Goal: Task Accomplishment & Management: Manage account settings

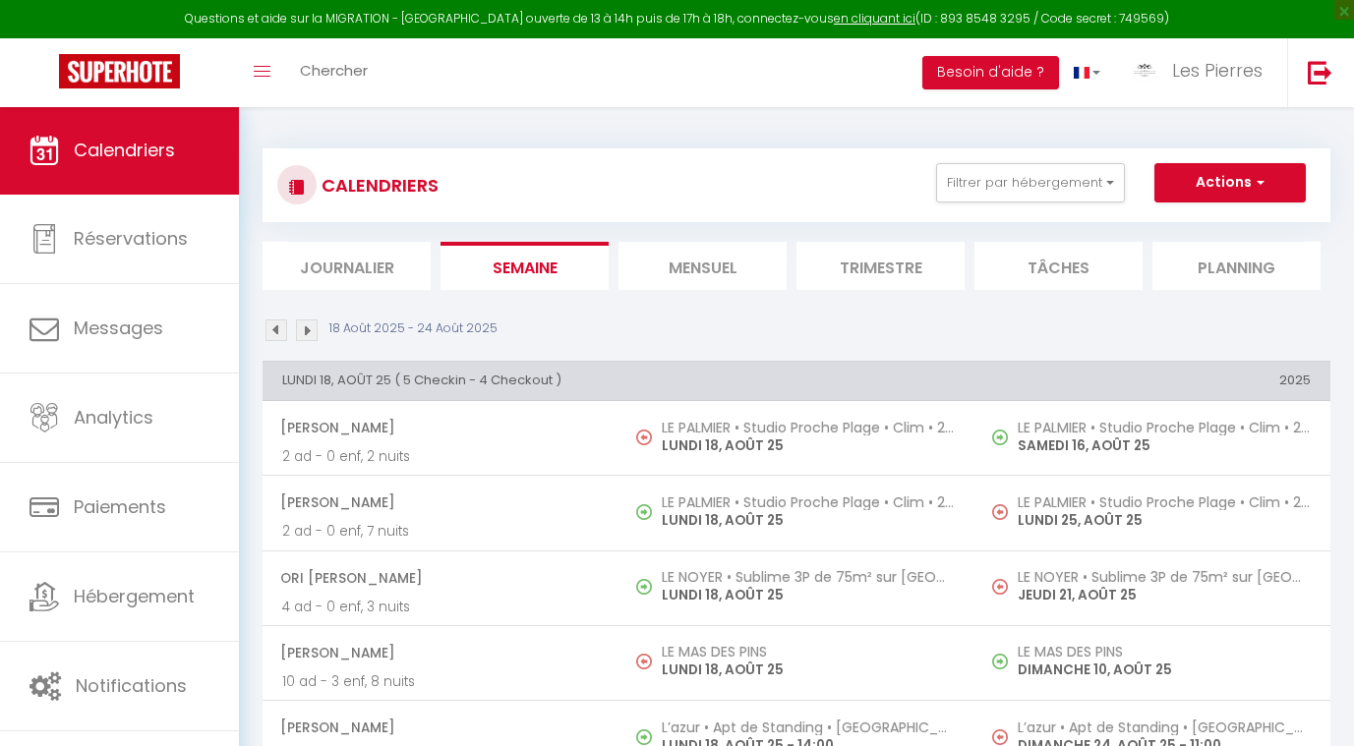
click at [136, 168] on link "Calendriers" at bounding box center [119, 150] width 239 height 89
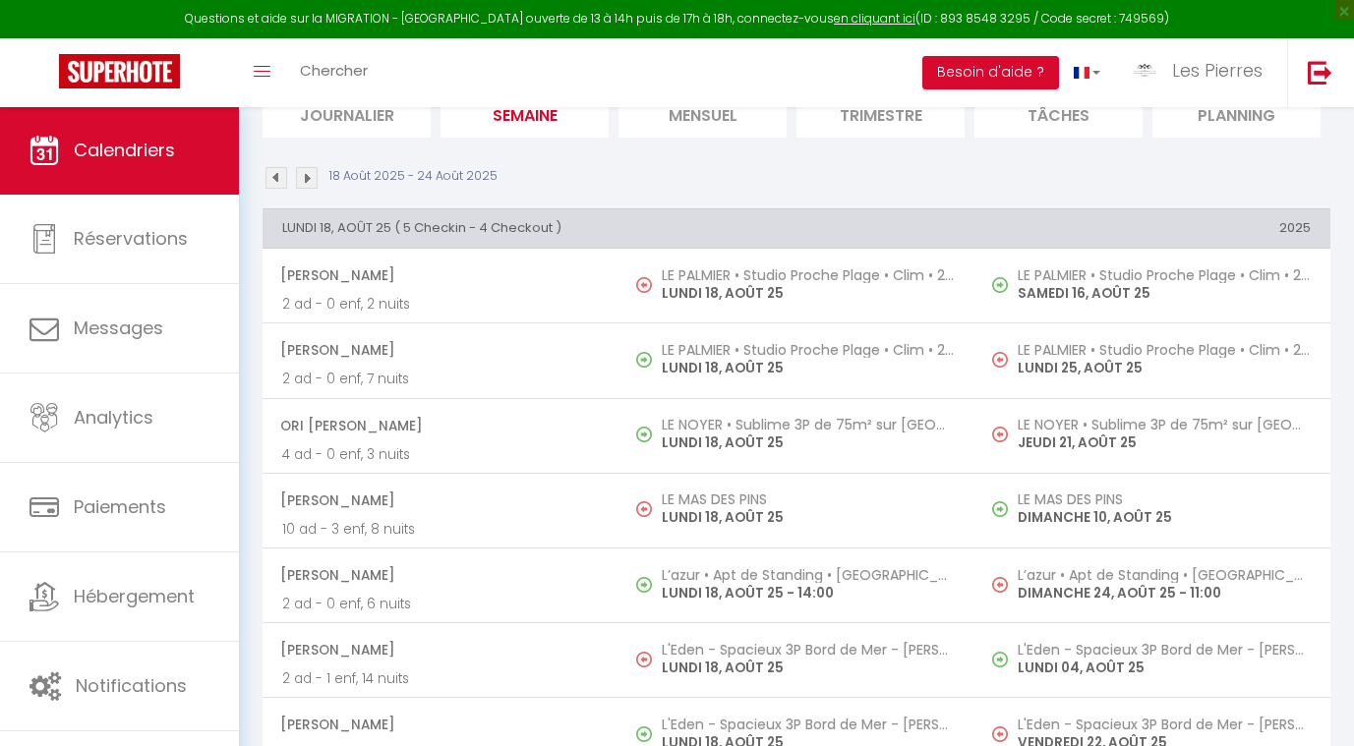
click at [716, 120] on li "Mensuel" at bounding box center [703, 113] width 168 height 48
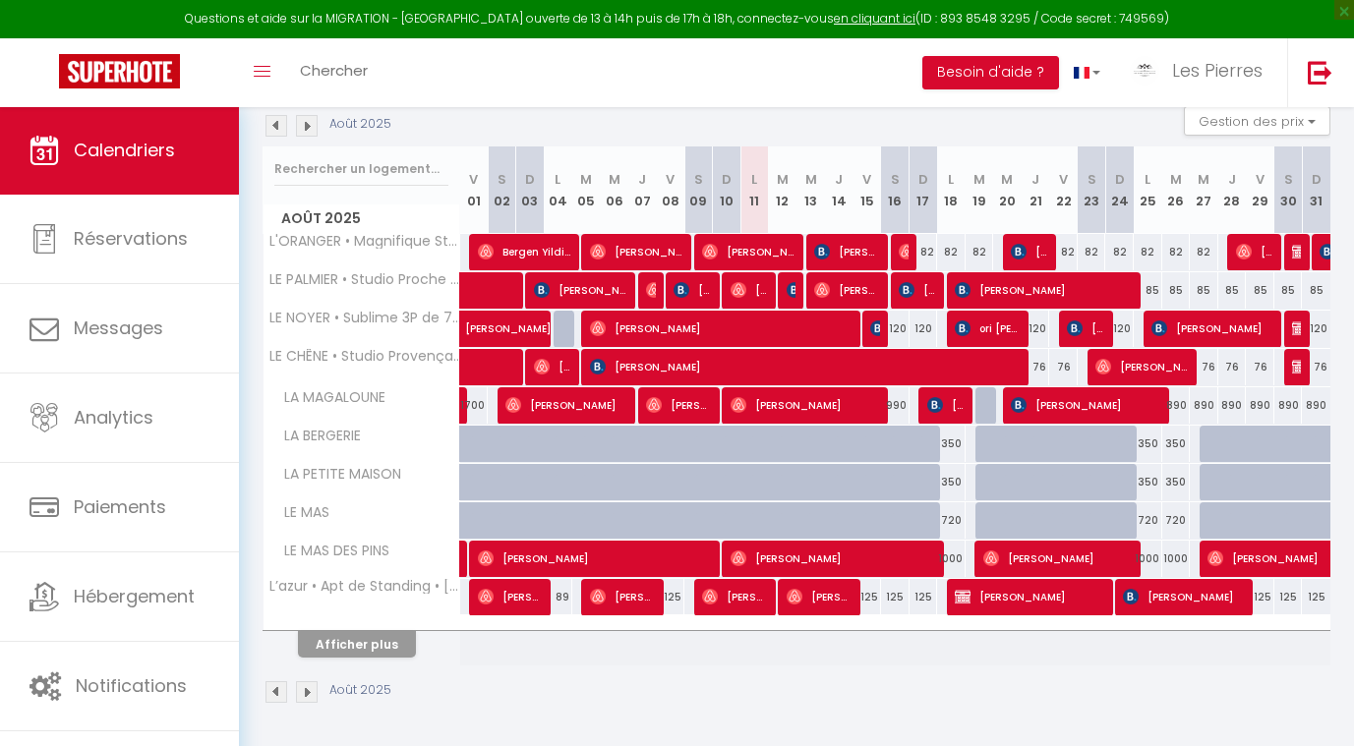
scroll to position [212, 0]
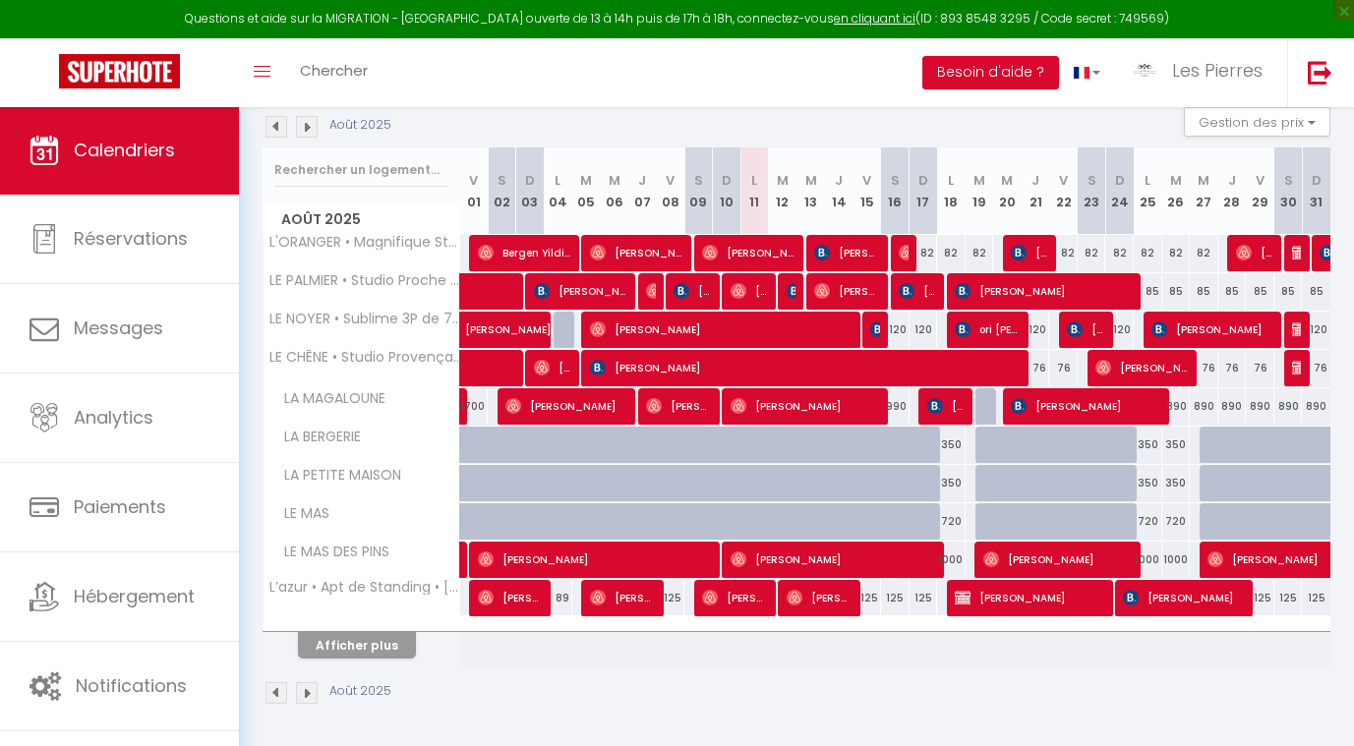
click at [380, 647] on button "Afficher plus" at bounding box center [357, 645] width 118 height 27
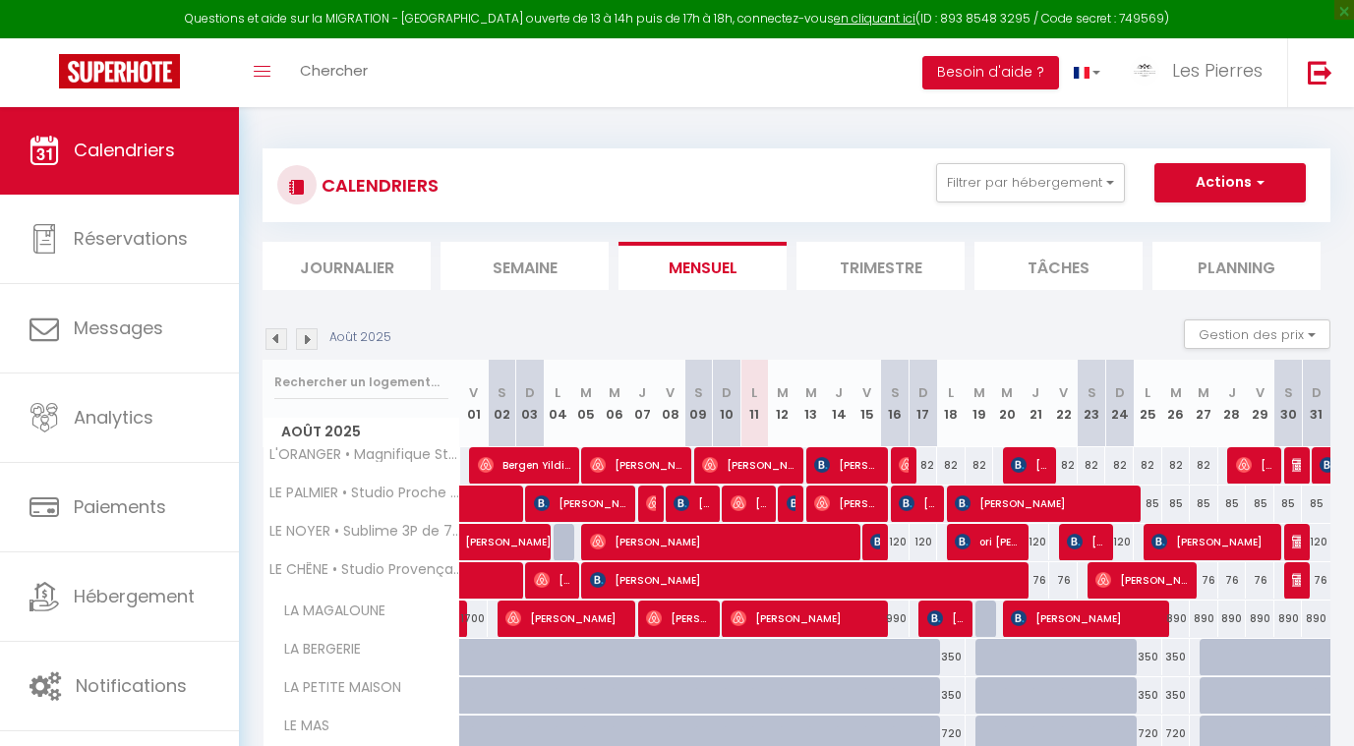
scroll to position [0, 0]
click at [1271, 337] on button "Gestion des prix" at bounding box center [1257, 335] width 147 height 30
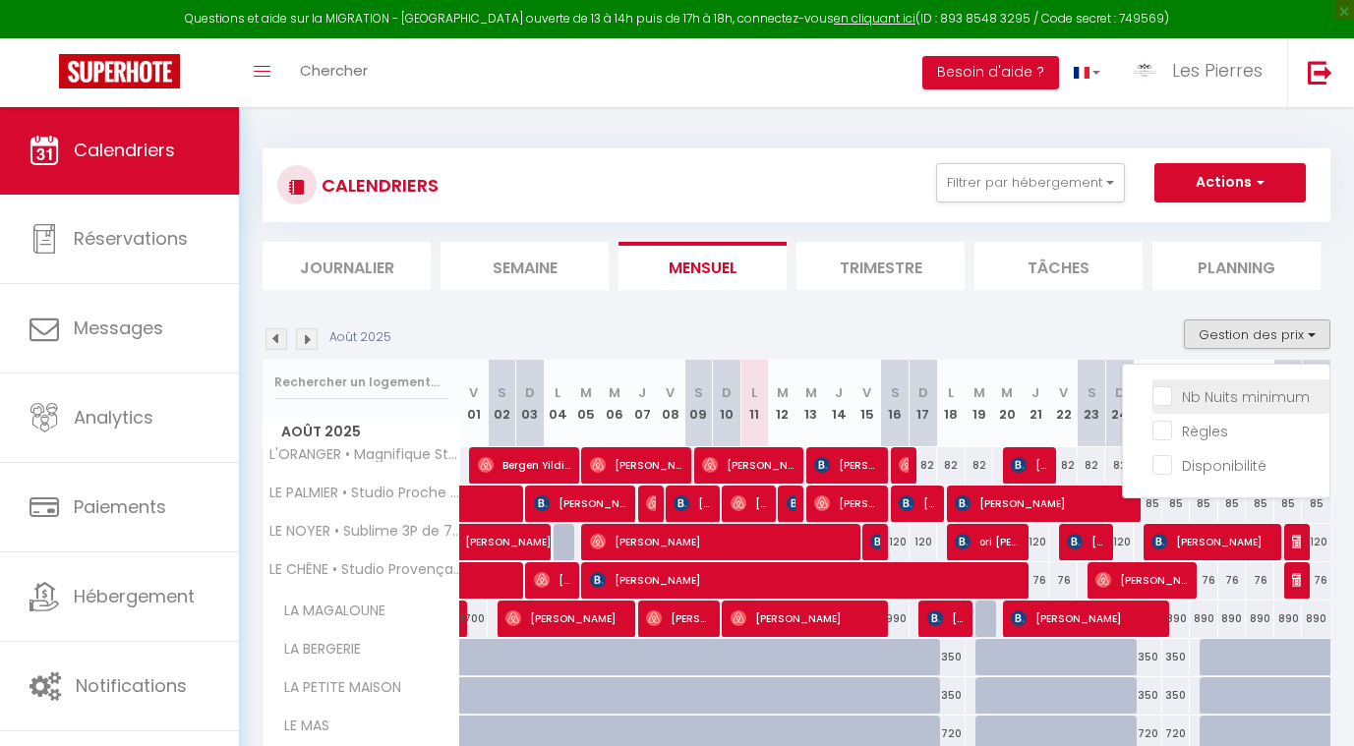
click at [1165, 390] on input "Nb Nuits minimum" at bounding box center [1241, 395] width 177 height 20
checkbox input "true"
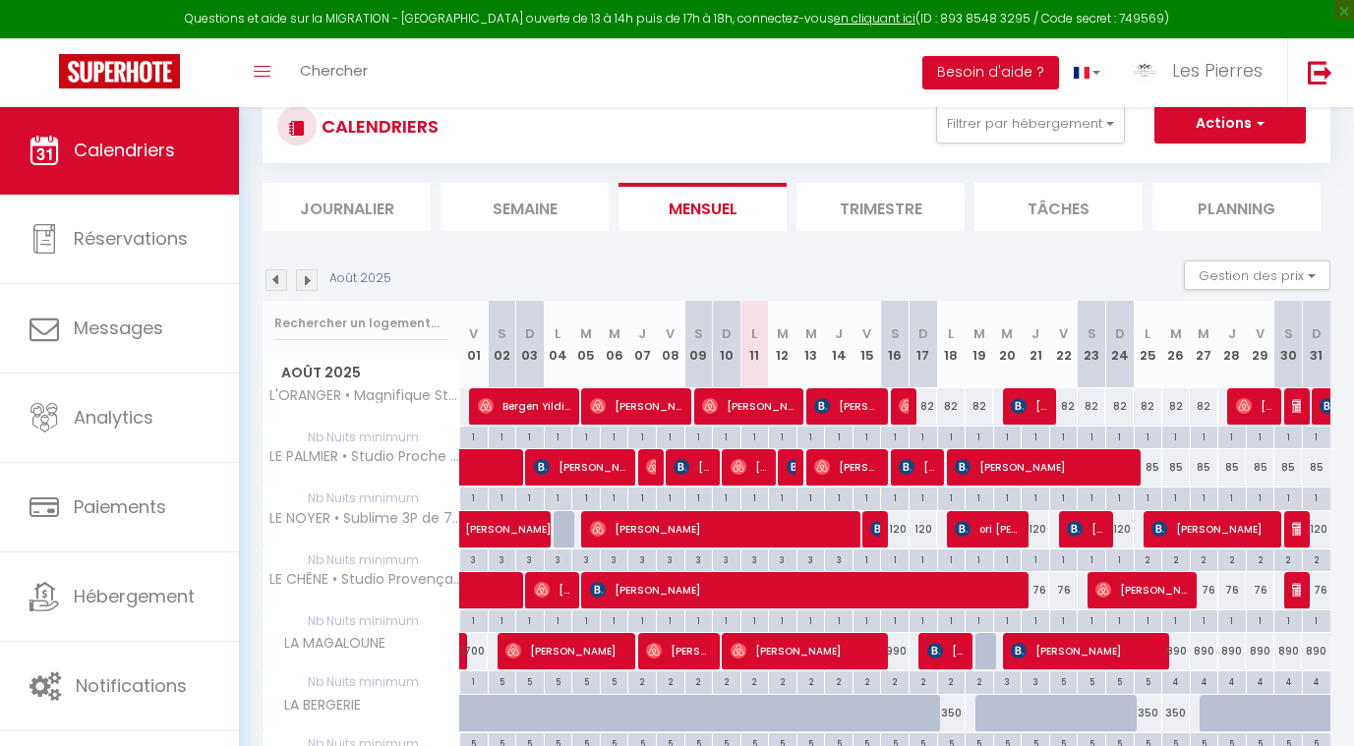
scroll to position [73, 0]
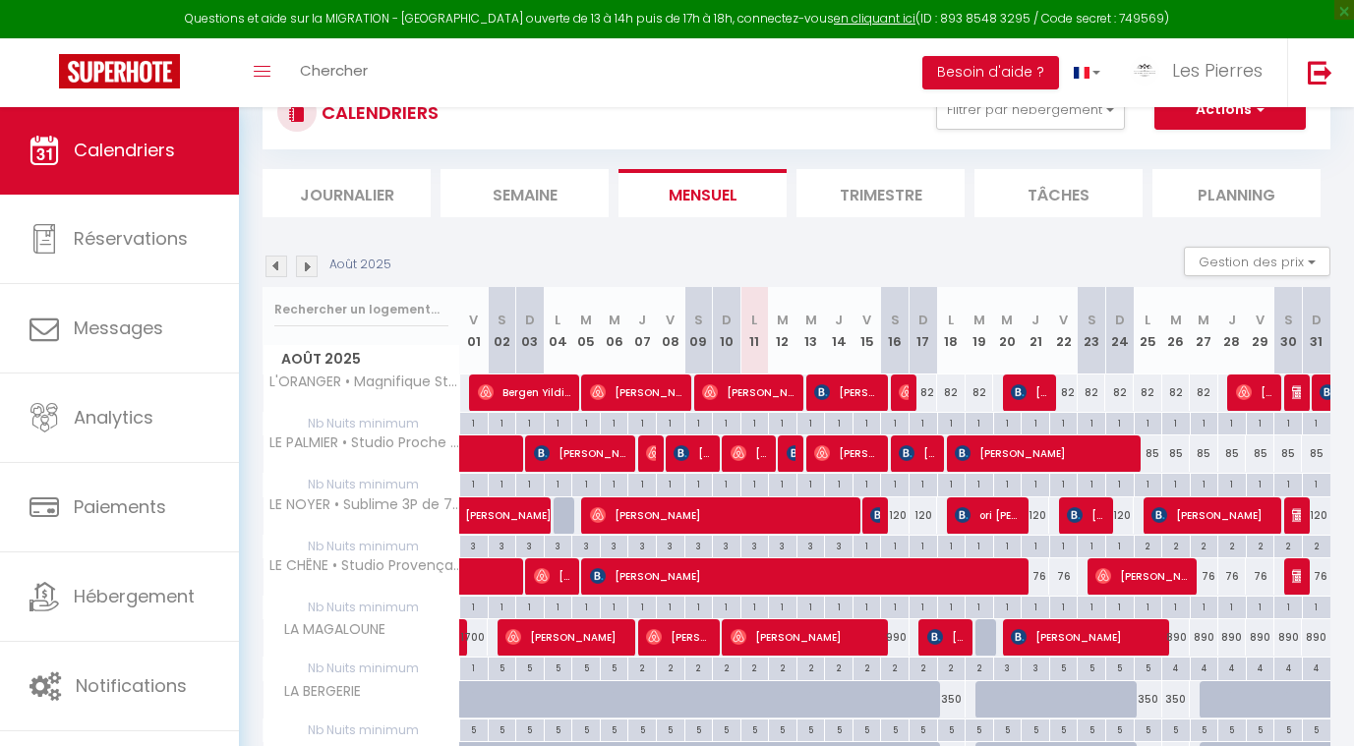
click at [929, 387] on div "82" at bounding box center [924, 393] width 29 height 36
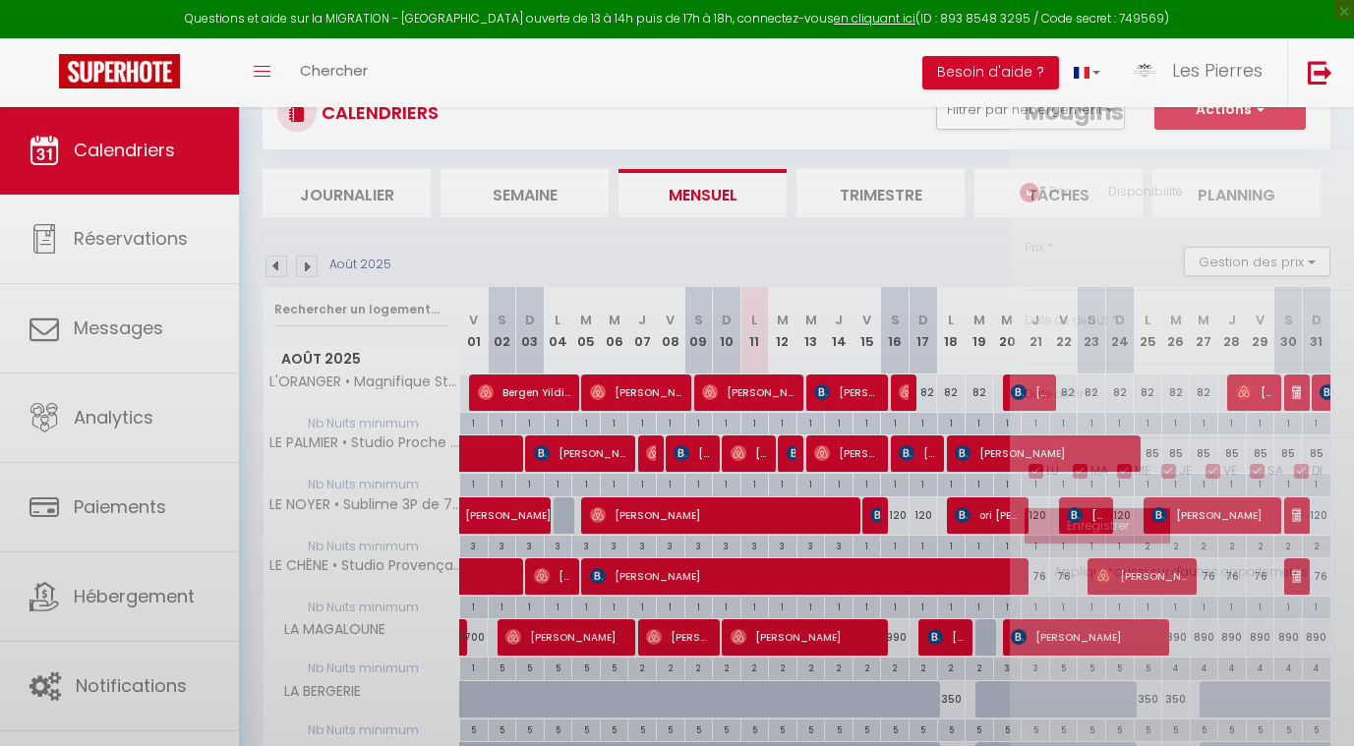
type input "82"
type input "Dim 17 Août 2025"
type input "Lun 18 Août 2025"
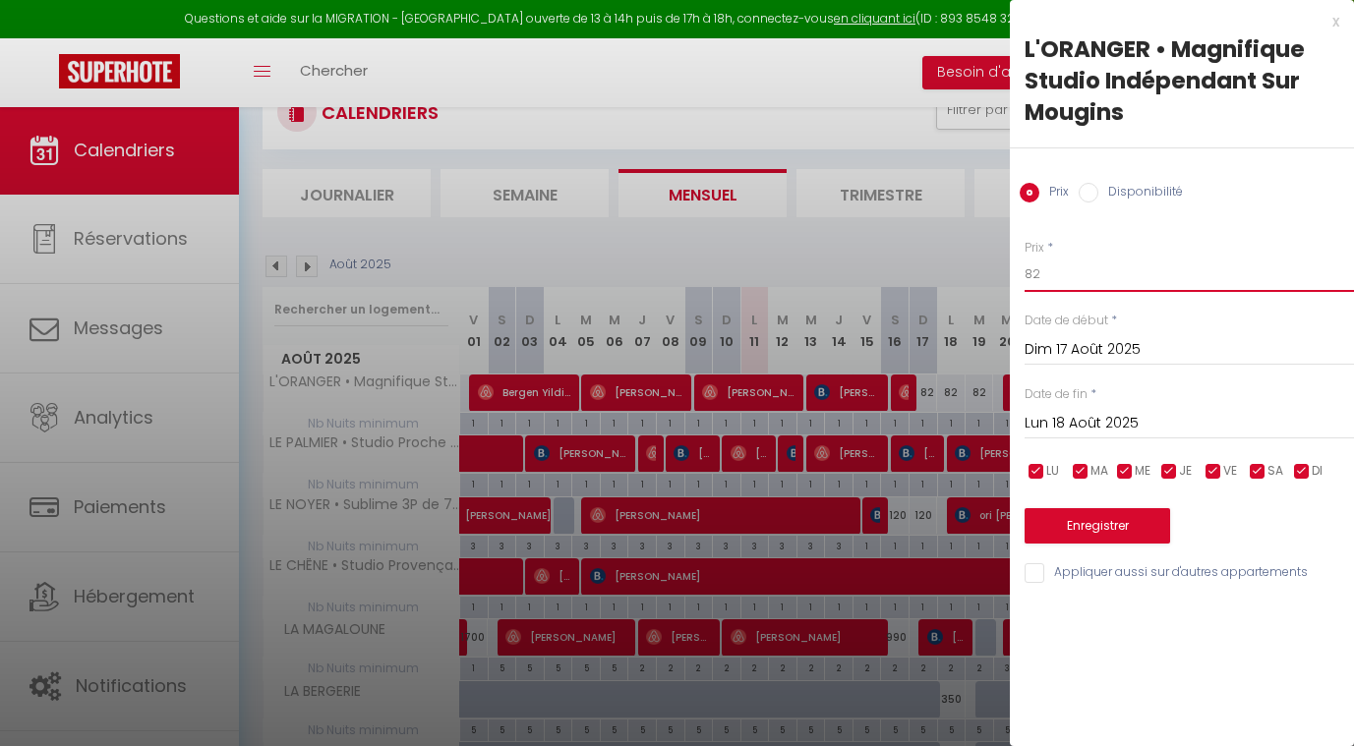
click at [1068, 281] on input "82" at bounding box center [1189, 274] width 329 height 35
type input "8"
type input "70"
click at [1078, 423] on input "Lun 18 Août 2025" at bounding box center [1189, 424] width 329 height 26
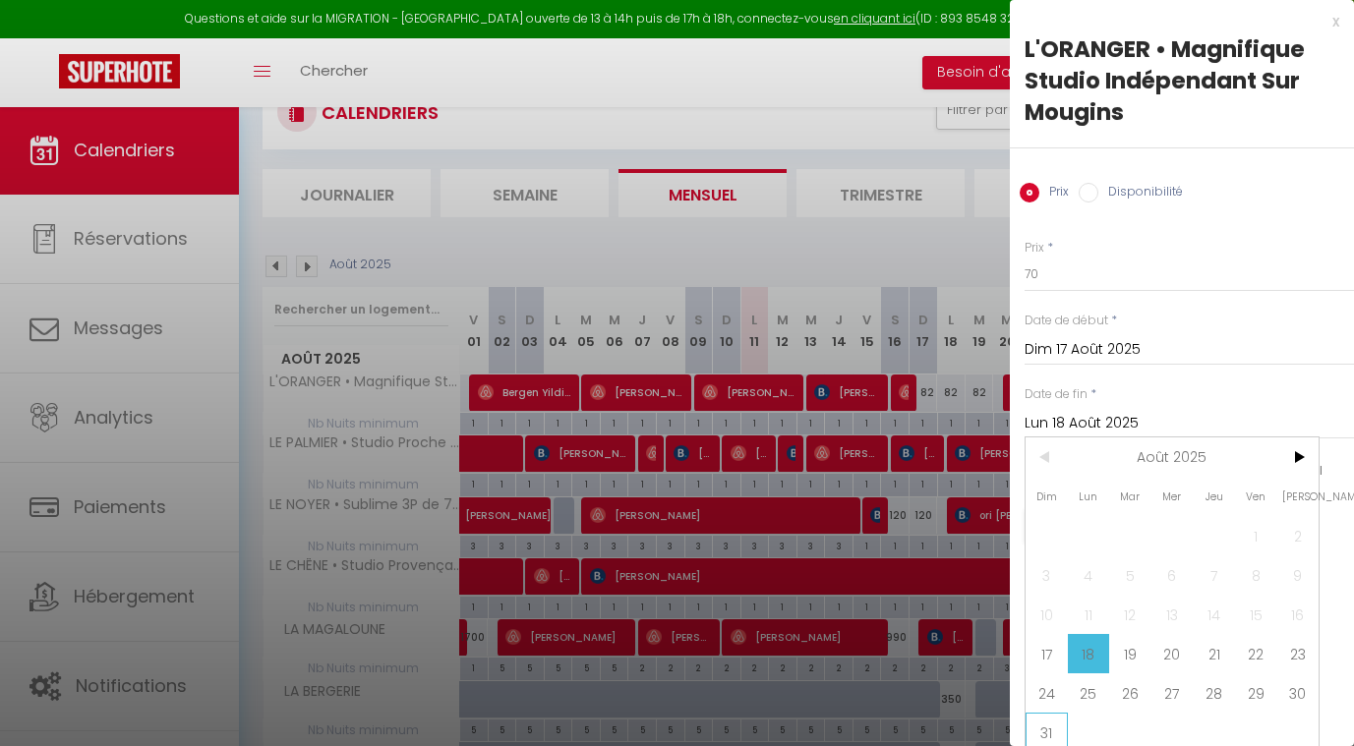
click at [1045, 725] on span "31" at bounding box center [1047, 732] width 42 height 39
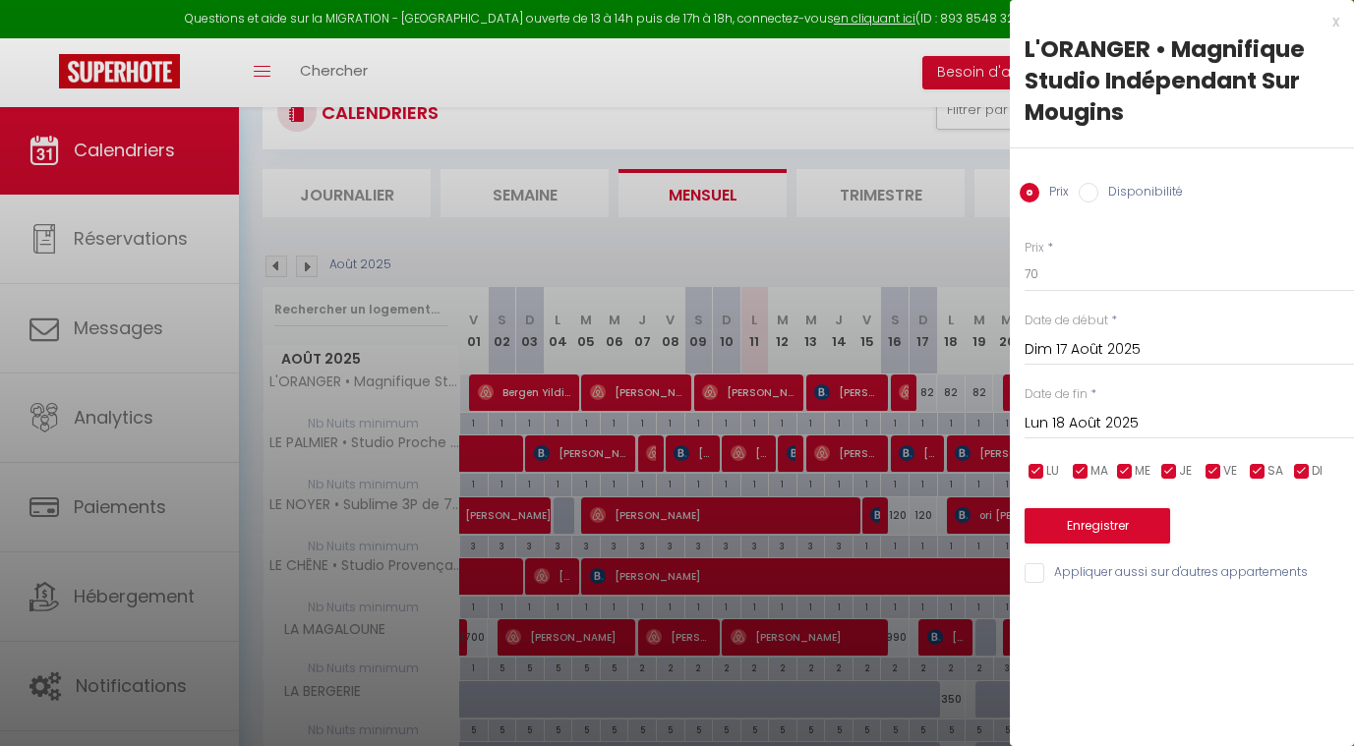
type input "Dim 31 Août 2025"
click at [1079, 513] on button "Enregistrer" at bounding box center [1098, 525] width 146 height 35
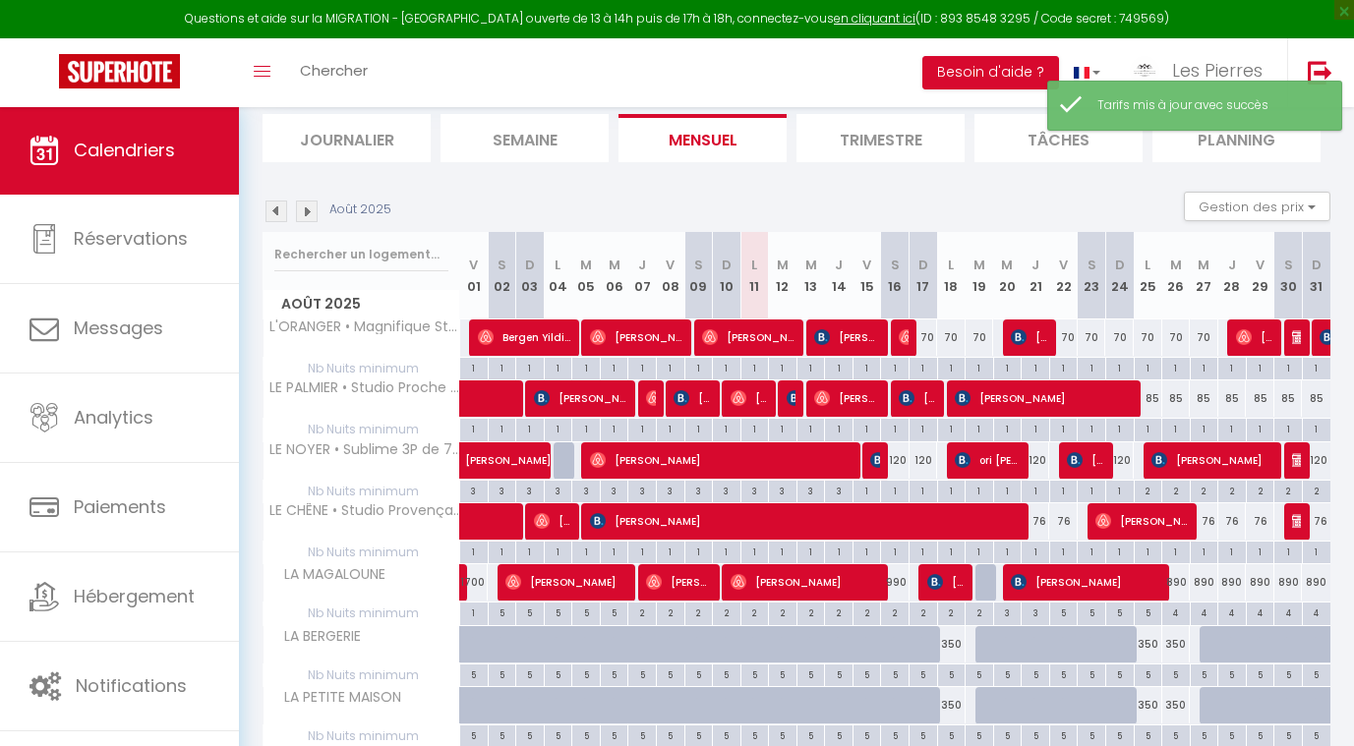
scroll to position [162, 0]
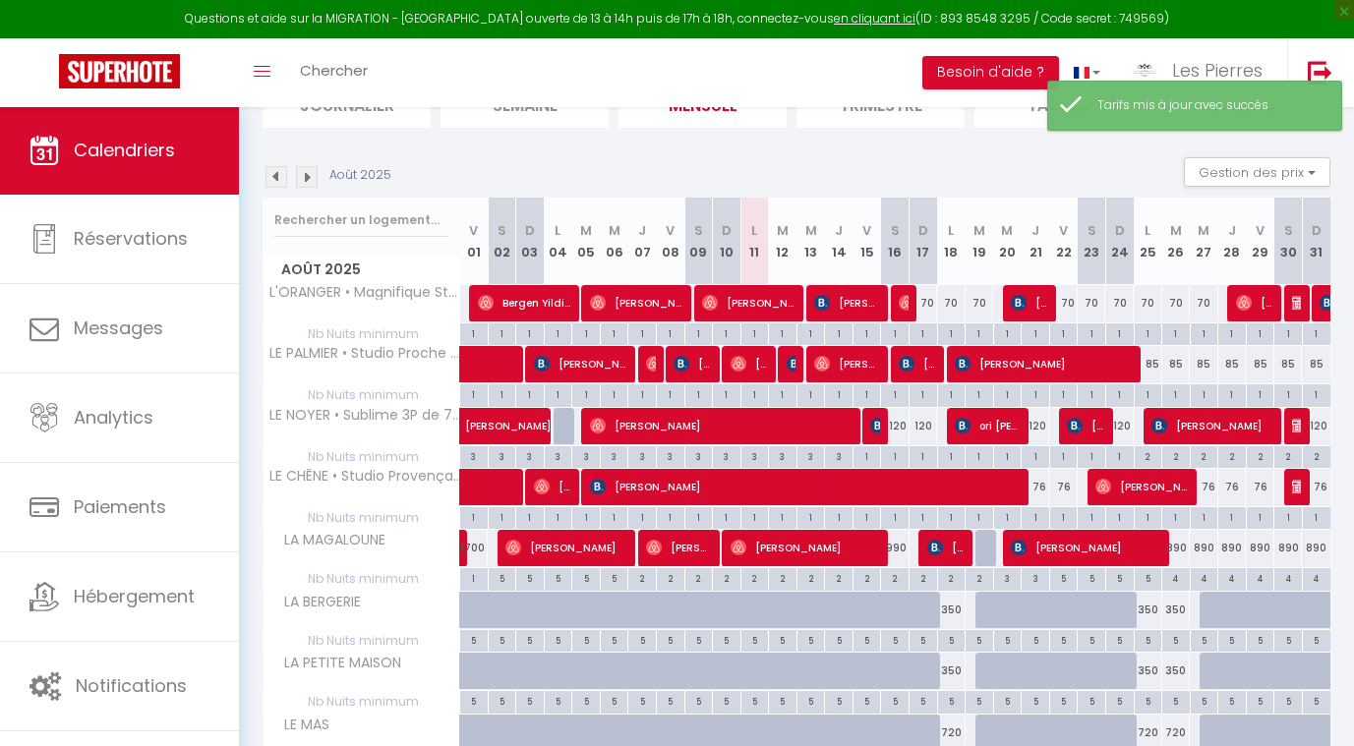
click at [1156, 367] on div "85" at bounding box center [1148, 364] width 29 height 36
type input "85"
type input "Lun 25 Août 2025"
type input "Mar 26 Août 2025"
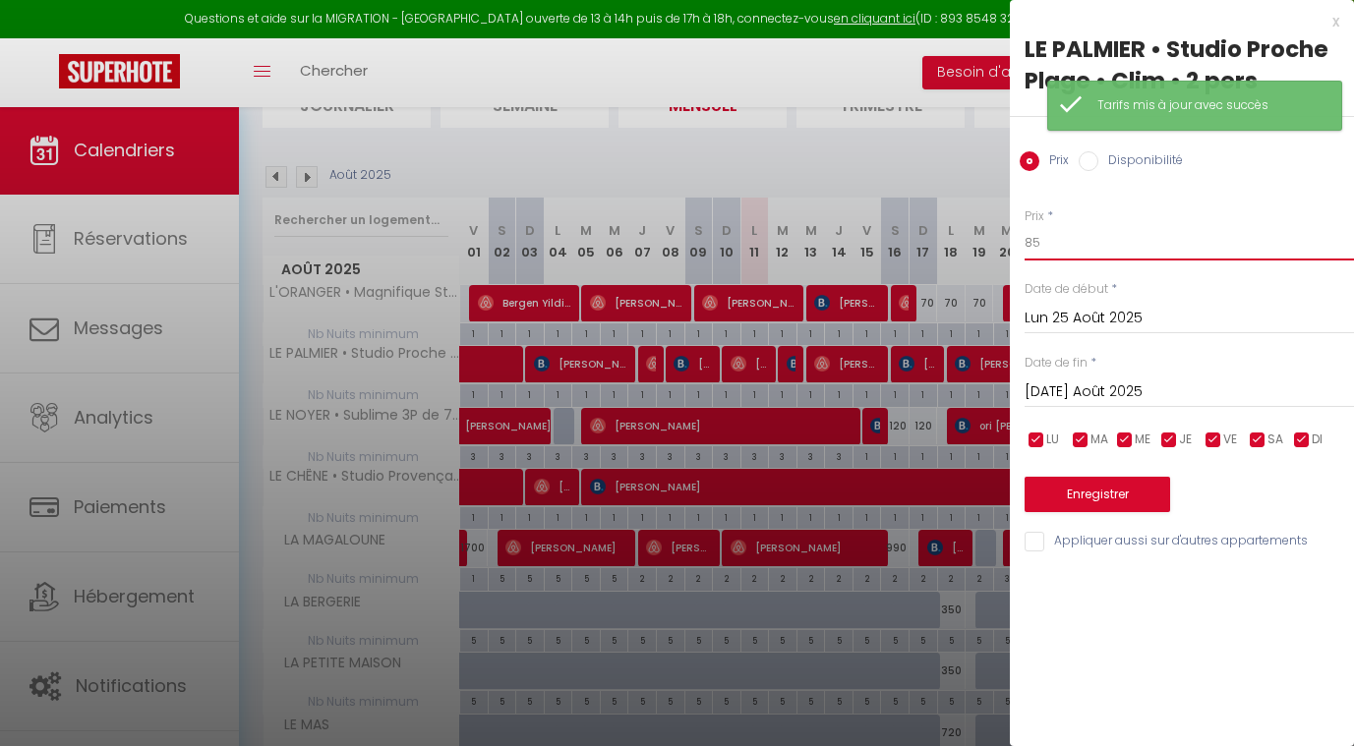
click at [1052, 257] on input "85" at bounding box center [1189, 242] width 329 height 35
type input "8"
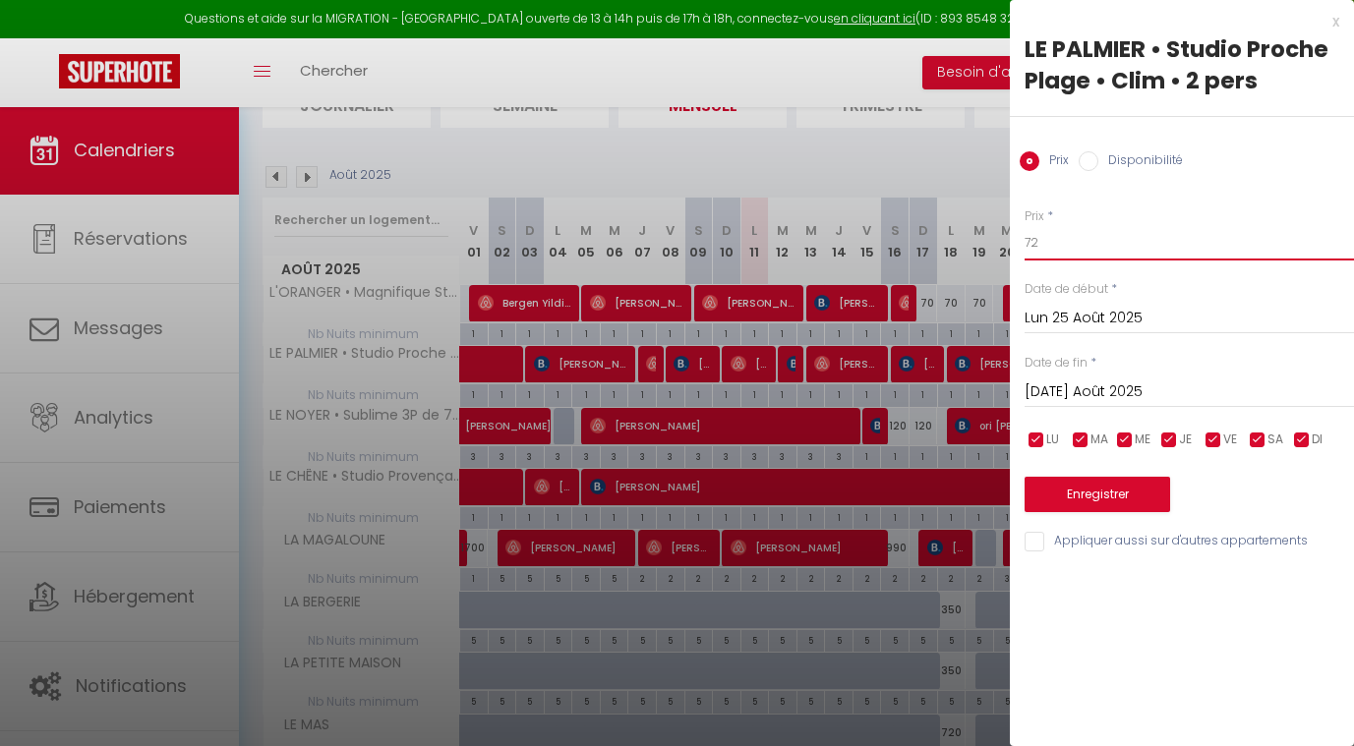
type input "72"
click at [1109, 384] on input "Mar 26 Août 2025" at bounding box center [1189, 393] width 329 height 26
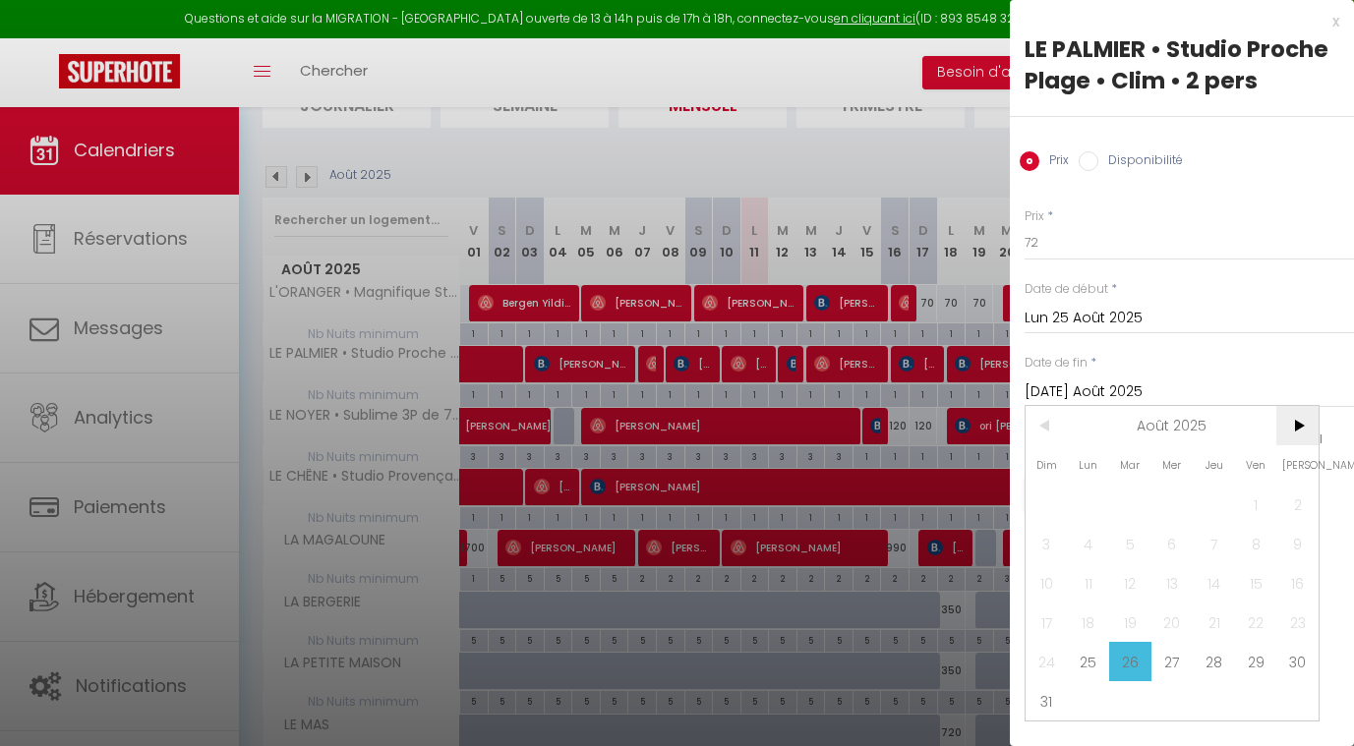
click at [1305, 435] on span ">" at bounding box center [1297, 425] width 42 height 39
click at [1064, 503] on span at bounding box center [1047, 504] width 42 height 39
click at [1084, 503] on span "1" at bounding box center [1089, 504] width 42 height 39
type input "Lun 01 Septembre 2025"
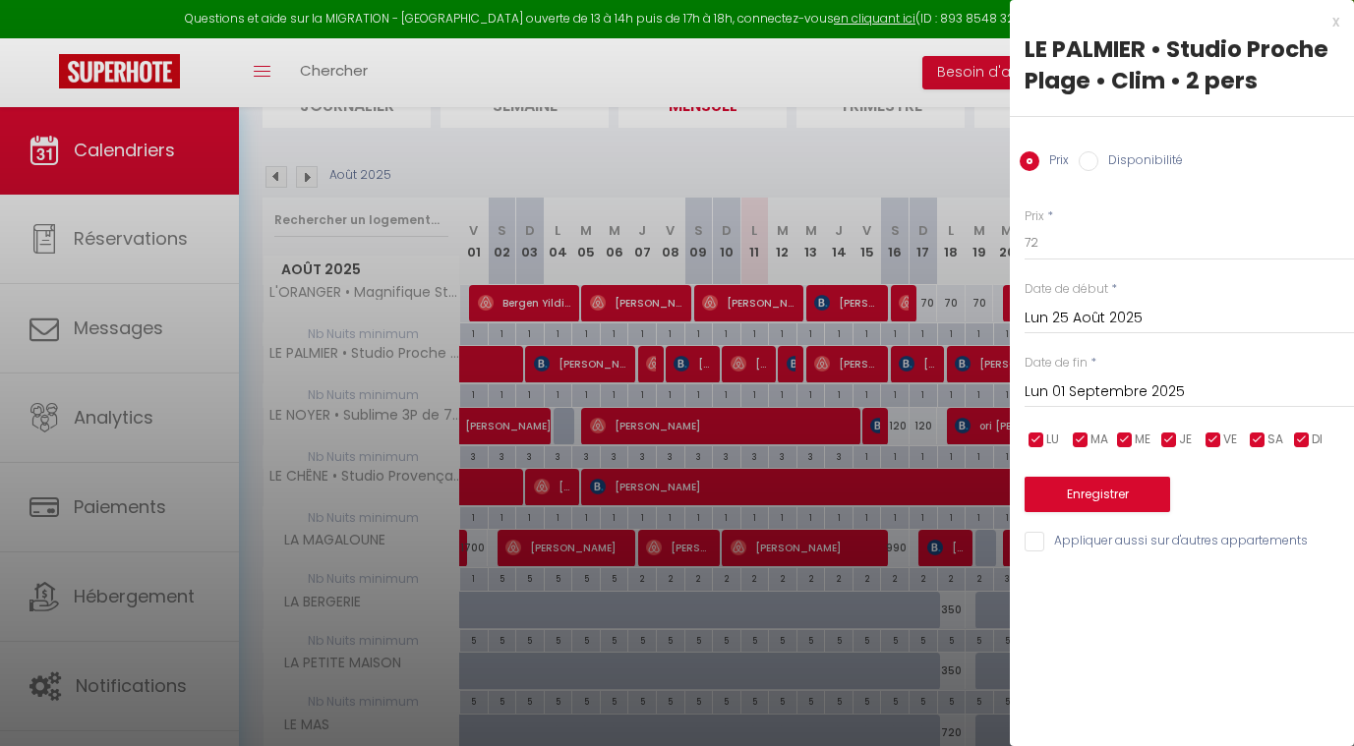
click at [1102, 466] on div "Enregistrer" at bounding box center [1189, 482] width 329 height 60
click at [1104, 485] on button "Enregistrer" at bounding box center [1098, 494] width 146 height 35
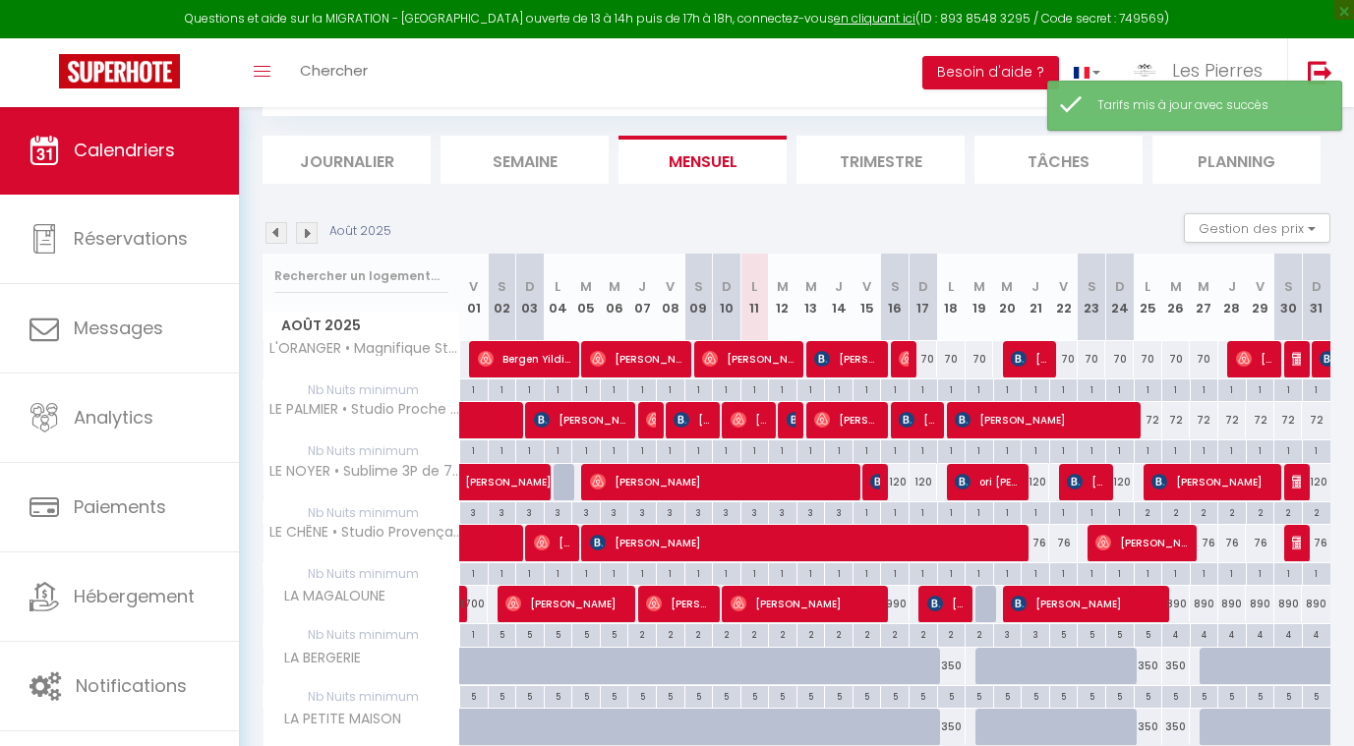
scroll to position [141, 0]
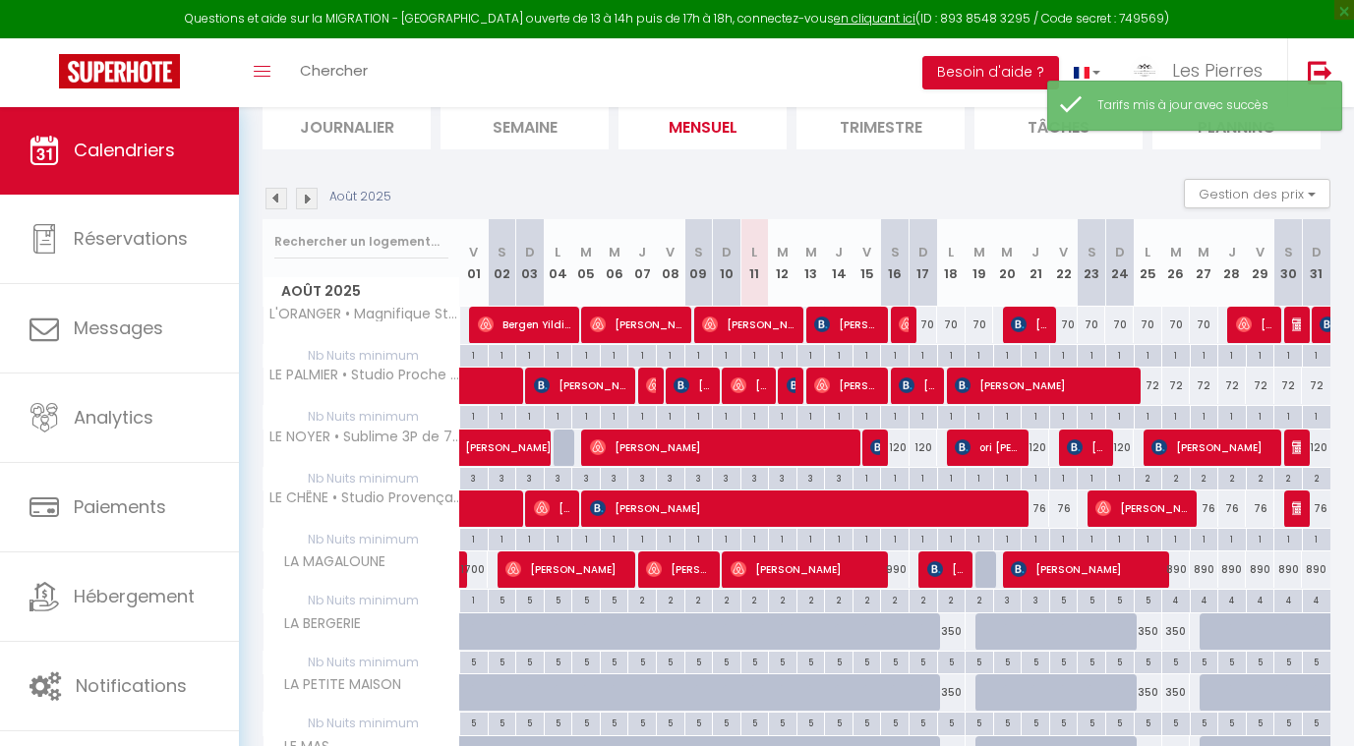
click at [900, 444] on div "120" at bounding box center [895, 448] width 29 height 36
type input "120"
type input "Sam 16 Août 2025"
type input "Dim 17 Août 2025"
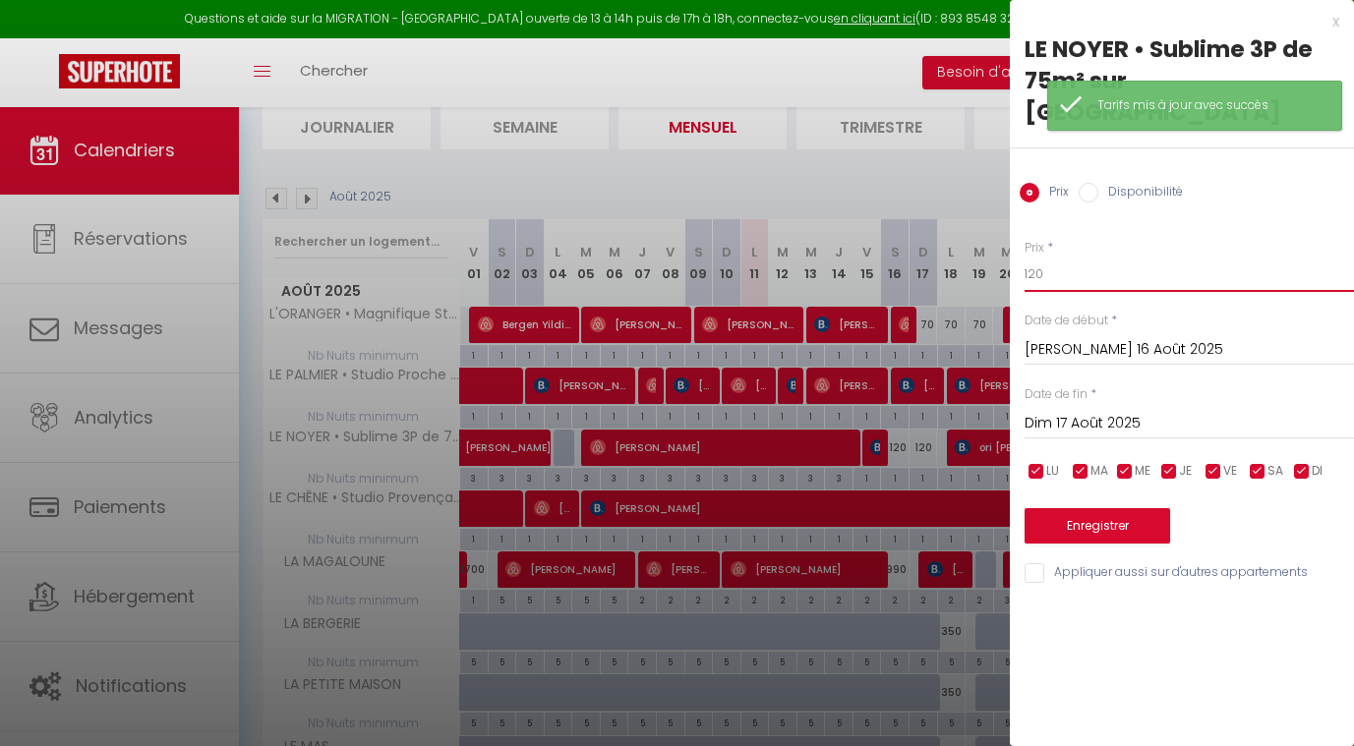
click at [1071, 257] on input "120" at bounding box center [1189, 274] width 329 height 35
click at [1078, 257] on input "120" at bounding box center [1189, 274] width 329 height 35
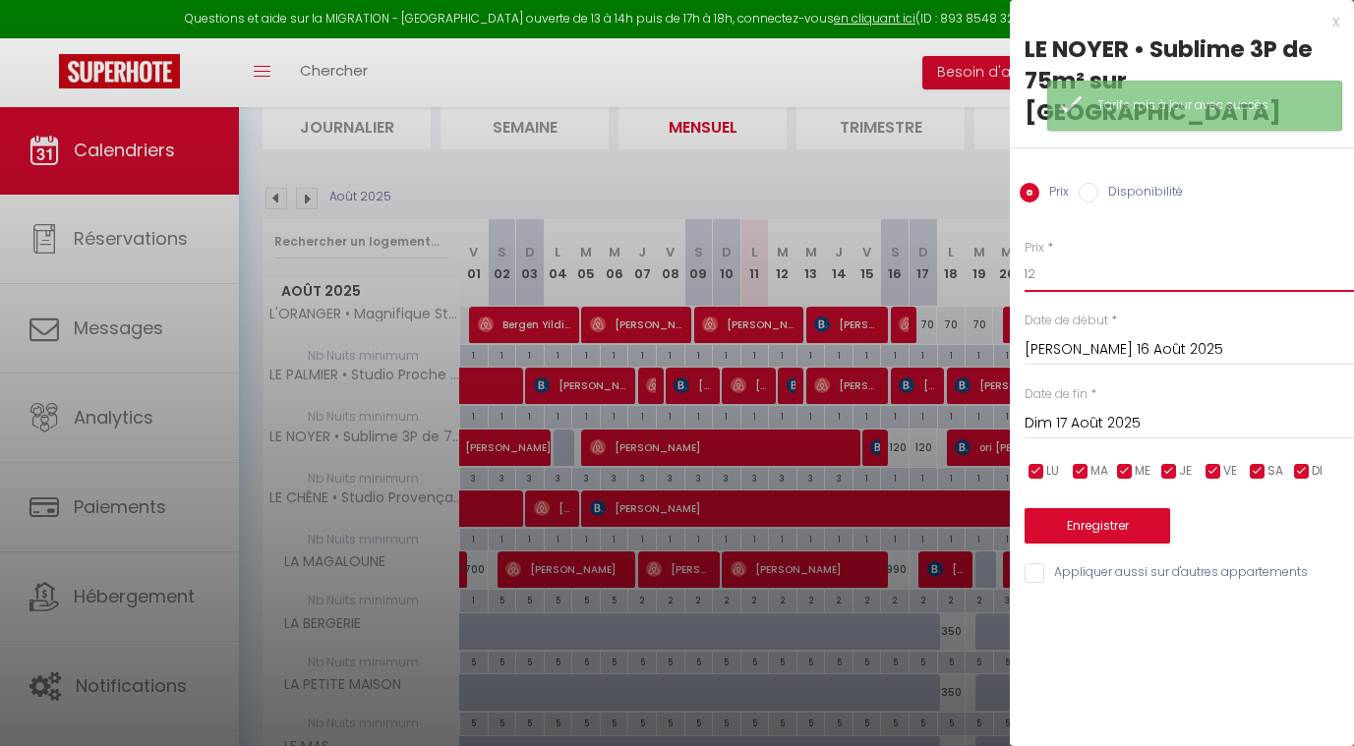
type input "1"
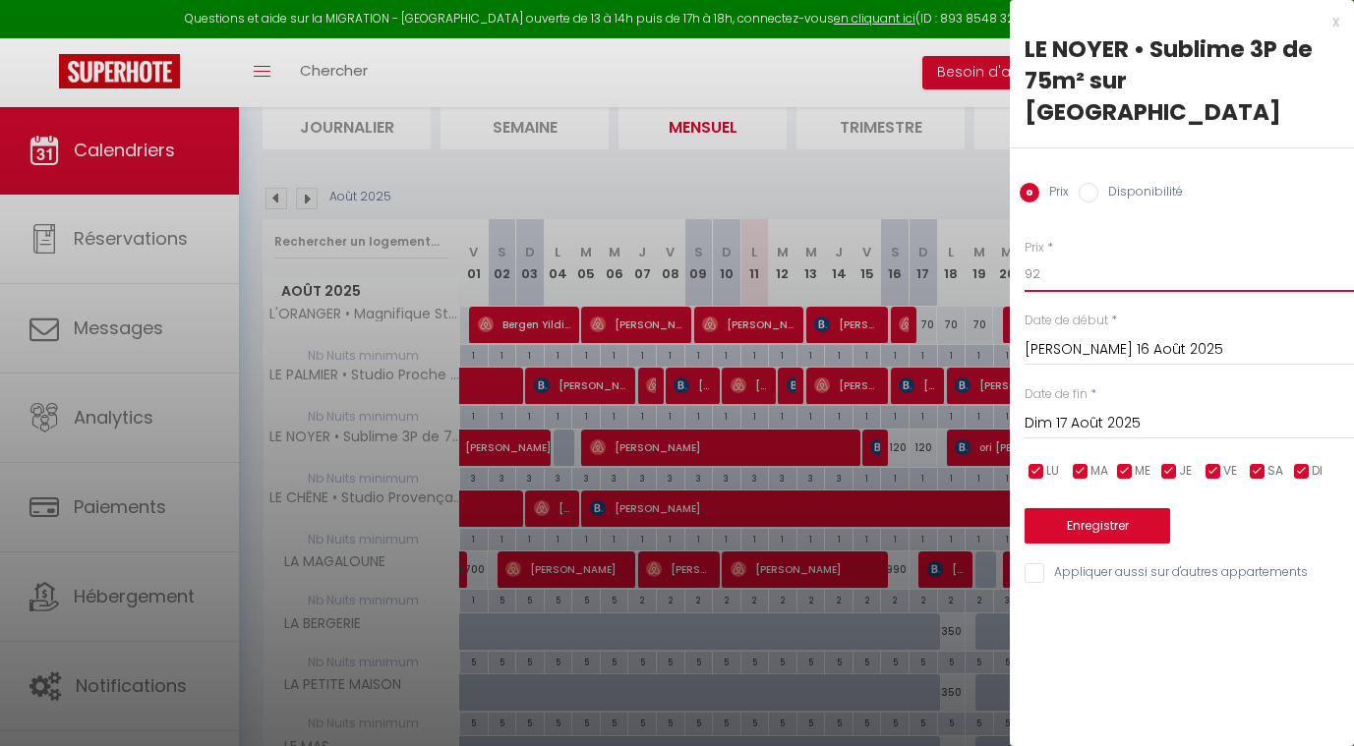
type input "92"
click at [1102, 404] on div "Dim 17 Août 2025 < Août 2025 > Dim Lun Mar Mer Jeu Ven Sam 1 2 3 4 5 6 7 8 9 10…" at bounding box center [1189, 421] width 329 height 35
click at [1108, 411] on input "Dim 17 Août 2025" at bounding box center [1189, 424] width 329 height 26
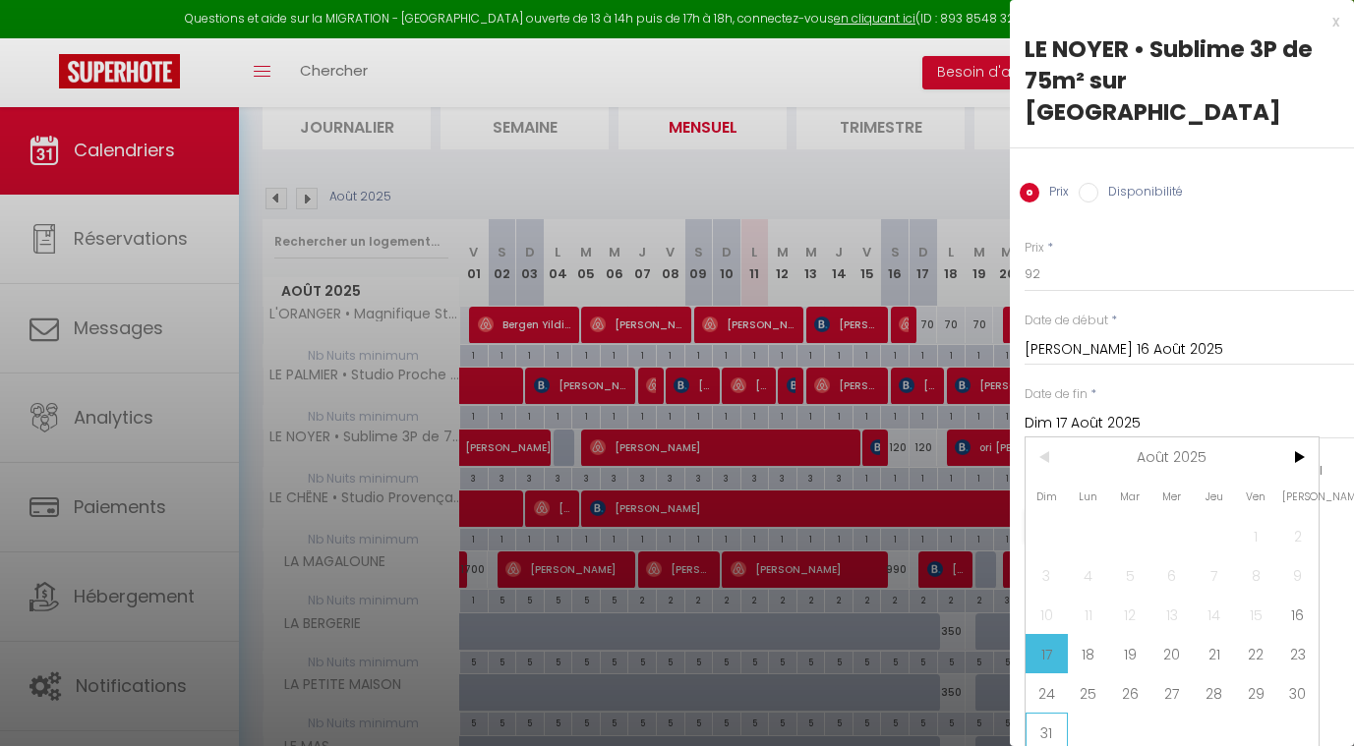
click at [1033, 713] on span "31" at bounding box center [1047, 732] width 42 height 39
type input "Dim 31 Août 2025"
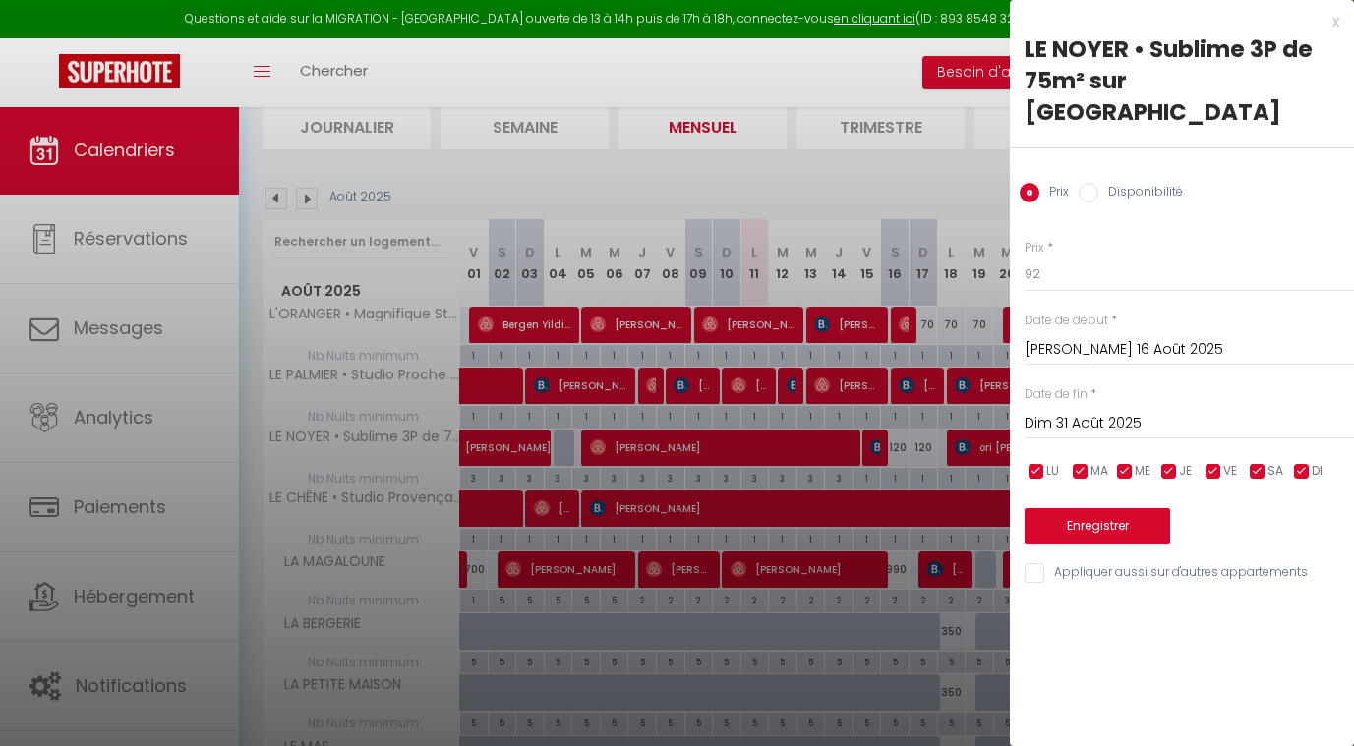
click at [1112, 508] on button "Enregistrer" at bounding box center [1098, 525] width 146 height 35
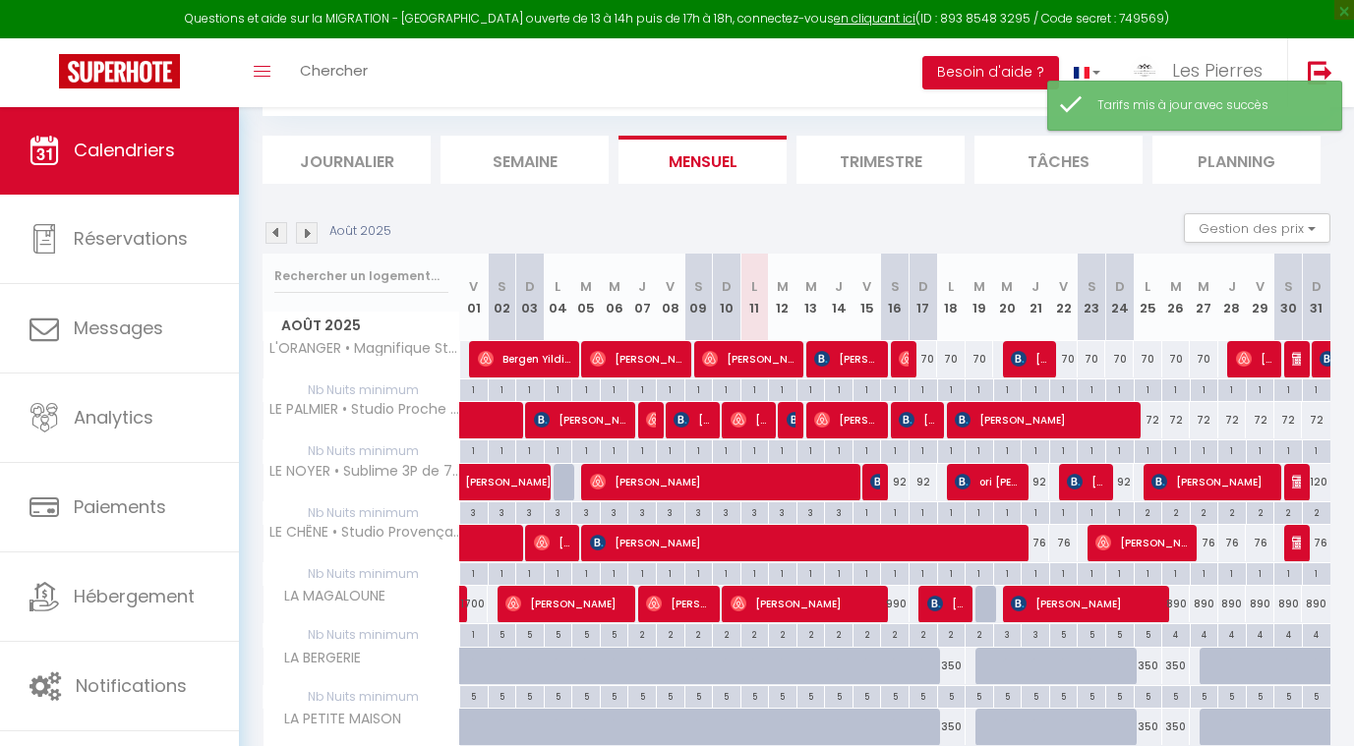
scroll to position [120, 0]
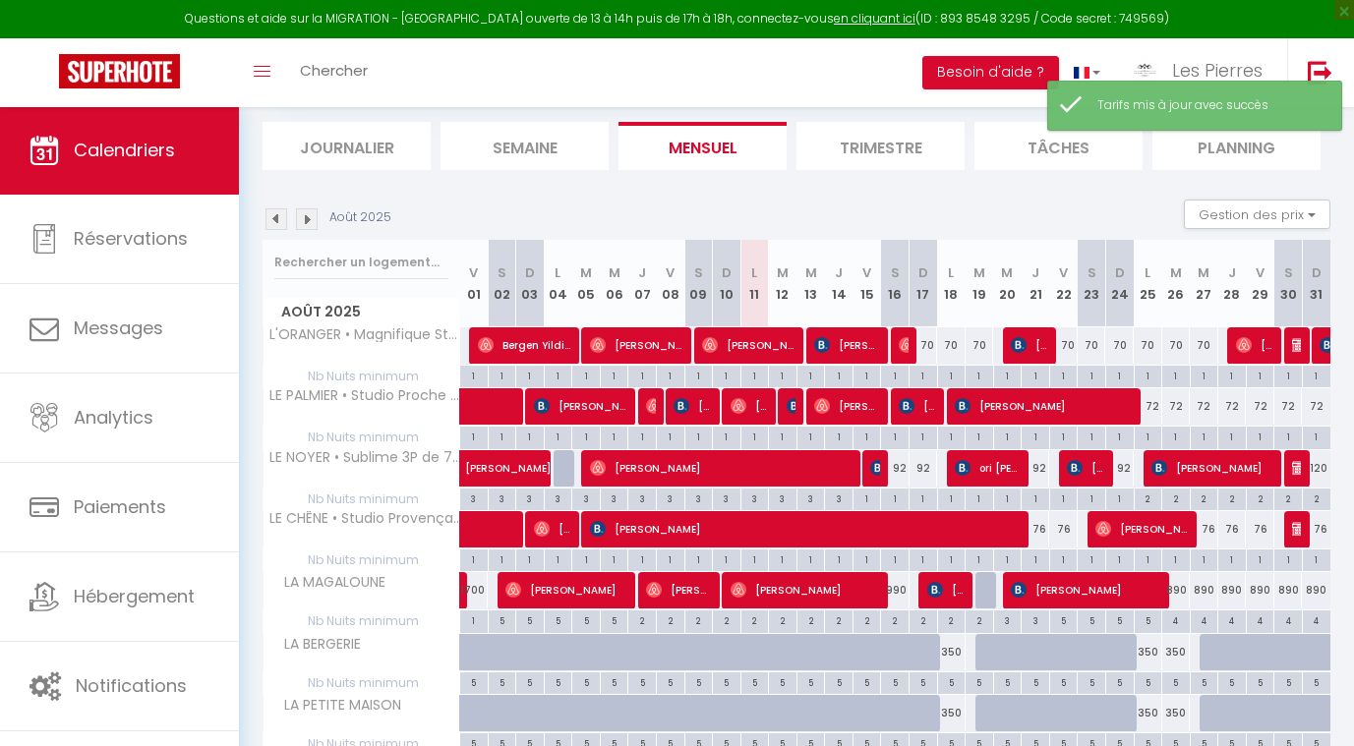
click at [893, 466] on div "92" at bounding box center [895, 468] width 29 height 36
type input "92"
type input "Sam 16 Août 2025"
type input "Dim 17 Août 2025"
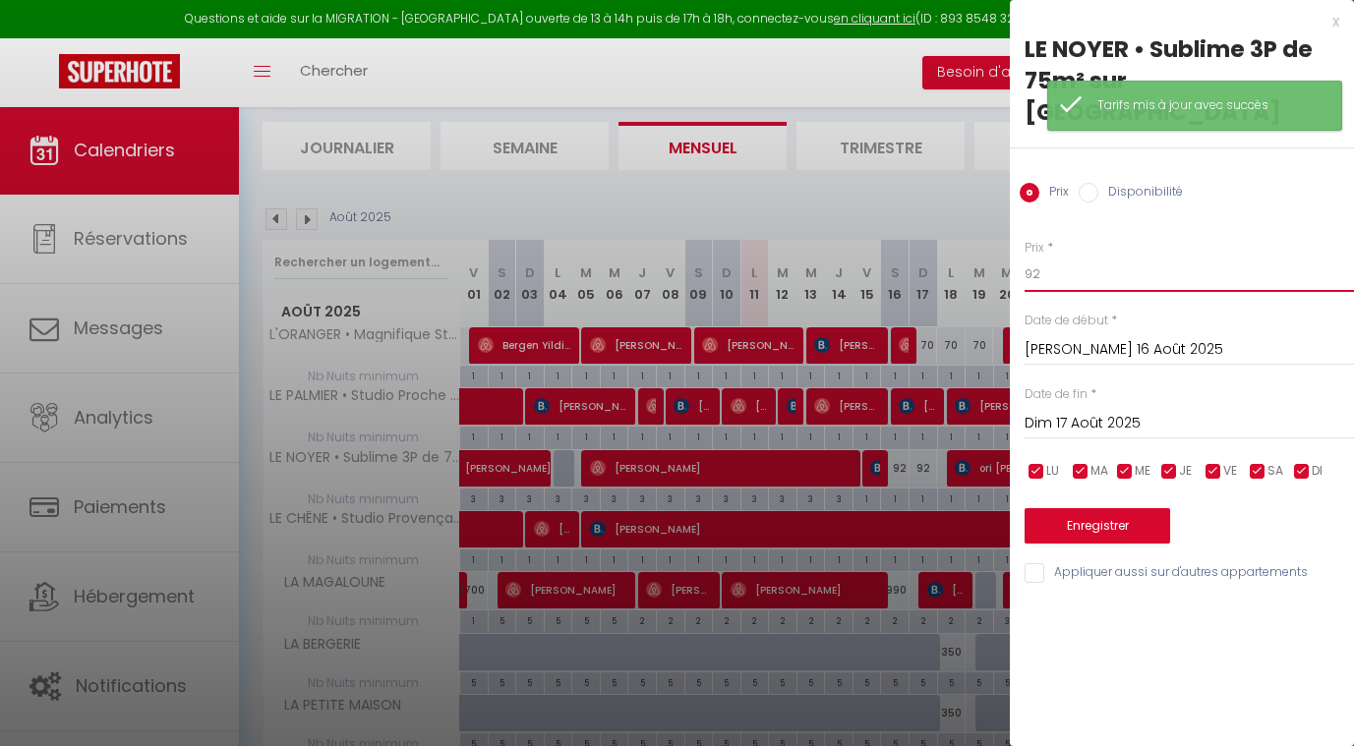
click at [1063, 257] on input "92" at bounding box center [1189, 274] width 329 height 35
type input "9"
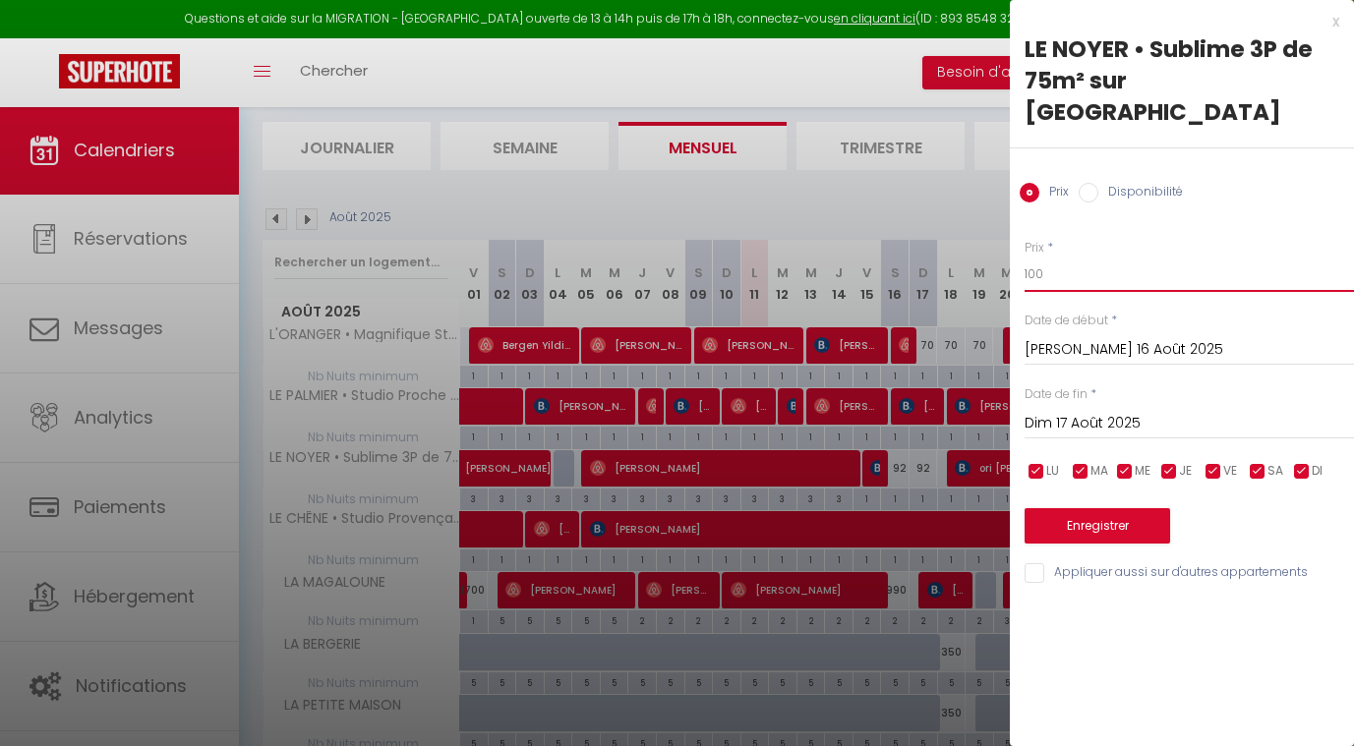
type input "100"
click at [1066, 411] on input "Dim 17 Août 2025" at bounding box center [1189, 424] width 329 height 26
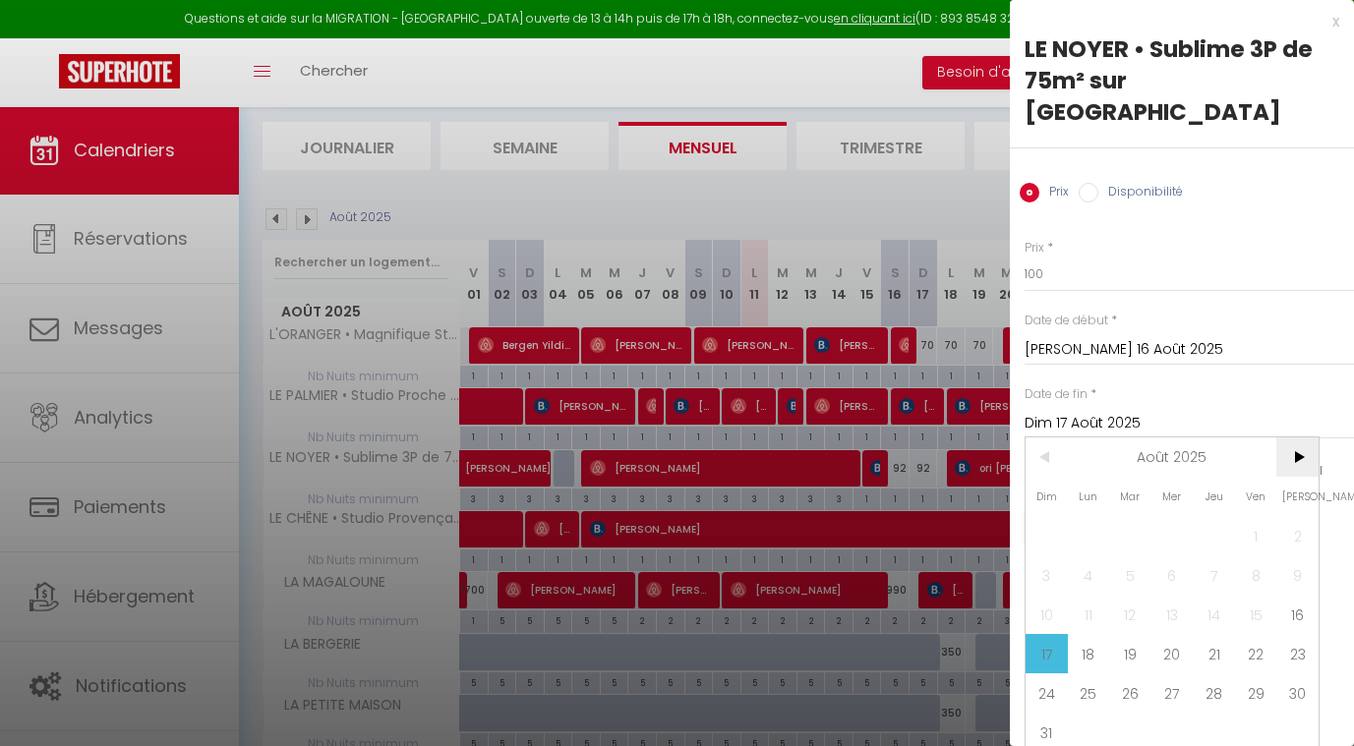
click at [1297, 438] on span ">" at bounding box center [1297, 457] width 42 height 39
click at [1102, 516] on span "1" at bounding box center [1089, 535] width 42 height 39
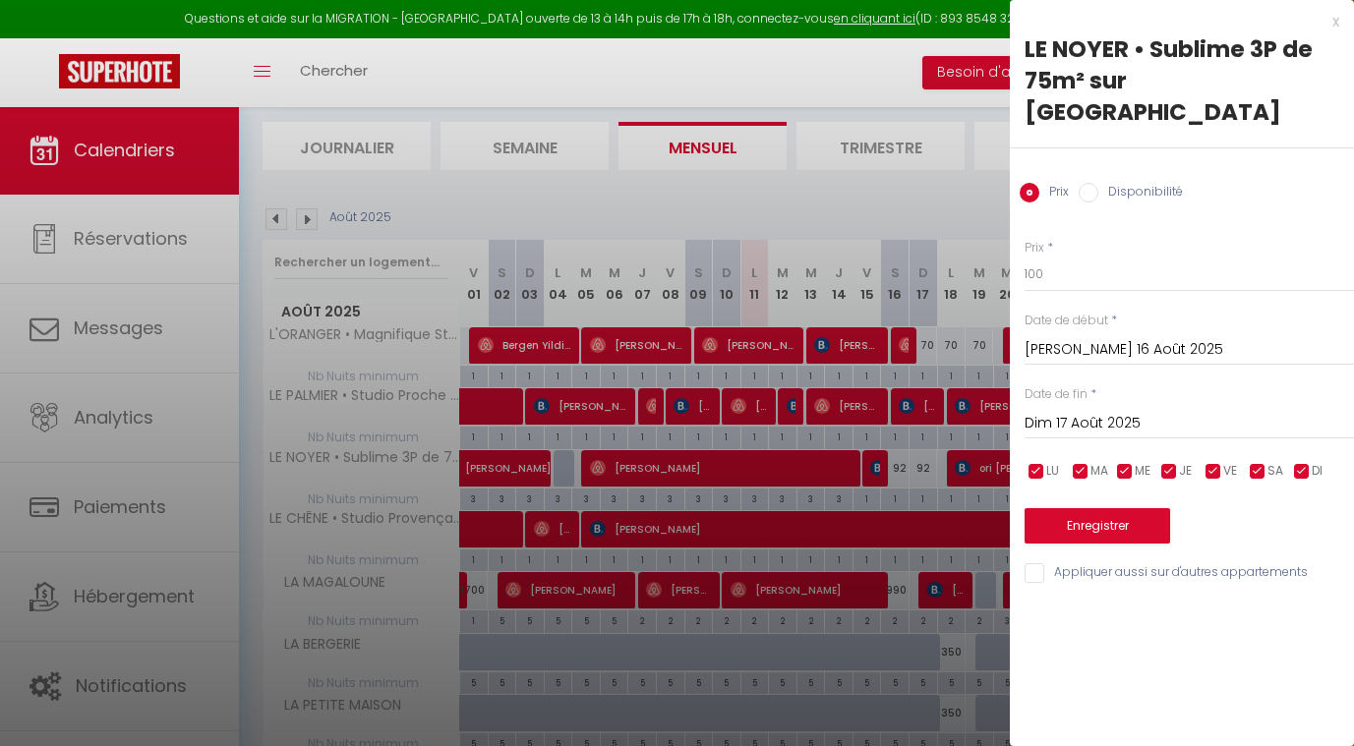
type input "Lun 01 Septembre 2025"
click at [1090, 508] on button "Enregistrer" at bounding box center [1098, 525] width 146 height 35
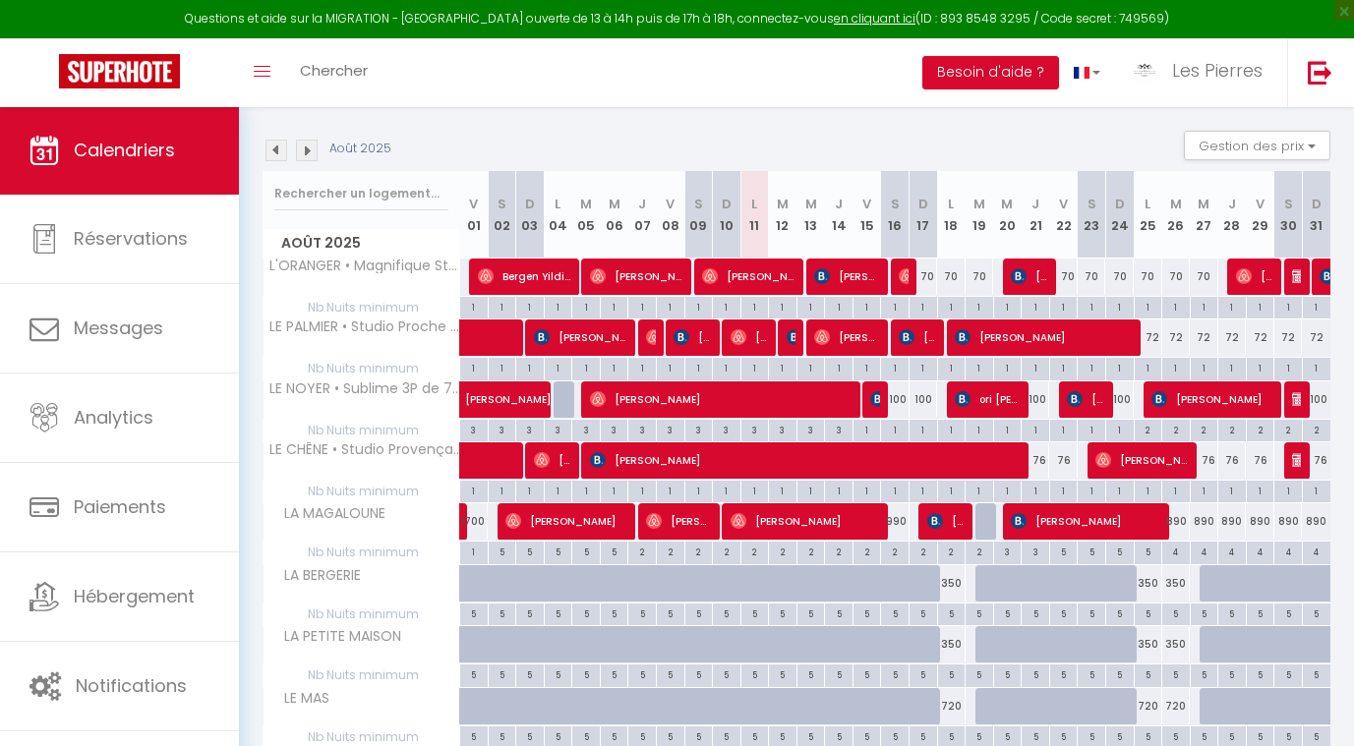
scroll to position [202, 0]
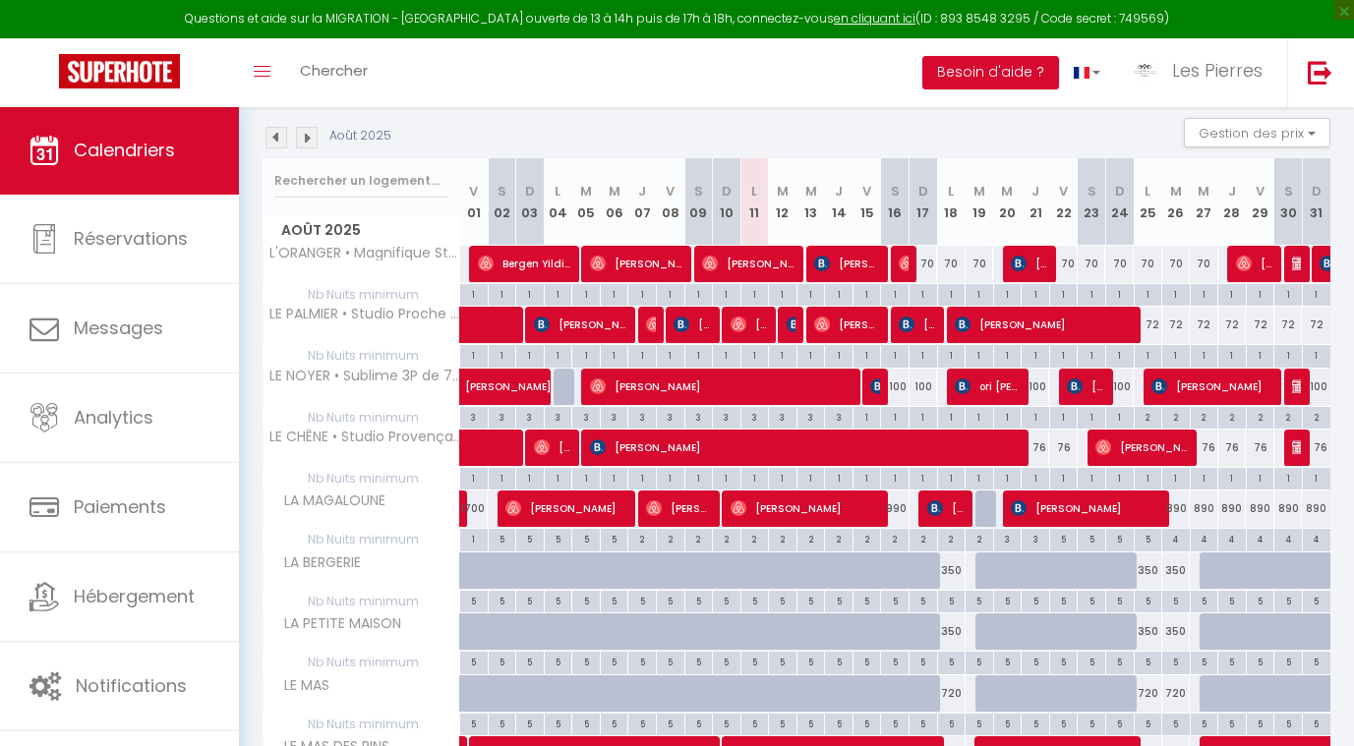
click at [1041, 444] on div "76" at bounding box center [1036, 448] width 29 height 36
type input "76"
type input "Jeu 21 Août 2025"
type input "Ven 22 Août 2025"
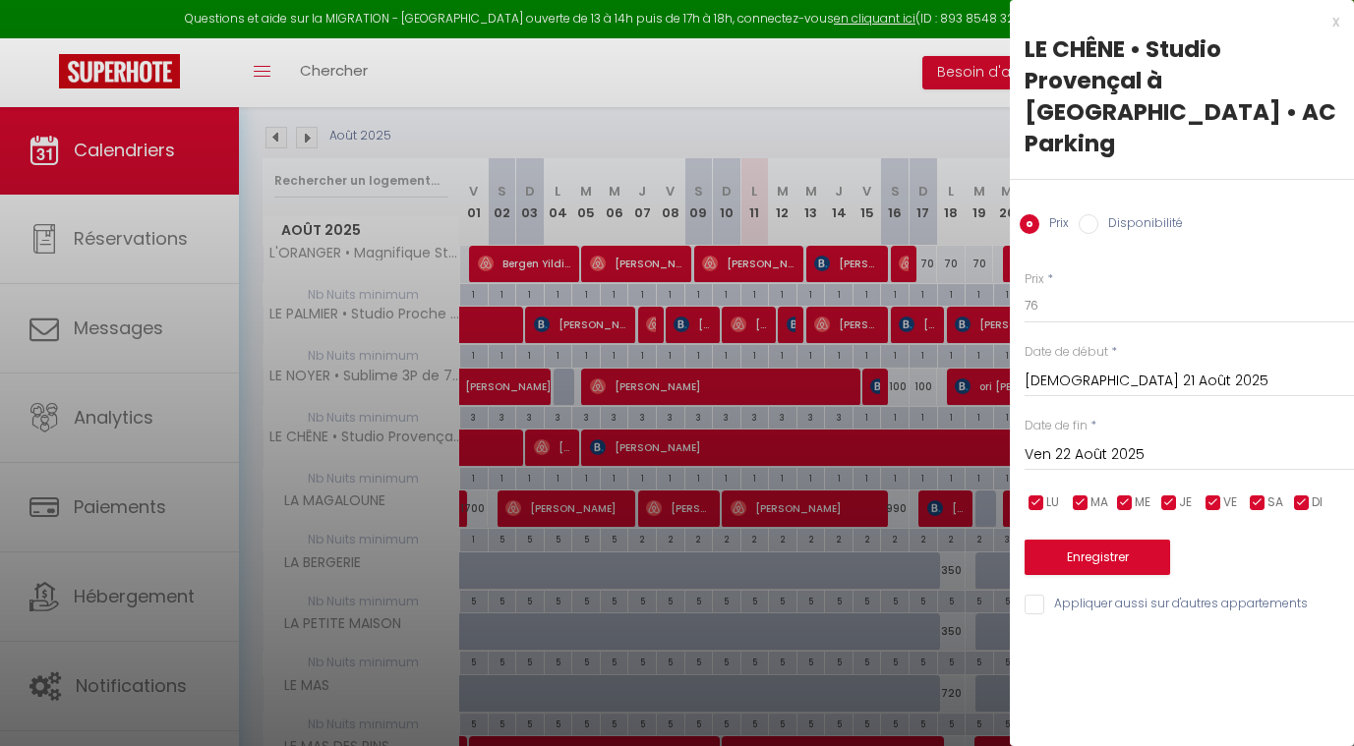
click at [928, 274] on div at bounding box center [677, 373] width 1354 height 746
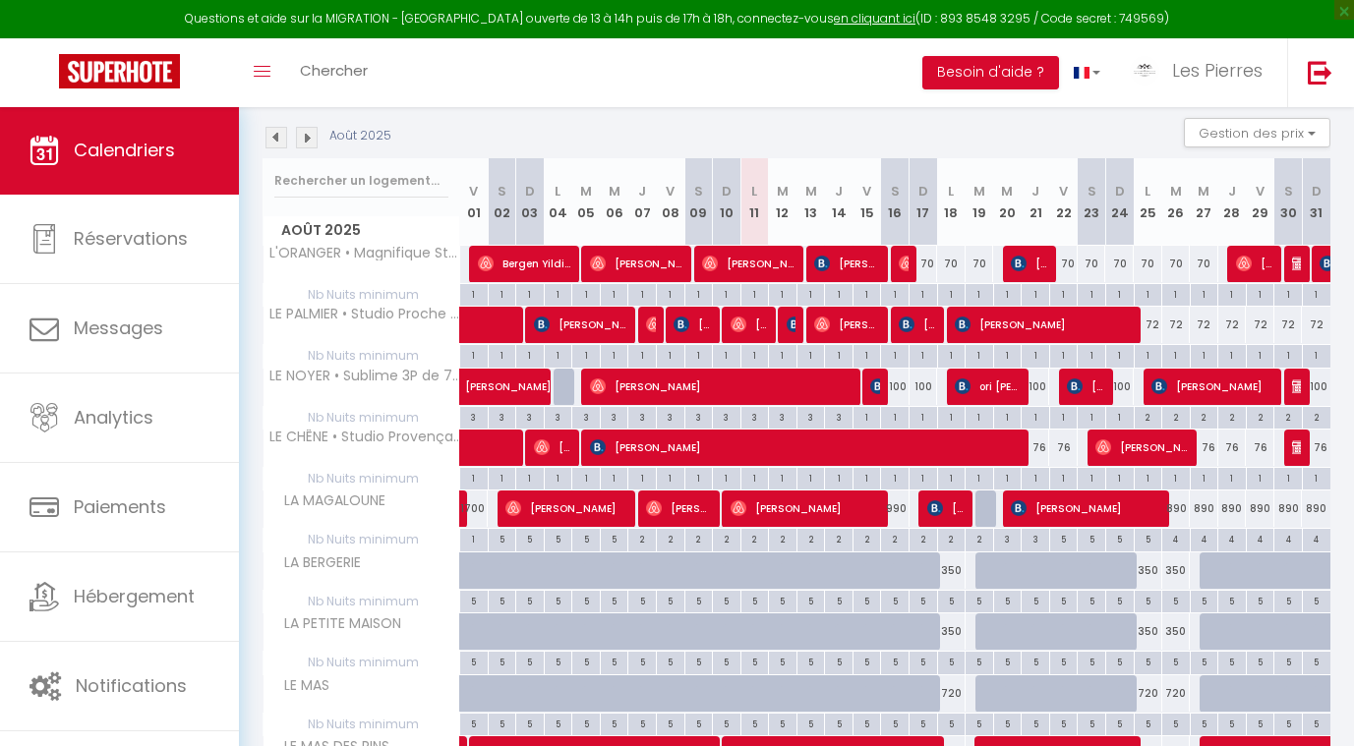
click at [1038, 443] on div "76" at bounding box center [1036, 448] width 29 height 36
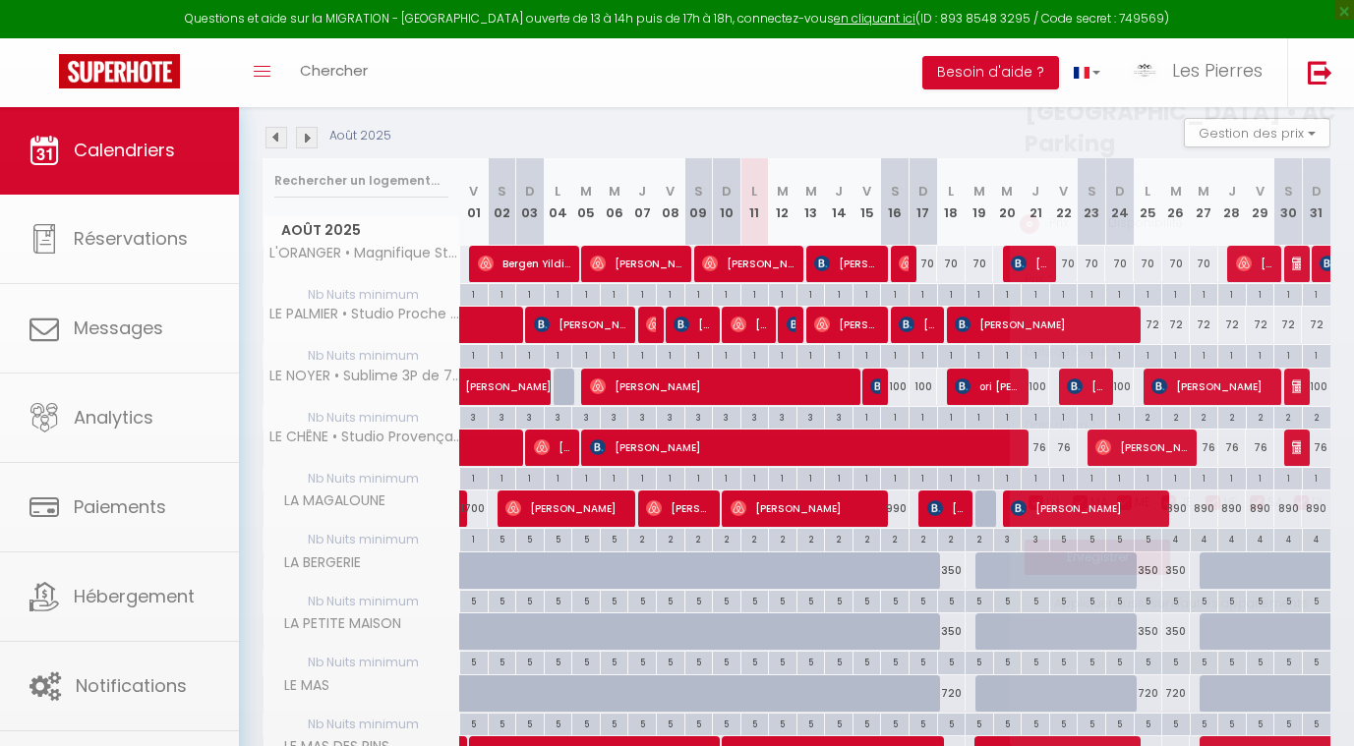
type input "76"
type input "Jeu 21 Août 2025"
type input "Ven 22 Août 2025"
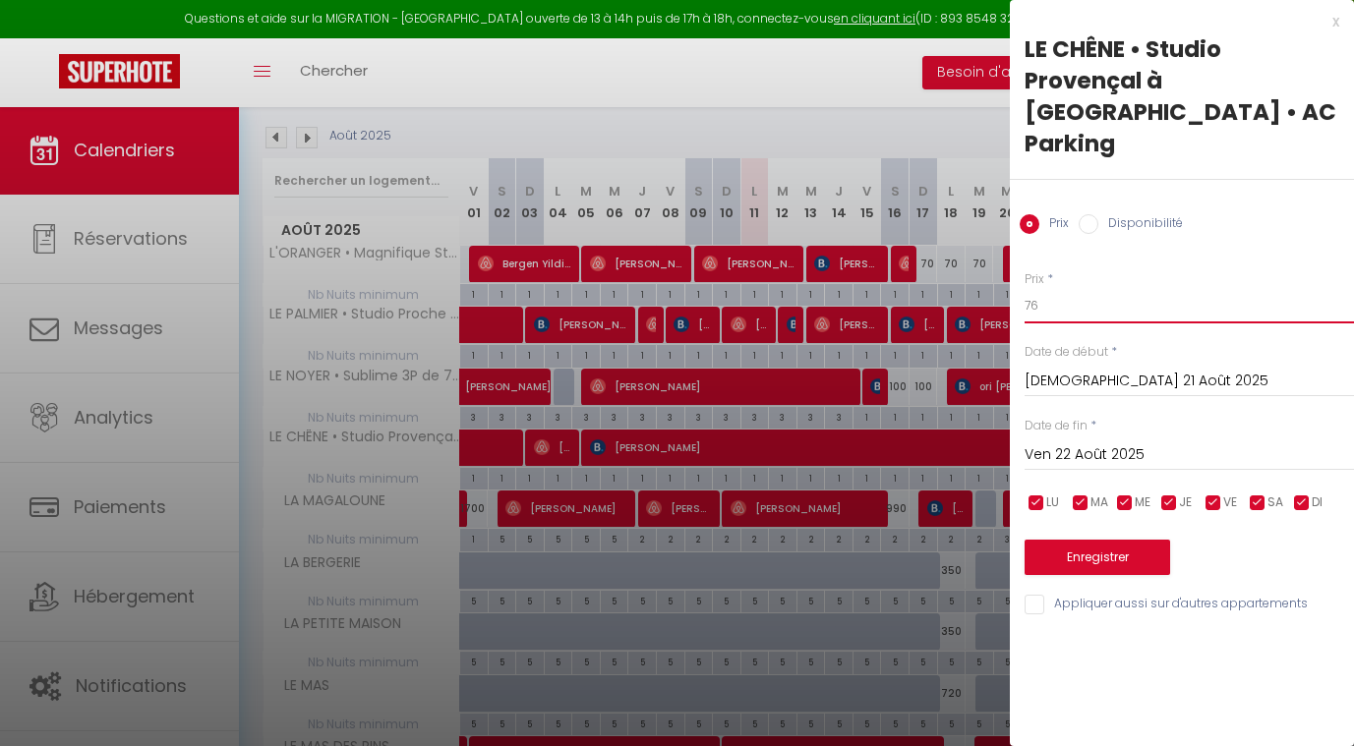
click at [1073, 288] on input "76" at bounding box center [1189, 305] width 329 height 35
type input "7"
type input "5"
type input "69"
click at [1078, 443] on input "Ven 22 Août 2025" at bounding box center [1189, 456] width 329 height 26
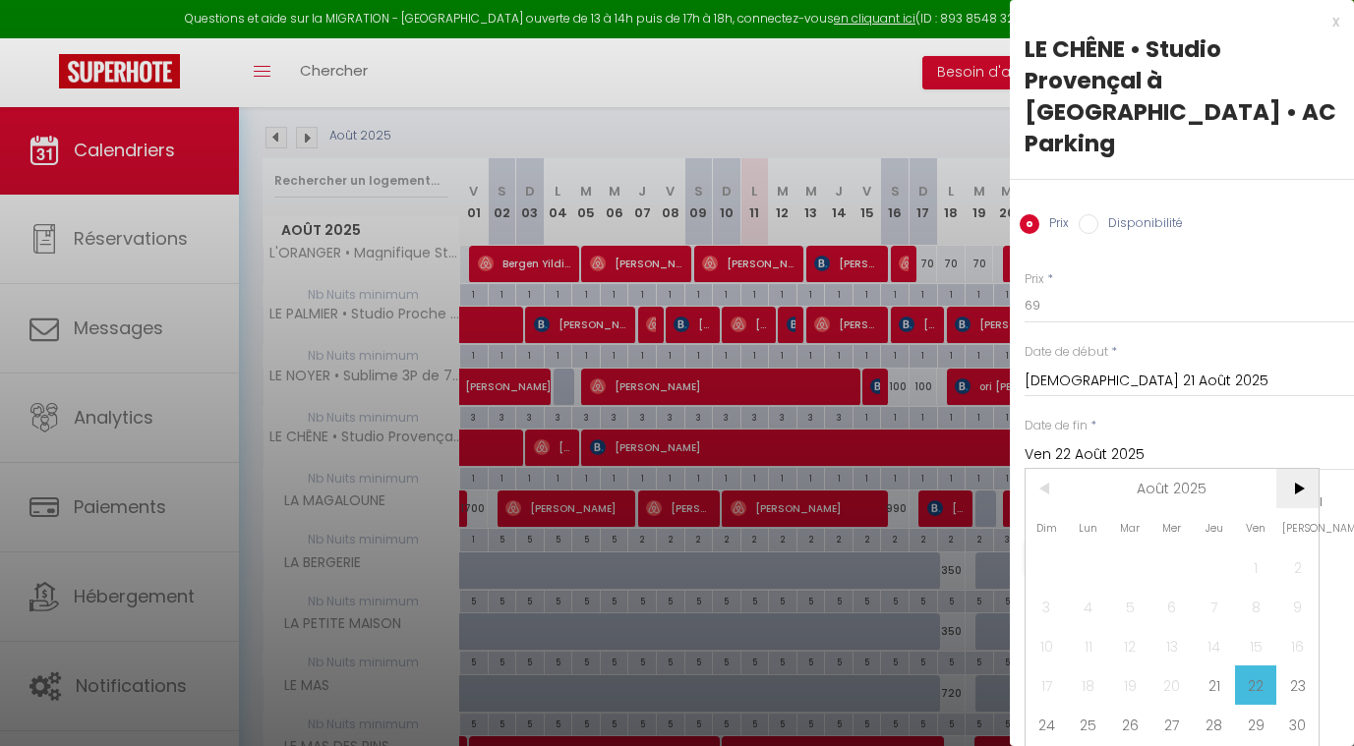
click at [1290, 469] on span ">" at bounding box center [1297, 488] width 42 height 39
click at [1093, 548] on span "1" at bounding box center [1089, 567] width 42 height 39
type input "Lun 01 Septembre 2025"
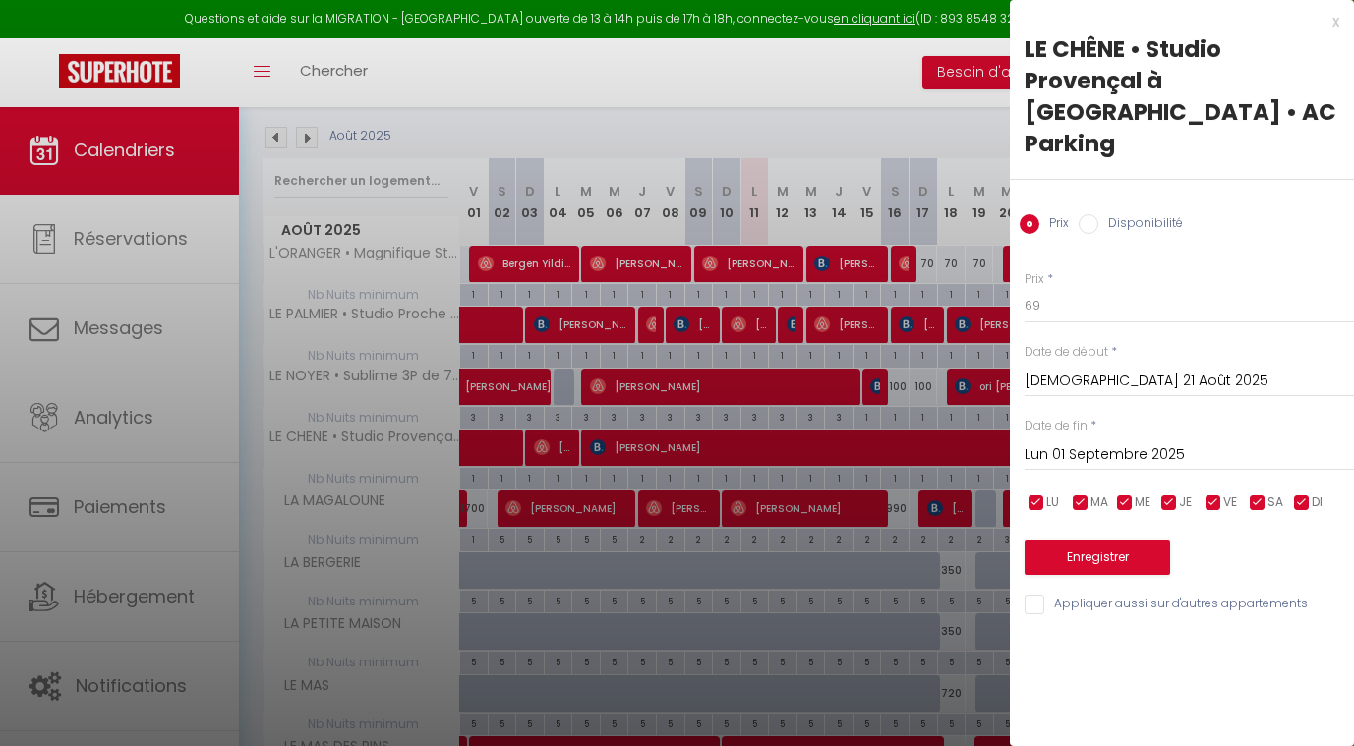
click at [1090, 540] on button "Enregistrer" at bounding box center [1098, 557] width 146 height 35
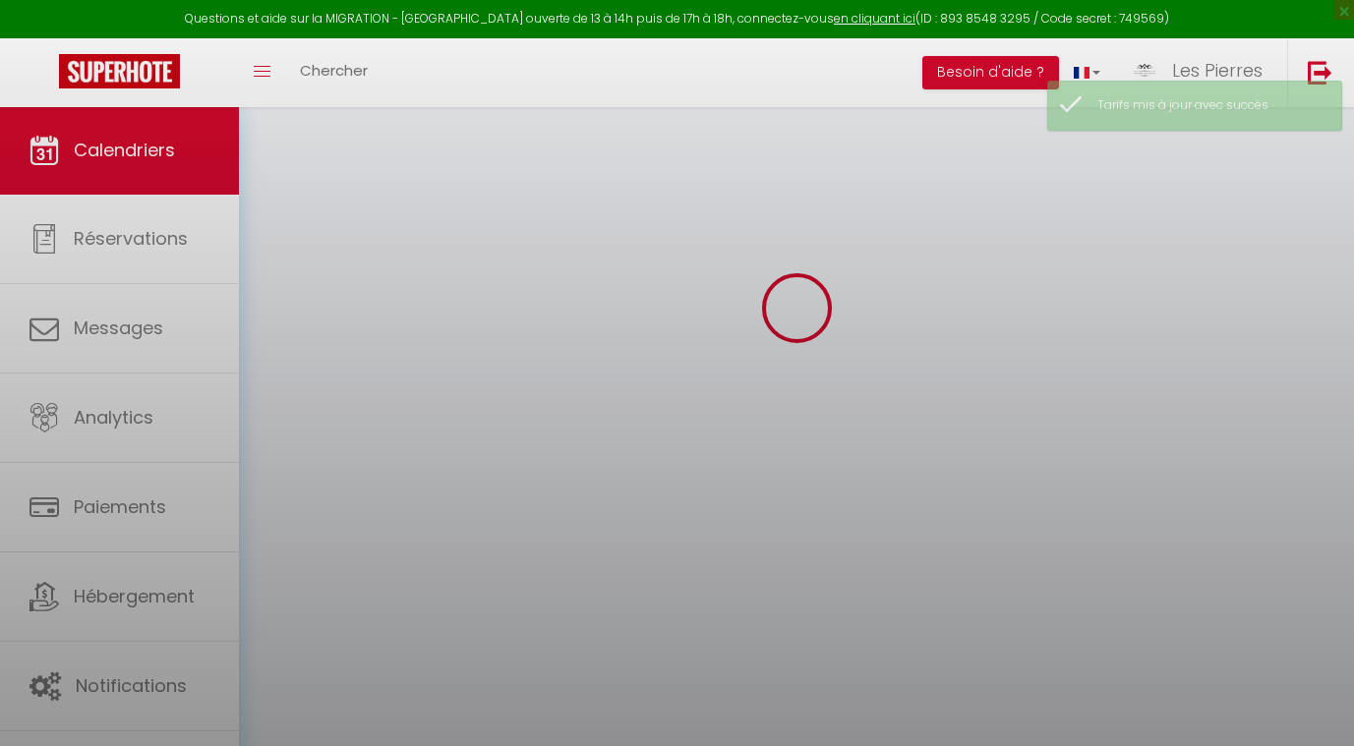
scroll to position [106, 0]
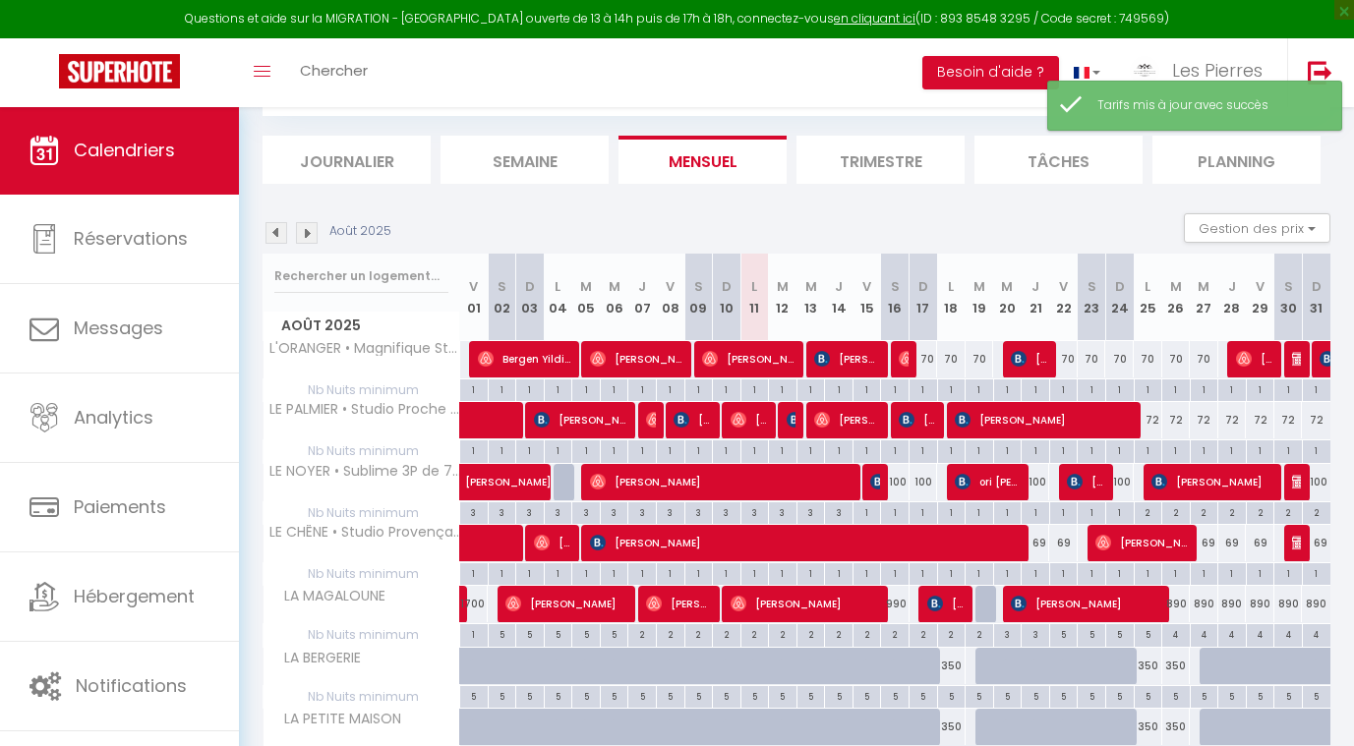
click at [926, 357] on div "70" at bounding box center [924, 359] width 29 height 36
type input "70"
type input "Dim 17 Août 2025"
type input "Lun 18 Août 2025"
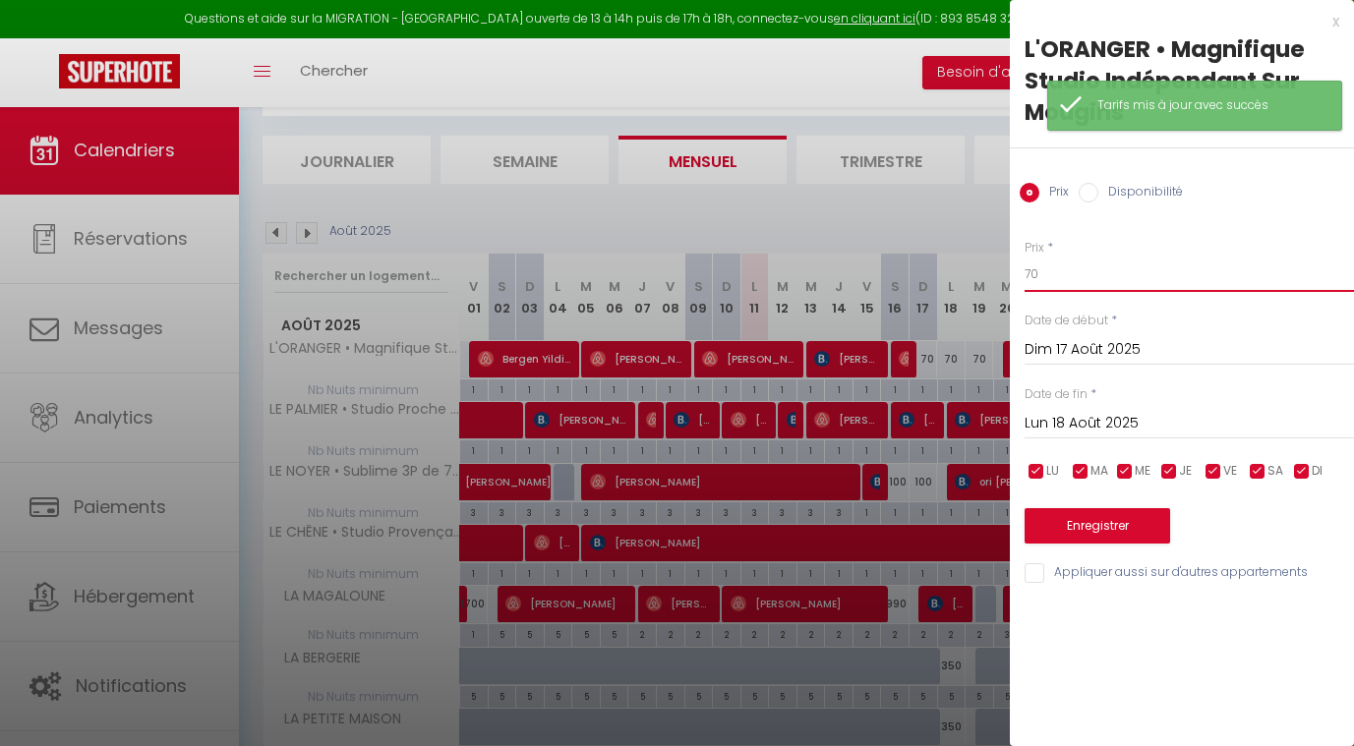
click at [1106, 273] on input "70" at bounding box center [1189, 274] width 329 height 35
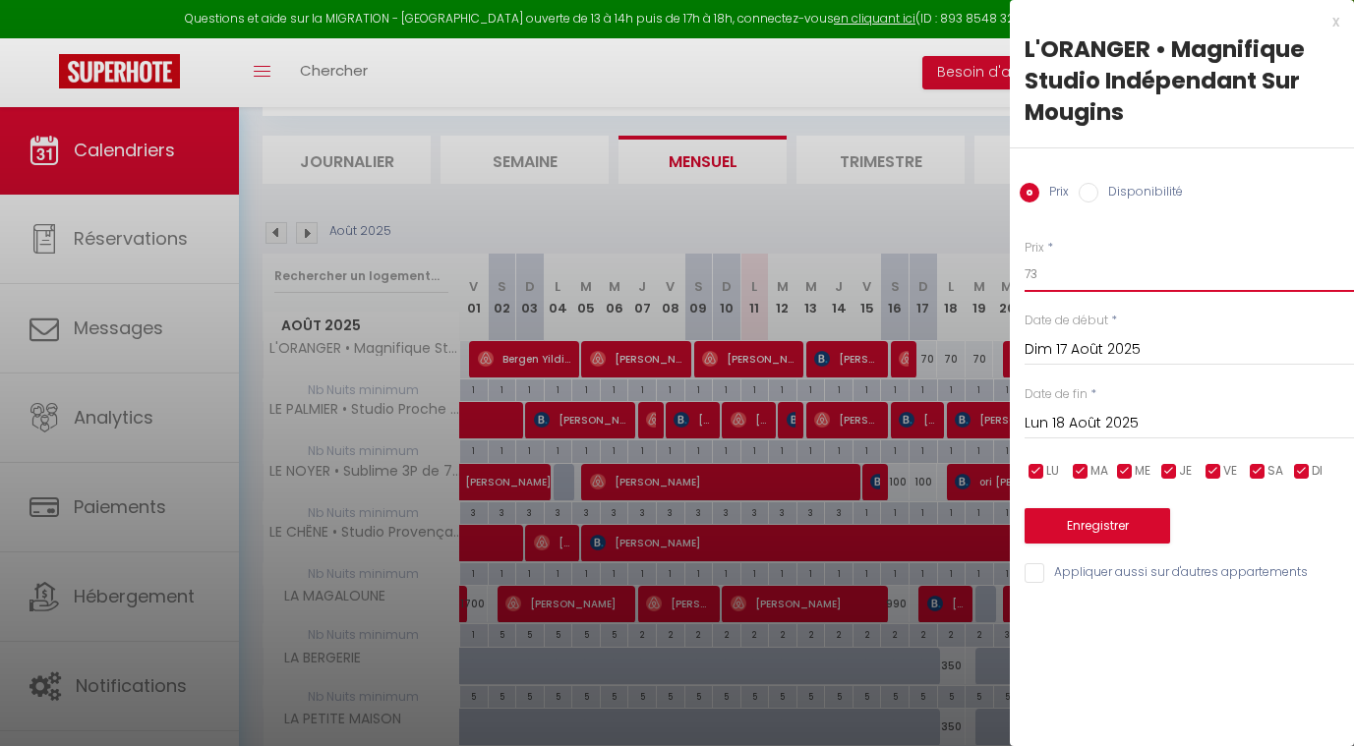
type input "73"
click at [1068, 420] on input "Lun 18 Août 2025" at bounding box center [1189, 424] width 329 height 26
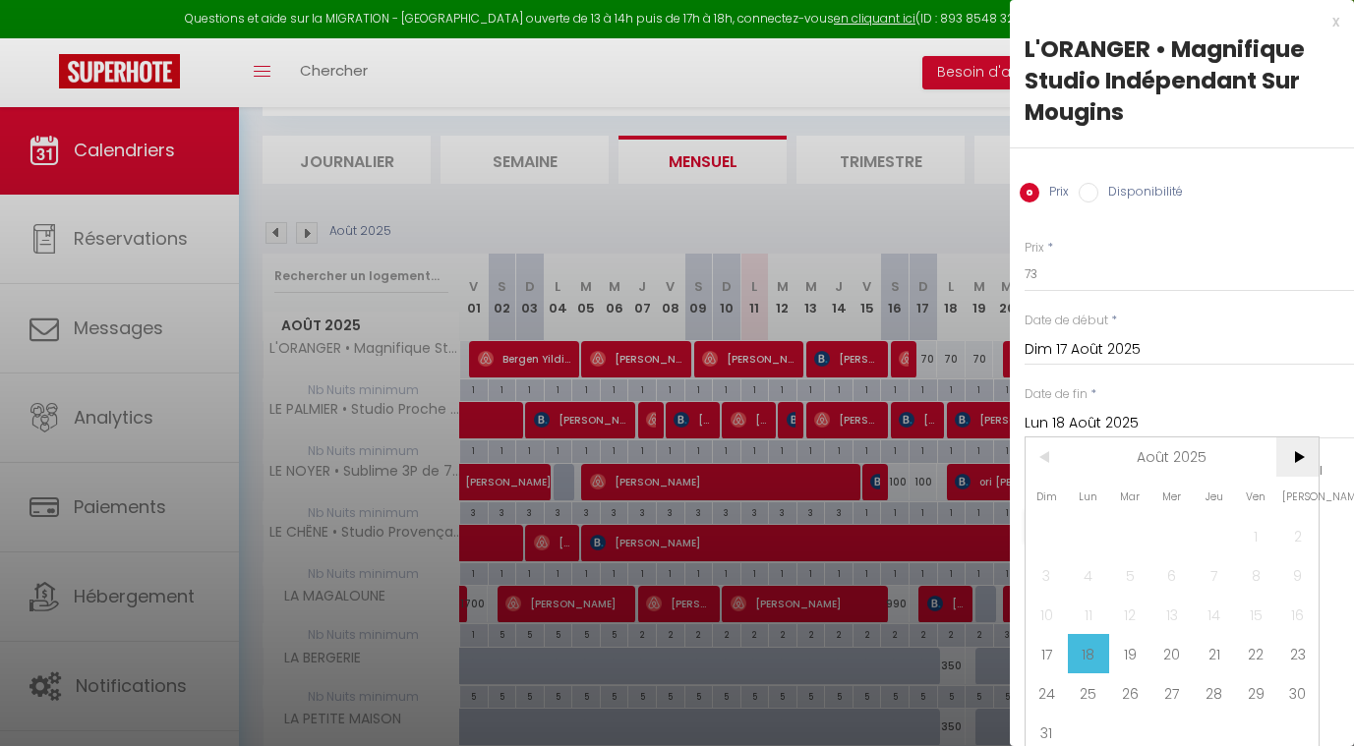
click at [1292, 456] on span ">" at bounding box center [1297, 457] width 42 height 39
click at [1095, 536] on span "1" at bounding box center [1089, 535] width 42 height 39
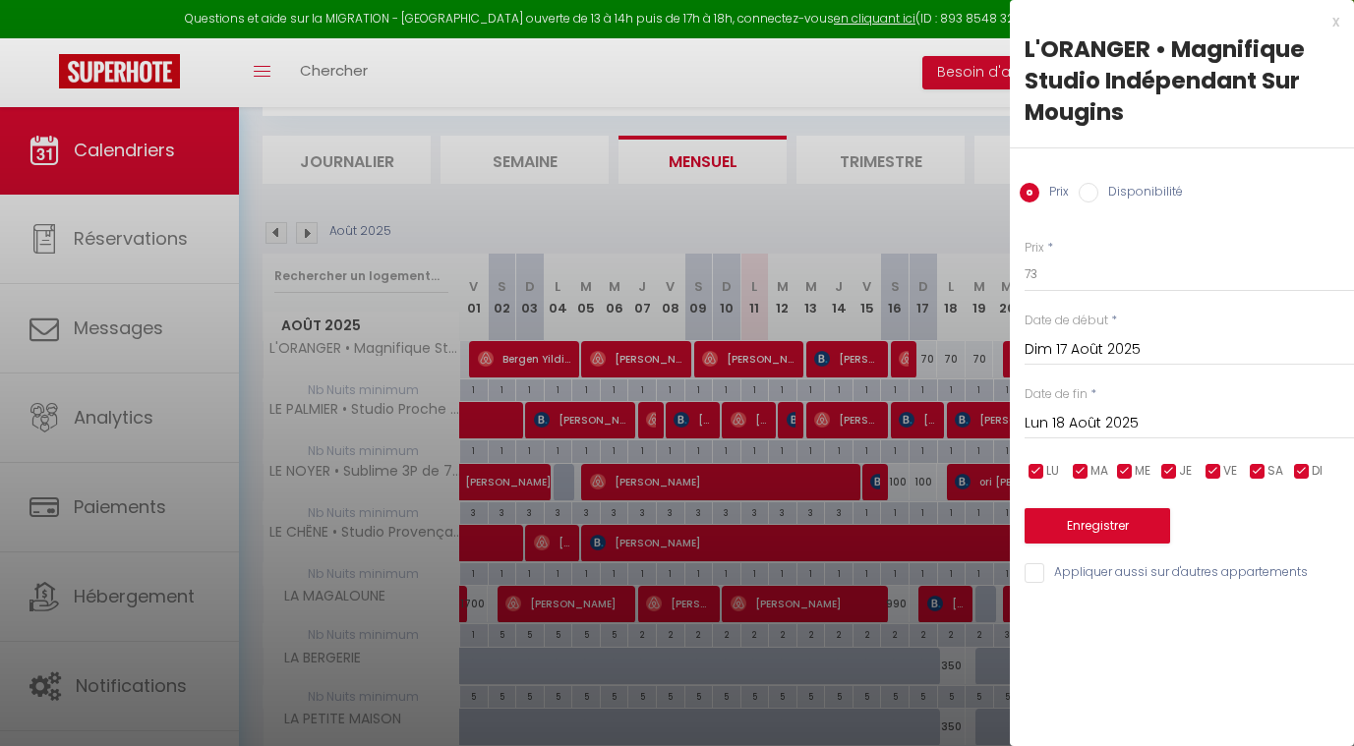
type input "Lun 01 Septembre 2025"
click at [1048, 509] on button "Enregistrer" at bounding box center [1098, 525] width 146 height 35
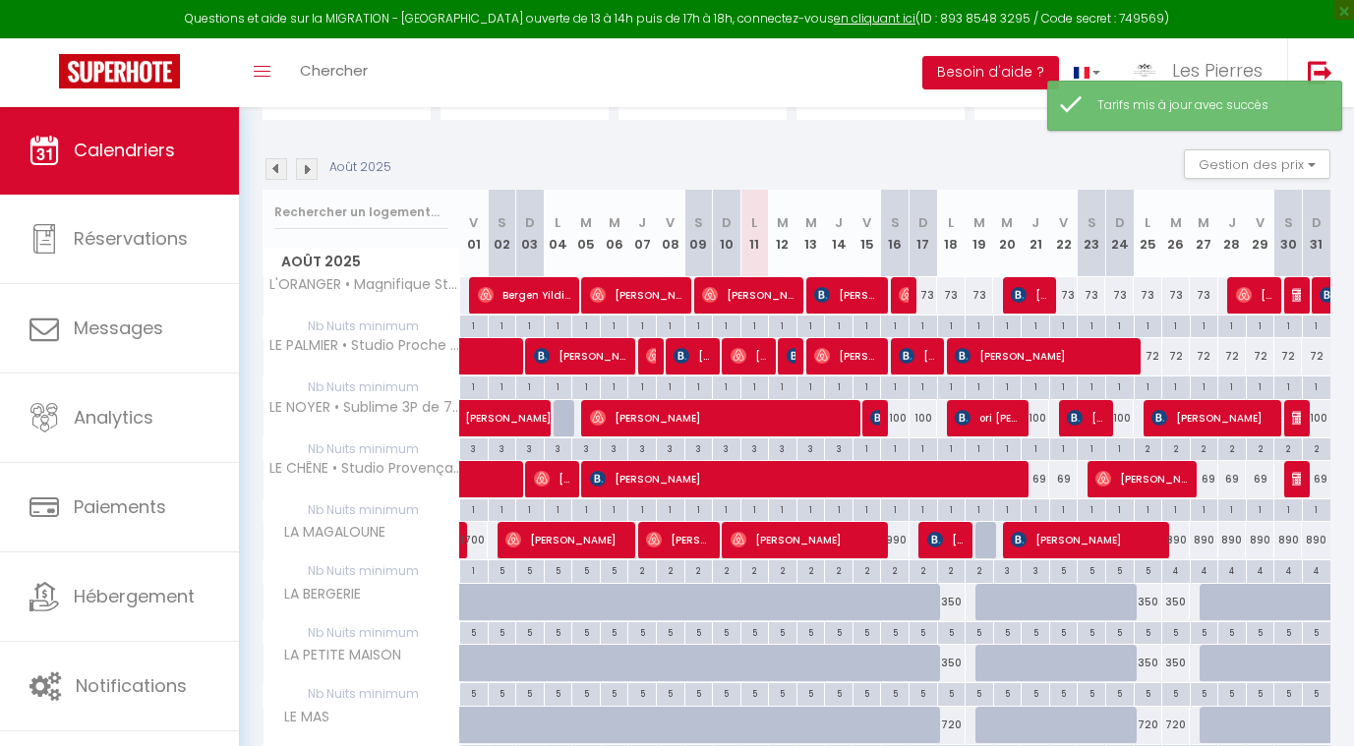
scroll to position [168, 0]
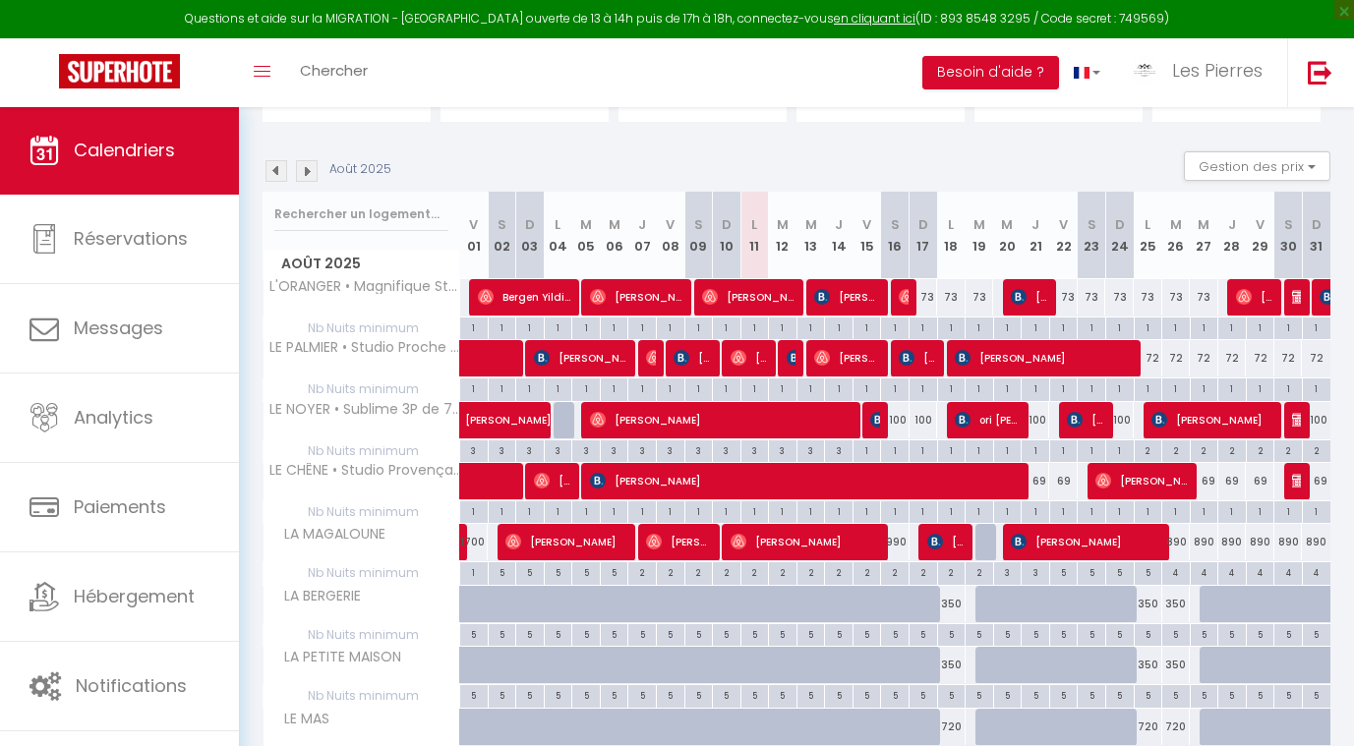
click at [1174, 573] on div "4" at bounding box center [1176, 571] width 28 height 19
type input "4"
type input "Mar 26 Août 2025"
type input "Mer 27 Août 2025"
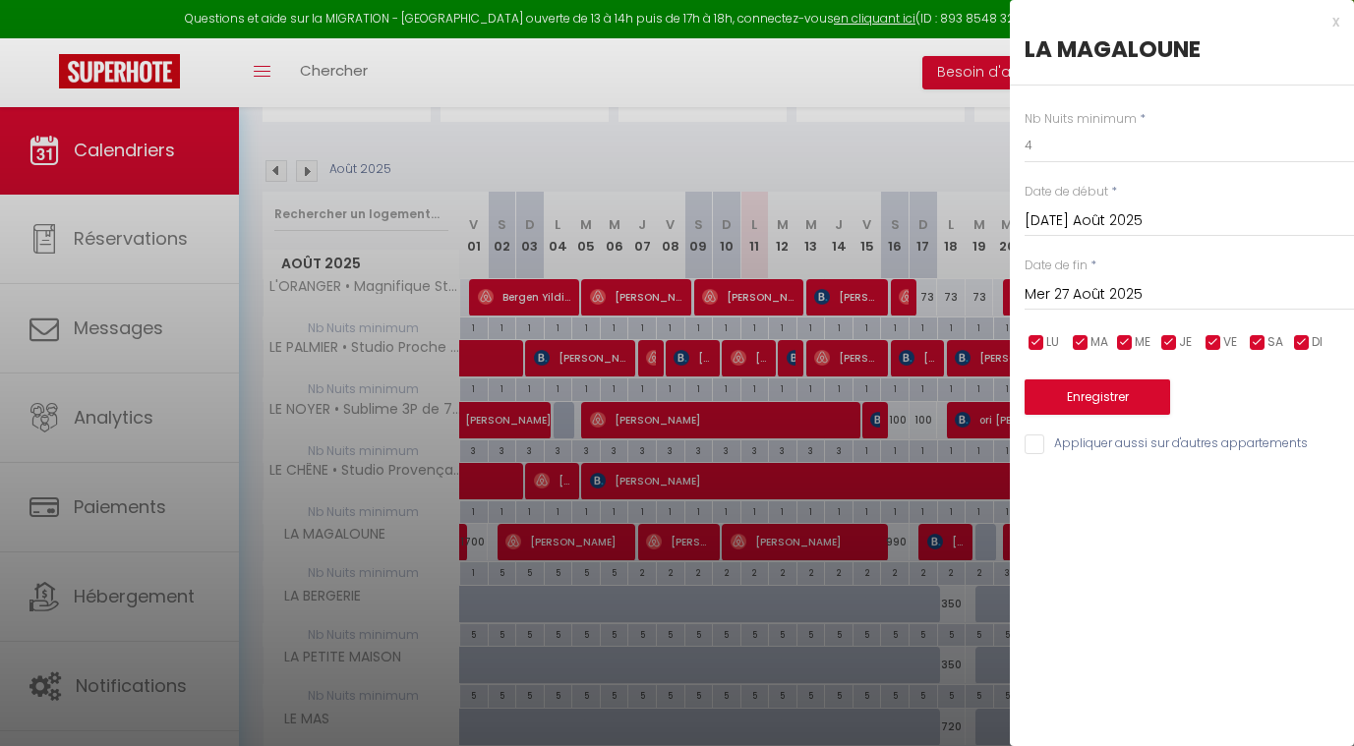
drag, startPoint x: 1052, startPoint y: 124, endPoint x: 1054, endPoint y: 146, distance: 21.7
click at [1052, 138] on div "Nb Nuits minimum * 4" at bounding box center [1189, 137] width 329 height 54
click at [1054, 146] on input "4" at bounding box center [1189, 145] width 329 height 35
type input "3"
click at [1046, 292] on input "Mer 27 Août 2025" at bounding box center [1189, 295] width 329 height 26
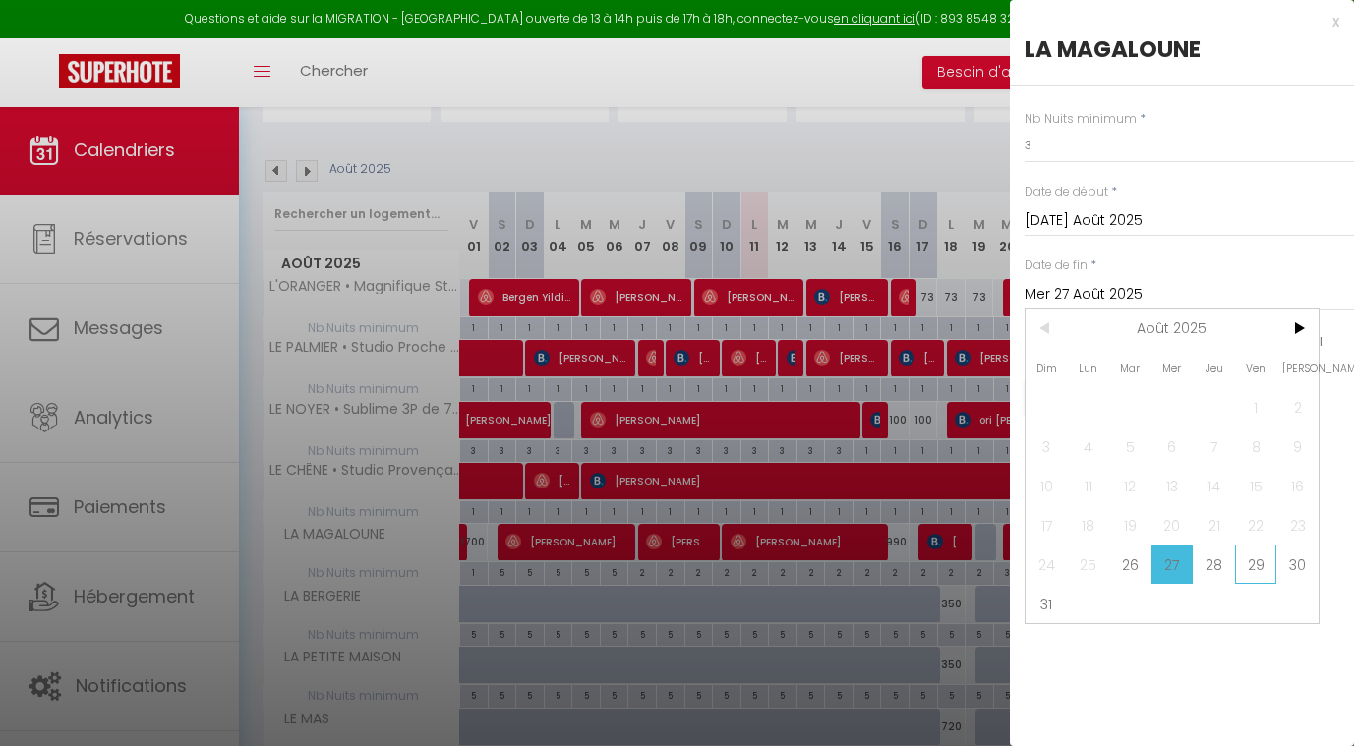
click at [1241, 572] on span "29" at bounding box center [1256, 564] width 42 height 39
type input "Ven 29 Août 2025"
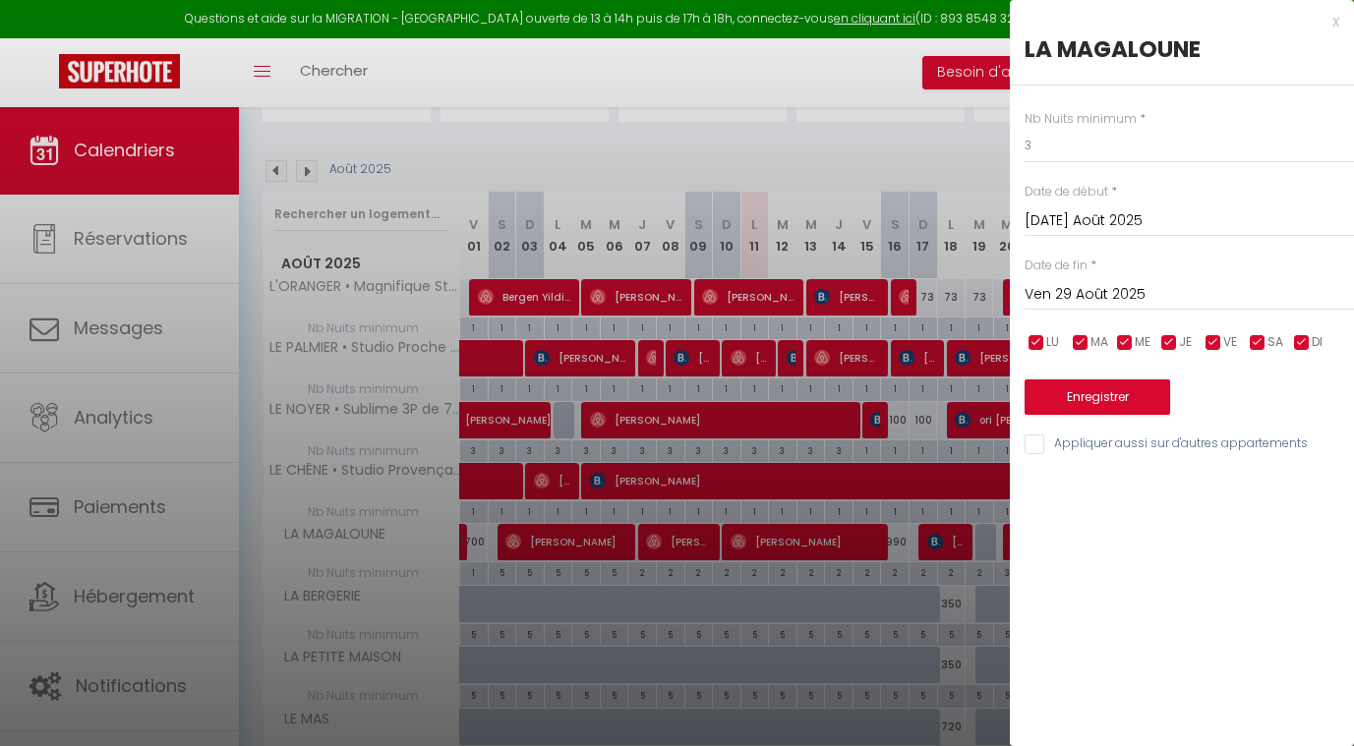
click at [1108, 398] on button "Enregistrer" at bounding box center [1098, 397] width 146 height 35
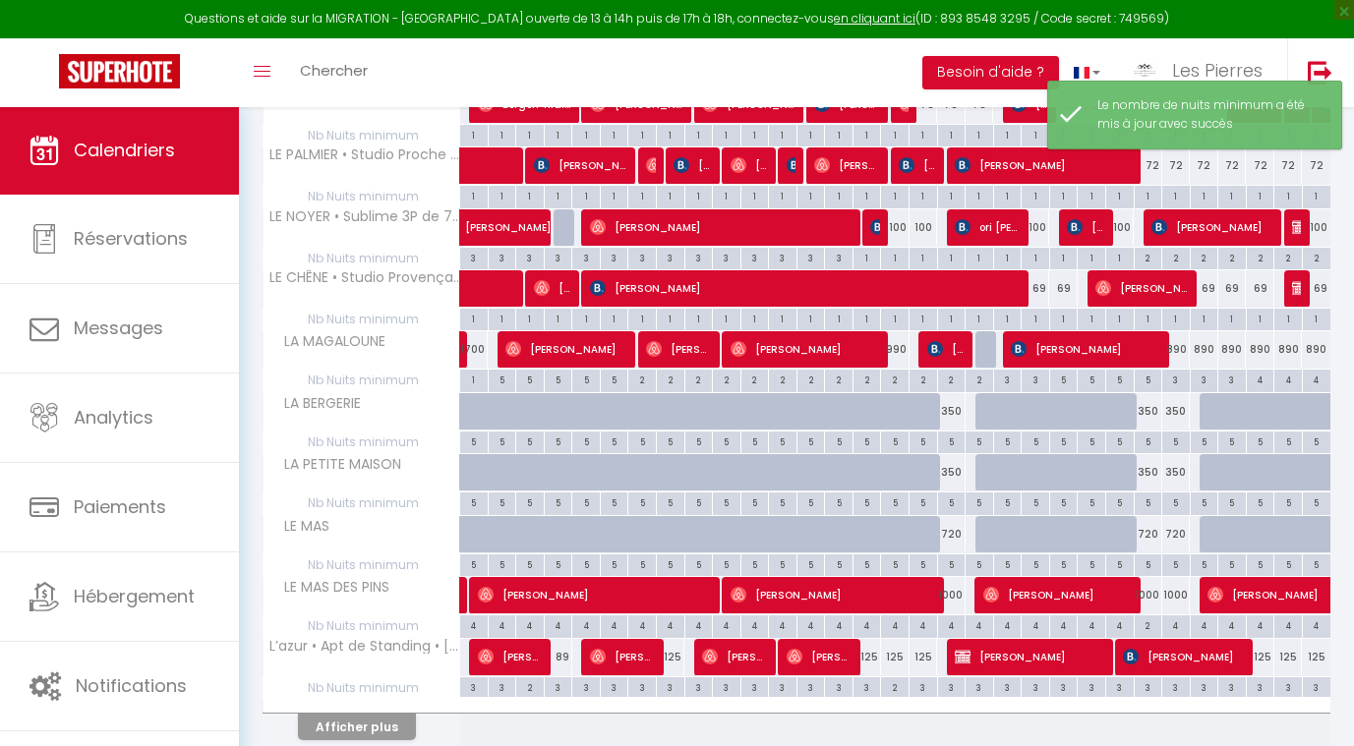
scroll to position [399, 0]
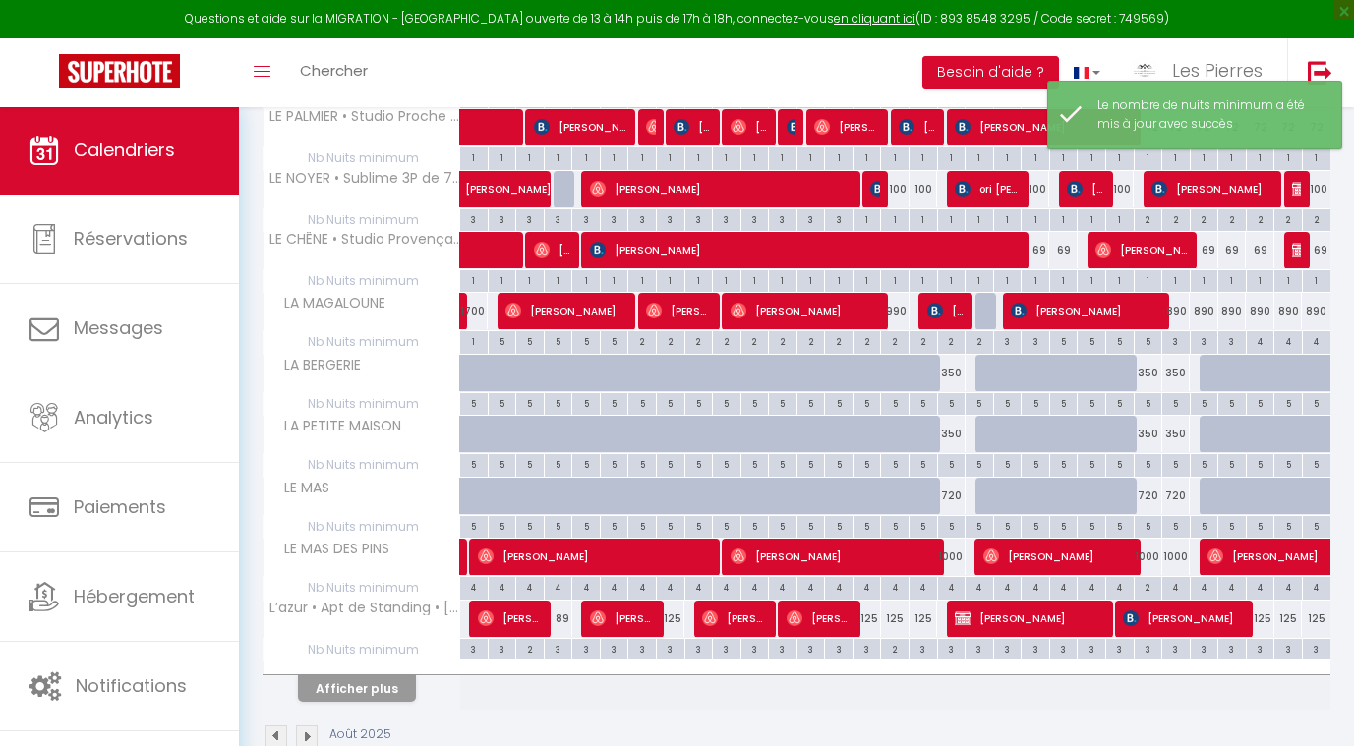
click at [1180, 311] on div "890" at bounding box center [1176, 311] width 29 height 36
type input "890"
type input "Mar 26 Août 2025"
type input "Mer 27 Août 2025"
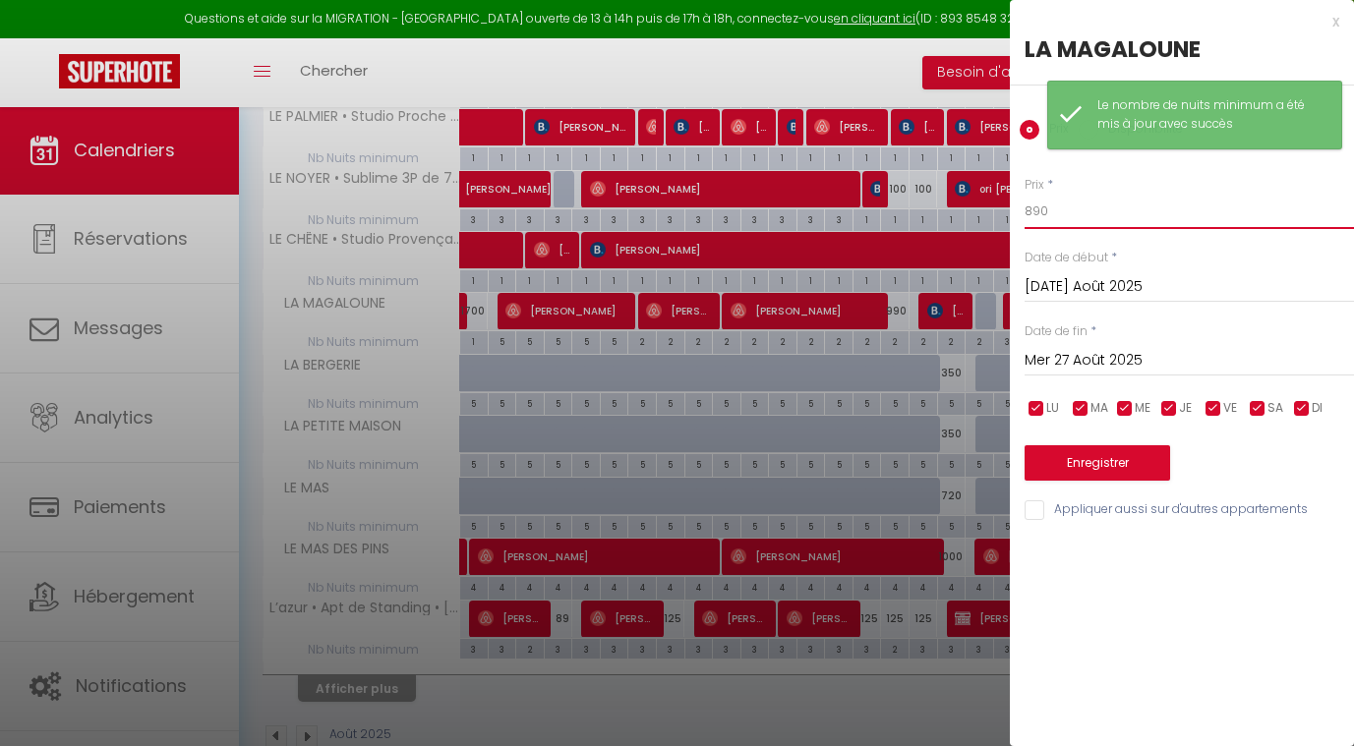
click at [1107, 215] on input "890" at bounding box center [1189, 211] width 329 height 35
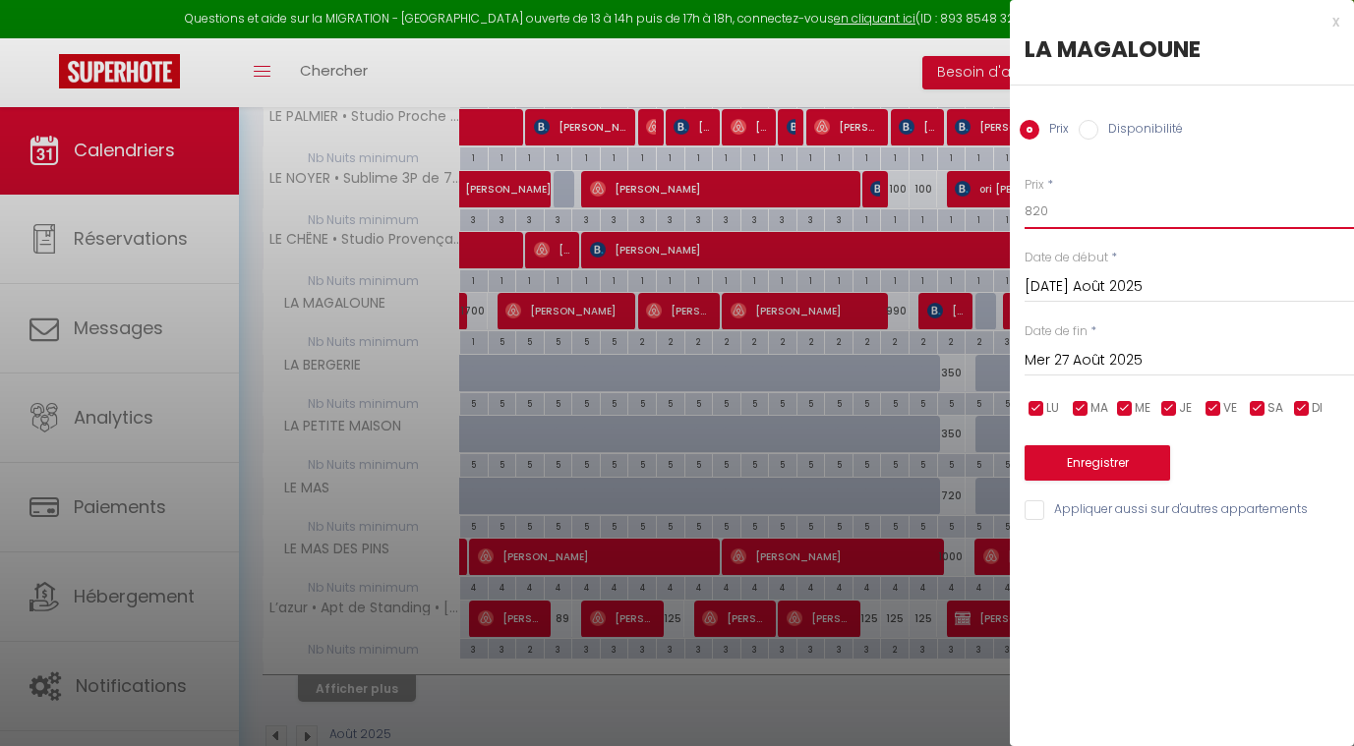
type input "820"
click at [1086, 354] on input "Mer 27 Août 2025" at bounding box center [1189, 361] width 329 height 26
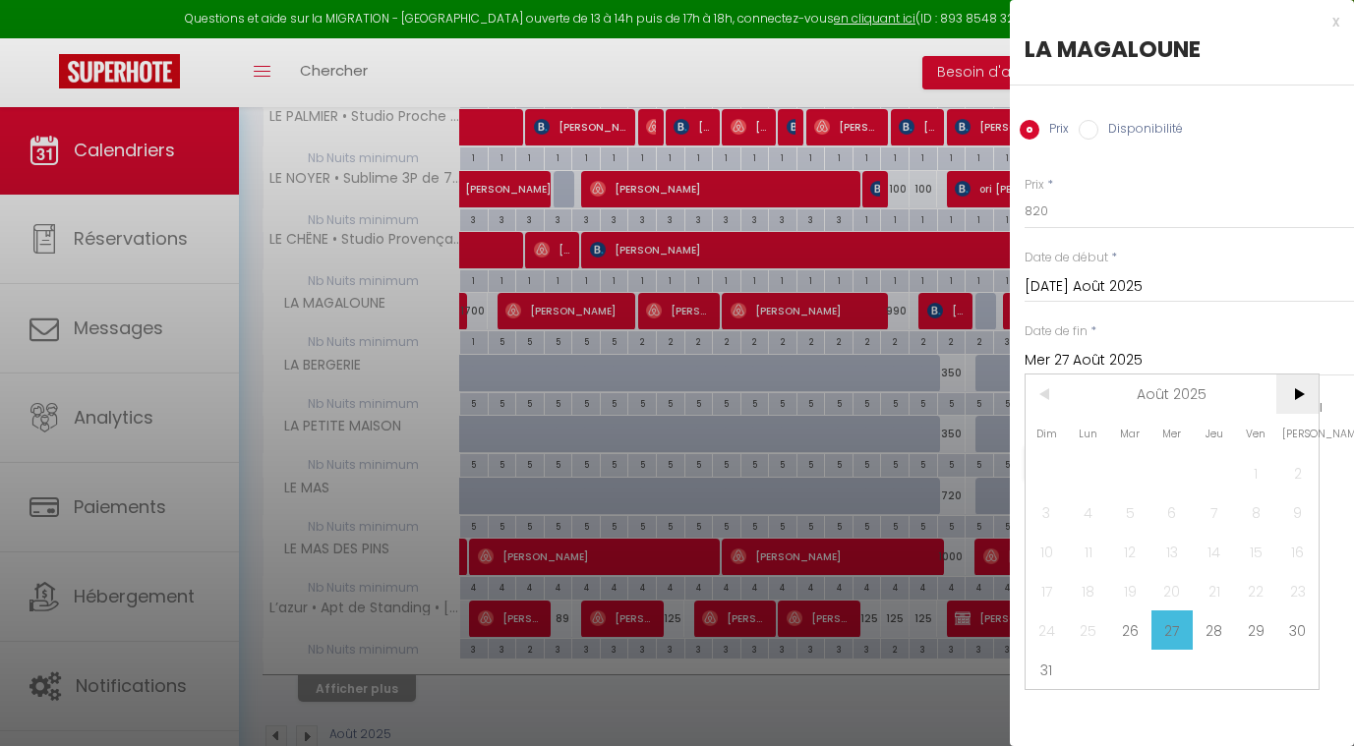
click at [1290, 392] on span ">" at bounding box center [1297, 394] width 42 height 39
click at [1088, 469] on span "1" at bounding box center [1089, 472] width 42 height 39
type input "Lun 01 Septembre 2025"
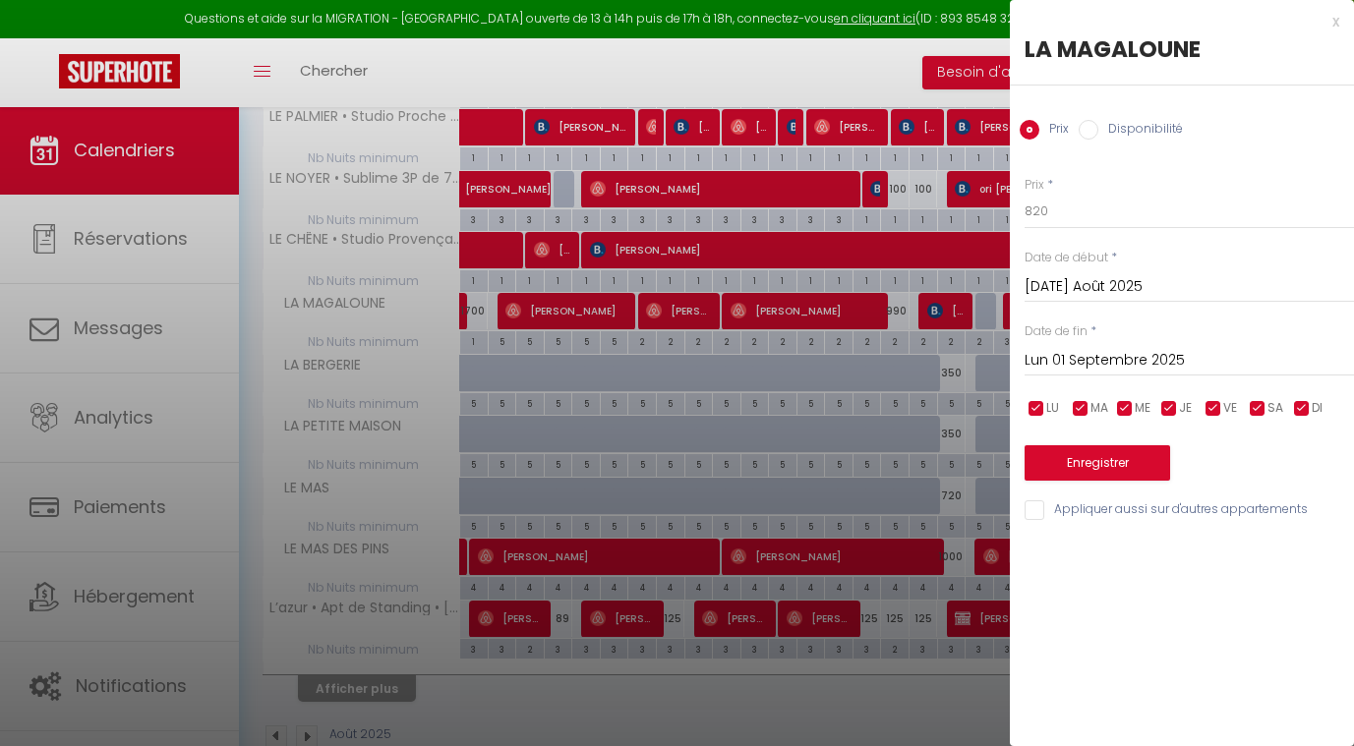
click at [1086, 456] on button "Enregistrer" at bounding box center [1098, 462] width 146 height 35
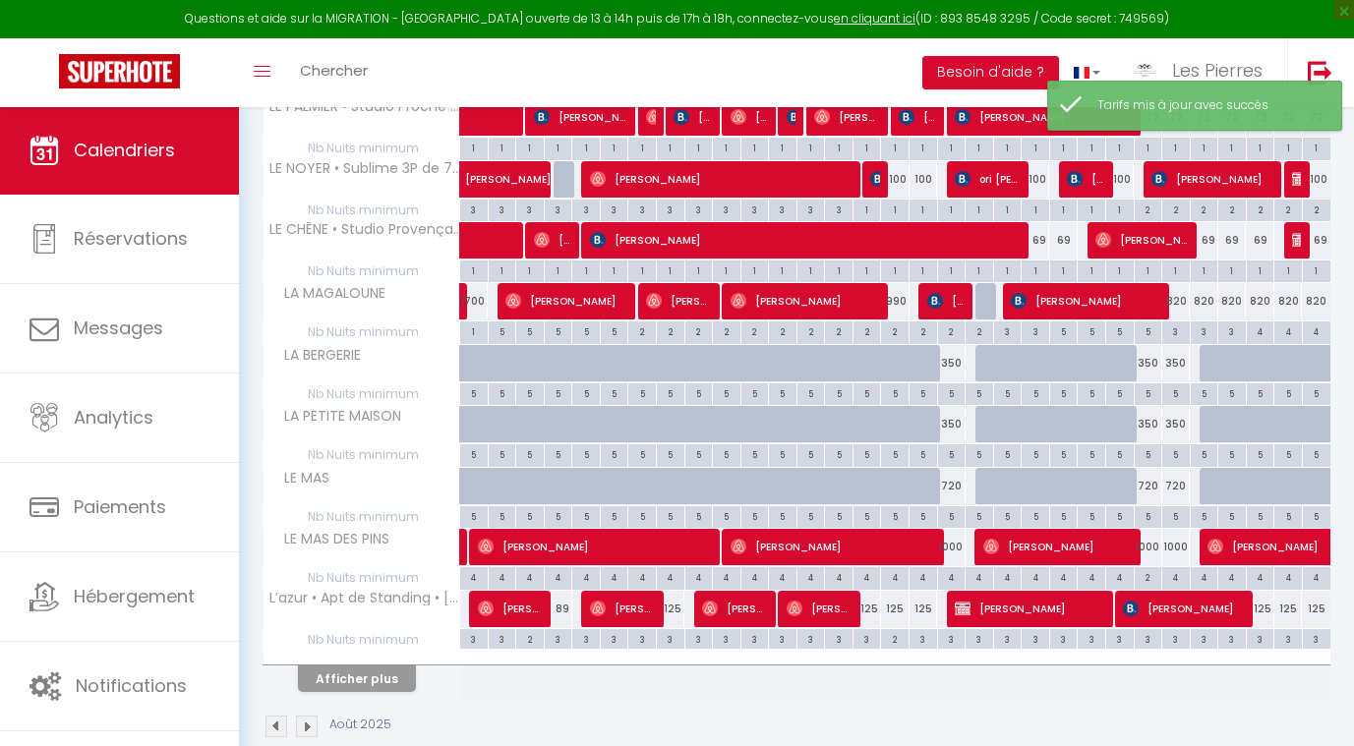
scroll to position [431, 0]
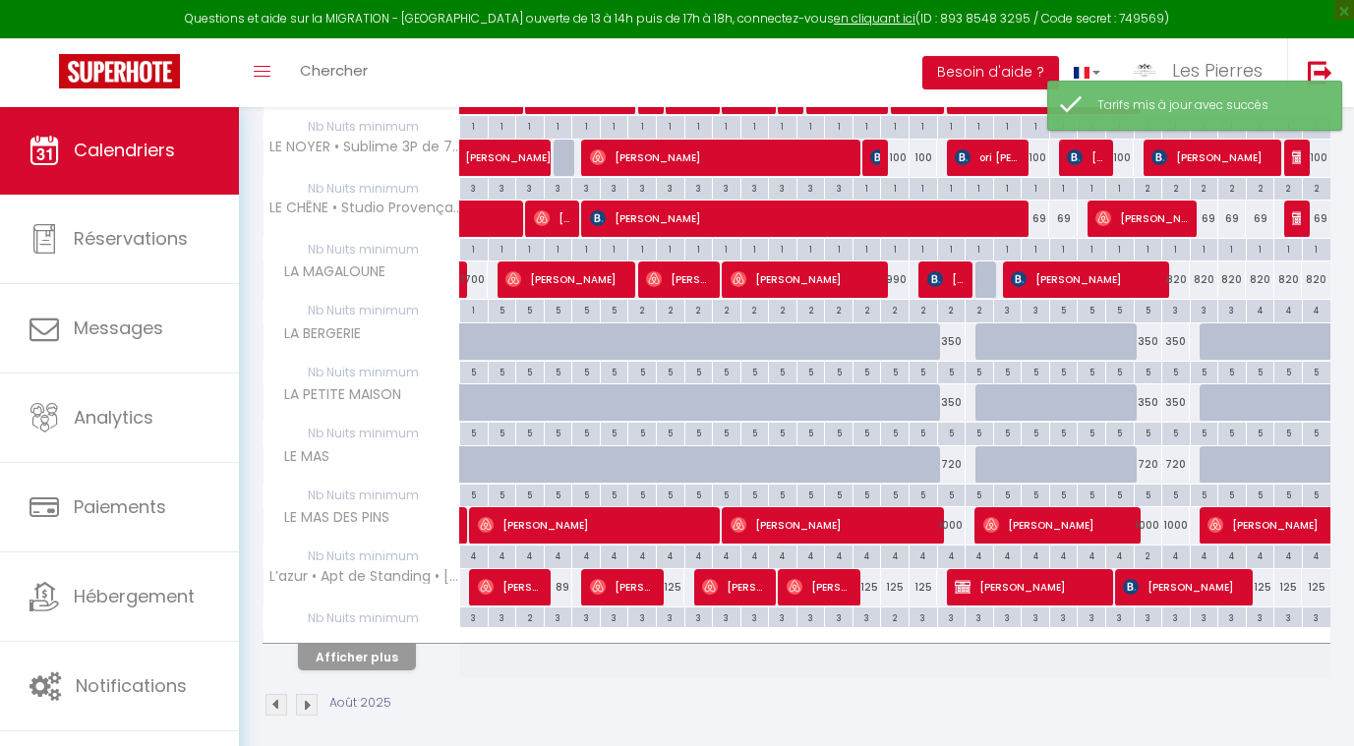
click at [1154, 528] on div "1000" at bounding box center [1148, 525] width 29 height 36
type input "1000"
type input "Lun 25 Août 2025"
type input "Mar 26 Août 2025"
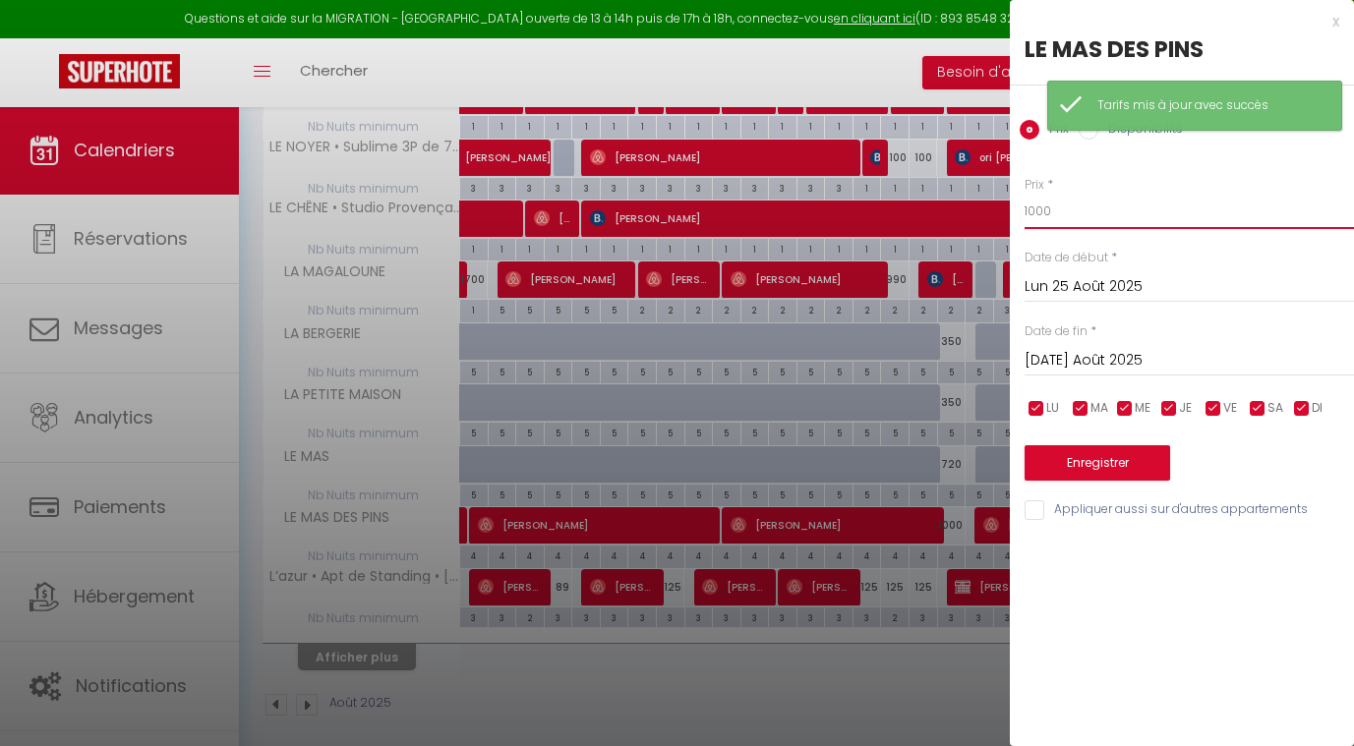
click at [1078, 220] on input "1000" at bounding box center [1189, 211] width 329 height 35
type input "1"
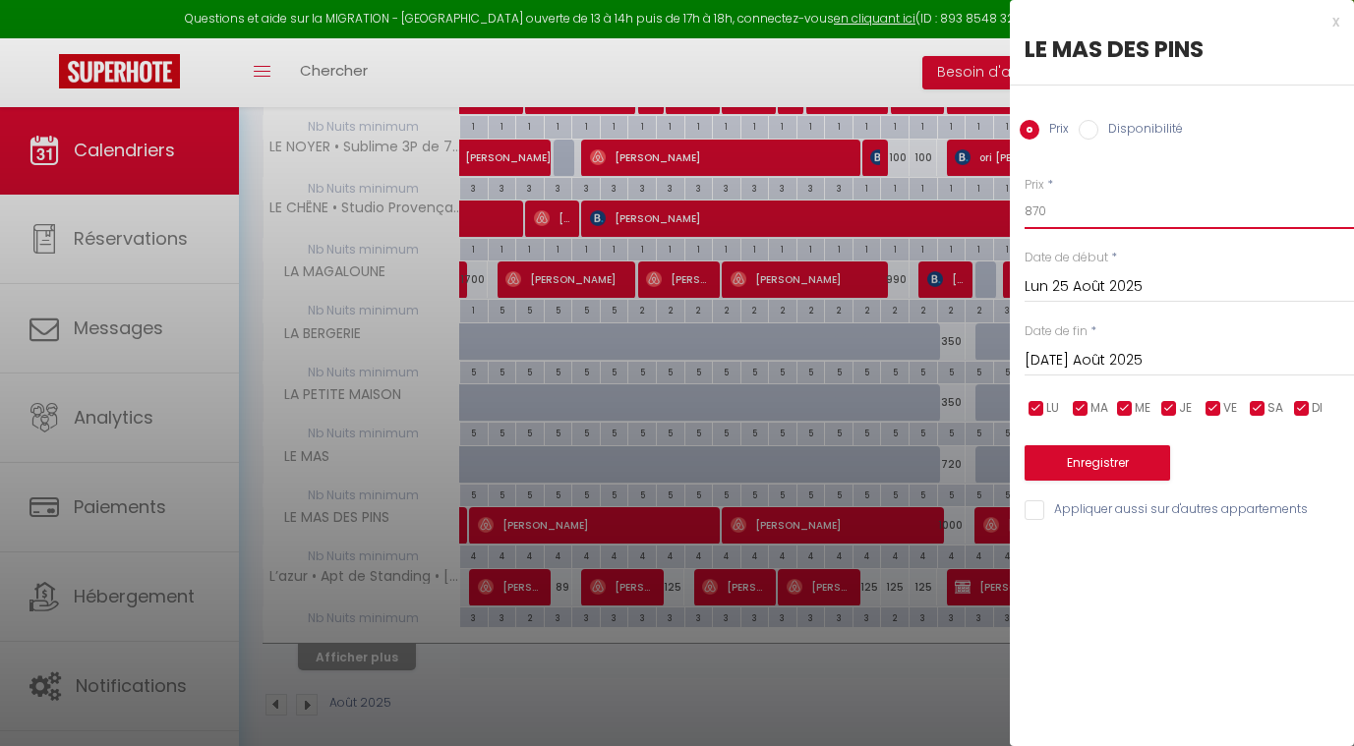
type input "870"
click at [1102, 364] on input "Mar 26 Août 2025" at bounding box center [1189, 361] width 329 height 26
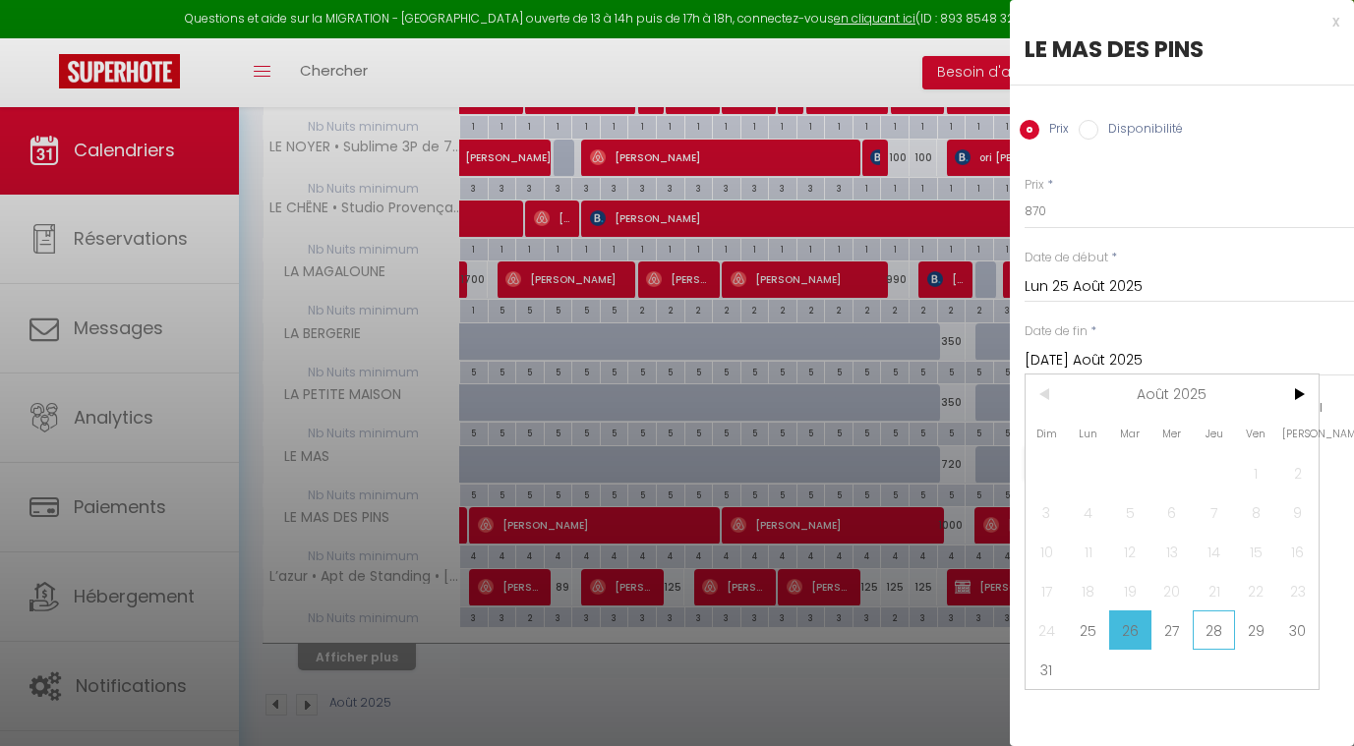
click at [1203, 631] on span "28" at bounding box center [1214, 630] width 42 height 39
type input "Jeu 28 Août 2025"
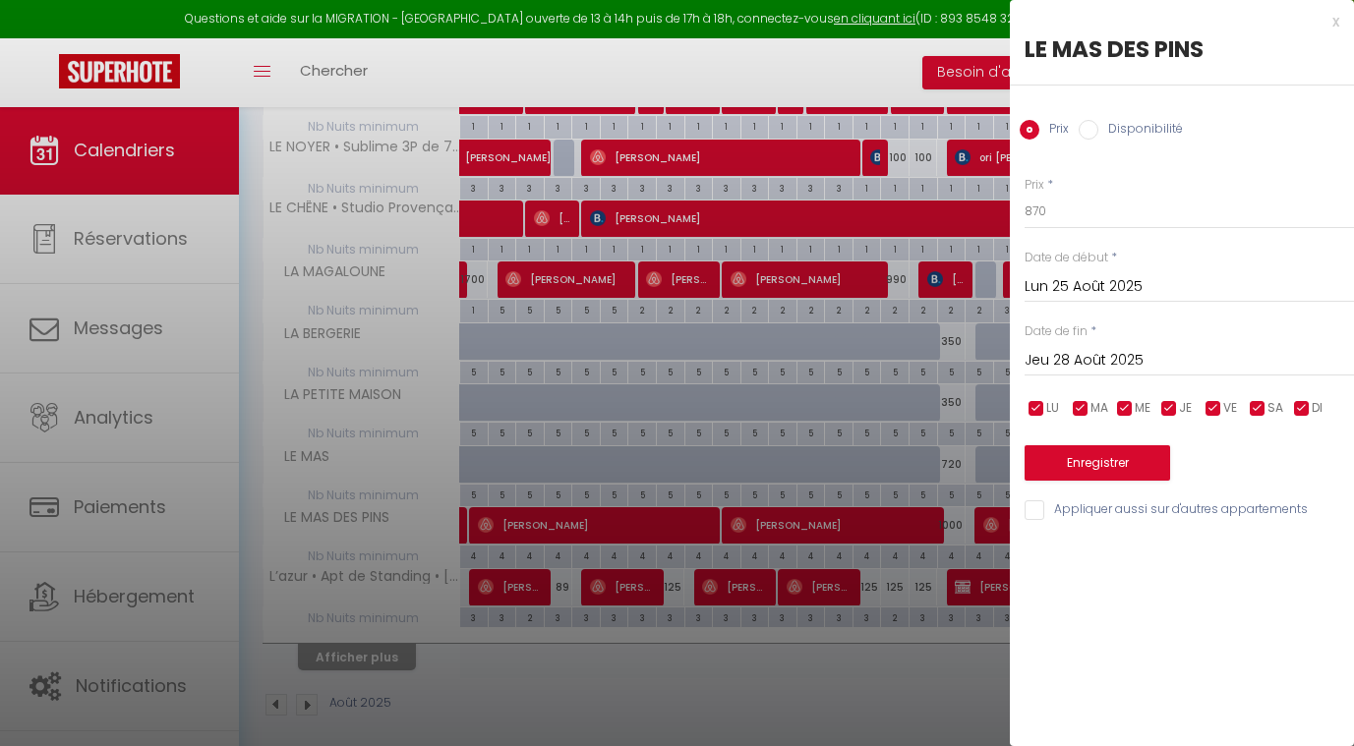
click at [1105, 452] on button "Enregistrer" at bounding box center [1098, 462] width 146 height 35
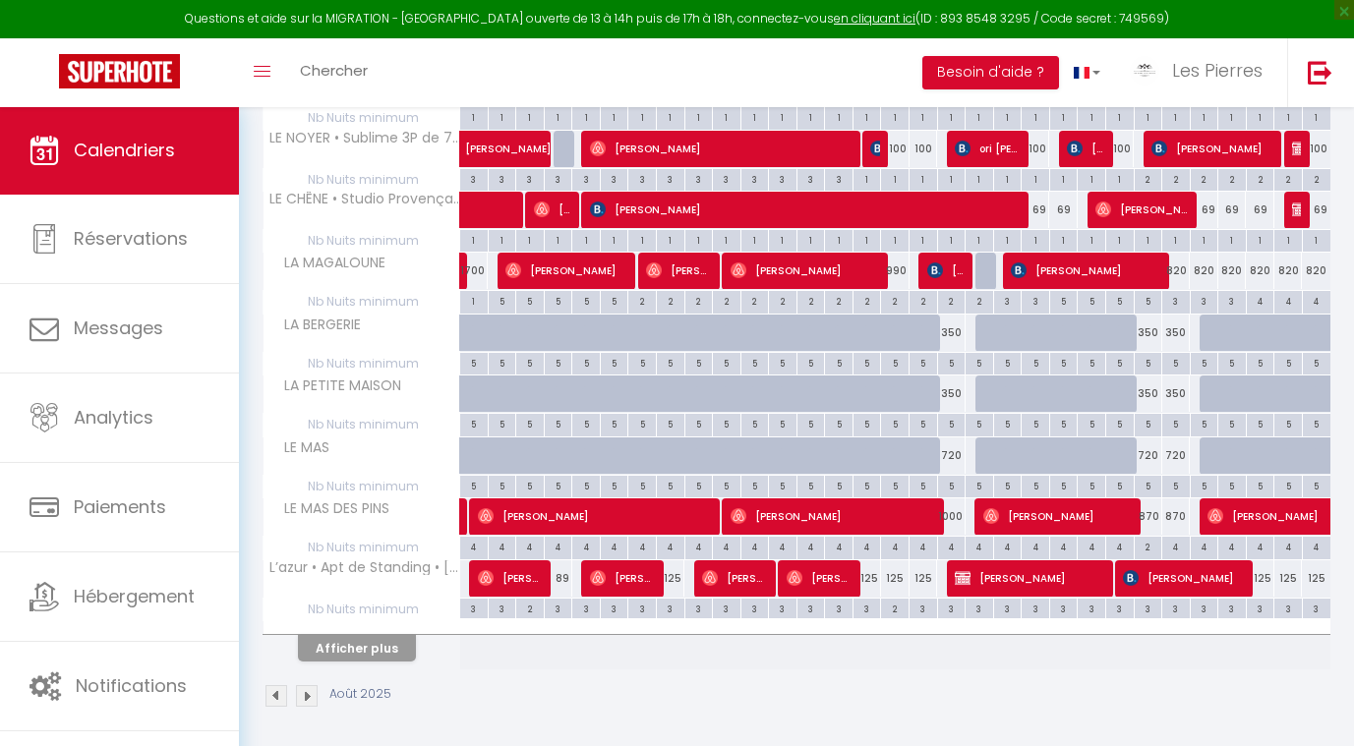
scroll to position [439, 0]
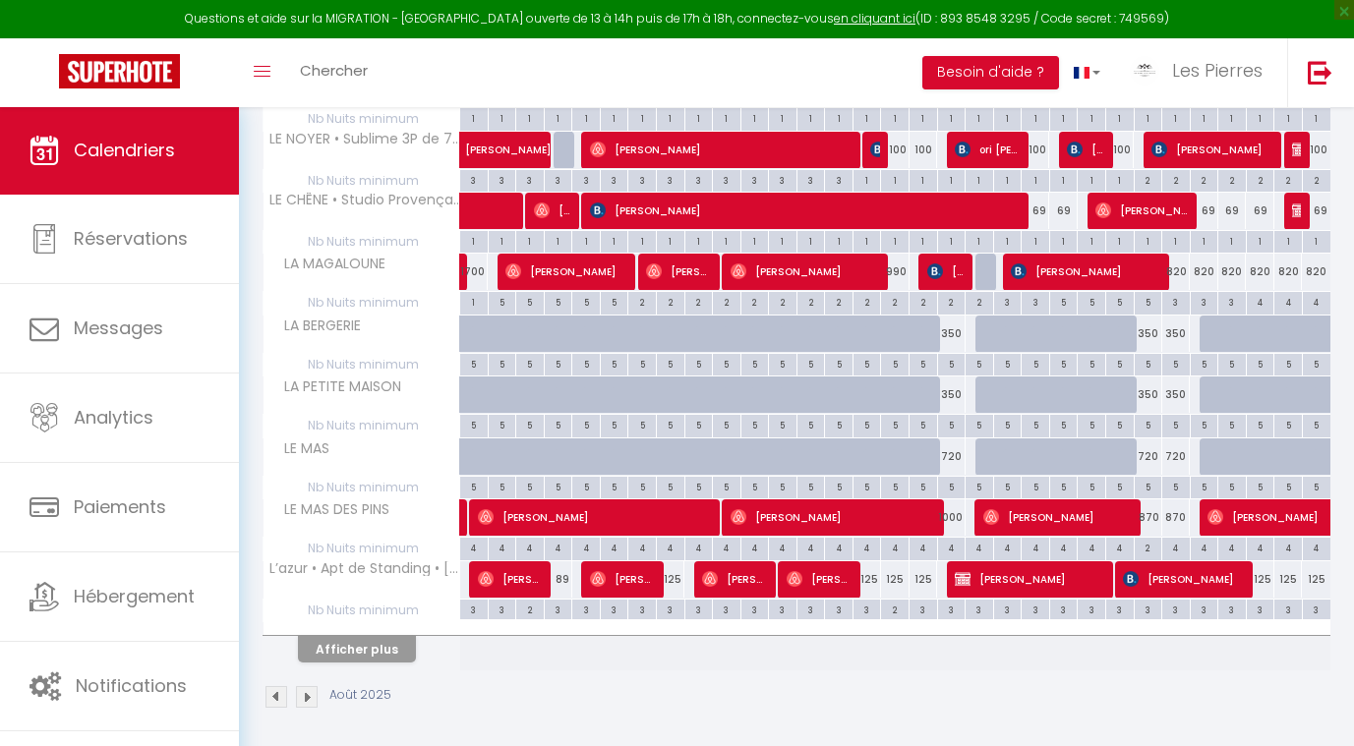
click at [871, 573] on div "125" at bounding box center [867, 580] width 29 height 36
type input "125"
type input "Ven 15 Août 2025"
type input "Sam 16 Août 2025"
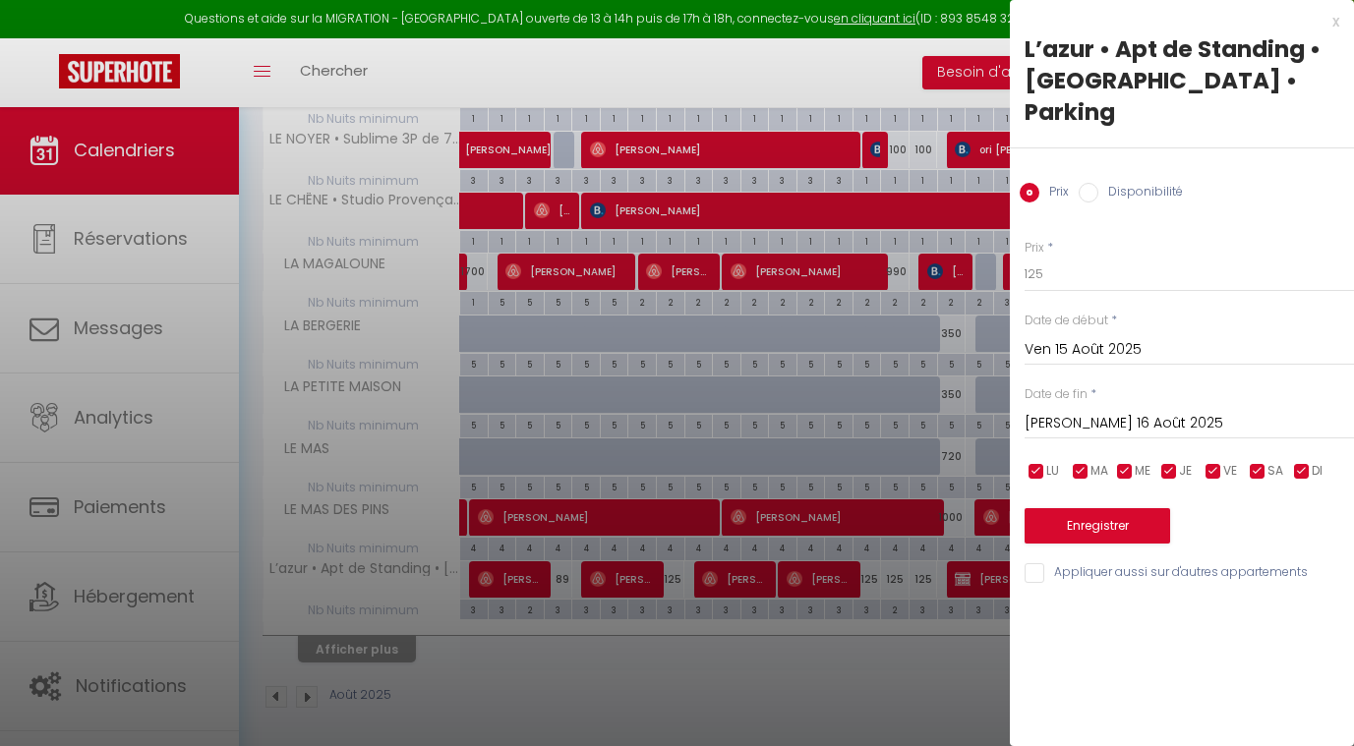
click at [941, 305] on div at bounding box center [677, 373] width 1354 height 746
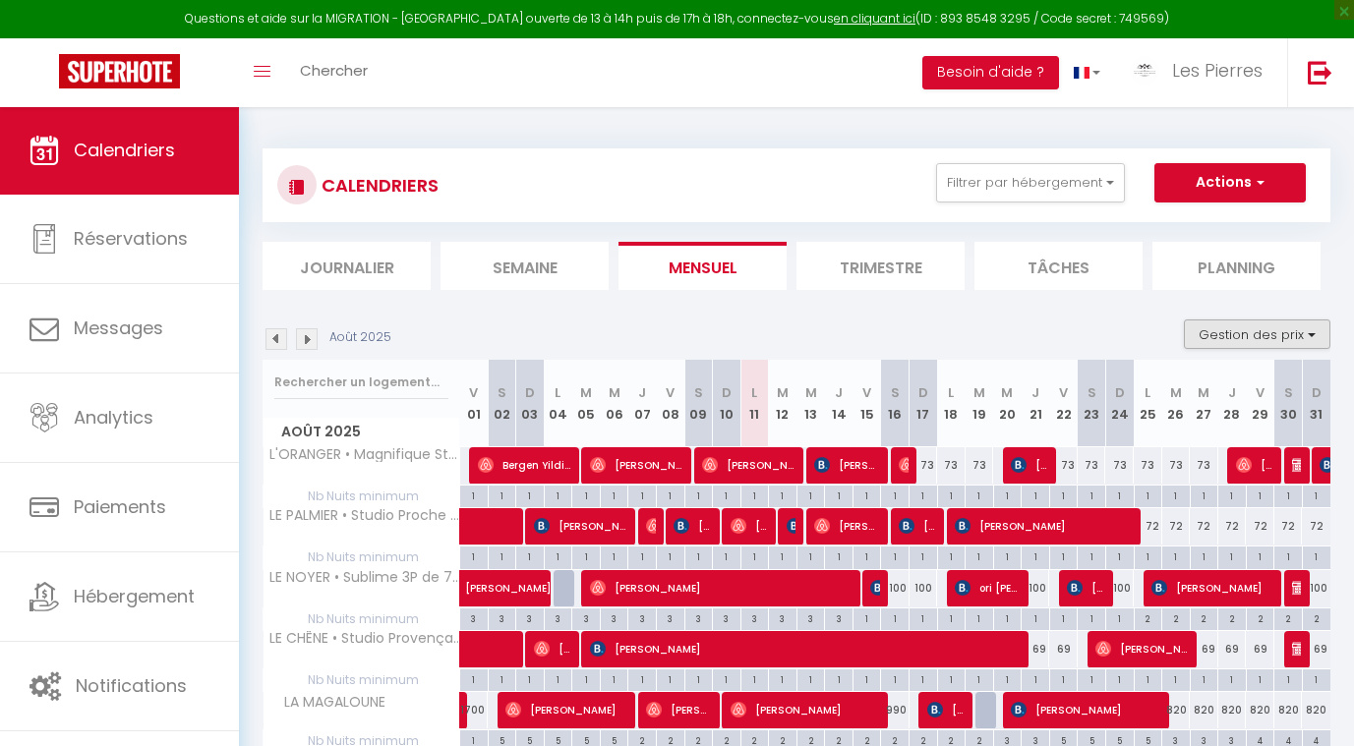
scroll to position [0, 0]
click at [1297, 332] on button "Gestion des prix" at bounding box center [1257, 335] width 147 height 30
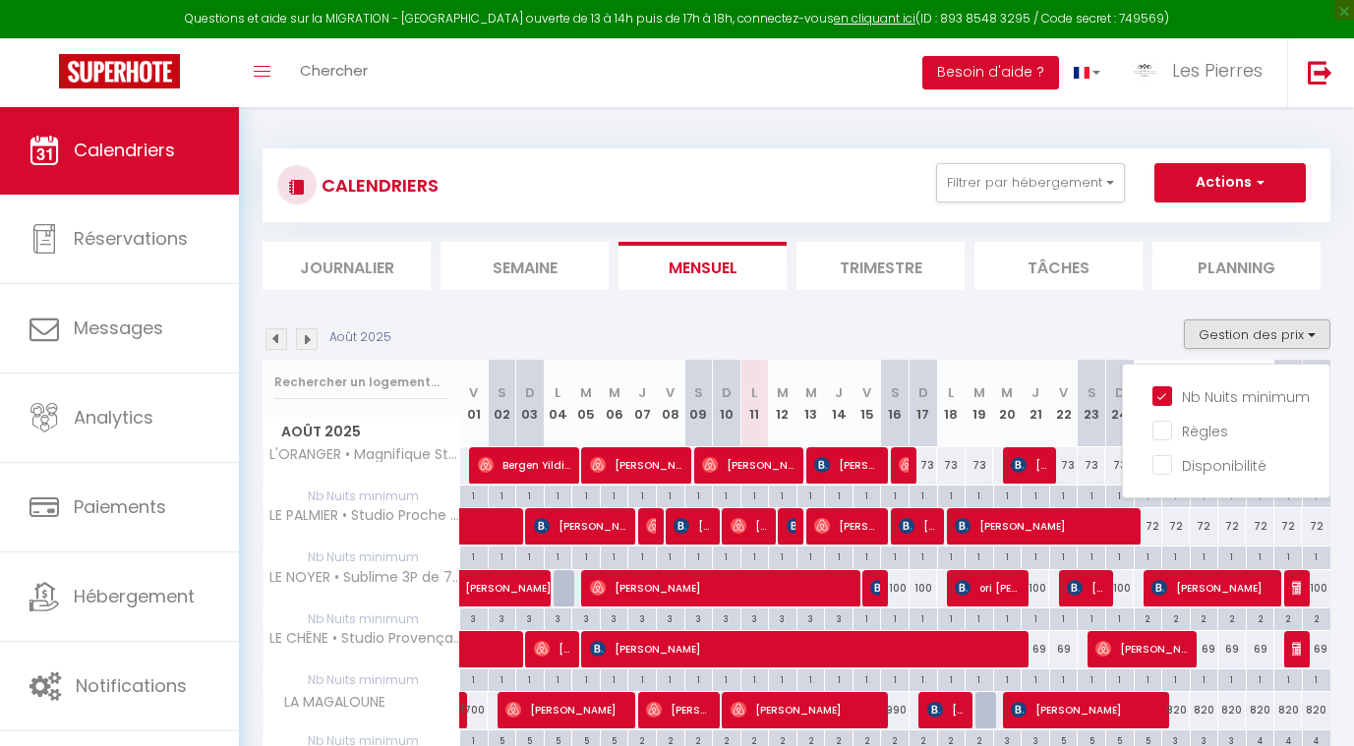
click at [1077, 507] on span "[PERSON_NAME]" at bounding box center [1045, 525] width 181 height 37
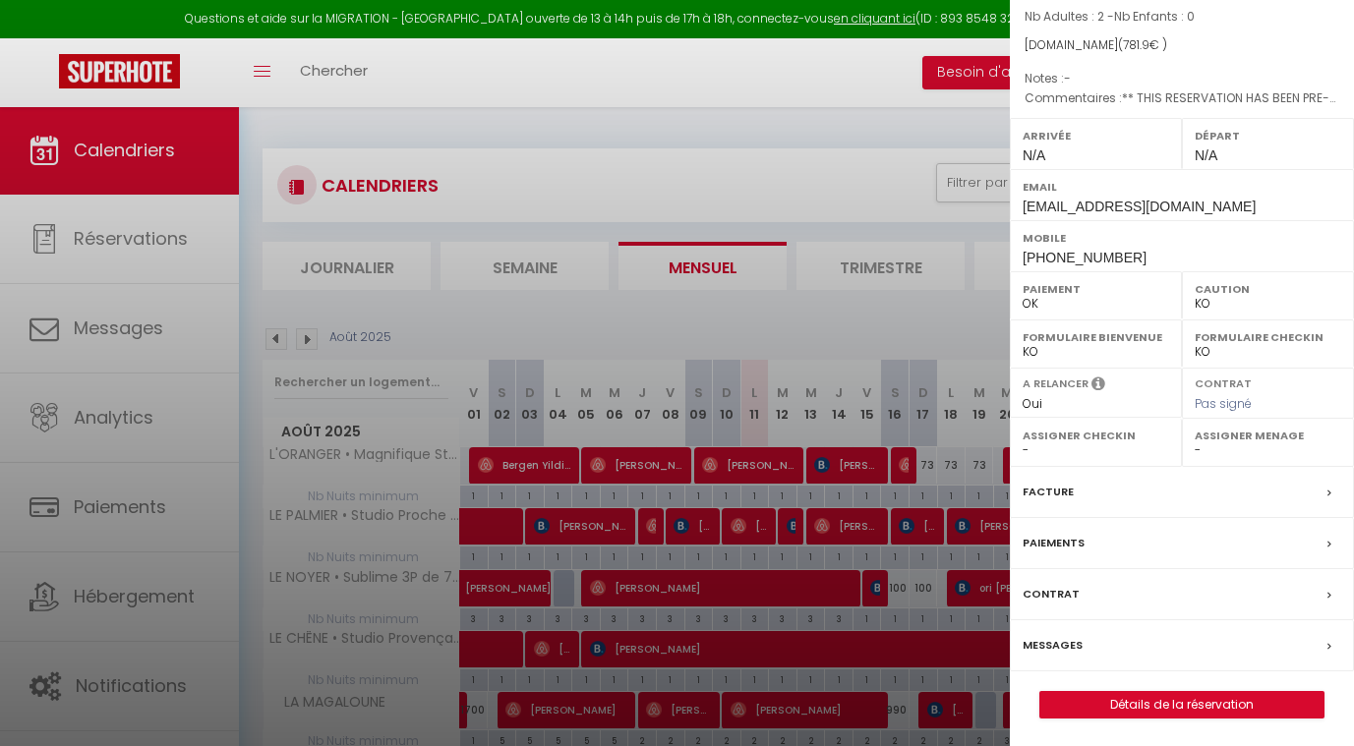
scroll to position [185, 0]
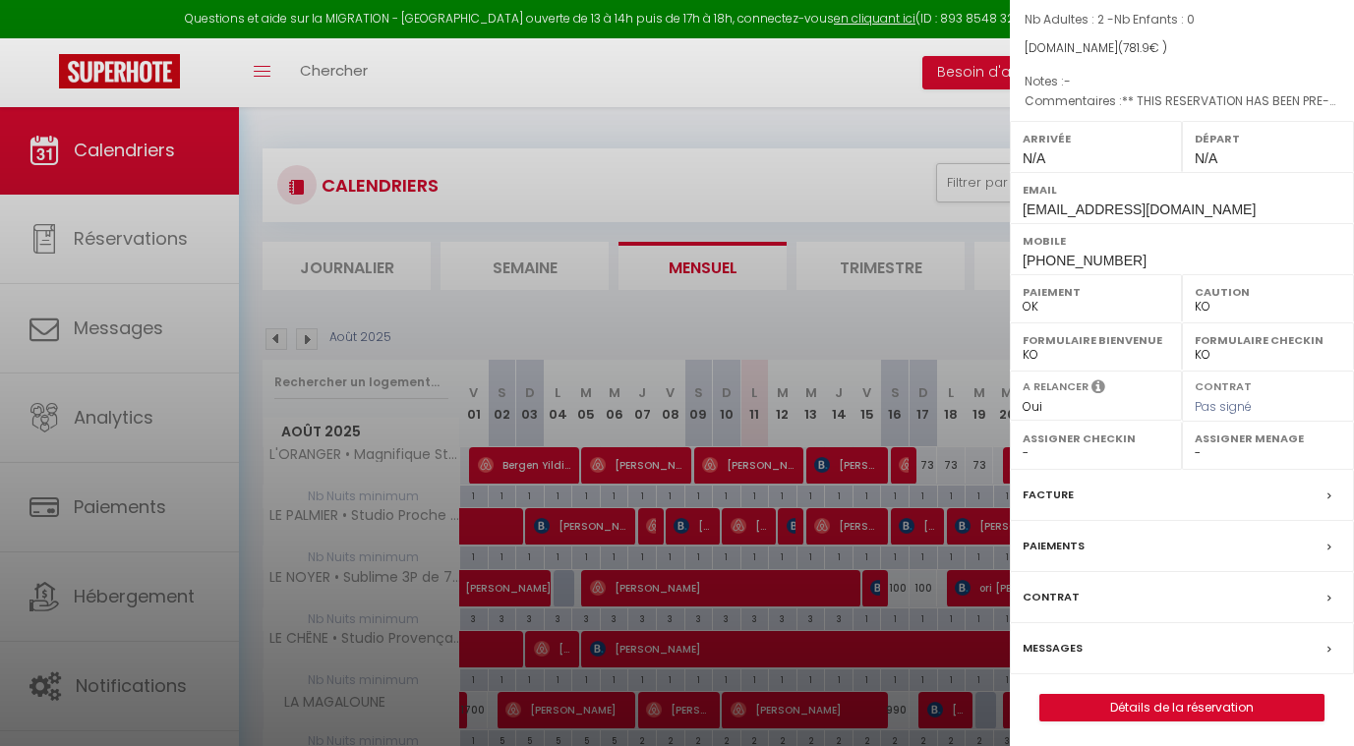
click at [874, 636] on div at bounding box center [677, 373] width 1354 height 746
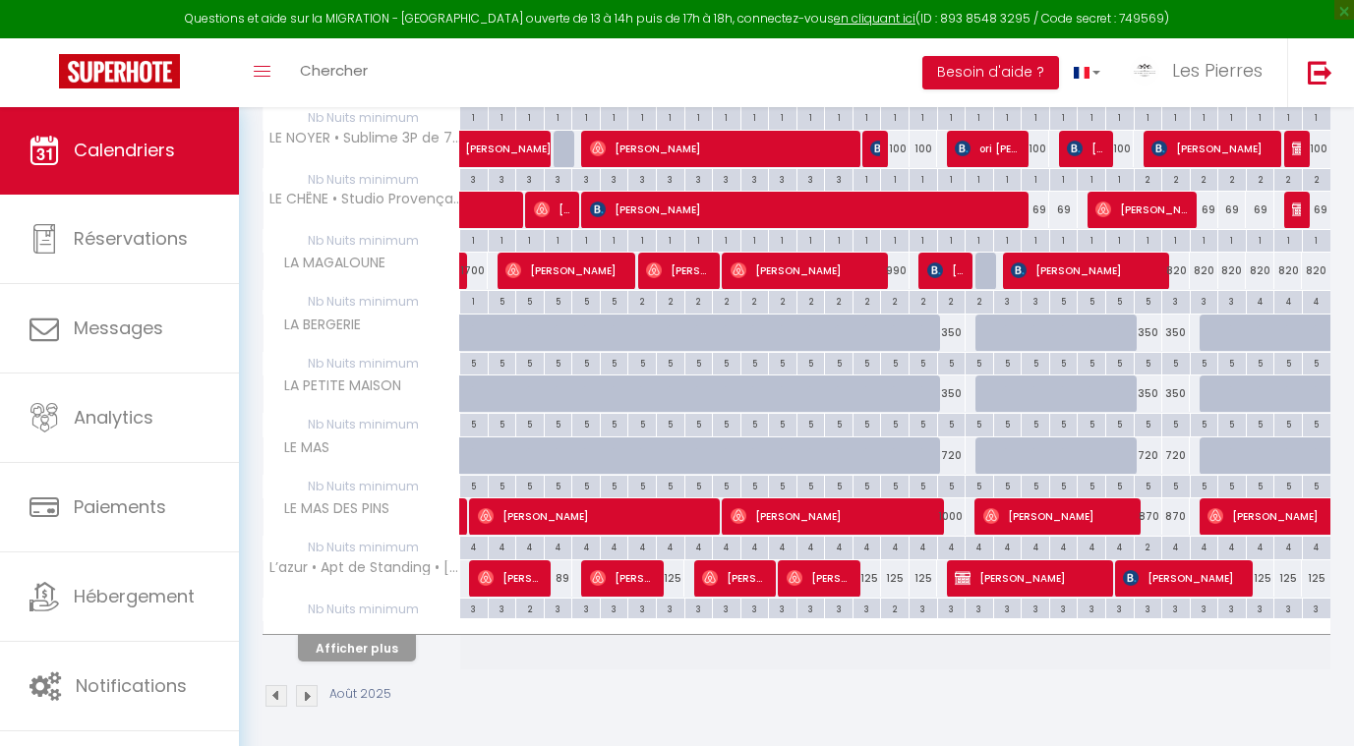
scroll to position [439, 0]
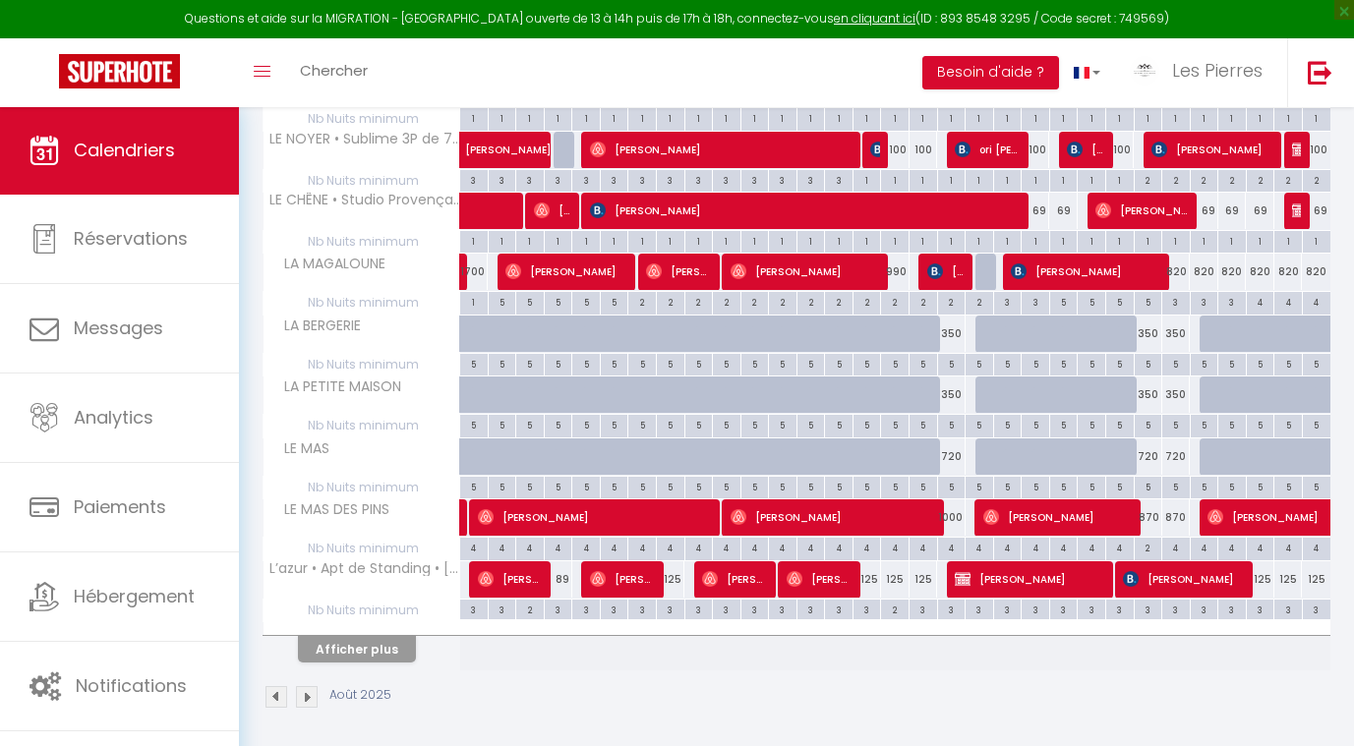
click at [870, 608] on div "3" at bounding box center [868, 609] width 28 height 19
type input "3"
type input "Ven 15 Août 2025"
type input "Sam 16 Août 2025"
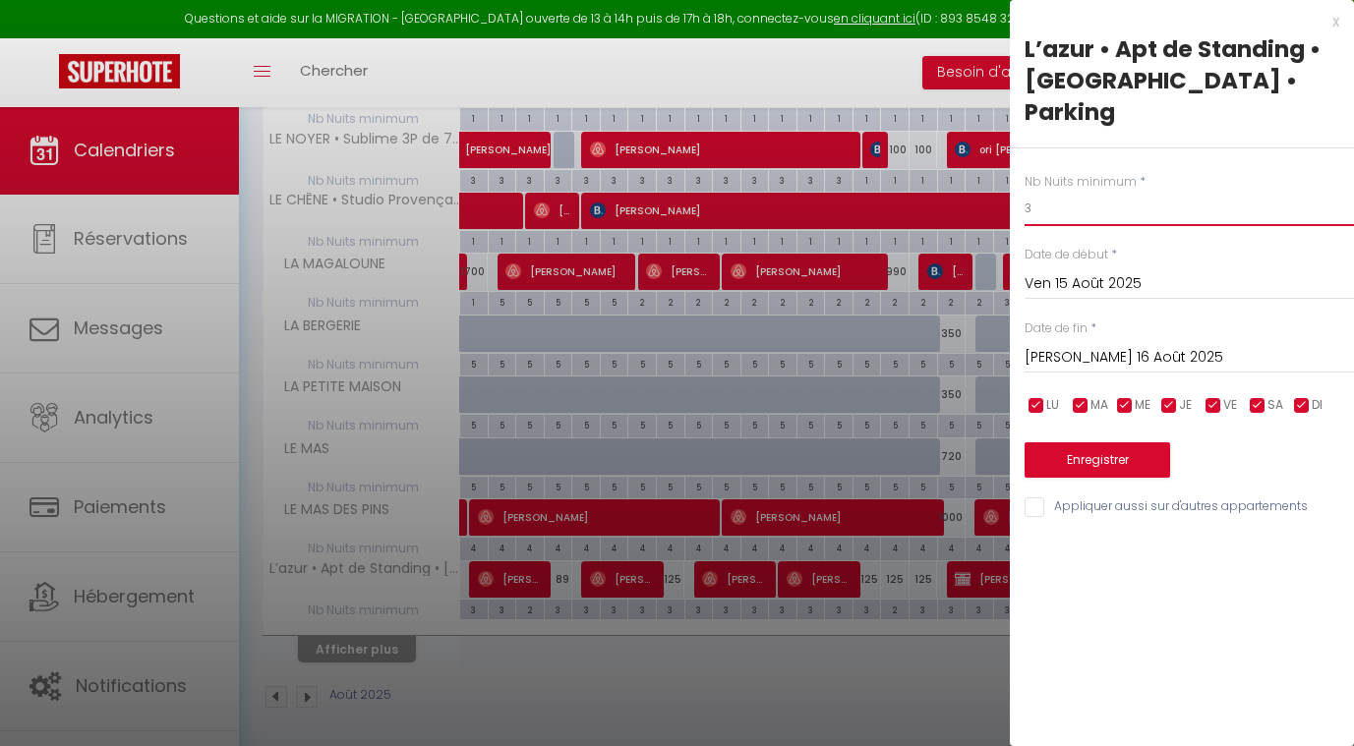
click at [1063, 191] on input "3" at bounding box center [1189, 208] width 329 height 35
click at [1060, 191] on input "3" at bounding box center [1189, 208] width 329 height 35
type input "2"
click at [1050, 443] on button "Enregistrer" at bounding box center [1098, 460] width 146 height 35
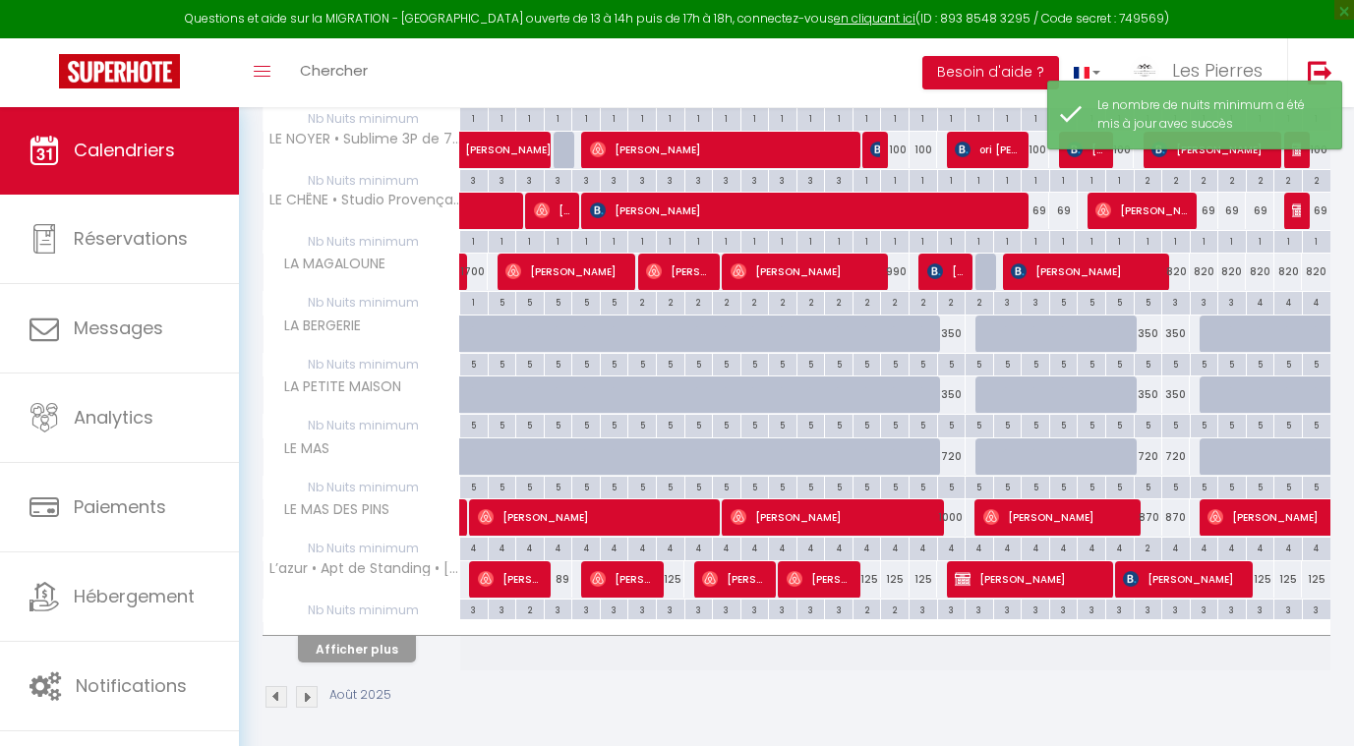
click at [384, 642] on button "Afficher plus" at bounding box center [357, 649] width 118 height 27
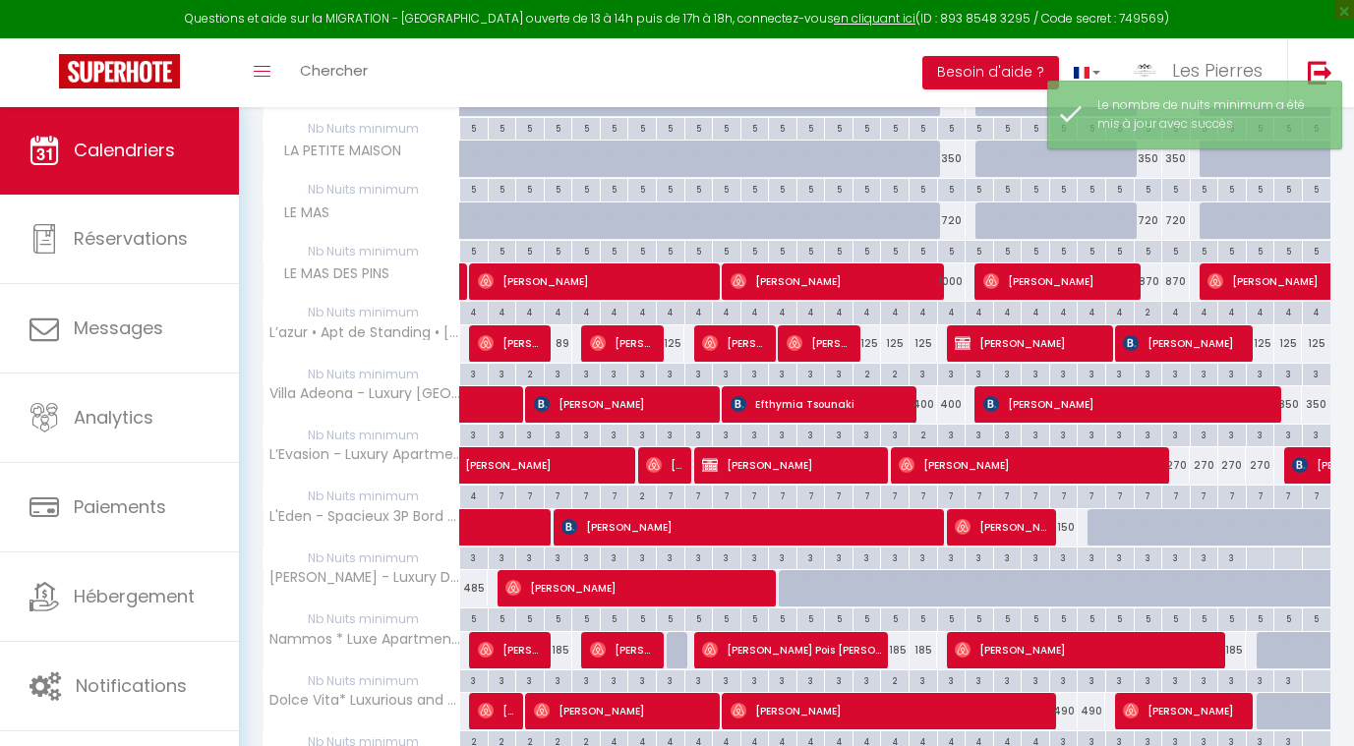
scroll to position [694, 0]
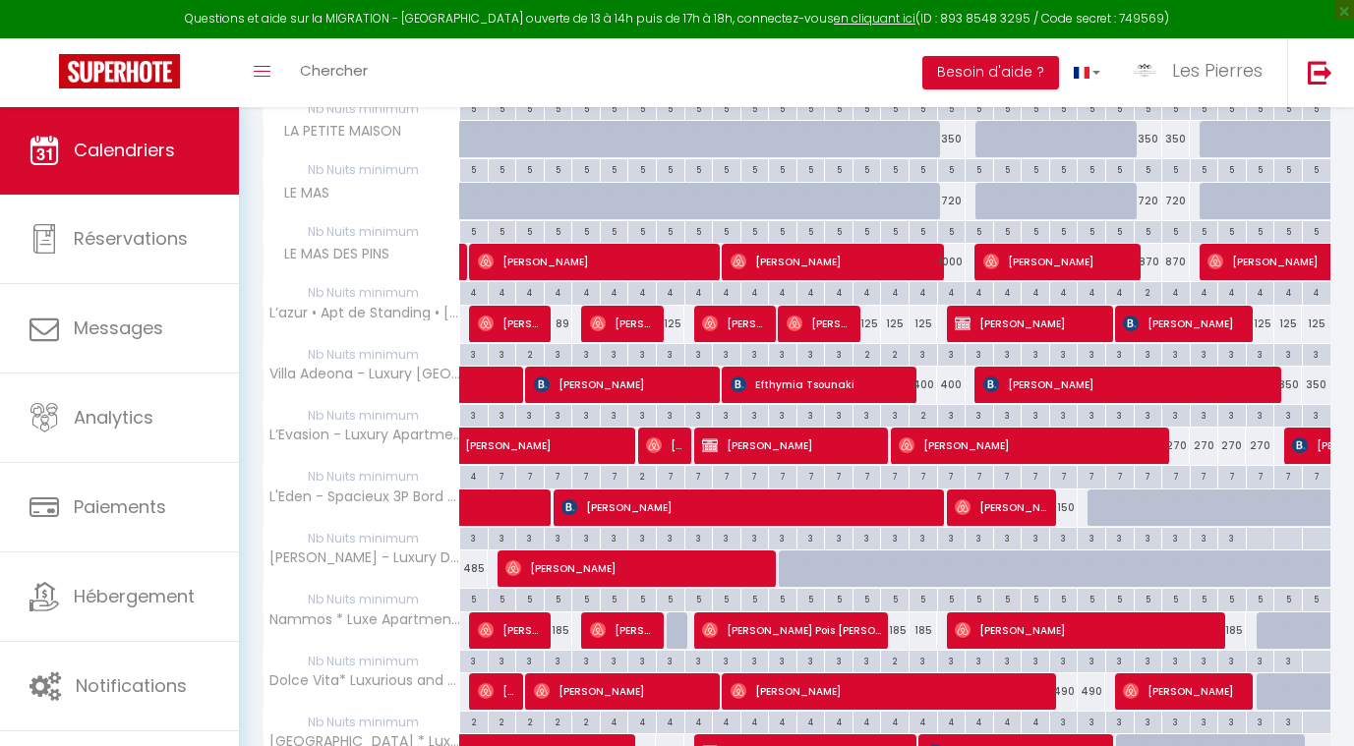
click at [1177, 477] on div "7" at bounding box center [1176, 475] width 28 height 19
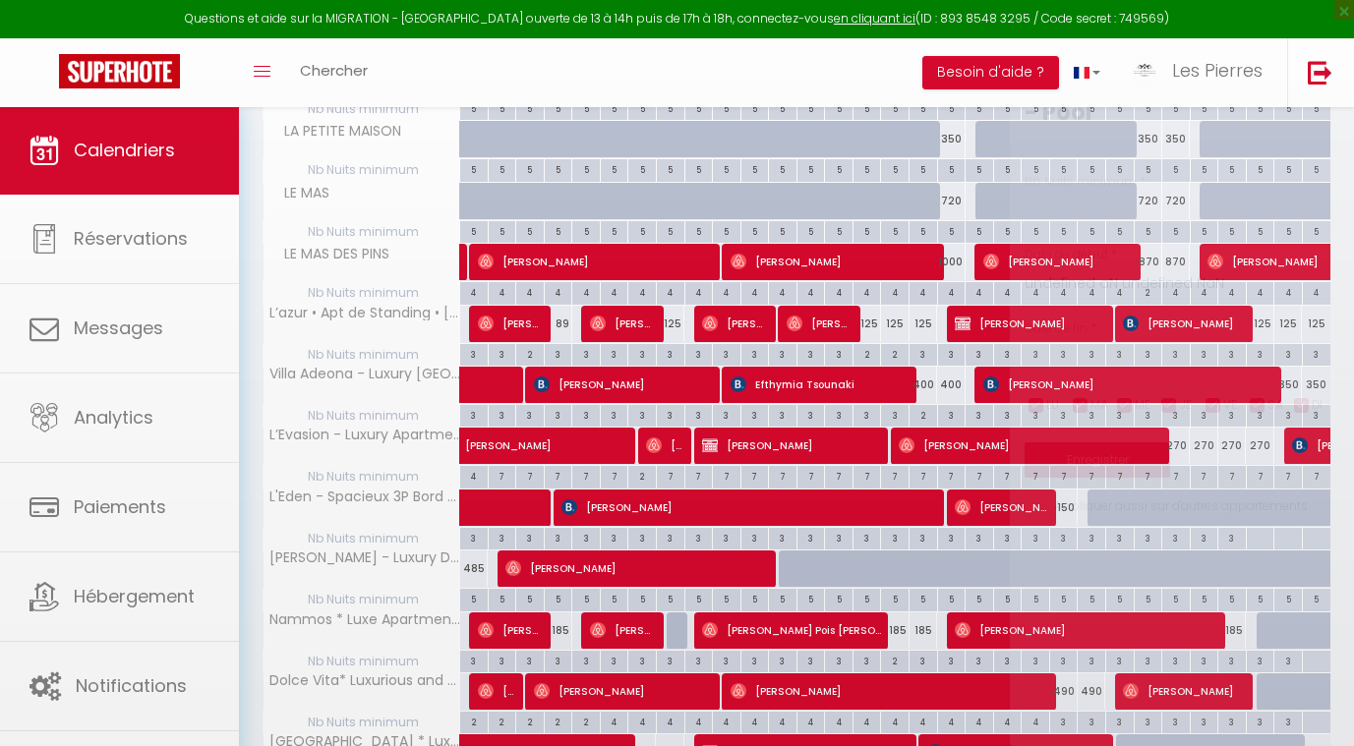
type input "7"
type input "Mar 26 Août 2025"
type input "Mer 27 Août 2025"
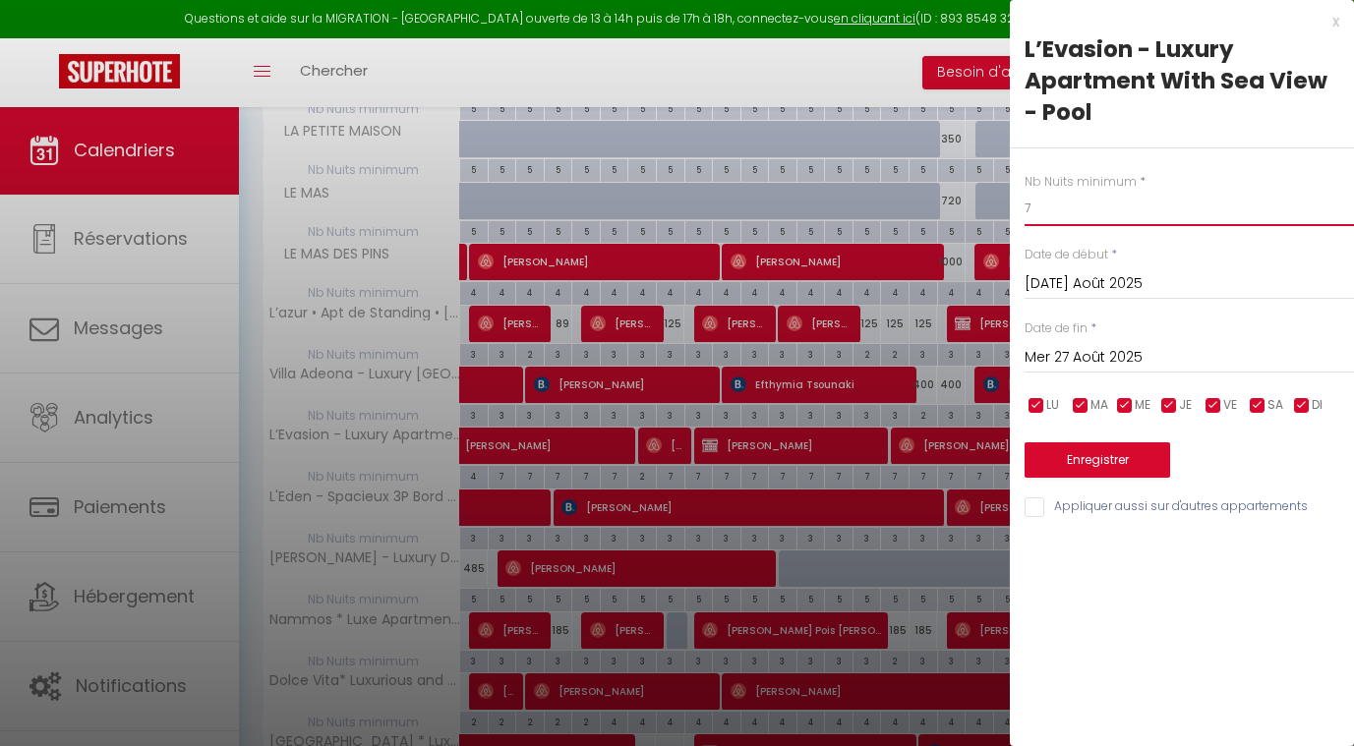
click at [1065, 208] on input "7" at bounding box center [1189, 208] width 329 height 35
type input "3"
click at [1081, 355] on input "Mer 27 Août 2025" at bounding box center [1189, 358] width 329 height 26
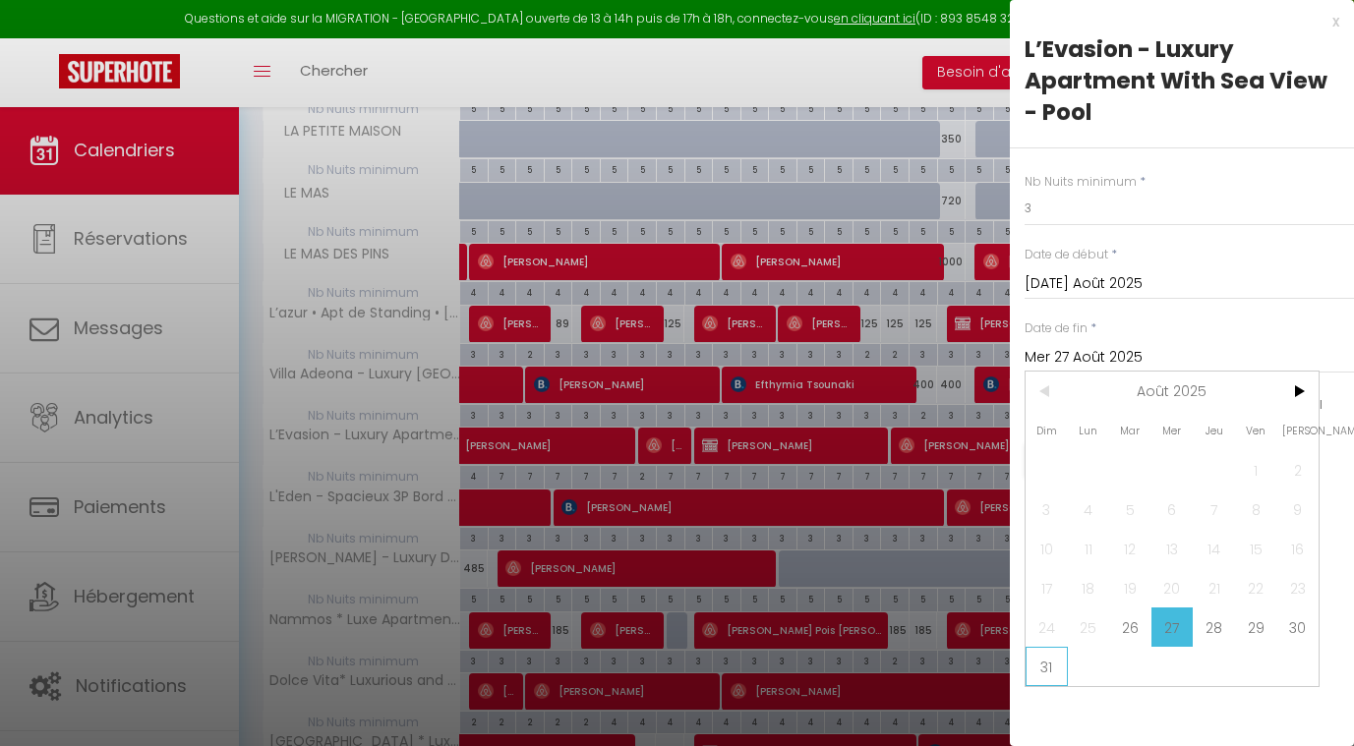
click at [1044, 659] on span "31" at bounding box center [1047, 666] width 42 height 39
type input "Dim 31 Août 2025"
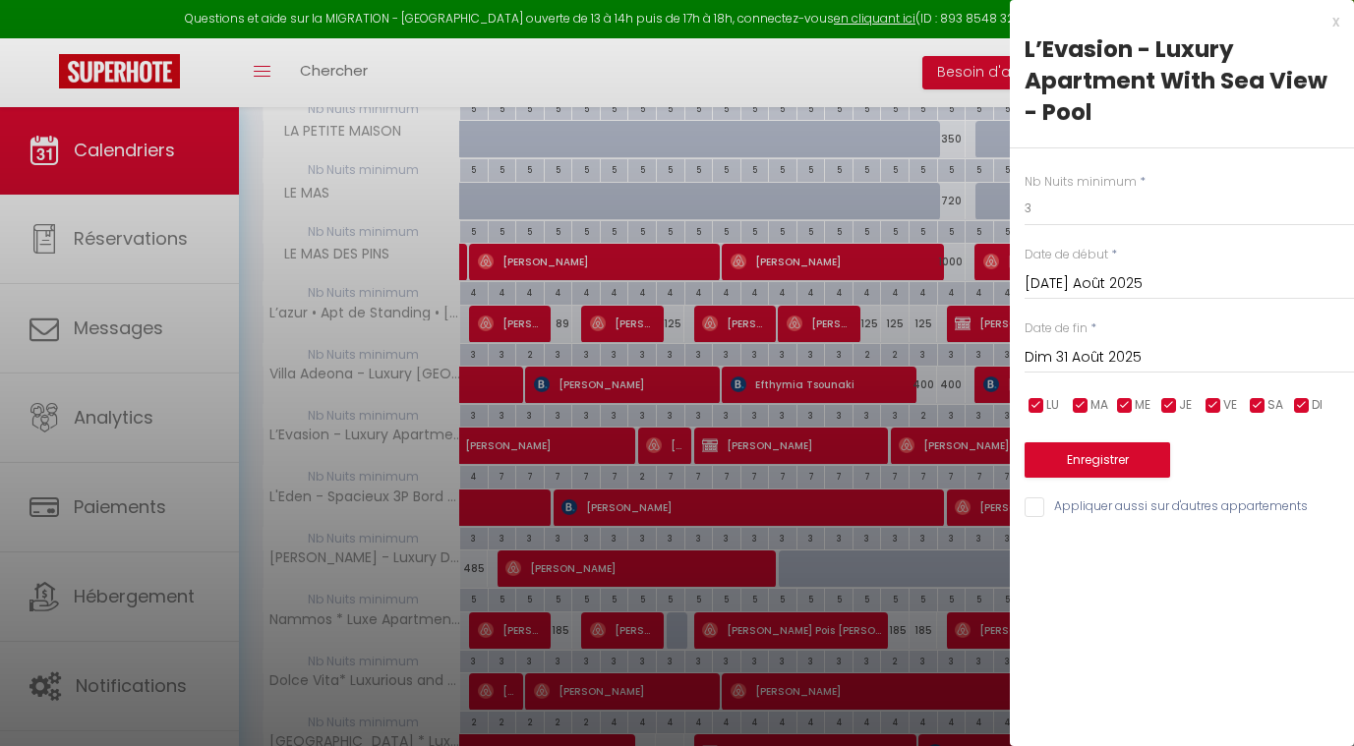
click at [1086, 451] on button "Enregistrer" at bounding box center [1098, 460] width 146 height 35
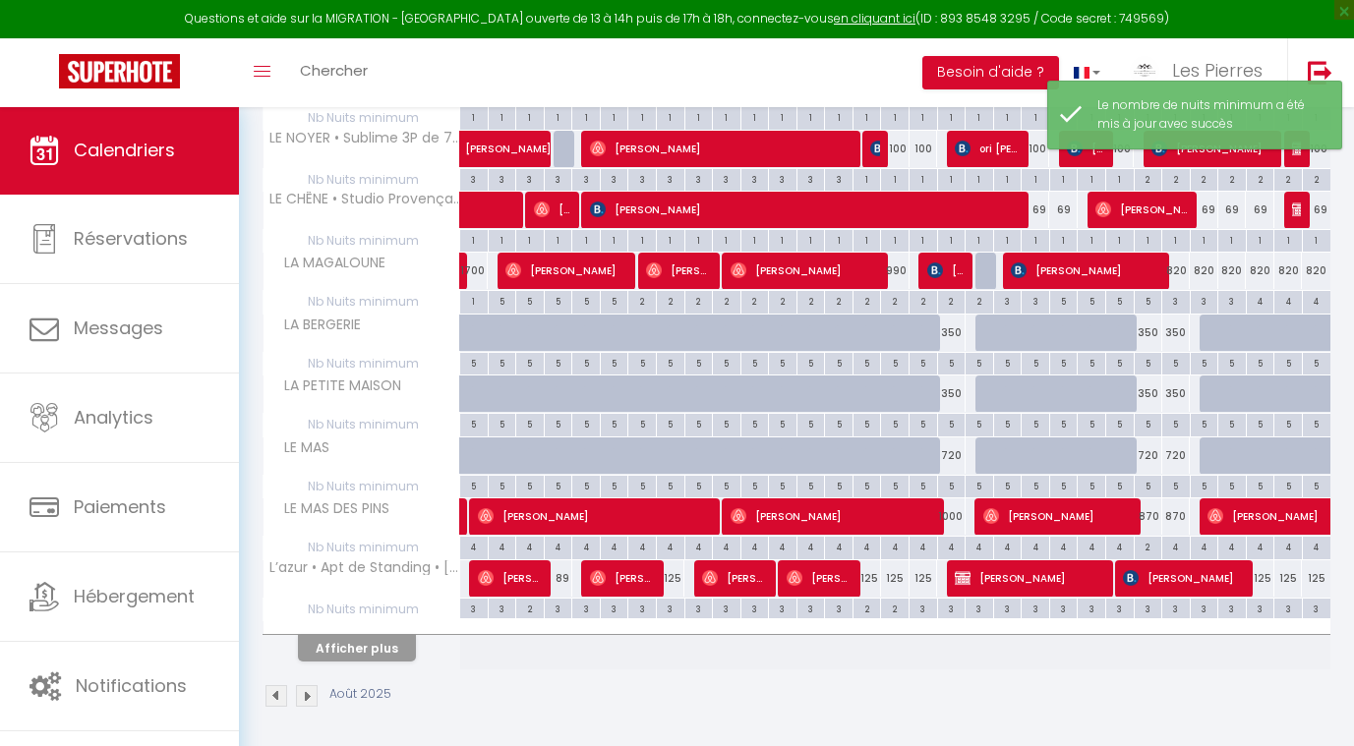
scroll to position [439, 0]
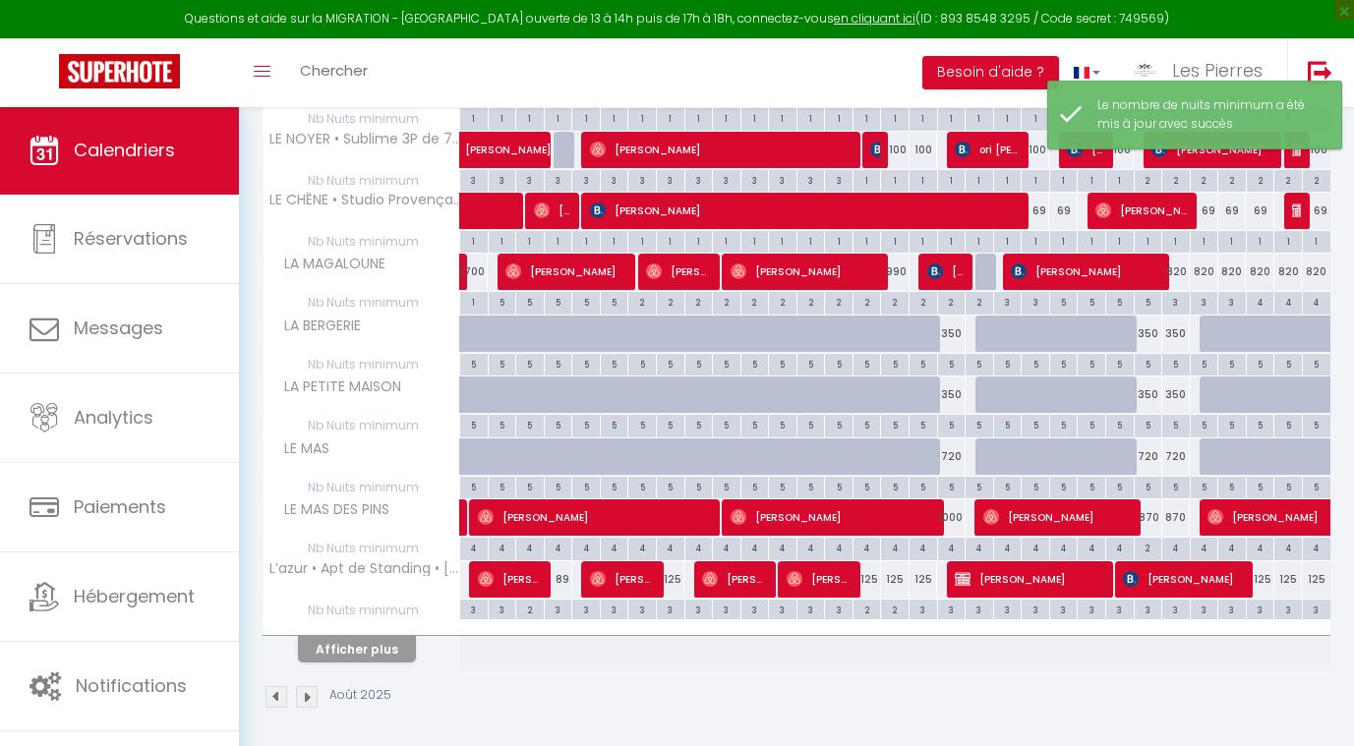
click at [350, 636] on button "Afficher plus" at bounding box center [357, 649] width 118 height 27
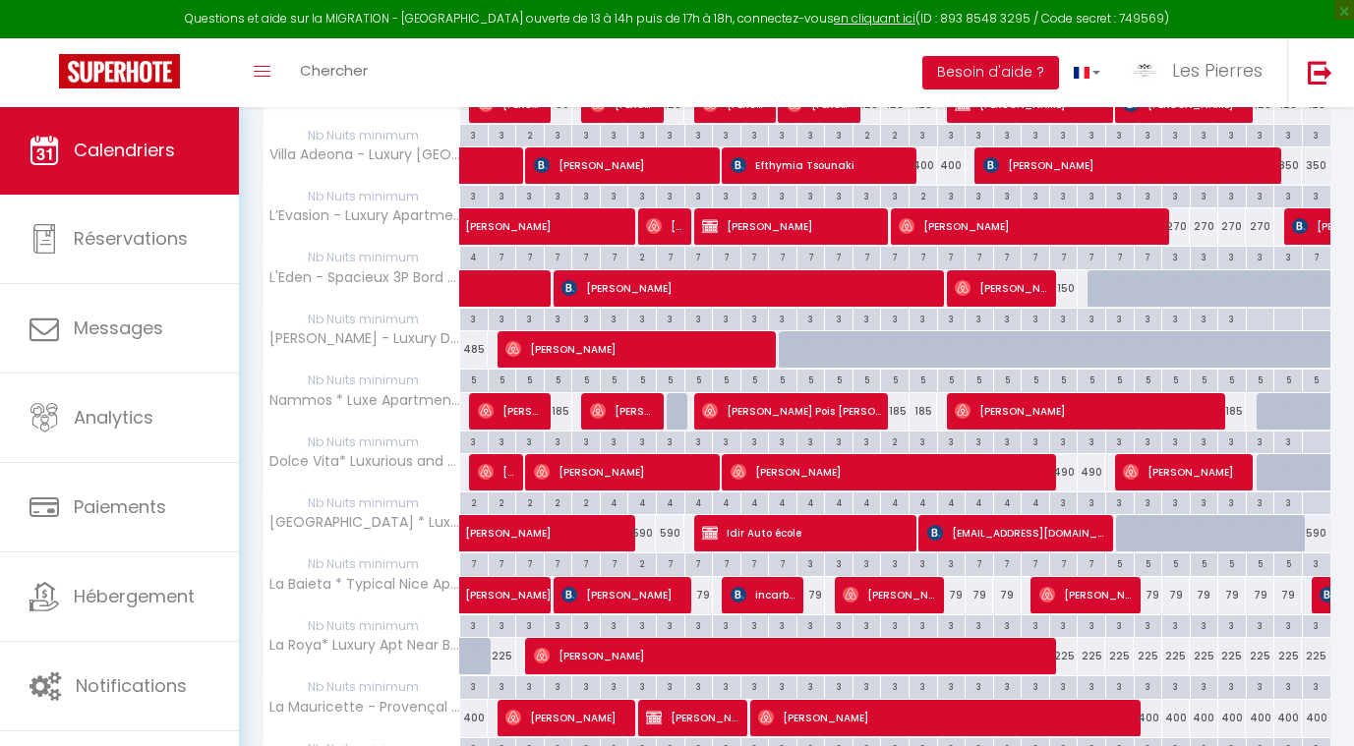
scroll to position [916, 0]
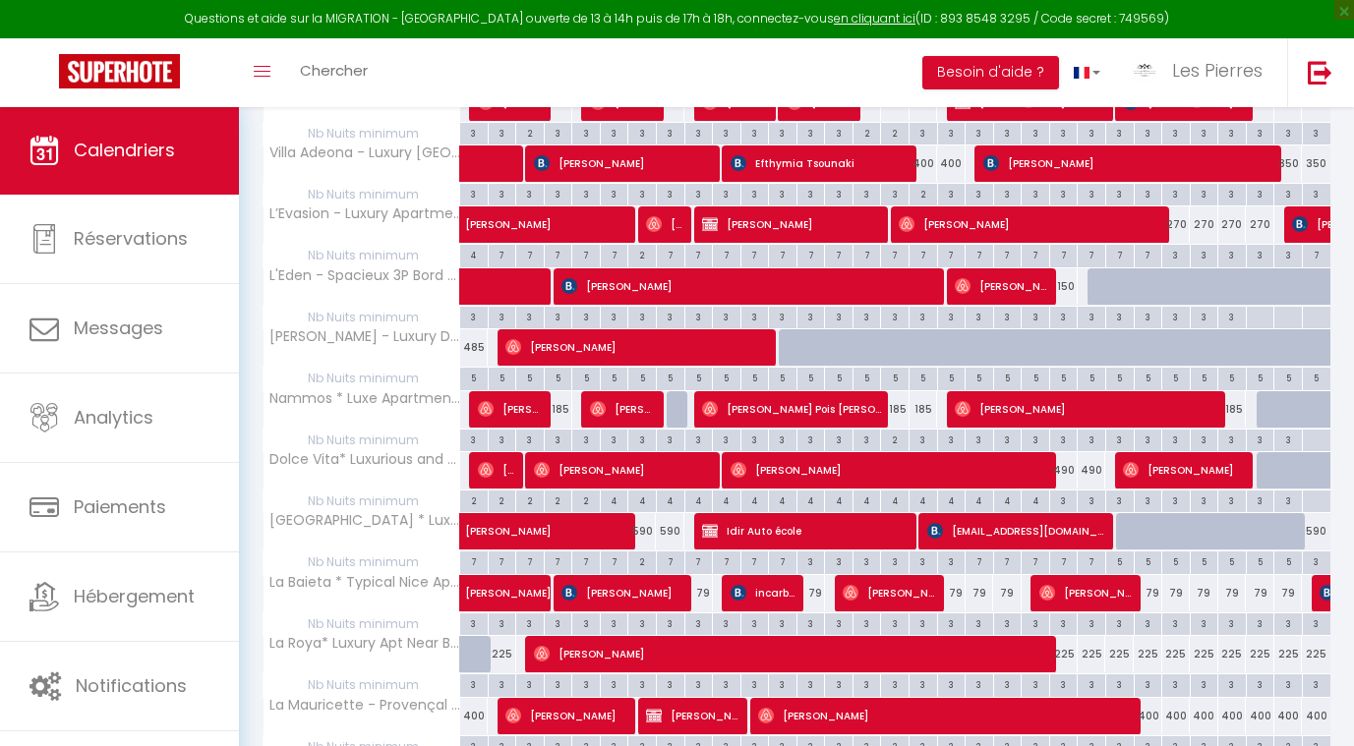
click at [1065, 494] on div "3" at bounding box center [1064, 500] width 28 height 19
type input "3"
type input "Ven 22 Août 2025"
type input "Sam 23 Août 2025"
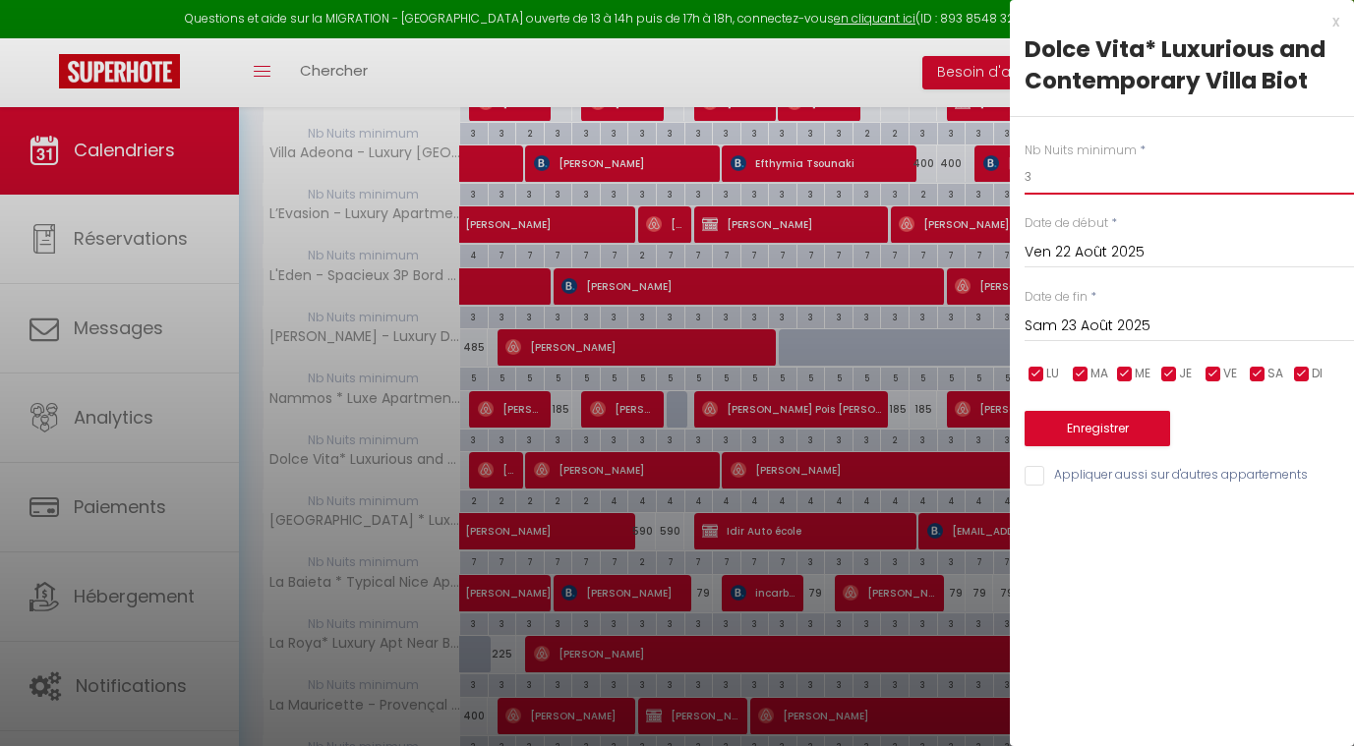
click at [1076, 178] on input "3" at bounding box center [1189, 176] width 329 height 35
type input "2"
click at [1090, 421] on button "Enregistrer" at bounding box center [1098, 428] width 146 height 35
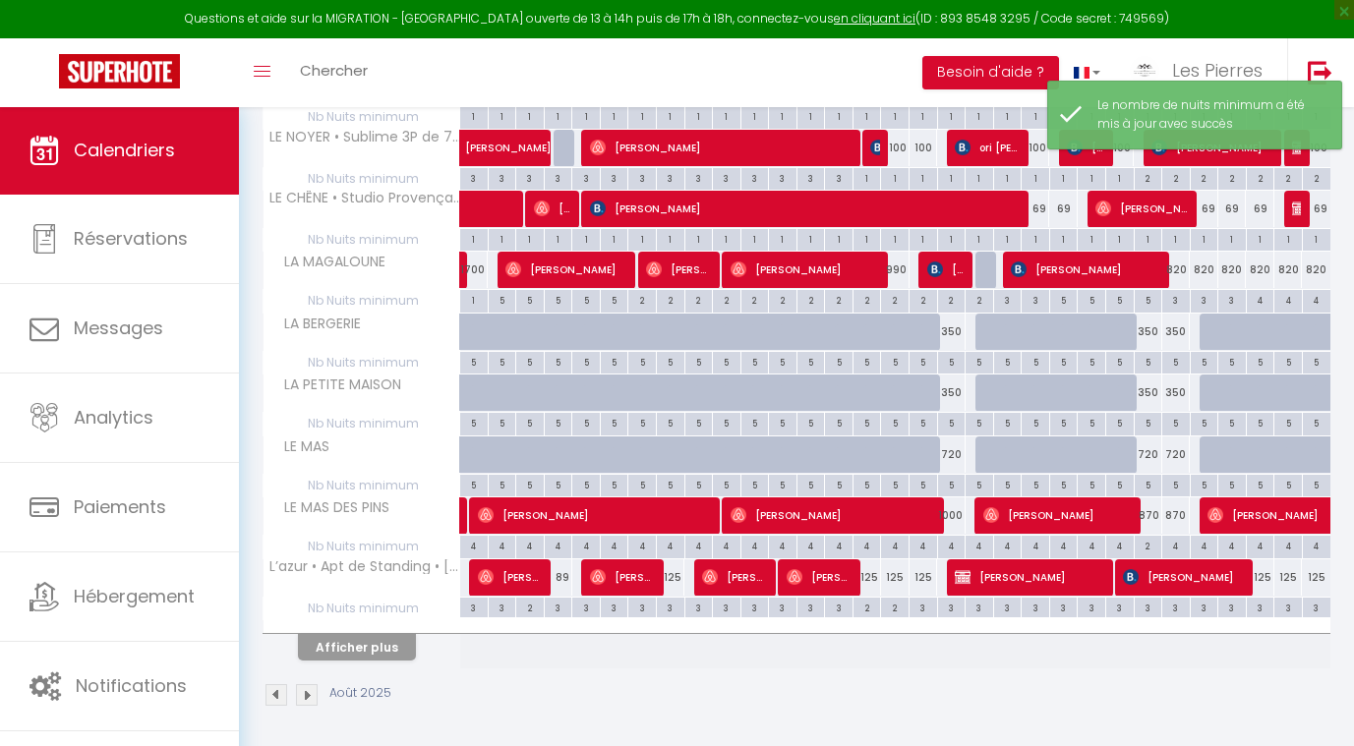
scroll to position [439, 0]
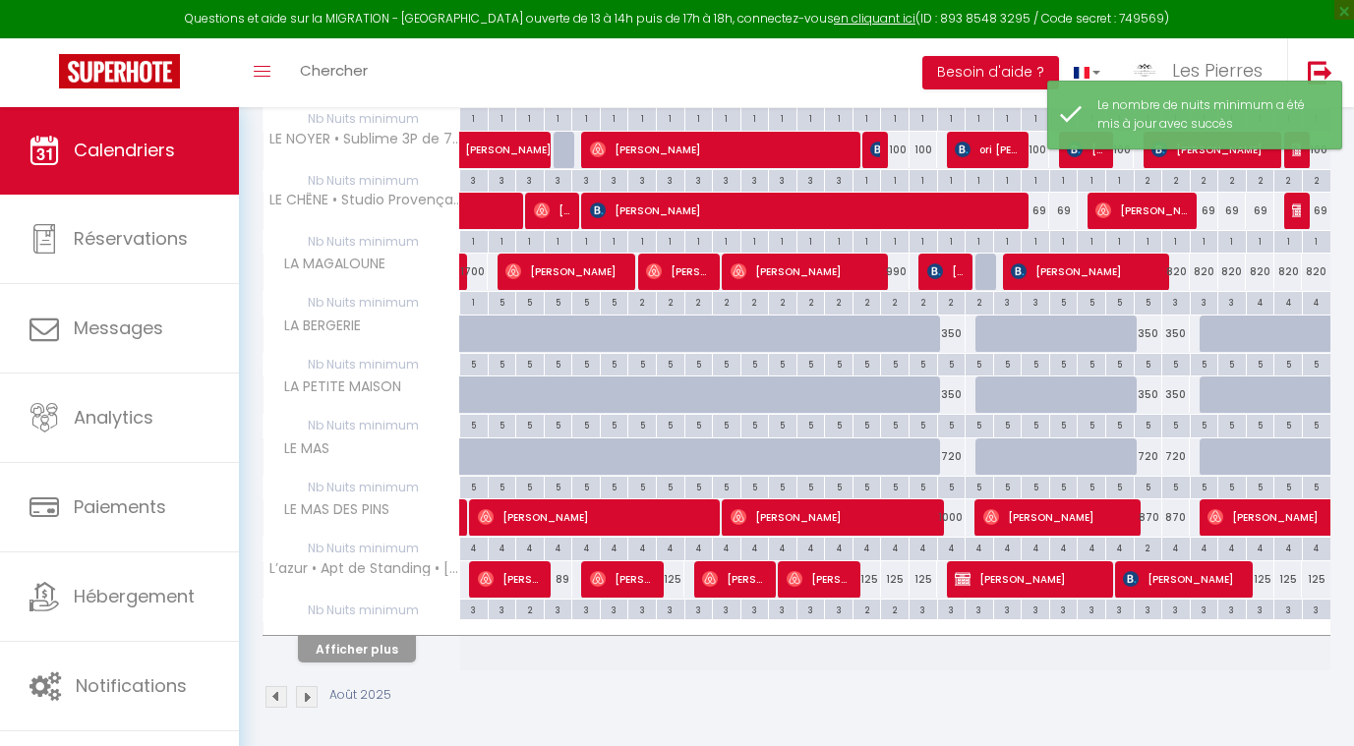
click at [379, 645] on button "Afficher plus" at bounding box center [357, 649] width 118 height 27
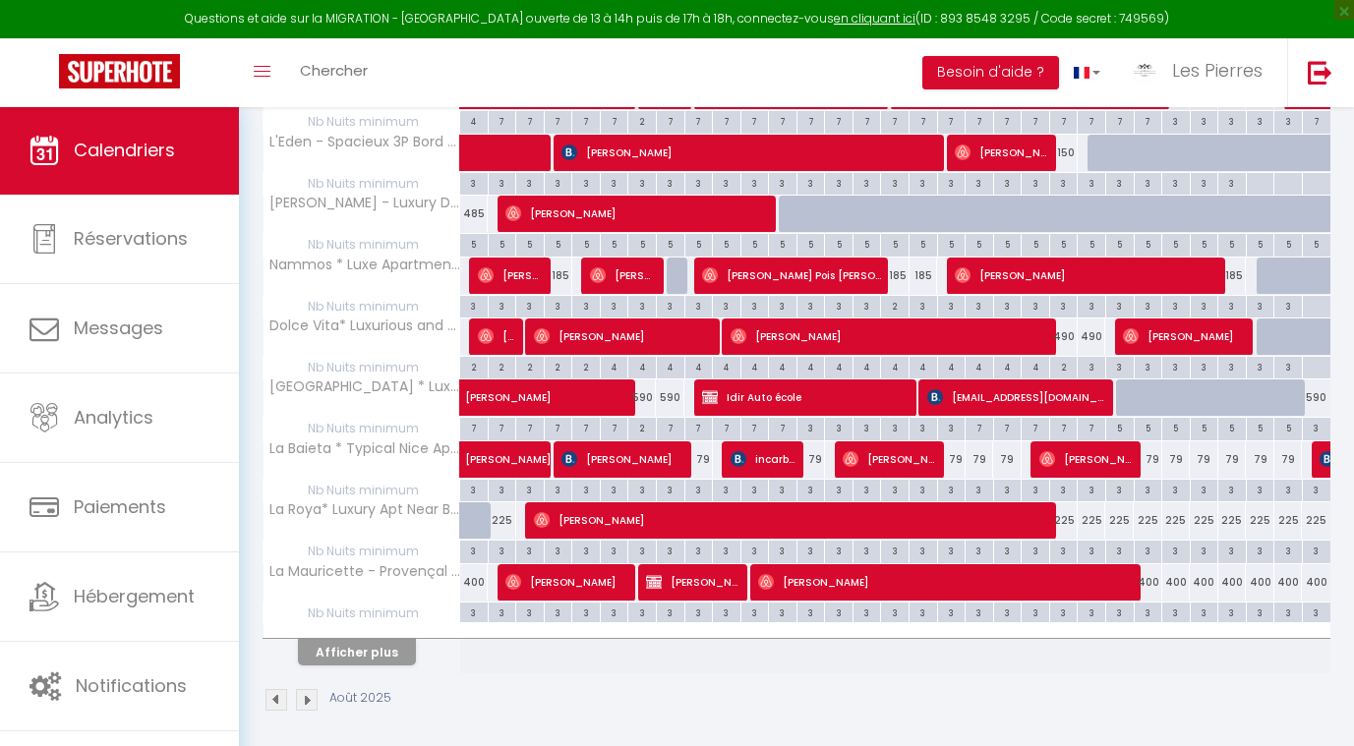
scroll to position [1048, 0]
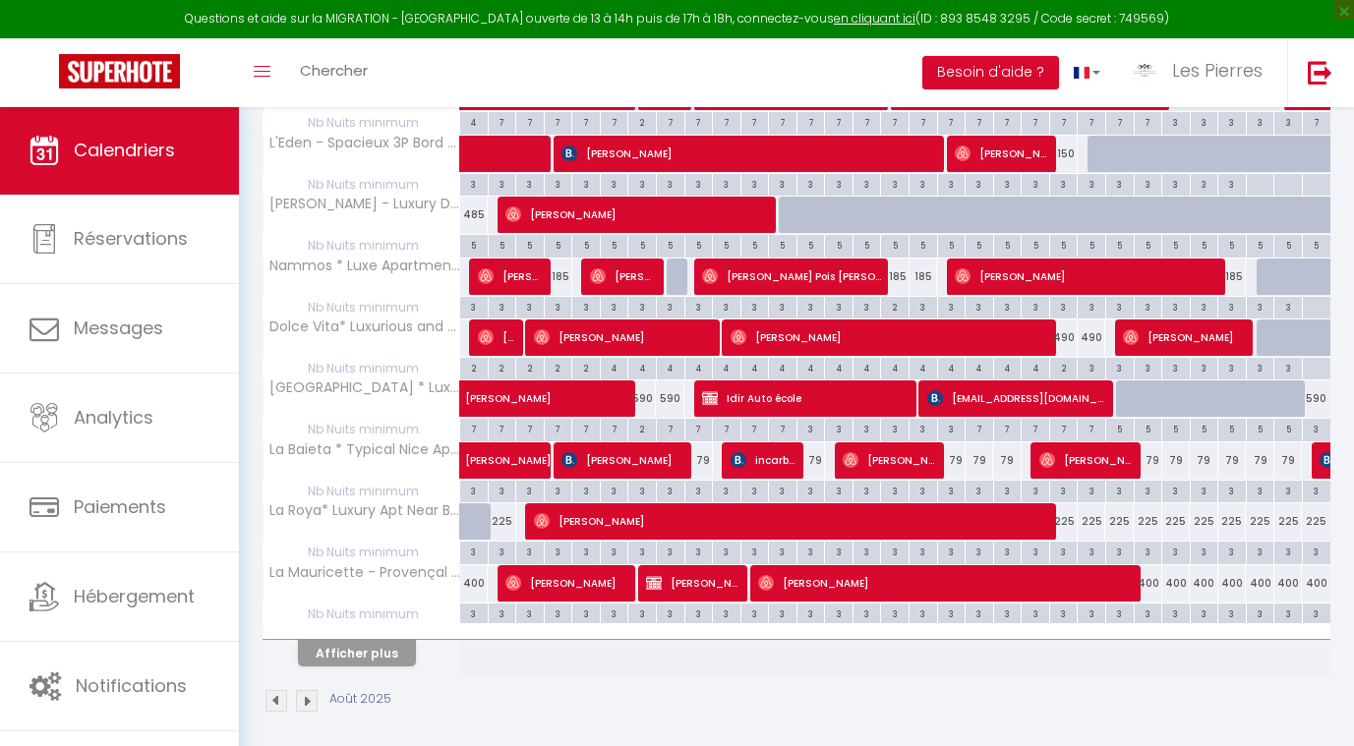
click at [957, 483] on div "3" at bounding box center [952, 490] width 28 height 19
type input "3"
type input "Lun 18 Août 2025"
type input "Mar 19 Août 2025"
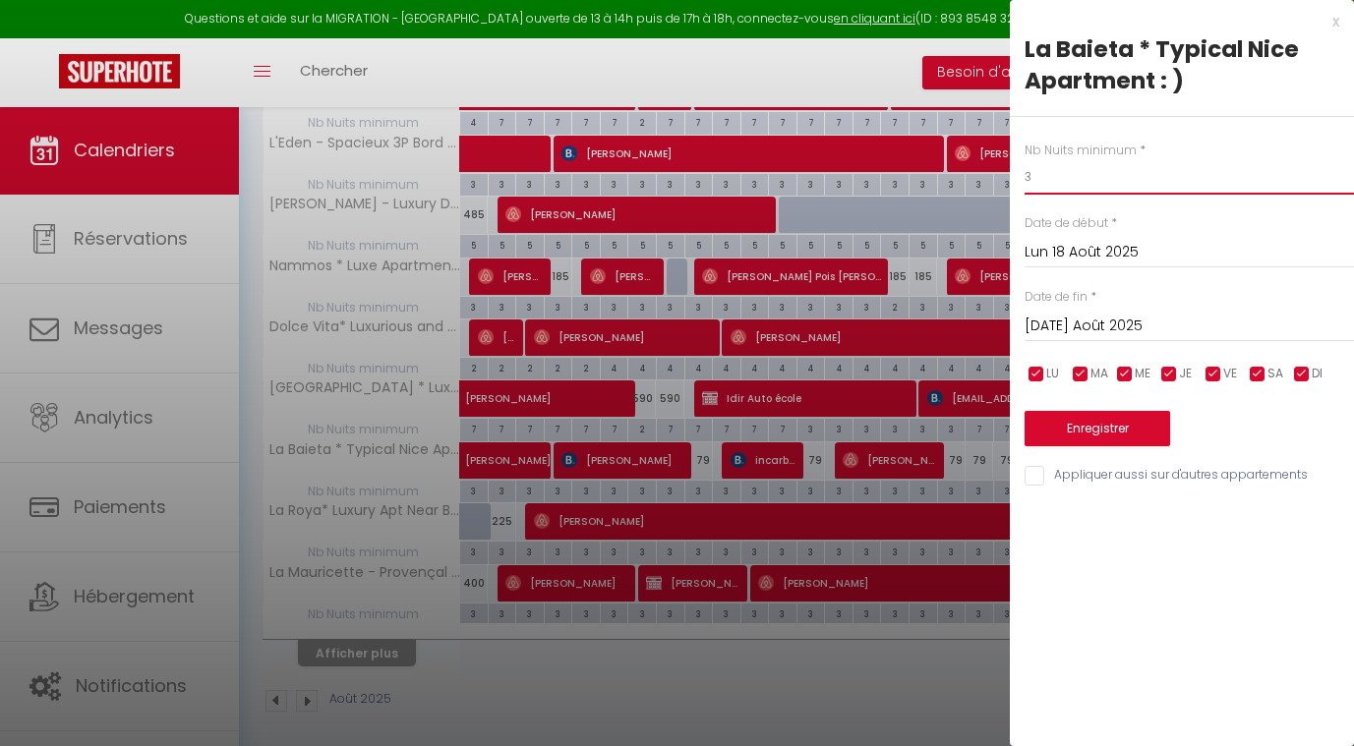
click at [1073, 182] on input "3" at bounding box center [1189, 176] width 329 height 35
type input "2"
click at [1088, 318] on input "Mar 19 Août 2025" at bounding box center [1189, 327] width 329 height 26
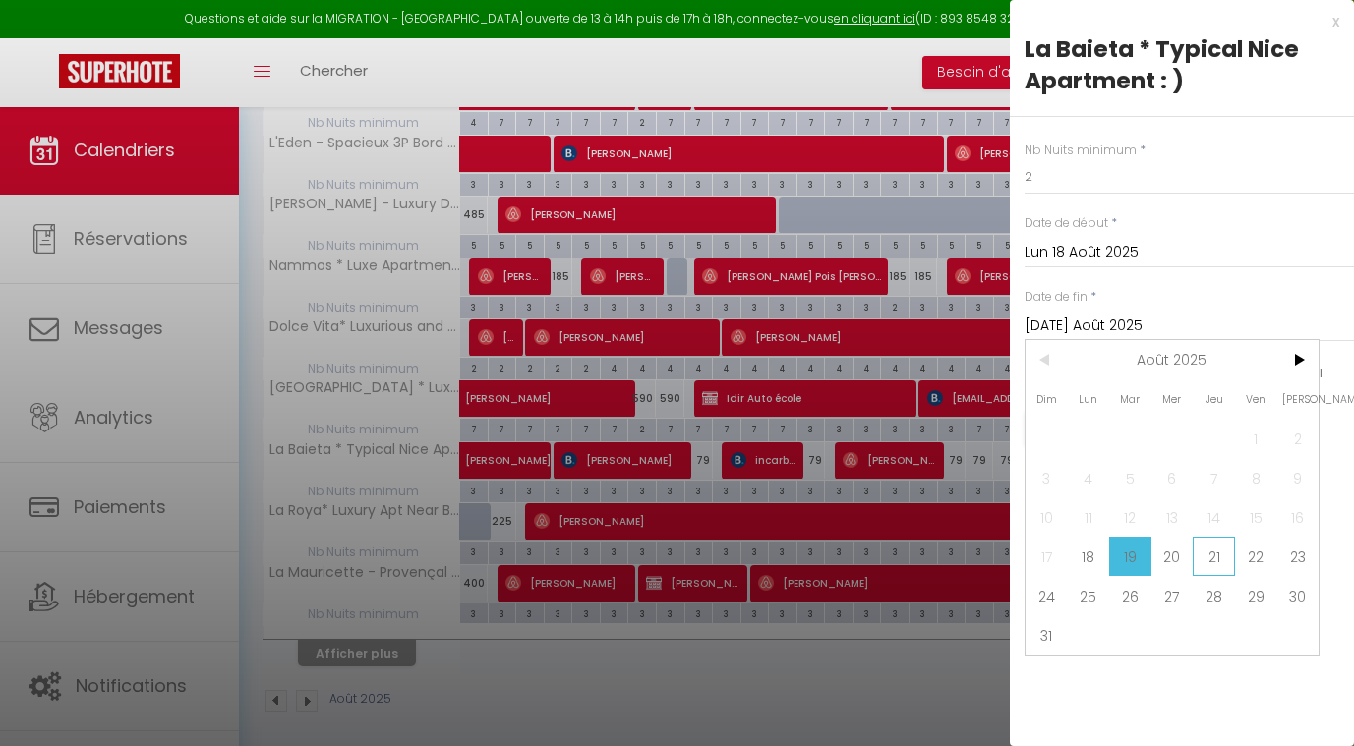
click at [1226, 553] on span "21" at bounding box center [1214, 556] width 42 height 39
type input "Jeu 21 Août 2025"
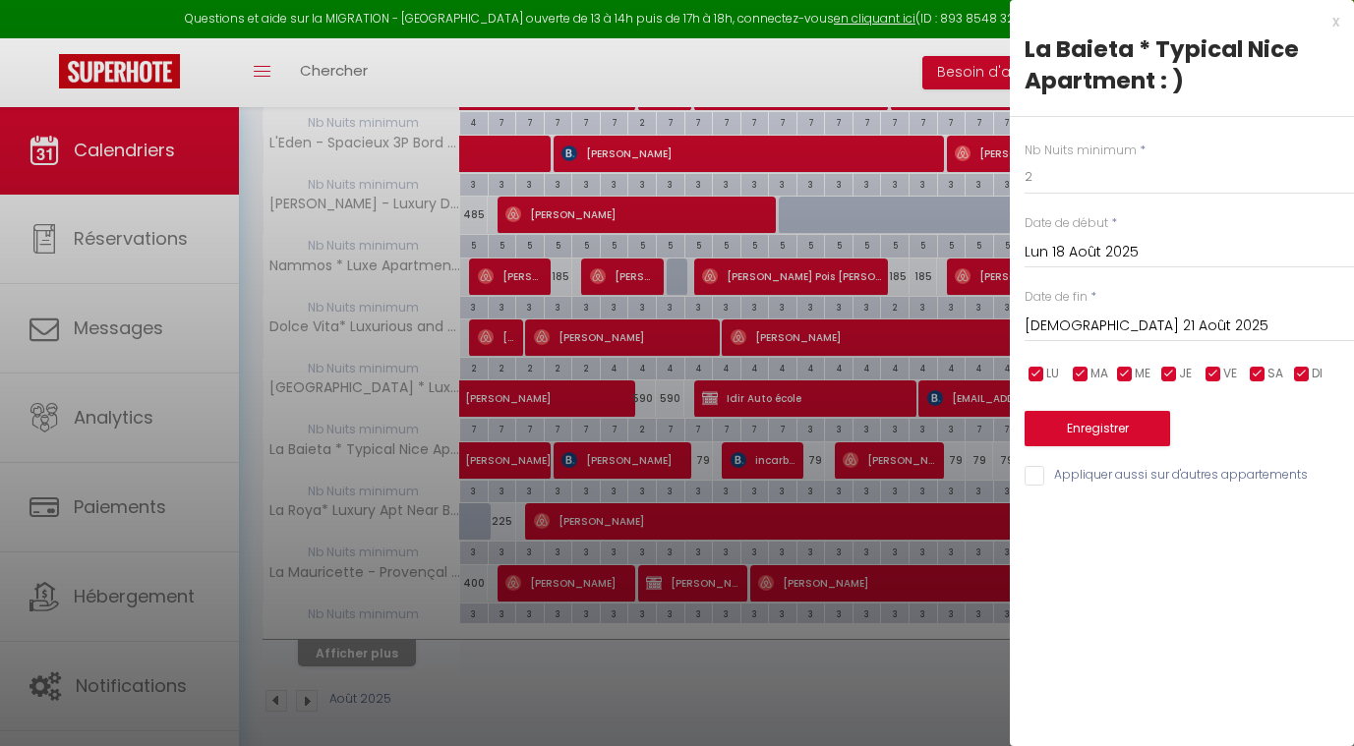
click at [1122, 428] on button "Enregistrer" at bounding box center [1098, 428] width 146 height 35
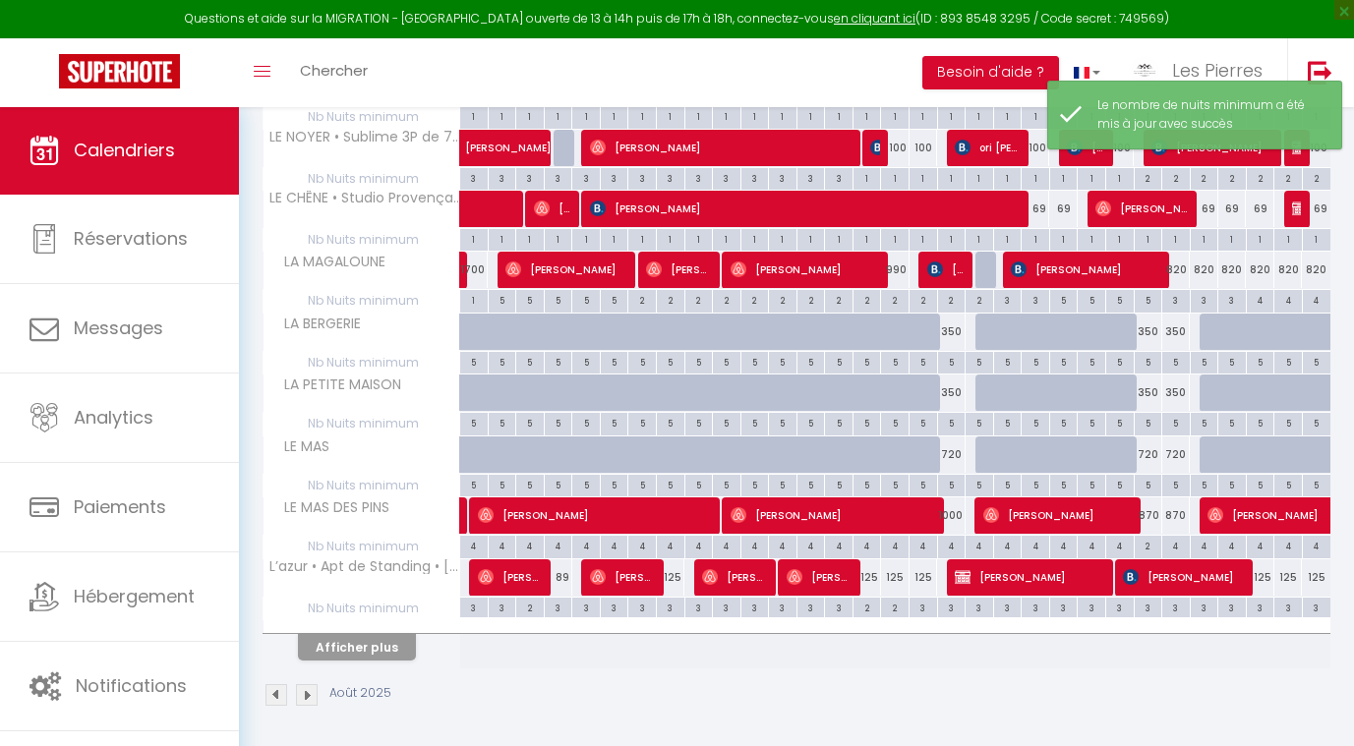
scroll to position [439, 0]
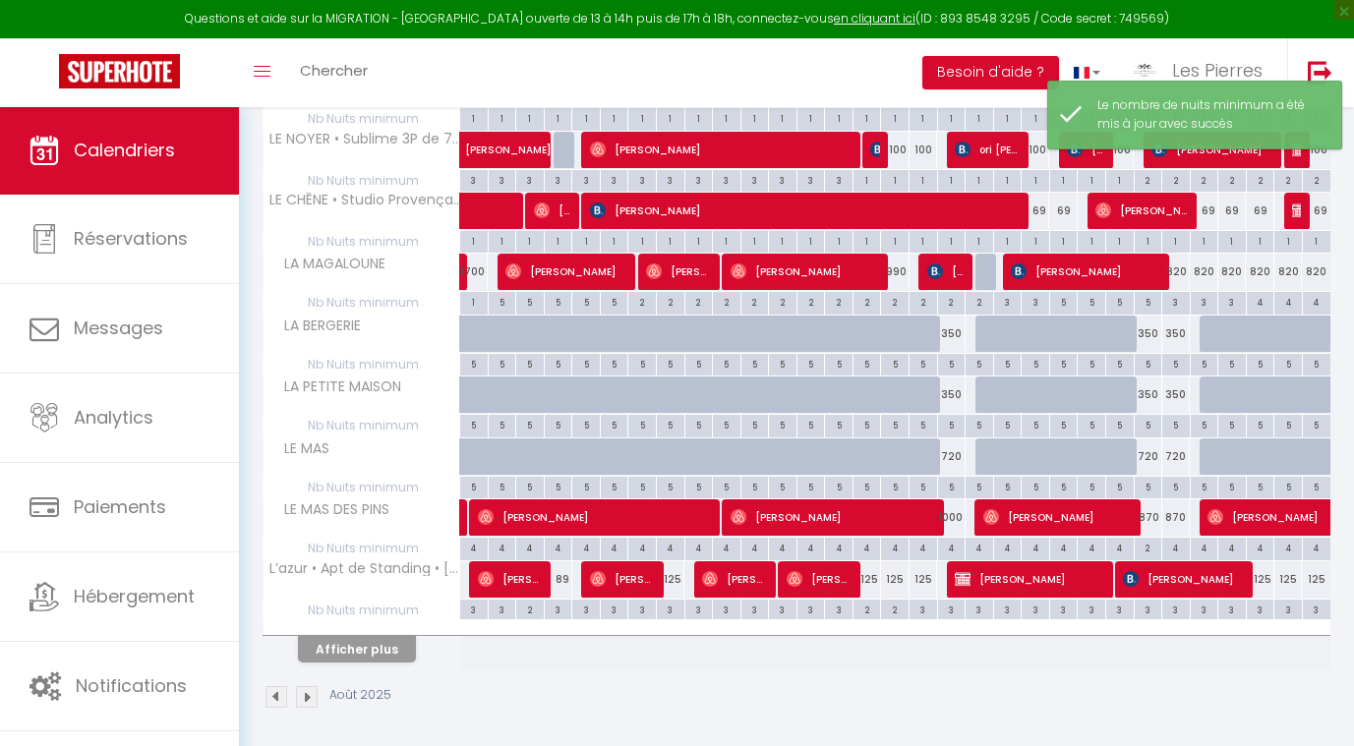
click at [400, 638] on button "Afficher plus" at bounding box center [357, 649] width 118 height 27
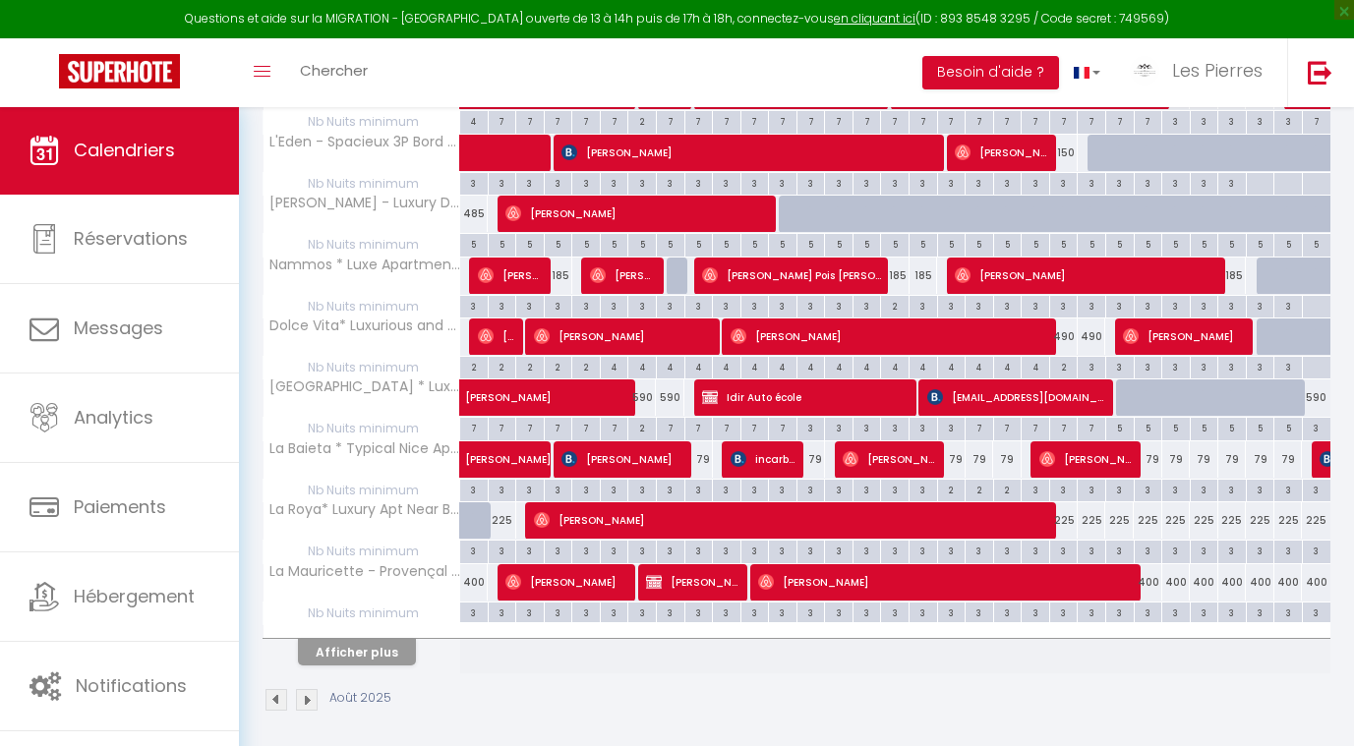
scroll to position [1048, 0]
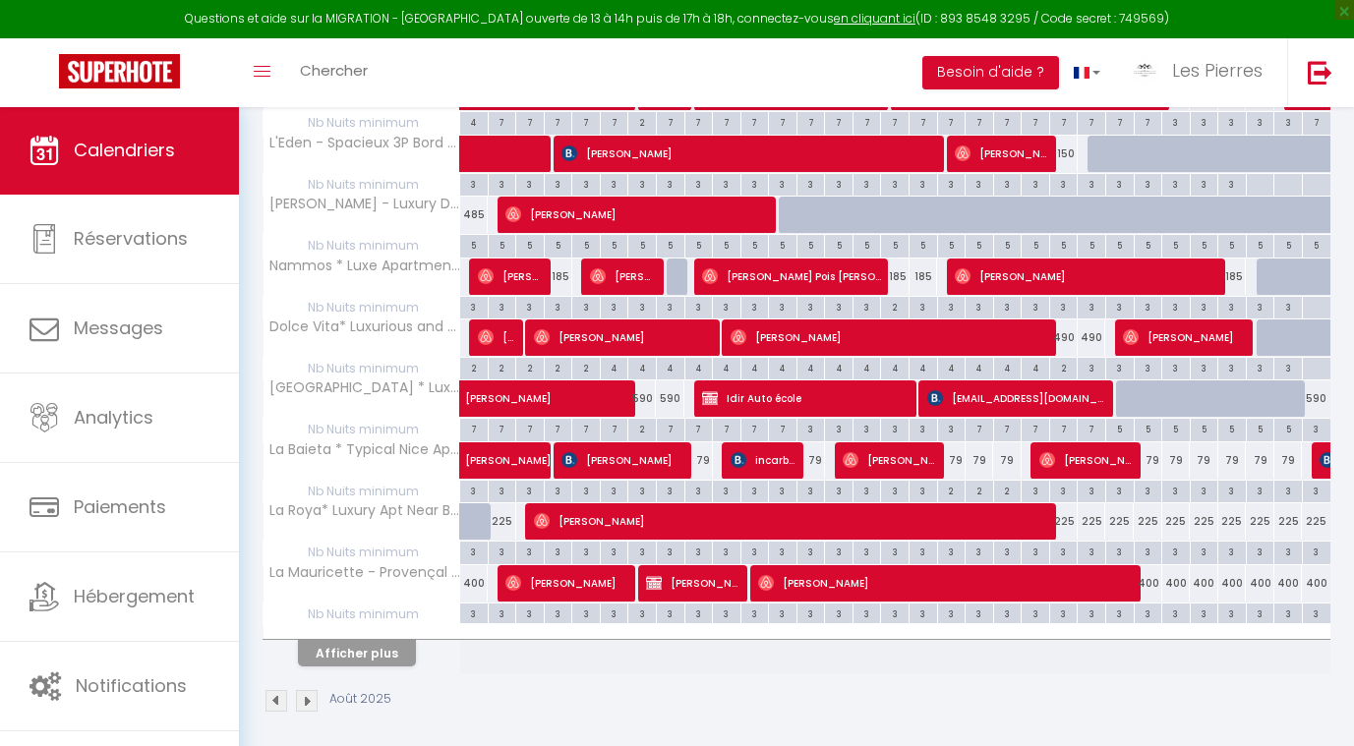
click at [383, 649] on button "Afficher plus" at bounding box center [357, 653] width 118 height 27
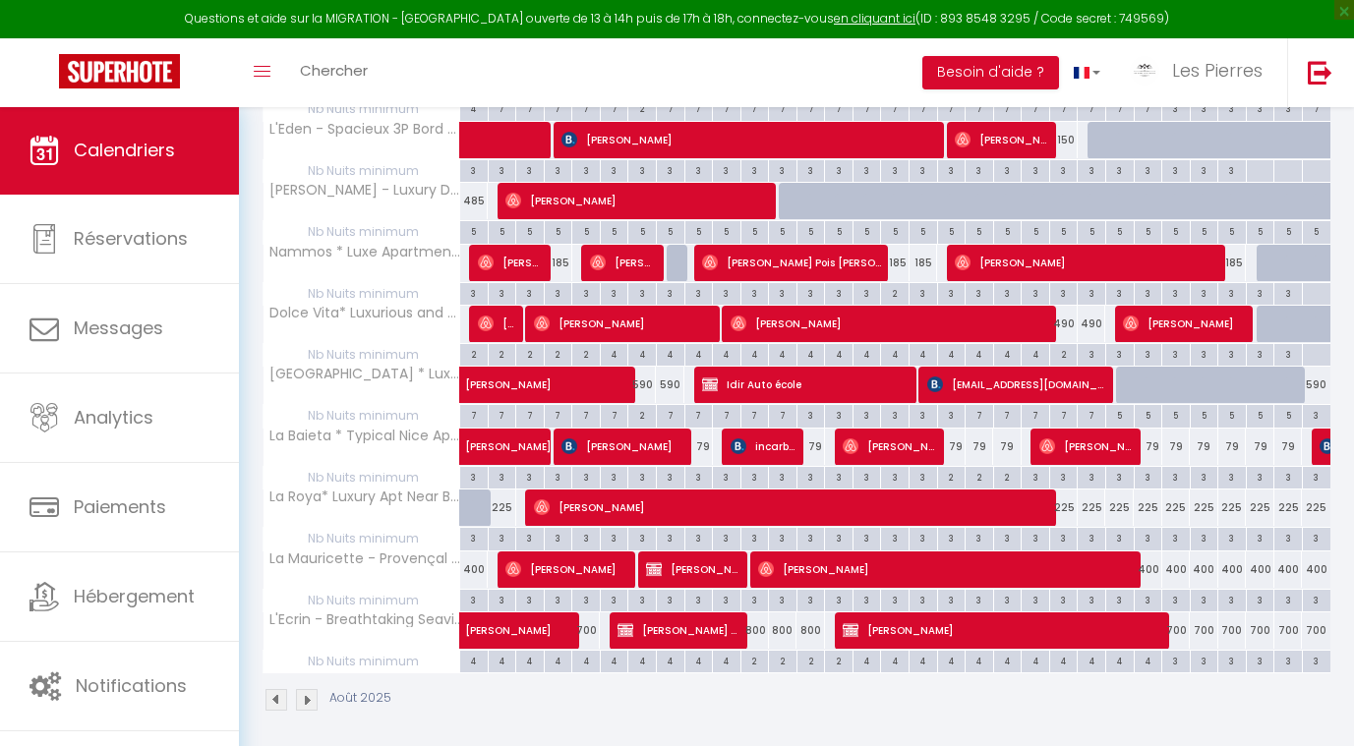
scroll to position [1061, 0]
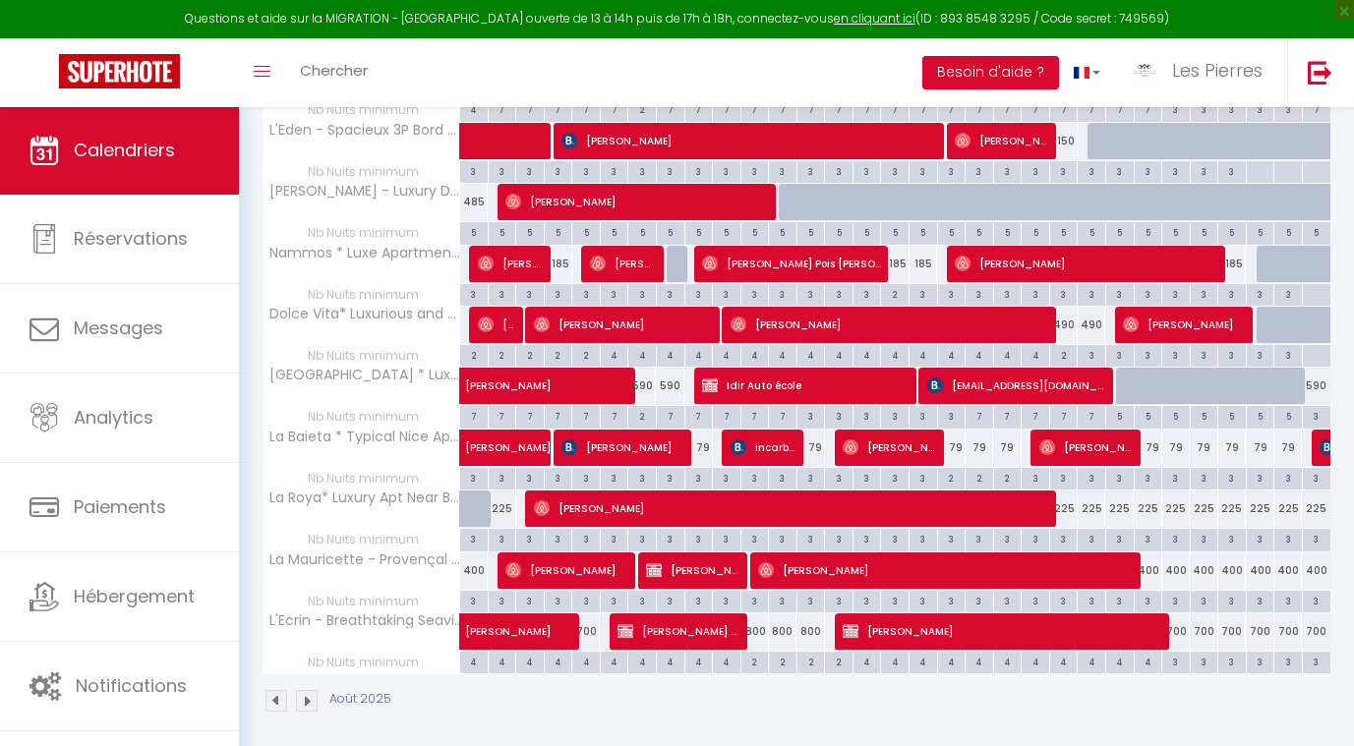
click at [1179, 630] on div "700" at bounding box center [1176, 632] width 29 height 36
type input "700"
type input "Mar 26 Août 2025"
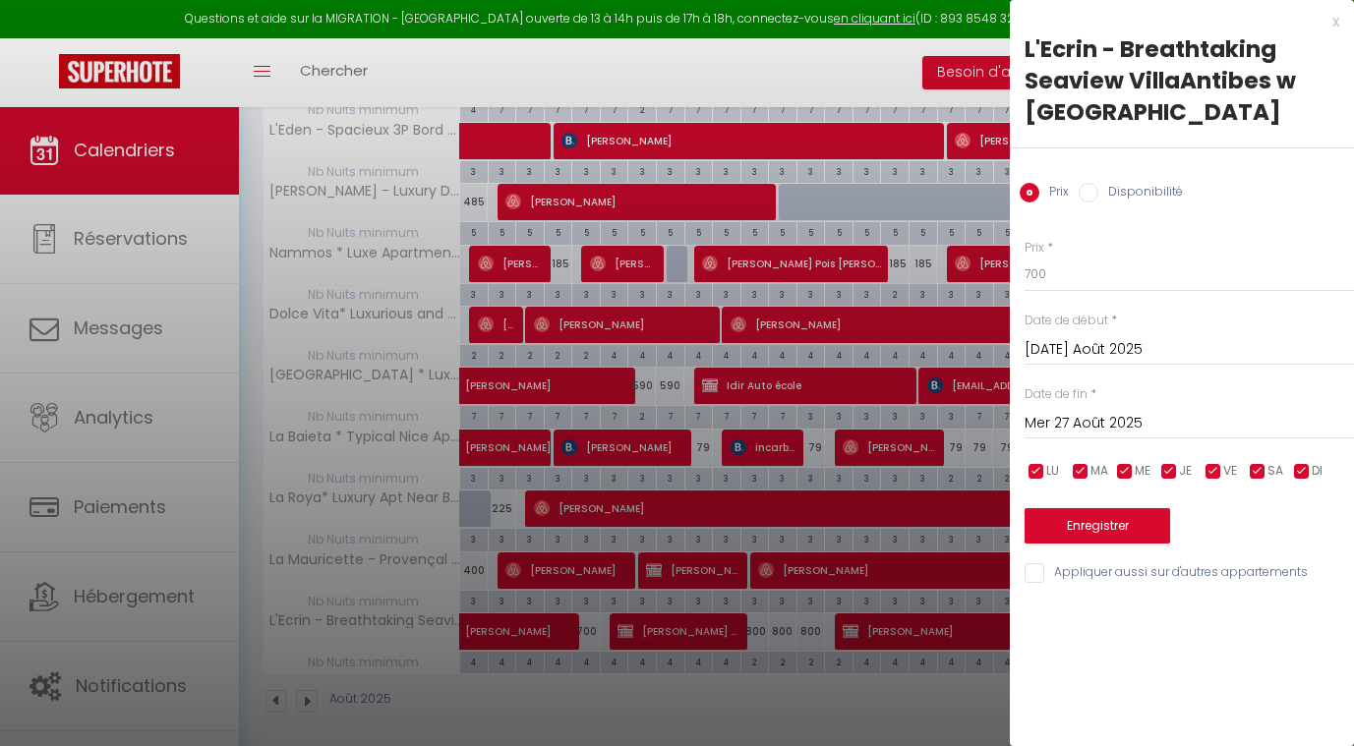
click at [1095, 423] on input "Mer 27 Août 2025" at bounding box center [1189, 424] width 329 height 26
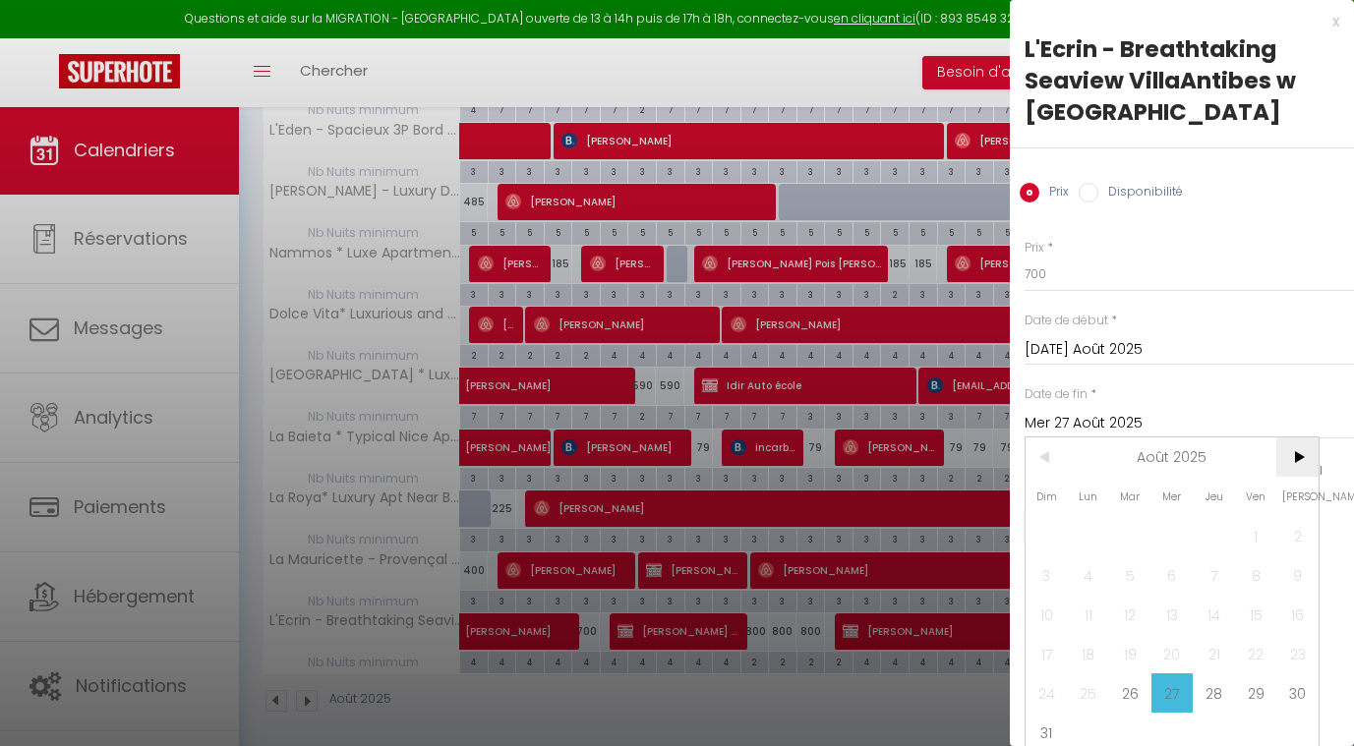
click at [1283, 450] on span ">" at bounding box center [1297, 457] width 42 height 39
click at [1169, 529] on span "1" at bounding box center [1173, 535] width 42 height 39
type input "Mer 01 Octobre 2025"
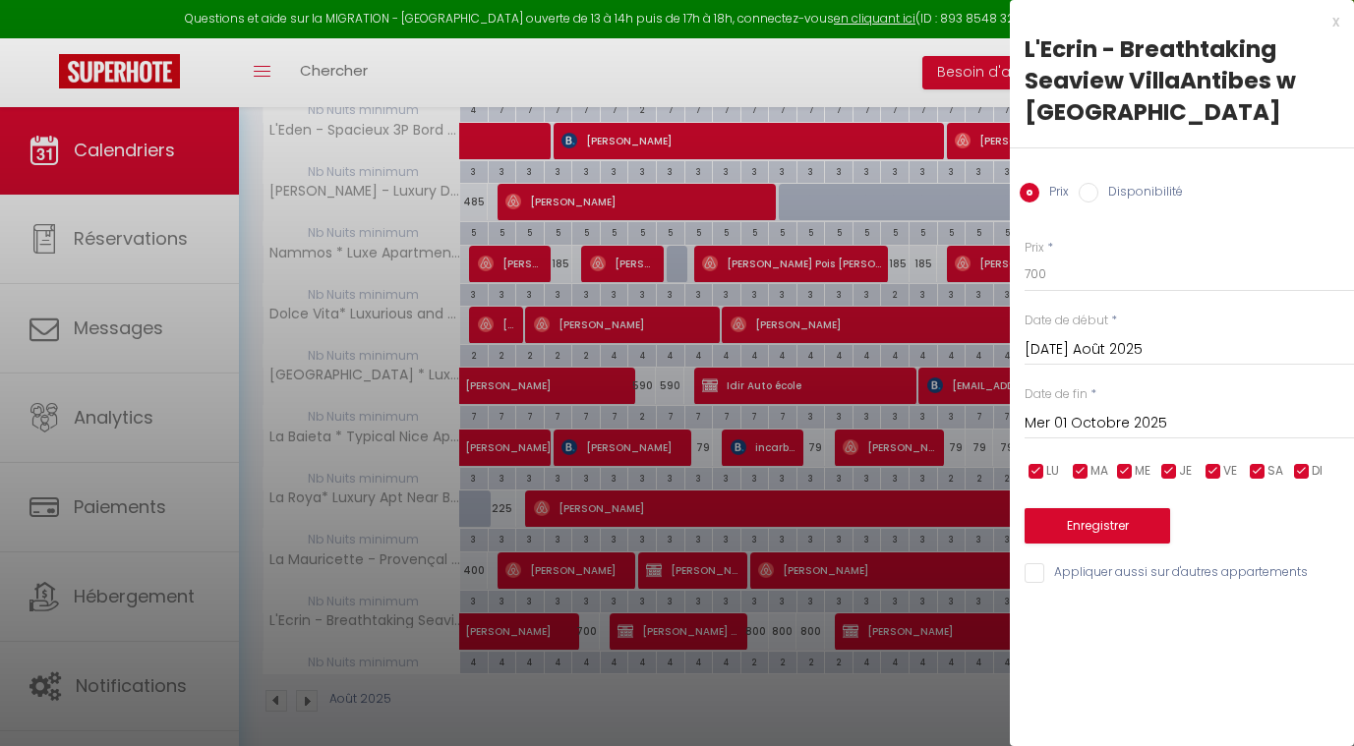
click at [1082, 207] on div "Prix Disponibilité" at bounding box center [1182, 181] width 344 height 66
click at [1085, 195] on input "Disponibilité" at bounding box center [1089, 193] width 20 height 20
radio input "true"
radio input "false"
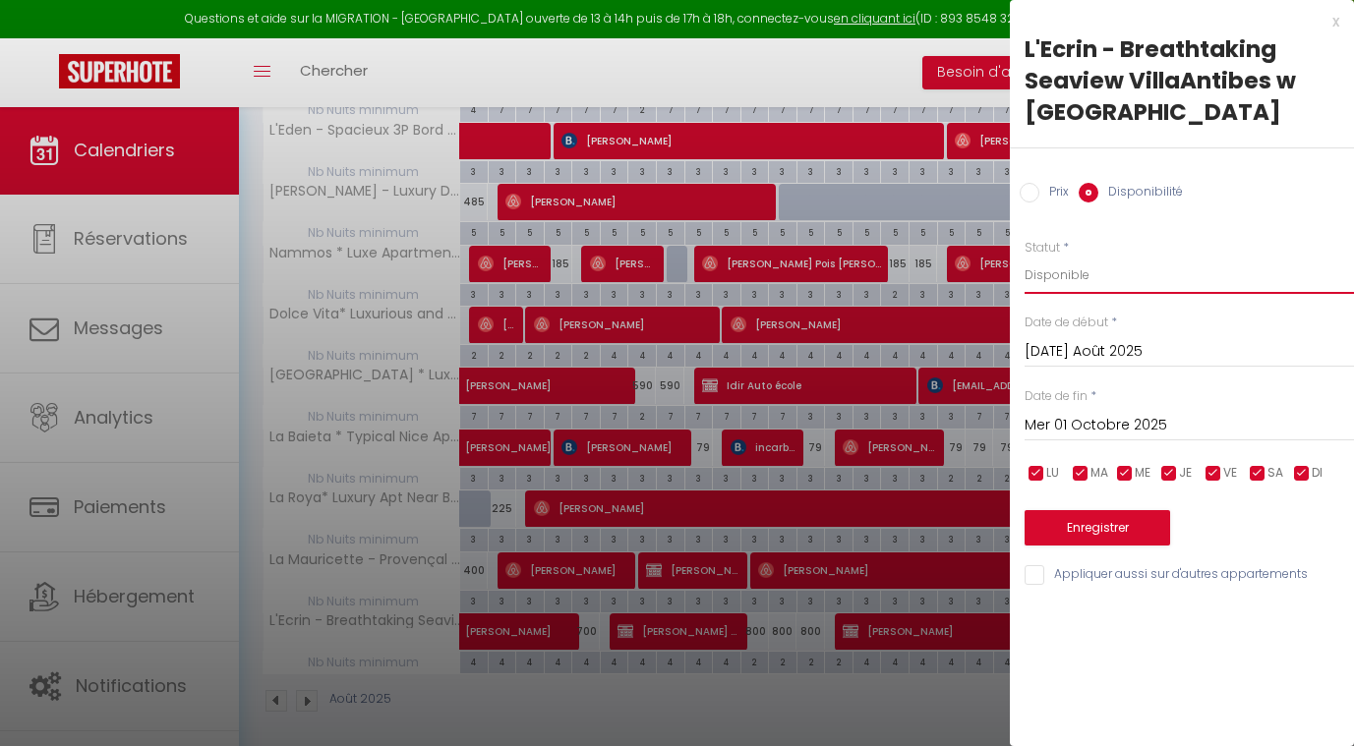
select select "0"
click at [1096, 520] on button "Enregistrer" at bounding box center [1098, 527] width 146 height 35
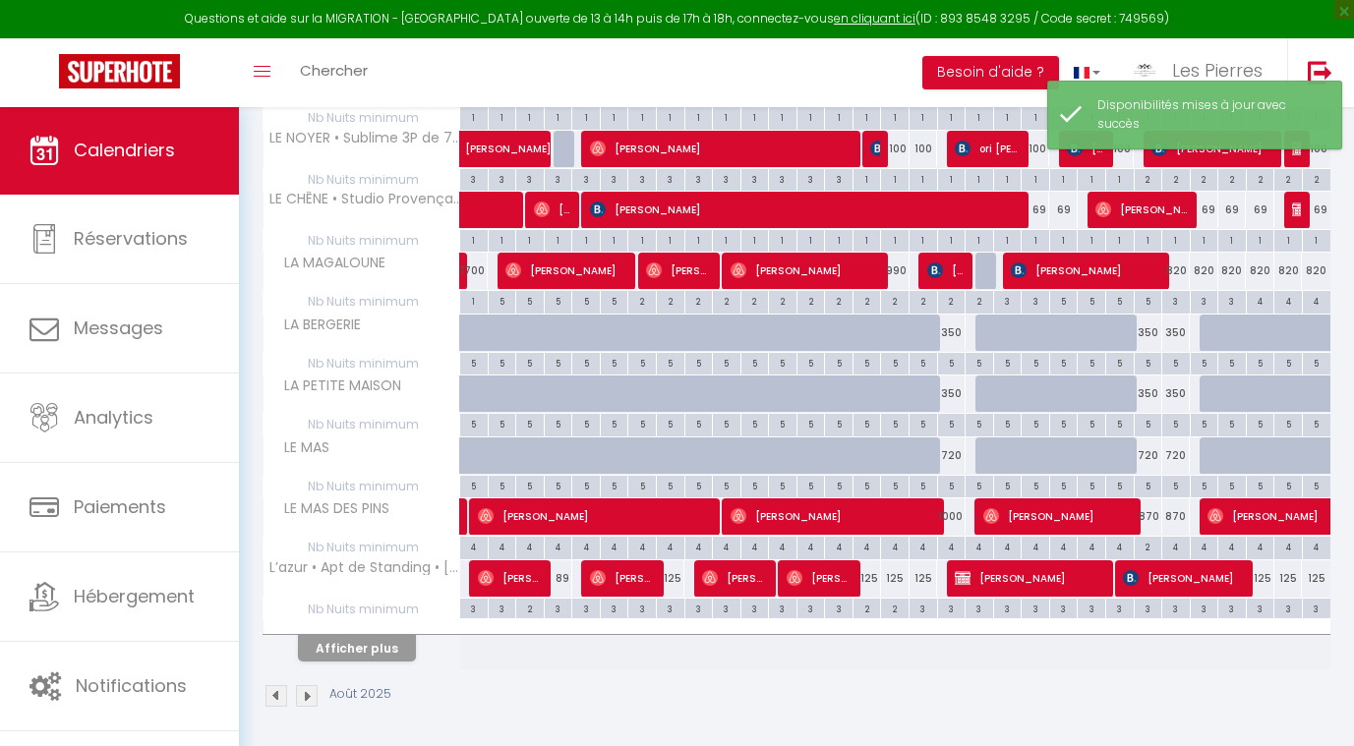
scroll to position [439, 0]
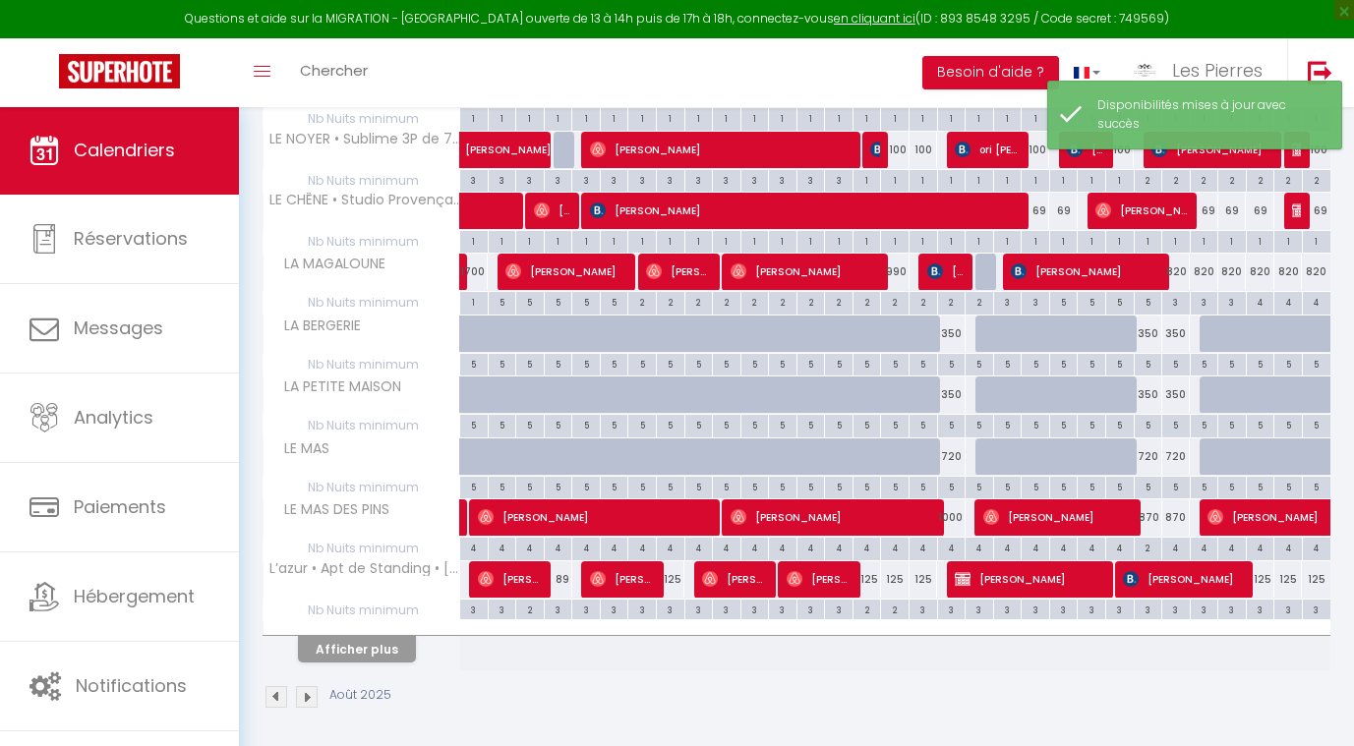
click at [340, 636] on button "Afficher plus" at bounding box center [357, 649] width 118 height 27
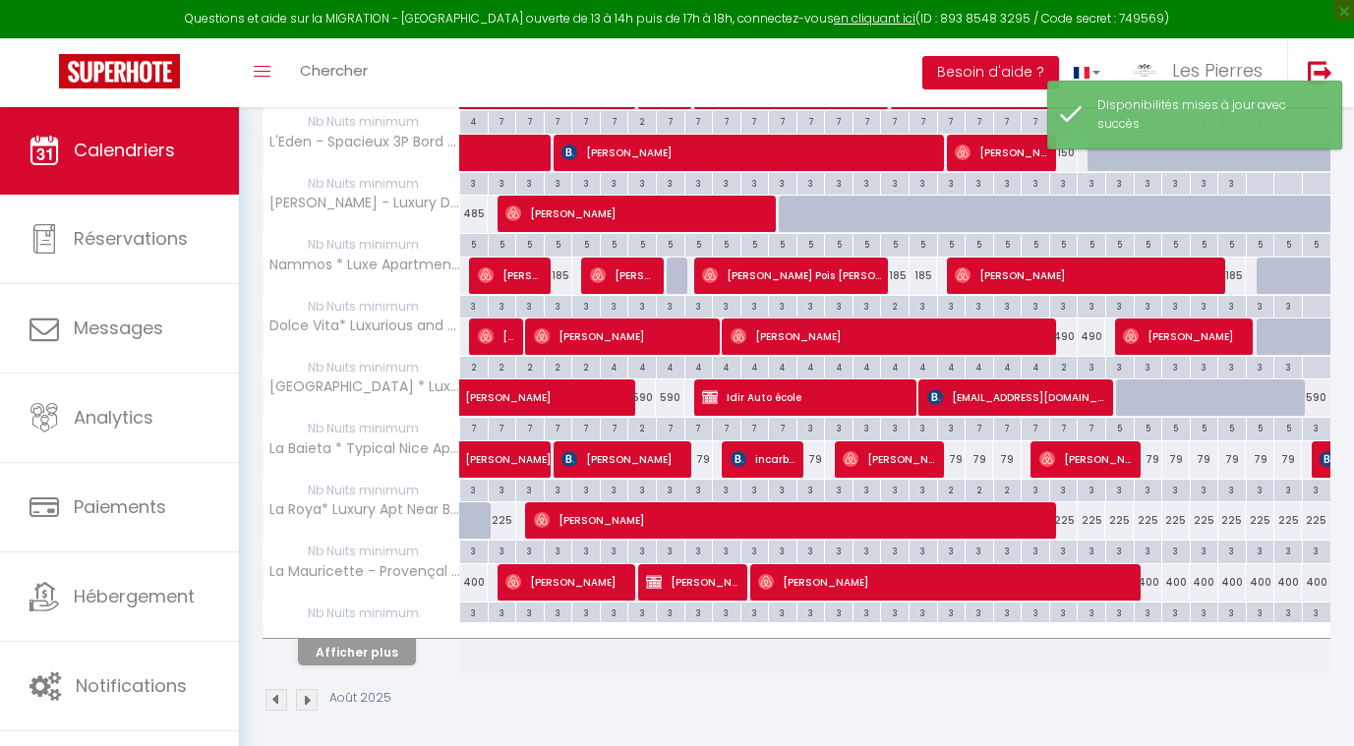
scroll to position [1048, 0]
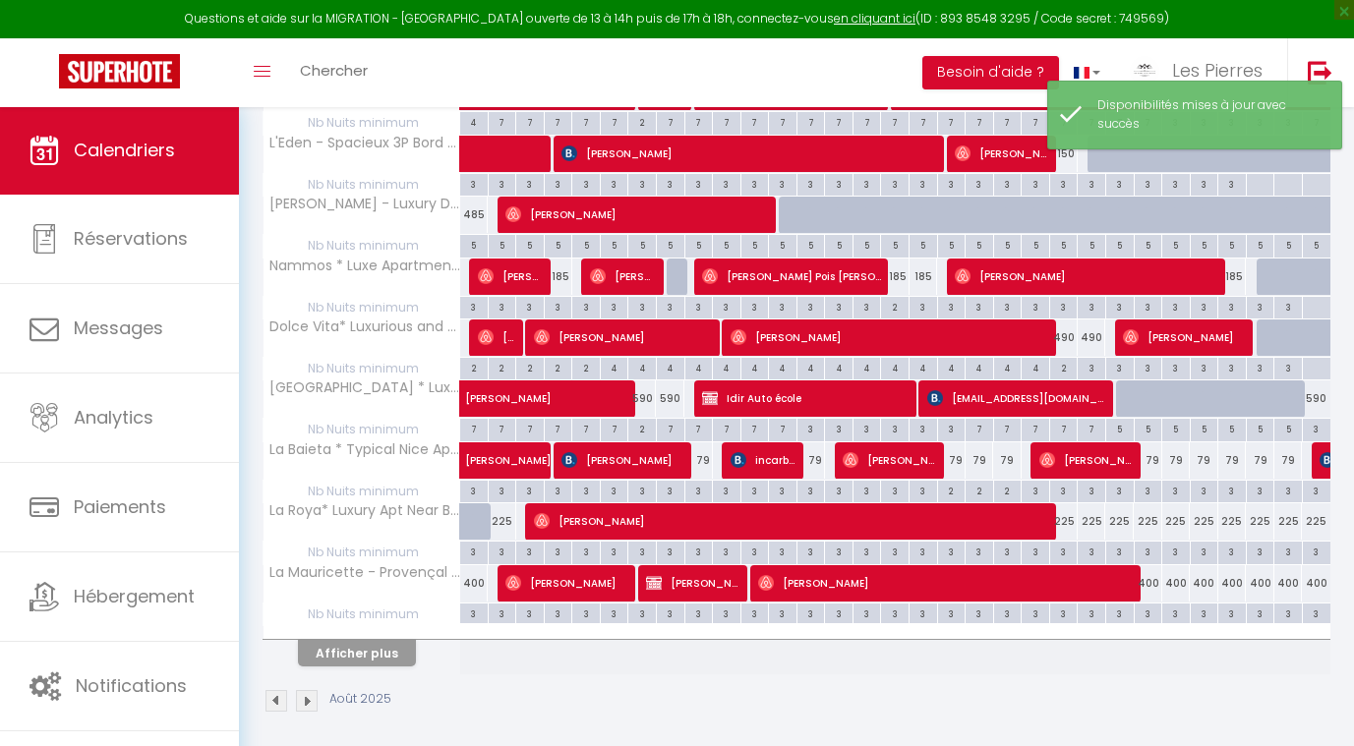
click at [357, 639] on div "Afficher plus" at bounding box center [357, 653] width 207 height 28
click at [368, 642] on button "Afficher plus" at bounding box center [357, 653] width 118 height 27
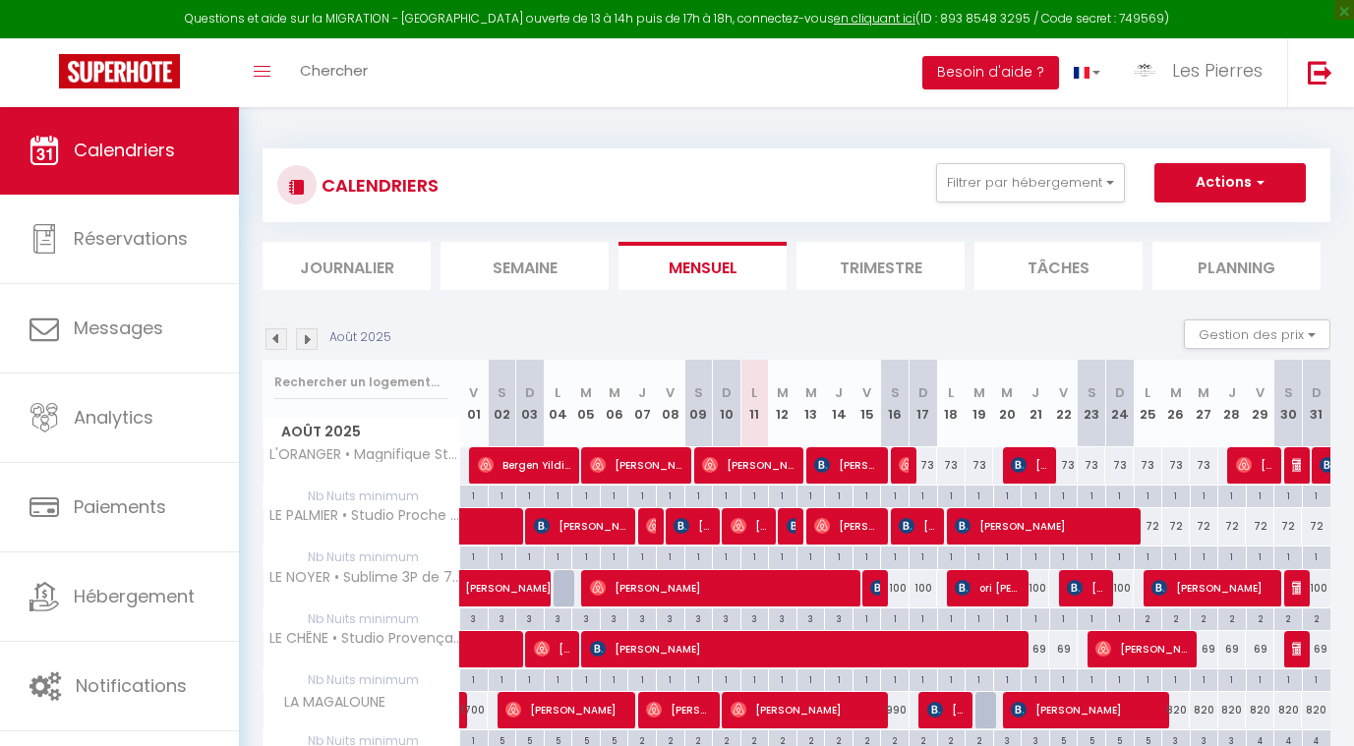
scroll to position [0, 0]
click at [308, 344] on img at bounding box center [307, 339] width 22 height 22
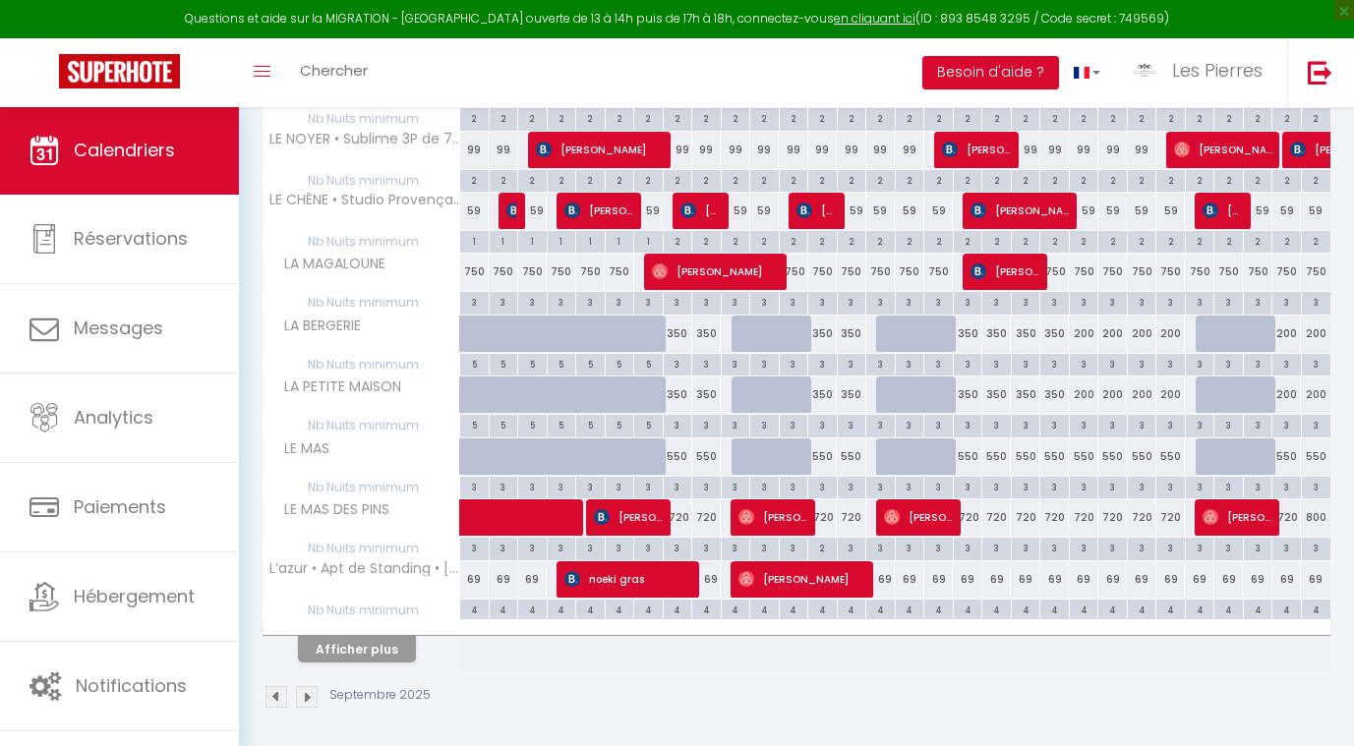
click at [381, 640] on button "Afficher plus" at bounding box center [357, 649] width 118 height 27
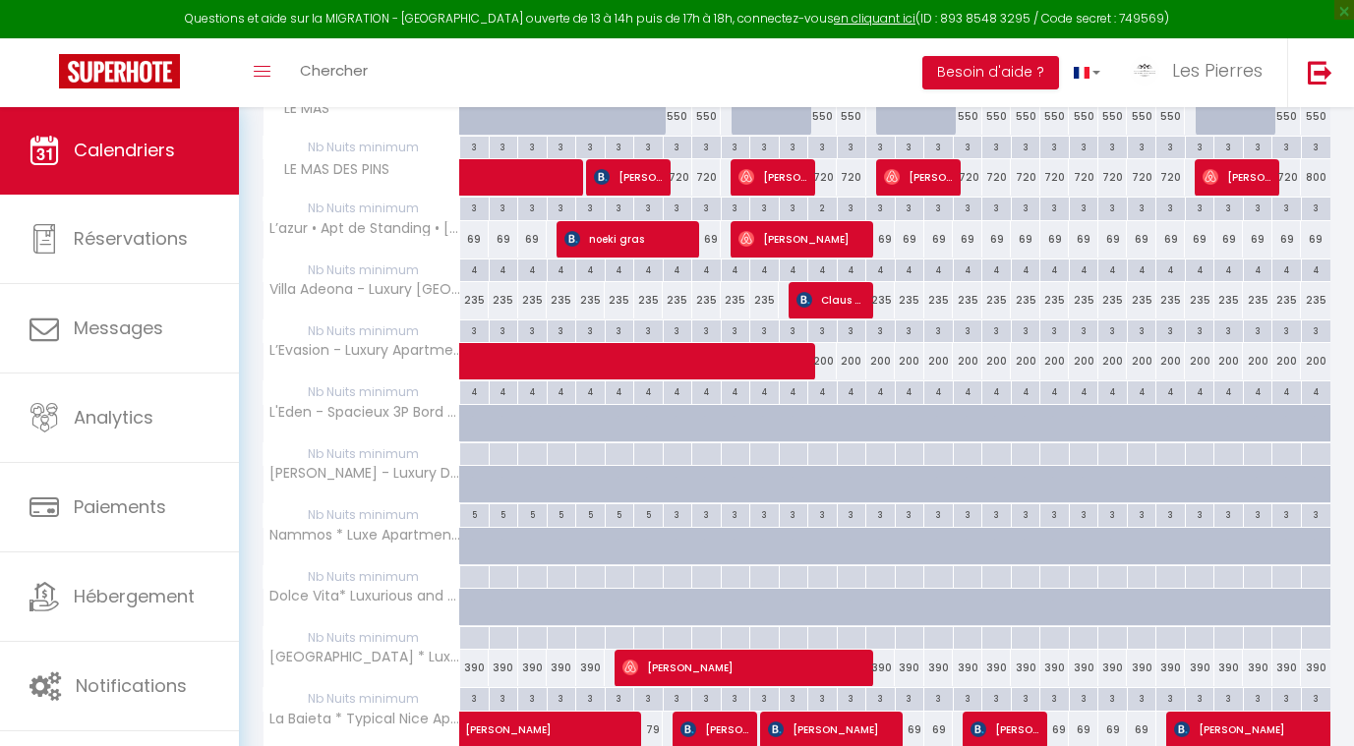
scroll to position [692, 0]
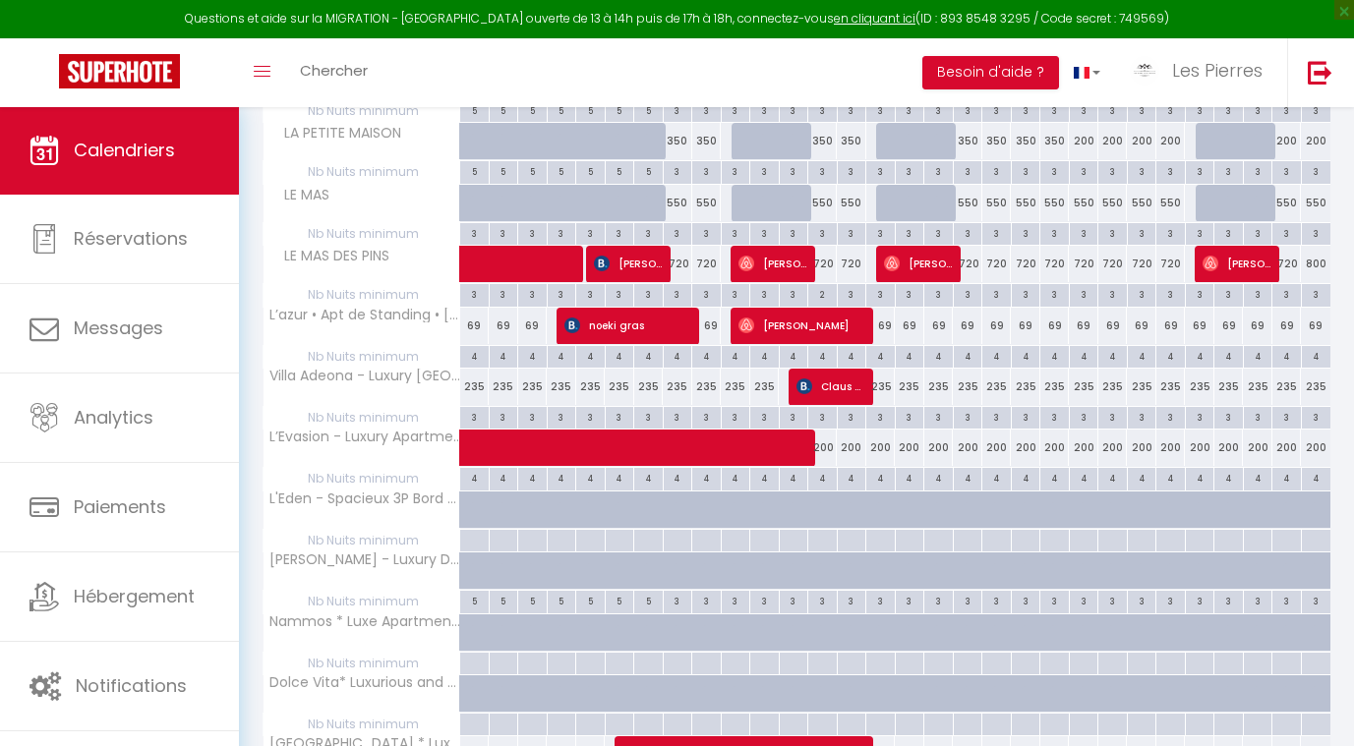
click at [678, 286] on div "3" at bounding box center [678, 293] width 29 height 19
type input "3"
type input "Lun 08 Septembre 2025"
type input "Mar 09 Septembre 2025"
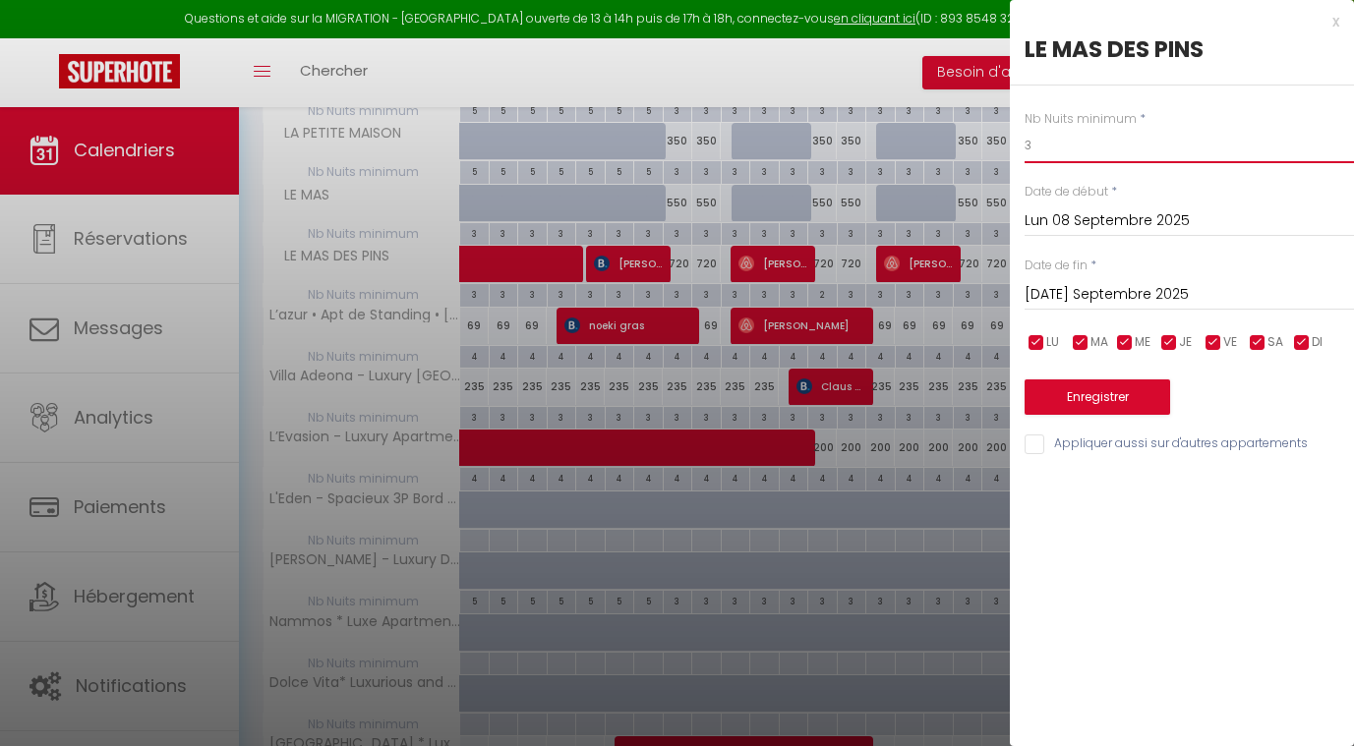
click at [1060, 147] on input "3" at bounding box center [1189, 145] width 329 height 35
type input "2"
click at [1137, 389] on button "Enregistrer" at bounding box center [1098, 397] width 146 height 35
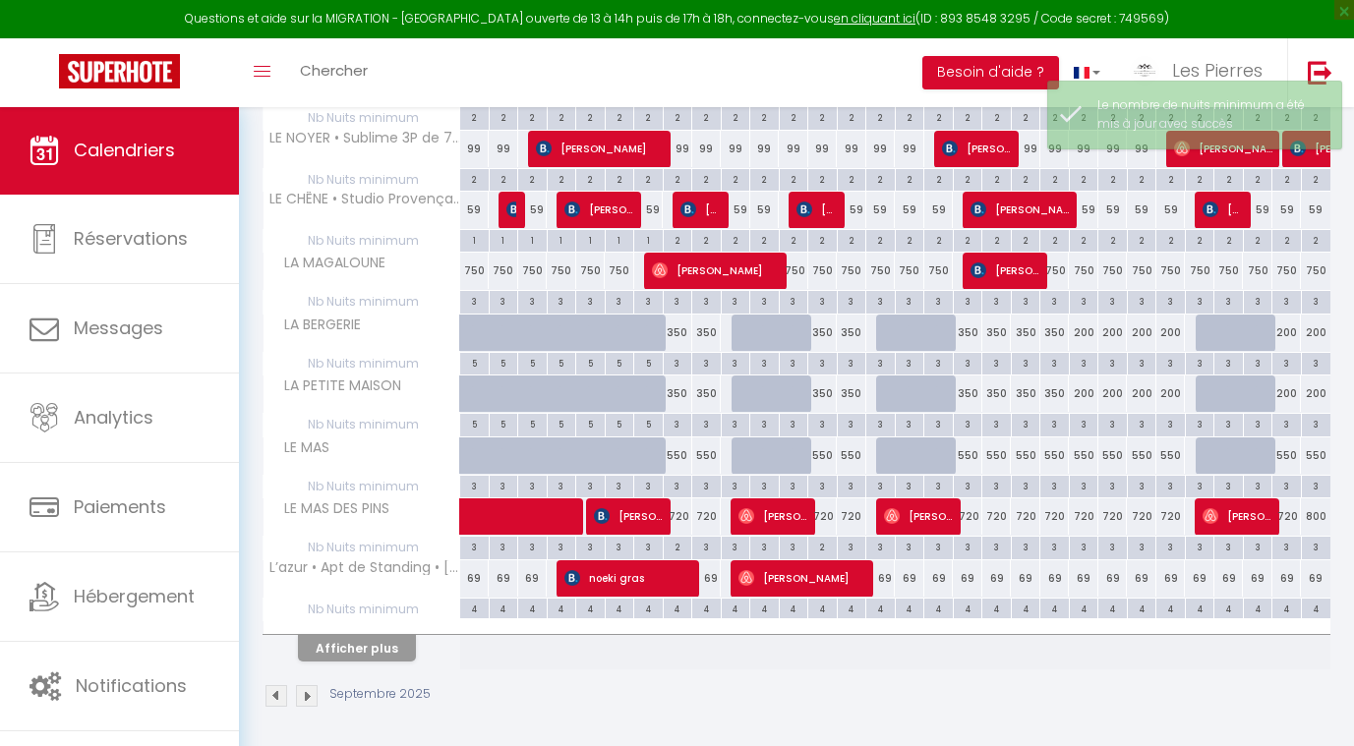
scroll to position [439, 0]
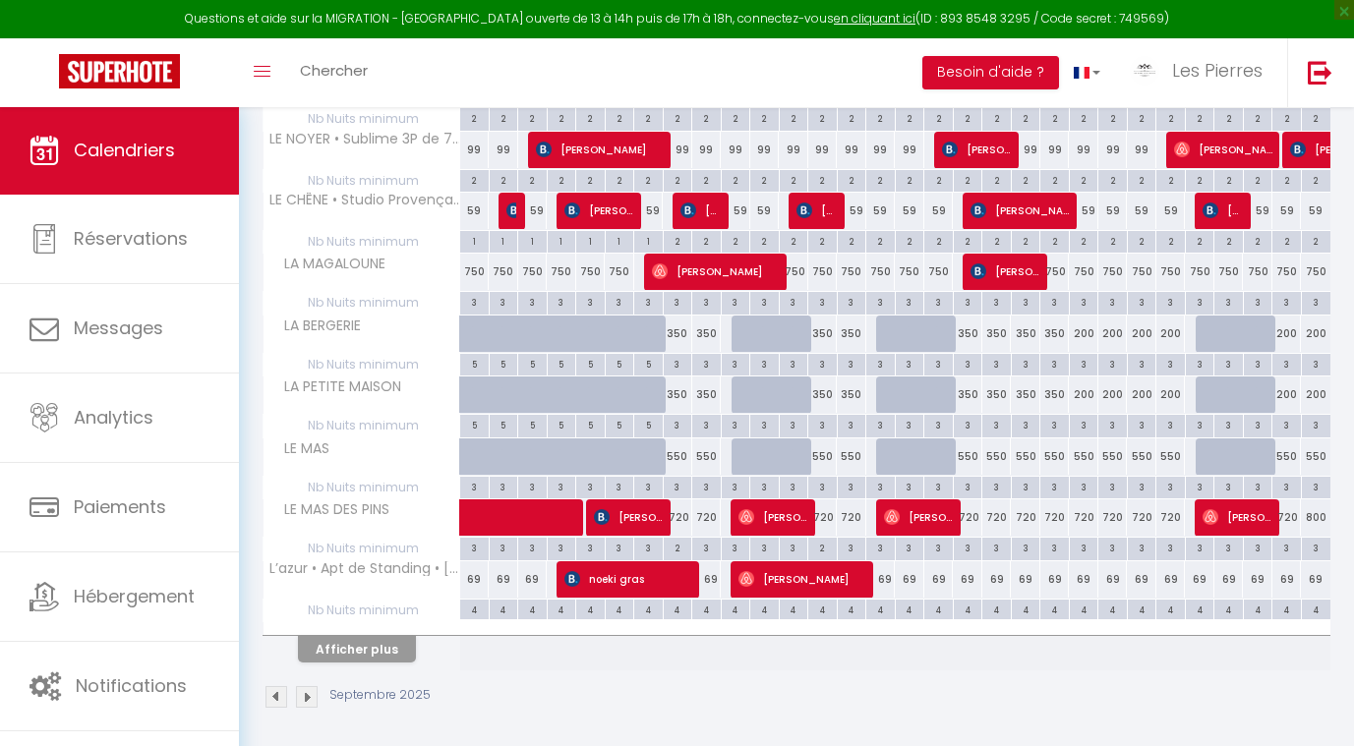
click at [383, 643] on button "Afficher plus" at bounding box center [357, 649] width 118 height 27
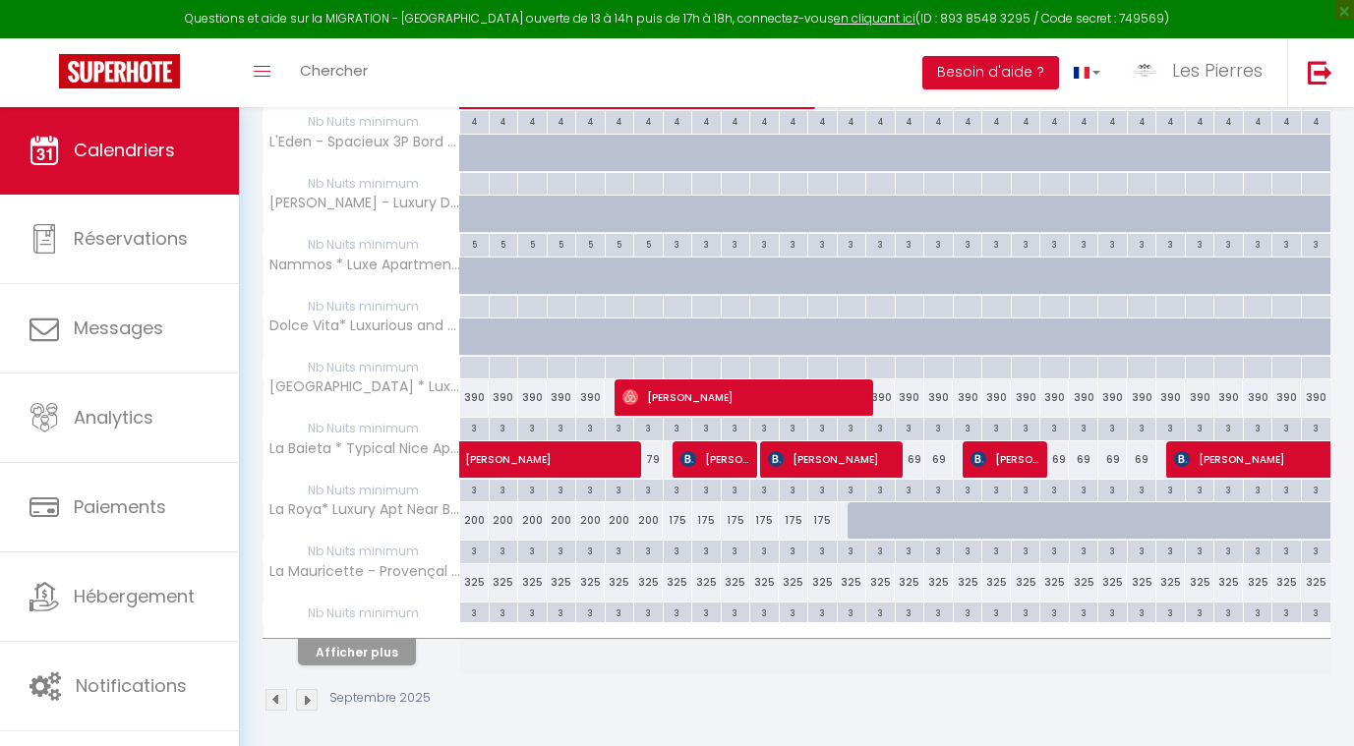
scroll to position [1048, 0]
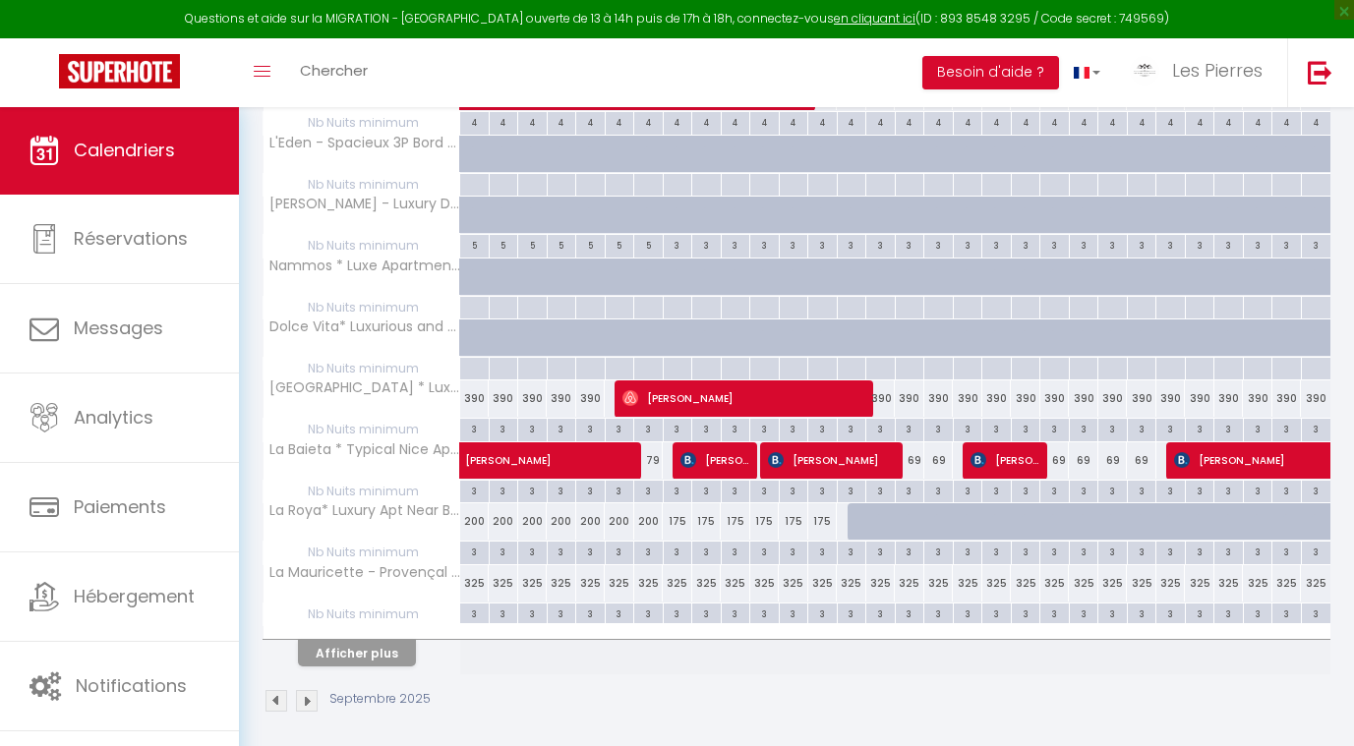
click at [909, 481] on div "3" at bounding box center [910, 490] width 29 height 19
type input "3"
type input "Mar 16 Septembre 2025"
type input "Mer 17 Septembre 2025"
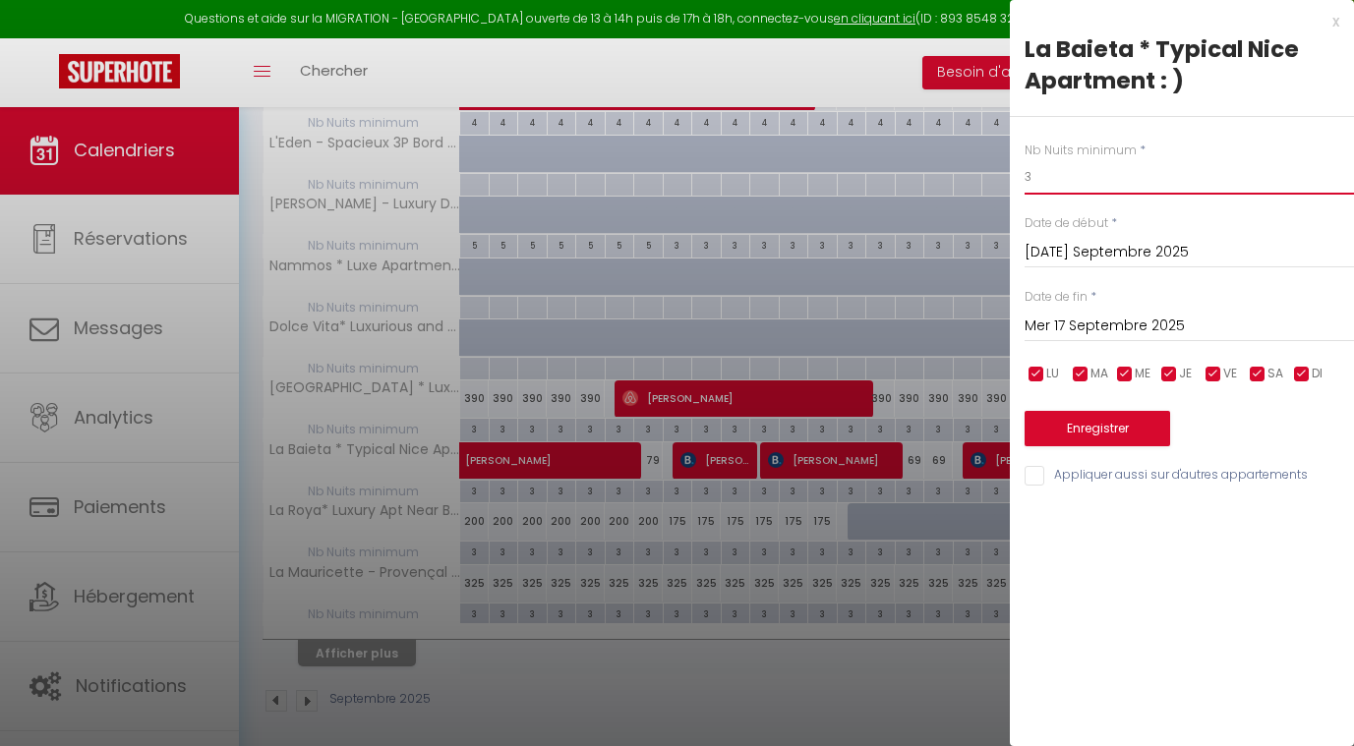
click at [1041, 182] on input "3" at bounding box center [1189, 176] width 329 height 35
type input "2"
click at [1065, 424] on button "Enregistrer" at bounding box center [1098, 428] width 146 height 35
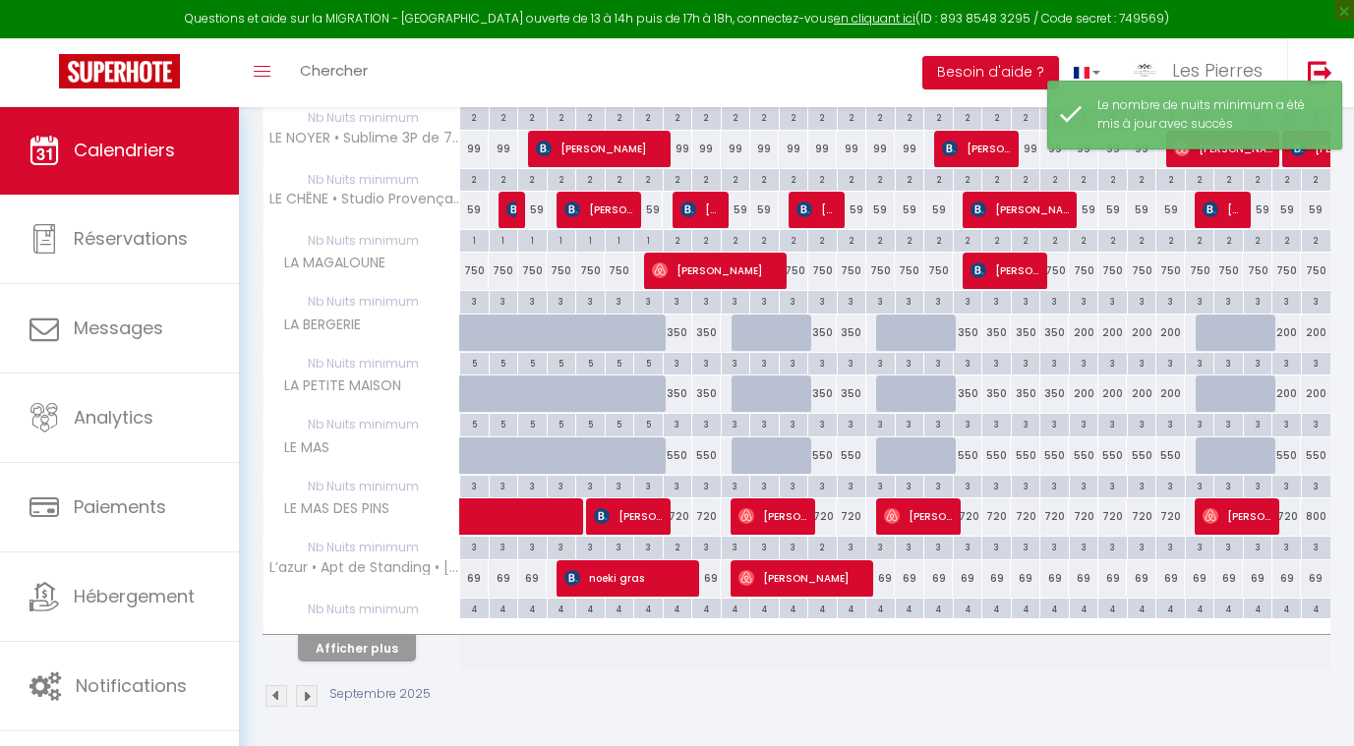
scroll to position [439, 0]
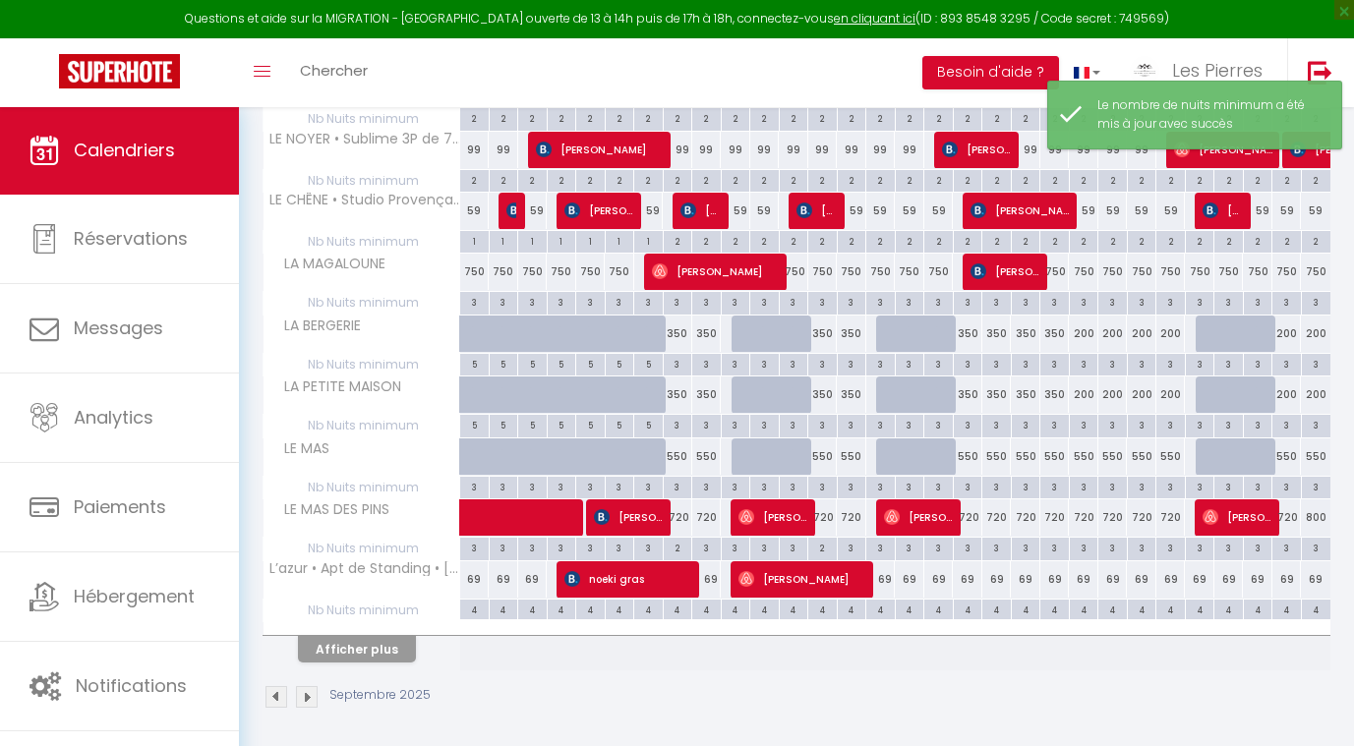
click at [373, 636] on button "Afficher plus" at bounding box center [357, 649] width 118 height 27
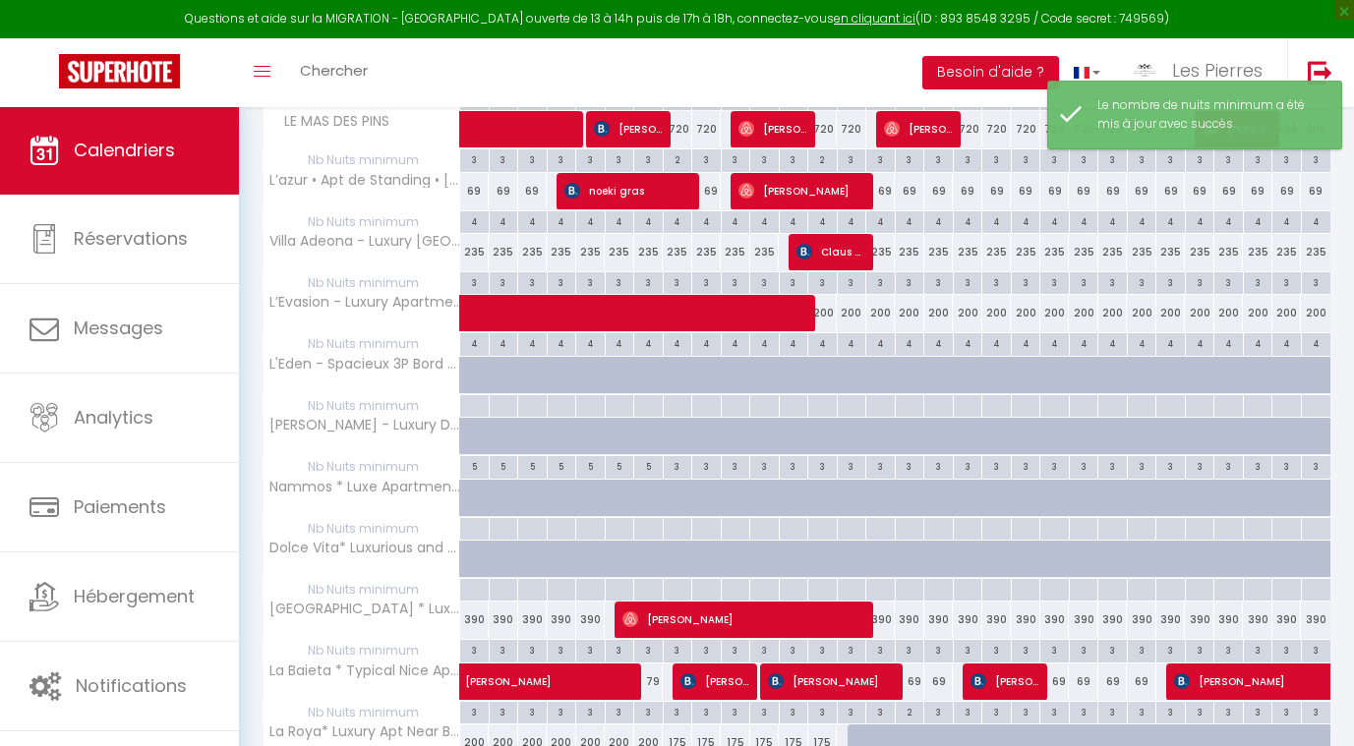
scroll to position [1036, 0]
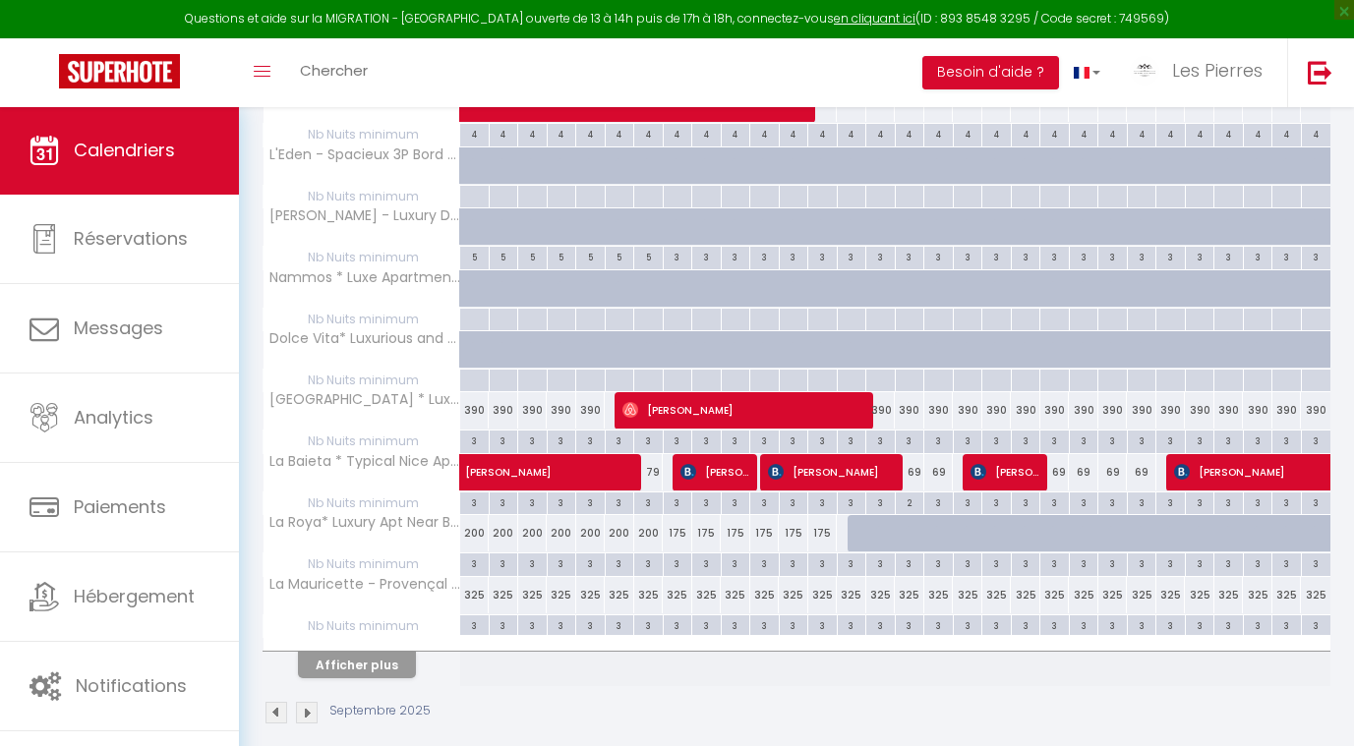
click at [331, 640] on div at bounding box center [362, 644] width 197 height 13
click at [342, 653] on button "Afficher plus" at bounding box center [357, 665] width 118 height 27
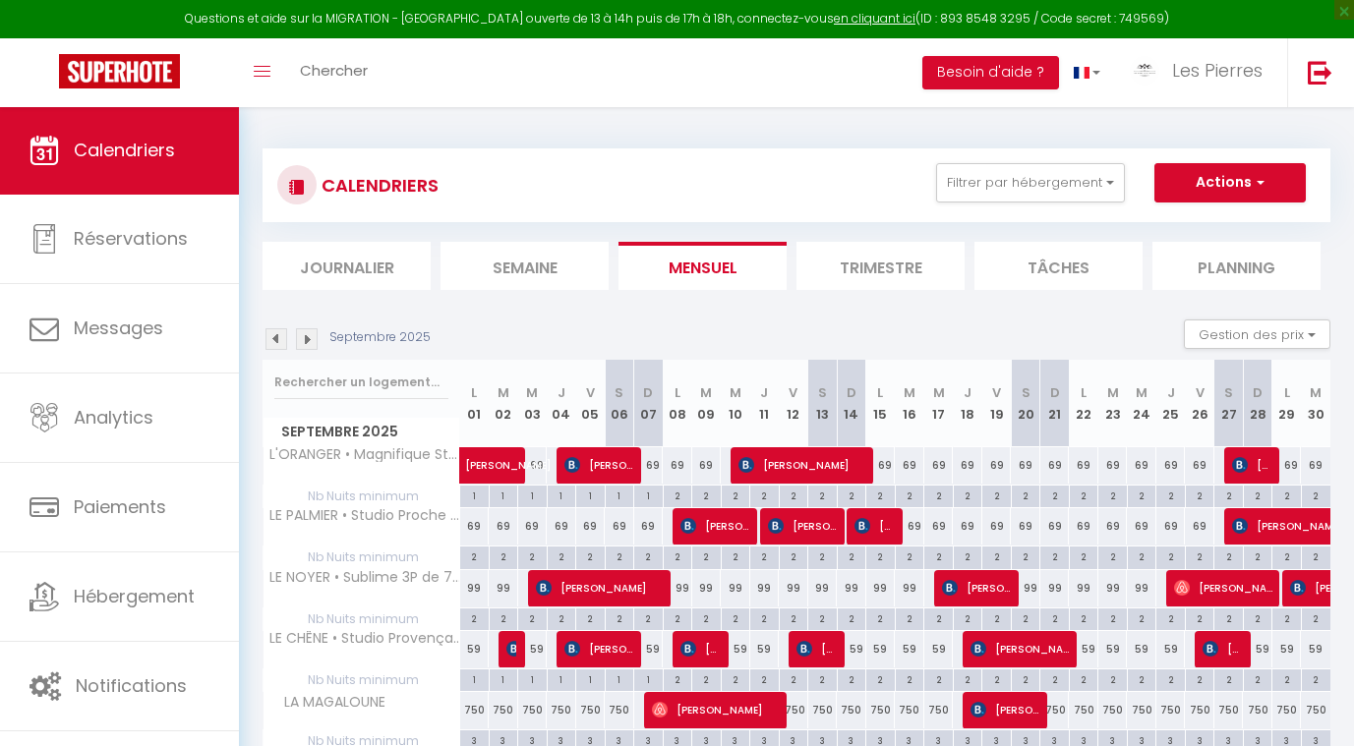
scroll to position [0, 0]
click at [303, 340] on img at bounding box center [307, 339] width 22 height 22
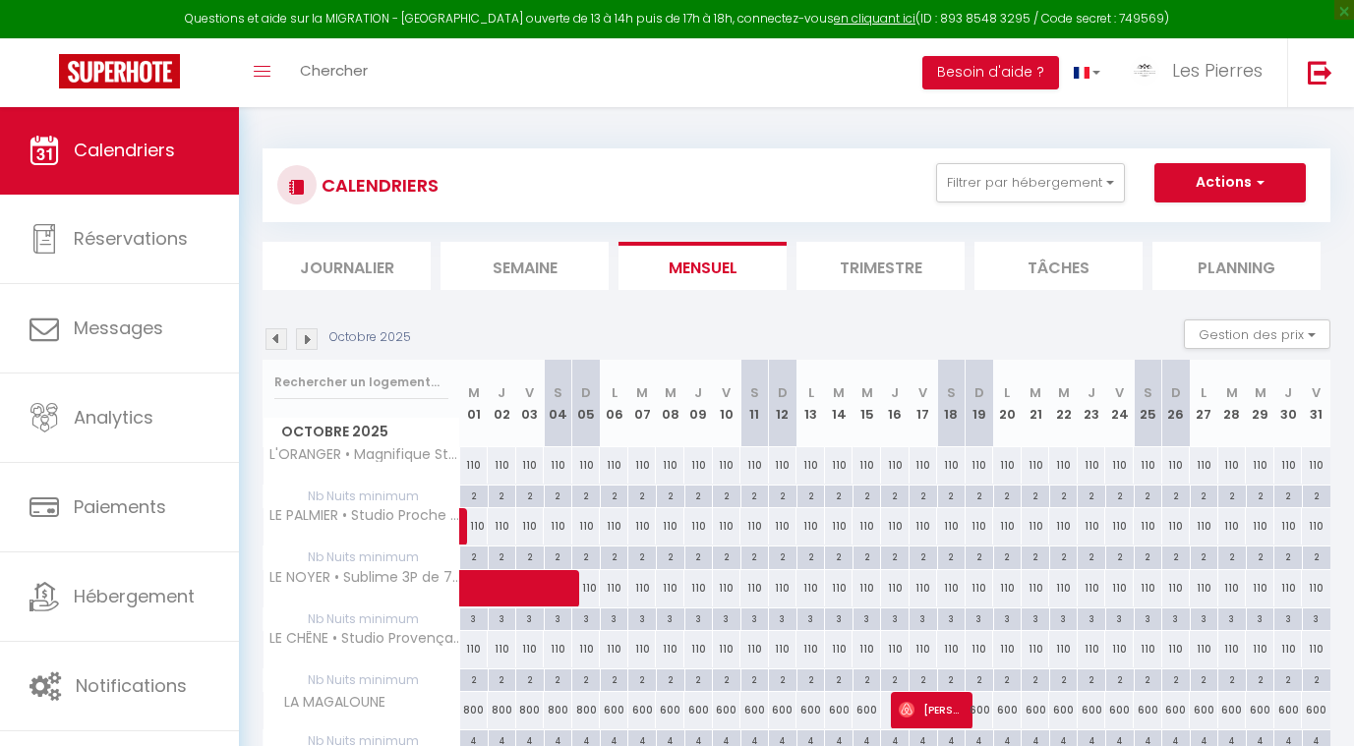
click at [272, 333] on img at bounding box center [277, 339] width 22 height 22
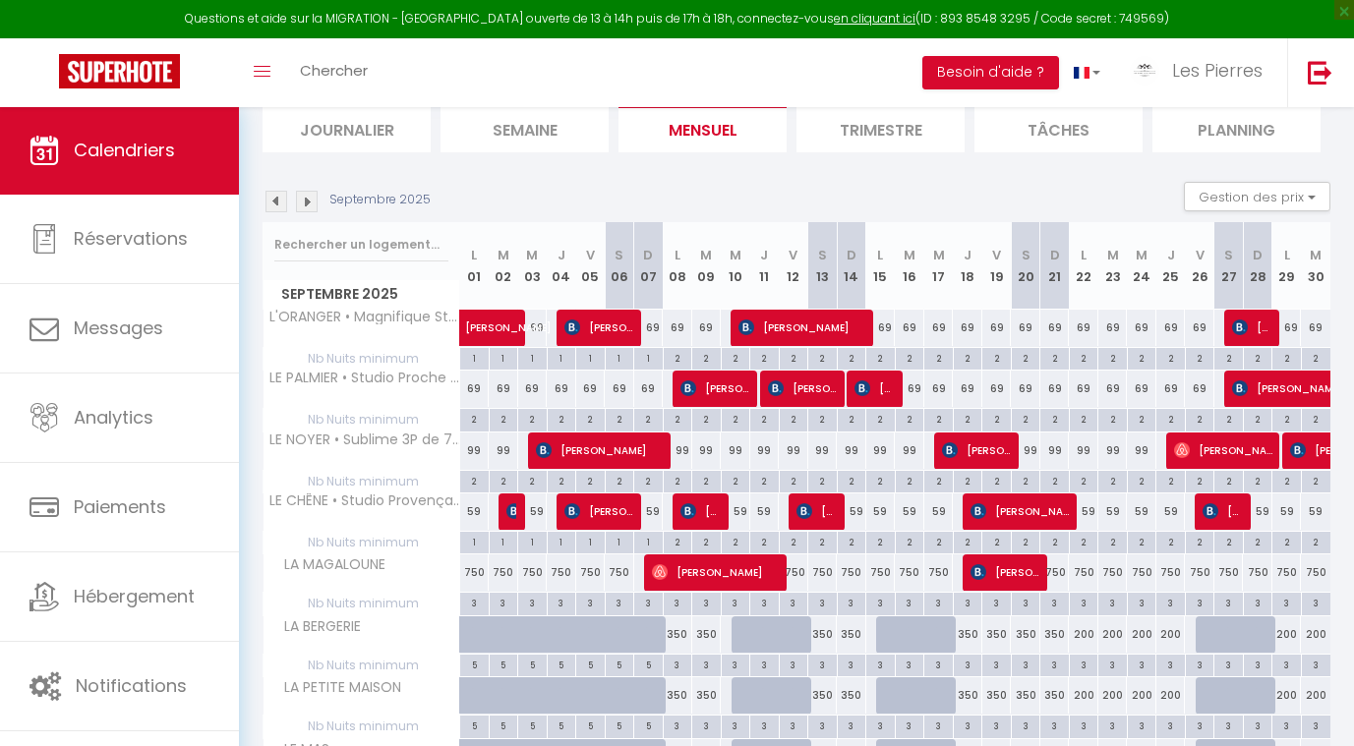
scroll to position [147, 0]
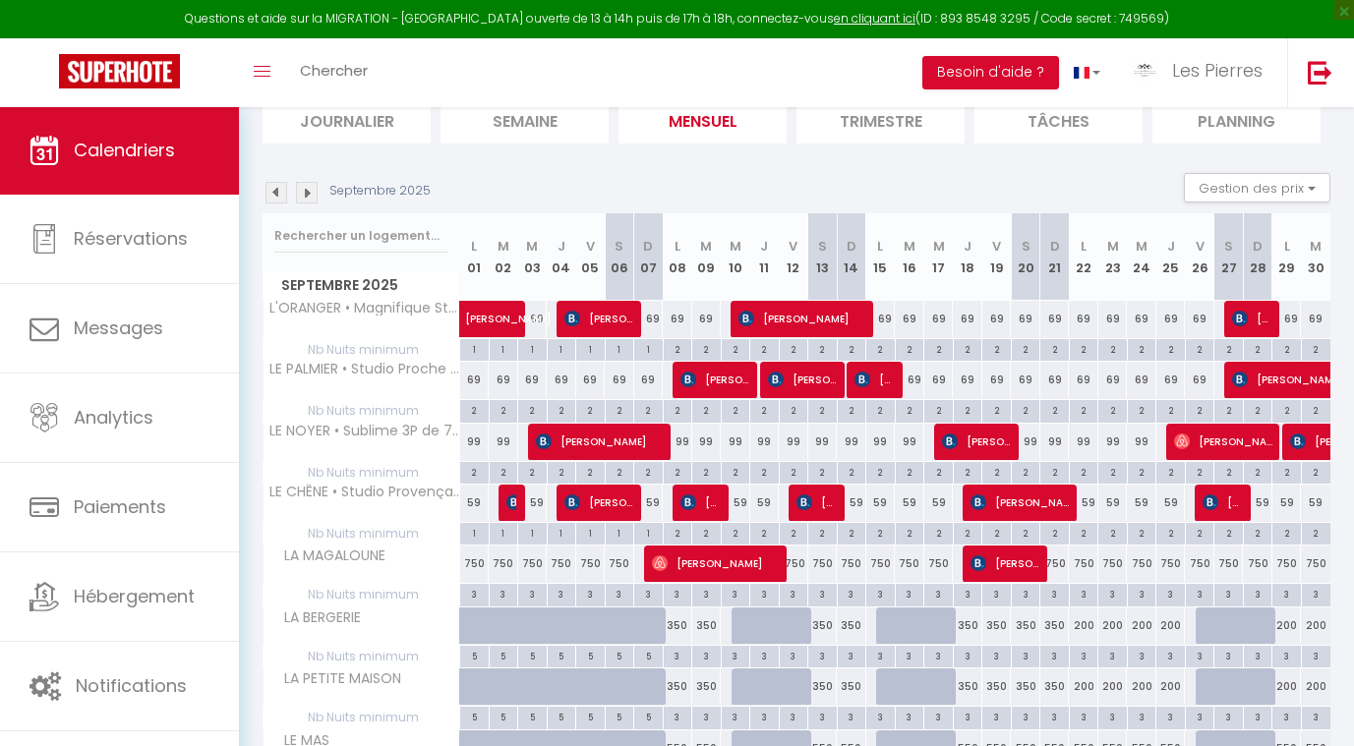
click at [316, 195] on img at bounding box center [307, 193] width 22 height 22
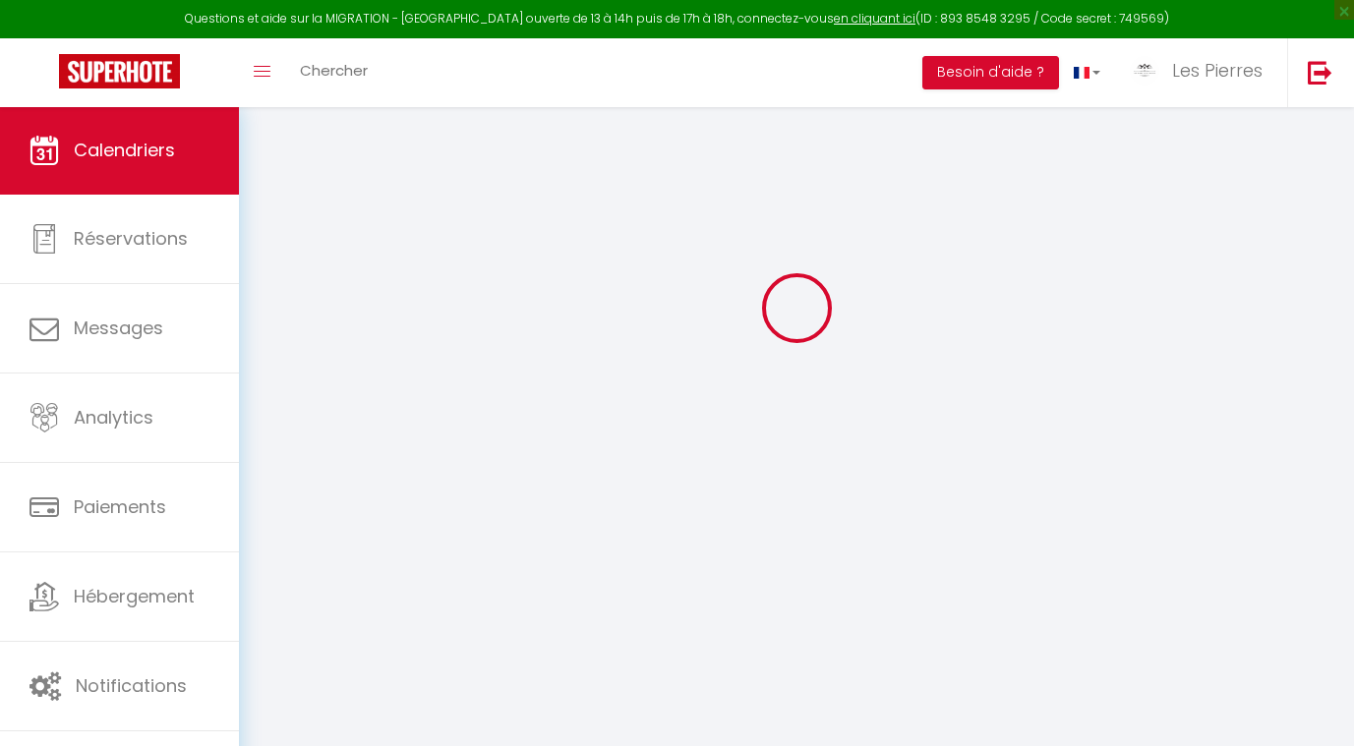
scroll to position [106, 0]
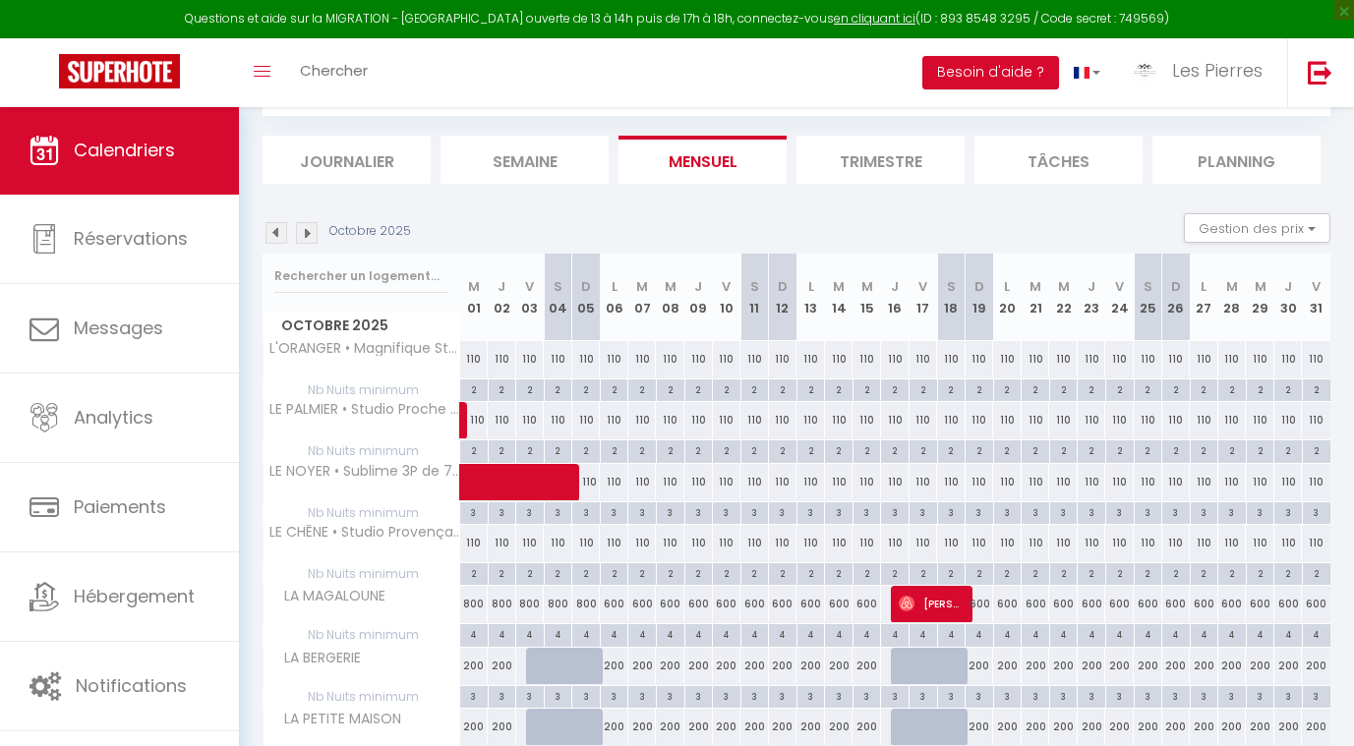
click at [306, 235] on img at bounding box center [307, 233] width 22 height 22
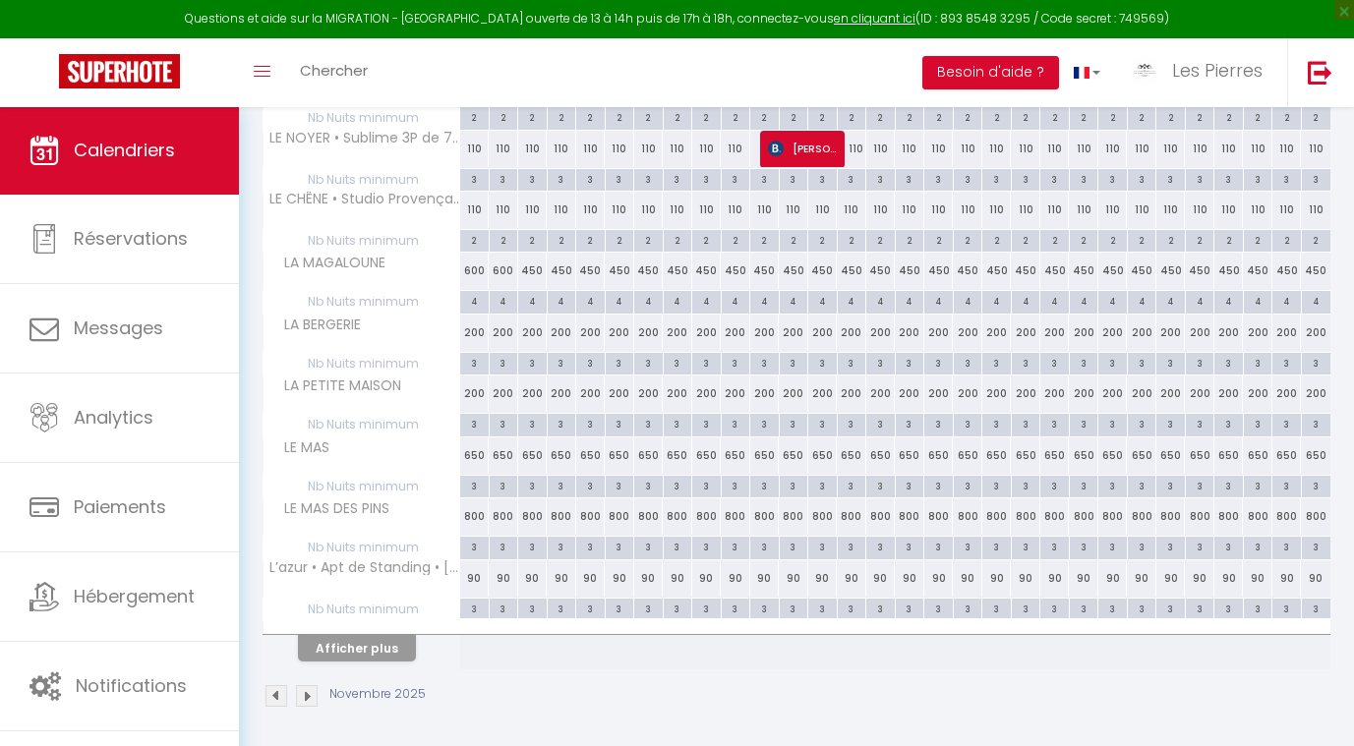
scroll to position [439, 0]
click at [379, 655] on button "Afficher plus" at bounding box center [357, 649] width 118 height 27
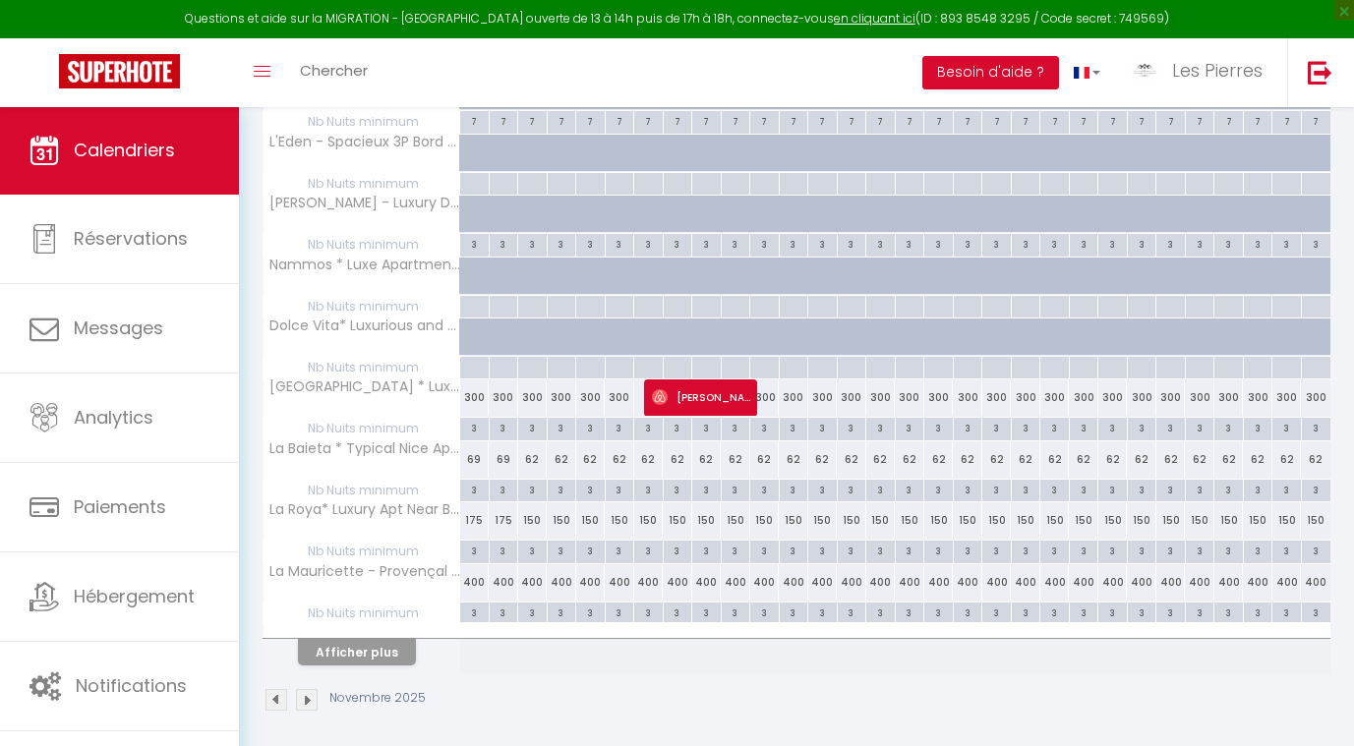
scroll to position [1048, 0]
click at [386, 656] on button "Afficher plus" at bounding box center [357, 653] width 118 height 27
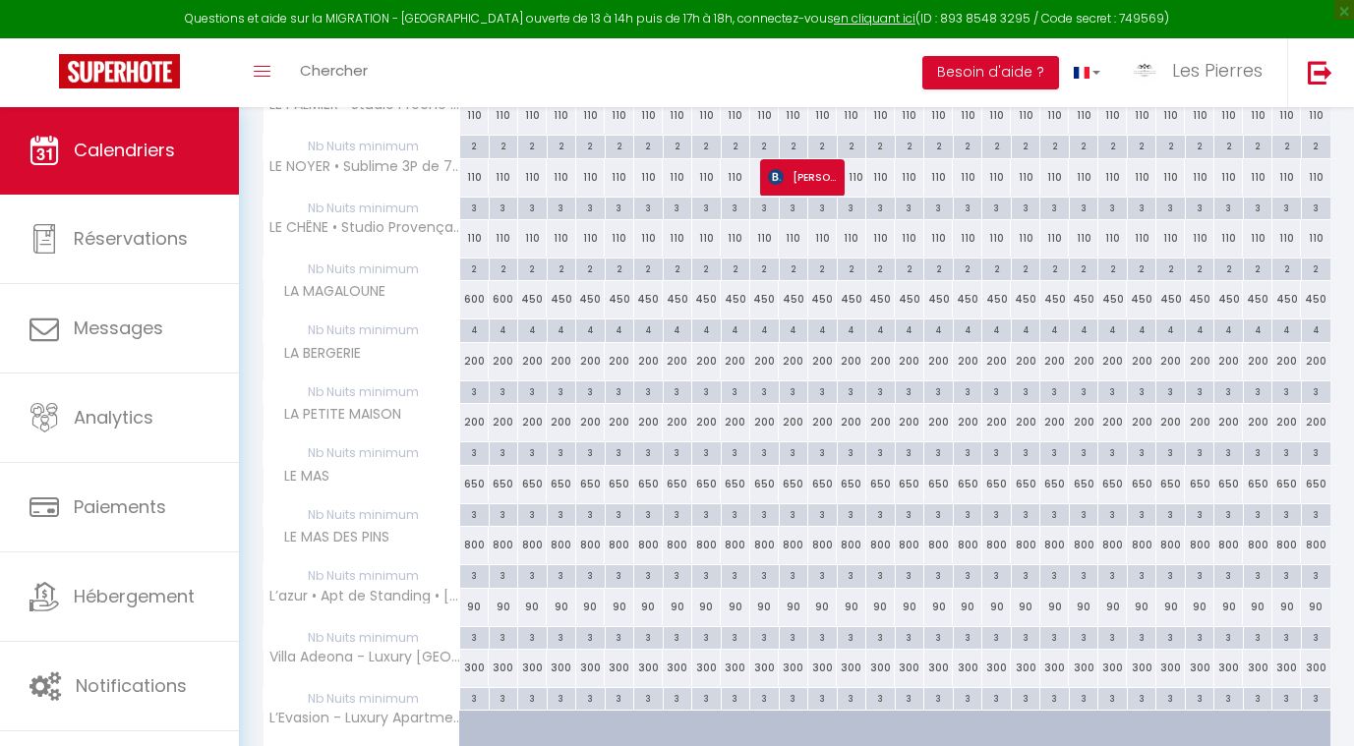
scroll to position [225, 0]
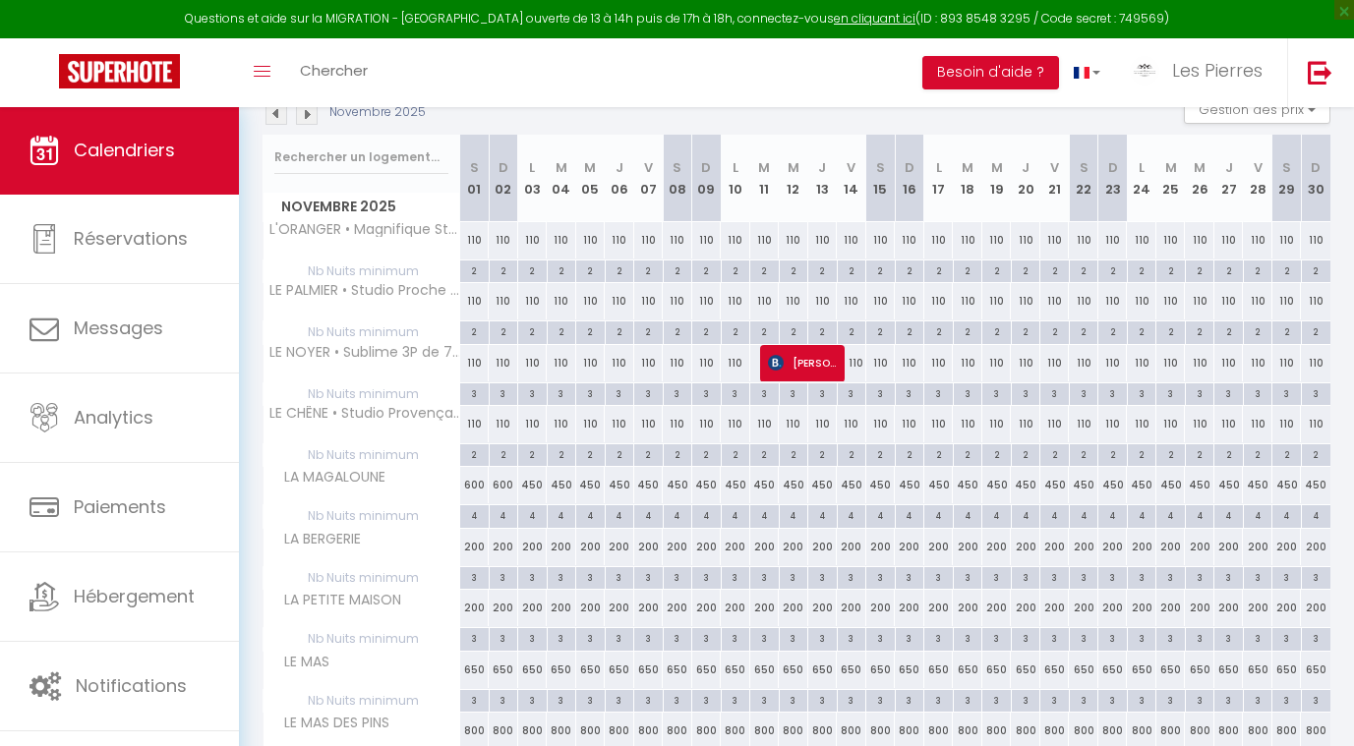
click at [311, 116] on img at bounding box center [307, 114] width 22 height 22
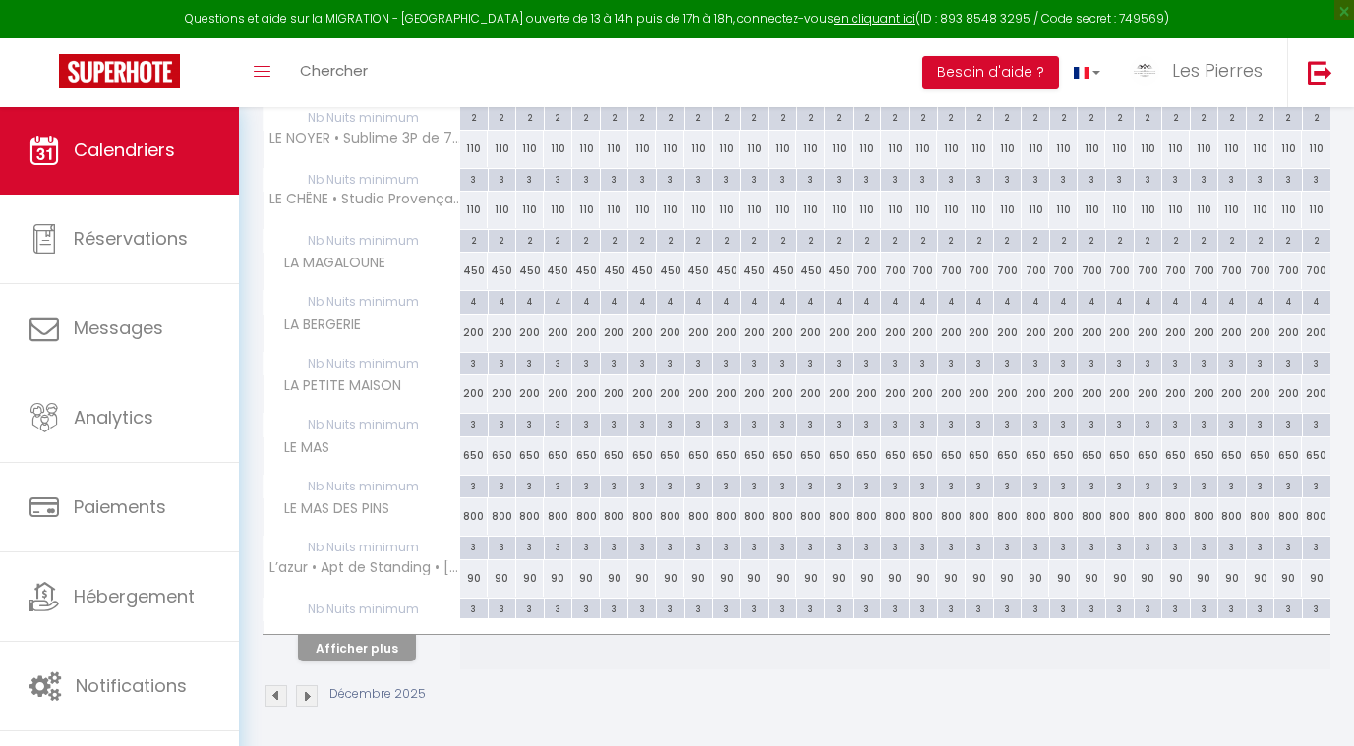
scroll to position [439, 0]
click at [339, 636] on button "Afficher plus" at bounding box center [357, 649] width 118 height 27
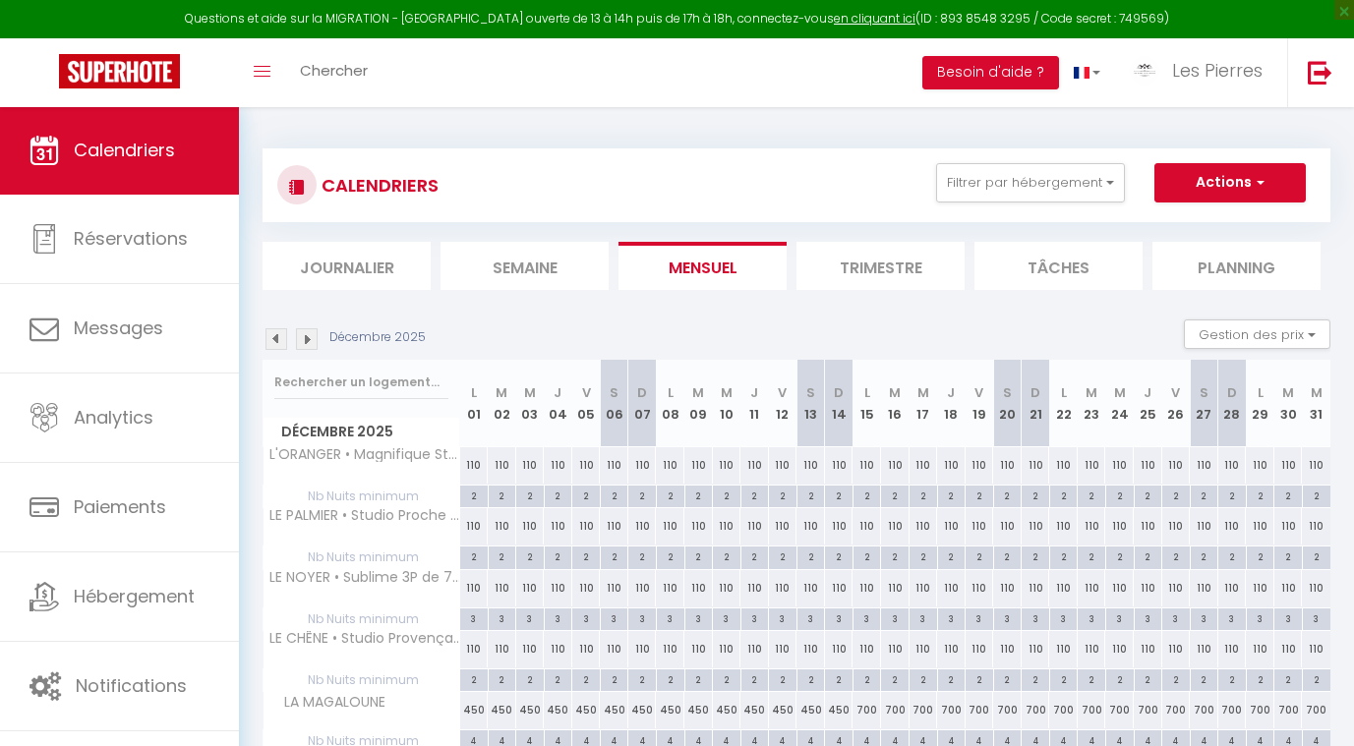
scroll to position [0, 0]
click at [273, 333] on img at bounding box center [277, 339] width 22 height 22
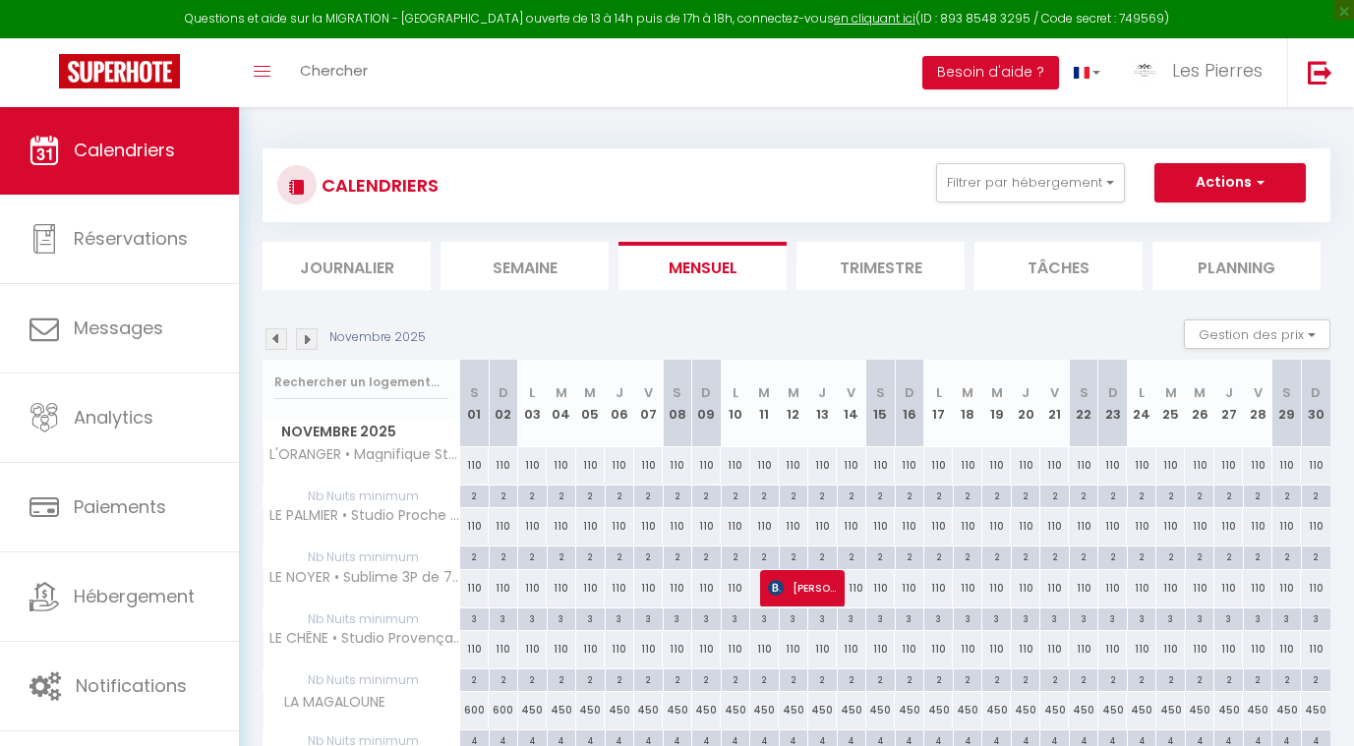
click at [273, 333] on img at bounding box center [277, 339] width 22 height 22
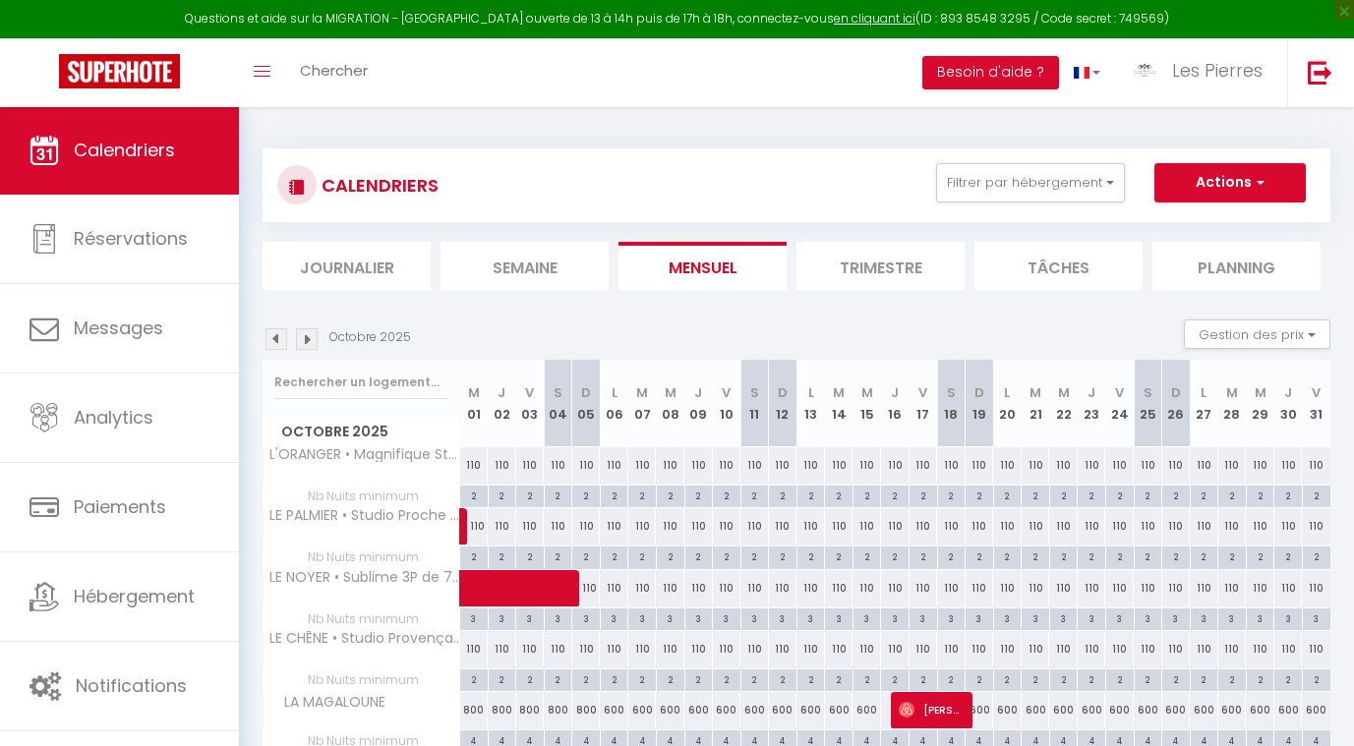
click at [273, 333] on img at bounding box center [277, 339] width 22 height 22
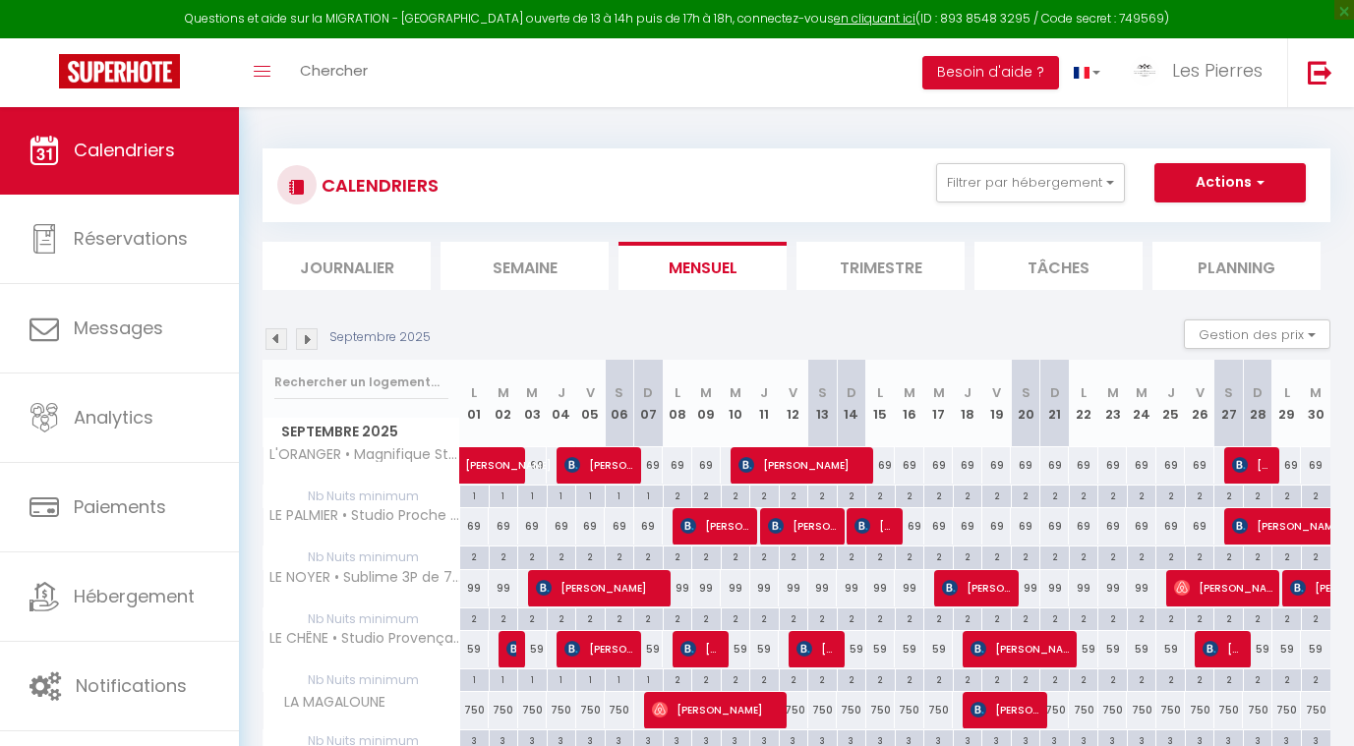
click at [273, 333] on img at bounding box center [277, 339] width 22 height 22
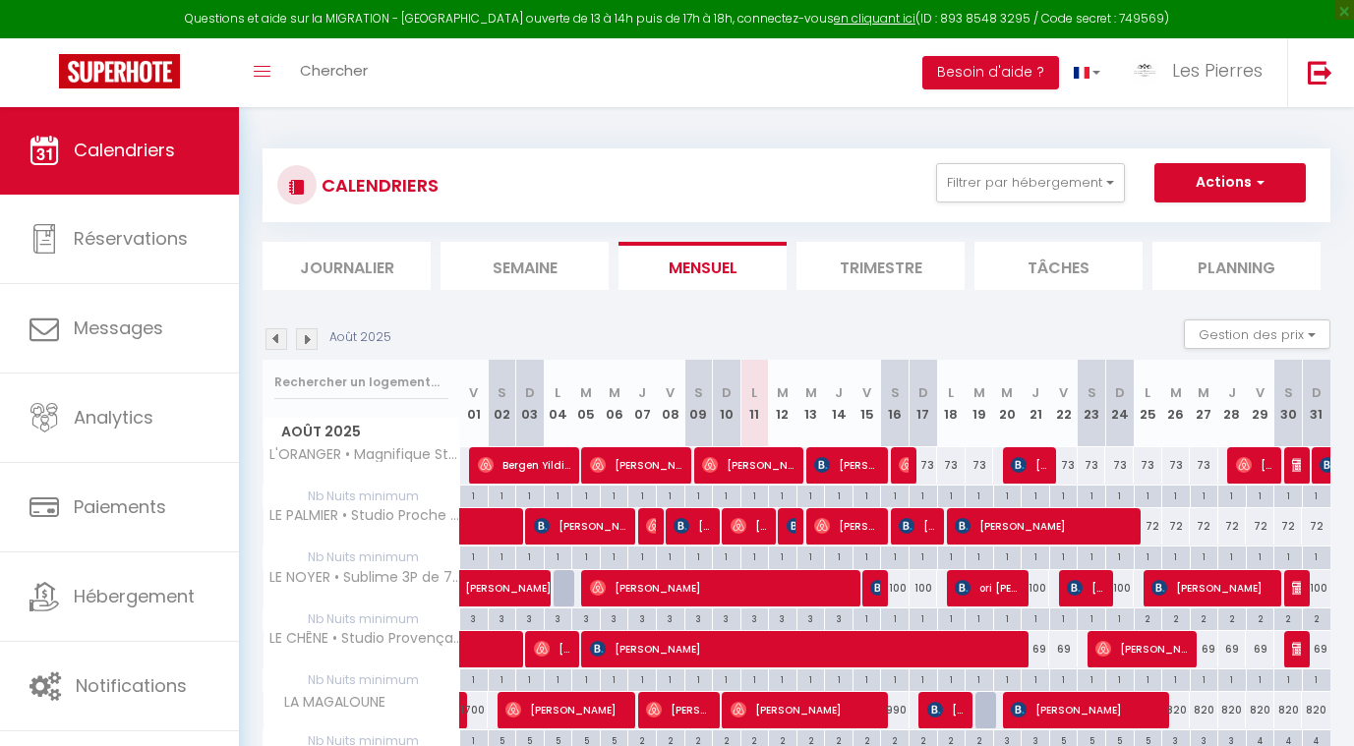
click at [358, 349] on div "Août 2025 Gestion des prix Nb Nuits minimum Règles Disponibilité" at bounding box center [797, 340] width 1068 height 40
click at [274, 334] on img at bounding box center [277, 339] width 22 height 22
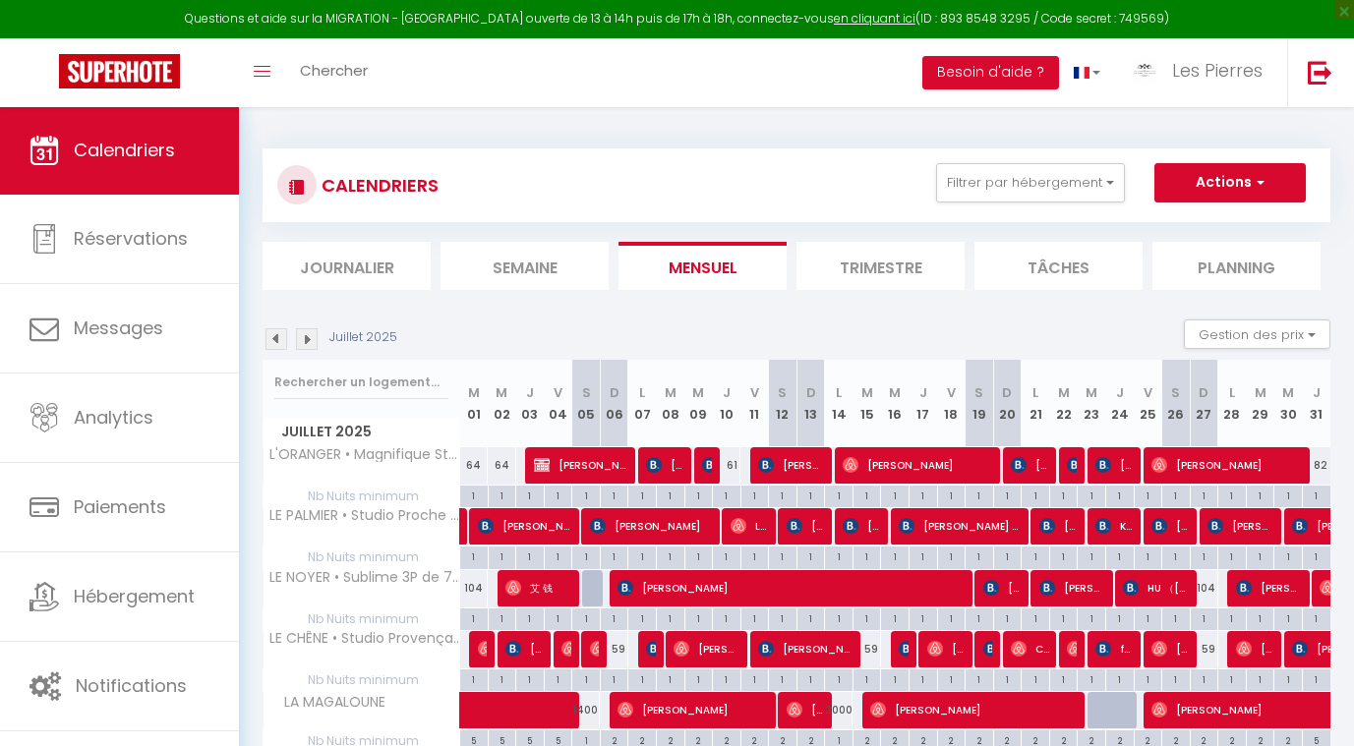
click at [274, 334] on img at bounding box center [277, 339] width 22 height 22
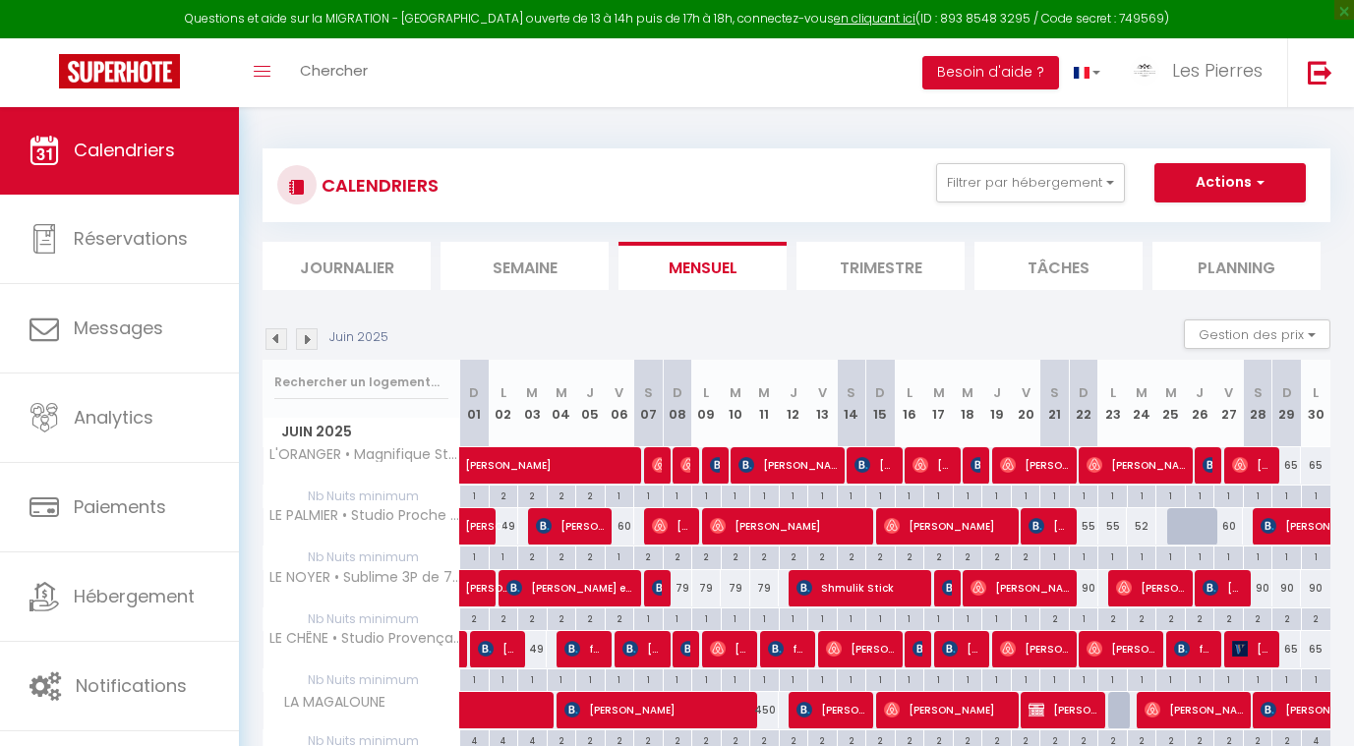
click at [274, 334] on img at bounding box center [277, 339] width 22 height 22
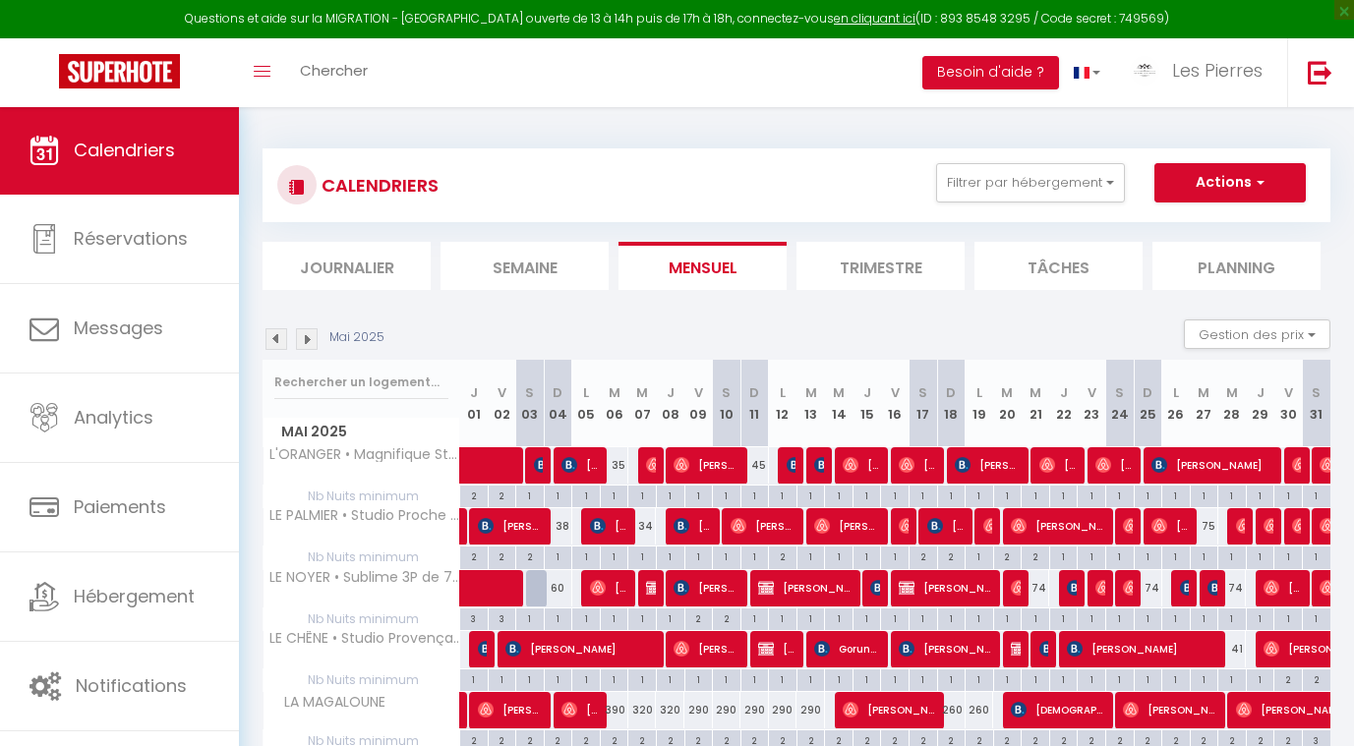
click at [274, 334] on img at bounding box center [277, 339] width 22 height 22
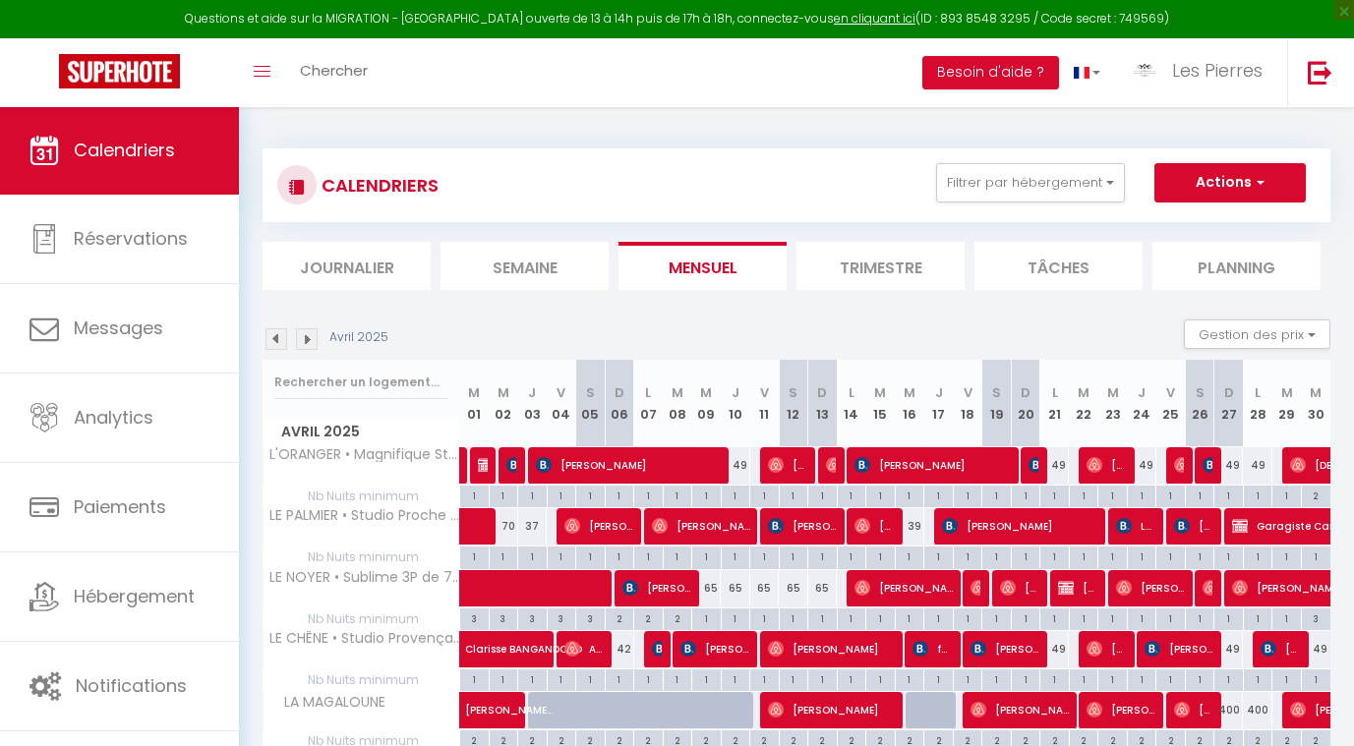
click at [274, 334] on img at bounding box center [277, 339] width 22 height 22
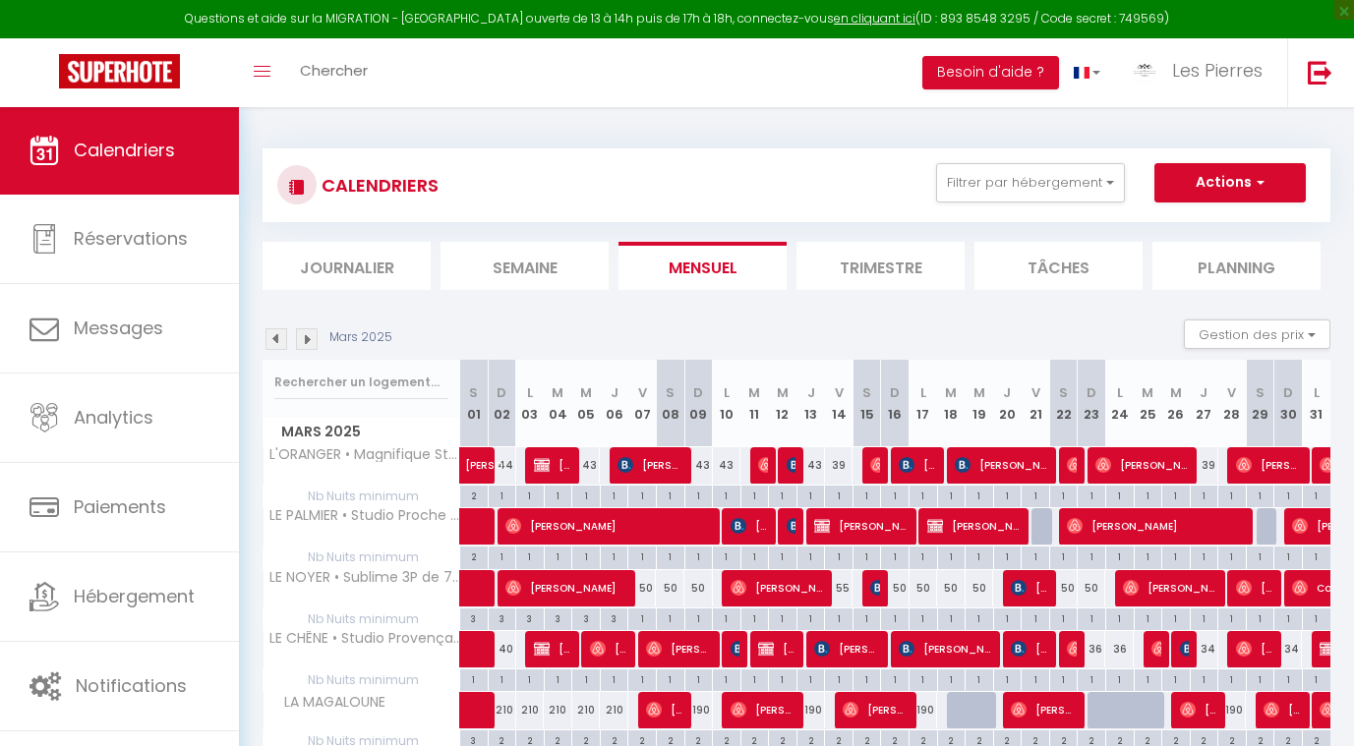
click at [274, 334] on img at bounding box center [277, 339] width 22 height 22
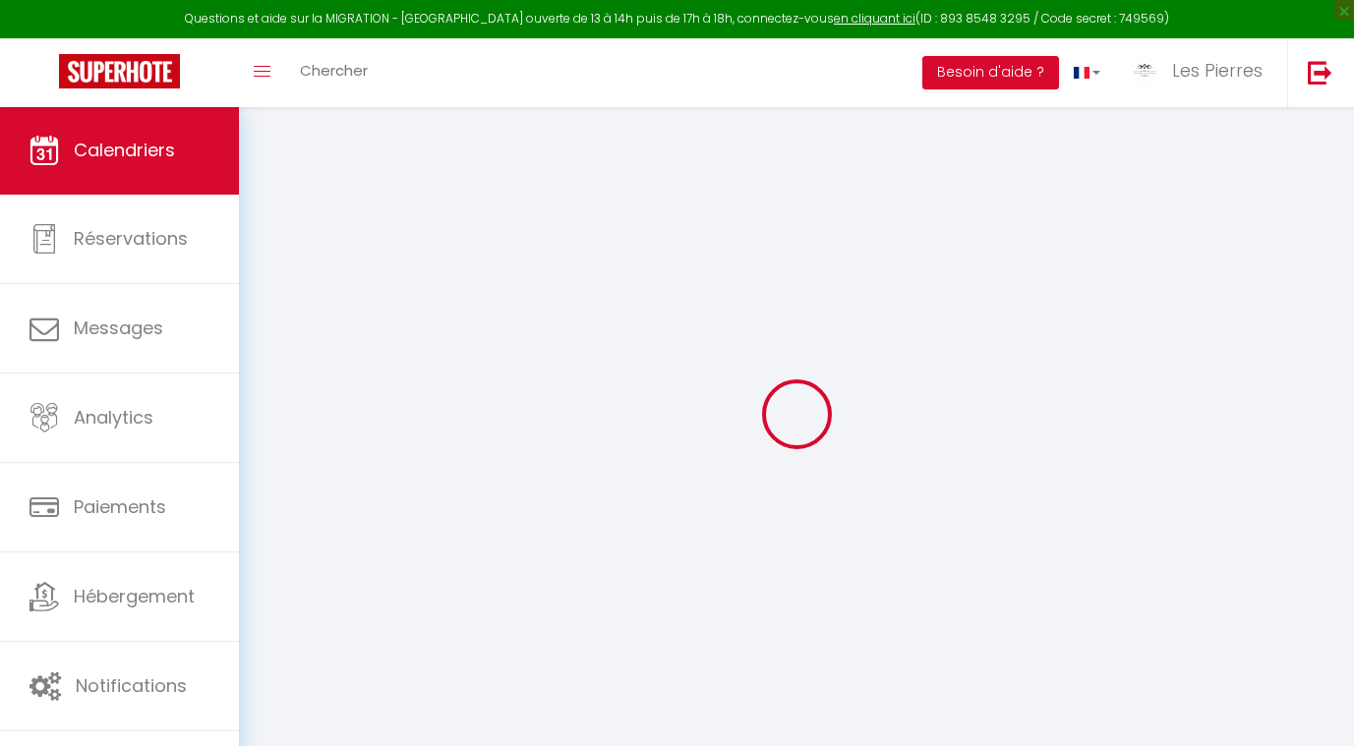
click at [274, 334] on div at bounding box center [797, 414] width 1068 height 569
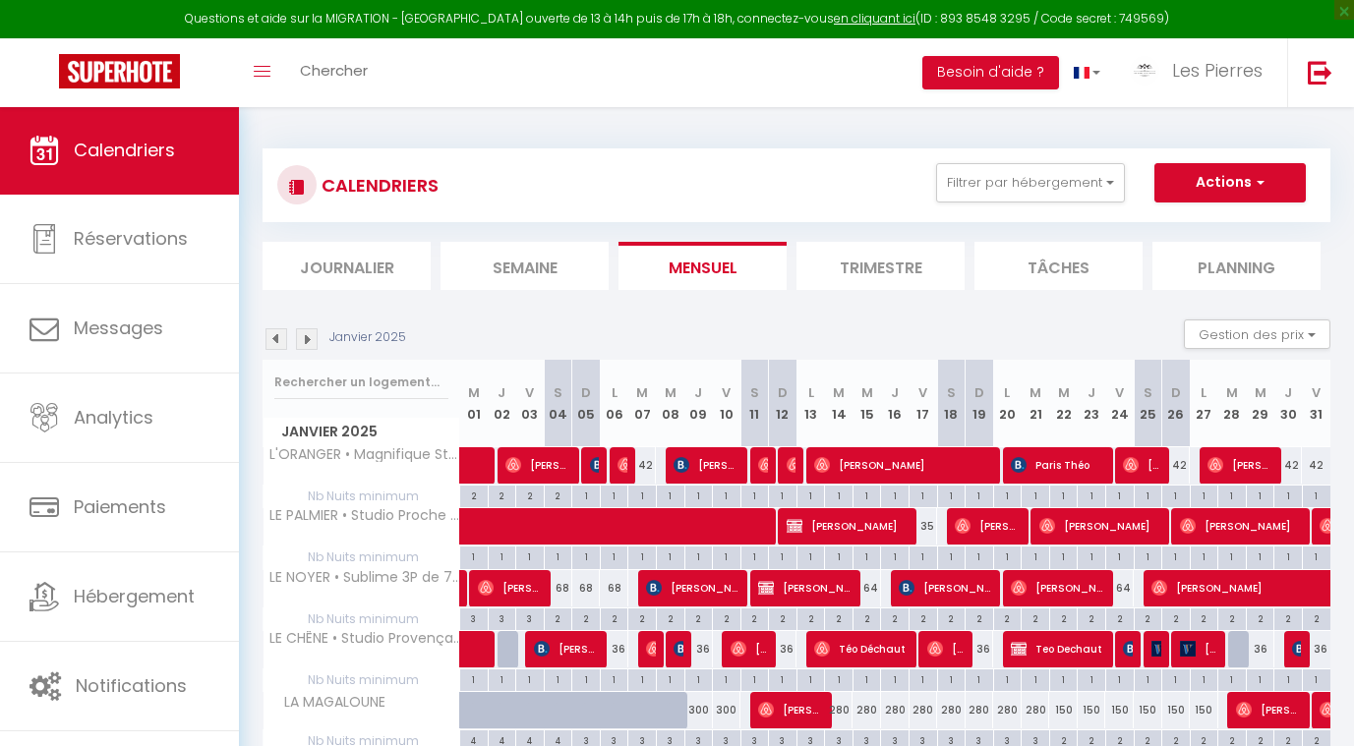
click at [274, 334] on img at bounding box center [277, 339] width 22 height 22
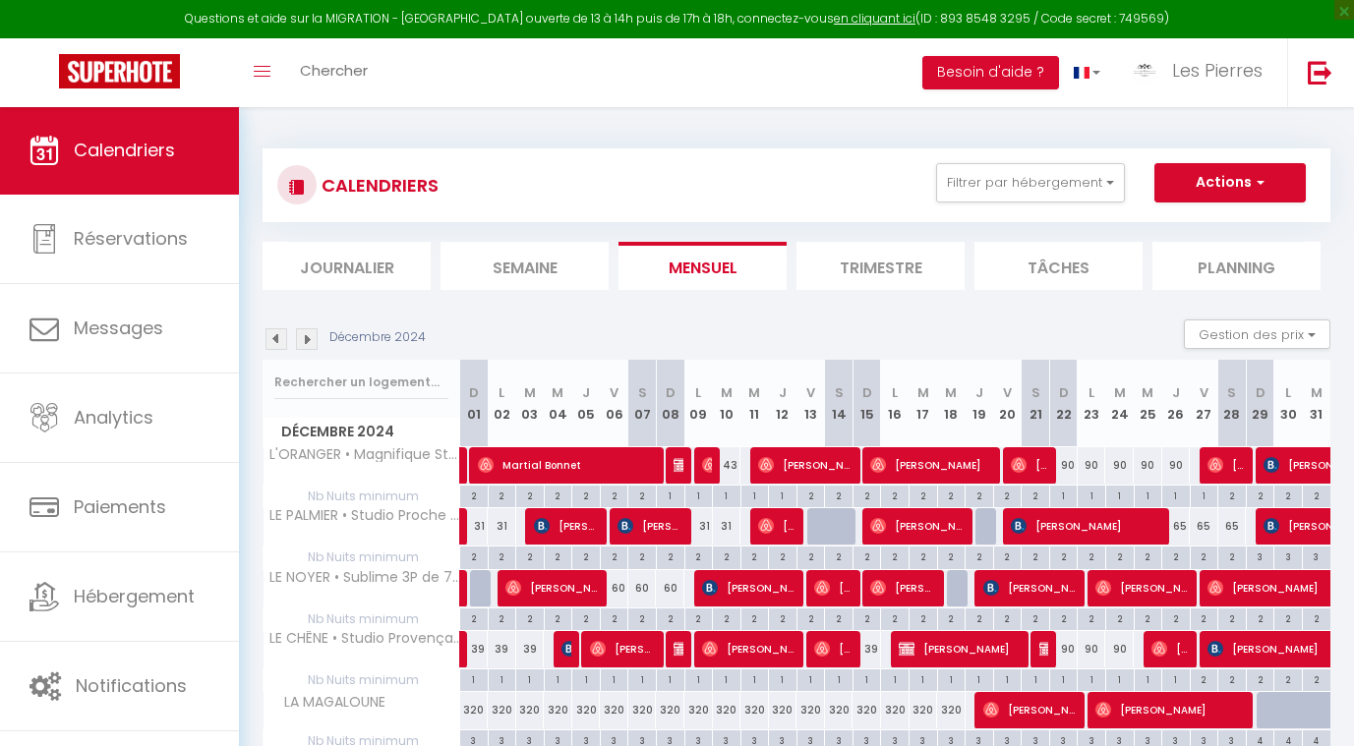
click at [274, 334] on img at bounding box center [277, 339] width 22 height 22
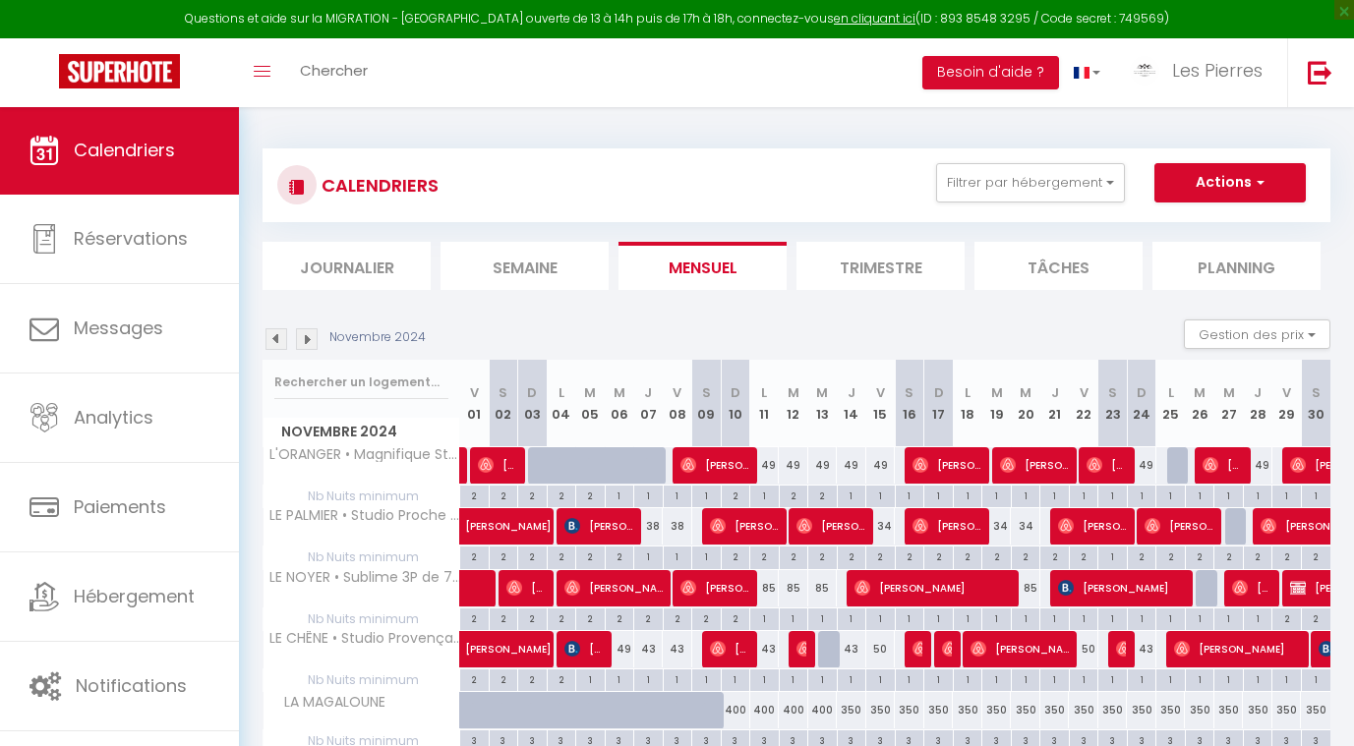
click at [274, 334] on img at bounding box center [277, 339] width 22 height 22
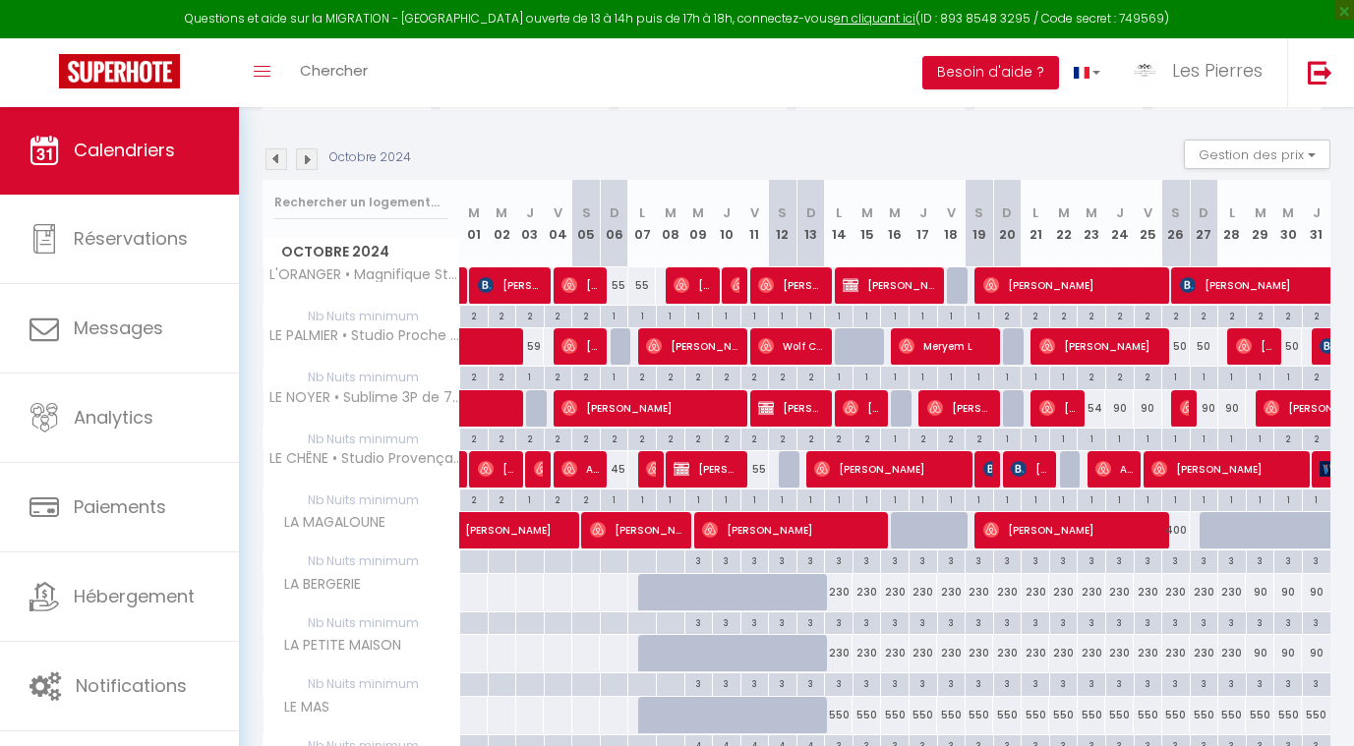
scroll to position [103, 0]
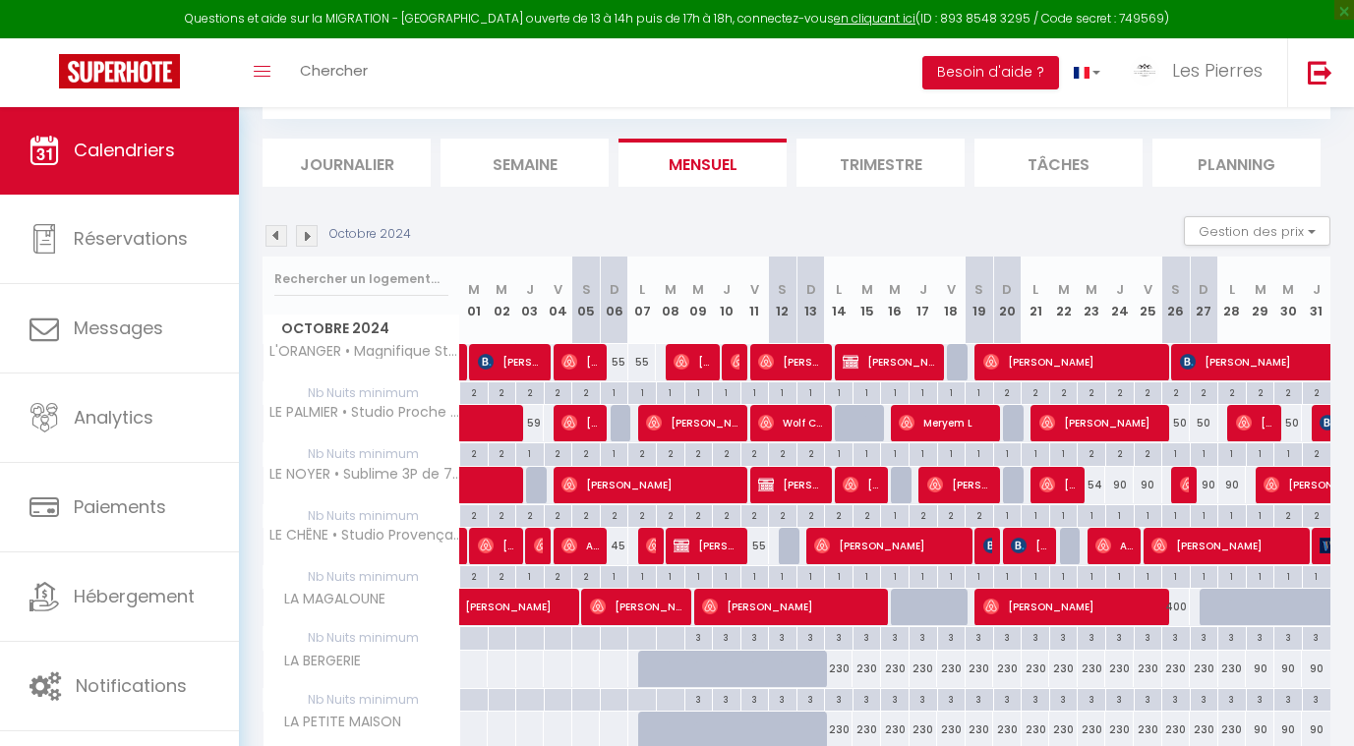
click at [274, 229] on img at bounding box center [277, 236] width 22 height 22
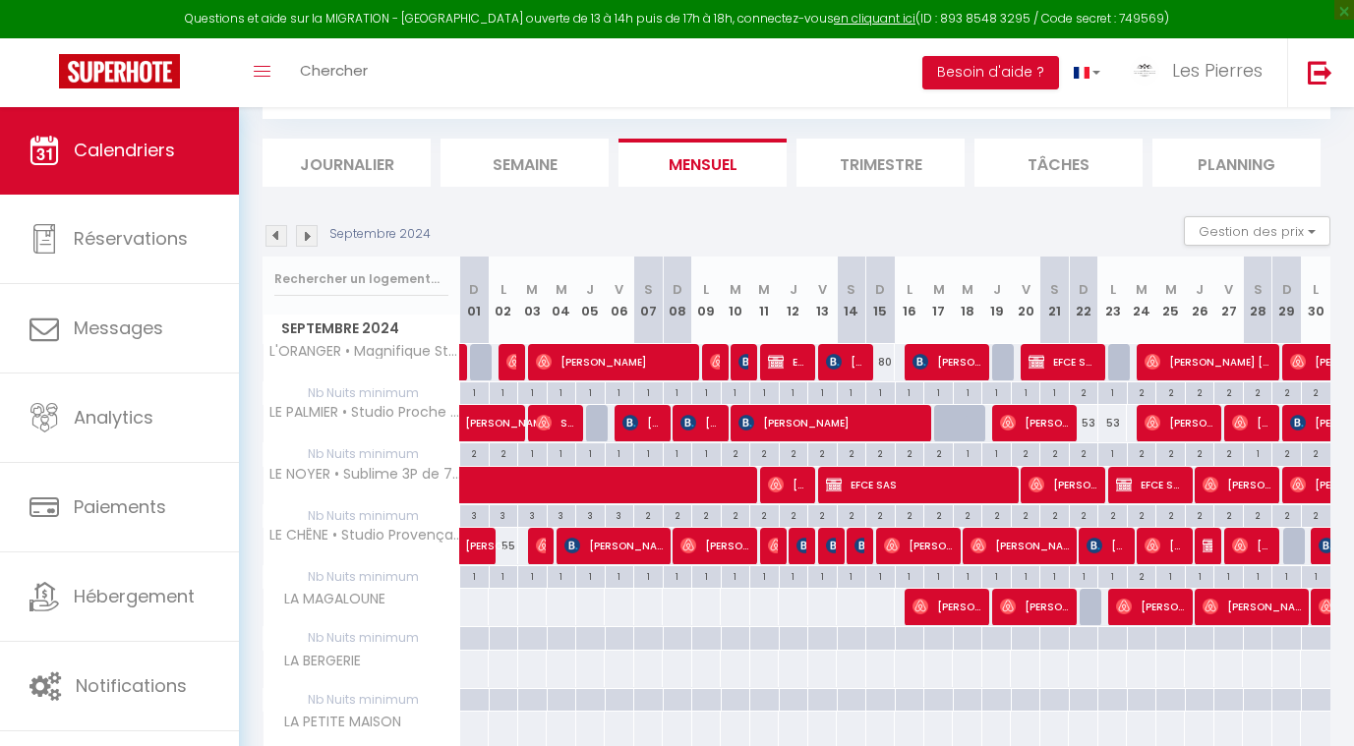
scroll to position [89, 0]
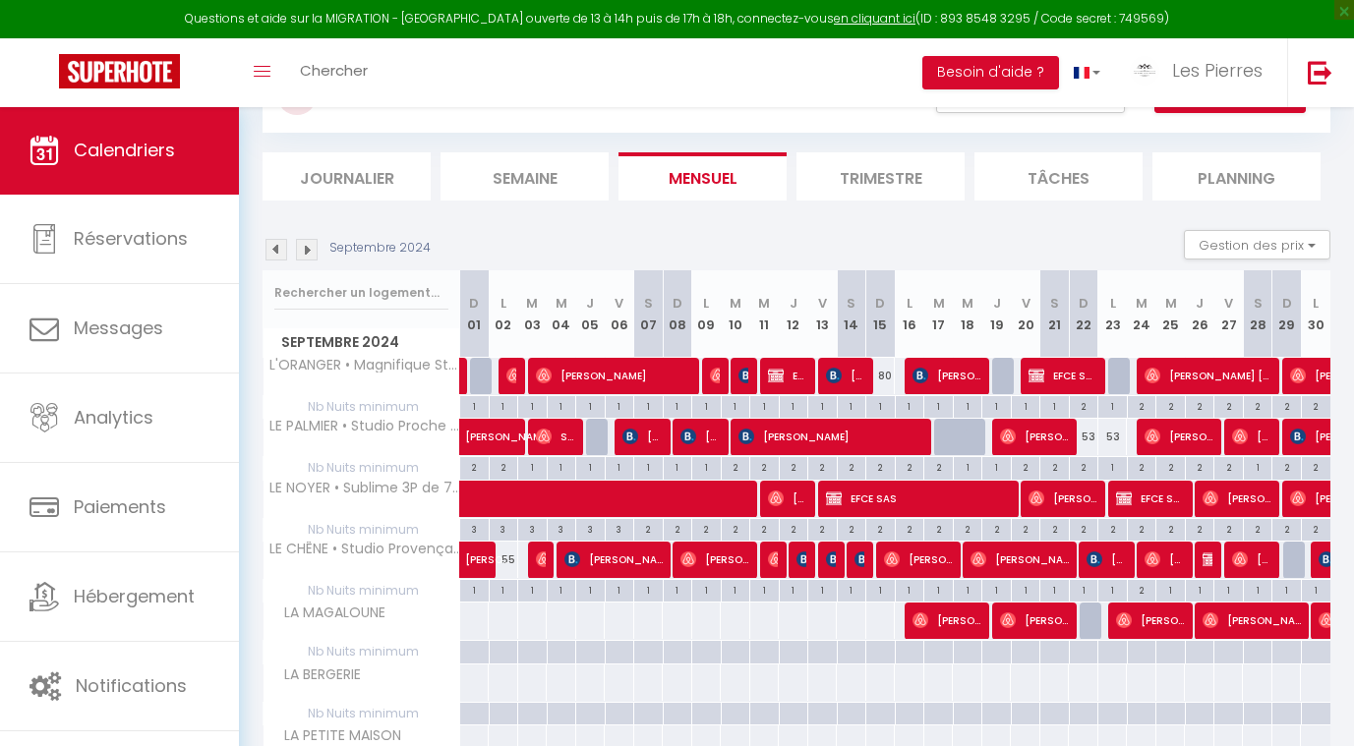
click at [314, 247] on img at bounding box center [307, 250] width 22 height 22
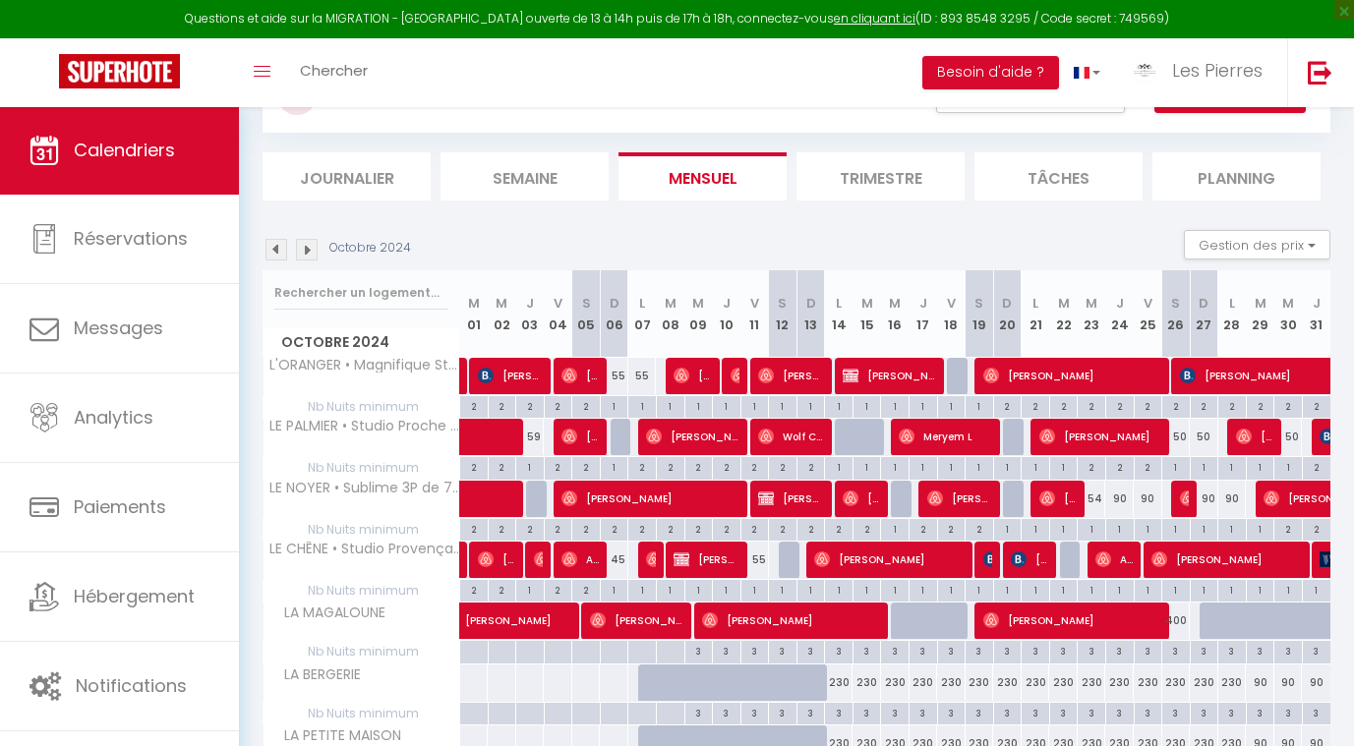
click at [314, 247] on img at bounding box center [307, 250] width 22 height 22
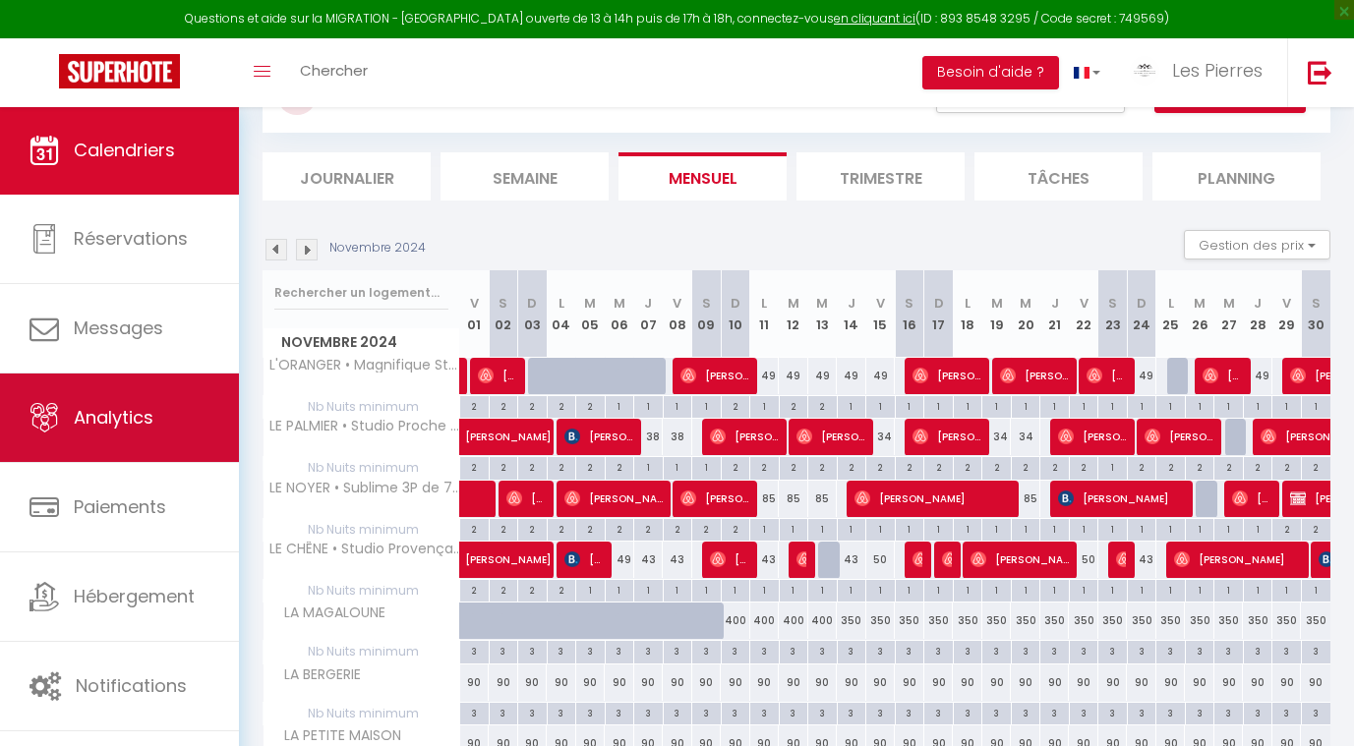
click at [103, 440] on link "Analytics" at bounding box center [119, 418] width 239 height 89
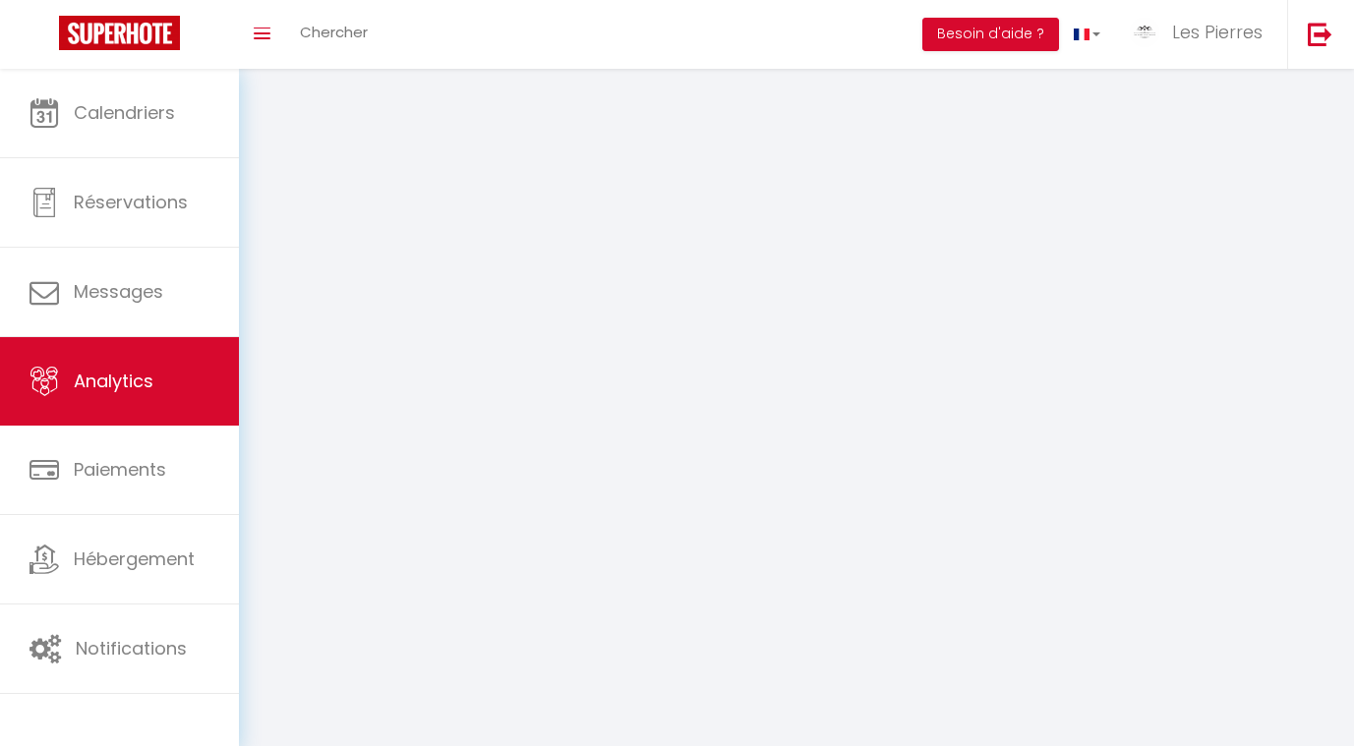
select select "2025"
select select "8"
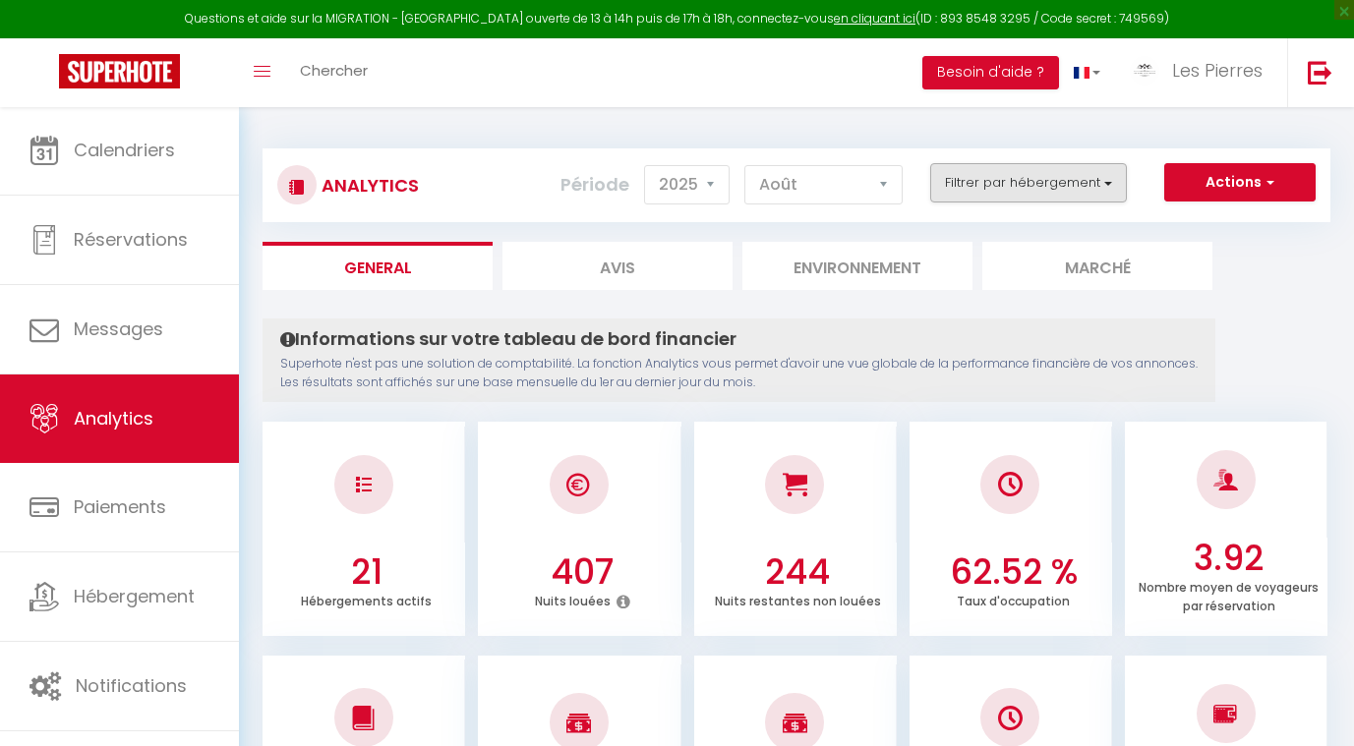
click at [983, 186] on button "Filtrer par hébergement" at bounding box center [1028, 182] width 197 height 39
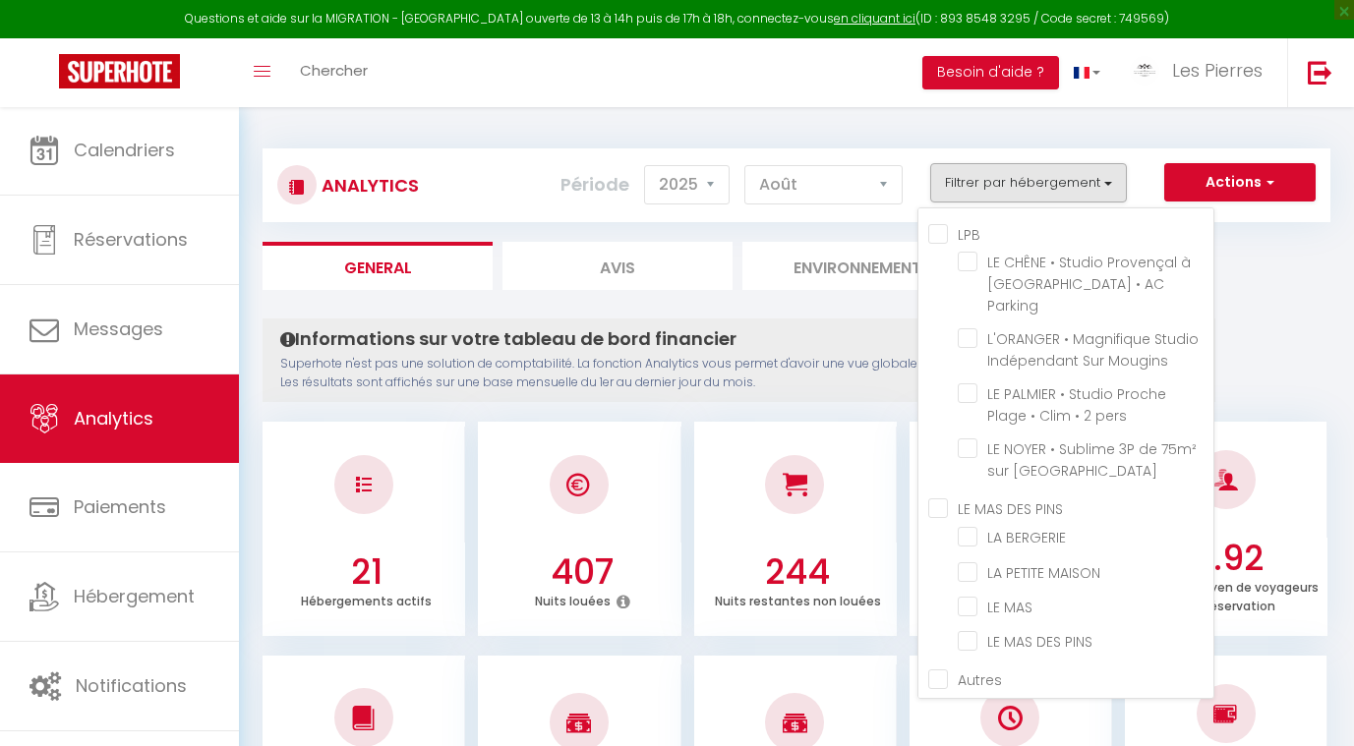
click at [705, 378] on p "Superhote n'est pas une solution de comptabilité. La fonction Analytics vous pe…" at bounding box center [738, 373] width 917 height 37
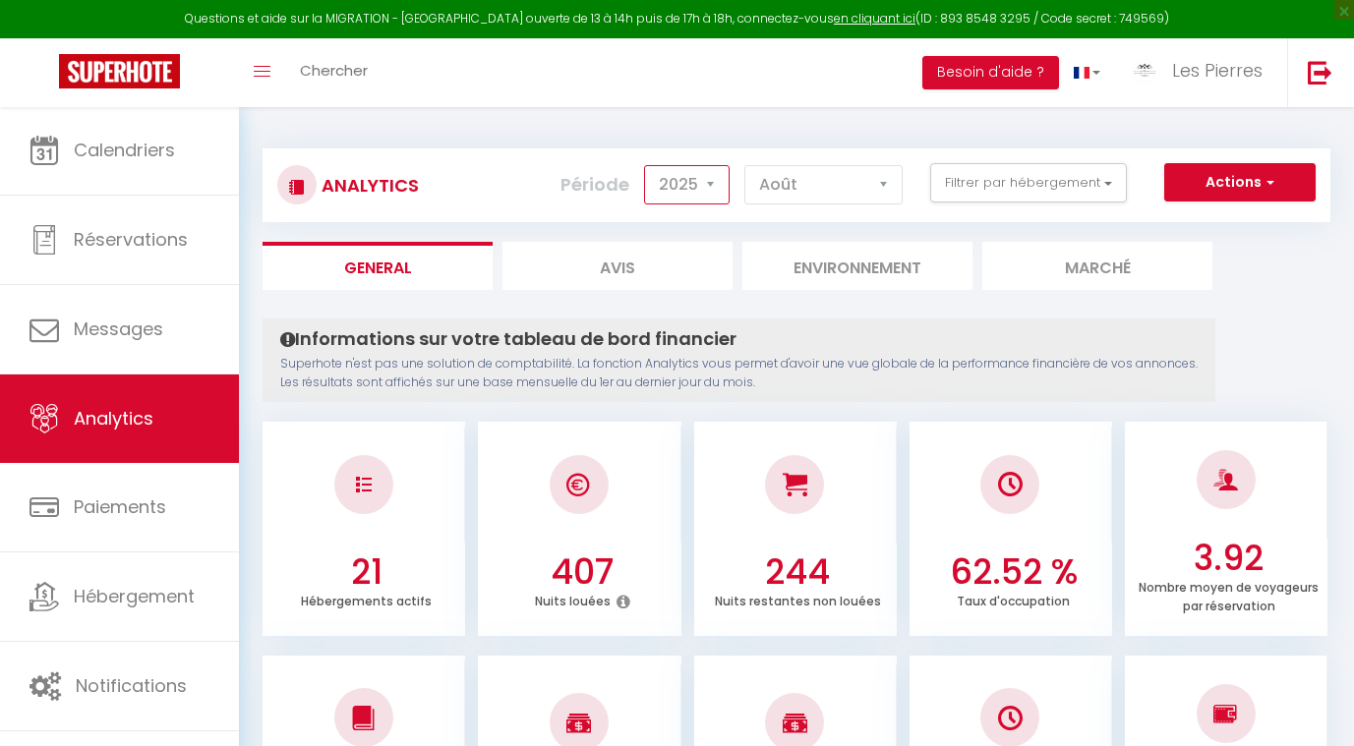
select select "2024"
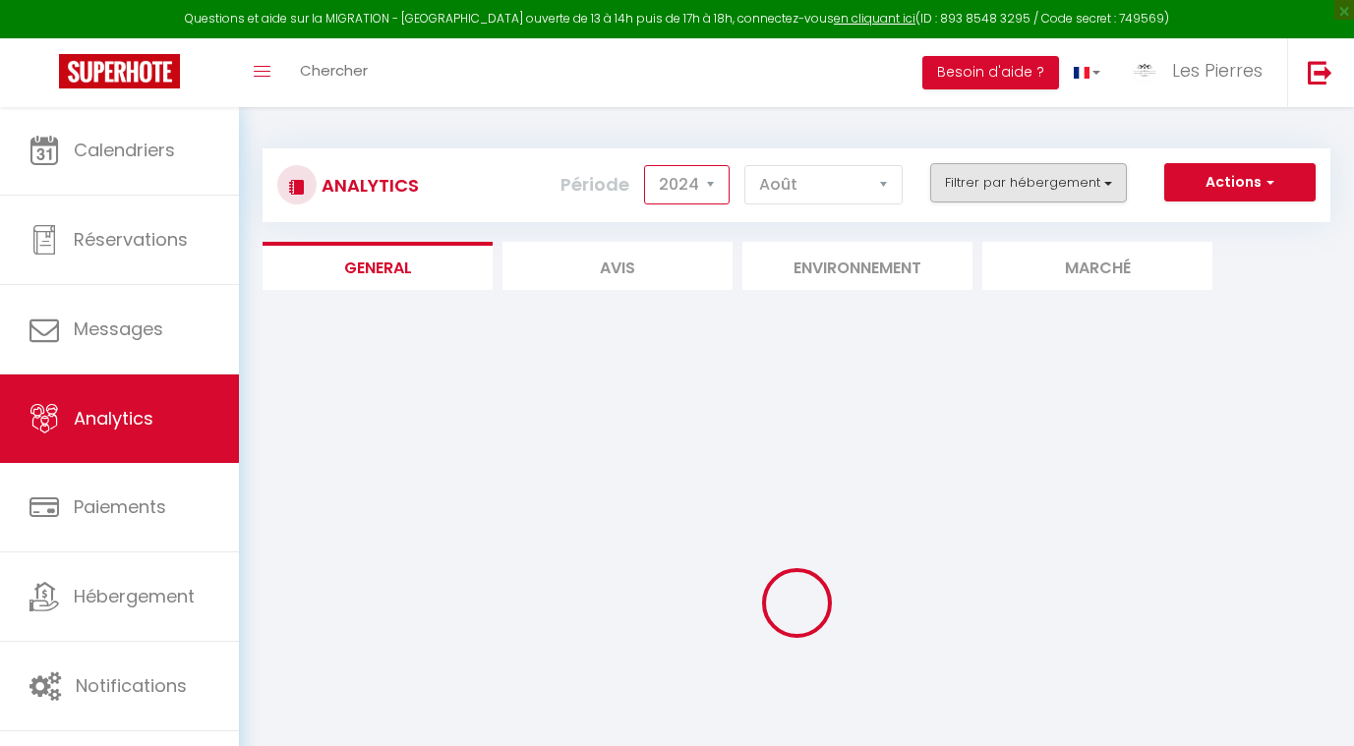
checkbox input "false"
checkbox Parking "false"
checkbox Mougins "false"
checkbox pers "false"
checkbox Mougins "false"
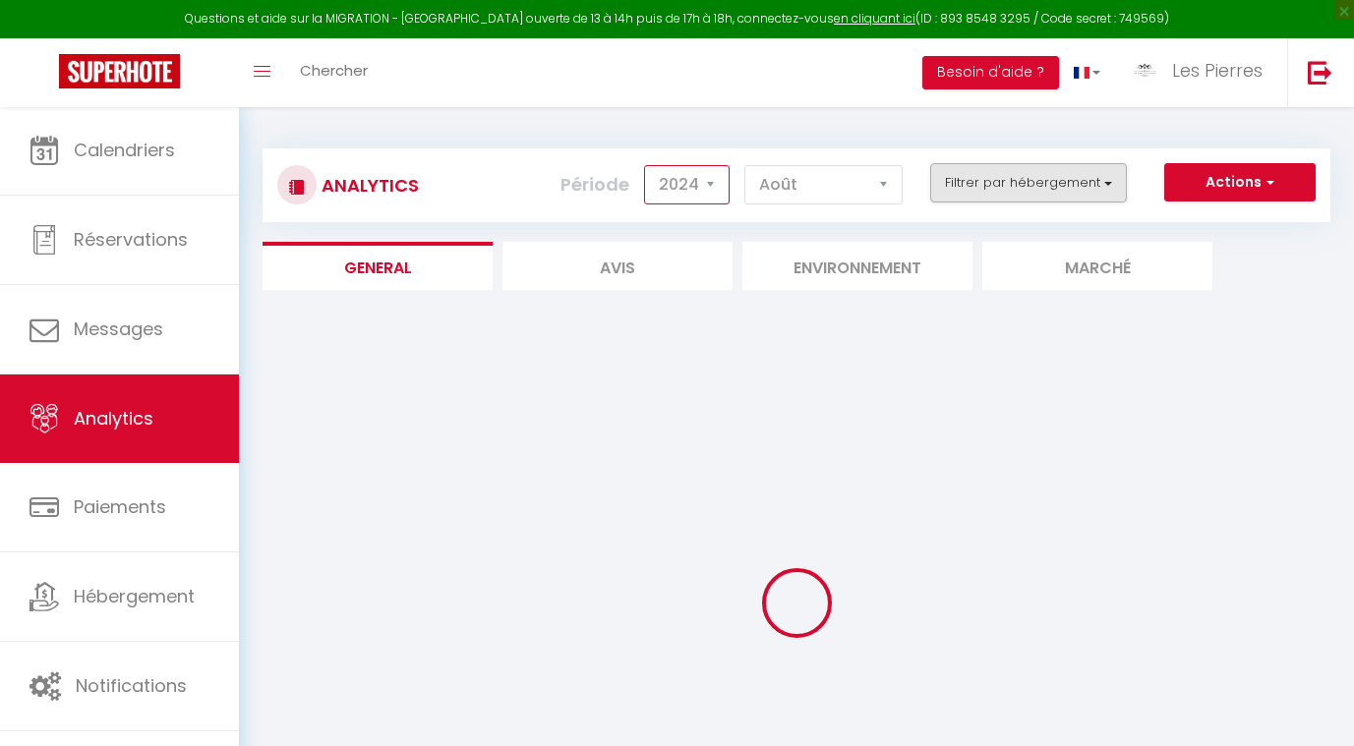
checkbox PINS "false"
checkbox BERGERIE "false"
checkbox MAISON "false"
checkbox MAS "false"
checkbox PINS "false"
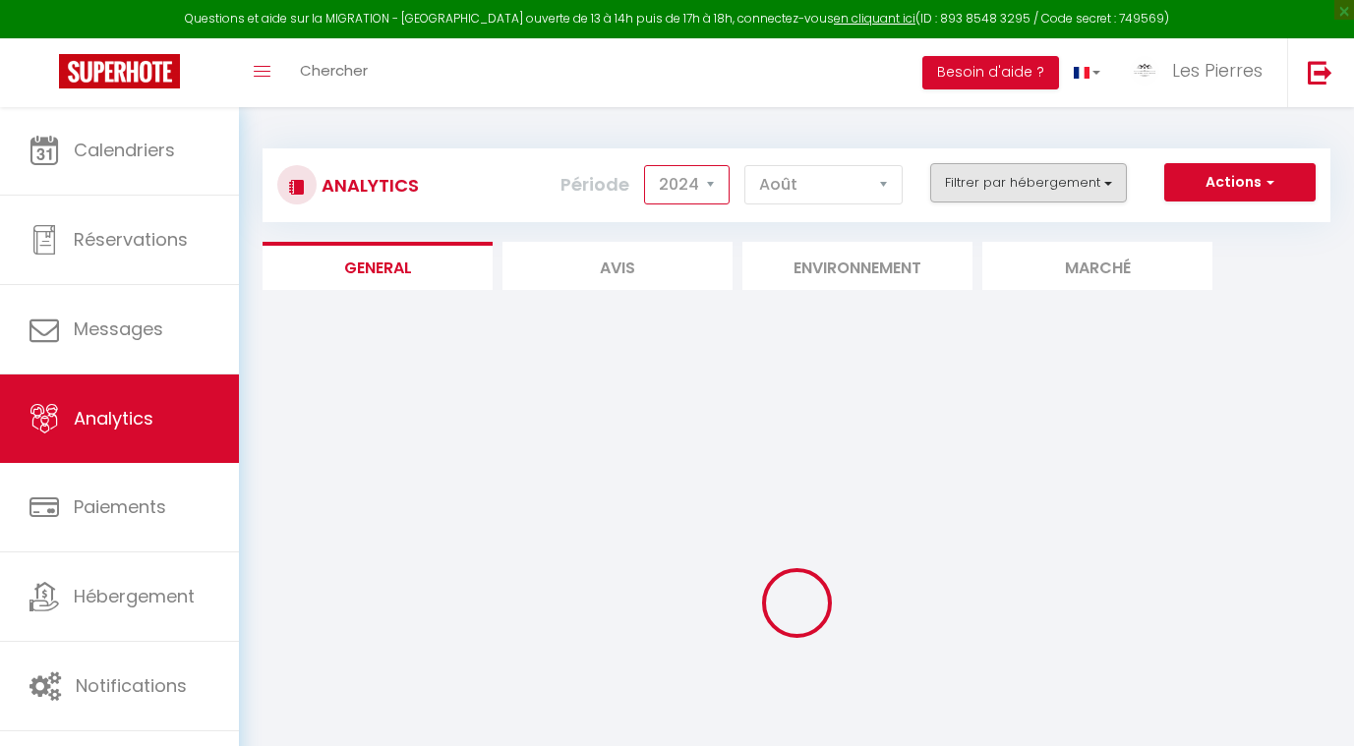
checkbox input "false"
checkbox MAGALOUNE "false"
checkbox Pins "false"
checkbox AC "false"
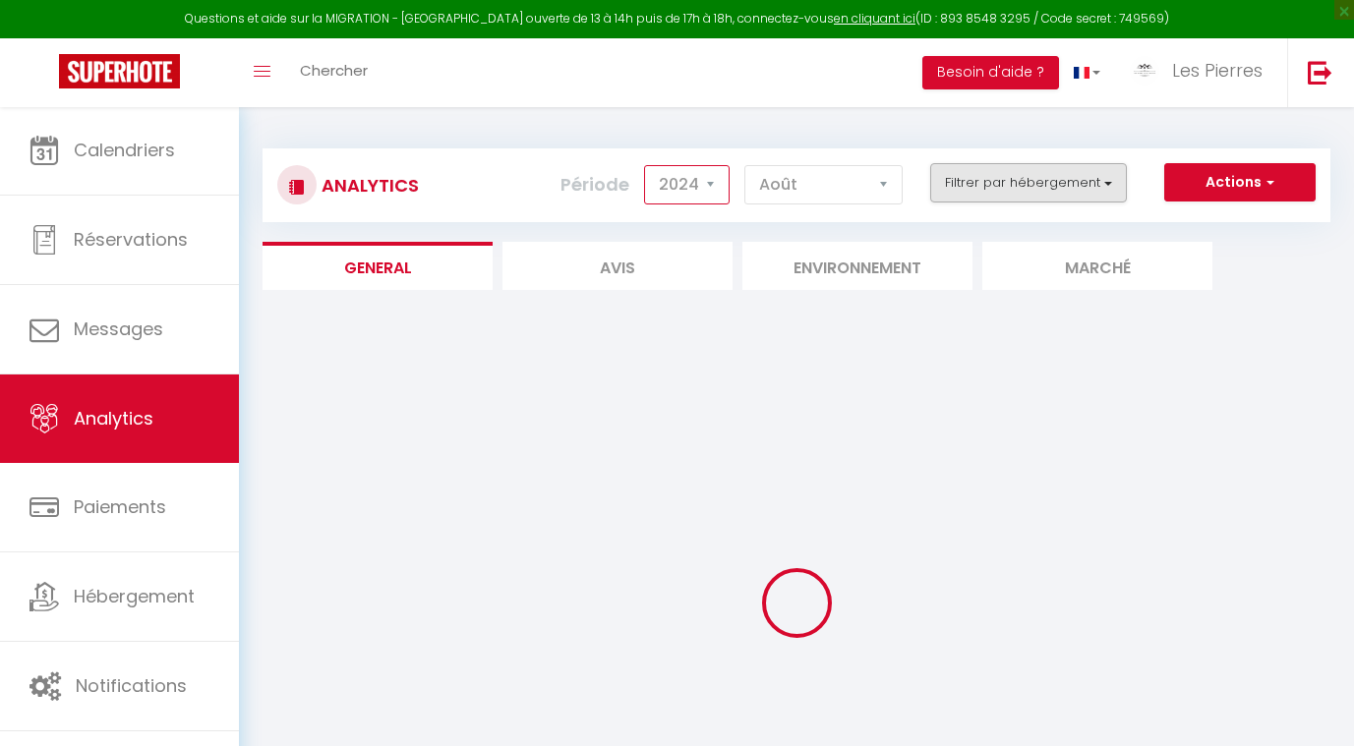
checkbox Parking "false"
checkbox Poo "false"
checkbox Pool "false"
checkbox Centre "false"
checkbox Biot "false"
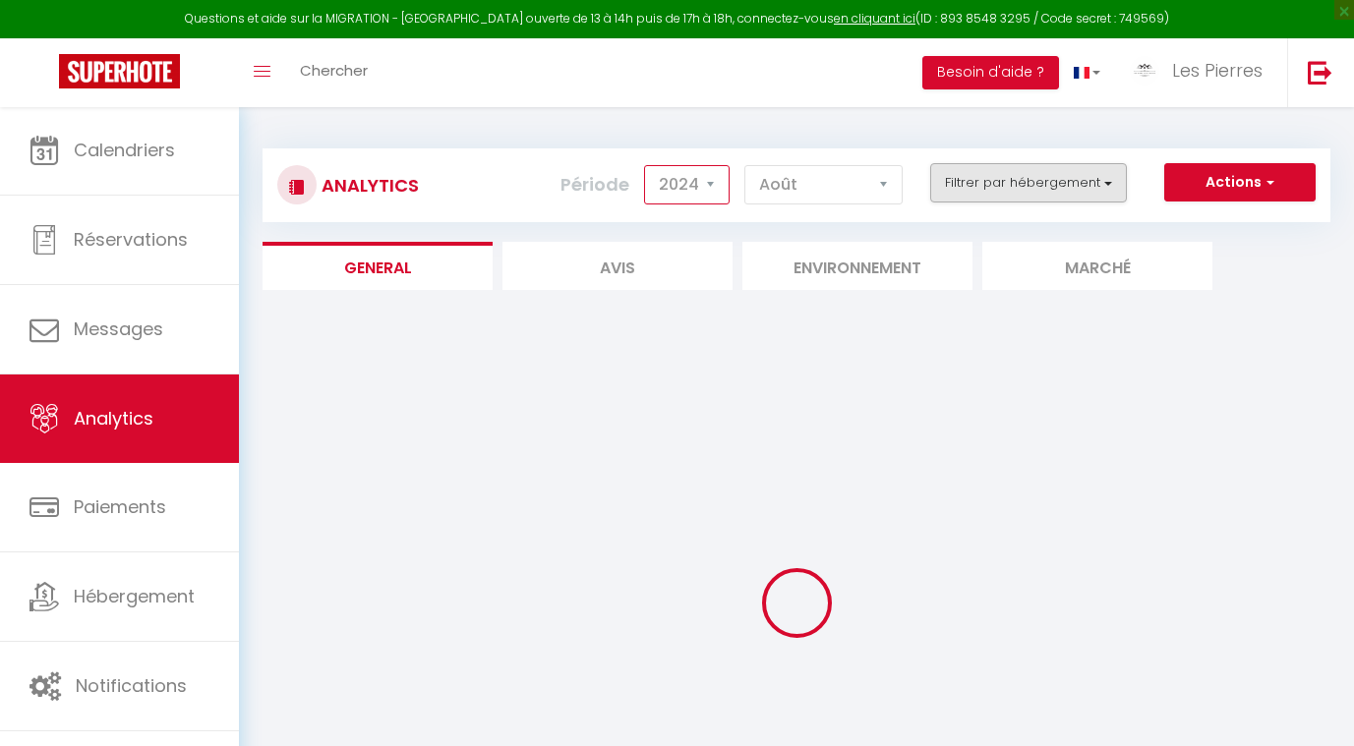
checkbox Parking "false"
checkbox \) "false"
checkbox Pool "false"
checkbox Mougins "false"
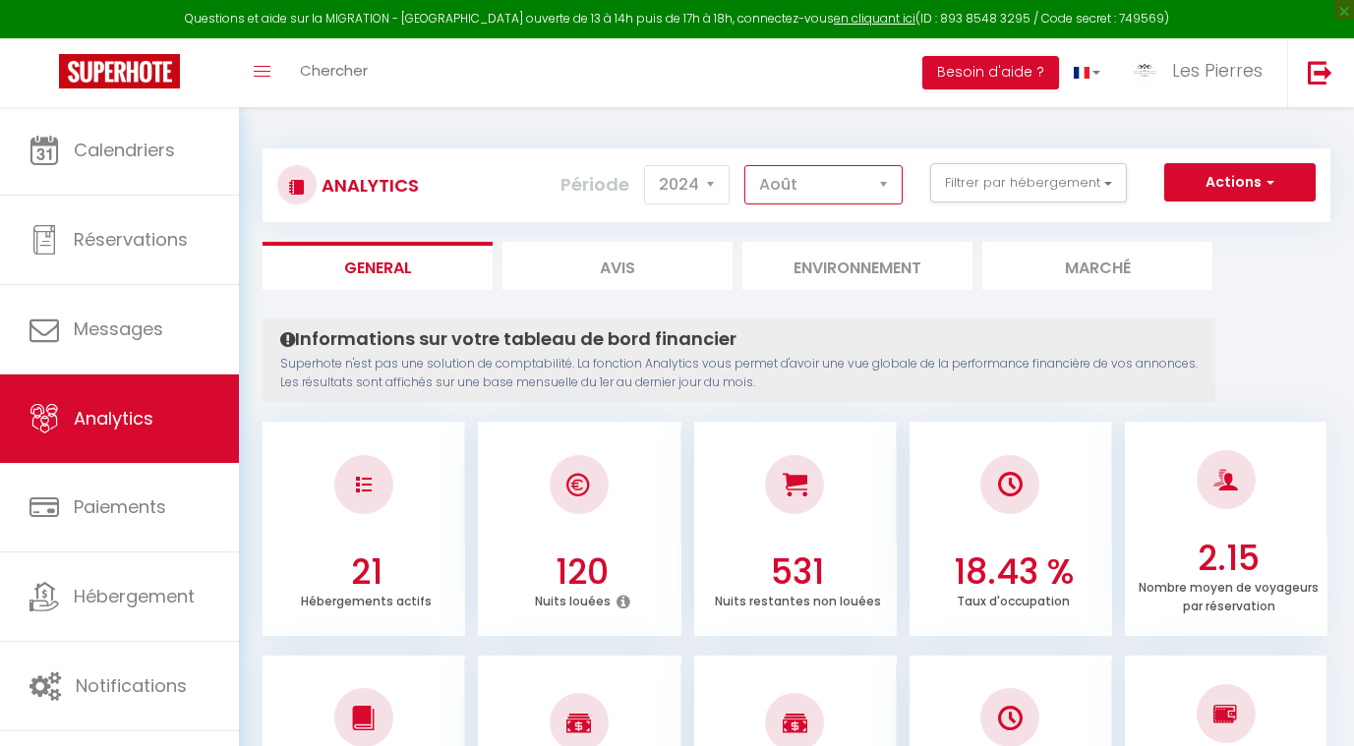
select select "10"
checkbox input "false"
checkbox Parking "false"
checkbox Mougins "false"
checkbox pers "false"
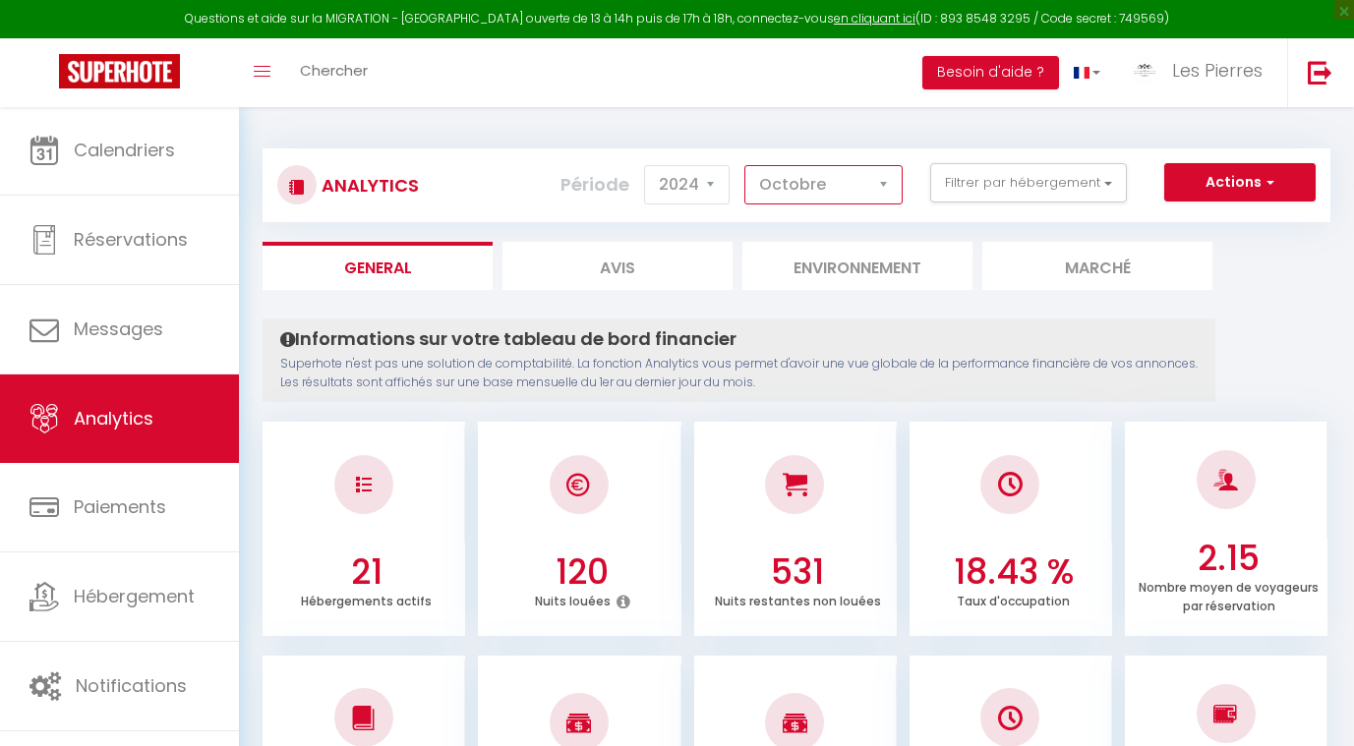
checkbox Mougins "false"
checkbox PINS "false"
checkbox BERGERIE "false"
checkbox MAISON "false"
checkbox MAS "false"
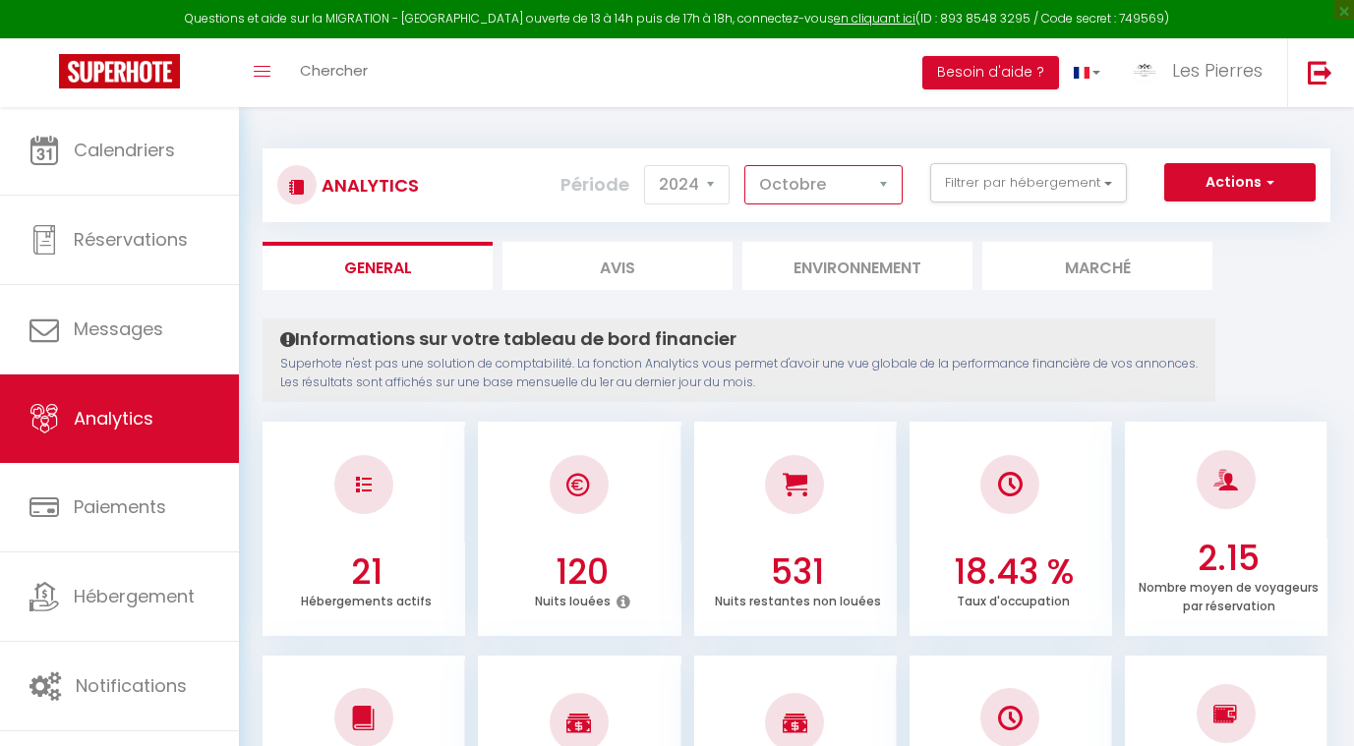
checkbox PINS "false"
checkbox input "false"
checkbox MAGALOUNE "false"
checkbox Pins "false"
checkbox AC "false"
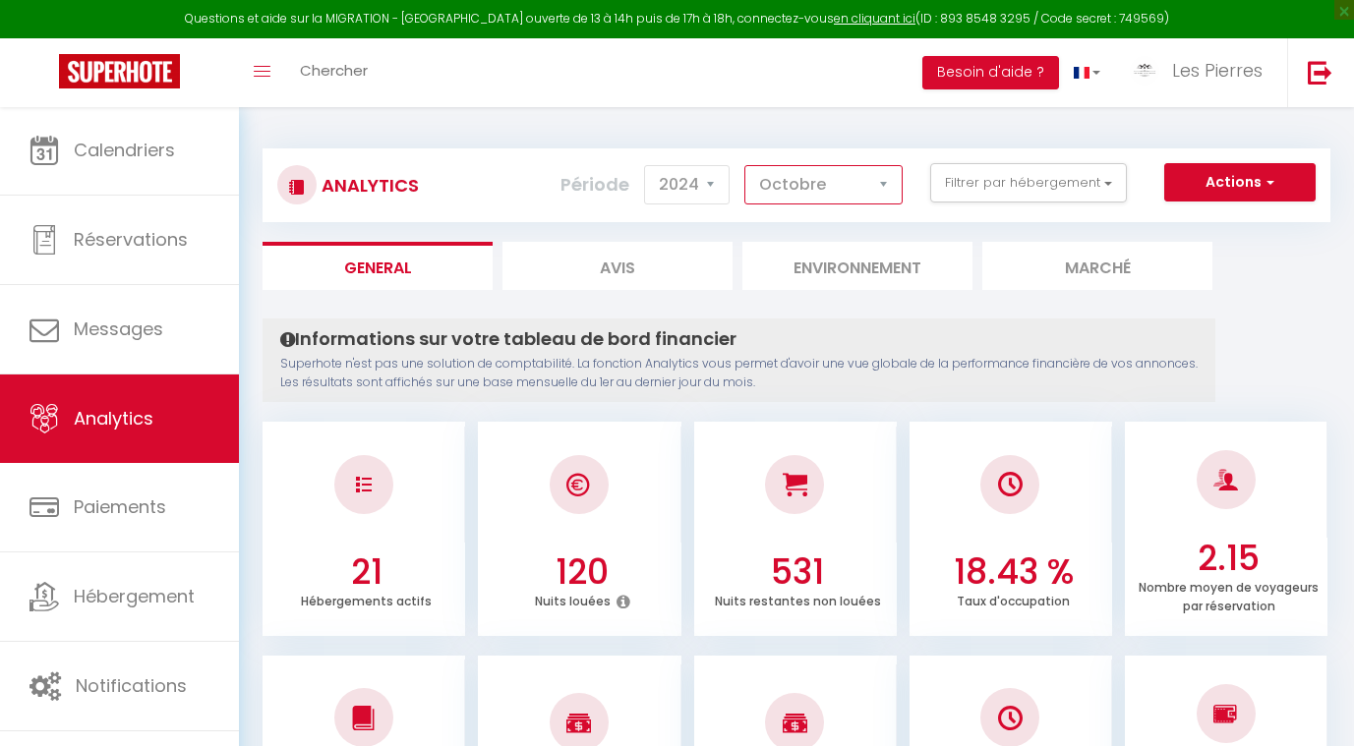
checkbox AC "false"
checkbox Parking "false"
checkbox Poo "false"
checkbox Pool "false"
checkbox Centre "false"
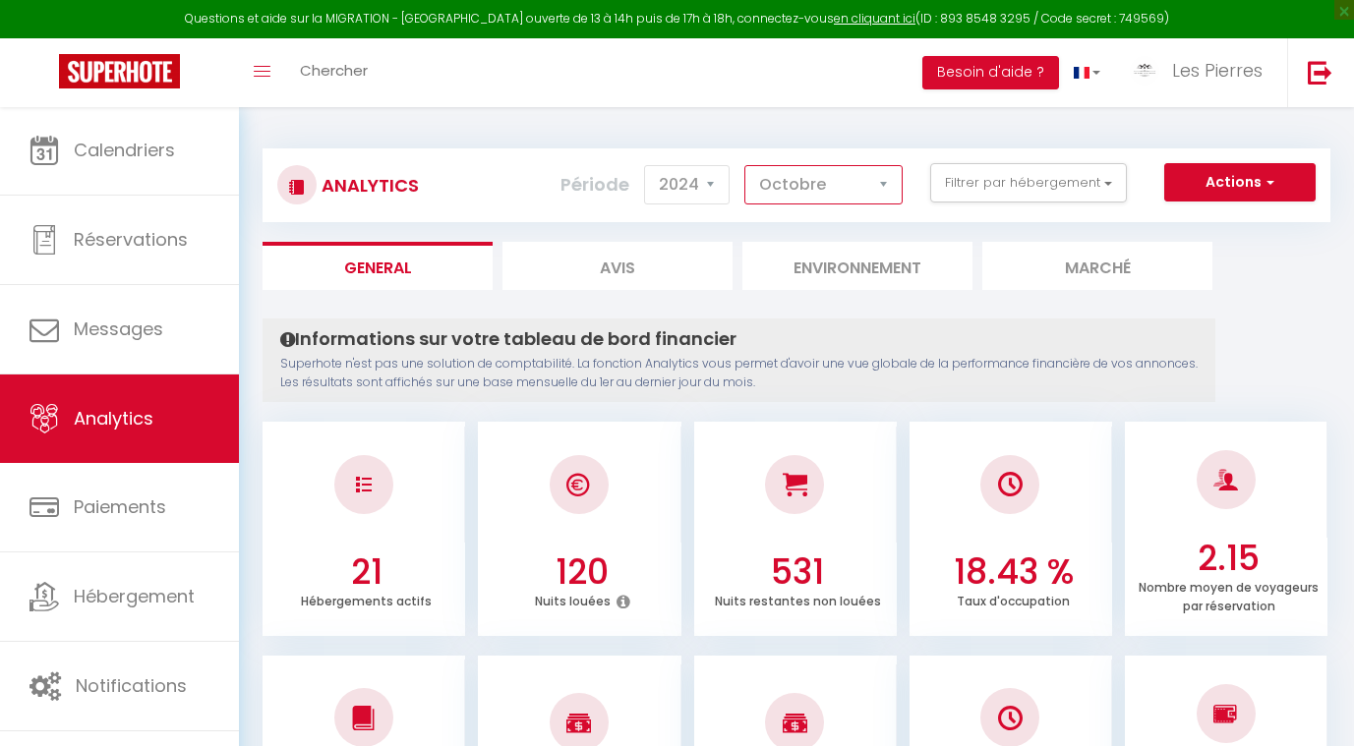
checkbox Biot "false"
checkbox Parking "false"
checkbox \) "false"
checkbox Pool "false"
checkbox Mougins "false"
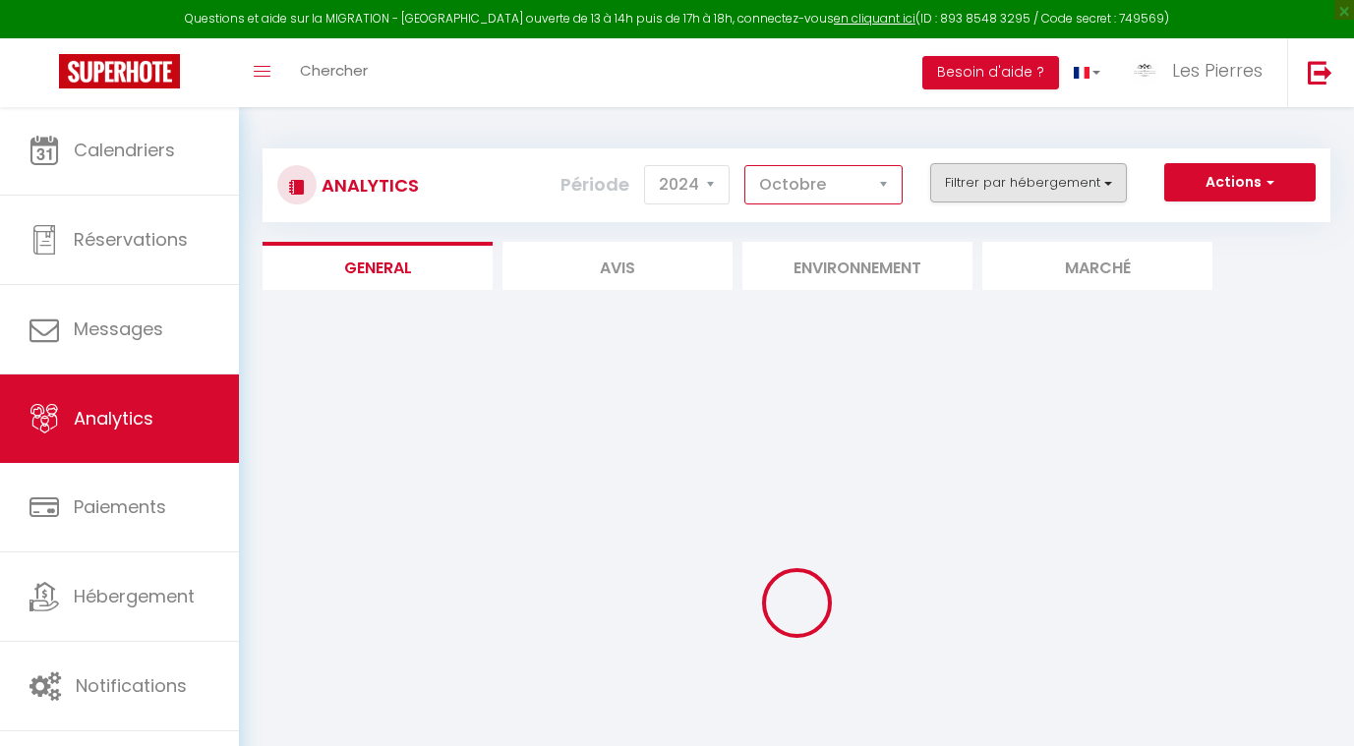
click at [1036, 177] on button "Filtrer par hébergement" at bounding box center [1028, 182] width 197 height 39
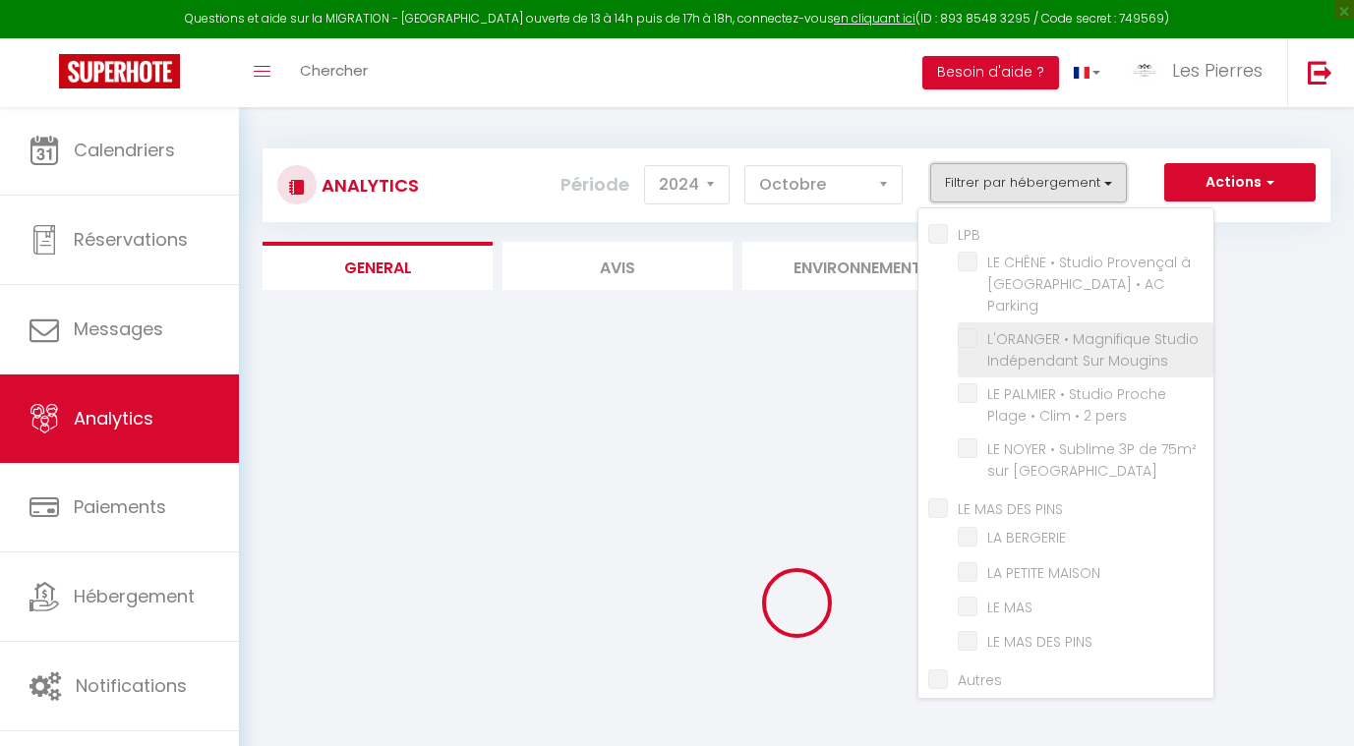
checkbox input "false"
checkbox Parking "false"
checkbox Mougins "false"
checkbox pers "false"
checkbox Mougins "false"
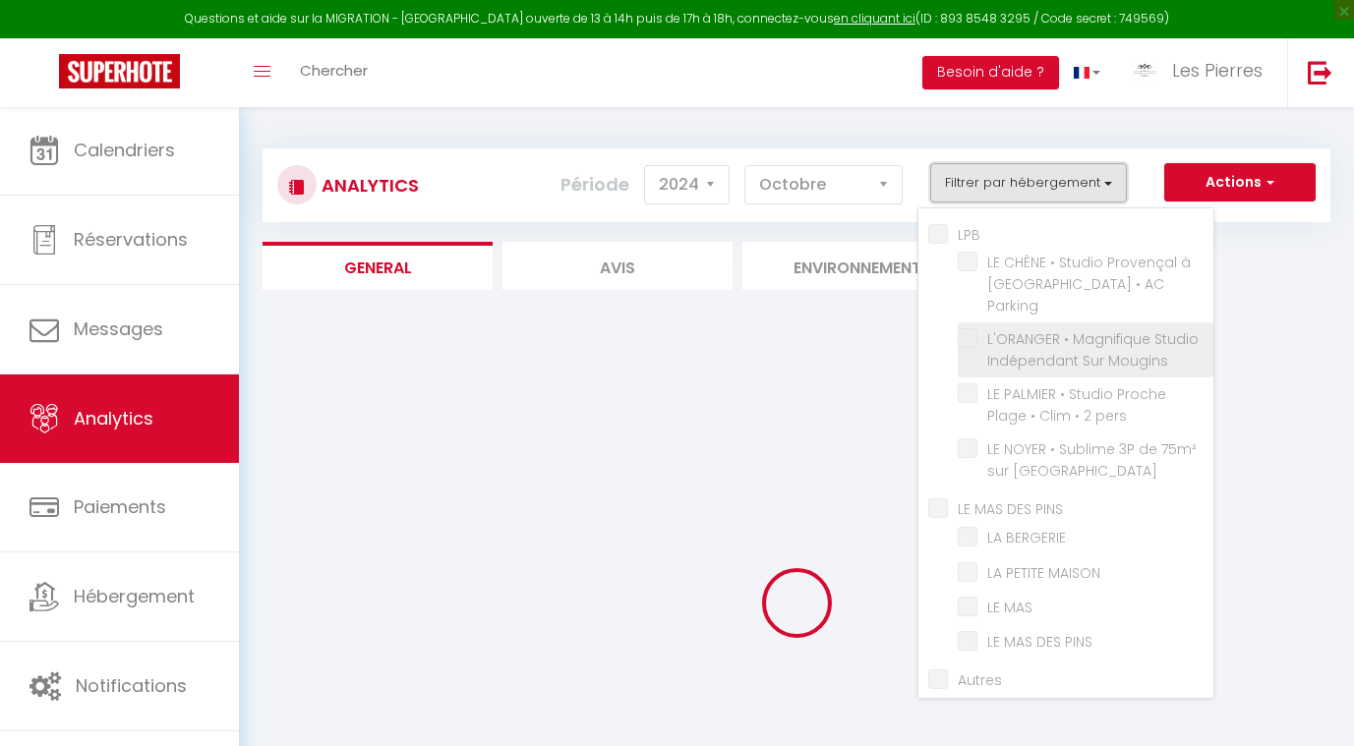
checkbox PINS "false"
checkbox BERGERIE "false"
checkbox MAISON "false"
checkbox MAS "false"
checkbox PINS "false"
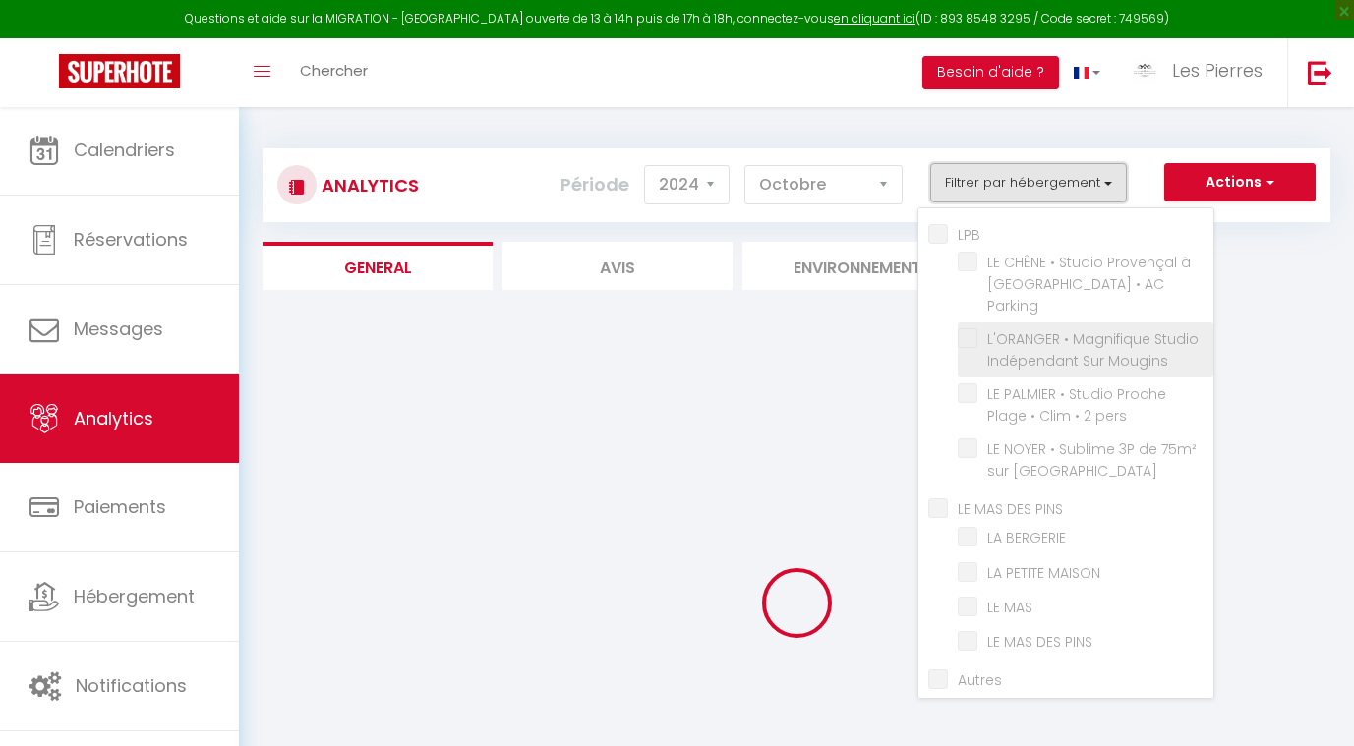
checkbox input "false"
checkbox MAGALOUNE "false"
checkbox Pins "false"
checkbox AC "false"
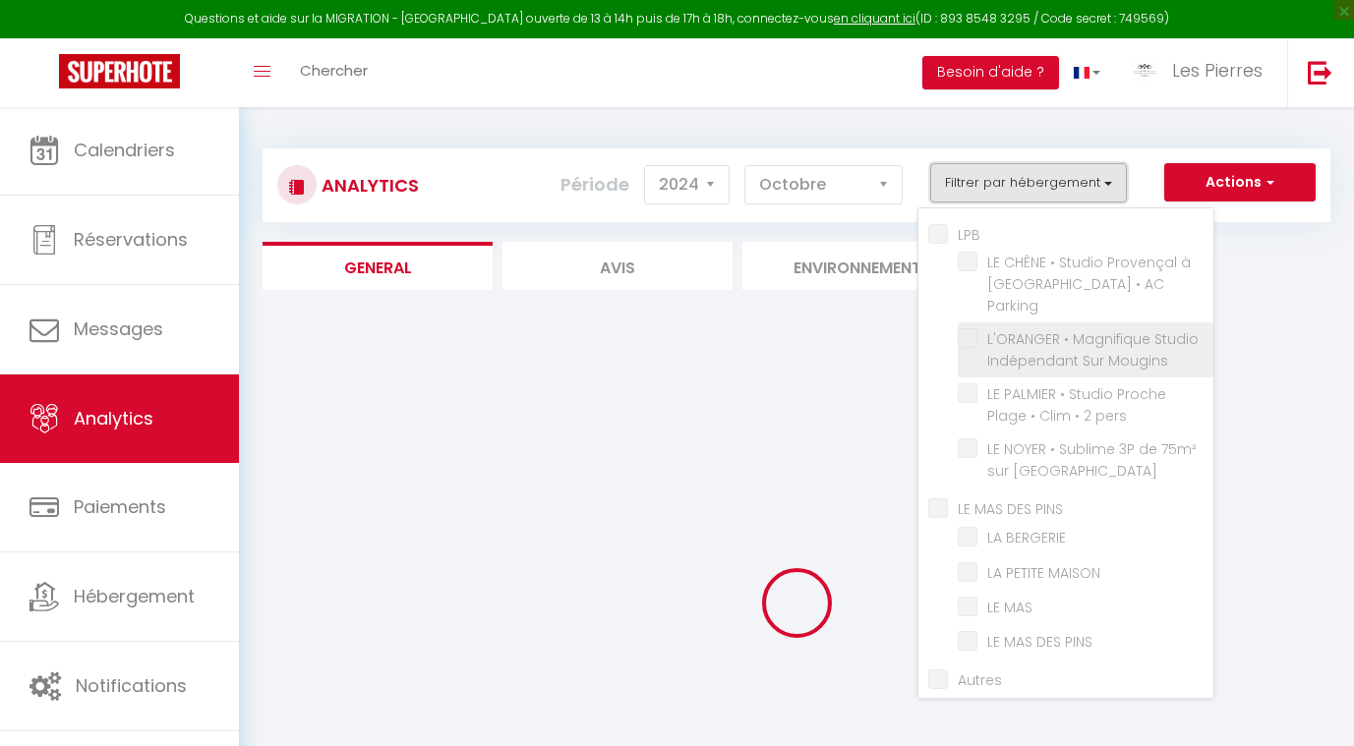
checkbox Parking "false"
checkbox Poo "false"
checkbox Pool "false"
checkbox Centre "false"
checkbox Biot "false"
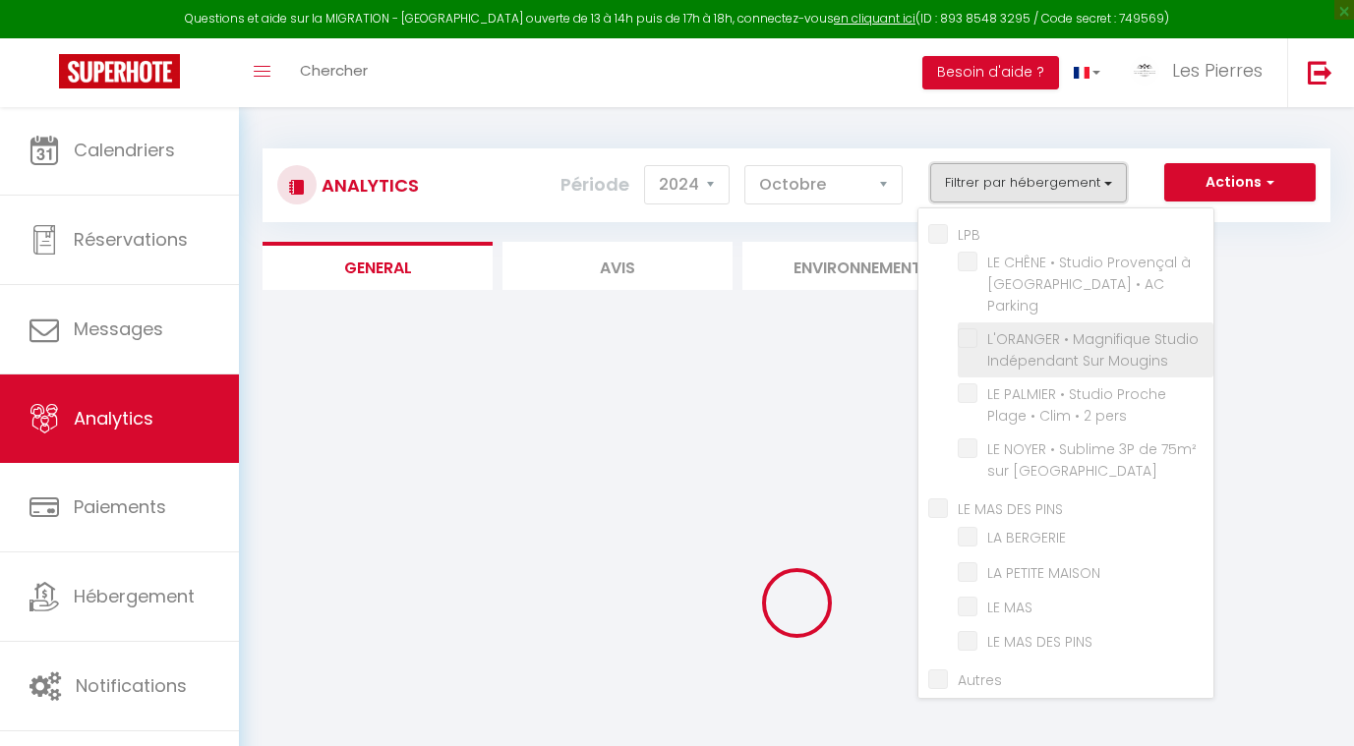
checkbox Parking "false"
checkbox \) "false"
checkbox Pool "false"
checkbox Mougins "false"
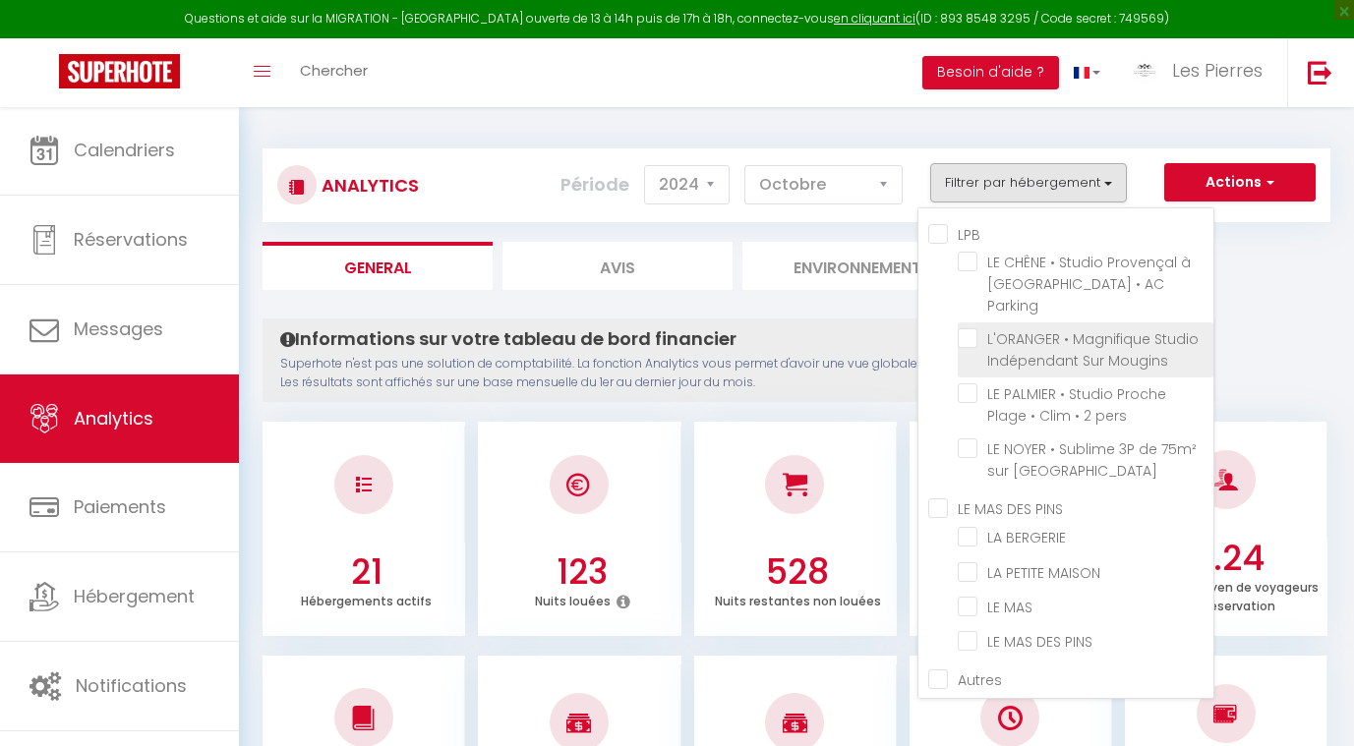
click at [973, 328] on Mougins "checkbox" at bounding box center [1086, 338] width 256 height 20
checkbox Mougins "true"
checkbox Parking "false"
checkbox pers "false"
checkbox Mougins "false"
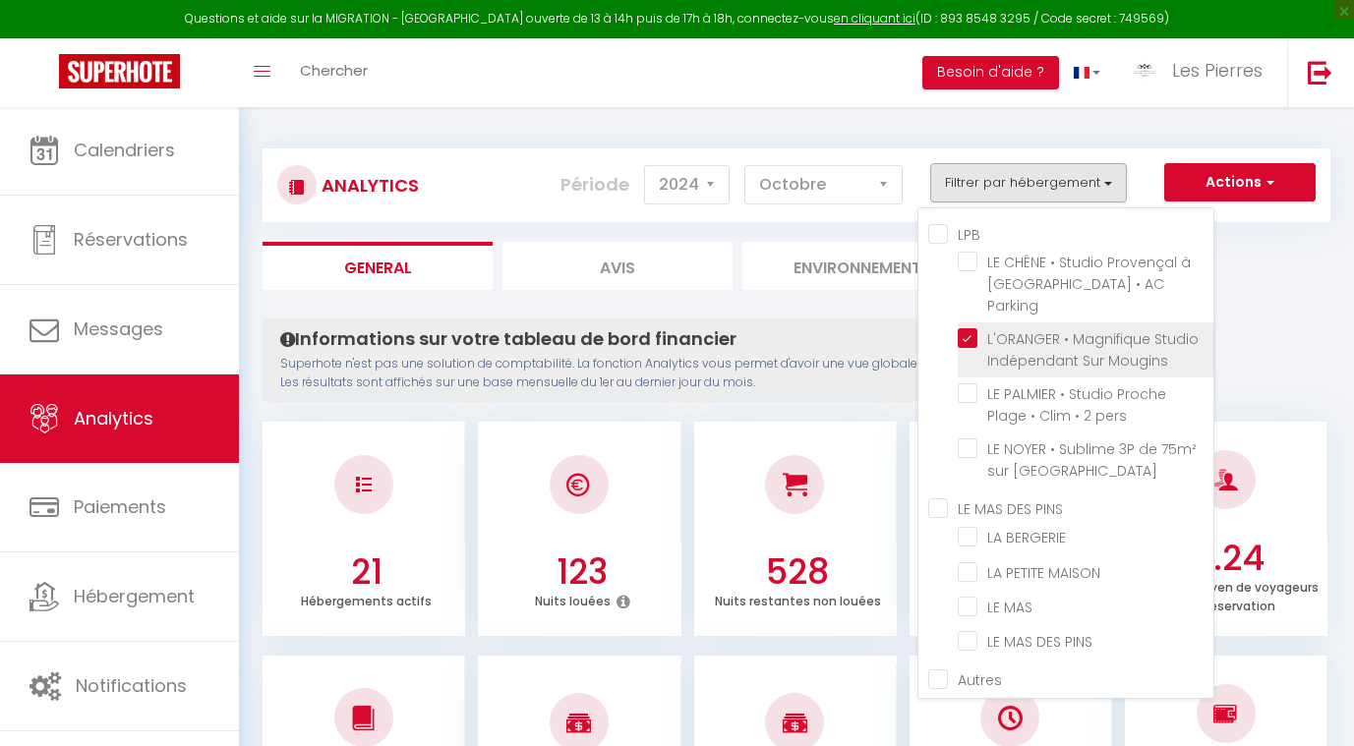
checkbox BERGERIE "false"
checkbox MAISON "false"
checkbox MAS "false"
checkbox PINS "false"
checkbox MAGALOUNE "false"
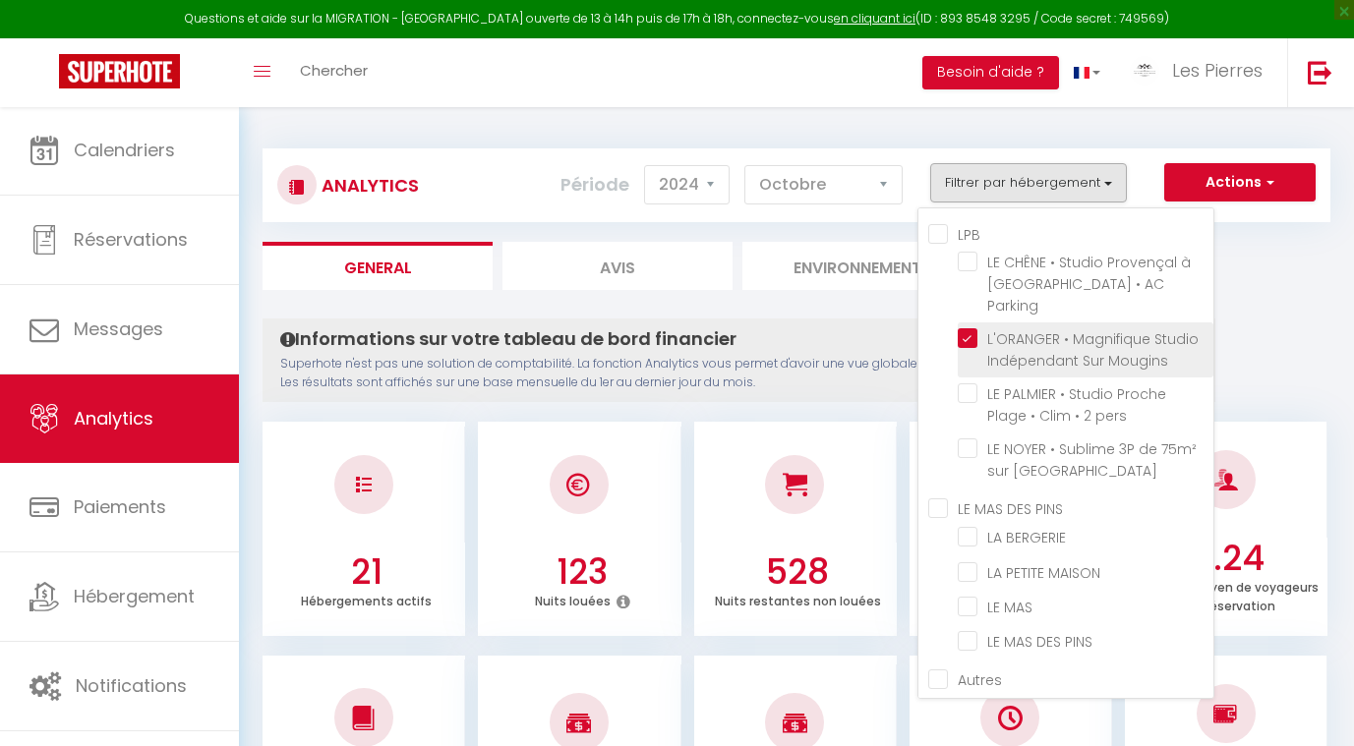
checkbox Pins "false"
checkbox AC "false"
checkbox Parking "false"
checkbox Poo "false"
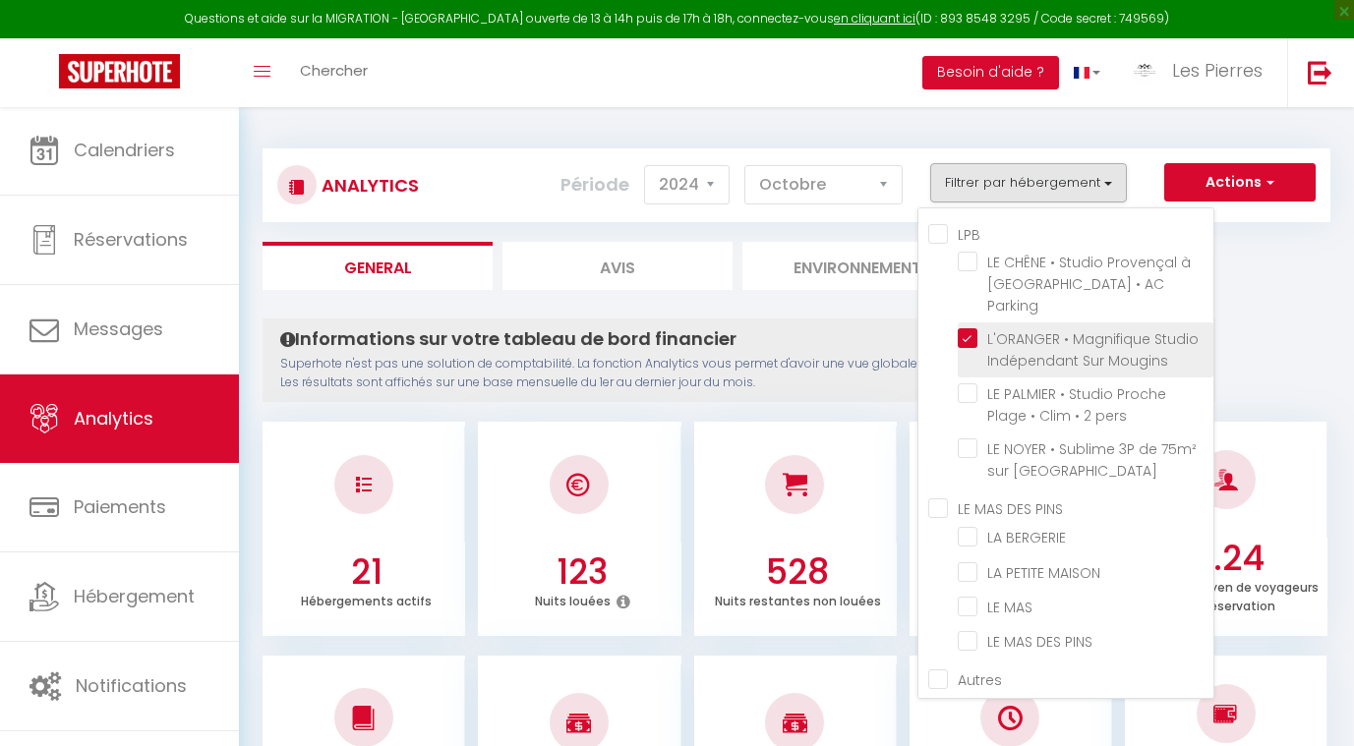
checkbox Pool "false"
checkbox Centre "false"
checkbox Biot "false"
checkbox Parking "false"
checkbox \) "false"
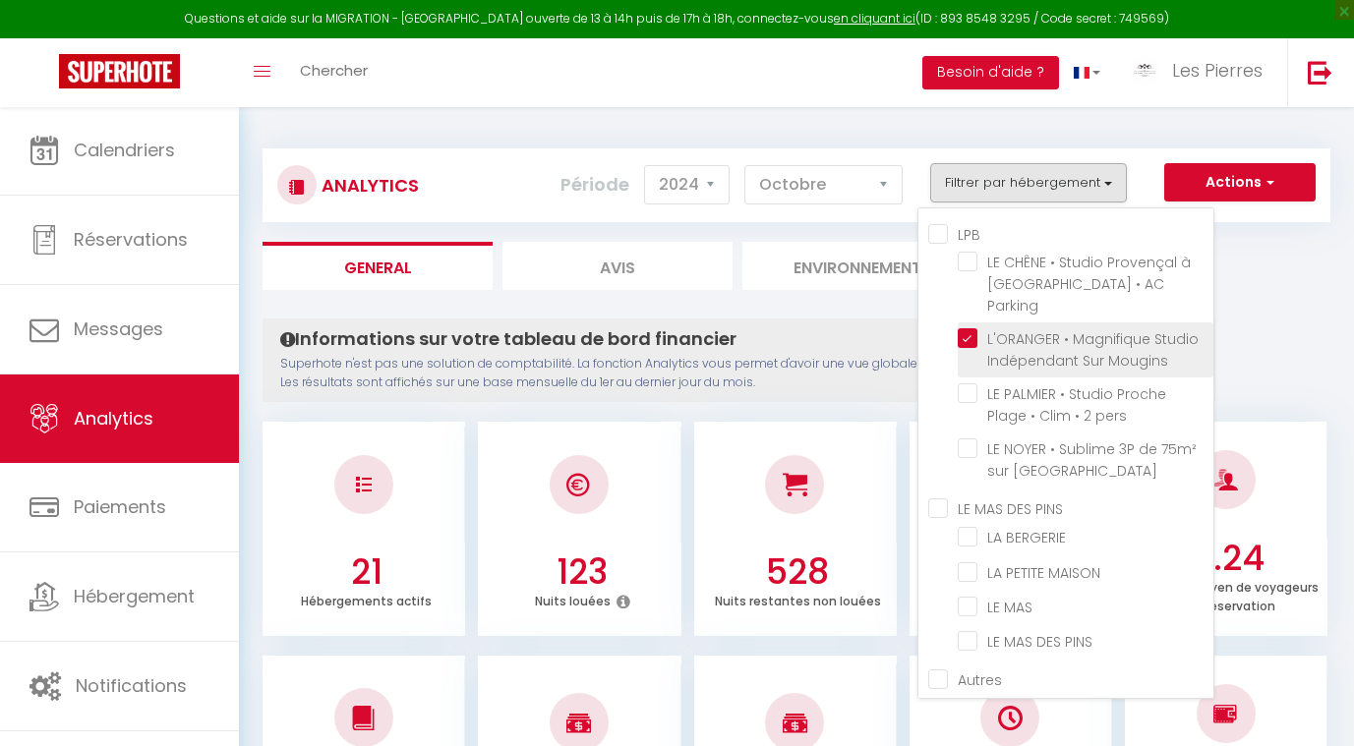
checkbox Pool "false"
checkbox Mougins "false"
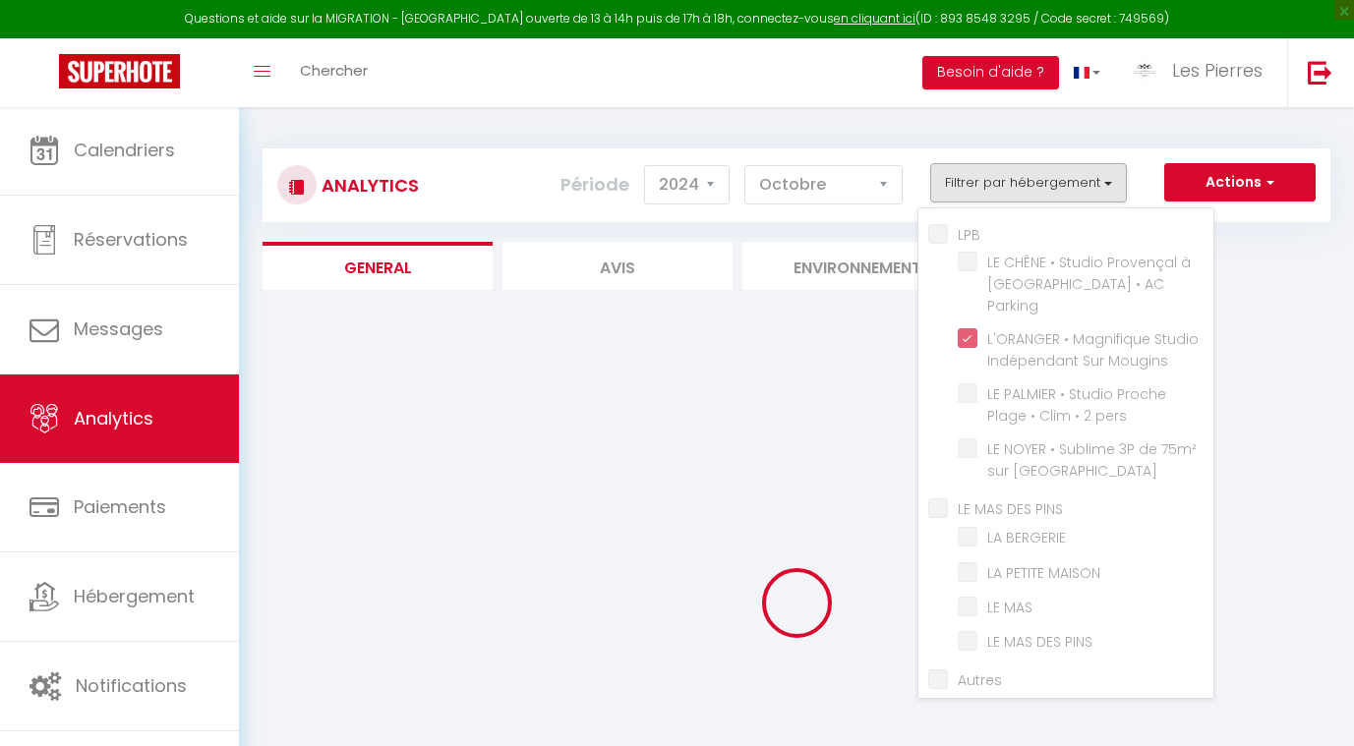
checkbox Parking "false"
checkbox pers "false"
checkbox Mougins "false"
checkbox BERGERIE "false"
checkbox MAISON "false"
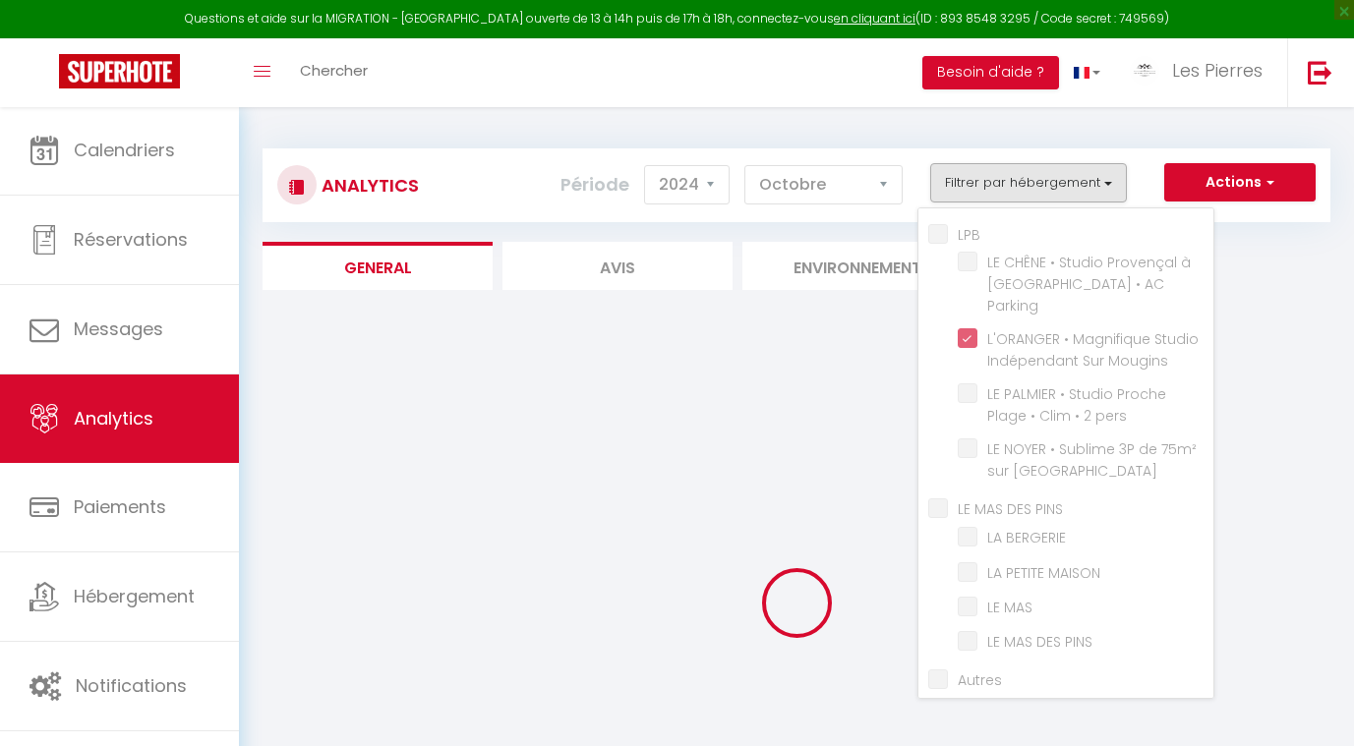
checkbox MAS "false"
checkbox PINS "false"
checkbox MAGALOUNE "false"
checkbox Pins "false"
checkbox AC "false"
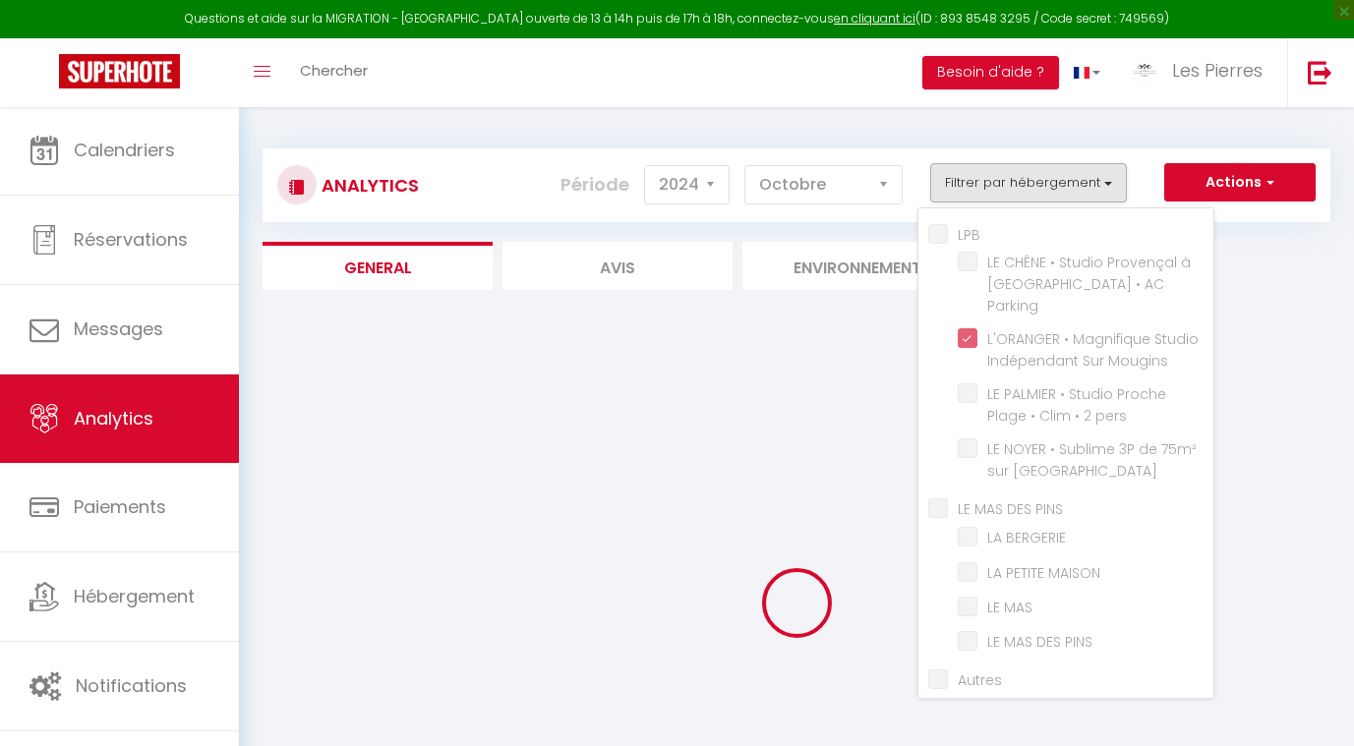
checkbox AC "false"
checkbox Parking "false"
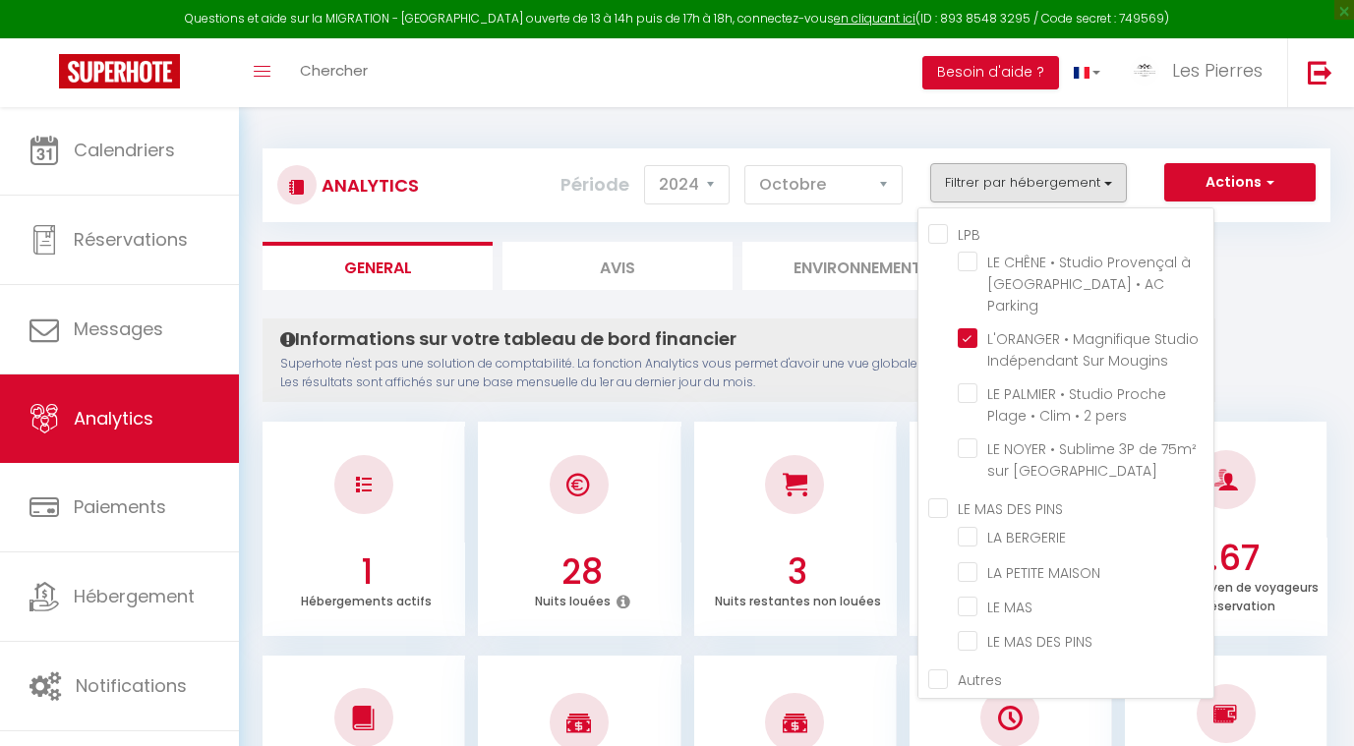
click at [813, 349] on div "Informations sur votre tableau de bord financier Superhote n'est pas une soluti…" at bounding box center [739, 361] width 953 height 84
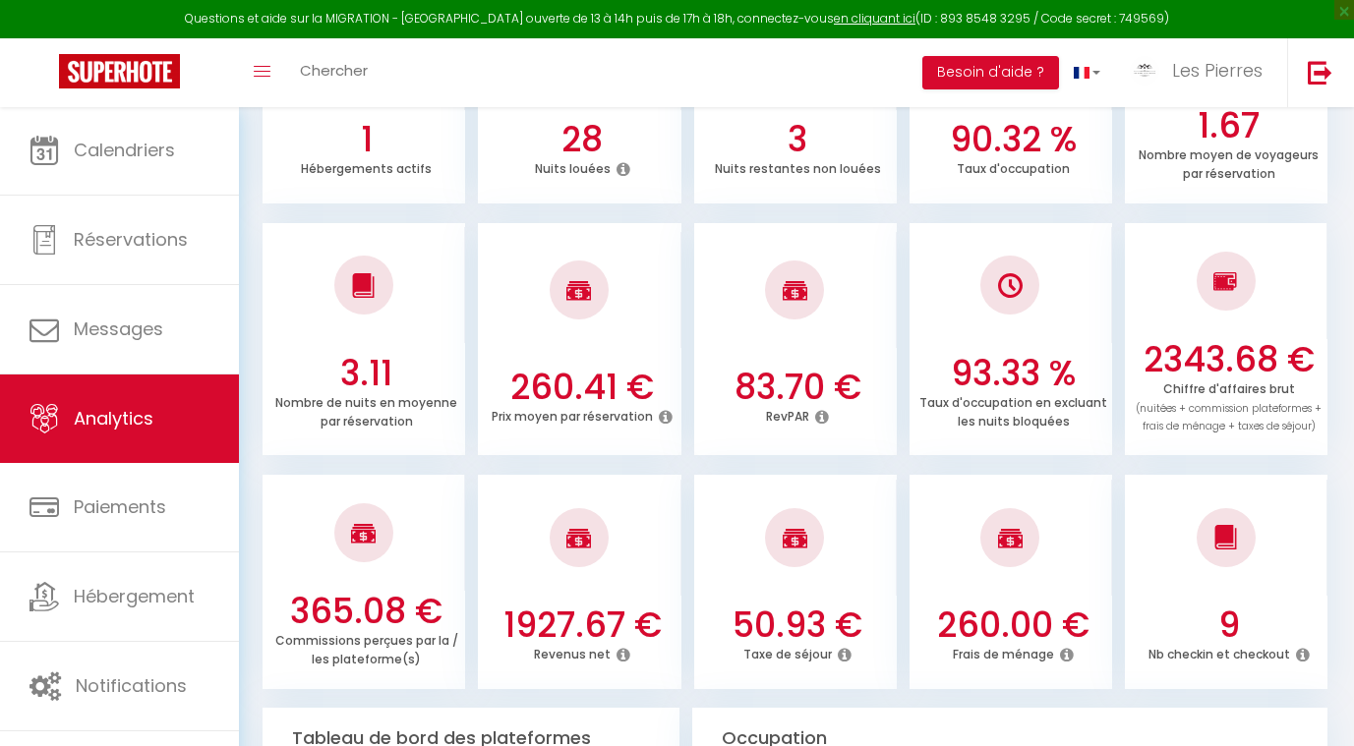
scroll to position [421, 0]
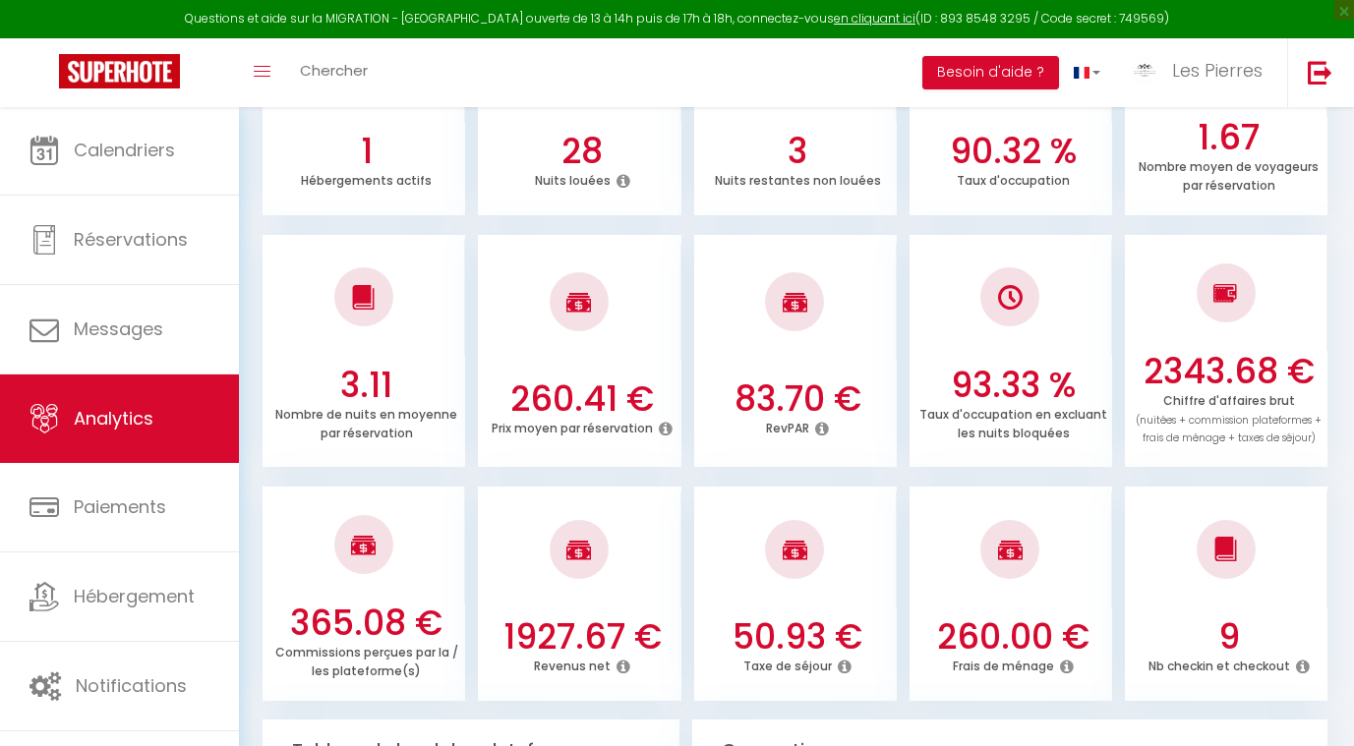
click at [822, 423] on icon at bounding box center [822, 429] width 14 height 16
click at [729, 452] on li "83.70 € RevPAR" at bounding box center [795, 351] width 203 height 233
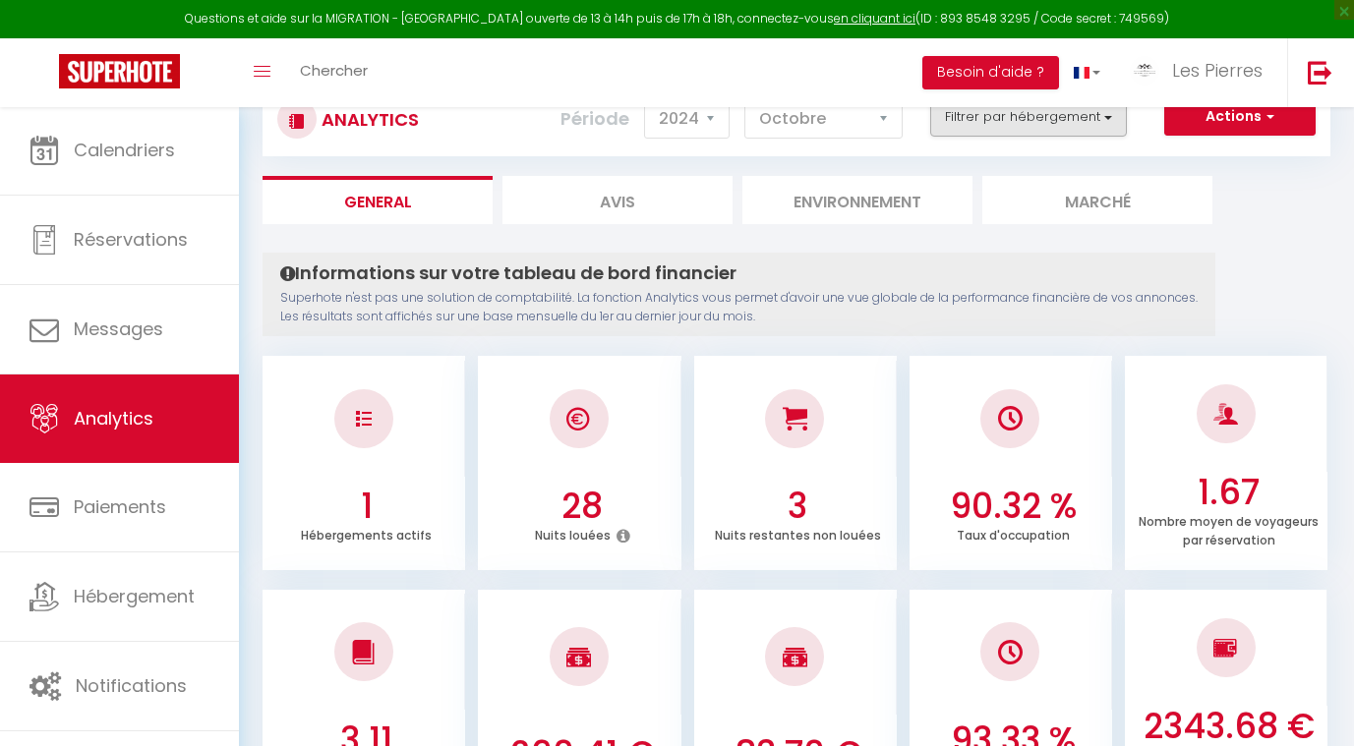
scroll to position [0, 0]
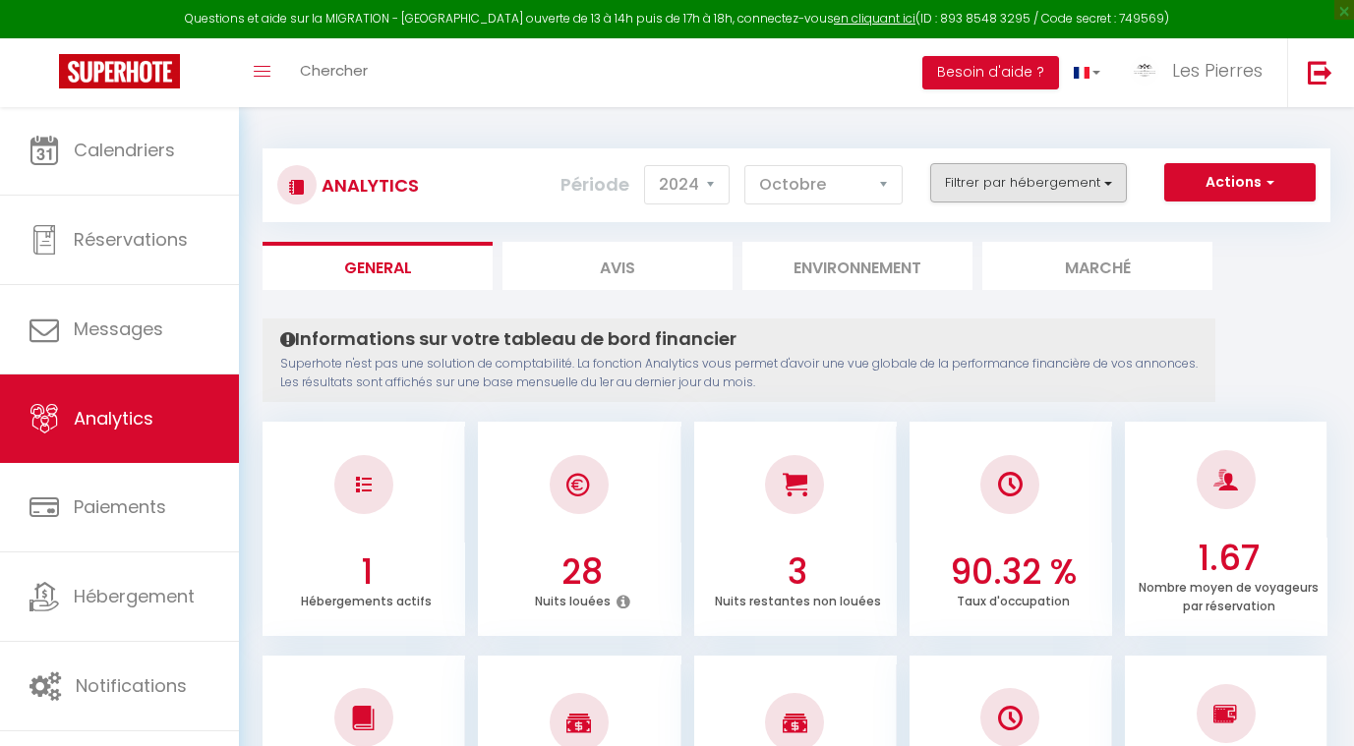
click at [1005, 191] on button "Filtrer par hébergement" at bounding box center [1028, 182] width 197 height 39
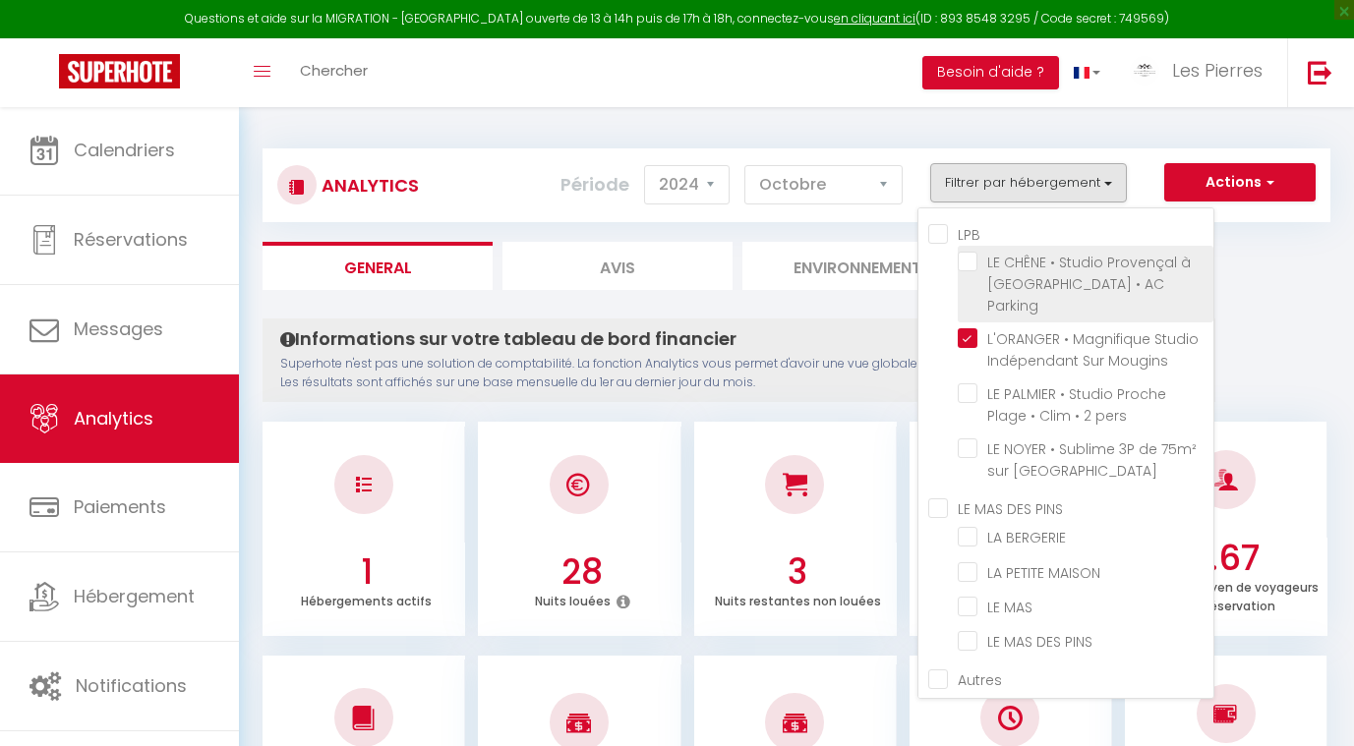
click at [967, 262] on Parking "checkbox" at bounding box center [1086, 262] width 256 height 20
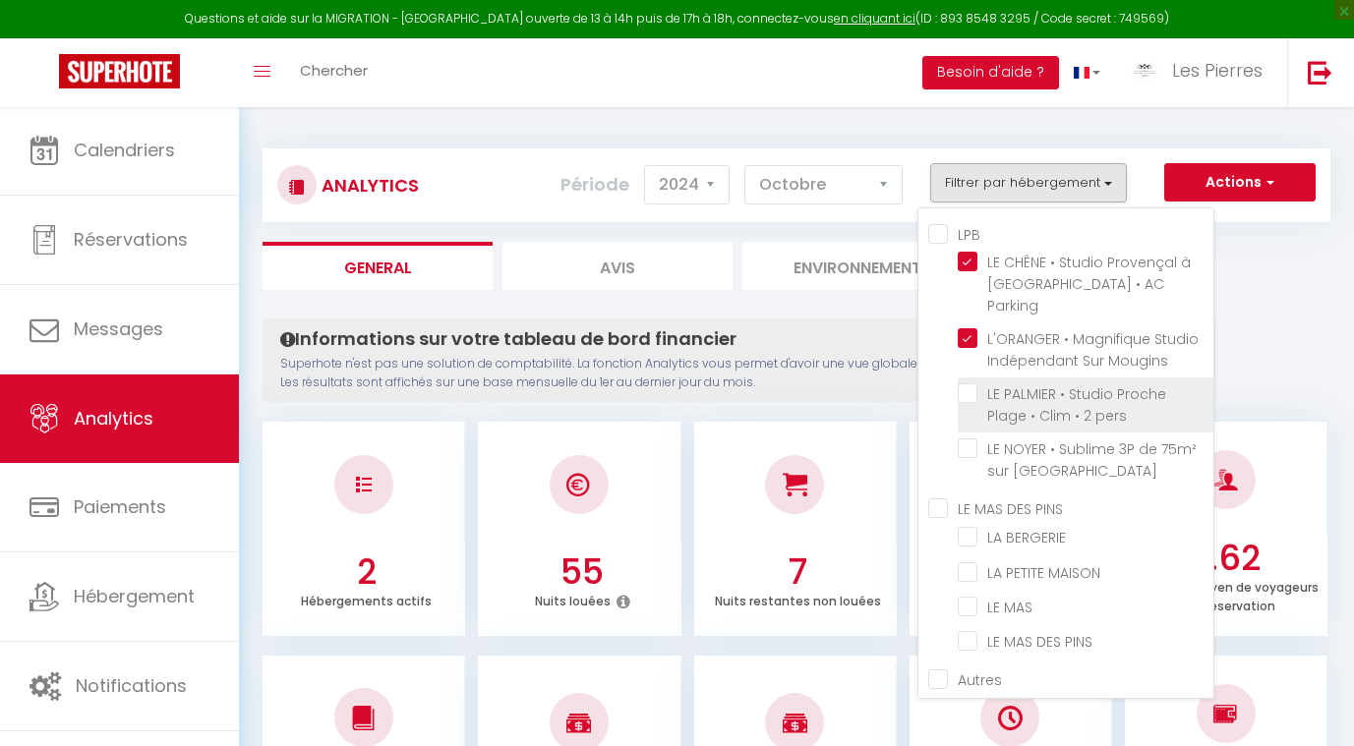
click at [975, 384] on pers "checkbox" at bounding box center [1086, 394] width 256 height 20
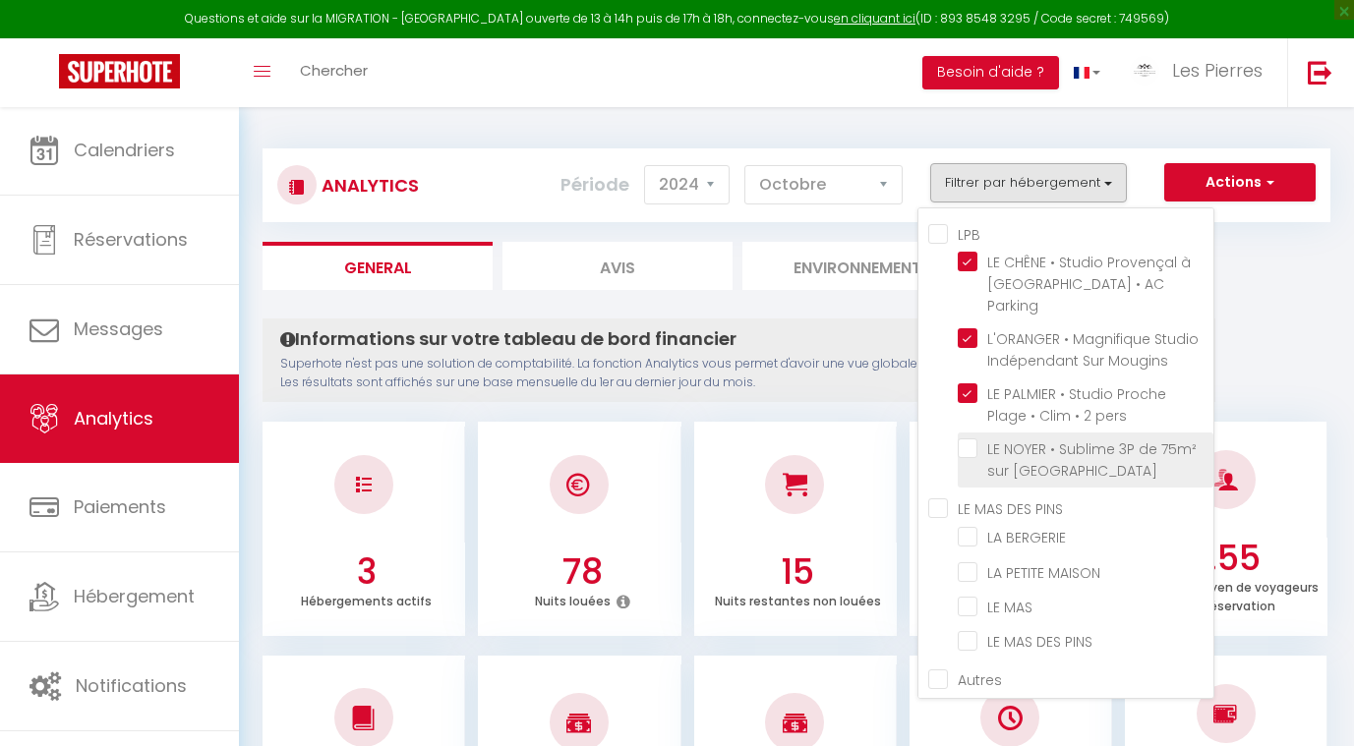
click at [971, 439] on Mougins "checkbox" at bounding box center [1086, 449] width 256 height 20
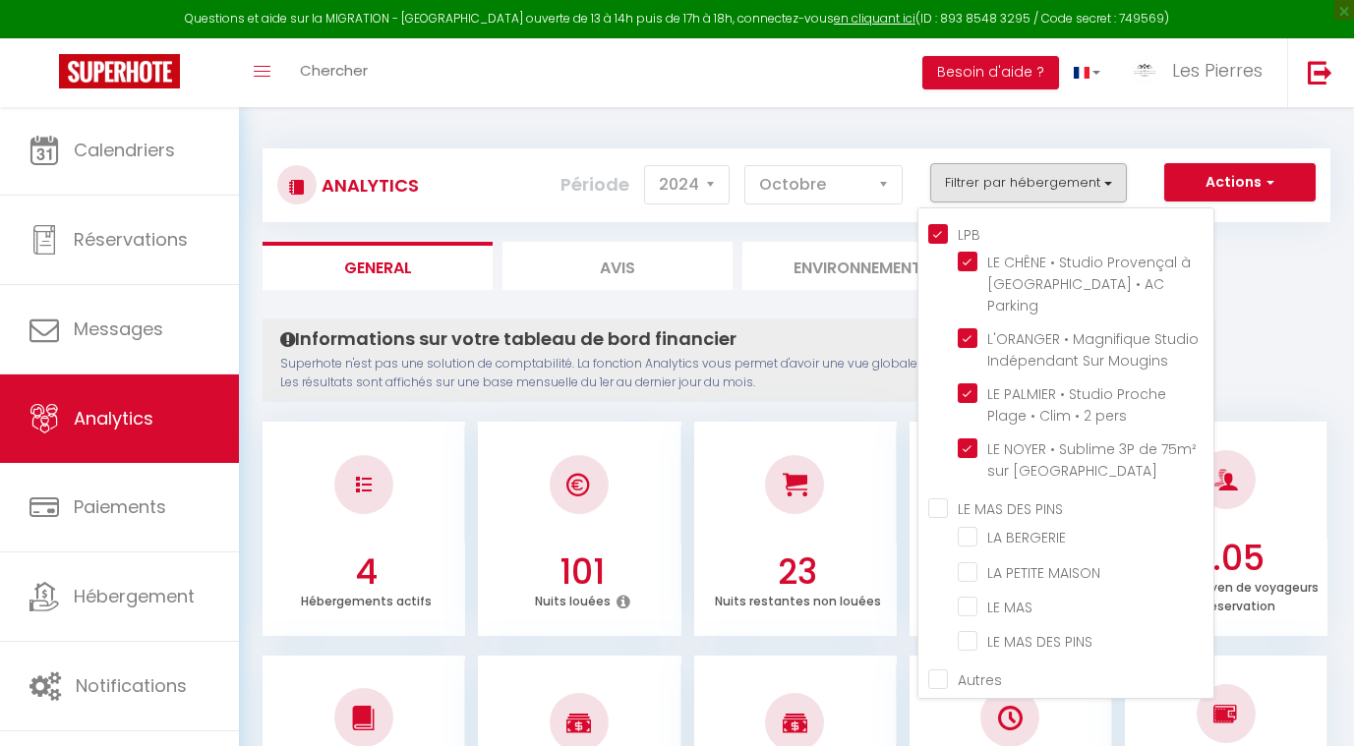
click at [793, 355] on p "Superhote n'est pas une solution de comptabilité. La fonction Analytics vous pe…" at bounding box center [738, 373] width 917 height 37
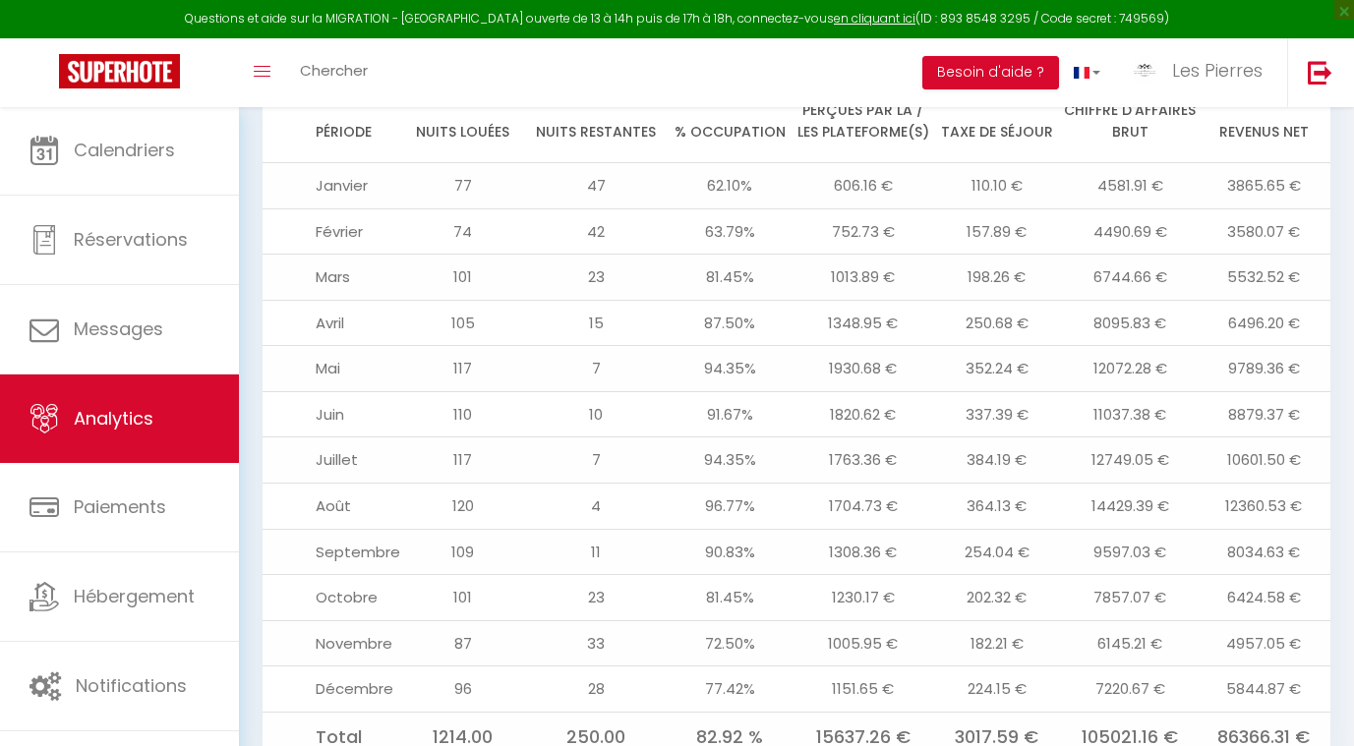
scroll to position [2271, 0]
drag, startPoint x: 1304, startPoint y: 567, endPoint x: 1213, endPoint y: 572, distance: 90.6
click at [1213, 621] on td "4957.05 €" at bounding box center [1264, 644] width 134 height 46
click at [746, 621] on td "72.50%" at bounding box center [730, 644] width 134 height 46
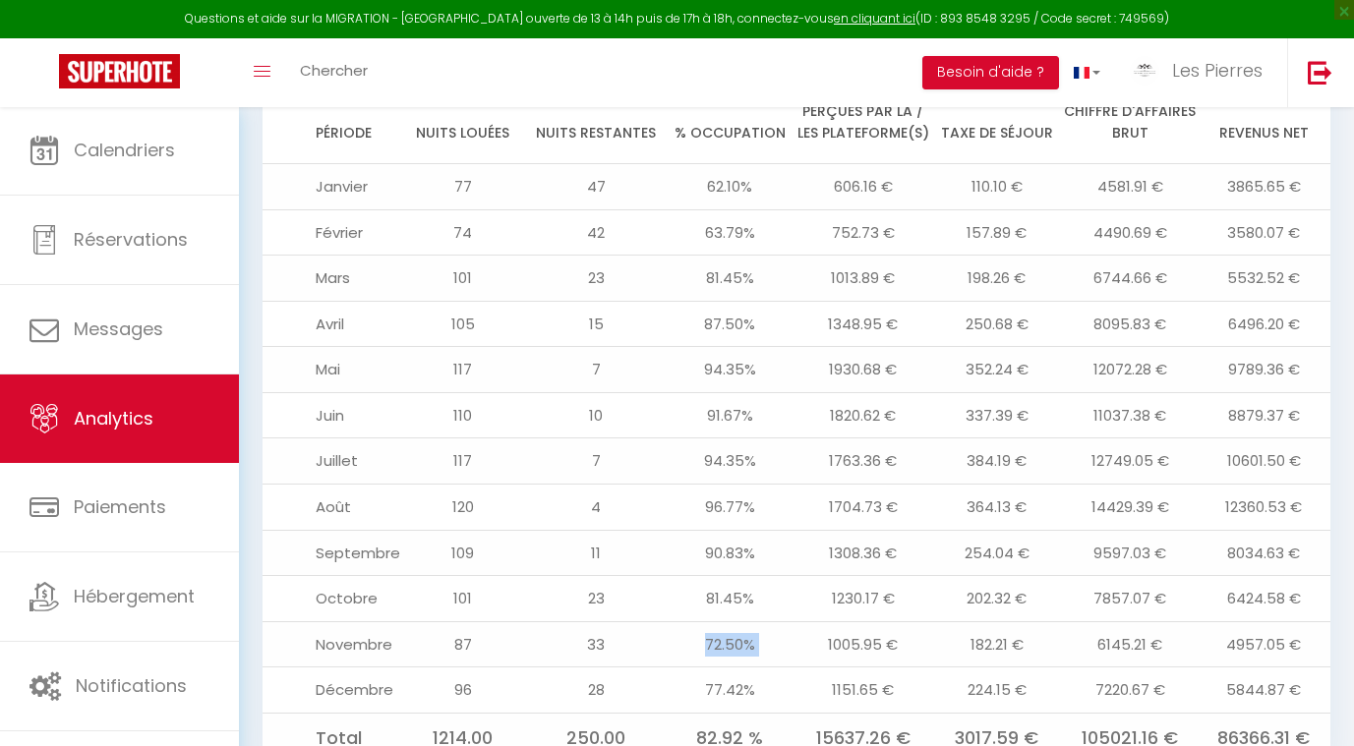
click at [746, 621] on td "72.50%" at bounding box center [730, 644] width 134 height 46
click at [740, 621] on td "72.50%" at bounding box center [730, 644] width 134 height 46
click at [724, 621] on td "72.50%" at bounding box center [730, 644] width 134 height 46
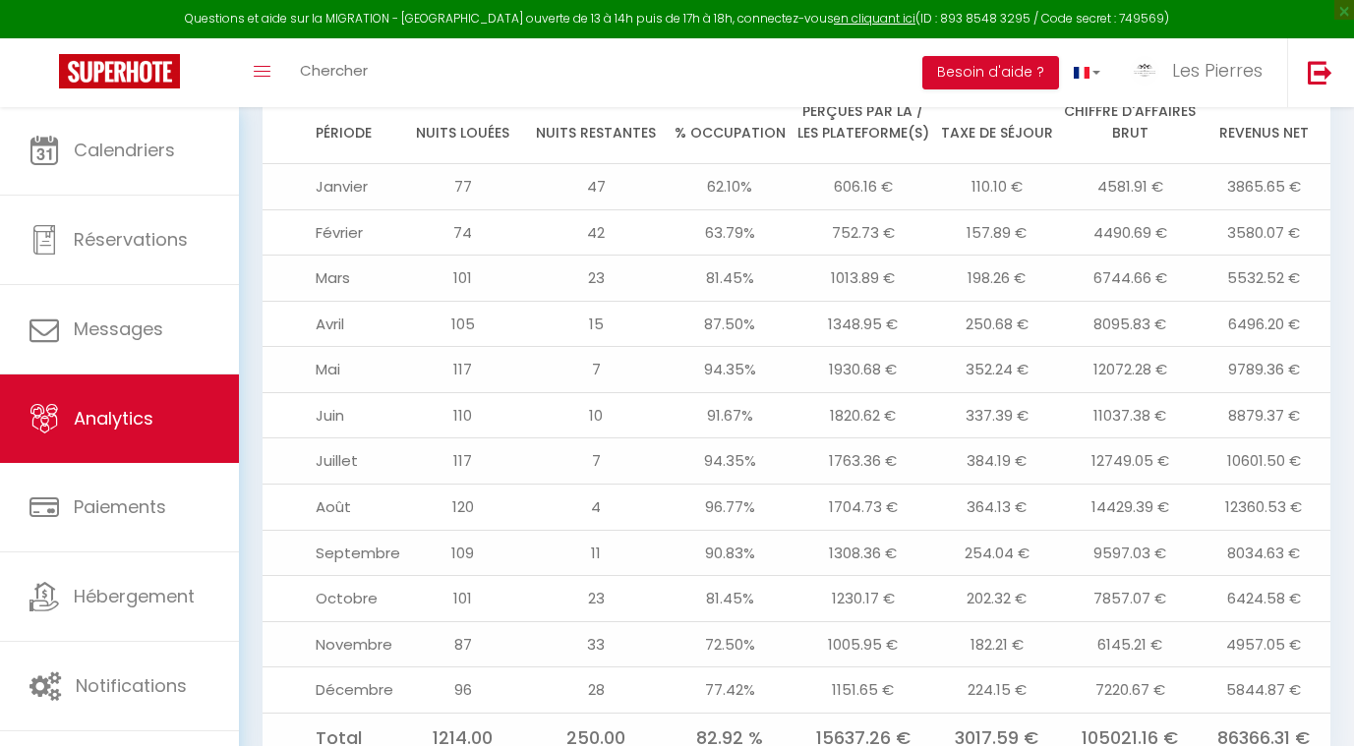
click at [728, 668] on td "77.42%" at bounding box center [730, 691] width 134 height 46
click at [726, 621] on td "72.50%" at bounding box center [730, 644] width 134 height 46
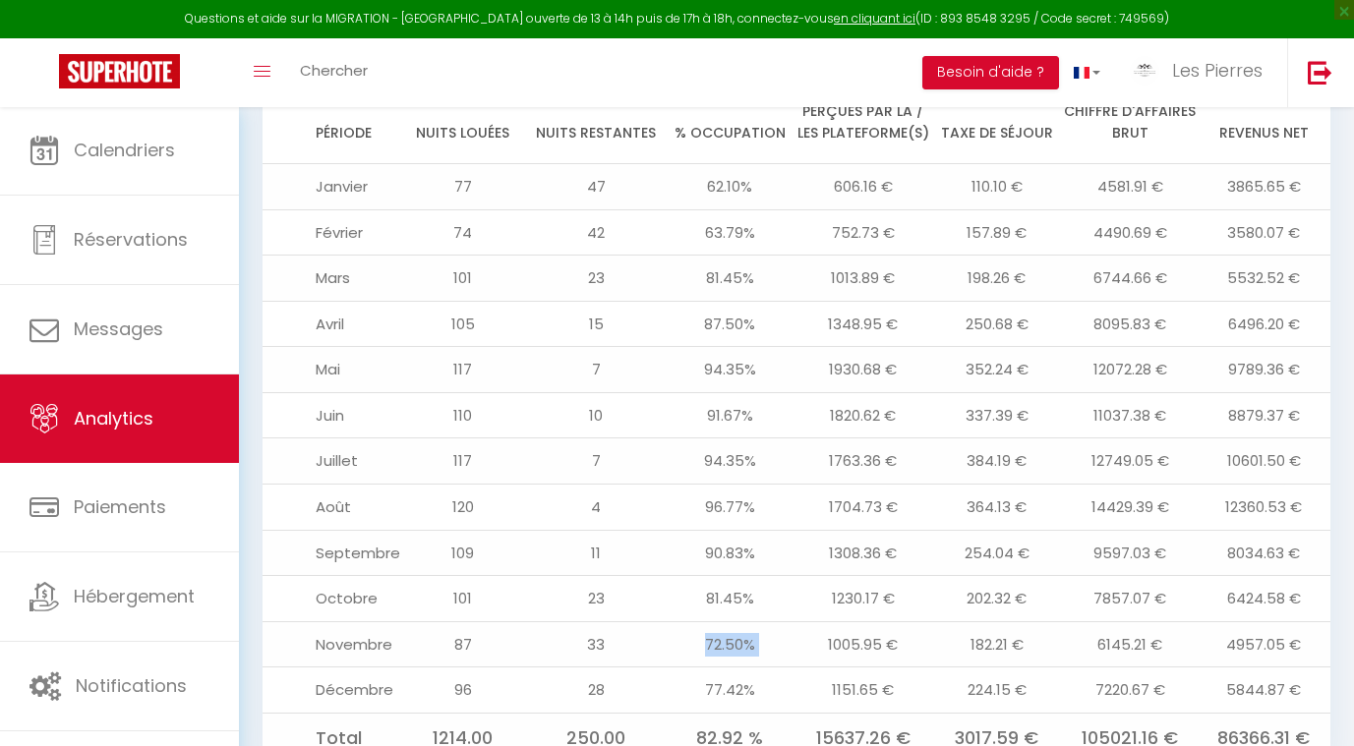
click at [726, 621] on td "72.50%" at bounding box center [730, 644] width 134 height 46
click at [1225, 621] on td "4957.05 €" at bounding box center [1264, 644] width 134 height 46
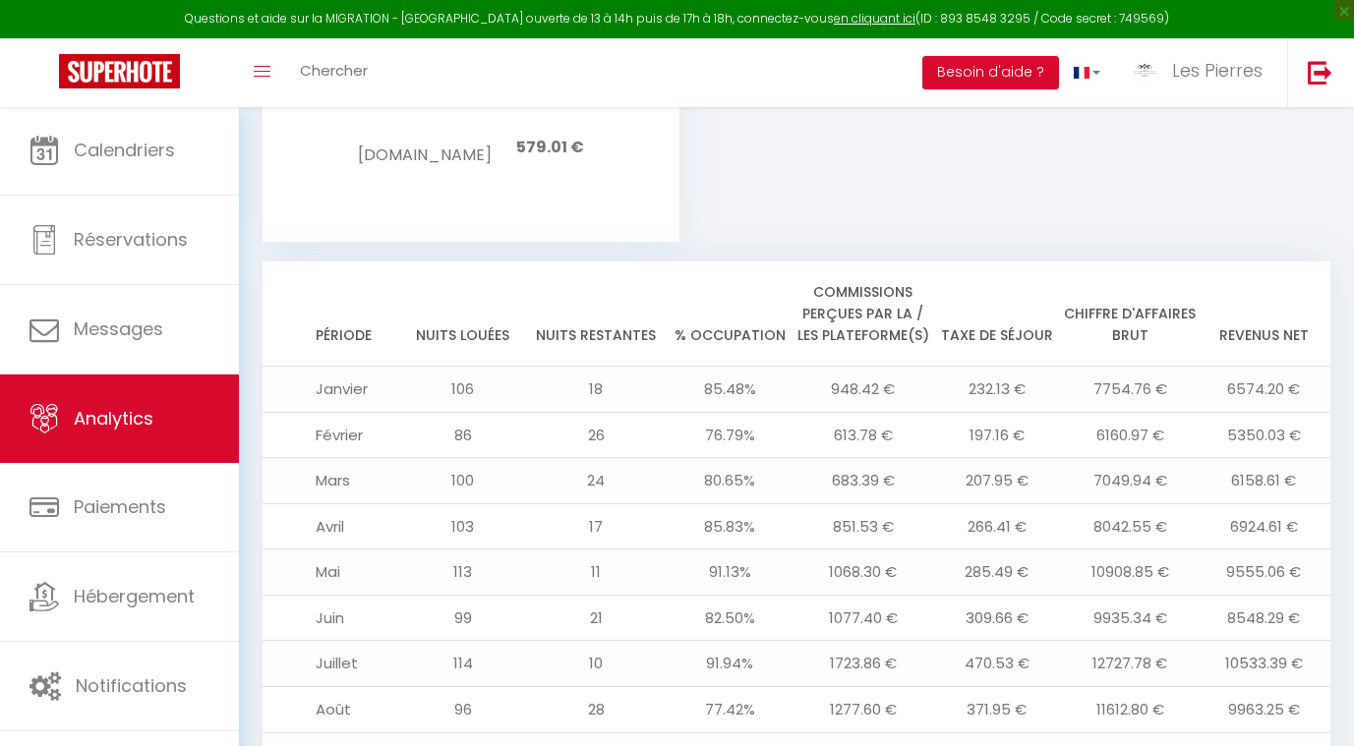
scroll to position [1855, 0]
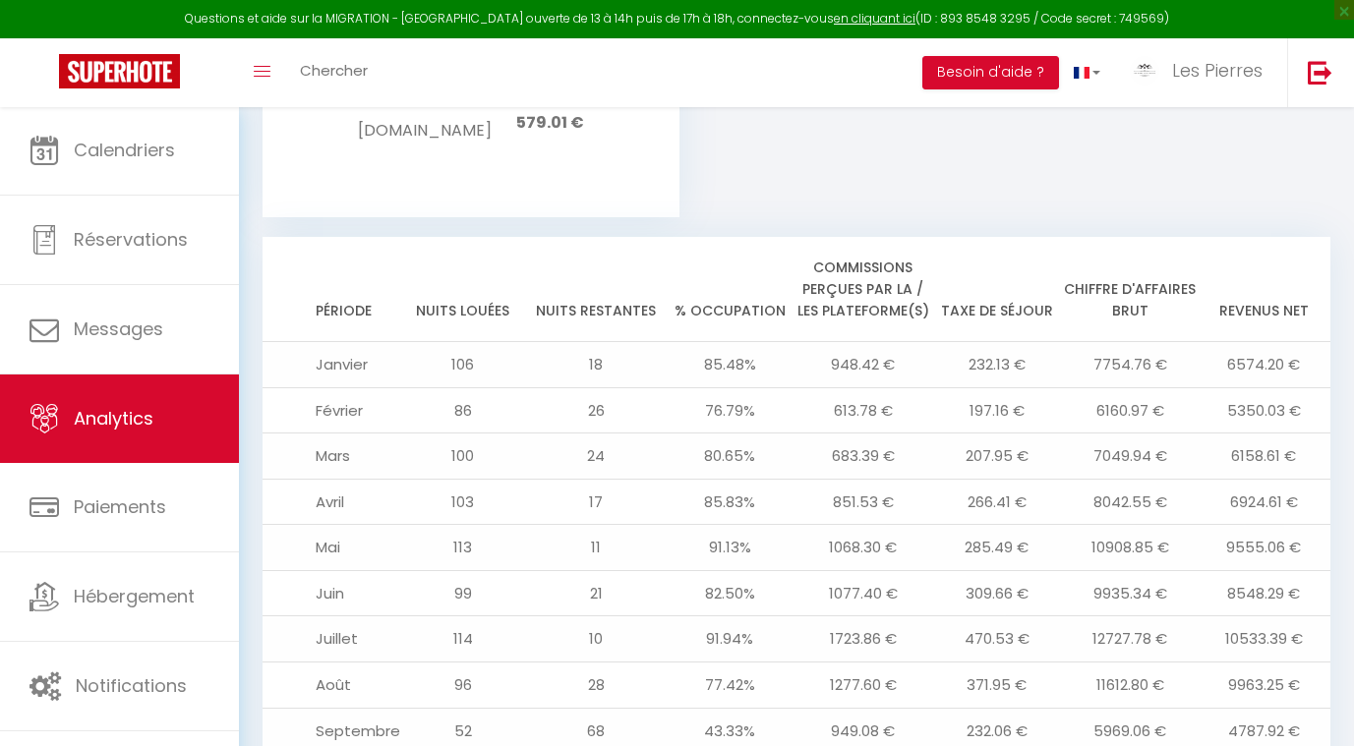
click at [1251, 387] on td "5350.03 €" at bounding box center [1264, 410] width 134 height 46
click at [1250, 434] on td "6158.61 €" at bounding box center [1264, 457] width 134 height 46
click at [1246, 479] on td "6924.61 €" at bounding box center [1264, 502] width 134 height 46
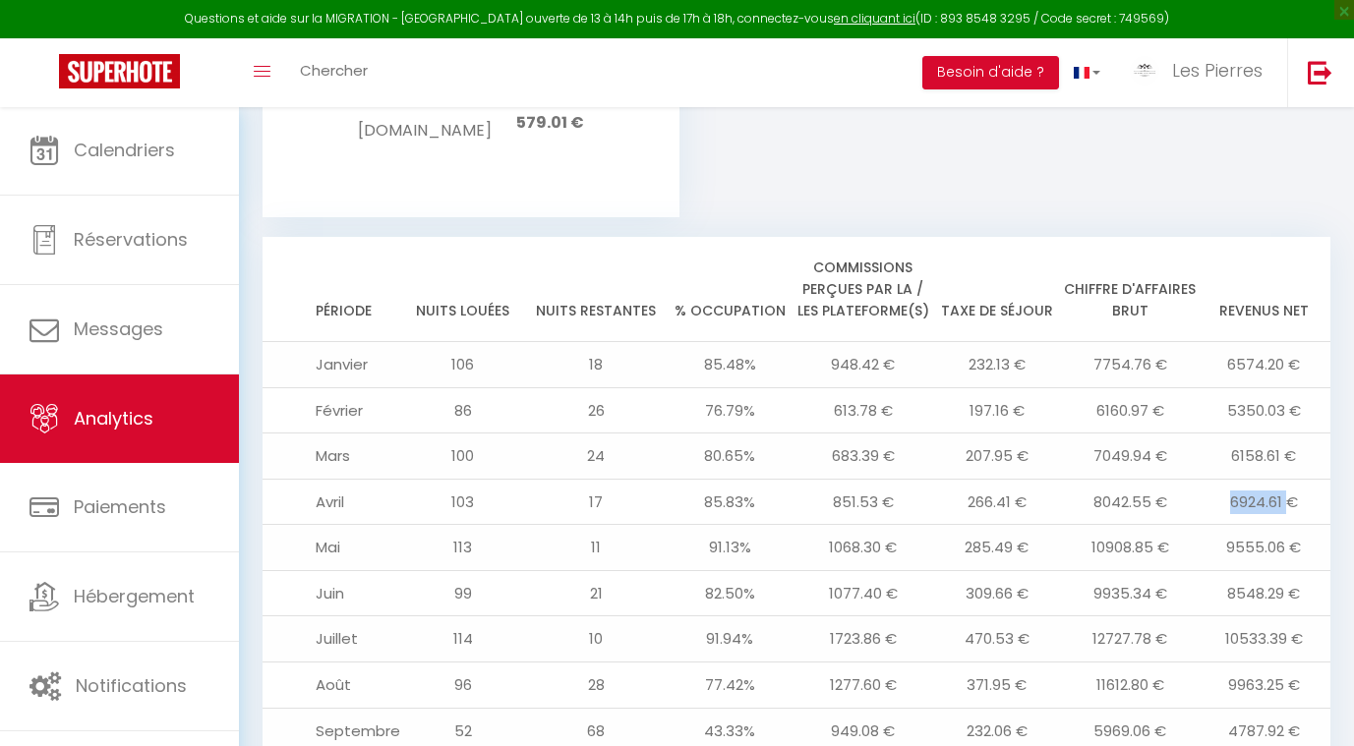
click at [1246, 479] on td "6924.61 €" at bounding box center [1264, 502] width 134 height 46
click at [1244, 525] on td "9555.06 €" at bounding box center [1264, 548] width 134 height 46
click at [1244, 570] on td "8548.29 €" at bounding box center [1264, 593] width 134 height 46
click at [1244, 617] on td "10533.39 €" at bounding box center [1264, 640] width 134 height 46
click at [1241, 662] on td "9963.25 €" at bounding box center [1264, 685] width 134 height 46
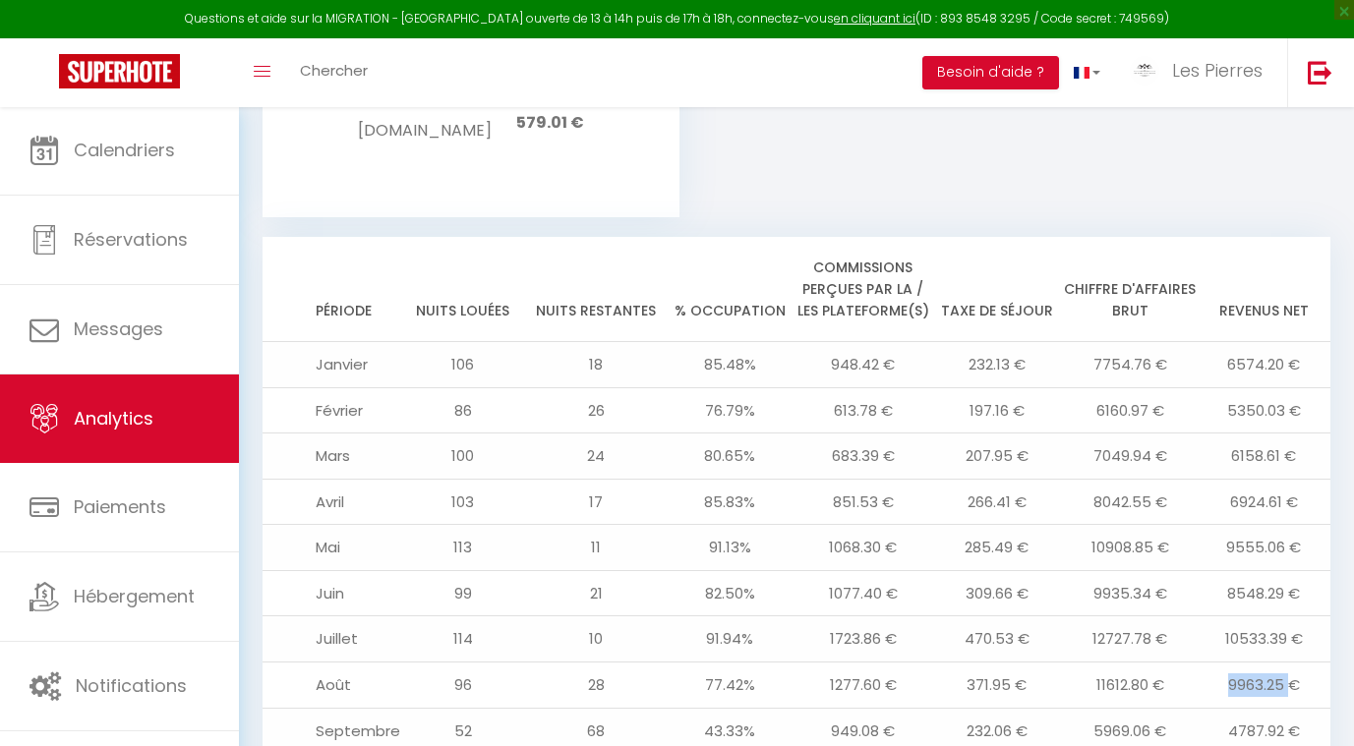
click at [1241, 662] on td "9963.25 €" at bounding box center [1264, 685] width 134 height 46
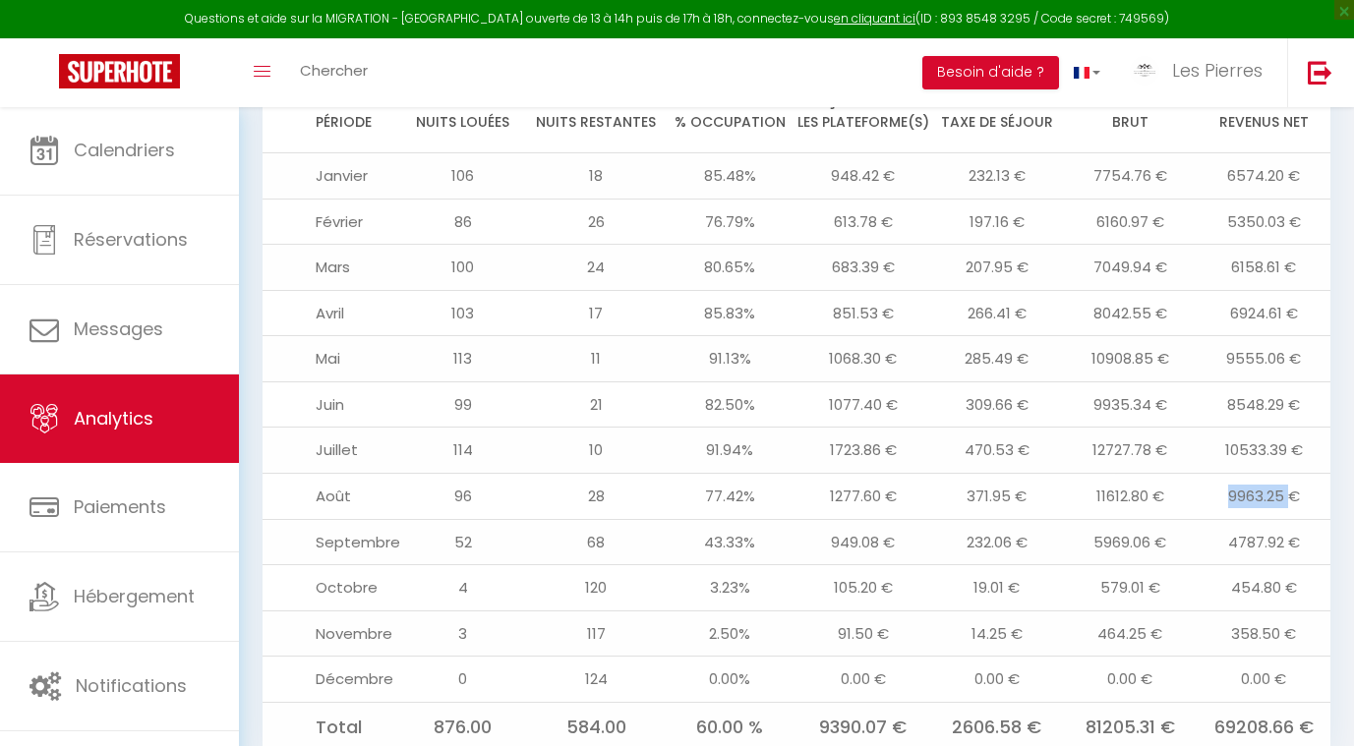
scroll to position [2064, 0]
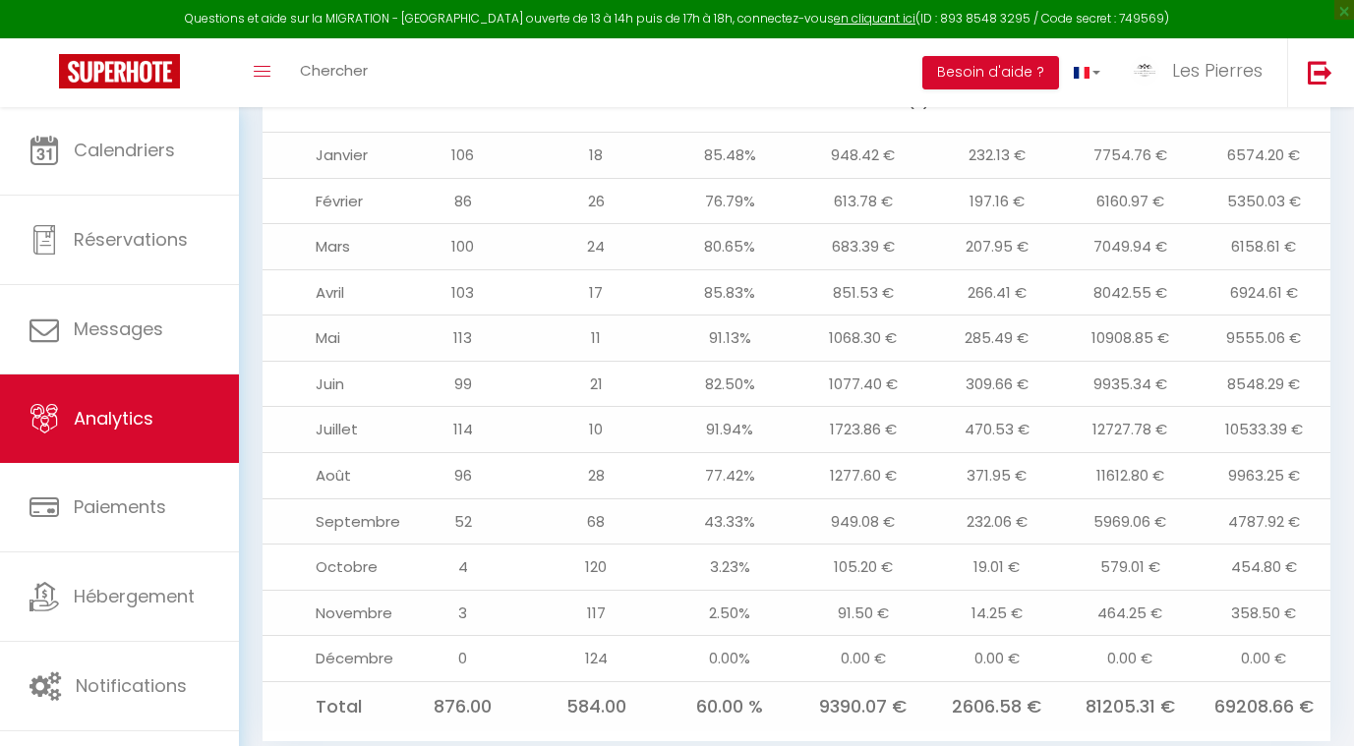
click at [1271, 499] on td "4787.92 €" at bounding box center [1264, 522] width 134 height 46
click at [1264, 545] on td "454.80 €" at bounding box center [1264, 568] width 134 height 46
click at [1267, 590] on td "358.50 €" at bounding box center [1264, 613] width 134 height 46
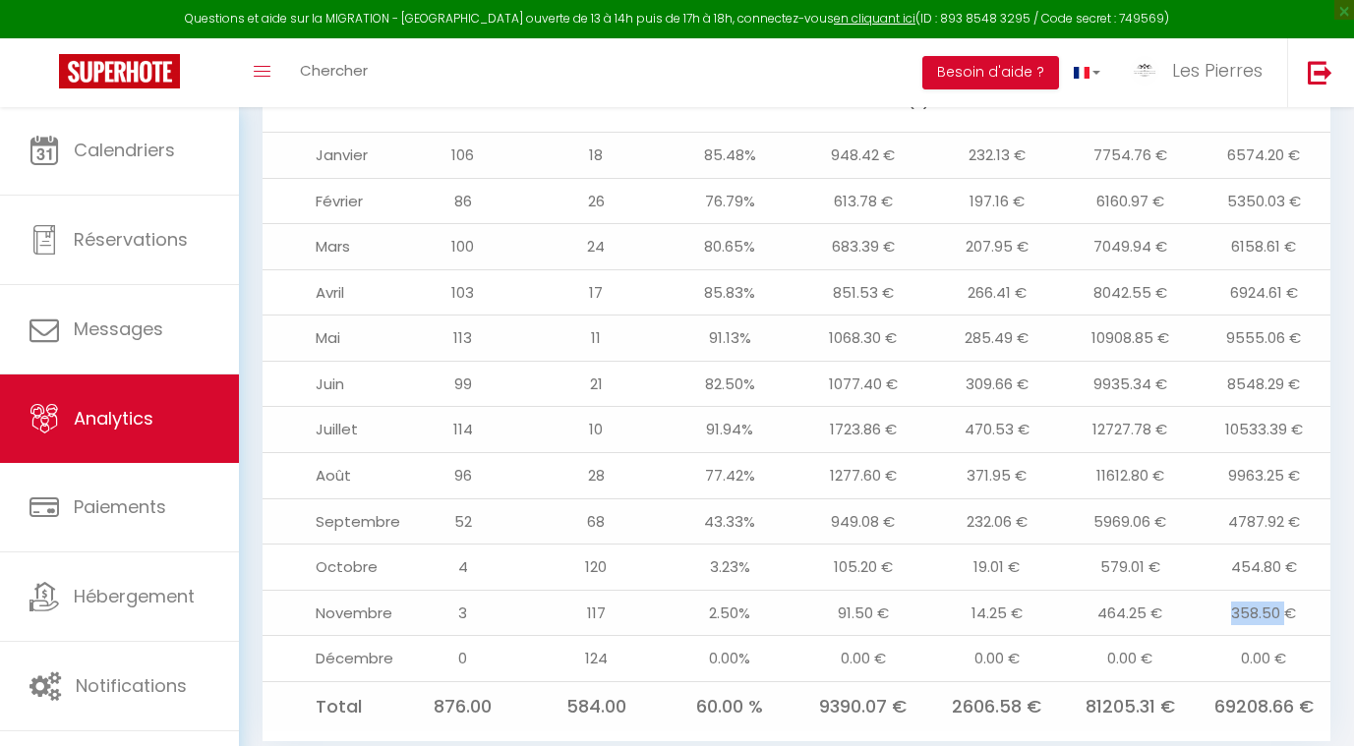
click at [1267, 590] on td "358.50 €" at bounding box center [1264, 613] width 134 height 46
click at [1247, 636] on td "0.00 €" at bounding box center [1264, 659] width 134 height 46
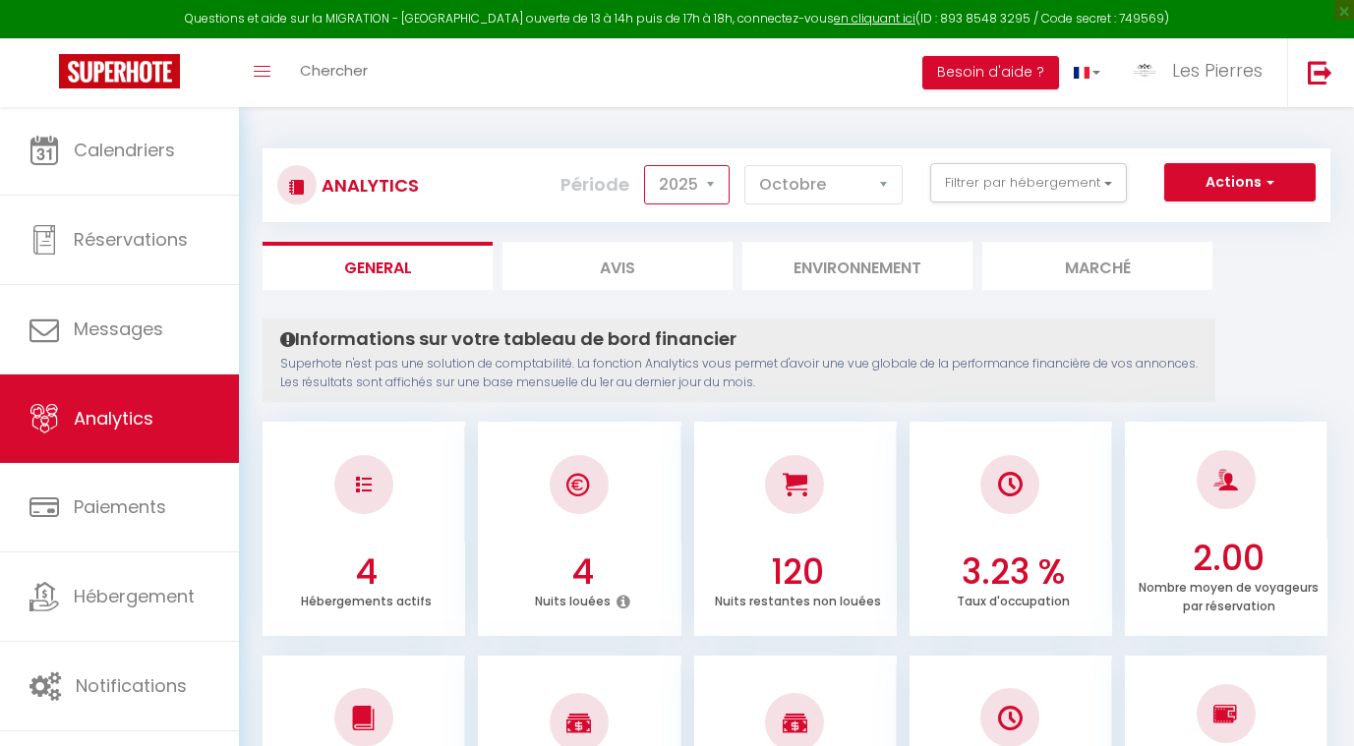
scroll to position [0, 0]
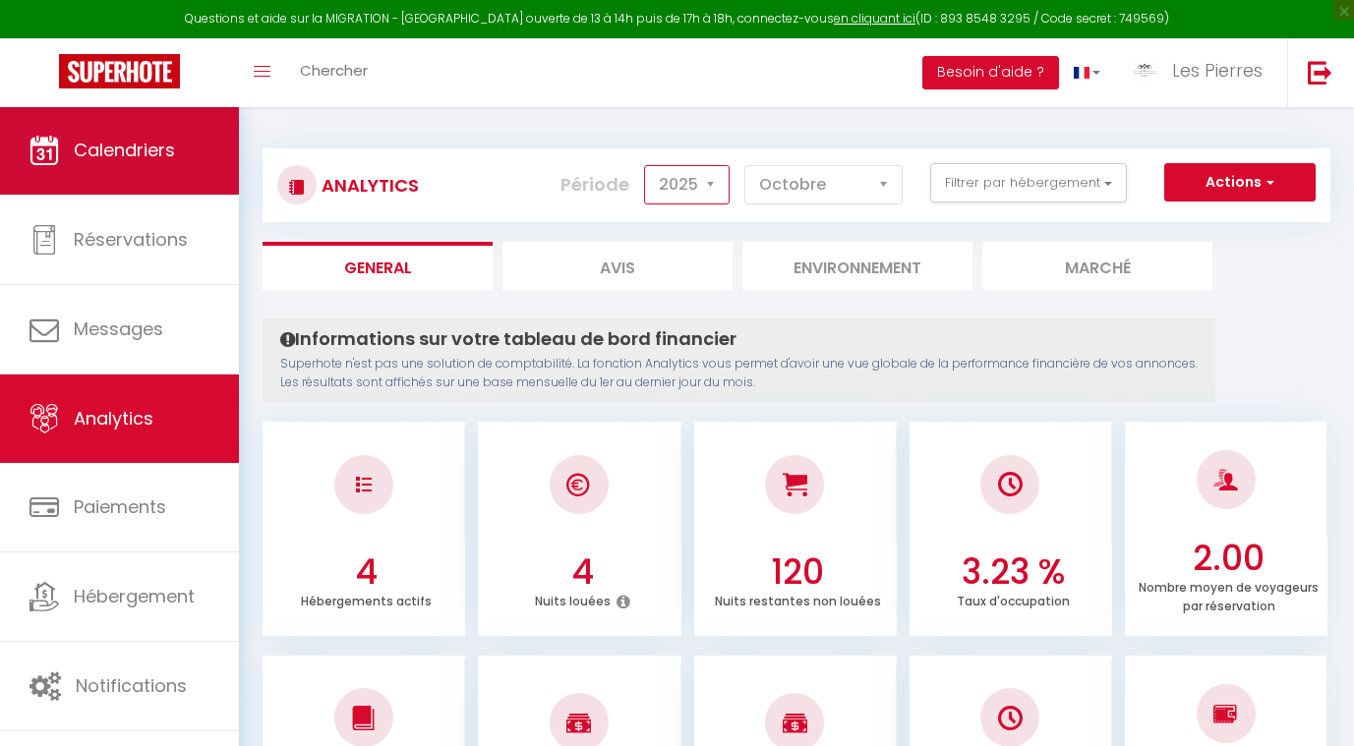
click at [132, 166] on link "Calendriers" at bounding box center [119, 150] width 239 height 89
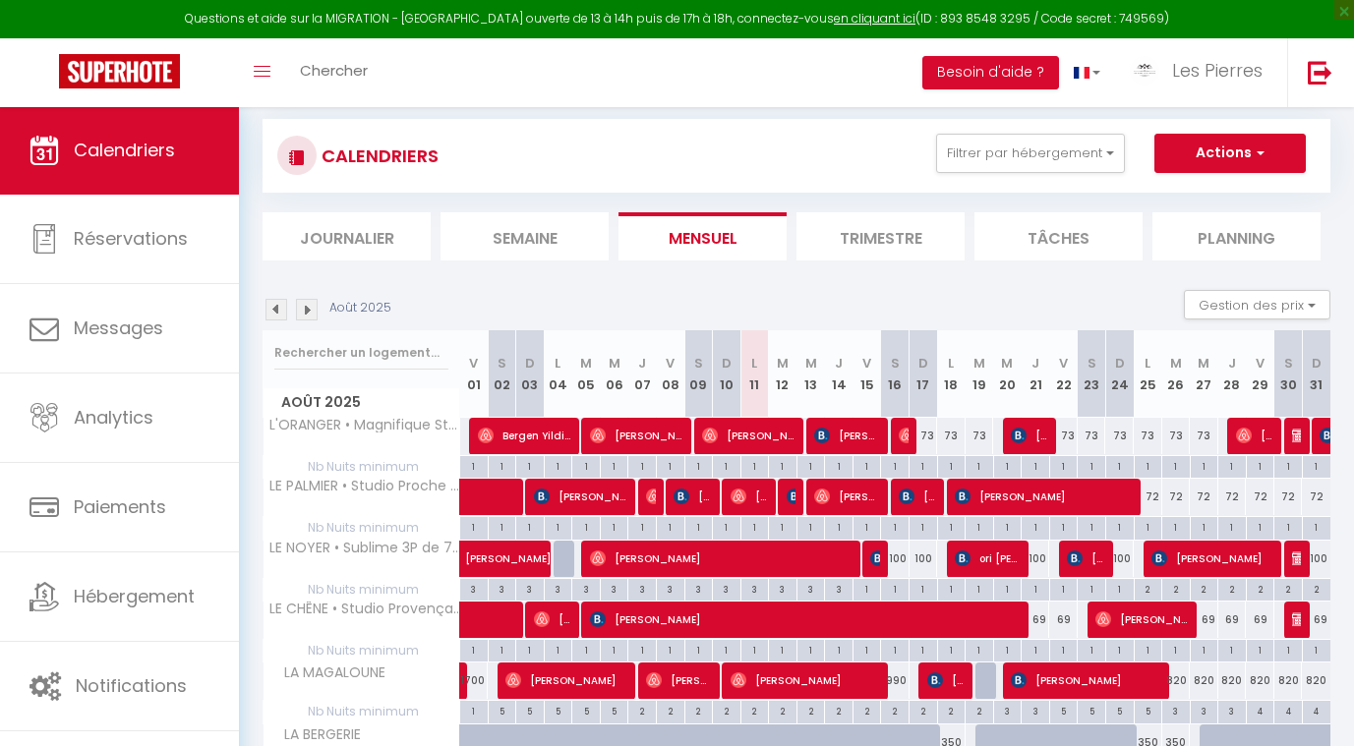
scroll to position [37, 0]
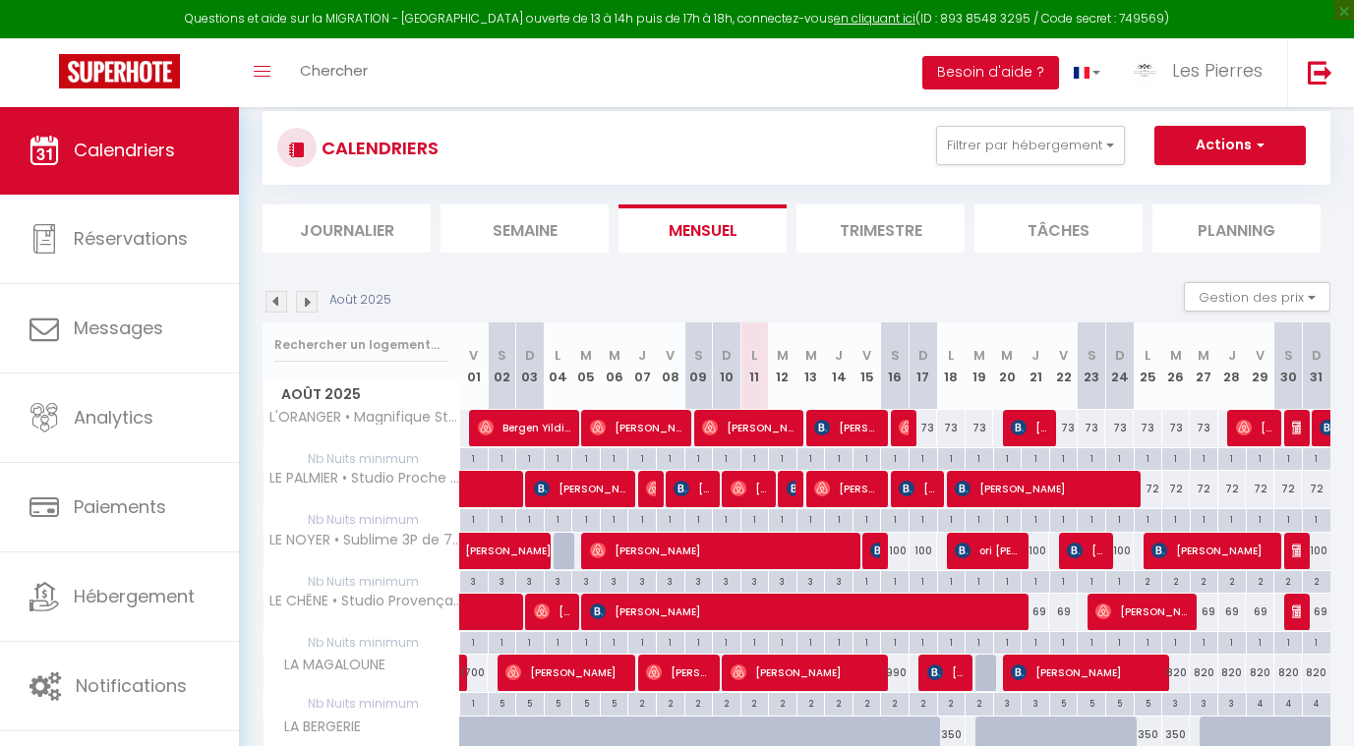
click at [308, 298] on img at bounding box center [307, 302] width 22 height 22
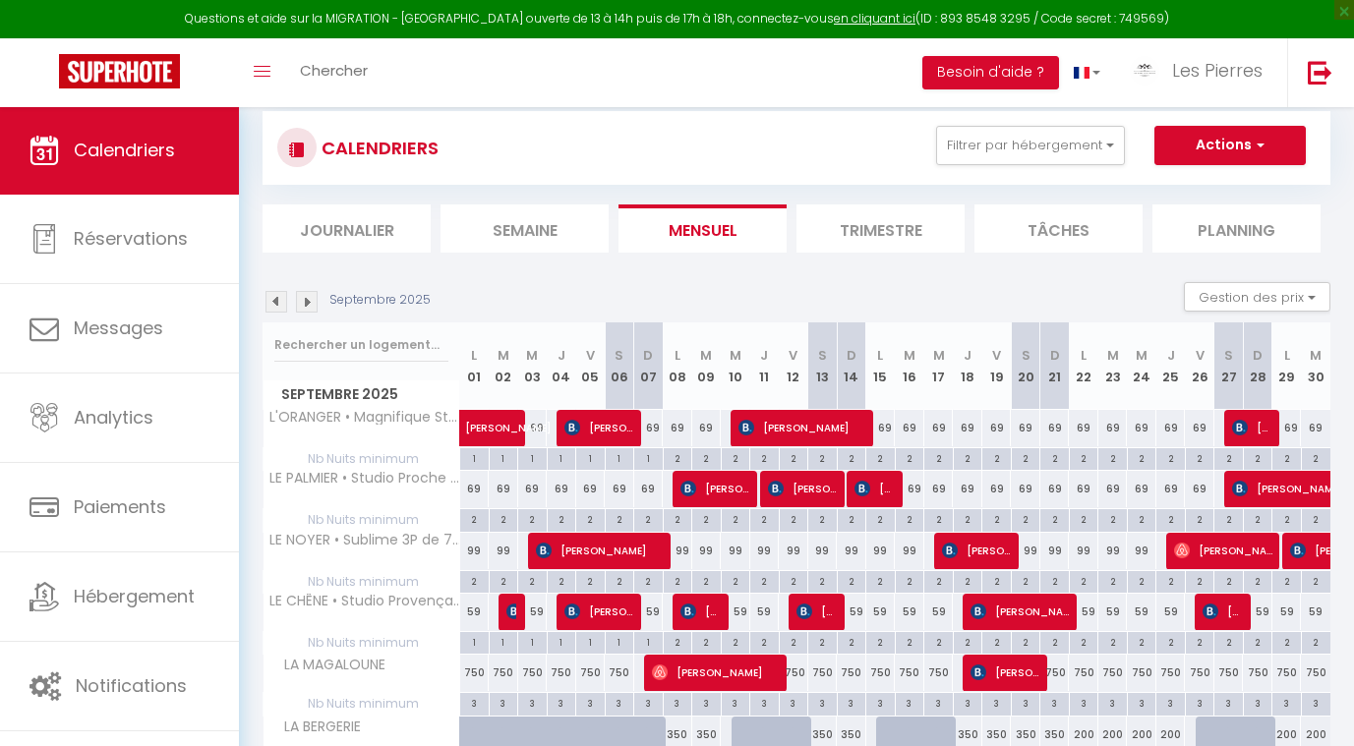
click at [674, 424] on div "69" at bounding box center [678, 428] width 30 height 36
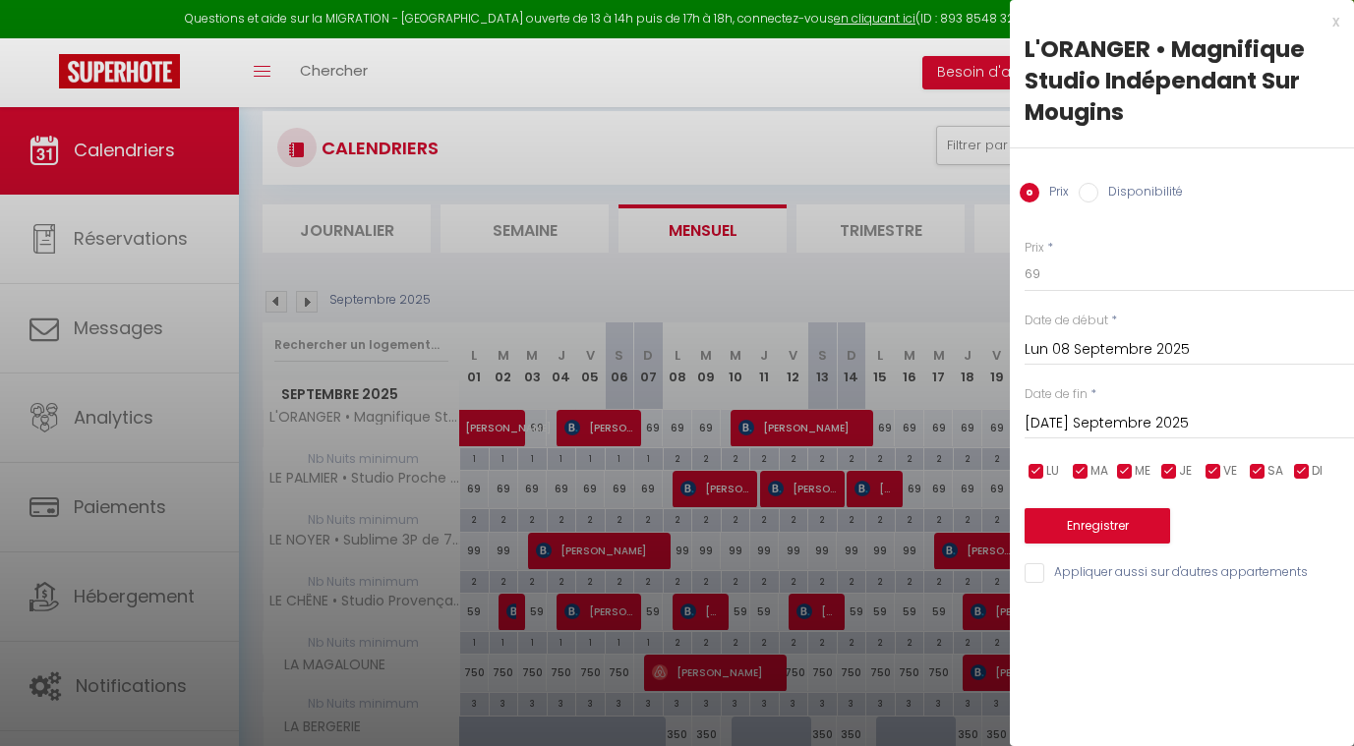
click at [951, 300] on div at bounding box center [677, 373] width 1354 height 746
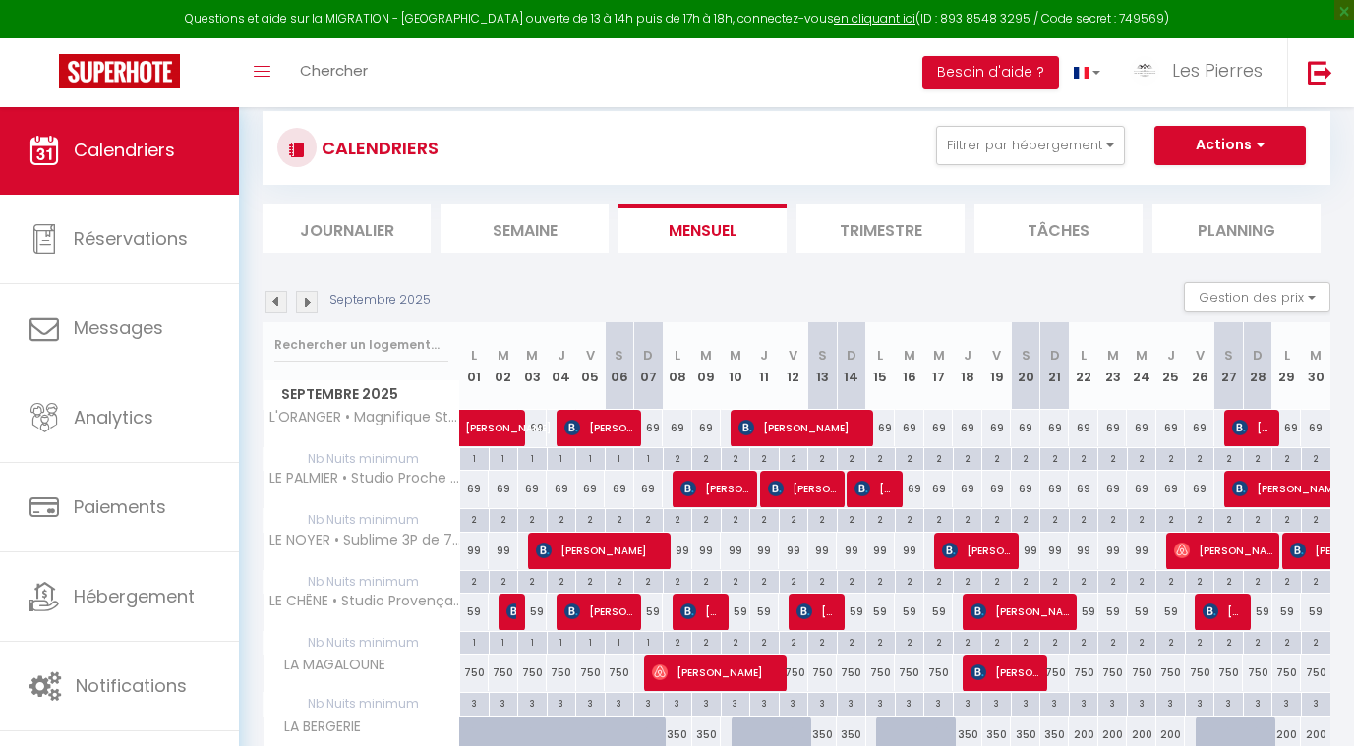
click at [306, 299] on img at bounding box center [307, 302] width 22 height 22
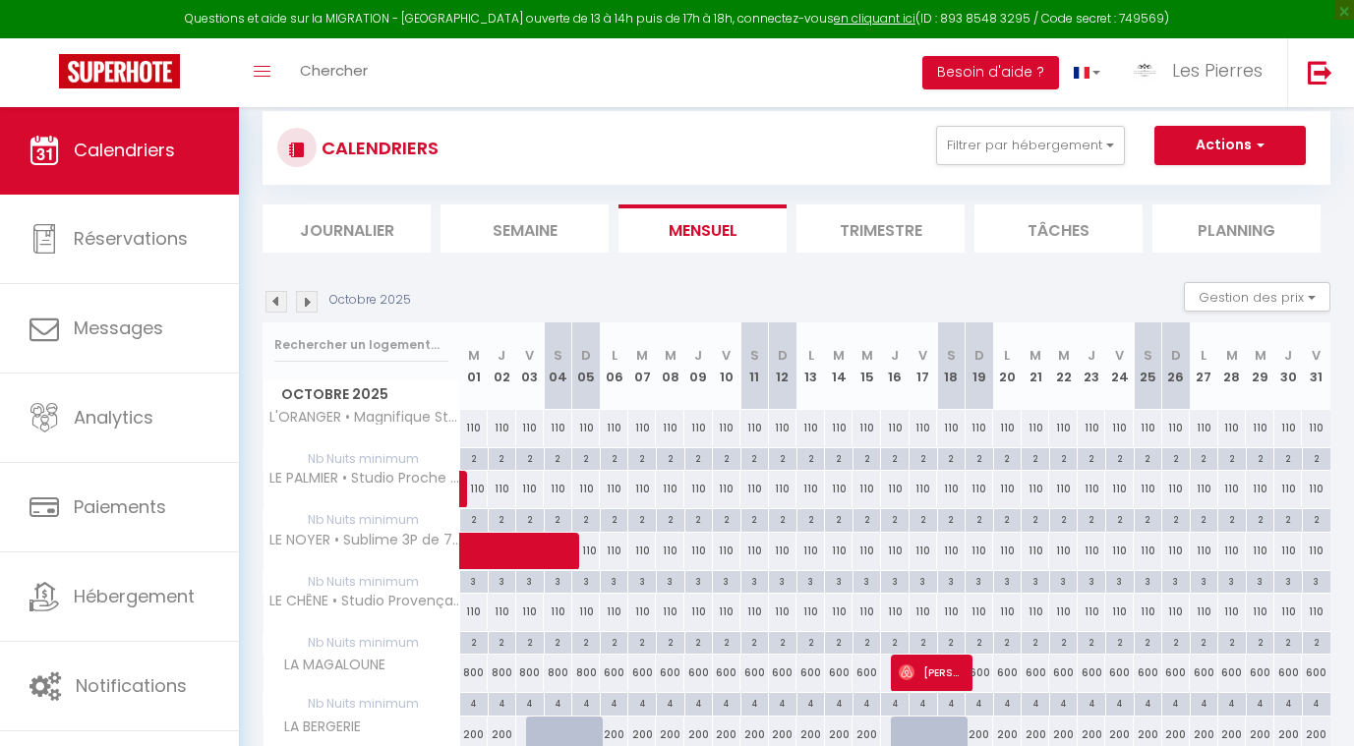
click at [476, 429] on div "110" at bounding box center [474, 428] width 29 height 36
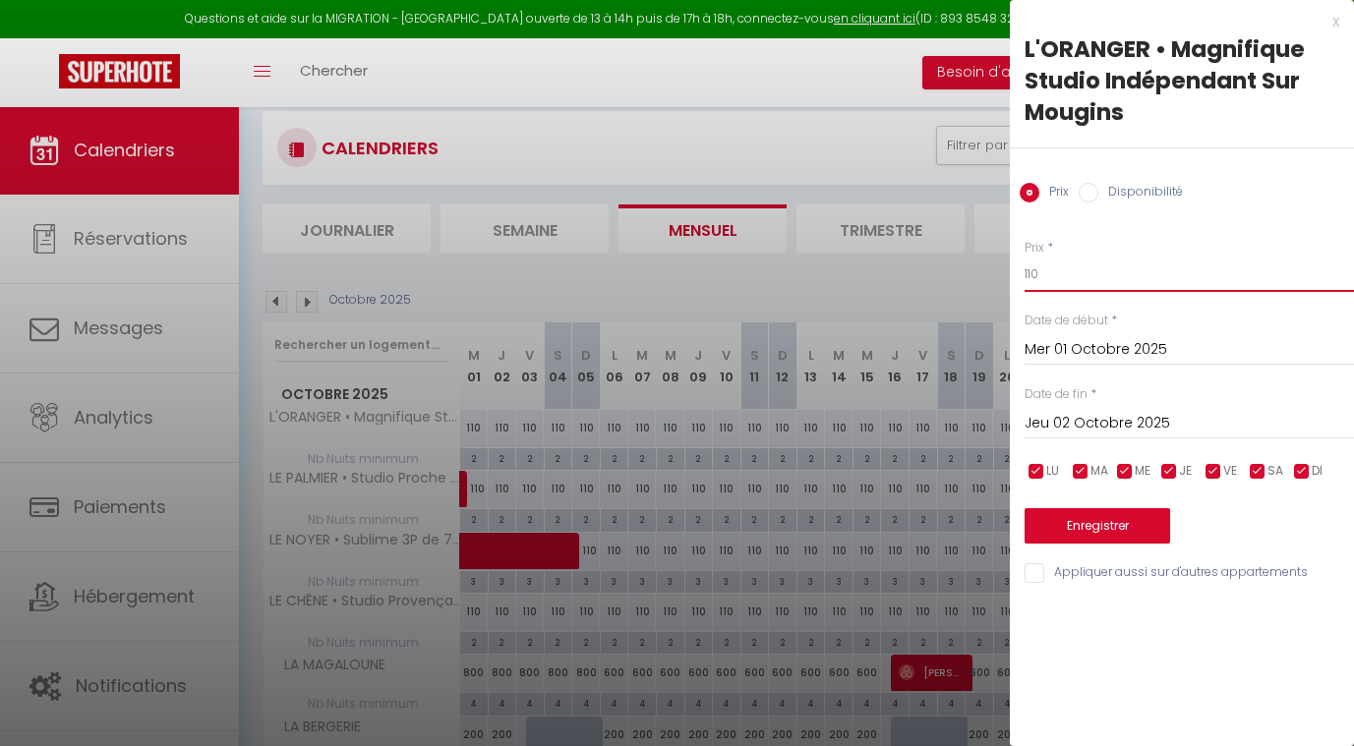
click at [1055, 276] on input "110" at bounding box center [1189, 274] width 329 height 35
click at [1076, 428] on input "Jeu 02 Octobre 2025" at bounding box center [1189, 424] width 329 height 26
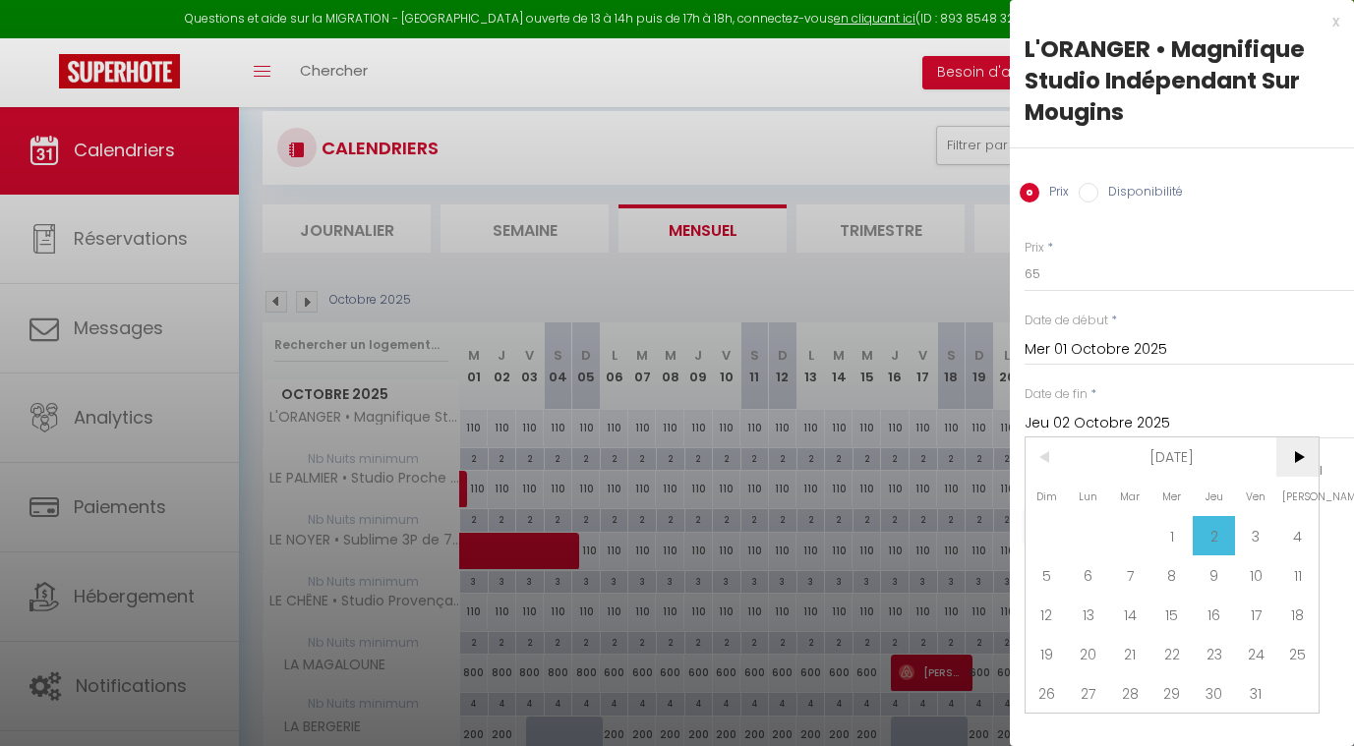
click at [1294, 466] on span ">" at bounding box center [1297, 457] width 42 height 39
click at [1295, 466] on span ">" at bounding box center [1297, 457] width 42 height 39
click at [1290, 618] on span "20" at bounding box center [1297, 614] width 42 height 39
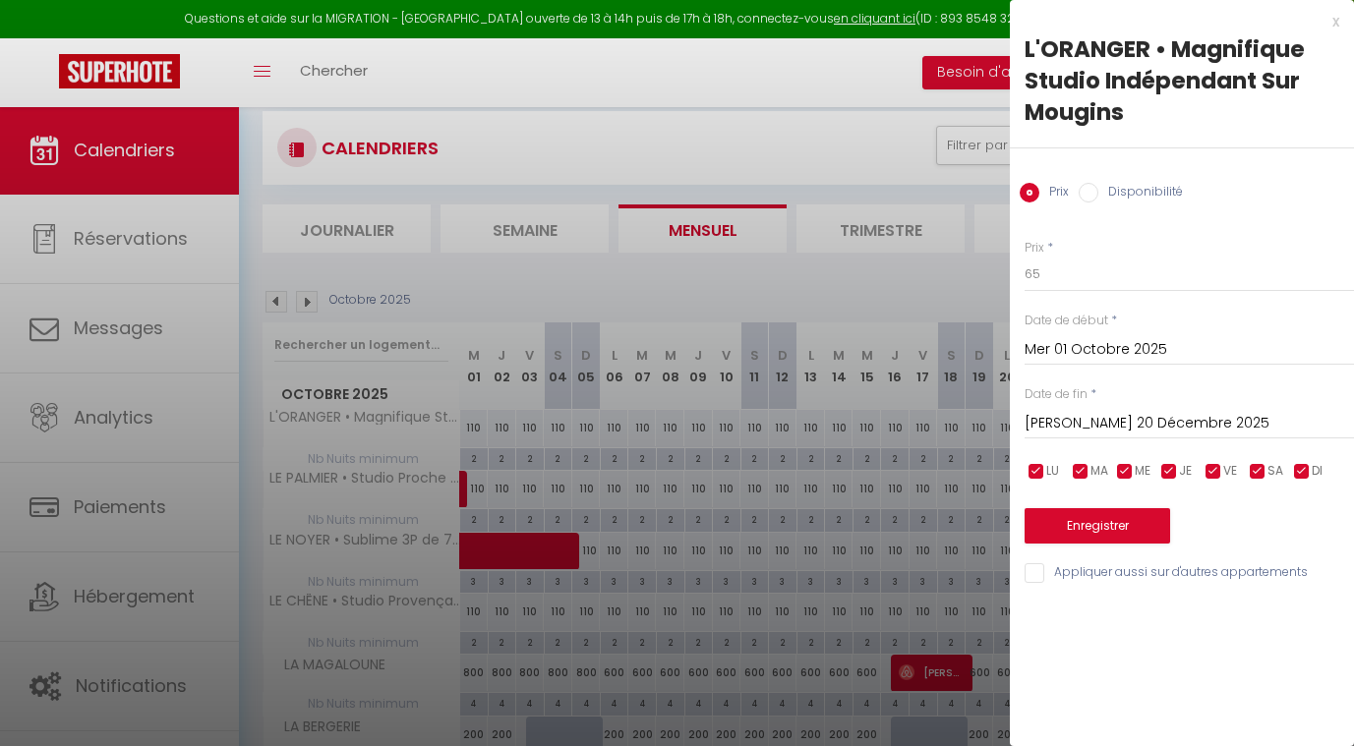
click at [1073, 351] on input "Mer 01 Octobre 2025" at bounding box center [1189, 350] width 329 height 26
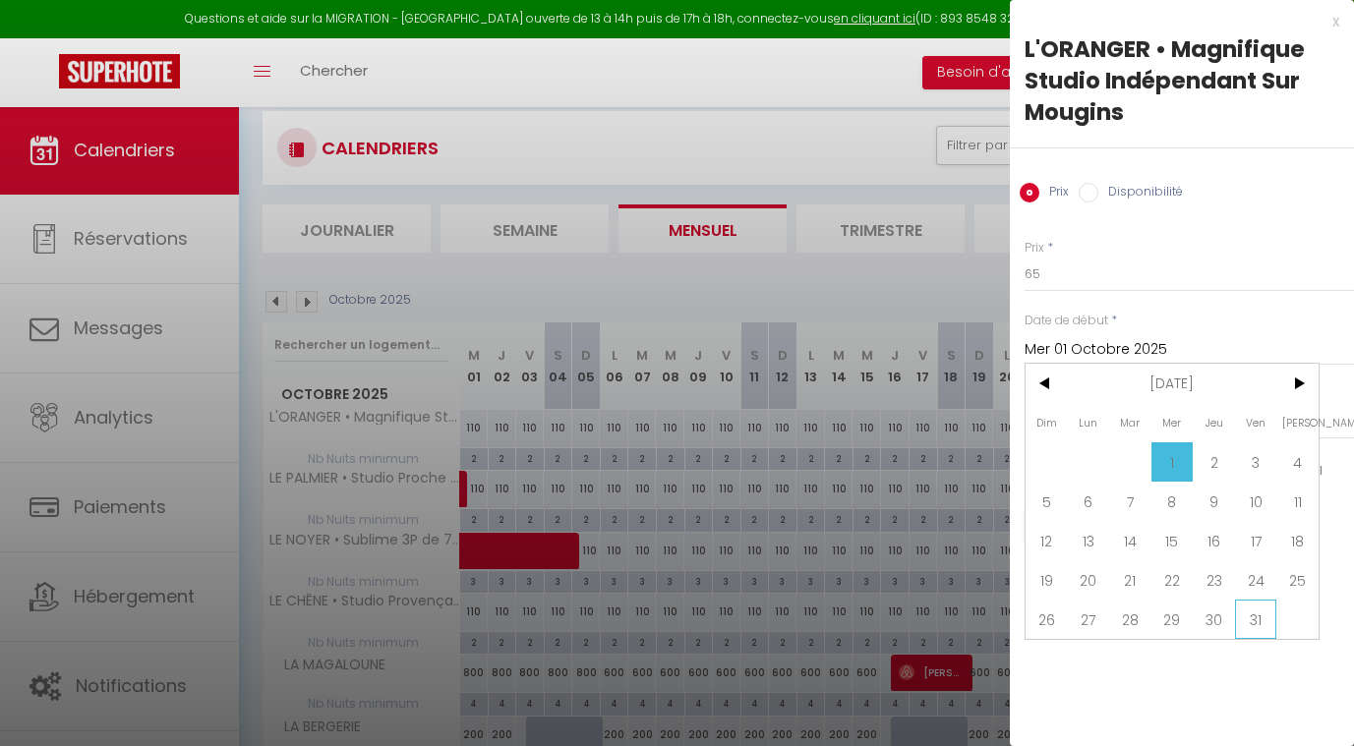
click at [1250, 620] on span "31" at bounding box center [1256, 619] width 42 height 39
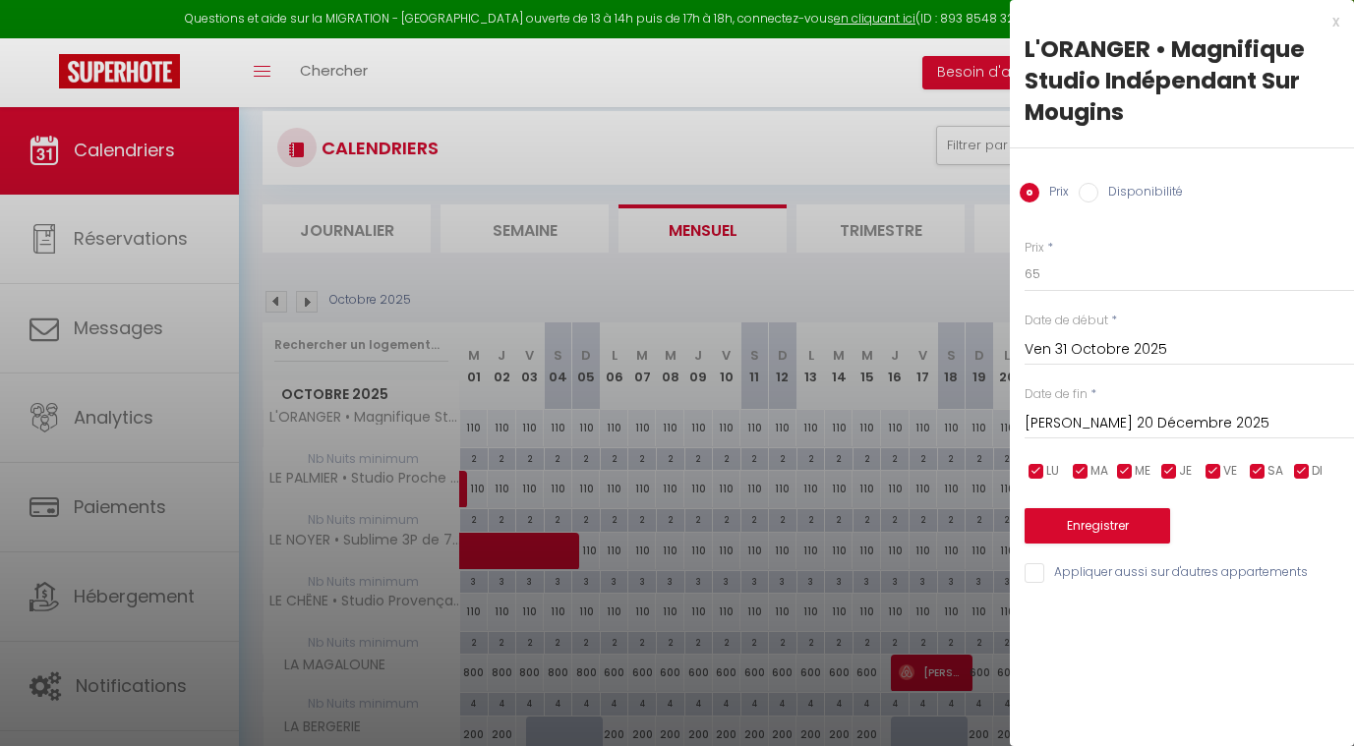
click at [1133, 528] on button "Enregistrer" at bounding box center [1098, 525] width 146 height 35
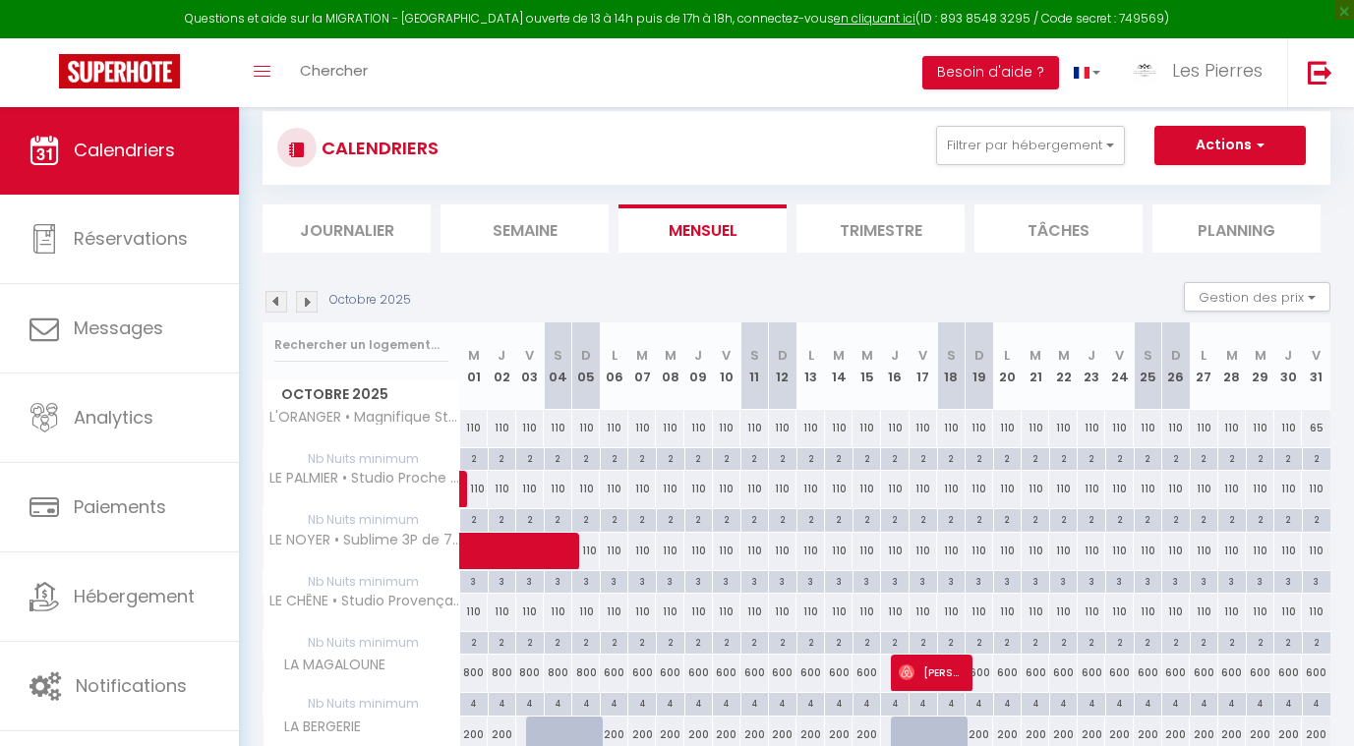
click at [615, 429] on div "110" at bounding box center [614, 428] width 29 height 36
type input "110"
type input "Lun 06 Octobre 2025"
type input "[DATE] Octobre 2025"
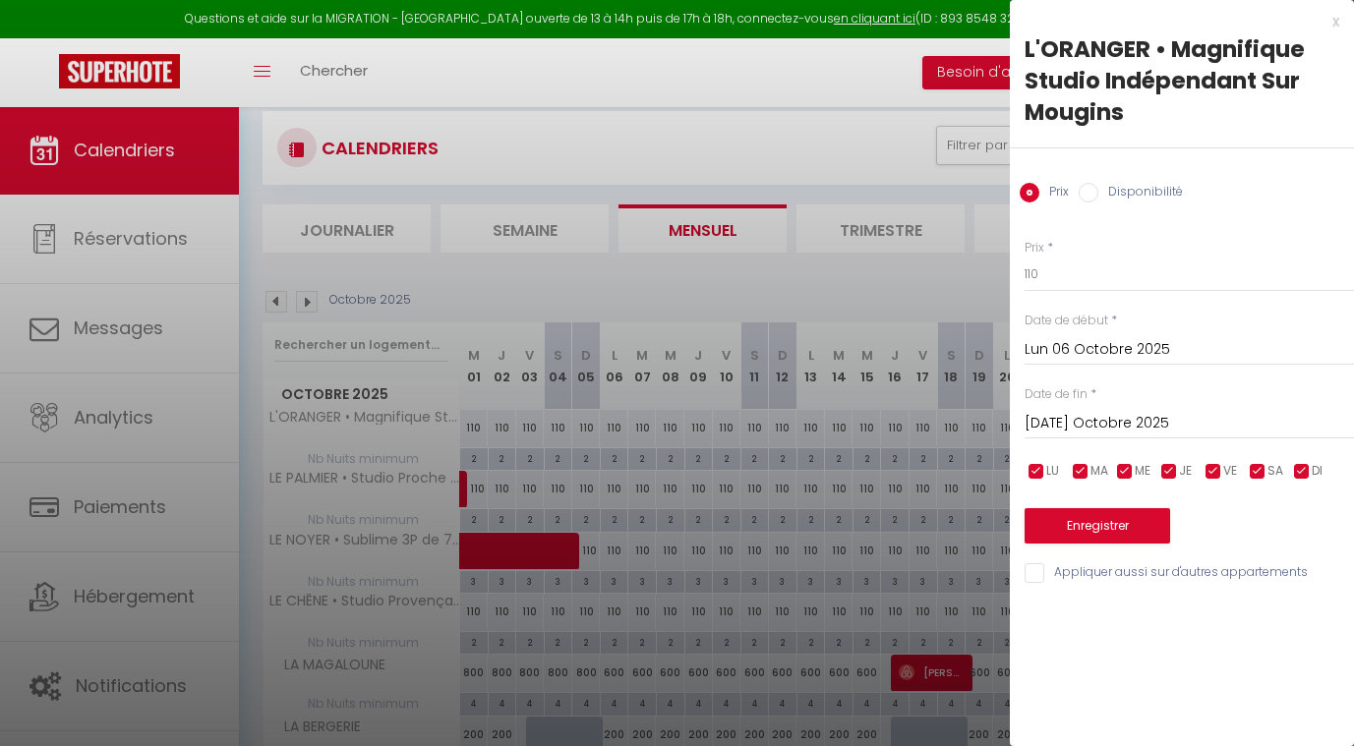
click at [826, 378] on div at bounding box center [677, 373] width 1354 height 746
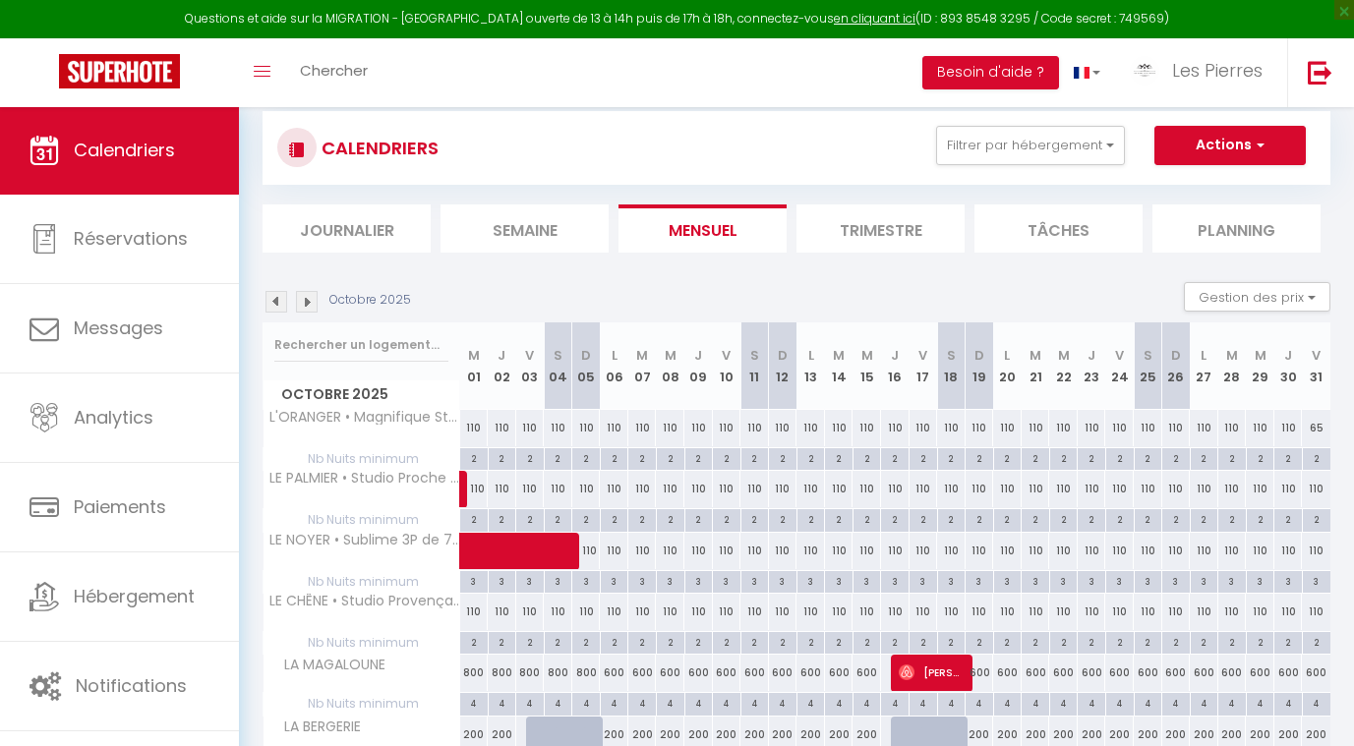
click at [502, 427] on div "110" at bounding box center [502, 428] width 29 height 36
type input "110"
type input "Jeu 02 Octobre 2025"
type input "Ven 03 Octobre 2025"
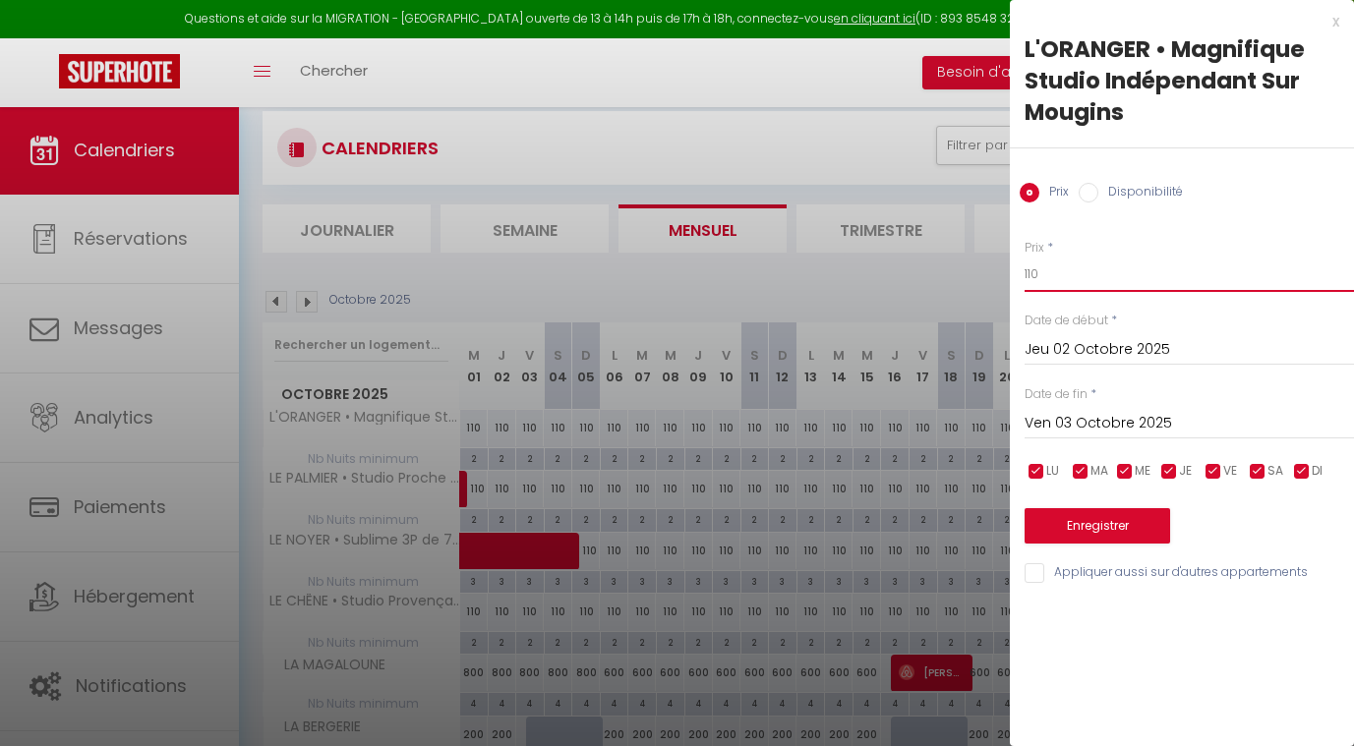
click at [1049, 288] on input "110" at bounding box center [1189, 274] width 329 height 35
type input "1"
type input "66"
click at [1066, 352] on input "Jeu 02 Octobre 2025" at bounding box center [1189, 350] width 329 height 26
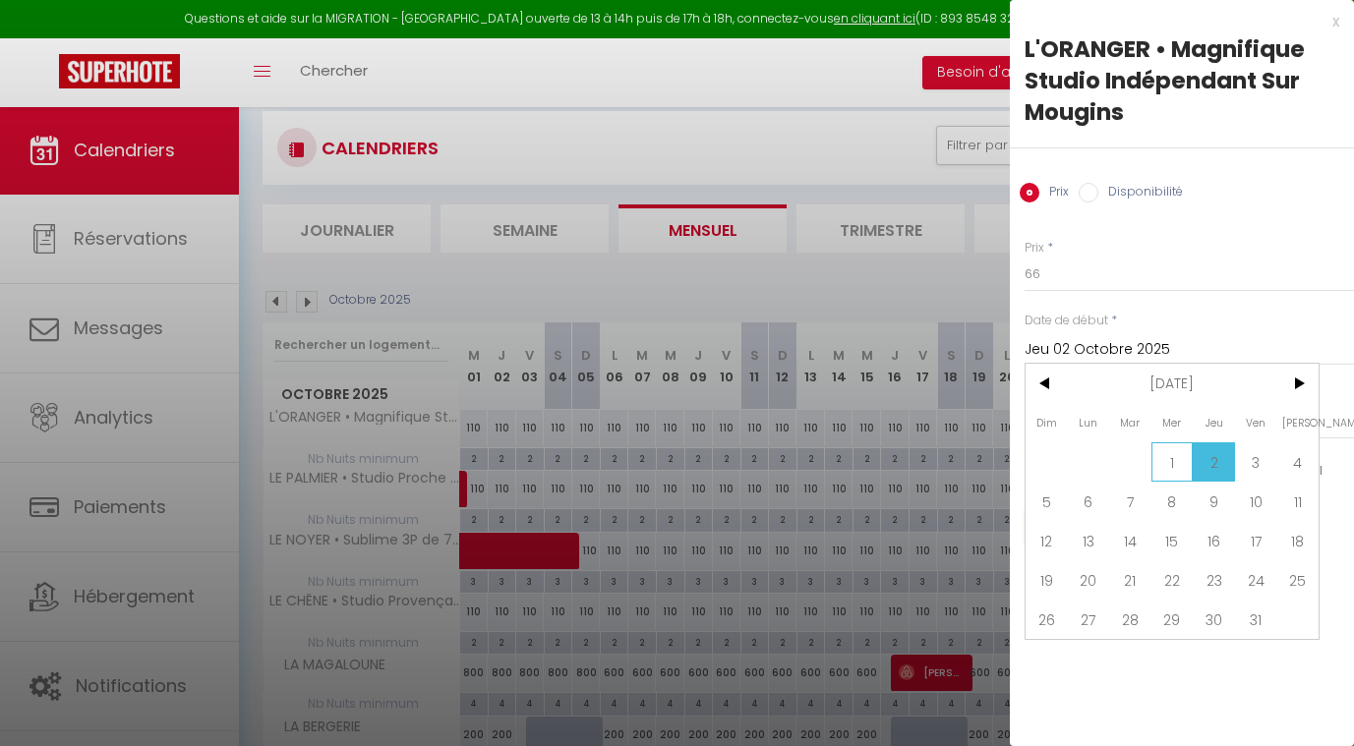
click at [1168, 465] on span "1" at bounding box center [1173, 462] width 42 height 39
type input "Mer 01 Octobre 2025"
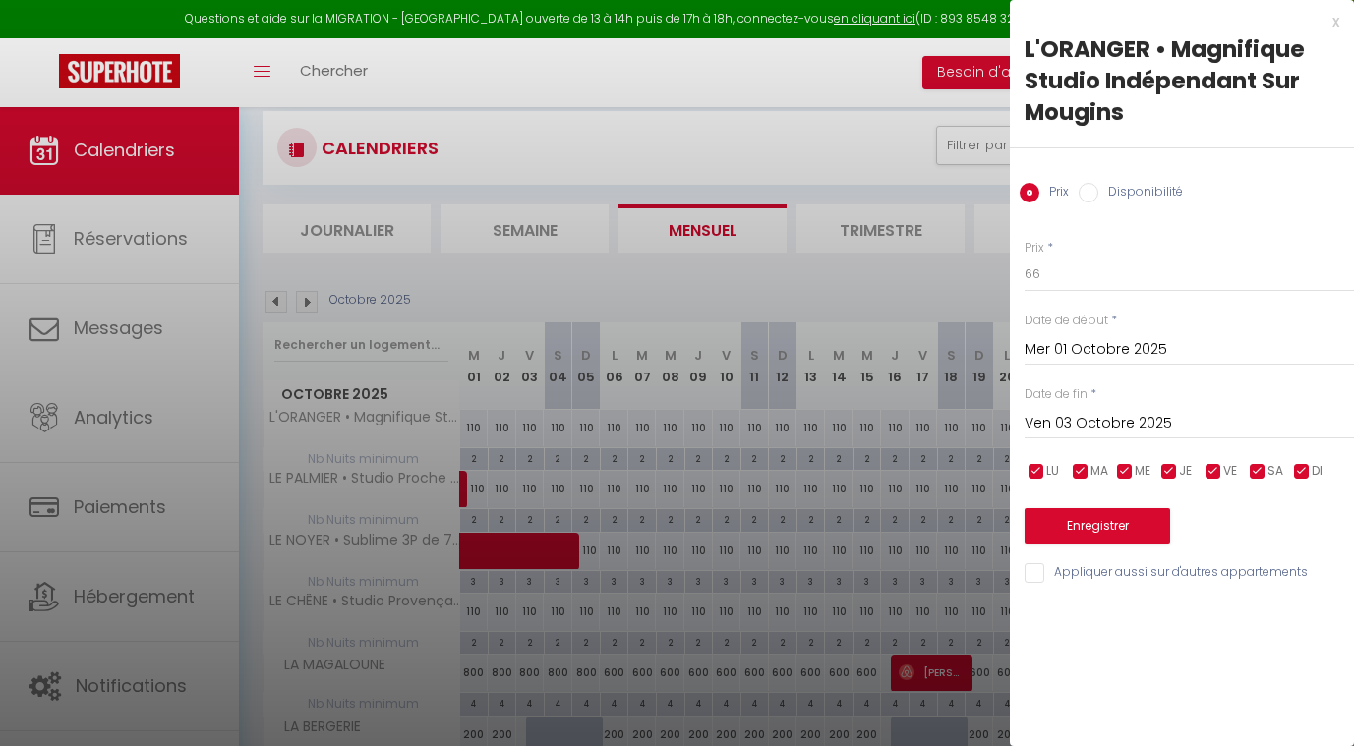
click at [1089, 424] on input "Ven 03 Octobre 2025" at bounding box center [1189, 424] width 329 height 26
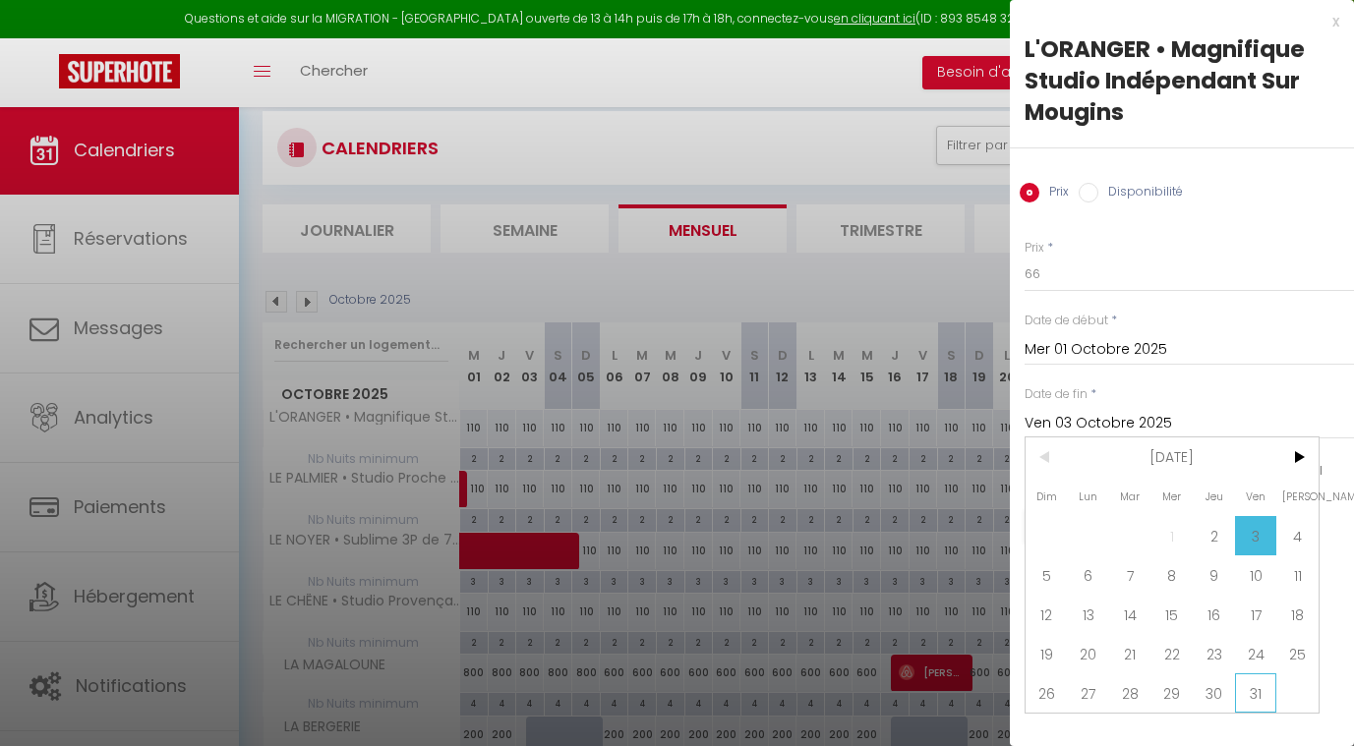
click at [1242, 682] on span "31" at bounding box center [1256, 693] width 42 height 39
type input "Ven 31 Octobre 2025"
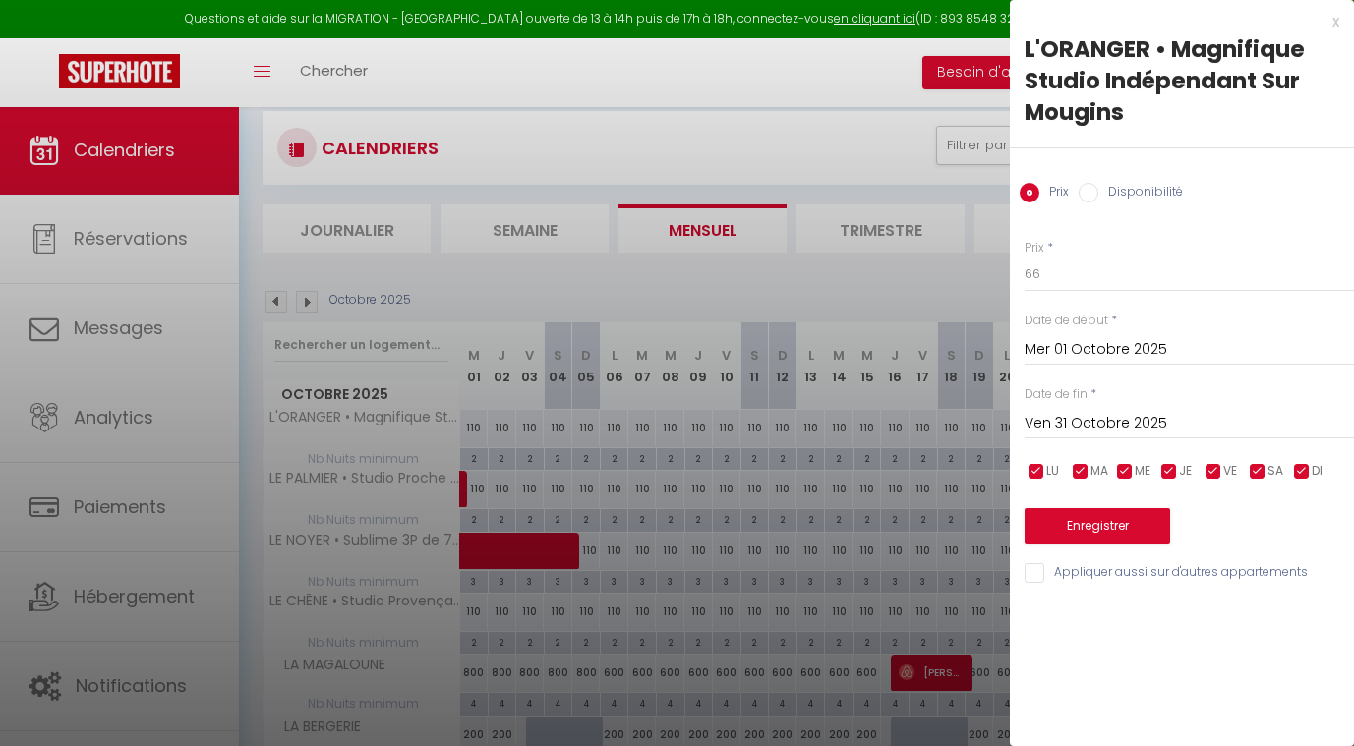
click at [1084, 523] on button "Enregistrer" at bounding box center [1098, 525] width 146 height 35
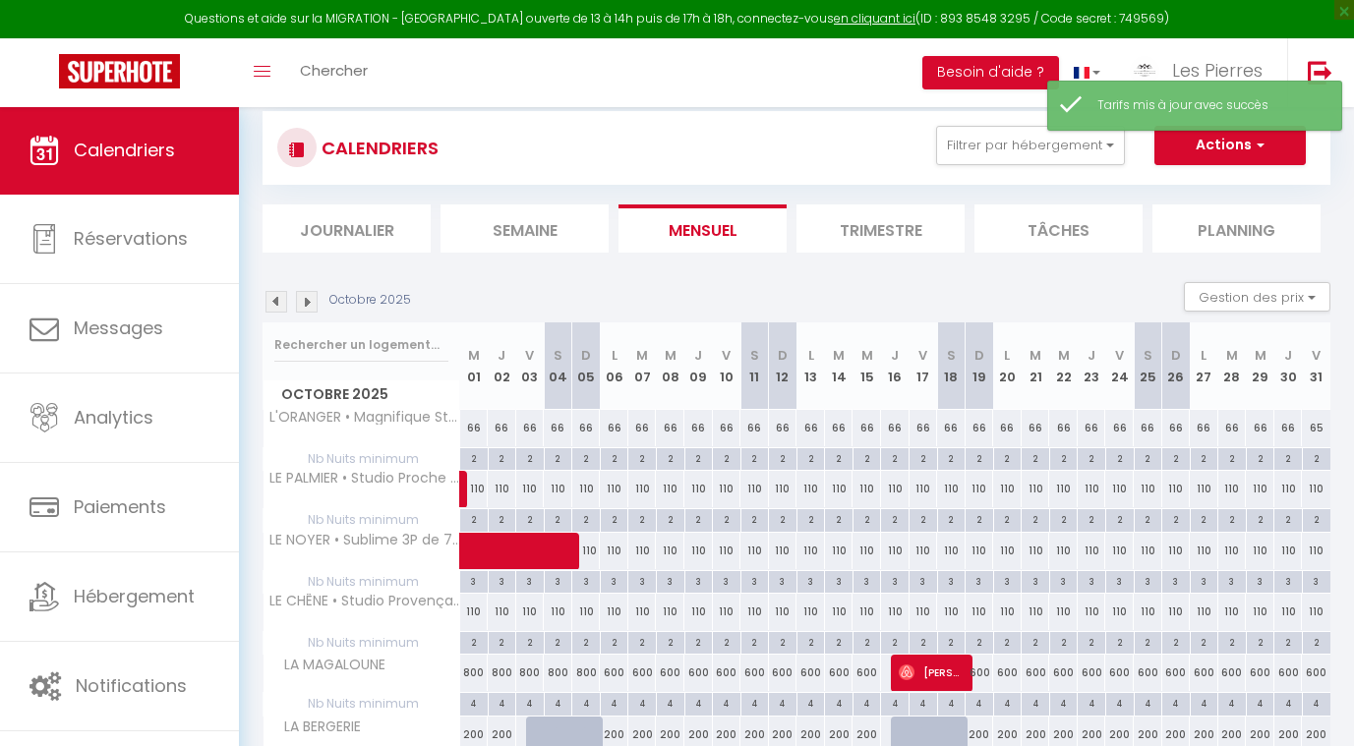
click at [308, 303] on img at bounding box center [307, 302] width 22 height 22
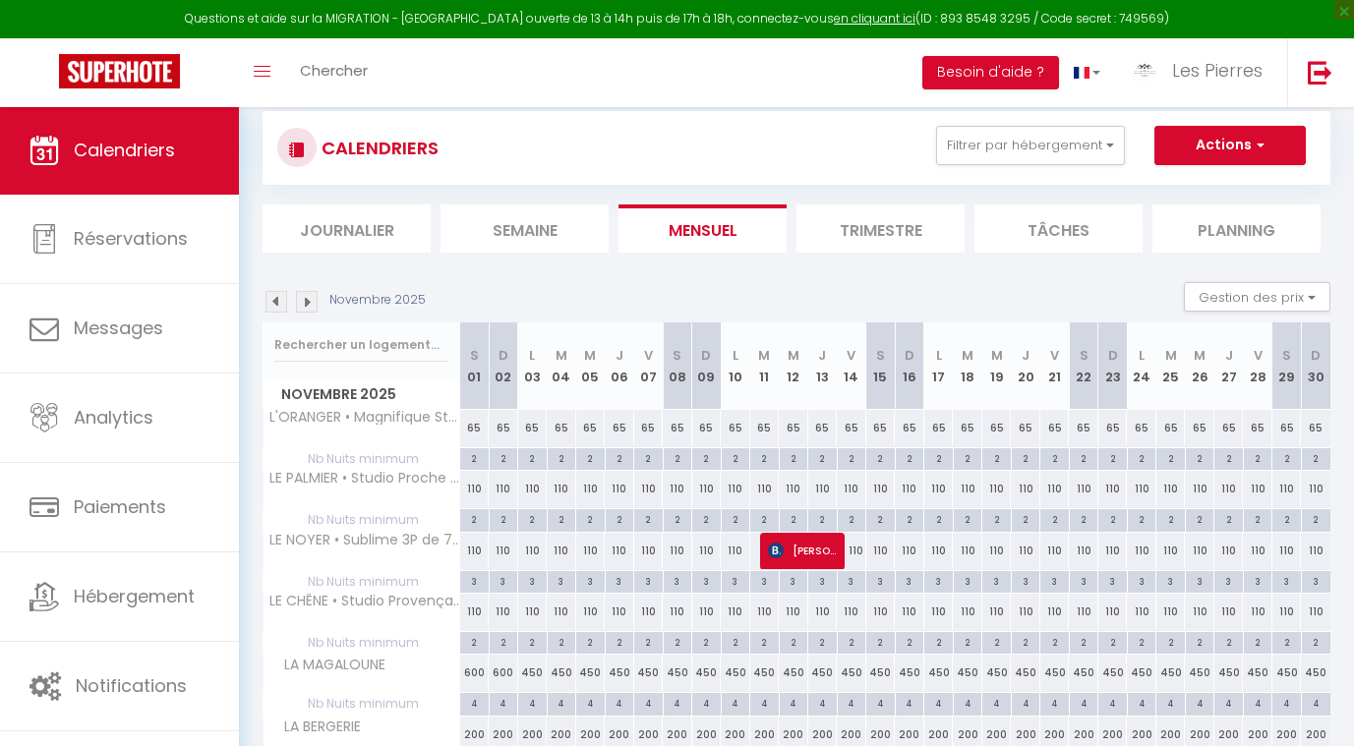
click at [274, 304] on img at bounding box center [277, 302] width 22 height 22
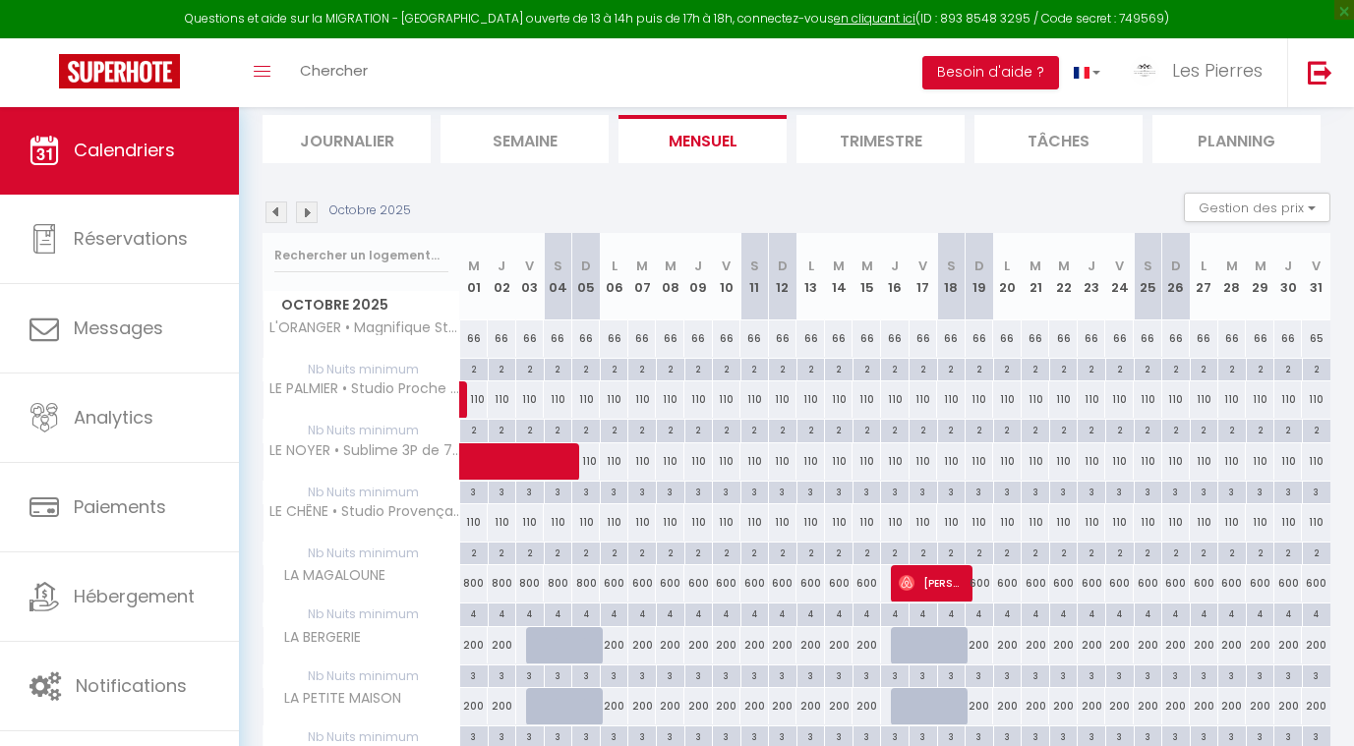
scroll to position [133, 0]
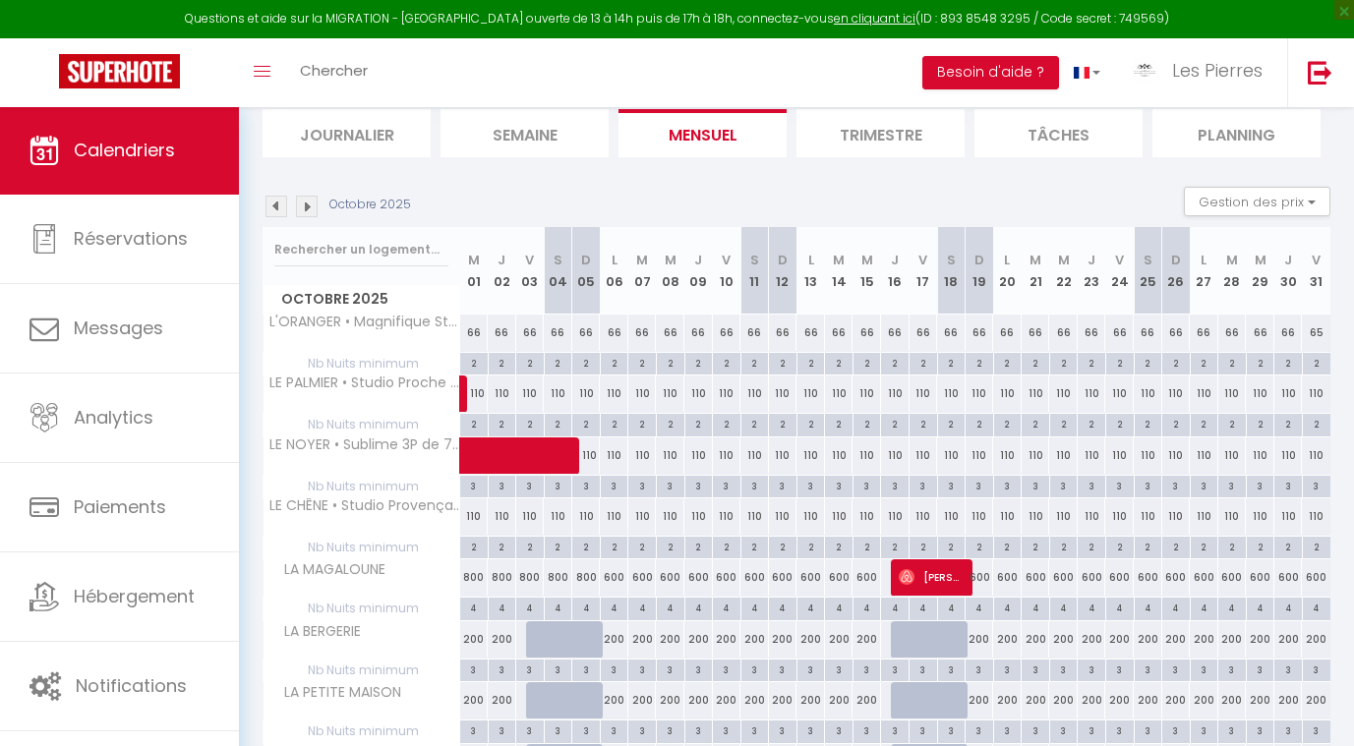
click at [477, 509] on div "110" at bounding box center [474, 517] width 29 height 36
type input "110"
type input "Mer 01 Octobre 2025"
type input "Jeu 02 Octobre 2025"
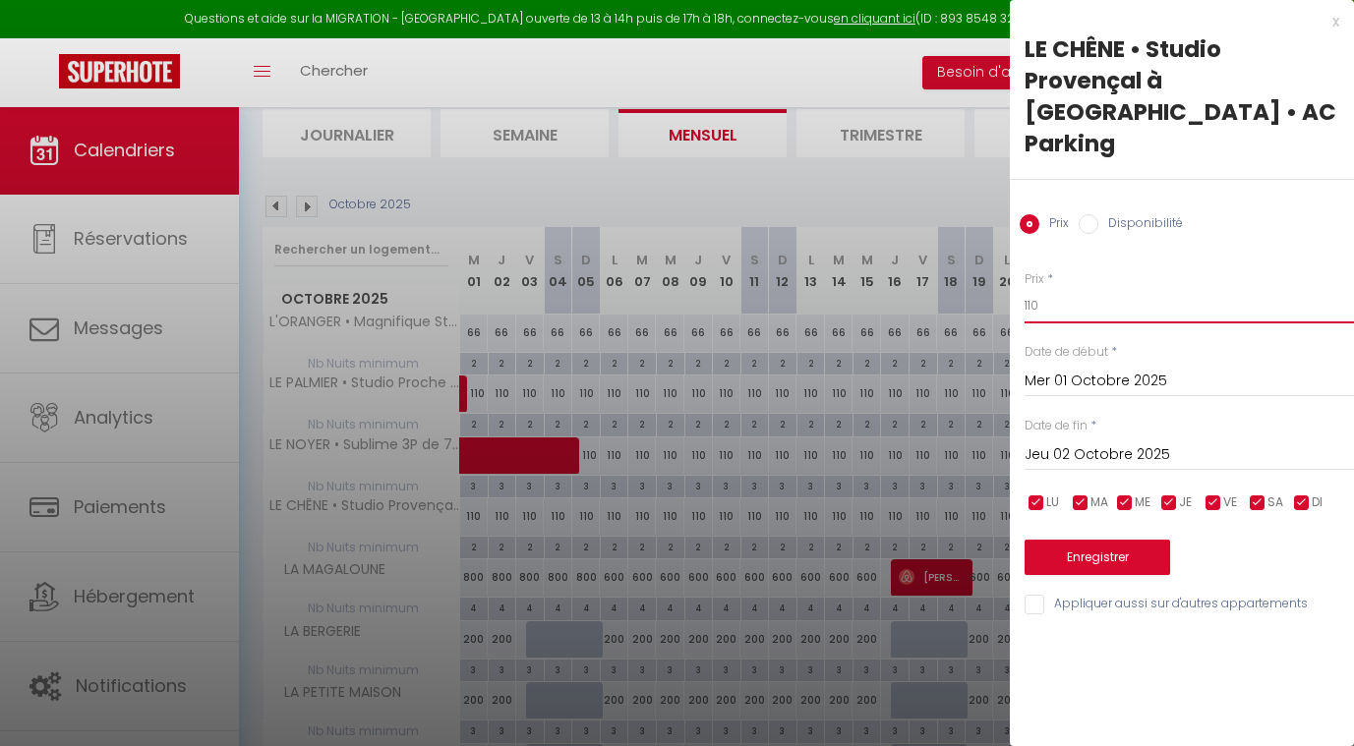
click at [1076, 288] on input "110" at bounding box center [1189, 305] width 329 height 35
type input "1"
type input "58"
click at [1084, 443] on input "Jeu 02 Octobre 2025" at bounding box center [1189, 456] width 329 height 26
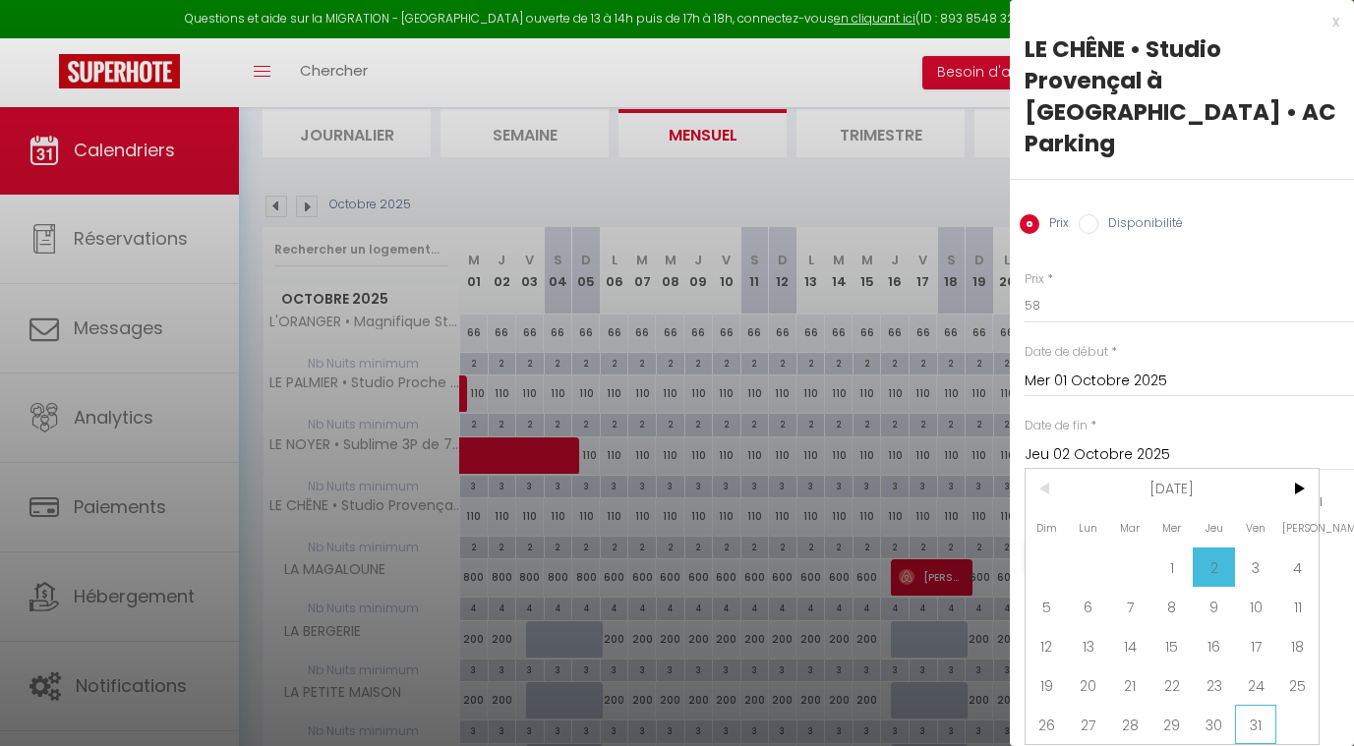
click at [1257, 705] on span "31" at bounding box center [1256, 724] width 42 height 39
type input "Ven 31 Octobre 2025"
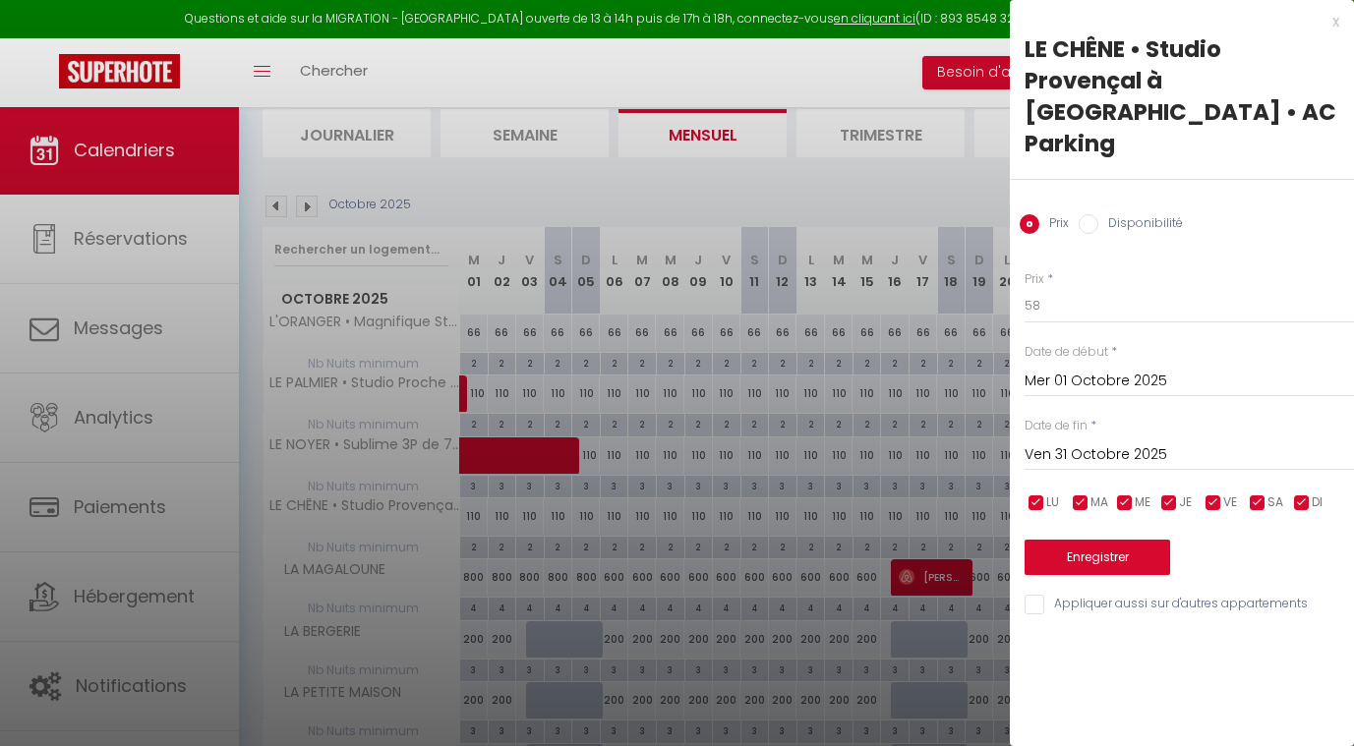
click at [1085, 540] on button "Enregistrer" at bounding box center [1098, 557] width 146 height 35
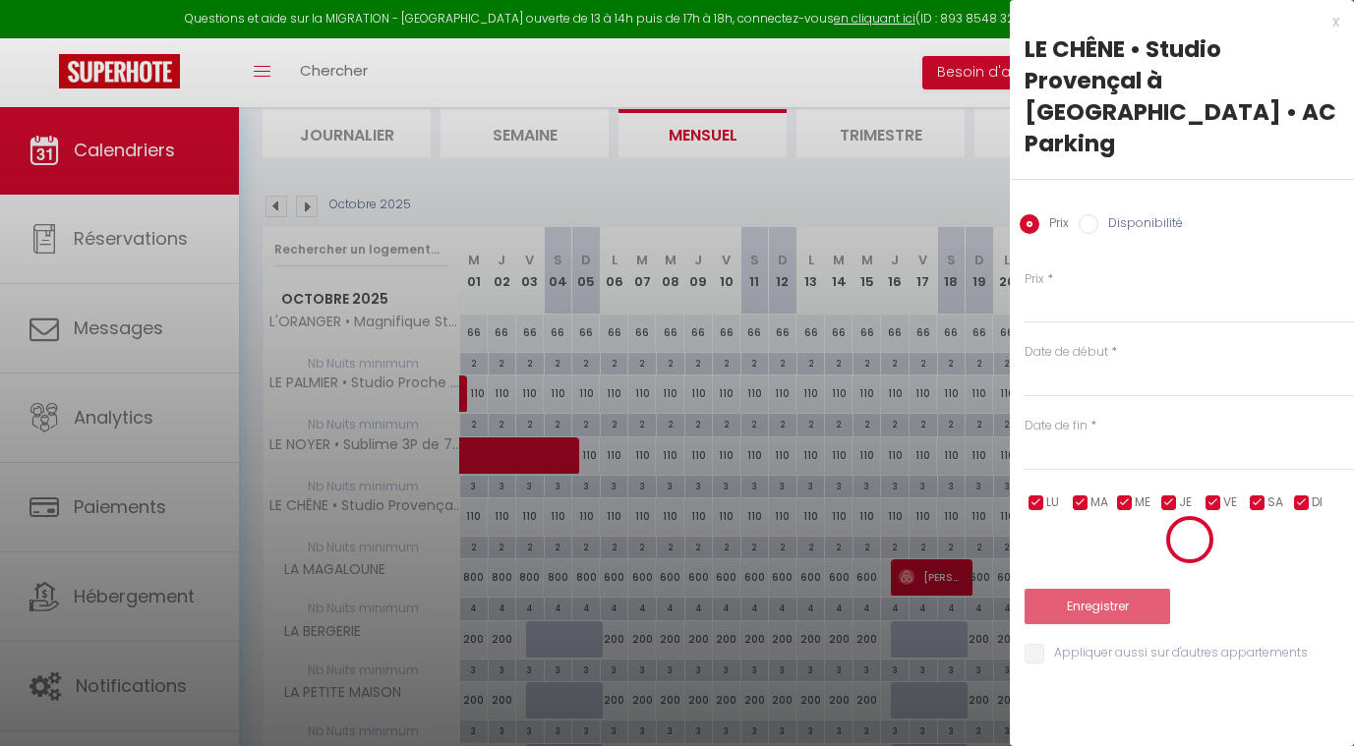
scroll to position [106, 0]
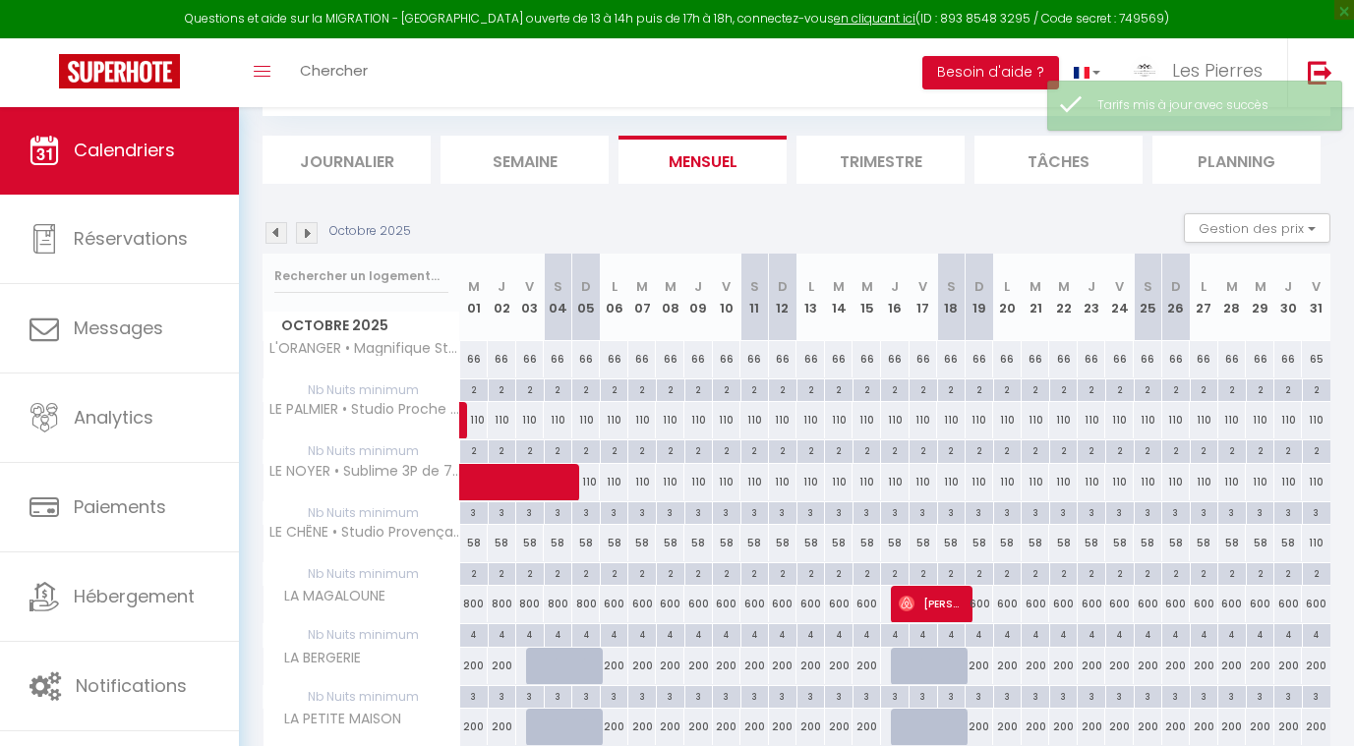
click at [1315, 545] on div "110" at bounding box center [1316, 543] width 29 height 36
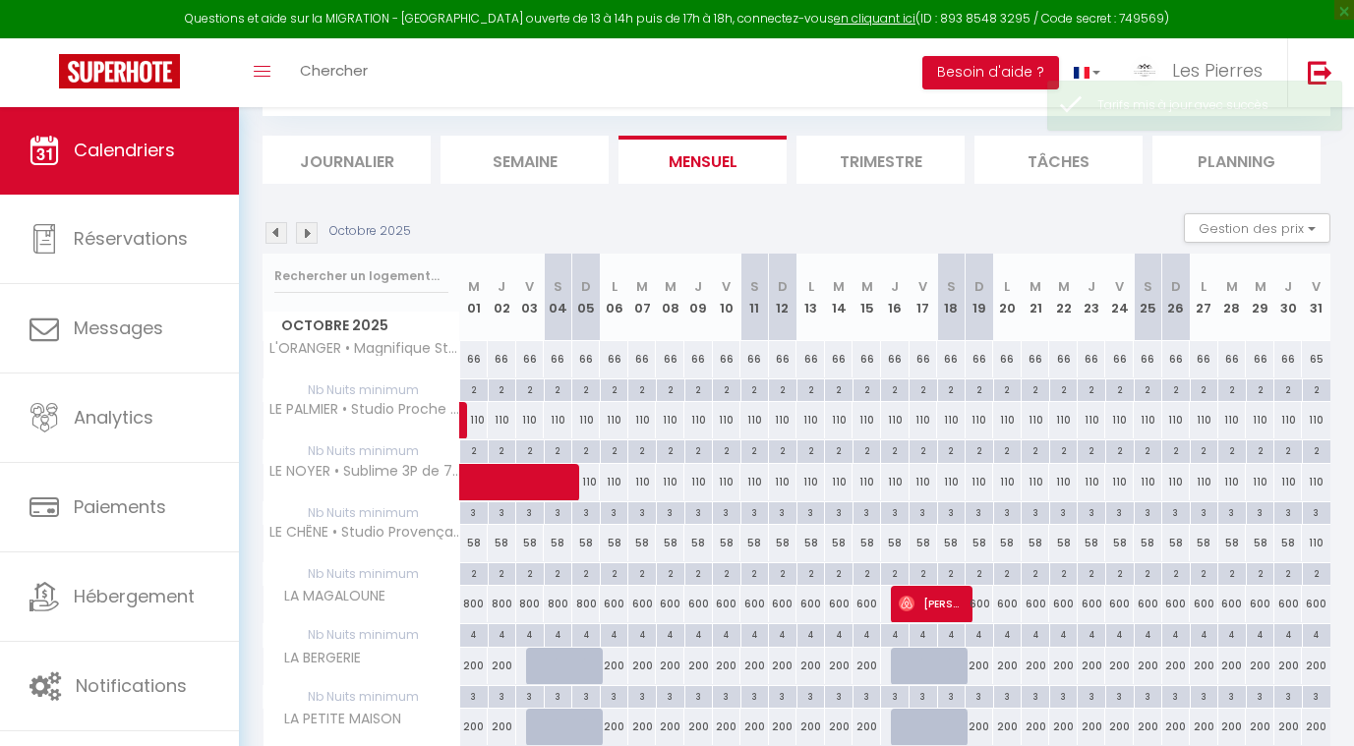
type input "110"
type input "Ven 31 Octobre 2025"
type input "[PERSON_NAME] 01 Novembre 2025"
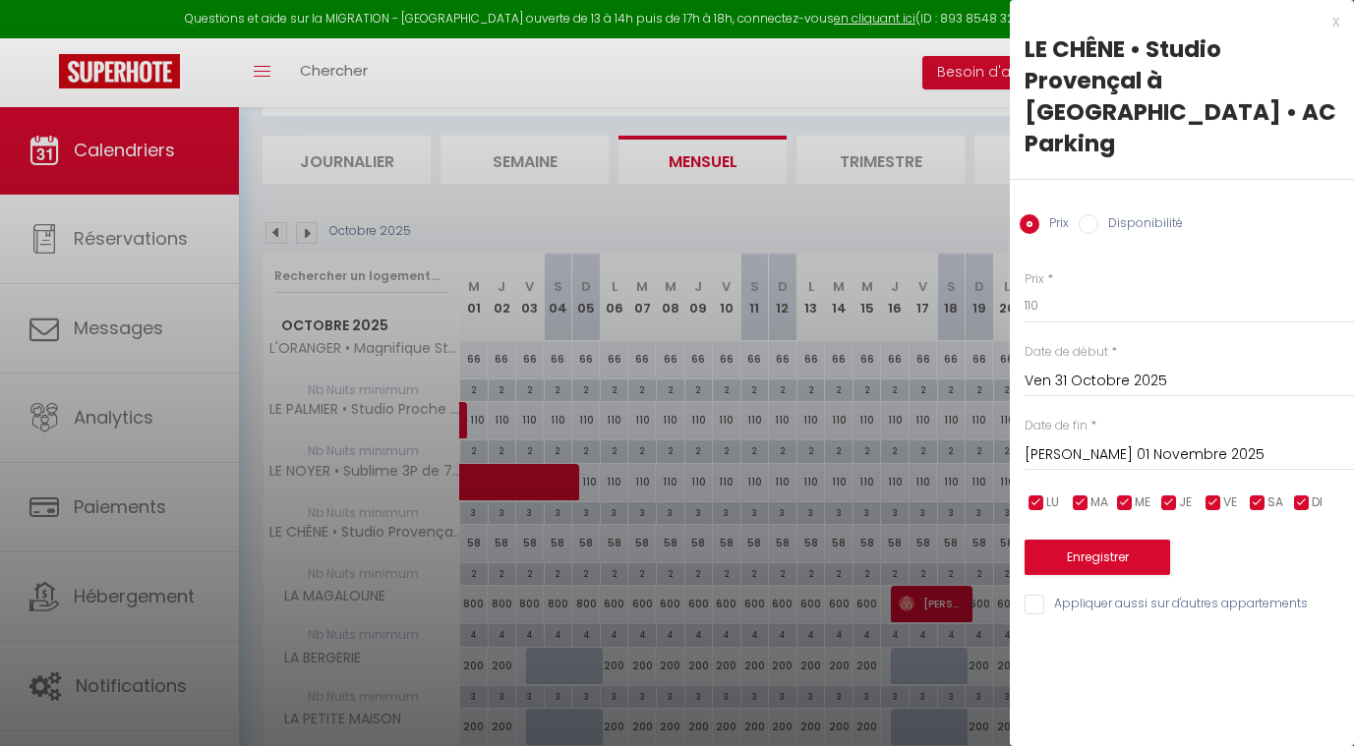
click at [1058, 443] on input "[PERSON_NAME] 01 Novembre 2025" at bounding box center [1189, 456] width 329 height 26
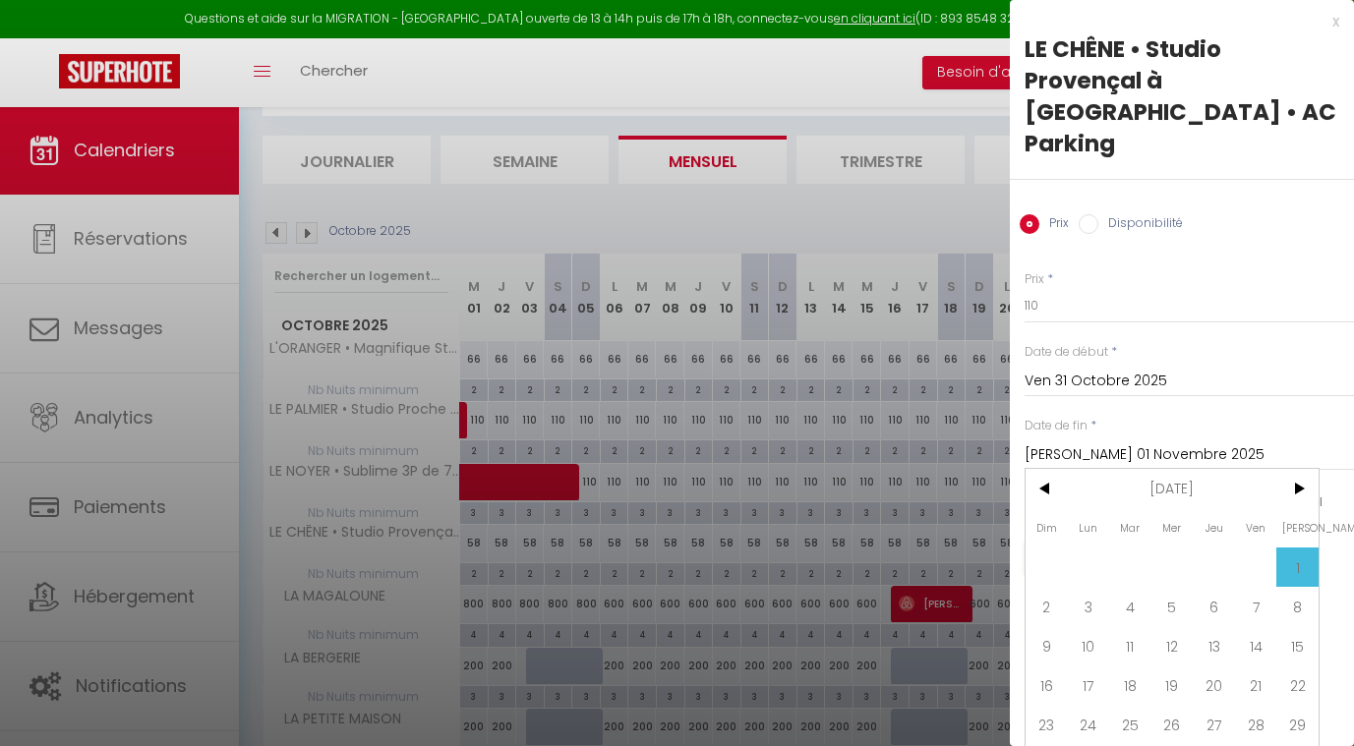
click at [1291, 548] on span "1" at bounding box center [1297, 567] width 42 height 39
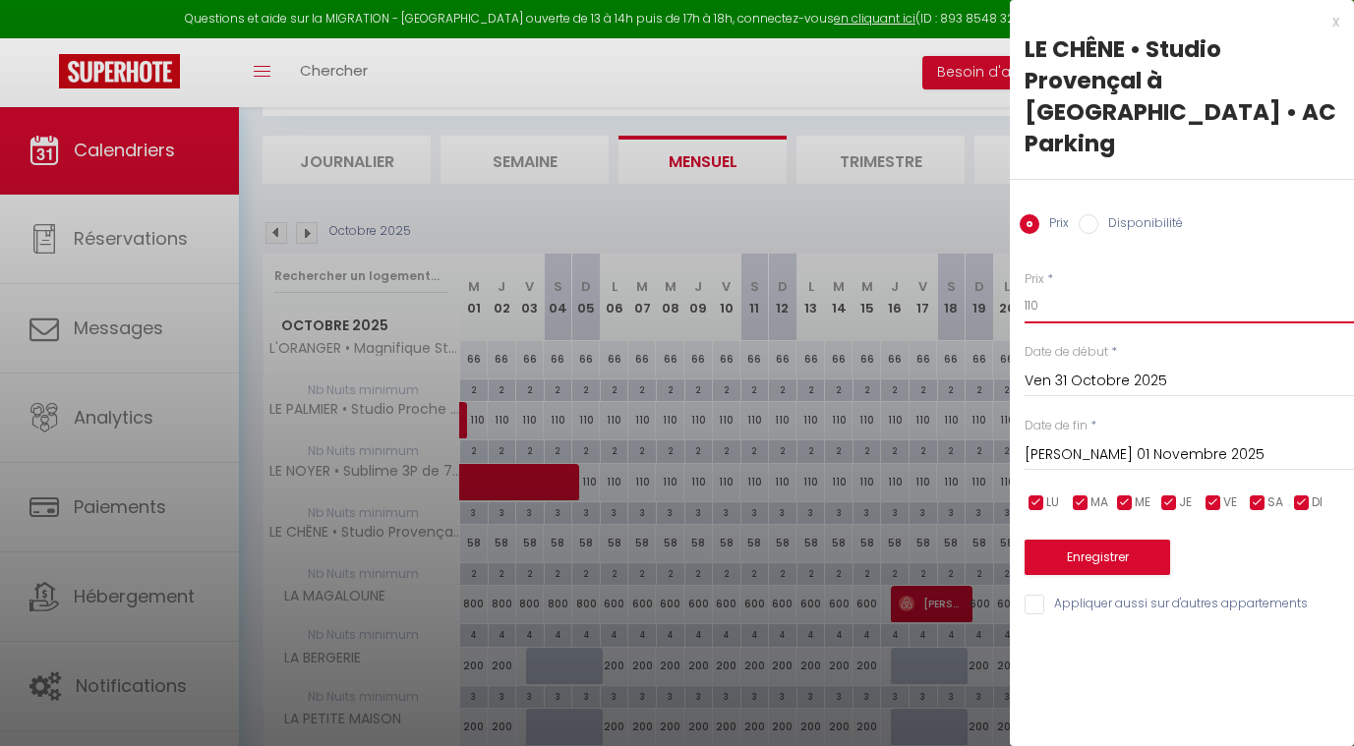
click at [1091, 288] on input "110" at bounding box center [1189, 305] width 329 height 35
type input "1"
type input "58"
click at [1063, 540] on button "Enregistrer" at bounding box center [1098, 557] width 146 height 35
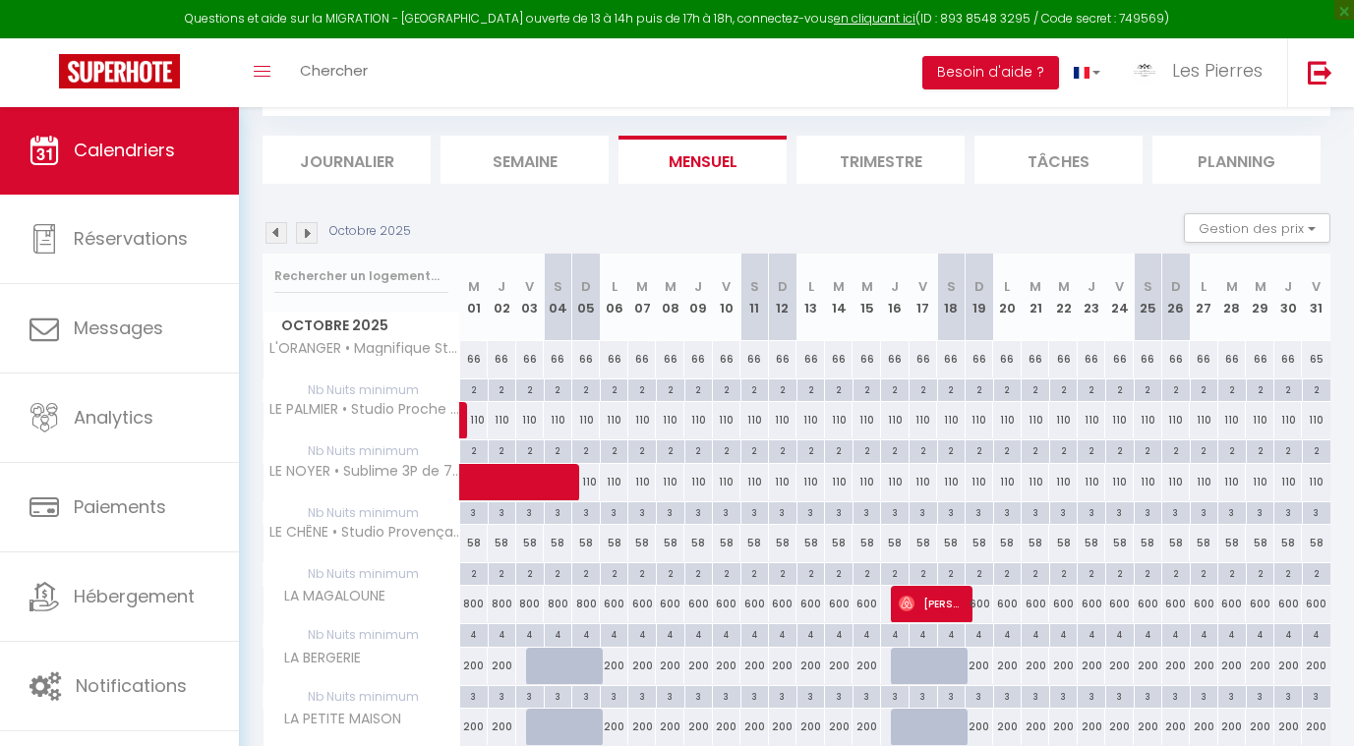
click at [616, 481] on span at bounding box center [568, 482] width 181 height 37
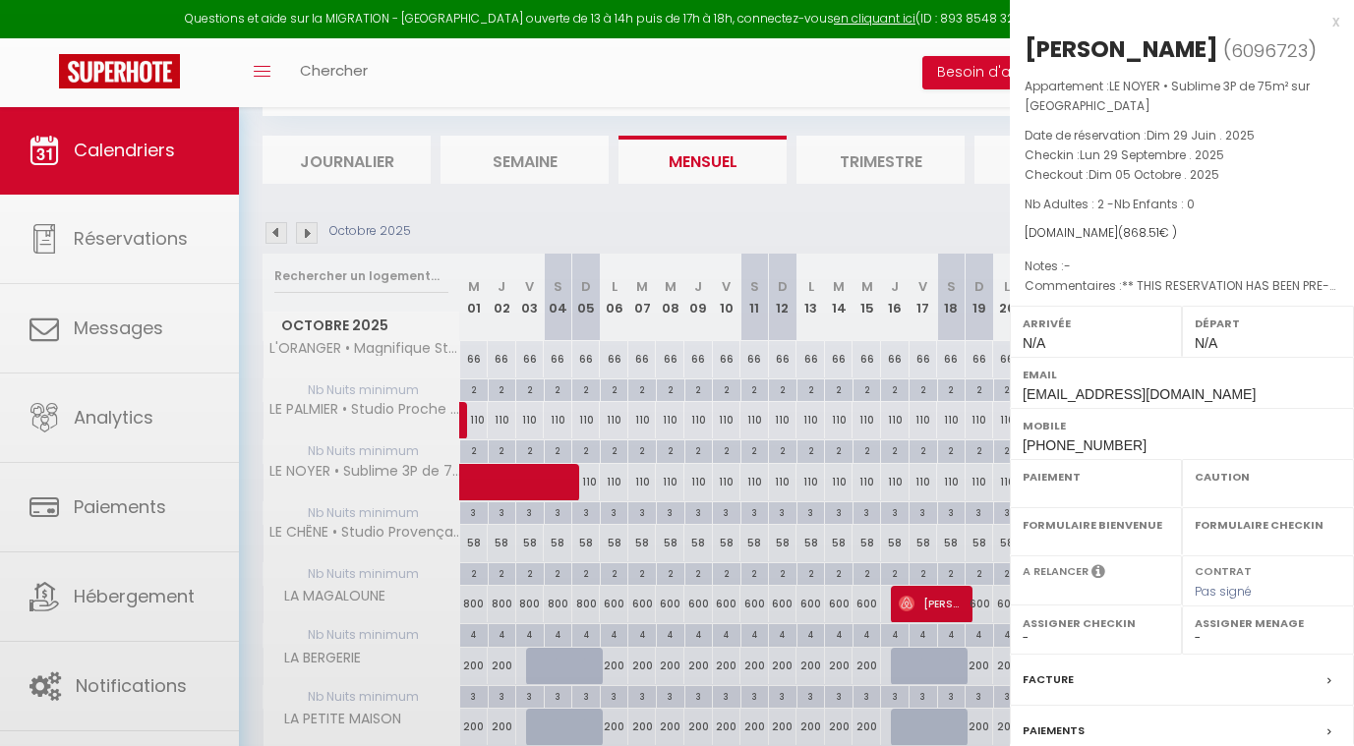
select select "OK"
select select "KO"
select select "0"
select select "1"
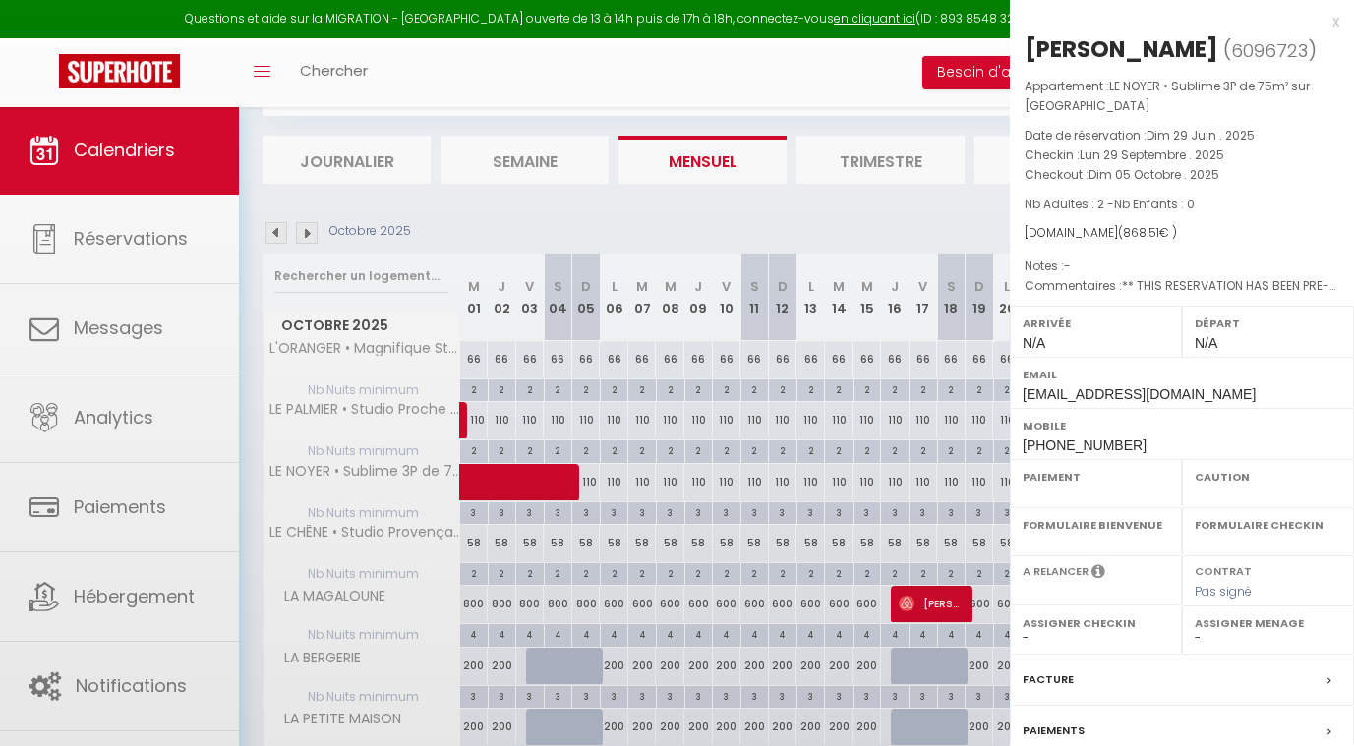
select select
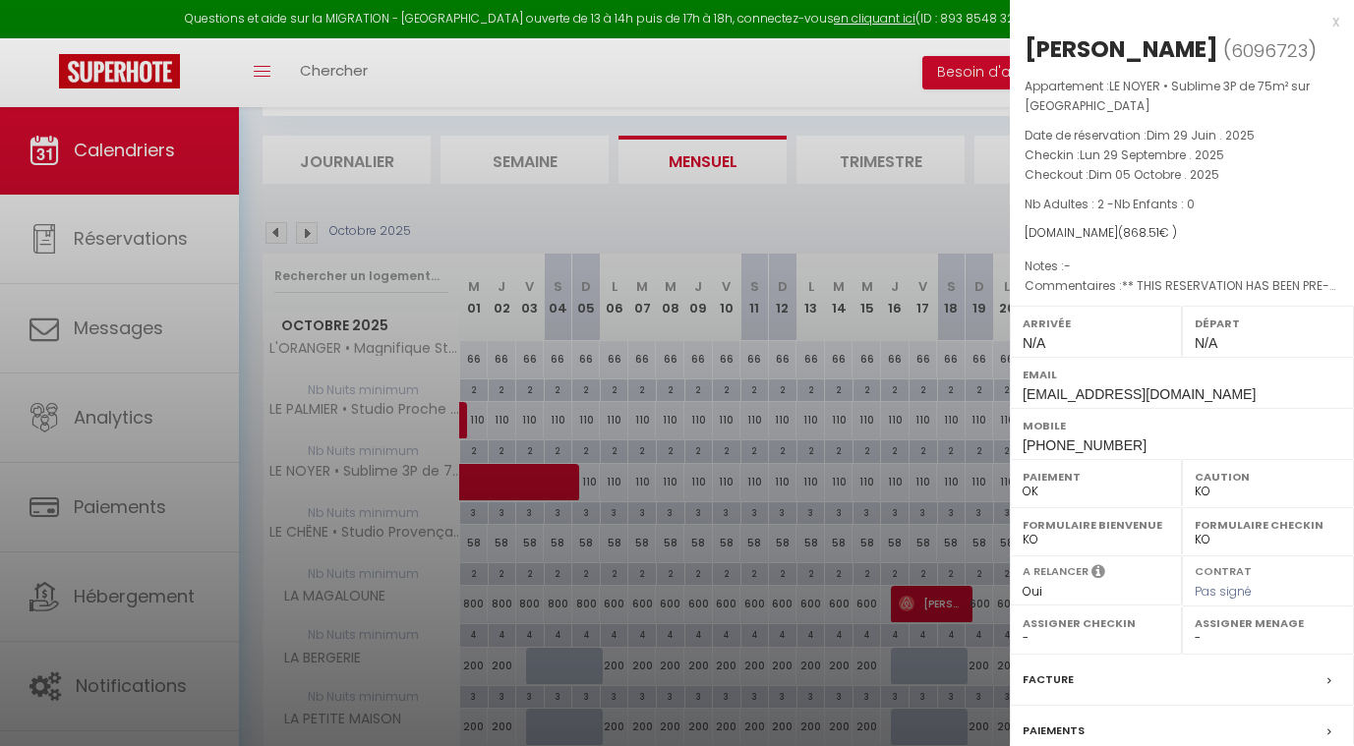
click at [732, 453] on div at bounding box center [677, 373] width 1354 height 746
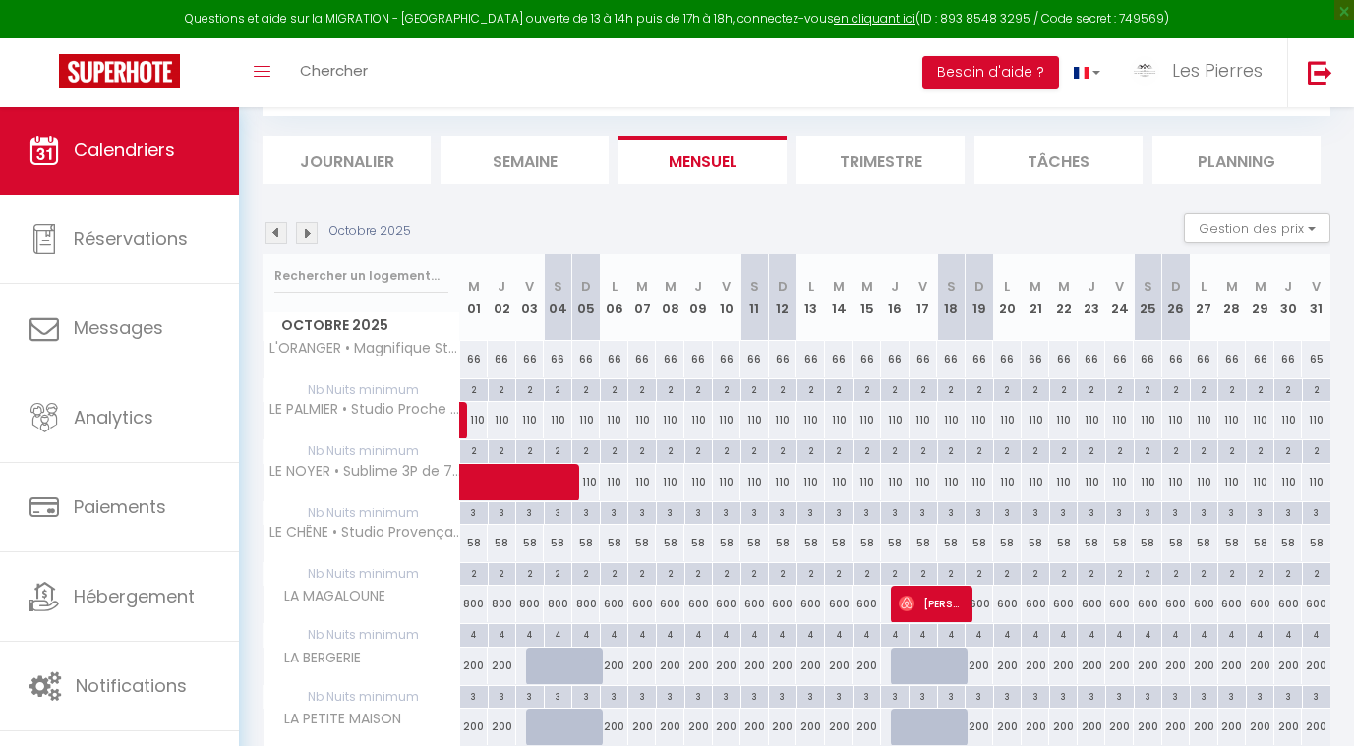
click at [659, 477] on div "110" at bounding box center [670, 482] width 29 height 36
type input "110"
type input "Mer 08 Octobre 2025"
type input "Jeu 09 Octobre 2025"
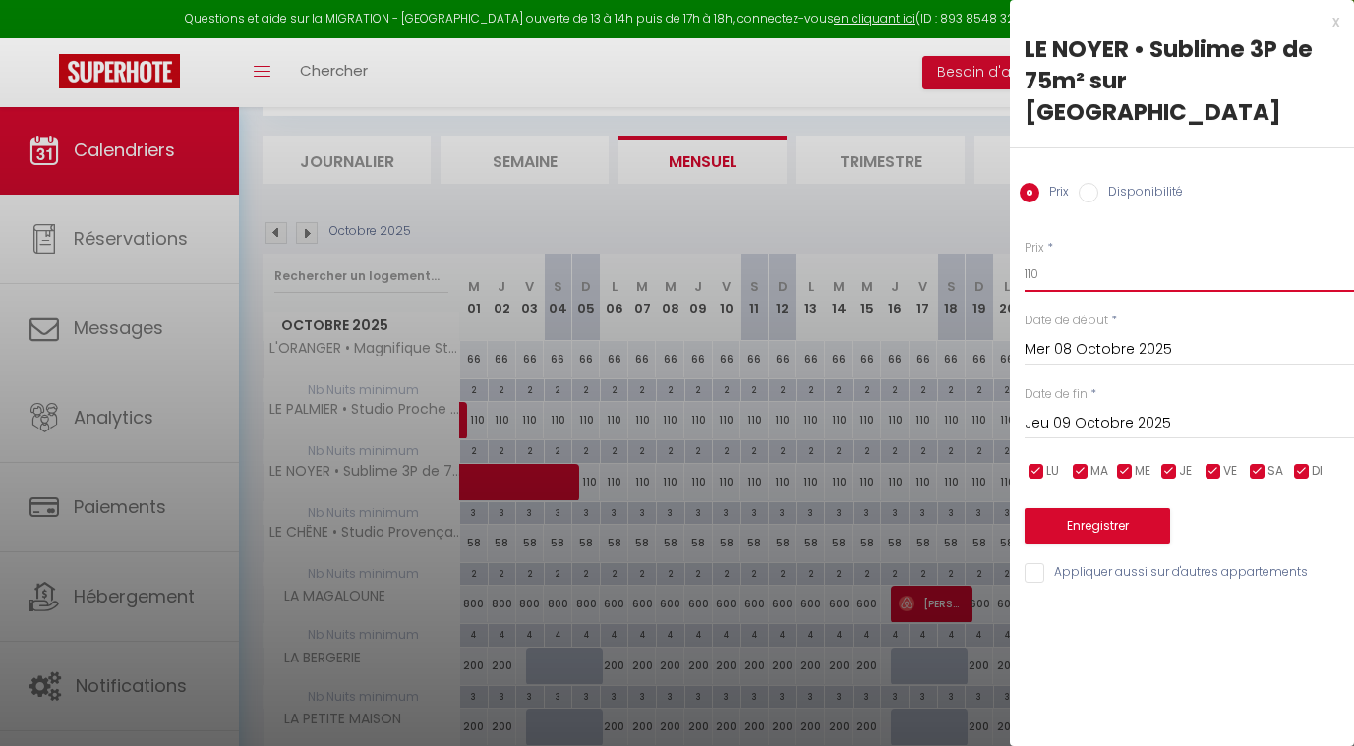
click at [1065, 257] on input "110" at bounding box center [1189, 274] width 329 height 35
type input "1"
type input "90"
click at [1056, 337] on input "Mer 08 Octobre 2025" at bounding box center [1189, 350] width 329 height 26
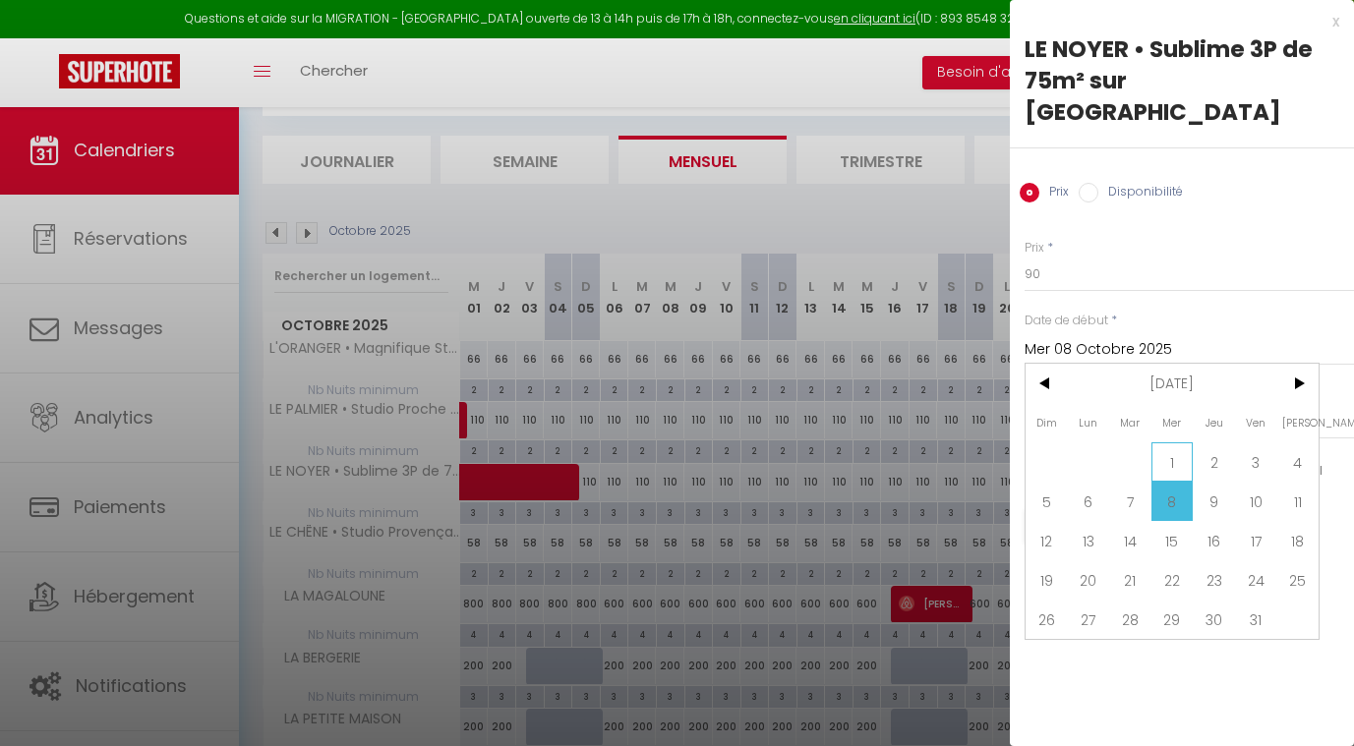
click at [1177, 443] on span "1" at bounding box center [1173, 462] width 42 height 39
type input "Mer 01 Octobre 2025"
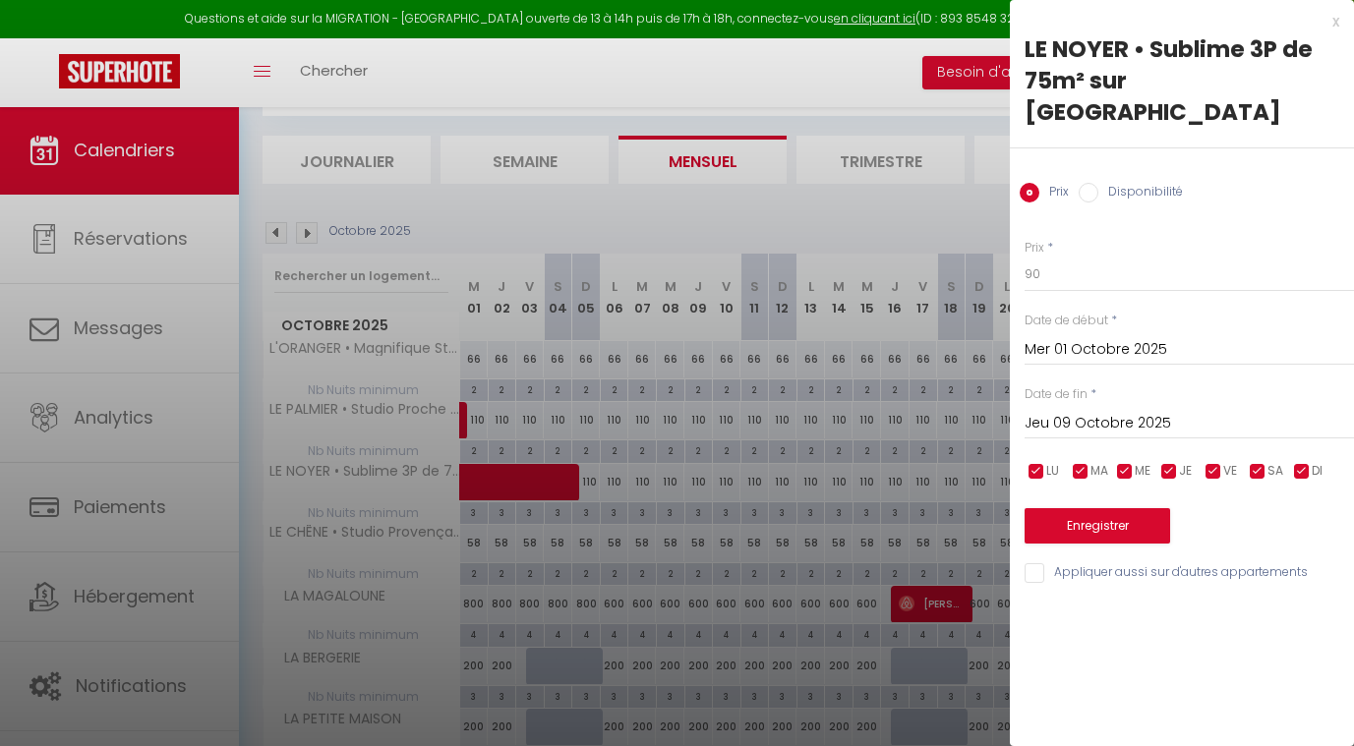
click at [1087, 411] on input "Jeu 09 Octobre 2025" at bounding box center [1189, 424] width 329 height 26
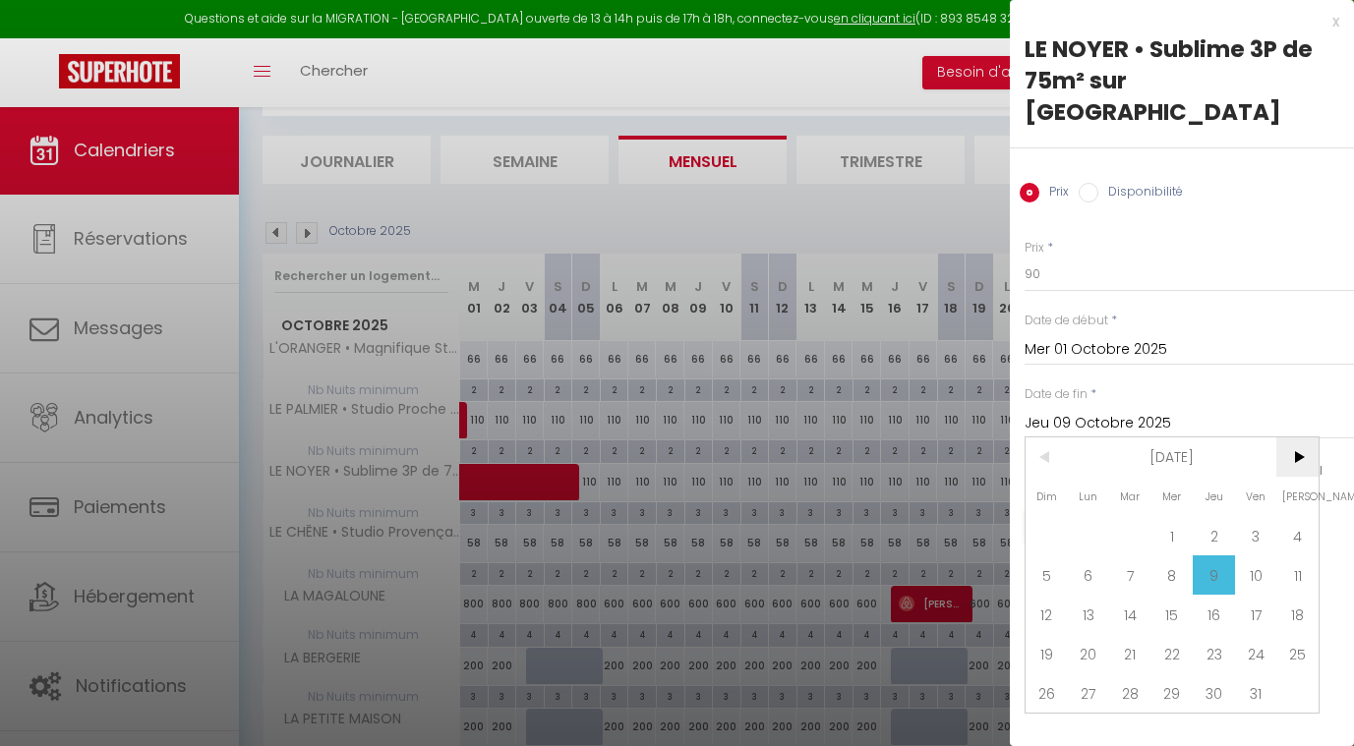
click at [1287, 438] on span ">" at bounding box center [1297, 457] width 42 height 39
click at [1291, 516] on span "1" at bounding box center [1297, 535] width 42 height 39
type input "[PERSON_NAME] 01 Novembre 2025"
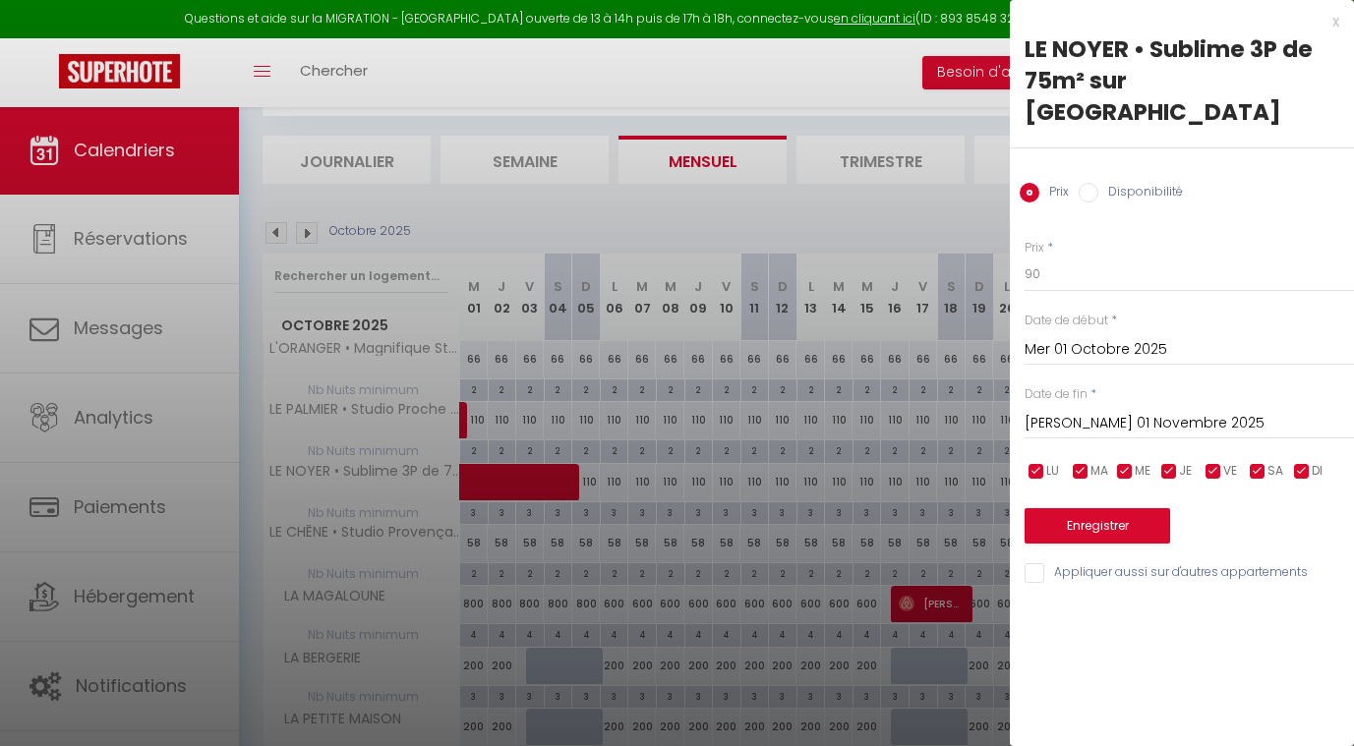
click at [1070, 508] on button "Enregistrer" at bounding box center [1098, 525] width 146 height 35
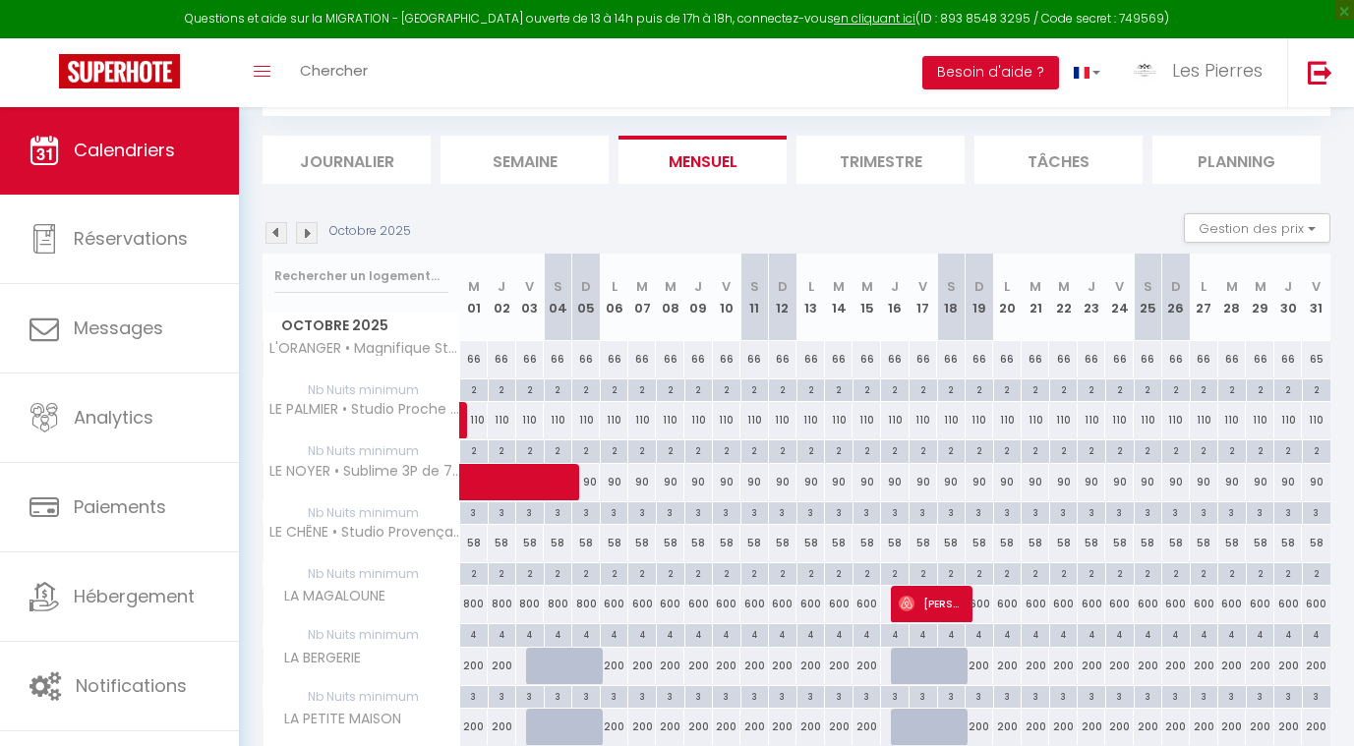
click at [509, 417] on div "110" at bounding box center [502, 420] width 29 height 36
type input "110"
type input "Jeu 02 Octobre 2025"
type input "Ven 03 Octobre 2025"
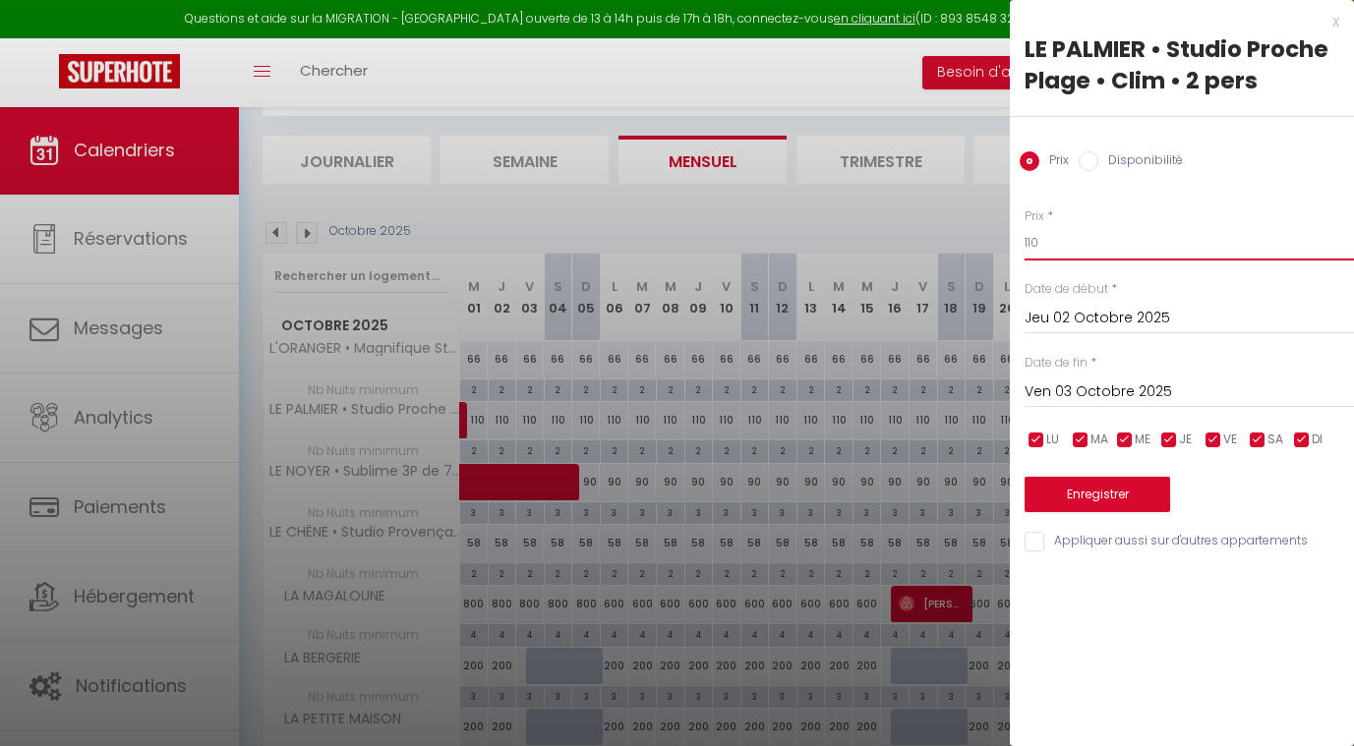
click at [1043, 253] on input "110" at bounding box center [1189, 242] width 329 height 35
type input "1"
type input "59"
click at [1056, 326] on input "Jeu 02 Octobre 2025" at bounding box center [1189, 319] width 329 height 26
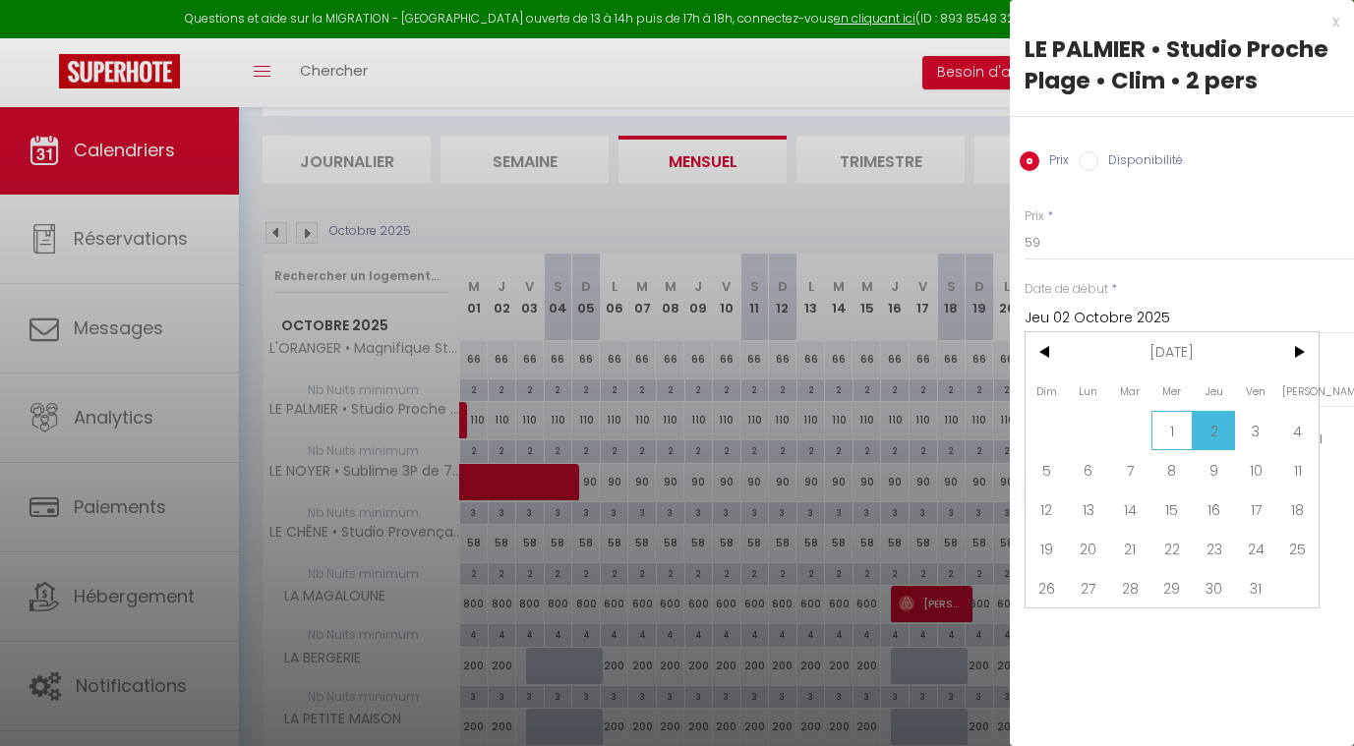
click at [1174, 433] on span "1" at bounding box center [1173, 430] width 42 height 39
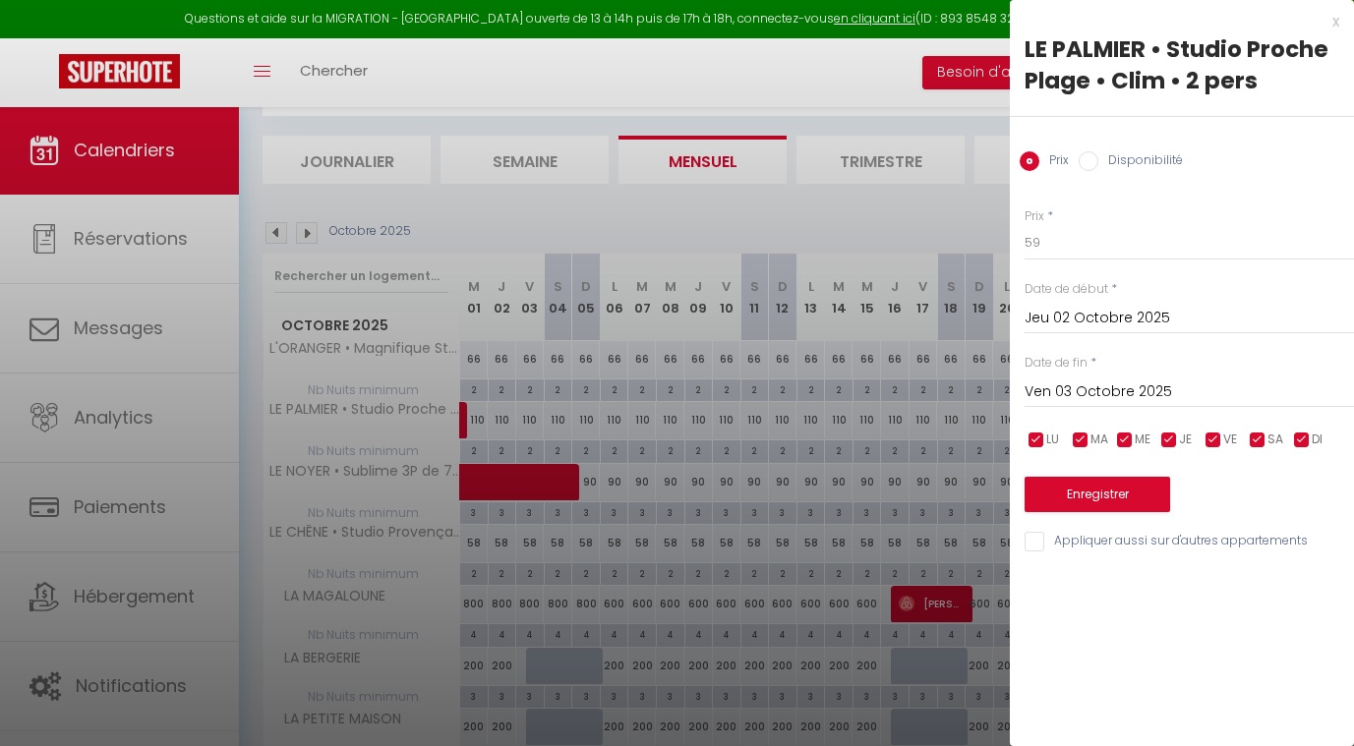
type input "Mer 01 Octobre 2025"
click at [1116, 393] on input "Ven 03 Octobre 2025" at bounding box center [1189, 393] width 329 height 26
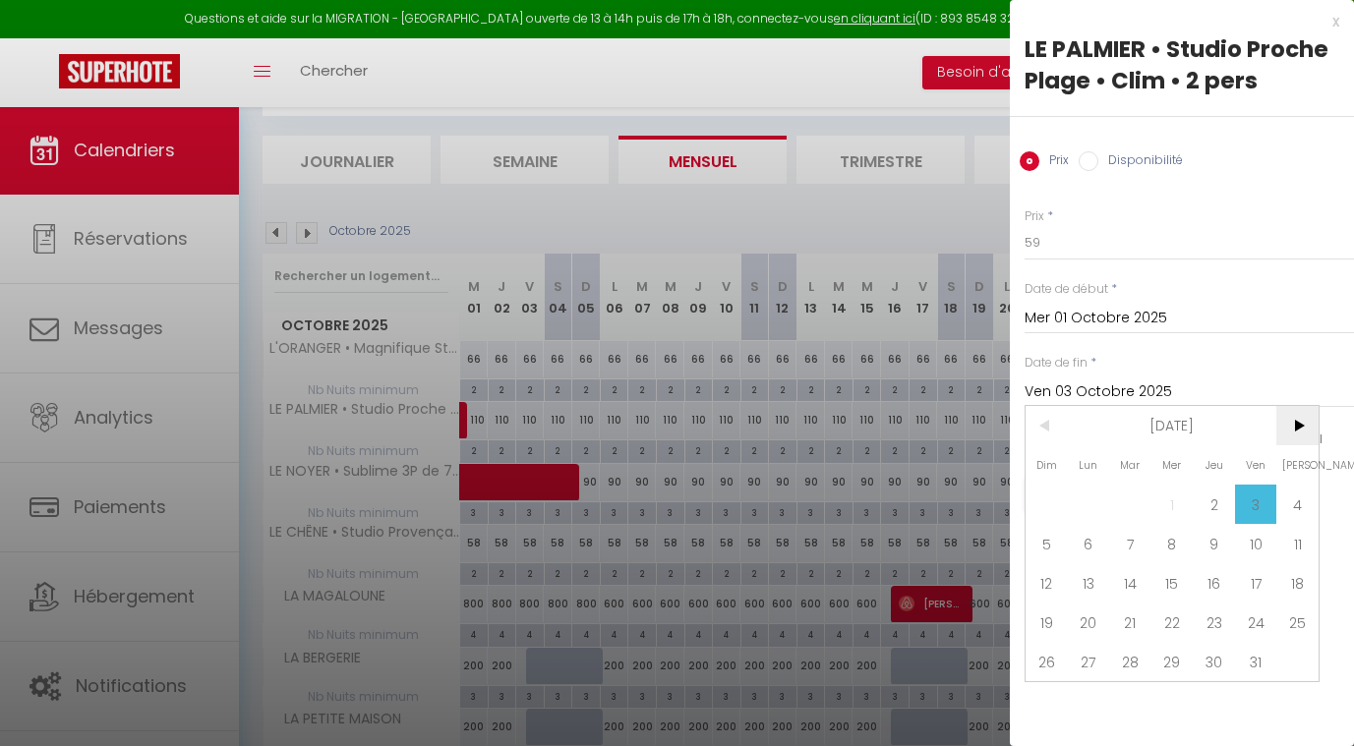
click at [1294, 435] on span ">" at bounding box center [1297, 425] width 42 height 39
click at [1293, 495] on span "1" at bounding box center [1297, 504] width 42 height 39
type input "[PERSON_NAME] 01 Novembre 2025"
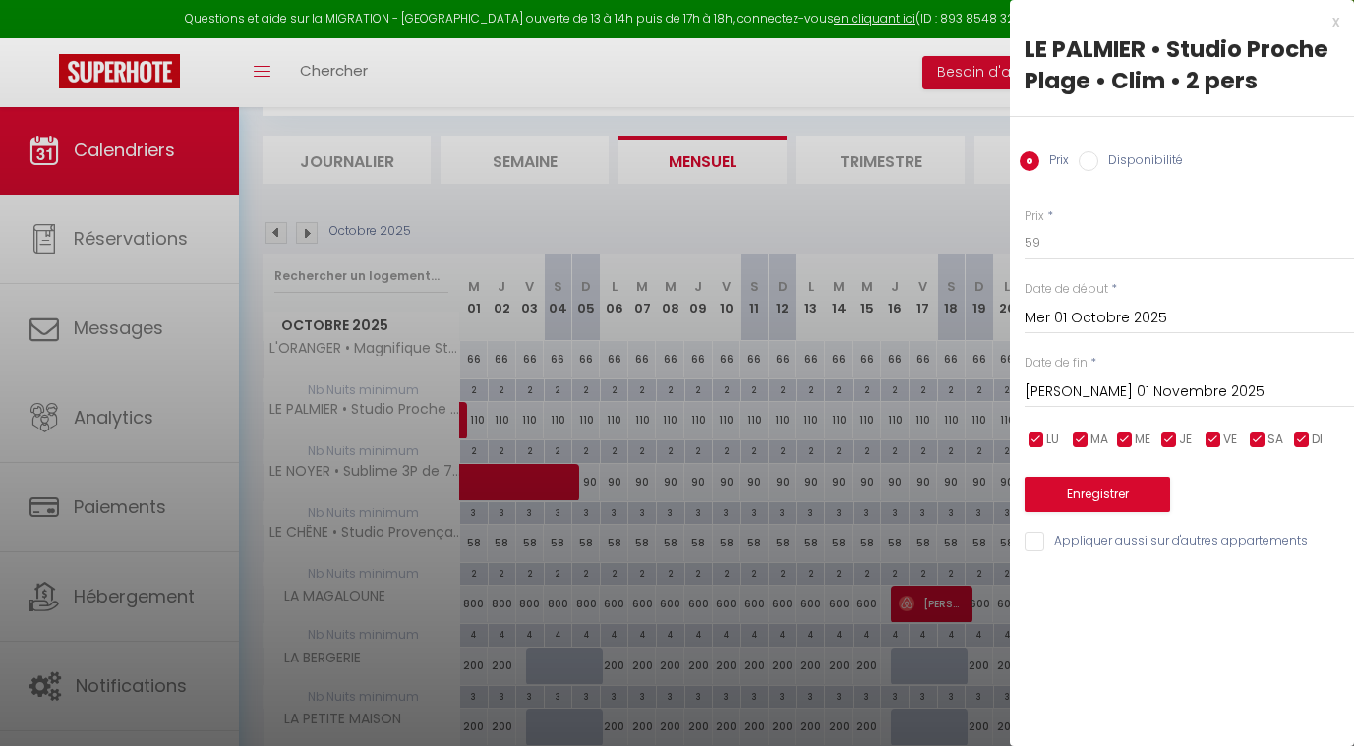
click at [1111, 486] on button "Enregistrer" at bounding box center [1098, 494] width 146 height 35
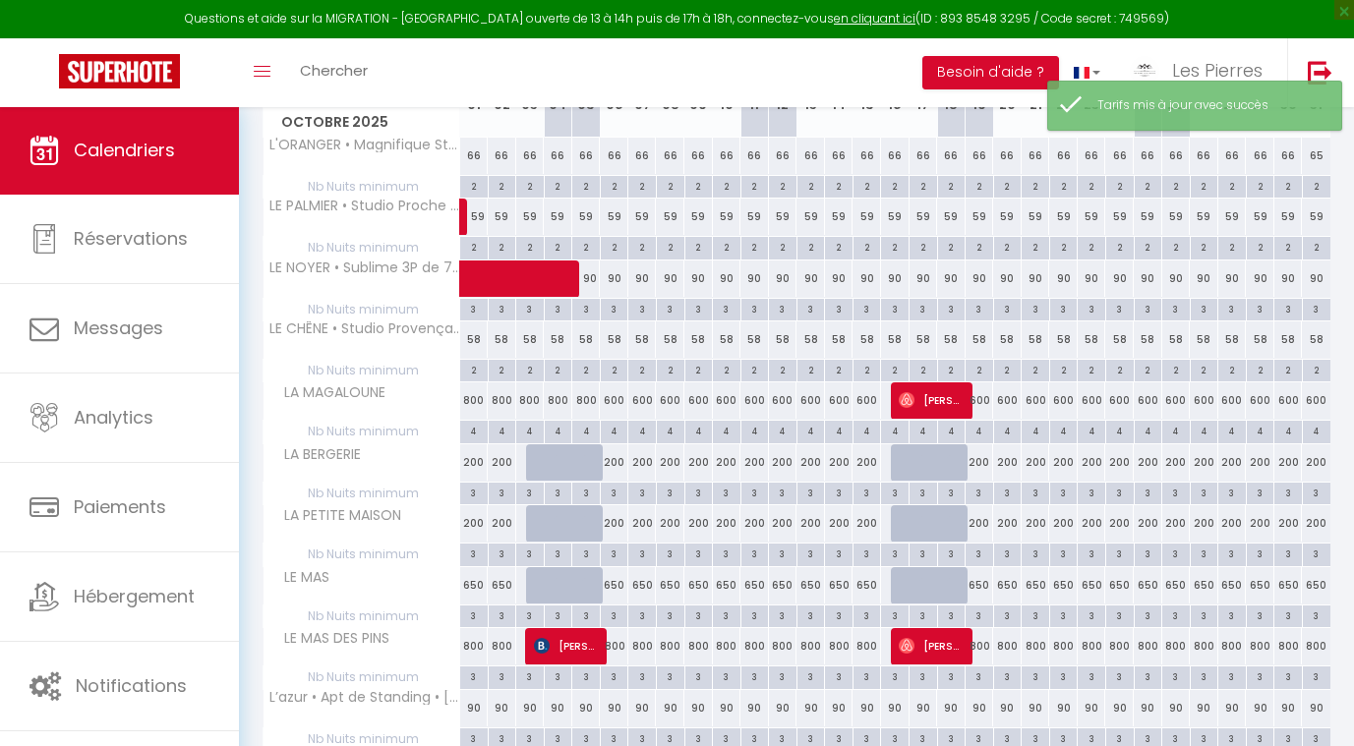
scroll to position [313, 0]
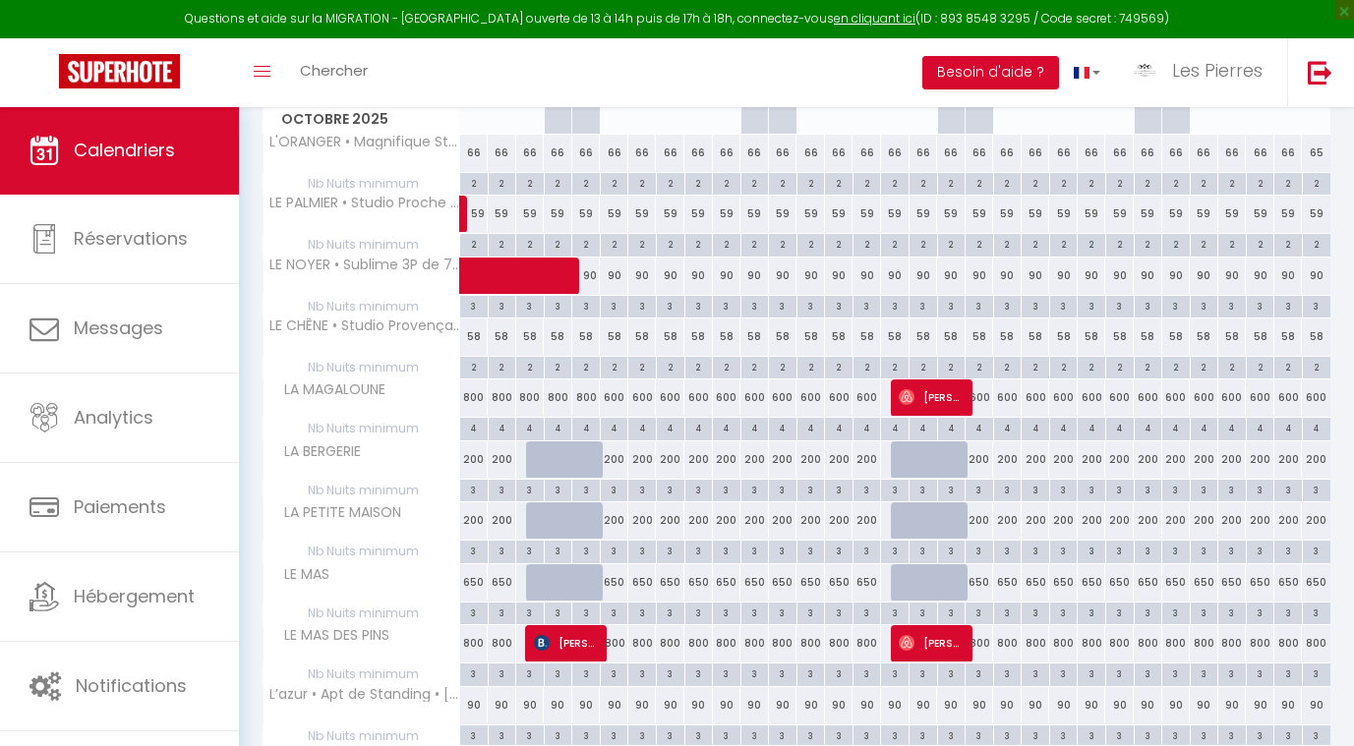
click at [482, 396] on div "800" at bounding box center [474, 398] width 29 height 36
type input "800"
type input "Mer 01 Octobre 2025"
type input "Jeu 02 Octobre 2025"
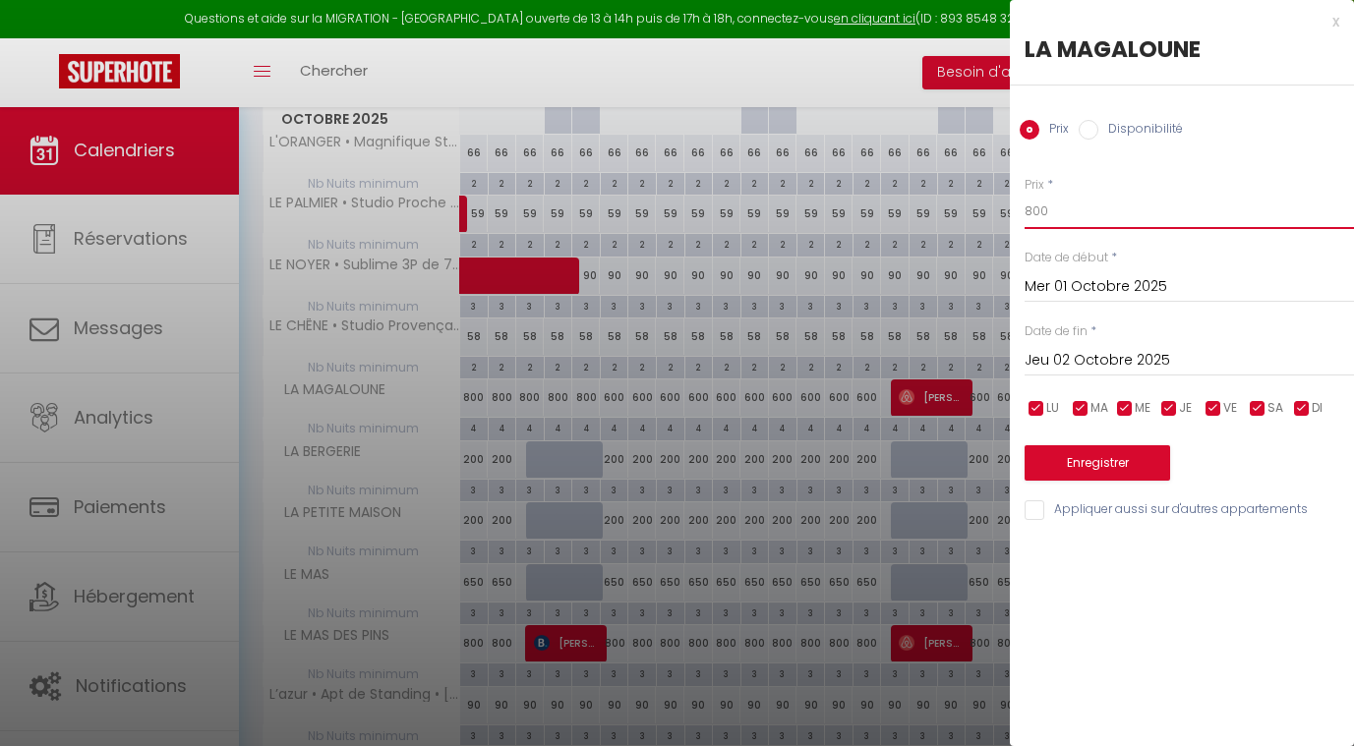
click at [1057, 212] on input "800" at bounding box center [1189, 211] width 329 height 35
type input "8"
type input "'"
type input "400"
click at [1058, 357] on input "Jeu 02 Octobre 2025" at bounding box center [1189, 361] width 329 height 26
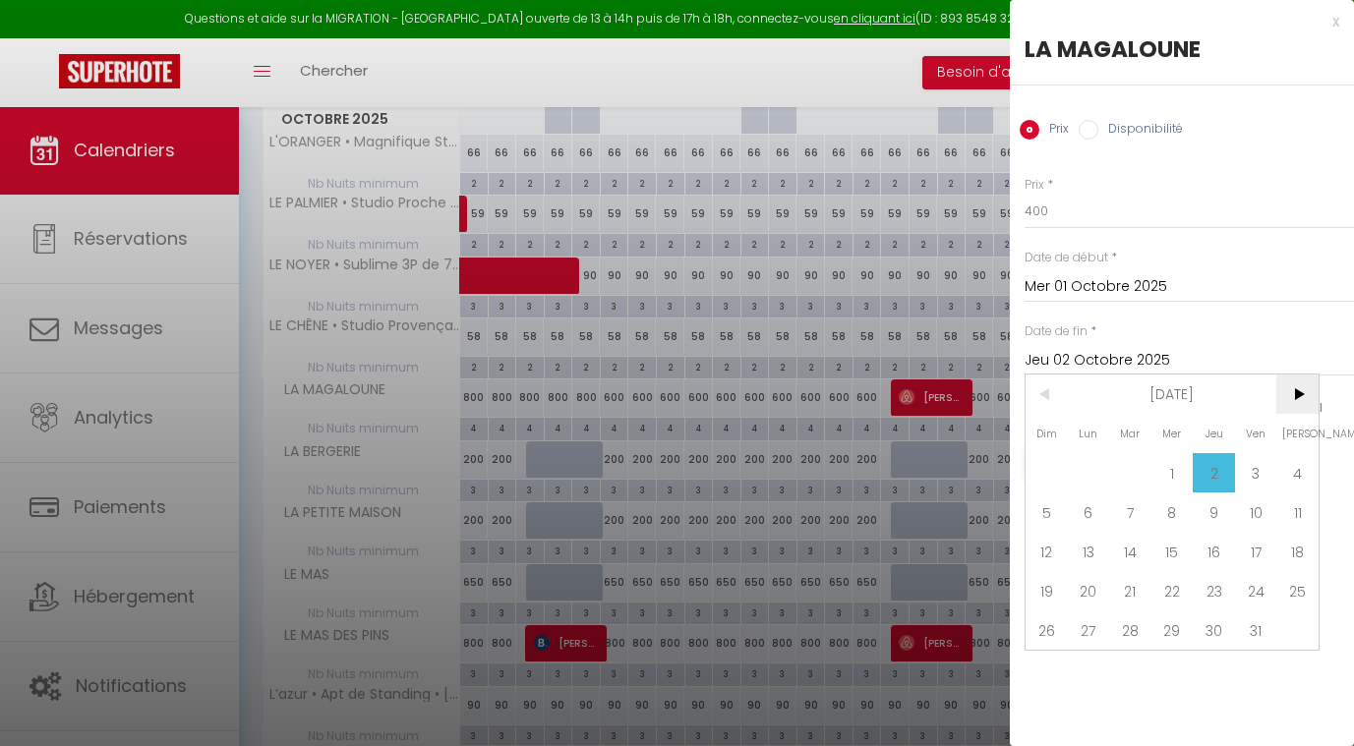
click at [1298, 396] on span ">" at bounding box center [1297, 394] width 42 height 39
click at [1287, 480] on span "1" at bounding box center [1297, 472] width 42 height 39
type input "[PERSON_NAME] 01 Novembre 2025"
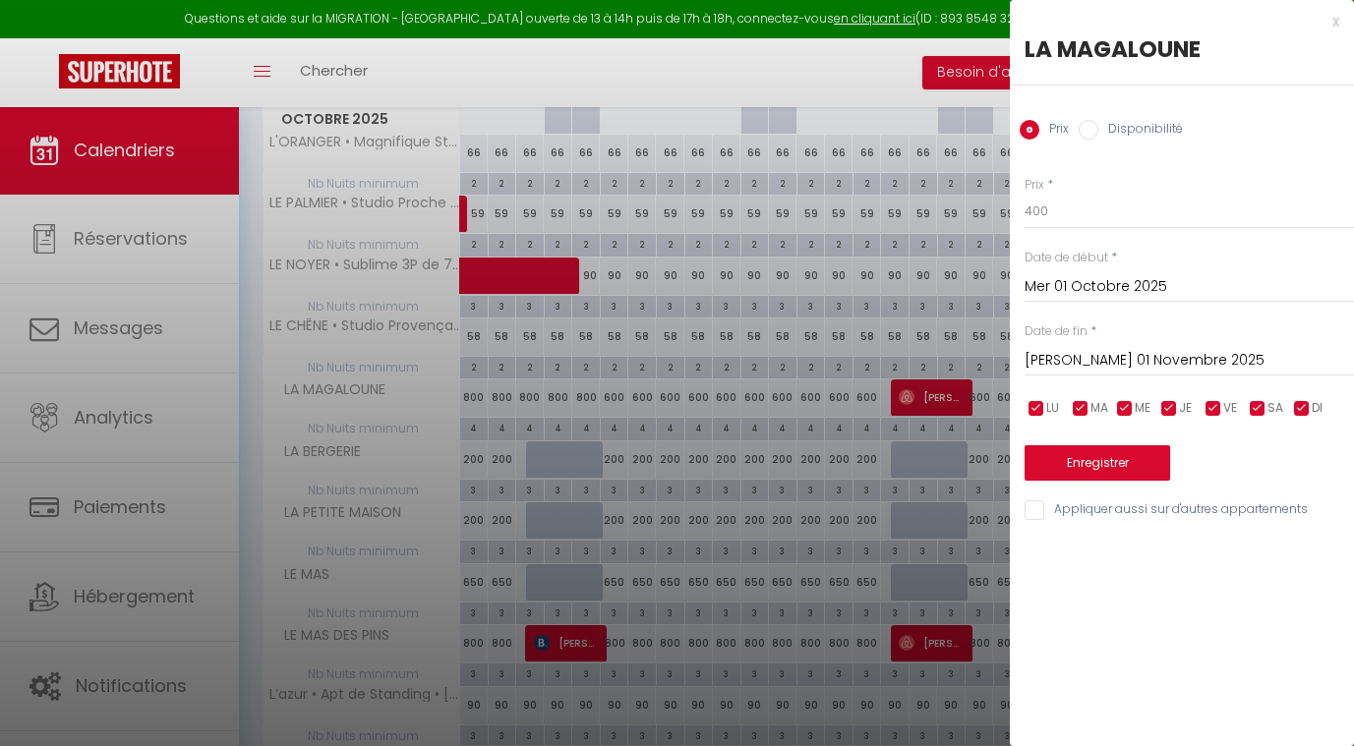
click at [1124, 465] on button "Enregistrer" at bounding box center [1098, 462] width 146 height 35
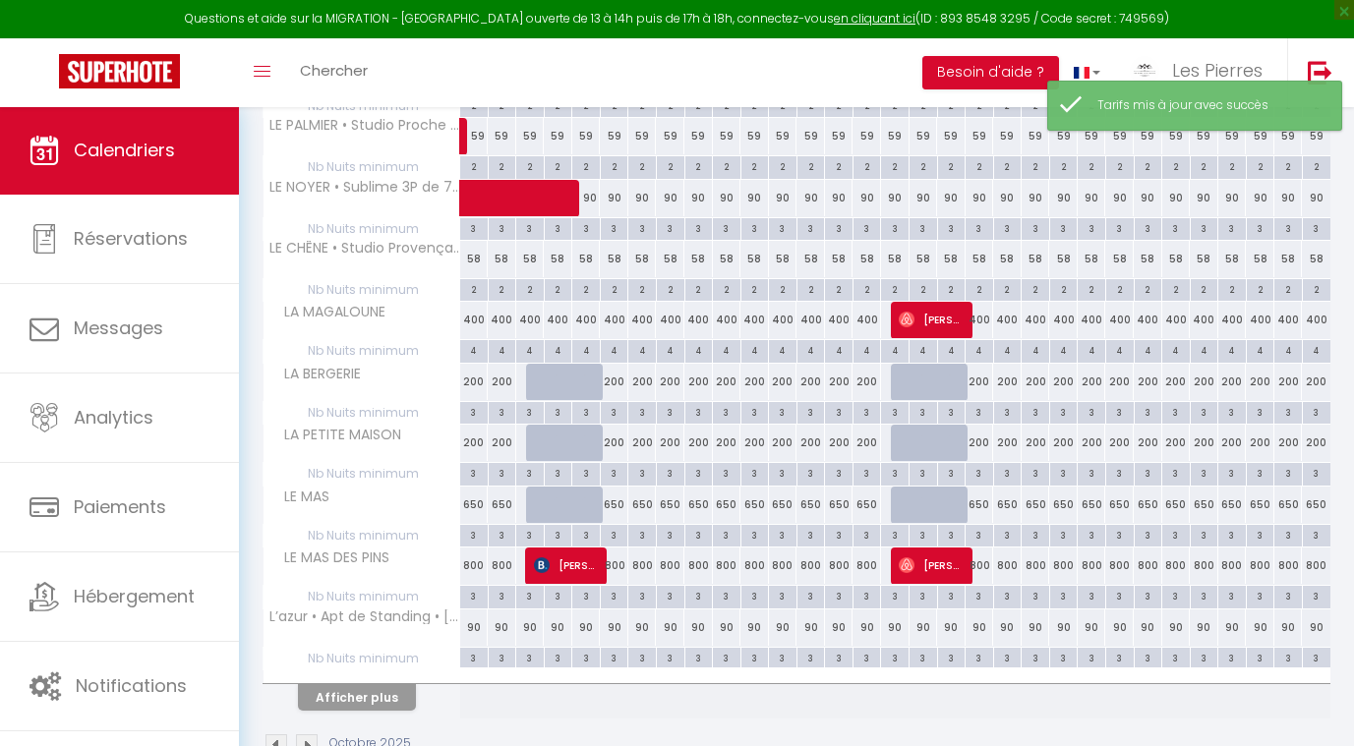
scroll to position [395, 0]
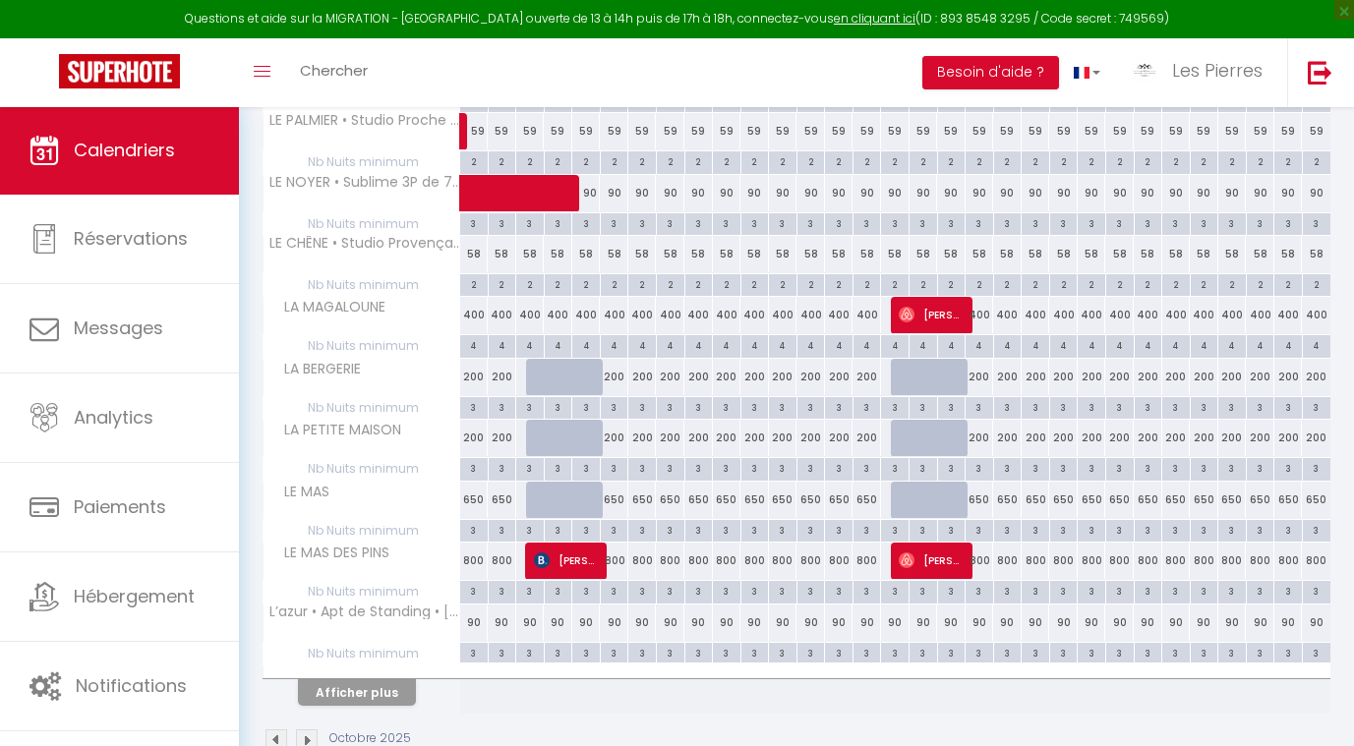
click at [843, 497] on div "650" at bounding box center [839, 500] width 29 height 36
type input "650"
type input "[DATE] Octobre 2025"
type input "Mer 15 Octobre 2025"
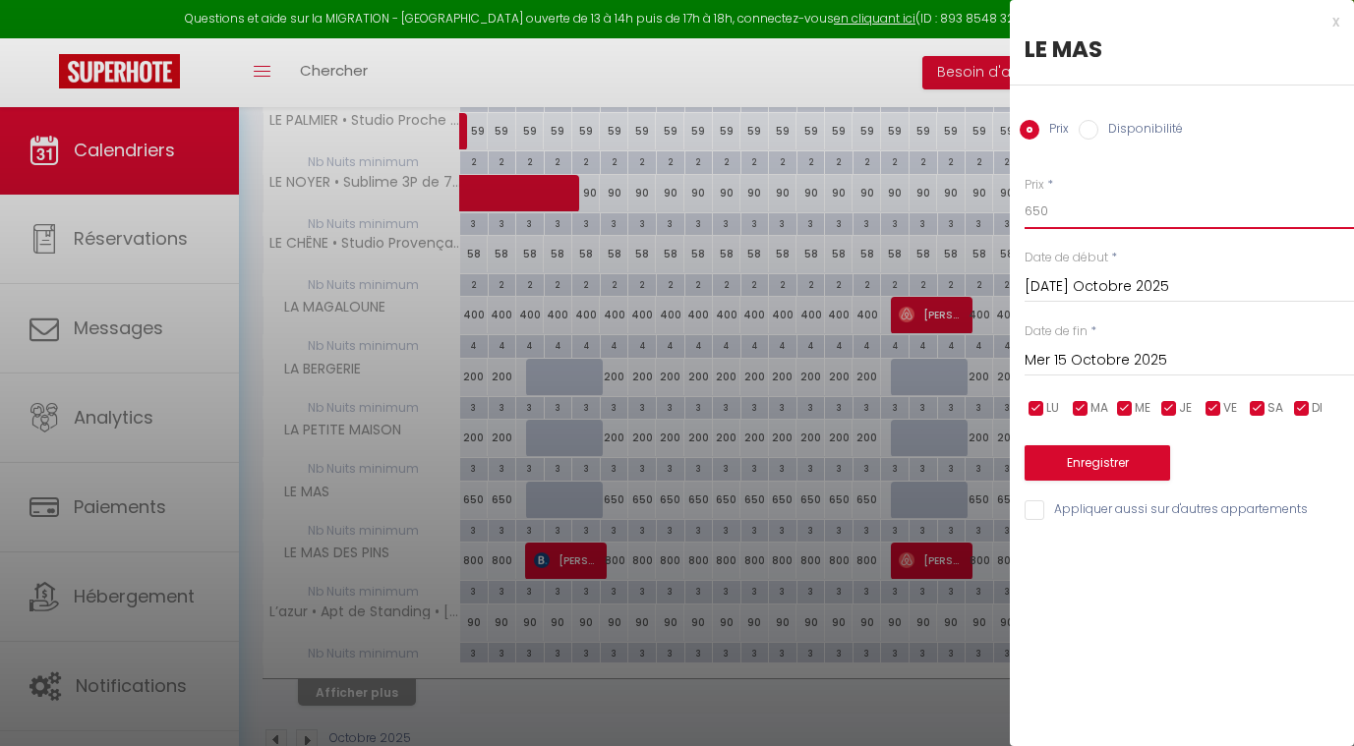
click at [1061, 213] on input "650" at bounding box center [1189, 211] width 329 height 35
type input "6"
type input "500"
click at [1072, 282] on input "[DATE] Octobre 2025" at bounding box center [1189, 287] width 329 height 26
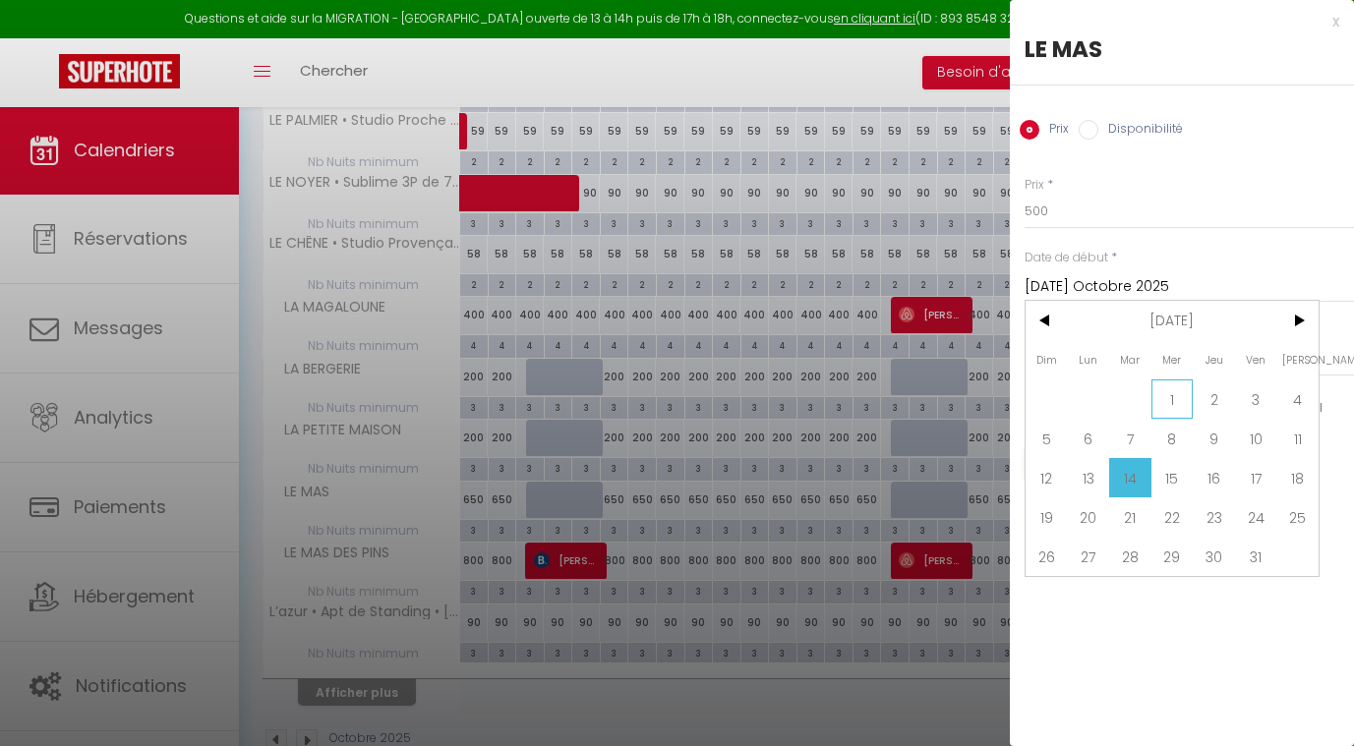
click at [1165, 389] on span "1" at bounding box center [1173, 399] width 42 height 39
type input "Mer 01 Octobre 2025"
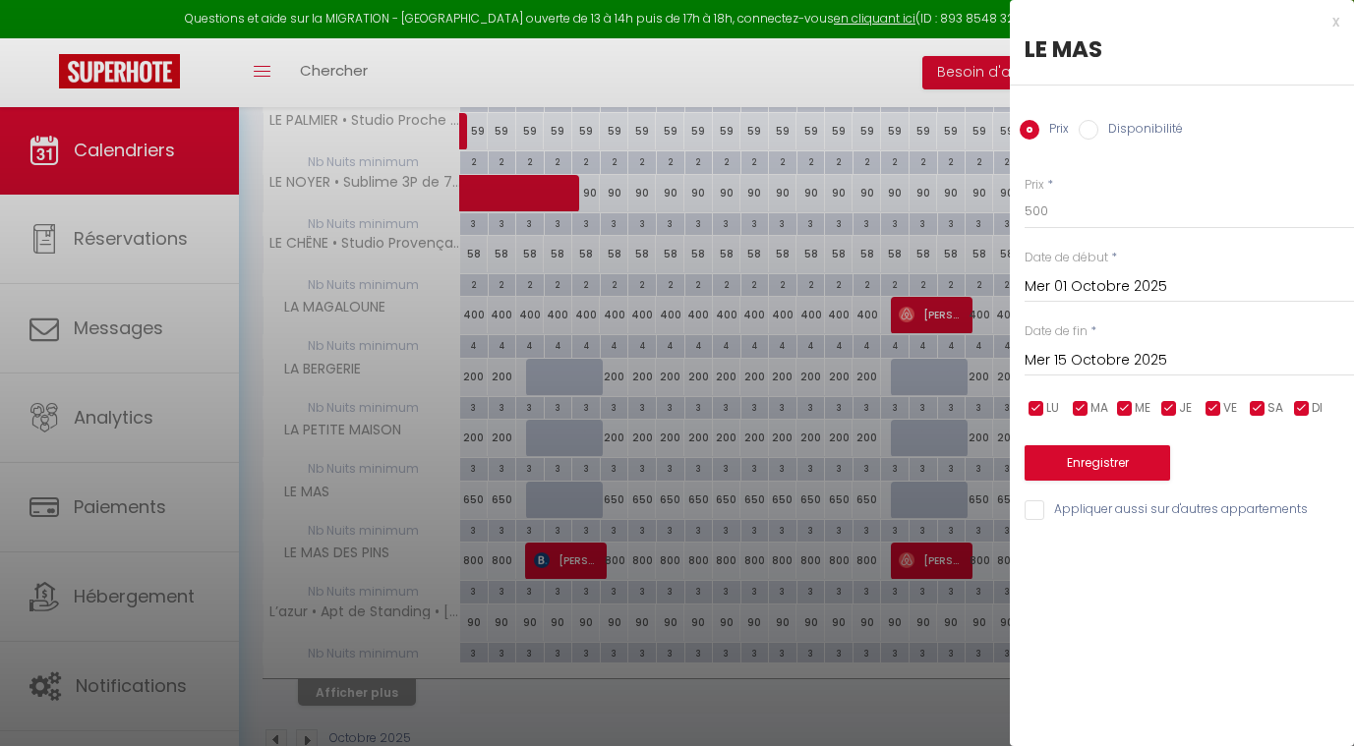
click at [1118, 356] on input "Mer 15 Octobre 2025" at bounding box center [1189, 361] width 329 height 26
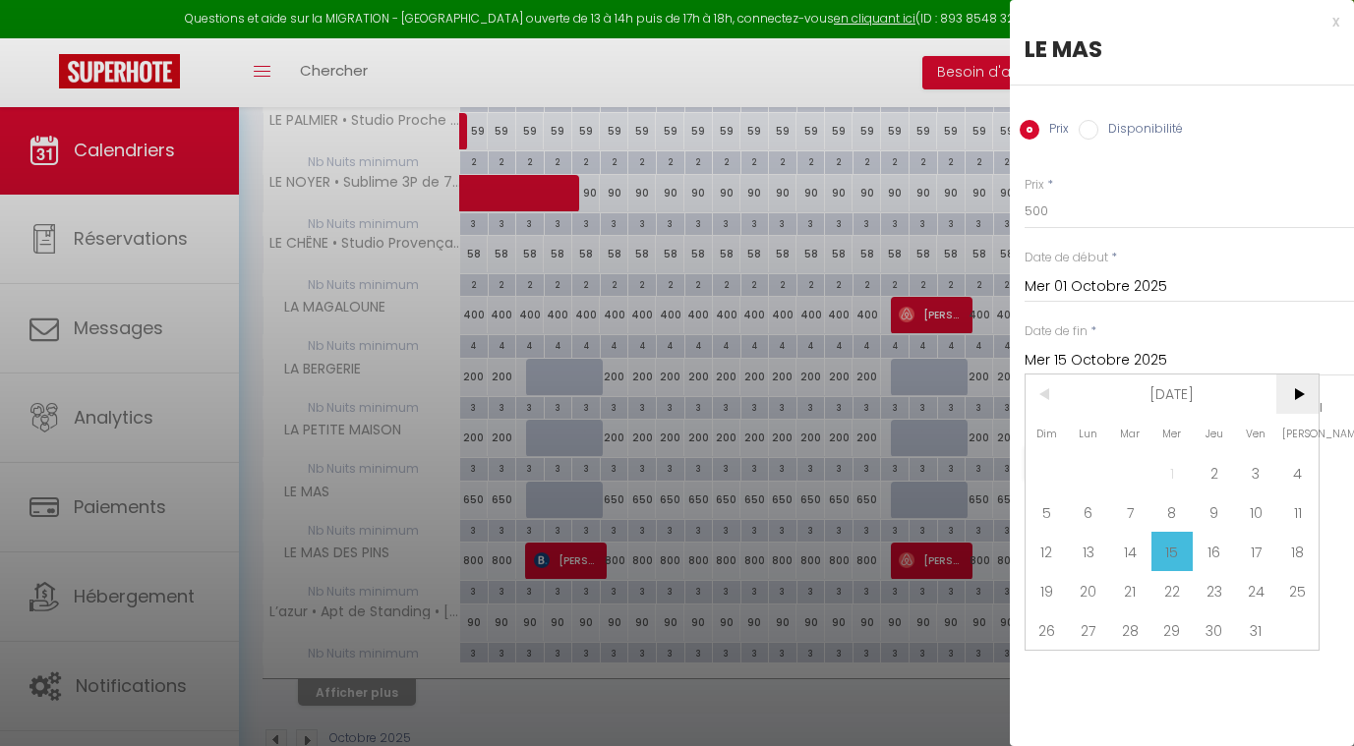
click at [1296, 394] on span ">" at bounding box center [1297, 394] width 42 height 39
click at [1299, 456] on span "1" at bounding box center [1297, 472] width 42 height 39
type input "[PERSON_NAME] 01 Novembre 2025"
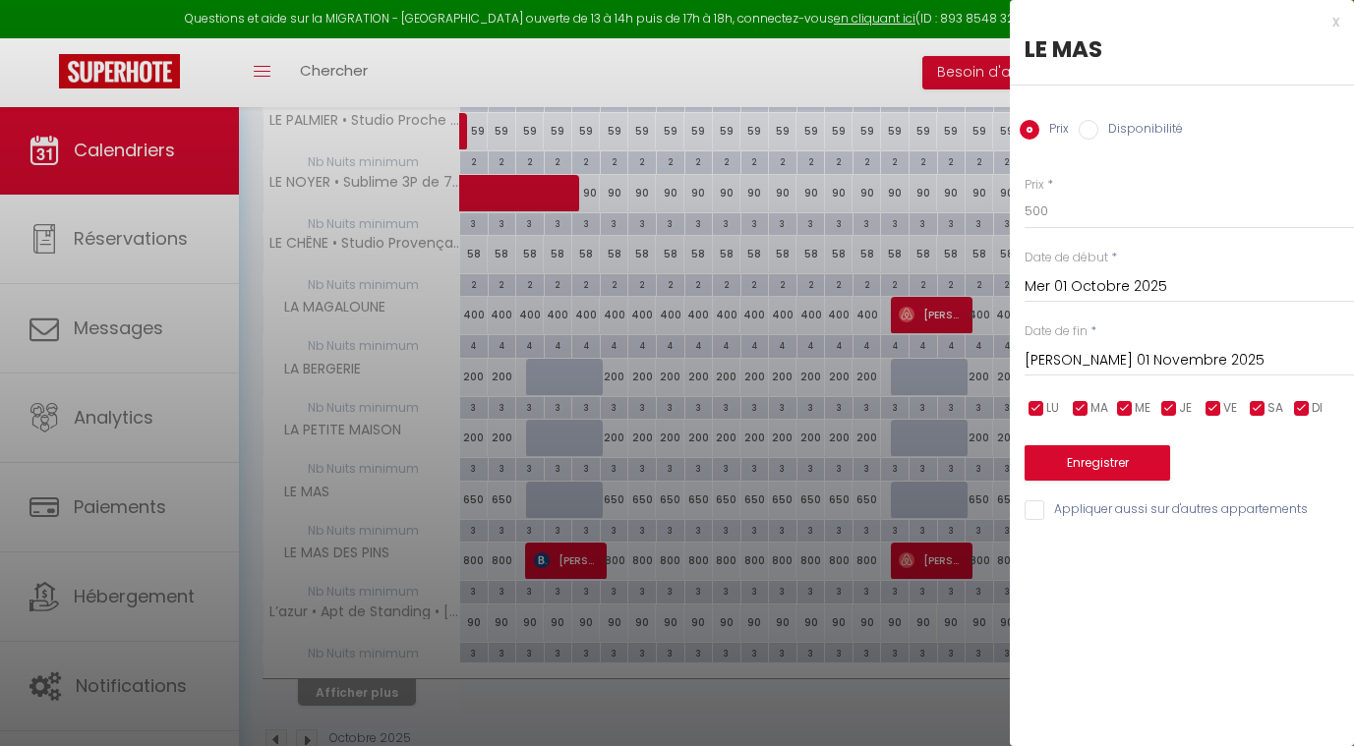
click at [1099, 460] on button "Enregistrer" at bounding box center [1098, 462] width 146 height 35
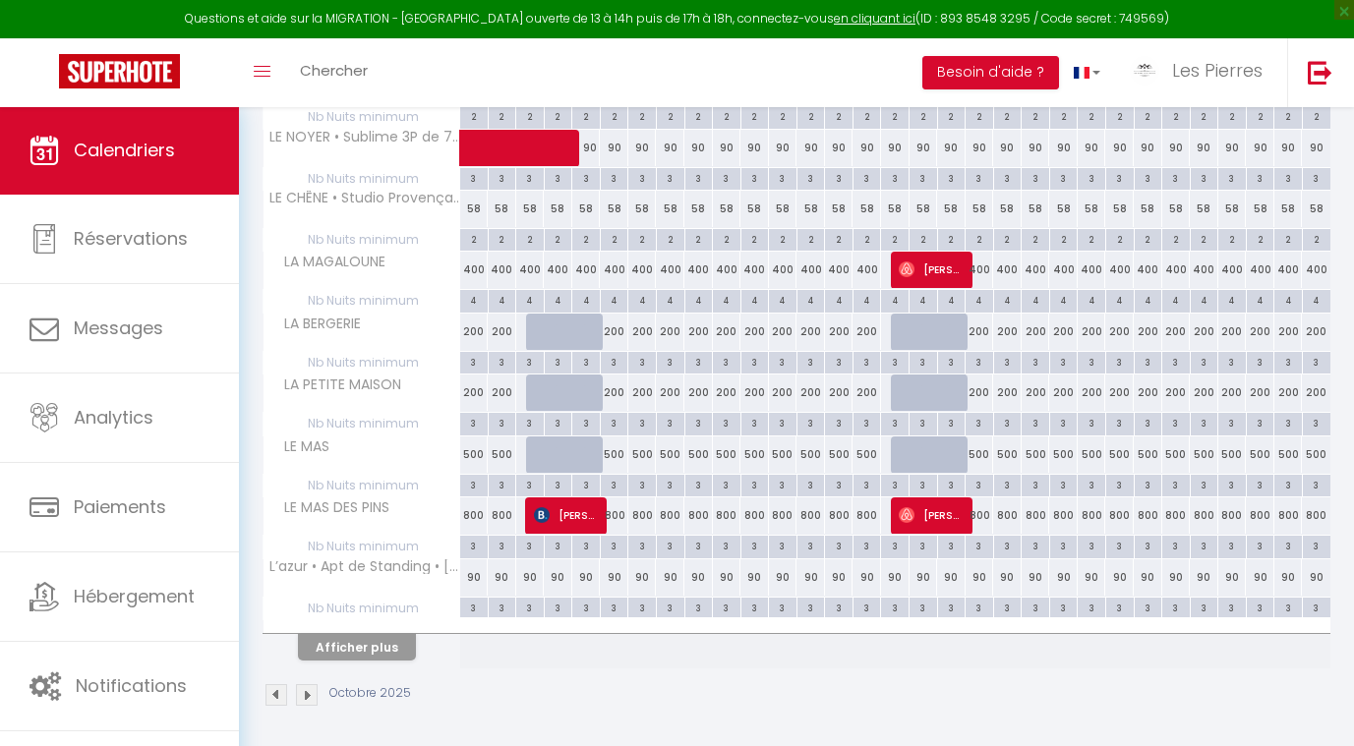
scroll to position [439, 0]
click at [726, 517] on div "800" at bounding box center [727, 518] width 29 height 36
type input "800"
type input "Ven 10 Octobre 2025"
type input "[PERSON_NAME] 11 Octobre 2025"
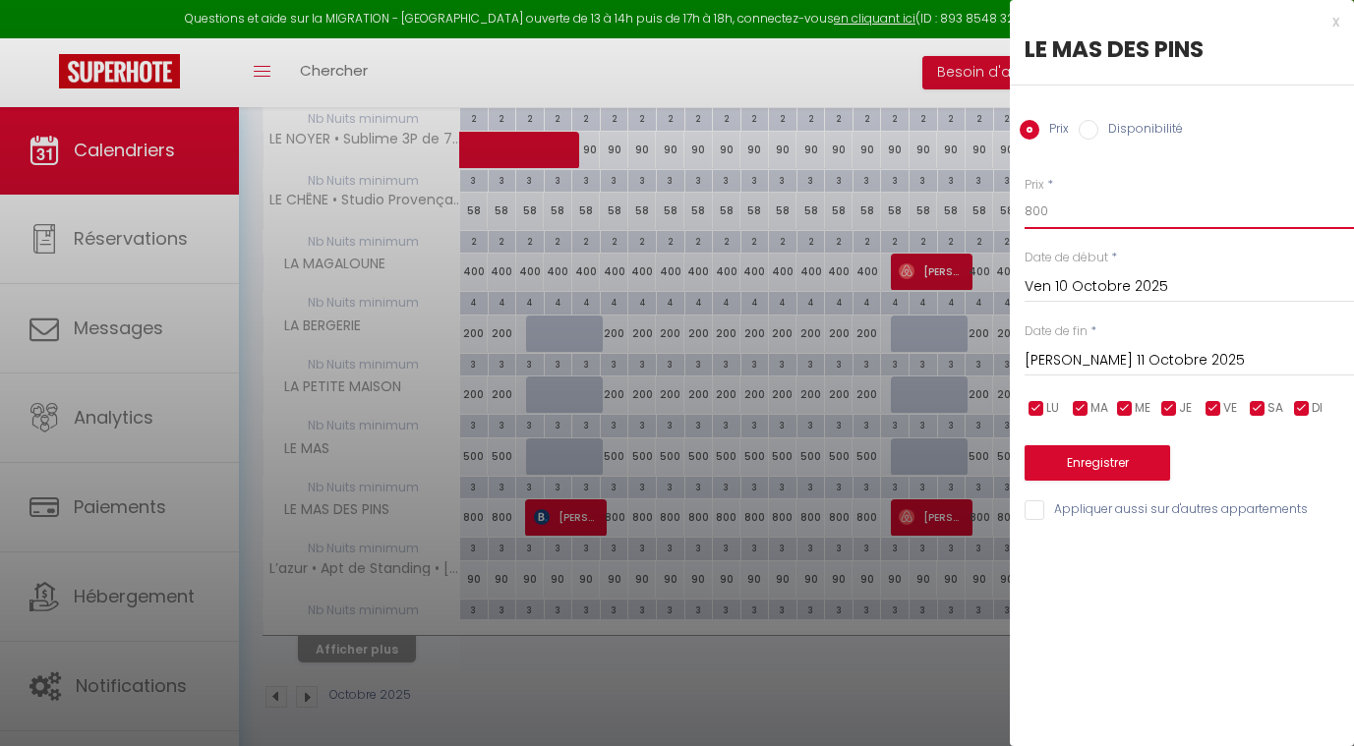
click at [1050, 227] on input "800" at bounding box center [1189, 211] width 329 height 35
type input "8"
type input "("
type input "530"
click at [1048, 281] on input "Ven 10 Octobre 2025" at bounding box center [1189, 287] width 329 height 26
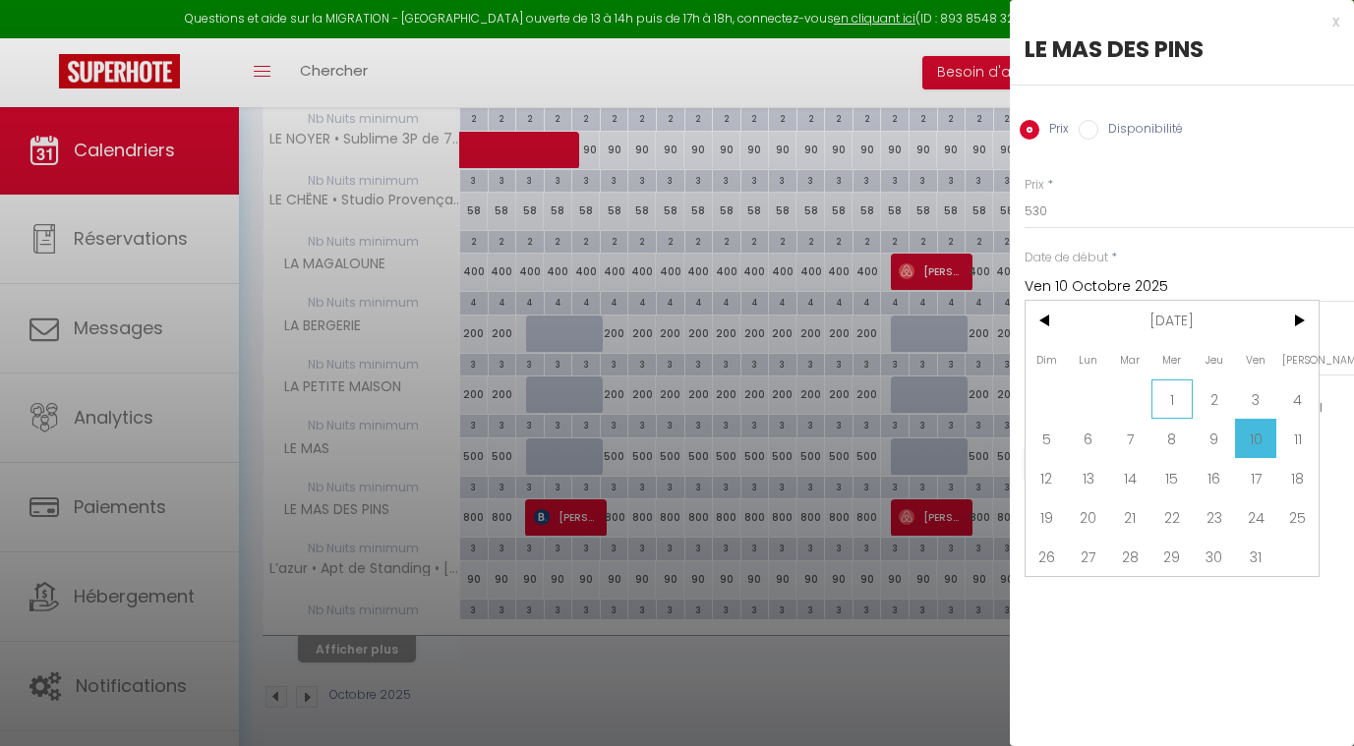
click at [1155, 386] on span "1" at bounding box center [1173, 399] width 42 height 39
type input "Mer 01 Octobre 2025"
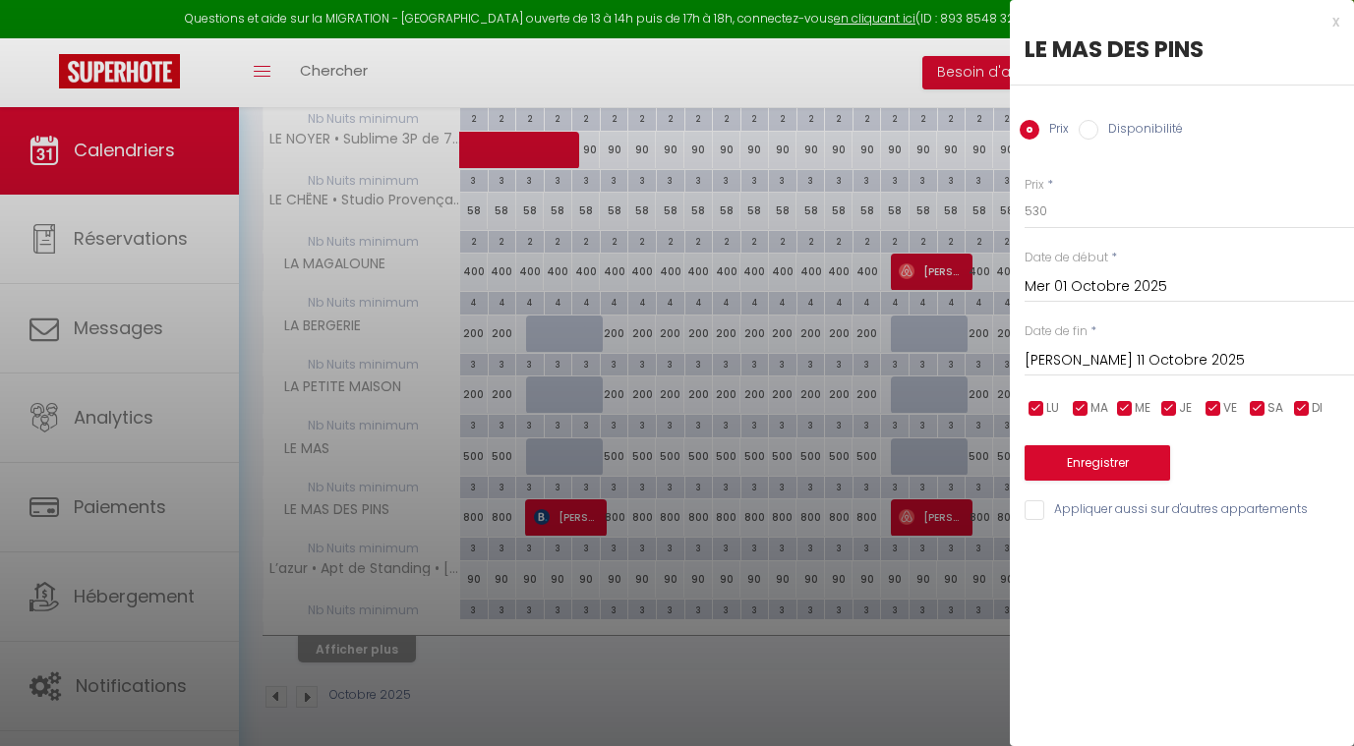
click at [1109, 352] on input "[PERSON_NAME] 11 Octobre 2025" at bounding box center [1189, 361] width 329 height 26
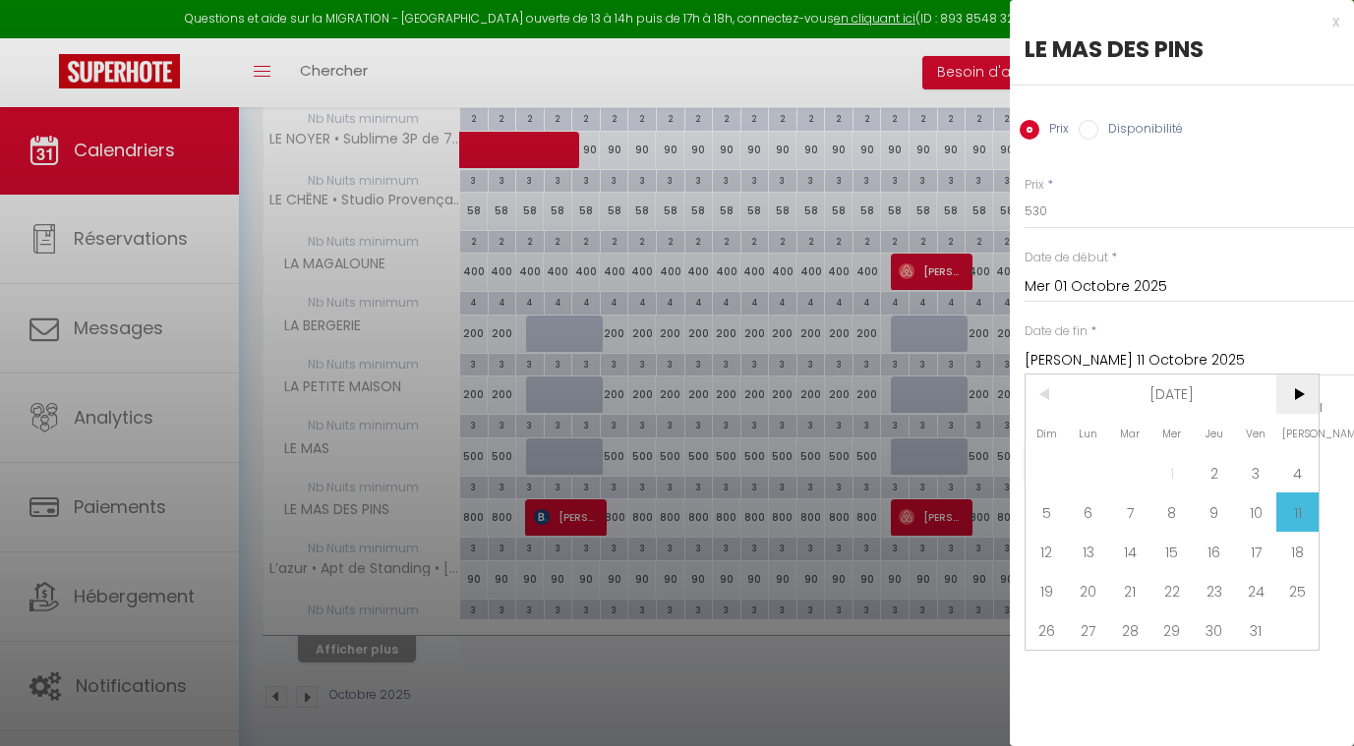
click at [1288, 406] on span ">" at bounding box center [1297, 394] width 42 height 39
click at [1291, 469] on span "1" at bounding box center [1297, 472] width 42 height 39
type input "[PERSON_NAME] 01 Novembre 2025"
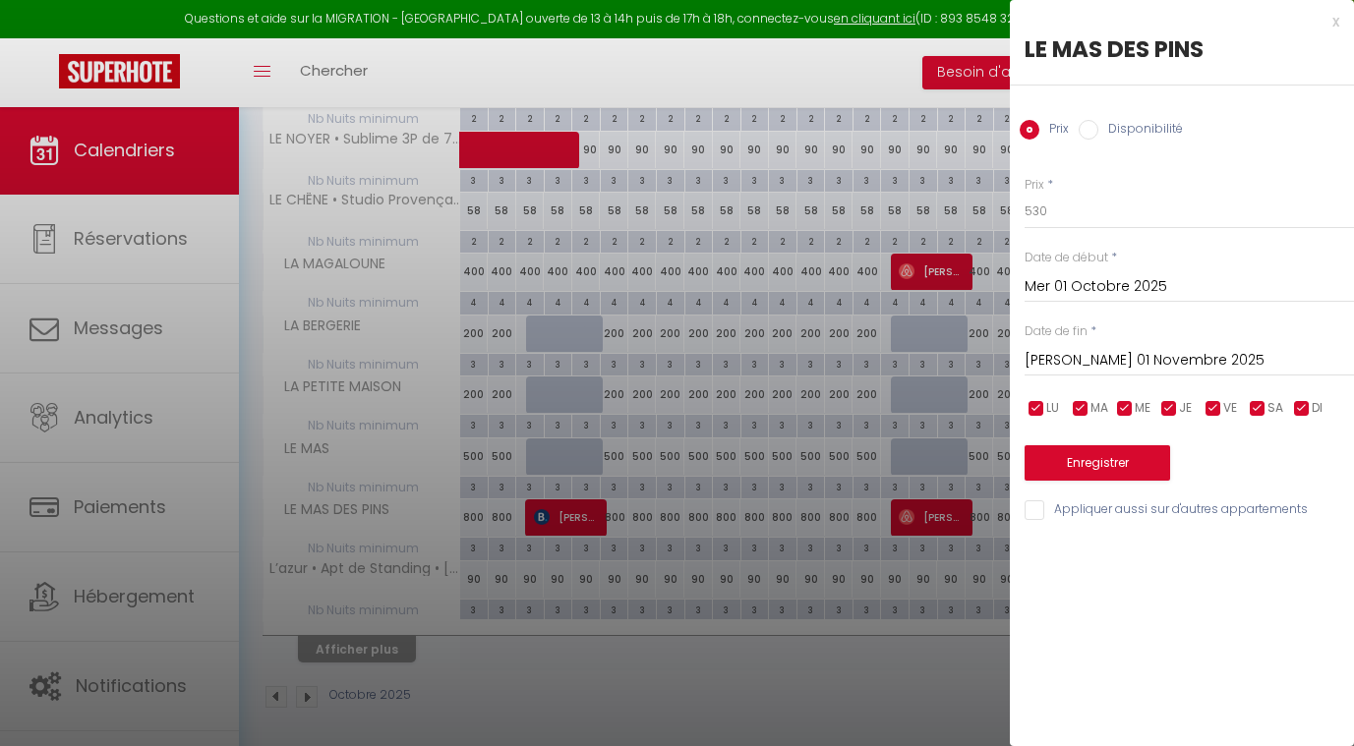
click at [1131, 464] on button "Enregistrer" at bounding box center [1098, 462] width 146 height 35
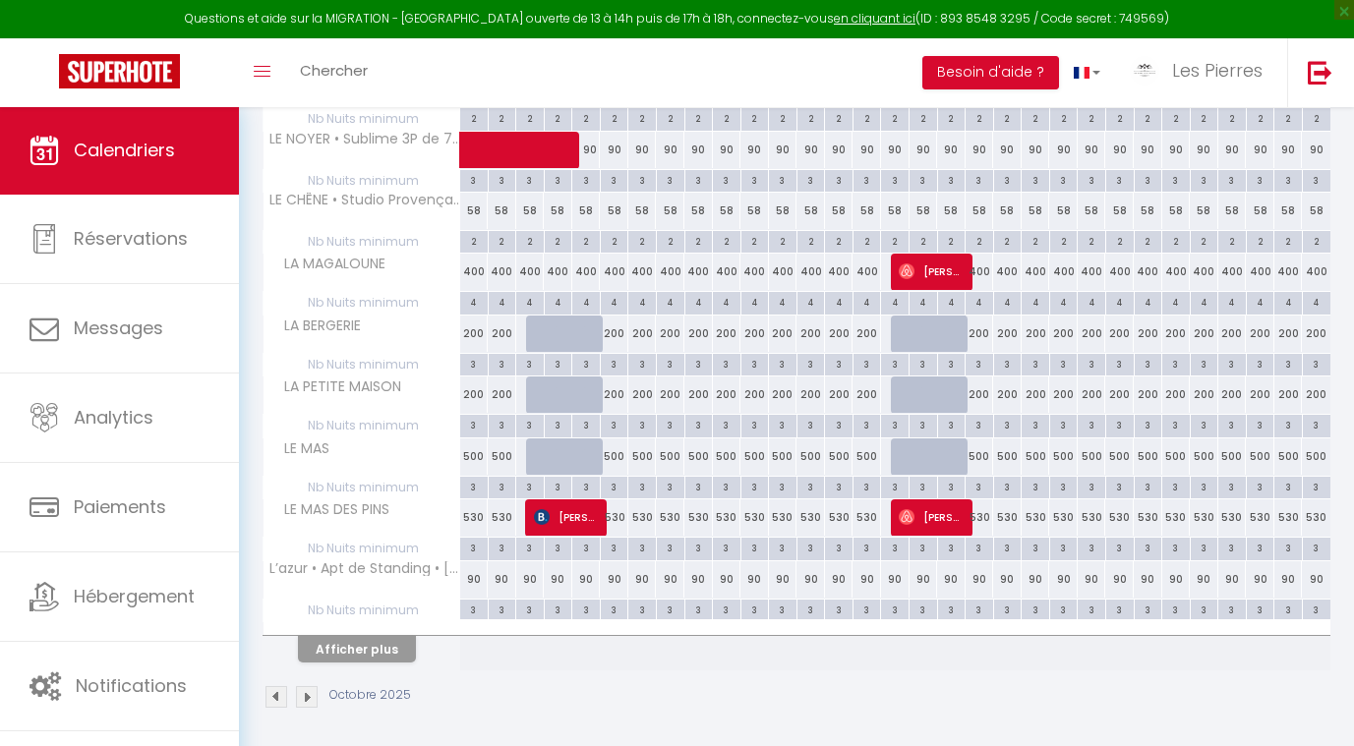
click at [396, 637] on button "Afficher plus" at bounding box center [357, 649] width 118 height 27
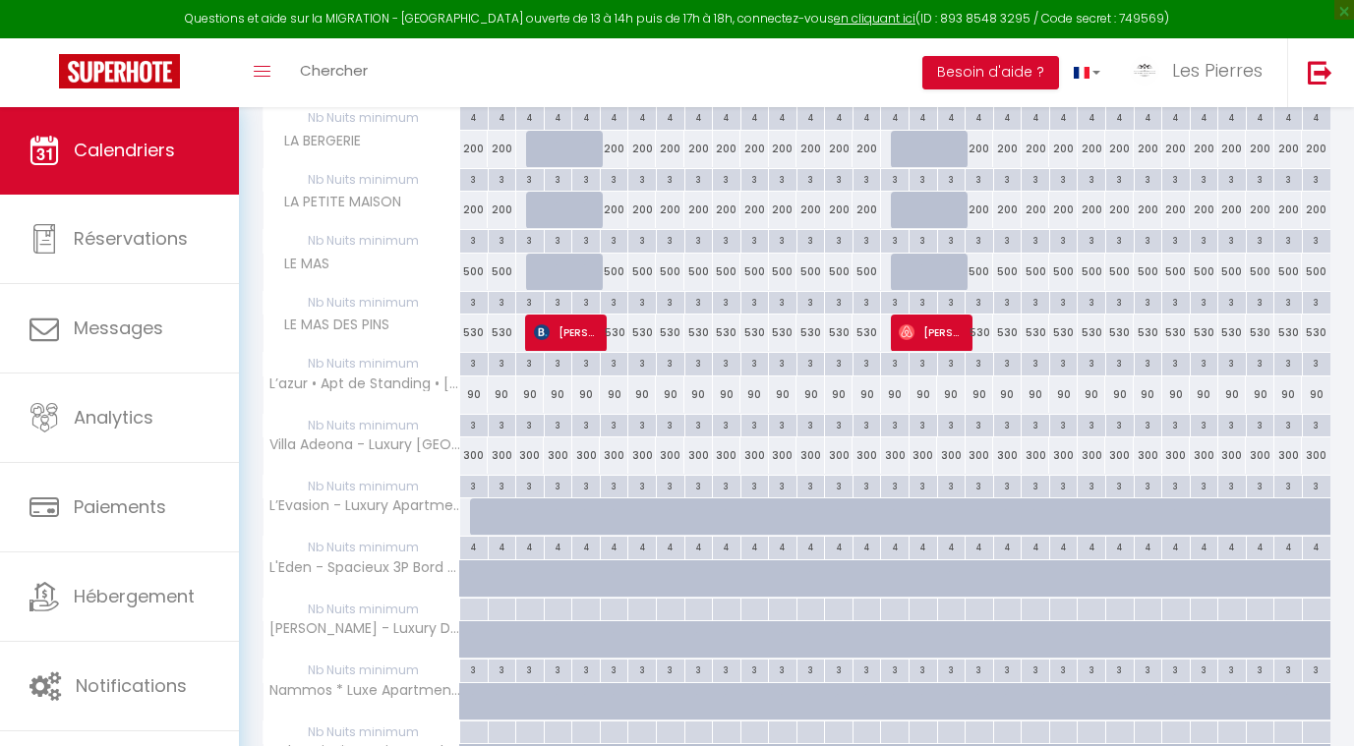
scroll to position [621, 0]
click at [532, 392] on div "90" at bounding box center [530, 397] width 29 height 36
type input "90"
type input "Ven 03 Octobre 2025"
type input "[PERSON_NAME] 04 Octobre 2025"
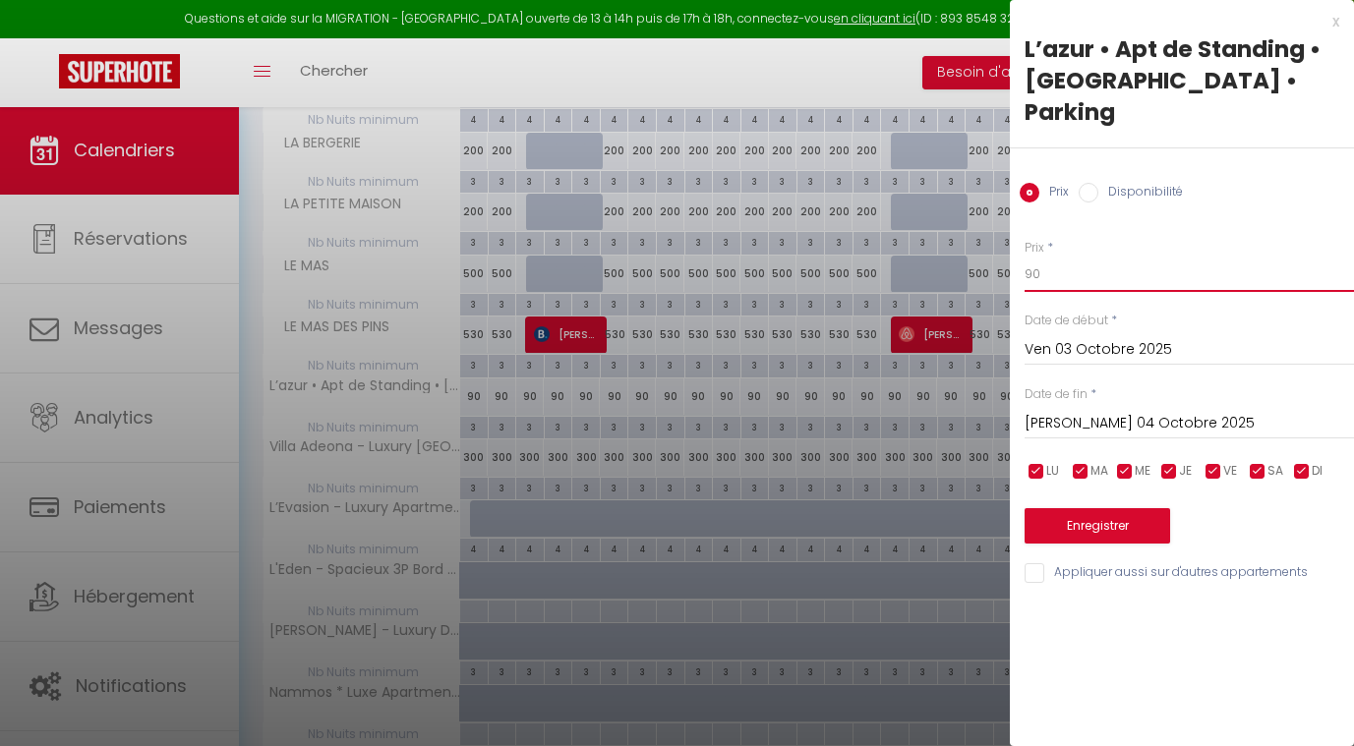
click at [1095, 257] on input "90" at bounding box center [1189, 274] width 329 height 35
type input "9"
type input "72"
click at [1135, 337] on input "Ven 03 Octobre 2025" at bounding box center [1189, 350] width 329 height 26
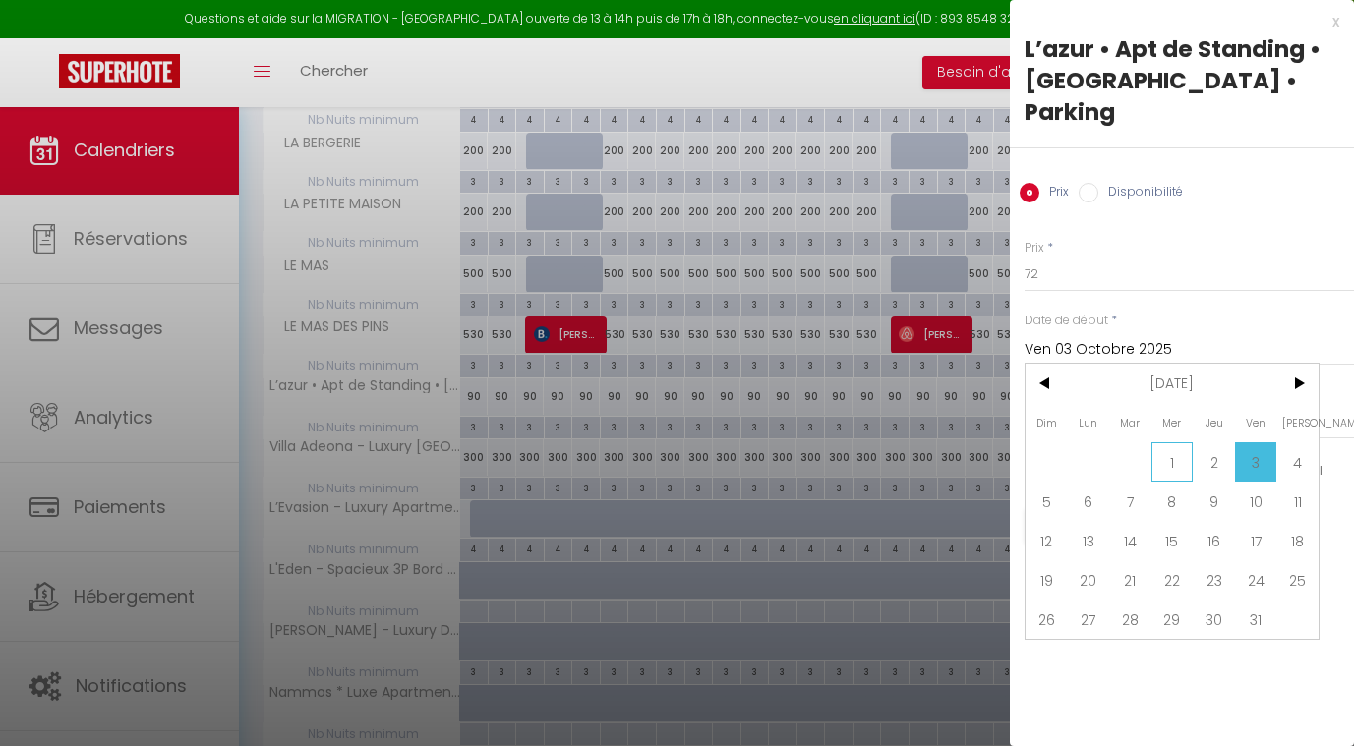
click at [1187, 443] on span "1" at bounding box center [1173, 462] width 42 height 39
type input "Mer 01 Octobre 2025"
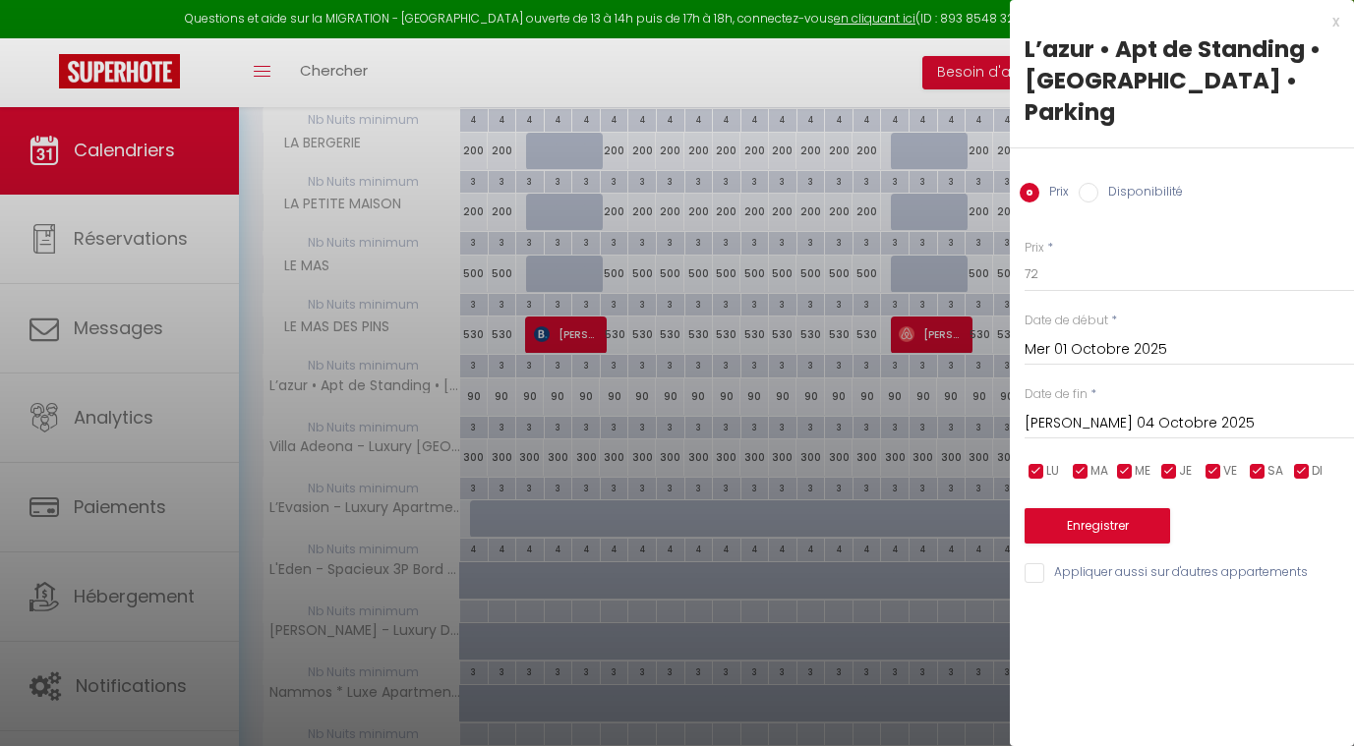
click at [1128, 411] on input "[PERSON_NAME] 04 Octobre 2025" at bounding box center [1189, 424] width 329 height 26
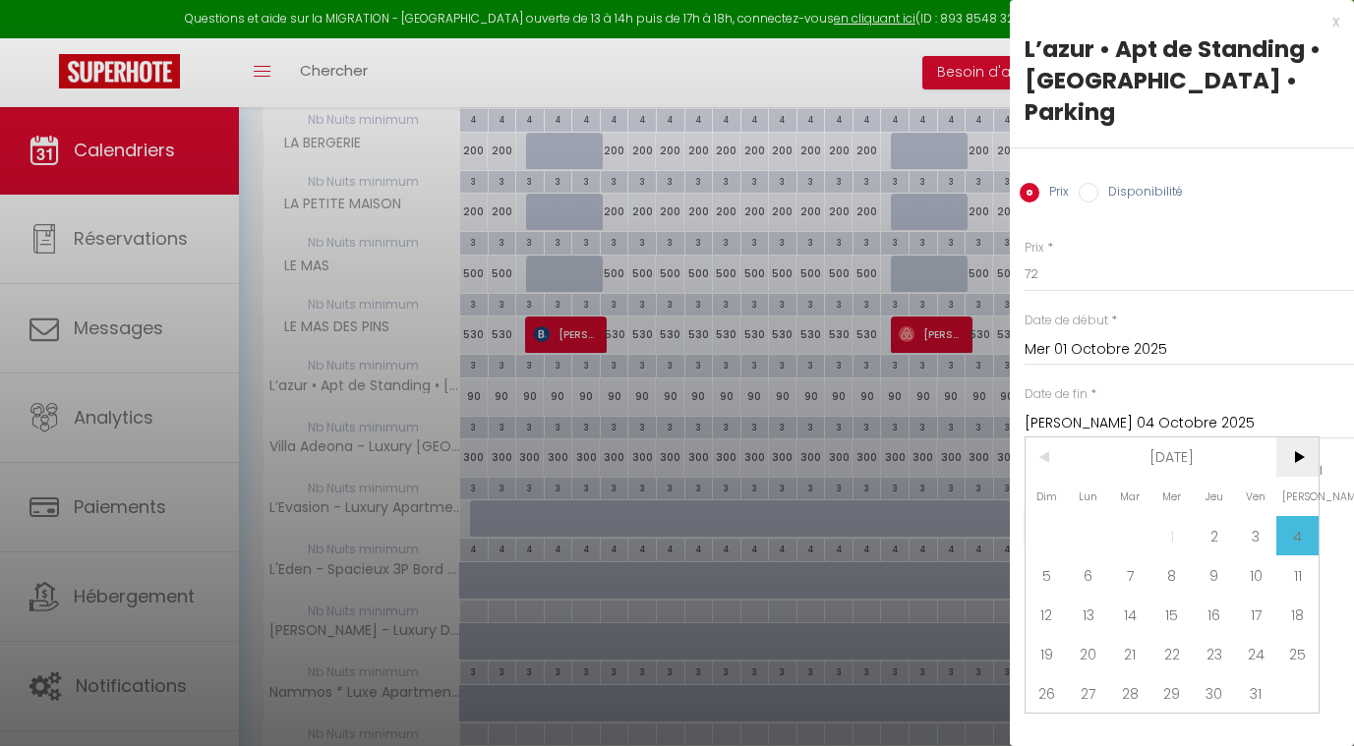
click at [1302, 438] on span ">" at bounding box center [1297, 457] width 42 height 39
click at [1294, 516] on span "1" at bounding box center [1297, 535] width 42 height 39
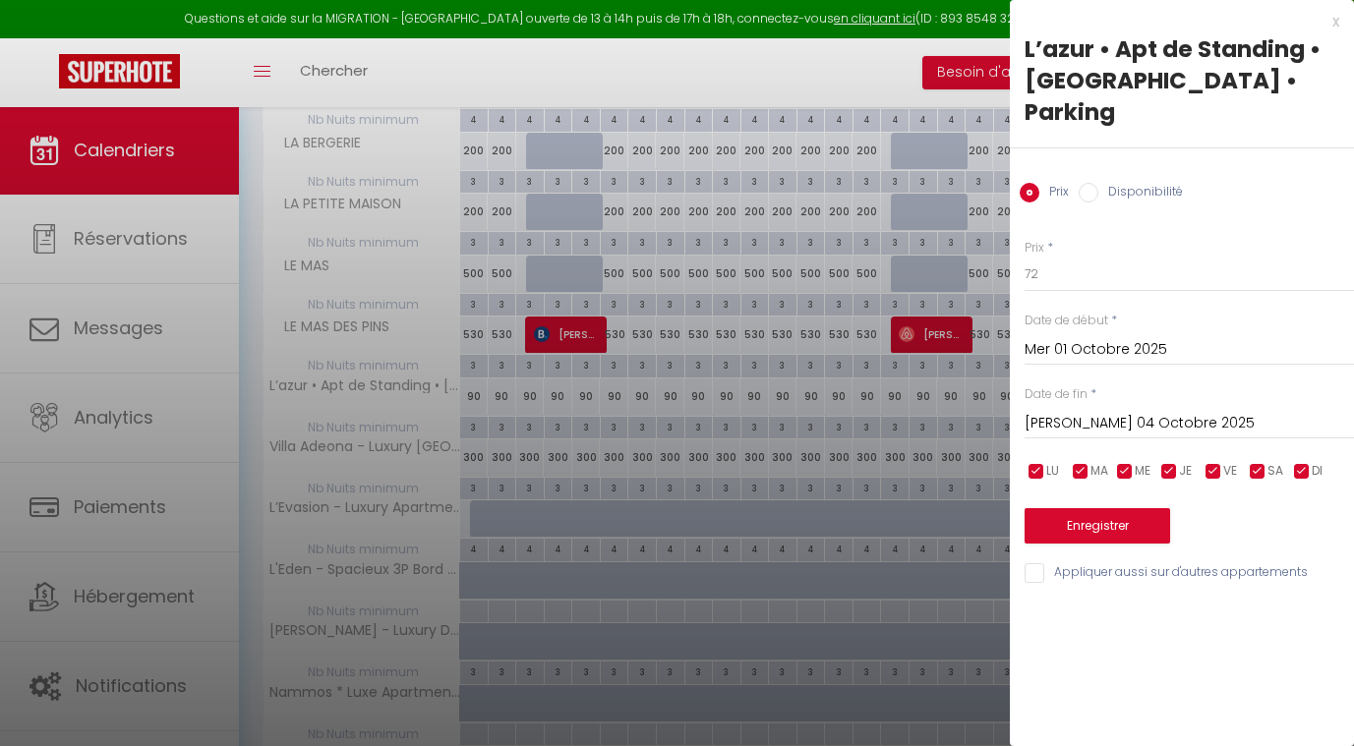
type input "[PERSON_NAME] 01 Novembre 2025"
click at [1102, 508] on button "Enregistrer" at bounding box center [1098, 525] width 146 height 35
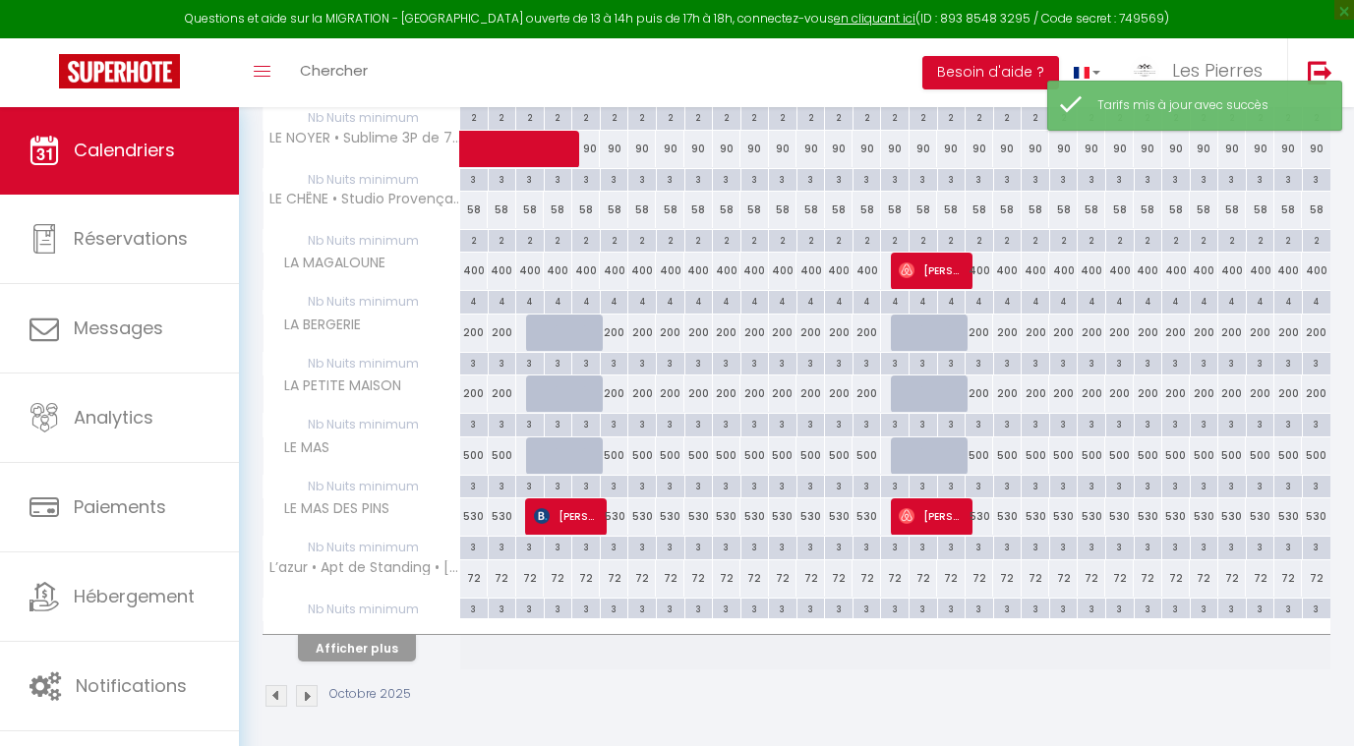
scroll to position [439, 0]
click at [387, 636] on button "Afficher plus" at bounding box center [357, 649] width 118 height 27
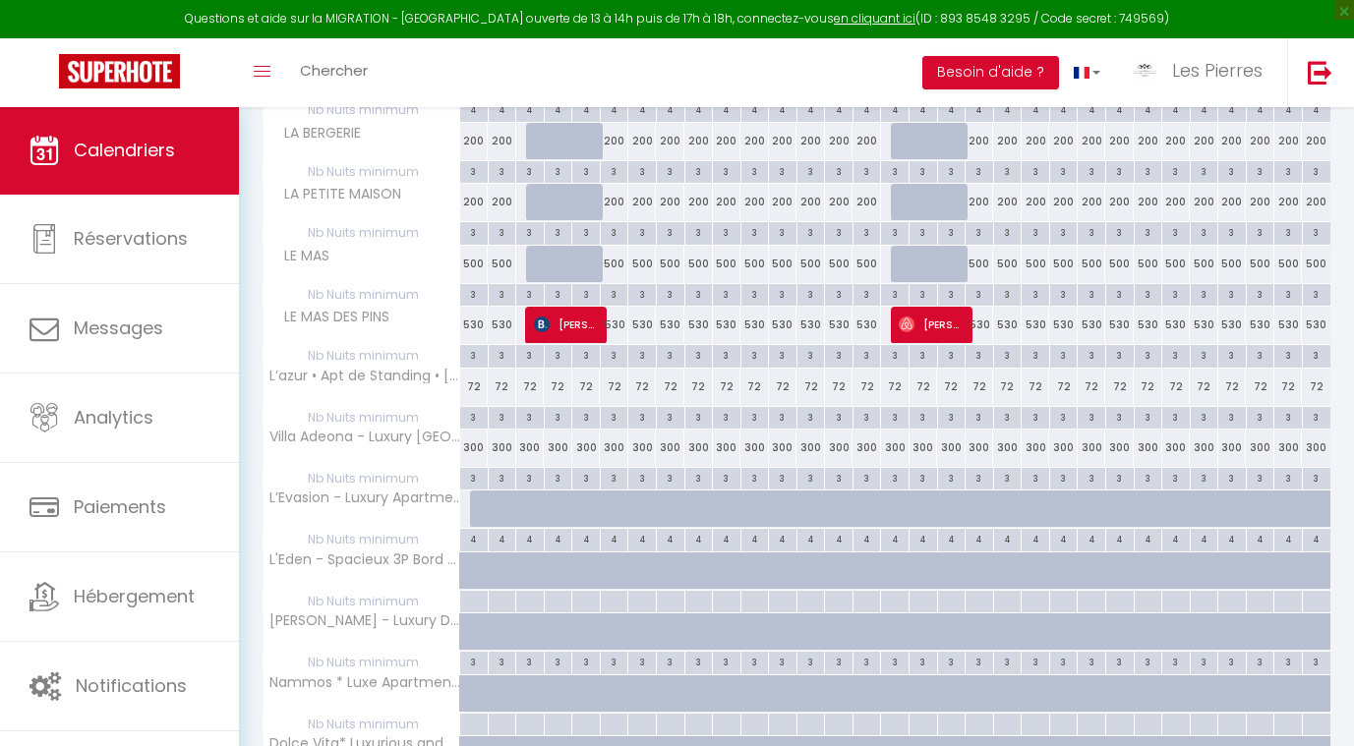
scroll to position [639, 0]
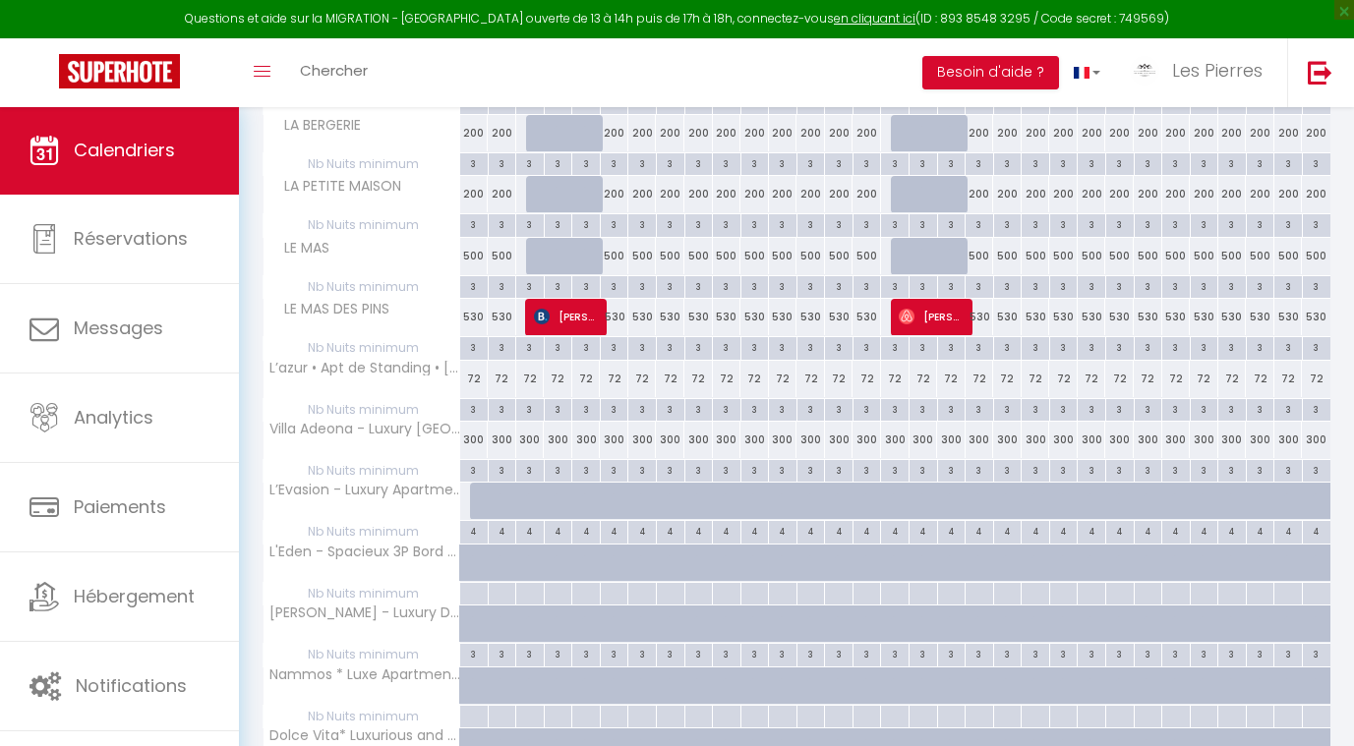
click at [532, 433] on div "300" at bounding box center [530, 440] width 29 height 36
type input "300"
type input "Ven 03 Octobre 2025"
type input "[PERSON_NAME] 04 Octobre 2025"
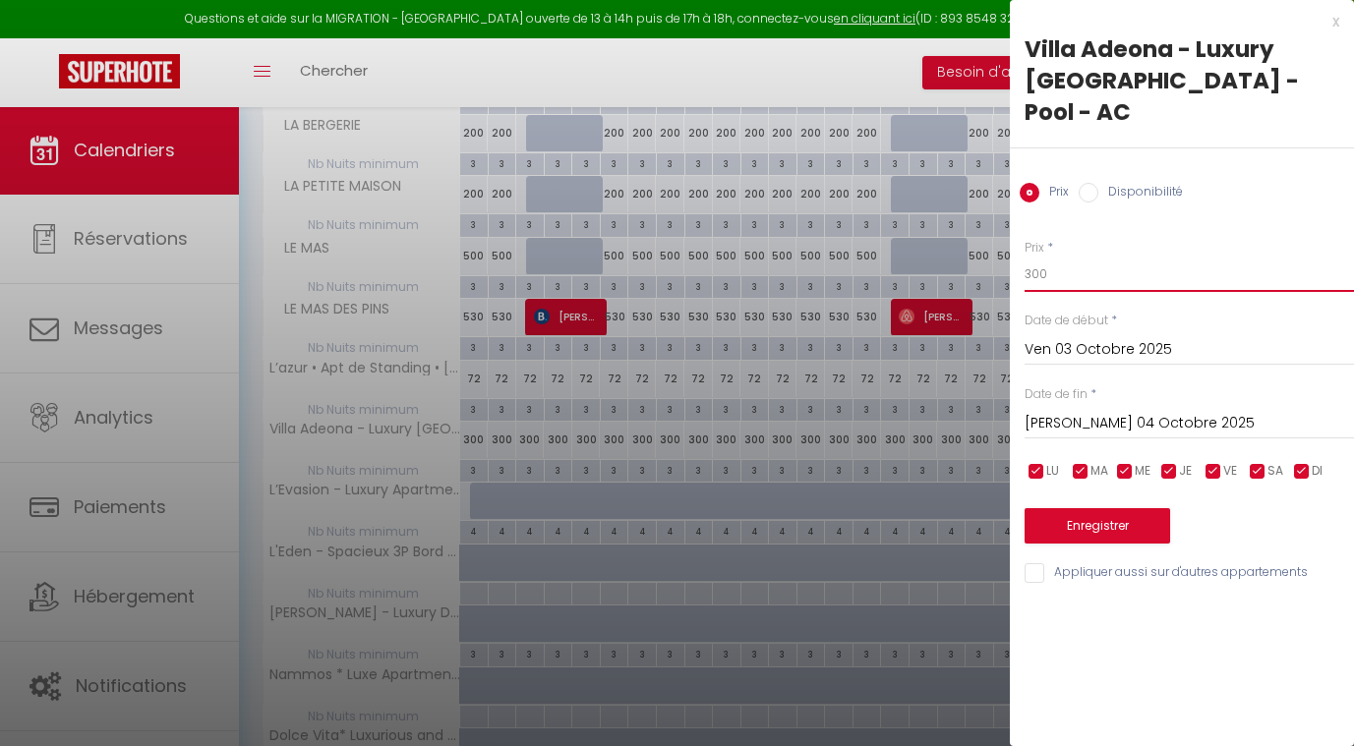
click at [1071, 257] on input "300" at bounding box center [1189, 274] width 329 height 35
type input "3"
type input "259"
click at [1055, 337] on input "Ven 03 Octobre 2025" at bounding box center [1189, 350] width 329 height 26
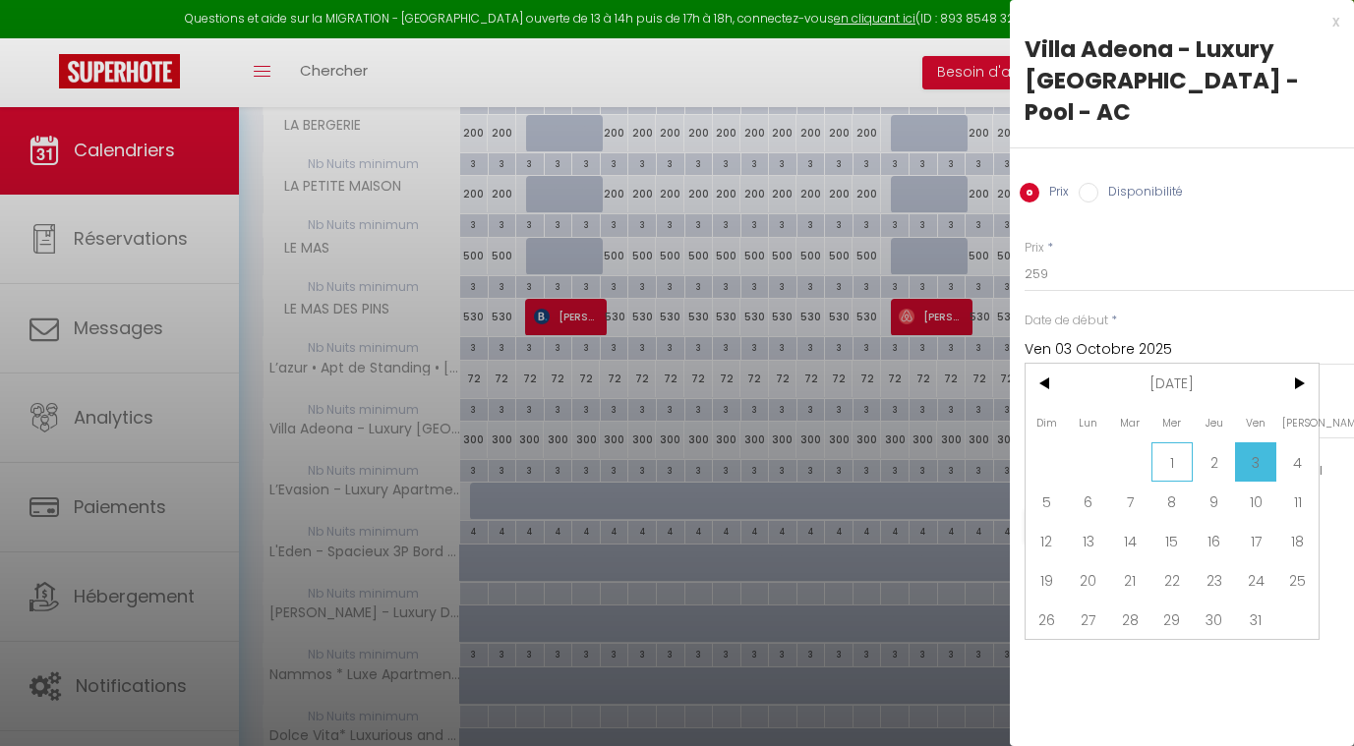
click at [1177, 443] on span "1" at bounding box center [1173, 462] width 42 height 39
type input "Mer 01 Octobre 2025"
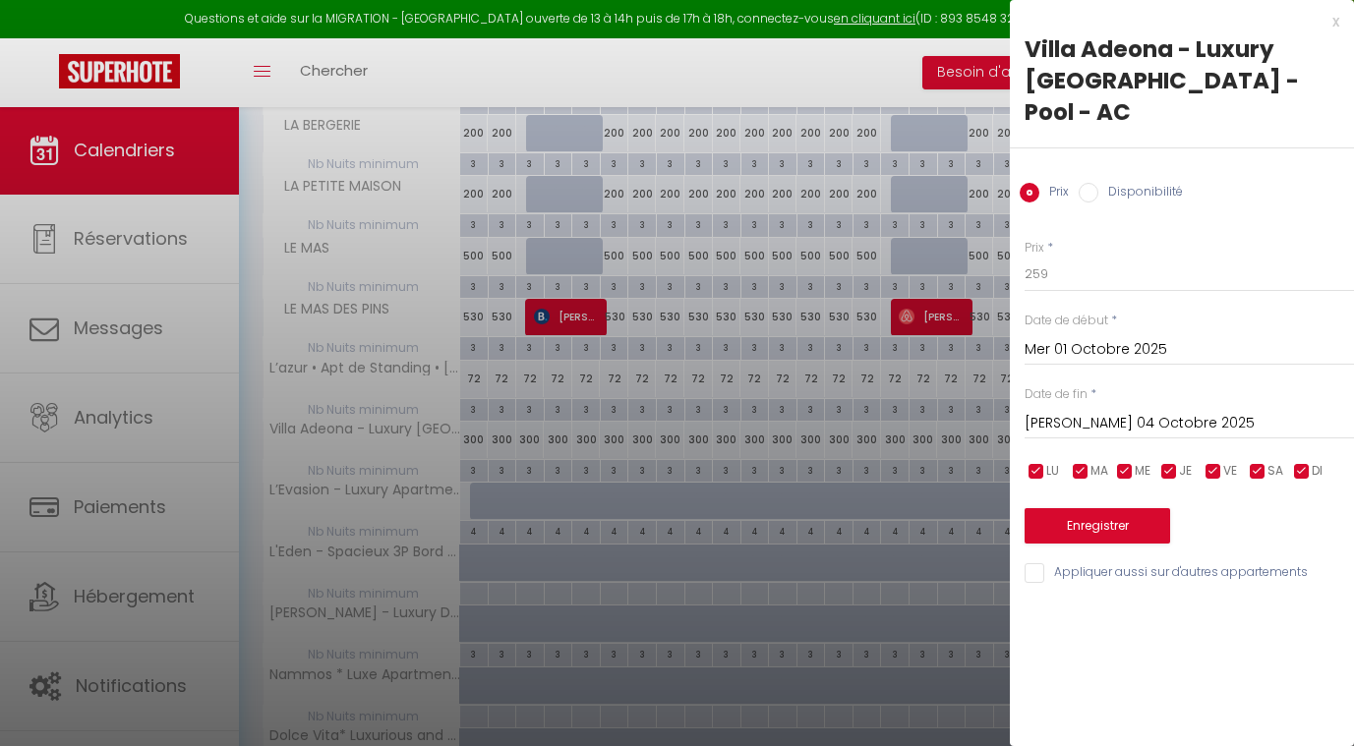
click at [1103, 411] on input "[PERSON_NAME] 04 Octobre 2025" at bounding box center [1189, 424] width 329 height 26
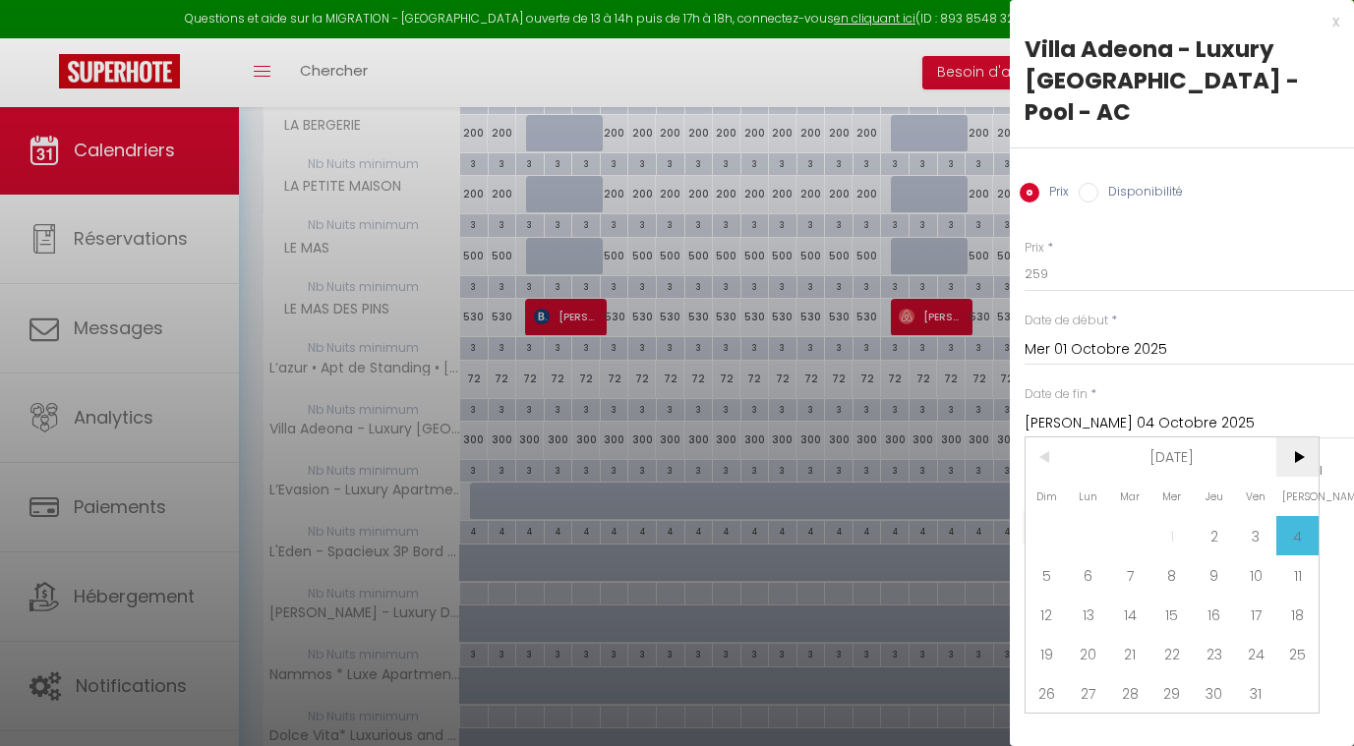
click at [1301, 438] on span ">" at bounding box center [1297, 457] width 42 height 39
click at [1301, 516] on span "1" at bounding box center [1297, 535] width 42 height 39
type input "[PERSON_NAME] 01 Novembre 2025"
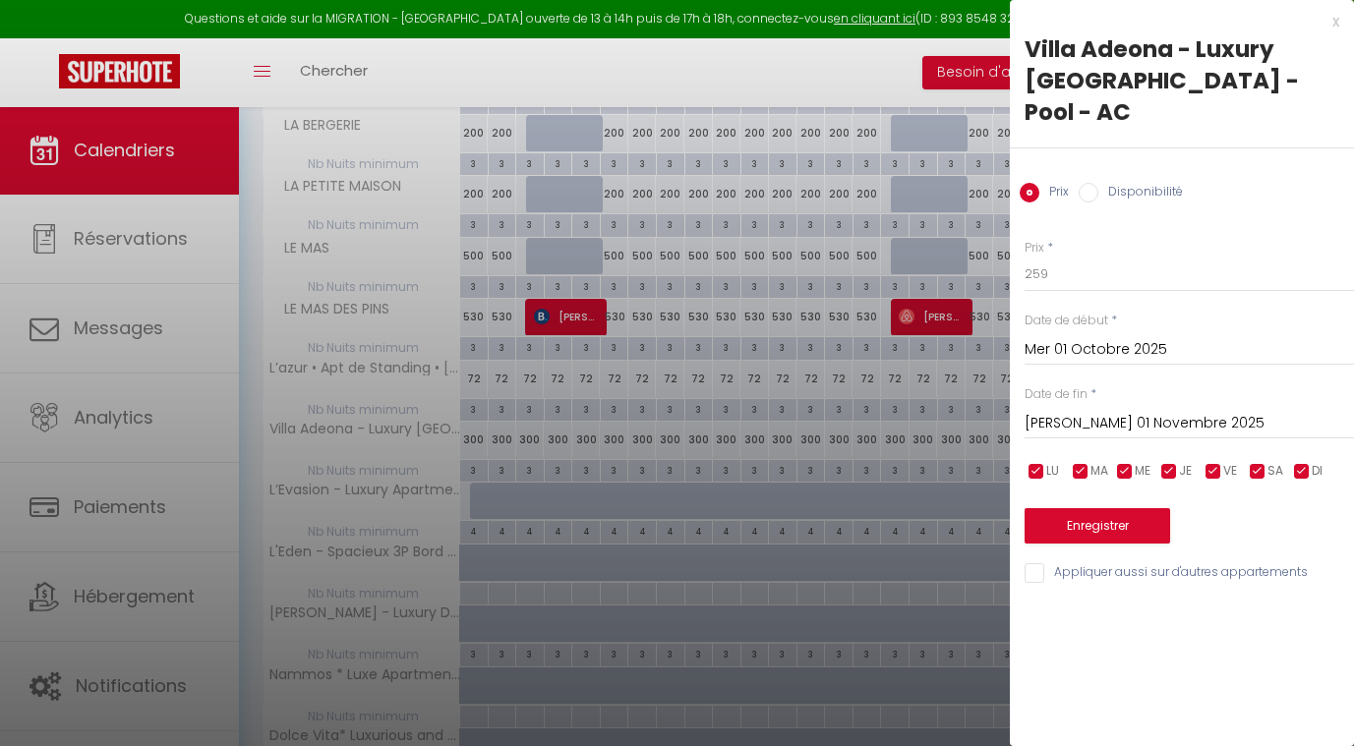
click at [1099, 508] on button "Enregistrer" at bounding box center [1098, 525] width 146 height 35
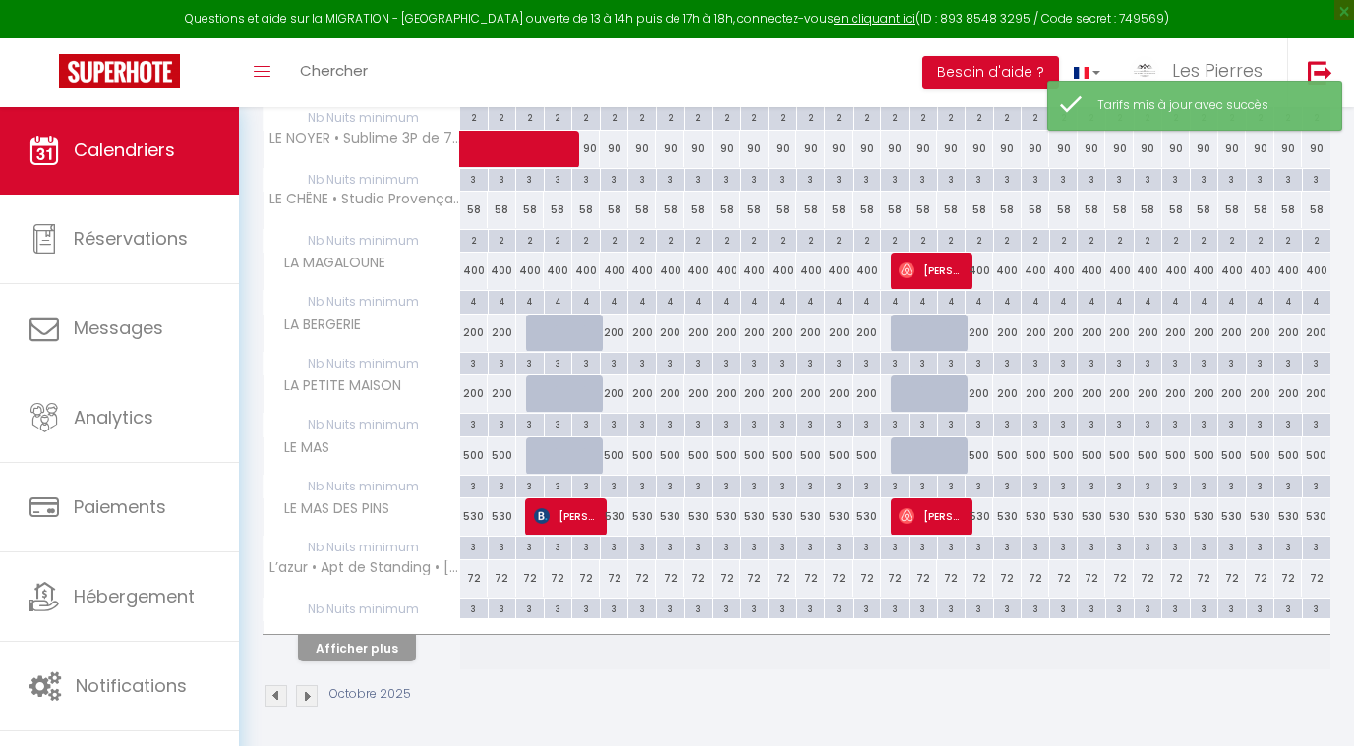
scroll to position [439, 0]
click at [386, 644] on button "Afficher plus" at bounding box center [357, 649] width 118 height 27
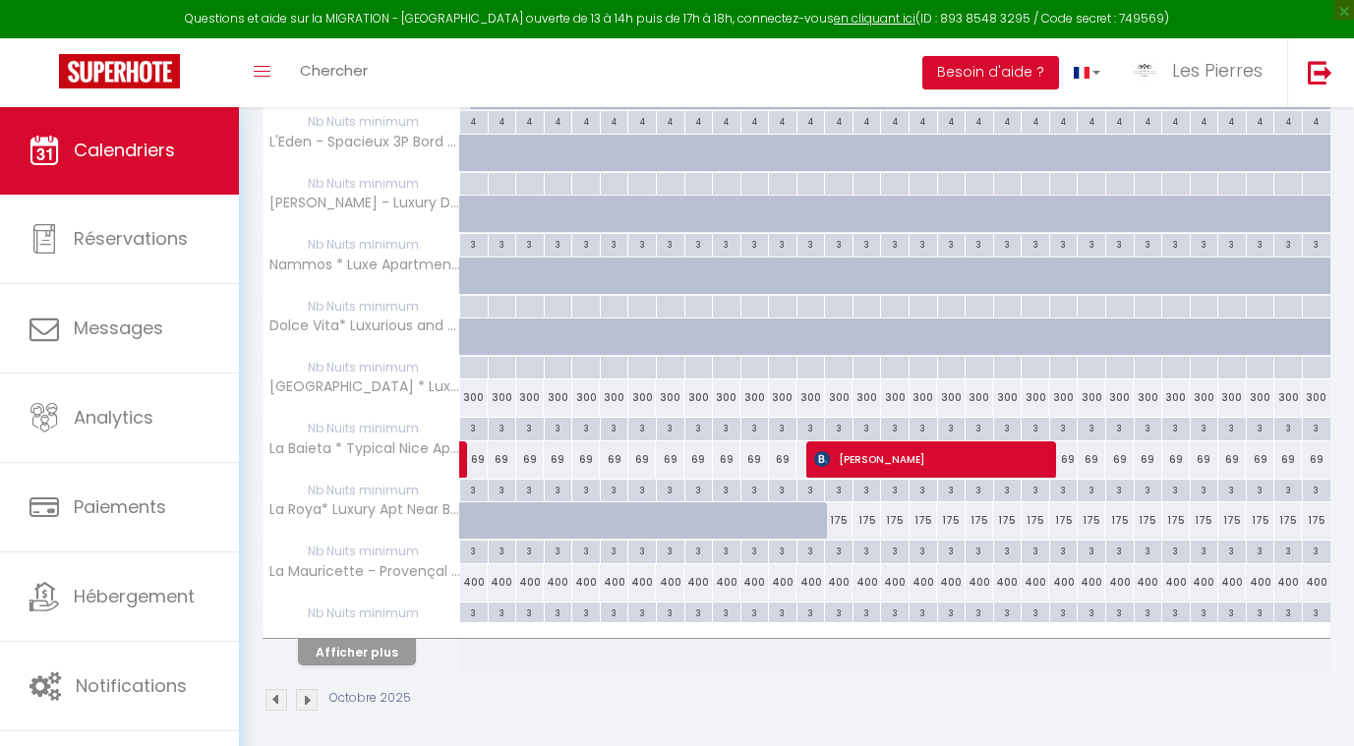
scroll to position [1048, 0]
click at [863, 511] on div "175" at bounding box center [867, 521] width 29 height 36
type input "175"
type input "Mer 15 Octobre 2025"
type input "Jeu 16 Octobre 2025"
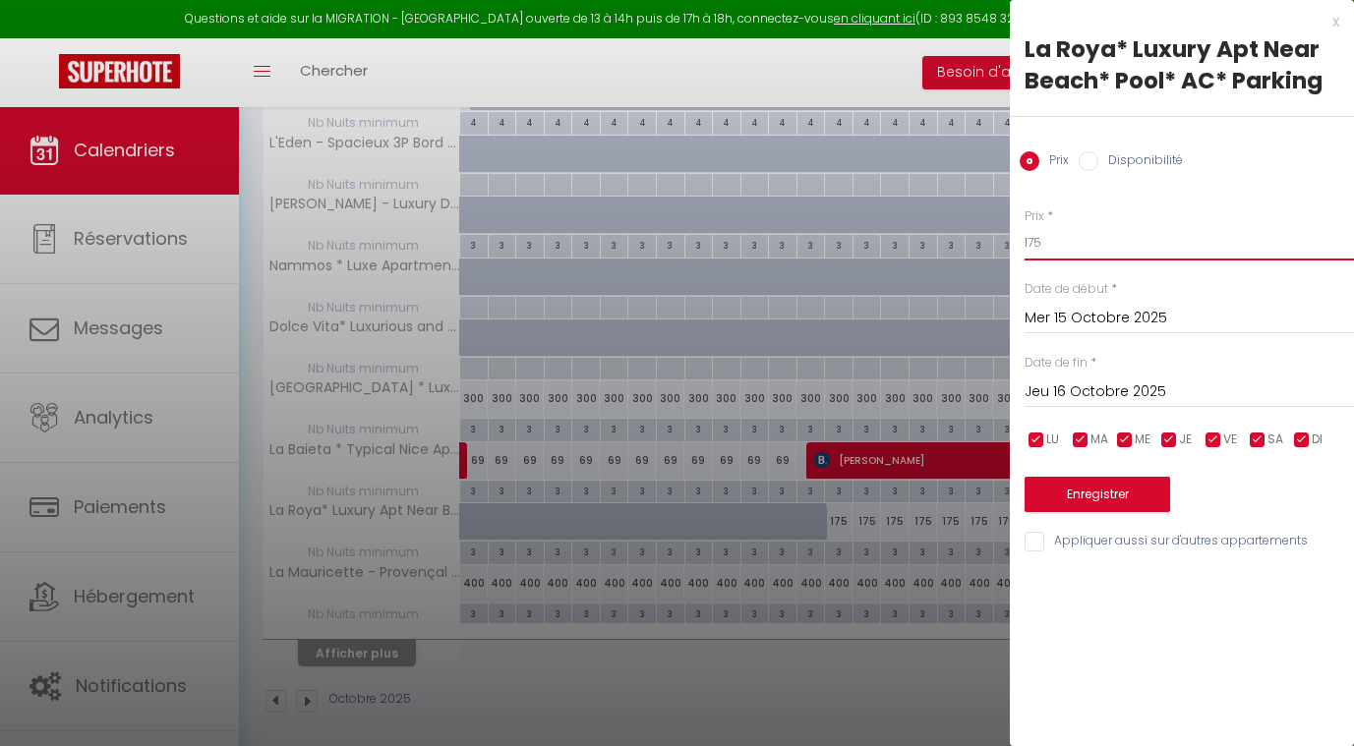
click at [1050, 246] on input "175" at bounding box center [1189, 242] width 329 height 35
type input "1"
type input "100"
click at [1060, 313] on input "Mer 15 Octobre 2025" at bounding box center [1189, 319] width 329 height 26
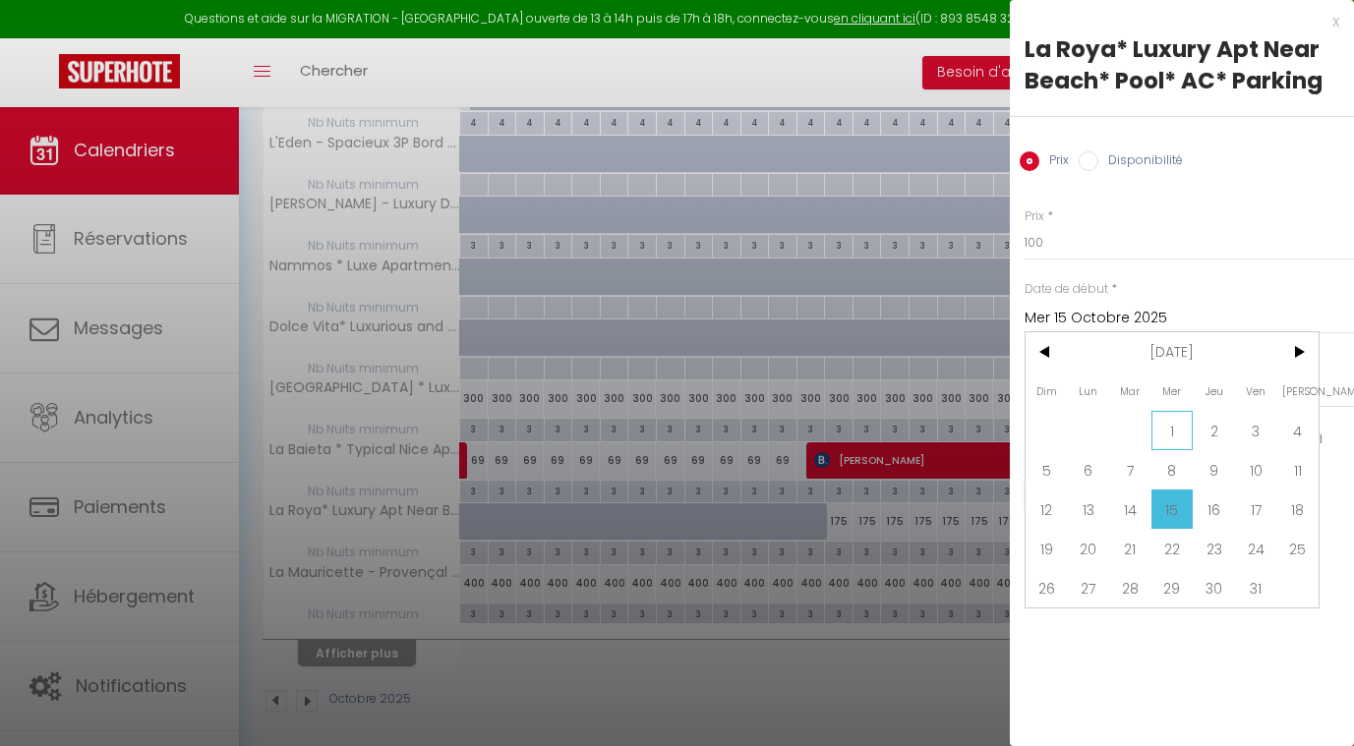
click at [1174, 426] on span "1" at bounding box center [1173, 430] width 42 height 39
type input "Mer 01 Octobre 2025"
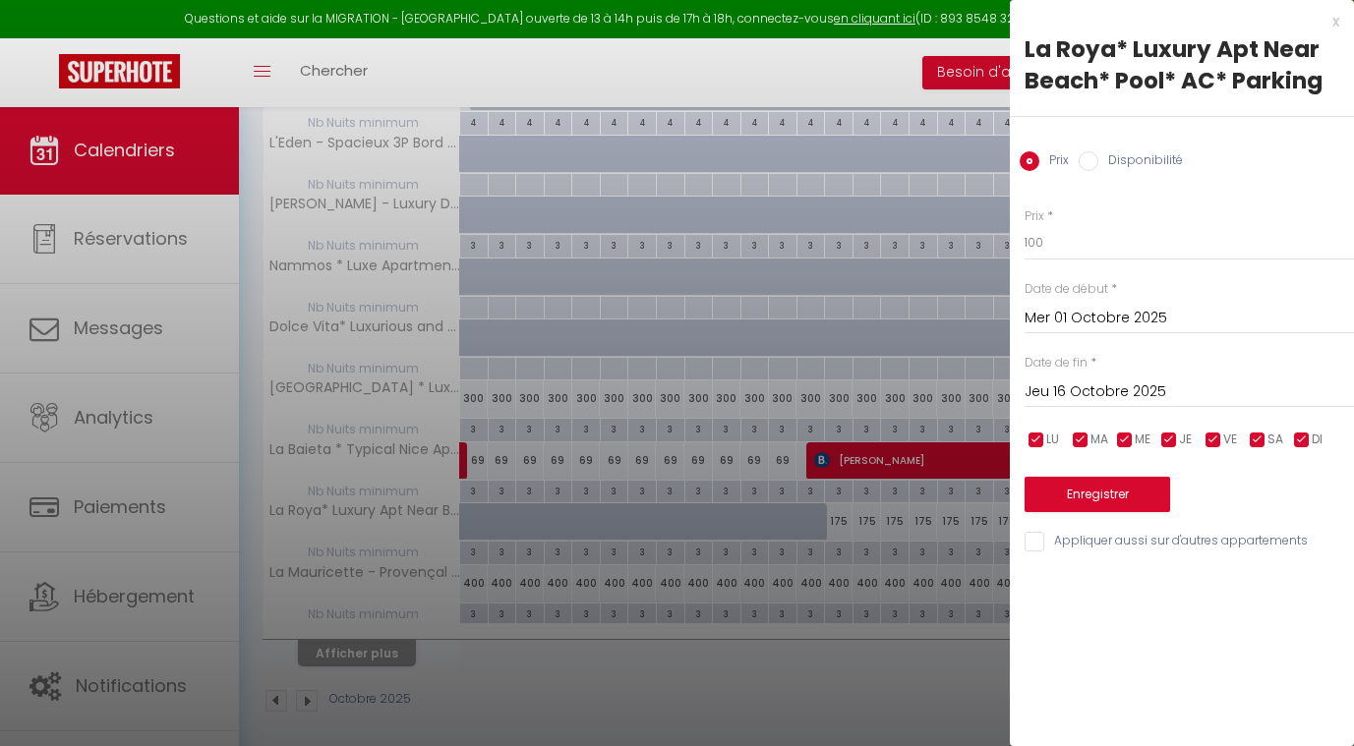
click at [1137, 396] on input "Jeu 16 Octobre 2025" at bounding box center [1189, 393] width 329 height 26
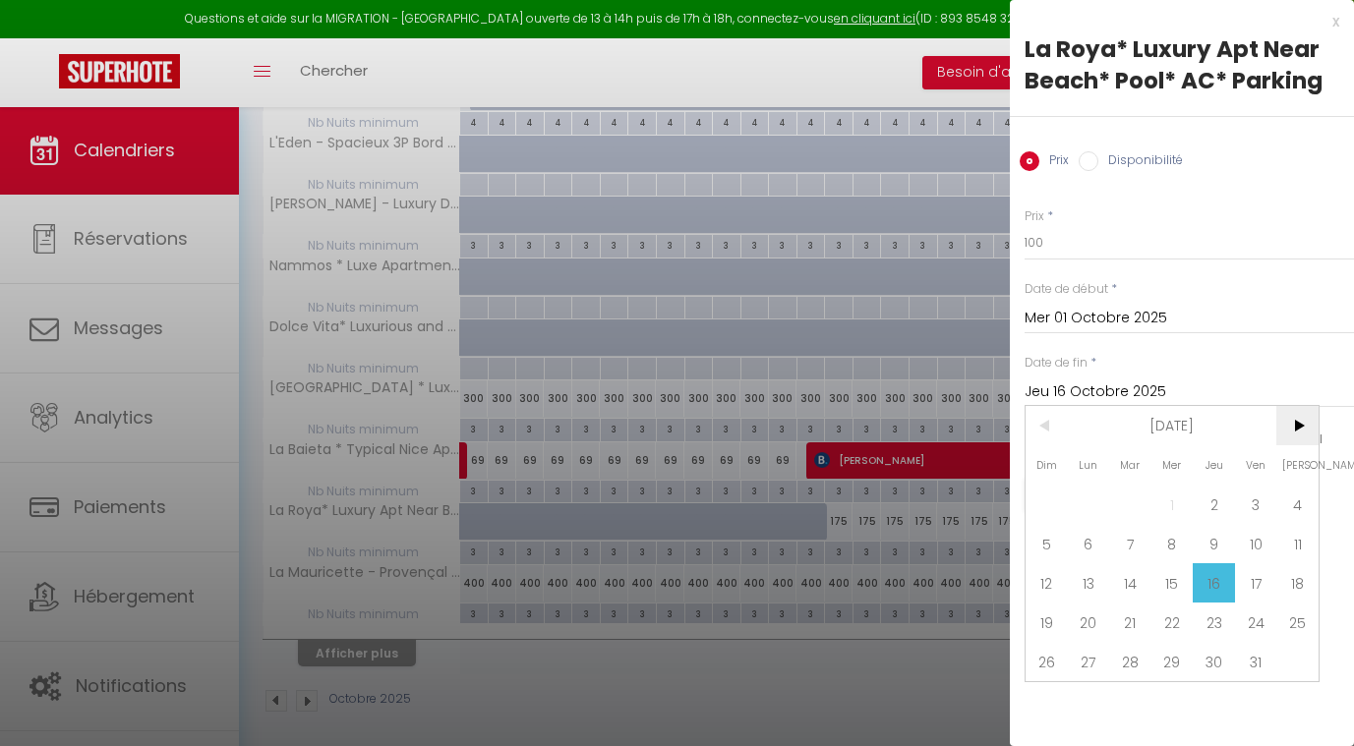
click at [1303, 424] on span ">" at bounding box center [1297, 425] width 42 height 39
click at [1305, 502] on span "1" at bounding box center [1297, 504] width 42 height 39
type input "[PERSON_NAME] 01 Novembre 2025"
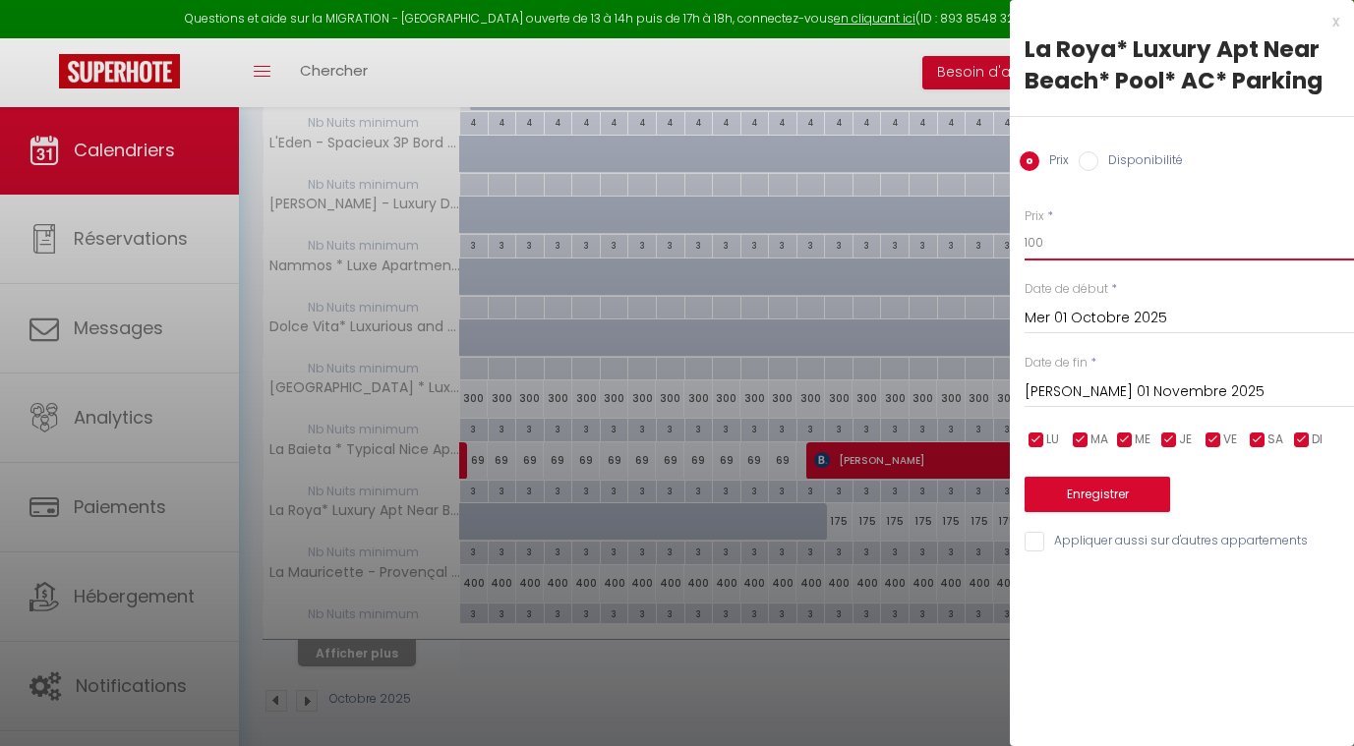
click at [1058, 236] on input "100" at bounding box center [1189, 242] width 329 height 35
click at [1071, 495] on button "Enregistrer" at bounding box center [1098, 494] width 146 height 35
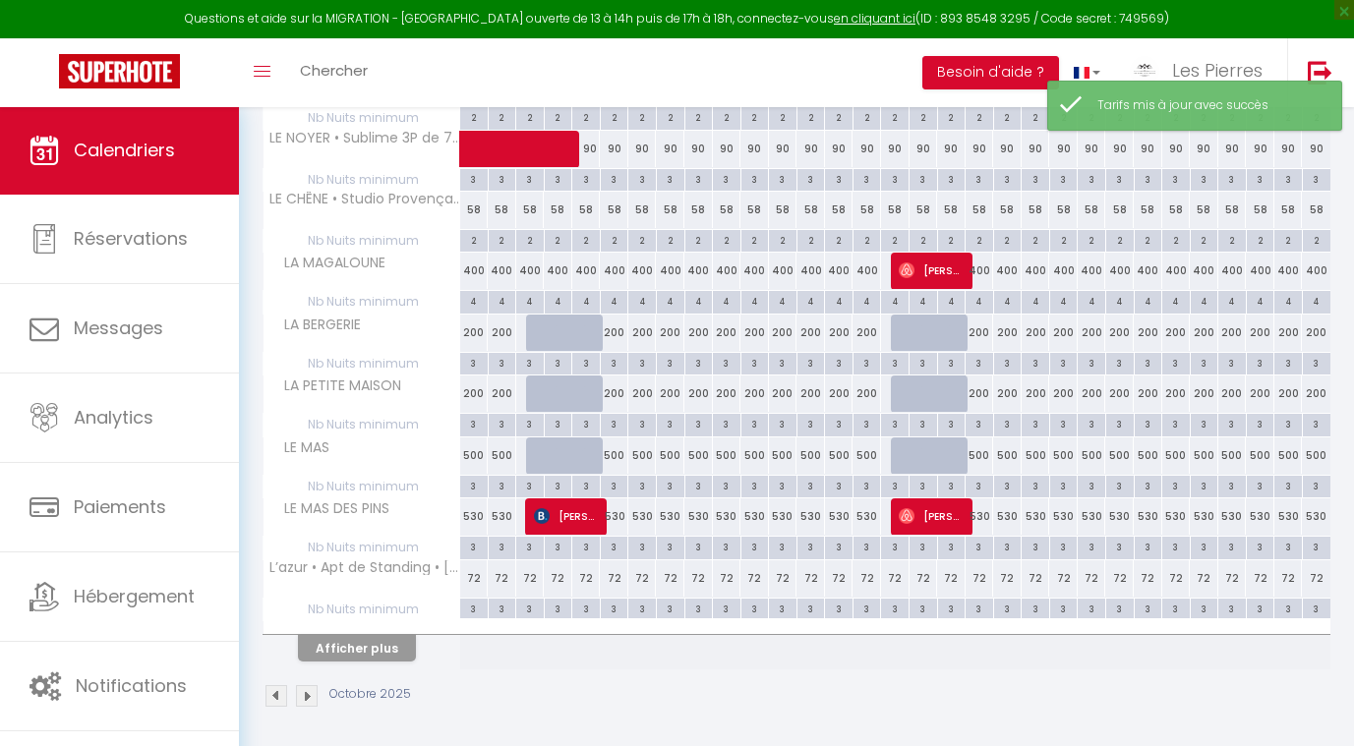
scroll to position [439, 0]
click at [390, 646] on button "Afficher plus" at bounding box center [357, 649] width 118 height 27
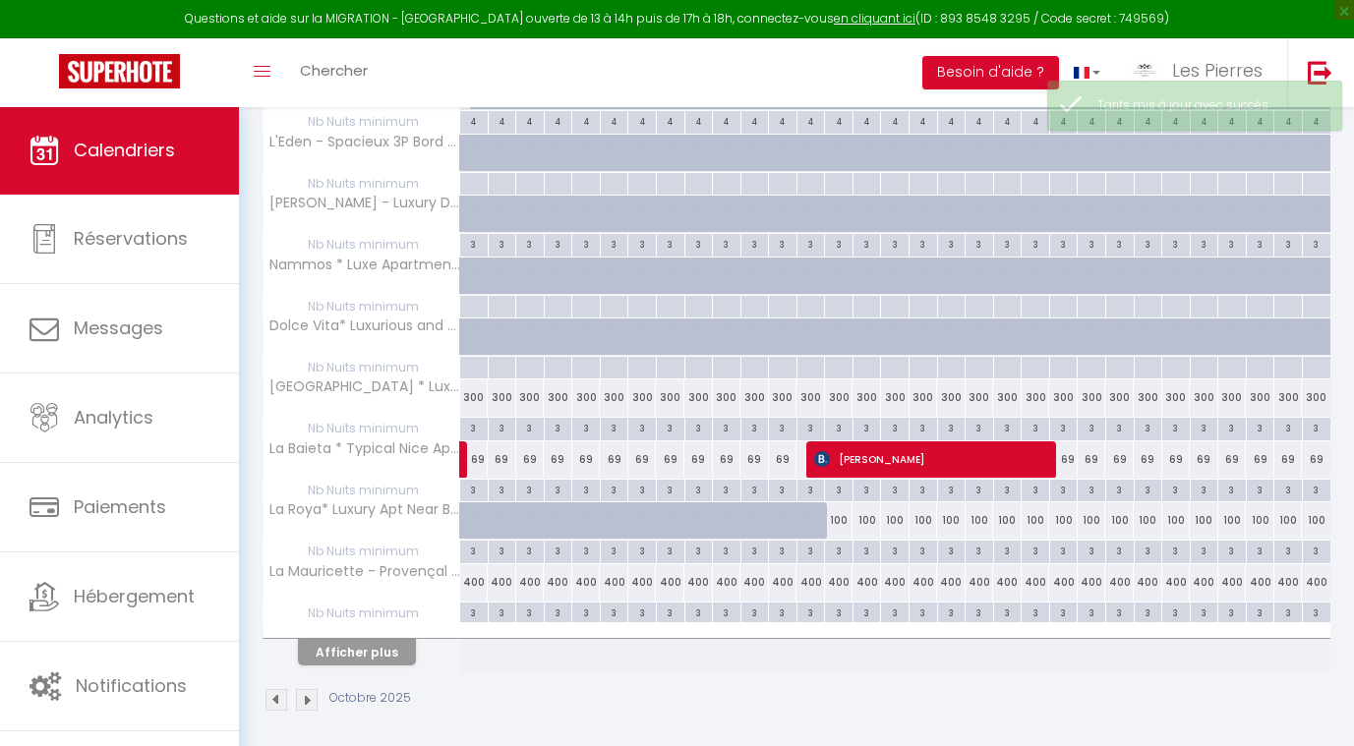
scroll to position [1048, 0]
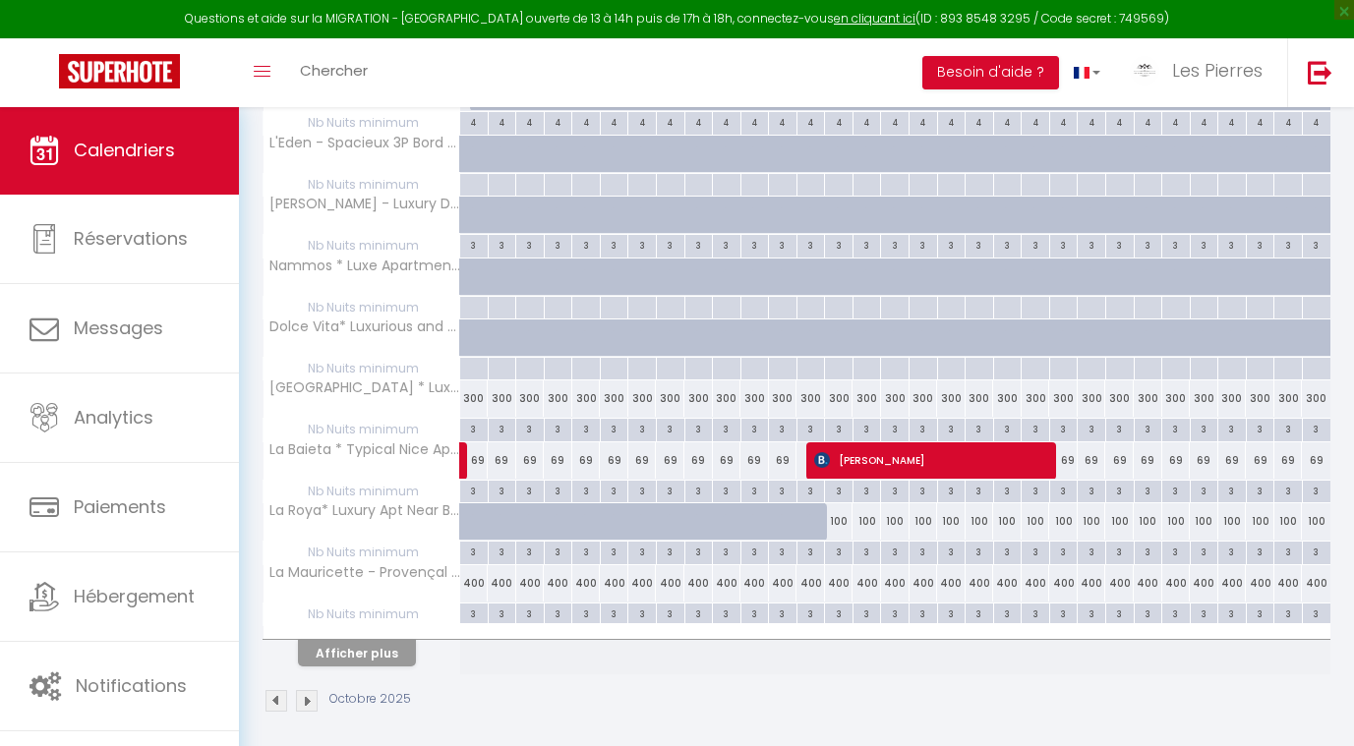
click at [386, 643] on button "Afficher plus" at bounding box center [357, 653] width 118 height 27
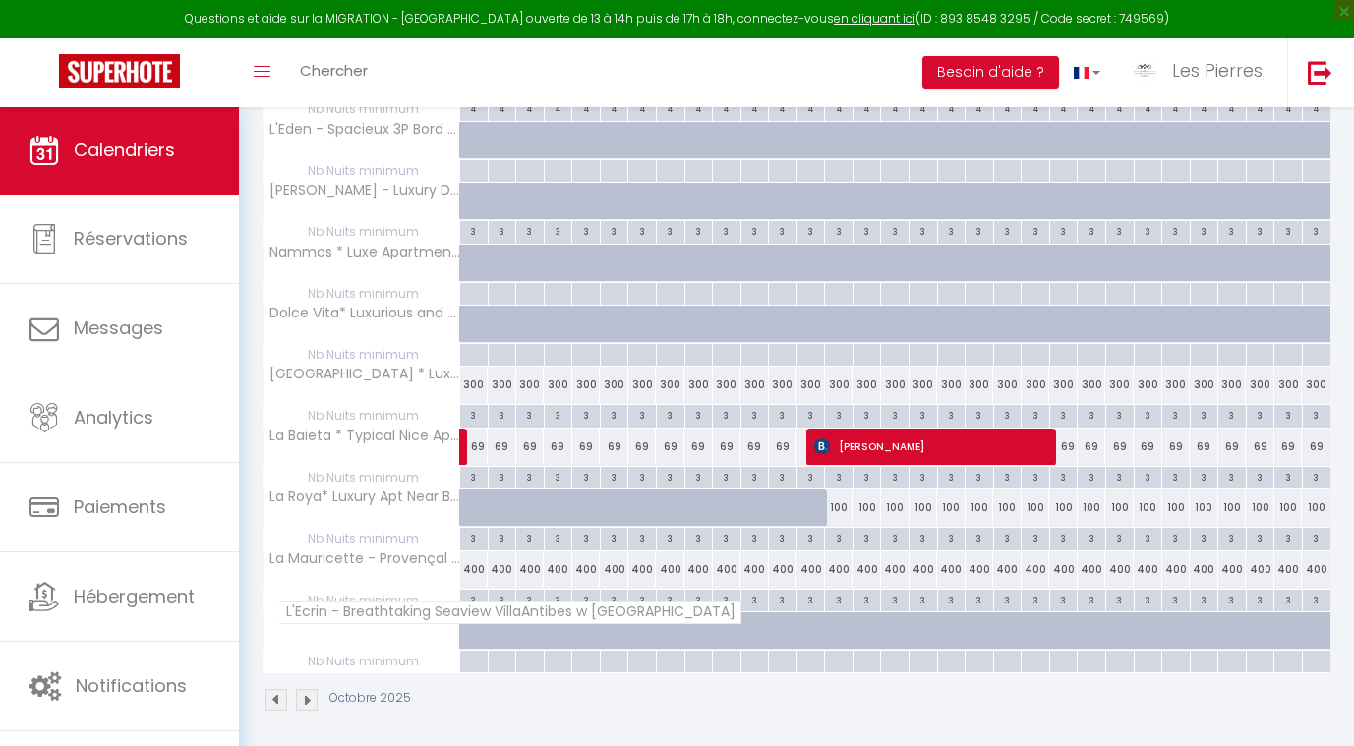
scroll to position [1061, 0]
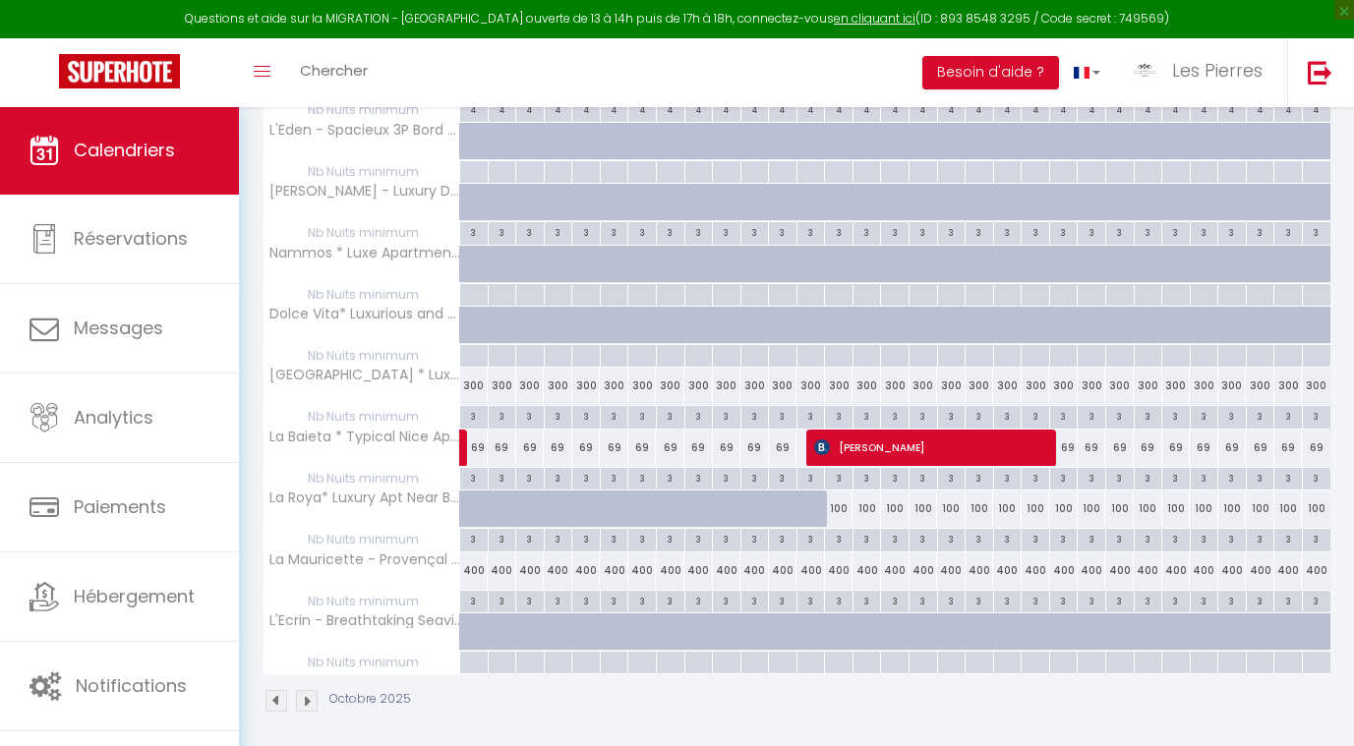
click at [503, 561] on div "400" at bounding box center [502, 571] width 29 height 36
type input "400"
type input "Jeu 02 Octobre 2025"
type input "Ven 03 Octobre 2025"
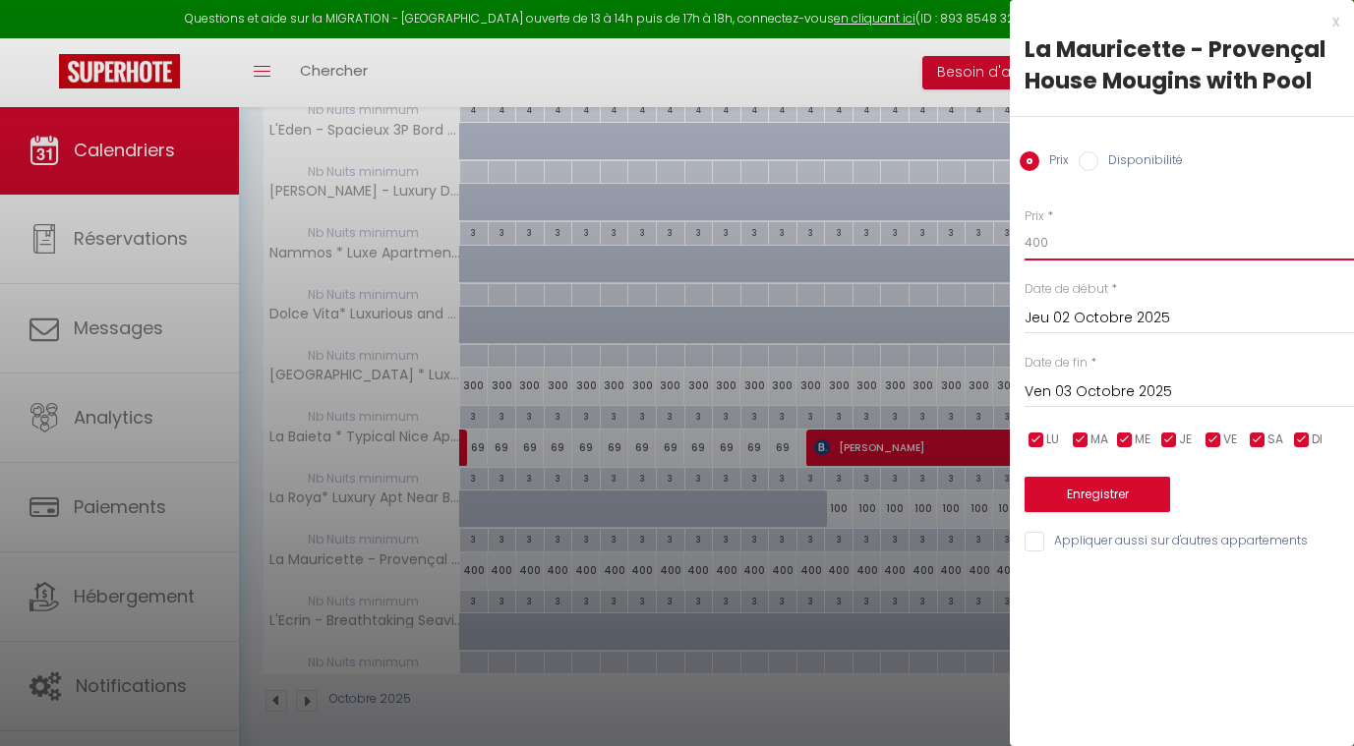
click at [1070, 232] on input "400" at bounding box center [1189, 242] width 329 height 35
type input "4"
type input "359"
click at [1035, 311] on input "Jeu 02 Octobre 2025" at bounding box center [1189, 319] width 329 height 26
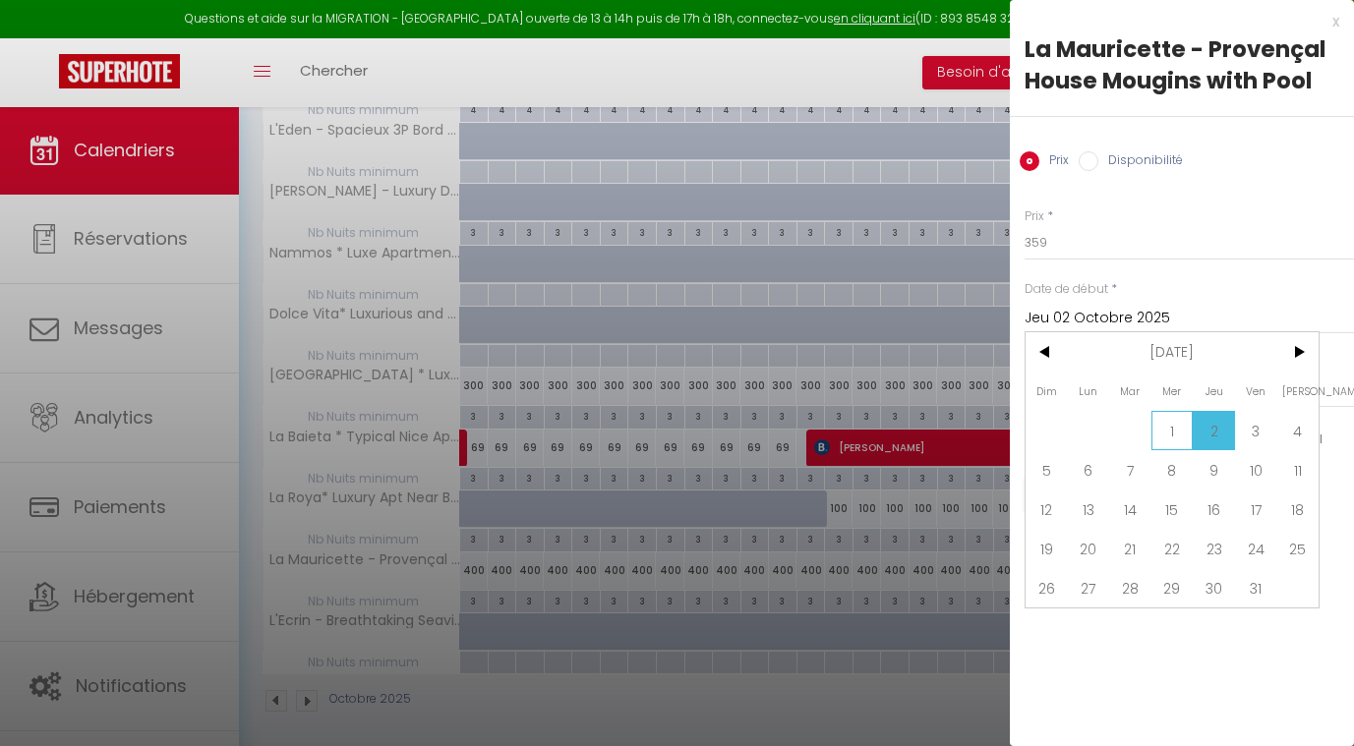
click at [1175, 424] on span "1" at bounding box center [1173, 430] width 42 height 39
type input "Mer 01 Octobre 2025"
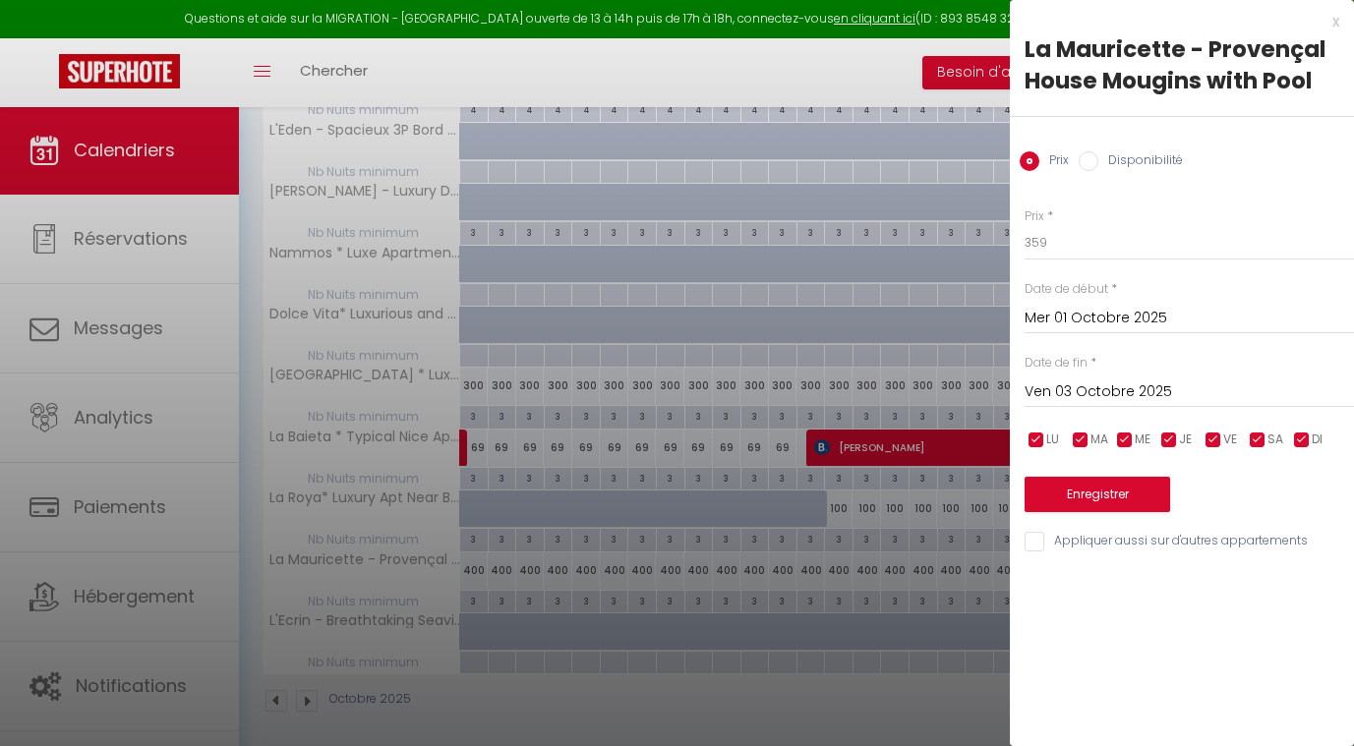
click at [1112, 385] on input "Ven 03 Octobre 2025" at bounding box center [1189, 393] width 329 height 26
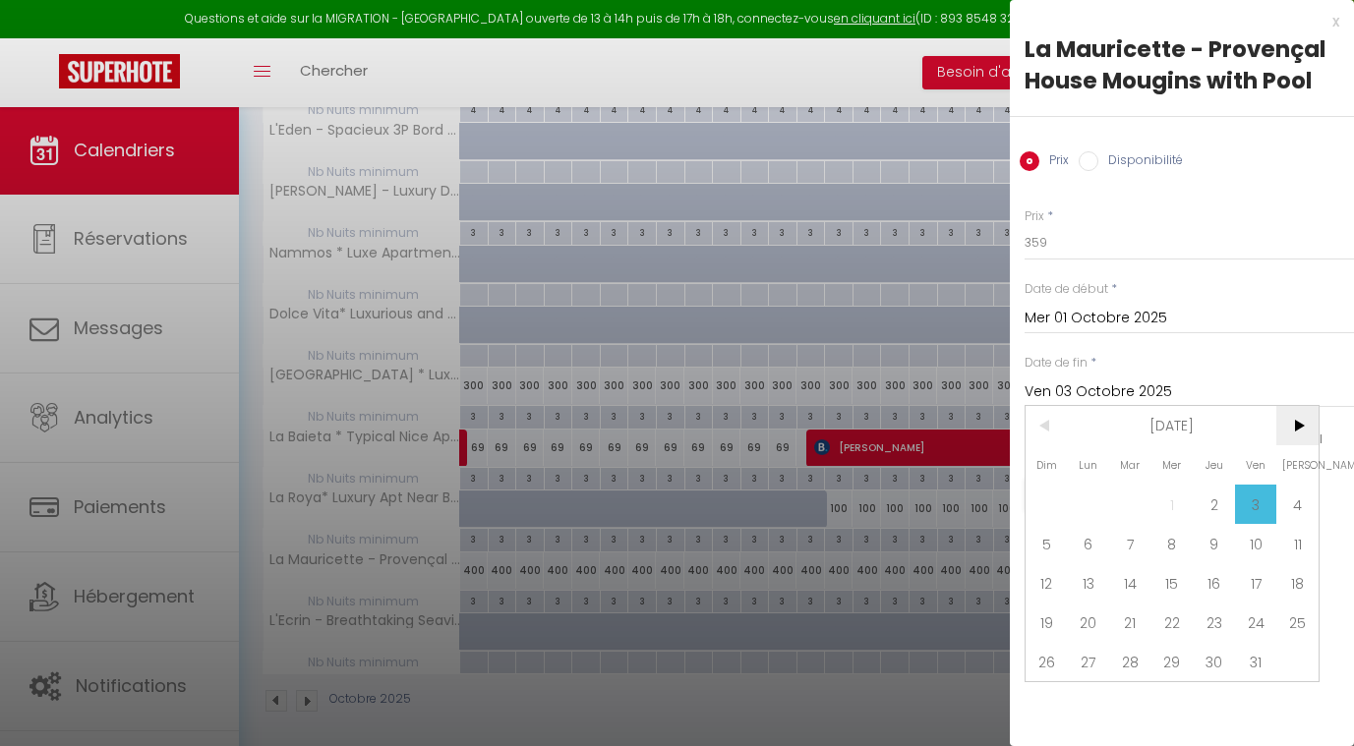
click at [1294, 412] on span ">" at bounding box center [1297, 425] width 42 height 39
click at [1295, 510] on span "1" at bounding box center [1297, 504] width 42 height 39
type input "[PERSON_NAME] 01 Novembre 2025"
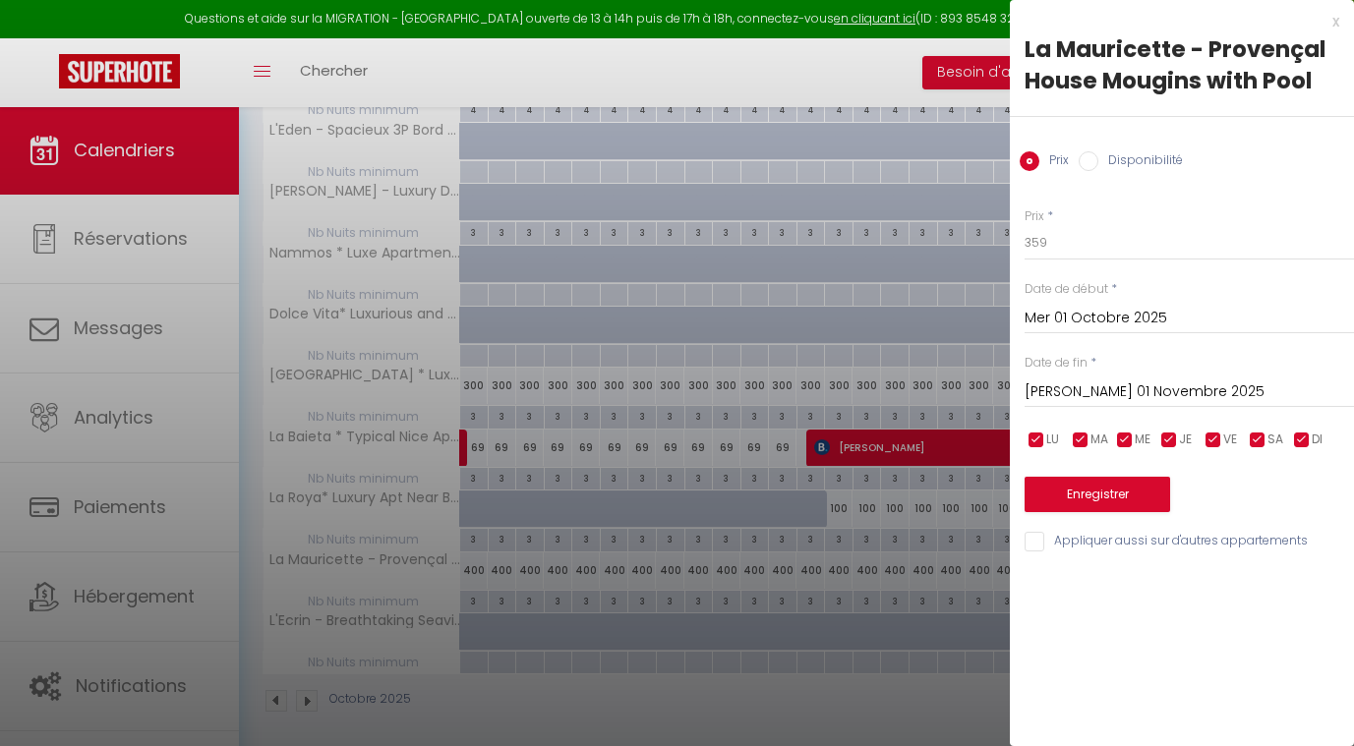
click at [1104, 496] on button "Enregistrer" at bounding box center [1098, 494] width 146 height 35
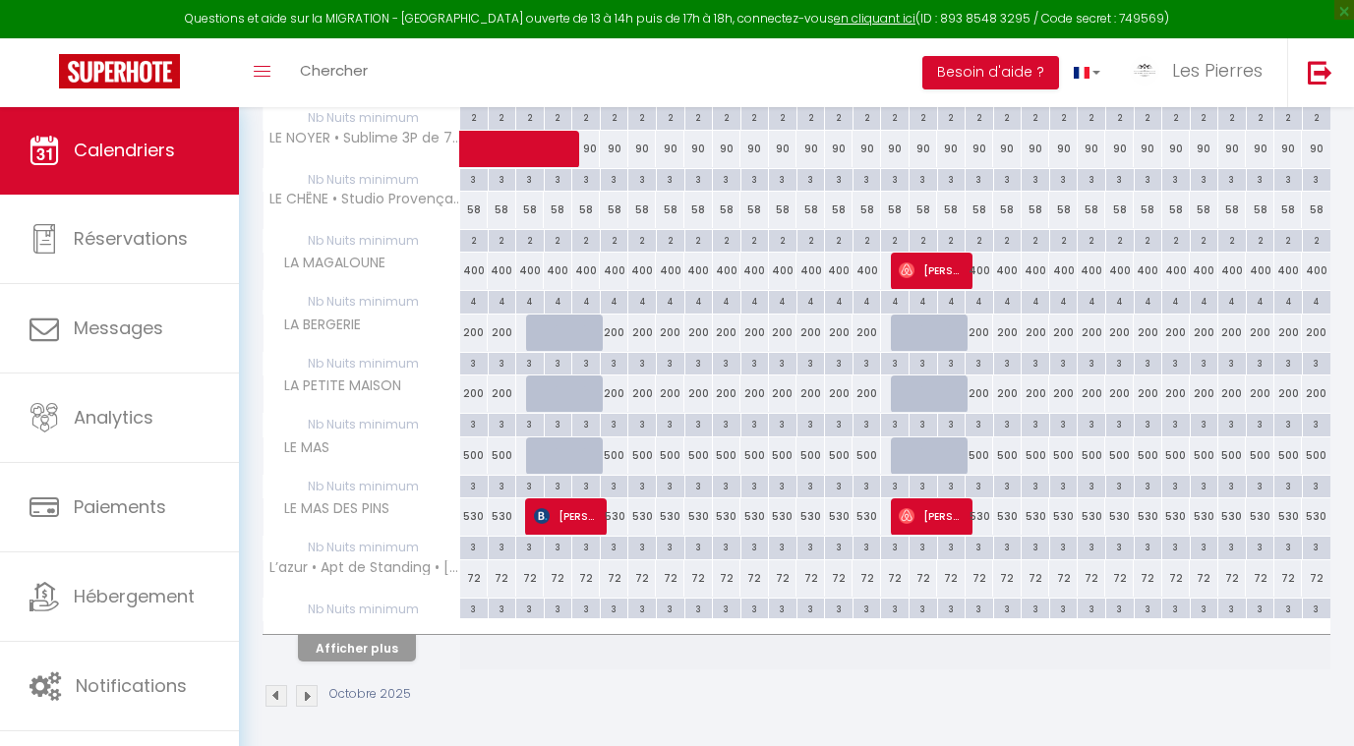
scroll to position [439, 0]
click at [385, 649] on button "Afficher plus" at bounding box center [357, 649] width 118 height 27
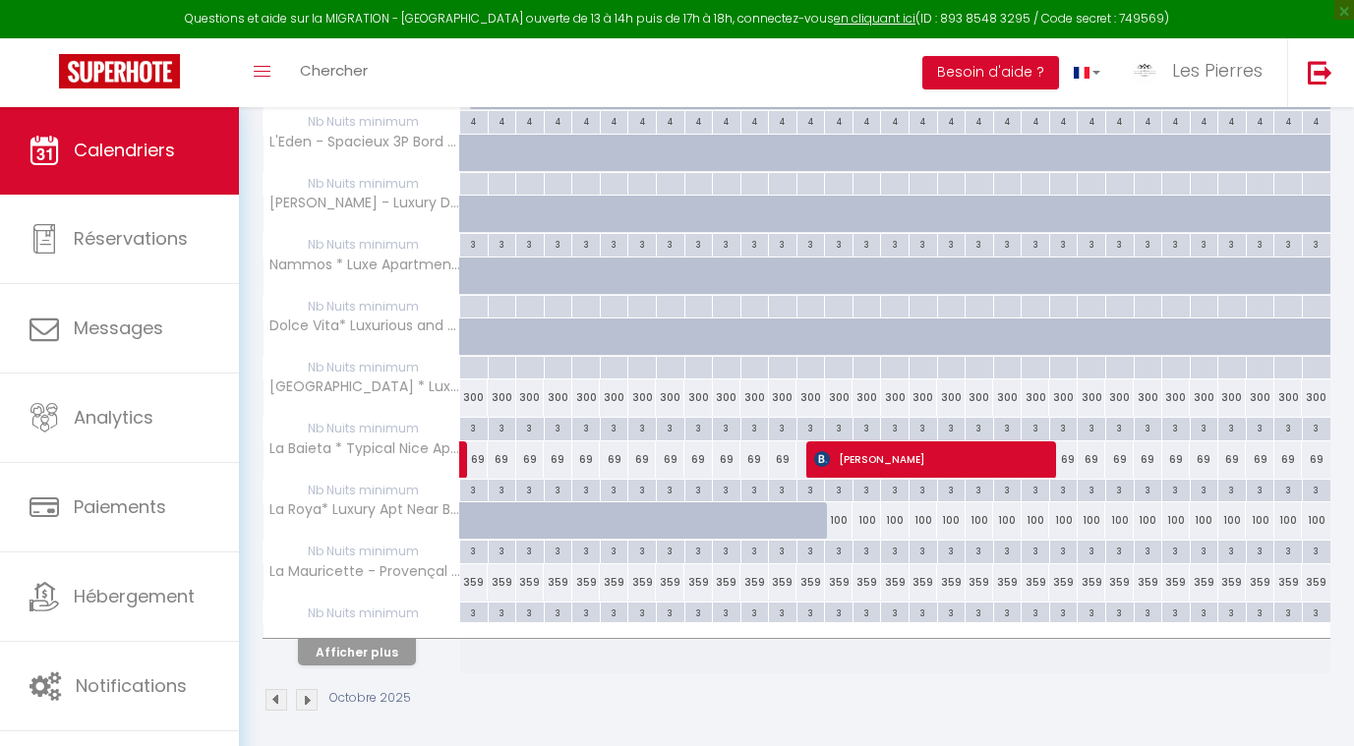
scroll to position [1048, 0]
click at [369, 640] on button "Afficher plus" at bounding box center [357, 653] width 118 height 27
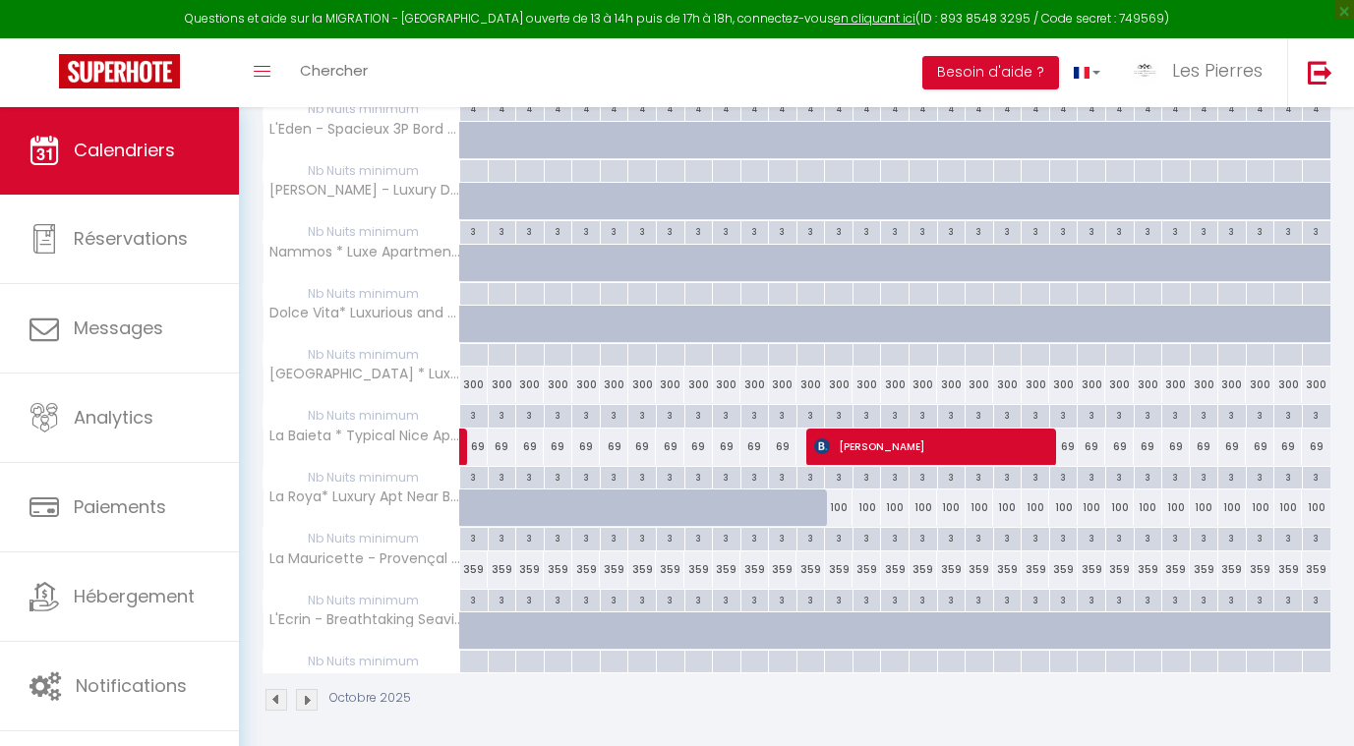
scroll to position [1061, 0]
click at [872, 498] on div "100" at bounding box center [867, 509] width 29 height 36
type input "100"
type input "Mer 15 Octobre 2025"
type input "Jeu 16 Octobre 2025"
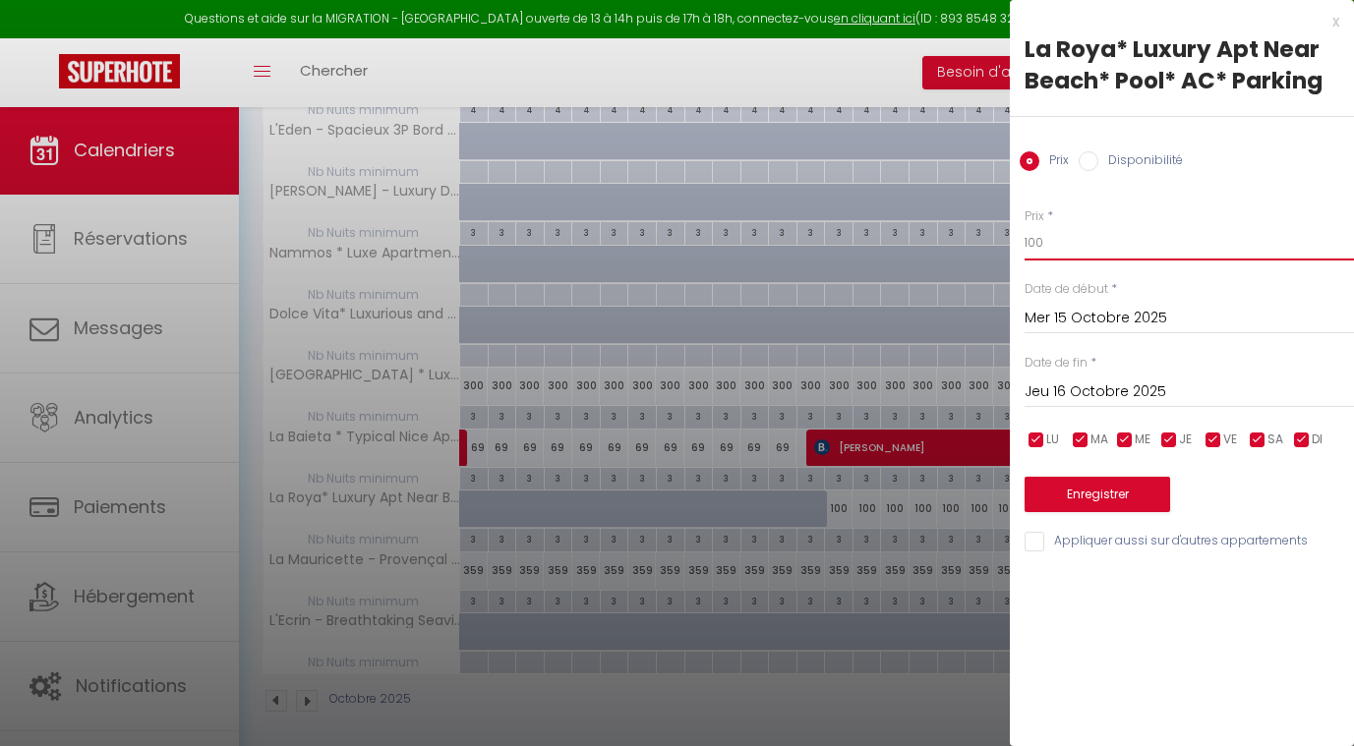
click at [1063, 236] on input "100" at bounding box center [1189, 242] width 329 height 35
type input "1"
type input "95"
click at [1059, 316] on input "Mer 15 Octobre 2025" at bounding box center [1189, 319] width 329 height 26
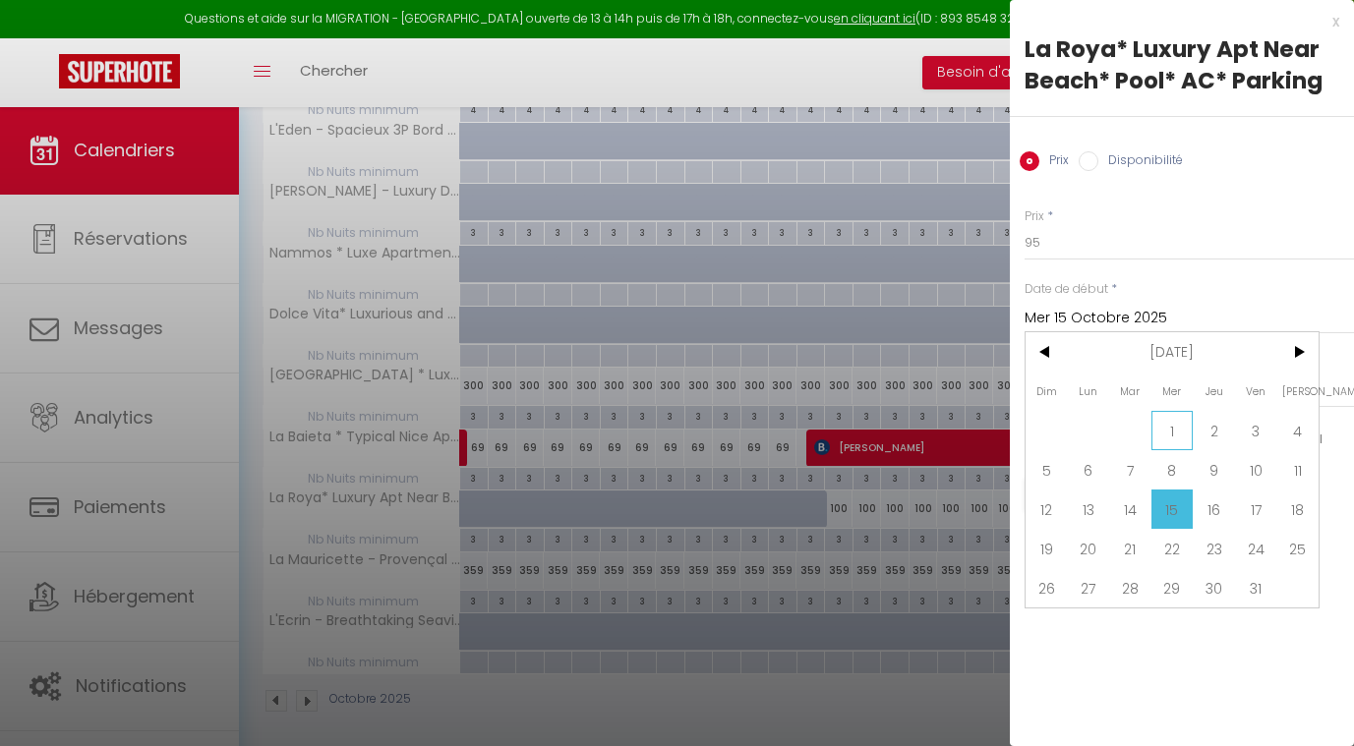
click at [1174, 425] on span "1" at bounding box center [1173, 430] width 42 height 39
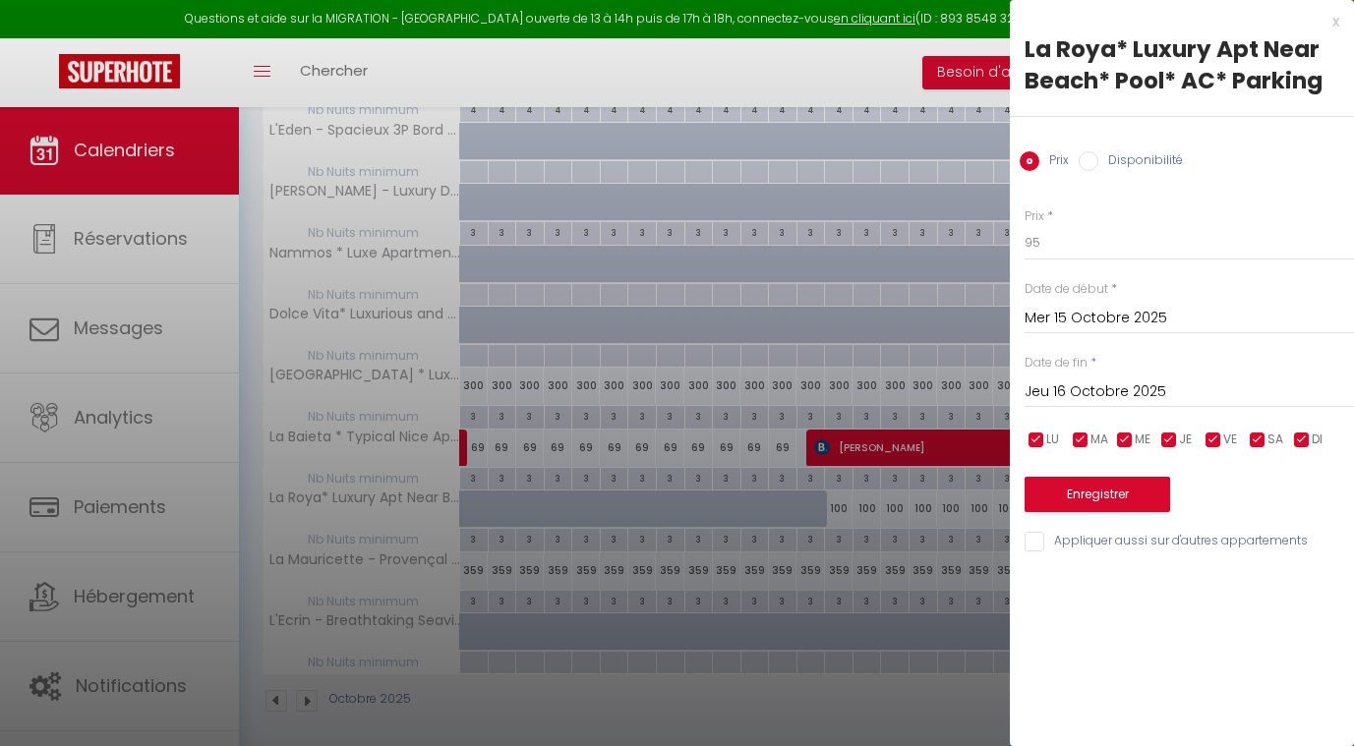
type input "Mer 01 Octobre 2025"
click at [1125, 384] on input "Jeu 16 Octobre 2025" at bounding box center [1189, 393] width 329 height 26
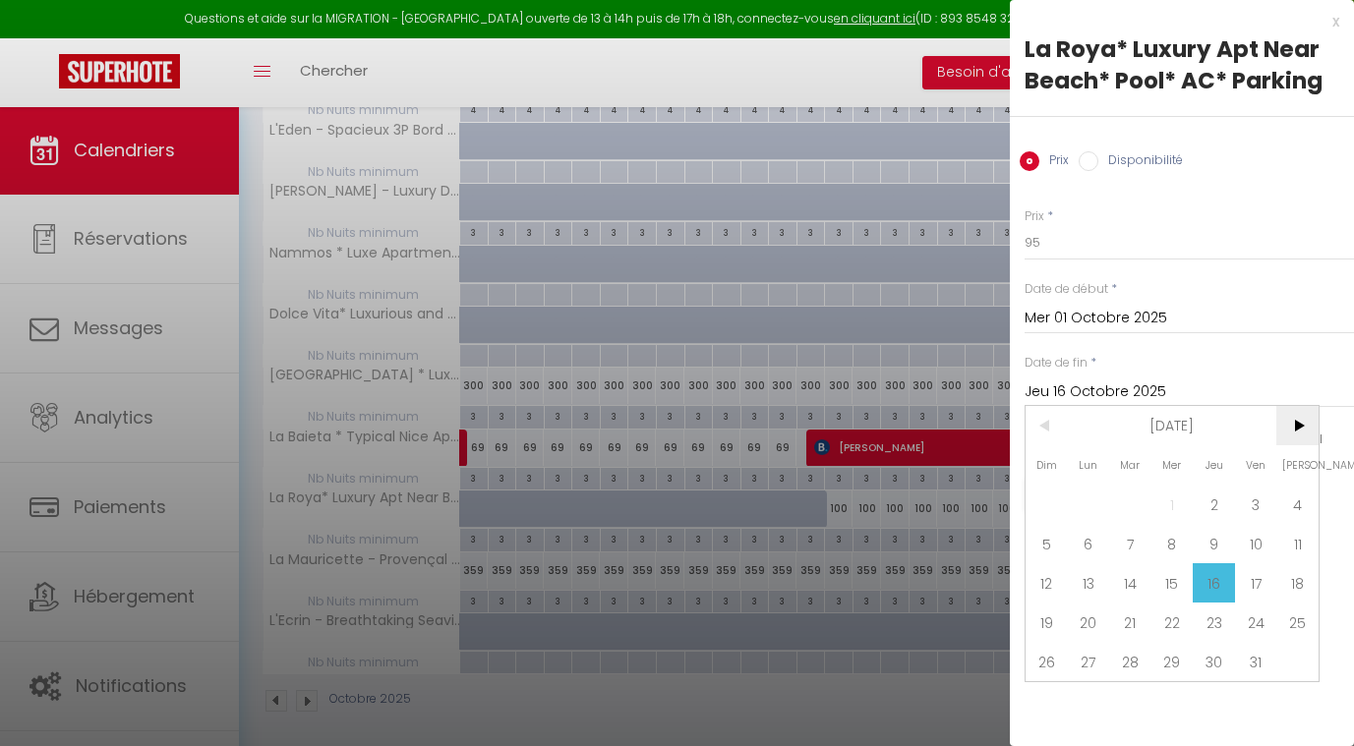
click at [1289, 423] on span ">" at bounding box center [1297, 425] width 42 height 39
click at [1307, 511] on span "1" at bounding box center [1297, 504] width 42 height 39
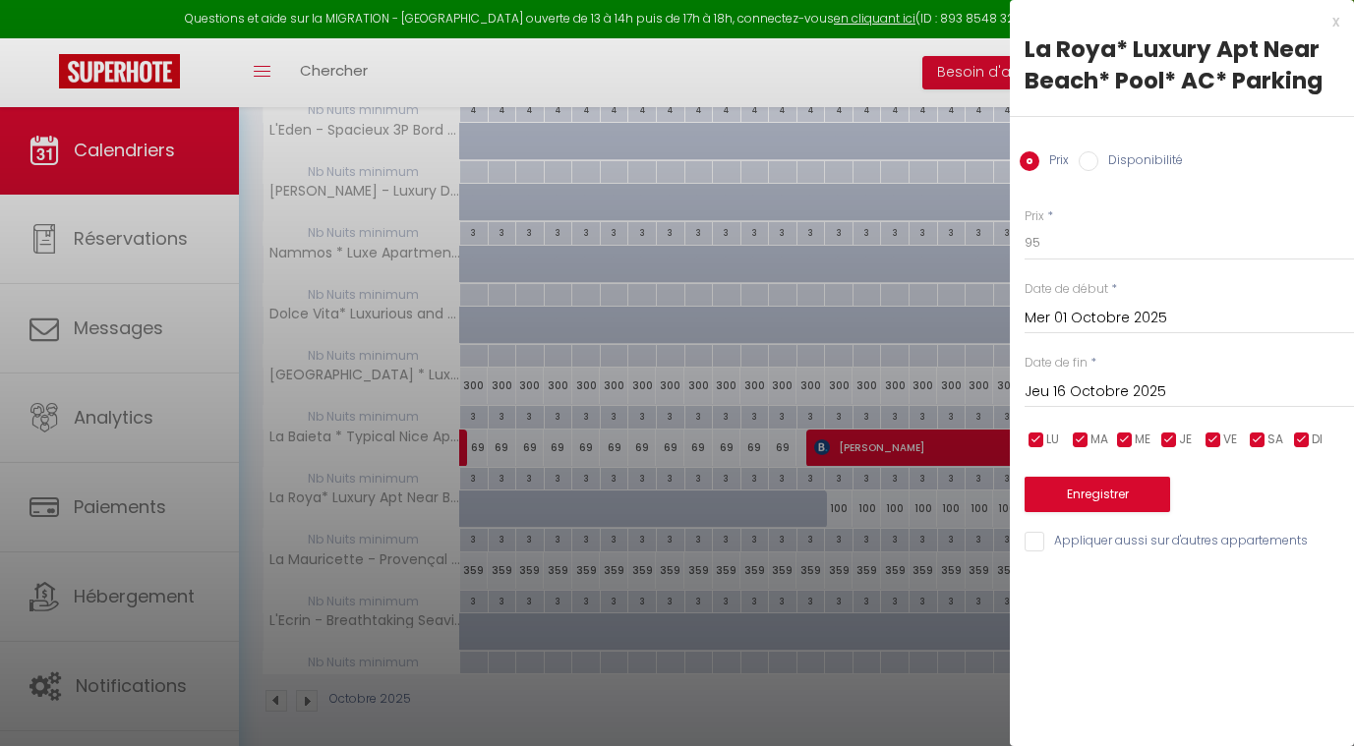
type input "[PERSON_NAME] 01 Novembre 2025"
click at [1135, 486] on button "Enregistrer" at bounding box center [1098, 494] width 146 height 35
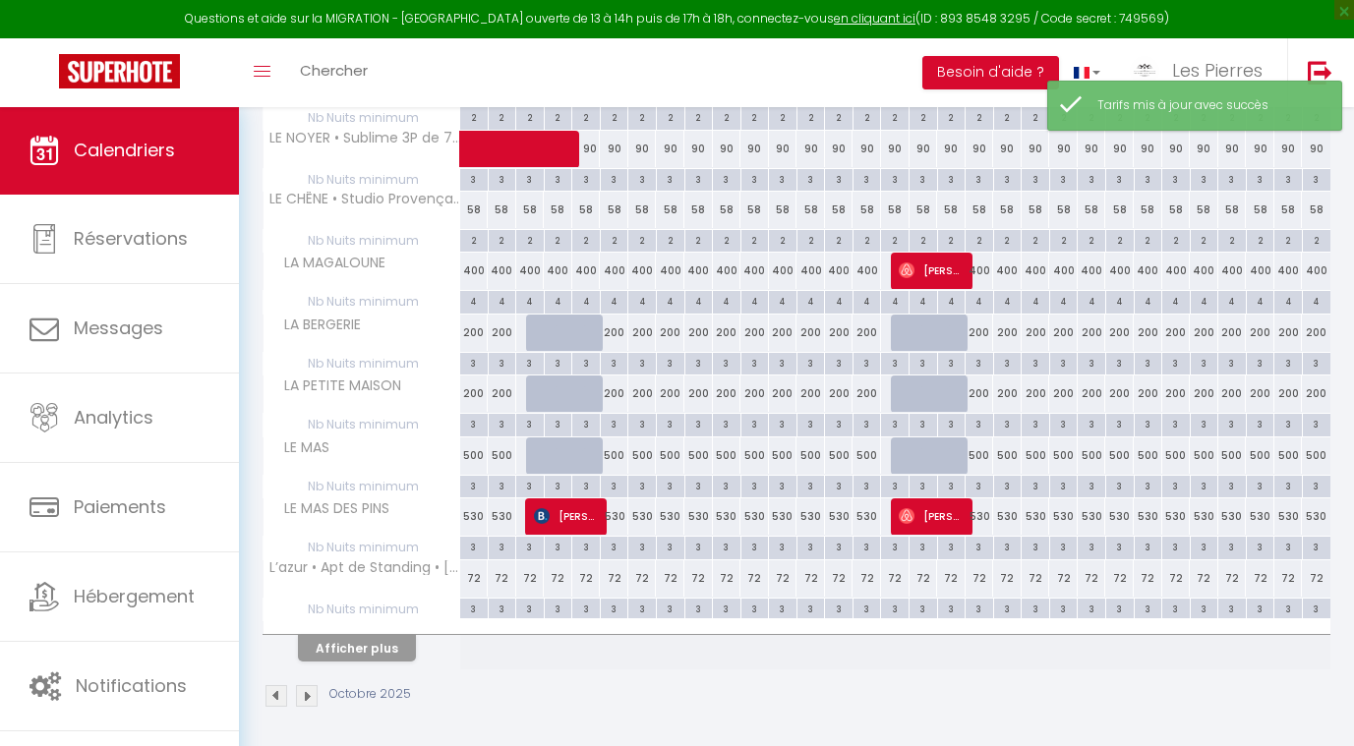
scroll to position [439, 0]
click at [389, 645] on button "Afficher plus" at bounding box center [357, 649] width 118 height 27
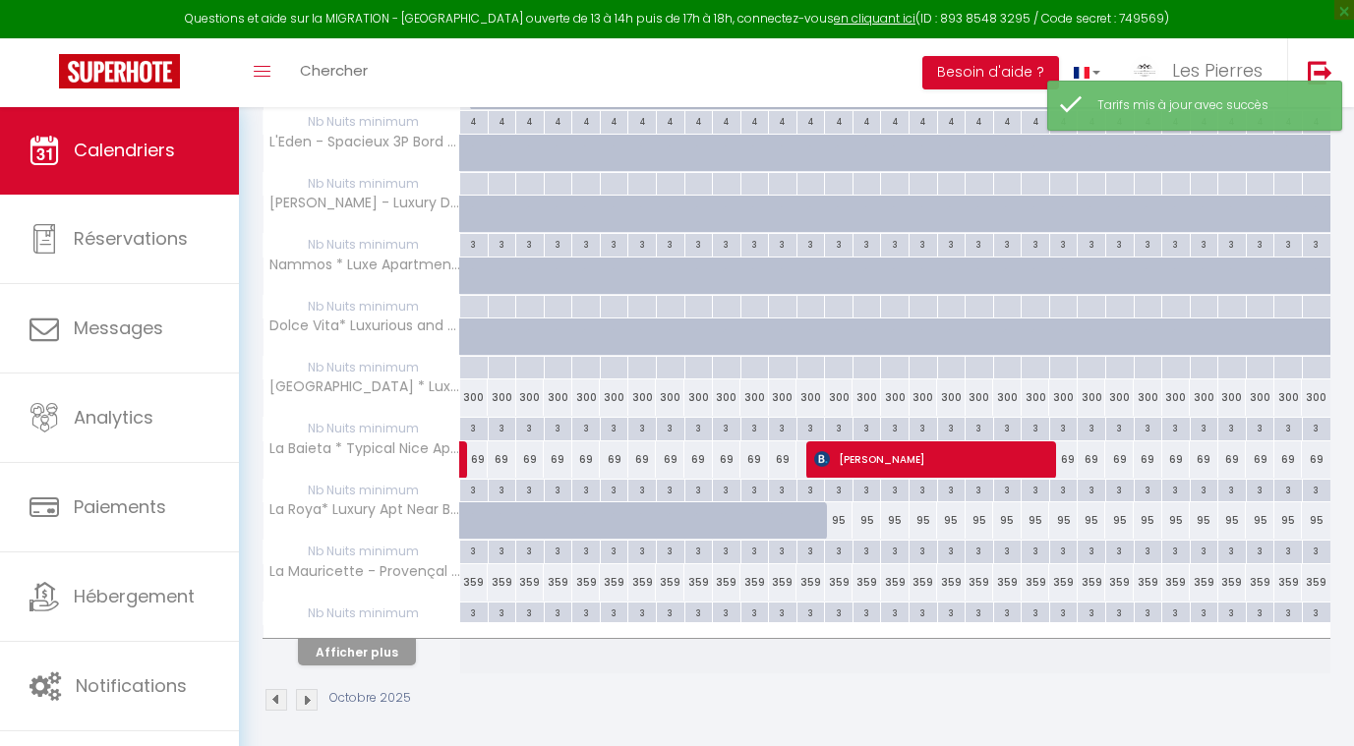
scroll to position [1048, 0]
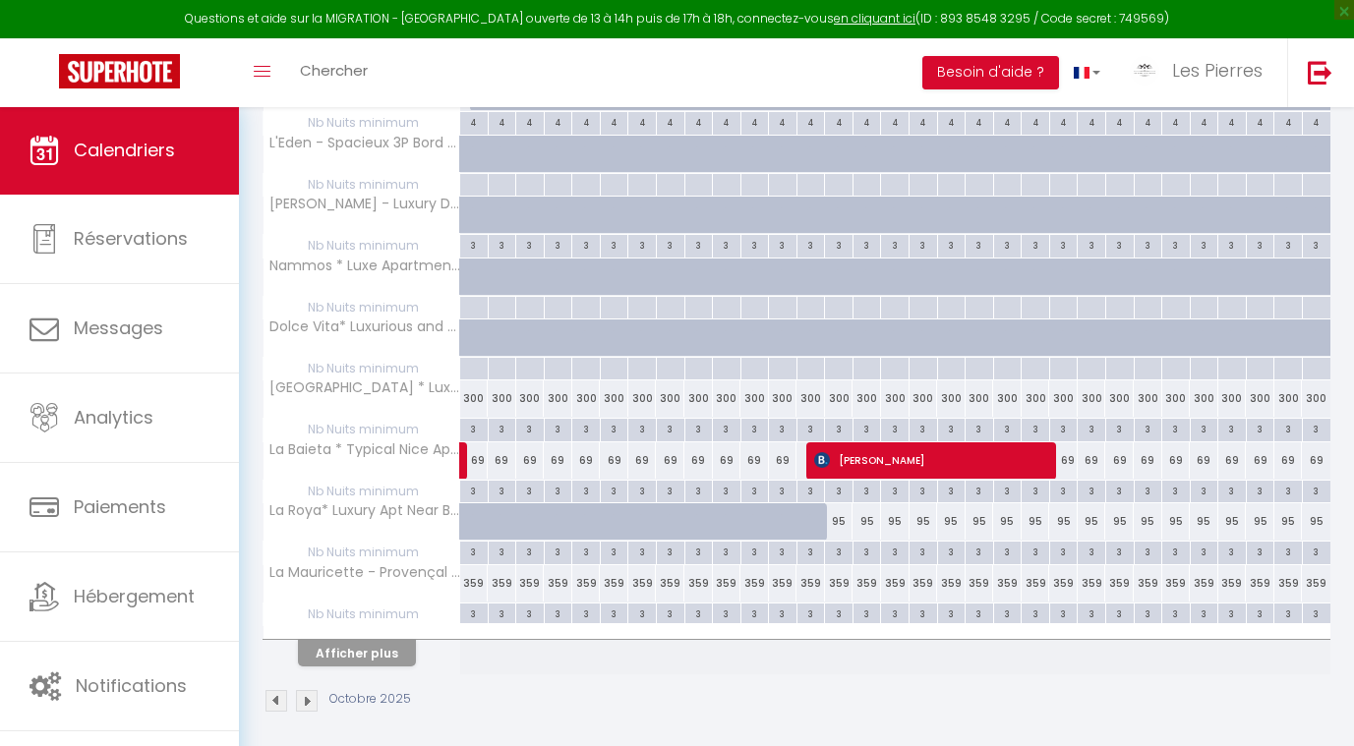
click at [360, 645] on button "Afficher plus" at bounding box center [357, 653] width 118 height 27
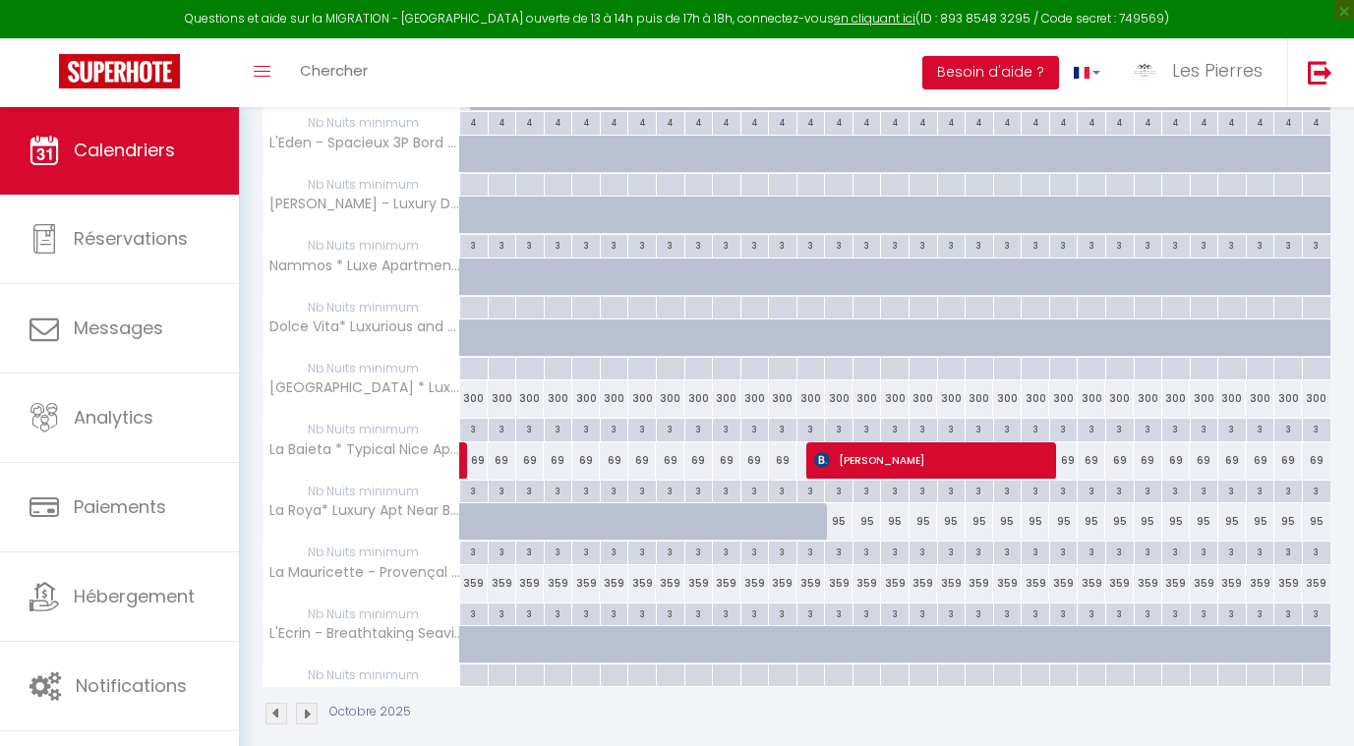
click at [509, 575] on div "359" at bounding box center [502, 583] width 29 height 36
type input "359"
type input "Jeu 02 Octobre 2025"
type input "Ven 03 Octobre 2025"
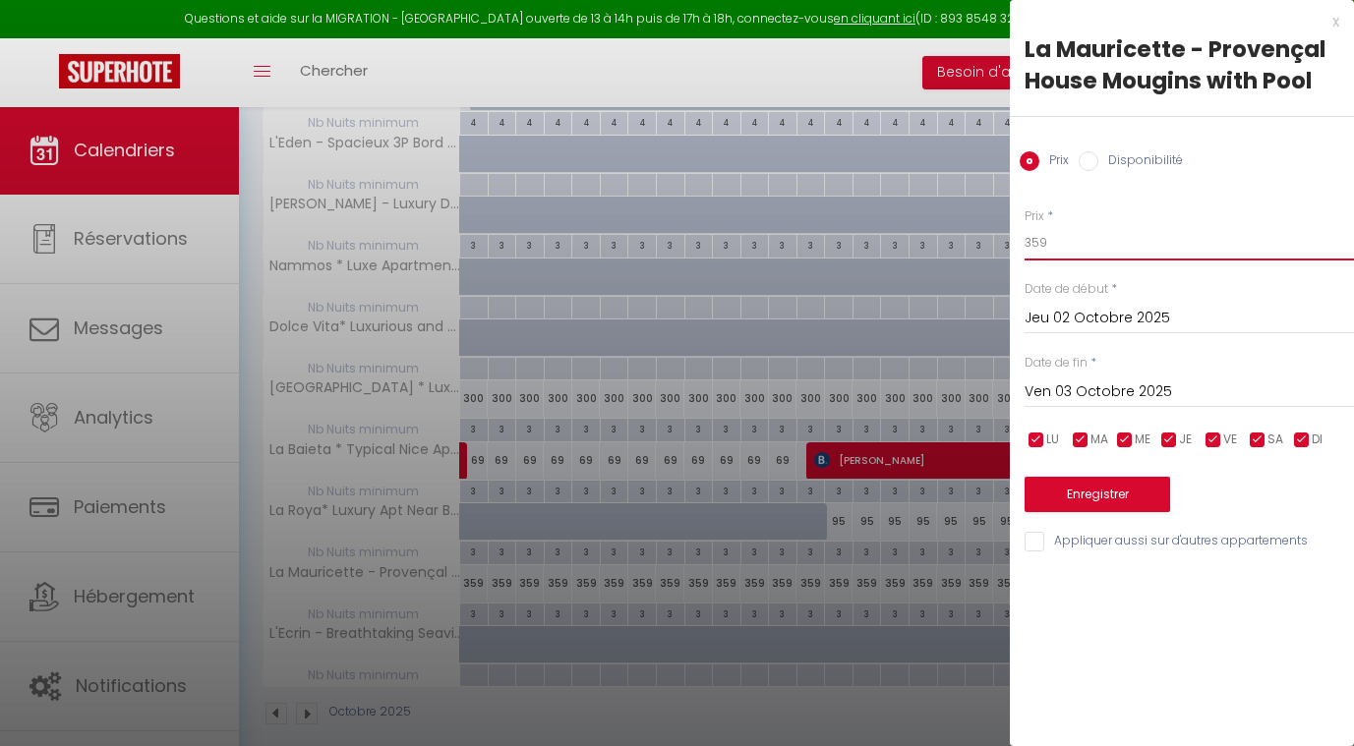
click at [1056, 234] on input "359" at bounding box center [1189, 242] width 329 height 35
type input "350"
click at [1070, 321] on input "Jeu 02 Octobre 2025" at bounding box center [1189, 319] width 329 height 26
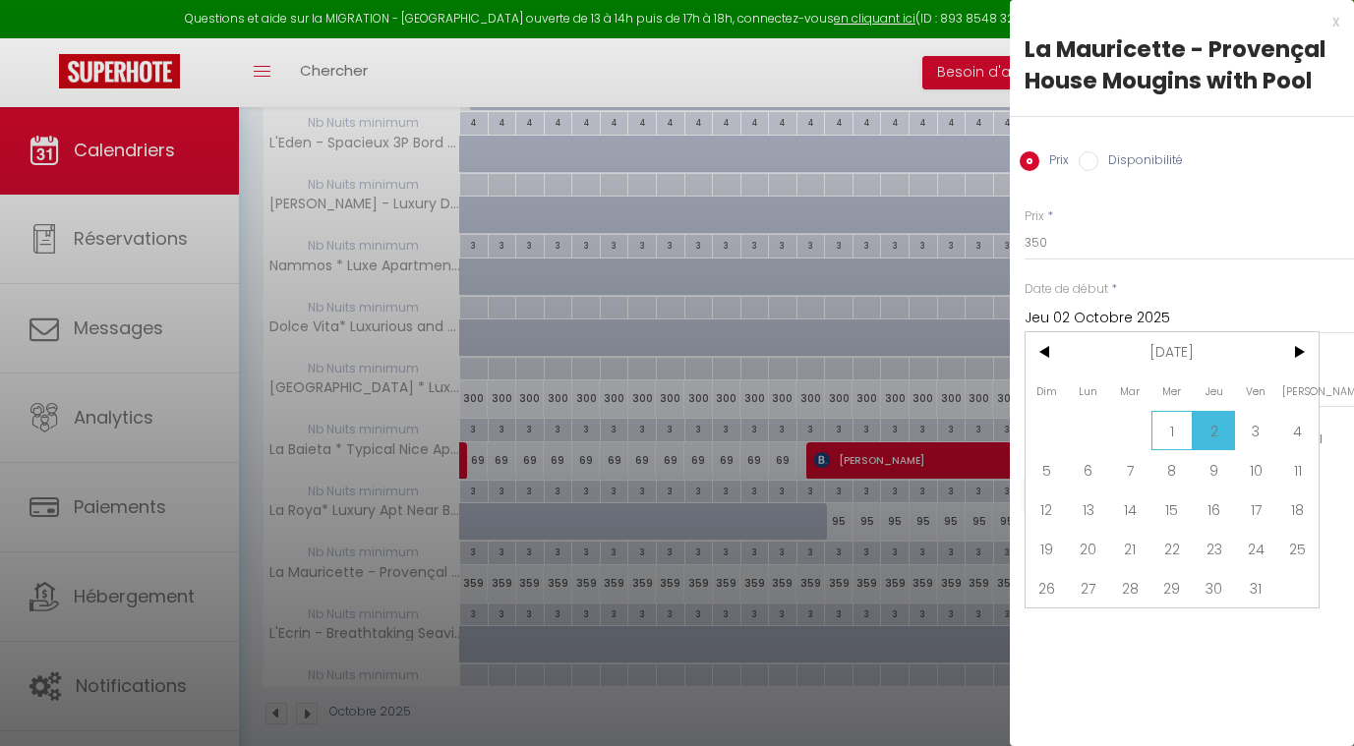
click at [1176, 417] on span "1" at bounding box center [1173, 430] width 42 height 39
type input "Mer 01 Octobre 2025"
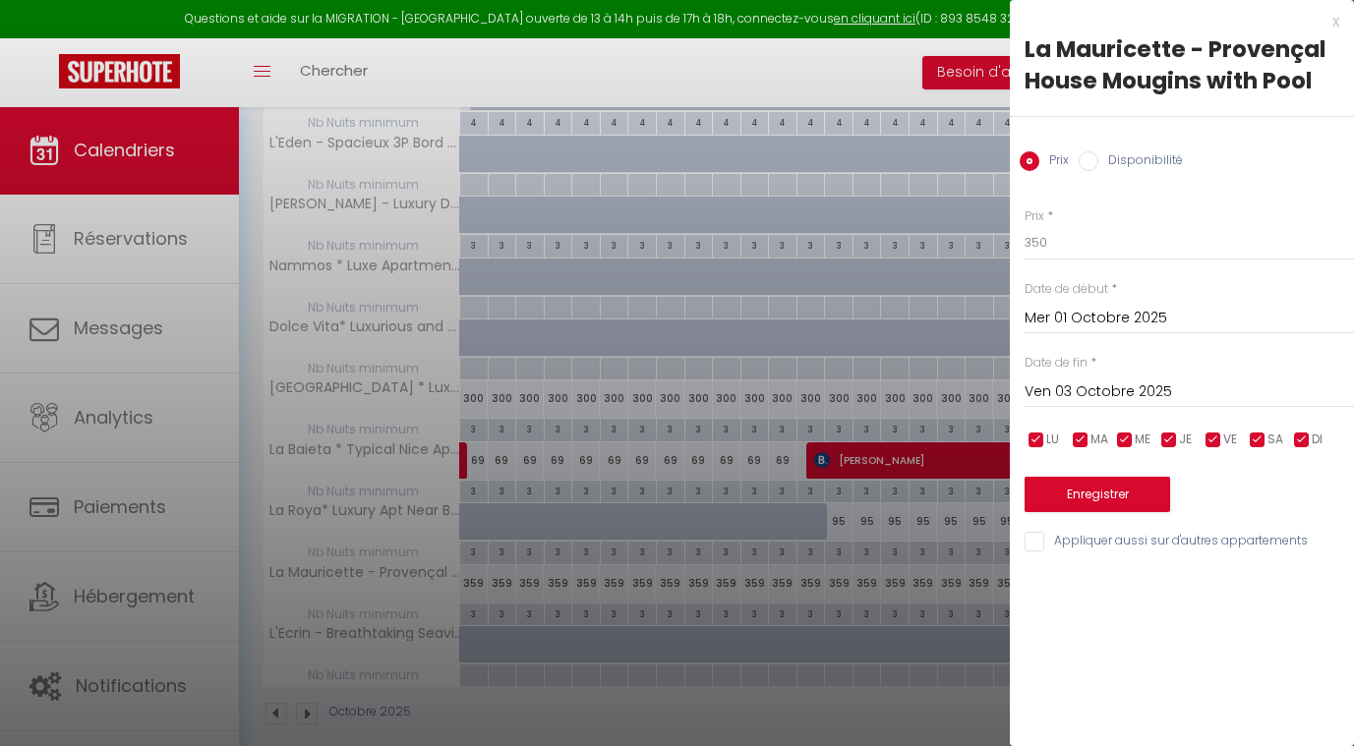
click at [1109, 399] on input "Ven 03 Octobre 2025" at bounding box center [1189, 393] width 329 height 26
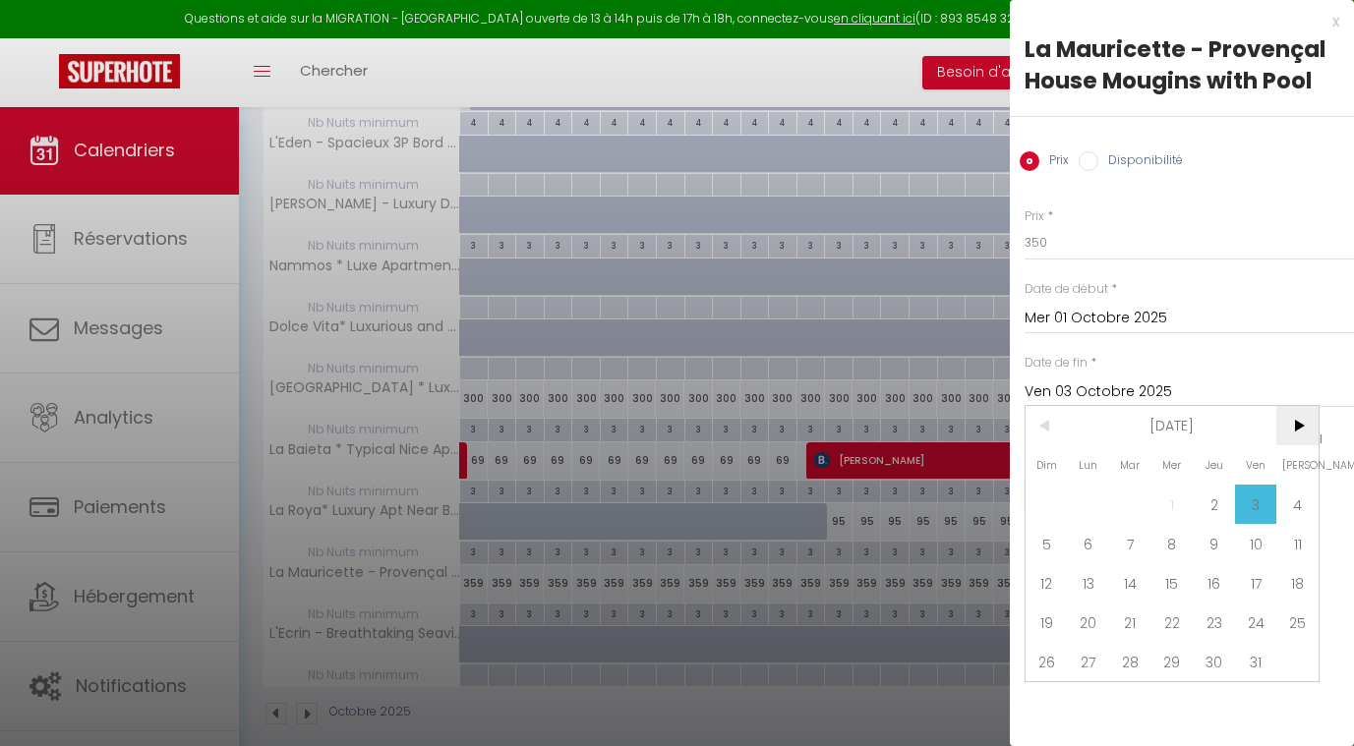
click at [1300, 424] on span ">" at bounding box center [1297, 425] width 42 height 39
click at [1295, 499] on span "1" at bounding box center [1297, 504] width 42 height 39
type input "[PERSON_NAME] 01 Novembre 2025"
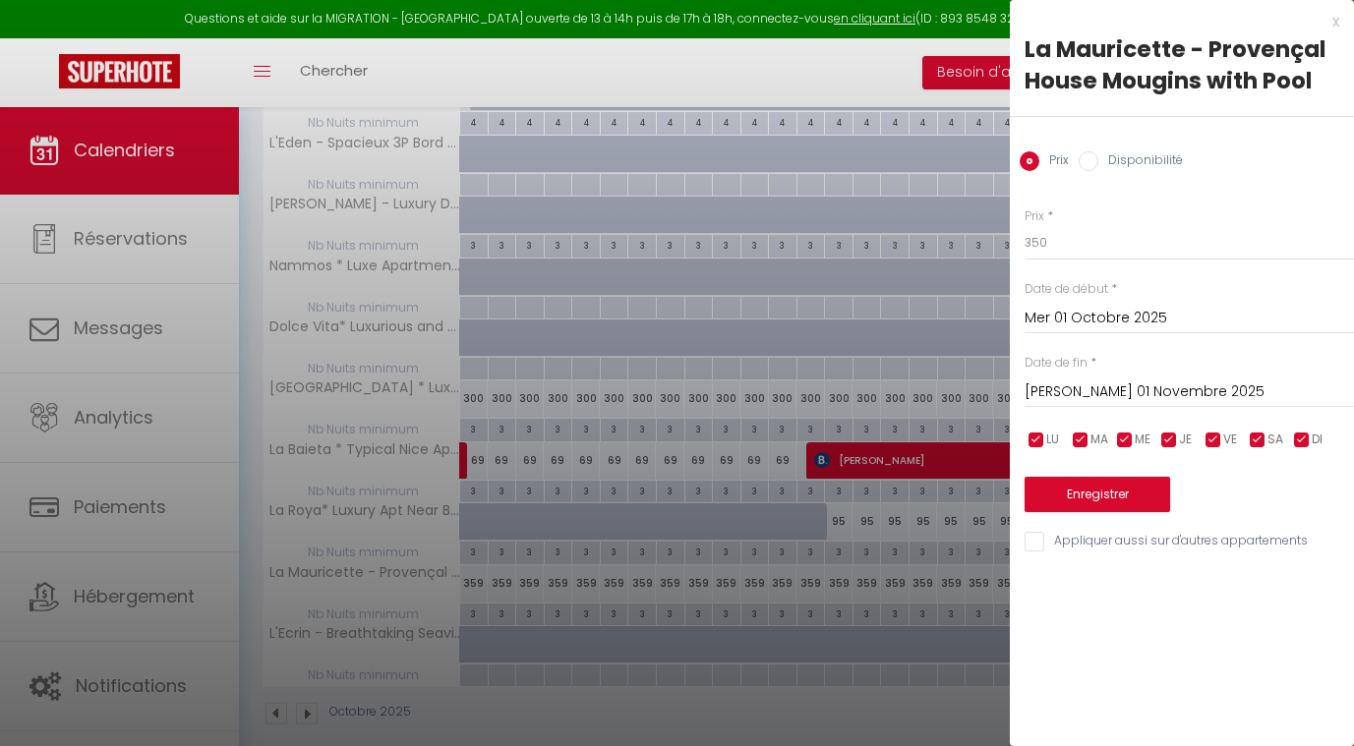
click at [1064, 496] on button "Enregistrer" at bounding box center [1098, 494] width 146 height 35
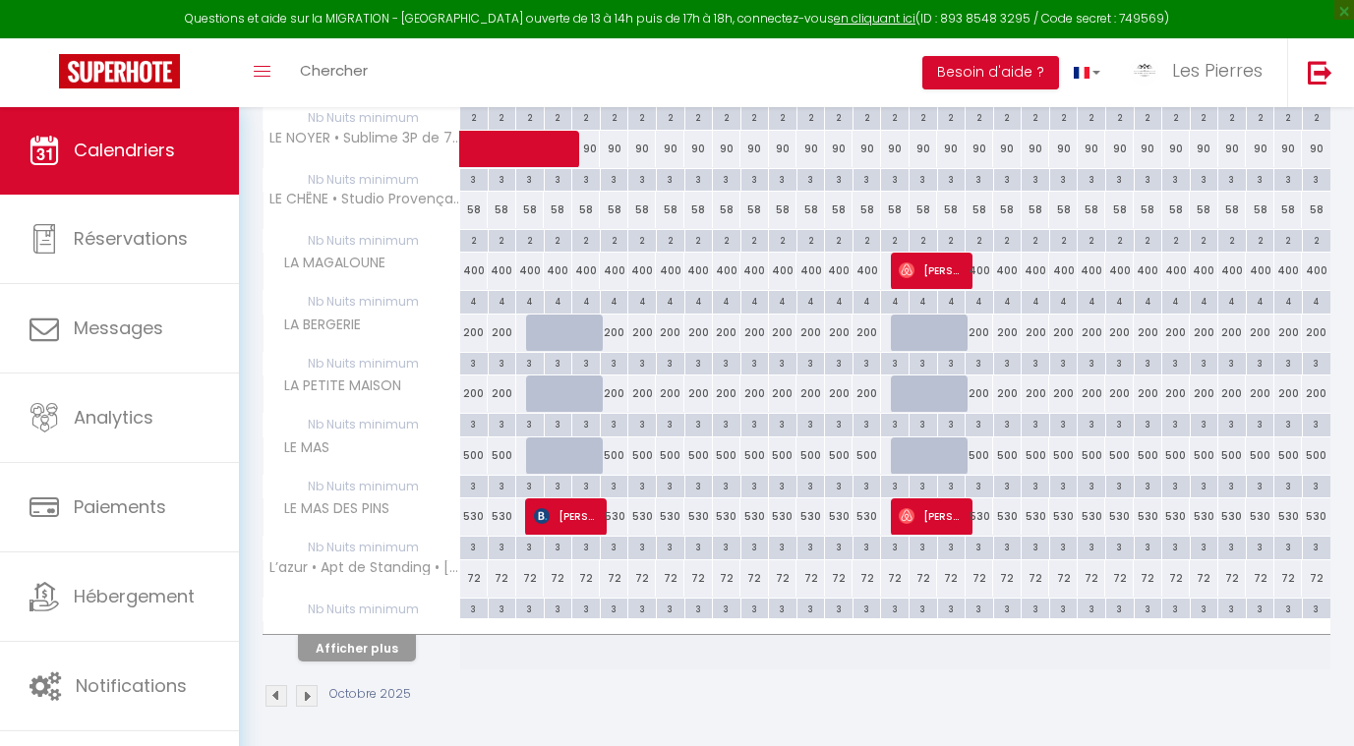
scroll to position [439, 0]
click at [387, 649] on button "Afficher plus" at bounding box center [357, 649] width 118 height 27
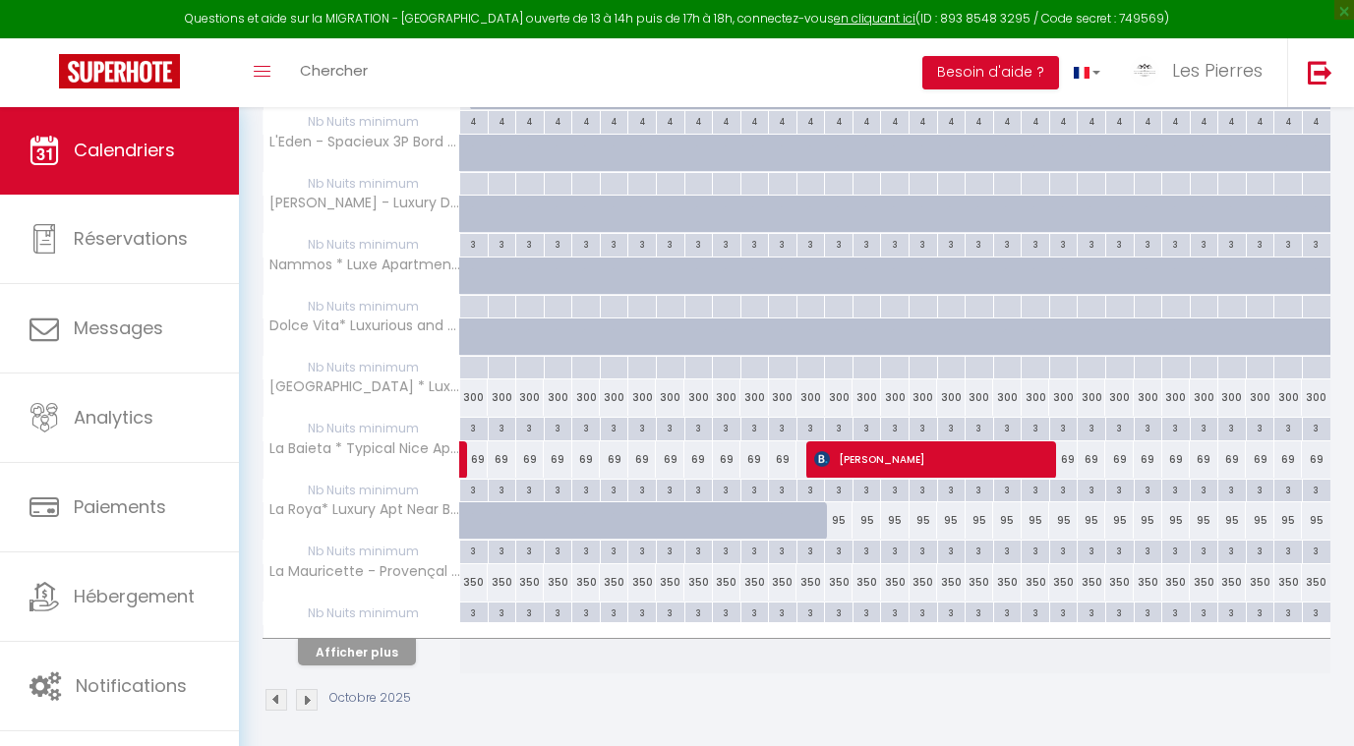
scroll to position [1048, 0]
click at [562, 571] on div "350" at bounding box center [558, 583] width 29 height 36
type input "350"
type input "[PERSON_NAME] 04 Octobre 2025"
type input "Dim 05 Octobre 2025"
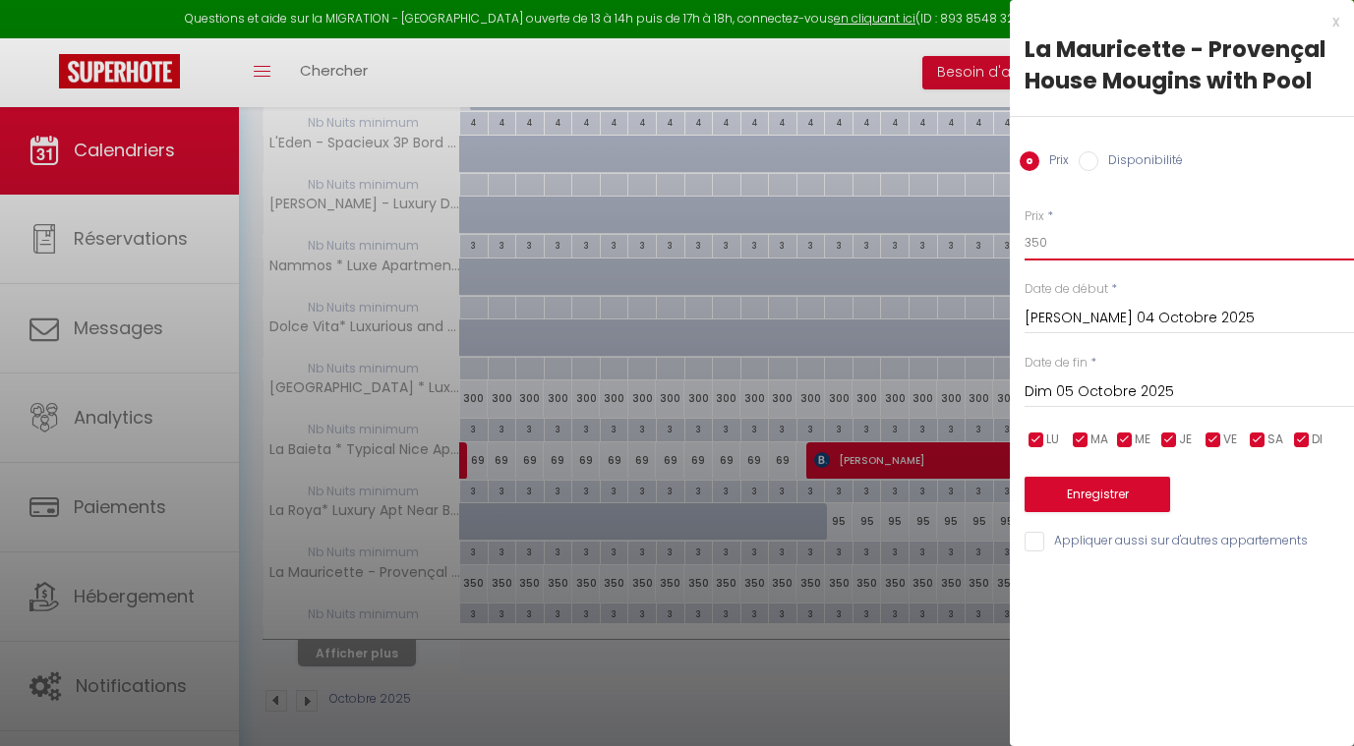
click at [1050, 246] on input "350" at bounding box center [1189, 242] width 329 height 35
type input "300"
click at [1050, 312] on input "[PERSON_NAME] 04 Octobre 2025" at bounding box center [1189, 319] width 329 height 26
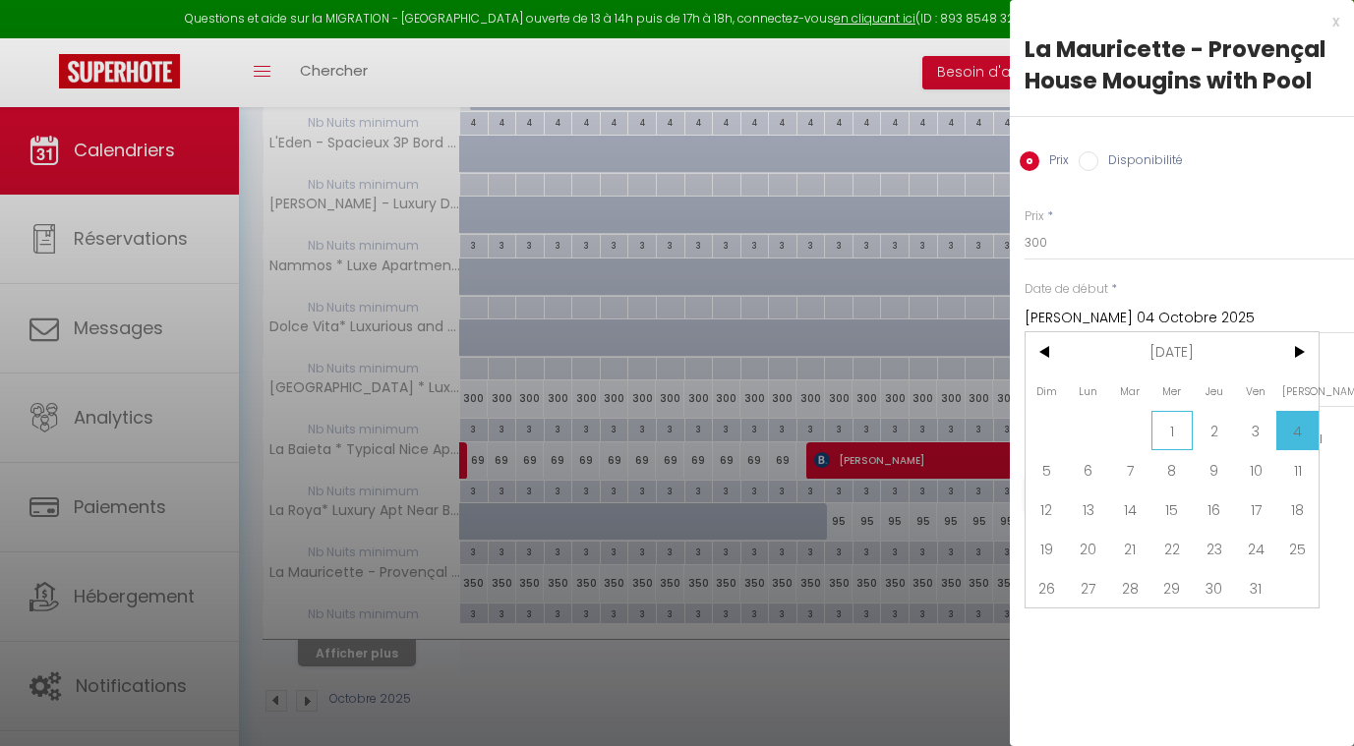
click at [1177, 420] on span "1" at bounding box center [1173, 430] width 42 height 39
type input "Mer 01 Octobre 2025"
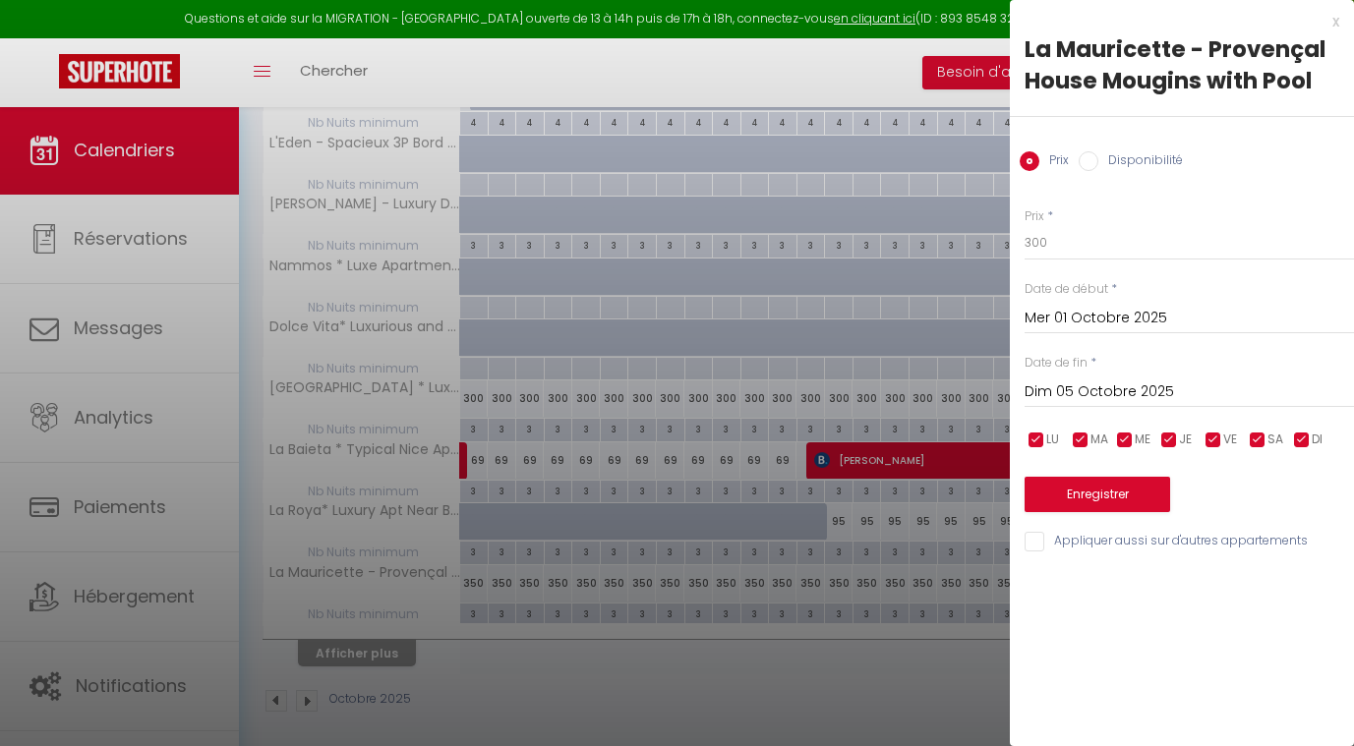
click at [1135, 395] on input "Dim 05 Octobre 2025" at bounding box center [1189, 393] width 329 height 26
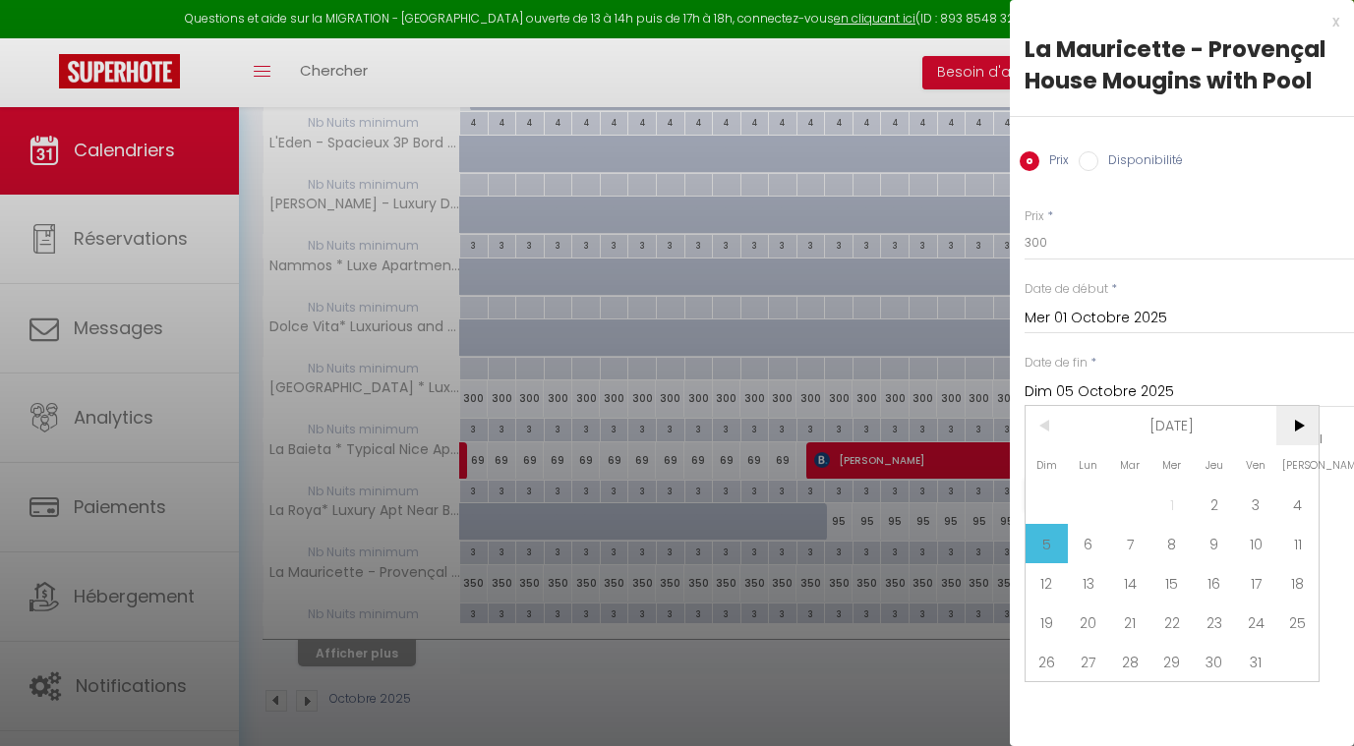
click at [1291, 430] on span ">" at bounding box center [1297, 425] width 42 height 39
click at [1303, 493] on span "1" at bounding box center [1297, 504] width 42 height 39
type input "[PERSON_NAME] 01 Novembre 2025"
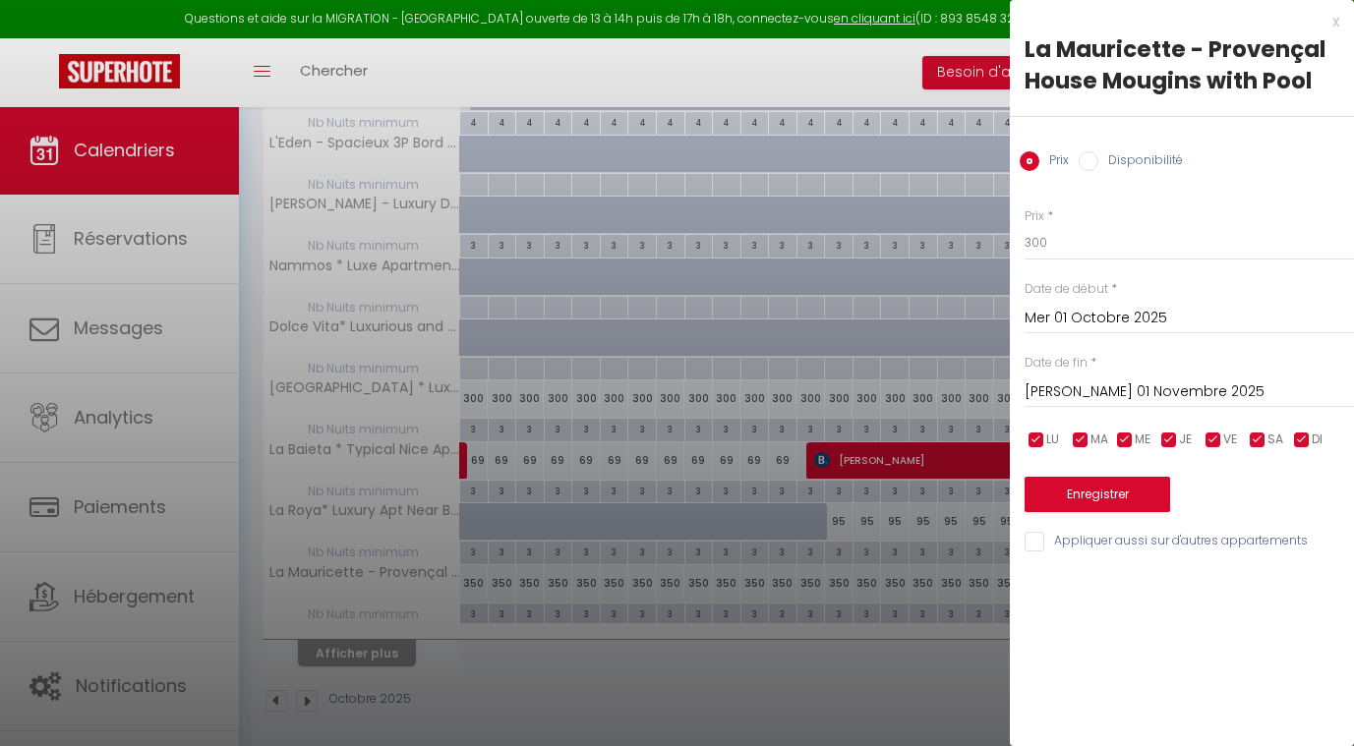
click at [1102, 486] on button "Enregistrer" at bounding box center [1098, 494] width 146 height 35
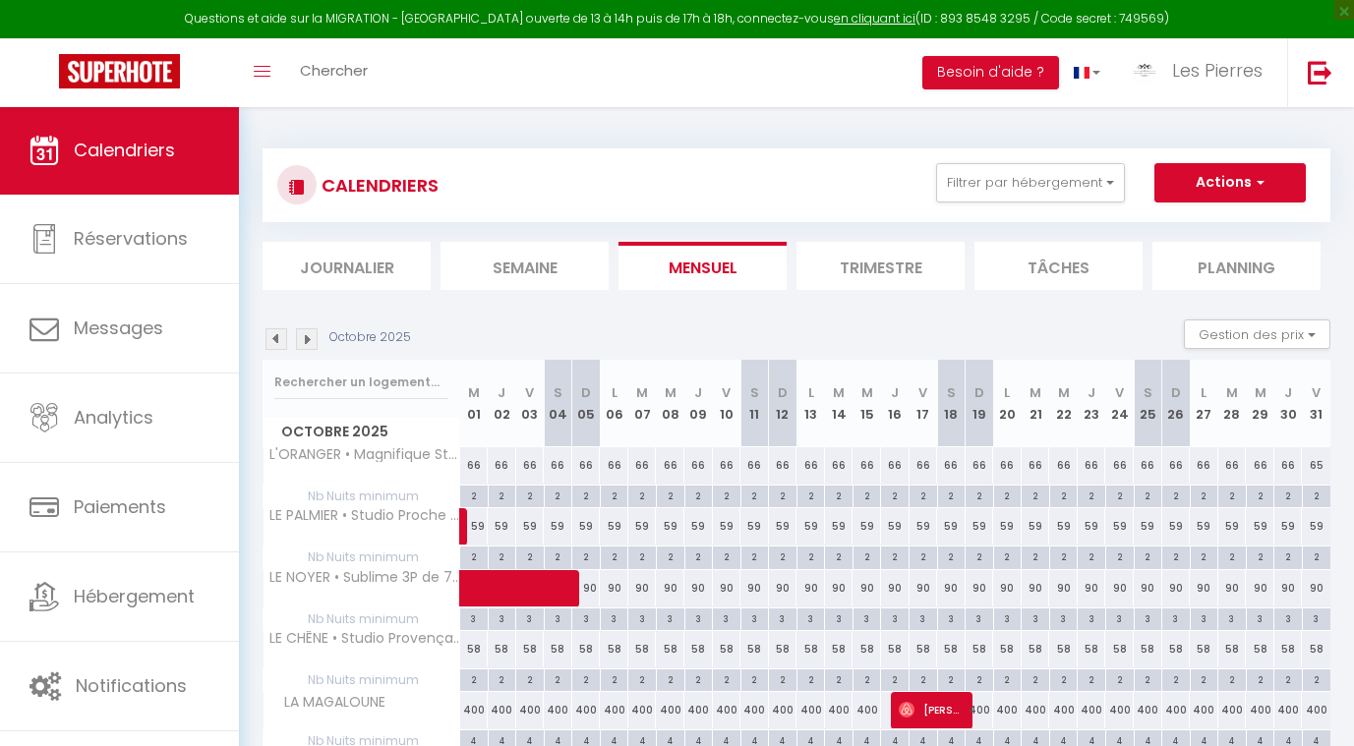
scroll to position [0, 0]
click at [311, 341] on img at bounding box center [307, 339] width 22 height 22
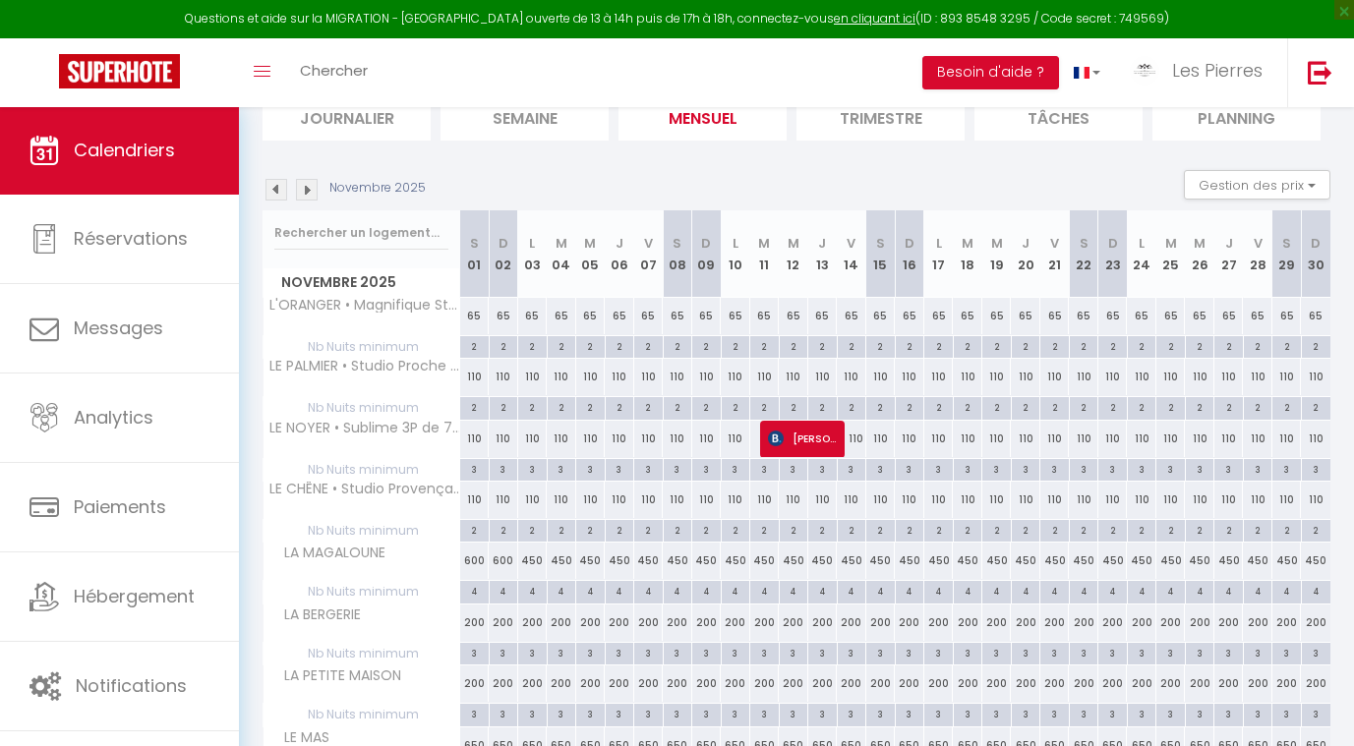
scroll to position [152, 0]
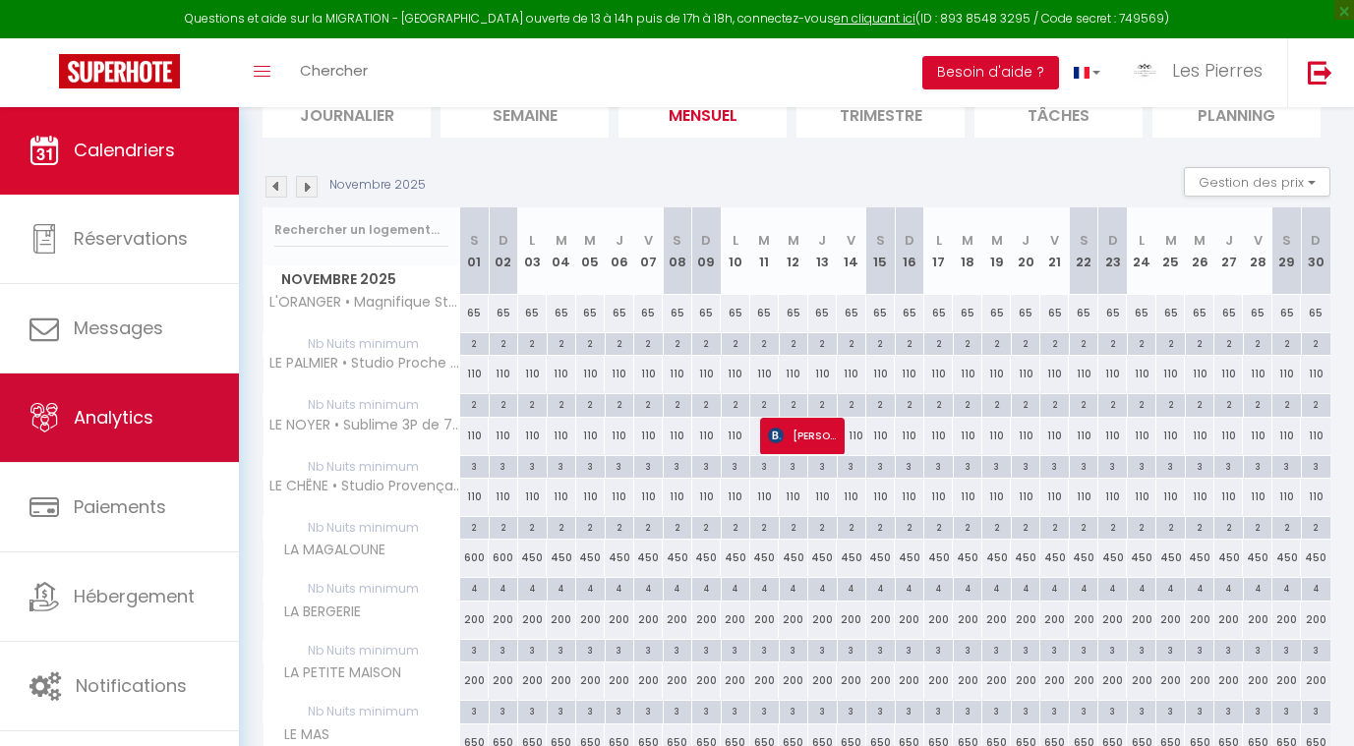
click at [116, 425] on span "Analytics" at bounding box center [114, 417] width 80 height 25
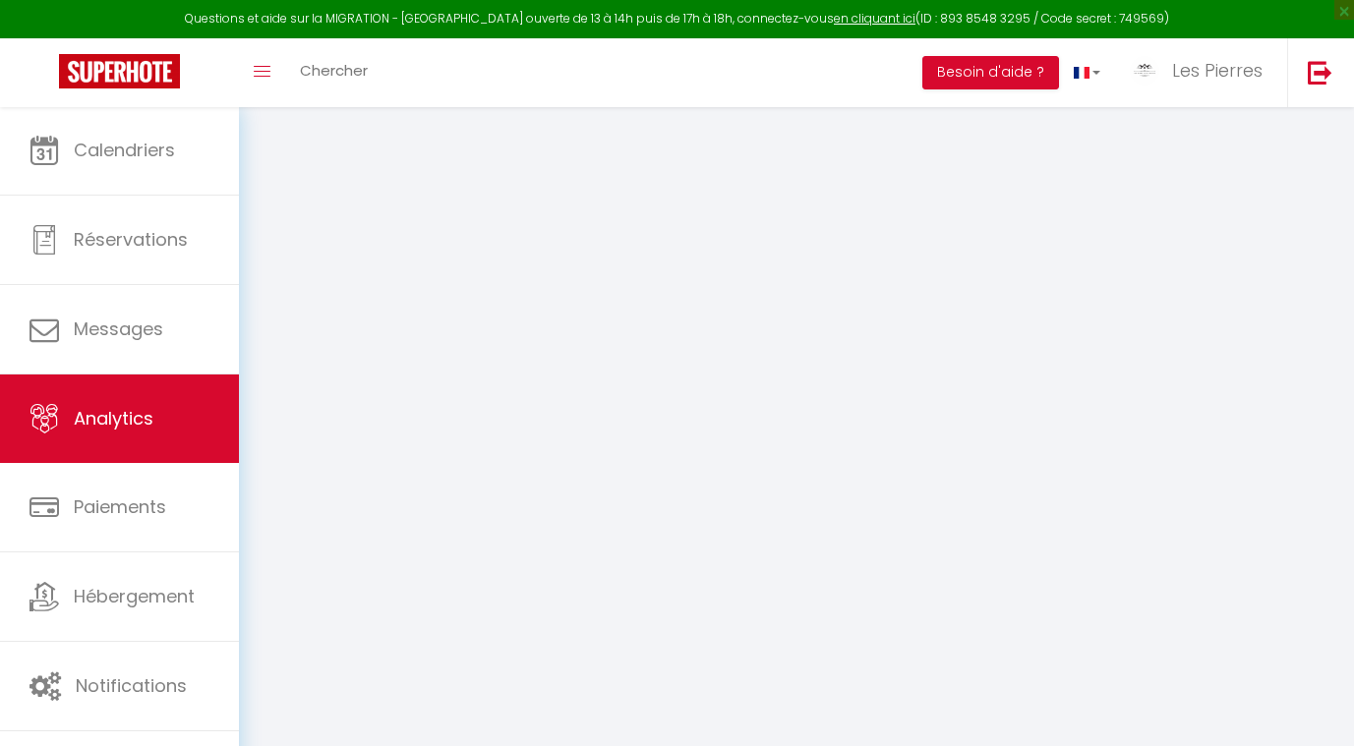
select select "2025"
select select "8"
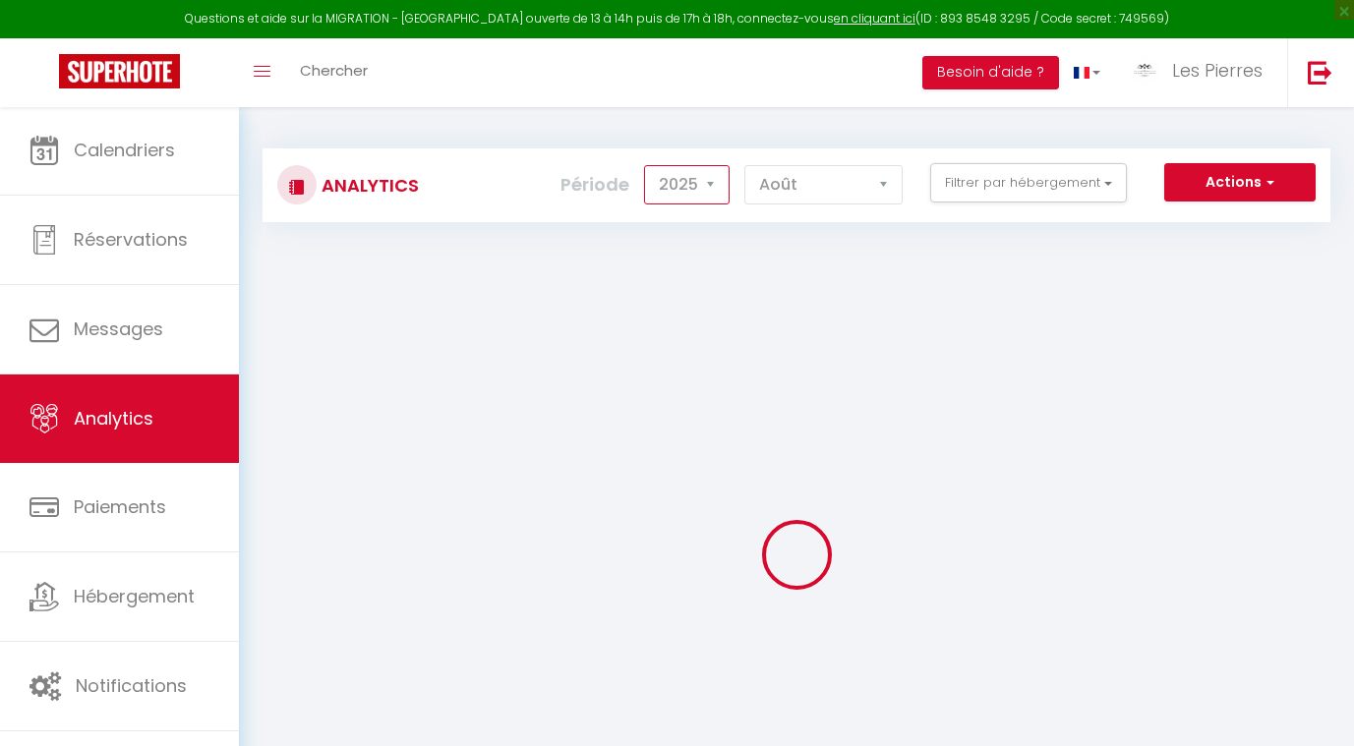
select select "2024"
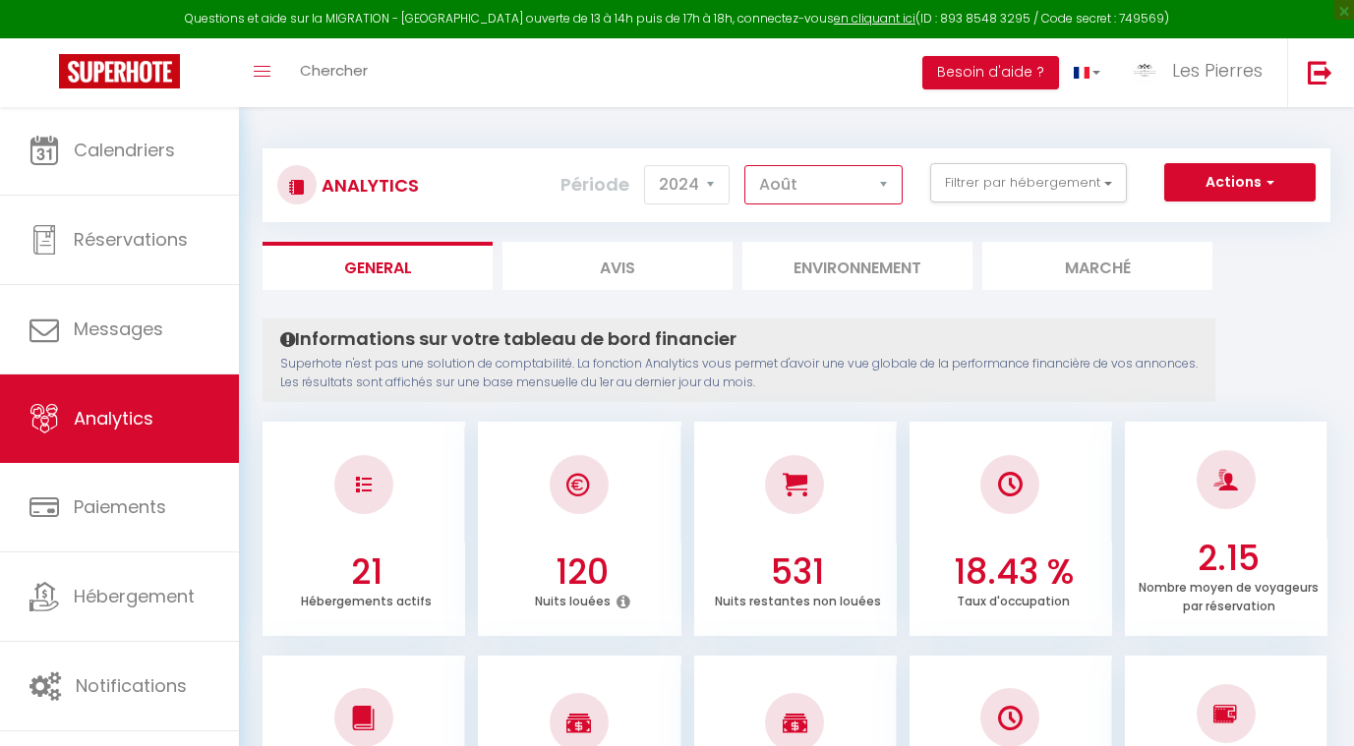
select select "11"
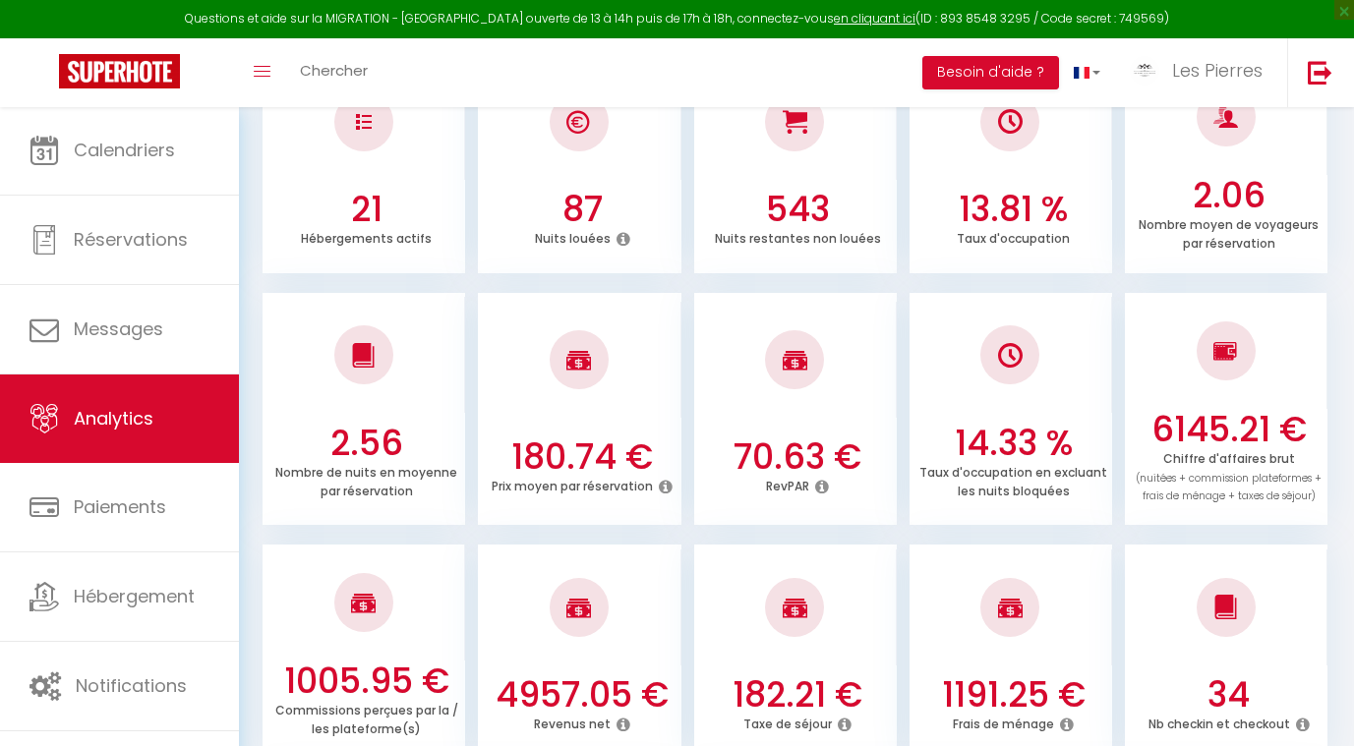
scroll to position [364, 0]
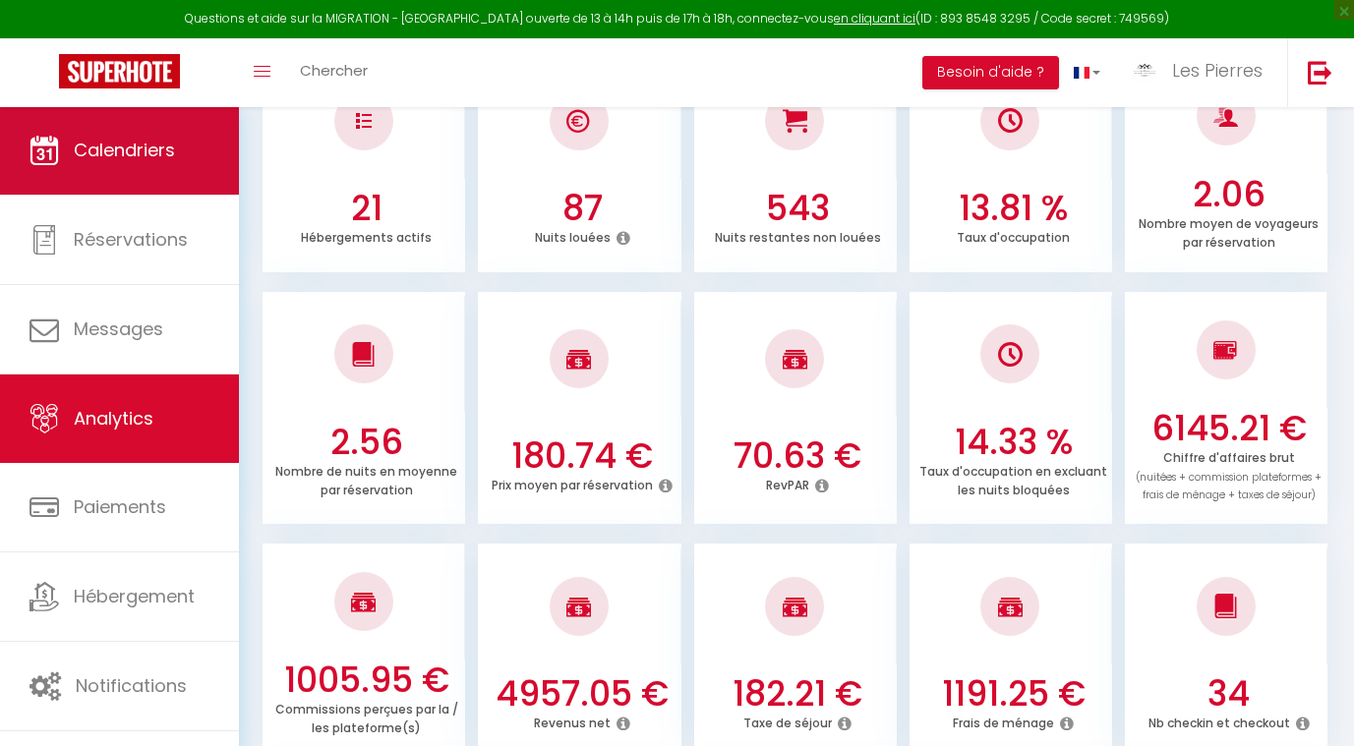
click at [127, 169] on link "Calendriers" at bounding box center [119, 150] width 239 height 89
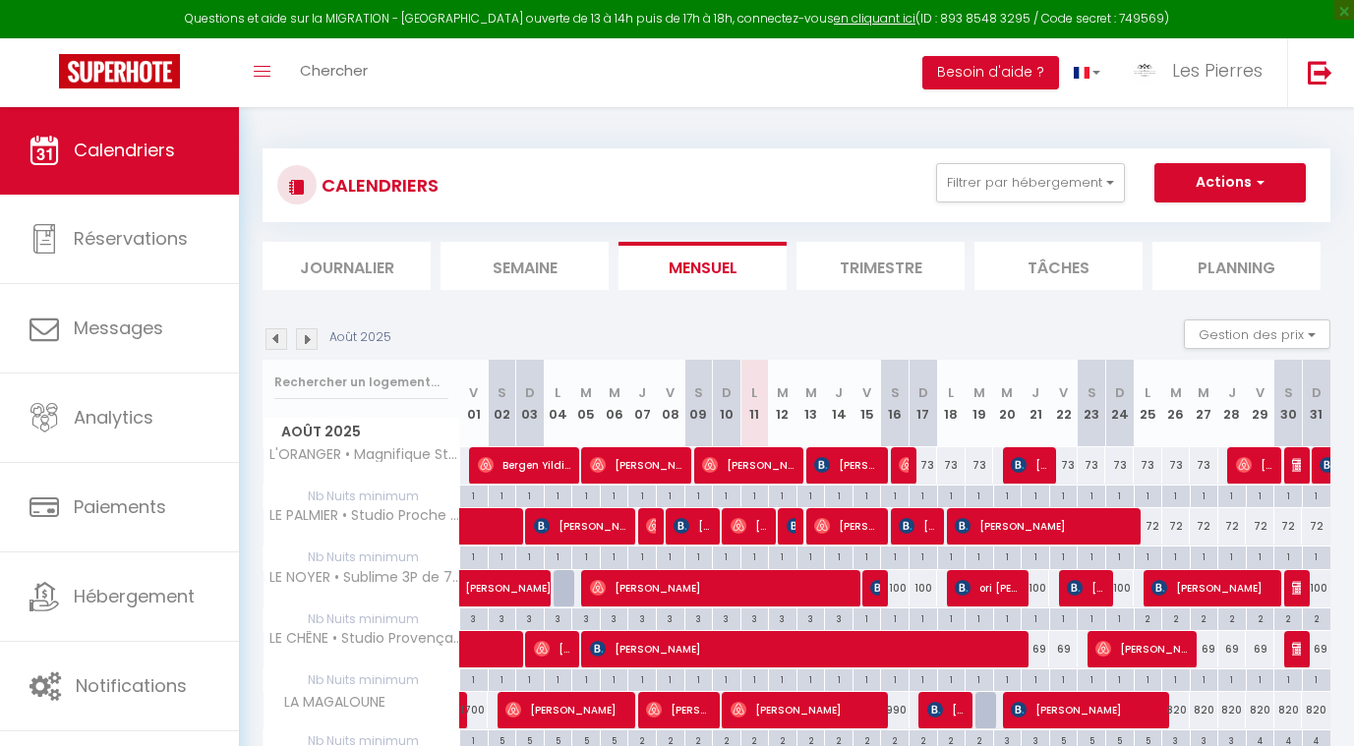
click at [308, 338] on img at bounding box center [307, 339] width 22 height 22
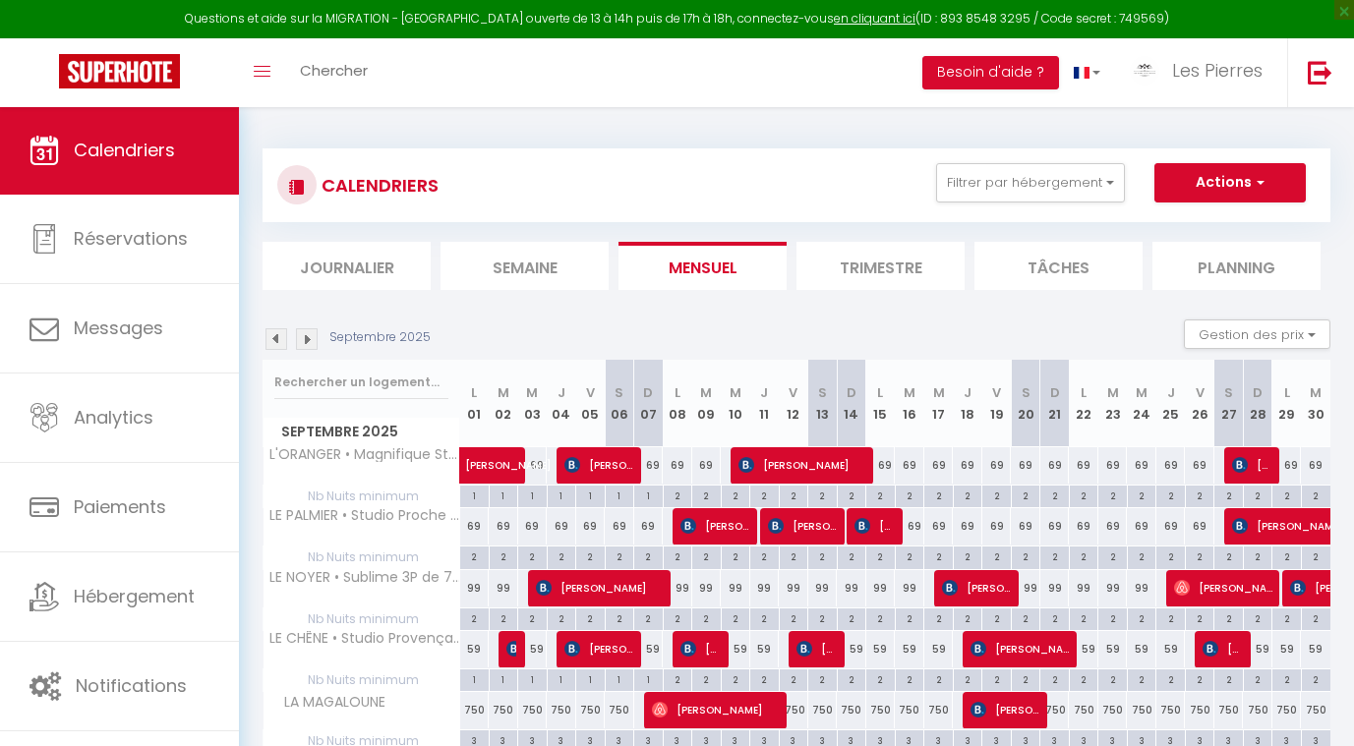
click at [308, 338] on img at bounding box center [307, 339] width 22 height 22
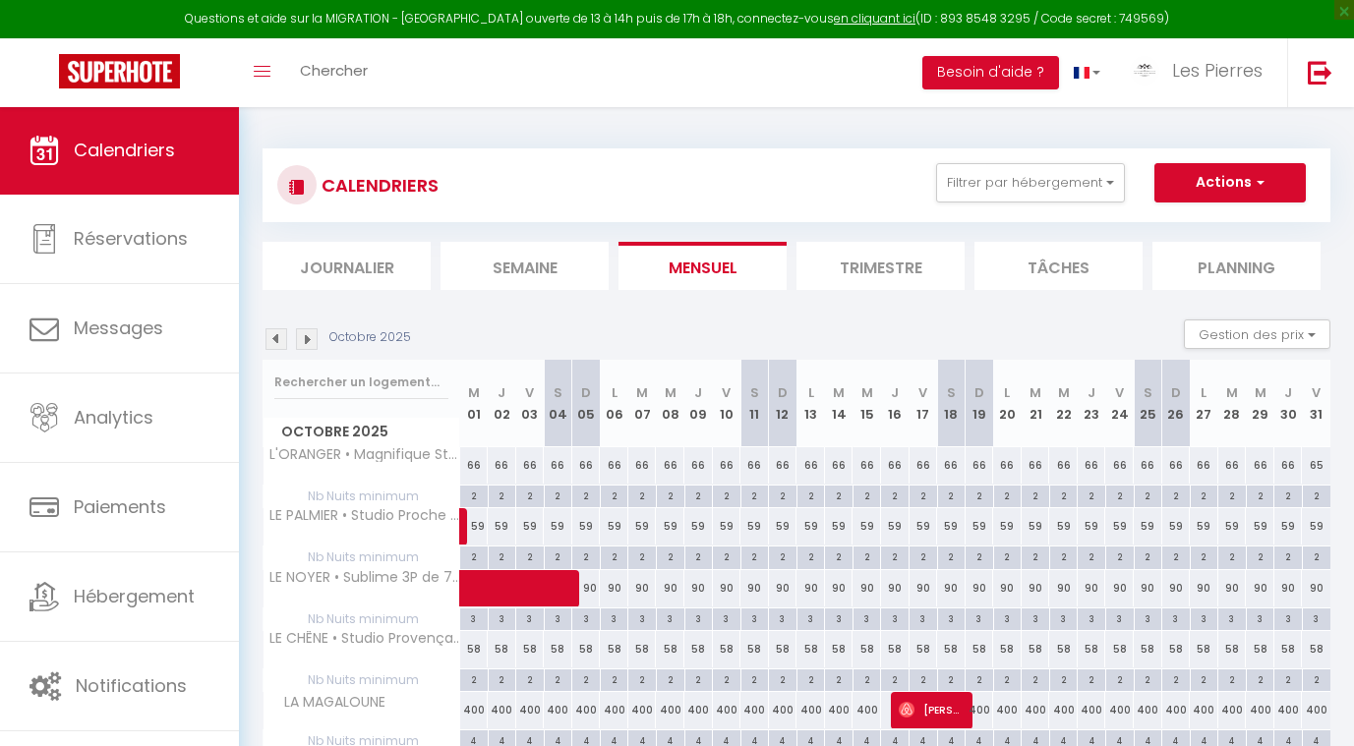
click at [308, 338] on img at bounding box center [307, 339] width 22 height 22
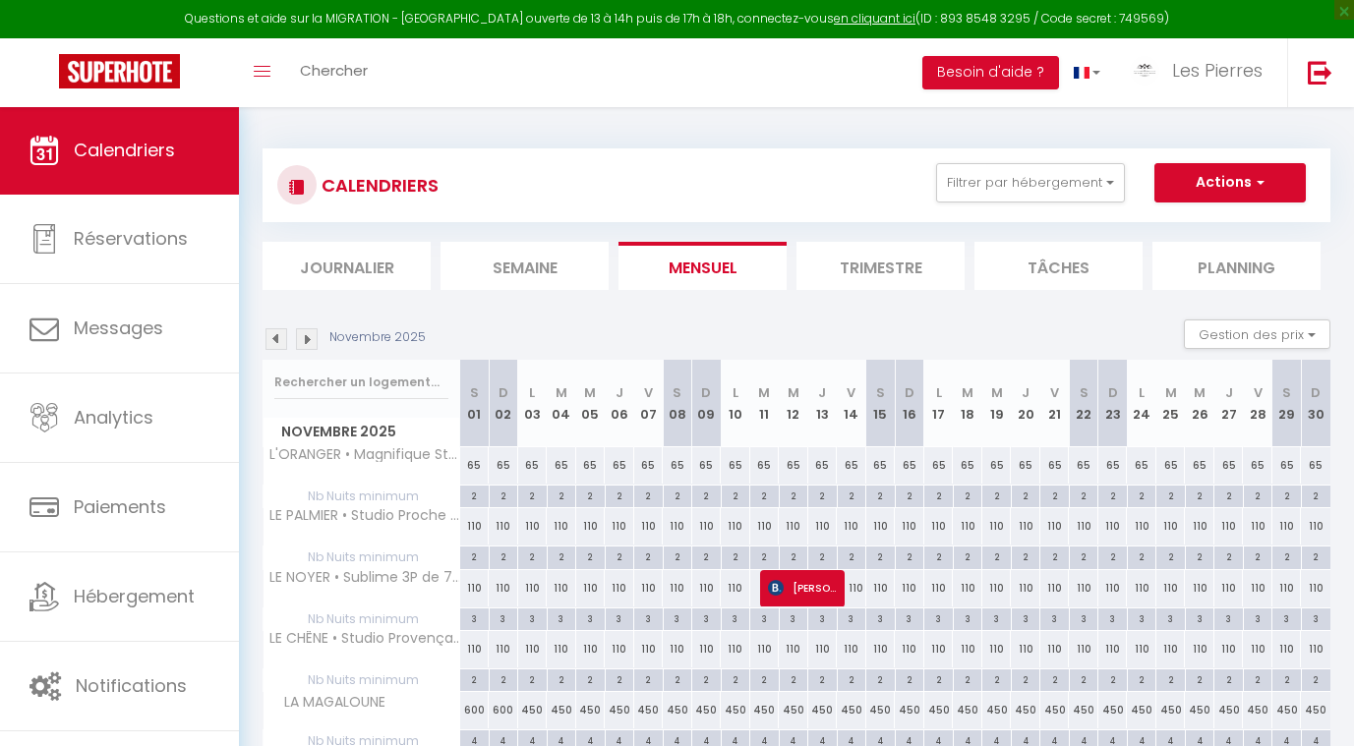
click at [482, 461] on div "65" at bounding box center [475, 465] width 30 height 36
type input "65"
type input "[PERSON_NAME] 01 Novembre 2025"
type input "Dim 02 Novembre 2025"
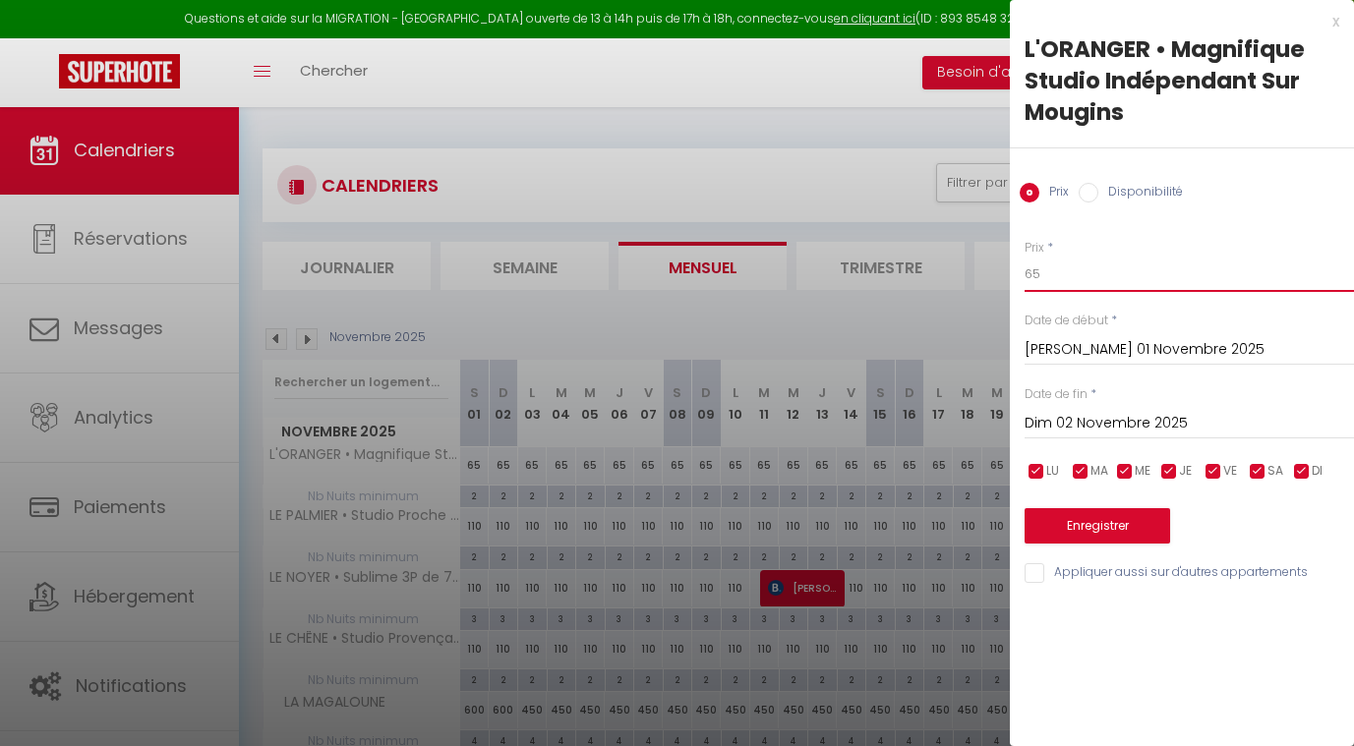
click at [1065, 274] on input "65" at bounding box center [1189, 274] width 329 height 35
type input "6"
type input "54"
click at [1139, 350] on input "[PERSON_NAME] 01 Novembre 2025" at bounding box center [1189, 350] width 329 height 26
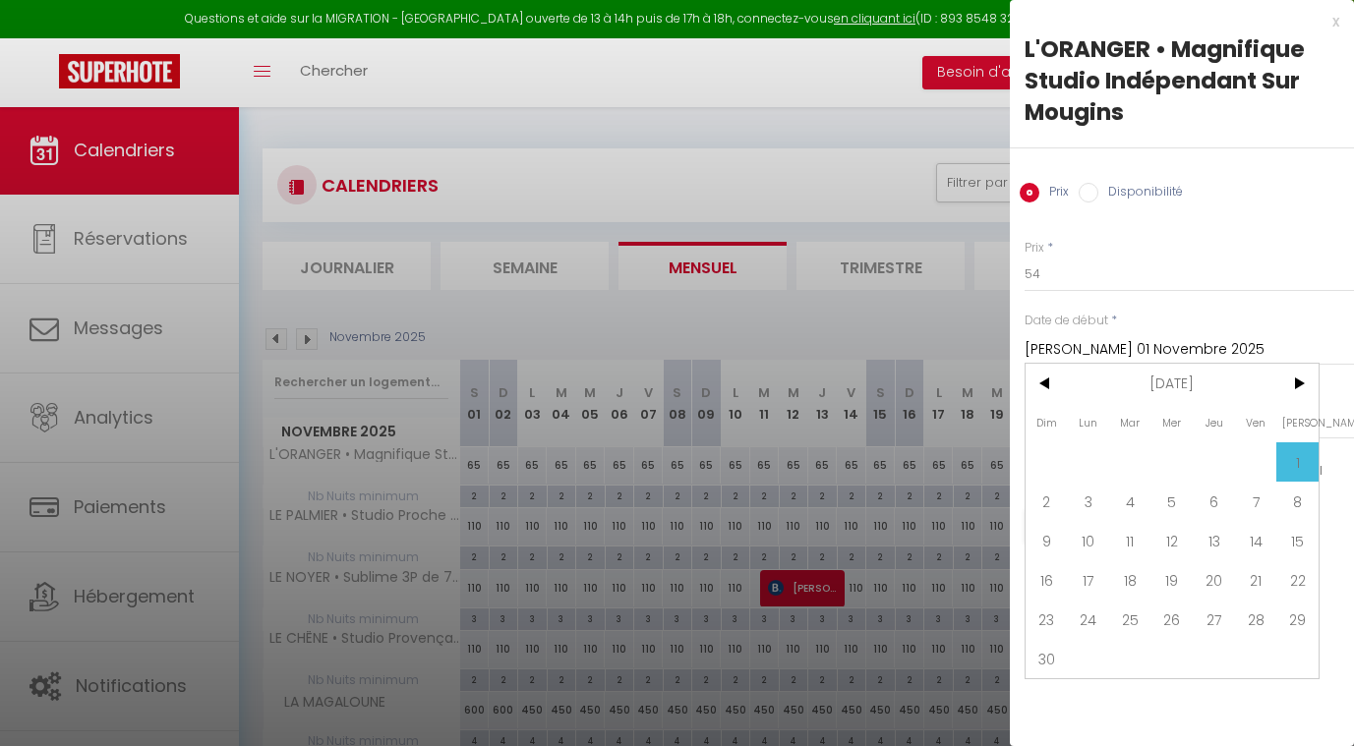
click at [1248, 307] on div "Prix * 54 Statut * Disponible Indisponible Date de début * [PERSON_NAME] 01 Nov…" at bounding box center [1182, 400] width 344 height 372
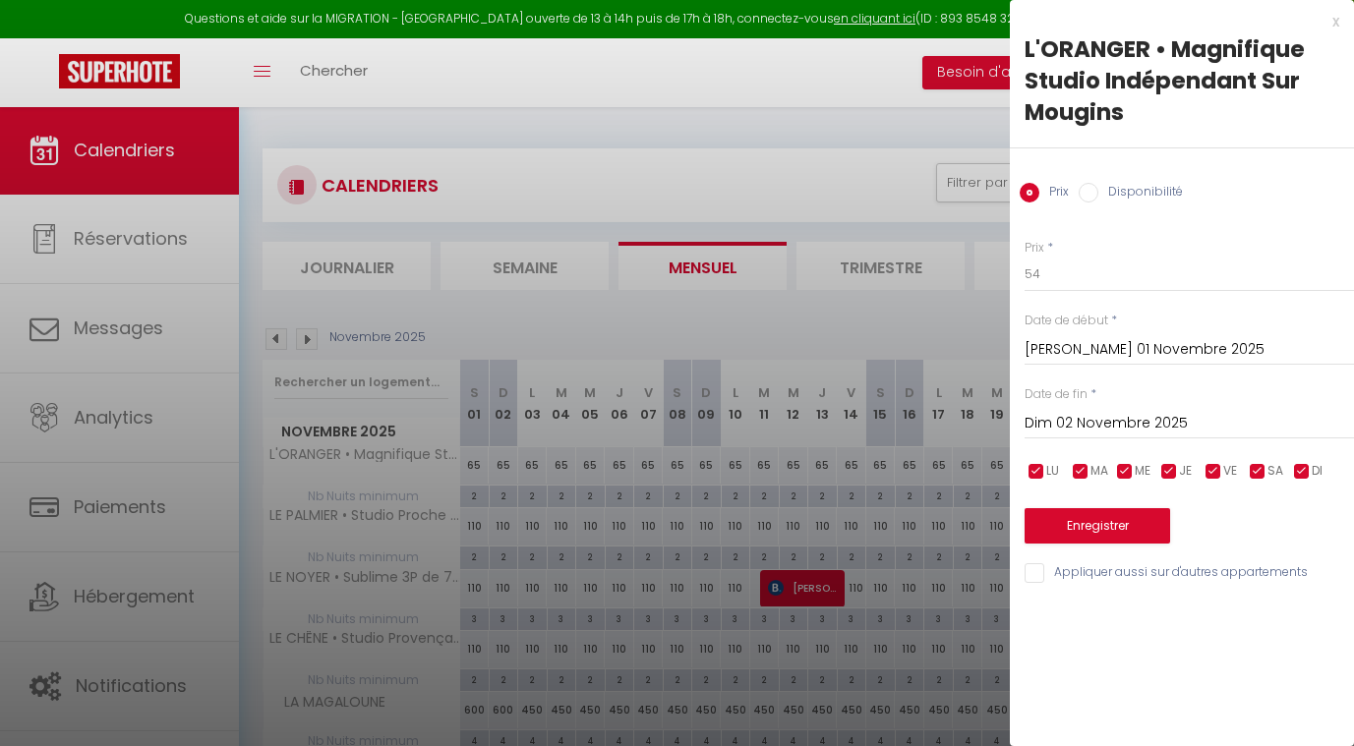
click at [1154, 411] on input "Dim 02 Novembre 2025" at bounding box center [1189, 424] width 329 height 26
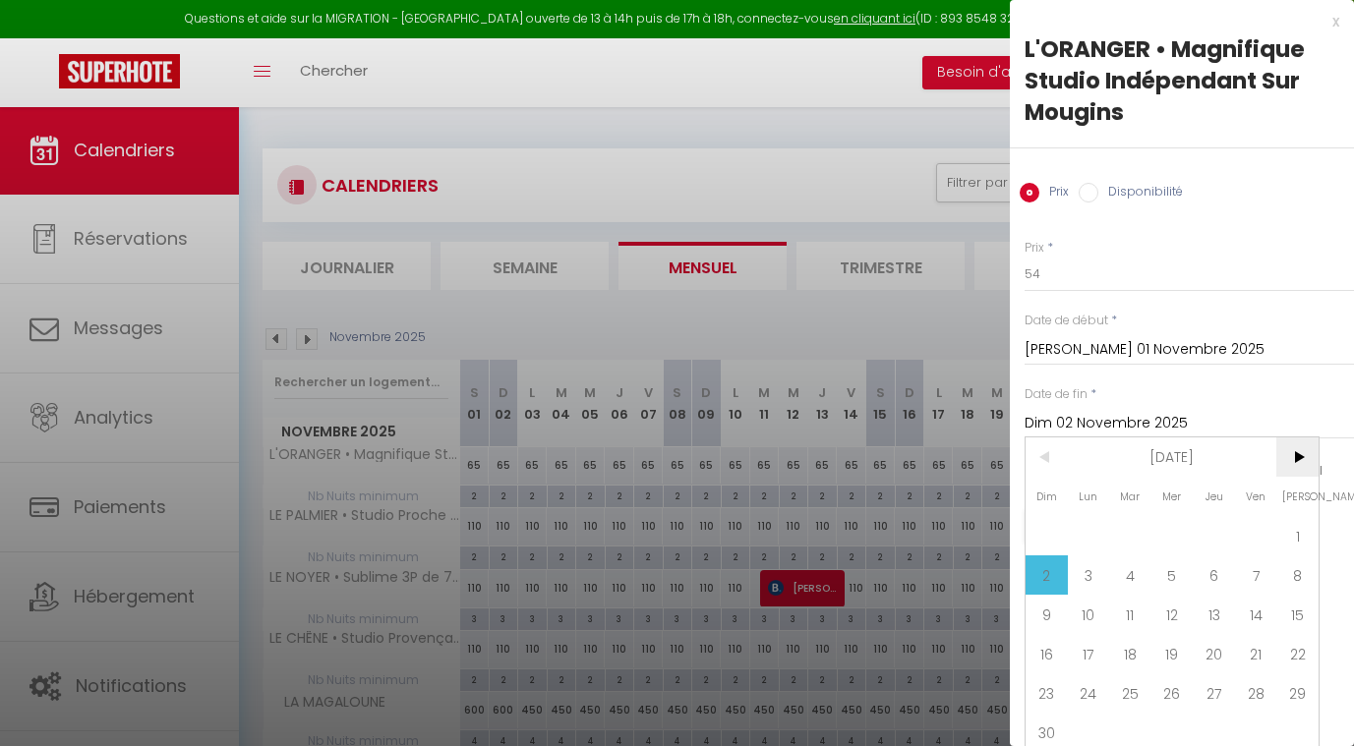
click at [1291, 453] on span ">" at bounding box center [1297, 457] width 42 height 39
click at [1092, 542] on span "1" at bounding box center [1089, 535] width 42 height 39
type input "Lun 01 Décembre 2025"
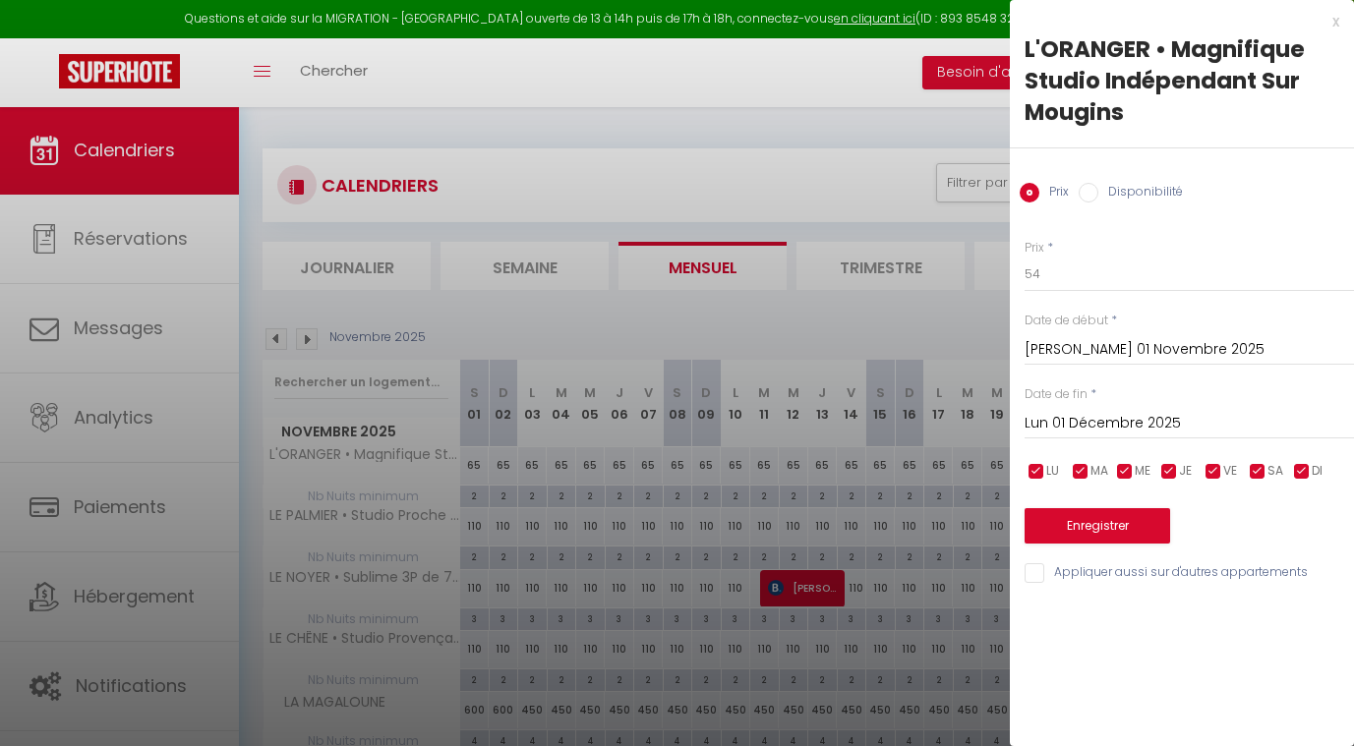
click at [1091, 522] on button "Enregistrer" at bounding box center [1098, 525] width 146 height 35
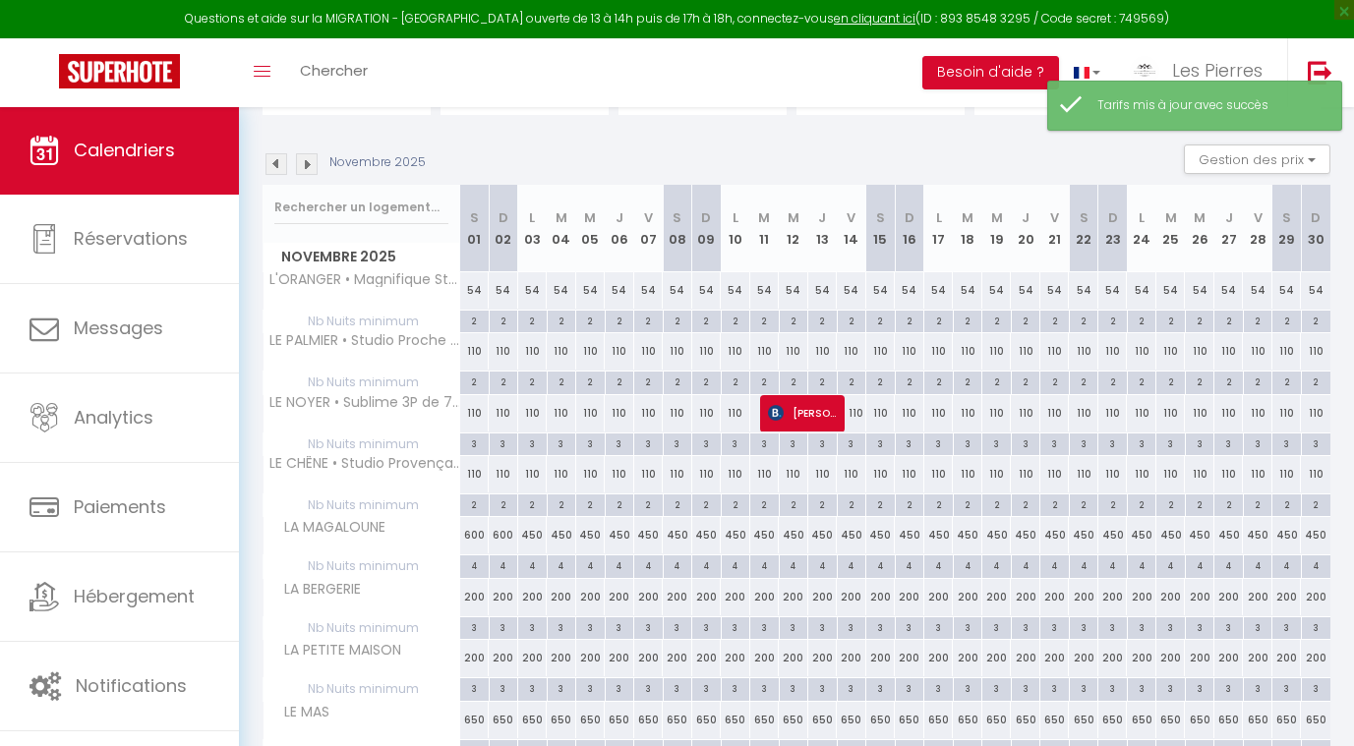
scroll to position [176, 0]
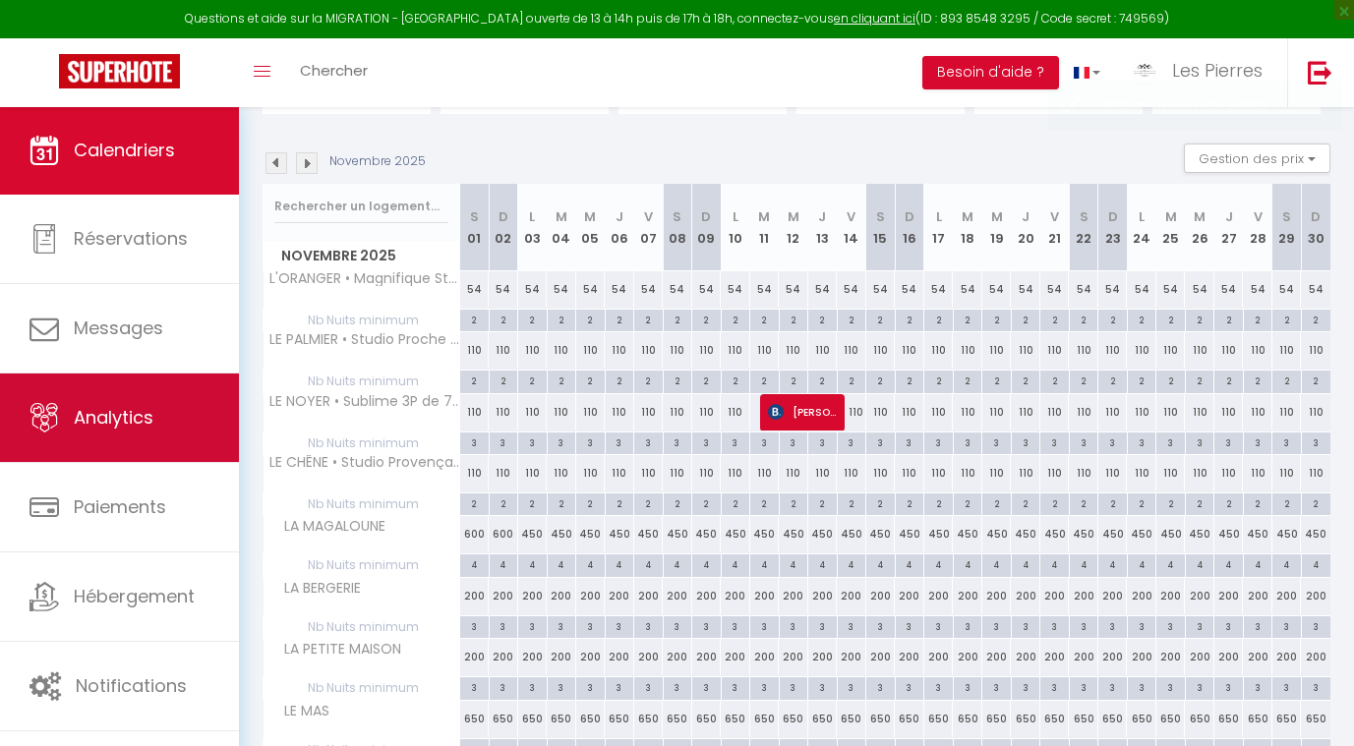
click at [152, 396] on link "Analytics" at bounding box center [119, 418] width 239 height 89
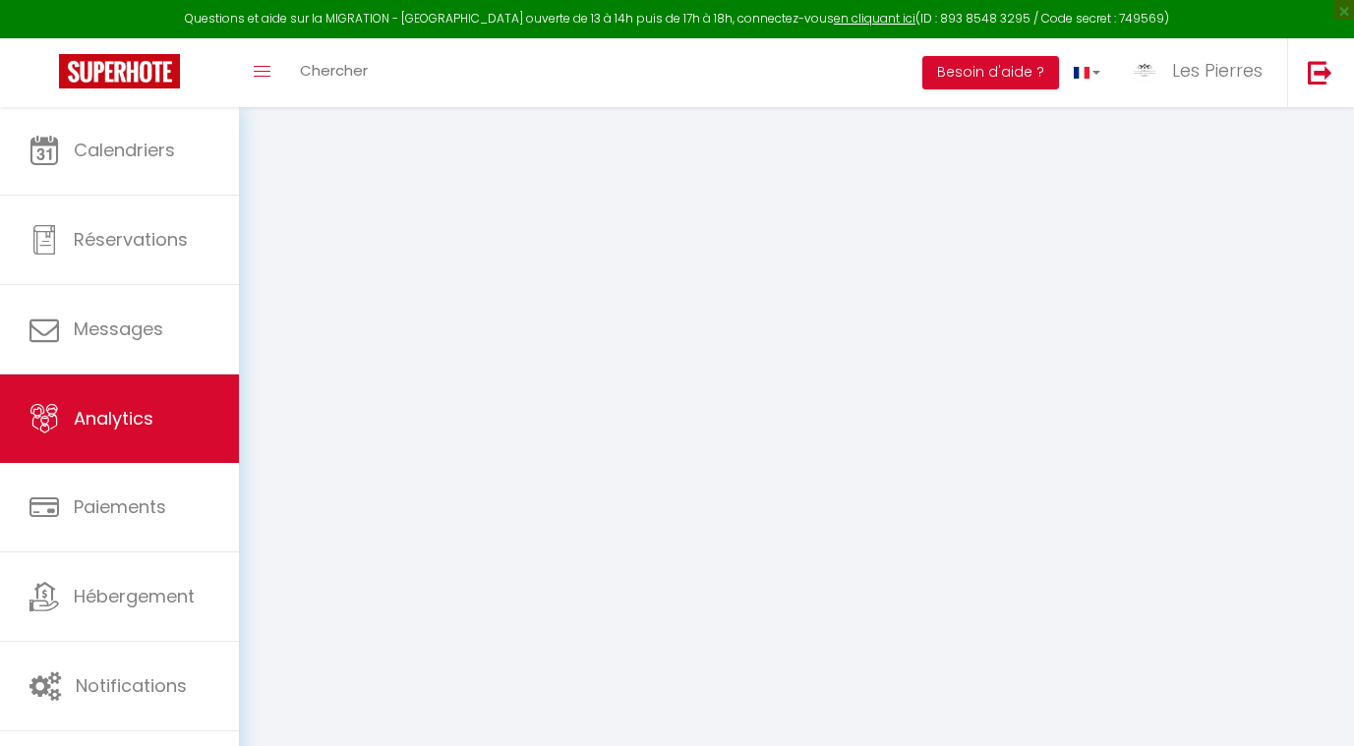
select select "2025"
select select "8"
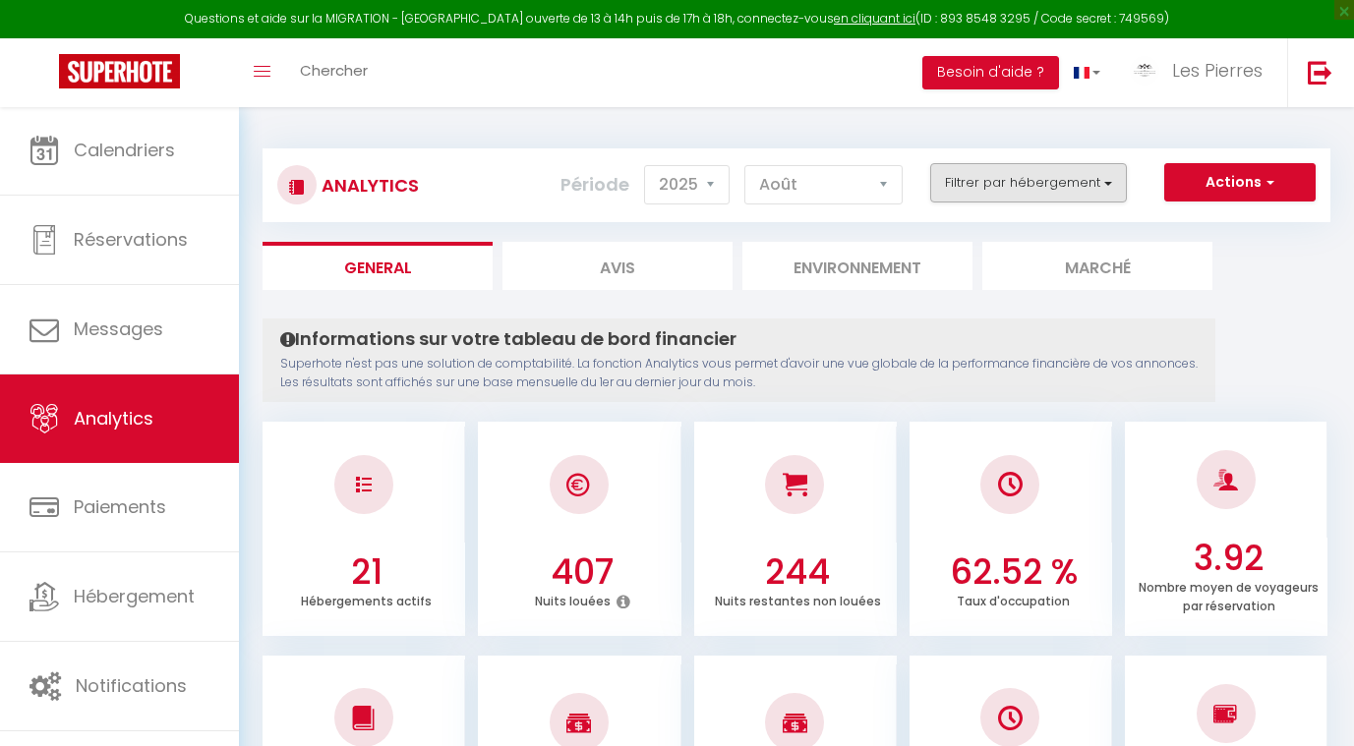
checkbox input "false"
checkbox Parking "false"
checkbox Mougins "false"
checkbox pers "false"
checkbox Mougins "false"
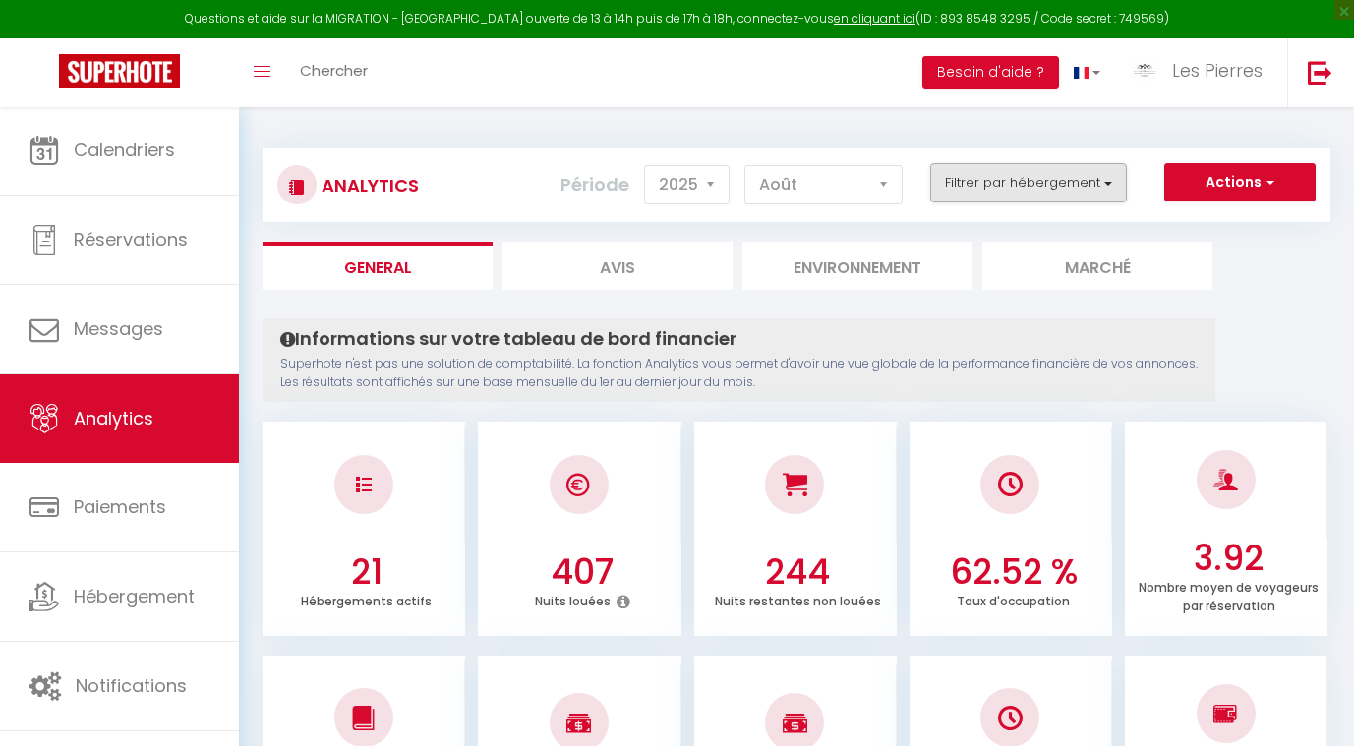
checkbox PINS "false"
checkbox BERGERIE "false"
checkbox MAISON "false"
checkbox MAS "false"
checkbox PINS "false"
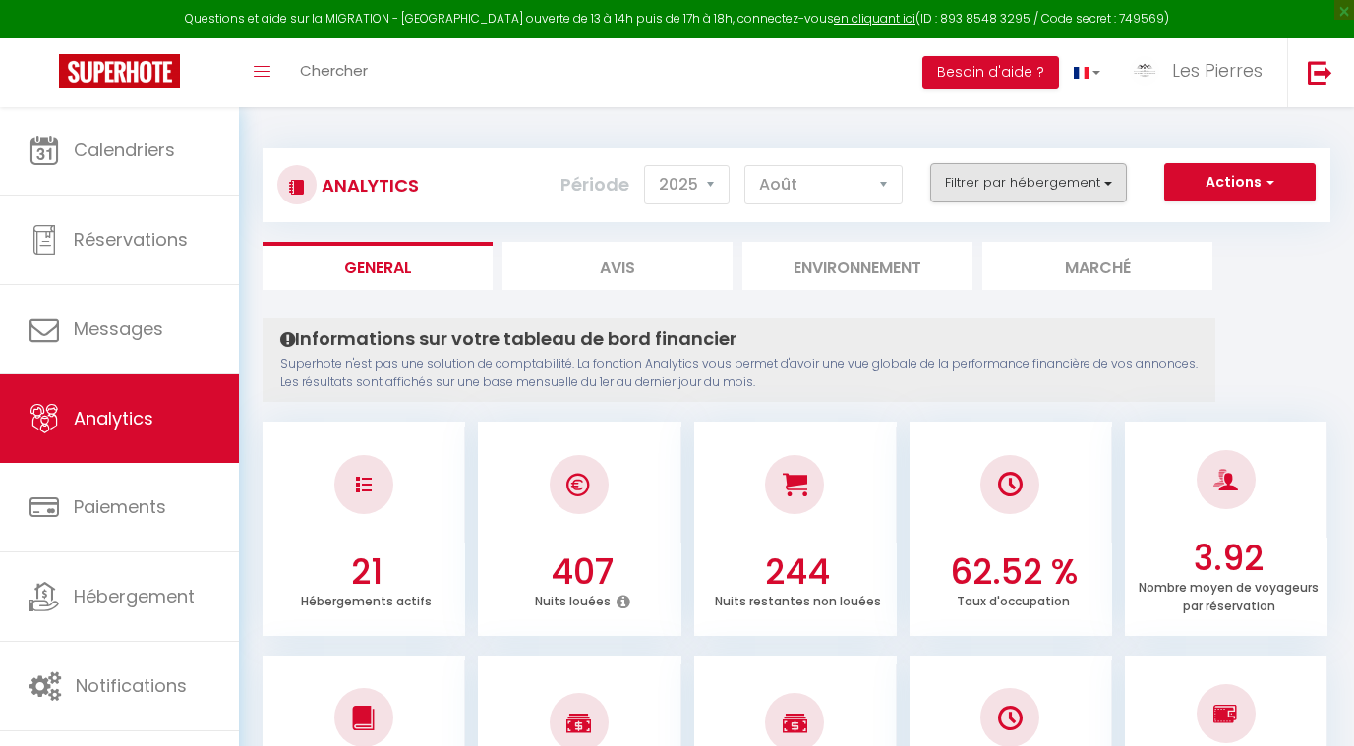
checkbox input "false"
checkbox MAGALOUNE "false"
checkbox Pins "false"
checkbox AC "false"
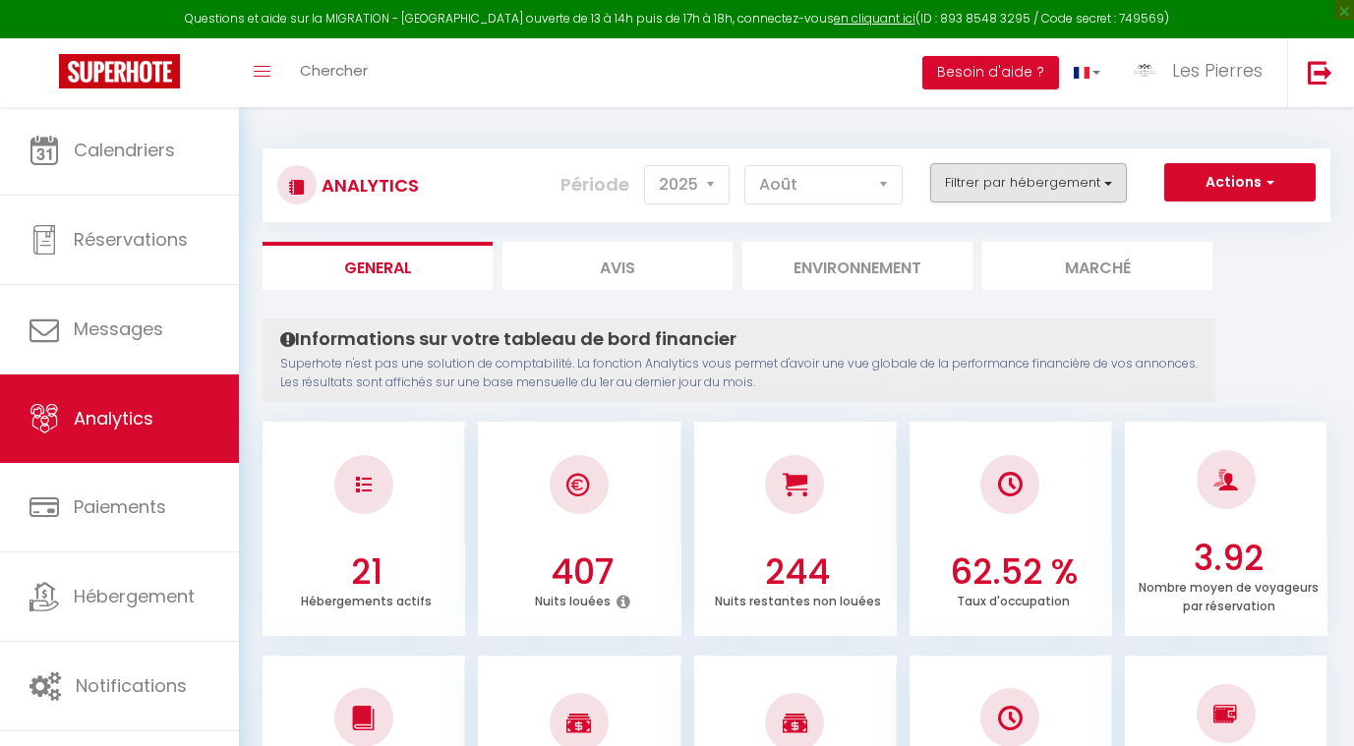
checkbox Parking "false"
checkbox Poo "false"
checkbox Pool "false"
checkbox Centre "false"
checkbox Biot "false"
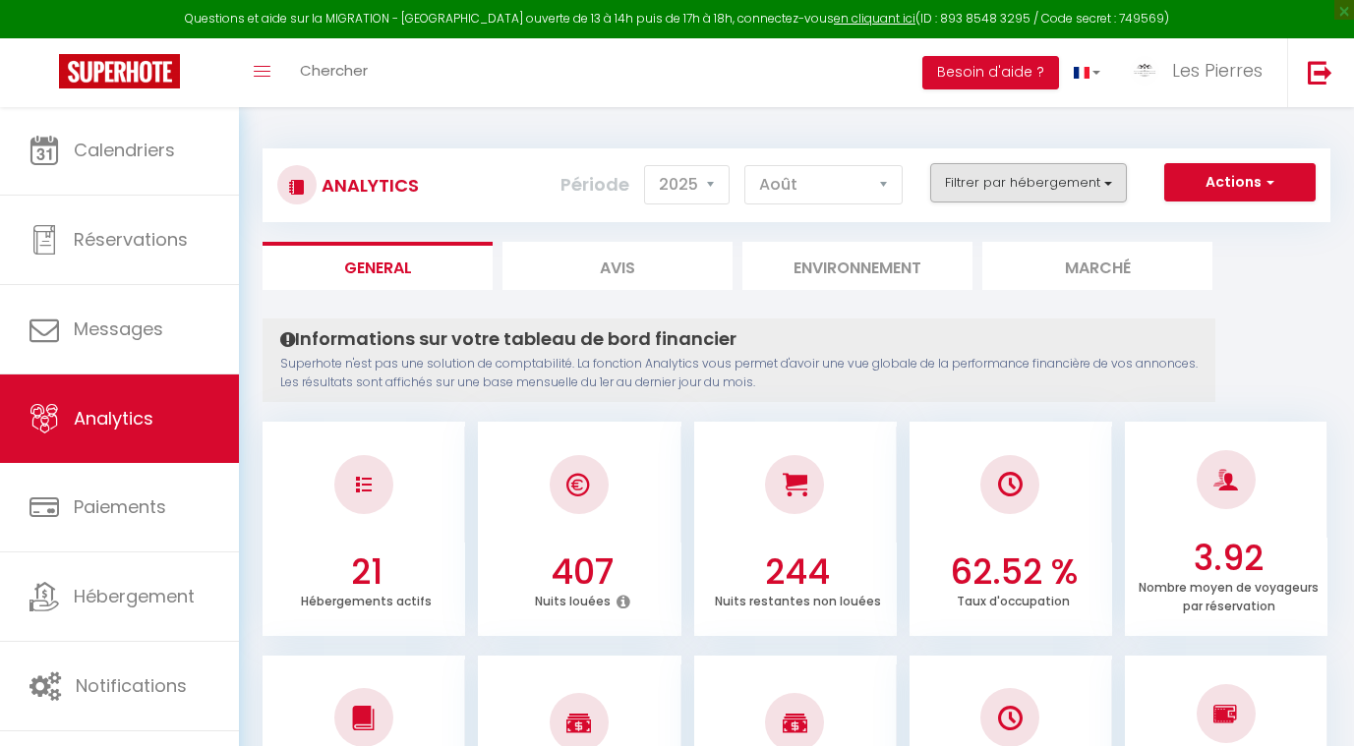
checkbox Parking "false"
checkbox \) "false"
checkbox Pool "false"
checkbox Mougins "false"
click at [1068, 182] on button "Filtrer par hébergement" at bounding box center [1028, 182] width 197 height 39
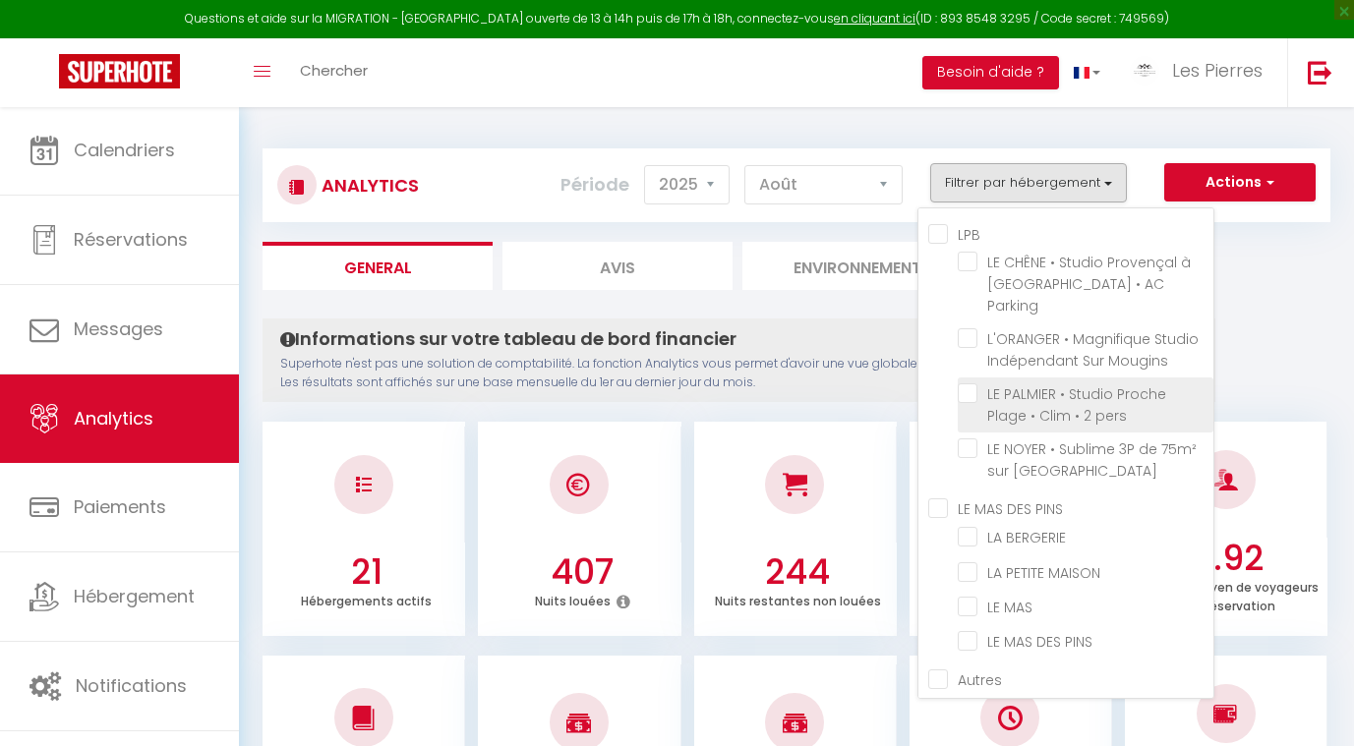
click at [968, 384] on pers "checkbox" at bounding box center [1086, 394] width 256 height 20
checkbox pers "true"
checkbox Parking "false"
checkbox Mougins "false"
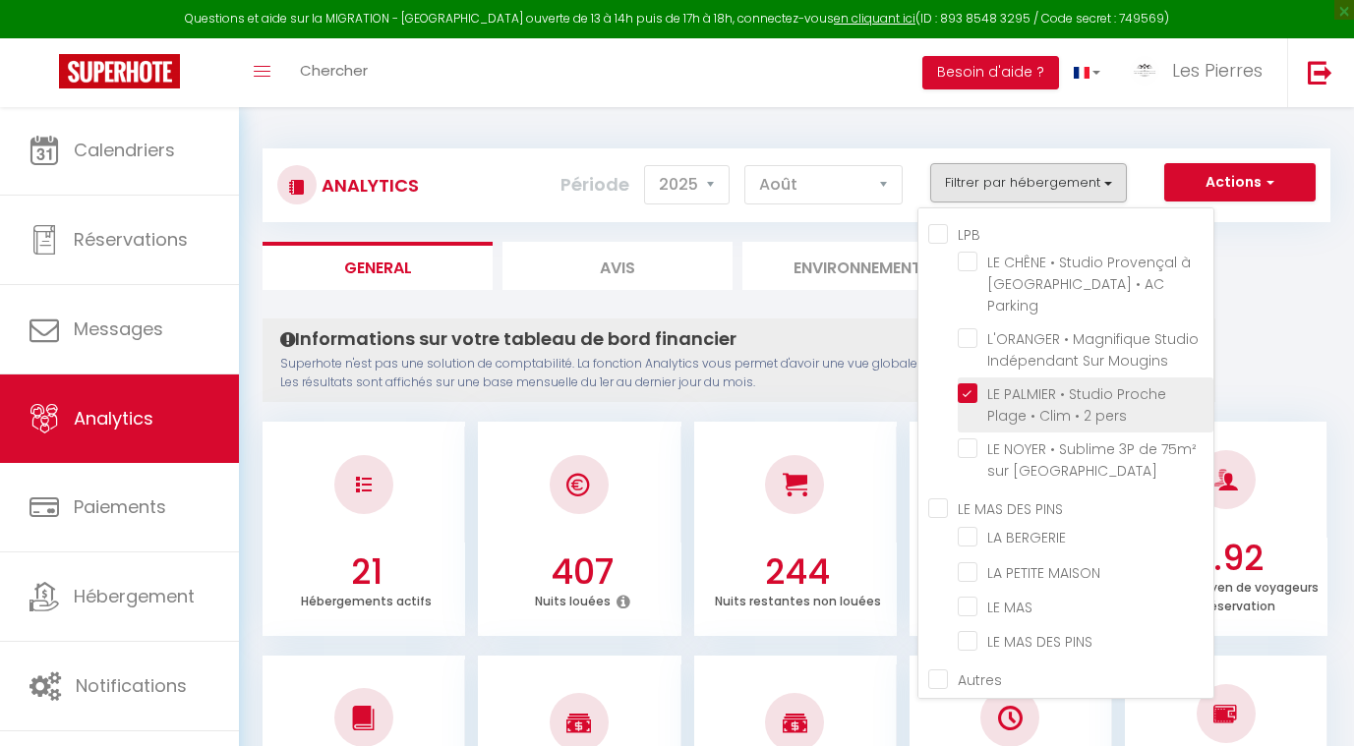
checkbox BERGERIE "false"
checkbox MAISON "false"
checkbox MAS "false"
checkbox PINS "false"
checkbox MAGALOUNE "false"
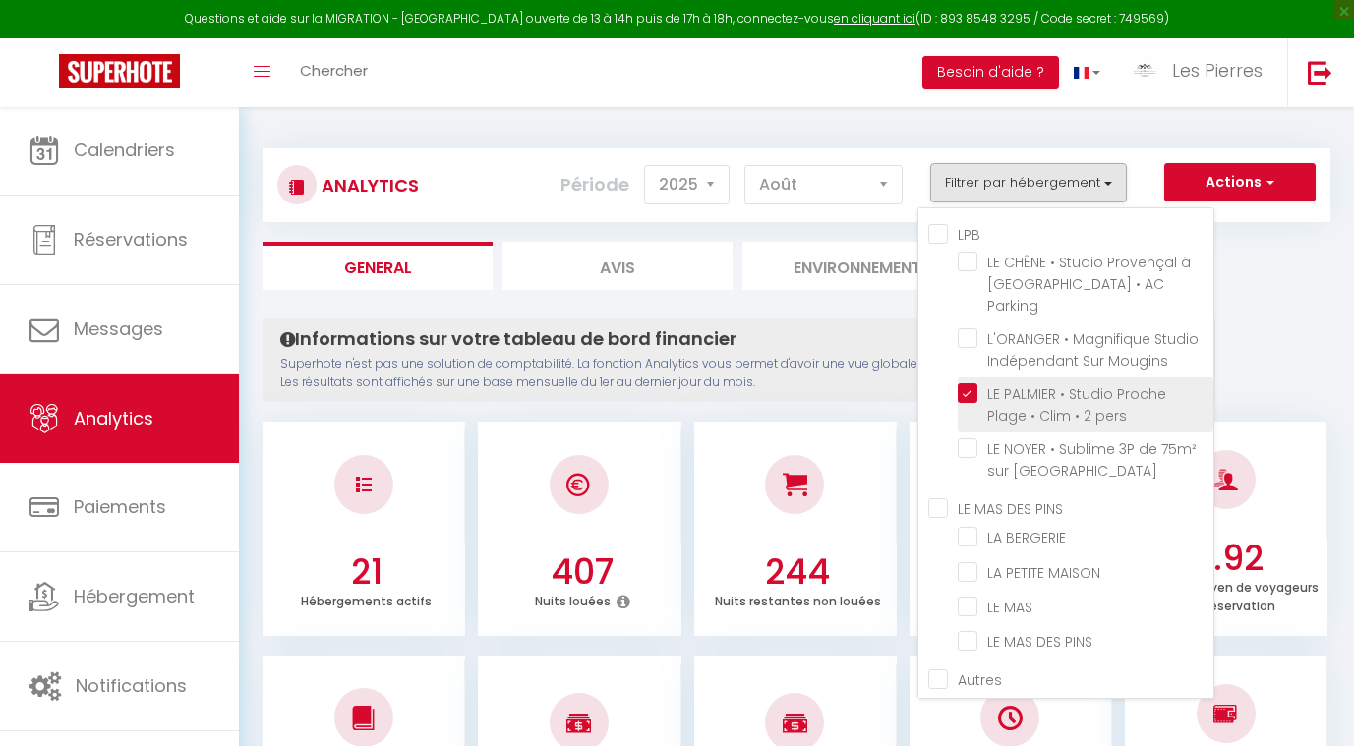
checkbox Pins "false"
checkbox AC "false"
checkbox Parking "false"
checkbox Poo "false"
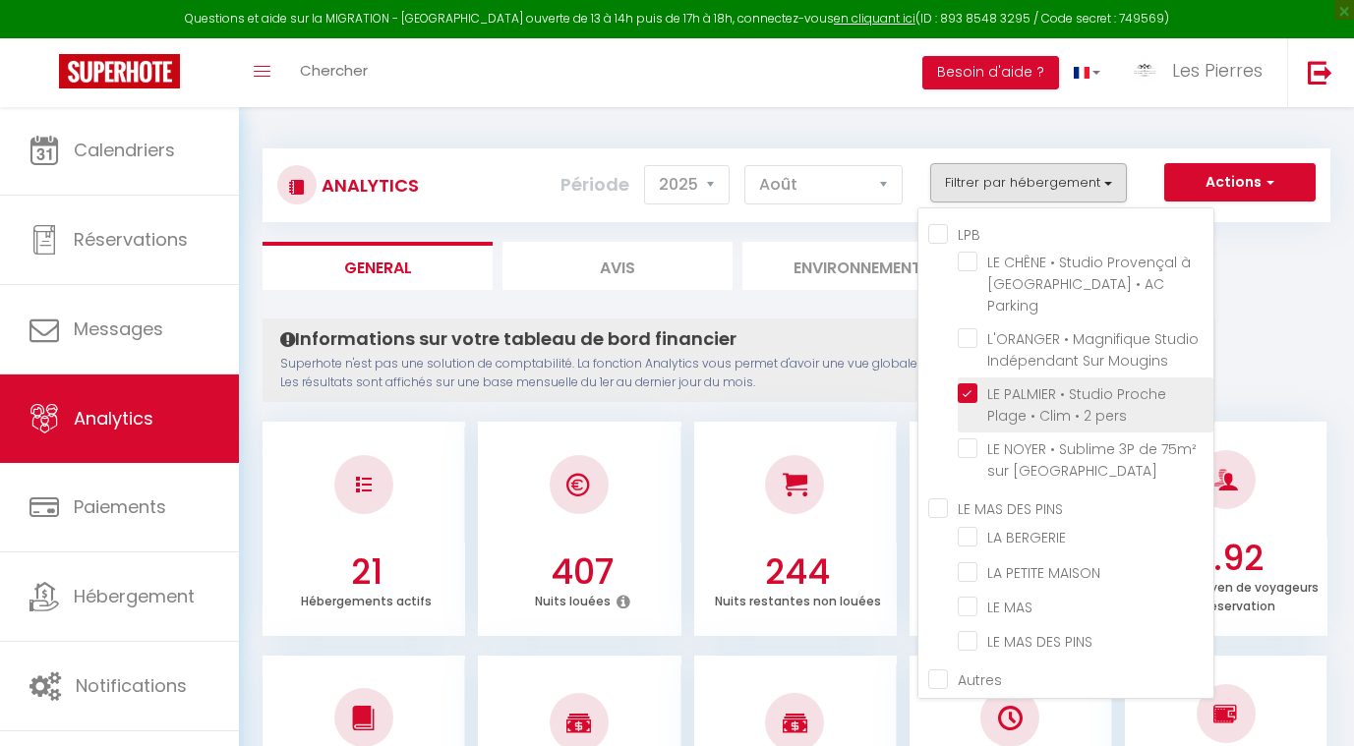
checkbox Pool "false"
checkbox Centre "false"
checkbox Biot "false"
checkbox Parking "false"
checkbox \) "false"
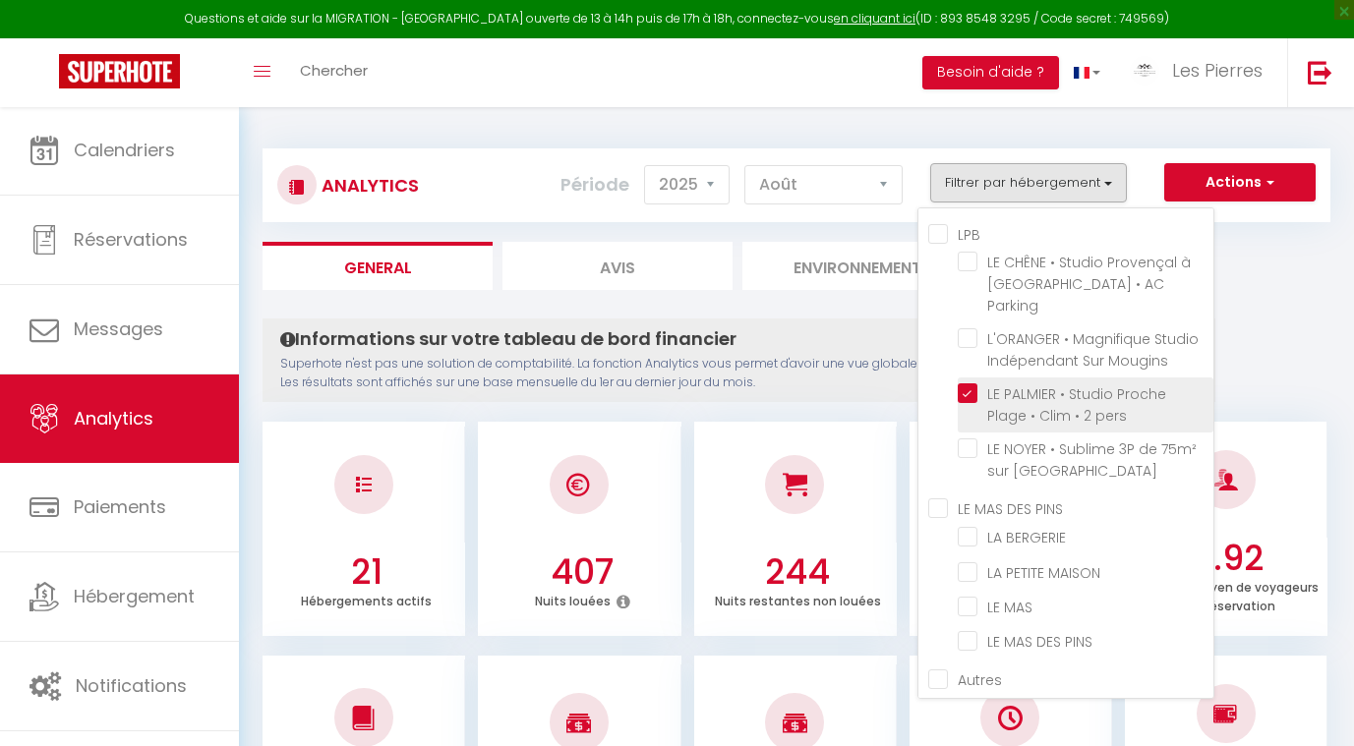
checkbox Pool "false"
checkbox Mougins "false"
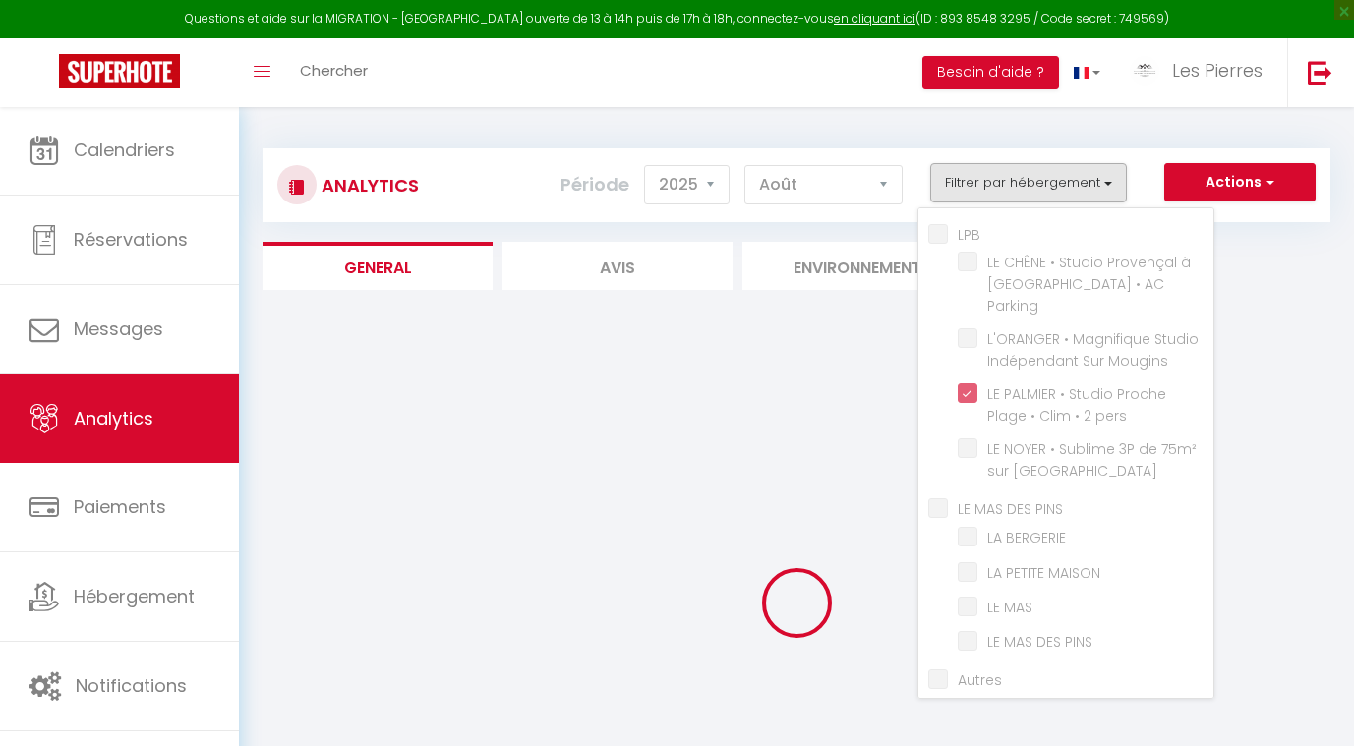
checkbox Parking "false"
checkbox Mougins "false"
checkbox BERGERIE "false"
checkbox MAISON "false"
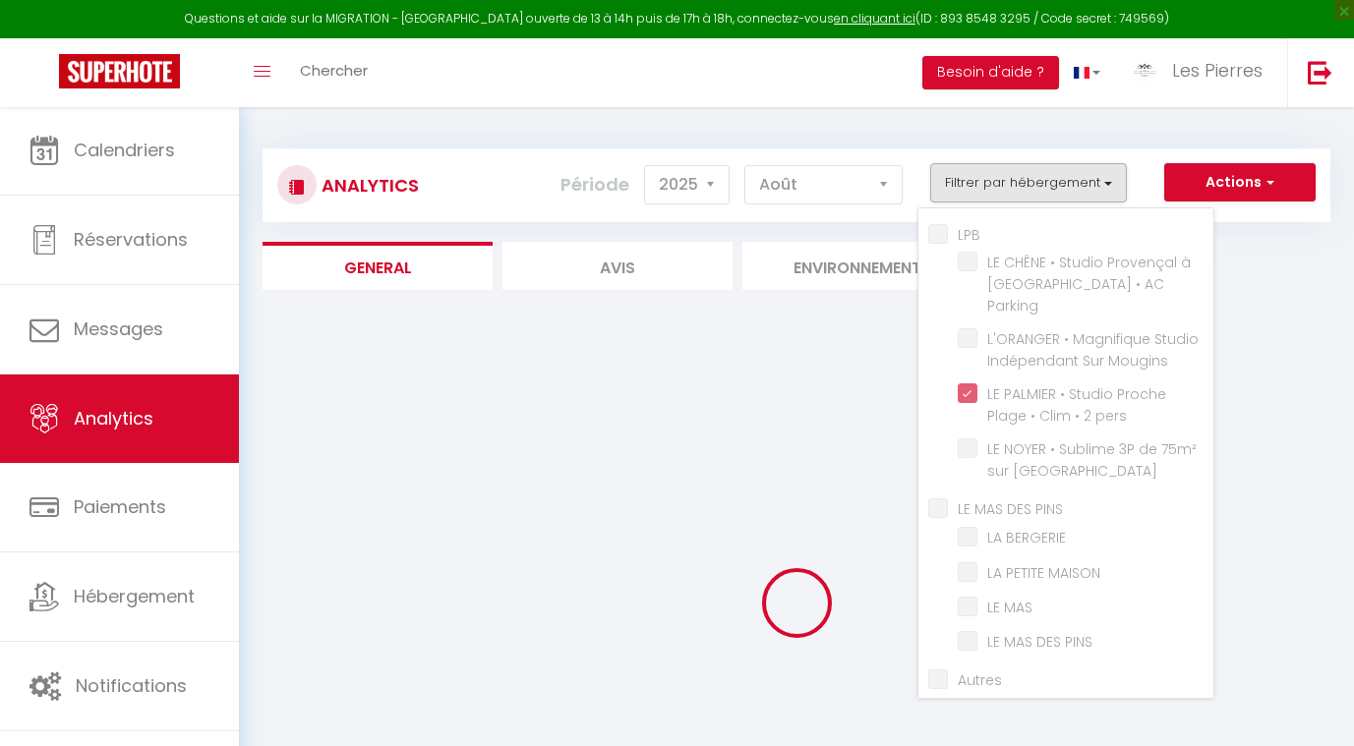
checkbox MAS "false"
checkbox PINS "false"
checkbox MAGALOUNE "false"
checkbox Pins "false"
checkbox AC "false"
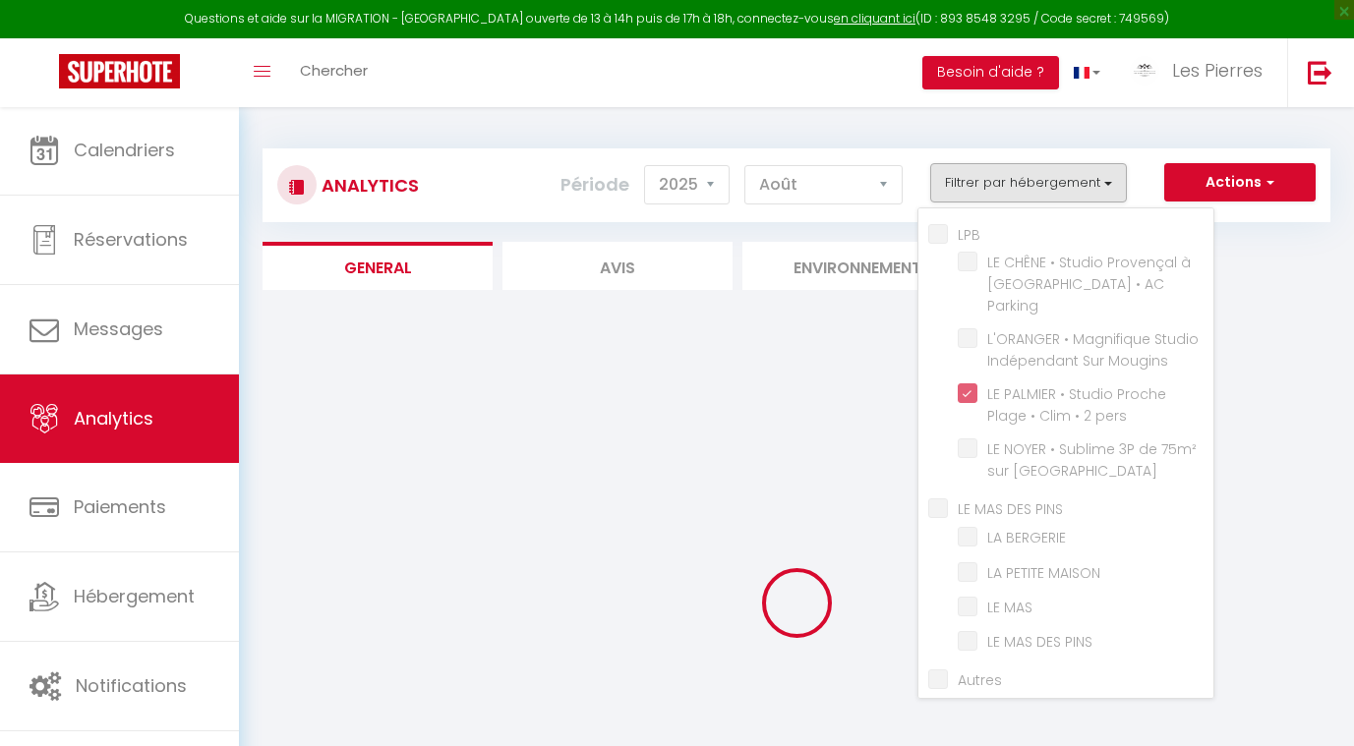
checkbox AC "false"
checkbox Parking "false"
checkbox Poo "false"
checkbox Pool "false"
checkbox Centre "false"
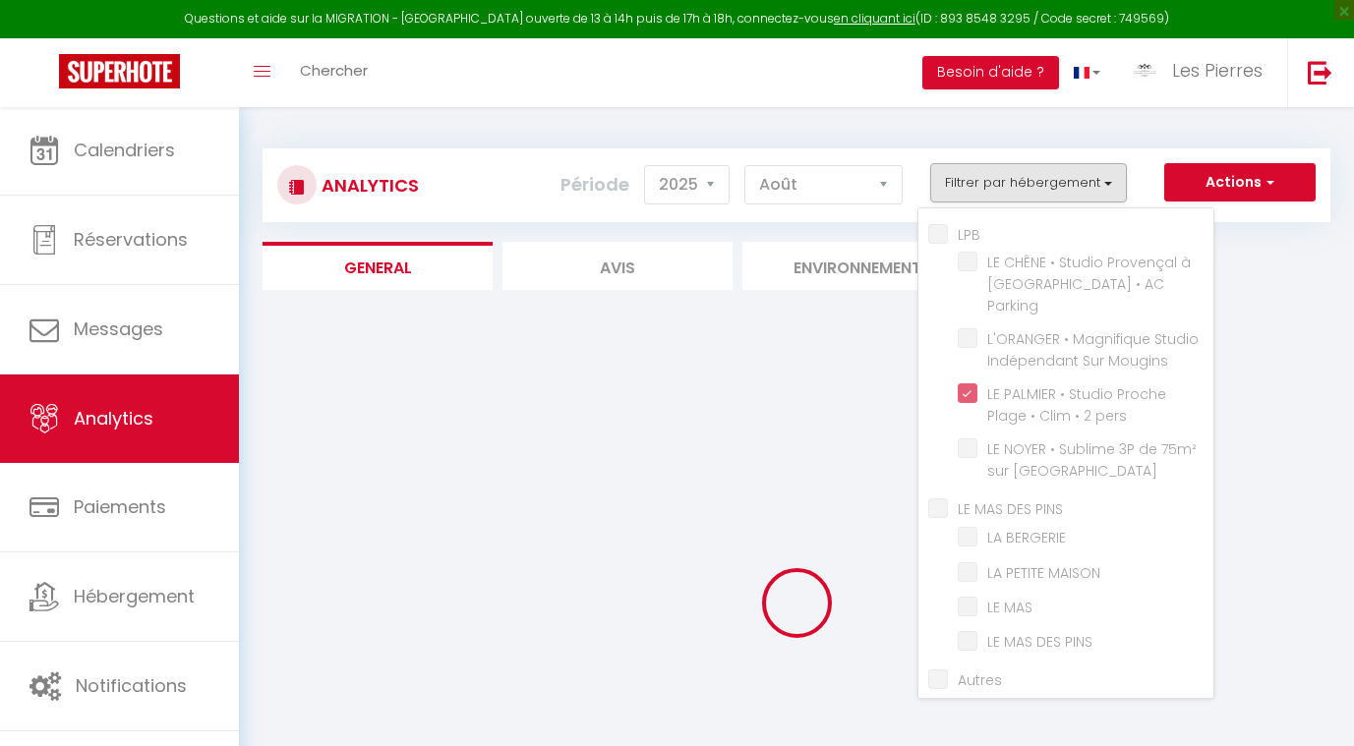
checkbox Biot "false"
checkbox Parking "false"
checkbox \) "false"
checkbox Pool "false"
checkbox Mougins "false"
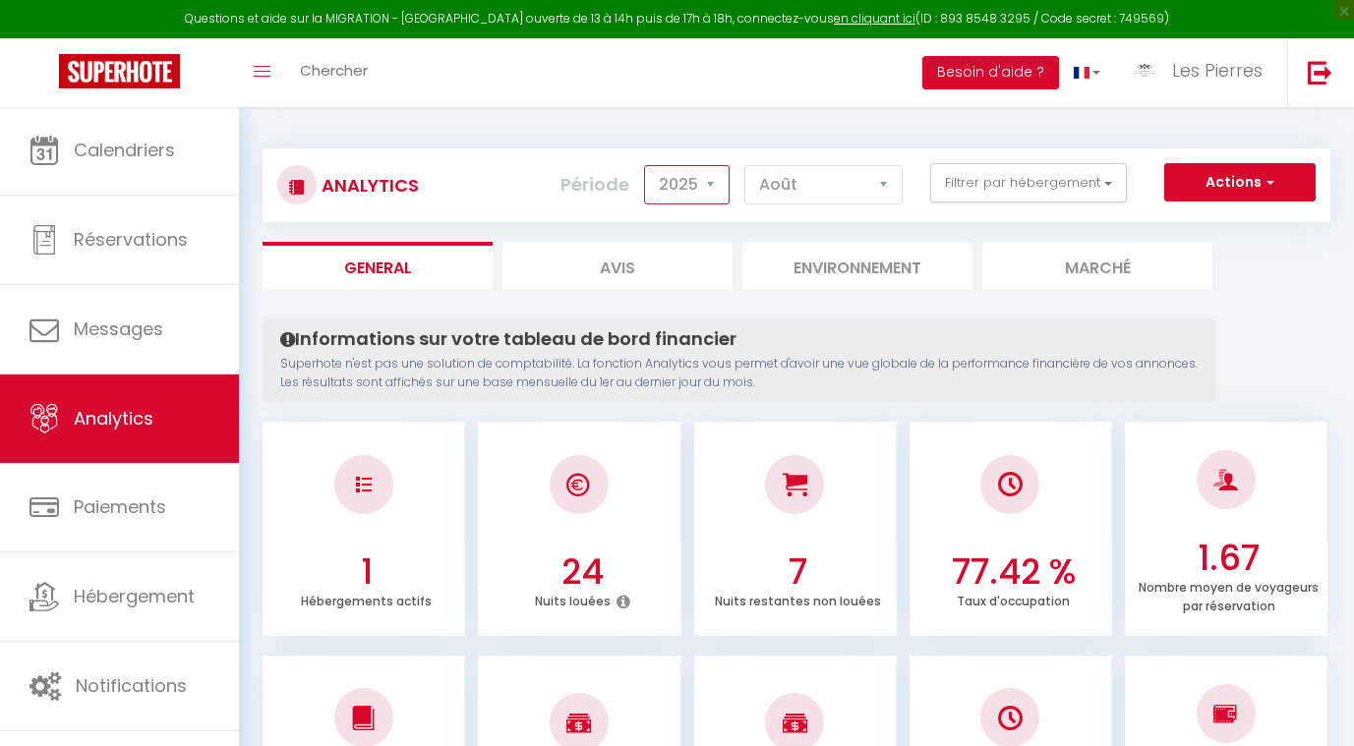
select select "2024"
select select "11"
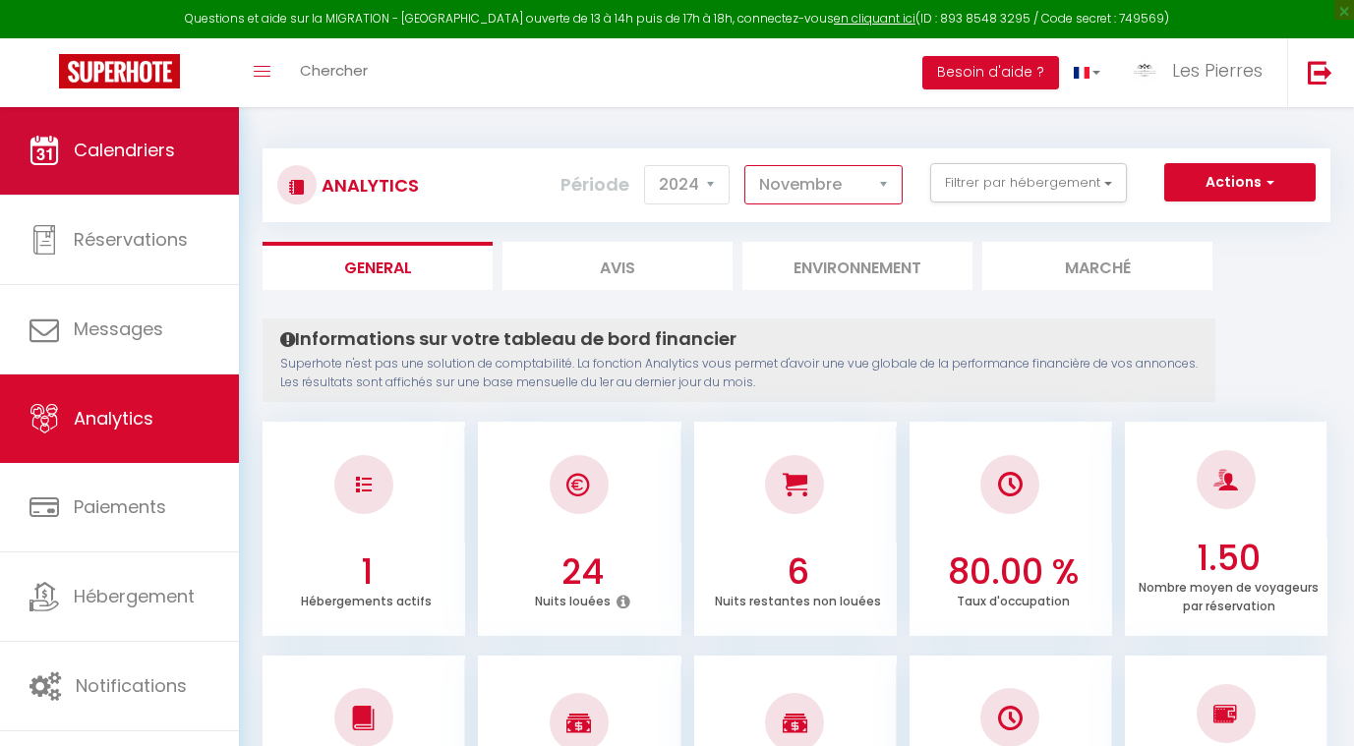
click at [133, 158] on span "Calendriers" at bounding box center [124, 150] width 101 height 25
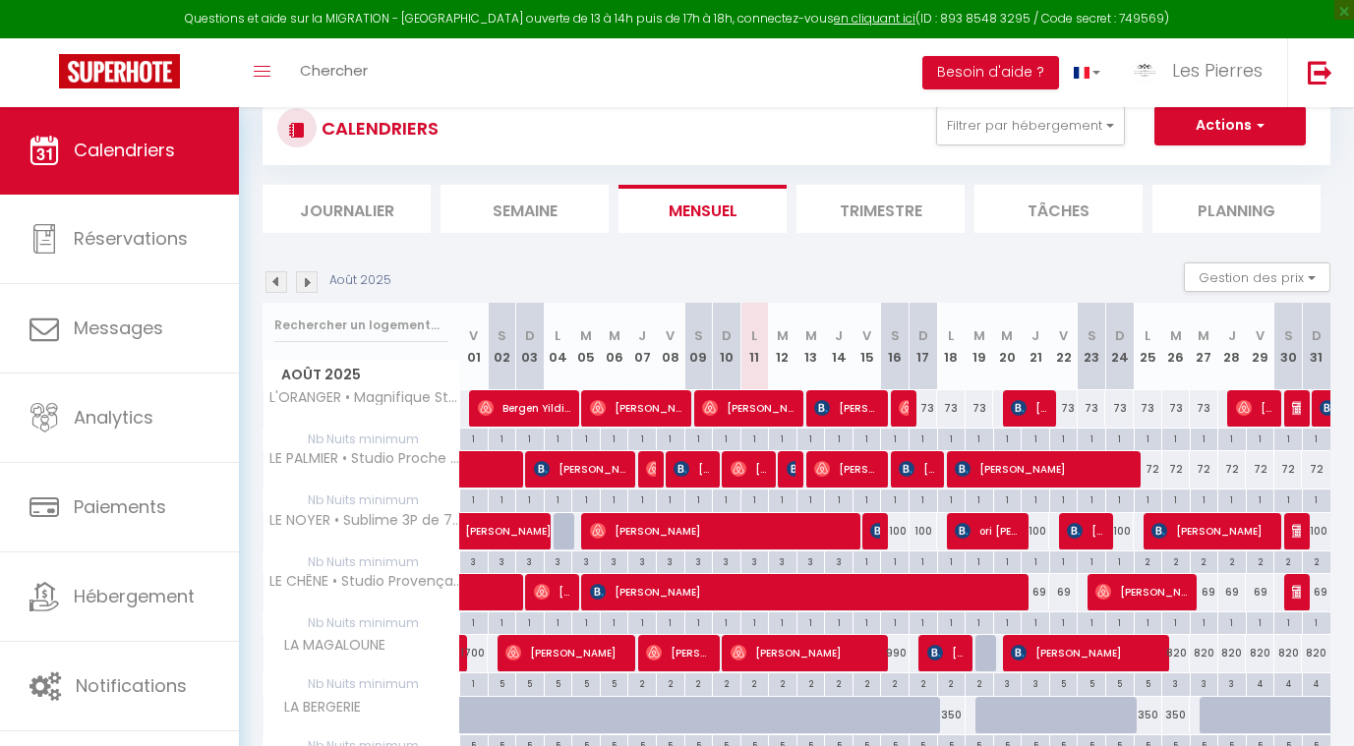
scroll to position [99, 0]
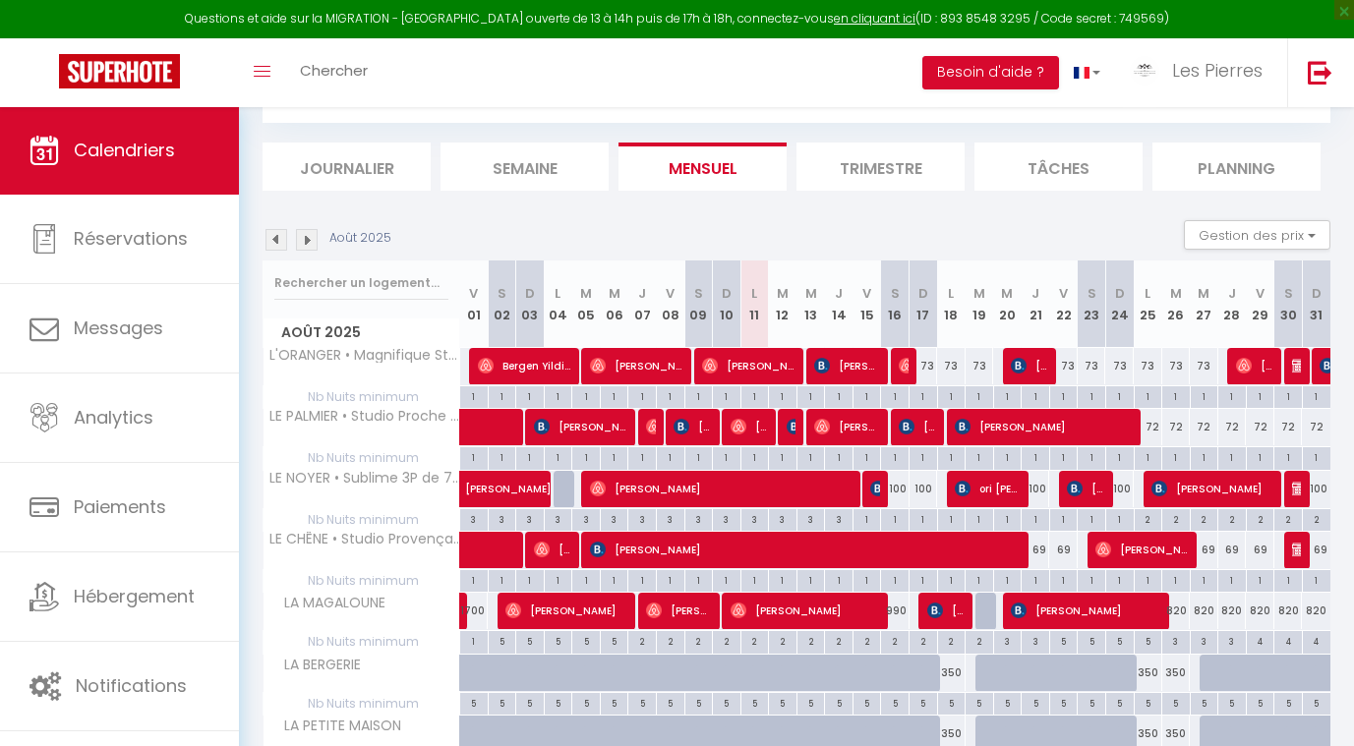
click at [307, 242] on img at bounding box center [307, 240] width 22 height 22
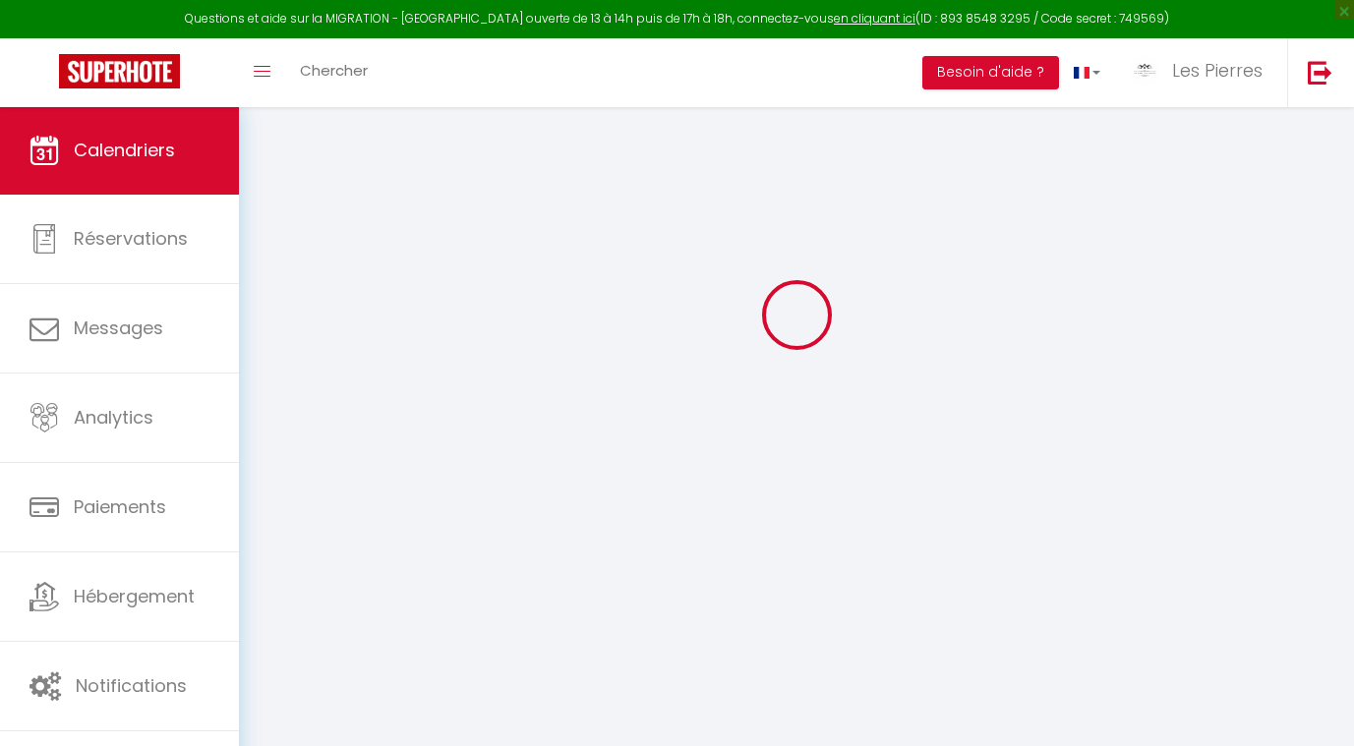
click at [307, 242] on div at bounding box center [797, 314] width 1068 height 569
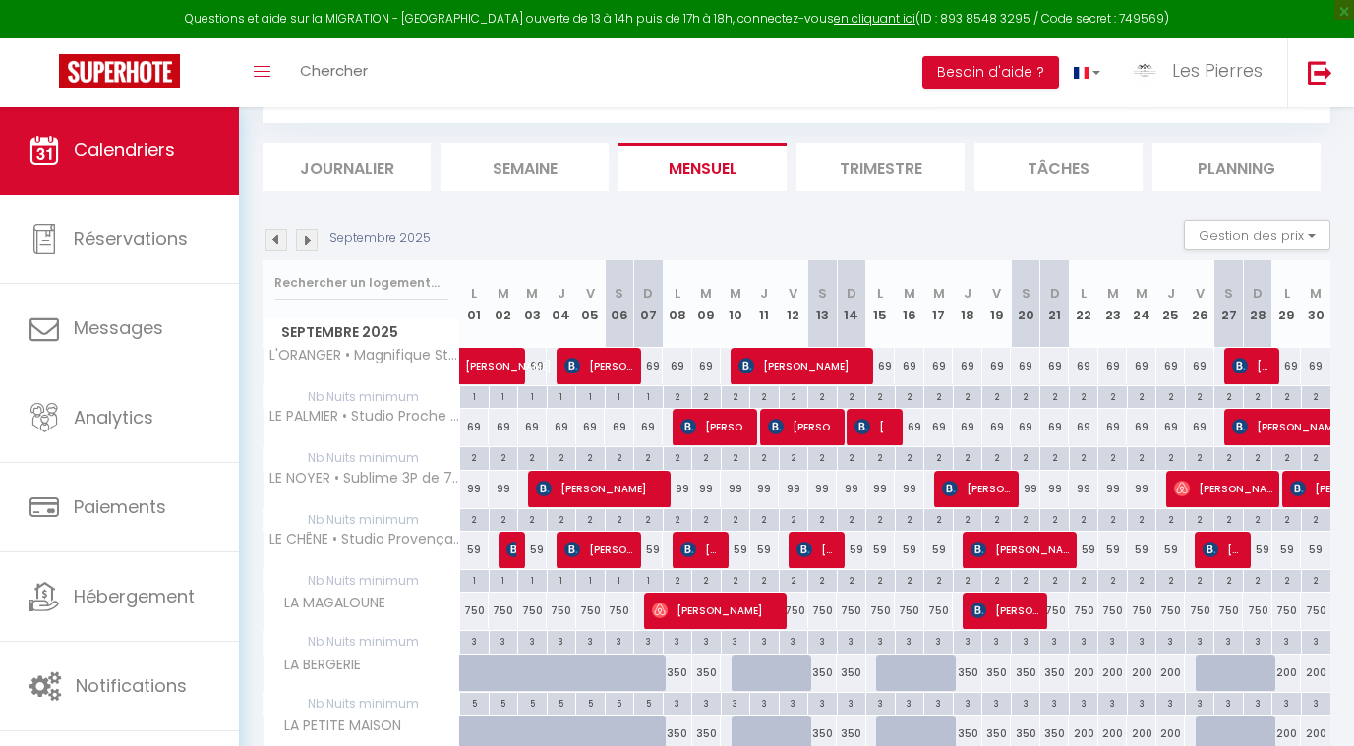
click at [307, 242] on img at bounding box center [307, 240] width 22 height 22
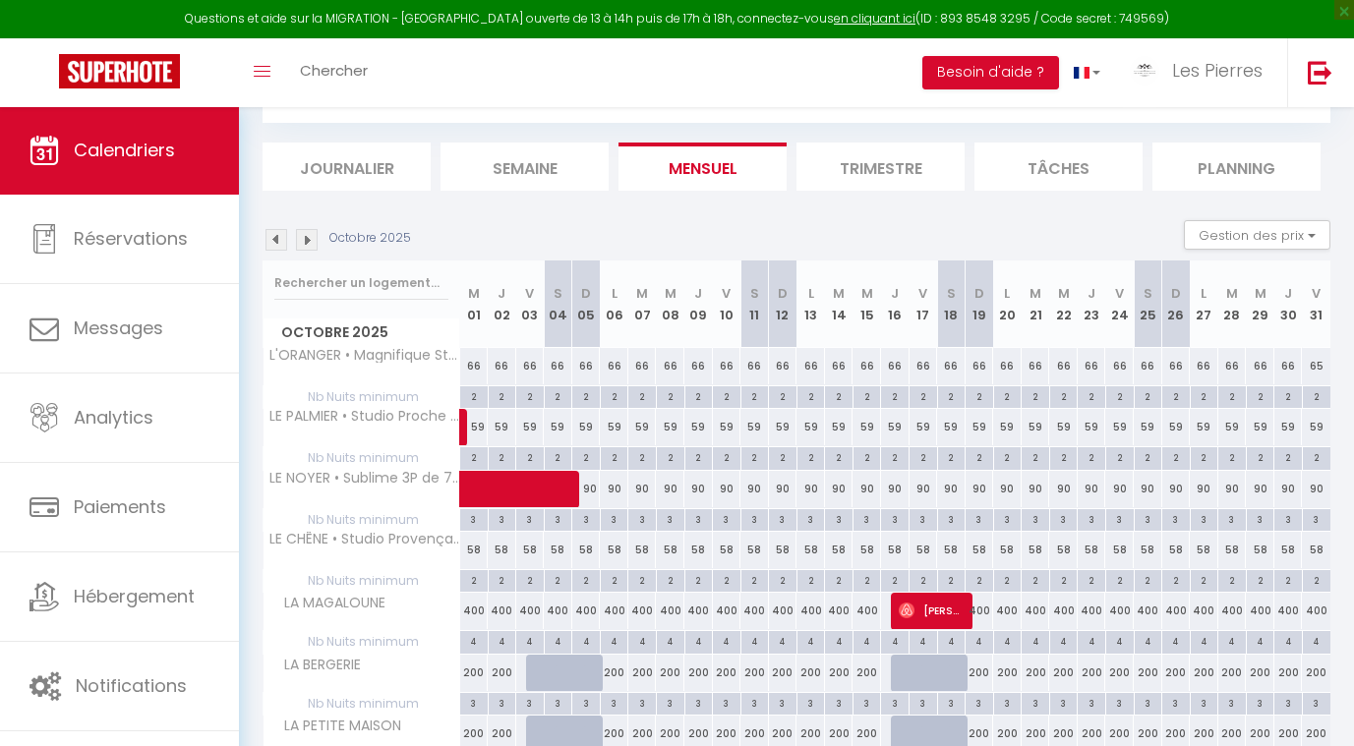
click at [307, 242] on img at bounding box center [307, 240] width 22 height 22
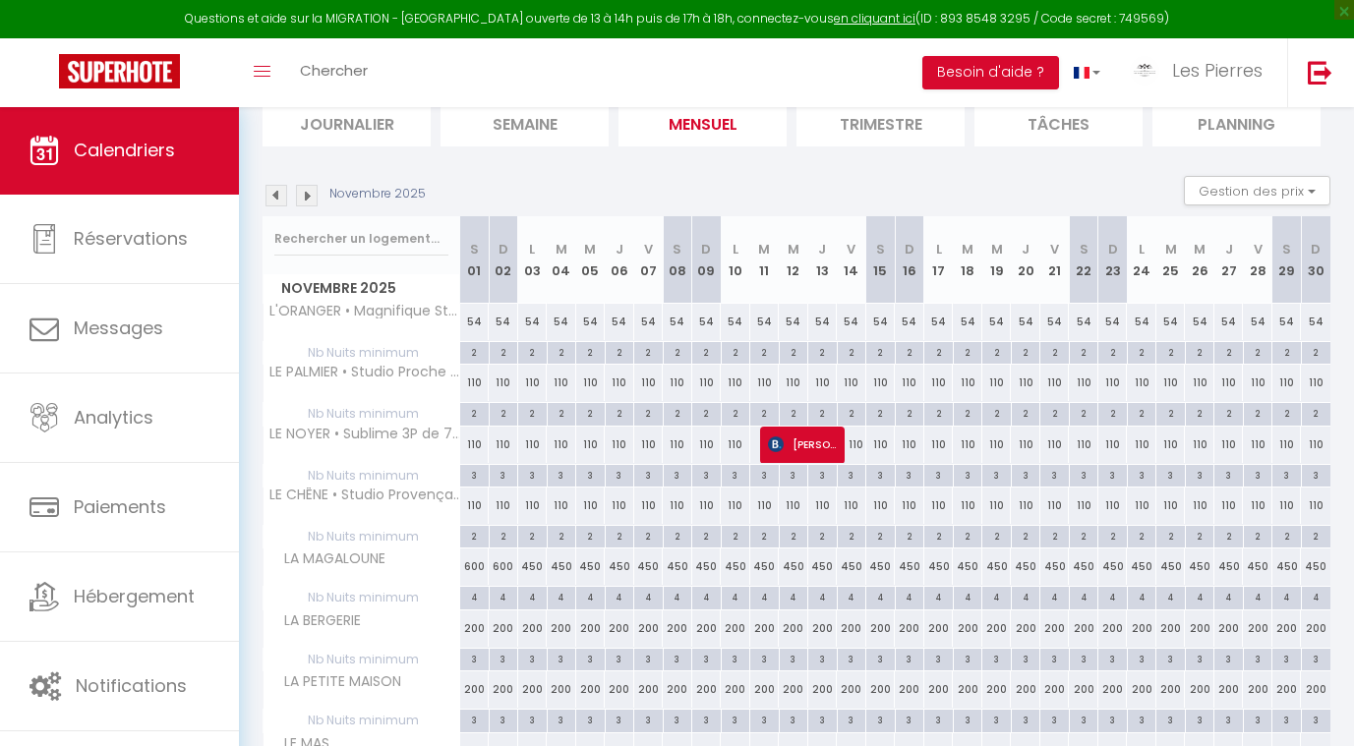
scroll to position [146, 0]
click at [273, 188] on img at bounding box center [277, 194] width 22 height 22
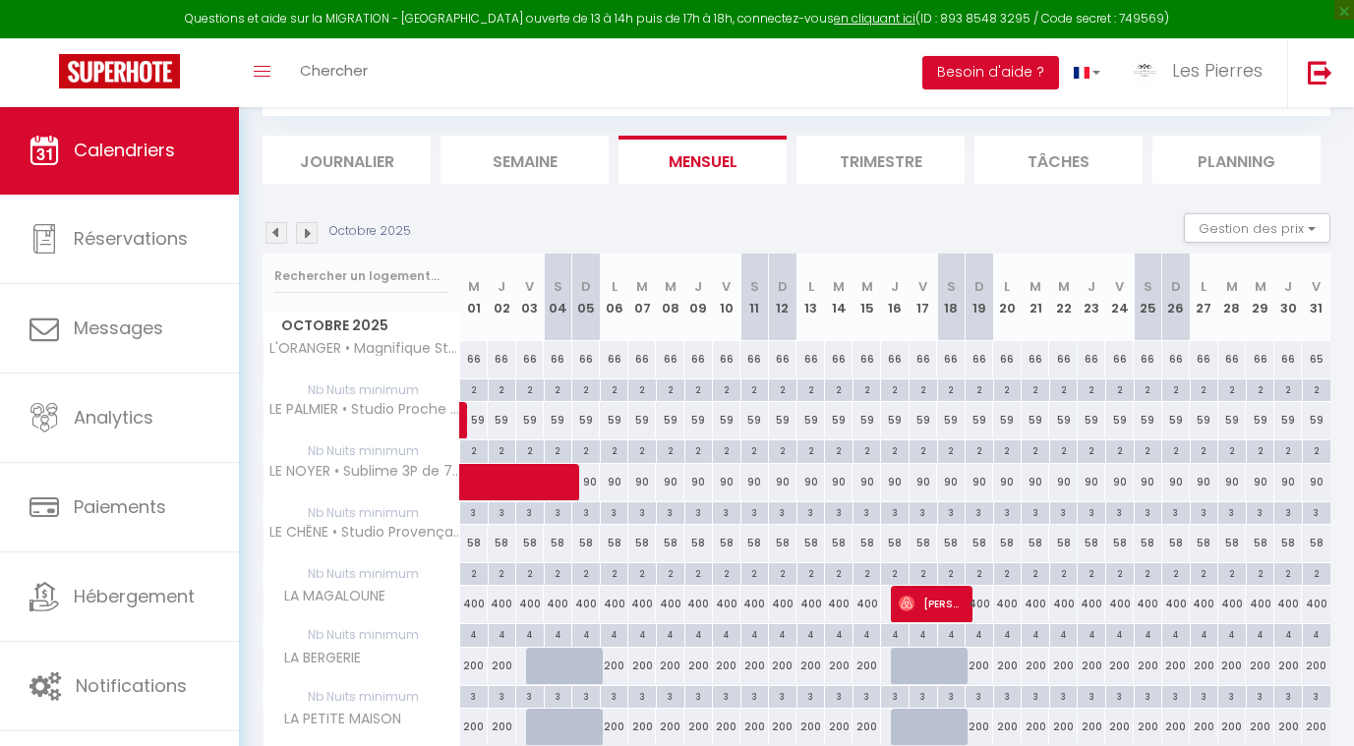
click at [311, 228] on img at bounding box center [307, 233] width 22 height 22
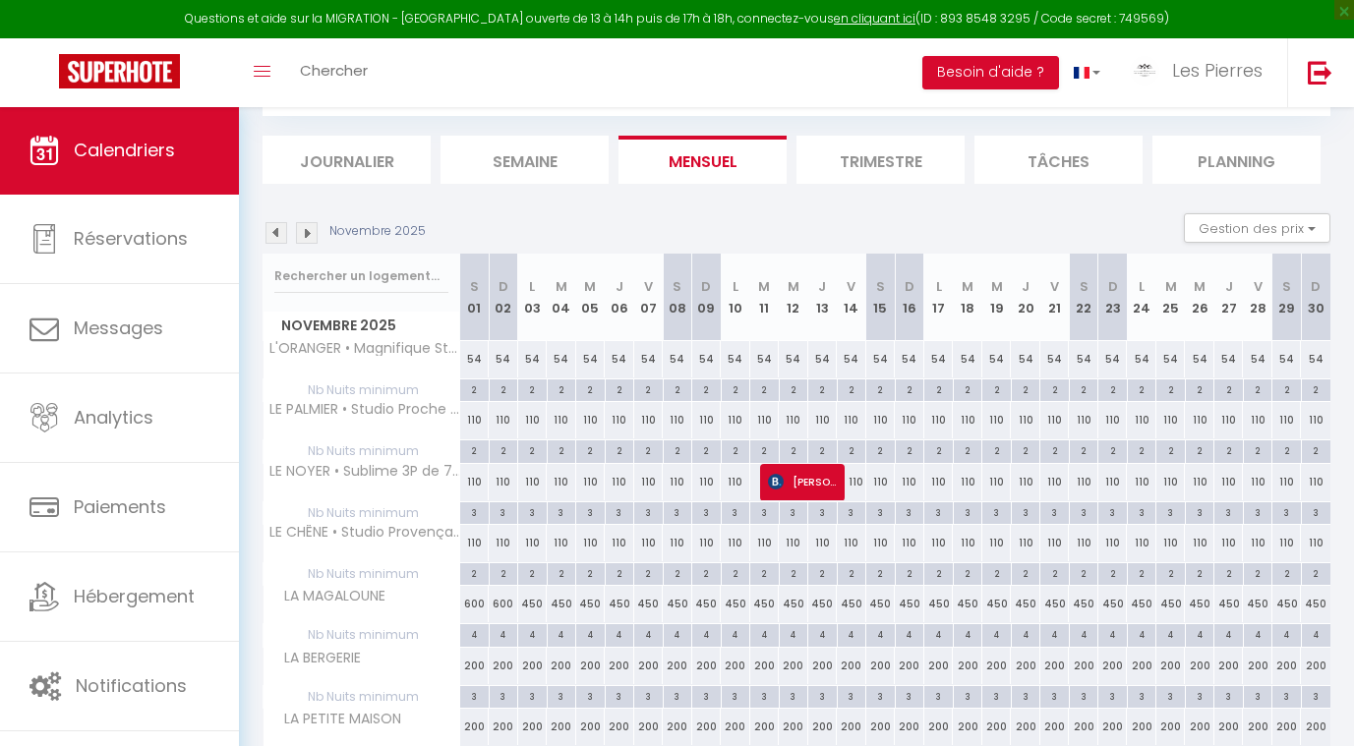
click at [474, 362] on div "54" at bounding box center [475, 359] width 30 height 36
type input "54"
type input "[PERSON_NAME] 01 Novembre 2025"
type input "Dim 02 Novembre 2025"
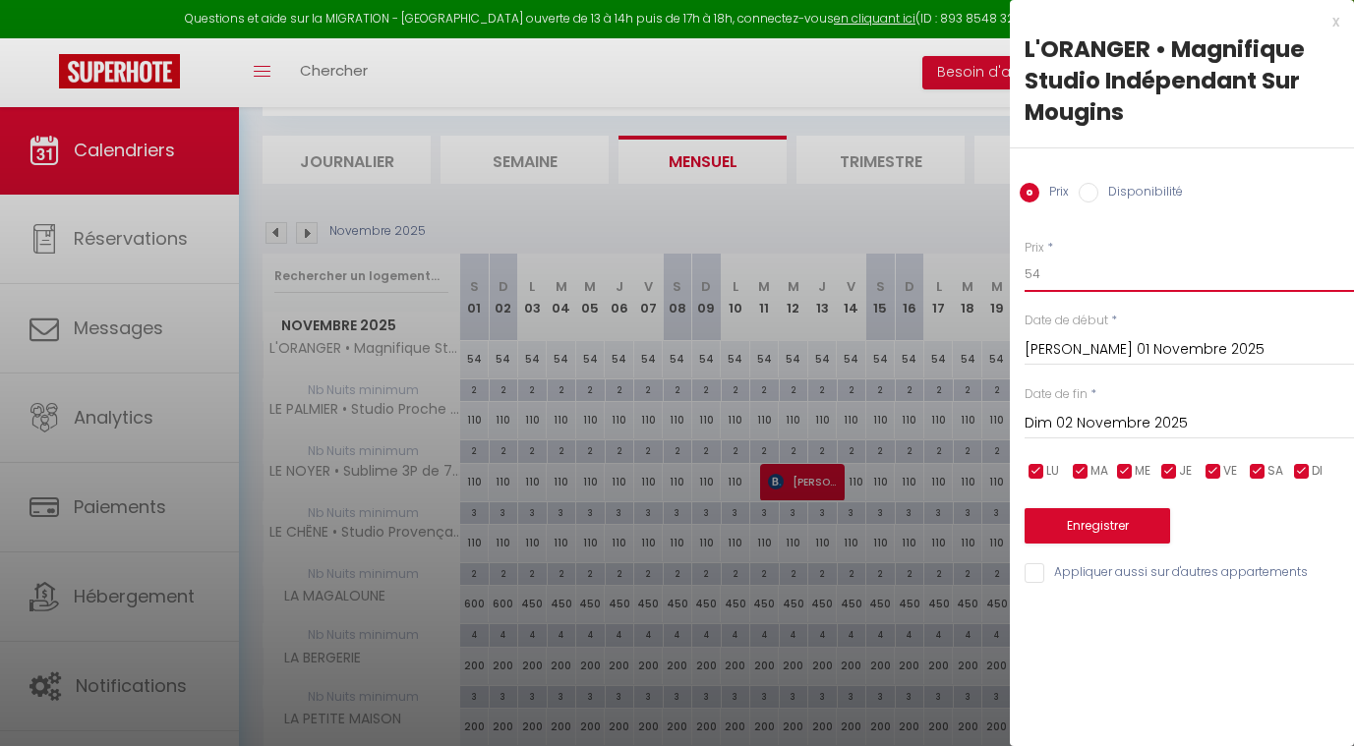
click at [1045, 281] on input "54" at bounding box center [1189, 274] width 329 height 35
type input "56"
click at [1051, 423] on input "Dim 02 Novembre 2025" at bounding box center [1189, 424] width 329 height 26
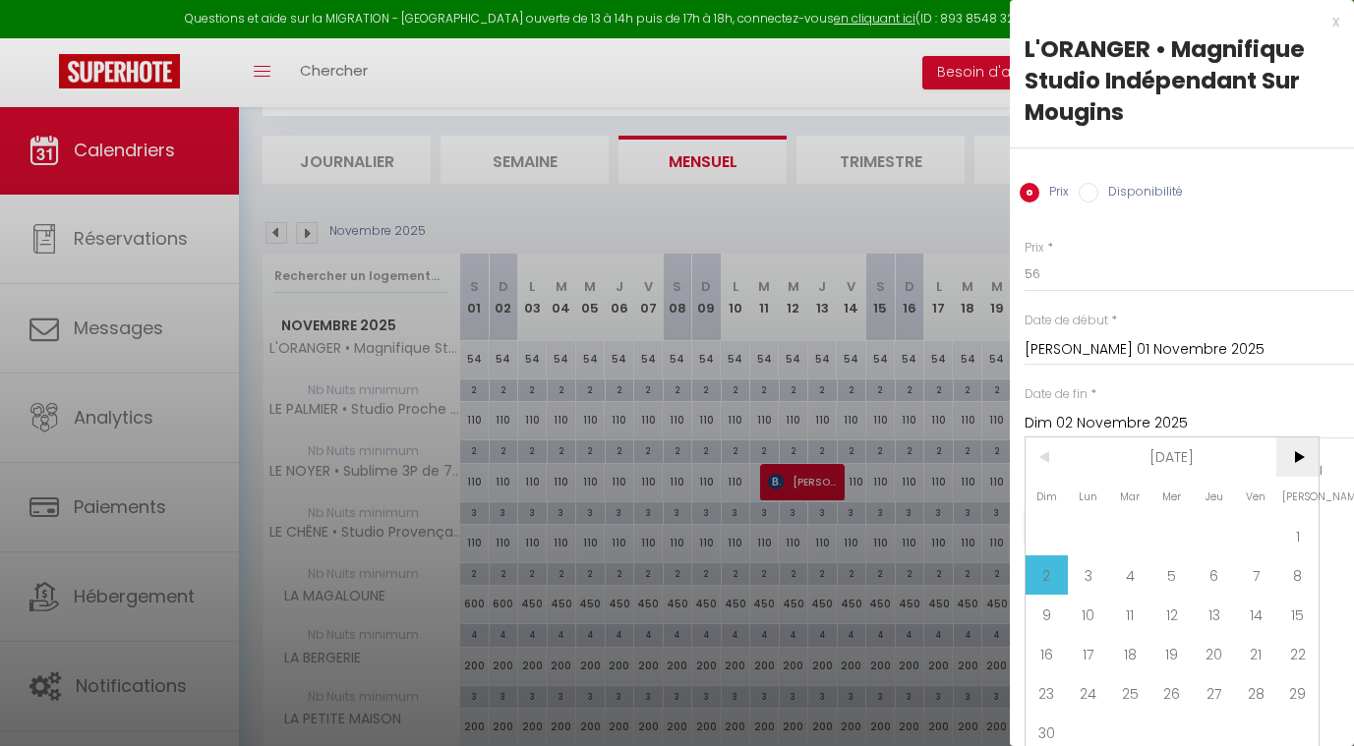
click at [1297, 459] on span ">" at bounding box center [1297, 457] width 42 height 39
click at [1087, 522] on span "1" at bounding box center [1089, 535] width 42 height 39
type input "Lun 01 Décembre 2025"
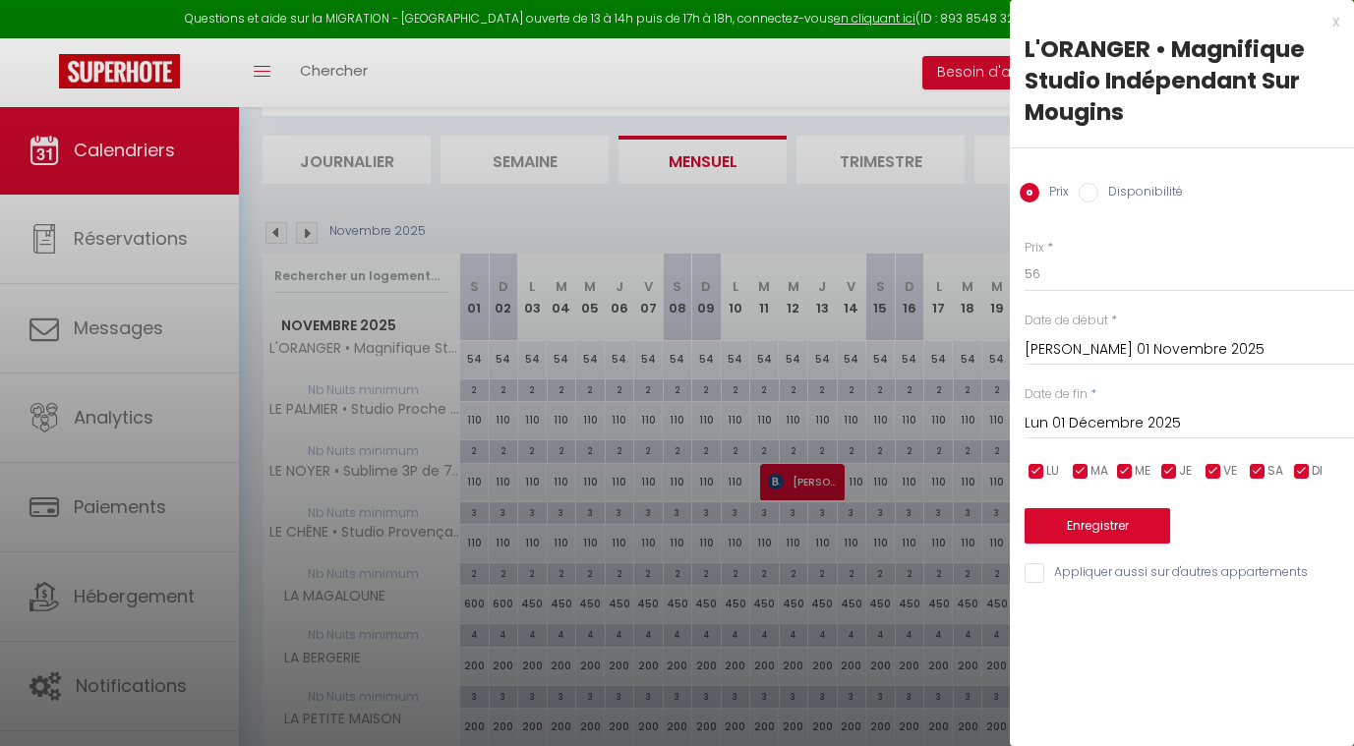
click at [1075, 524] on button "Enregistrer" at bounding box center [1098, 525] width 146 height 35
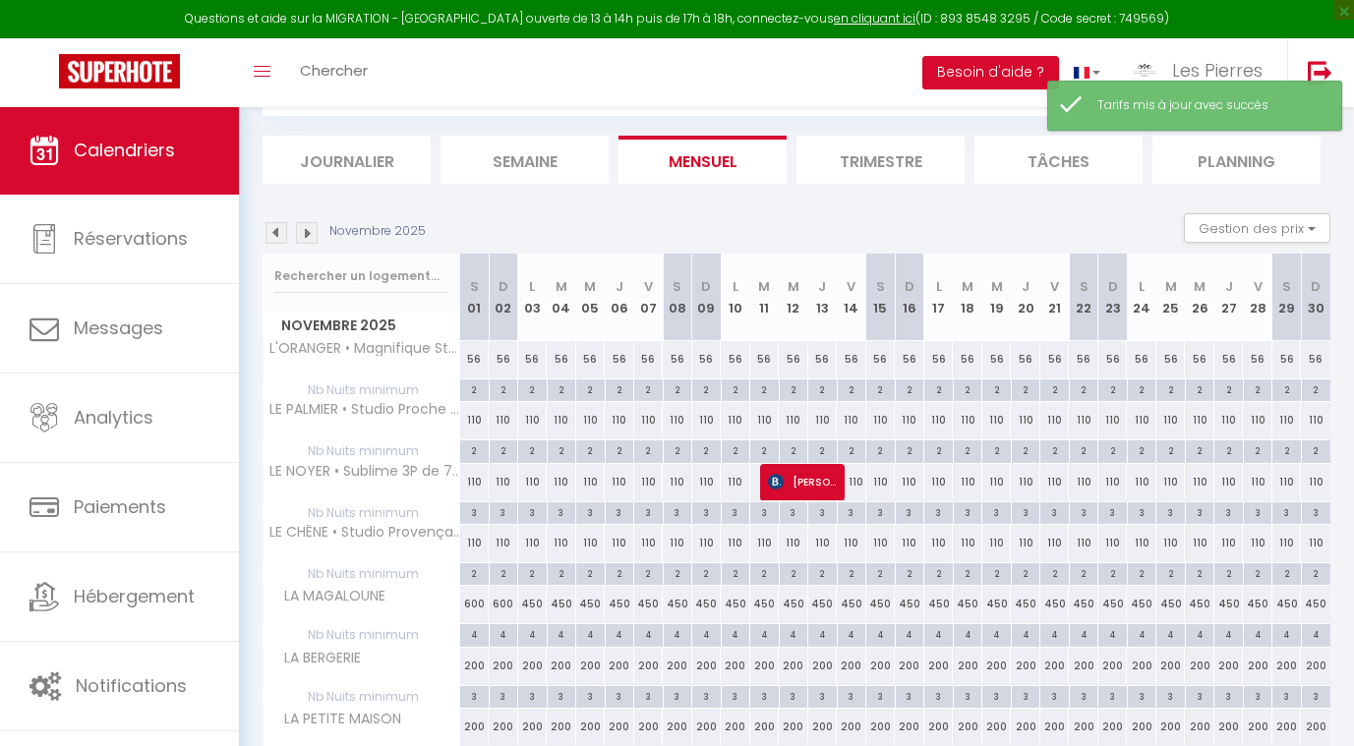
click at [473, 420] on div "110" at bounding box center [475, 420] width 30 height 36
type input "110"
type input "[PERSON_NAME] 01 Novembre 2025"
type input "Dim 02 Novembre 2025"
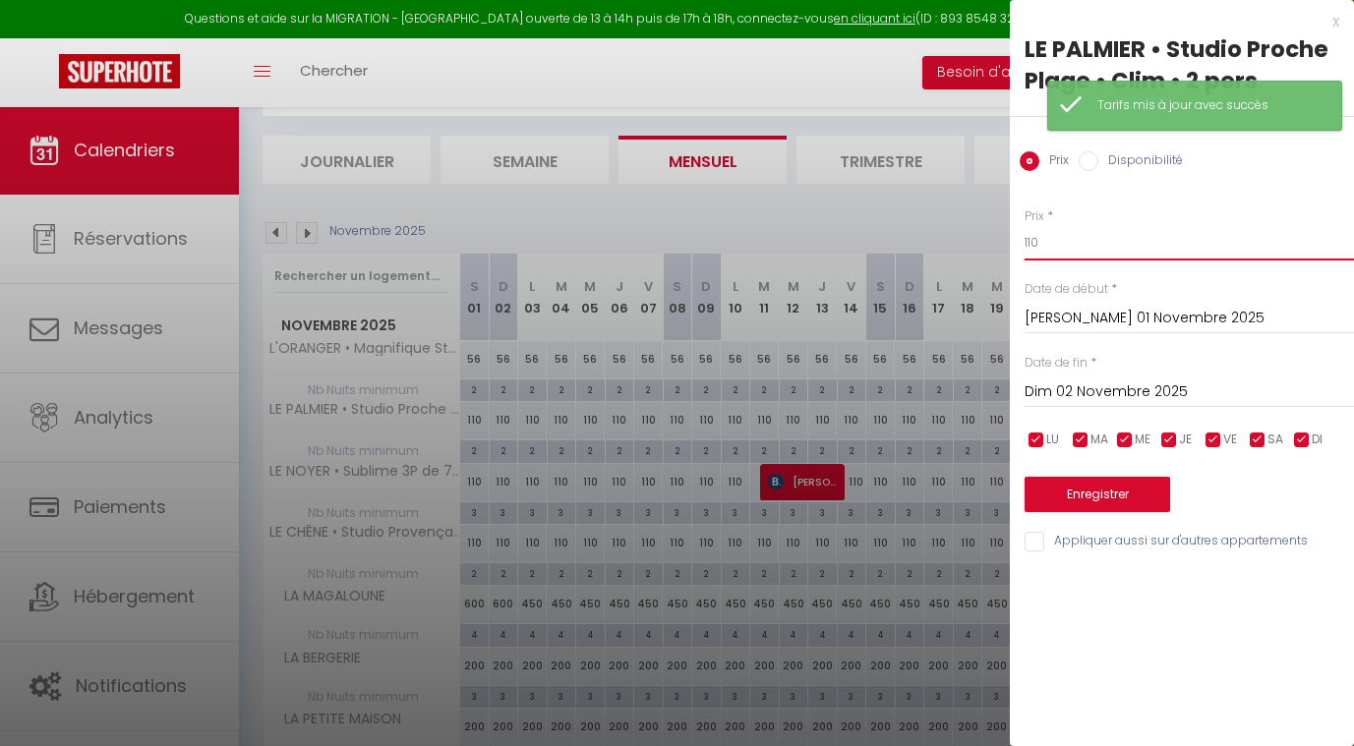
click at [1085, 239] on input "110" at bounding box center [1189, 242] width 329 height 35
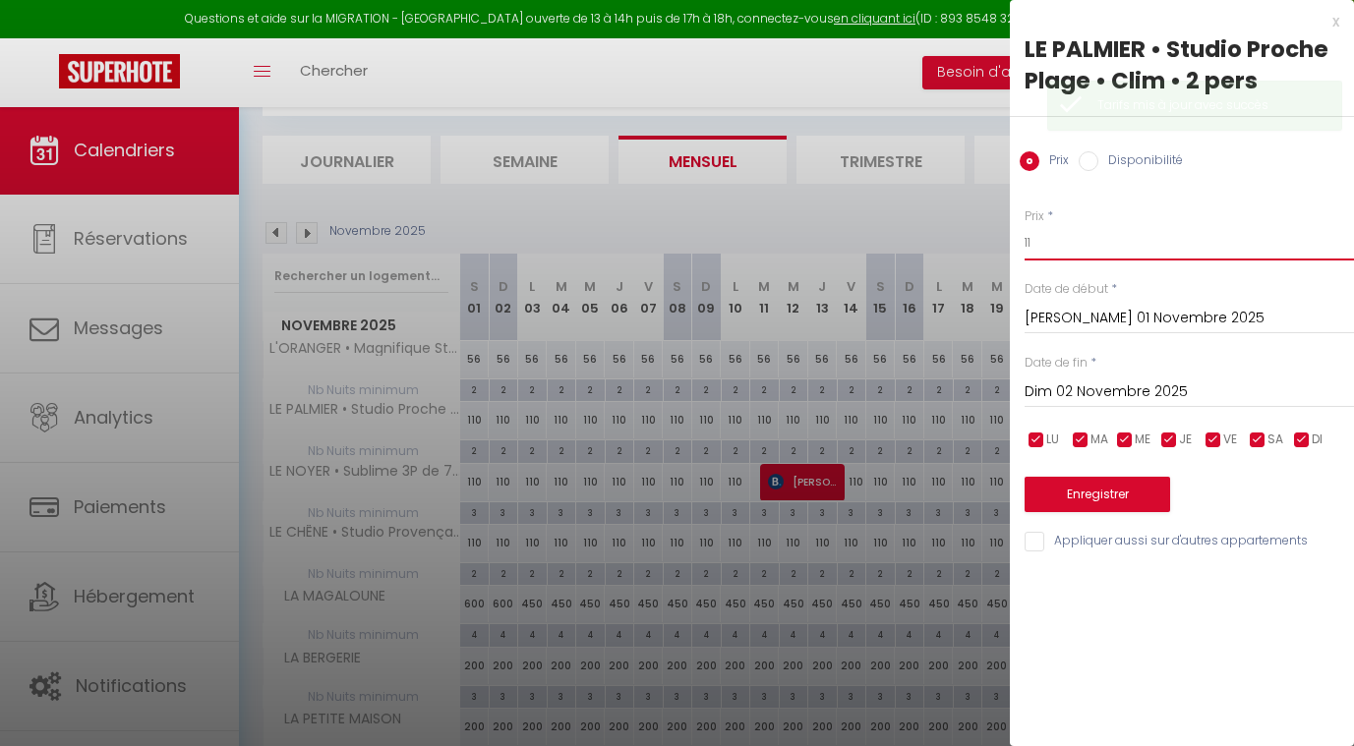
type input "1"
type input "55"
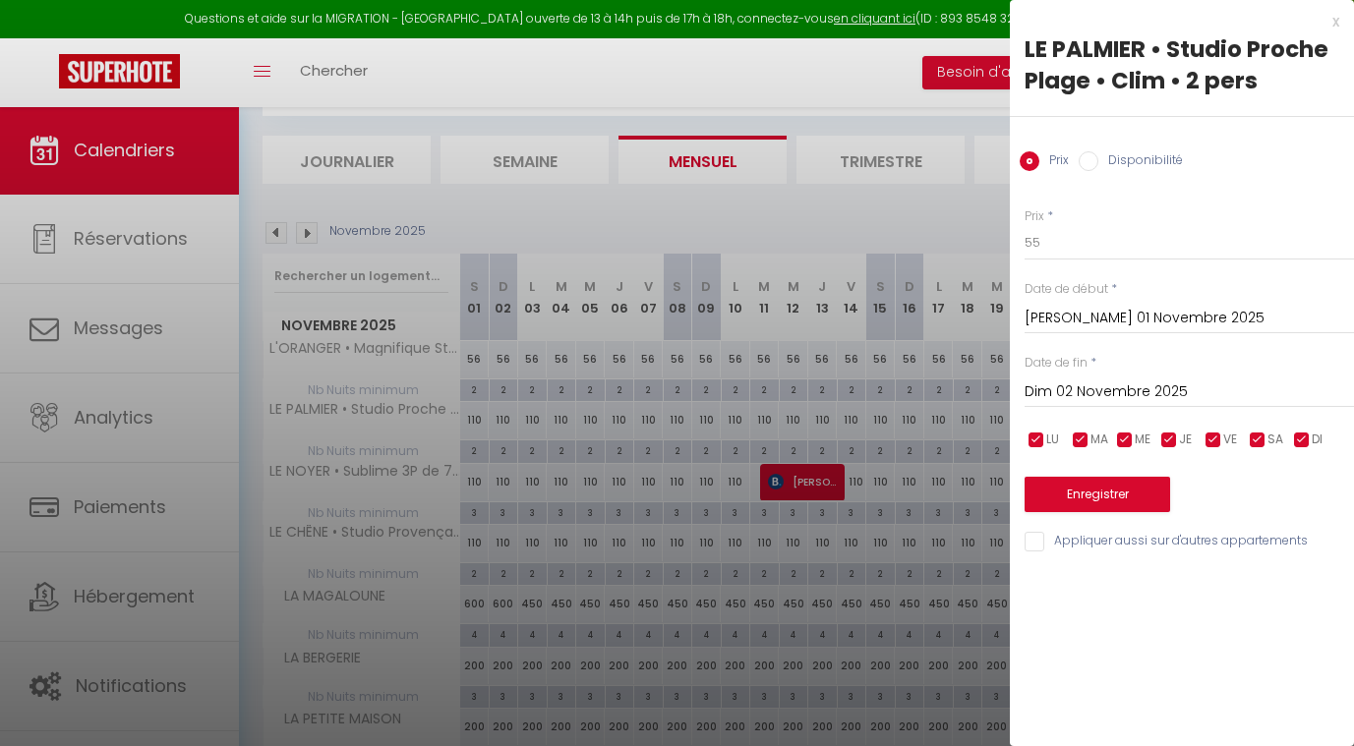
click at [1086, 380] on input "Dim 02 Novembre 2025" at bounding box center [1189, 393] width 329 height 26
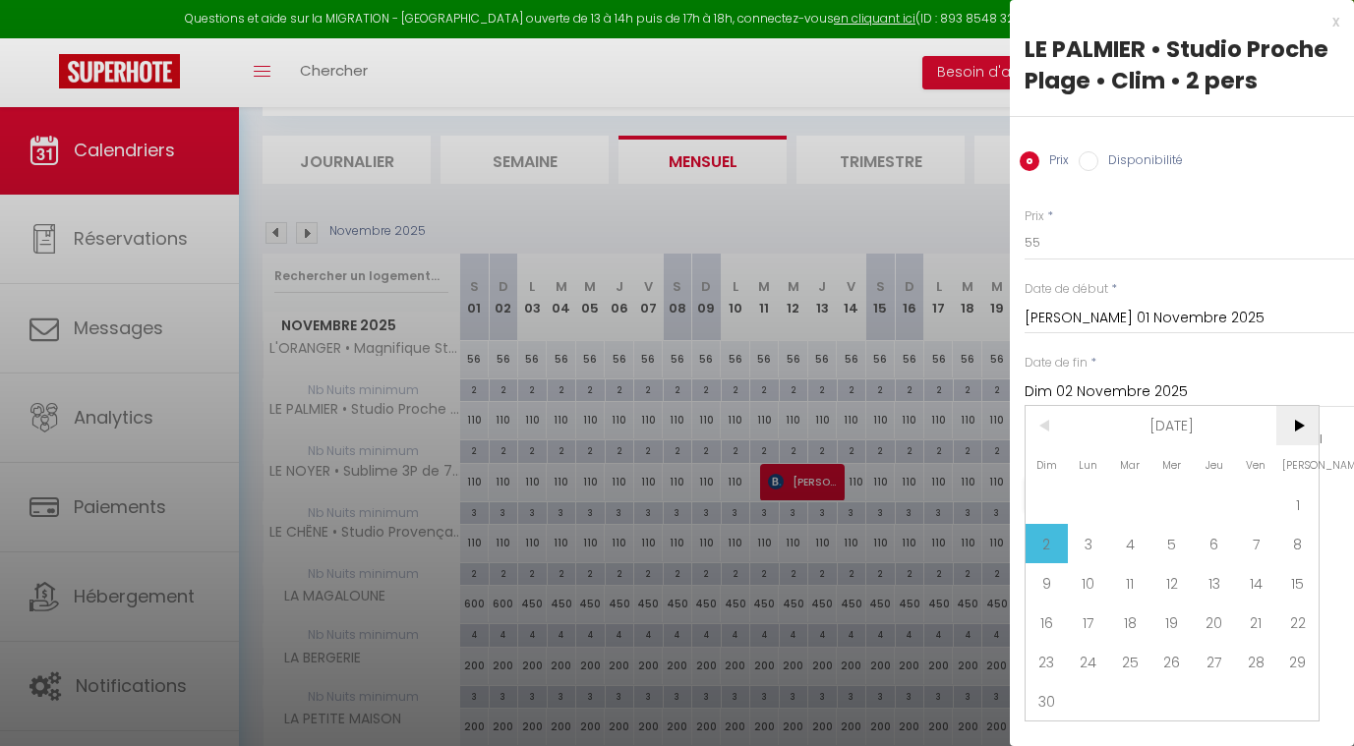
click at [1298, 430] on span ">" at bounding box center [1297, 425] width 42 height 39
click at [1077, 495] on span "1" at bounding box center [1089, 504] width 42 height 39
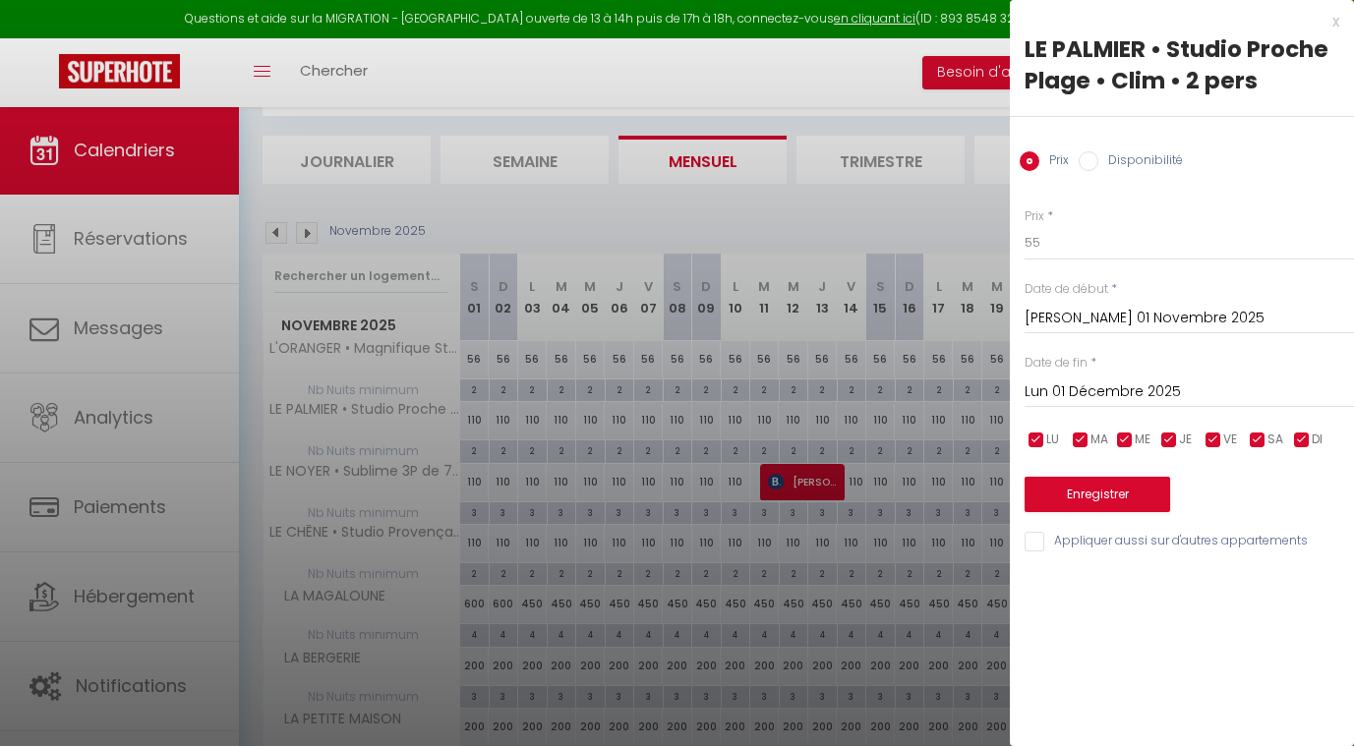
click at [1059, 492] on button "Enregistrer" at bounding box center [1098, 494] width 146 height 35
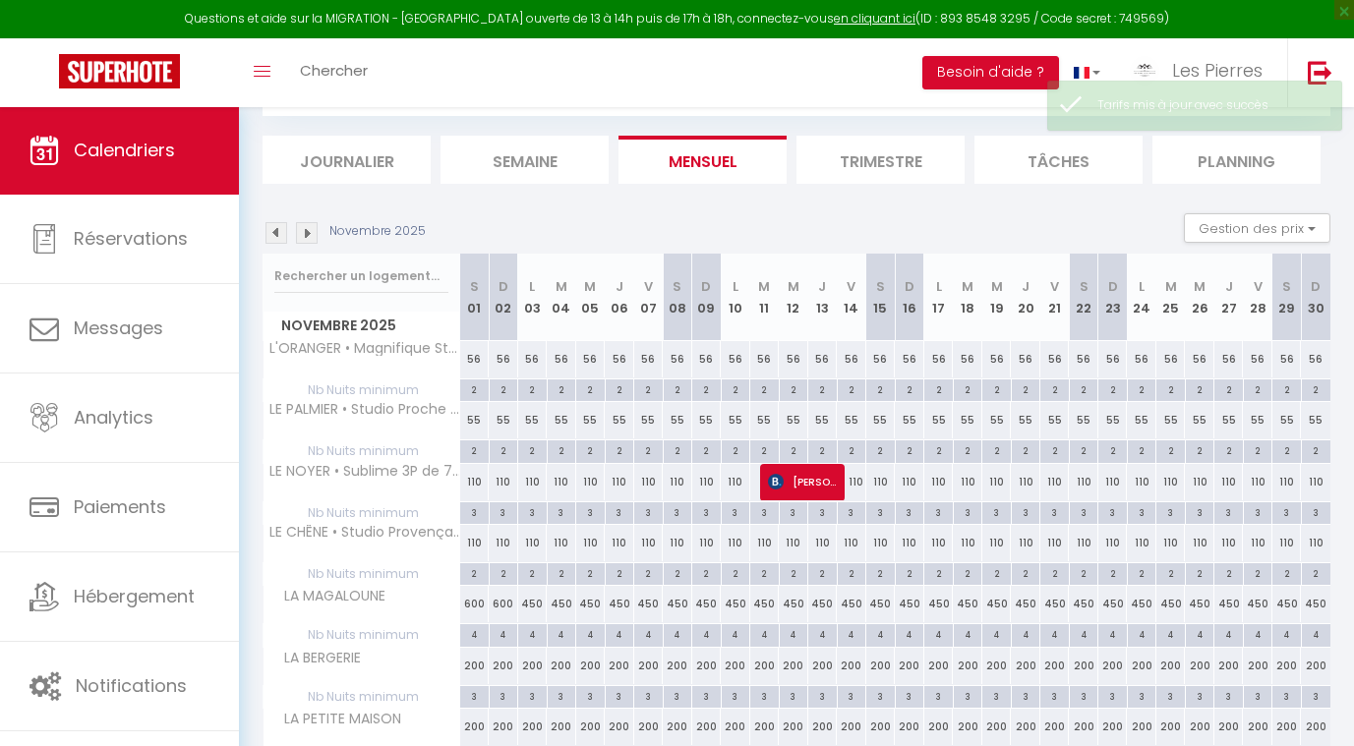
click at [530, 476] on div "110" at bounding box center [533, 482] width 30 height 36
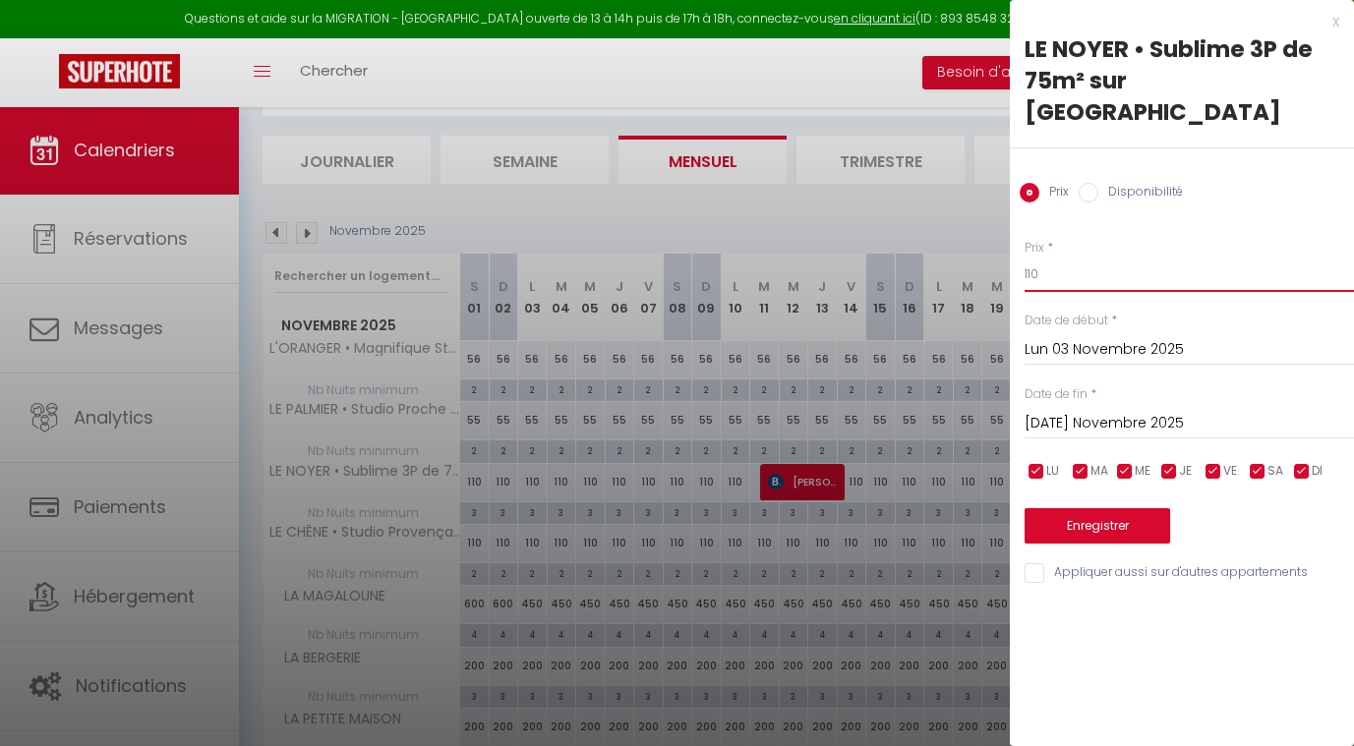
click at [1053, 257] on input "110" at bounding box center [1189, 274] width 329 height 35
click at [1064, 337] on input "Lun 03 Novembre 2025" at bounding box center [1189, 350] width 329 height 26
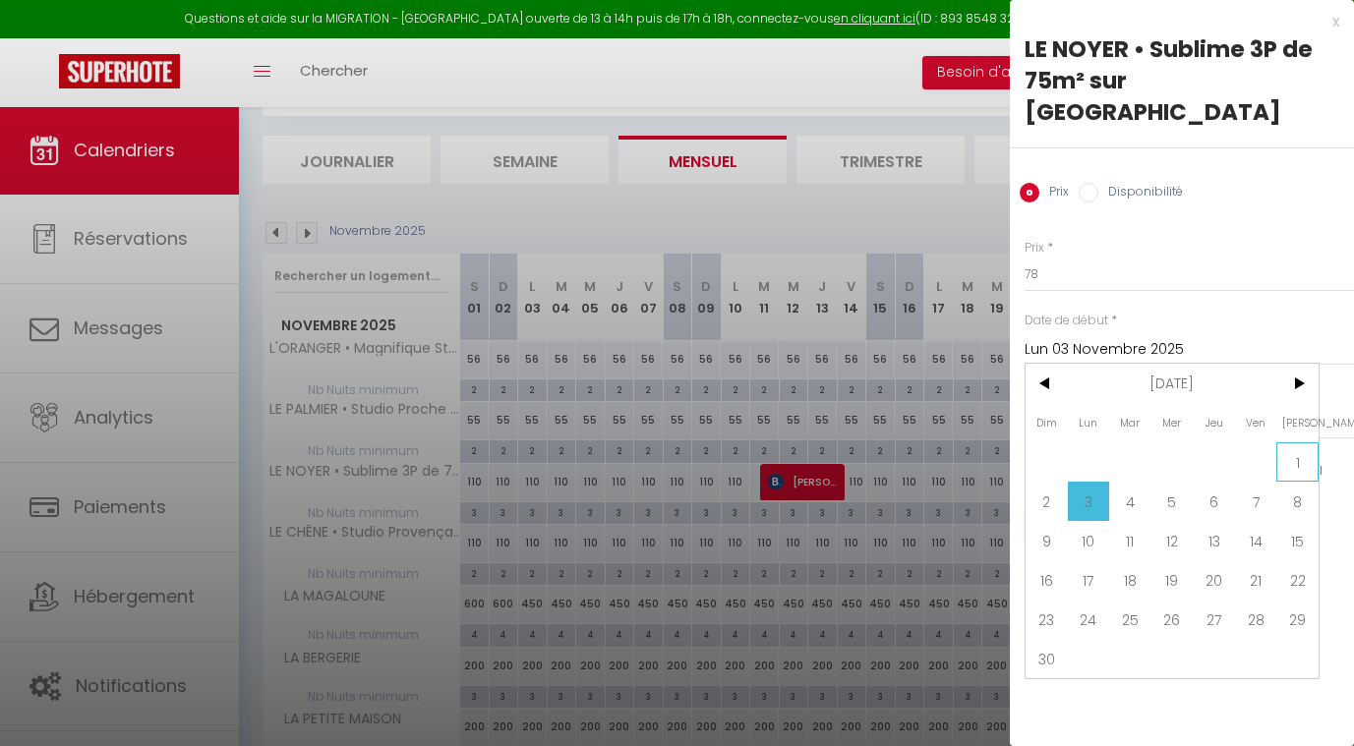
click at [1292, 443] on span "1" at bounding box center [1297, 462] width 42 height 39
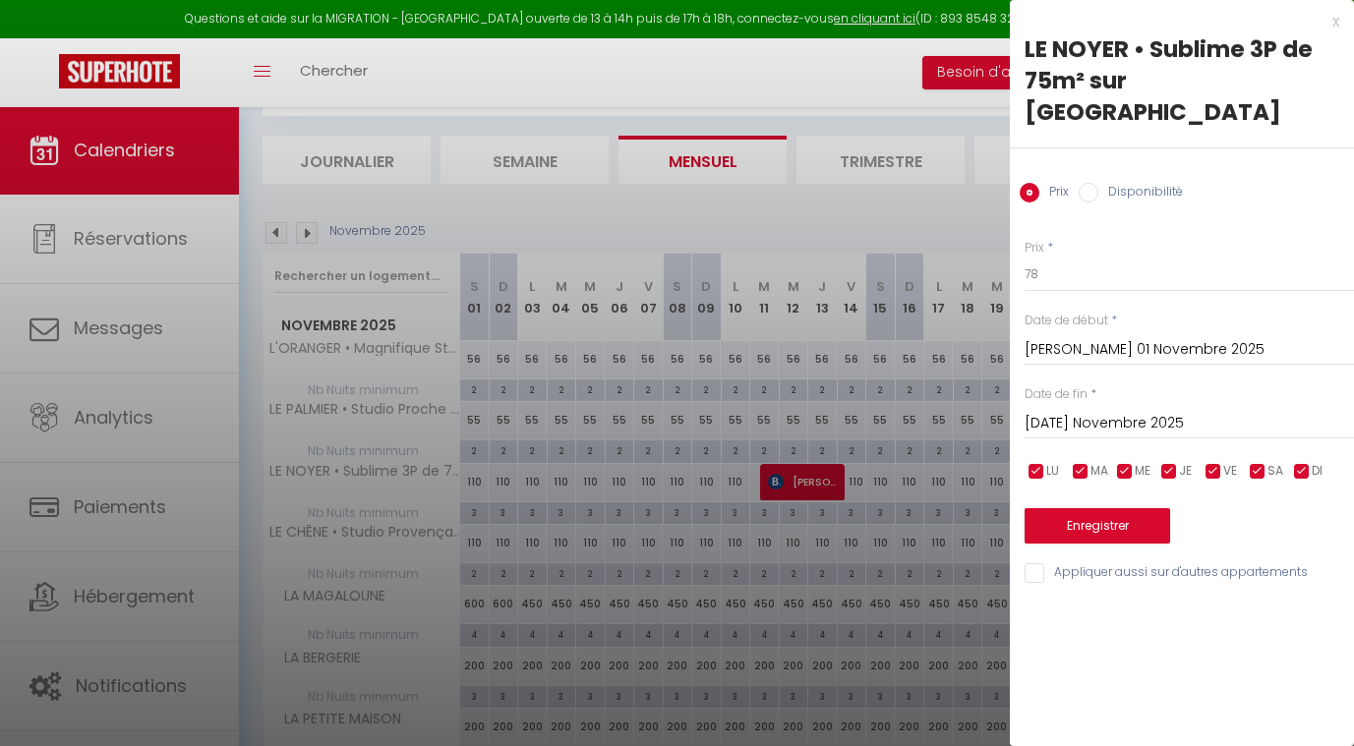
click at [1075, 411] on input "[DATE] Novembre 2025" at bounding box center [1189, 424] width 329 height 26
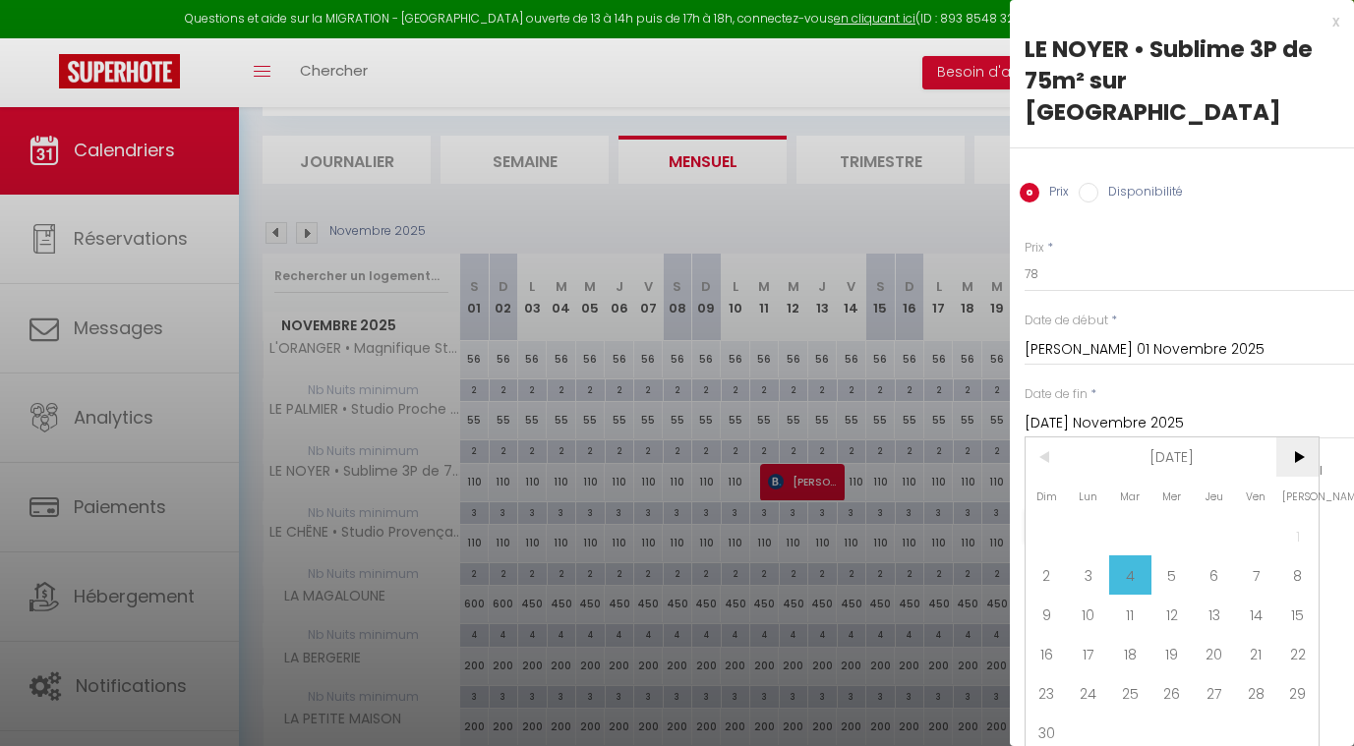
click at [1292, 438] on span ">" at bounding box center [1297, 457] width 42 height 39
click at [1090, 516] on span "1" at bounding box center [1089, 535] width 42 height 39
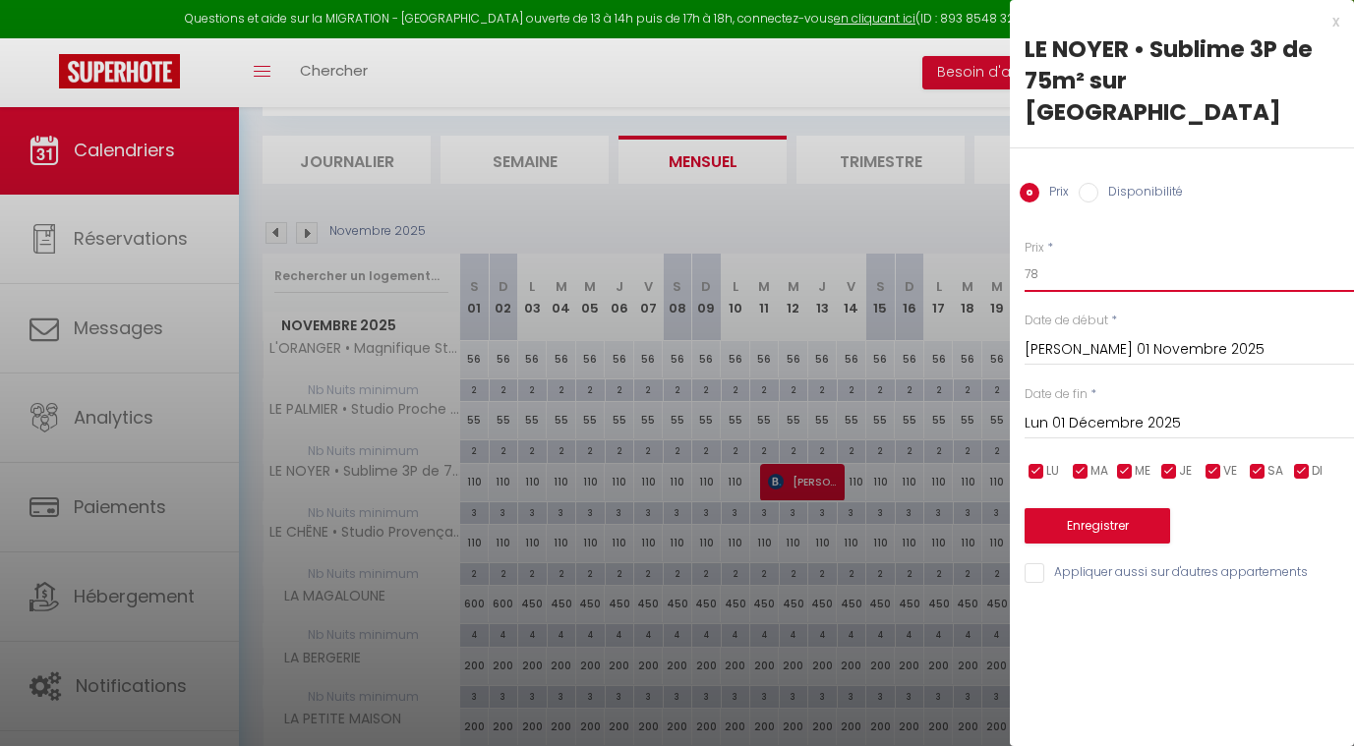
click at [1078, 257] on input "78" at bounding box center [1189, 274] width 329 height 35
click at [1073, 257] on input "78" at bounding box center [1189, 274] width 329 height 35
click at [1055, 508] on button "Enregistrer" at bounding box center [1098, 525] width 146 height 35
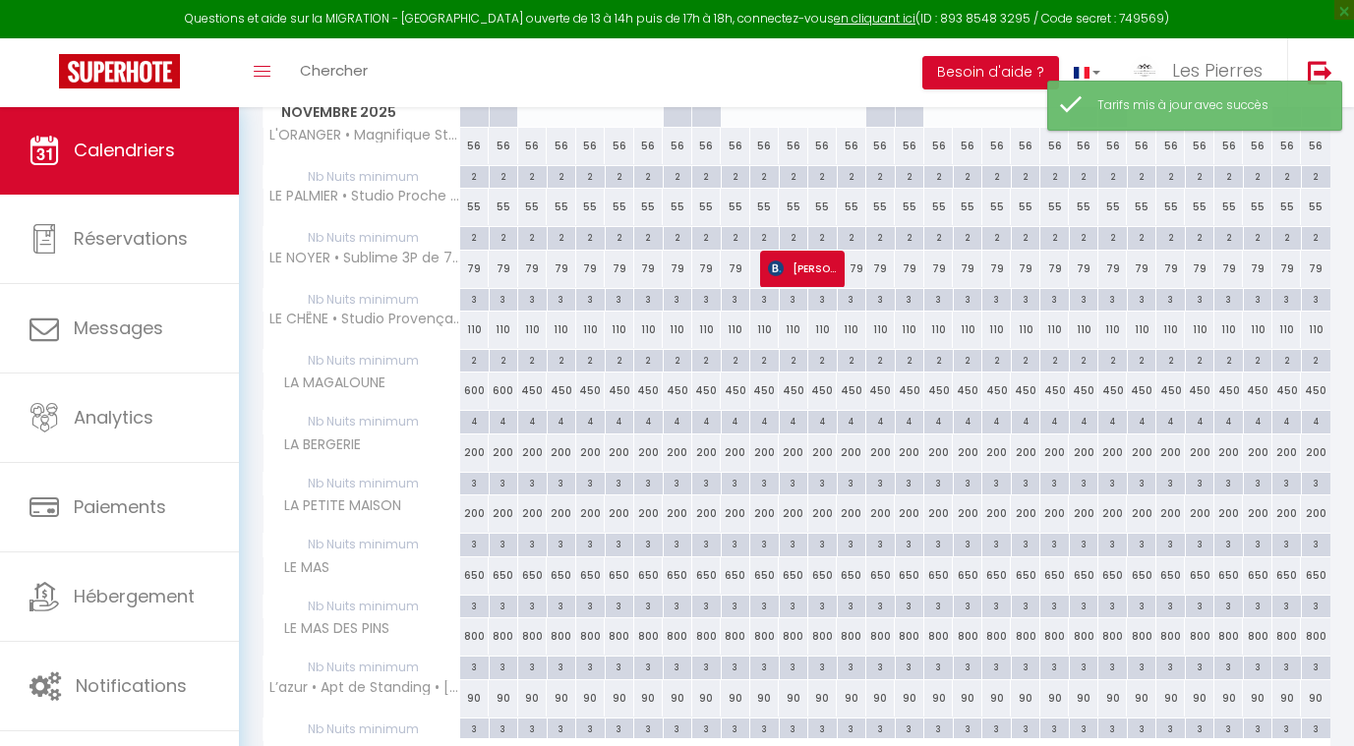
scroll to position [329, 0]
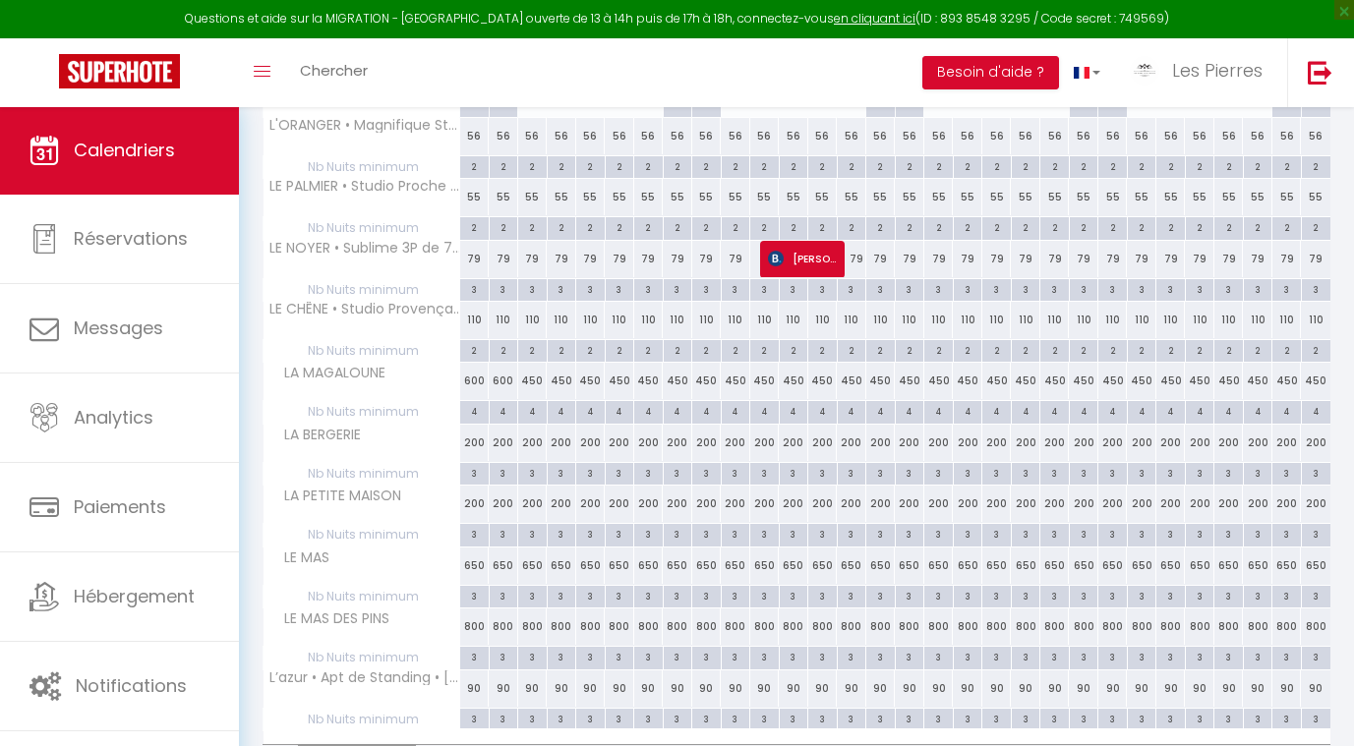
click at [478, 314] on div "110" at bounding box center [475, 320] width 30 height 36
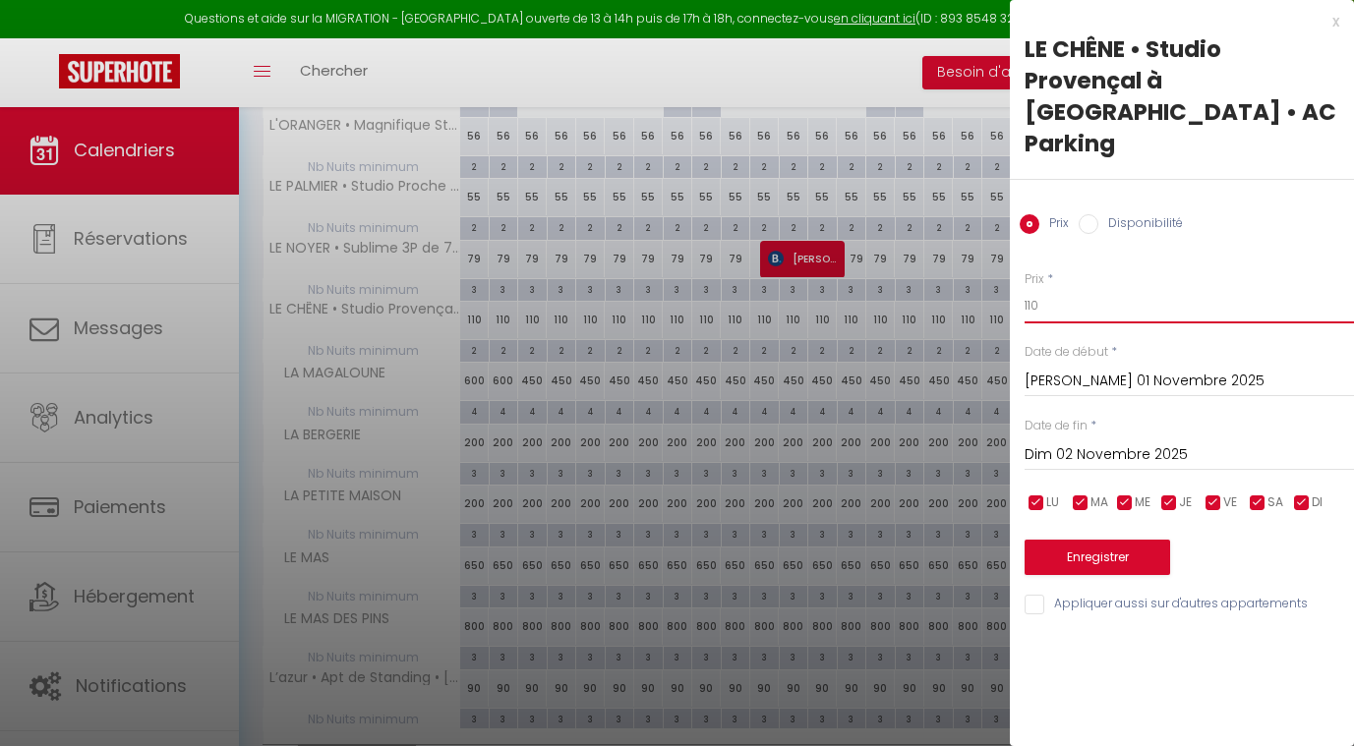
click at [1054, 288] on input "110" at bounding box center [1189, 305] width 329 height 35
click at [1069, 443] on input "Dim 02 Novembre 2025" at bounding box center [1189, 456] width 329 height 26
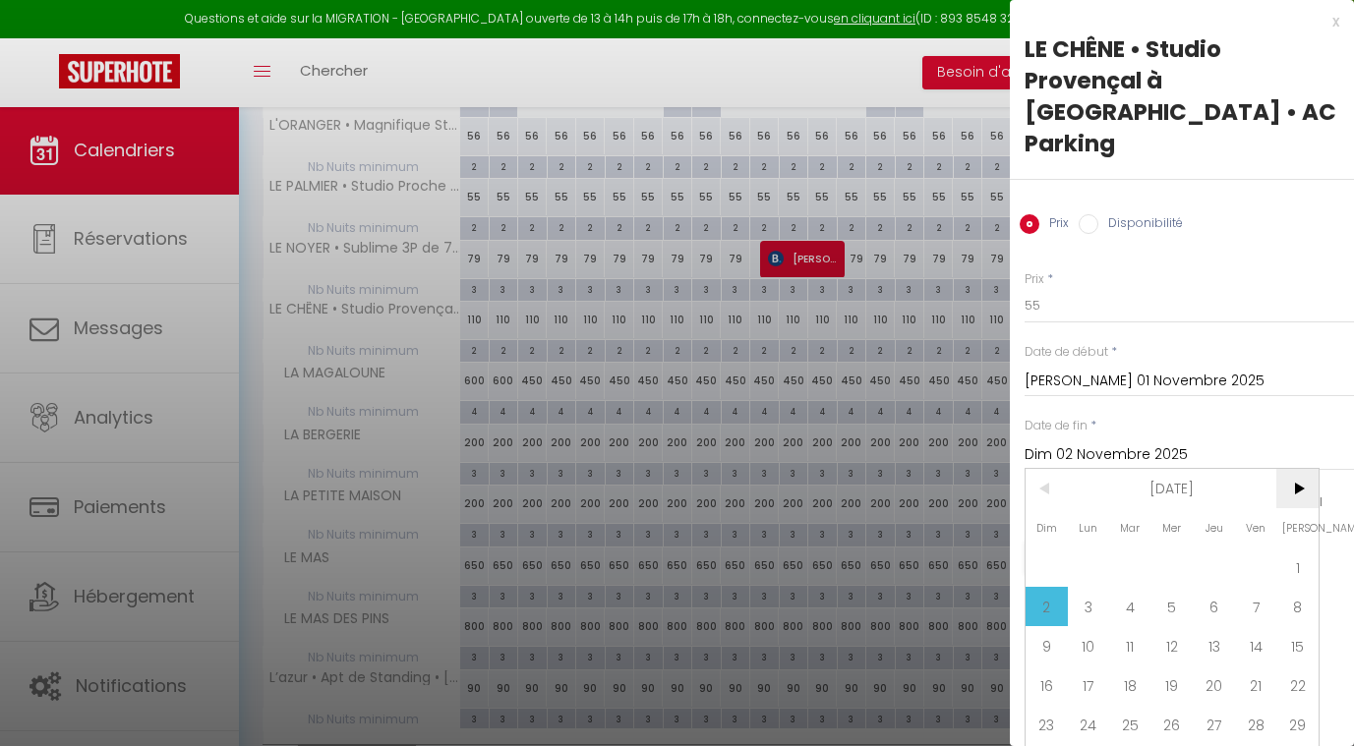
click at [1312, 469] on span ">" at bounding box center [1297, 488] width 42 height 39
click at [1092, 548] on span "1" at bounding box center [1089, 567] width 42 height 39
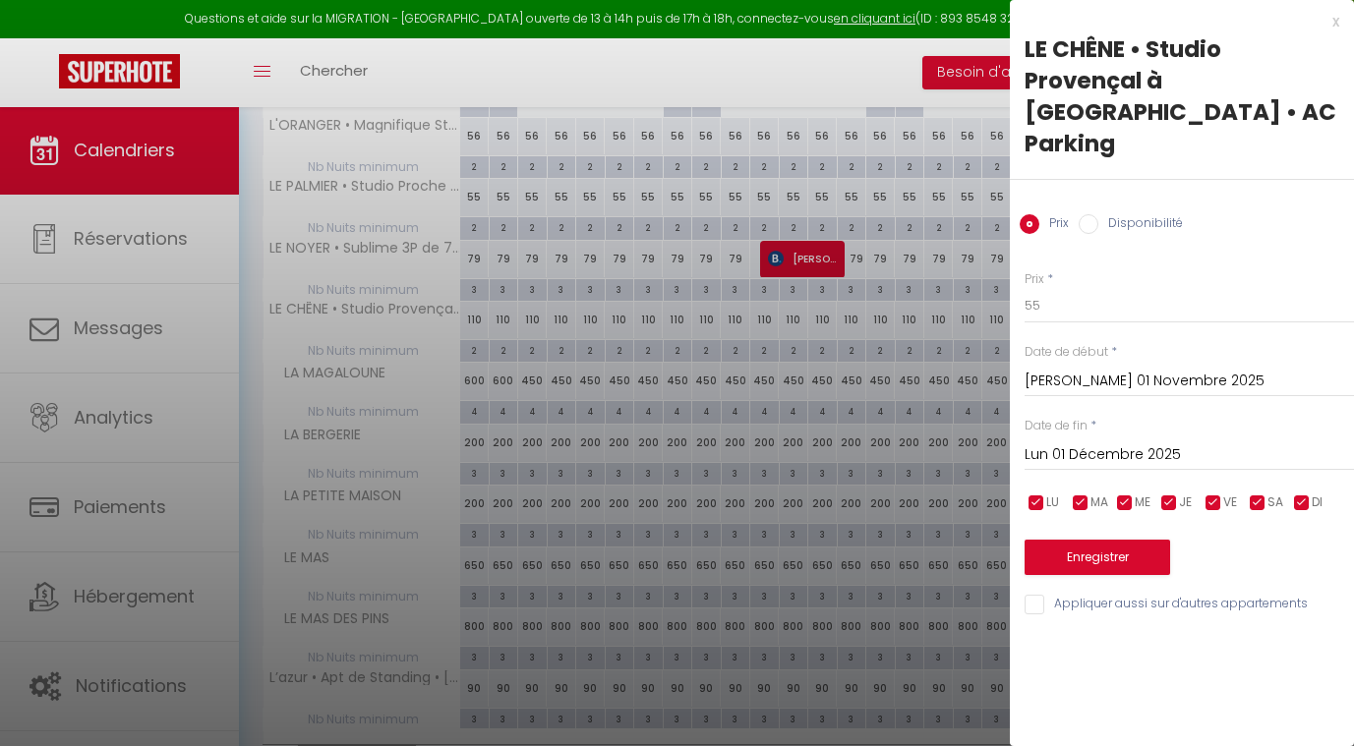
click at [1066, 540] on button "Enregistrer" at bounding box center [1098, 557] width 146 height 35
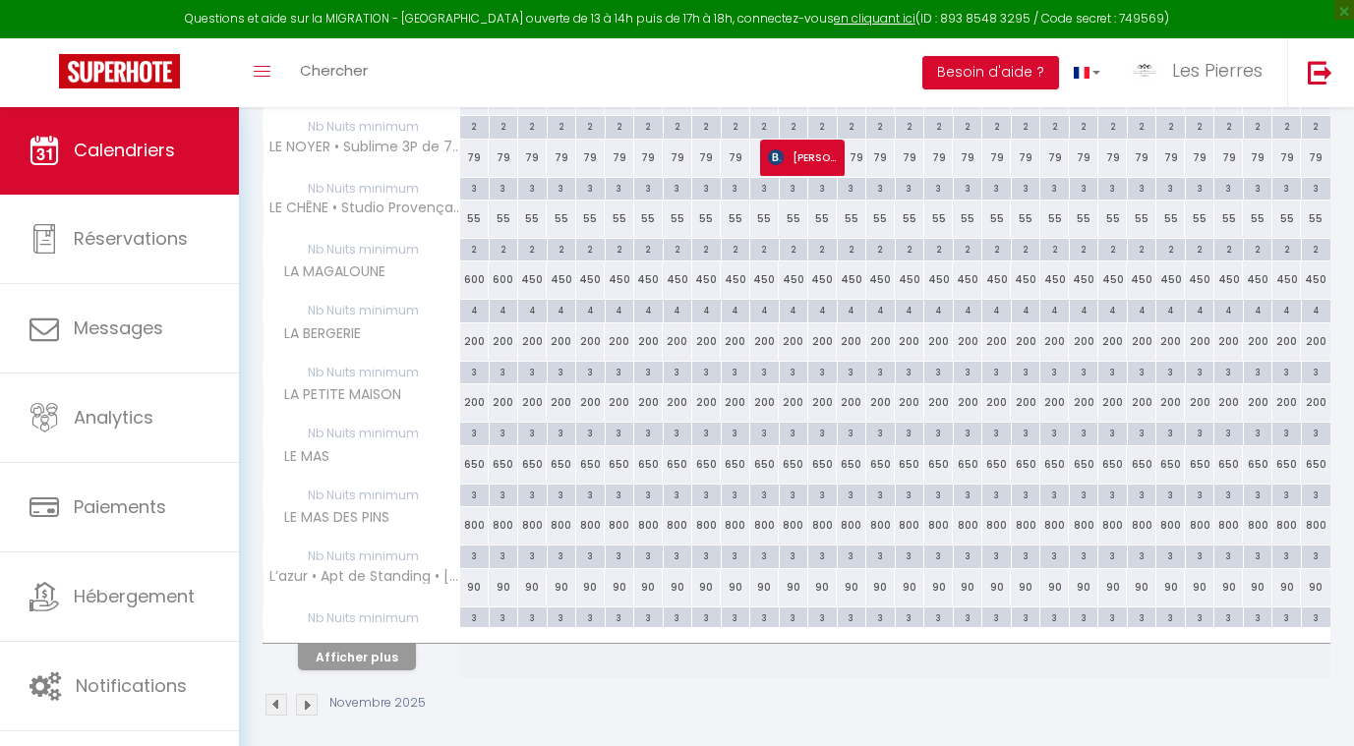
scroll to position [438, 0]
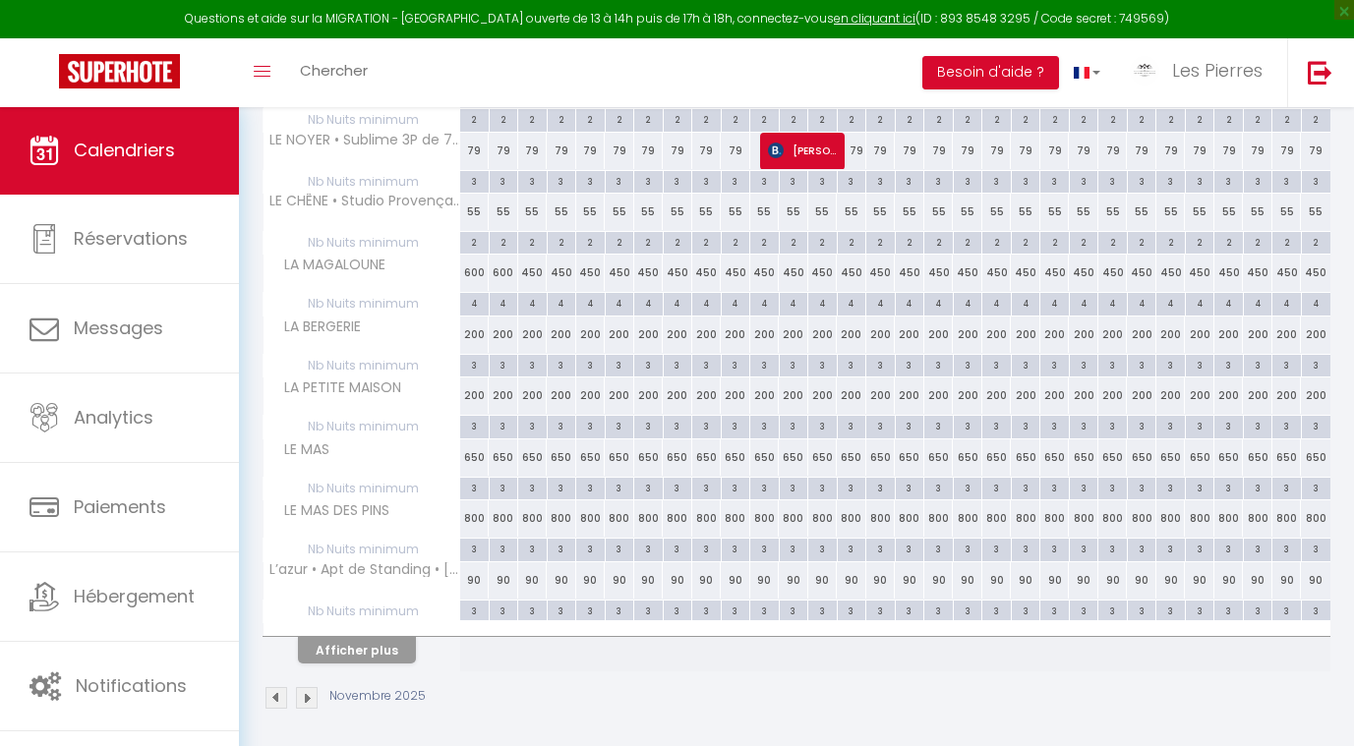
click at [505, 266] on div "600" at bounding box center [504, 273] width 30 height 36
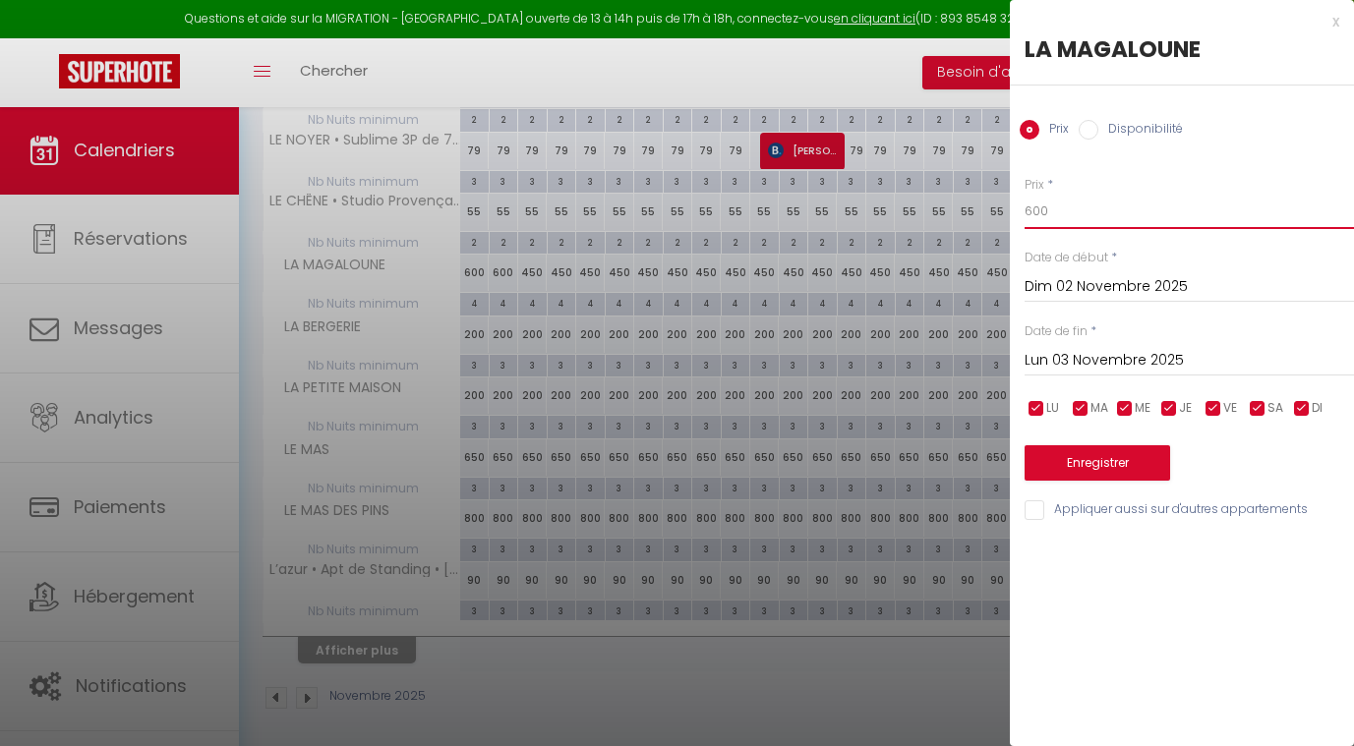
click at [1052, 212] on input "600" at bounding box center [1189, 211] width 329 height 35
click at [1052, 212] on input "60" at bounding box center [1189, 211] width 329 height 35
click at [1110, 284] on input "Dim 02 Novembre 2025" at bounding box center [1189, 287] width 329 height 26
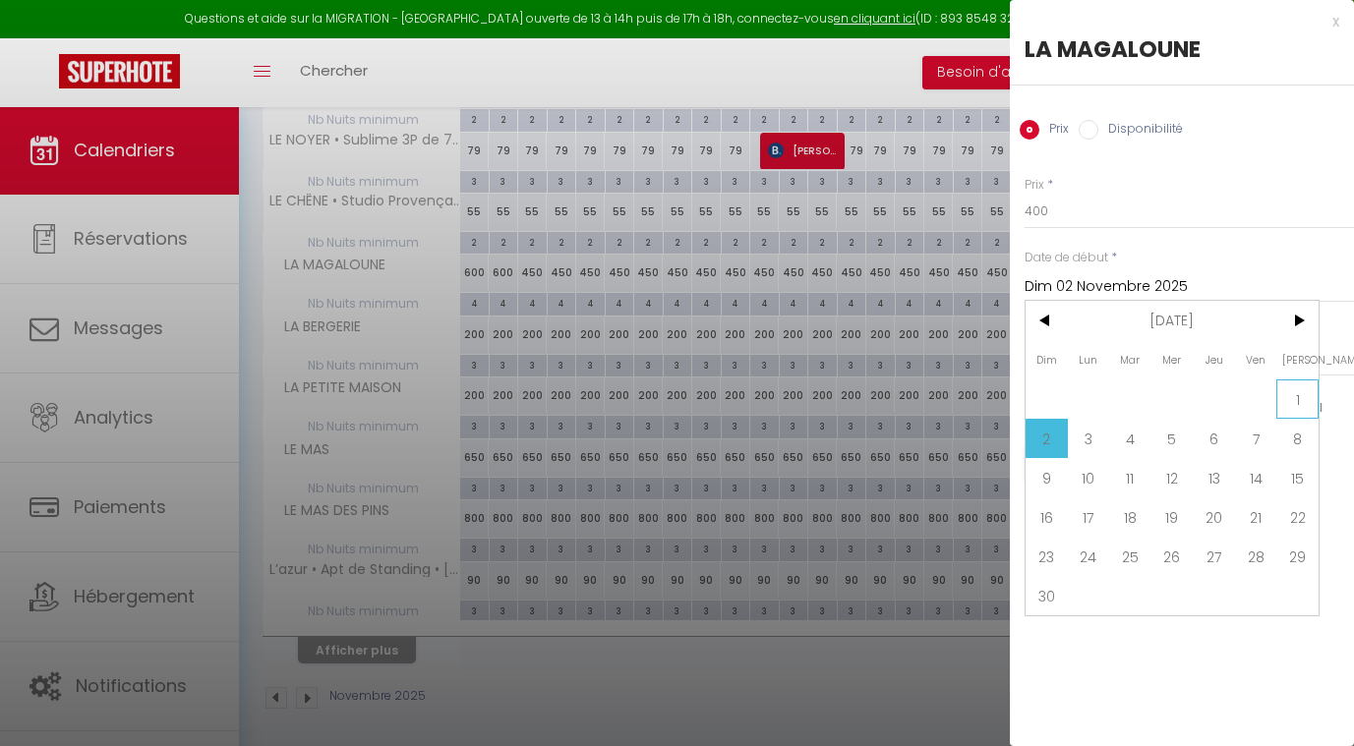
click at [1297, 401] on span "1" at bounding box center [1297, 399] width 42 height 39
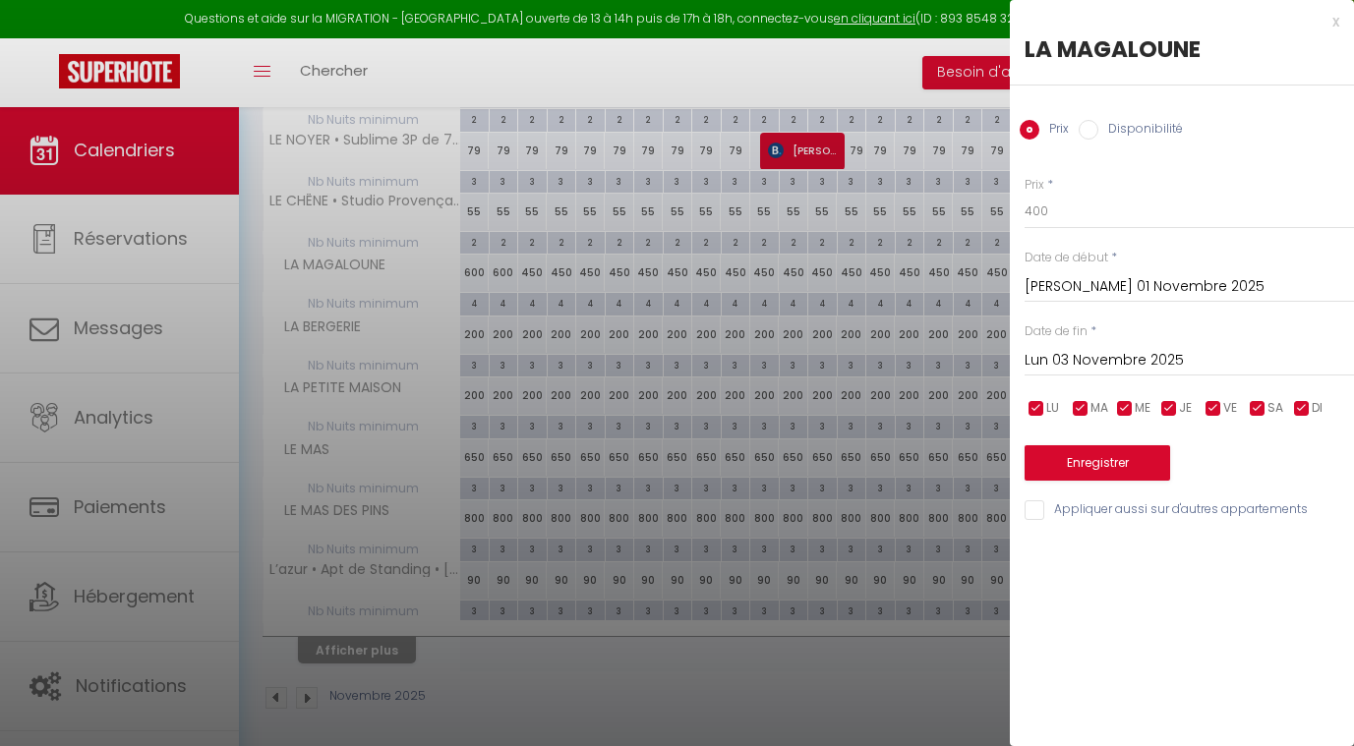
click at [1137, 352] on input "Lun 03 Novembre 2025" at bounding box center [1189, 361] width 329 height 26
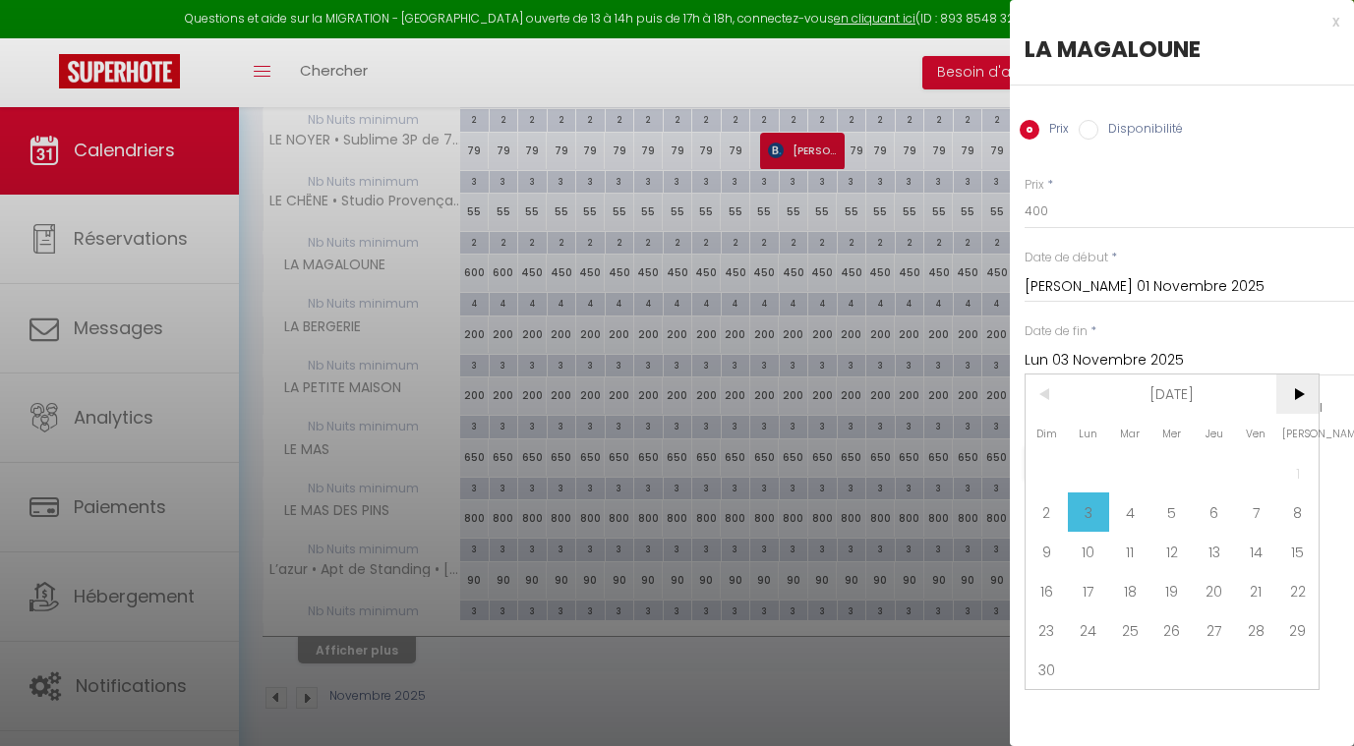
click at [1301, 392] on span ">" at bounding box center [1297, 394] width 42 height 39
click at [1085, 471] on span "1" at bounding box center [1089, 472] width 42 height 39
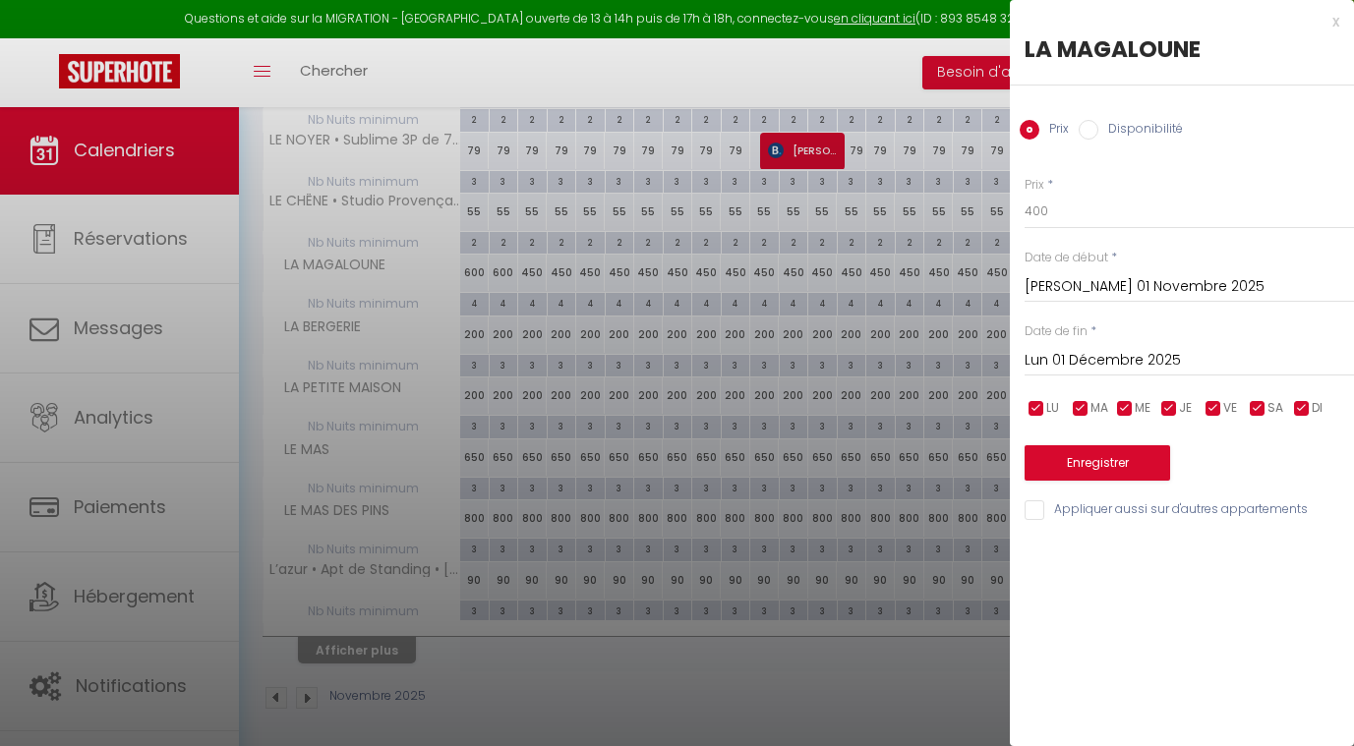
click at [1053, 459] on button "Enregistrer" at bounding box center [1098, 462] width 146 height 35
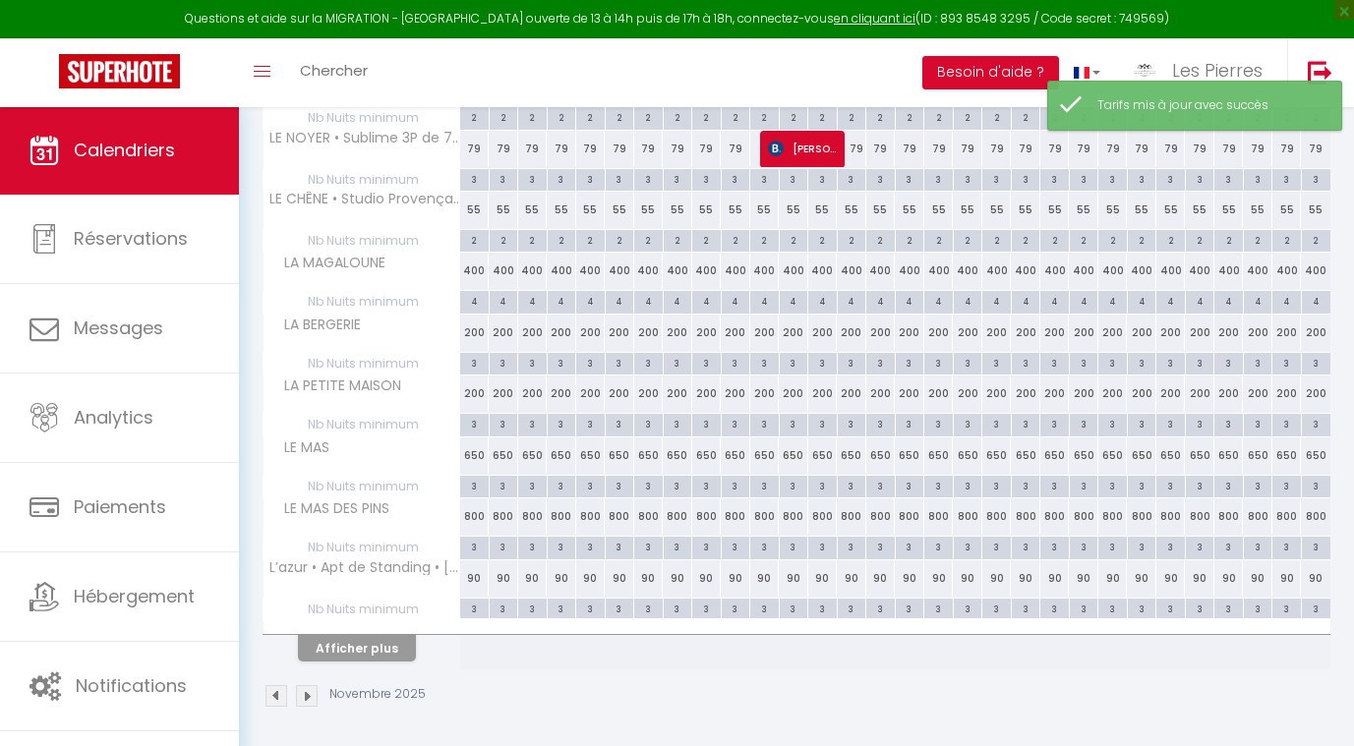
scroll to position [439, 0]
click at [483, 452] on div "650" at bounding box center [475, 457] width 30 height 36
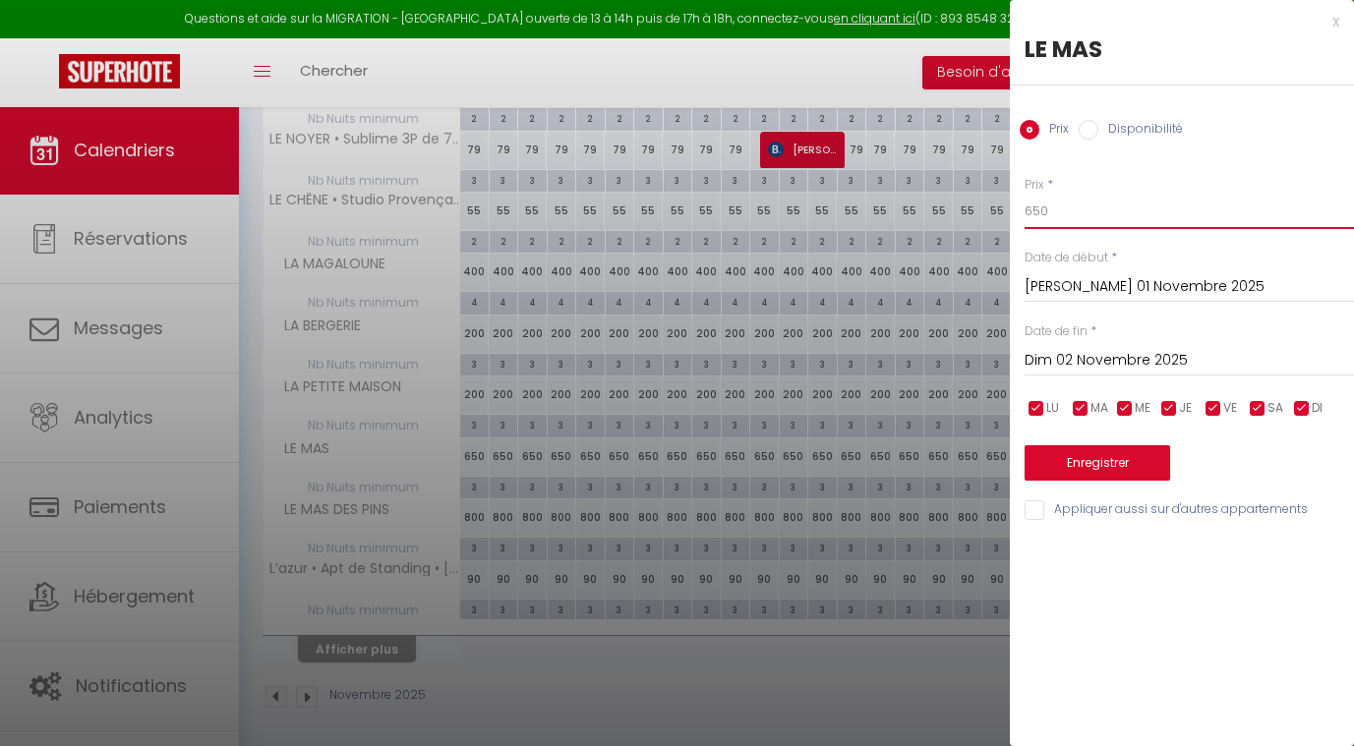
click at [1054, 211] on input "650" at bounding box center [1189, 211] width 329 height 35
click at [1093, 285] on input "[PERSON_NAME] 01 Novembre 2025" at bounding box center [1189, 287] width 329 height 26
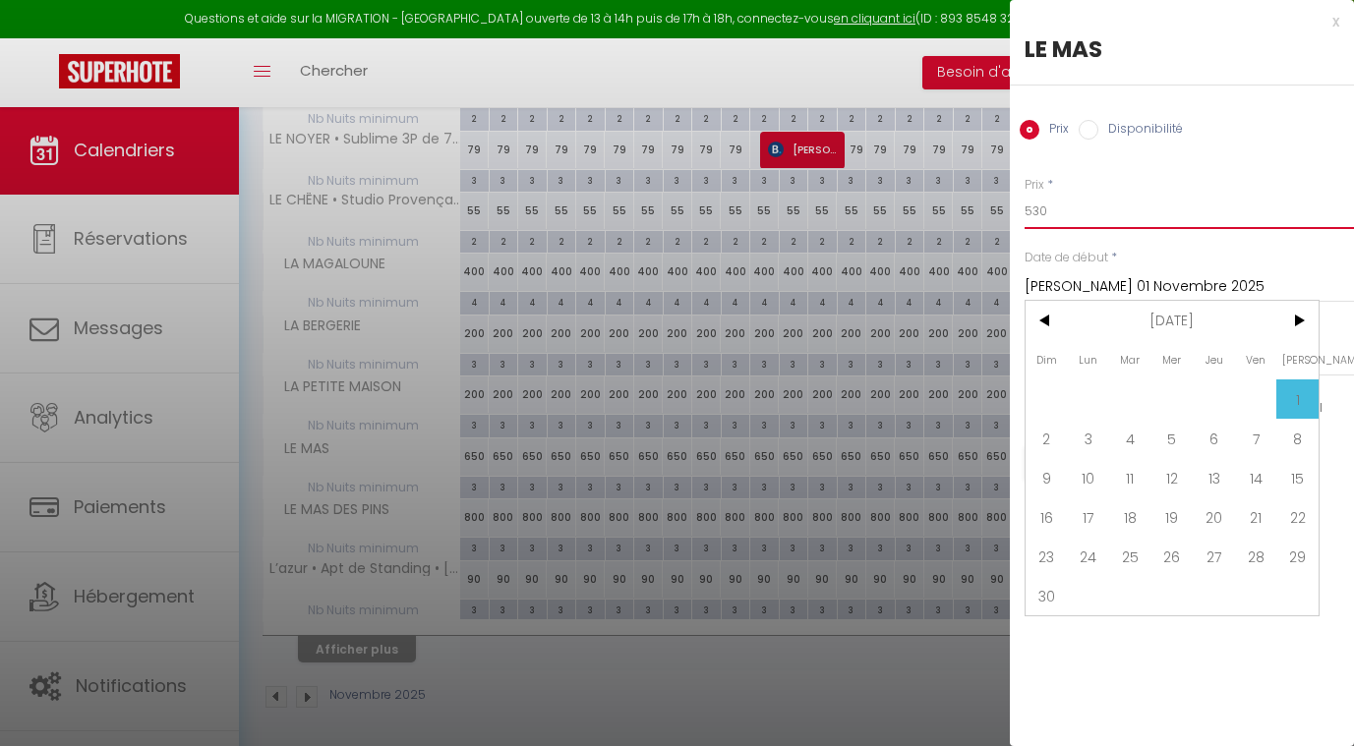
click at [1228, 228] on input "530" at bounding box center [1189, 211] width 329 height 35
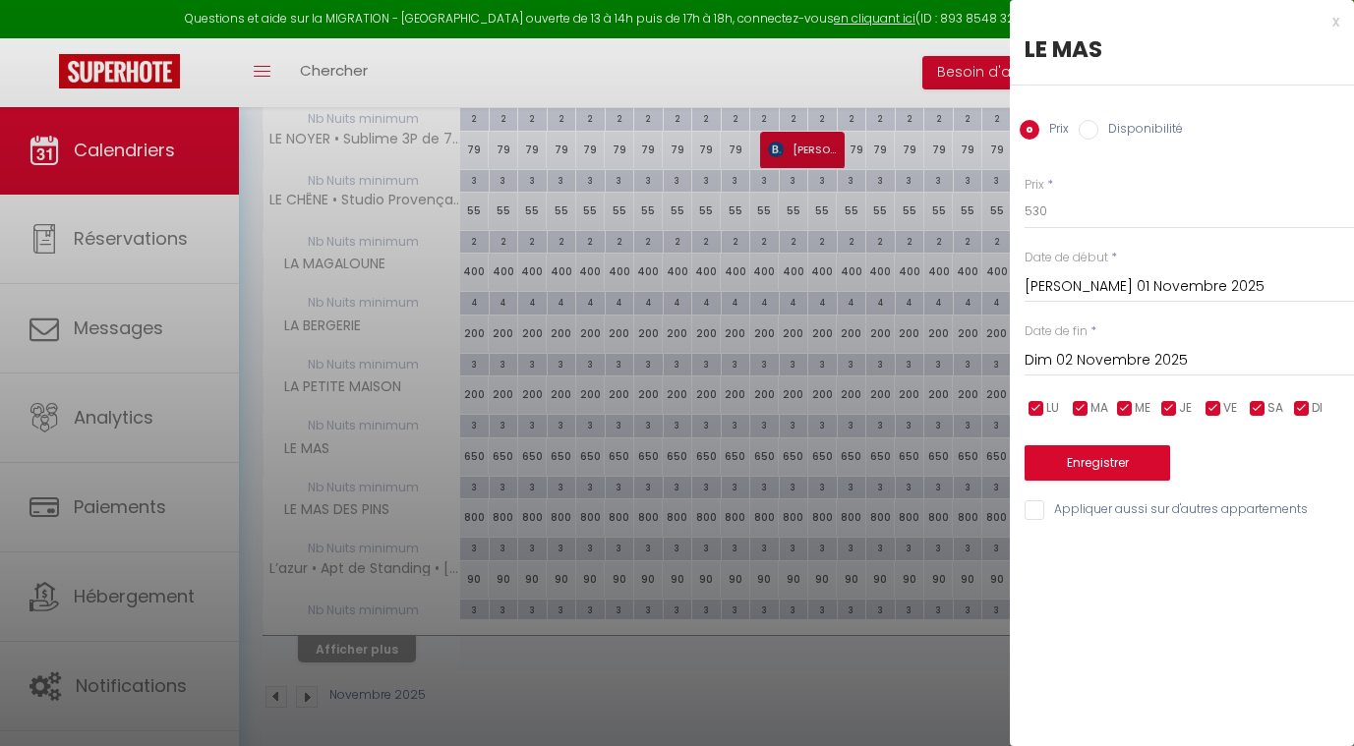
click at [1105, 353] on input "Dim 02 Novembre 2025" at bounding box center [1189, 361] width 329 height 26
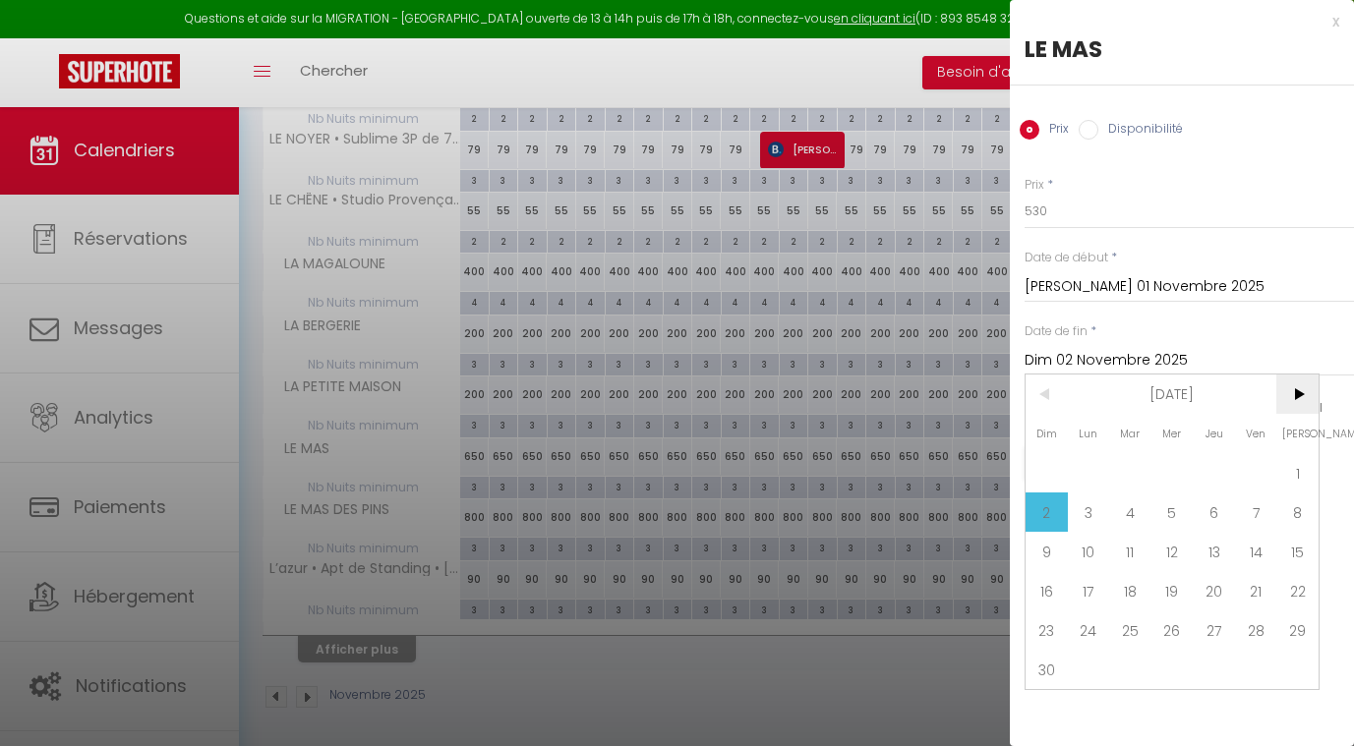
click at [1290, 396] on span ">" at bounding box center [1297, 394] width 42 height 39
click at [1087, 474] on span "1" at bounding box center [1089, 472] width 42 height 39
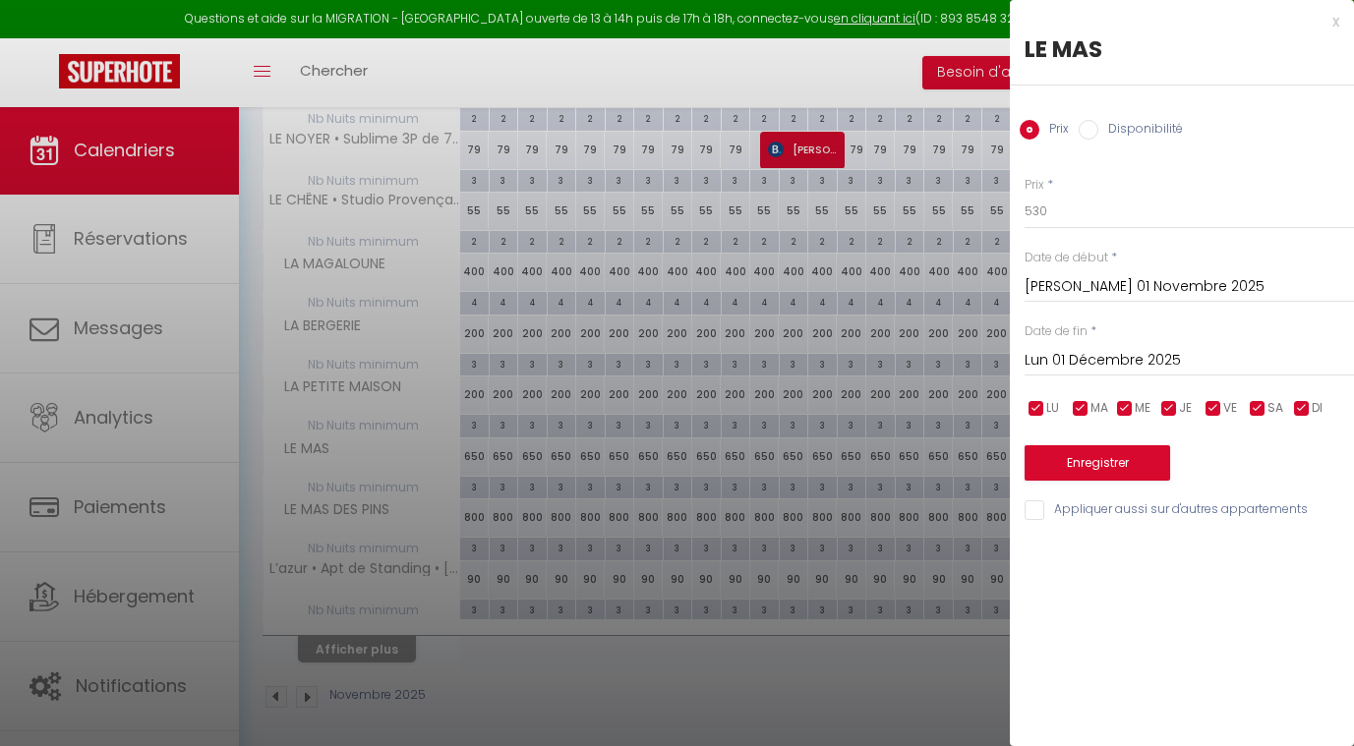
click at [1066, 459] on button "Enregistrer" at bounding box center [1098, 462] width 146 height 35
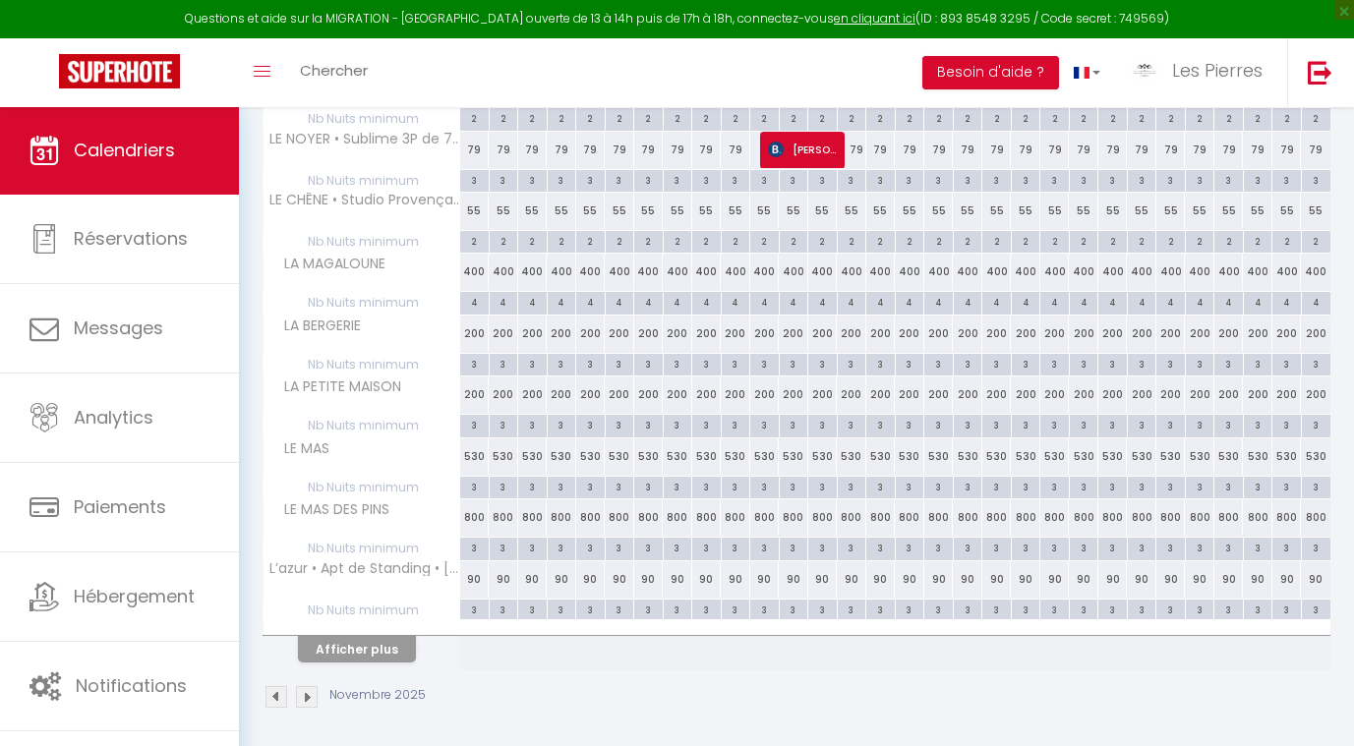
click at [520, 455] on div "530" at bounding box center [533, 457] width 30 height 36
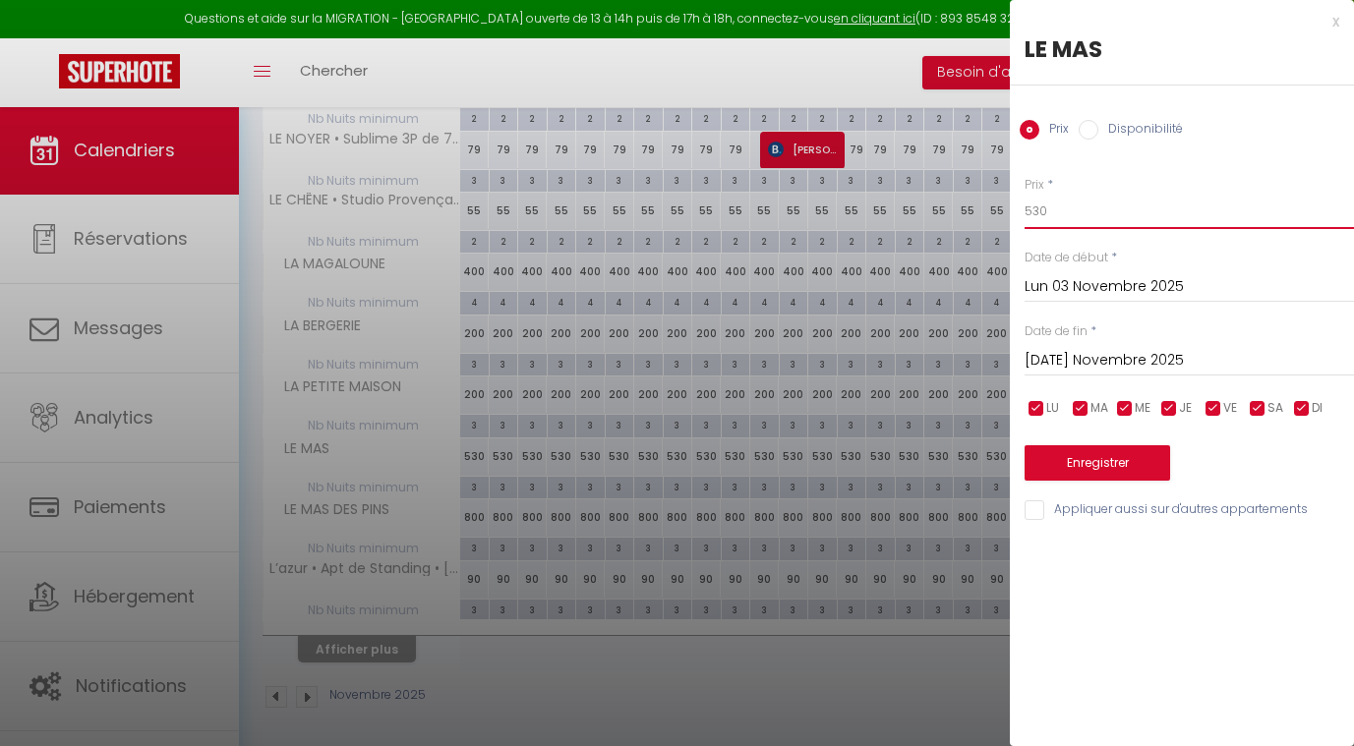
click at [1054, 210] on input "530" at bounding box center [1189, 211] width 329 height 35
click at [1091, 285] on input "Lun 03 Novembre 2025" at bounding box center [1189, 287] width 329 height 26
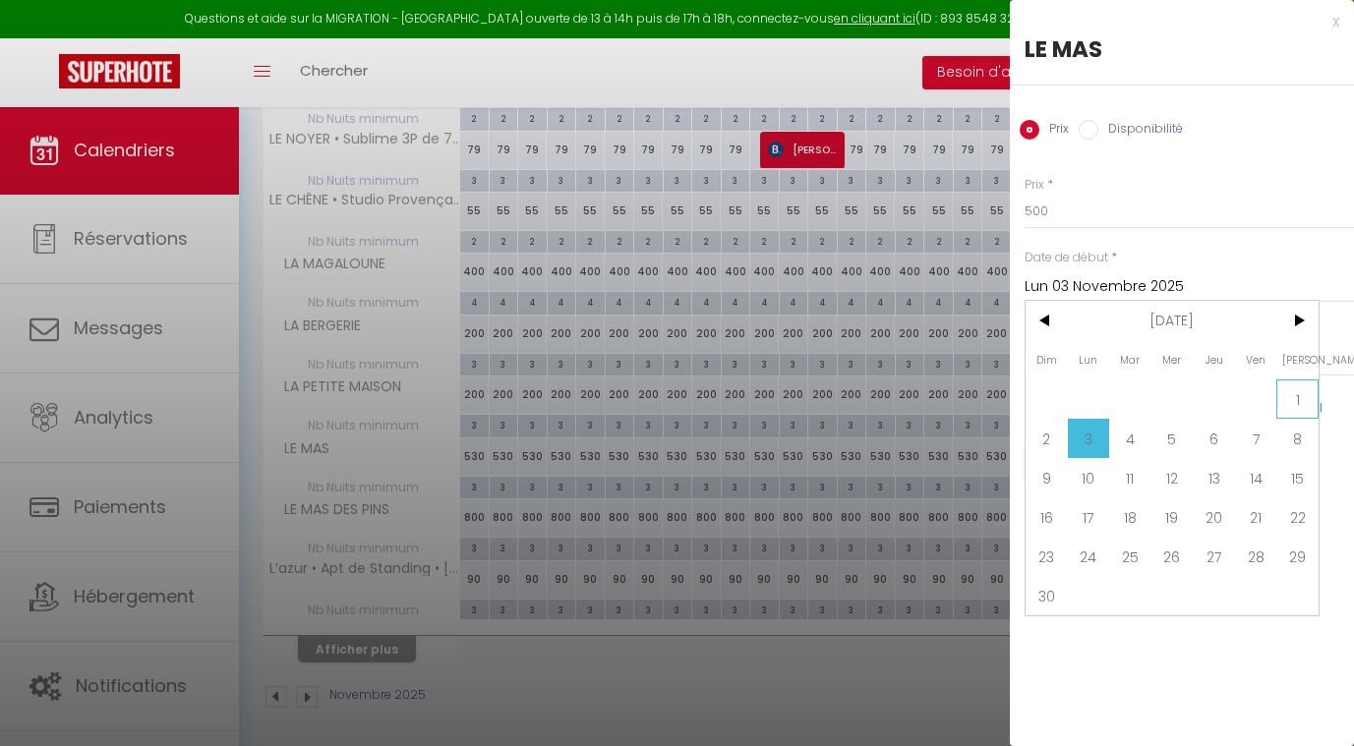
click at [1291, 395] on span "1" at bounding box center [1297, 399] width 42 height 39
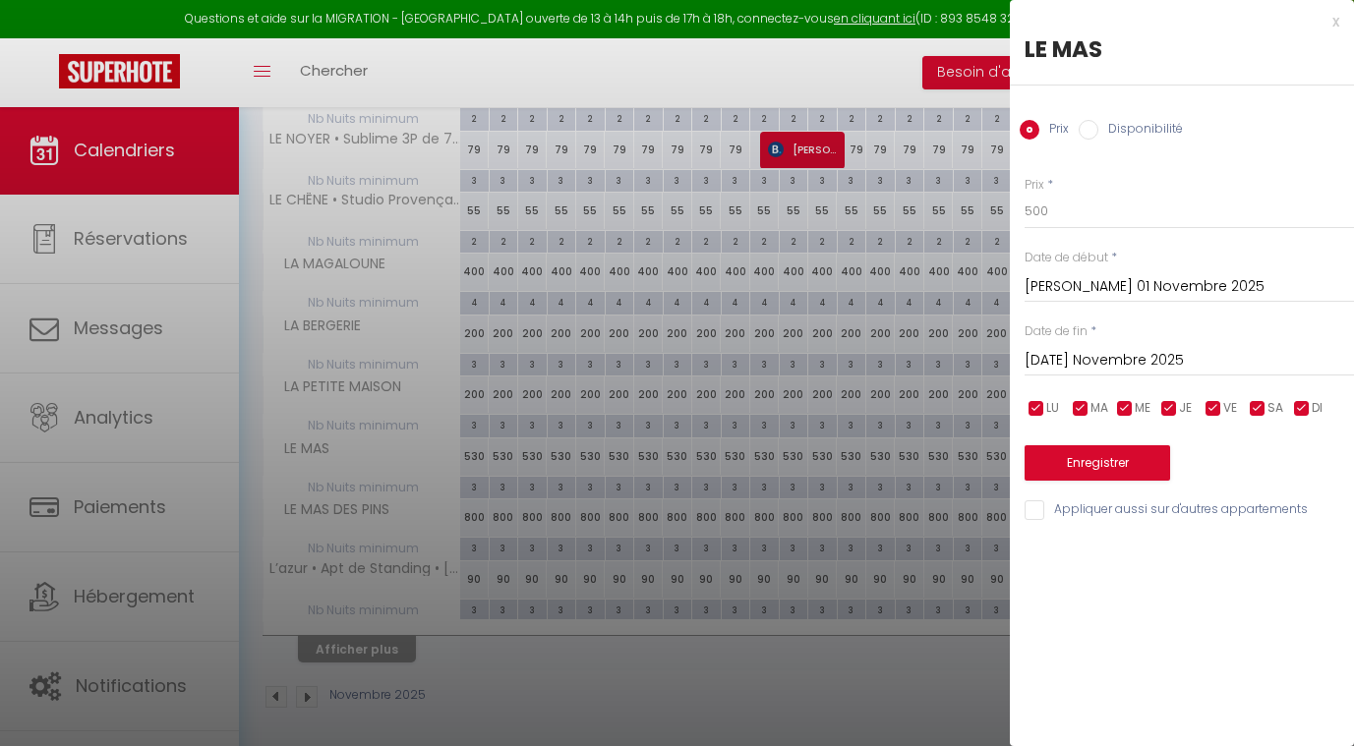
click at [1111, 362] on input "[DATE] Novembre 2025" at bounding box center [1189, 361] width 329 height 26
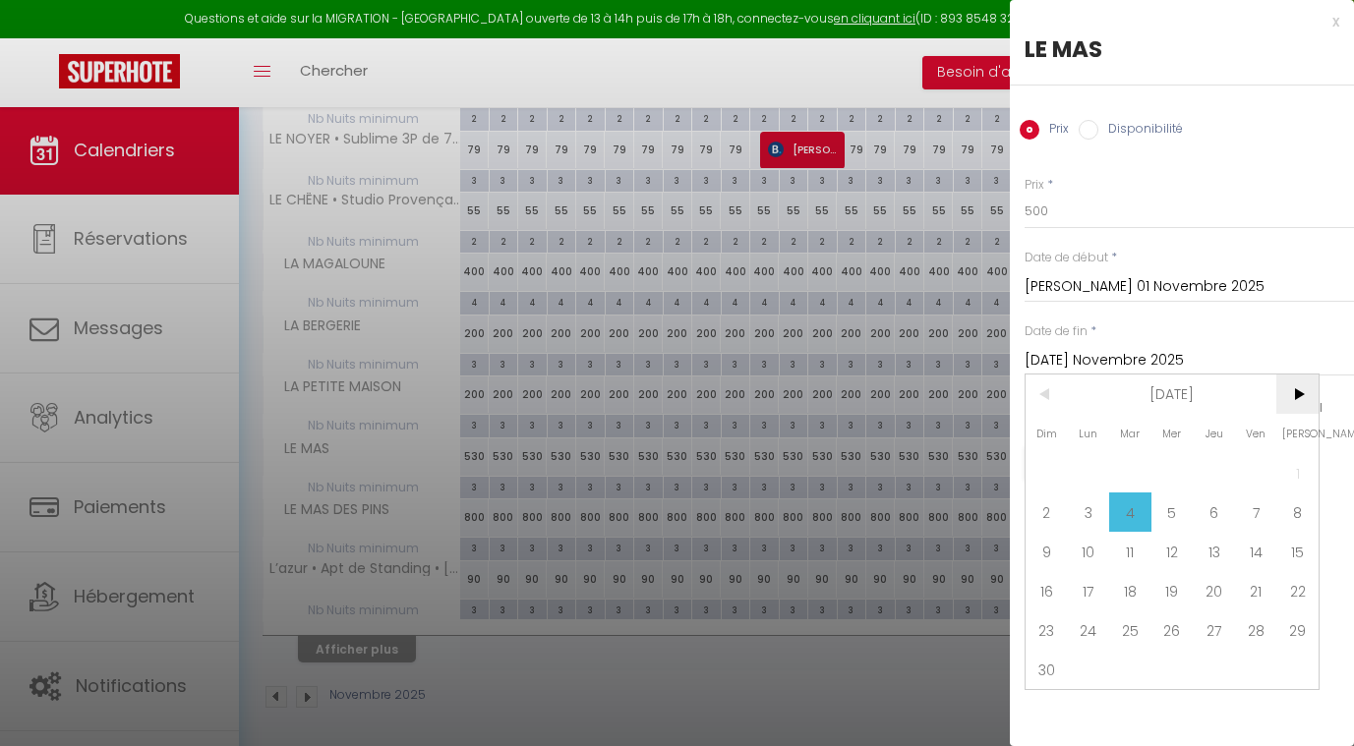
click at [1299, 393] on span ">" at bounding box center [1297, 394] width 42 height 39
click at [1097, 462] on span "1" at bounding box center [1089, 472] width 42 height 39
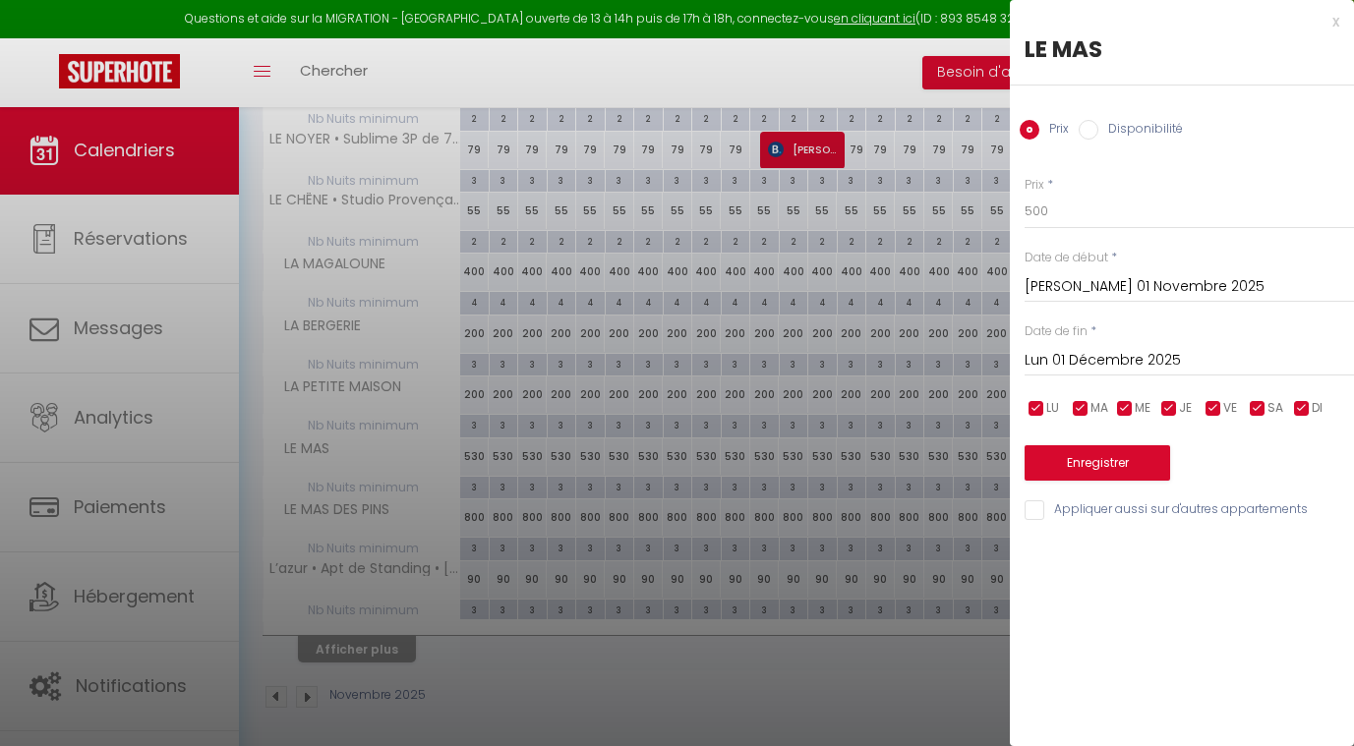
click at [1079, 451] on button "Enregistrer" at bounding box center [1098, 462] width 146 height 35
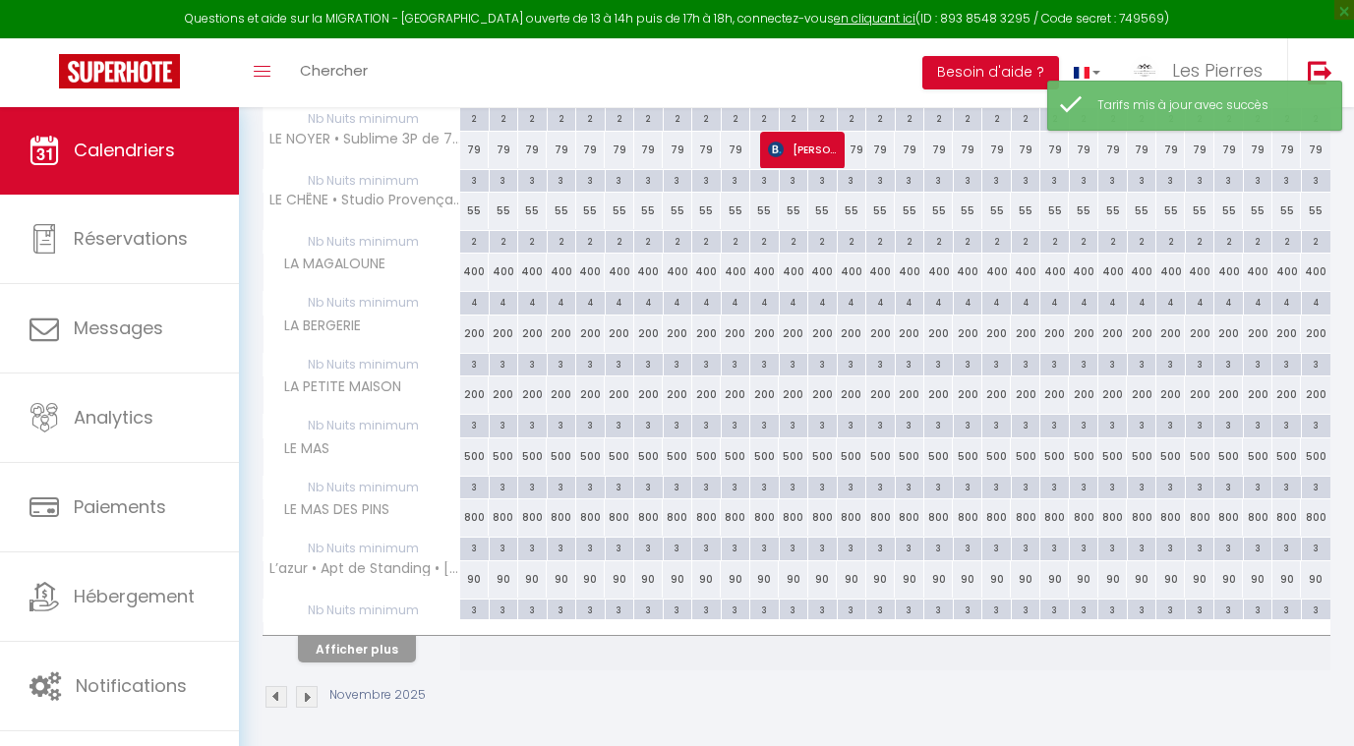
click at [503, 512] on div "800" at bounding box center [504, 518] width 30 height 36
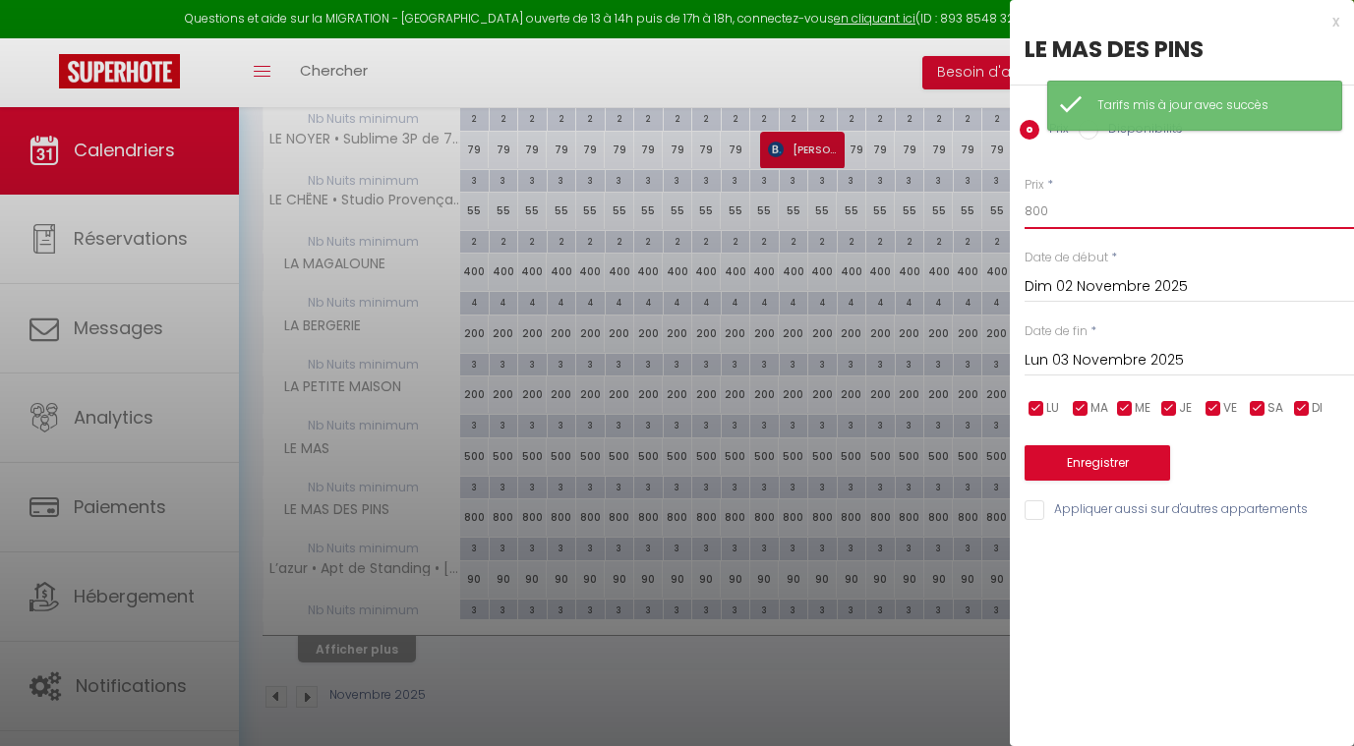
click at [1086, 208] on input "800" at bounding box center [1189, 211] width 329 height 35
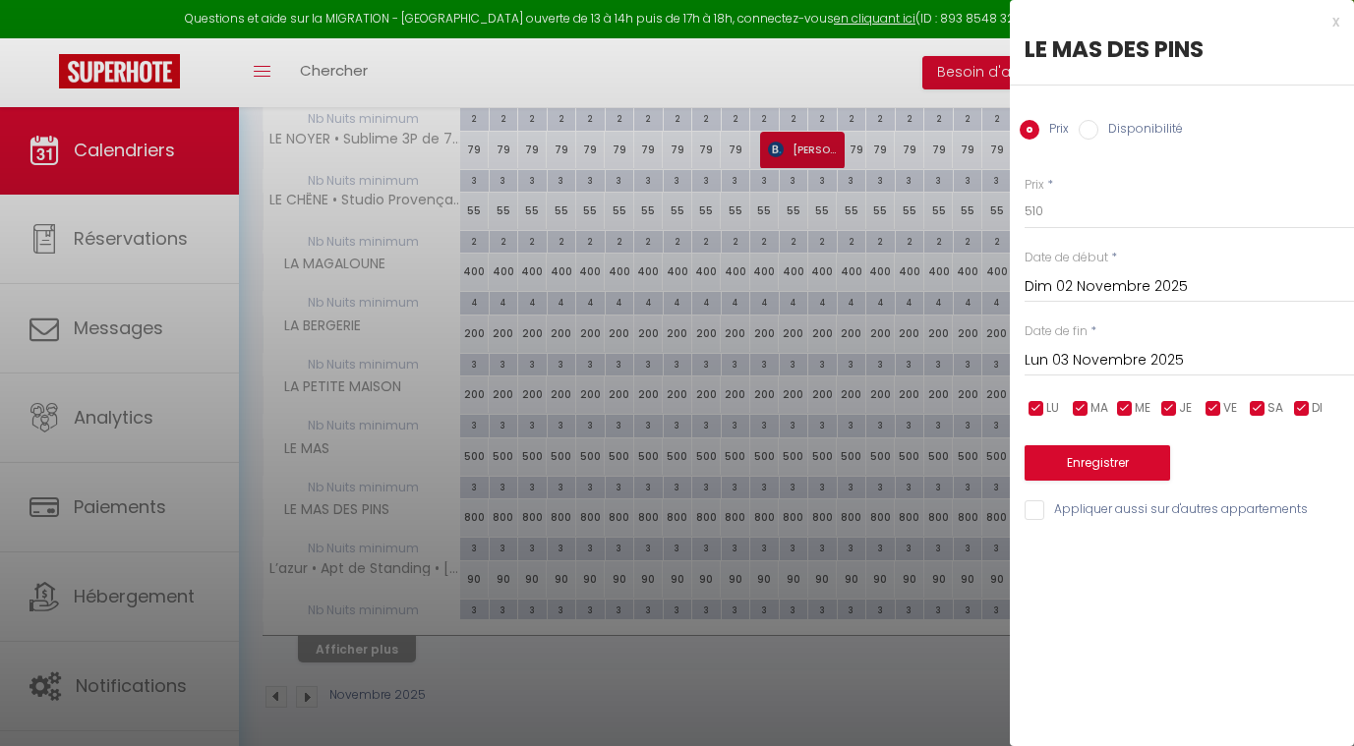
click at [1071, 275] on input "Dim 02 Novembre 2025" at bounding box center [1189, 287] width 329 height 26
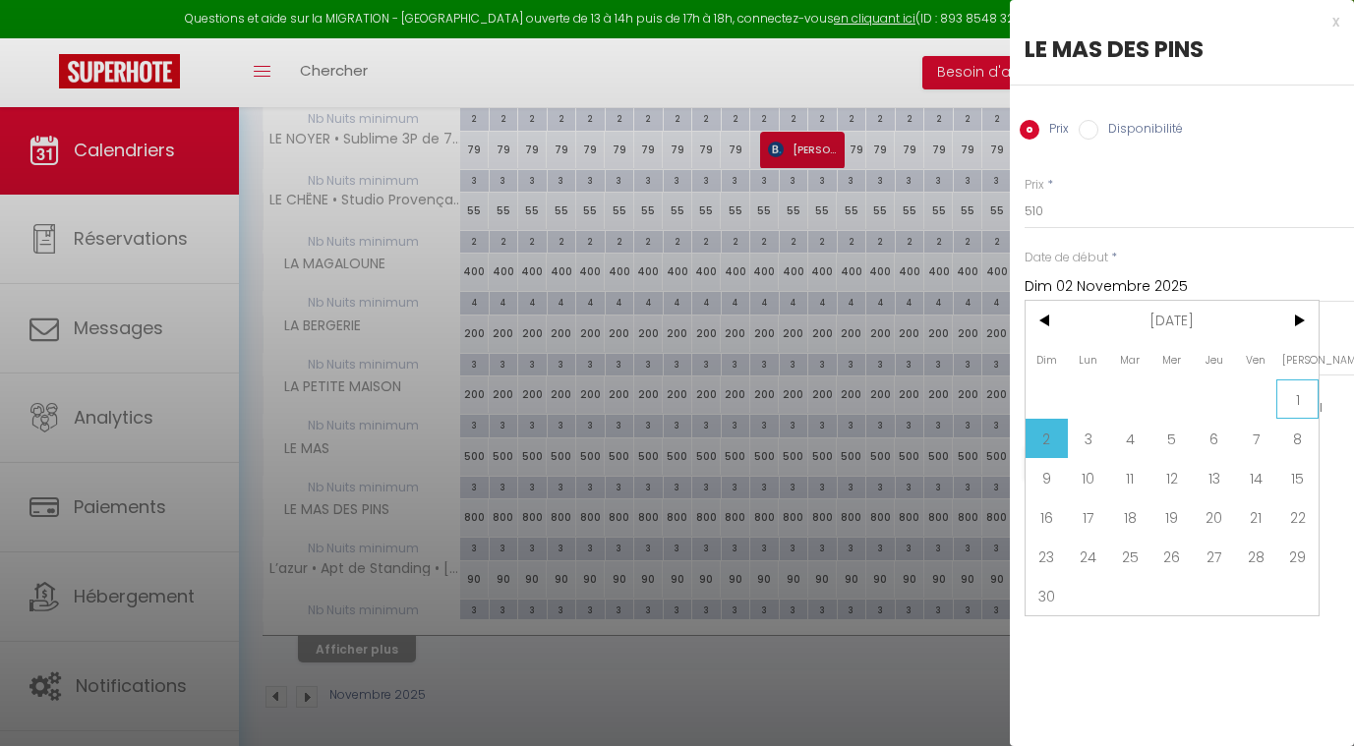
click at [1294, 415] on span "1" at bounding box center [1297, 399] width 42 height 39
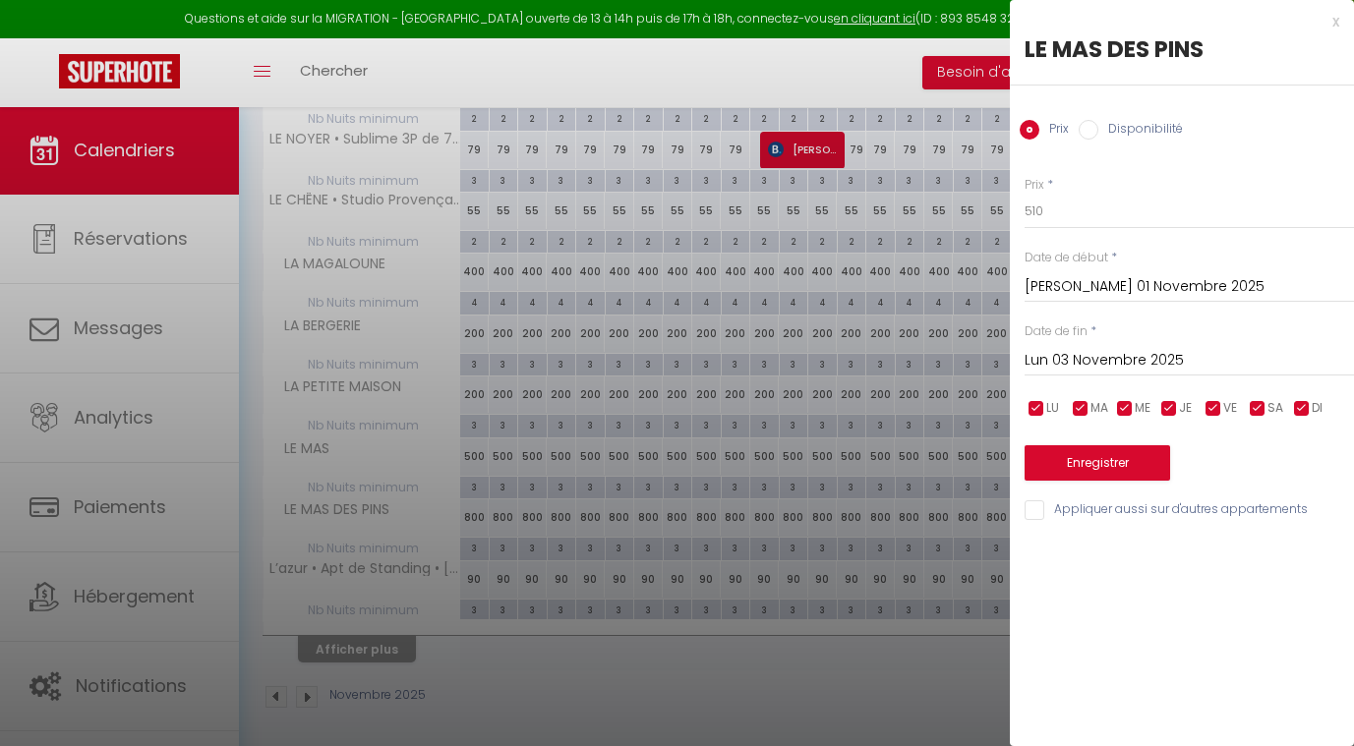
click at [1148, 360] on input "Lun 03 Novembre 2025" at bounding box center [1189, 361] width 329 height 26
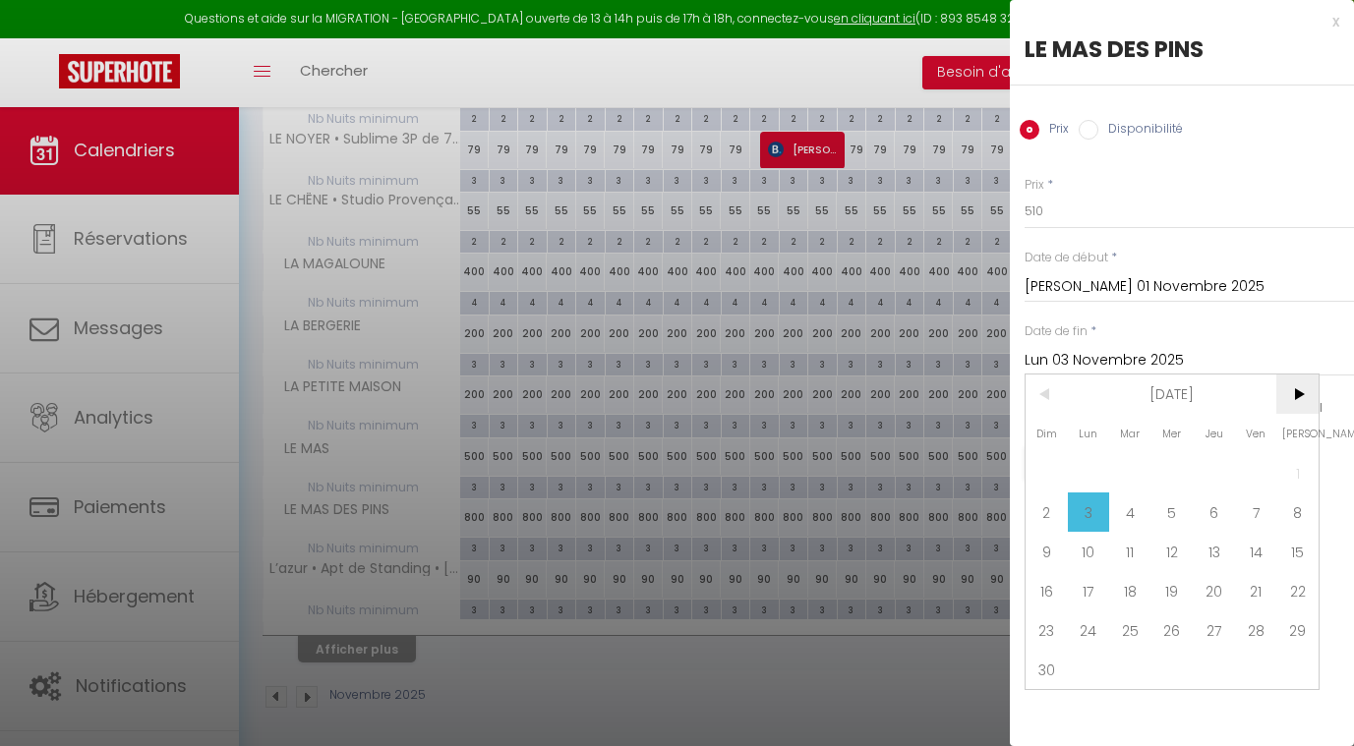
click at [1310, 401] on span ">" at bounding box center [1297, 394] width 42 height 39
click at [1085, 476] on span "1" at bounding box center [1089, 472] width 42 height 39
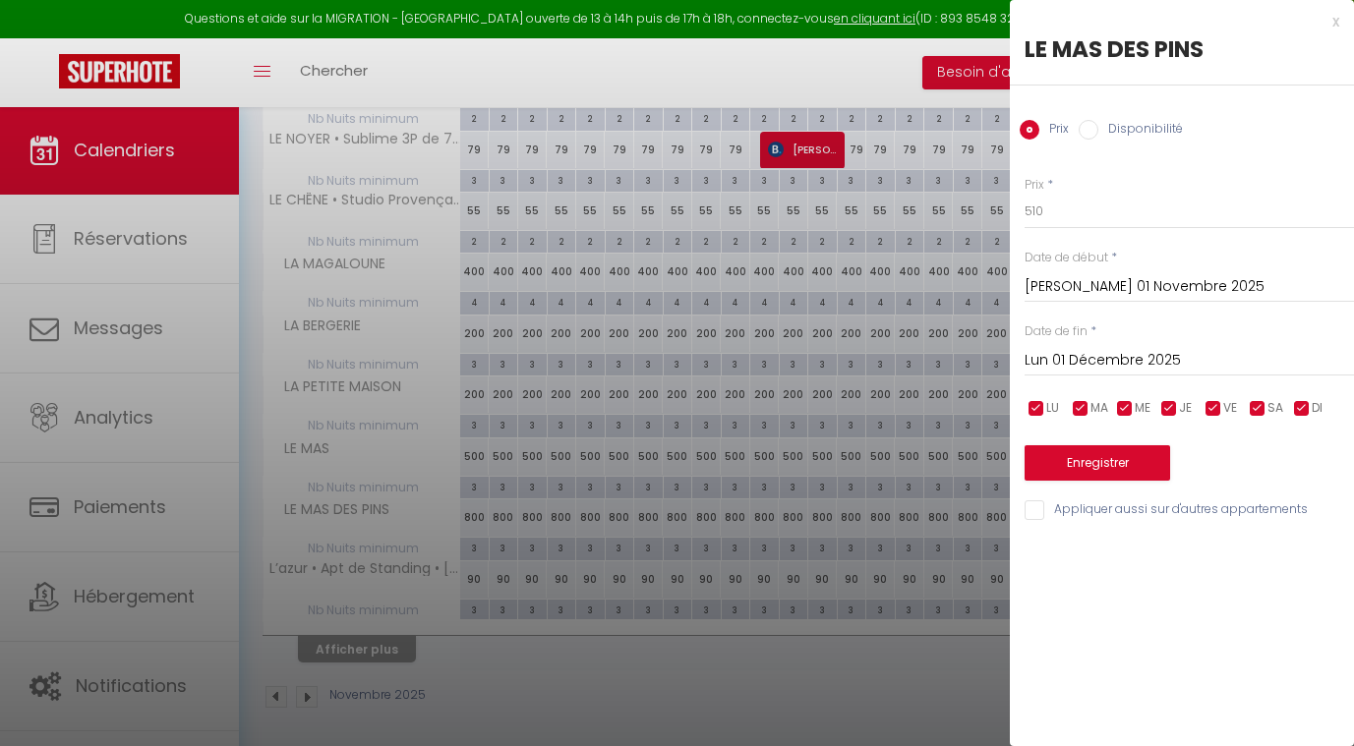
click at [1046, 460] on button "Enregistrer" at bounding box center [1098, 462] width 146 height 35
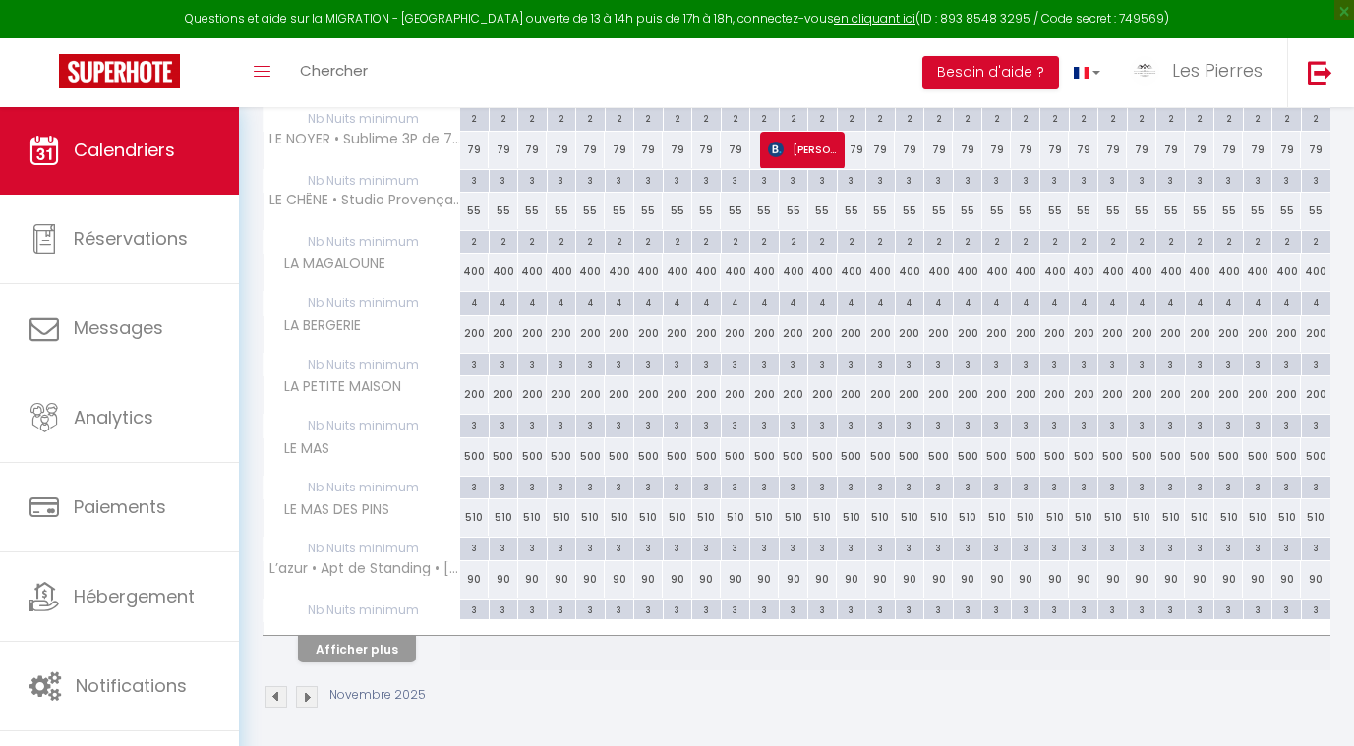
click at [475, 570] on div "90" at bounding box center [475, 580] width 30 height 36
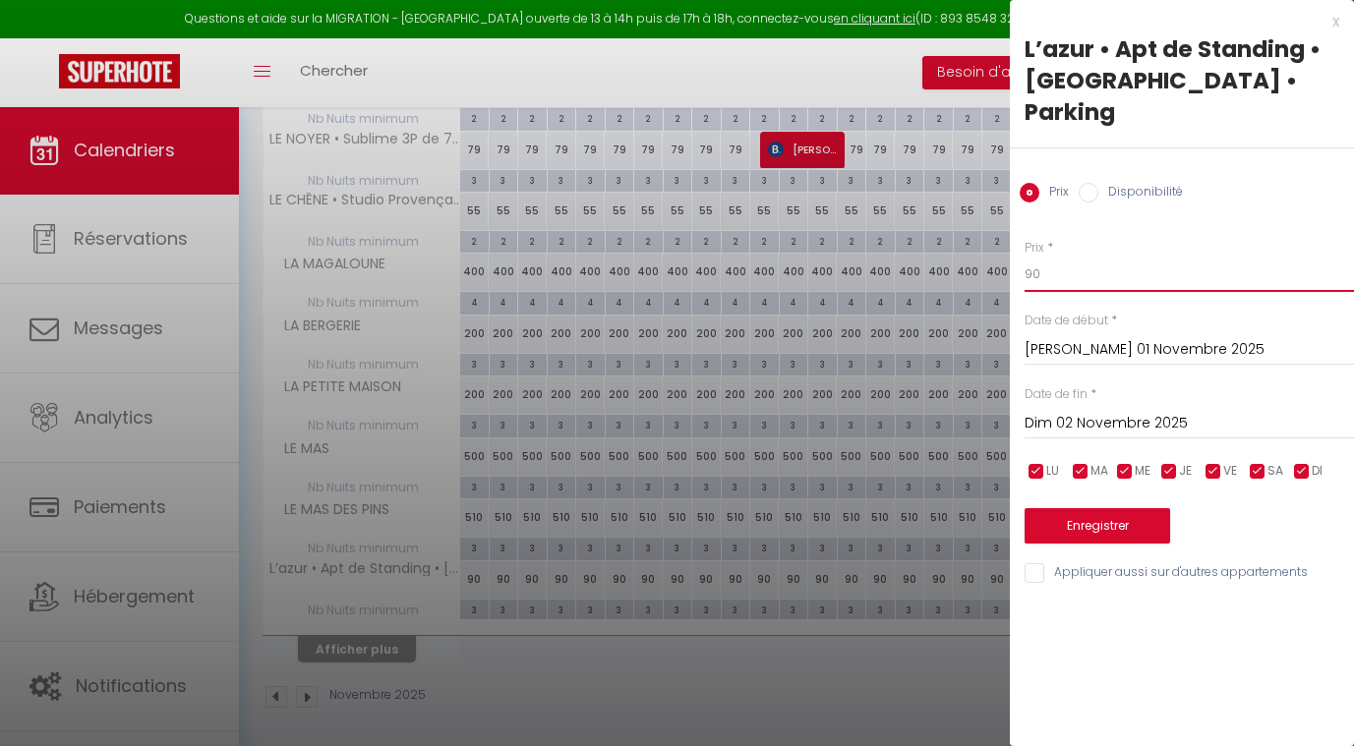
click at [1046, 257] on input "90" at bounding box center [1189, 274] width 329 height 35
click at [1048, 411] on input "Dim 02 Novembre 2025" at bounding box center [1189, 424] width 329 height 26
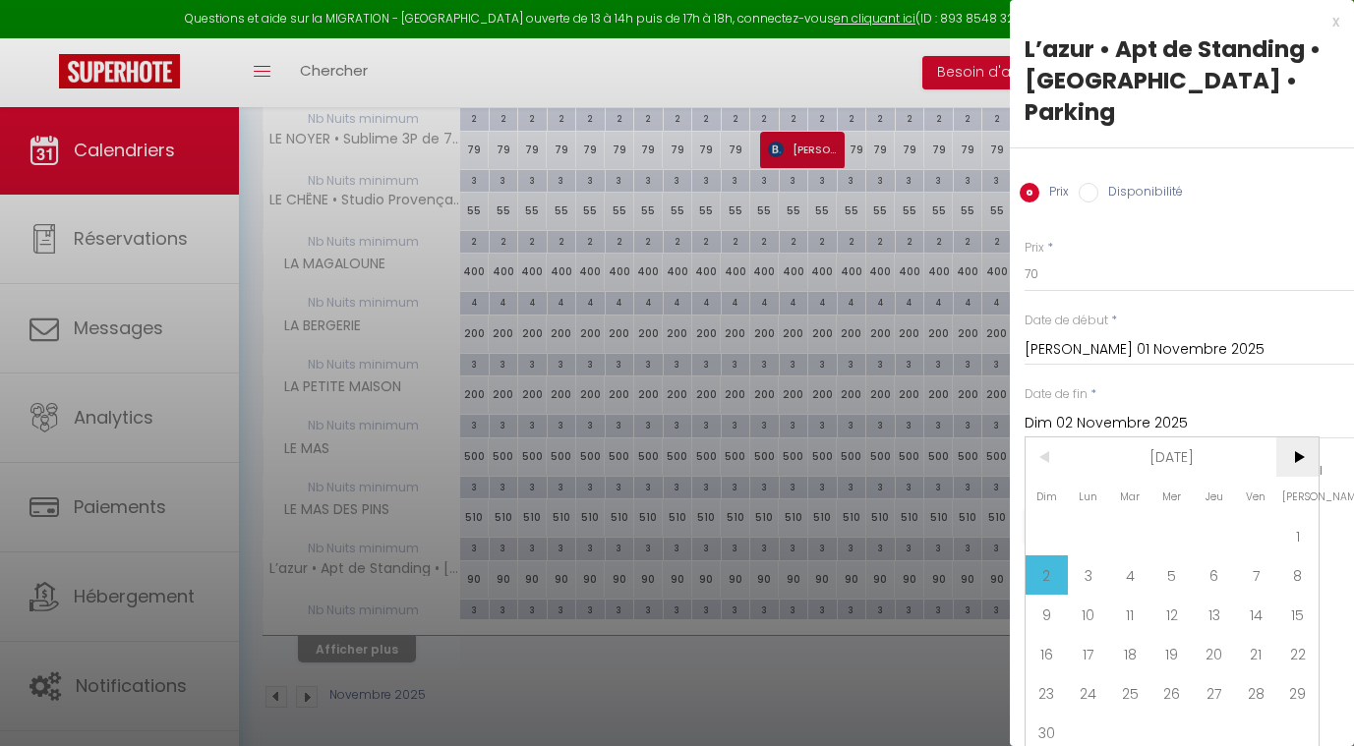
click at [1302, 438] on span ">" at bounding box center [1297, 457] width 42 height 39
click at [1089, 516] on span "1" at bounding box center [1089, 535] width 42 height 39
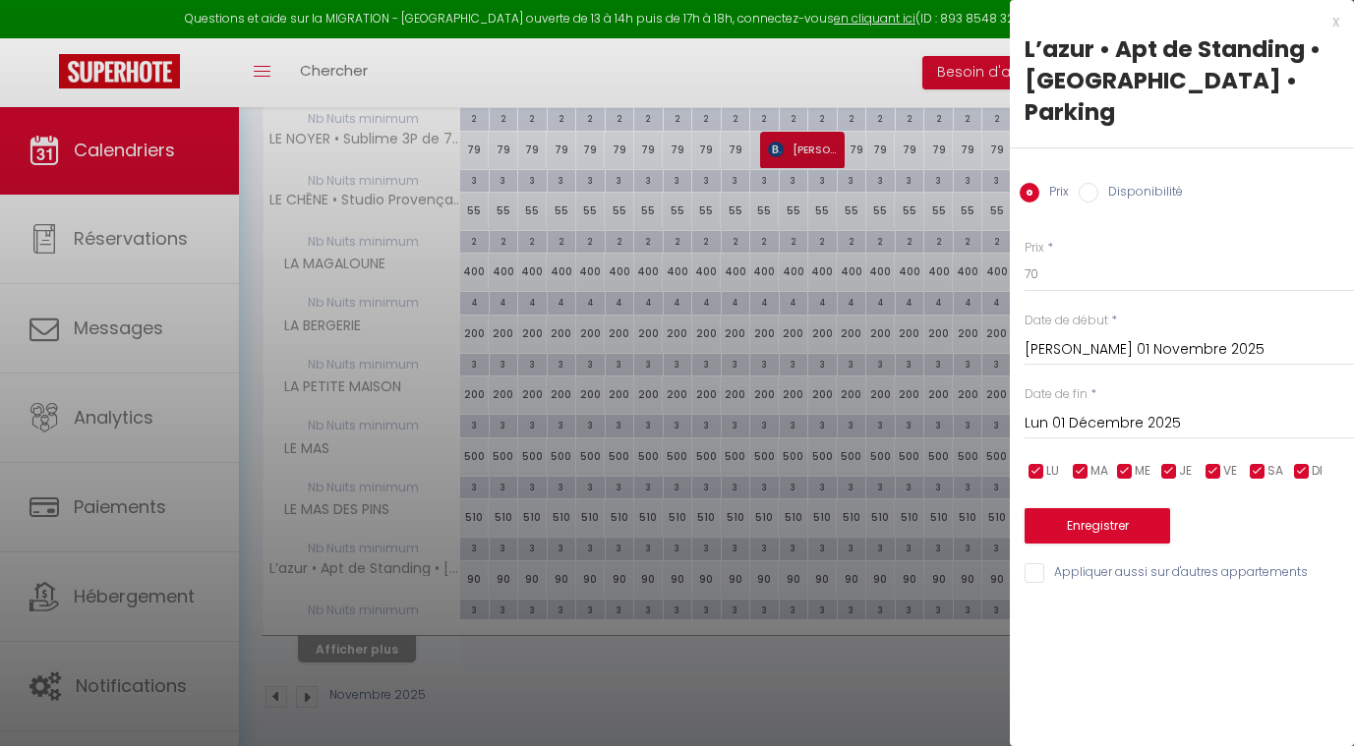
click at [1076, 508] on button "Enregistrer" at bounding box center [1098, 525] width 146 height 35
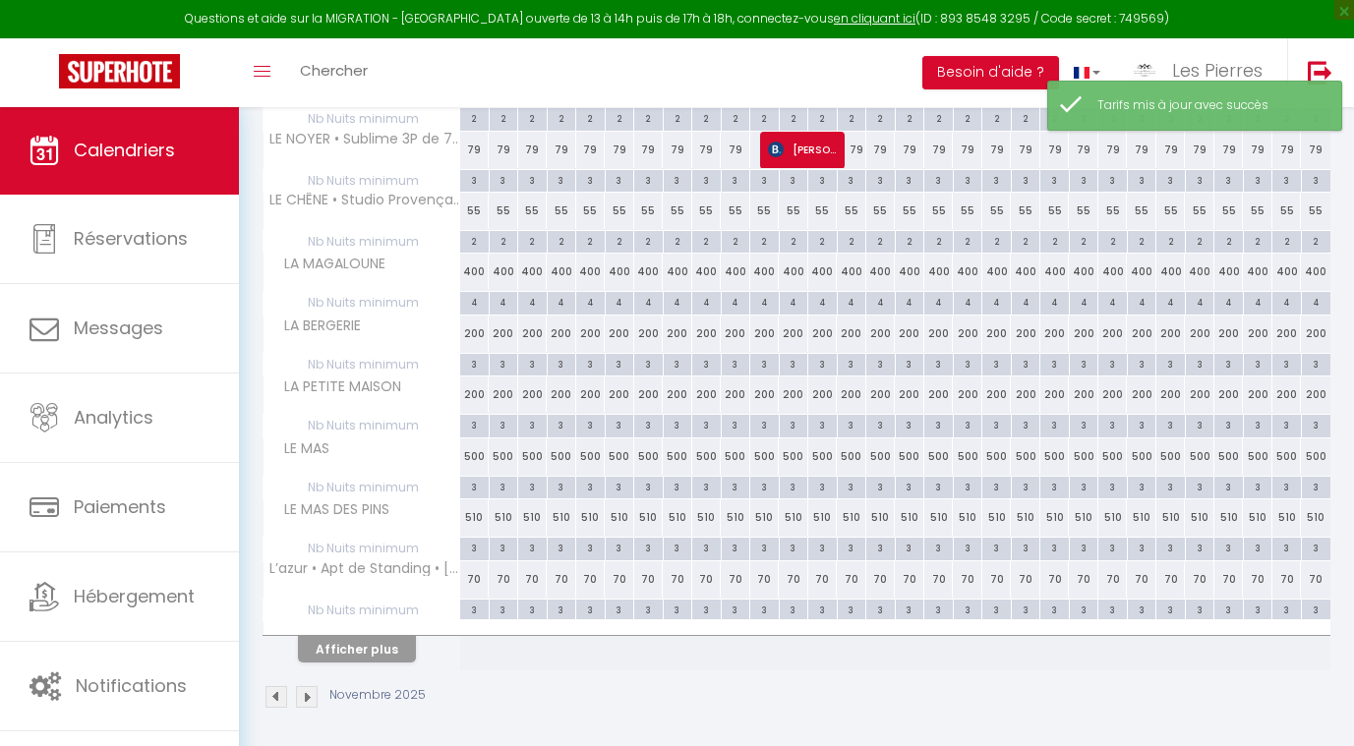
click at [358, 642] on button "Afficher plus" at bounding box center [357, 649] width 118 height 27
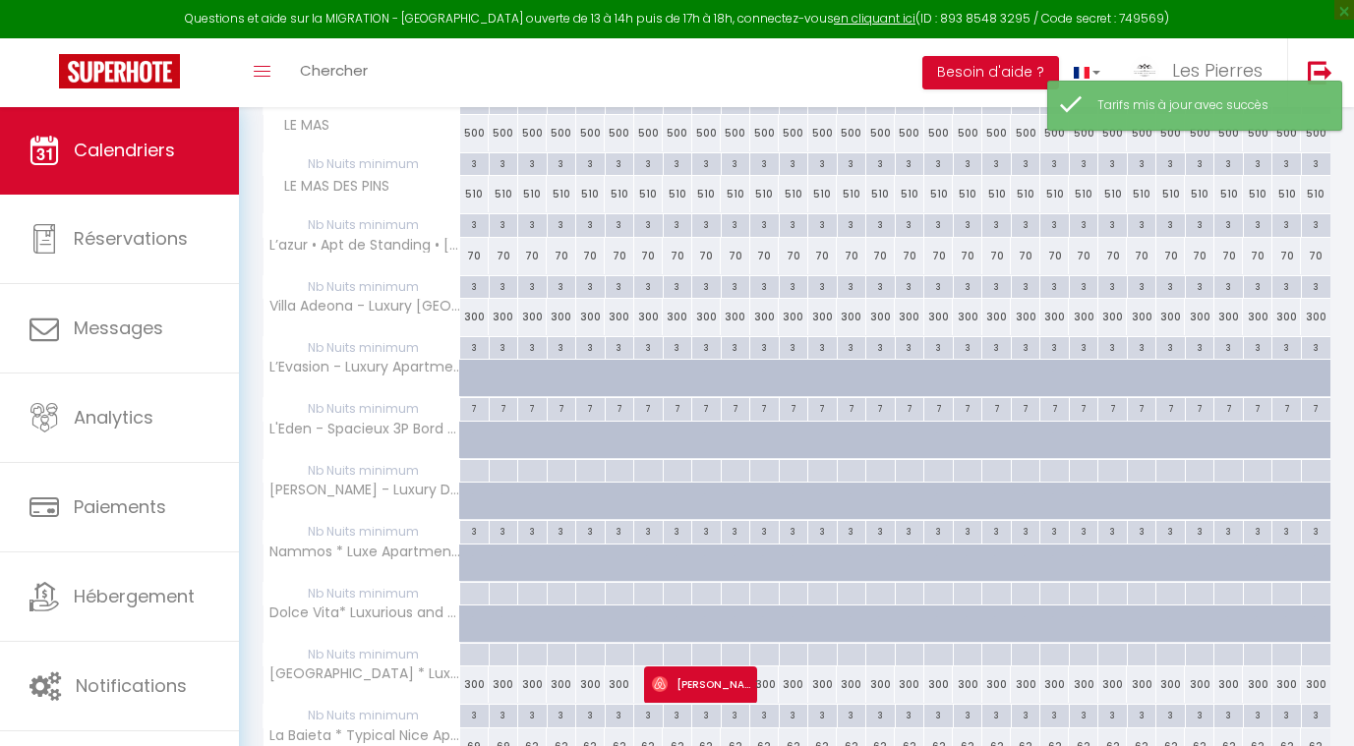
scroll to position [763, 0]
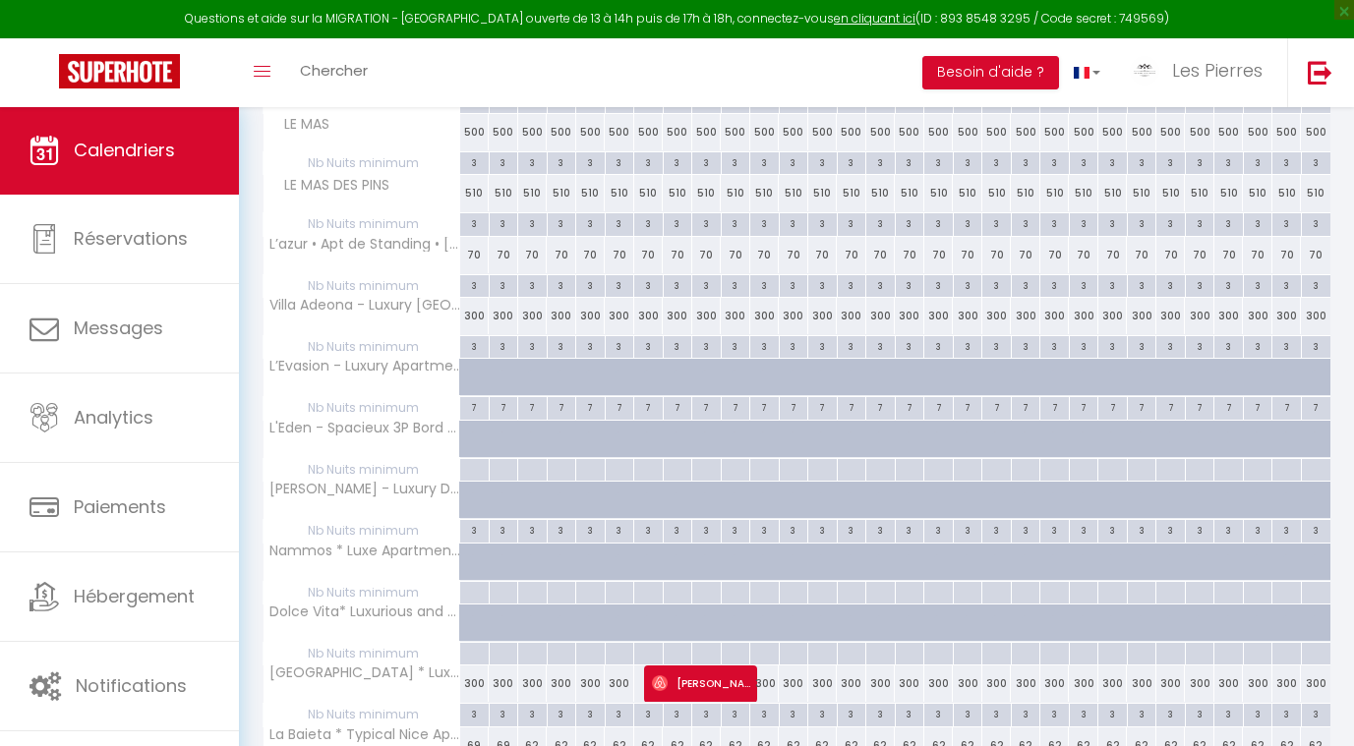
click at [479, 303] on div "300" at bounding box center [475, 316] width 30 height 36
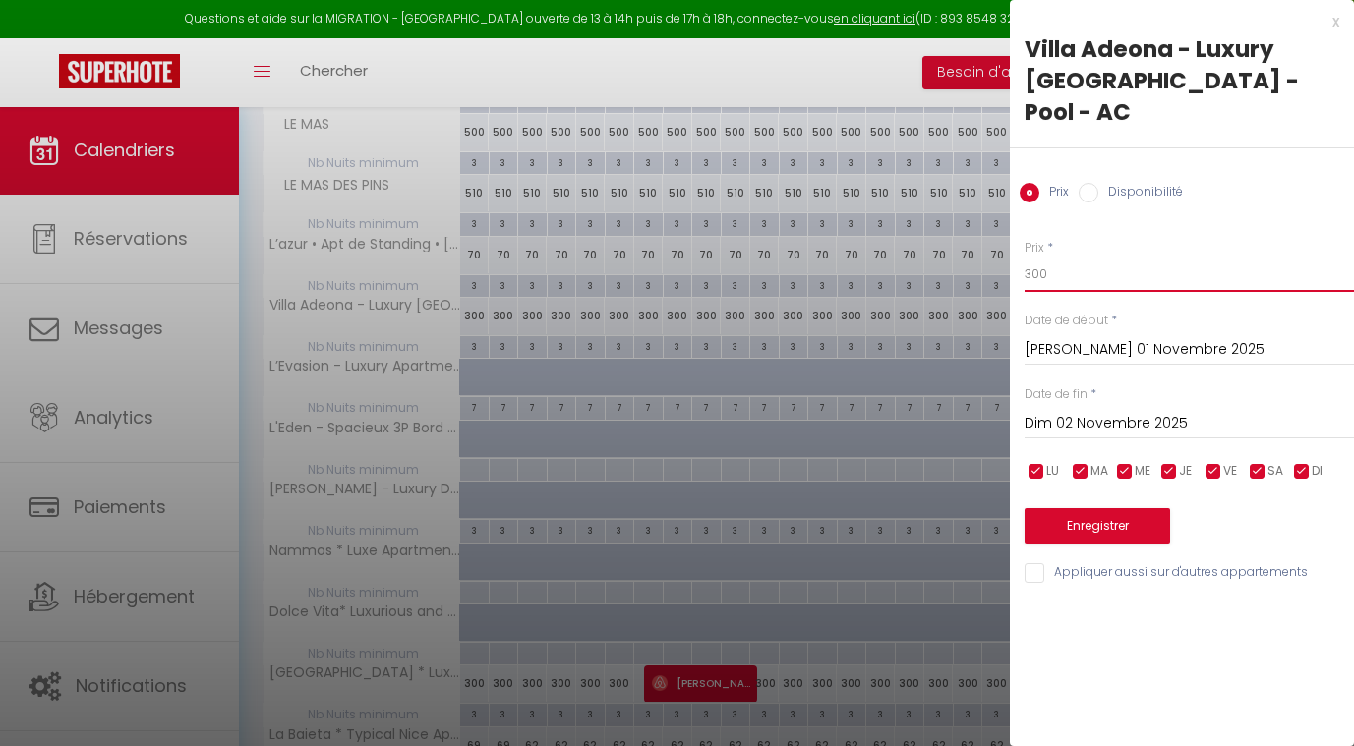
click at [1064, 257] on input "300" at bounding box center [1189, 274] width 329 height 35
click at [1075, 411] on input "Dim 02 Novembre 2025" at bounding box center [1189, 424] width 329 height 26
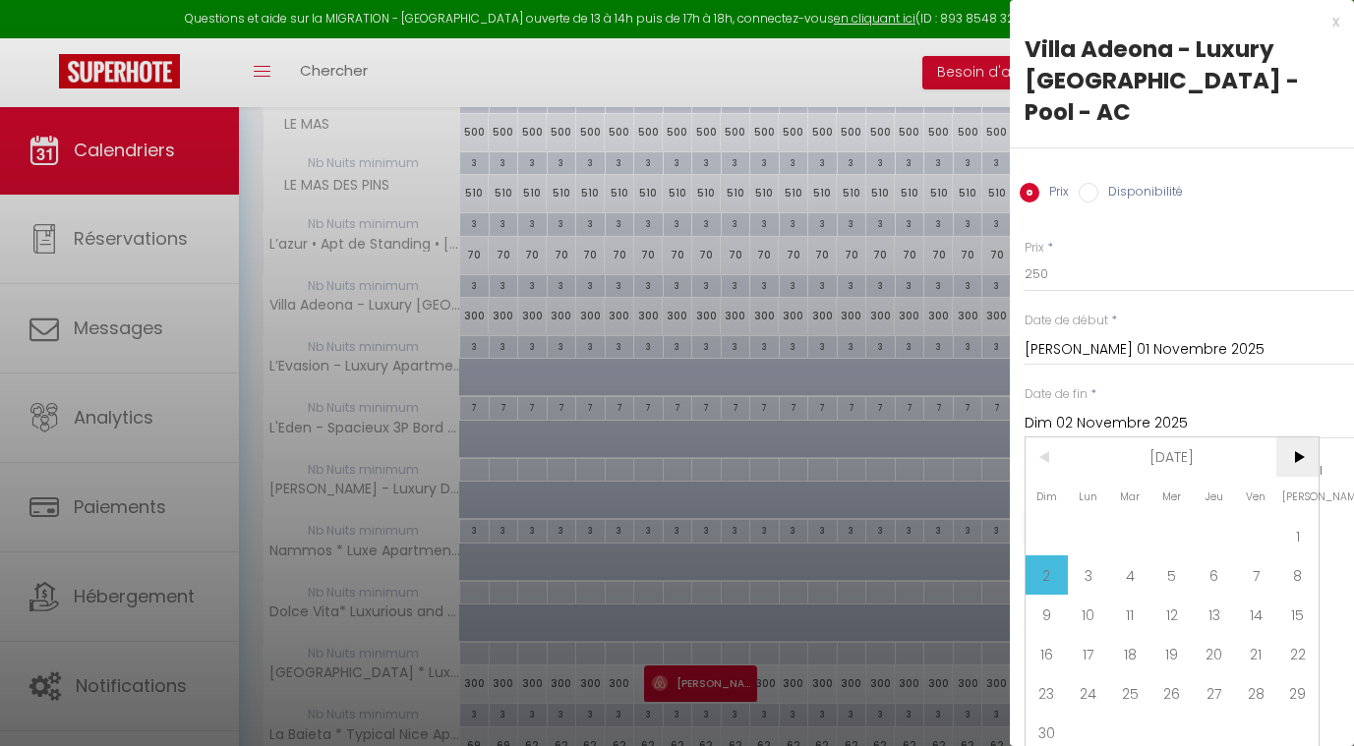
click at [1289, 438] on span ">" at bounding box center [1297, 457] width 42 height 39
click at [1094, 516] on span "1" at bounding box center [1089, 535] width 42 height 39
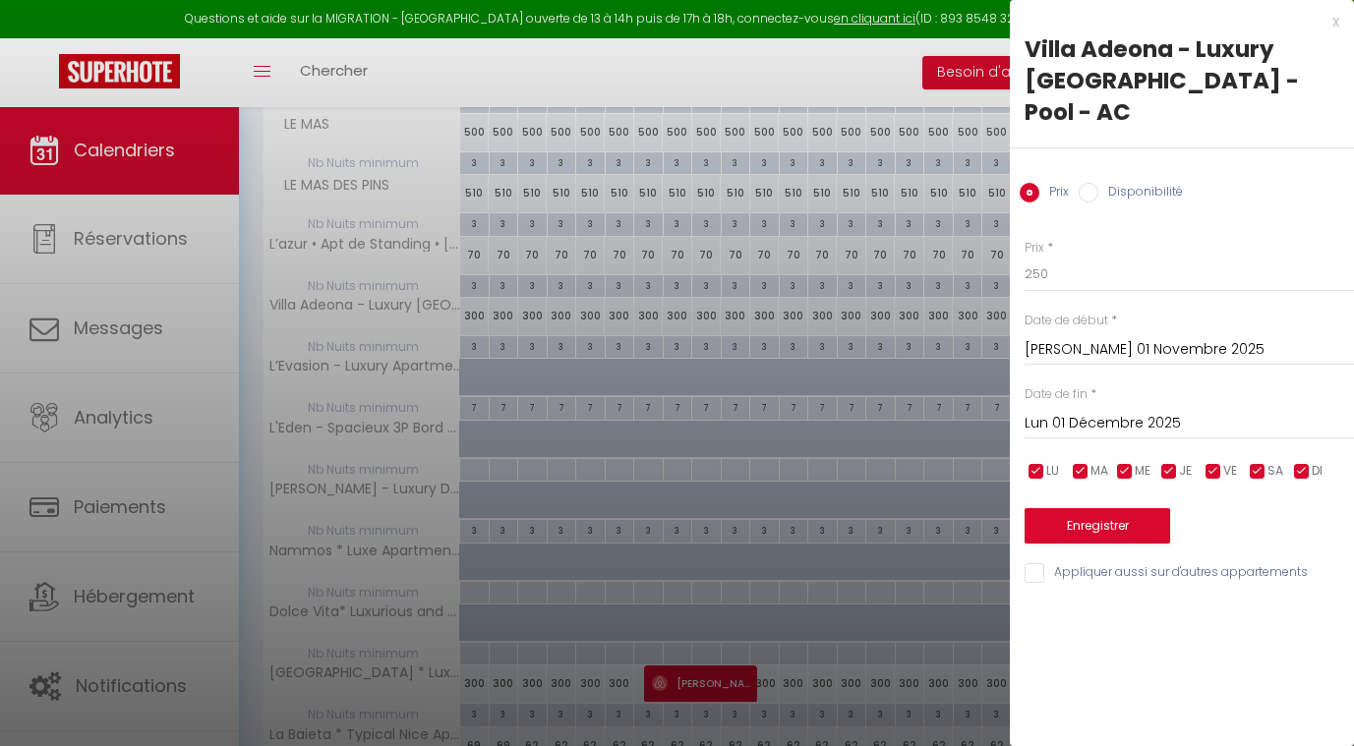
click at [1066, 508] on button "Enregistrer" at bounding box center [1098, 525] width 146 height 35
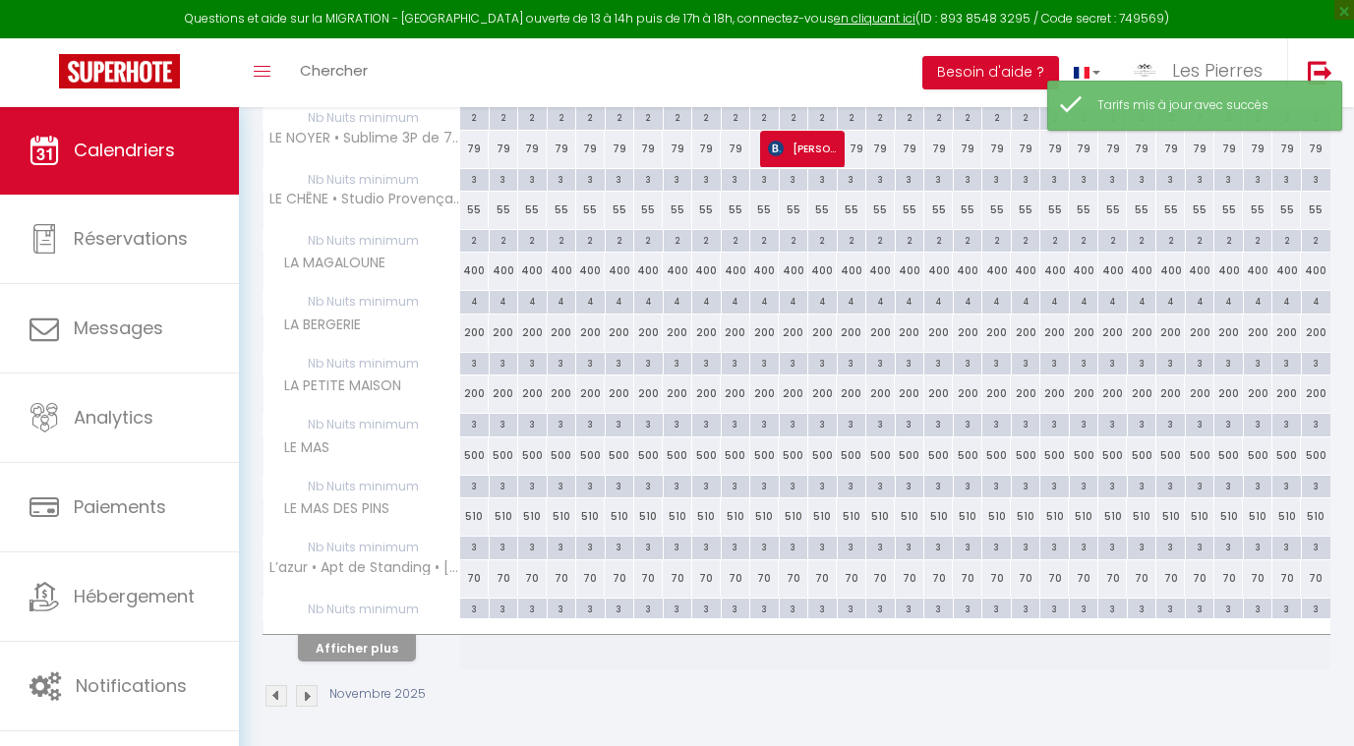
scroll to position [439, 0]
click at [321, 640] on button "Afficher plus" at bounding box center [357, 649] width 118 height 27
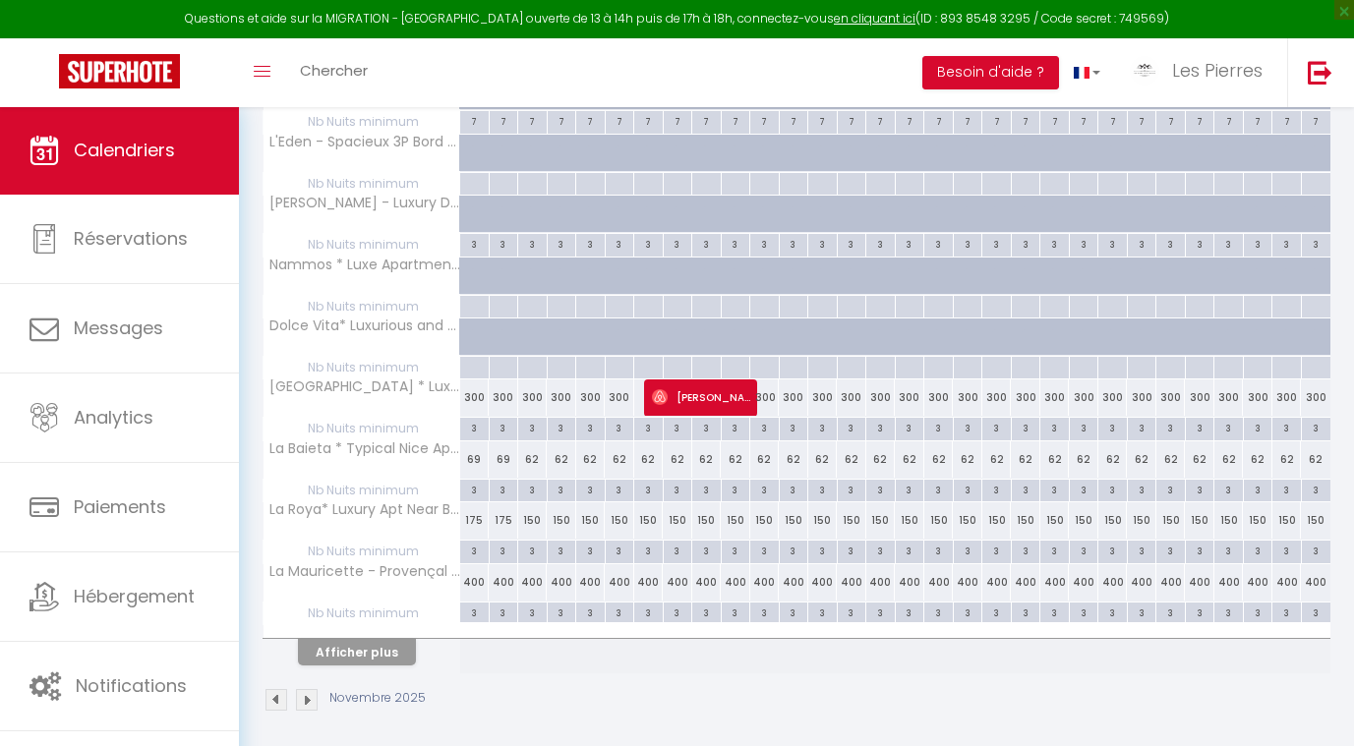
scroll to position [1048, 0]
click at [531, 454] on div "62" at bounding box center [533, 461] width 30 height 36
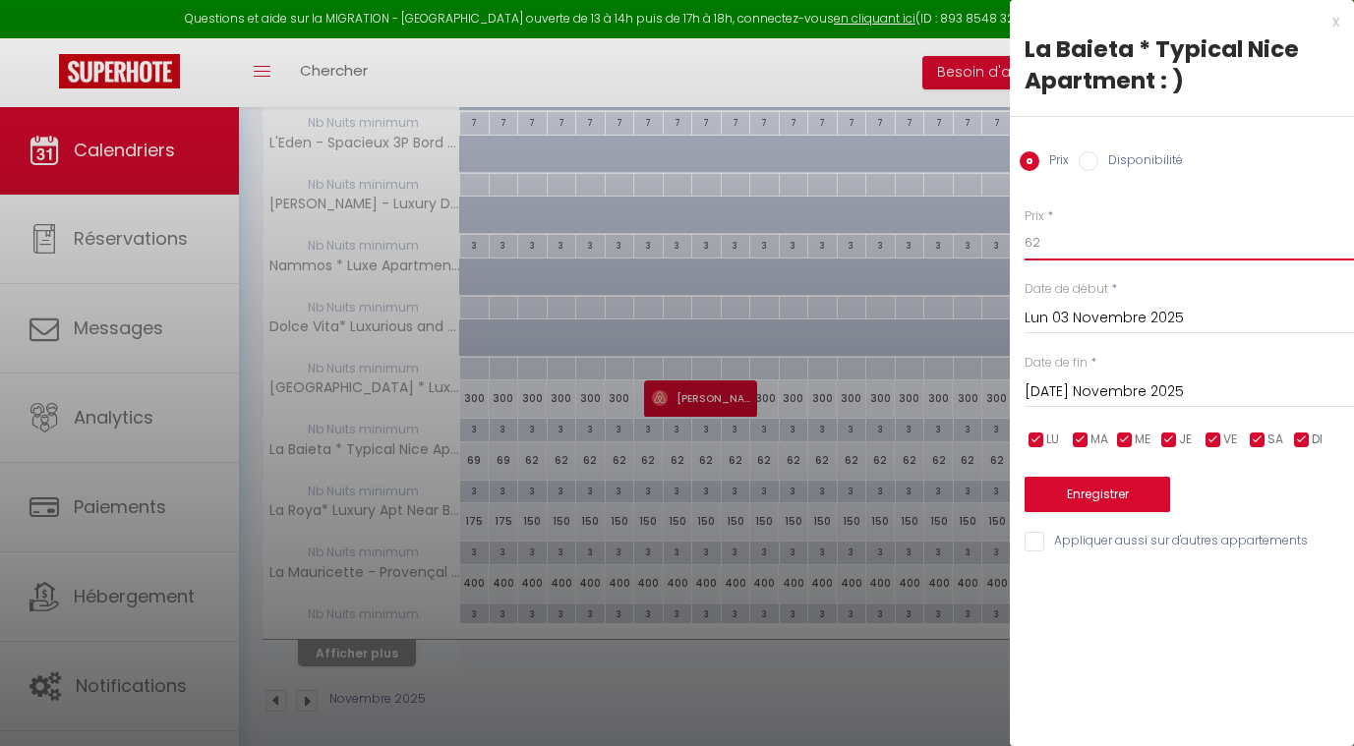
click at [1042, 236] on input "62" at bounding box center [1189, 242] width 329 height 35
click at [1059, 314] on input "Lun 03 Novembre 2025" at bounding box center [1189, 319] width 329 height 26
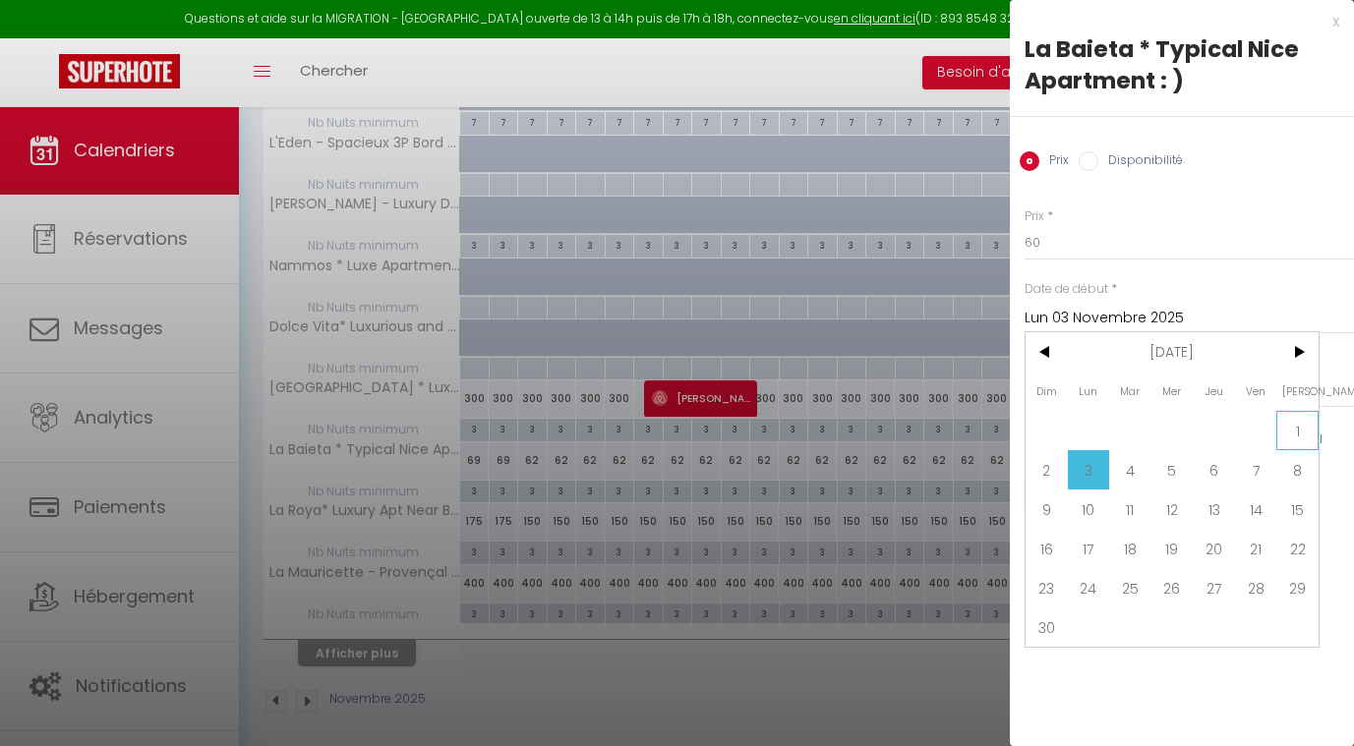
click at [1303, 419] on span "1" at bounding box center [1297, 430] width 42 height 39
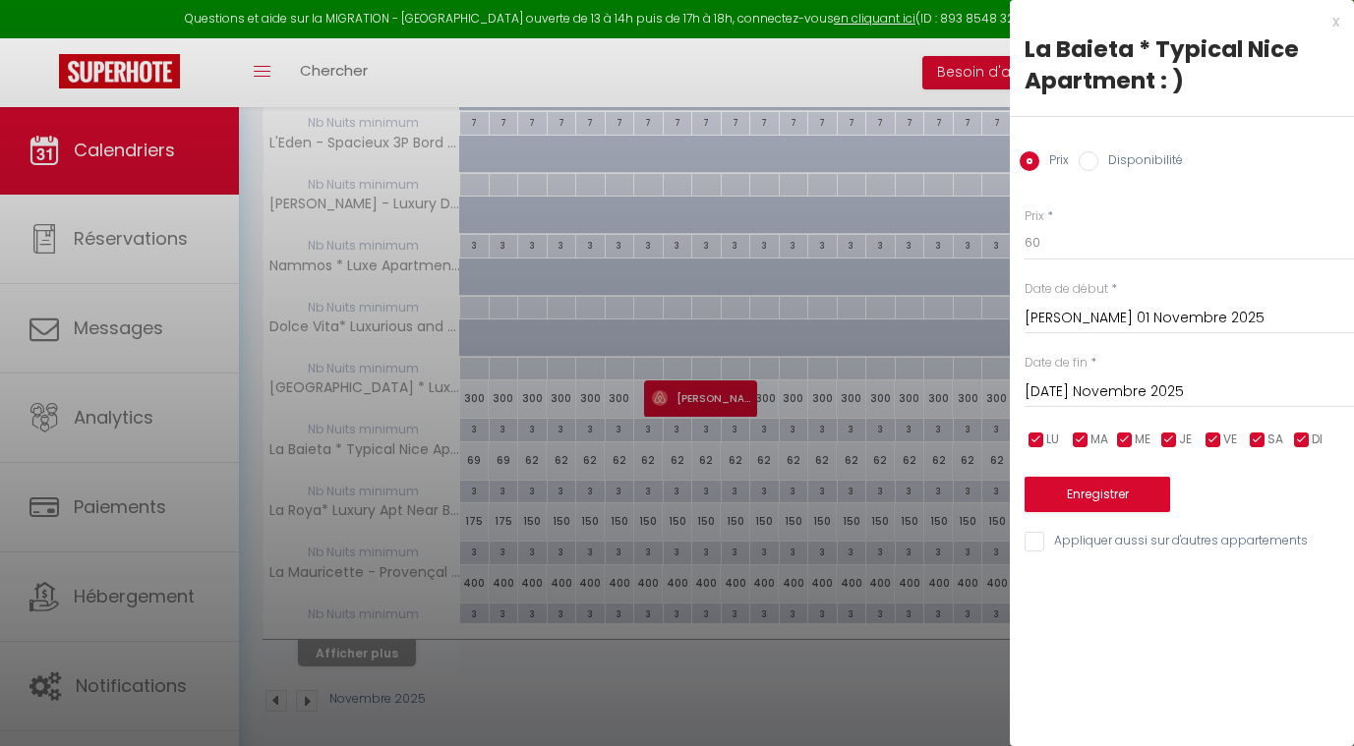
click at [1128, 384] on input "[DATE] Novembre 2025" at bounding box center [1189, 393] width 329 height 26
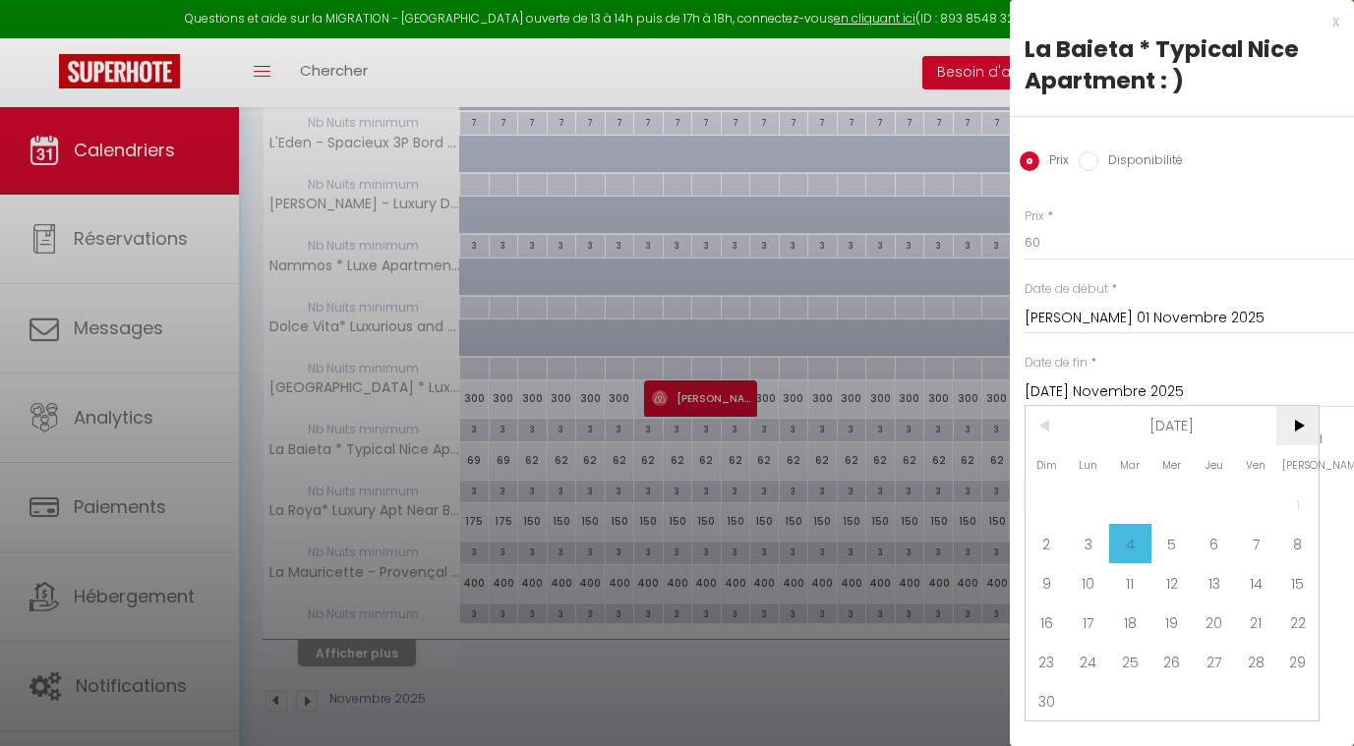
click at [1292, 422] on span ">" at bounding box center [1297, 425] width 42 height 39
click at [1088, 500] on span "1" at bounding box center [1089, 504] width 42 height 39
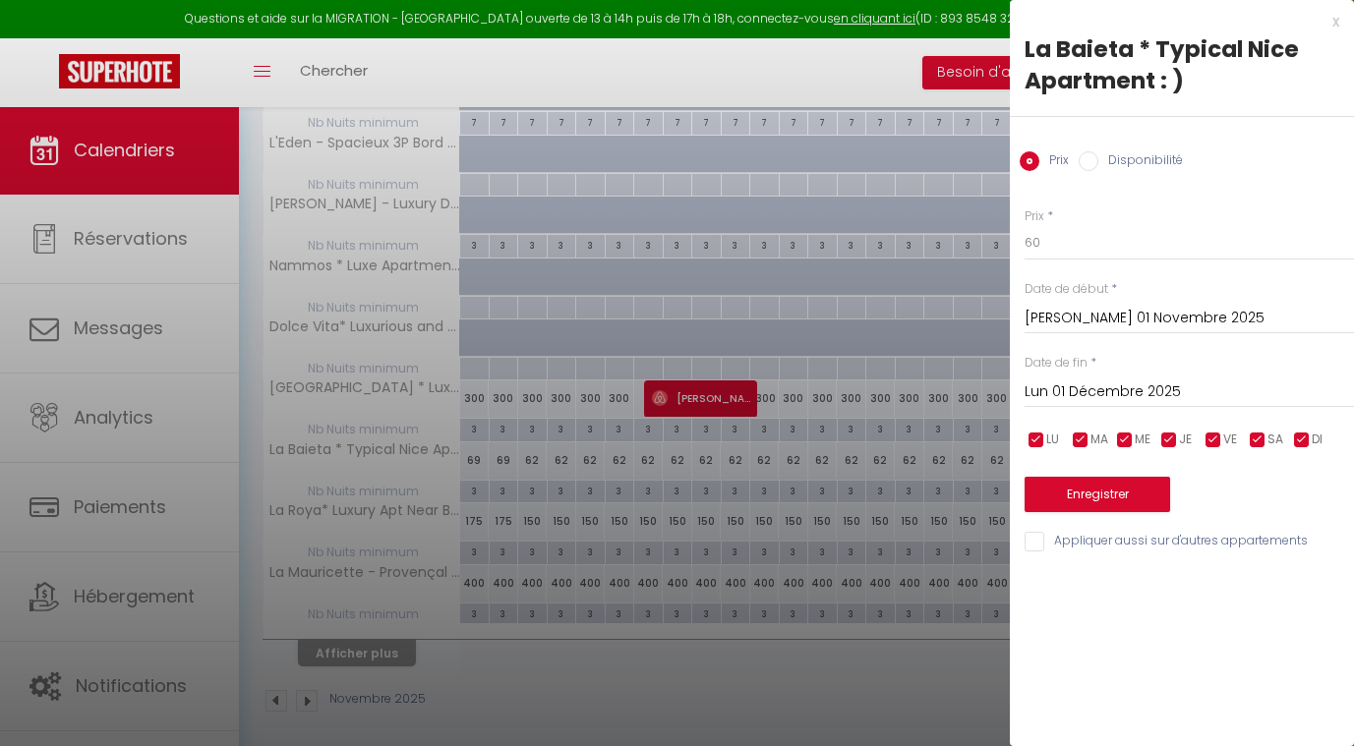
click at [1072, 480] on button "Enregistrer" at bounding box center [1098, 494] width 146 height 35
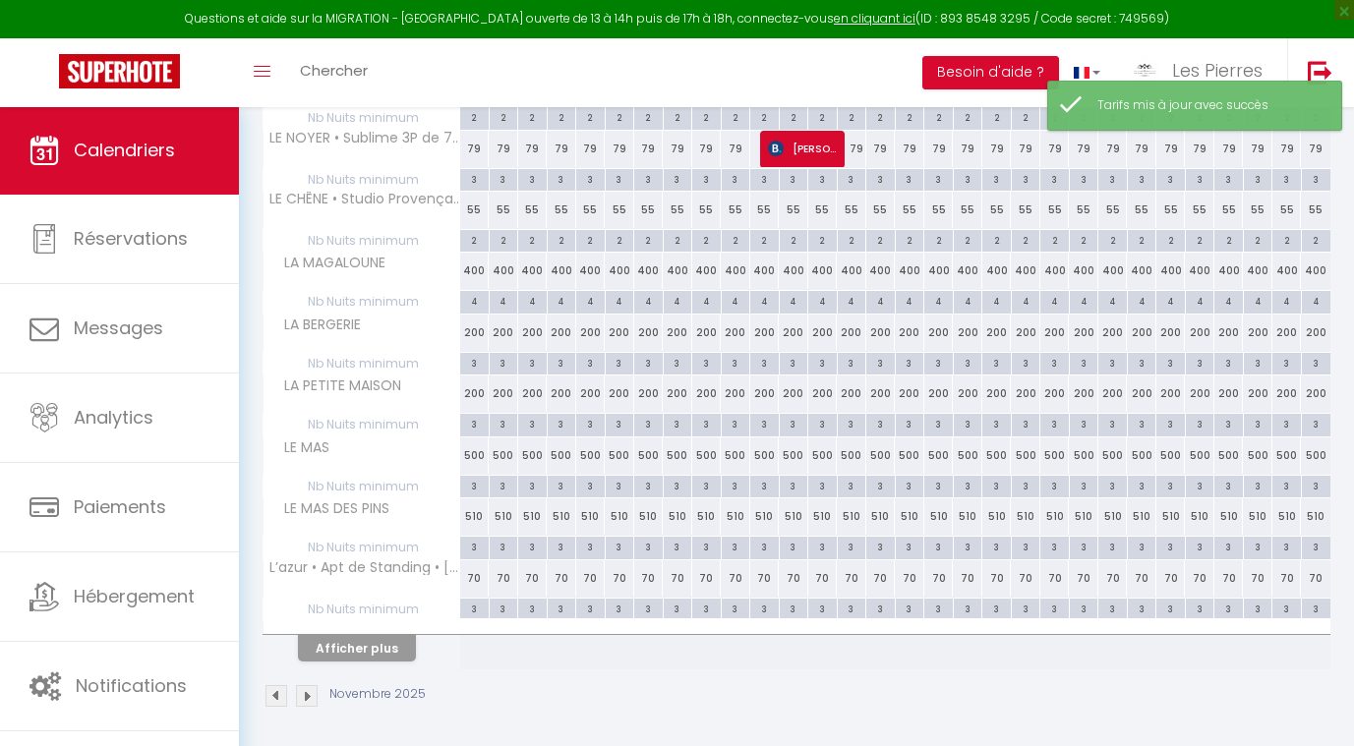
scroll to position [439, 0]
click at [372, 638] on button "Afficher plus" at bounding box center [357, 649] width 118 height 27
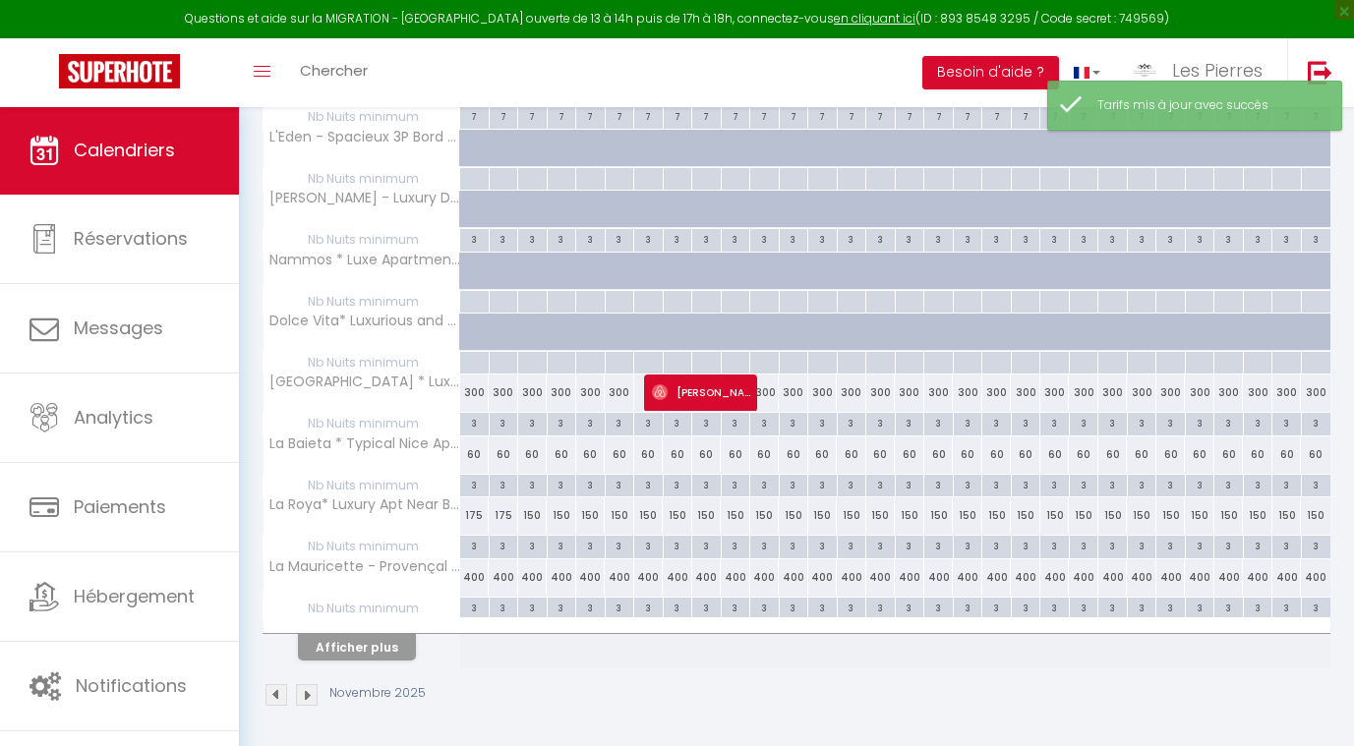
scroll to position [1048, 0]
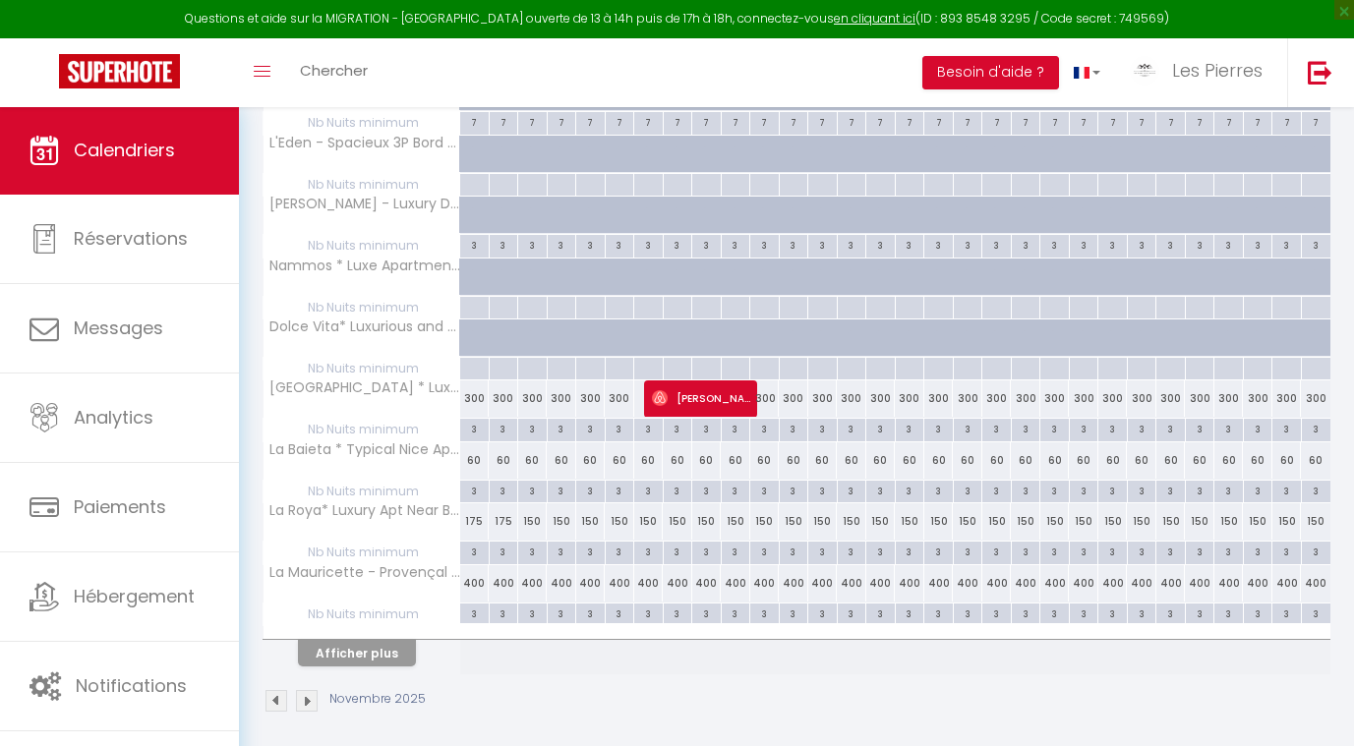
click at [348, 646] on button "Afficher plus" at bounding box center [357, 653] width 118 height 27
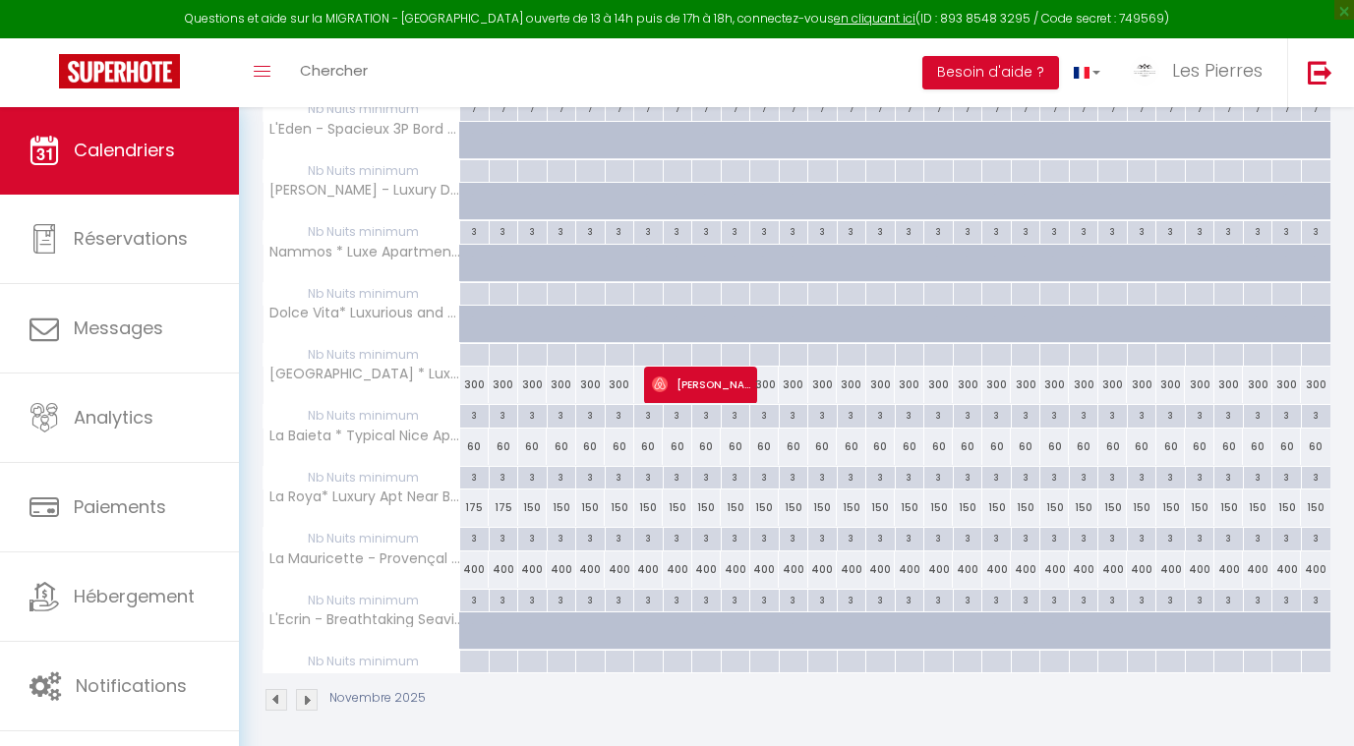
scroll to position [1061, 0]
click at [530, 503] on div "150" at bounding box center [533, 509] width 30 height 36
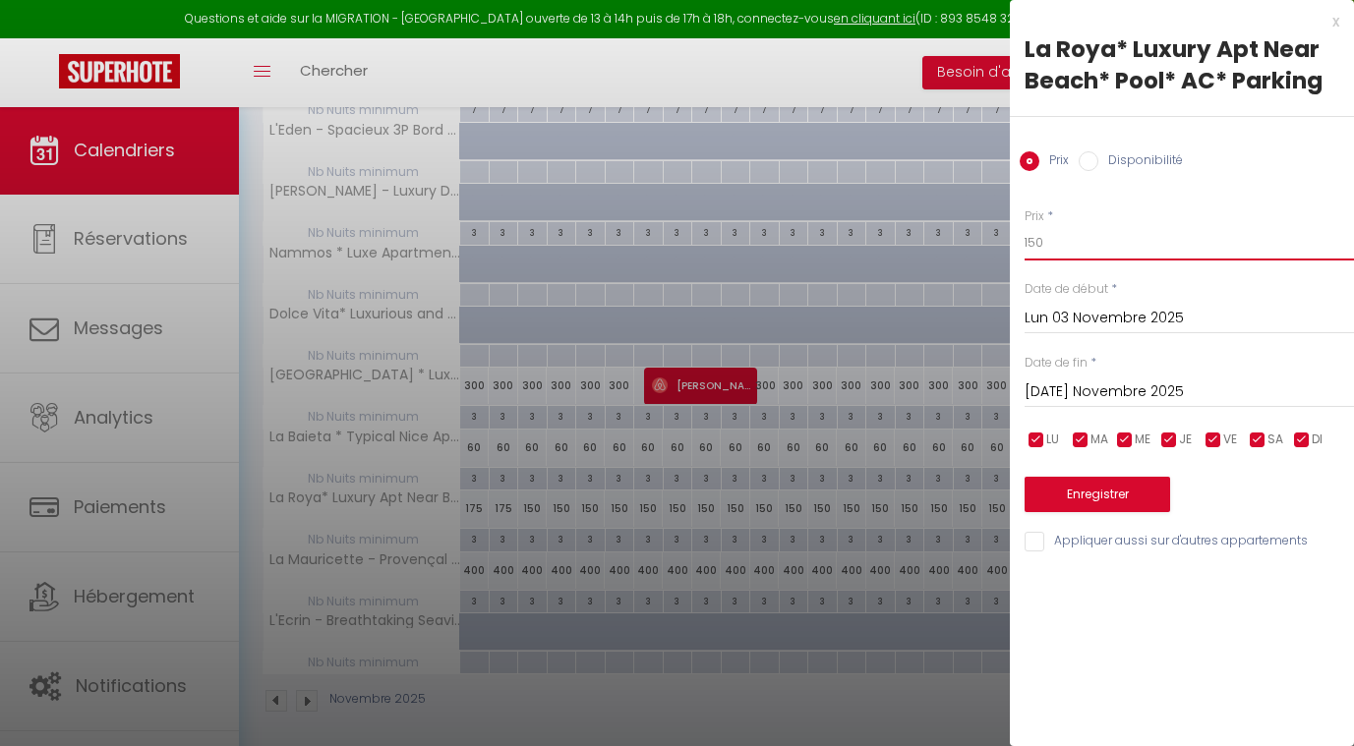
click at [1055, 242] on input "150" at bounding box center [1189, 242] width 329 height 35
click at [1054, 314] on input "Lun 03 Novembre 2025" at bounding box center [1189, 319] width 329 height 26
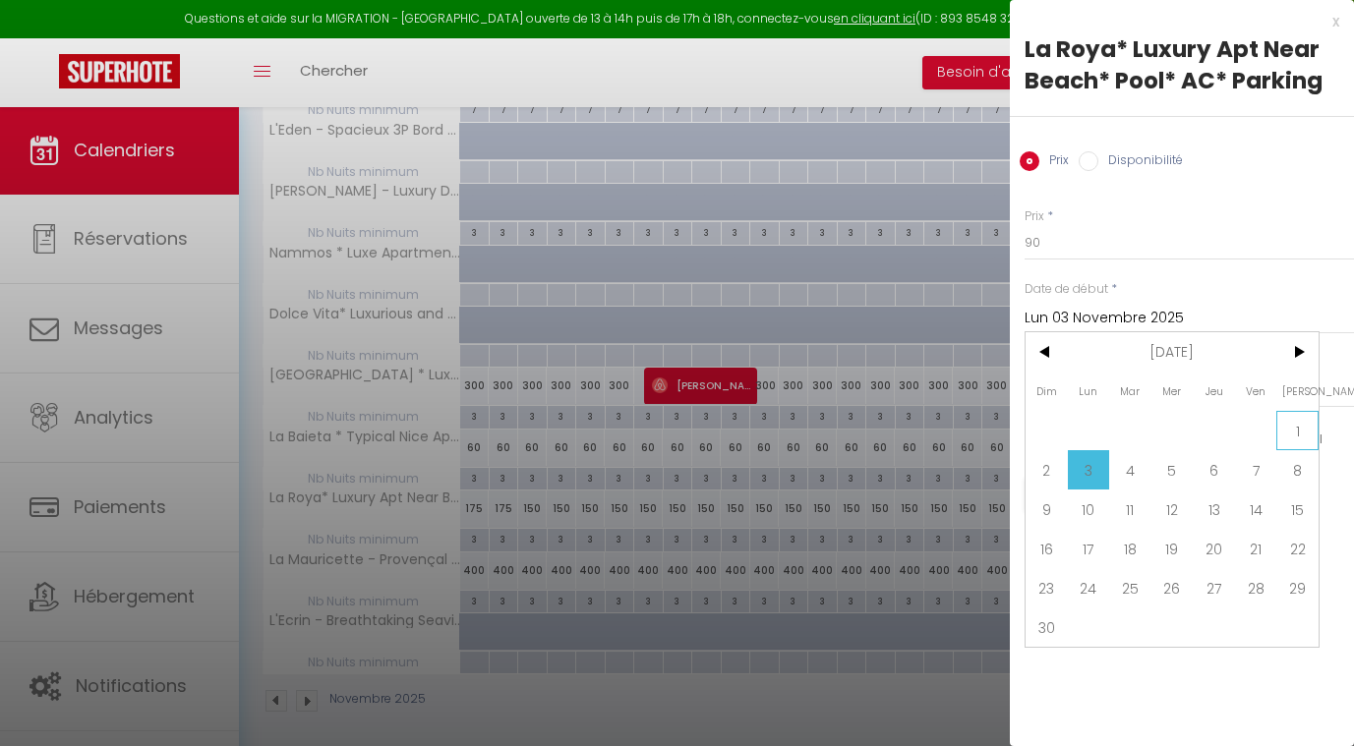
click at [1306, 437] on span "1" at bounding box center [1297, 430] width 42 height 39
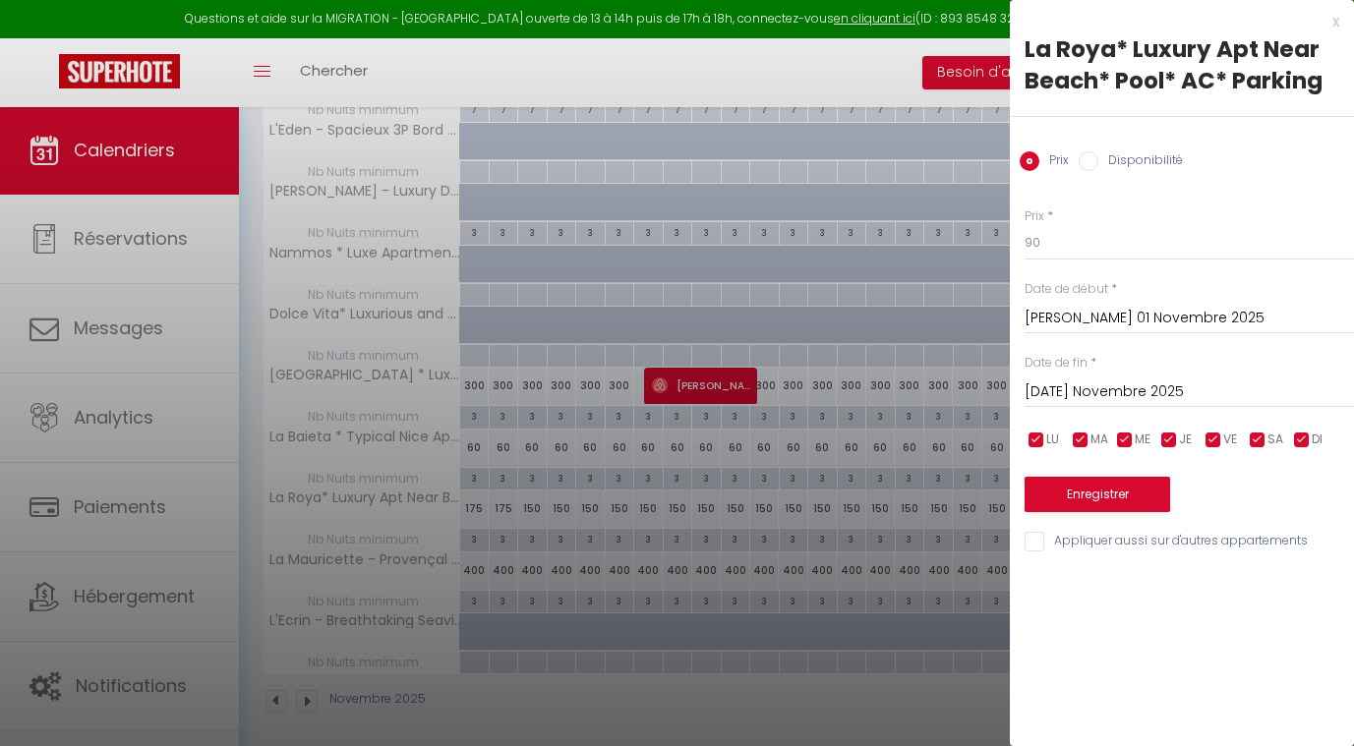
click at [1102, 390] on input "[DATE] Novembre 2025" at bounding box center [1189, 393] width 329 height 26
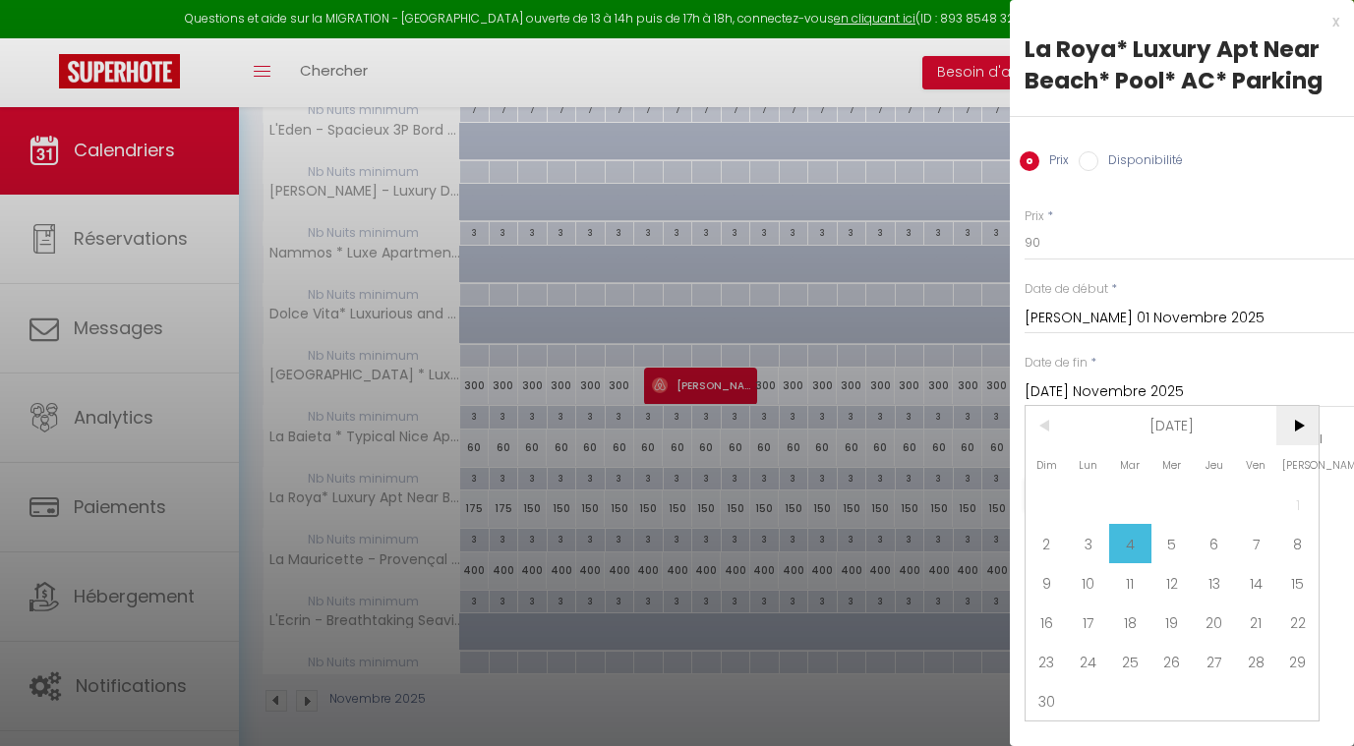
click at [1294, 432] on span ">" at bounding box center [1297, 425] width 42 height 39
click at [1095, 503] on span "1" at bounding box center [1089, 504] width 42 height 39
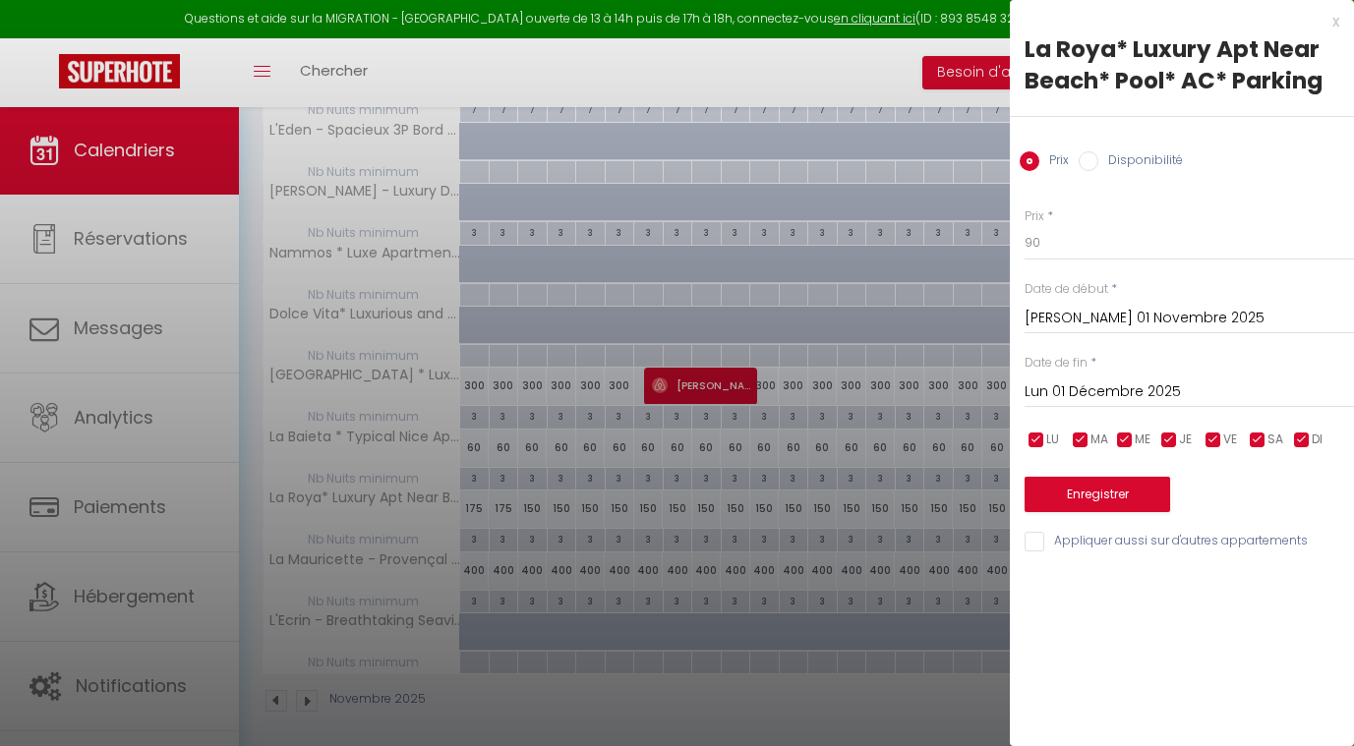
click at [1084, 482] on button "Enregistrer" at bounding box center [1098, 494] width 146 height 35
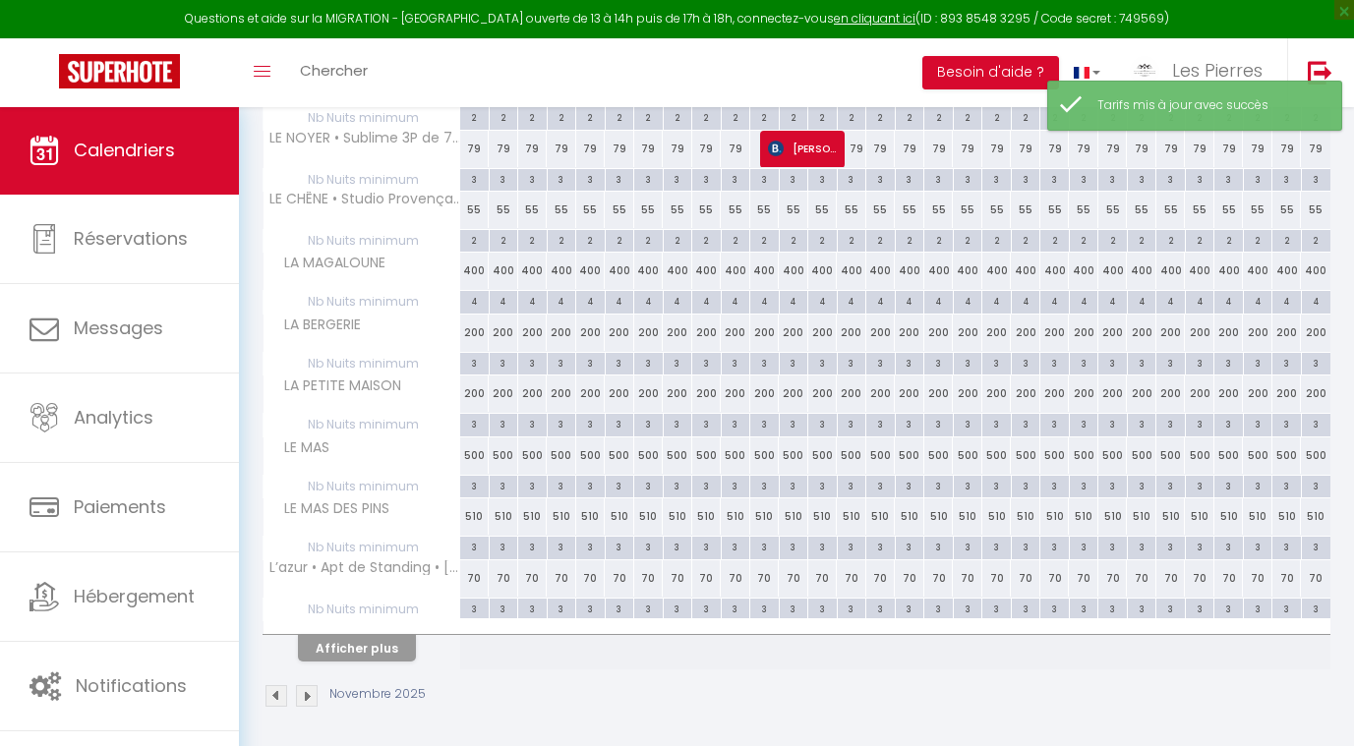
scroll to position [439, 0]
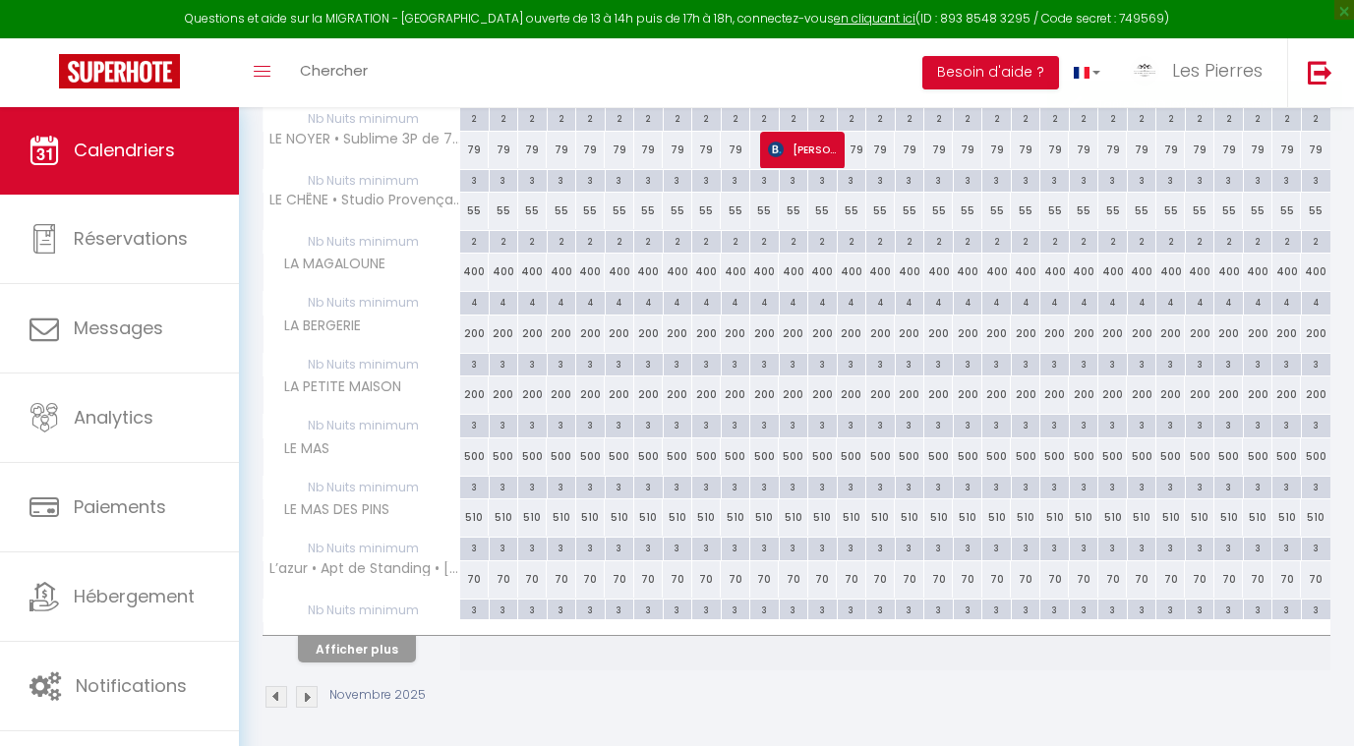
click at [406, 641] on button "Afficher plus" at bounding box center [357, 649] width 118 height 27
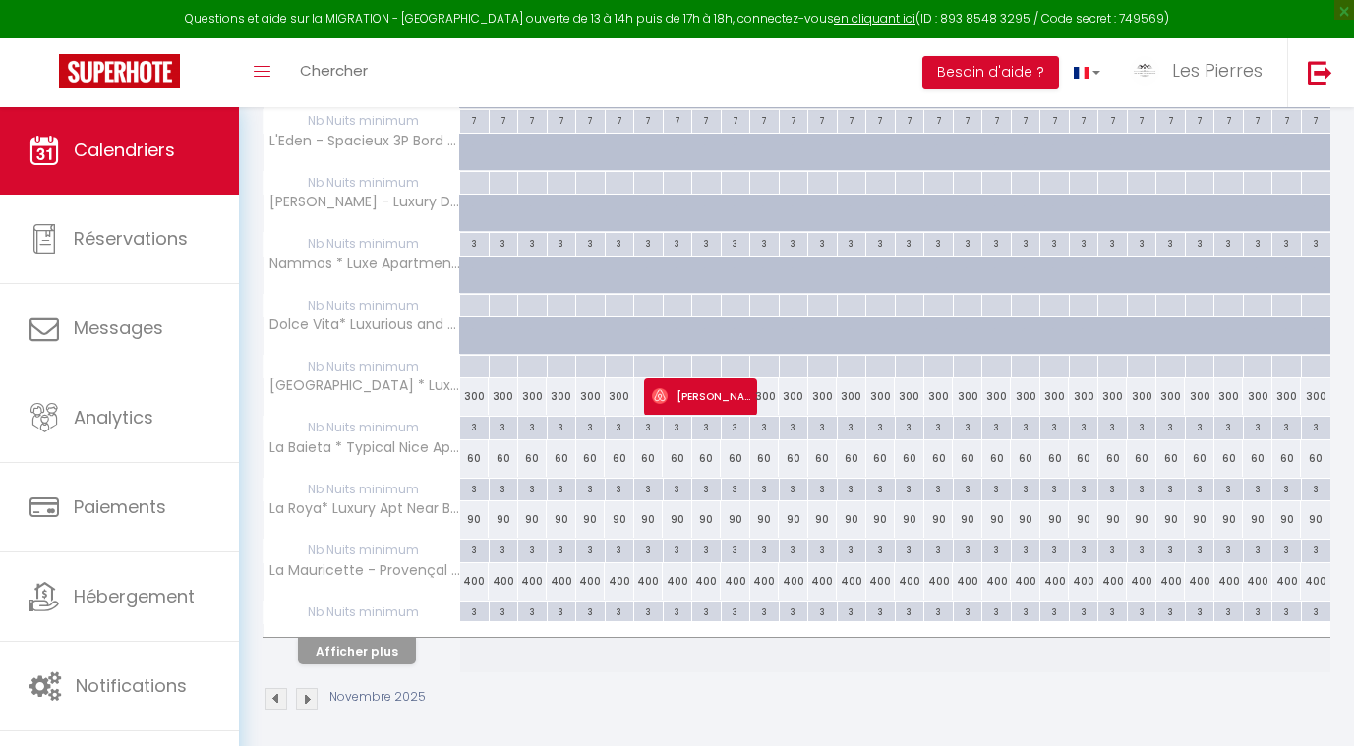
scroll to position [1048, 0]
click at [482, 572] on div "400" at bounding box center [475, 583] width 30 height 36
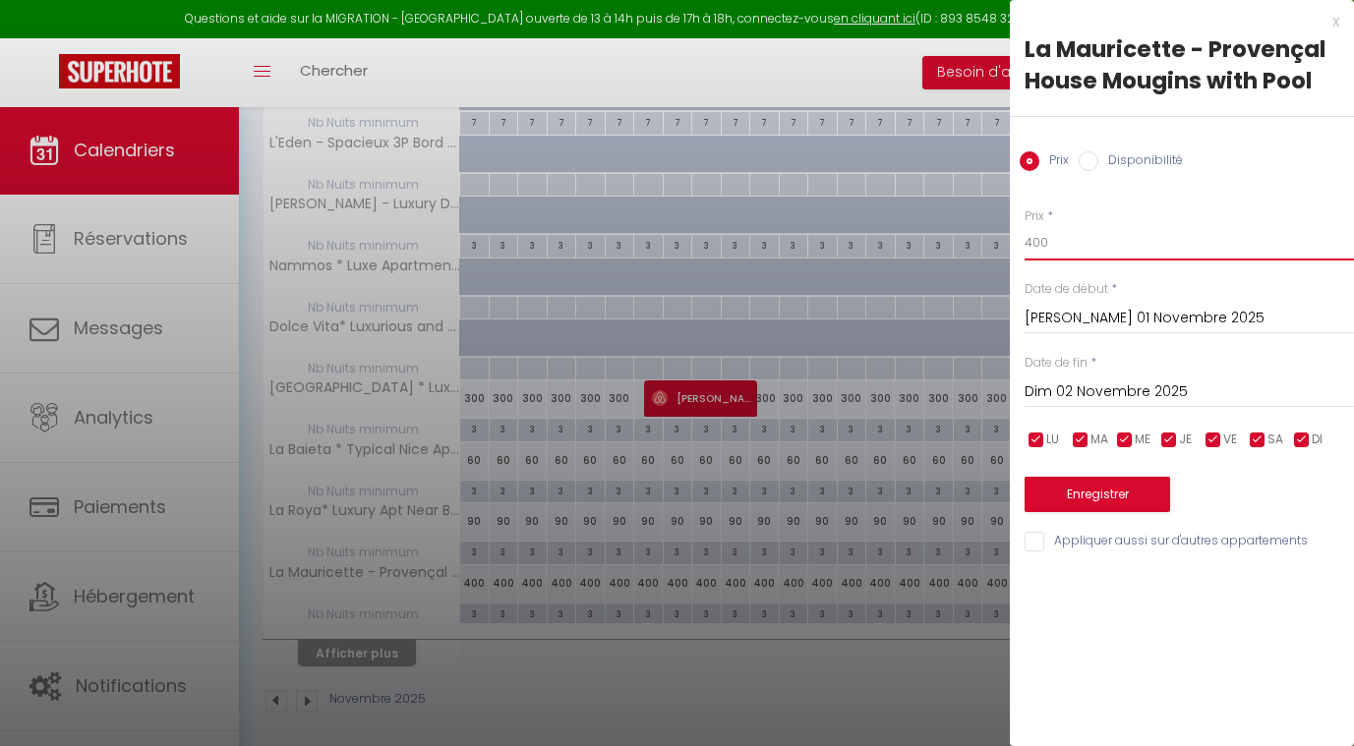
click at [1047, 250] on input "400" at bounding box center [1189, 242] width 329 height 35
click at [1093, 317] on input "[PERSON_NAME] 01 Novembre 2025" at bounding box center [1189, 319] width 329 height 26
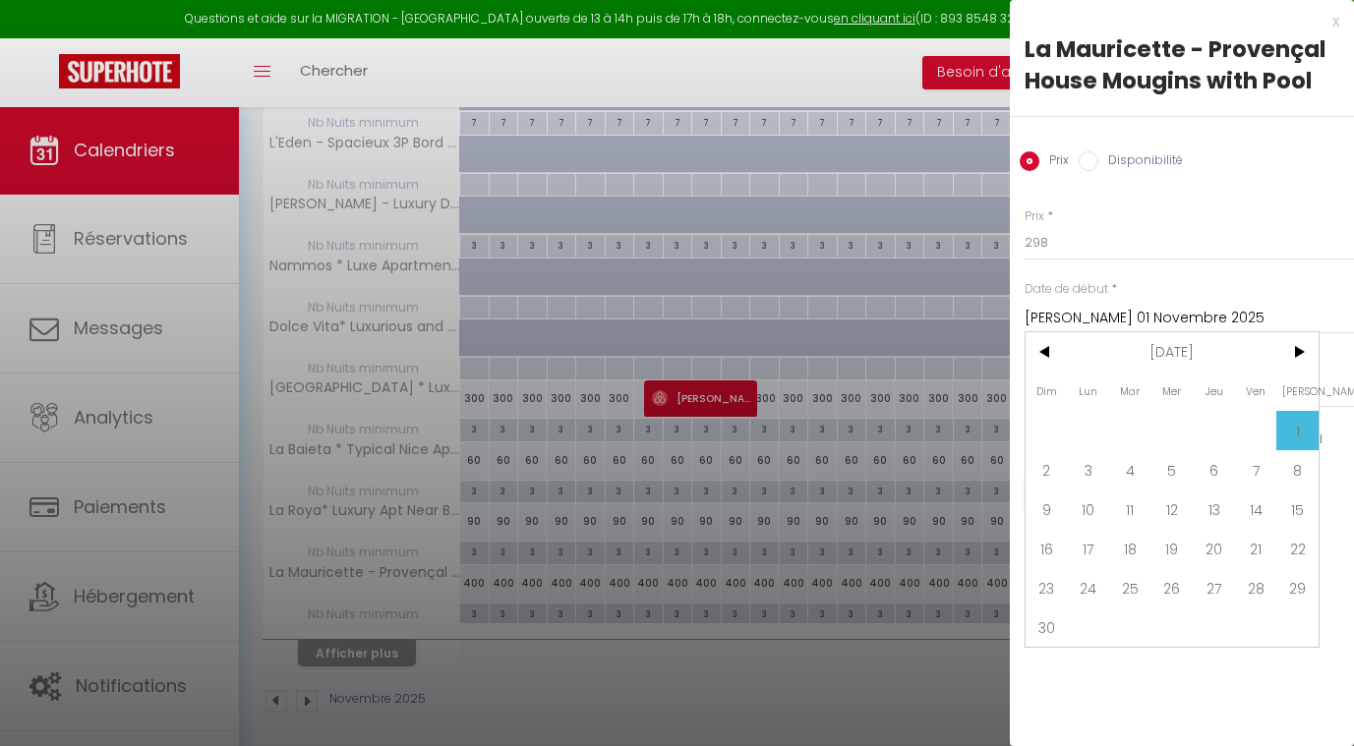
click at [1231, 296] on div "Date de début * [PERSON_NAME] 01 Novembre 2025 < [DATE] > Dim Lun Mar Mer Jeu V…" at bounding box center [1189, 307] width 329 height 54
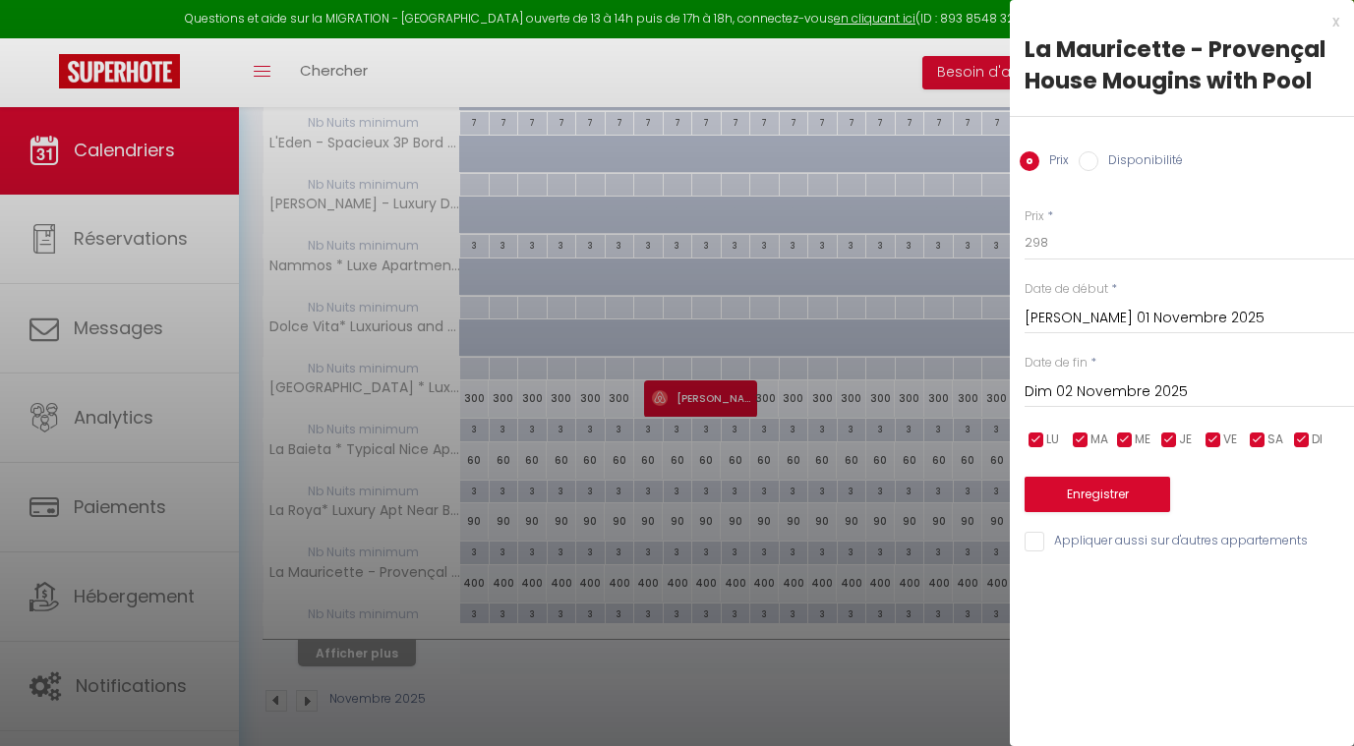
click at [1108, 396] on input "Dim 02 Novembre 2025" at bounding box center [1189, 393] width 329 height 26
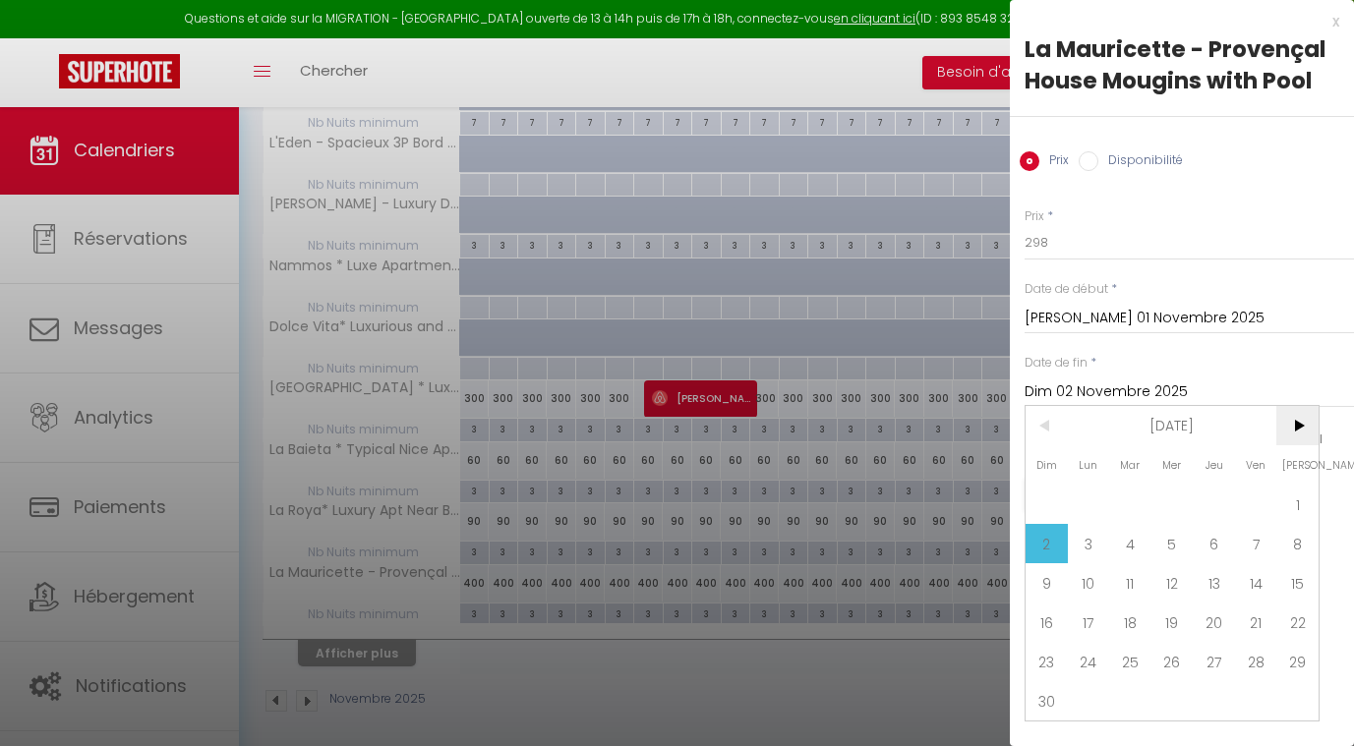
click at [1299, 415] on span ">" at bounding box center [1297, 425] width 42 height 39
click at [1075, 504] on span "1" at bounding box center [1089, 504] width 42 height 39
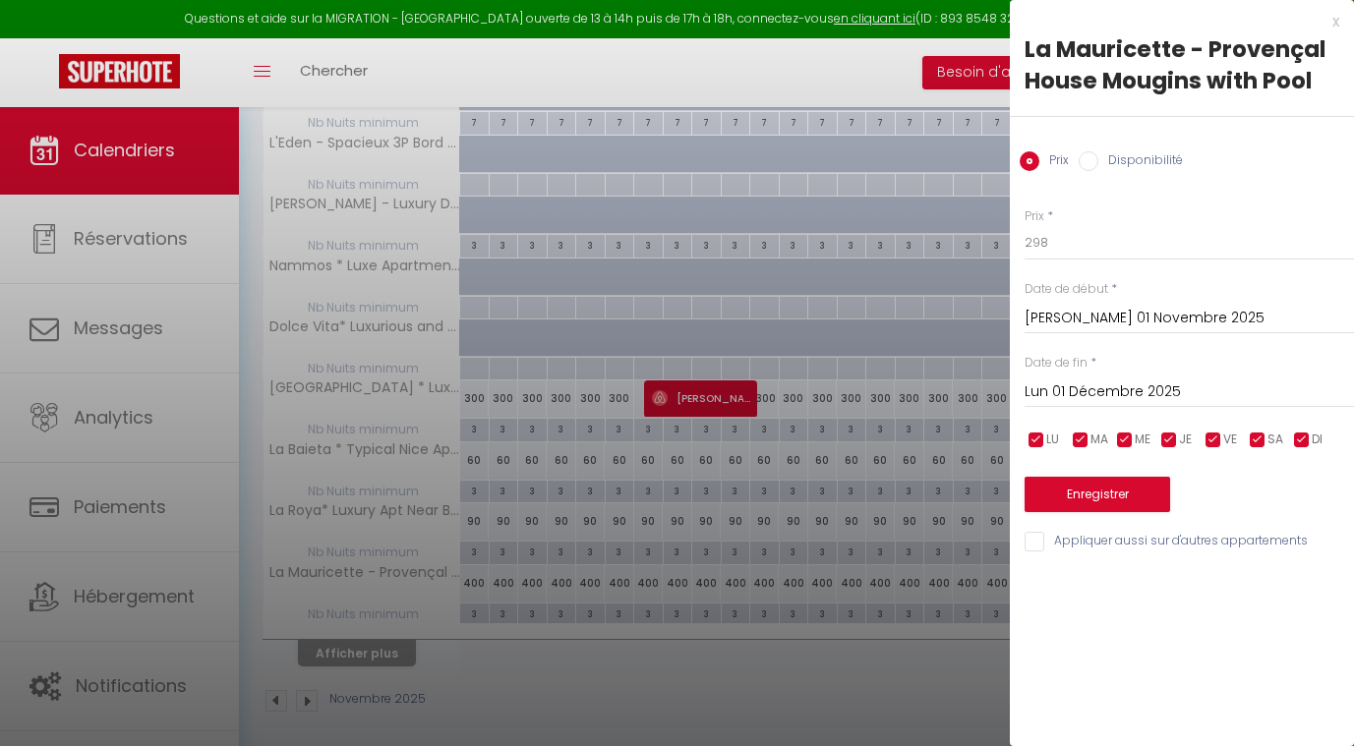
click at [1075, 493] on button "Enregistrer" at bounding box center [1098, 494] width 146 height 35
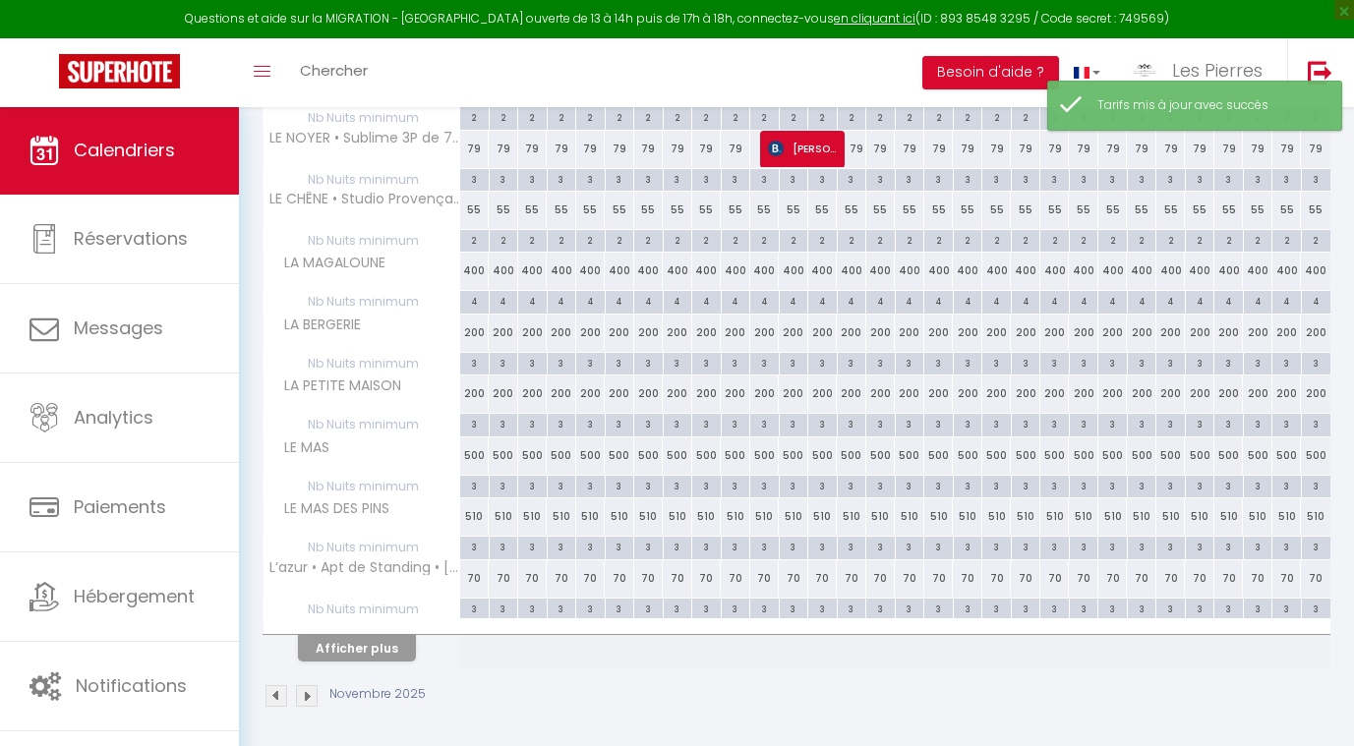
scroll to position [439, 0]
click at [369, 643] on button "Afficher plus" at bounding box center [357, 649] width 118 height 27
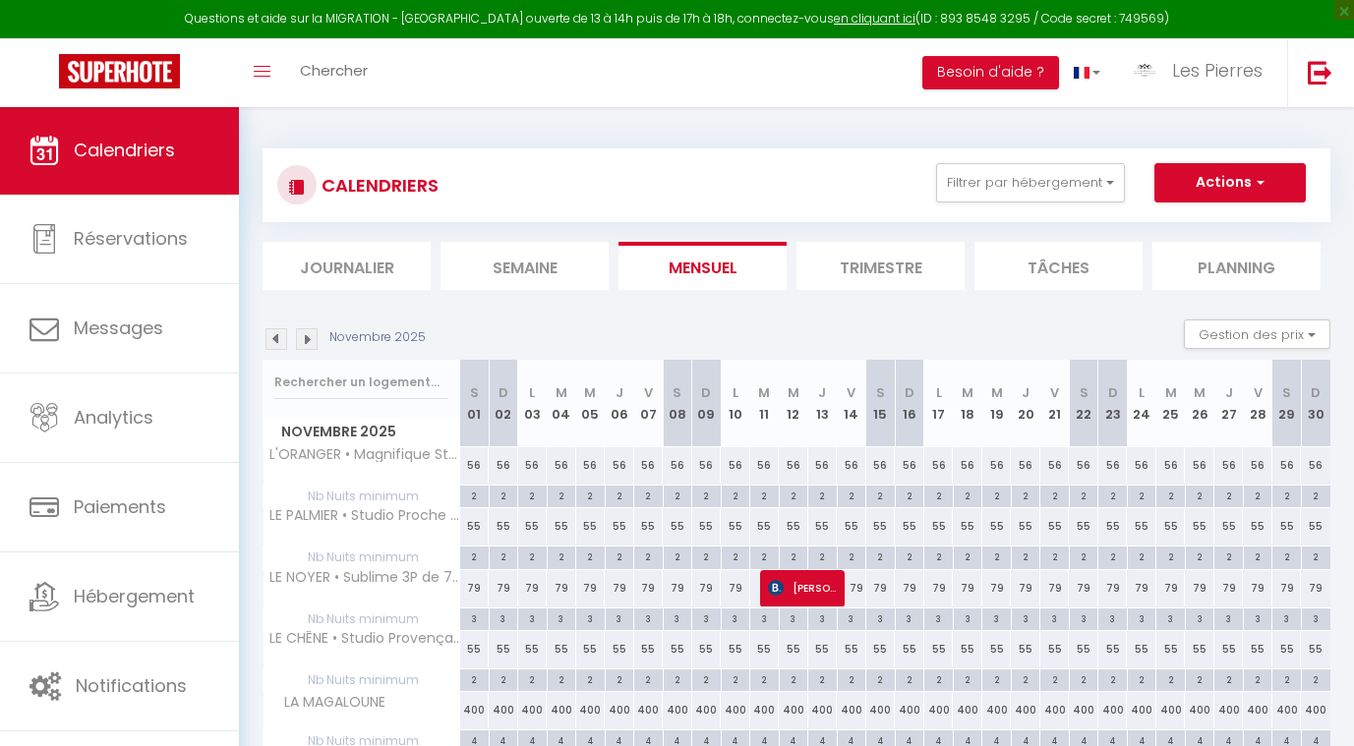
scroll to position [0, 0]
click at [281, 333] on img at bounding box center [277, 339] width 22 height 22
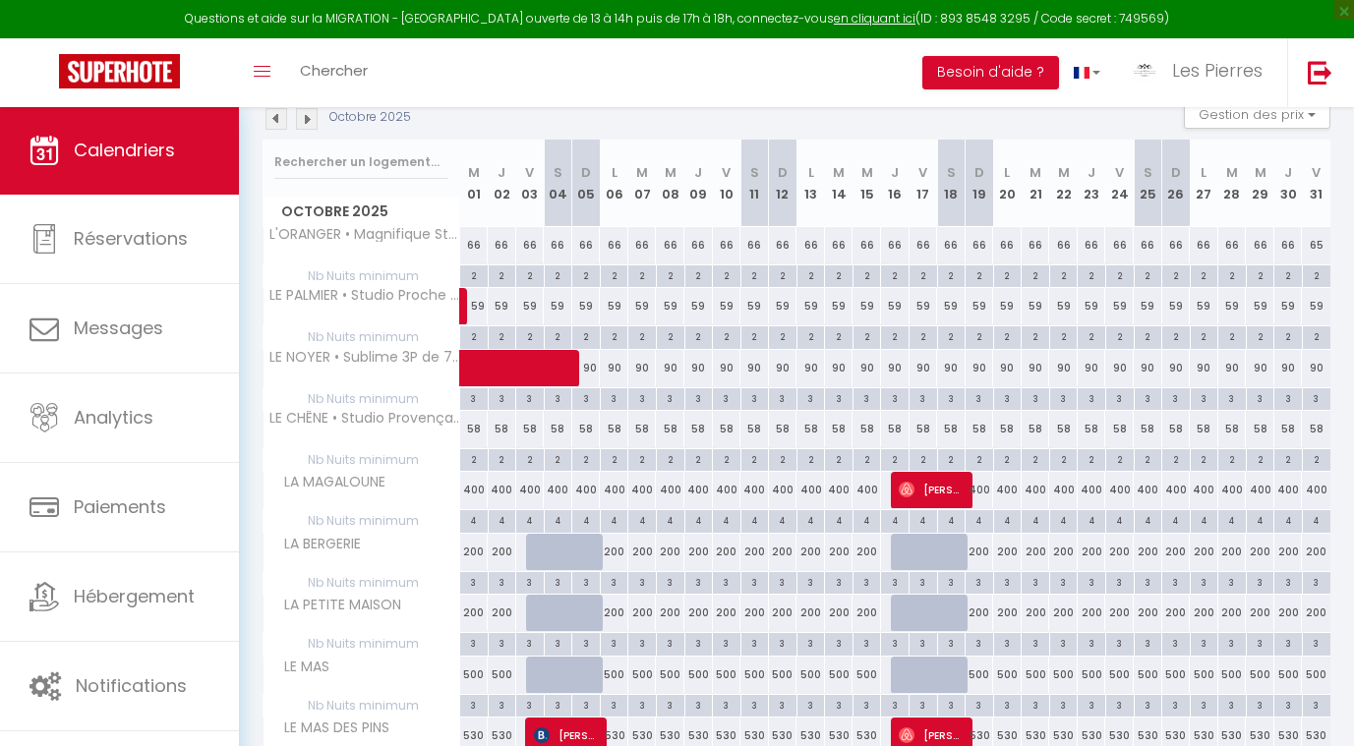
scroll to position [214, 0]
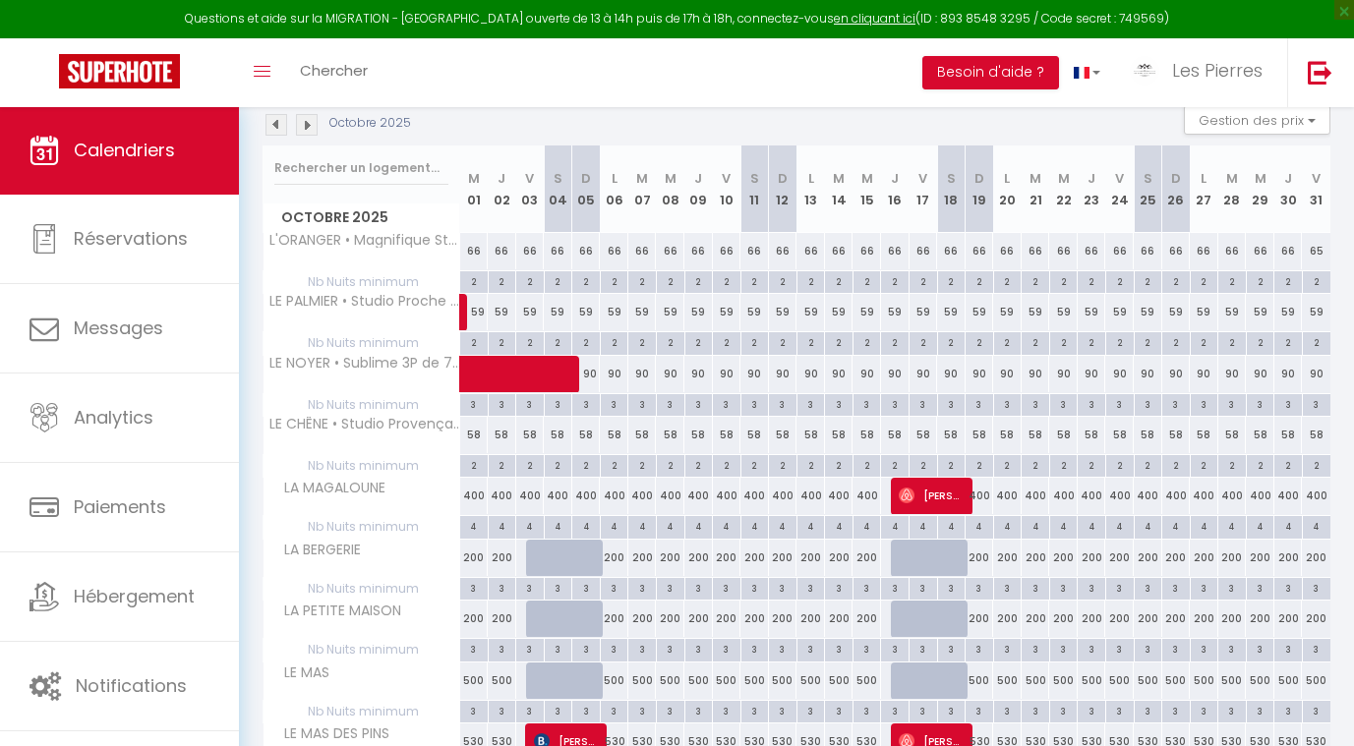
click at [310, 120] on img at bounding box center [307, 125] width 22 height 22
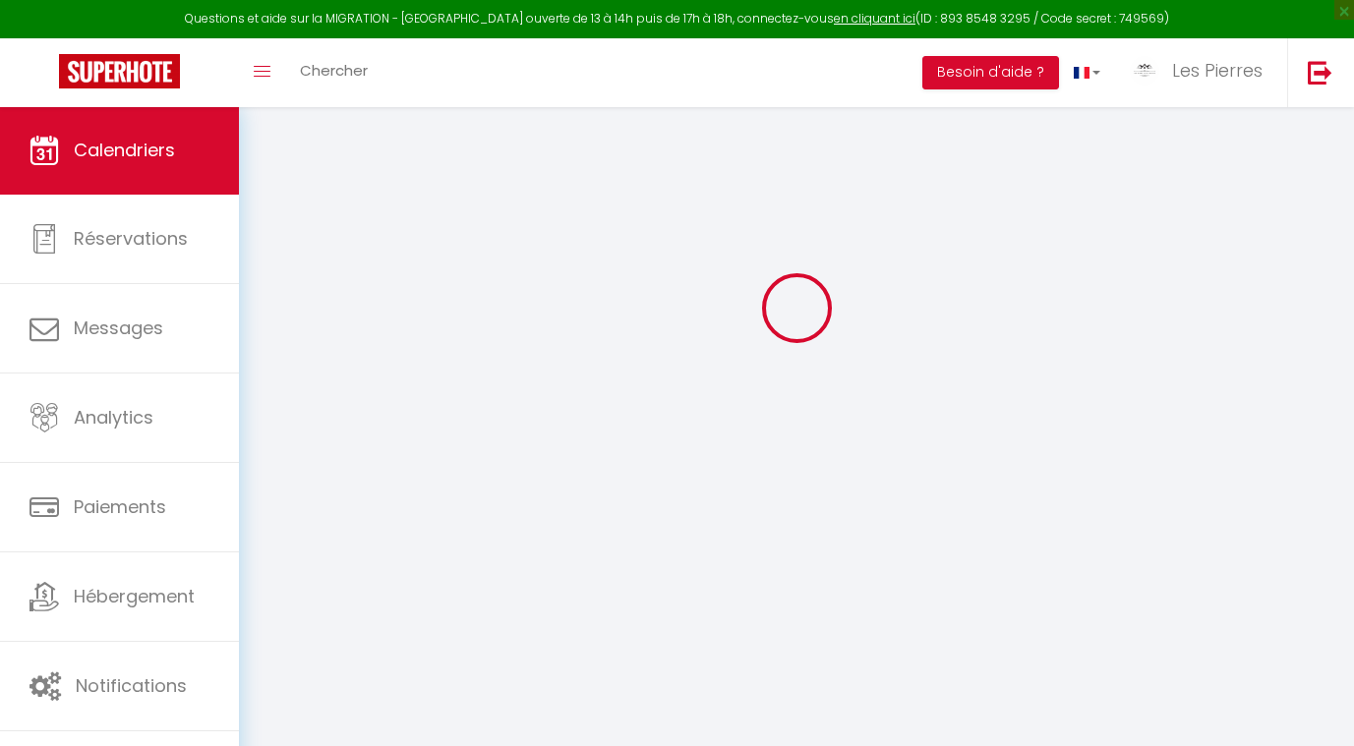
scroll to position [106, 0]
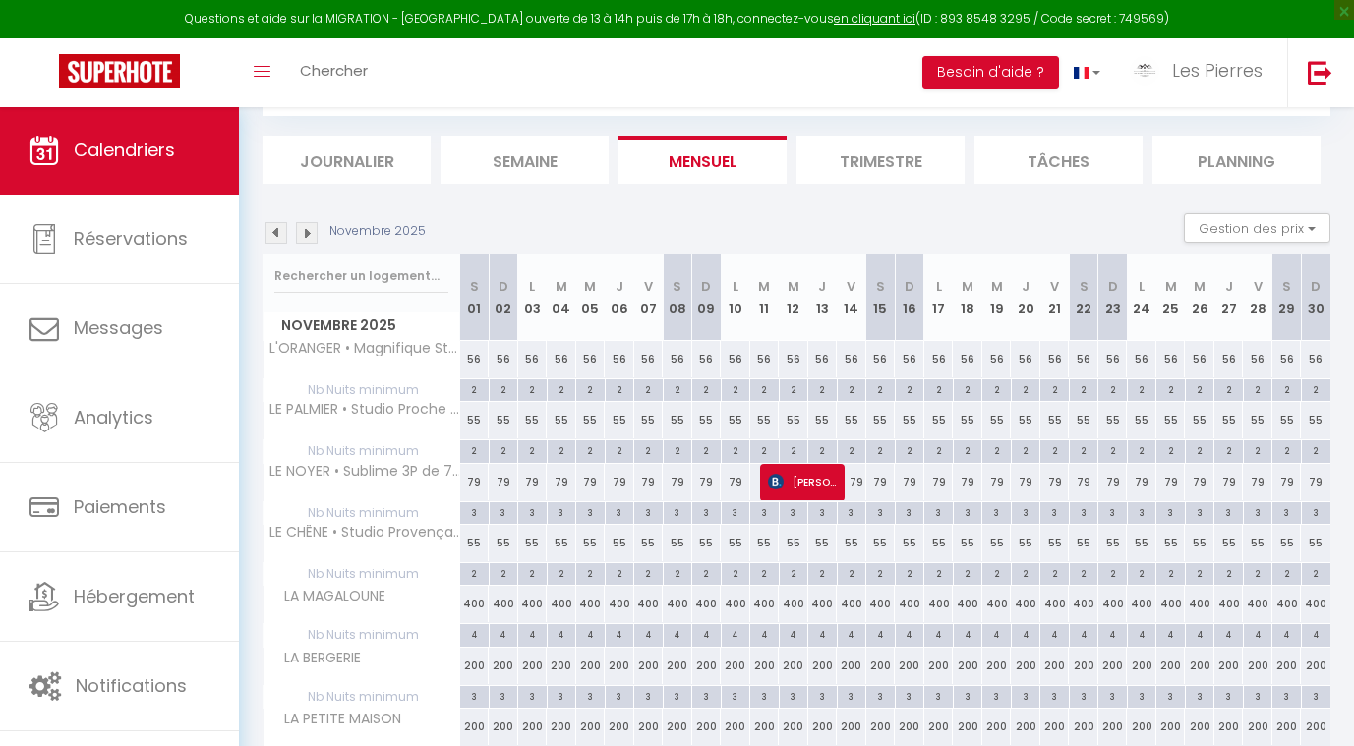
click at [272, 235] on img at bounding box center [277, 233] width 22 height 22
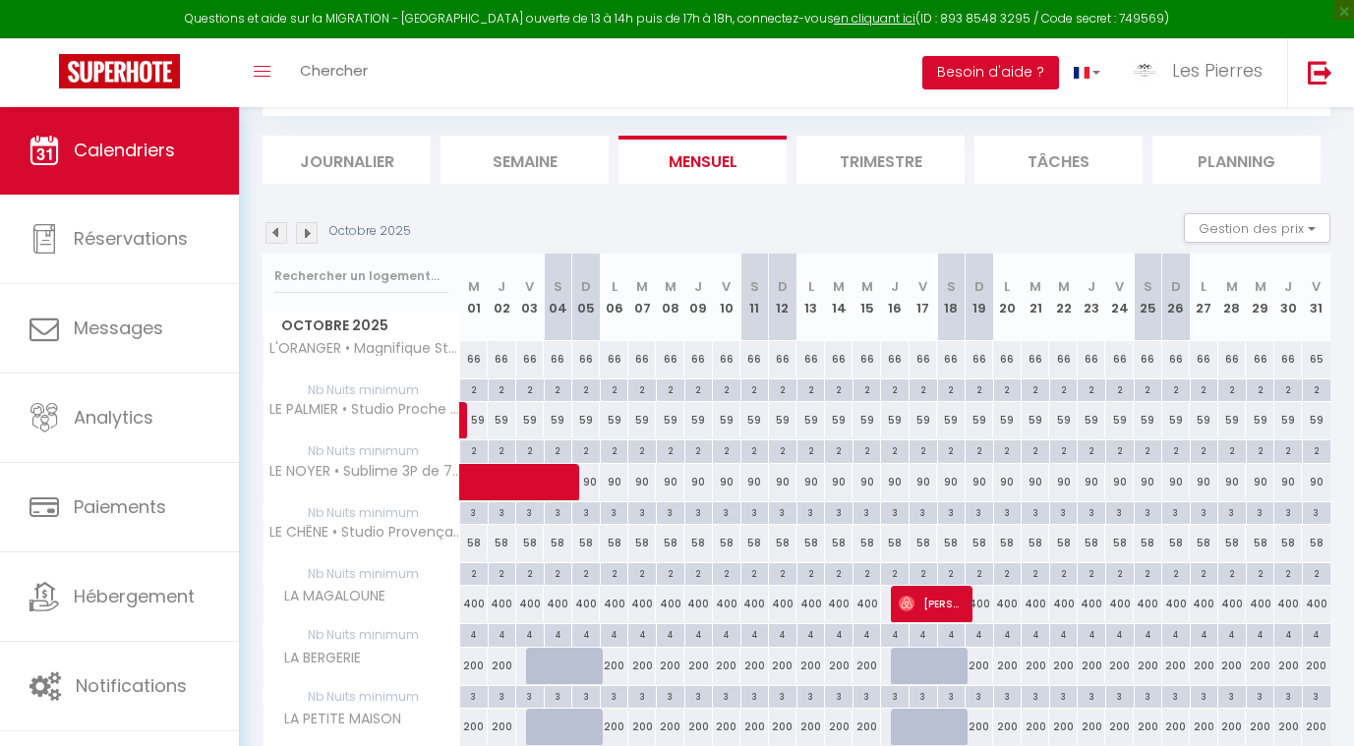
click at [646, 478] on span at bounding box center [568, 482] width 181 height 37
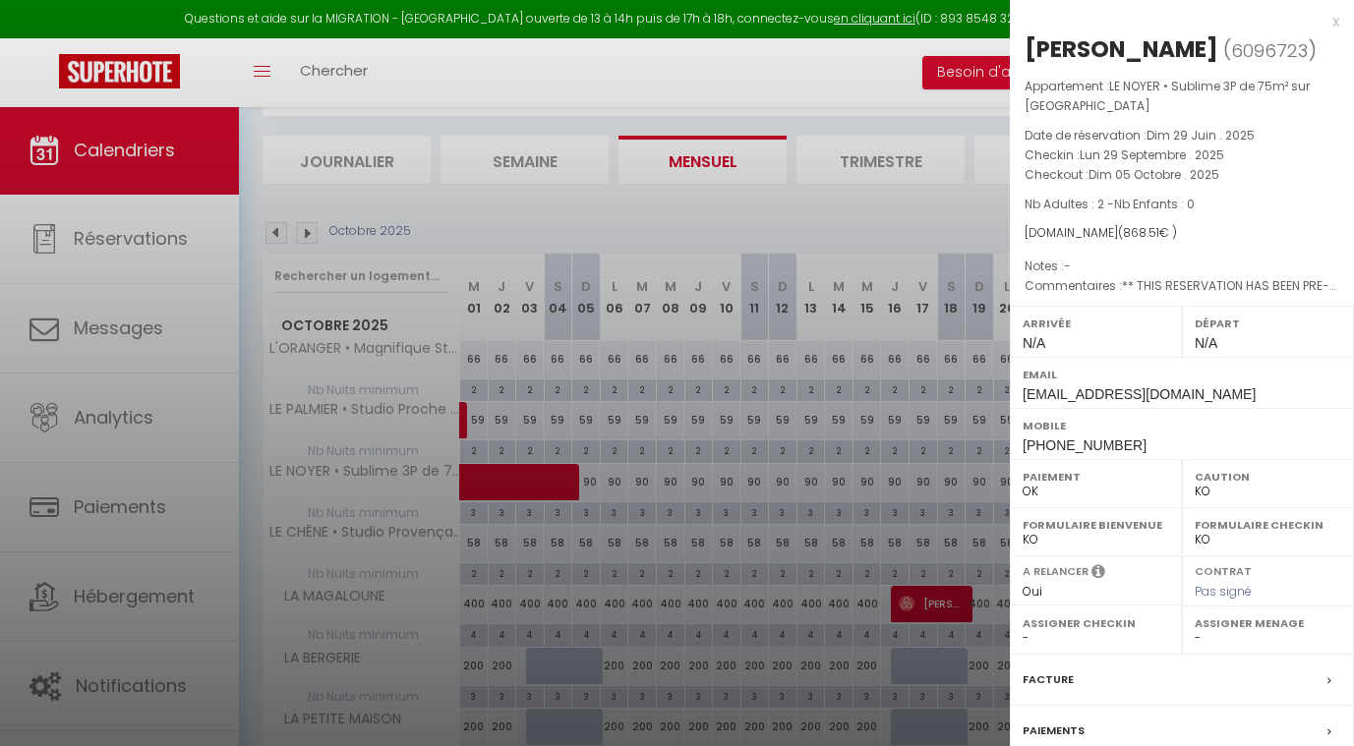
click at [847, 378] on div at bounding box center [677, 373] width 1354 height 746
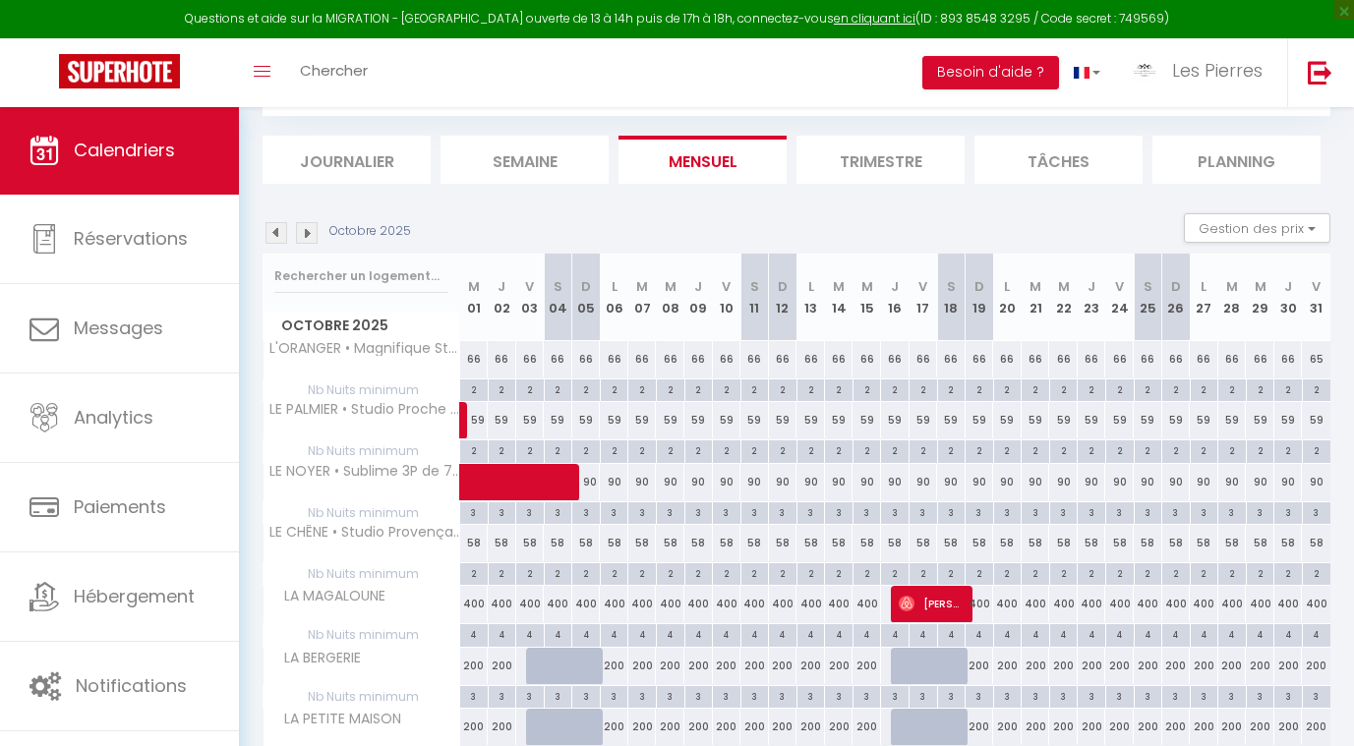
click at [827, 482] on div "90" at bounding box center [839, 482] width 29 height 36
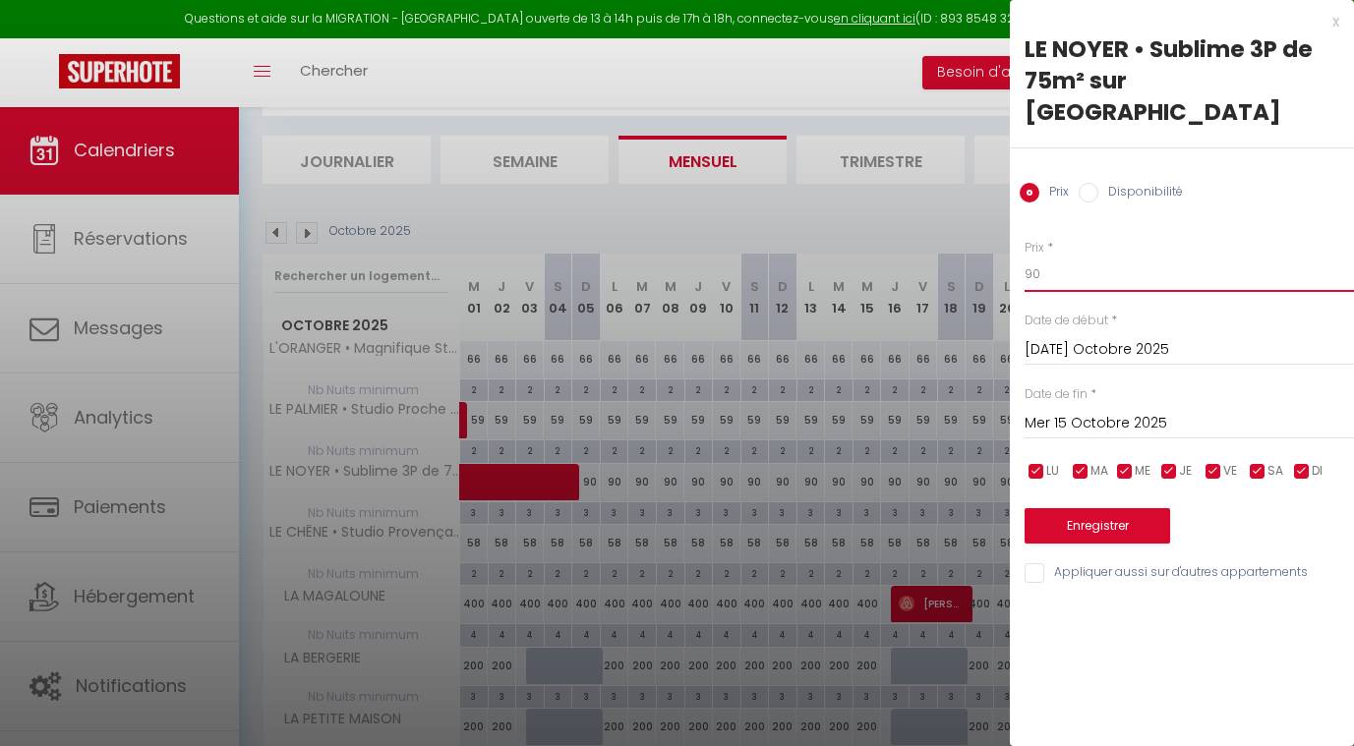
click at [1100, 257] on input "90" at bounding box center [1189, 274] width 329 height 35
click at [1095, 337] on input "[DATE] Octobre 2025" at bounding box center [1189, 350] width 329 height 26
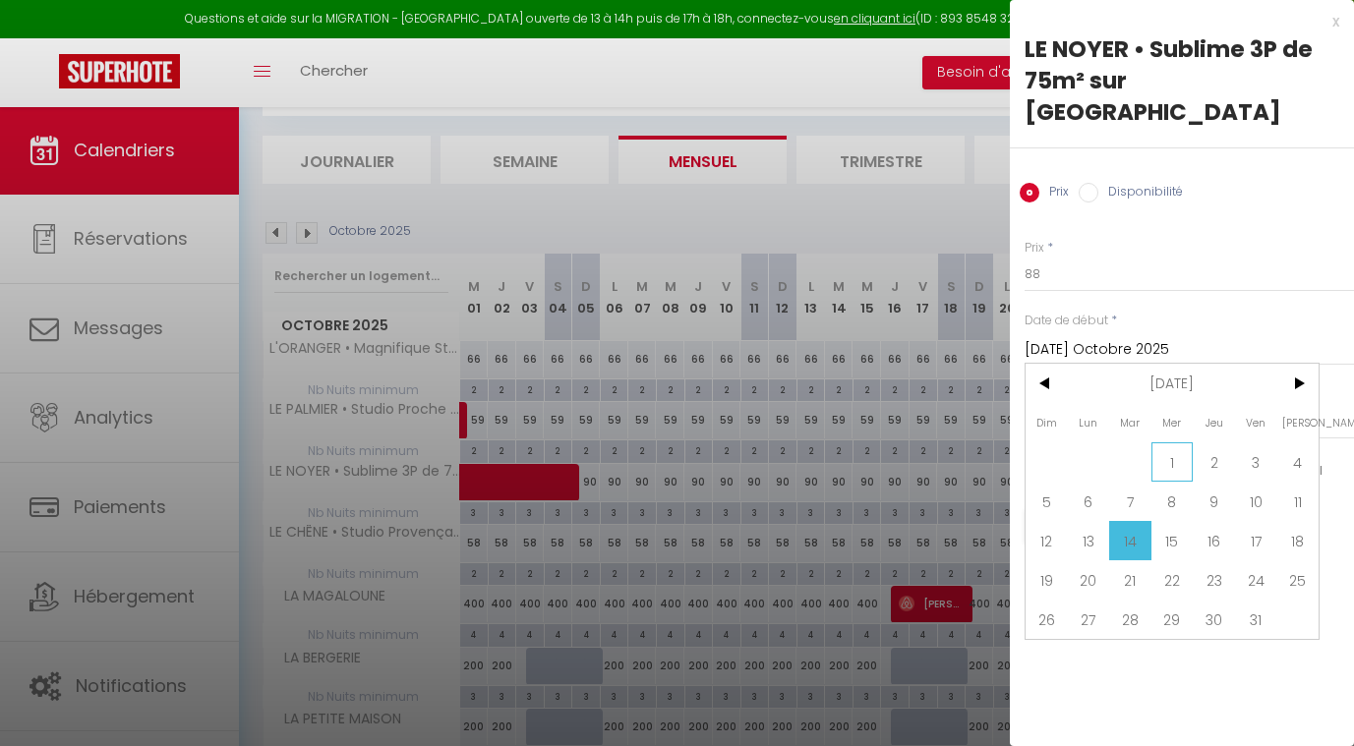
click at [1164, 443] on span "1" at bounding box center [1173, 462] width 42 height 39
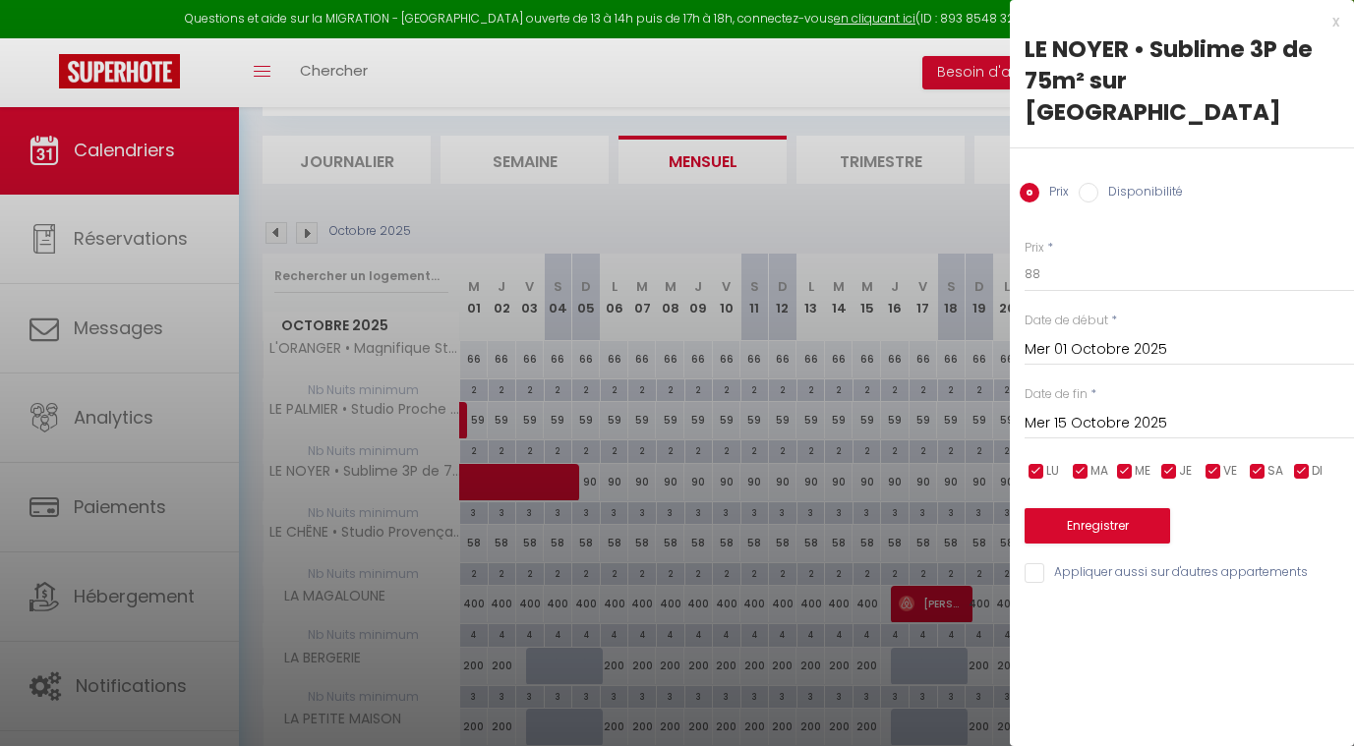
click at [1107, 411] on input "Mer 15 Octobre 2025" at bounding box center [1189, 424] width 329 height 26
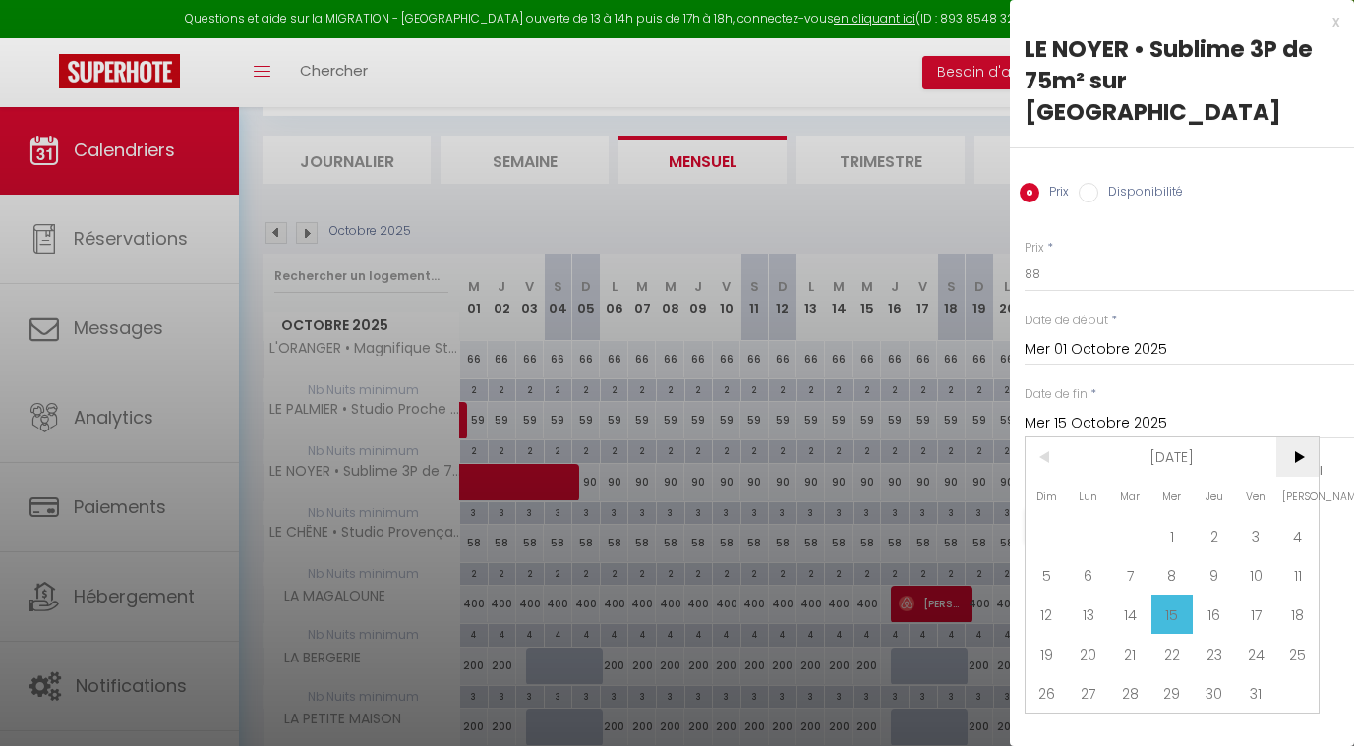
click at [1293, 438] on span ">" at bounding box center [1297, 457] width 42 height 39
click at [1041, 438] on span "<" at bounding box center [1047, 457] width 42 height 39
click at [1259, 674] on span "31" at bounding box center [1256, 693] width 42 height 39
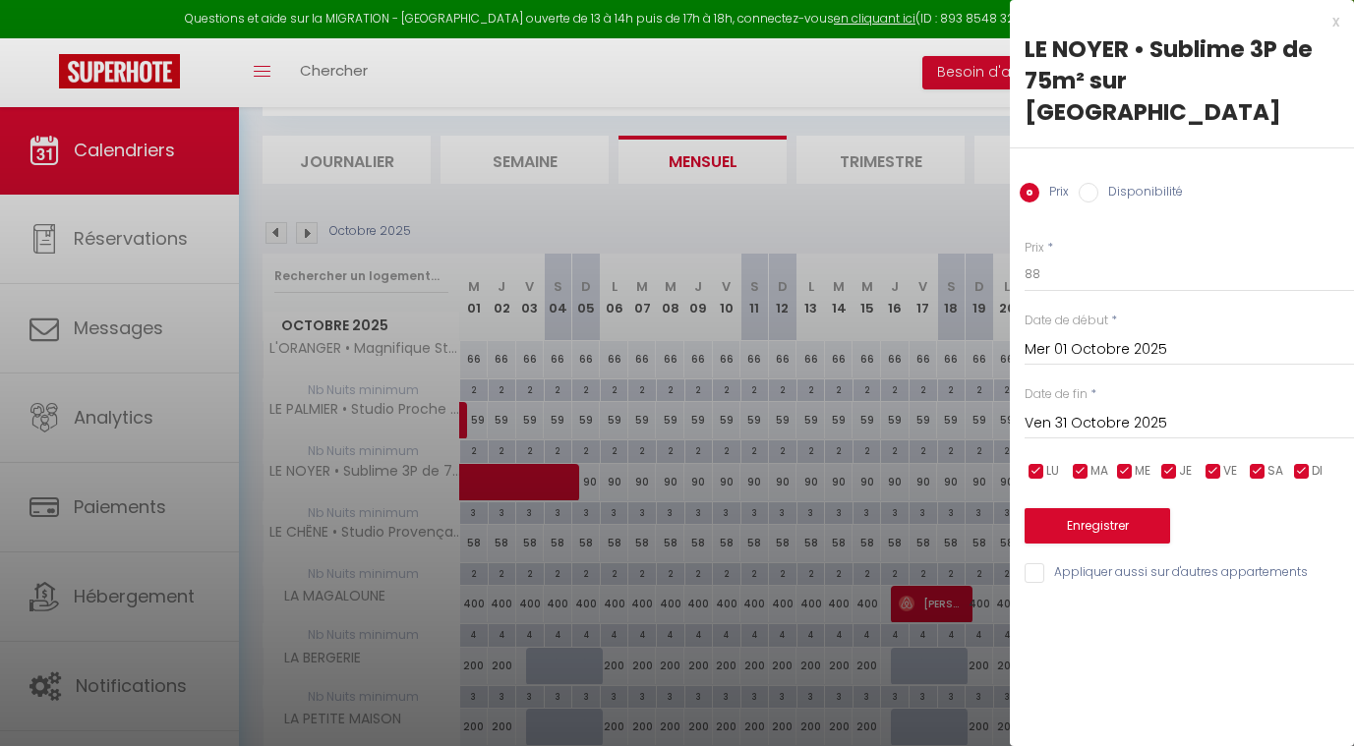
click at [1099, 508] on button "Enregistrer" at bounding box center [1098, 525] width 146 height 35
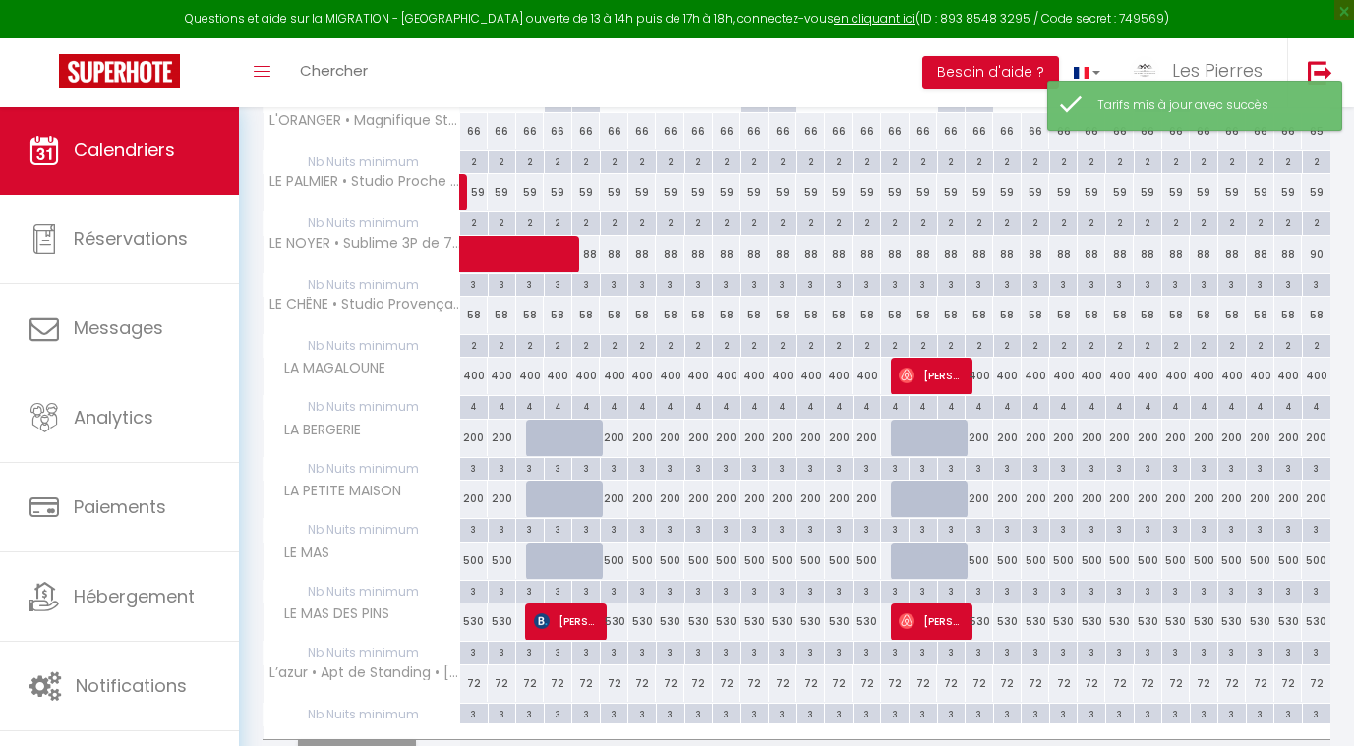
scroll to position [346, 0]
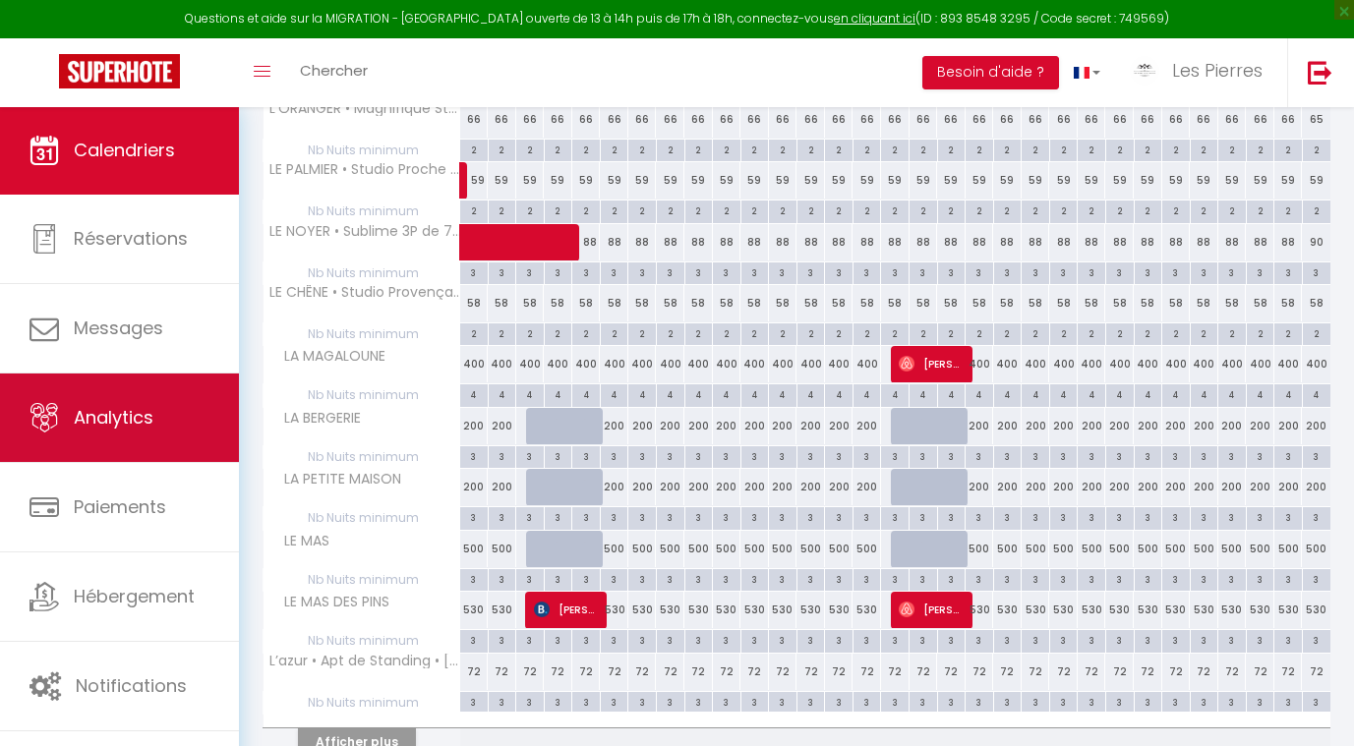
click at [106, 405] on link "Analytics" at bounding box center [119, 418] width 239 height 89
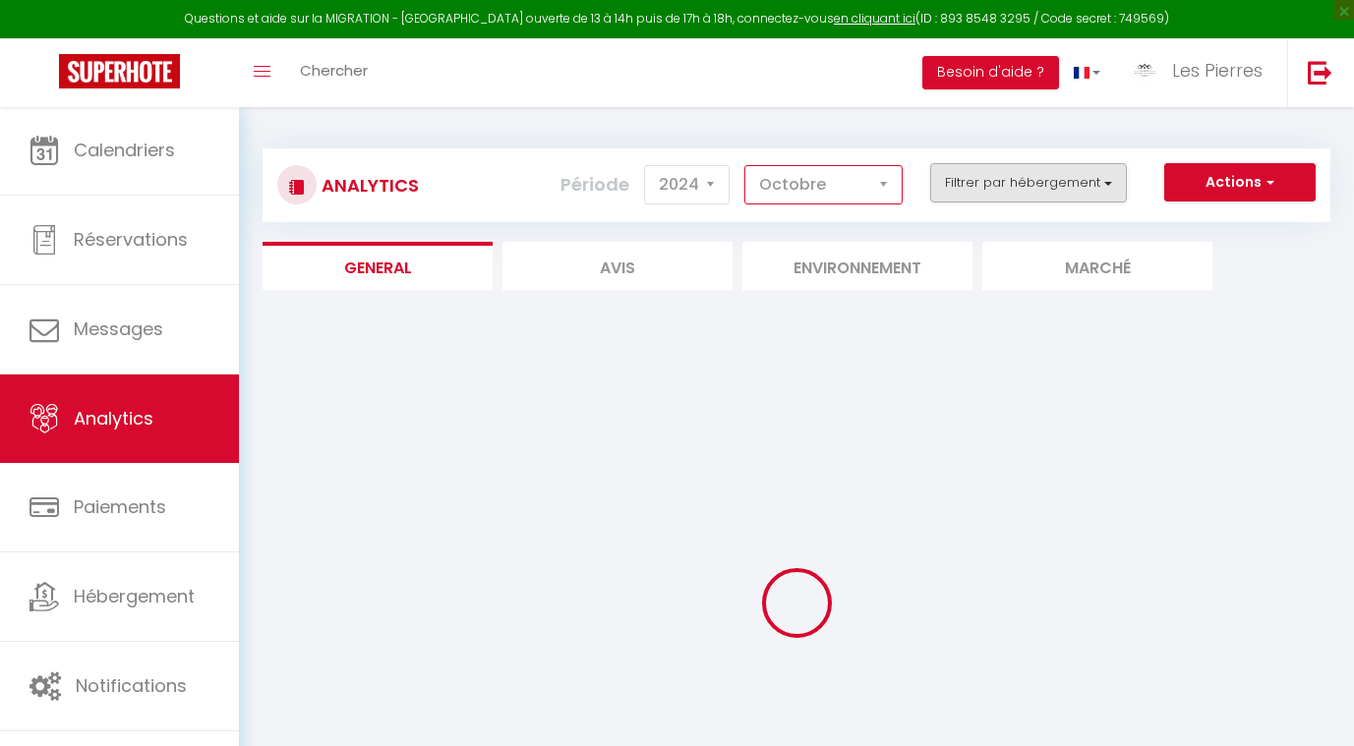
click at [965, 179] on button "Filtrer par hébergement" at bounding box center [1028, 182] width 197 height 39
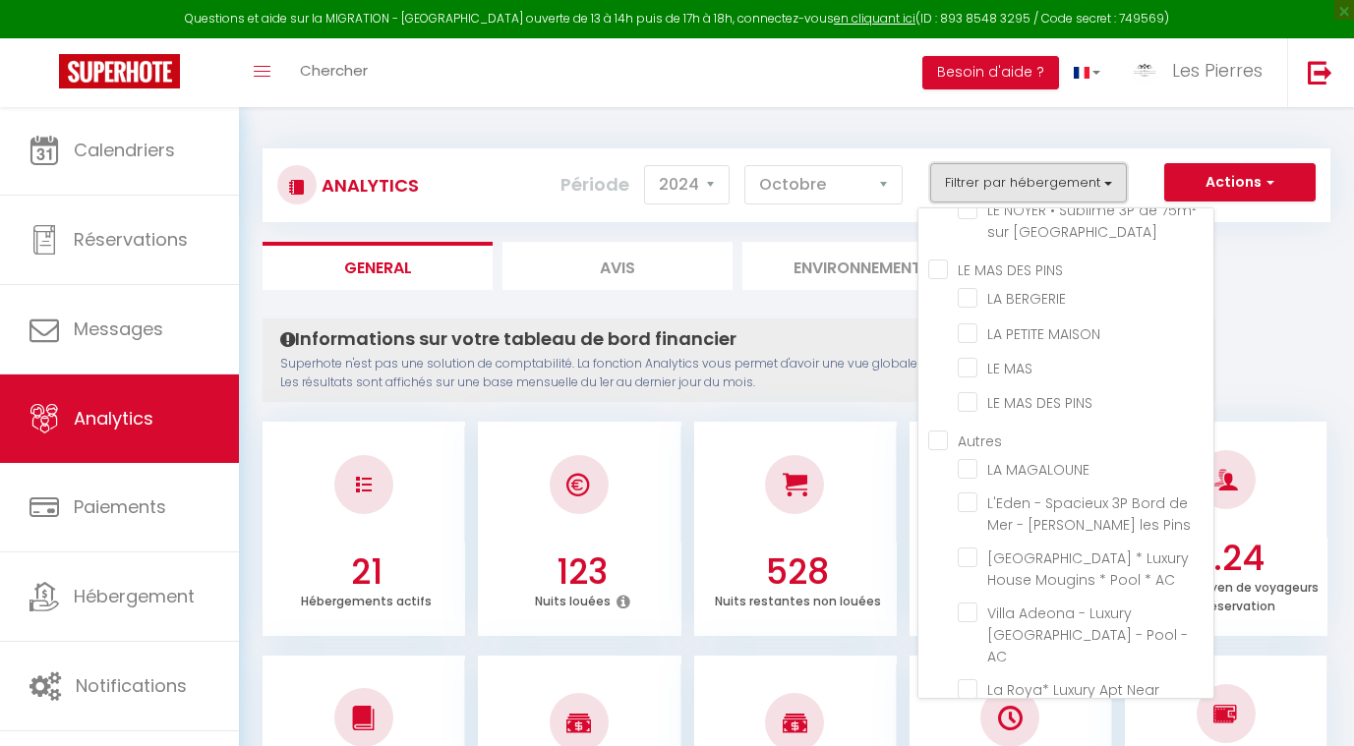
scroll to position [241, 0]
click at [977, 456] on MAGALOUNE "checkbox" at bounding box center [1086, 466] width 256 height 20
click at [857, 382] on p "Superhote n'est pas une solution de comptabilité. La fonction Analytics vous pe…" at bounding box center [738, 373] width 917 height 37
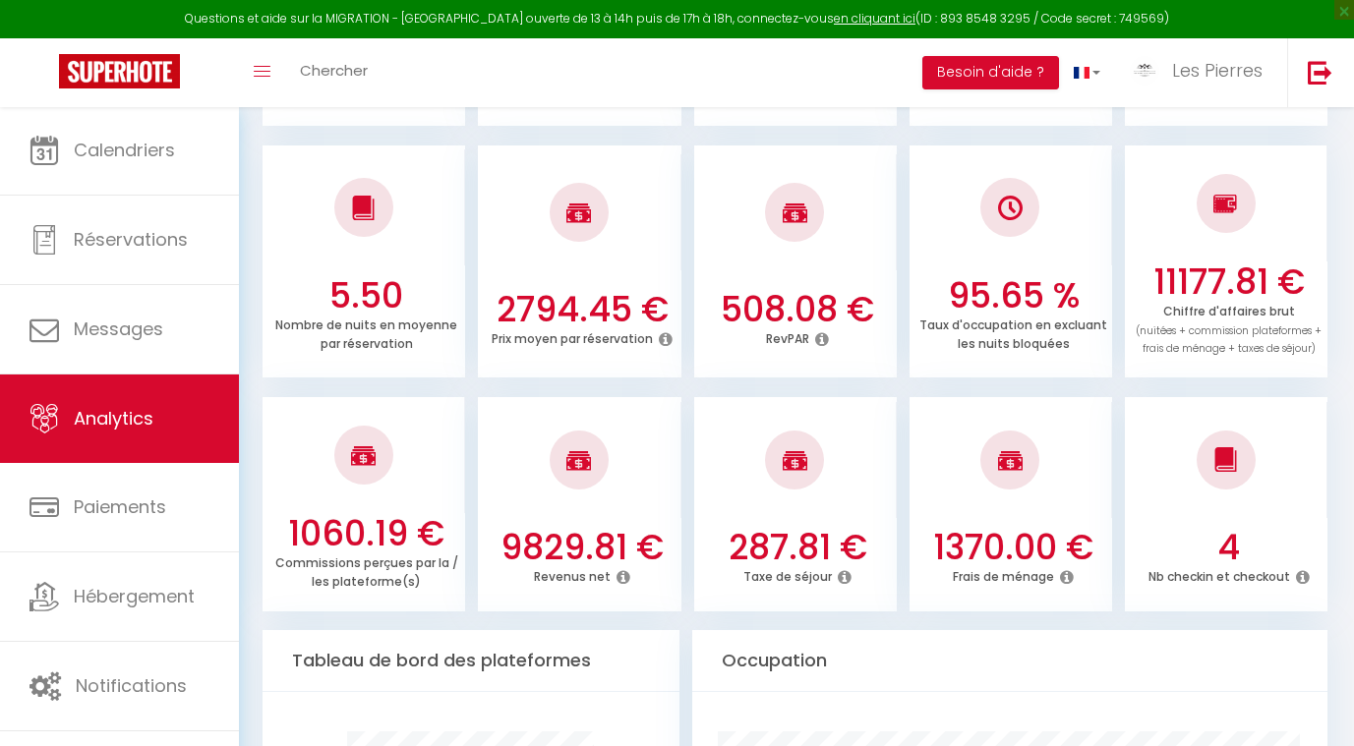
scroll to position [511, 0]
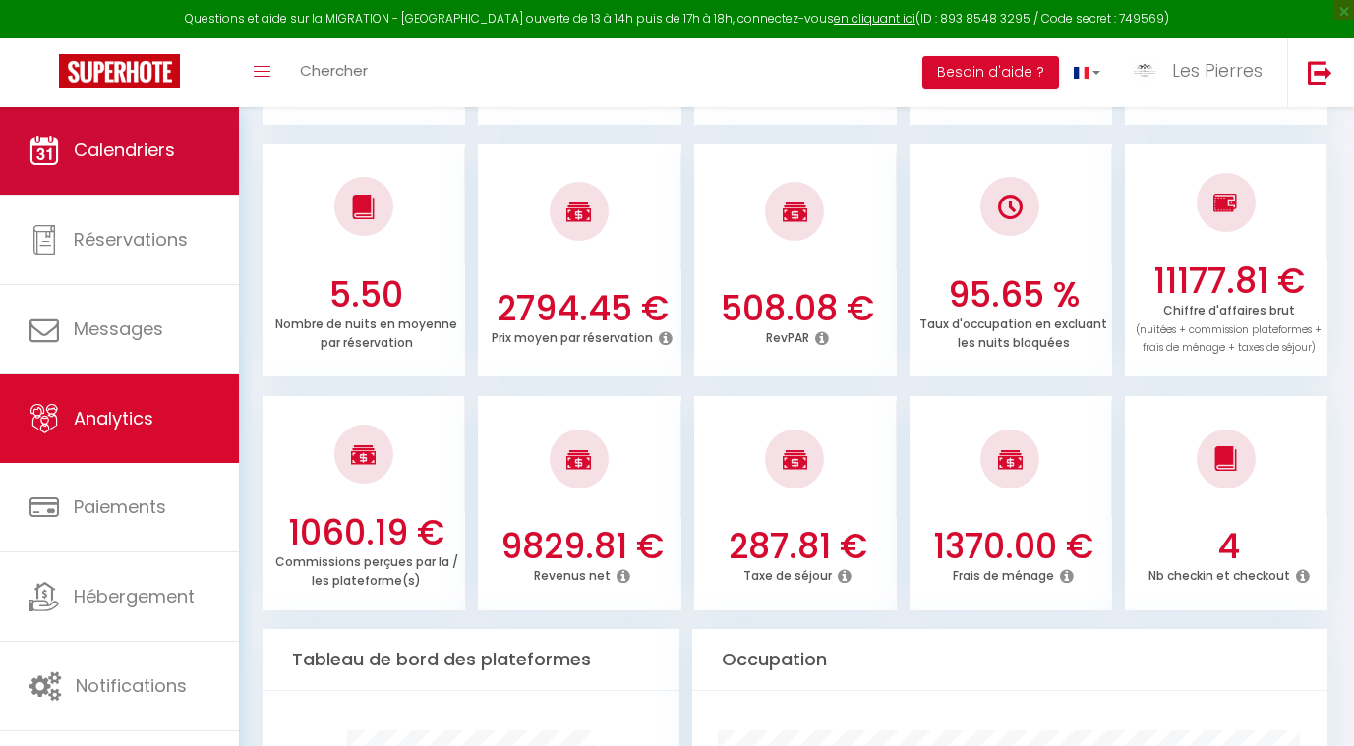
click at [108, 147] on span "Calendriers" at bounding box center [124, 150] width 101 height 25
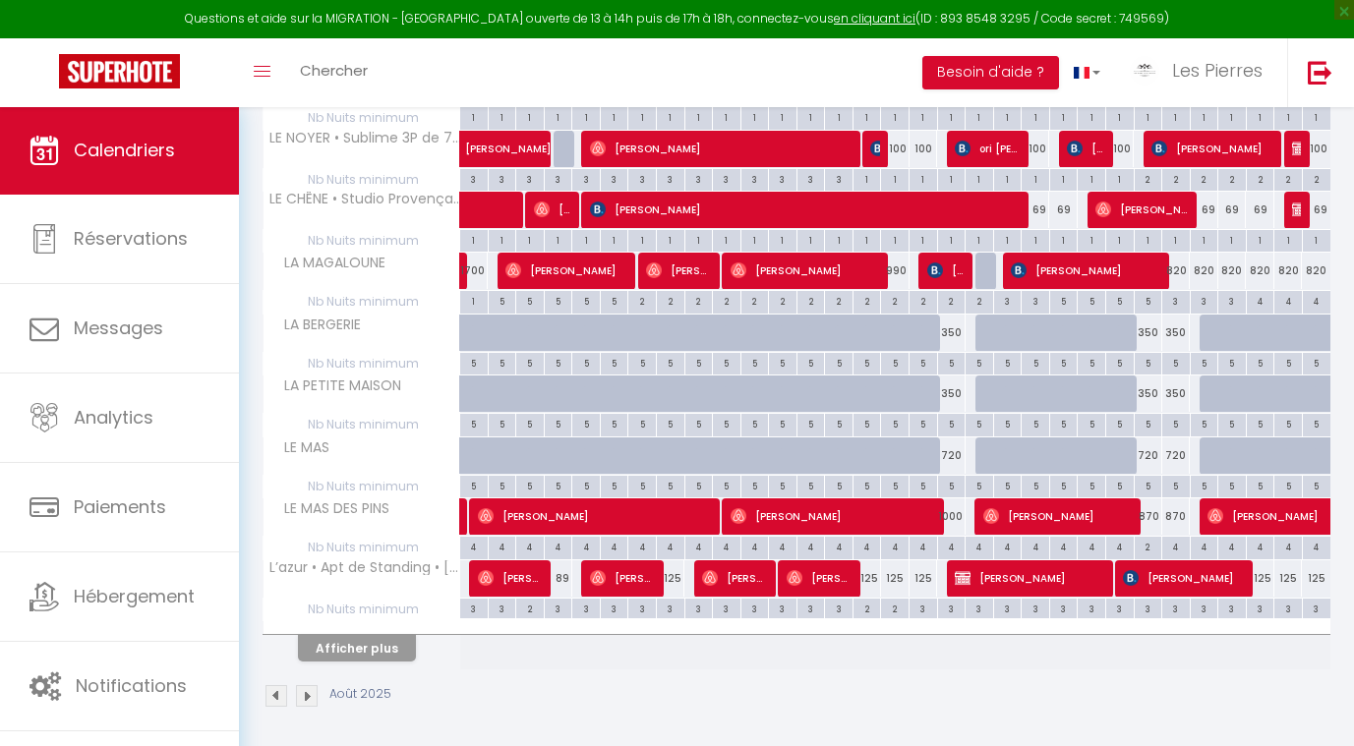
scroll to position [439, 0]
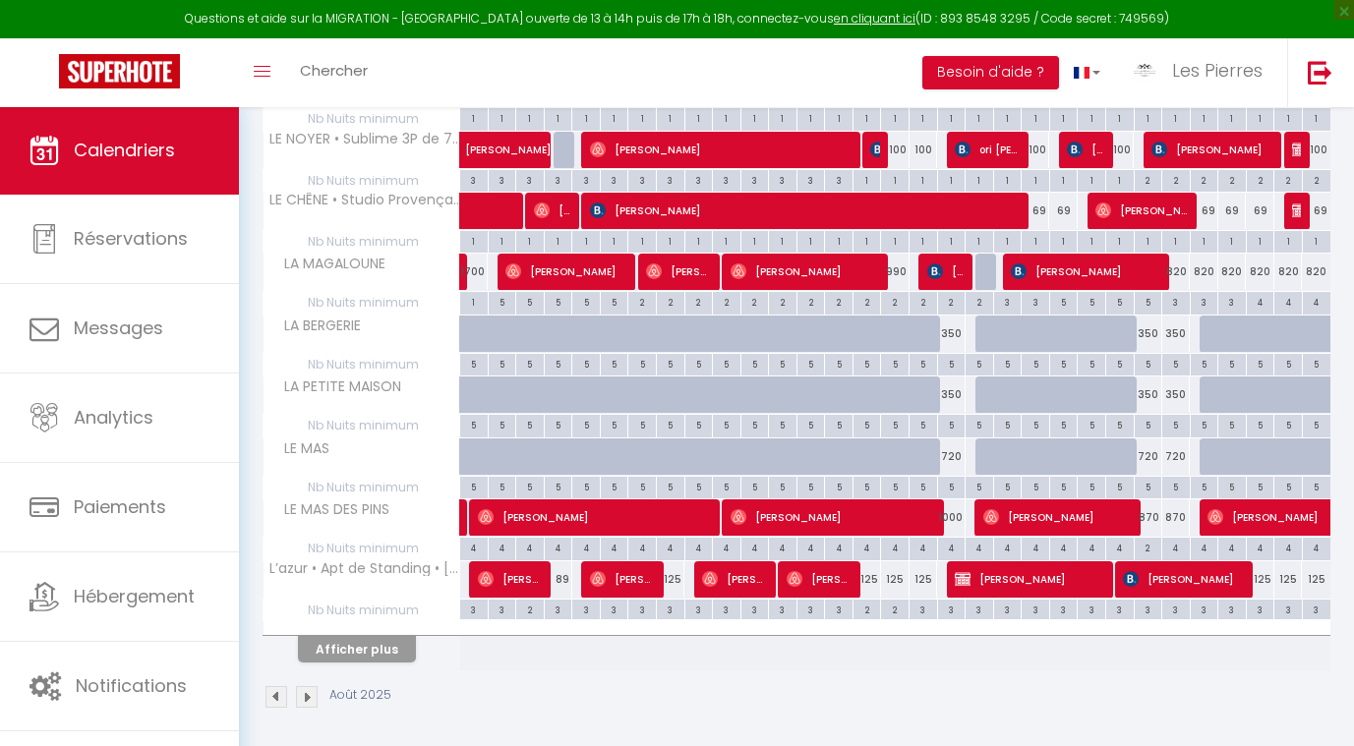
click at [345, 638] on button "Afficher plus" at bounding box center [357, 649] width 118 height 27
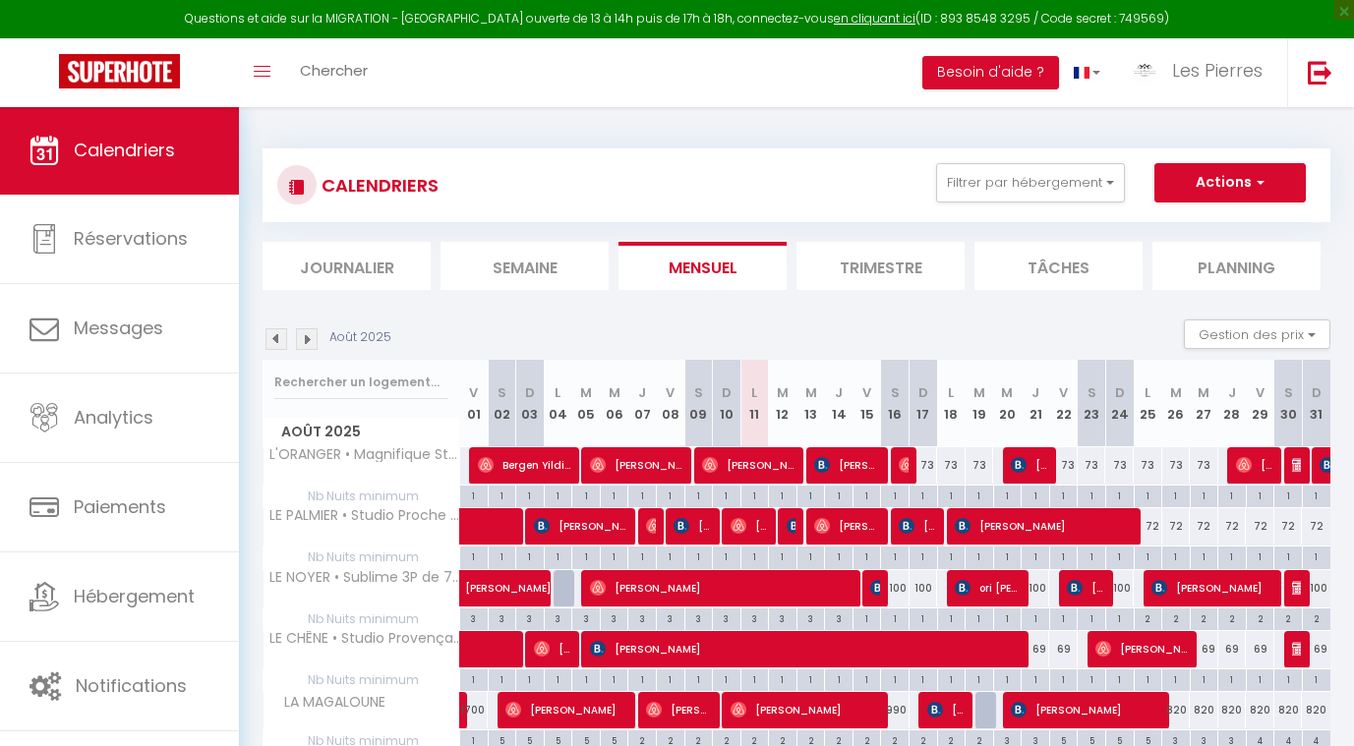
scroll to position [0, 0]
click at [311, 336] on img at bounding box center [307, 339] width 22 height 22
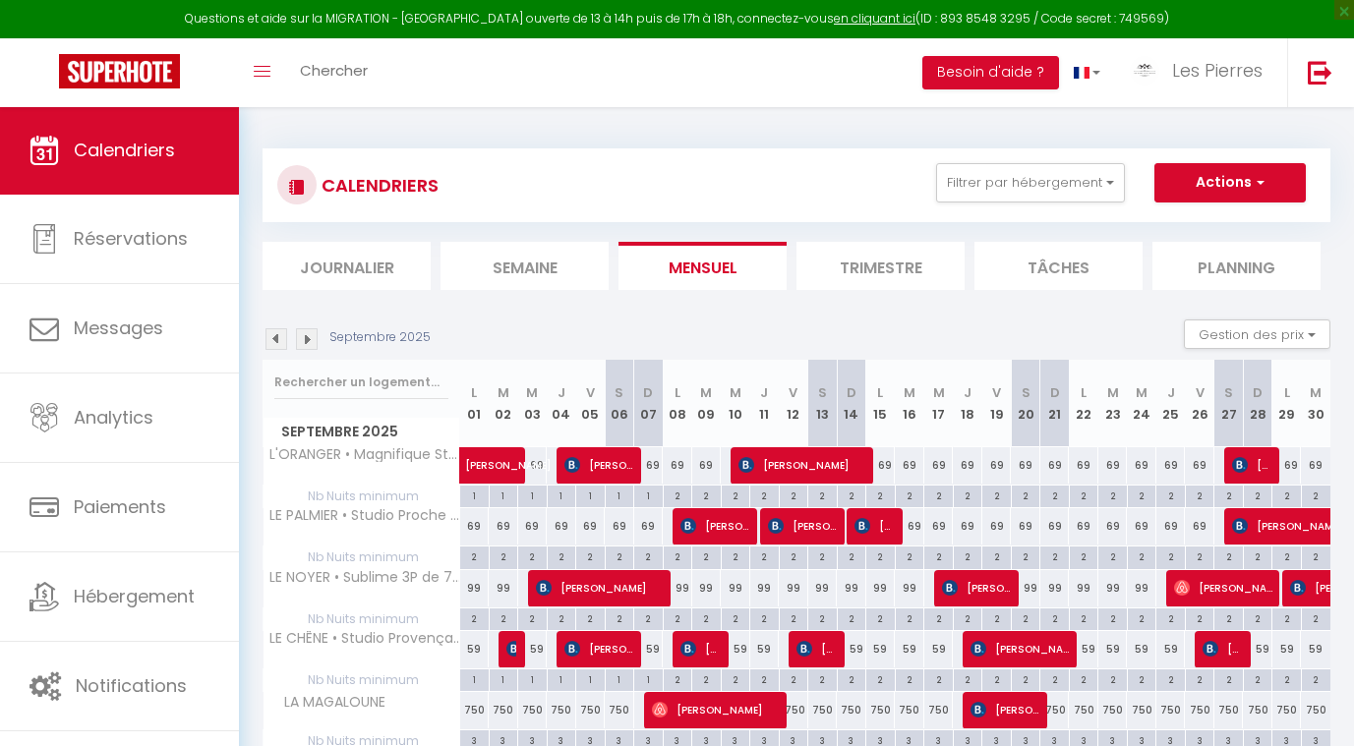
click at [311, 336] on img at bounding box center [307, 339] width 22 height 22
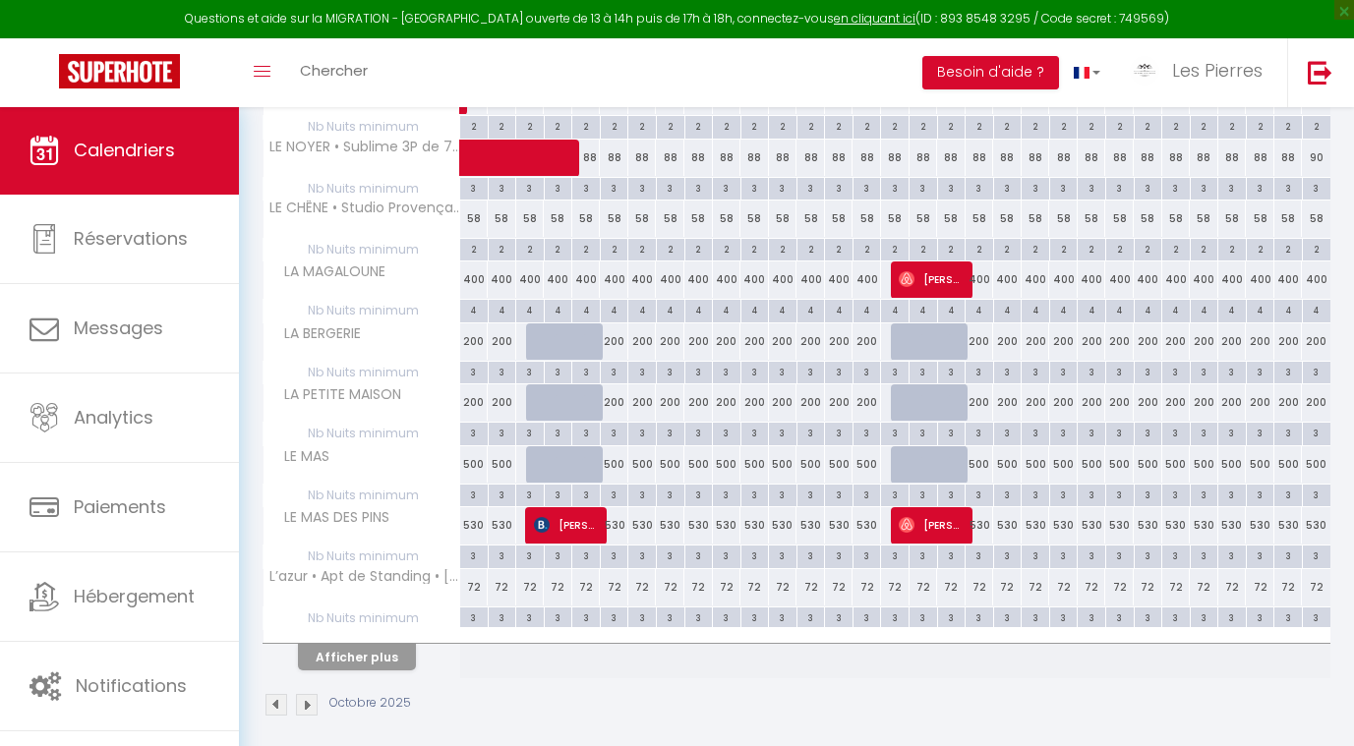
scroll to position [436, 0]
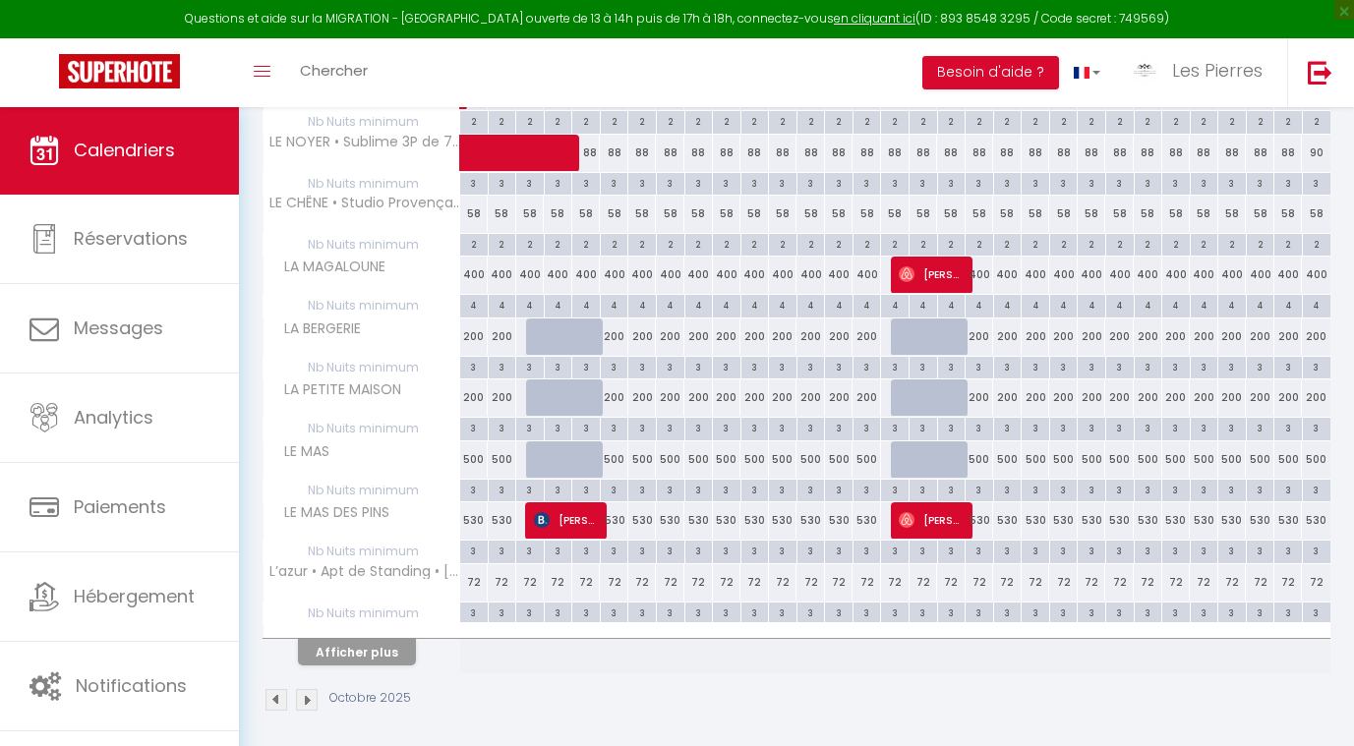
click at [613, 268] on div "400" at bounding box center [614, 275] width 29 height 36
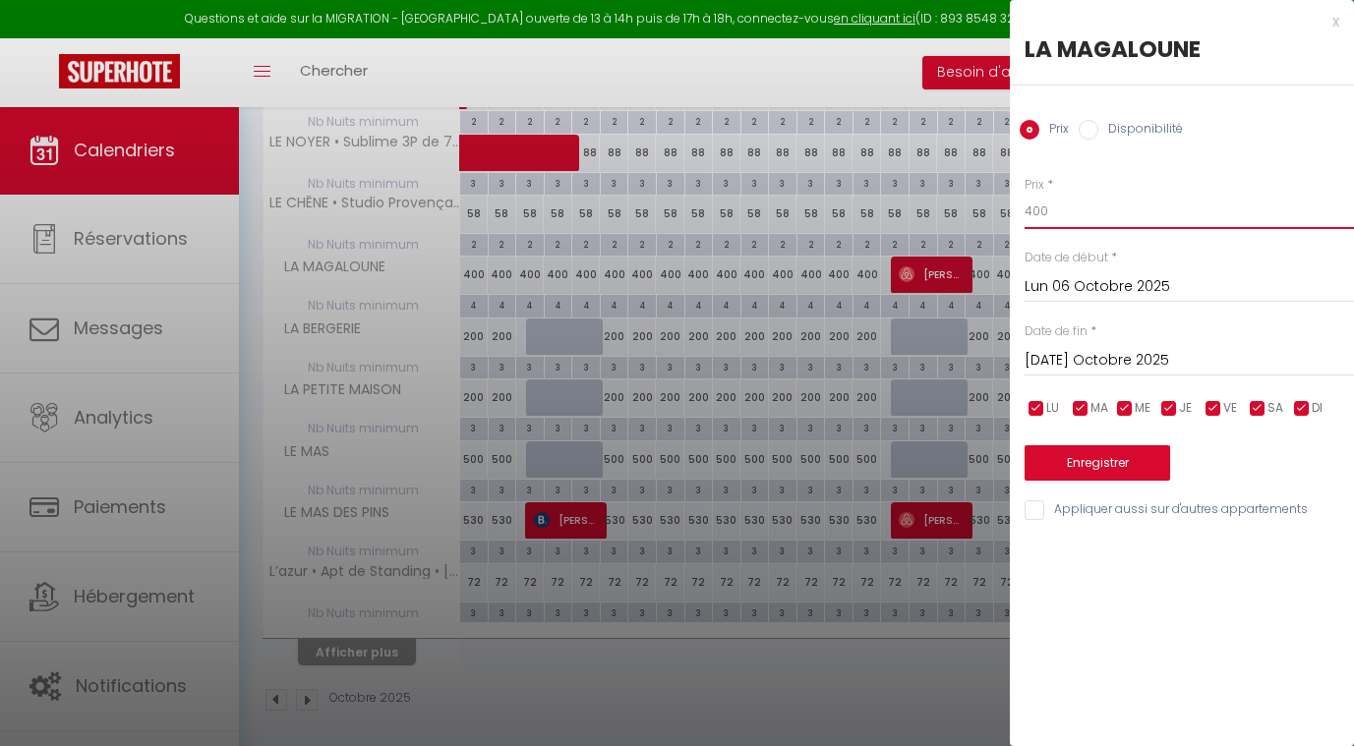
click at [1045, 207] on input "400" at bounding box center [1189, 211] width 329 height 35
click at [1086, 282] on input "Lun 06 Octobre 2025" at bounding box center [1189, 287] width 329 height 26
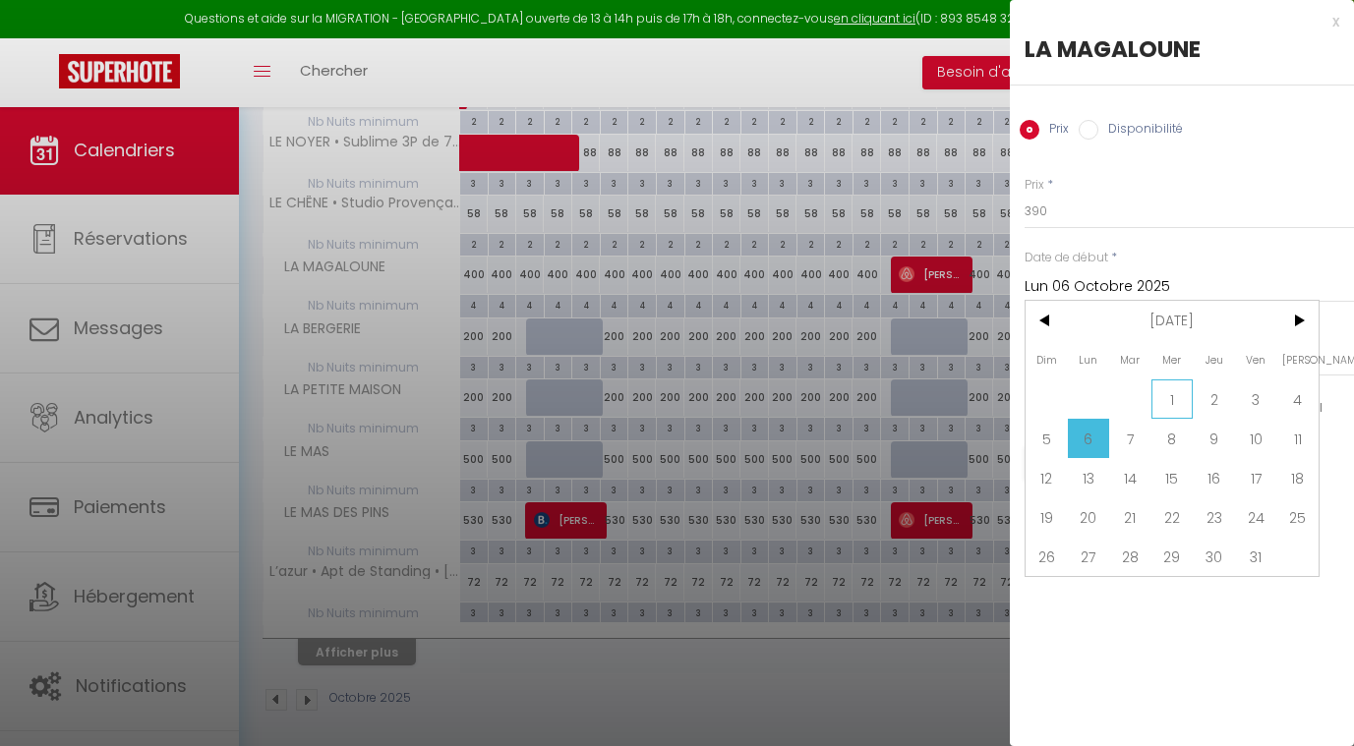
click at [1176, 397] on span "1" at bounding box center [1173, 399] width 42 height 39
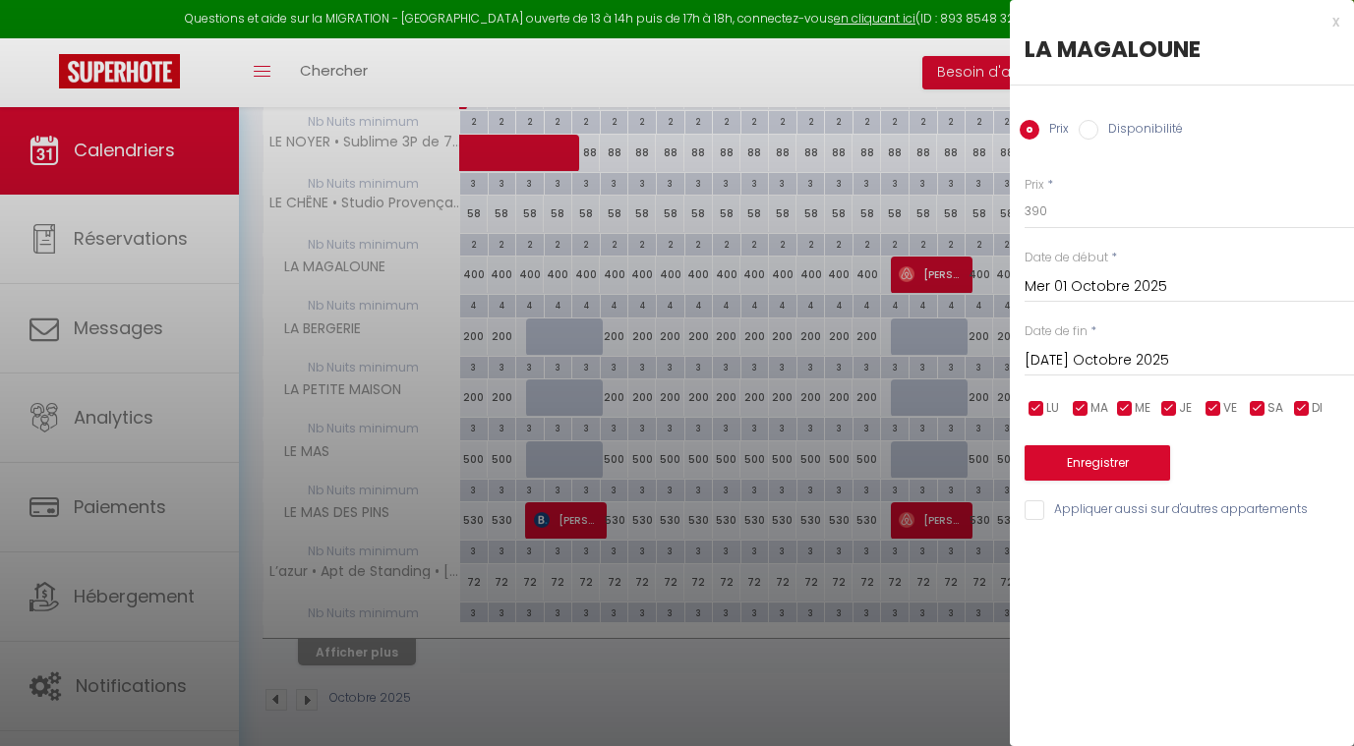
click at [1109, 355] on input "[DATE] Octobre 2025" at bounding box center [1189, 361] width 329 height 26
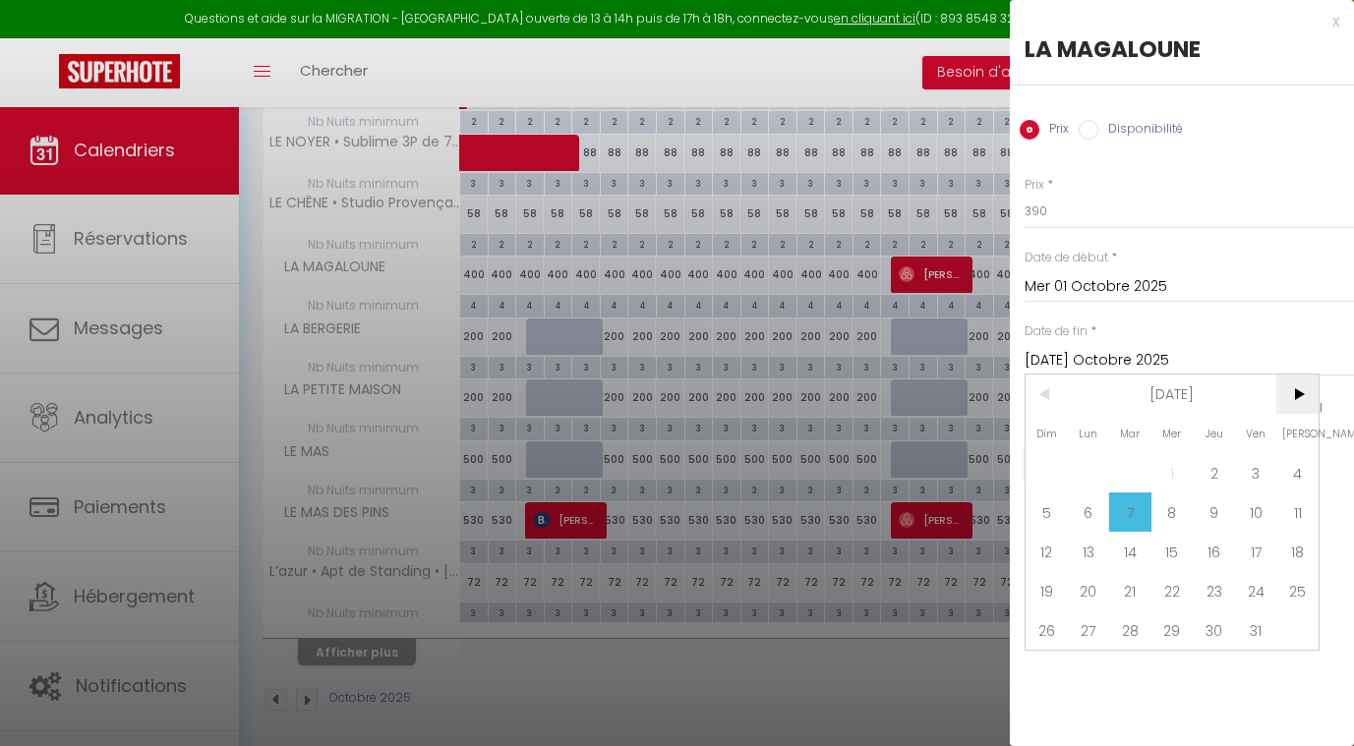
click at [1299, 390] on span ">" at bounding box center [1297, 394] width 42 height 39
click at [1044, 668] on span "30" at bounding box center [1047, 669] width 42 height 39
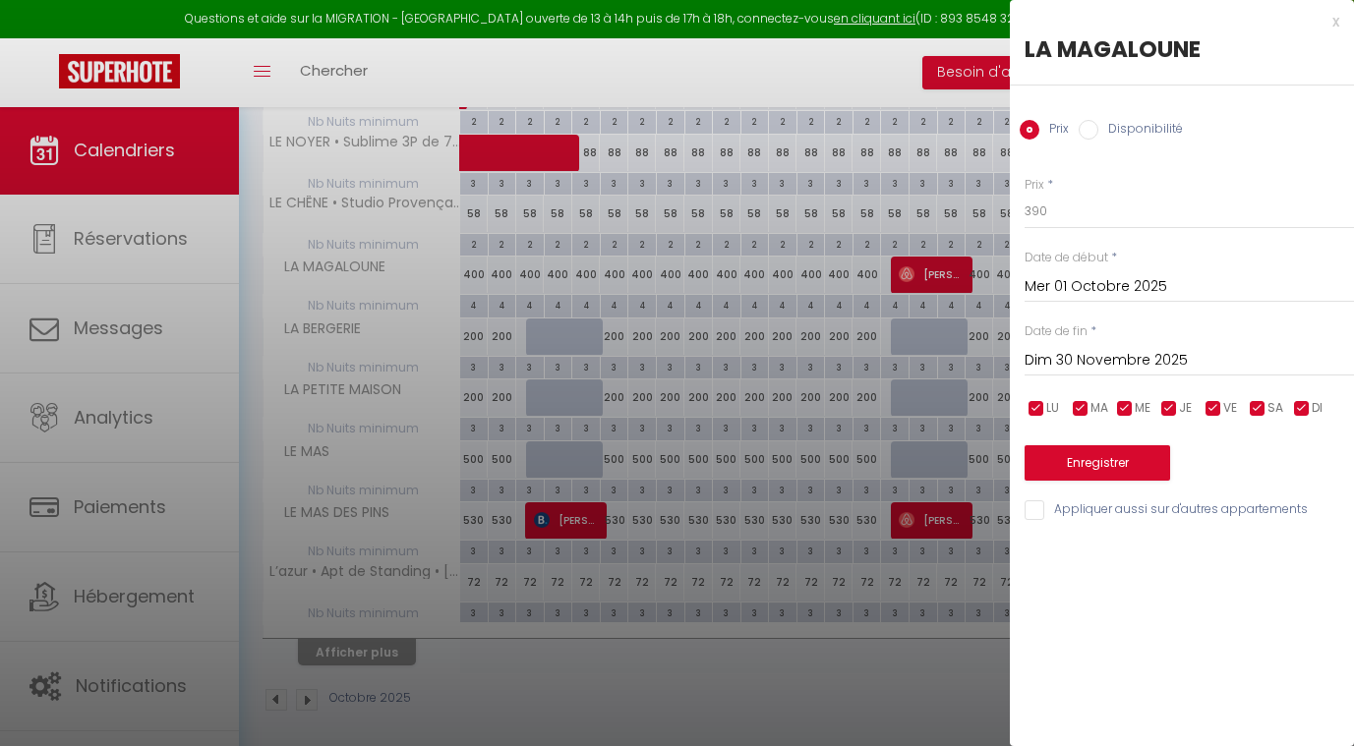
click at [1096, 462] on button "Enregistrer" at bounding box center [1098, 462] width 146 height 35
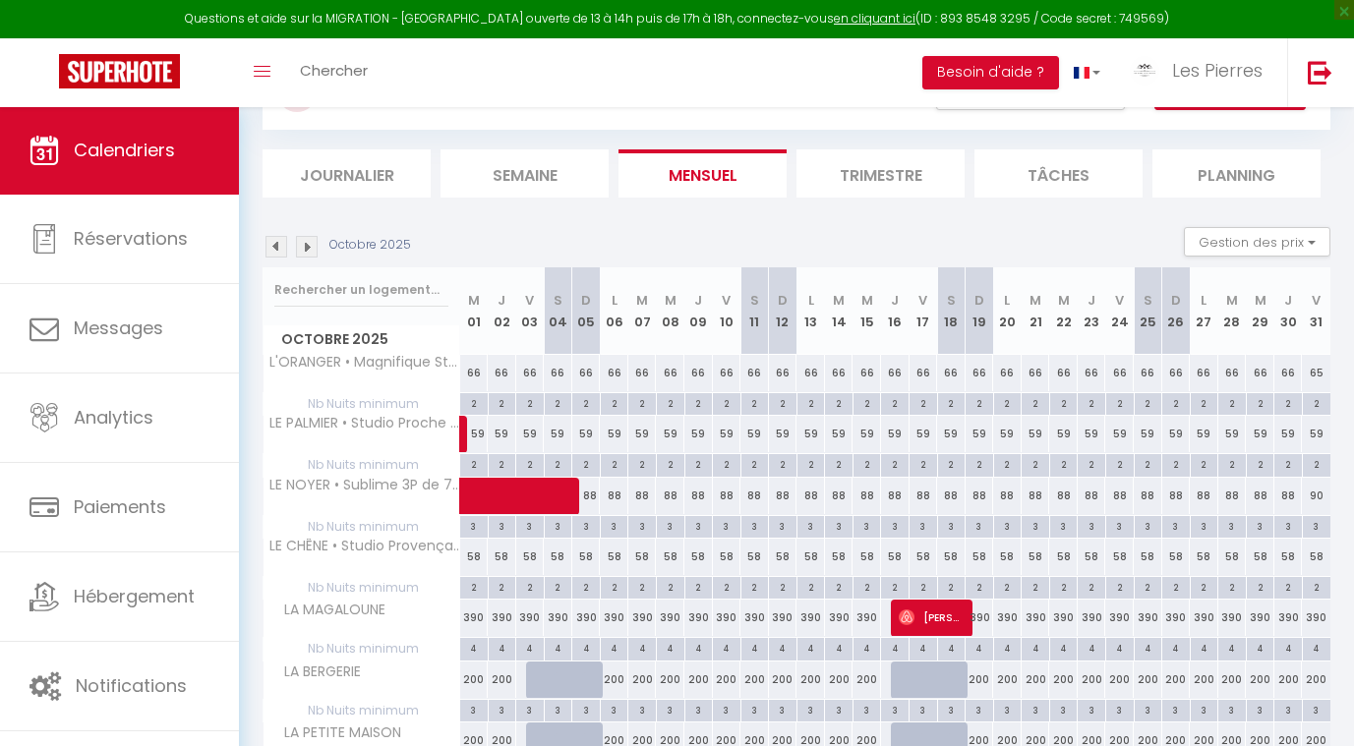
scroll to position [99, 0]
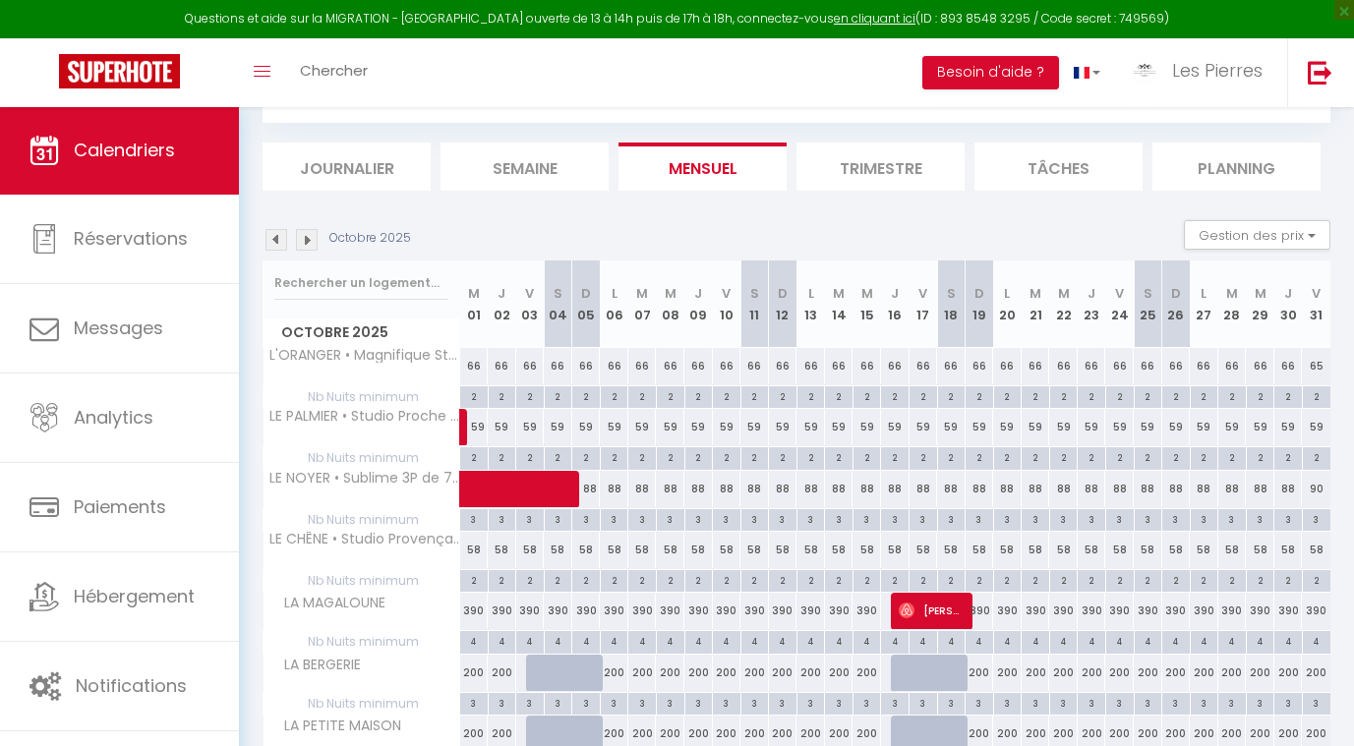
click at [308, 242] on img at bounding box center [307, 240] width 22 height 22
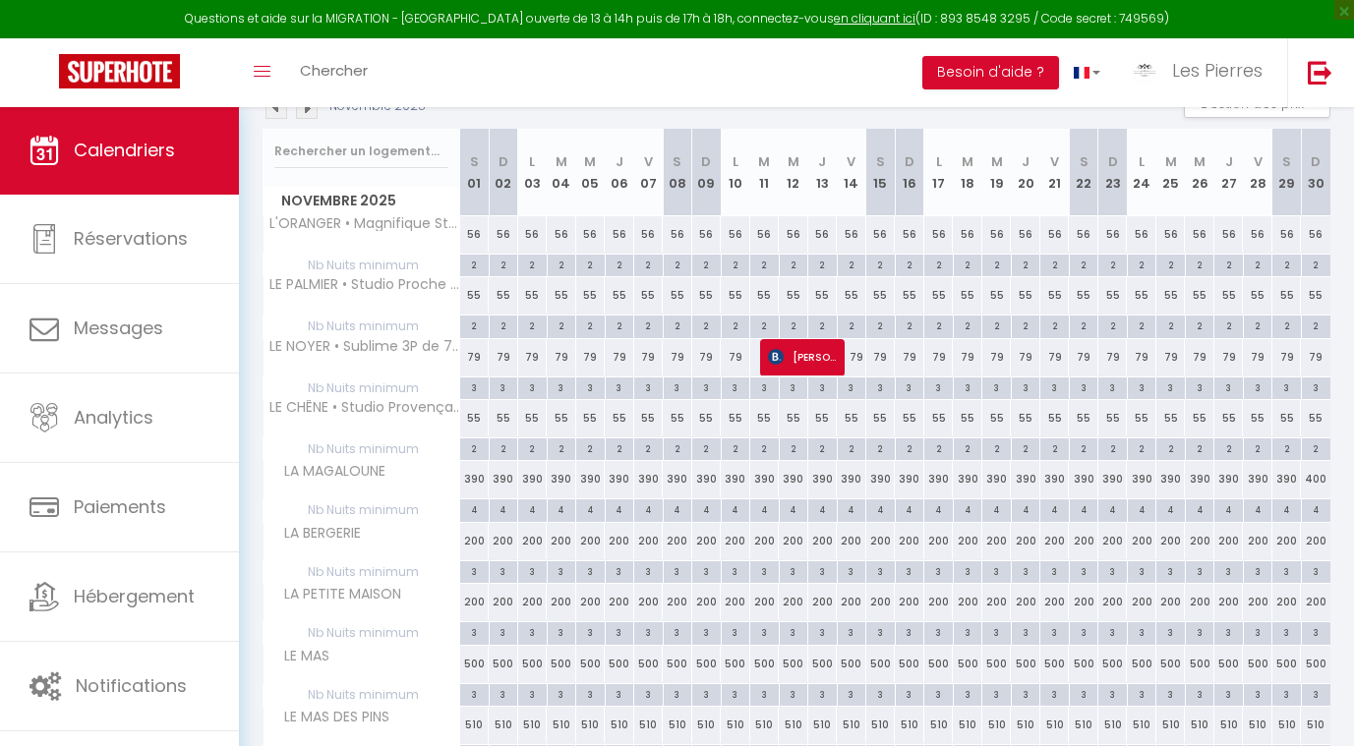
scroll to position [277, 0]
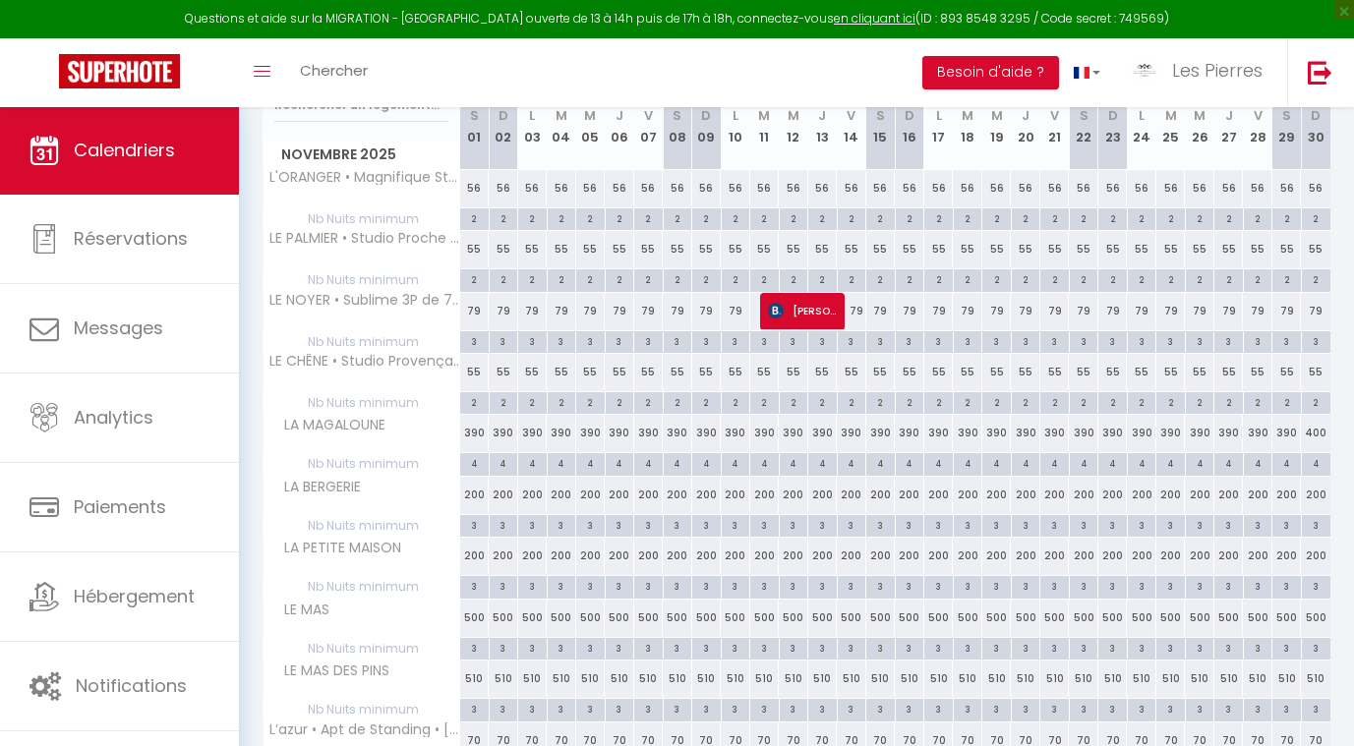
click at [556, 431] on div "390" at bounding box center [562, 433] width 30 height 36
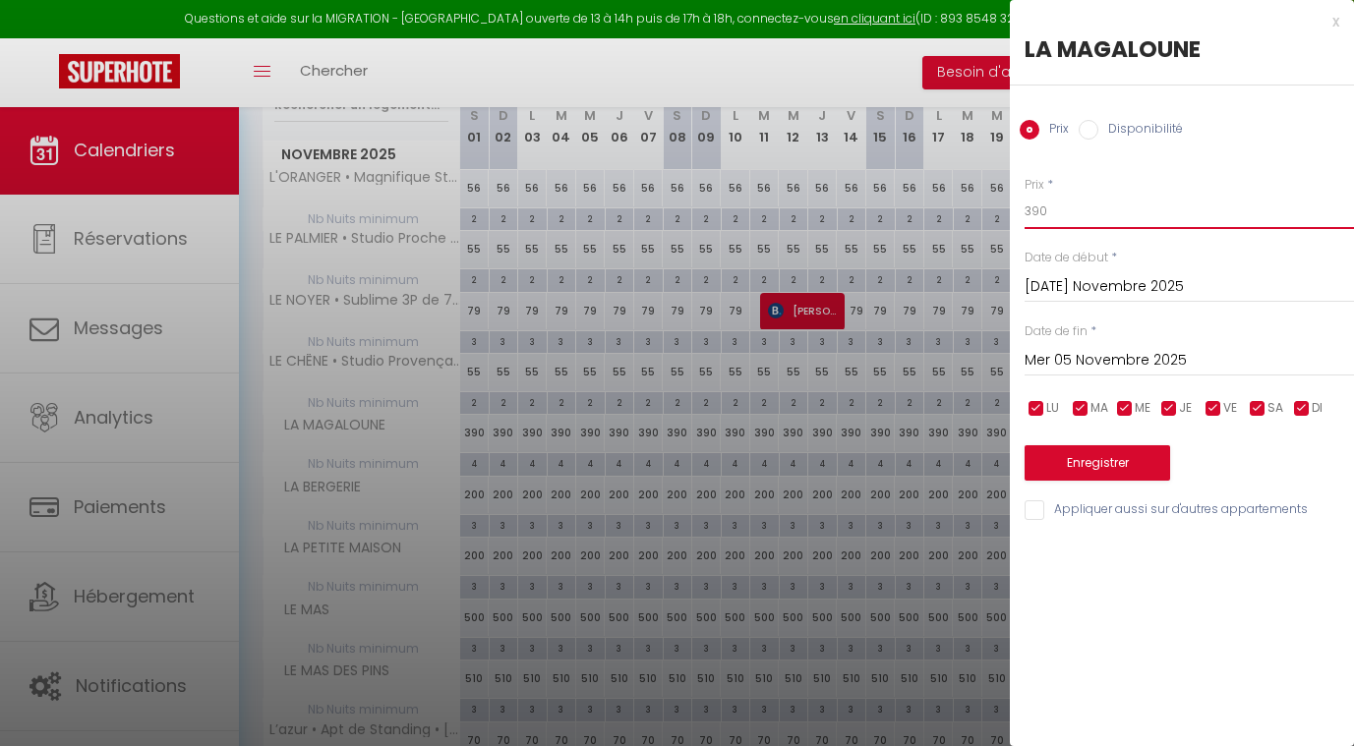
click at [1067, 214] on input "390" at bounding box center [1189, 211] width 329 height 35
click at [1128, 291] on input "[DATE] Novembre 2025" at bounding box center [1189, 287] width 329 height 26
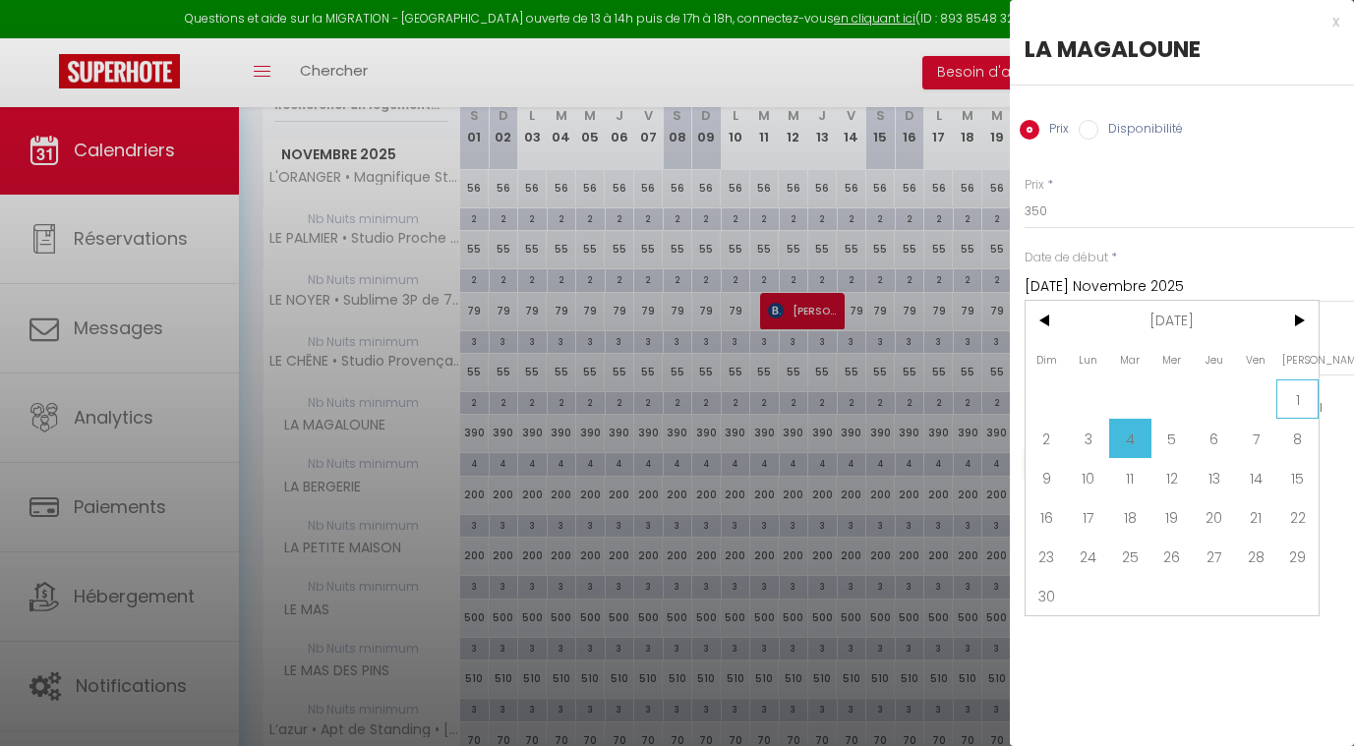
click at [1295, 397] on span "1" at bounding box center [1297, 399] width 42 height 39
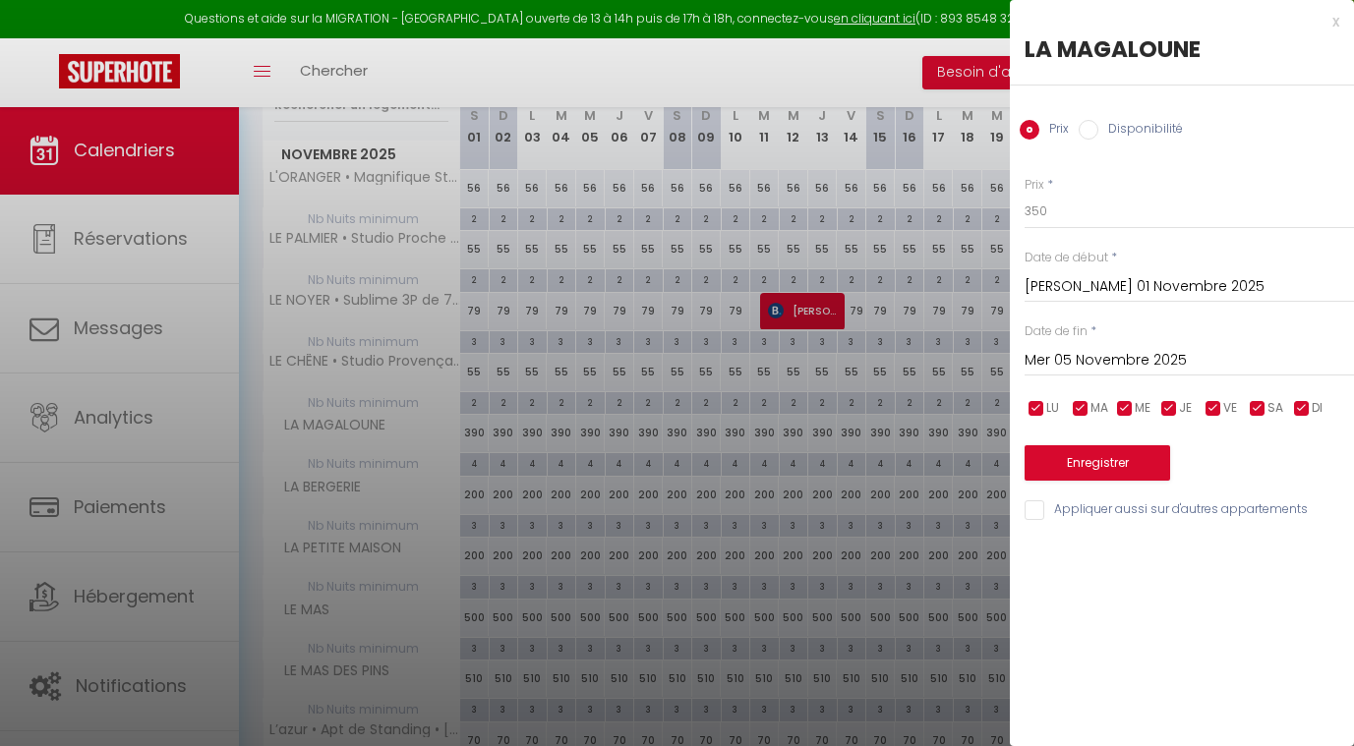
click at [1145, 363] on input "Mer 05 Novembre 2025" at bounding box center [1189, 361] width 329 height 26
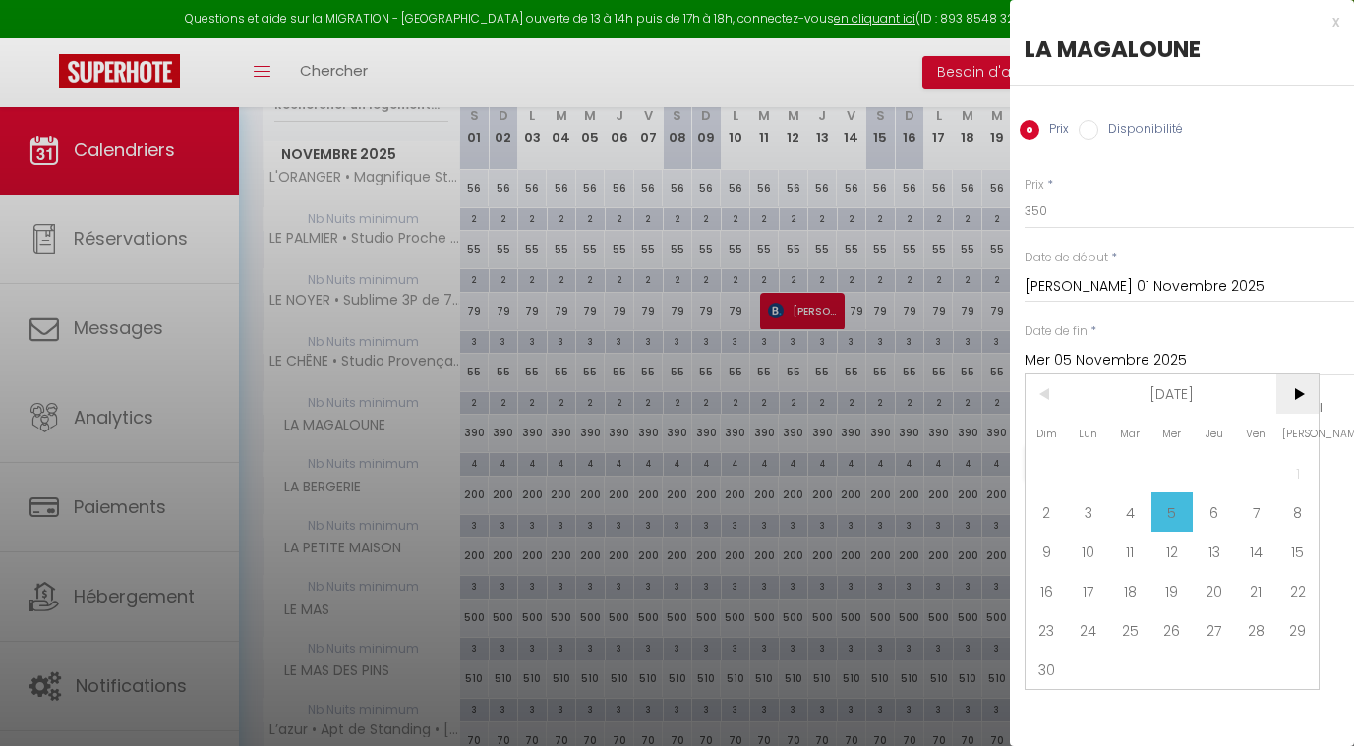
click at [1289, 405] on span ">" at bounding box center [1297, 394] width 42 height 39
click at [1172, 628] on span "31" at bounding box center [1173, 630] width 42 height 39
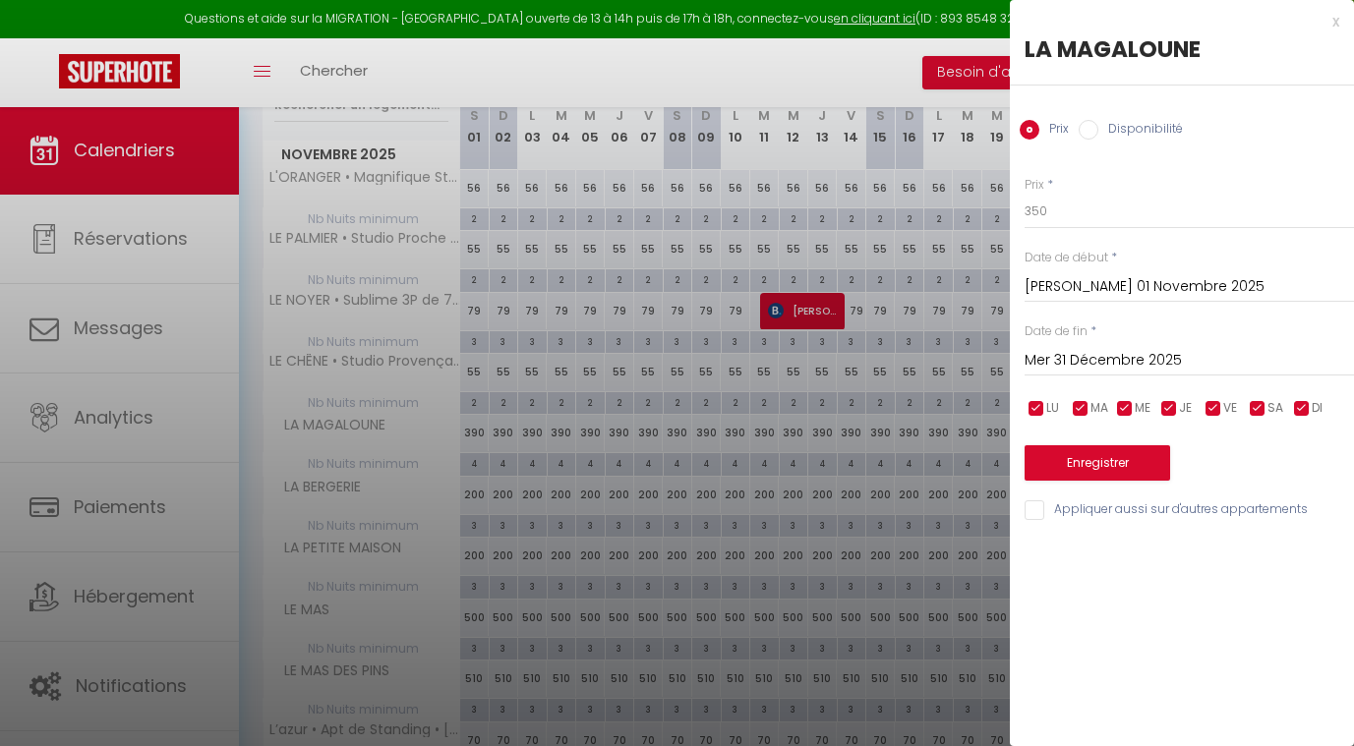
click at [1095, 450] on button "Enregistrer" at bounding box center [1098, 462] width 146 height 35
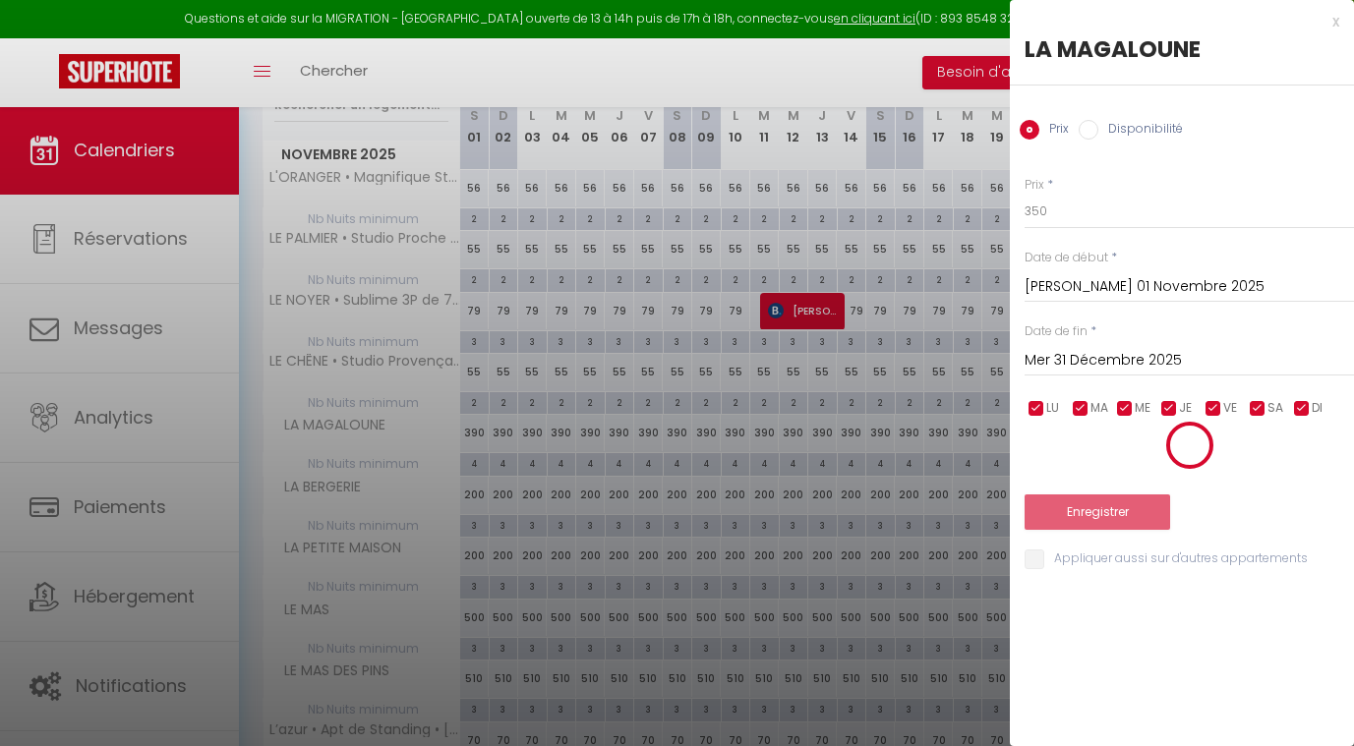
click at [1095, 450] on div at bounding box center [1189, 445] width 329 height 49
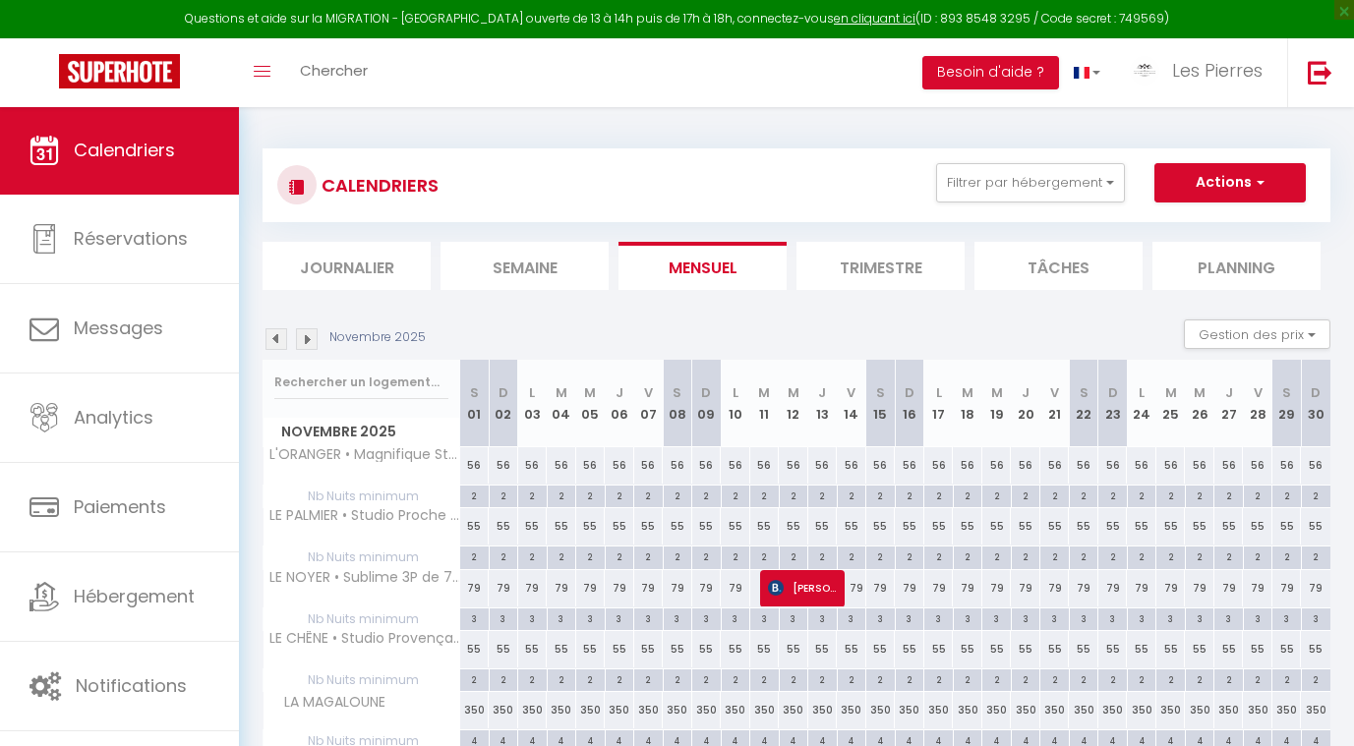
scroll to position [0, 0]
click at [278, 335] on img at bounding box center [277, 339] width 22 height 22
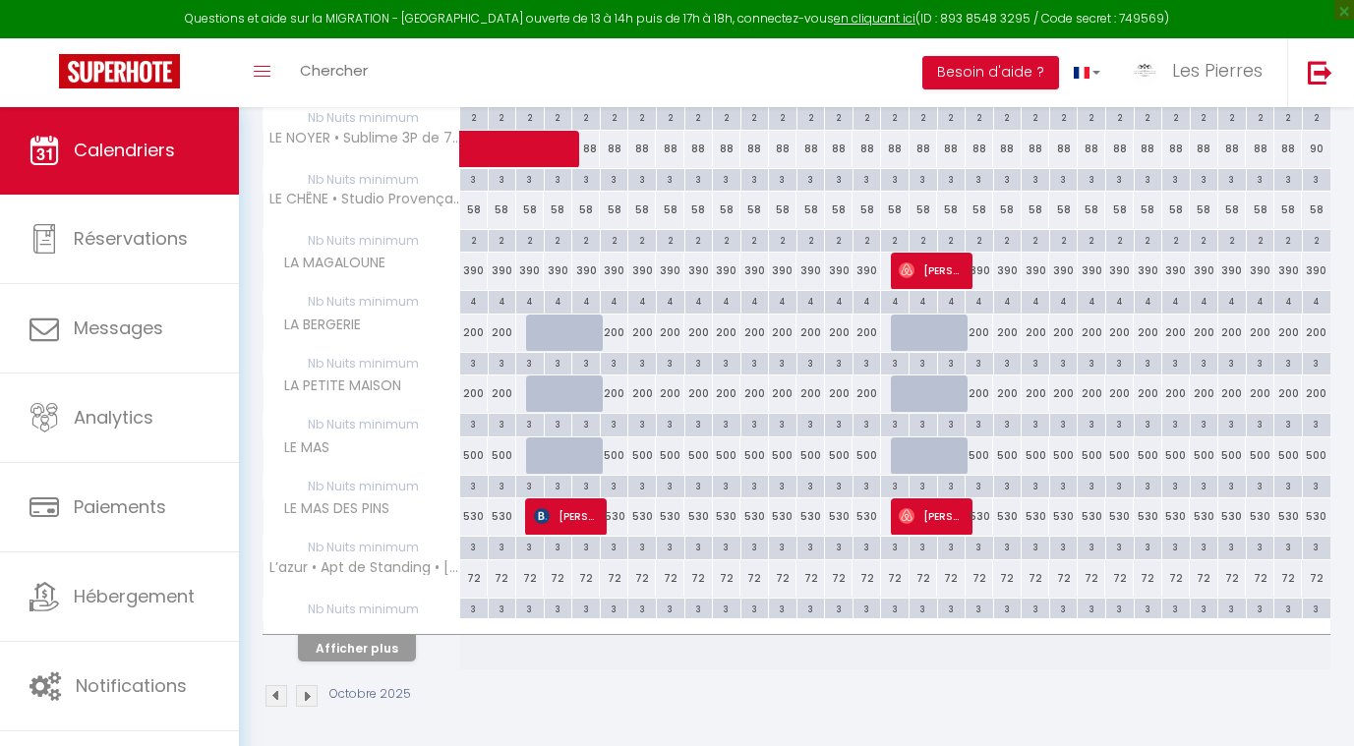
scroll to position [439, 0]
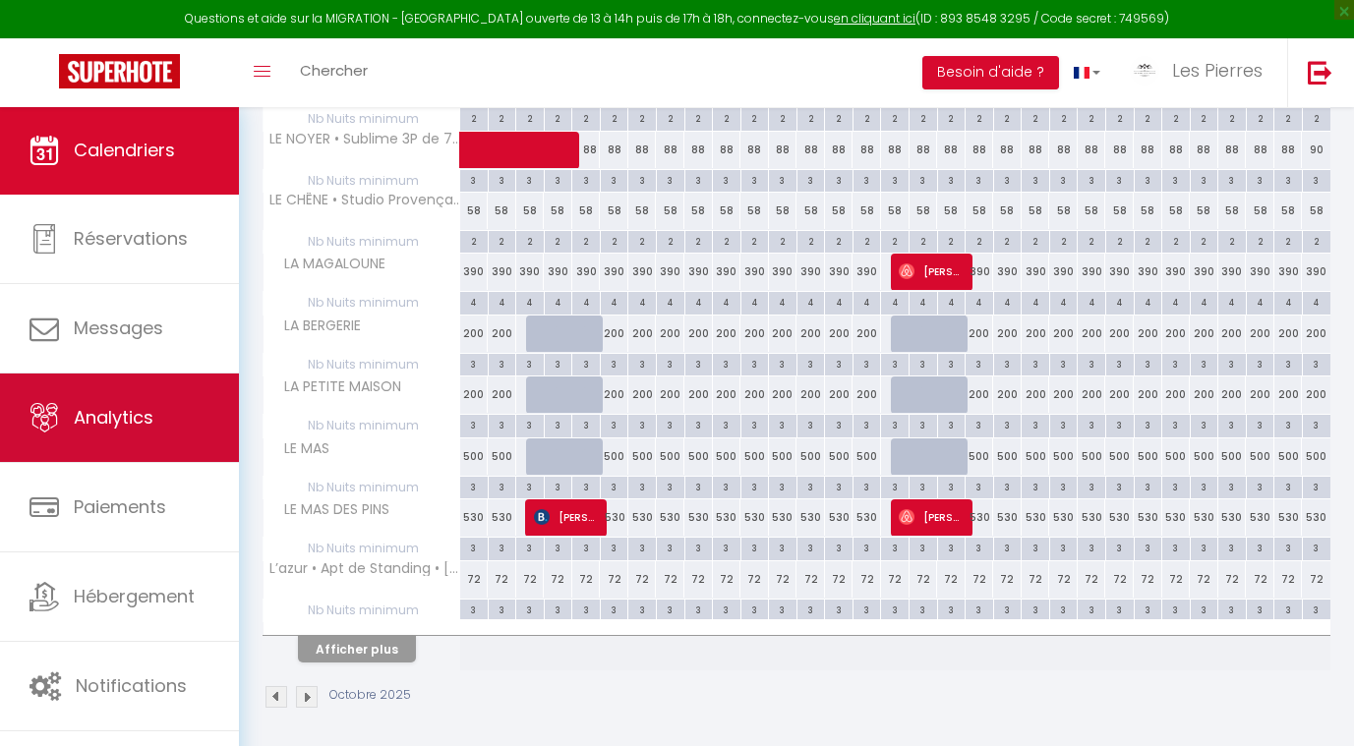
click at [79, 389] on link "Analytics" at bounding box center [119, 418] width 239 height 89
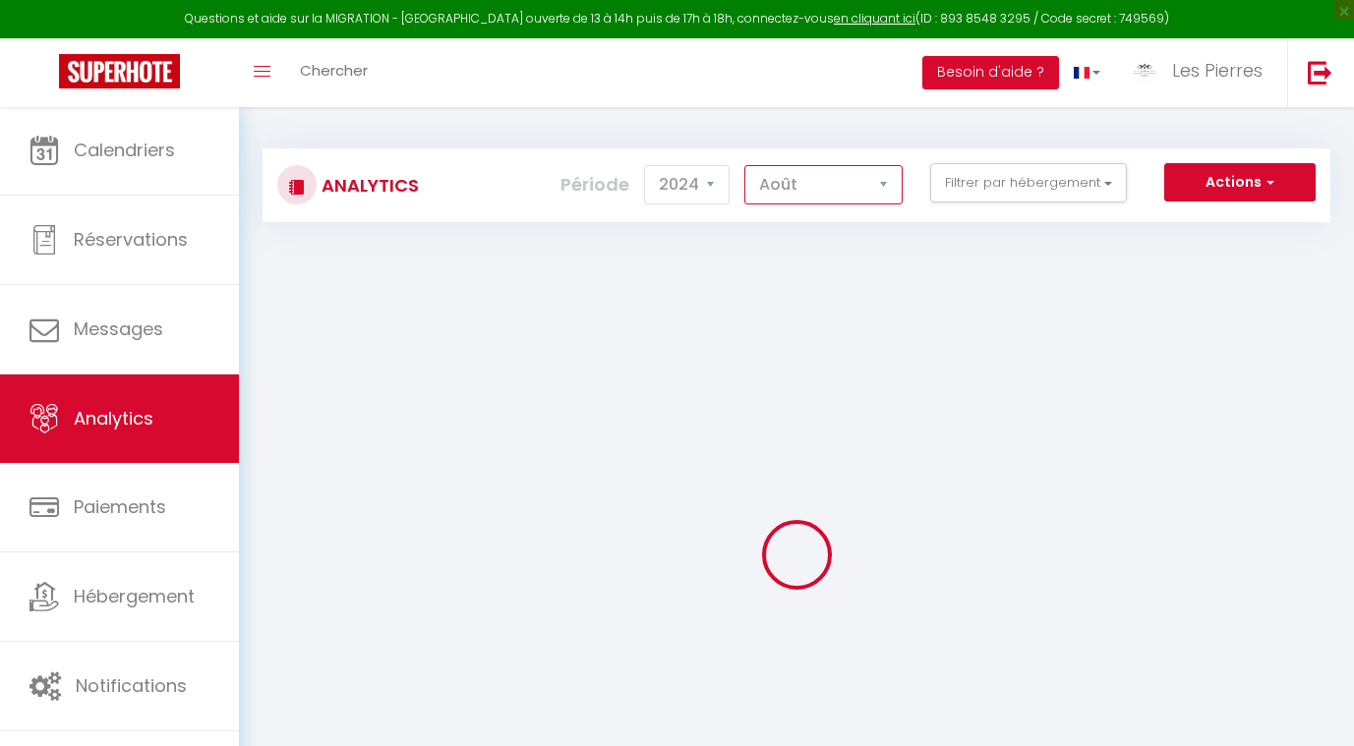
click at [769, 177] on select "[PERSON_NAME] Mars [PERSON_NAME] Juin Juillet Août Septembre Octobre Novembre D…" at bounding box center [823, 184] width 158 height 39
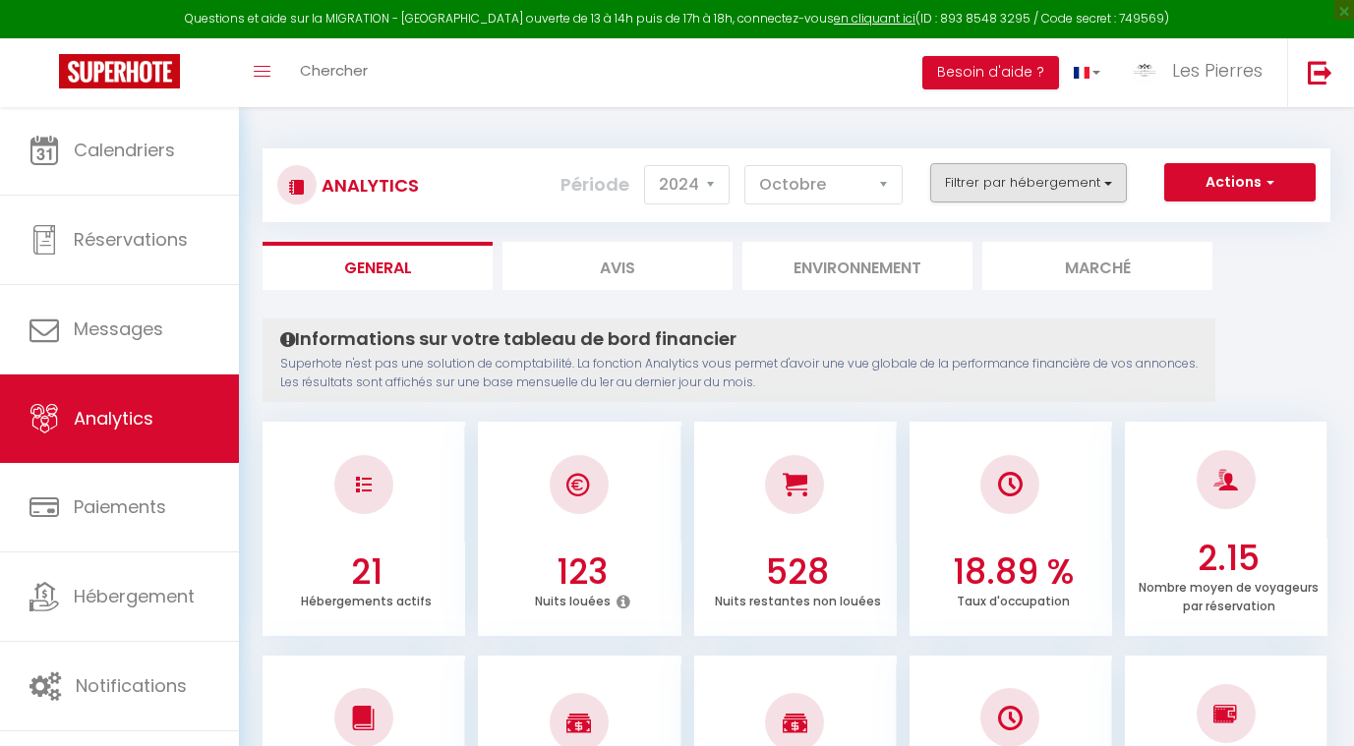
click at [1025, 182] on button "Filtrer par hébergement" at bounding box center [1028, 182] width 197 height 39
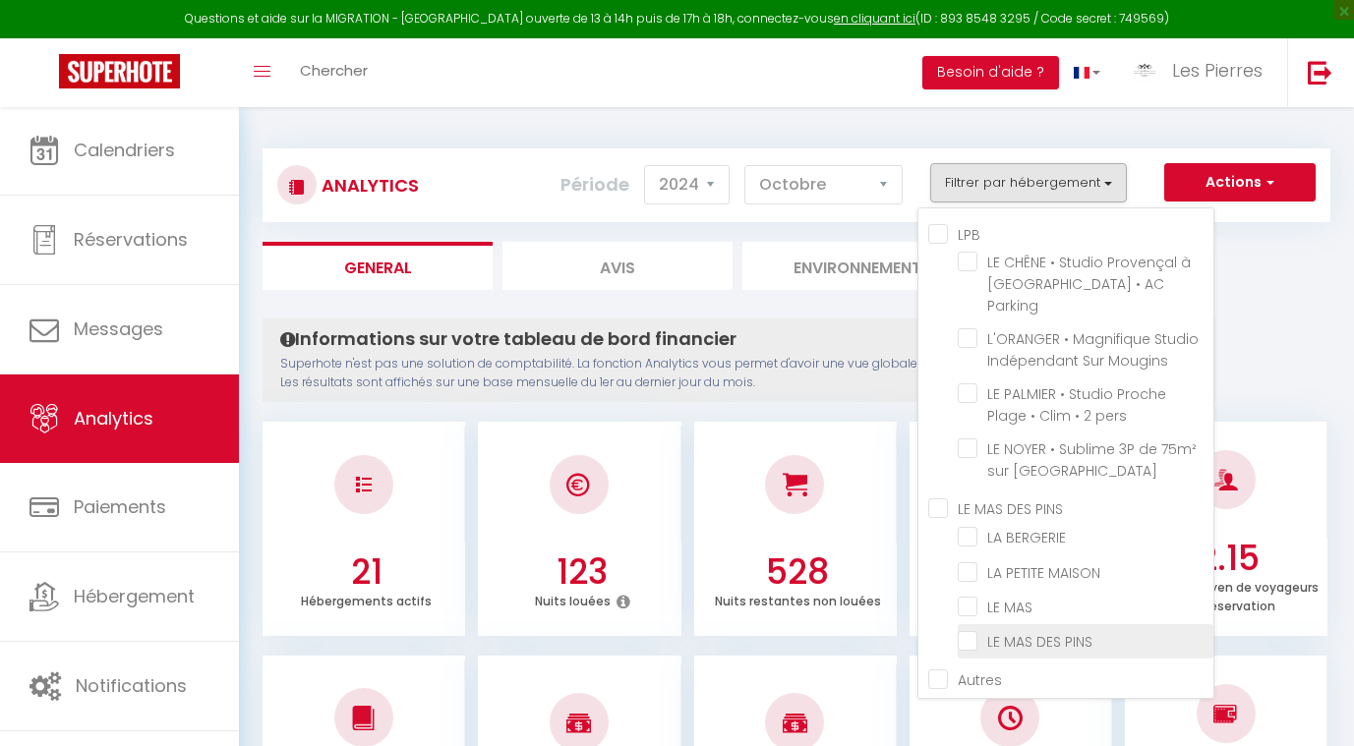
click at [963, 630] on PINS "LE MAS DES PINS" at bounding box center [1086, 640] width 256 height 20
click at [867, 374] on p "Superhote n'est pas une solution de comptabilité. La fonction Analytics vous pe…" at bounding box center [738, 373] width 917 height 37
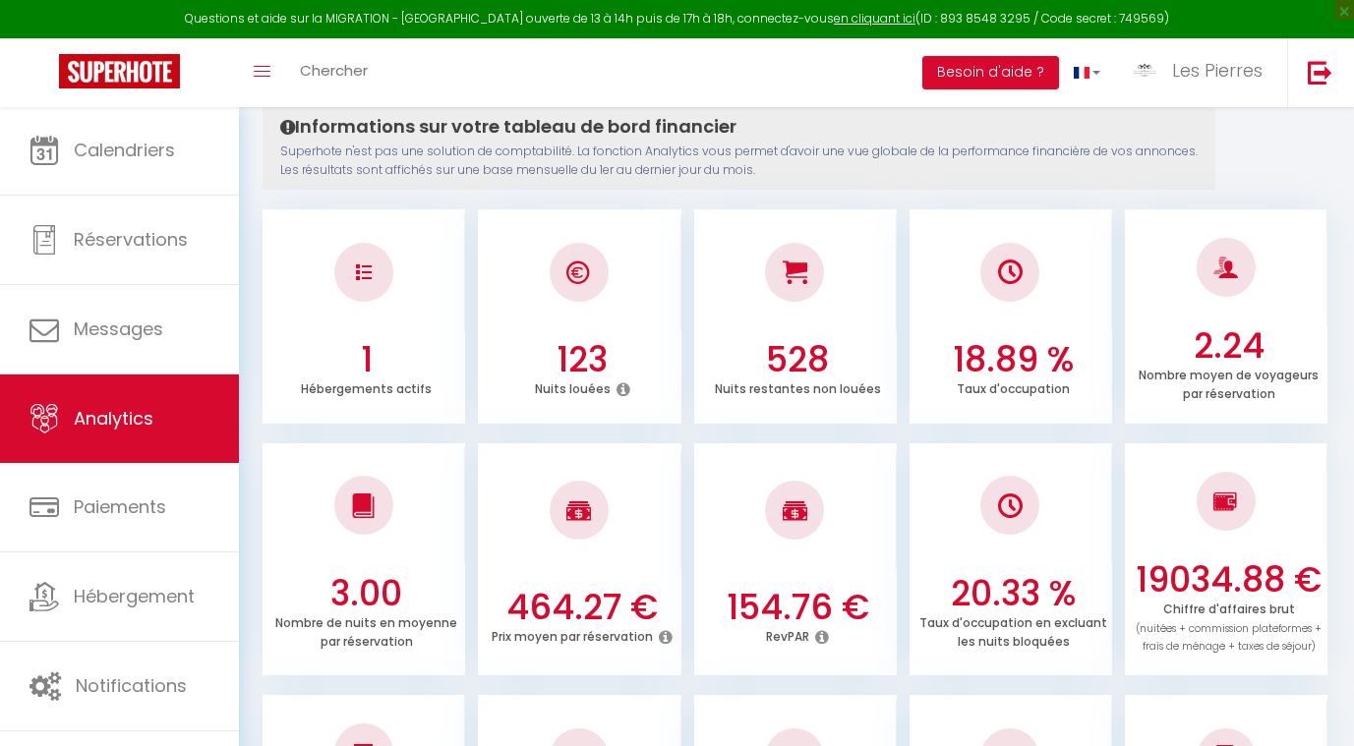
scroll to position [311, 0]
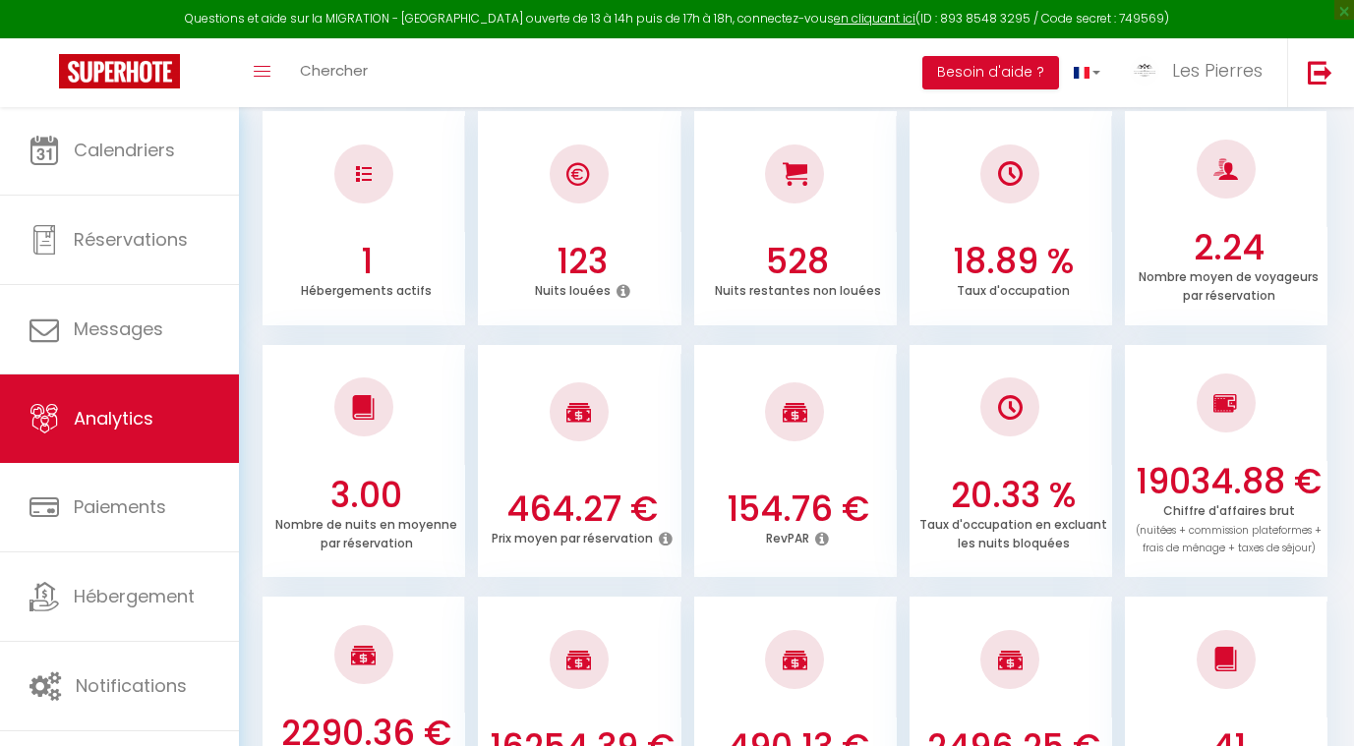
click at [541, 436] on div at bounding box center [579, 412] width 203 height 116
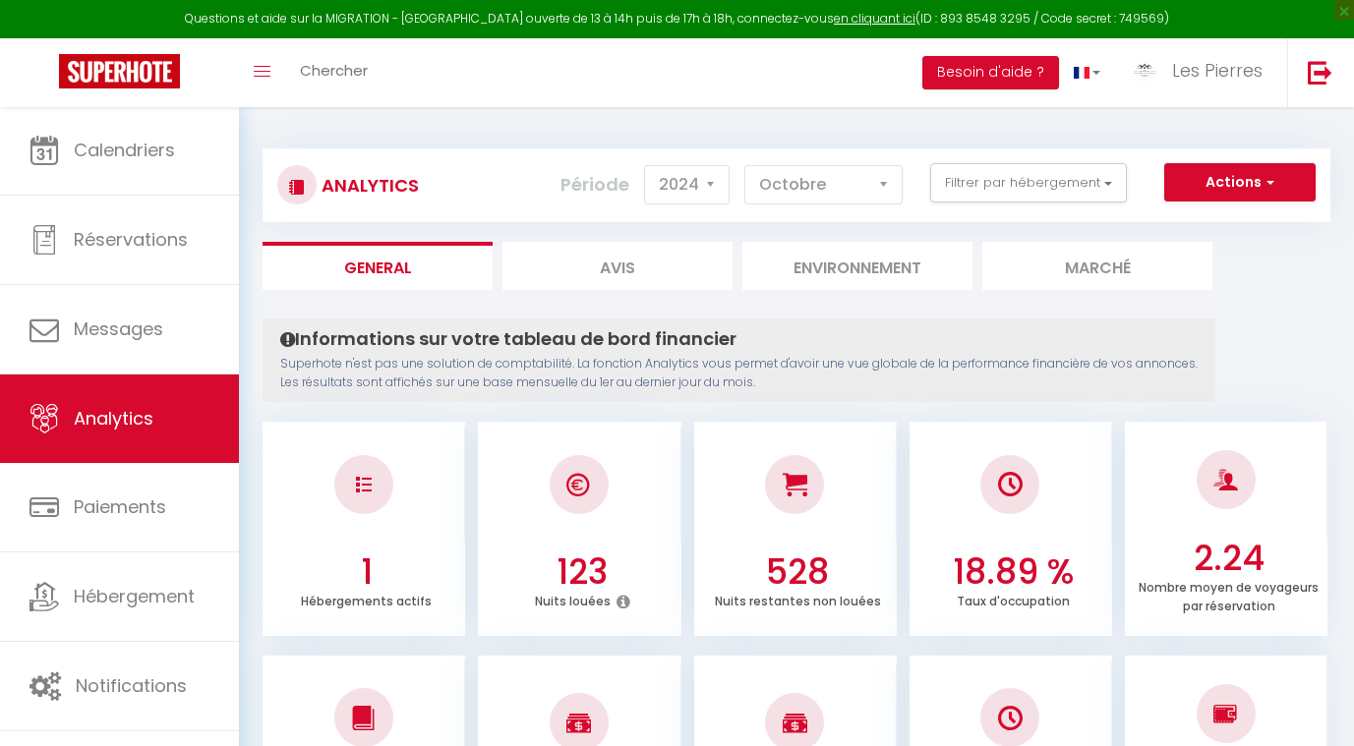
scroll to position [0, 0]
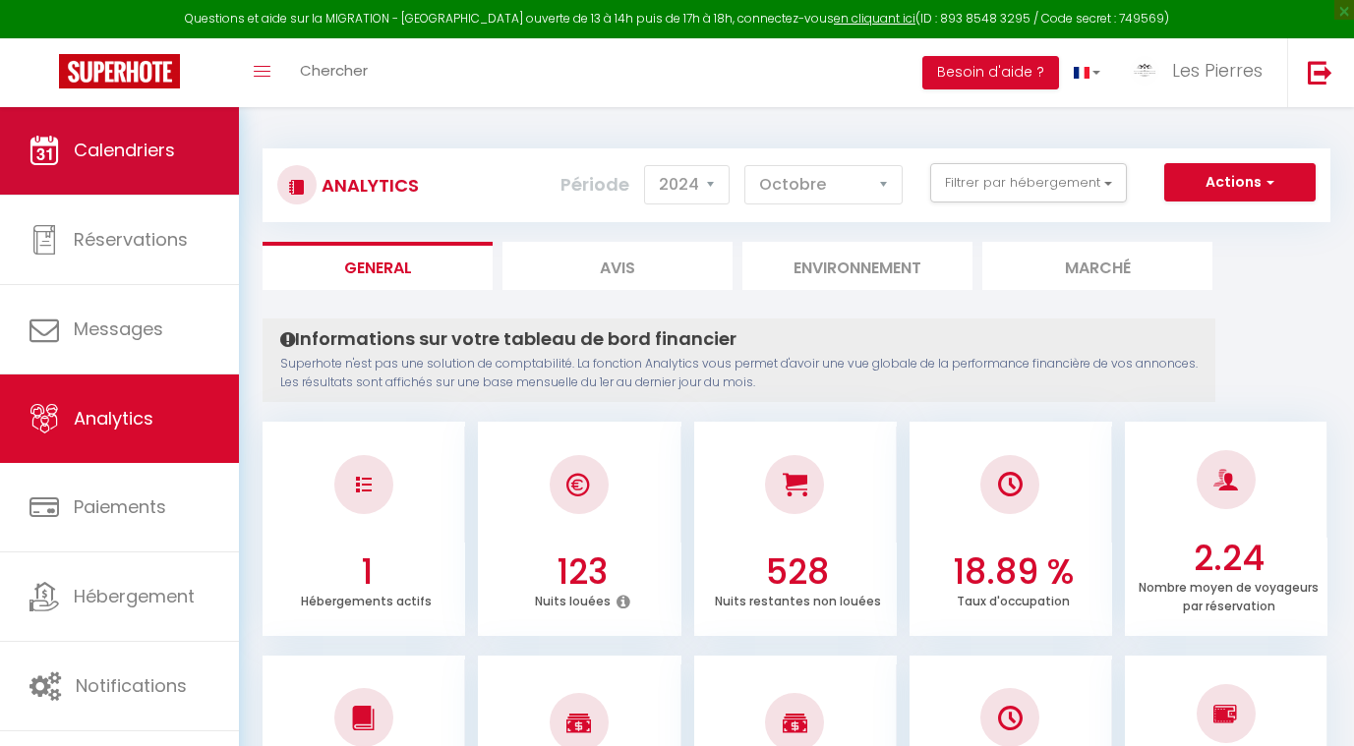
click at [186, 163] on link "Calendriers" at bounding box center [119, 150] width 239 height 89
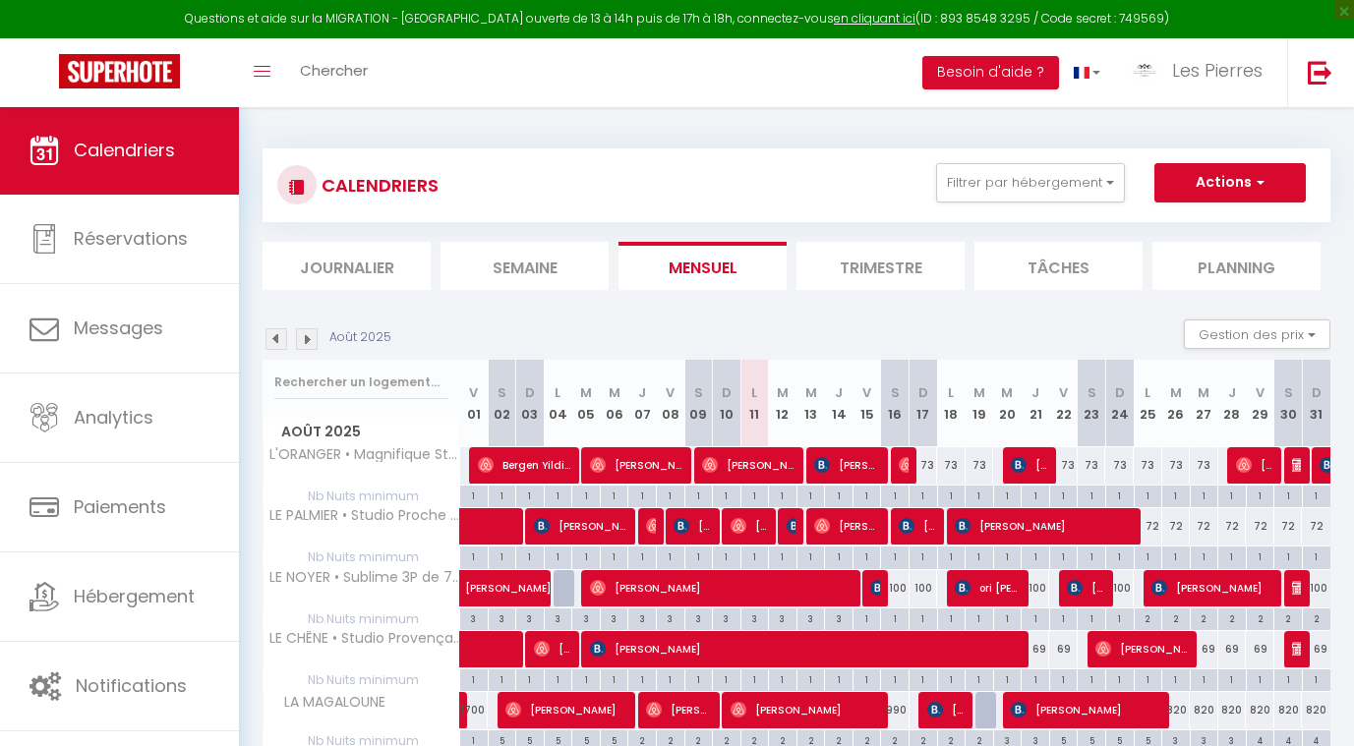
click at [303, 345] on img at bounding box center [307, 339] width 22 height 22
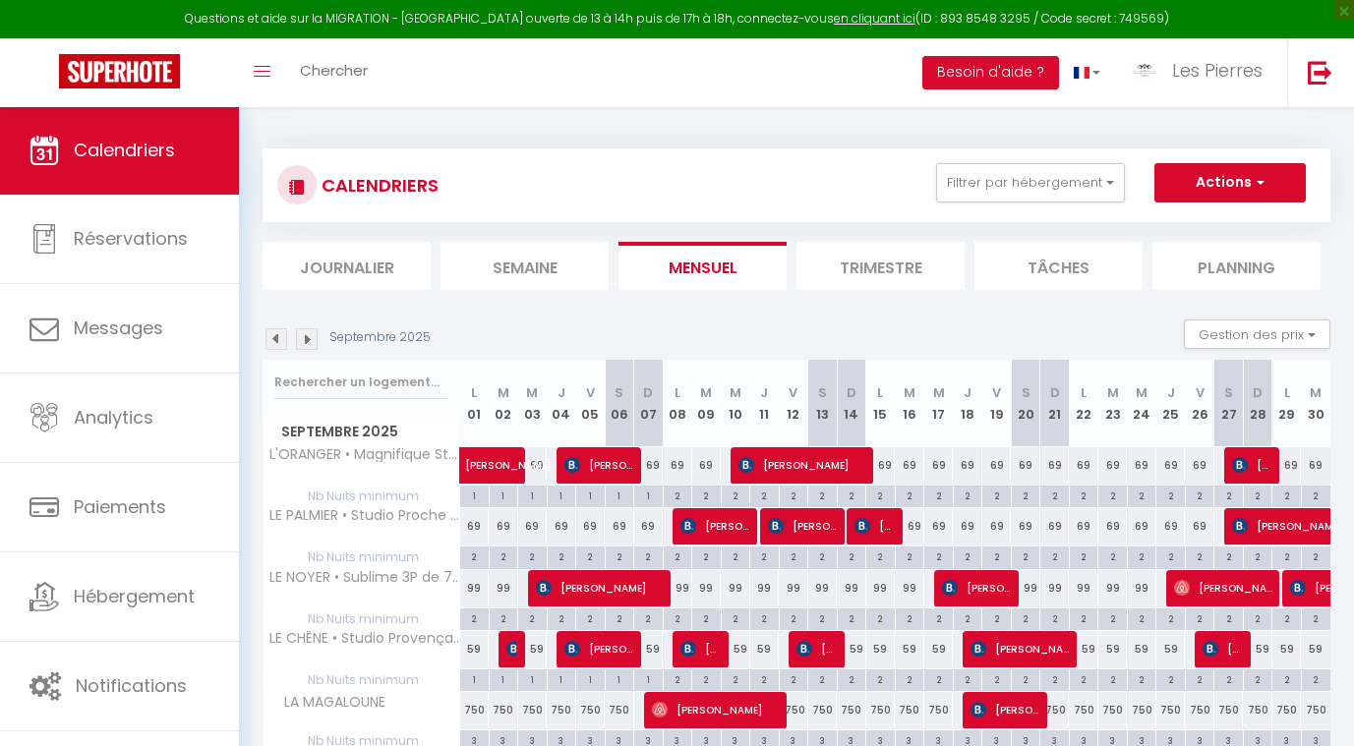
click at [303, 345] on img at bounding box center [307, 339] width 22 height 22
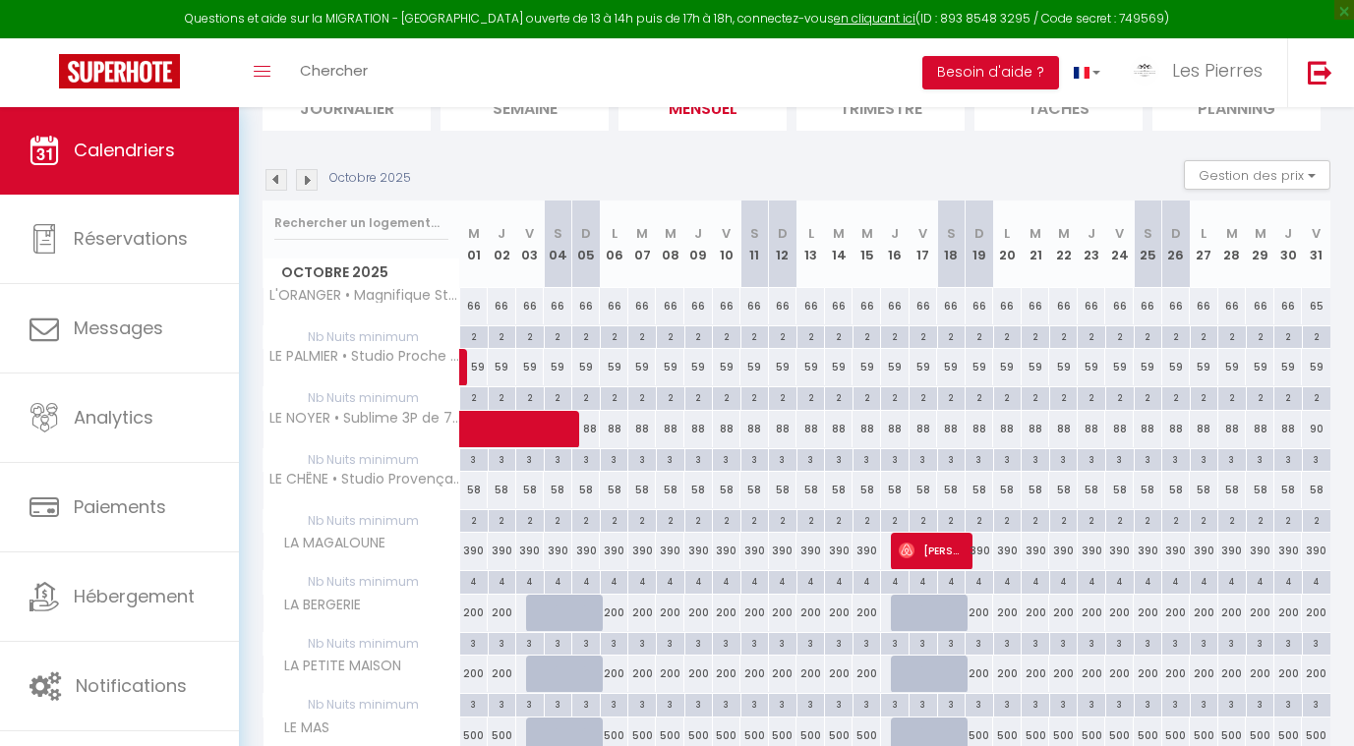
scroll to position [99, 0]
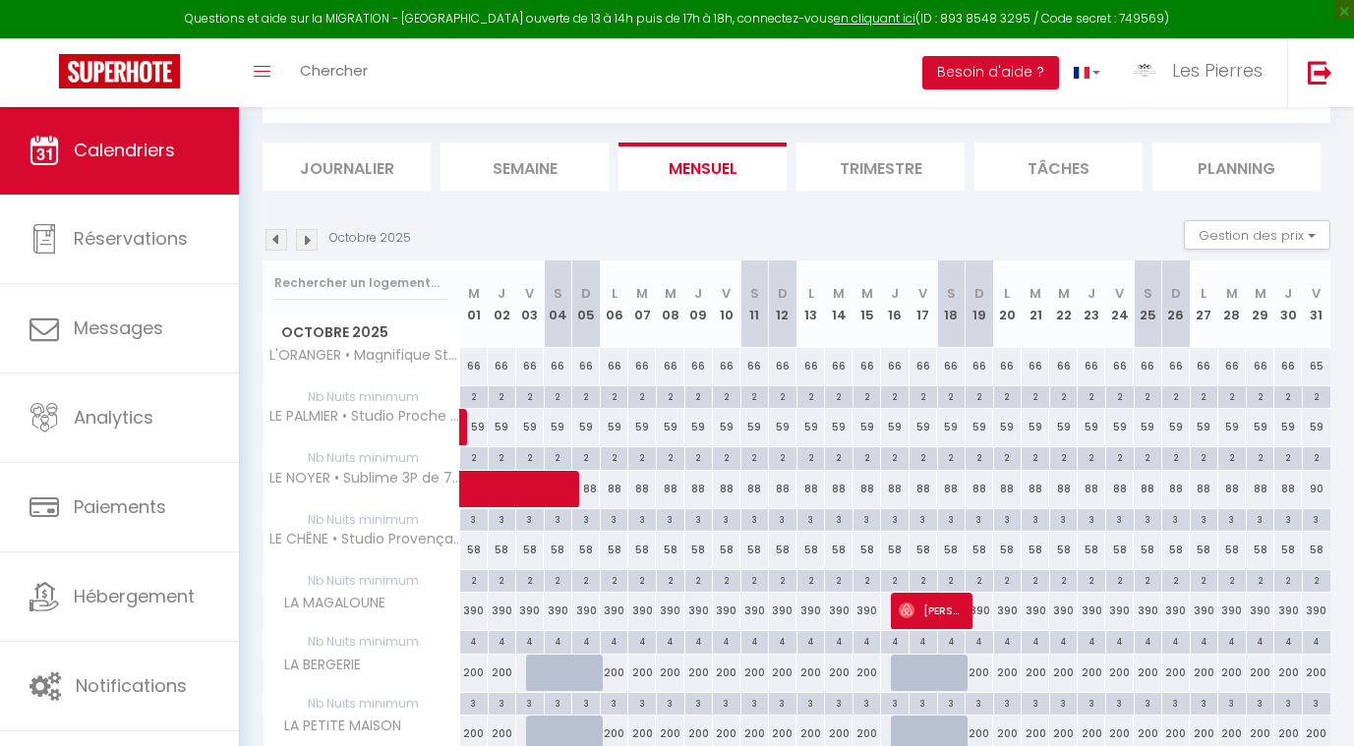
click at [311, 236] on img at bounding box center [307, 240] width 22 height 22
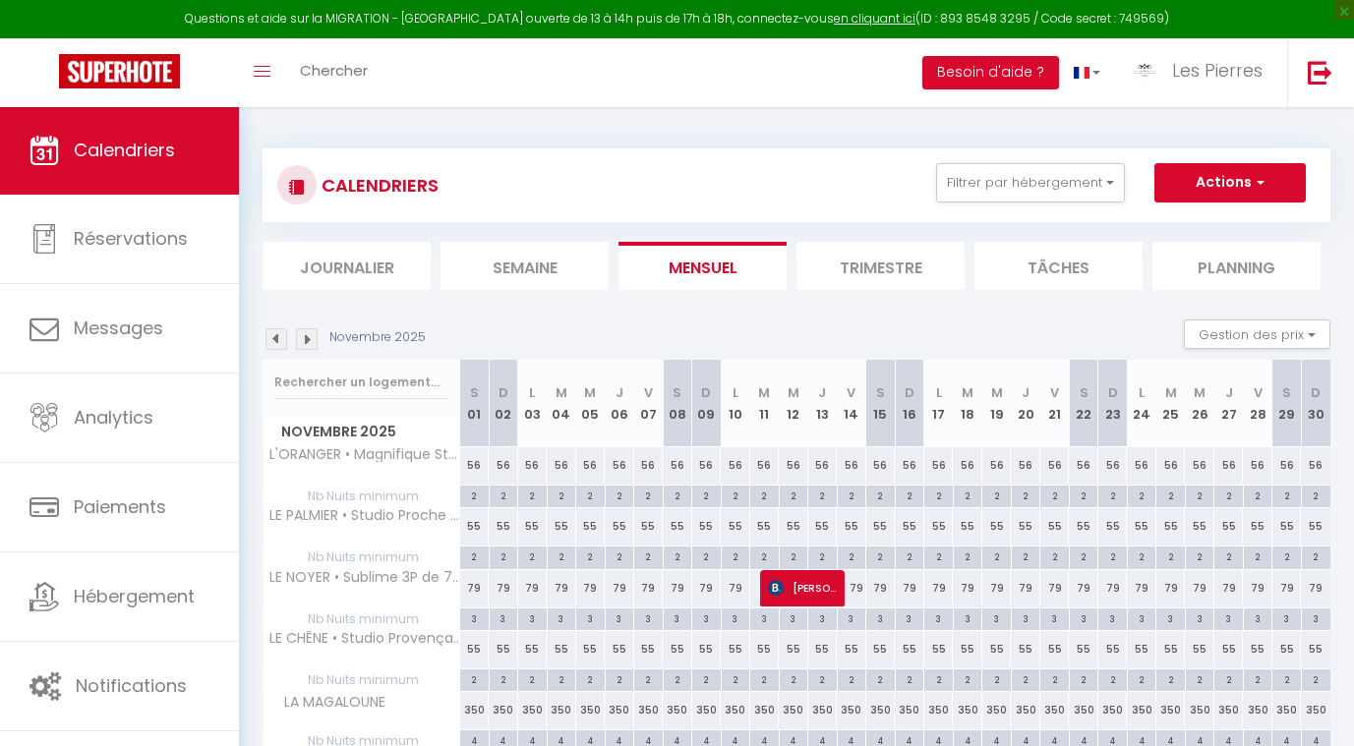
scroll to position [0, 0]
click at [310, 340] on img at bounding box center [307, 339] width 22 height 22
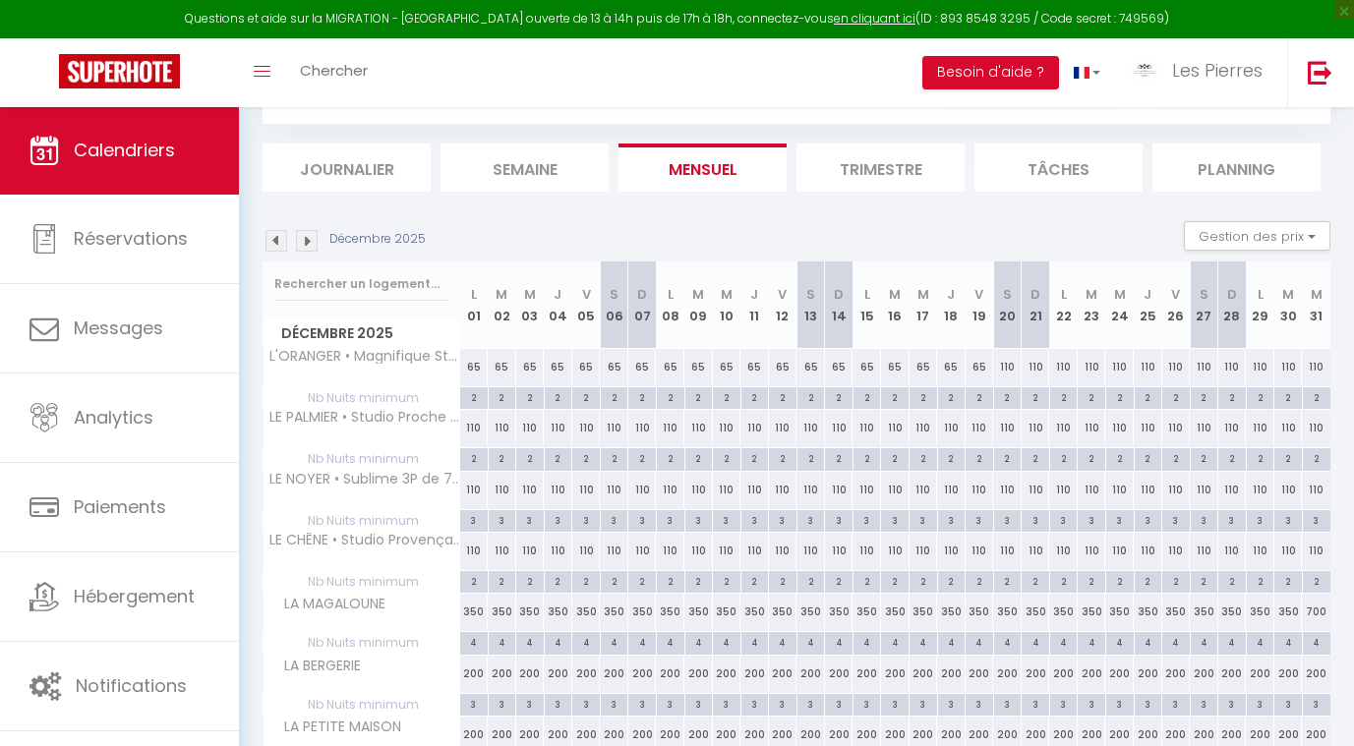
scroll to position [93, 0]
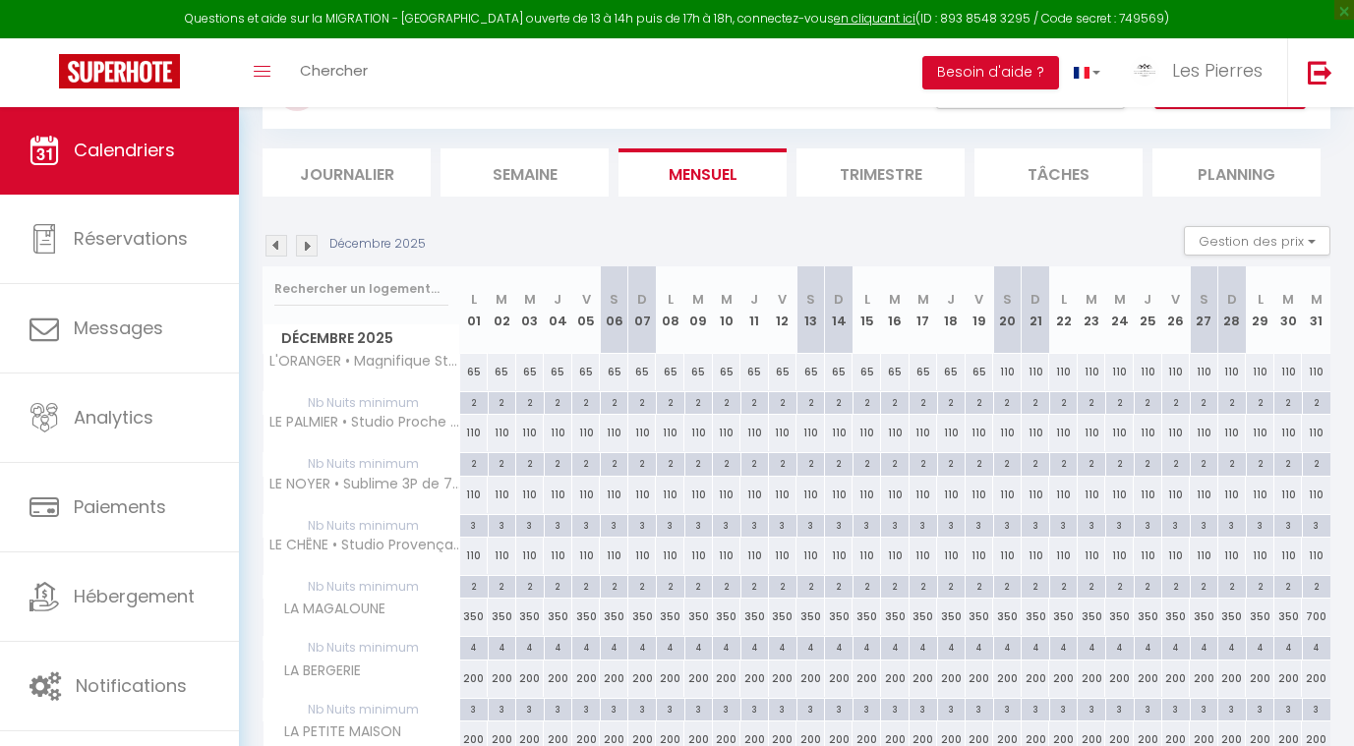
click at [1010, 368] on div "110" at bounding box center [1007, 372] width 29 height 36
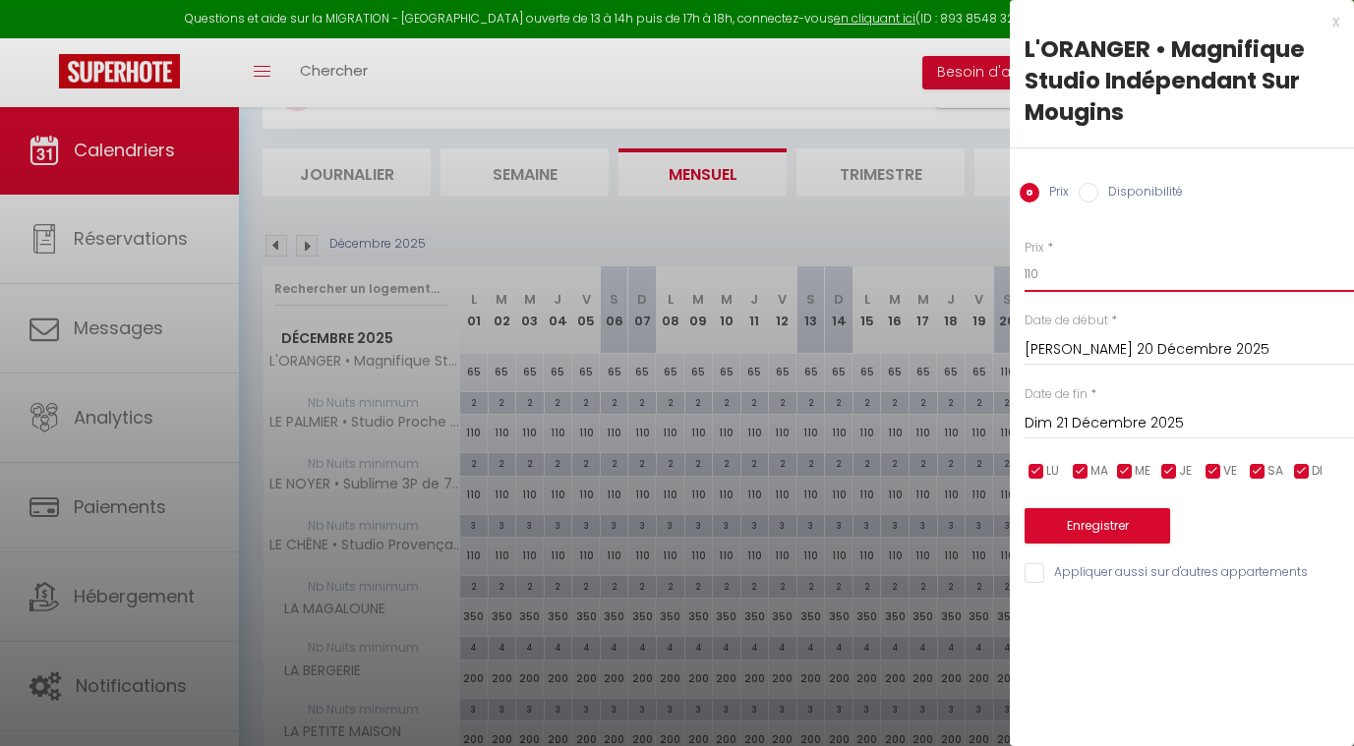
click at [1061, 257] on input "110" at bounding box center [1189, 274] width 329 height 35
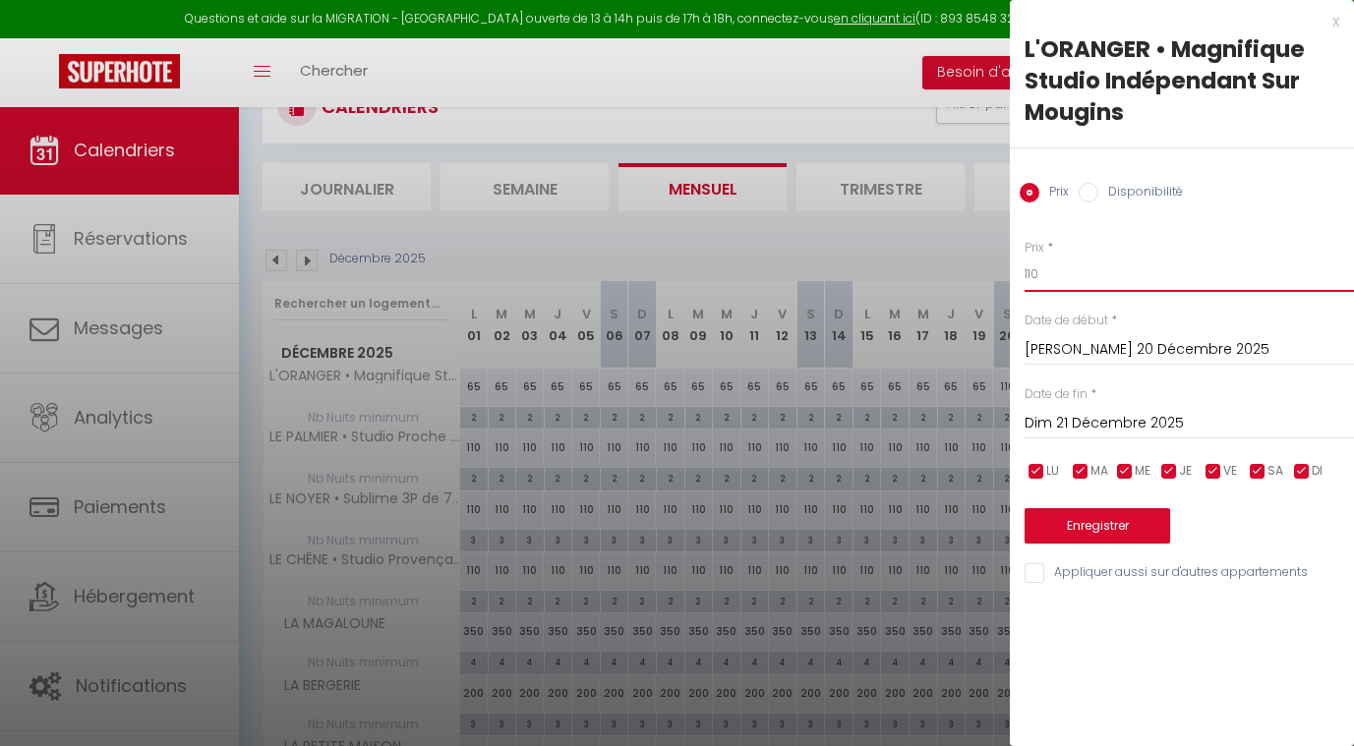
scroll to position [72, 0]
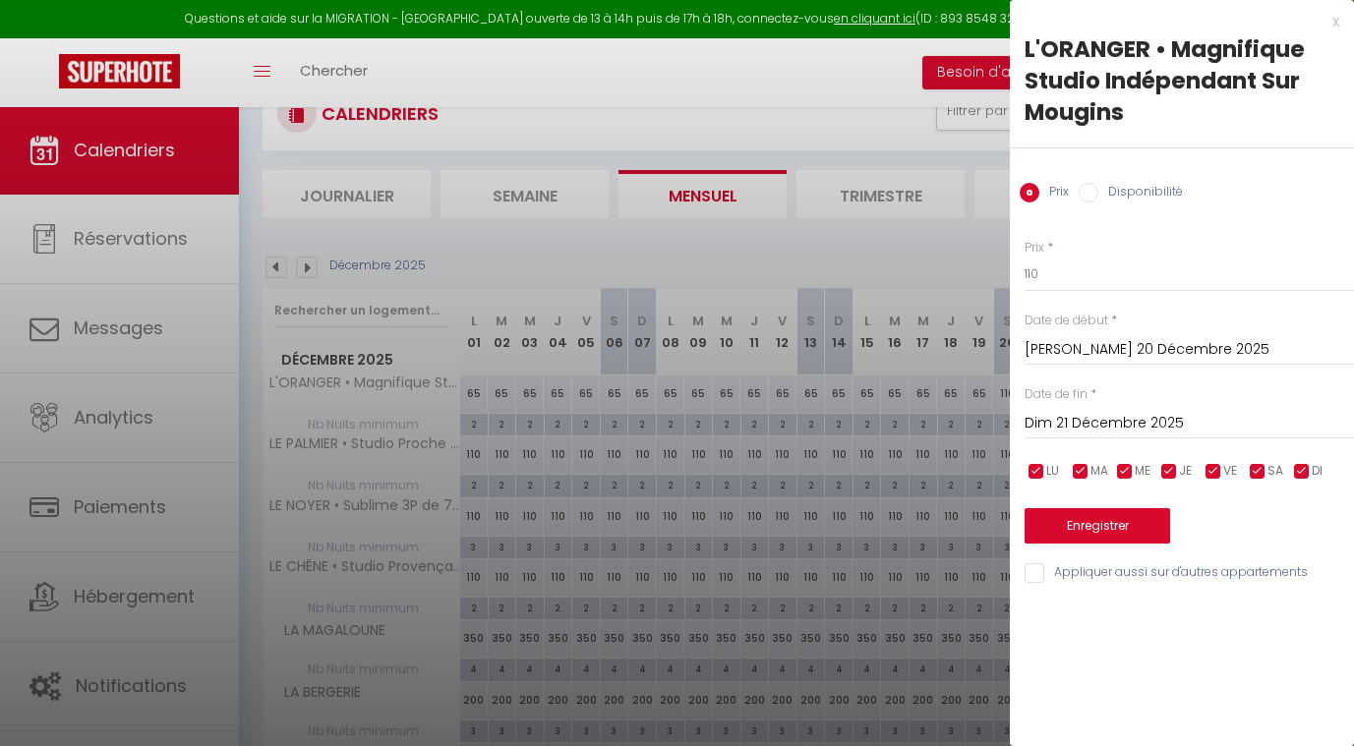
click at [972, 226] on div at bounding box center [677, 373] width 1354 height 746
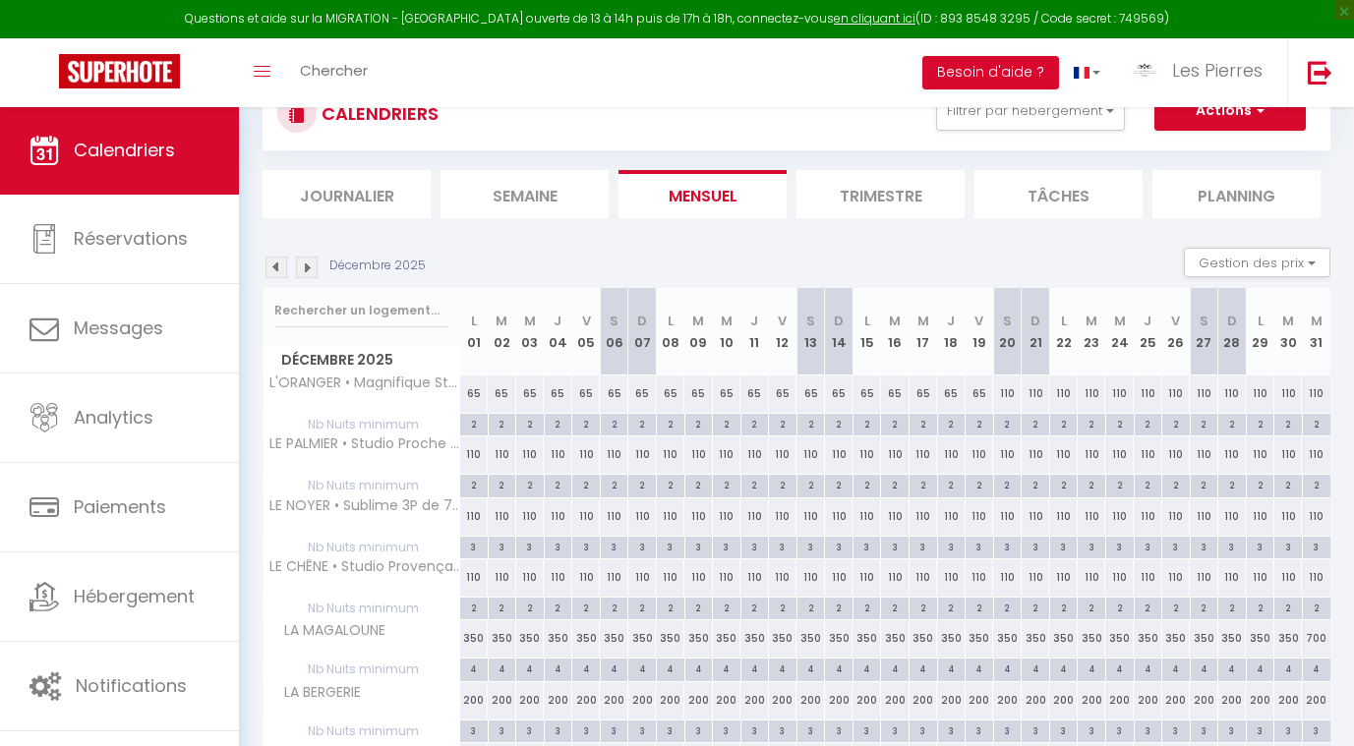
click at [1011, 392] on div "110" at bounding box center [1007, 394] width 29 height 36
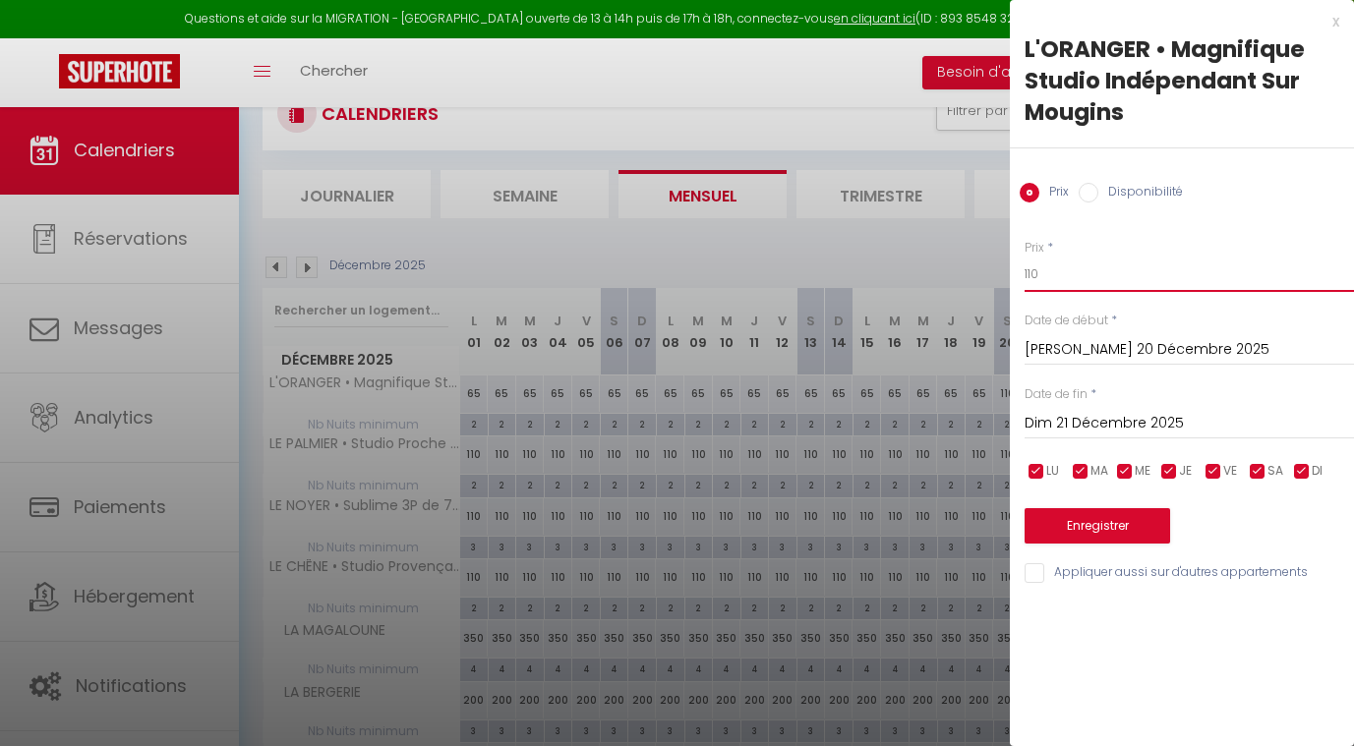
click at [1064, 265] on input "110" at bounding box center [1189, 274] width 329 height 35
click at [1069, 422] on input "Dim 21 Décembre 2025" at bounding box center [1189, 424] width 329 height 26
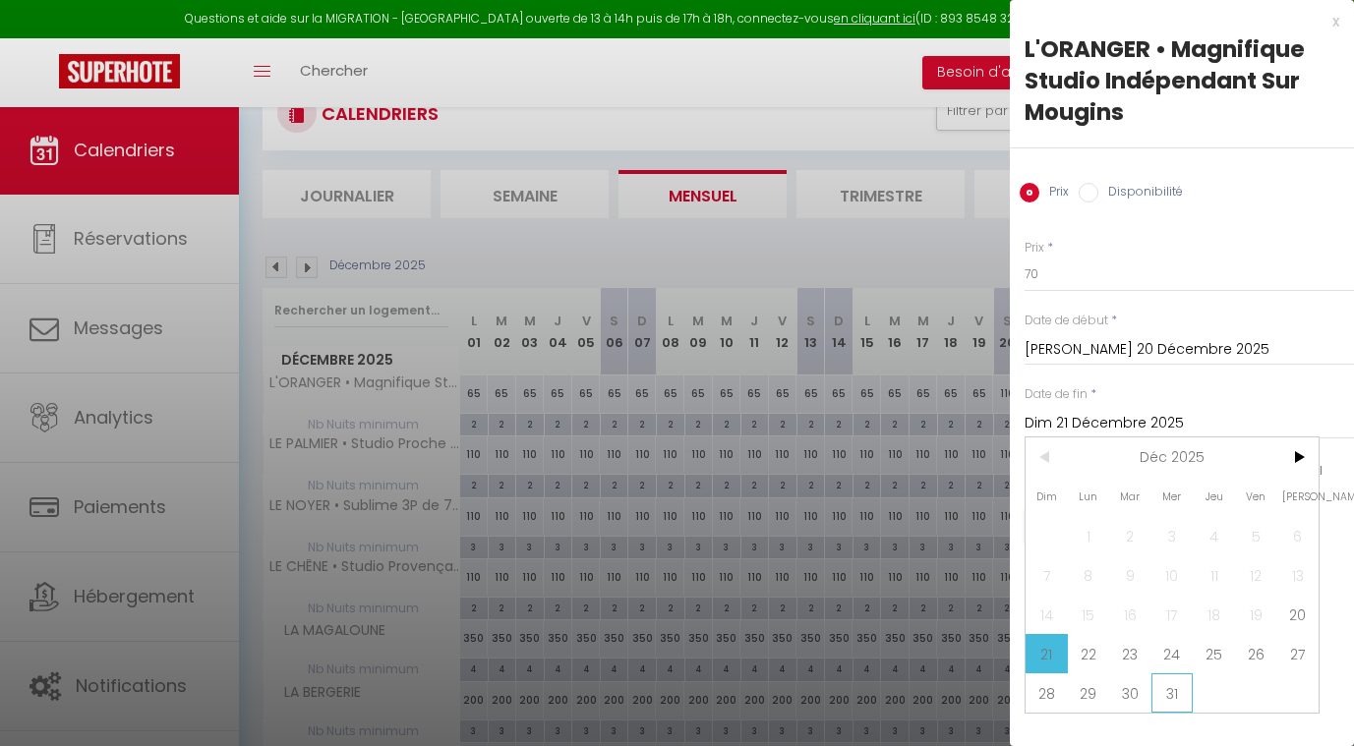
click at [1155, 697] on span "31" at bounding box center [1173, 693] width 42 height 39
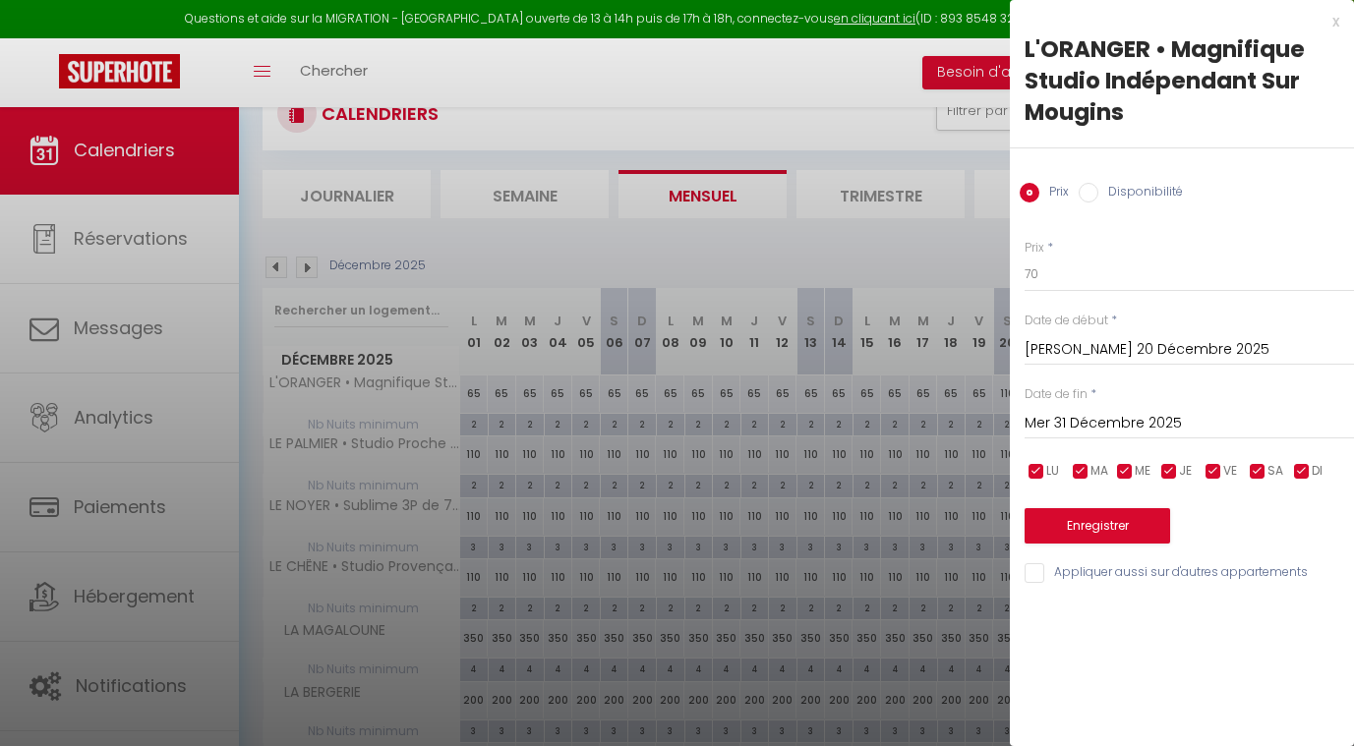
click at [1116, 523] on button "Enregistrer" at bounding box center [1098, 525] width 146 height 35
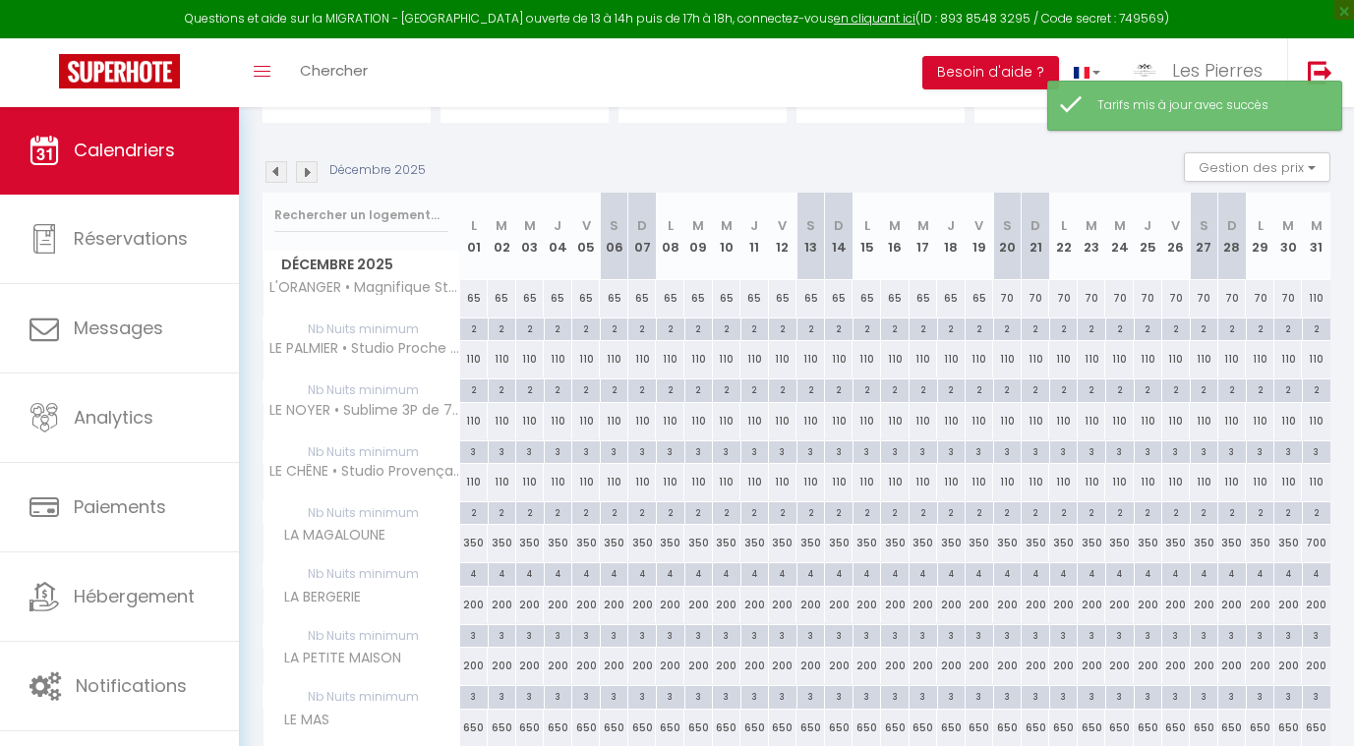
scroll to position [170, 0]
click at [1315, 296] on div "110" at bounding box center [1316, 295] width 29 height 36
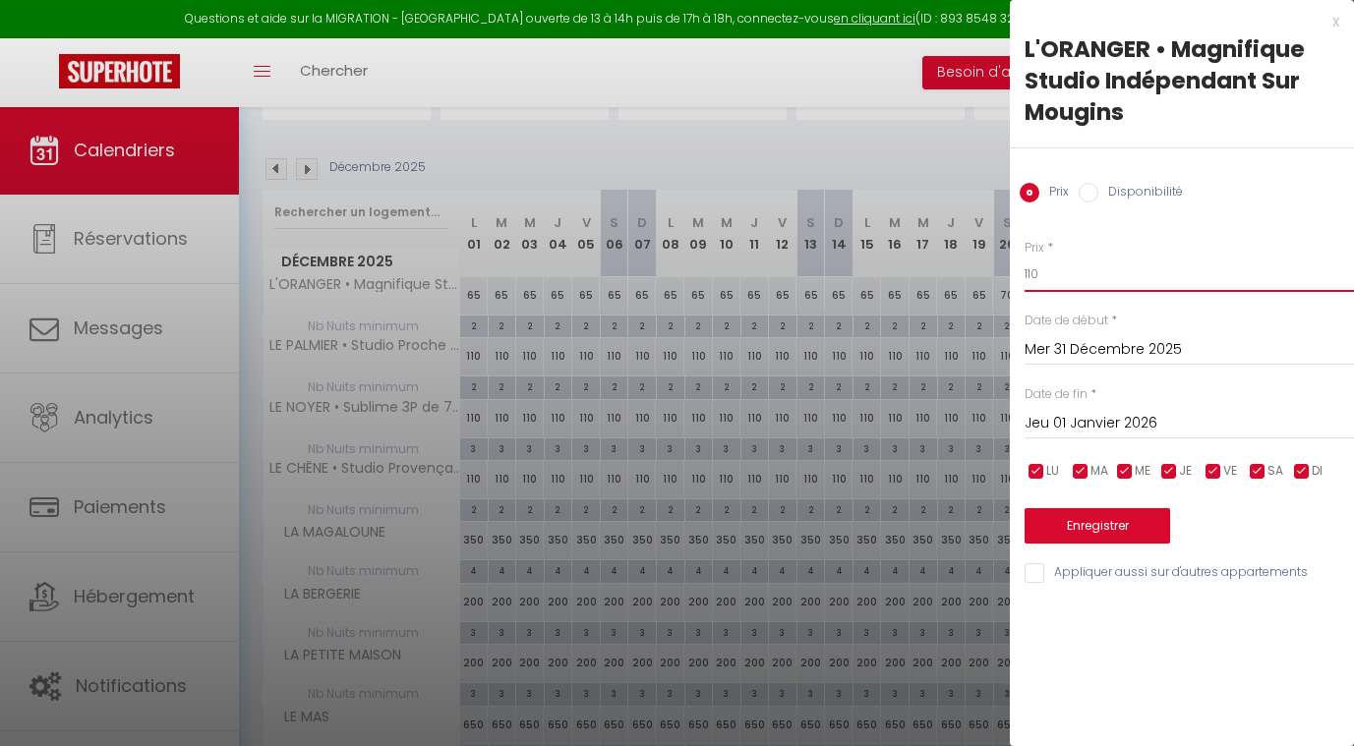
click at [1068, 270] on input "110" at bounding box center [1189, 274] width 329 height 35
click at [1065, 527] on button "Enregistrer" at bounding box center [1098, 525] width 146 height 35
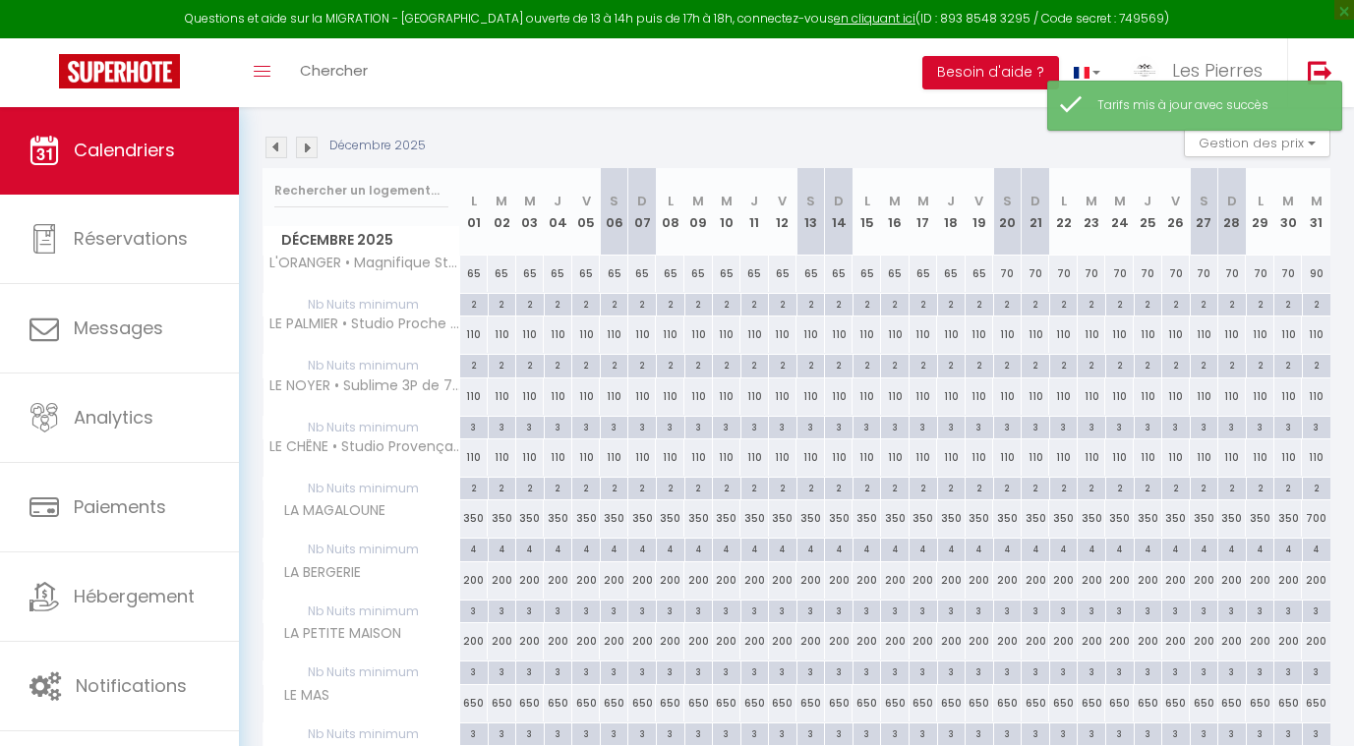
scroll to position [196, 0]
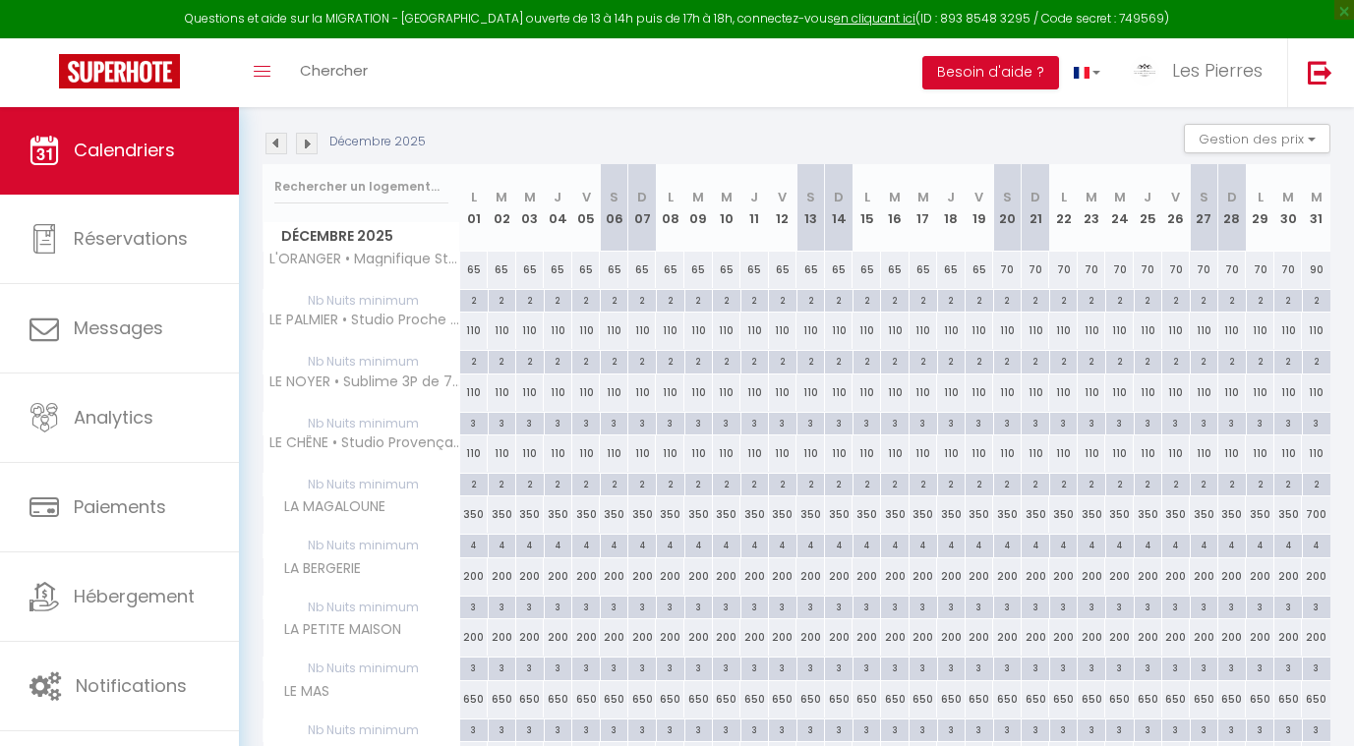
click at [270, 145] on img at bounding box center [277, 144] width 22 height 22
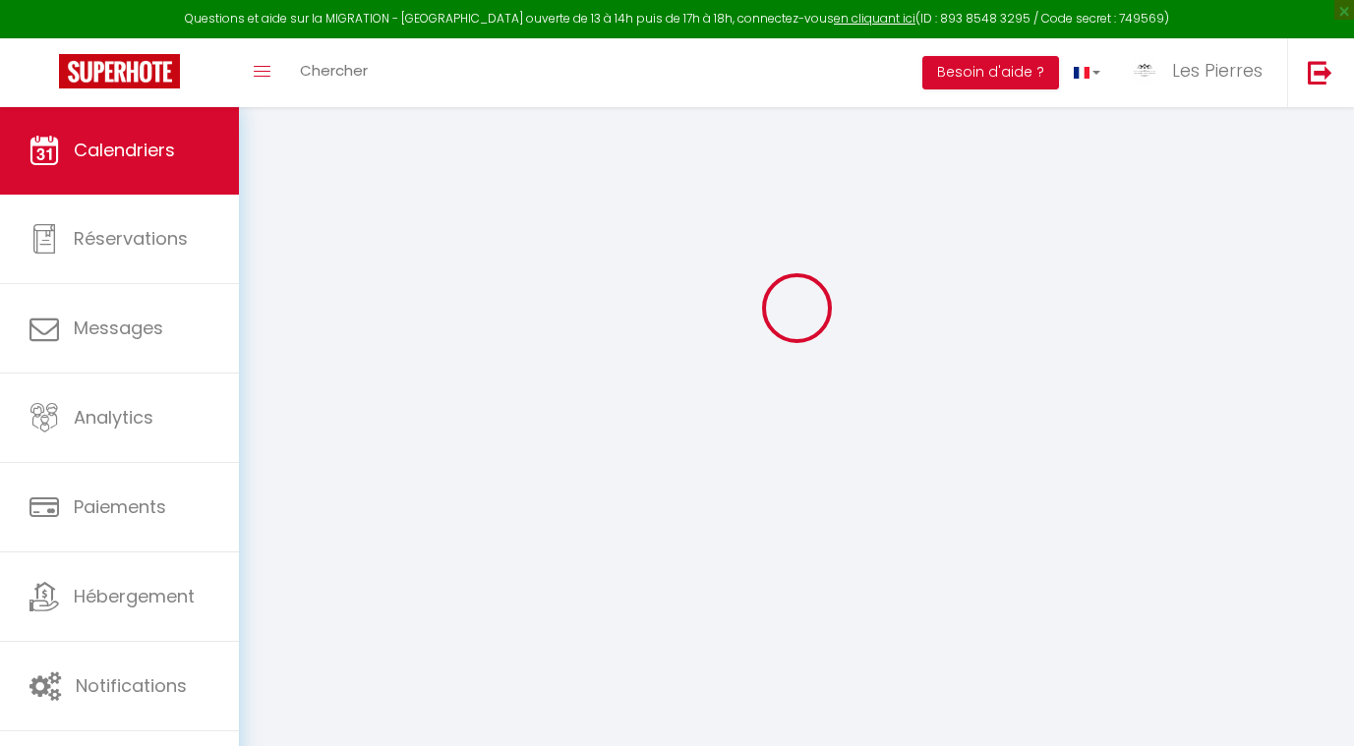
scroll to position [106, 0]
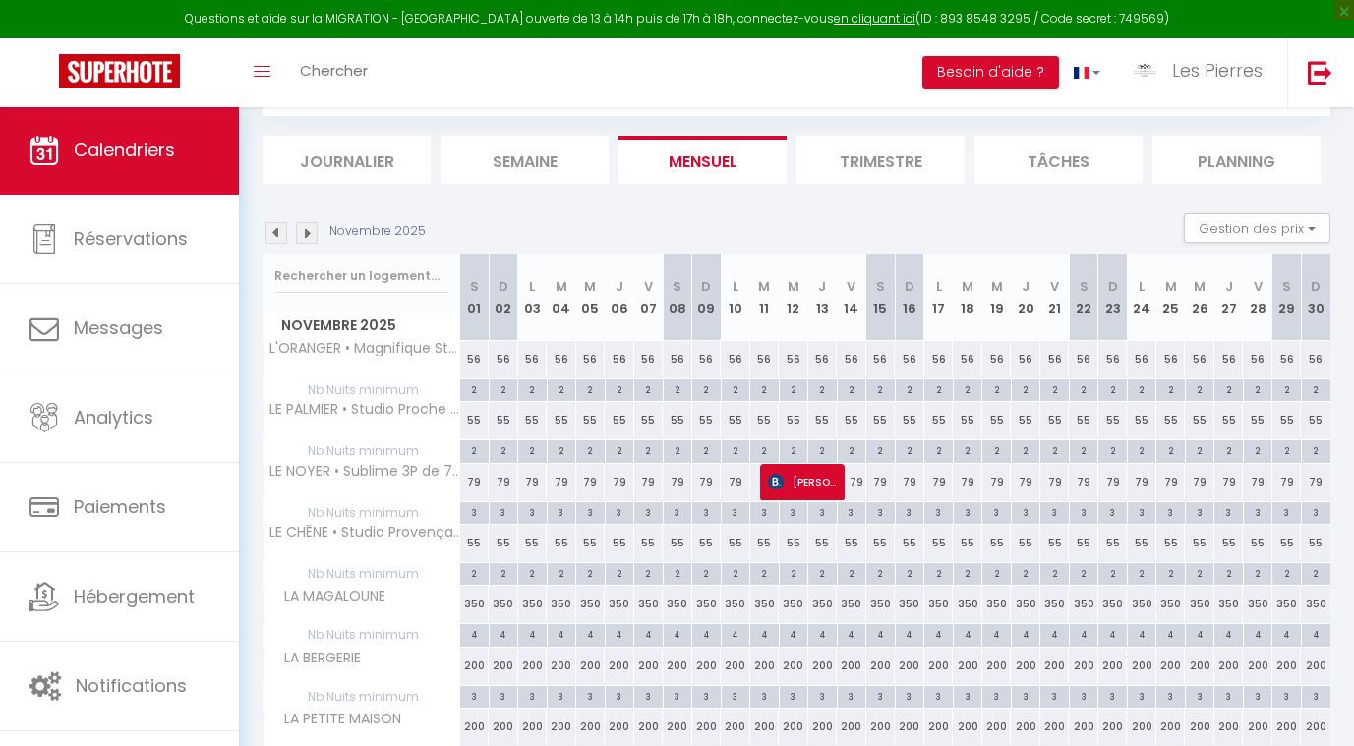
click at [309, 234] on img at bounding box center [307, 233] width 22 height 22
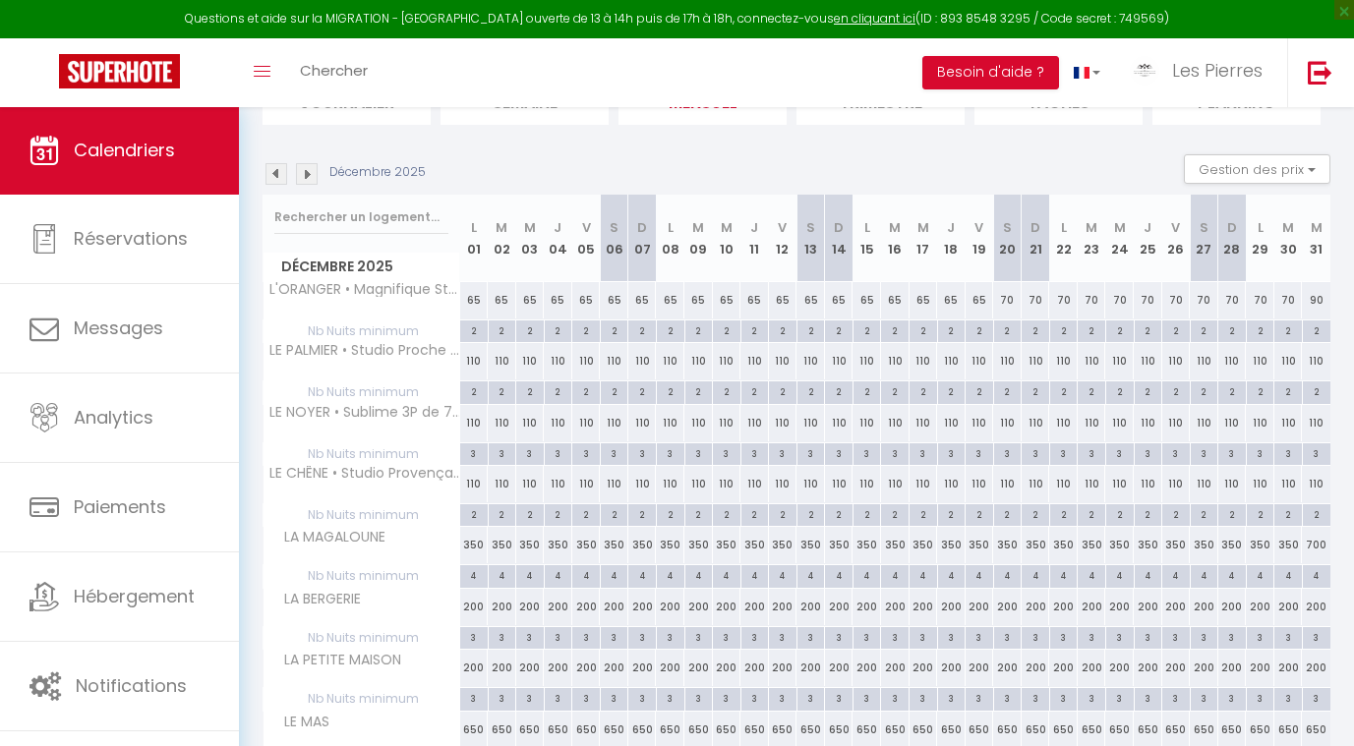
scroll to position [168, 0]
click at [474, 489] on div "110" at bounding box center [474, 481] width 29 height 36
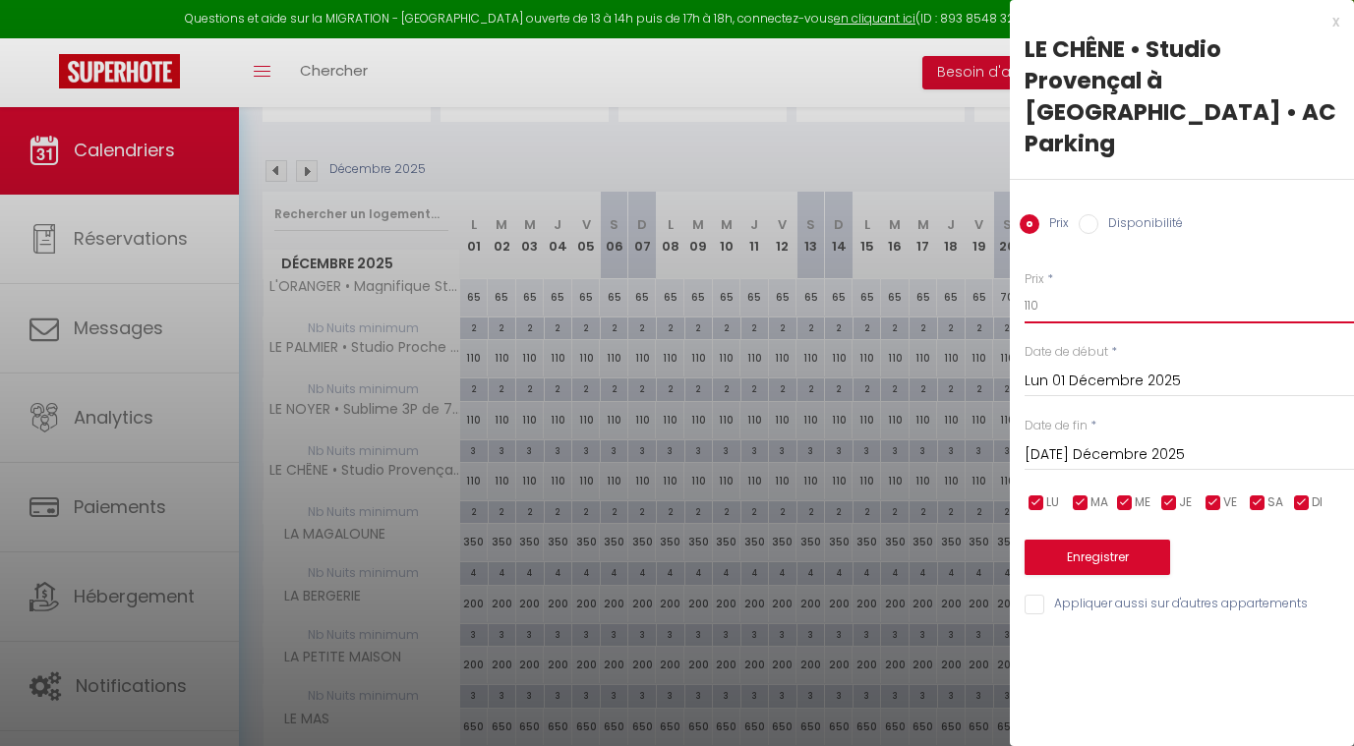
click at [1046, 288] on input "110" at bounding box center [1189, 305] width 329 height 35
click at [950, 181] on div at bounding box center [677, 373] width 1354 height 746
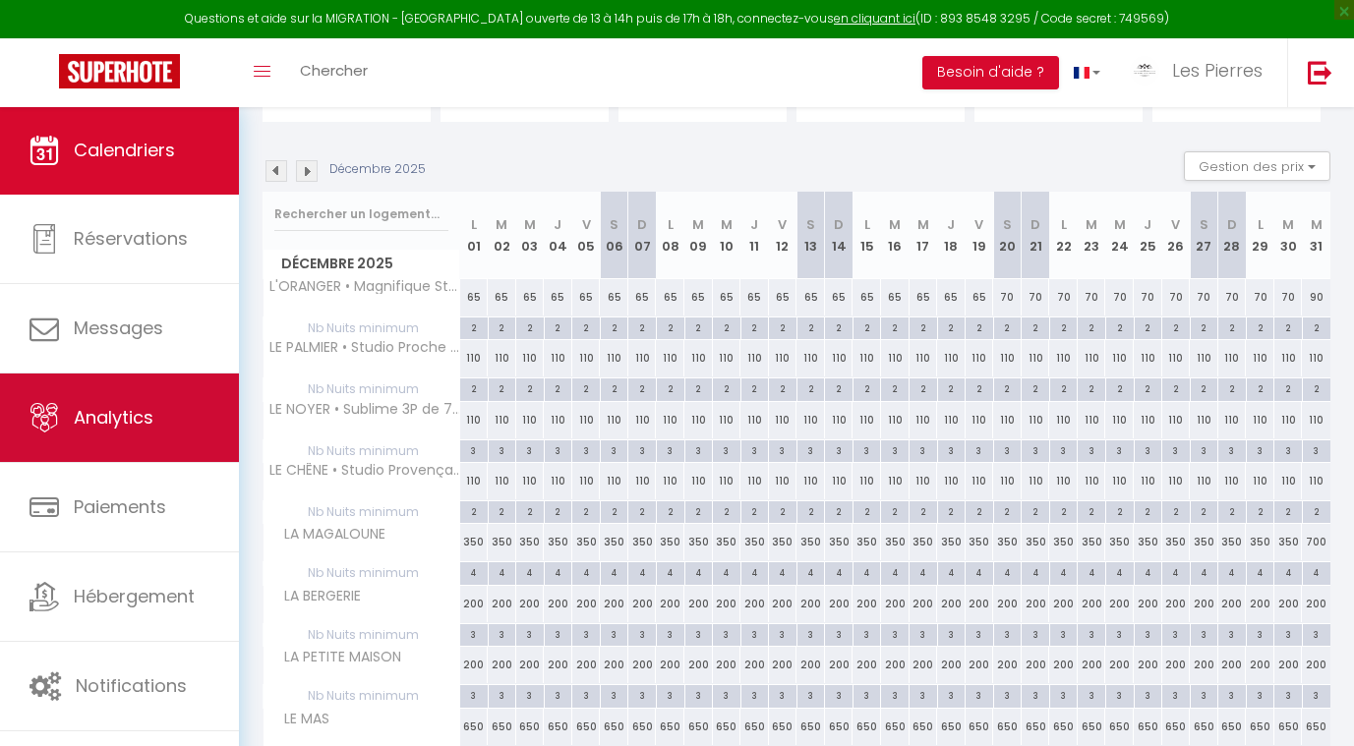
click at [94, 413] on span "Analytics" at bounding box center [114, 417] width 80 height 25
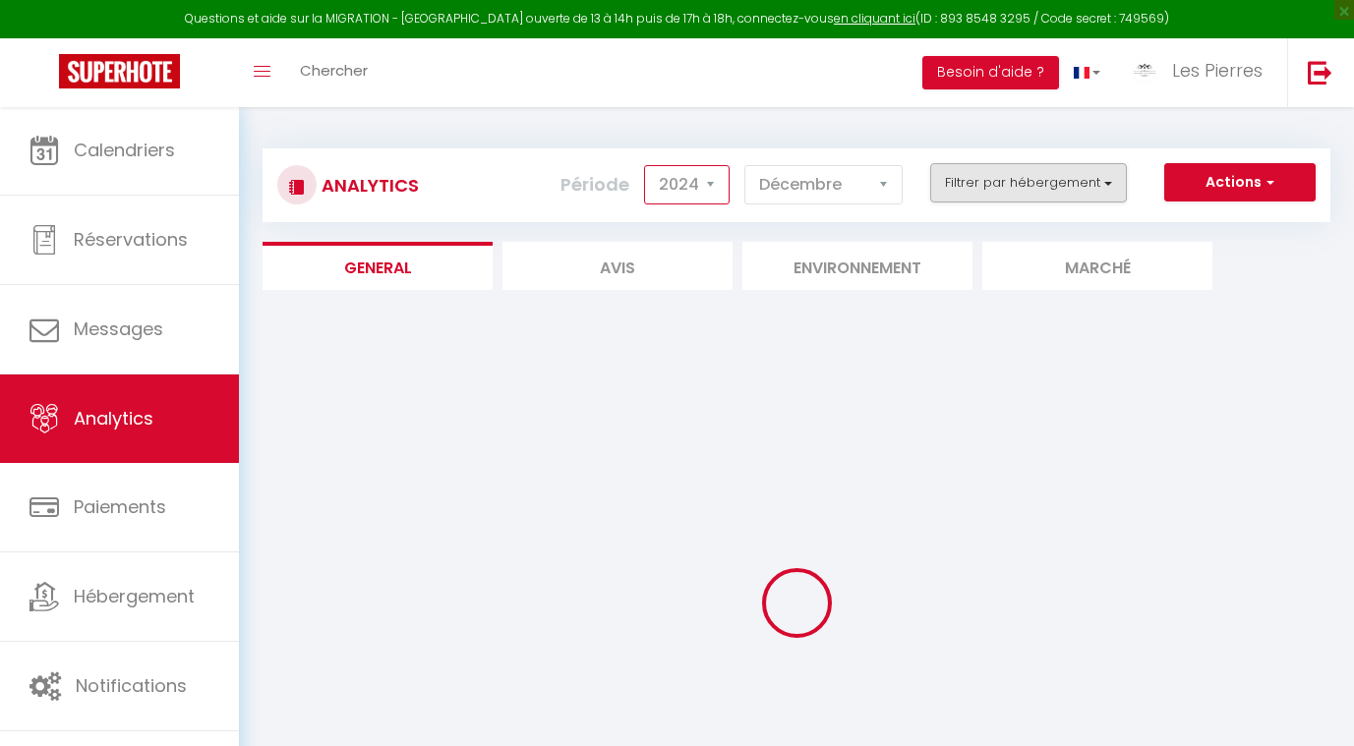
click at [986, 191] on button "Filtrer par hébergement" at bounding box center [1028, 182] width 197 height 39
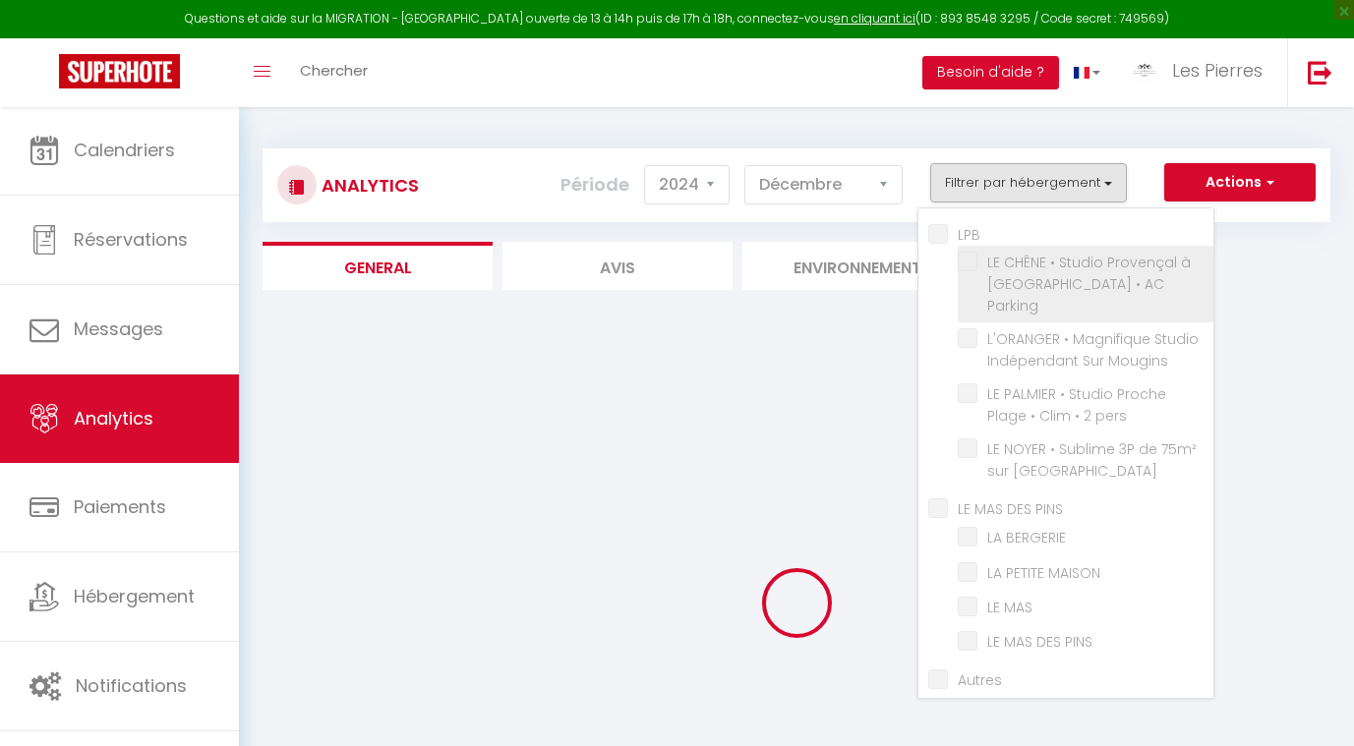
click at [970, 266] on Parking "checkbox" at bounding box center [1086, 262] width 256 height 20
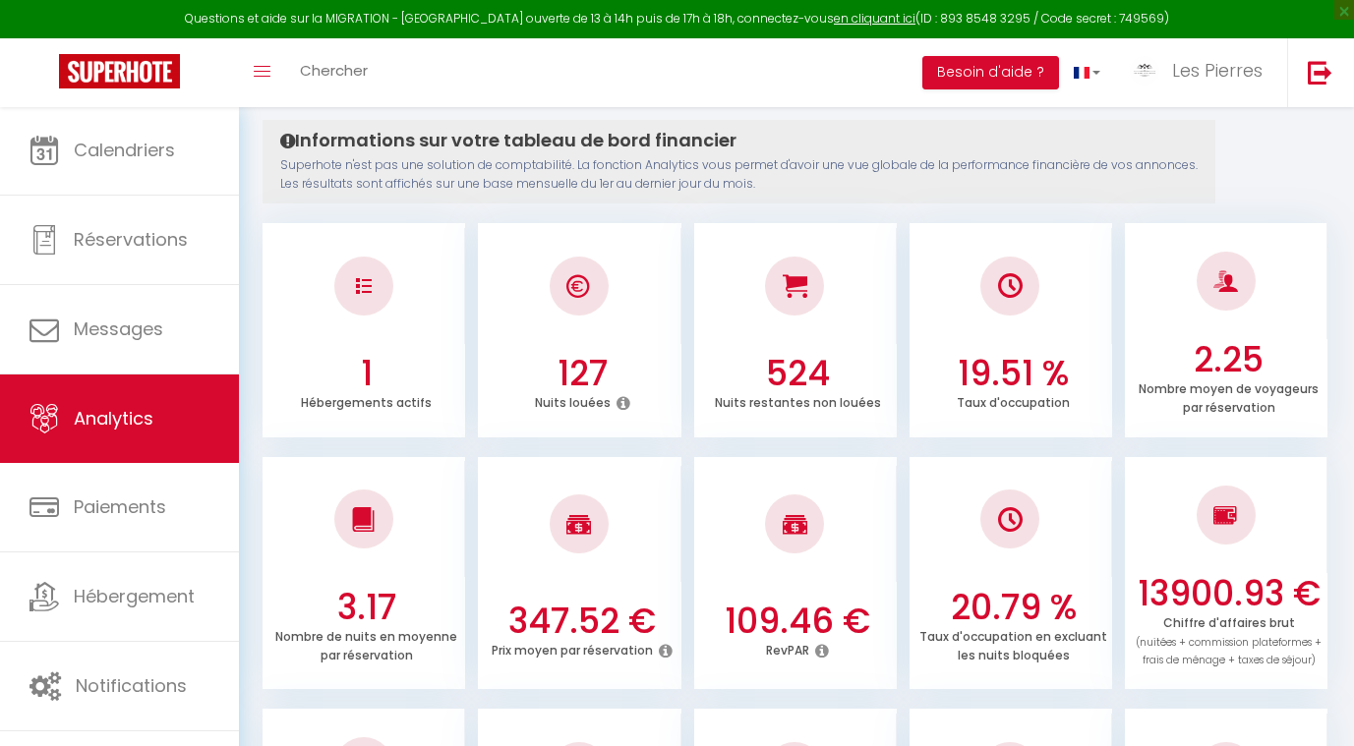
scroll to position [214, 0]
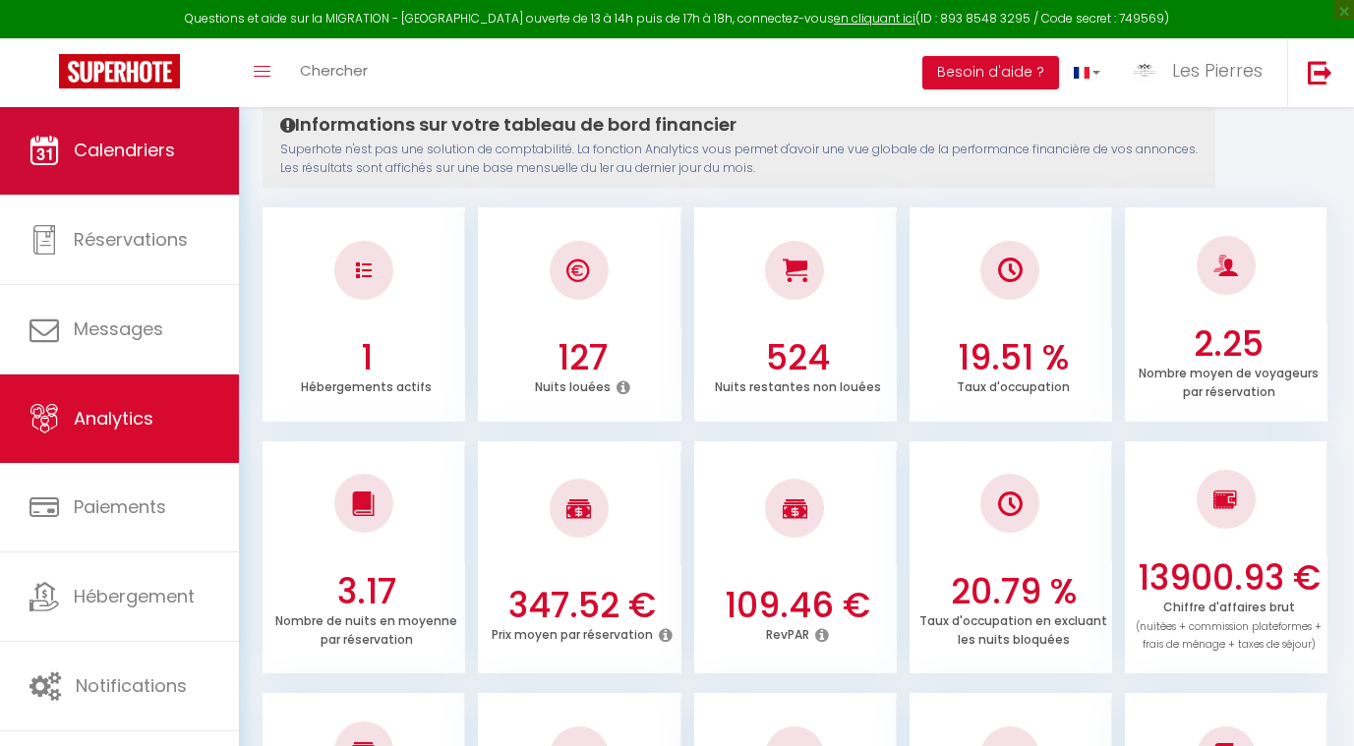
click at [136, 148] on span "Calendriers" at bounding box center [124, 150] width 101 height 25
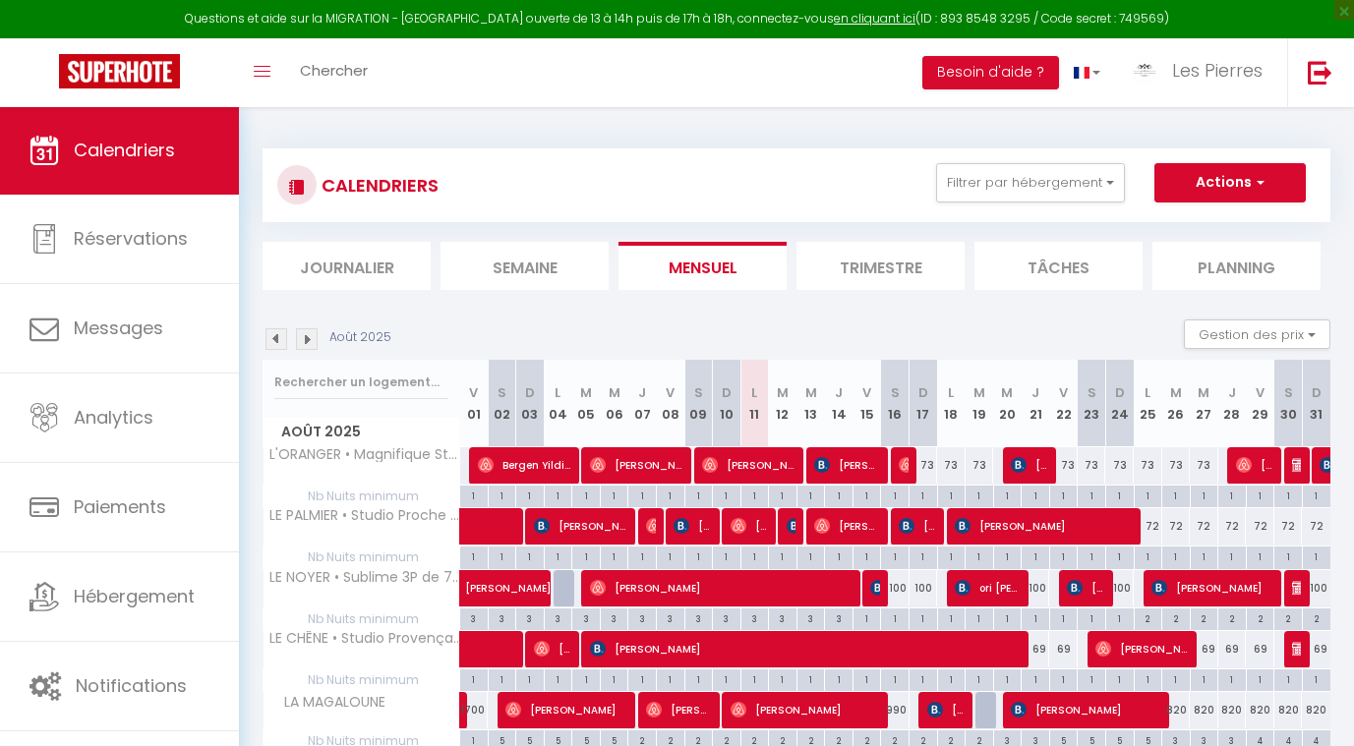
click at [312, 334] on img at bounding box center [307, 339] width 22 height 22
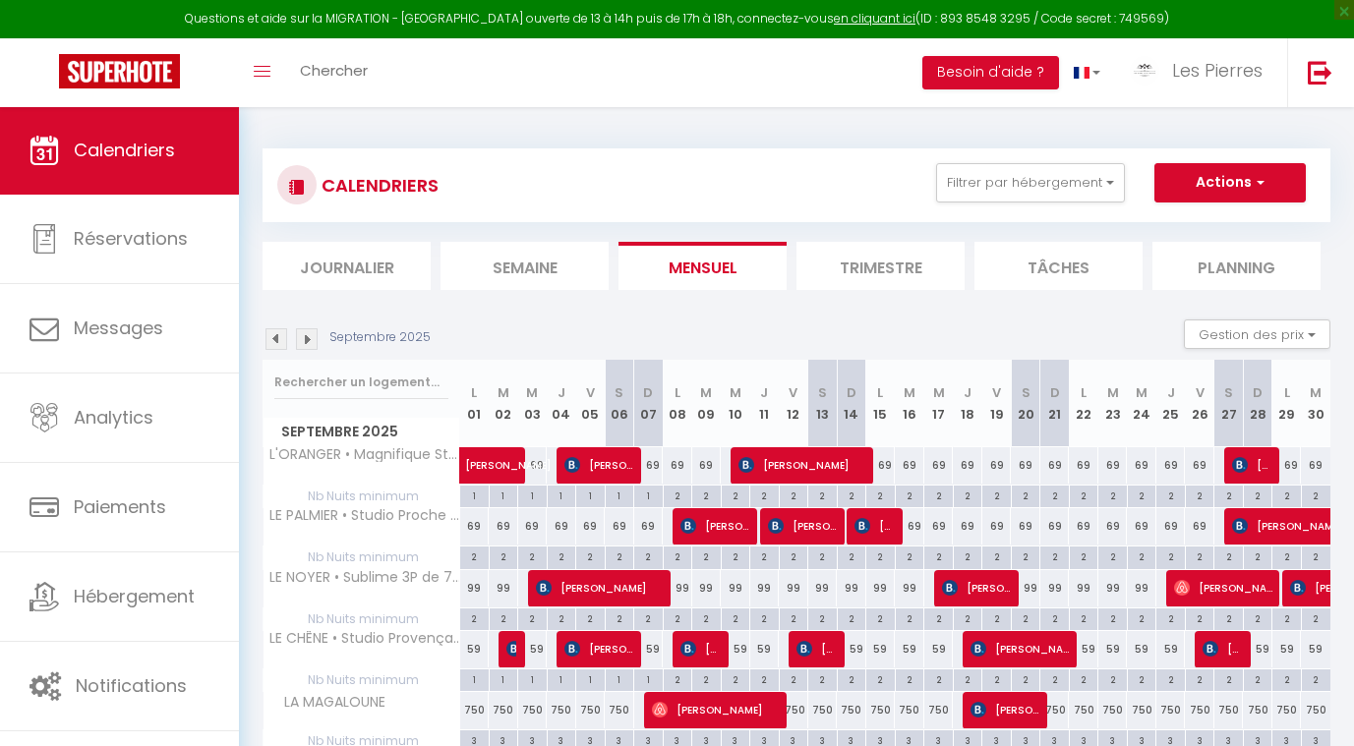
click at [312, 334] on img at bounding box center [307, 339] width 22 height 22
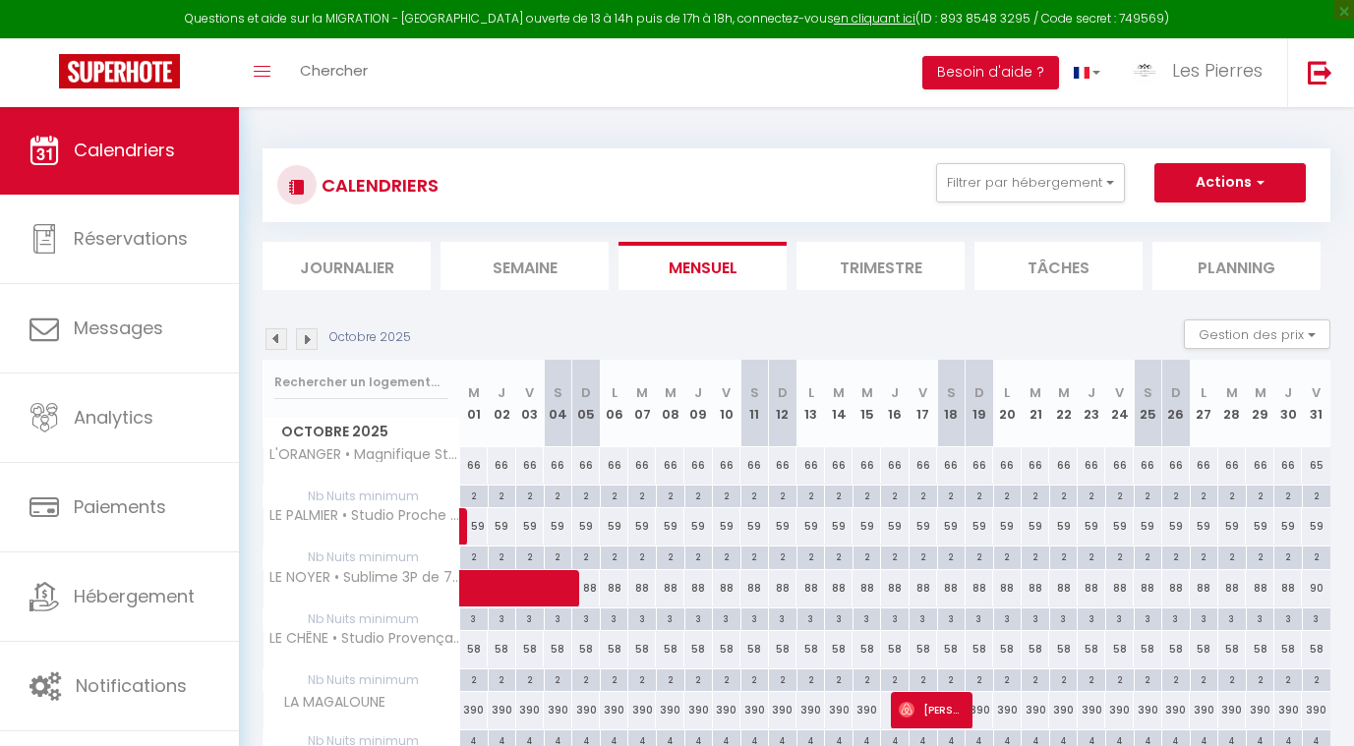
click at [312, 334] on img at bounding box center [307, 339] width 22 height 22
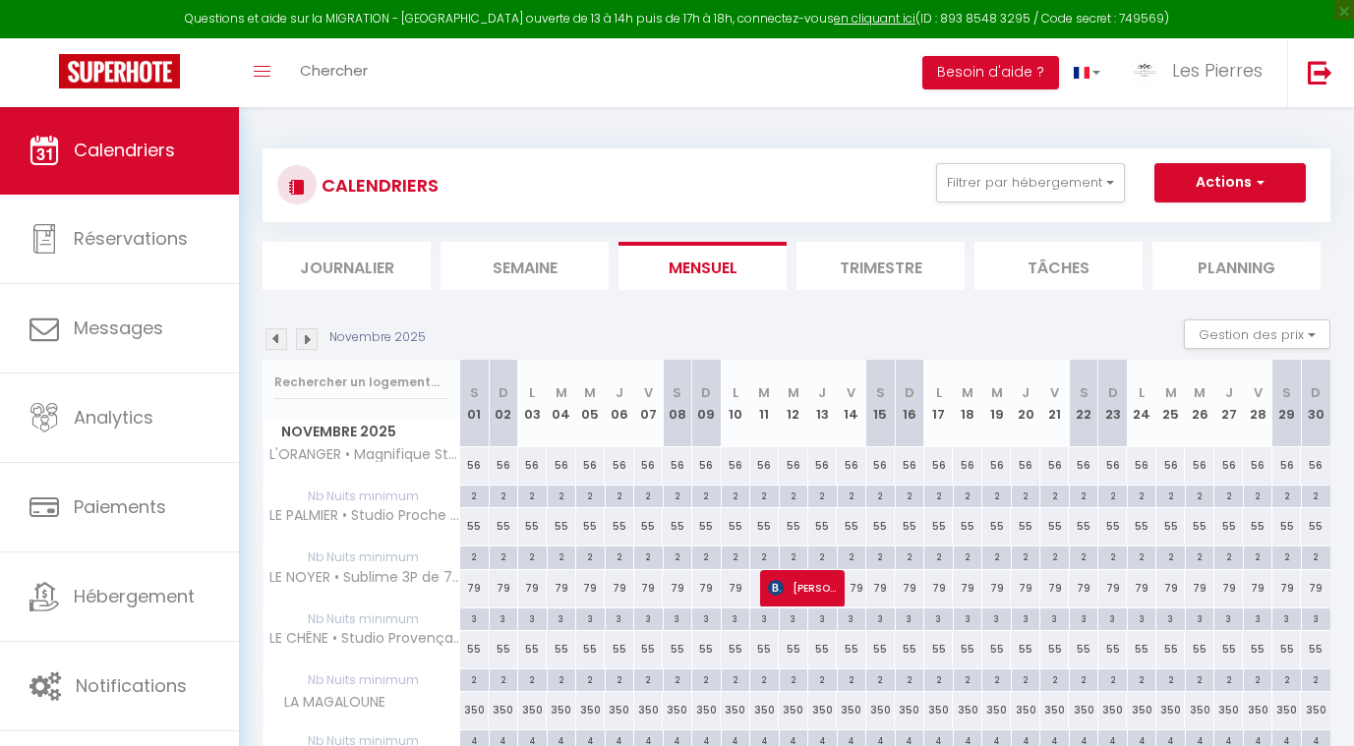
click at [317, 337] on img at bounding box center [307, 339] width 22 height 22
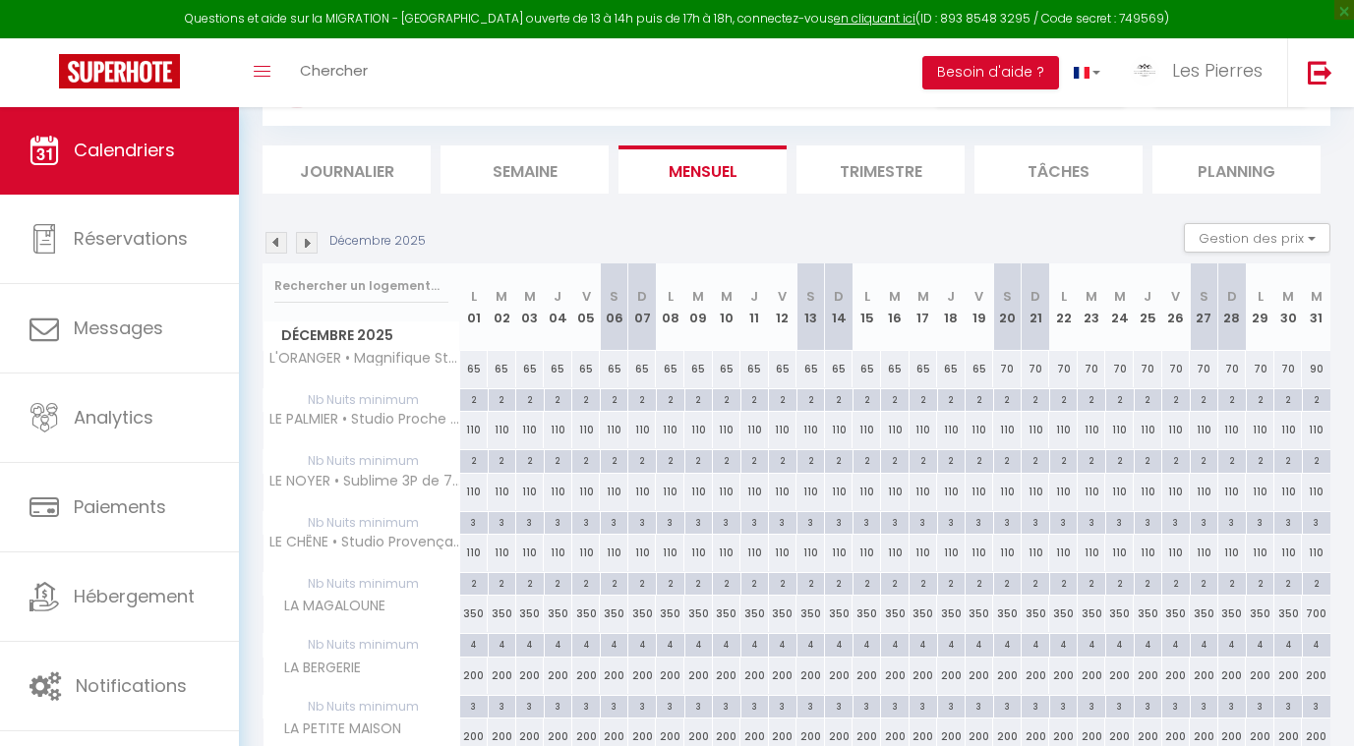
scroll to position [139, 0]
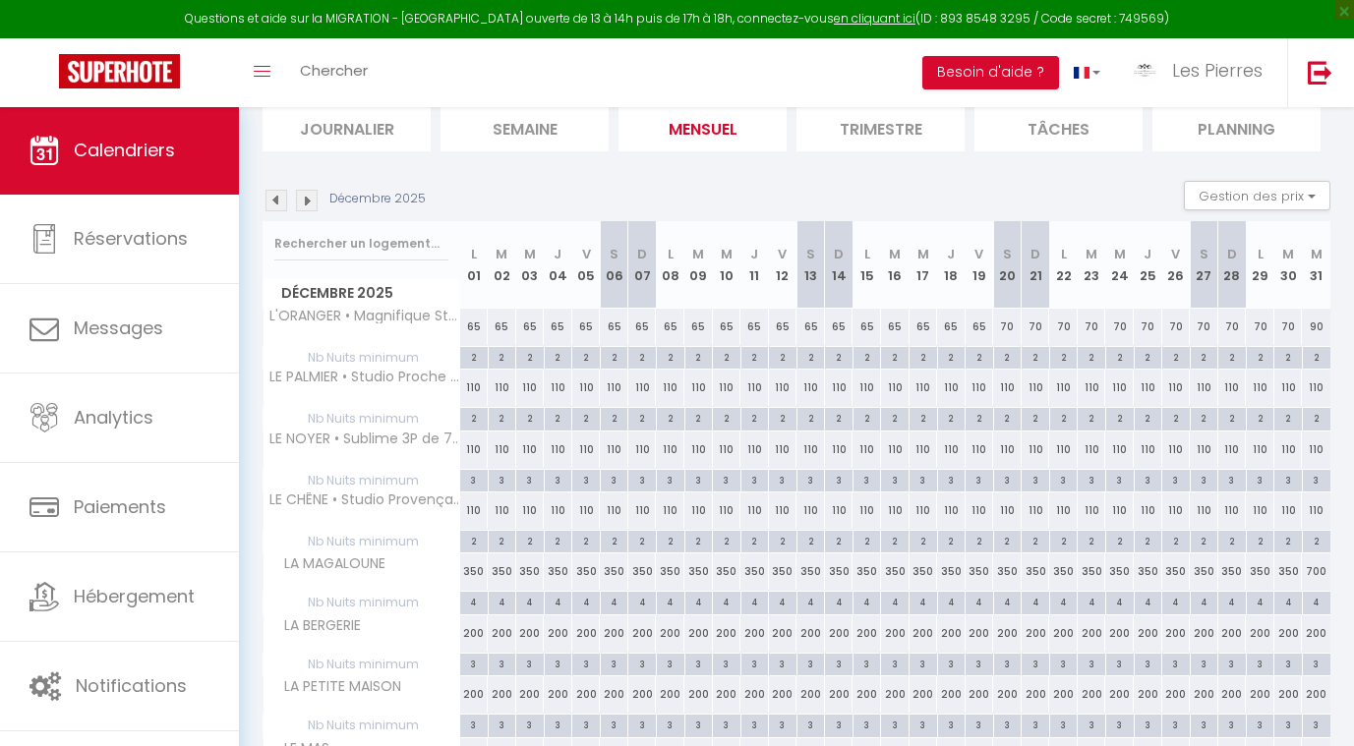
click at [472, 508] on div "110" at bounding box center [474, 511] width 29 height 36
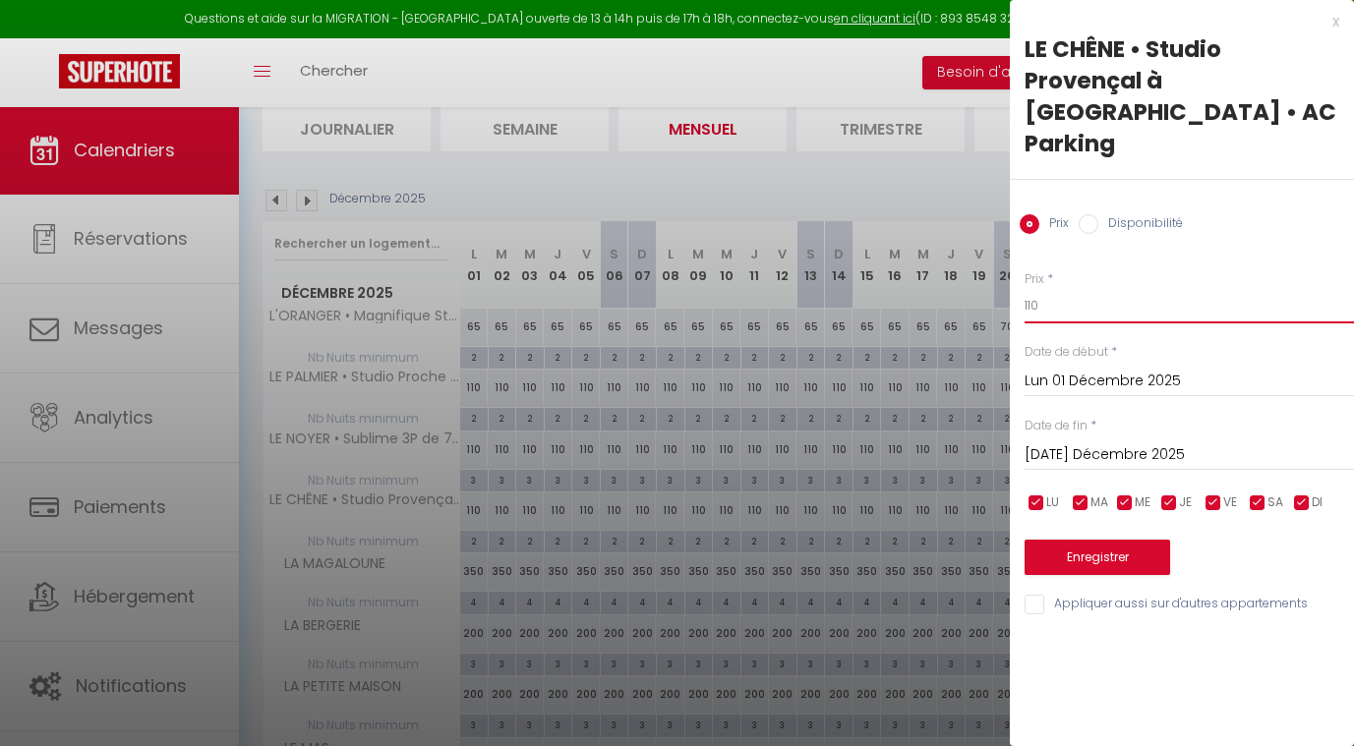
click at [1095, 288] on input "110" at bounding box center [1189, 305] width 329 height 35
click at [1059, 443] on input "[DATE] Décembre 2025" at bounding box center [1189, 456] width 329 height 26
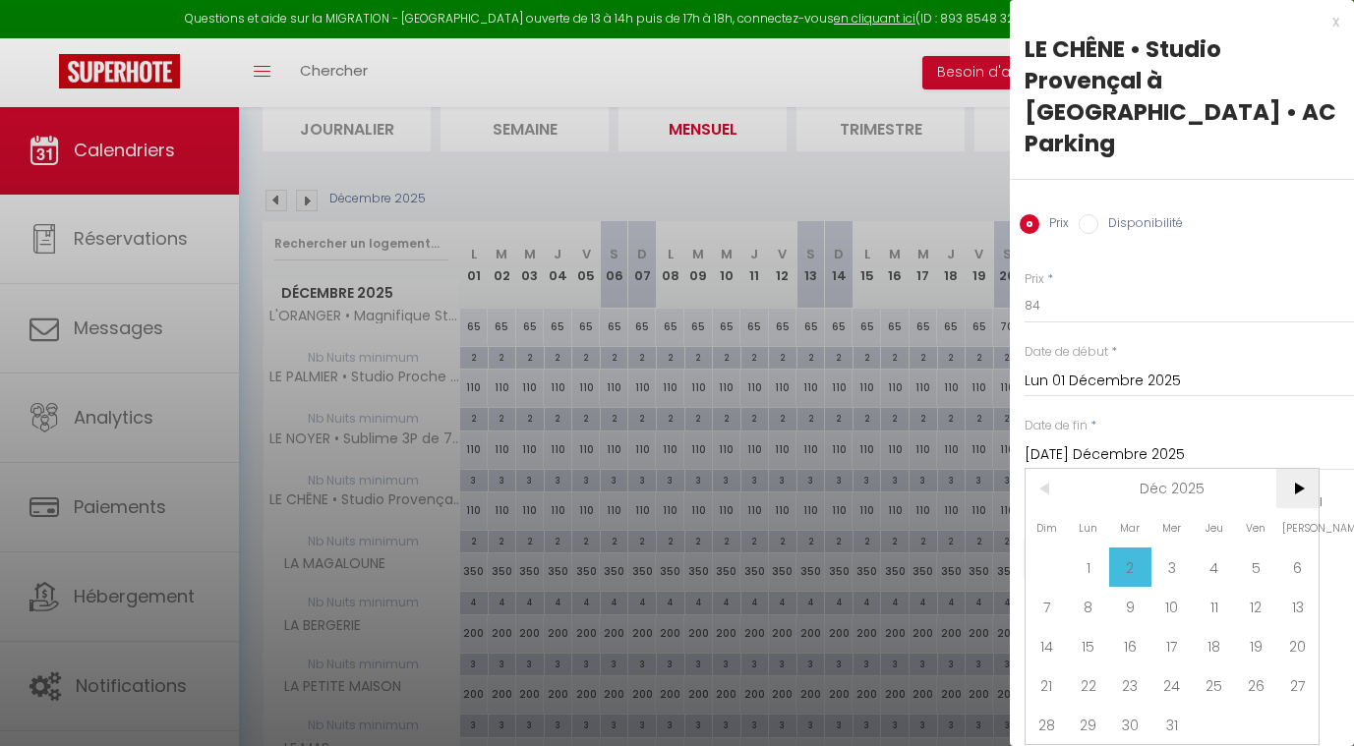
click at [1292, 469] on span ">" at bounding box center [1297, 488] width 42 height 39
click at [1215, 548] on span "1" at bounding box center [1214, 567] width 42 height 39
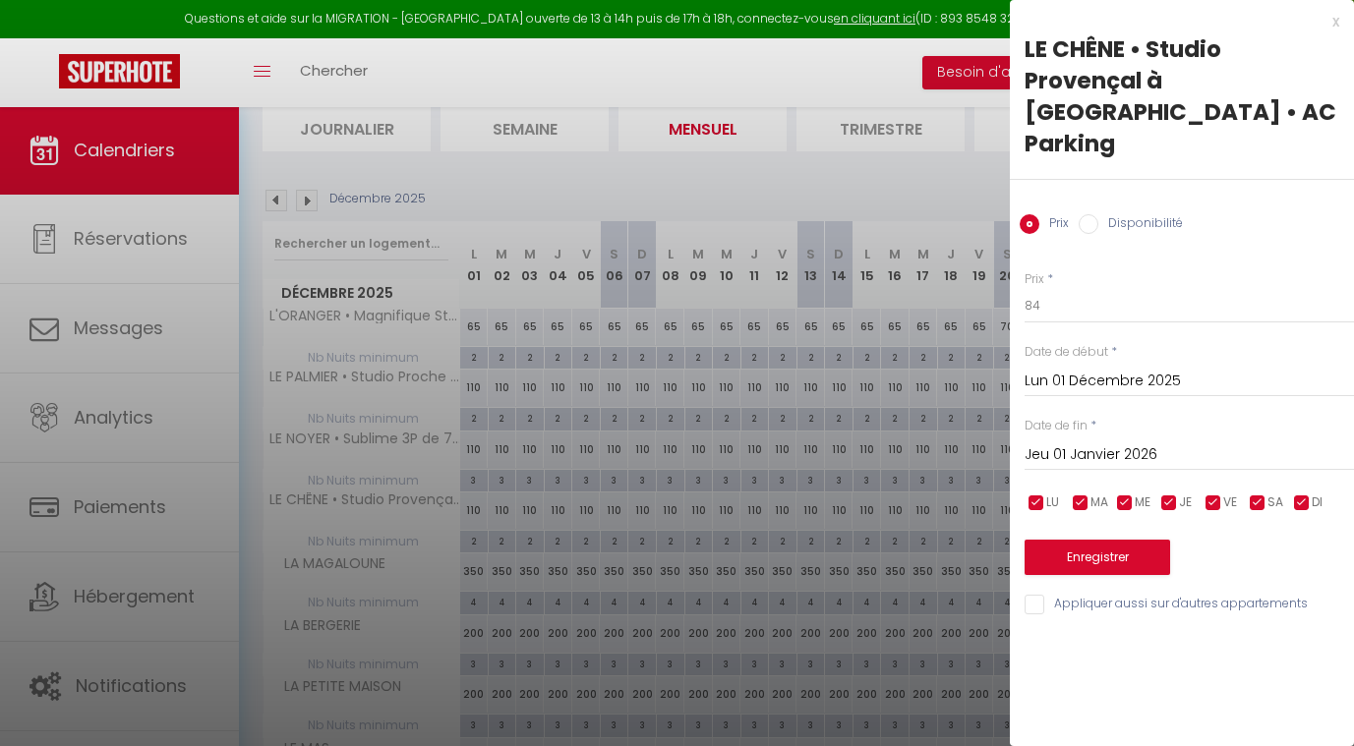
click at [1076, 540] on button "Enregistrer" at bounding box center [1098, 557] width 146 height 35
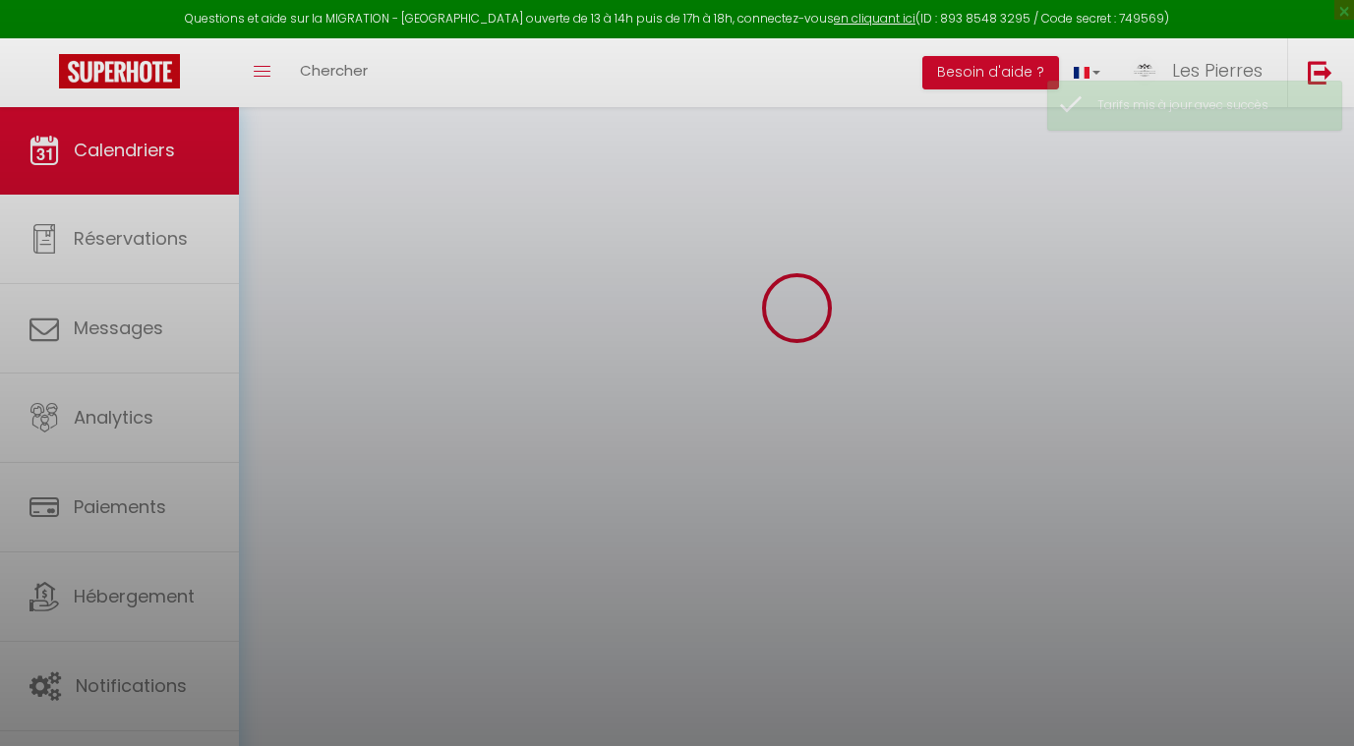
scroll to position [106, 0]
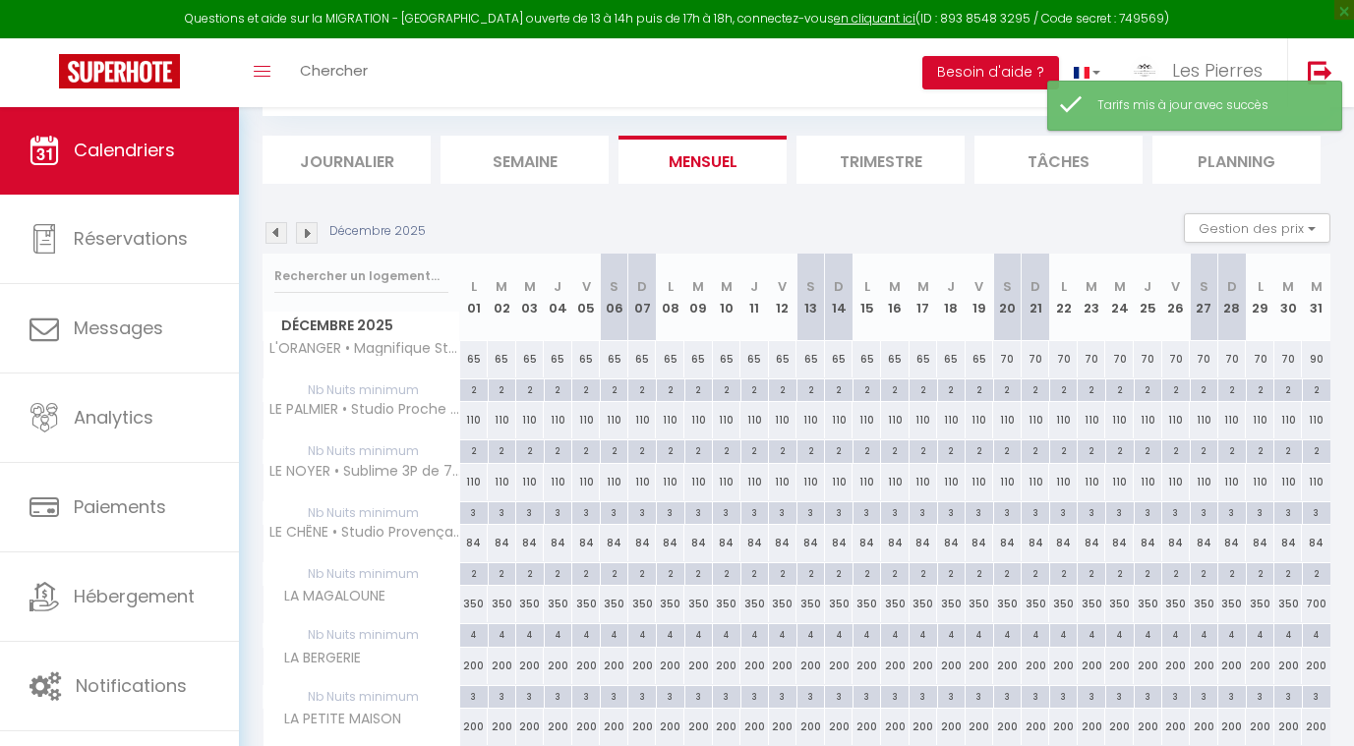
click at [280, 229] on img at bounding box center [277, 233] width 22 height 22
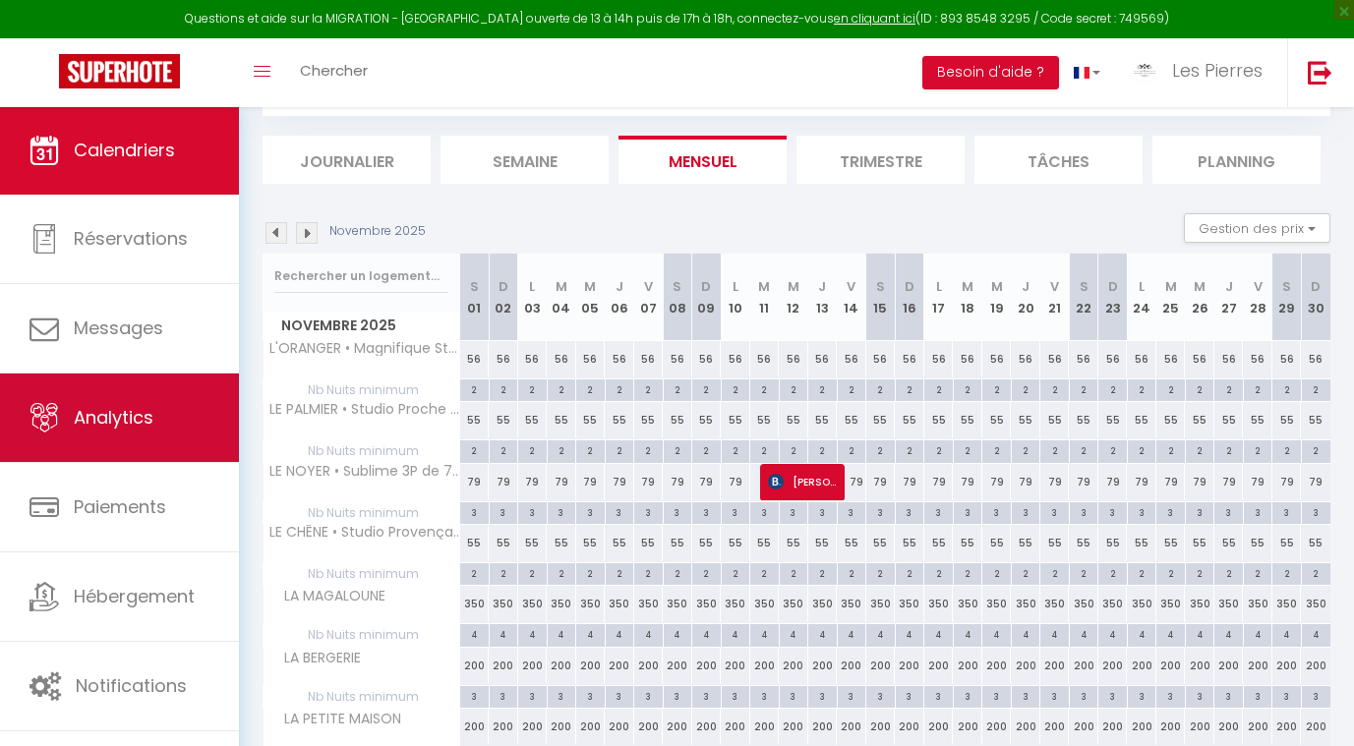
click at [108, 410] on span "Analytics" at bounding box center [114, 417] width 80 height 25
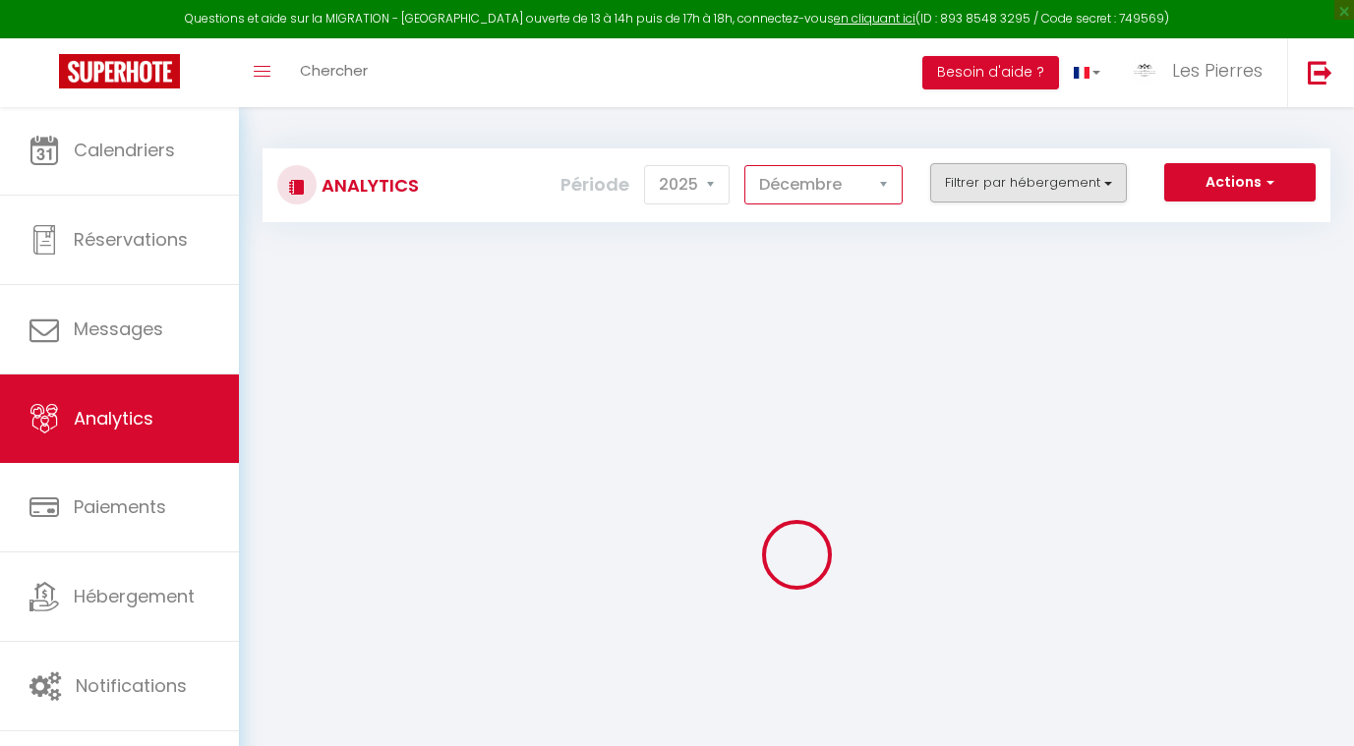
click at [1020, 165] on button "Filtrer par hébergement" at bounding box center [1028, 182] width 197 height 39
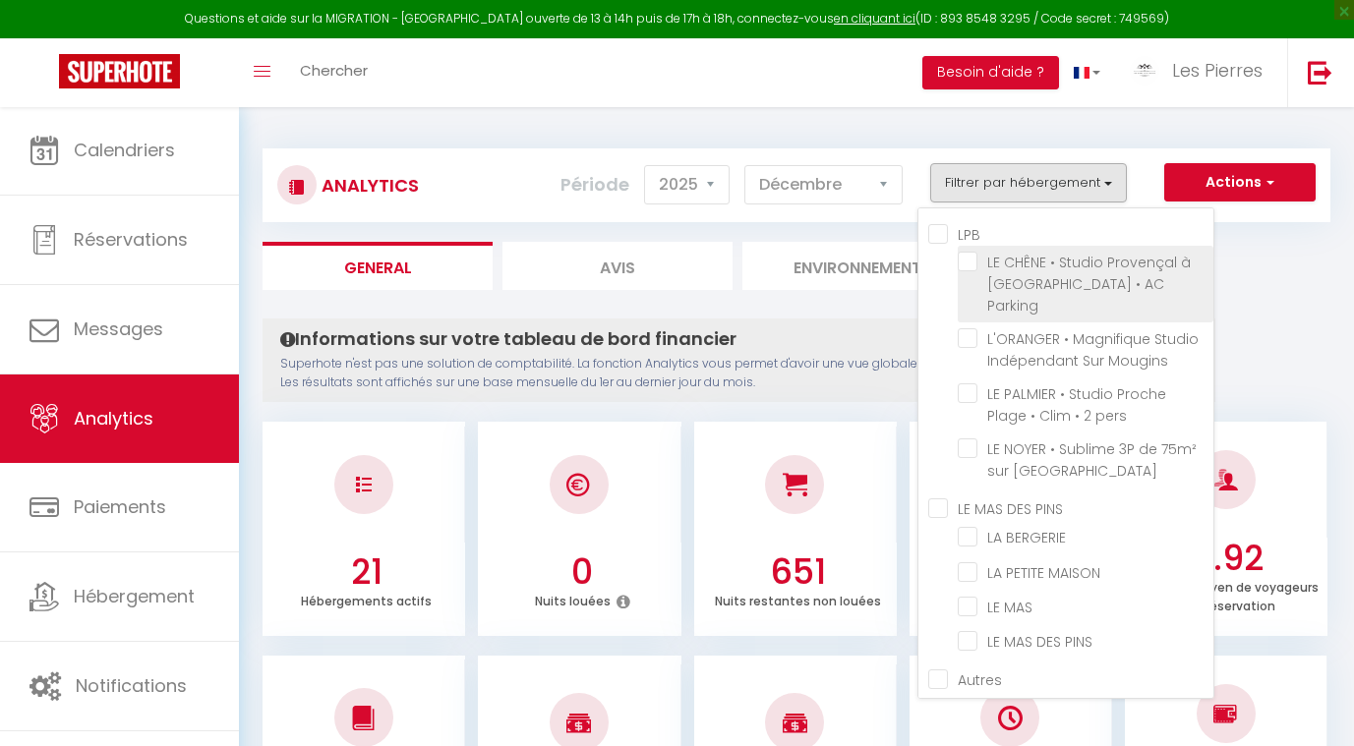
click at [976, 259] on Parking "checkbox" at bounding box center [1086, 262] width 256 height 20
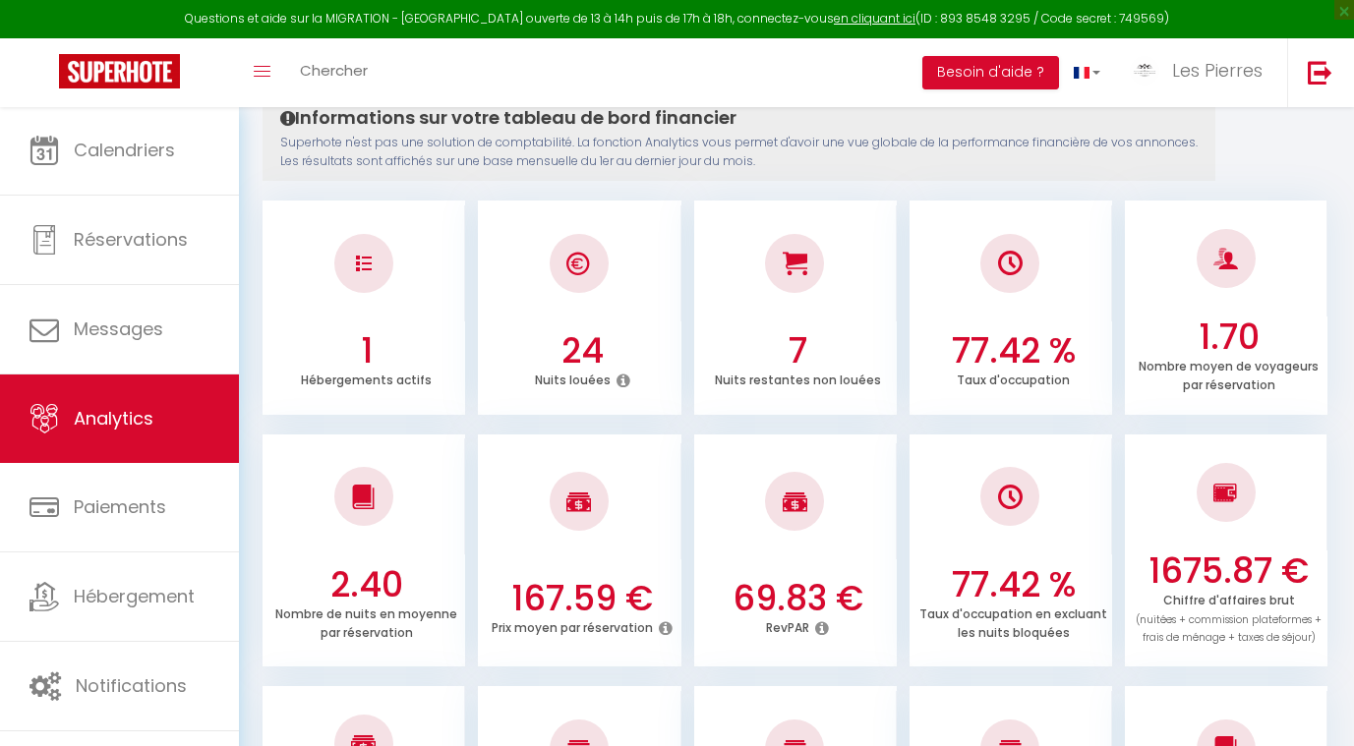
scroll to position [218, 0]
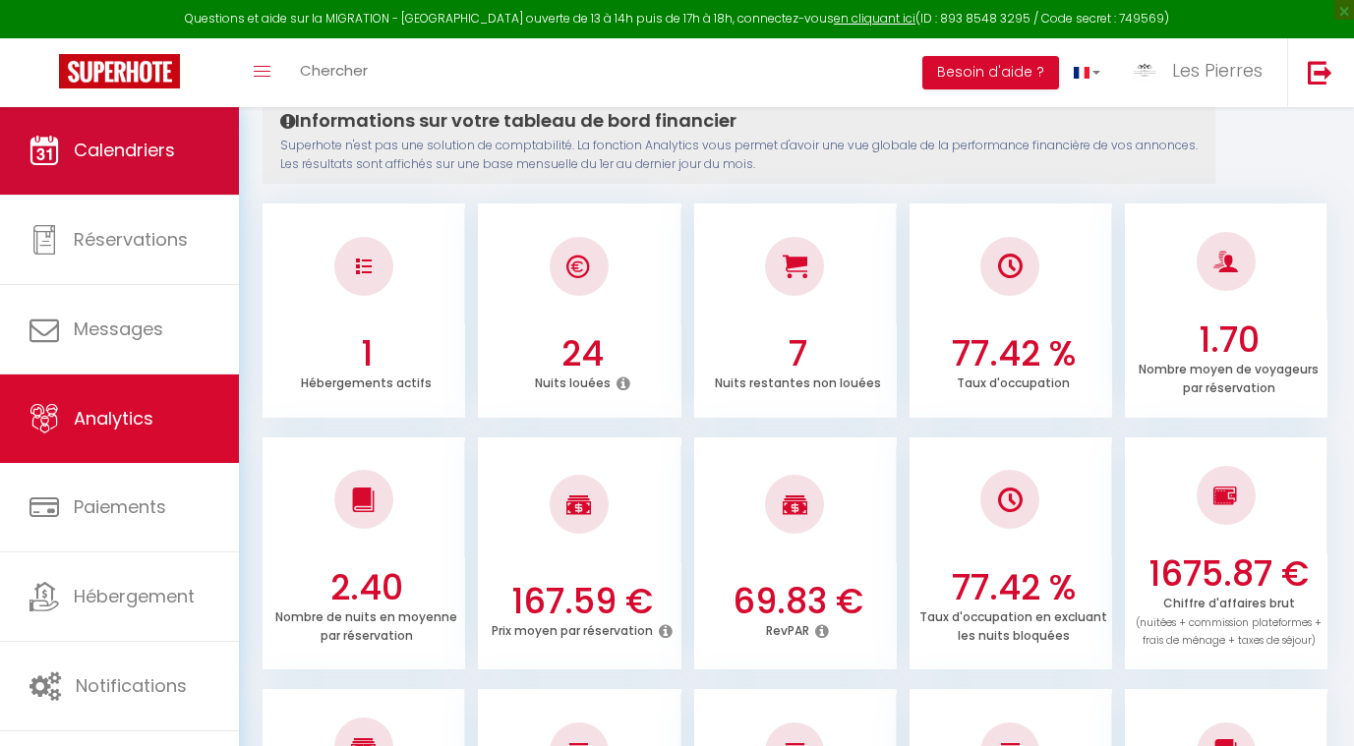
click at [124, 184] on link "Calendriers" at bounding box center [119, 150] width 239 height 89
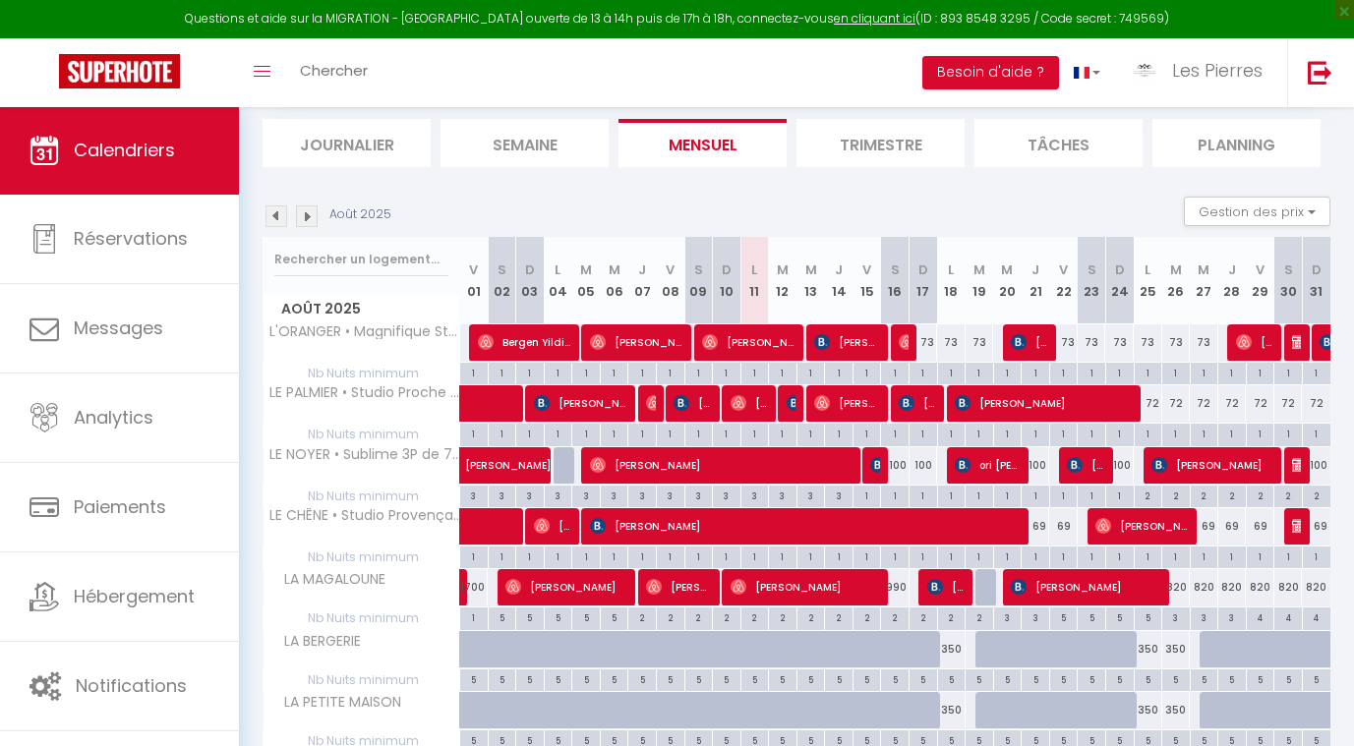
scroll to position [124, 0]
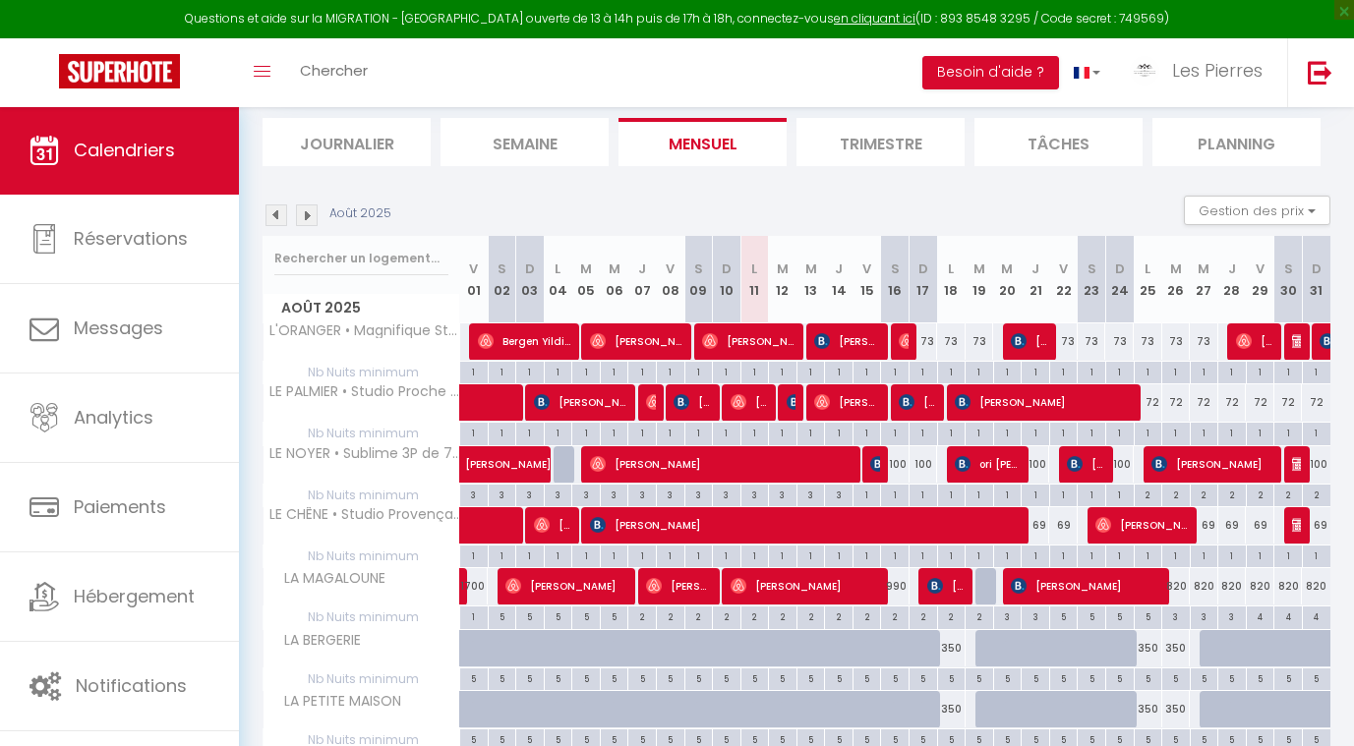
click at [309, 219] on img at bounding box center [307, 216] width 22 height 22
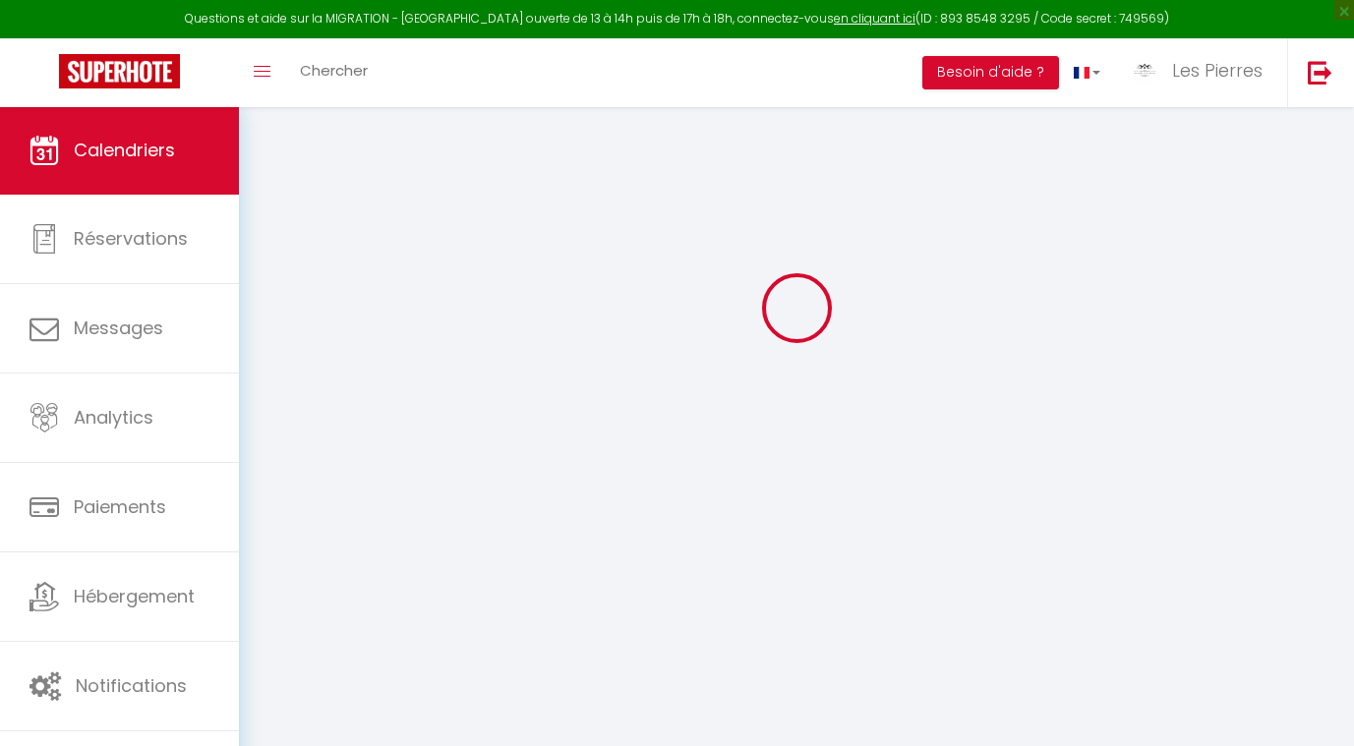
scroll to position [106, 0]
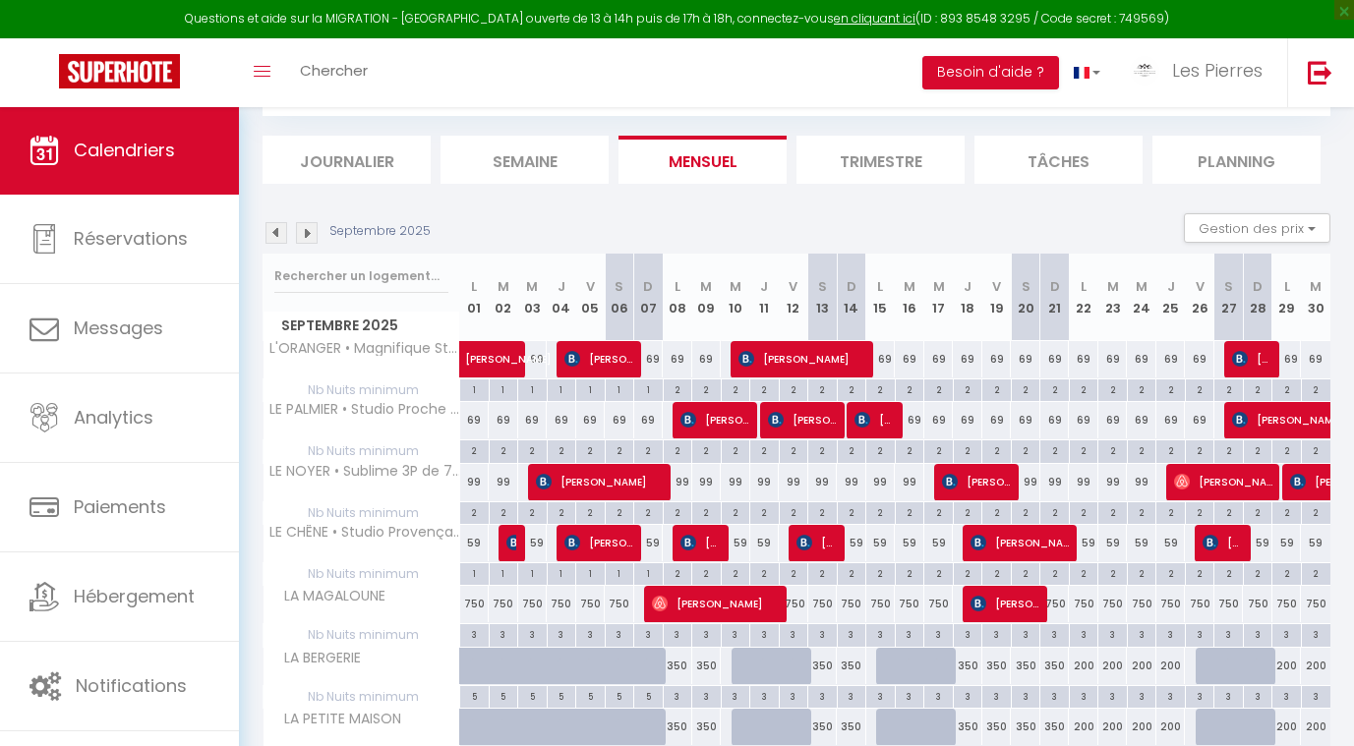
click at [309, 219] on div "Septembre 2025 Gestion des prix Nb Nuits minimum Règles Disponibilité" at bounding box center [797, 233] width 1068 height 40
click at [309, 232] on img at bounding box center [307, 233] width 22 height 22
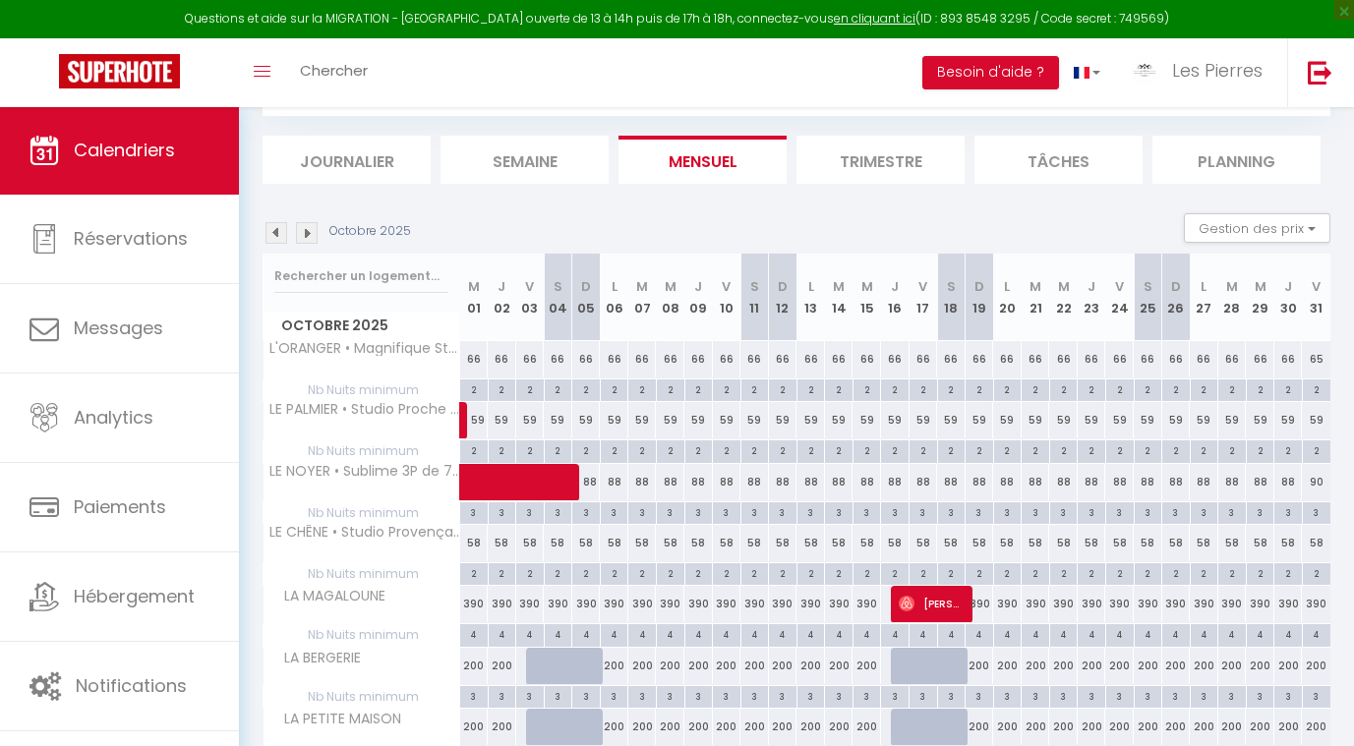
click at [309, 232] on img at bounding box center [307, 233] width 22 height 22
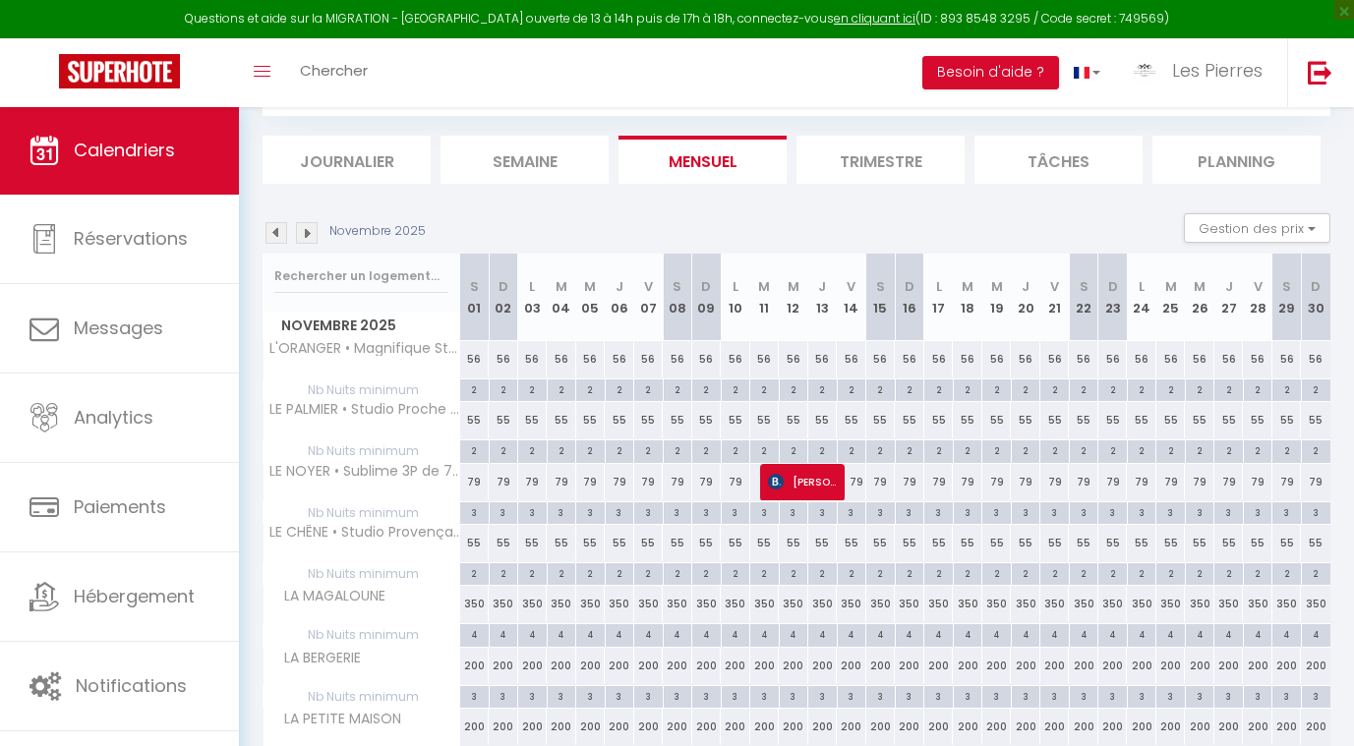
click at [309, 232] on img at bounding box center [307, 233] width 22 height 22
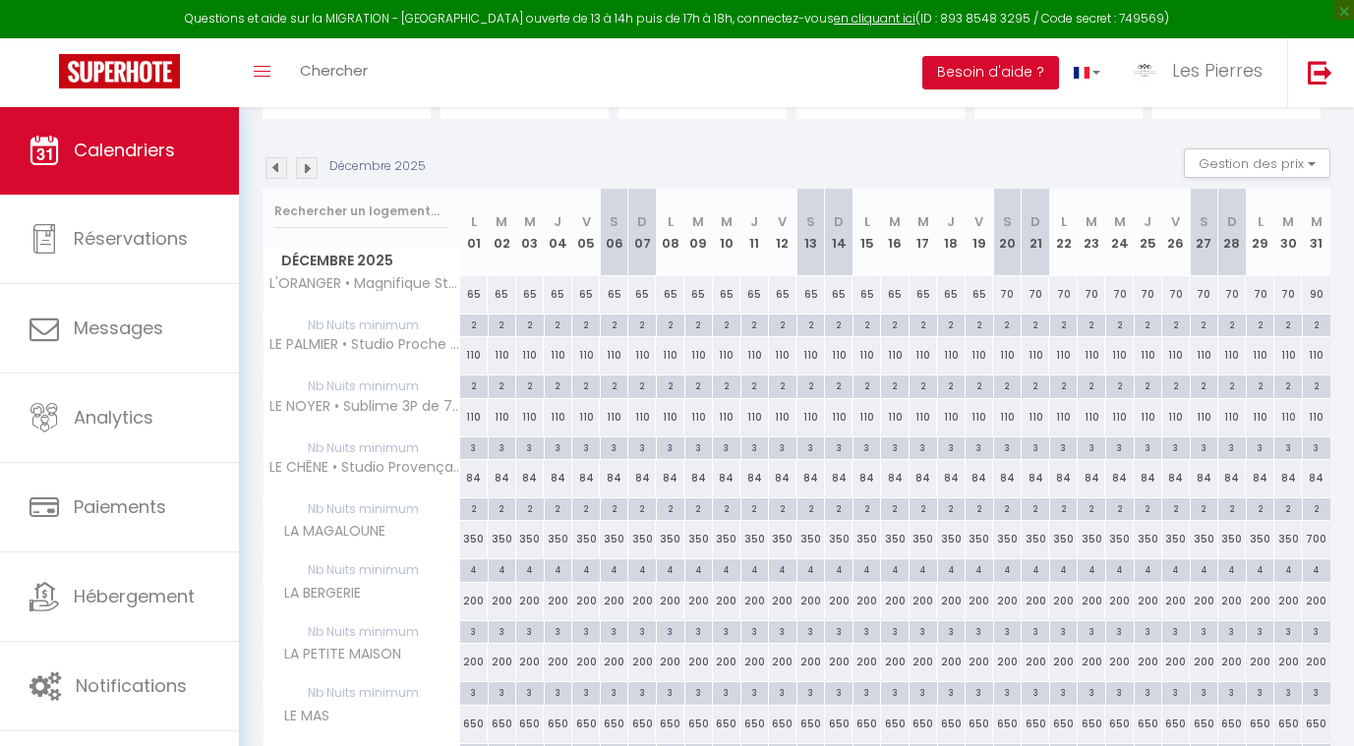
scroll to position [185, 0]
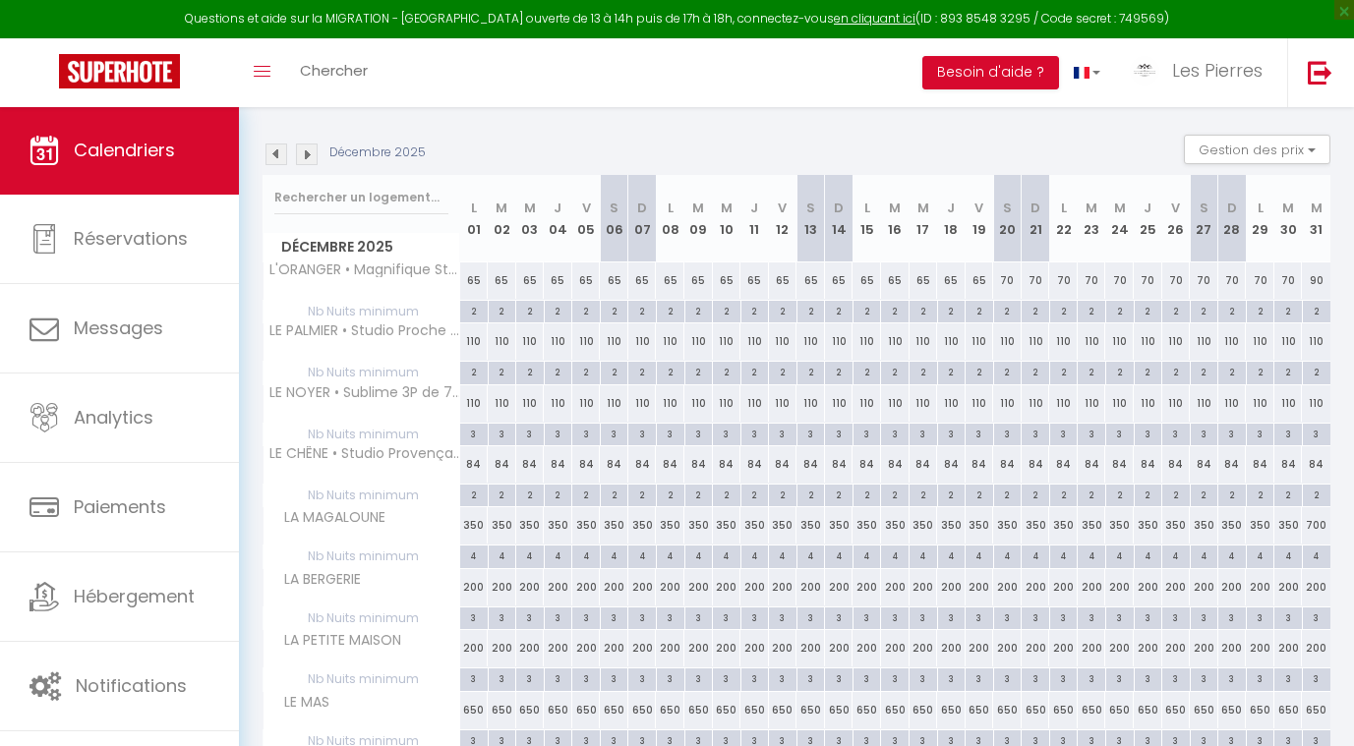
click at [506, 460] on div "84" at bounding box center [502, 464] width 29 height 36
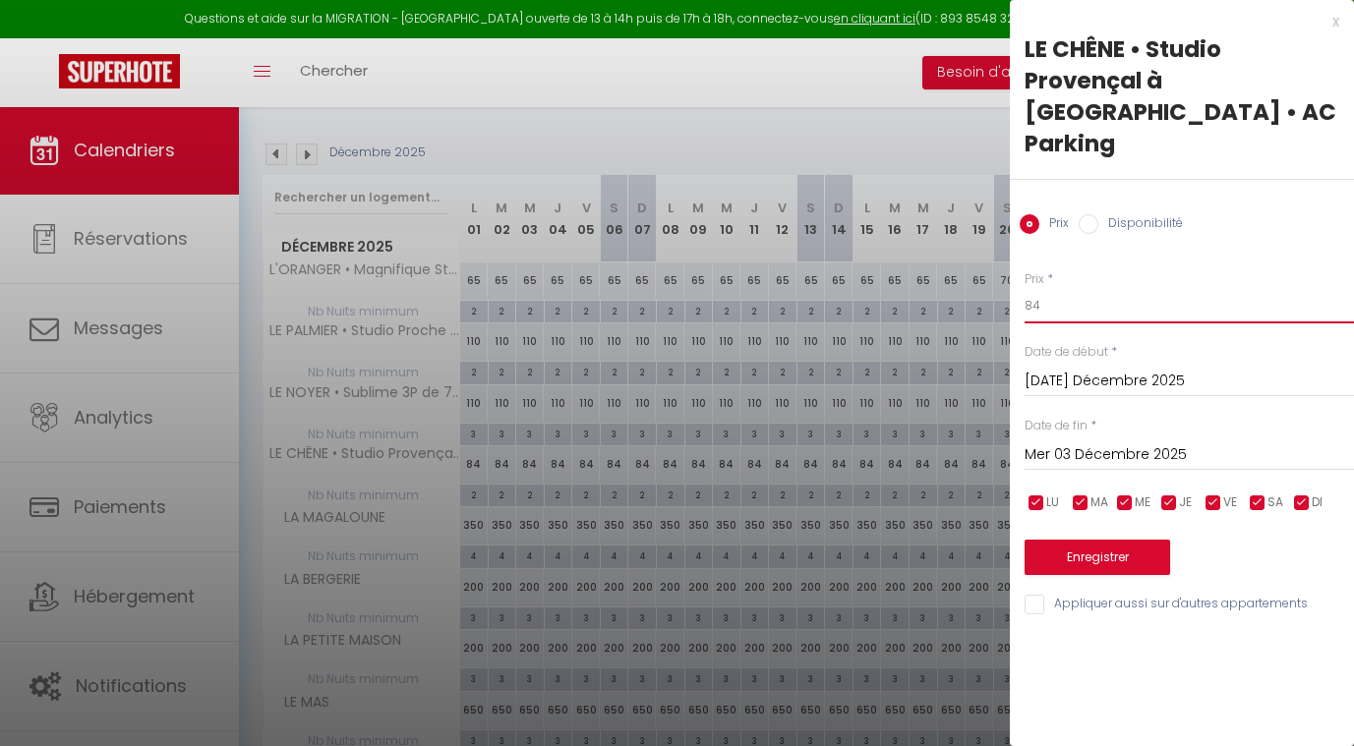
click at [1036, 288] on input "84" at bounding box center [1189, 305] width 329 height 35
click at [1049, 443] on input "Mer 03 Décembre 2025" at bounding box center [1189, 456] width 329 height 26
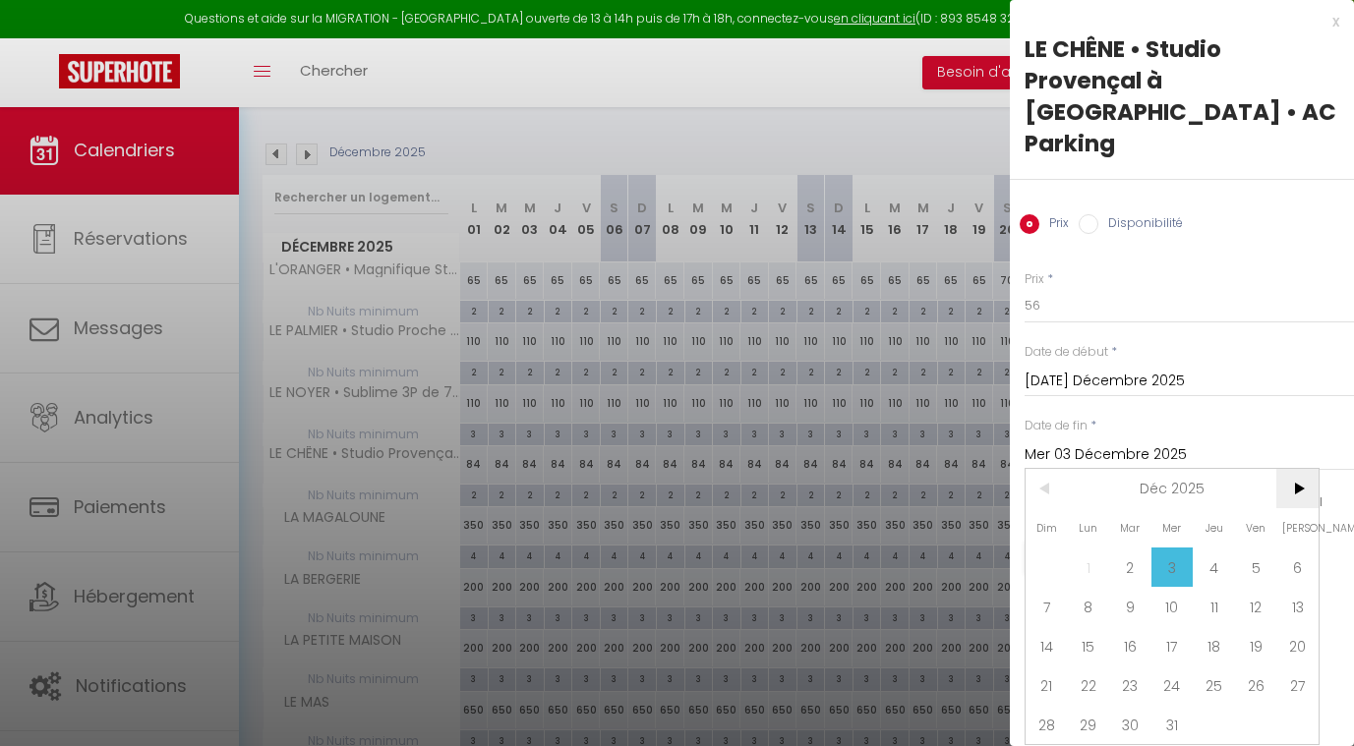
click at [1296, 469] on span ">" at bounding box center [1297, 488] width 42 height 39
click at [1217, 548] on span "1" at bounding box center [1214, 567] width 42 height 39
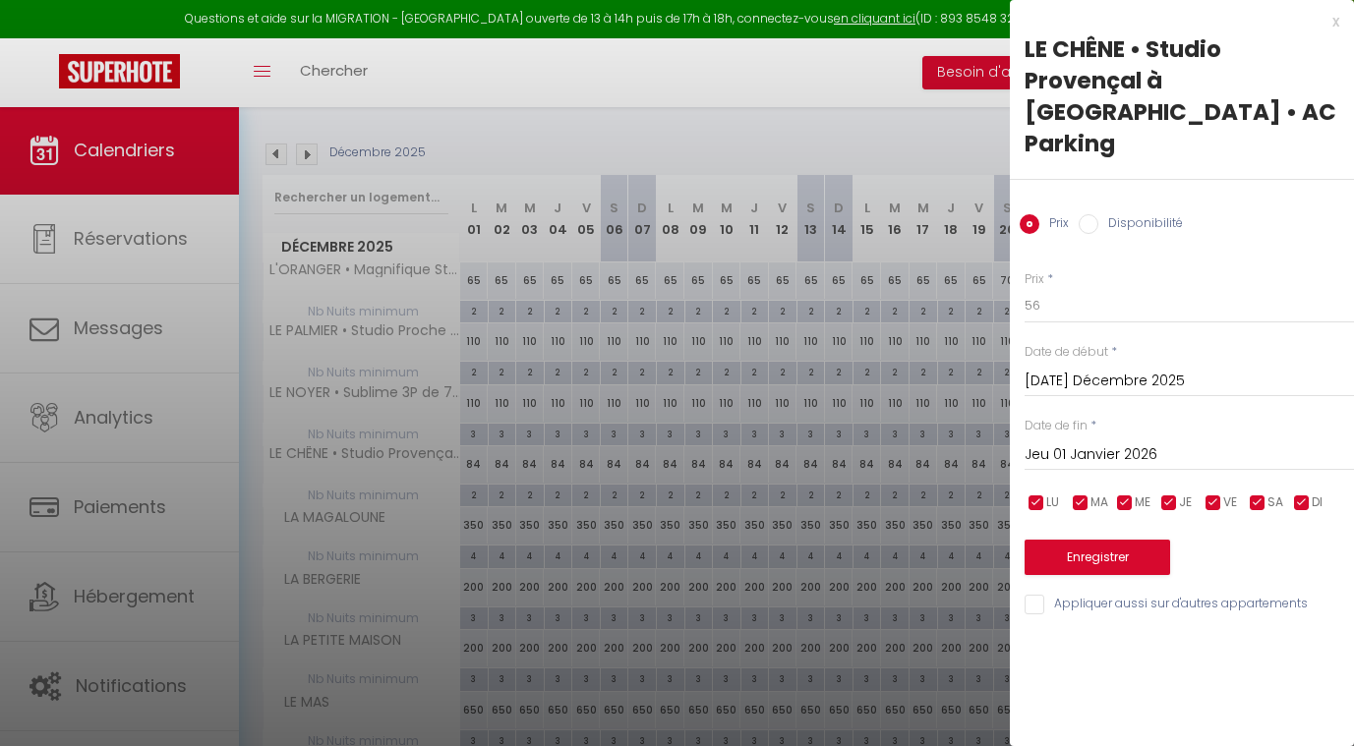
click at [1091, 369] on input "[DATE] Décembre 2025" at bounding box center [1189, 382] width 329 height 26
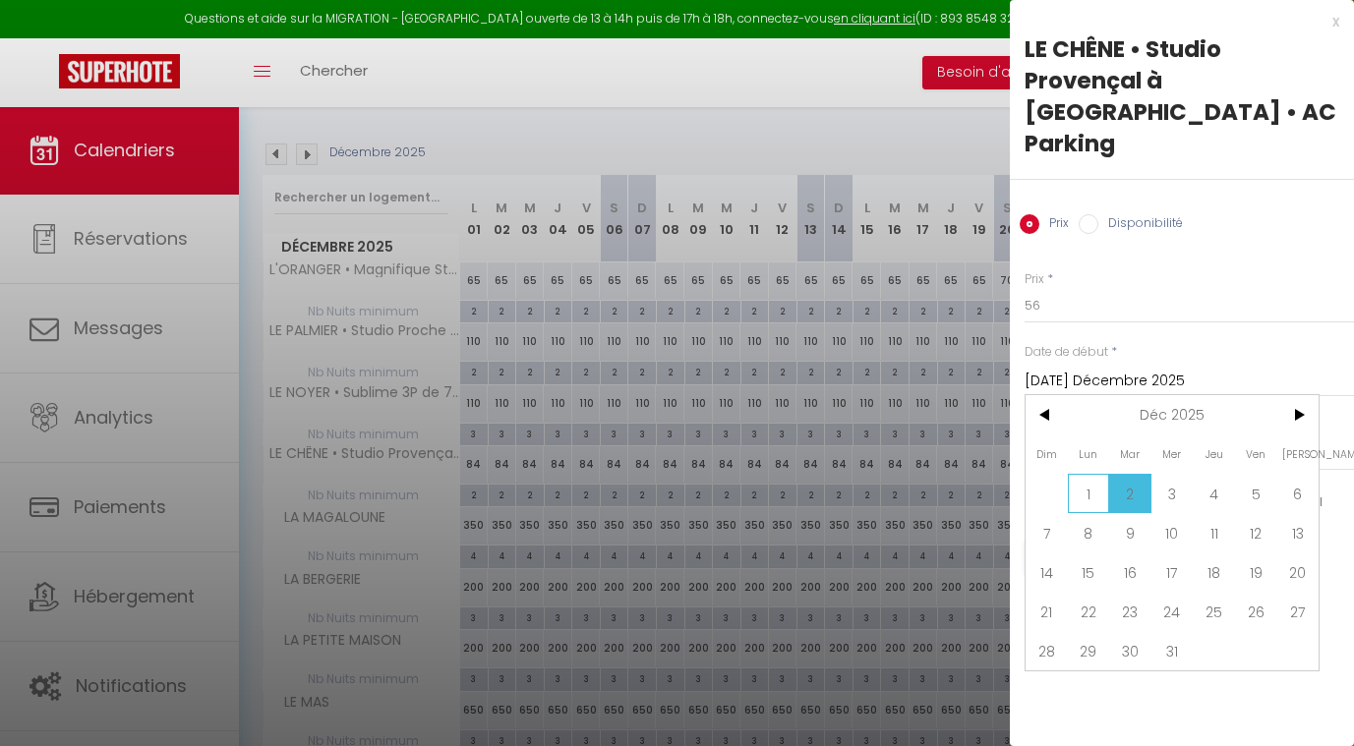
click at [1090, 474] on span "1" at bounding box center [1089, 493] width 42 height 39
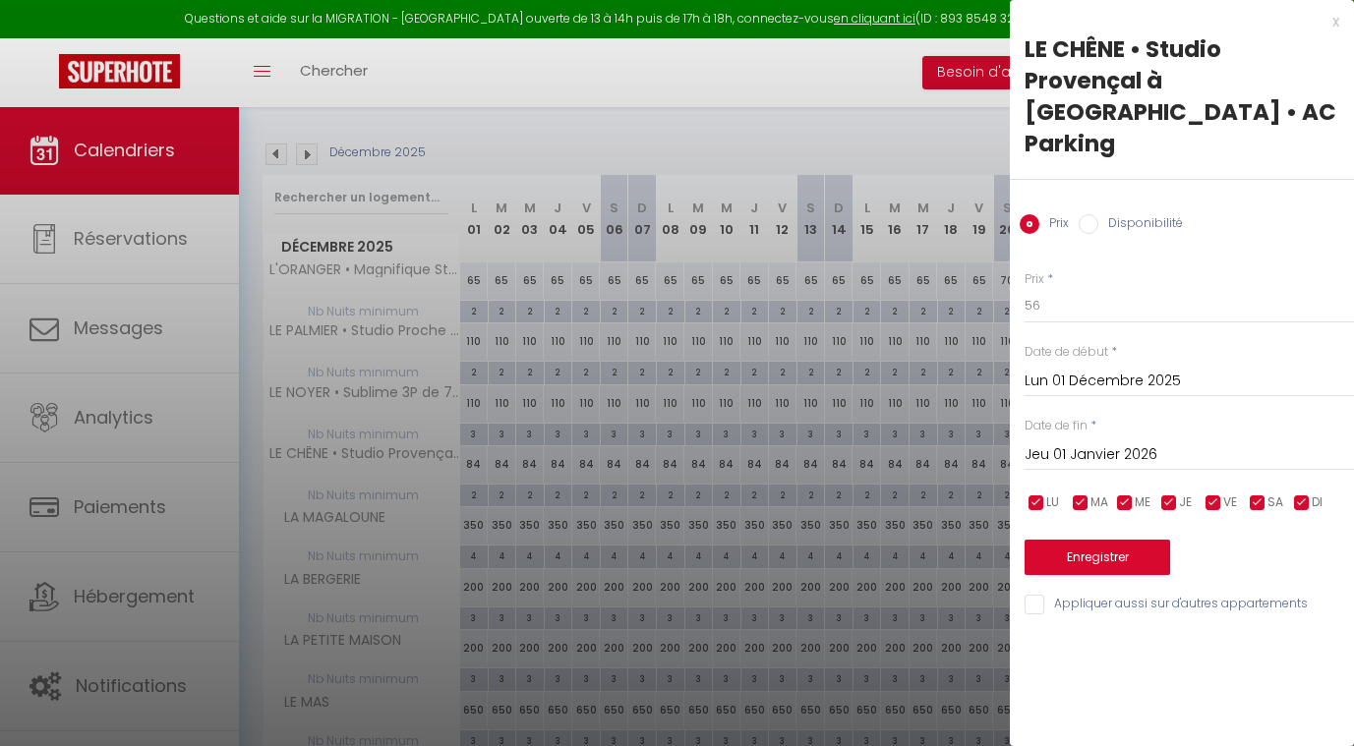
click at [1065, 540] on button "Enregistrer" at bounding box center [1098, 557] width 146 height 35
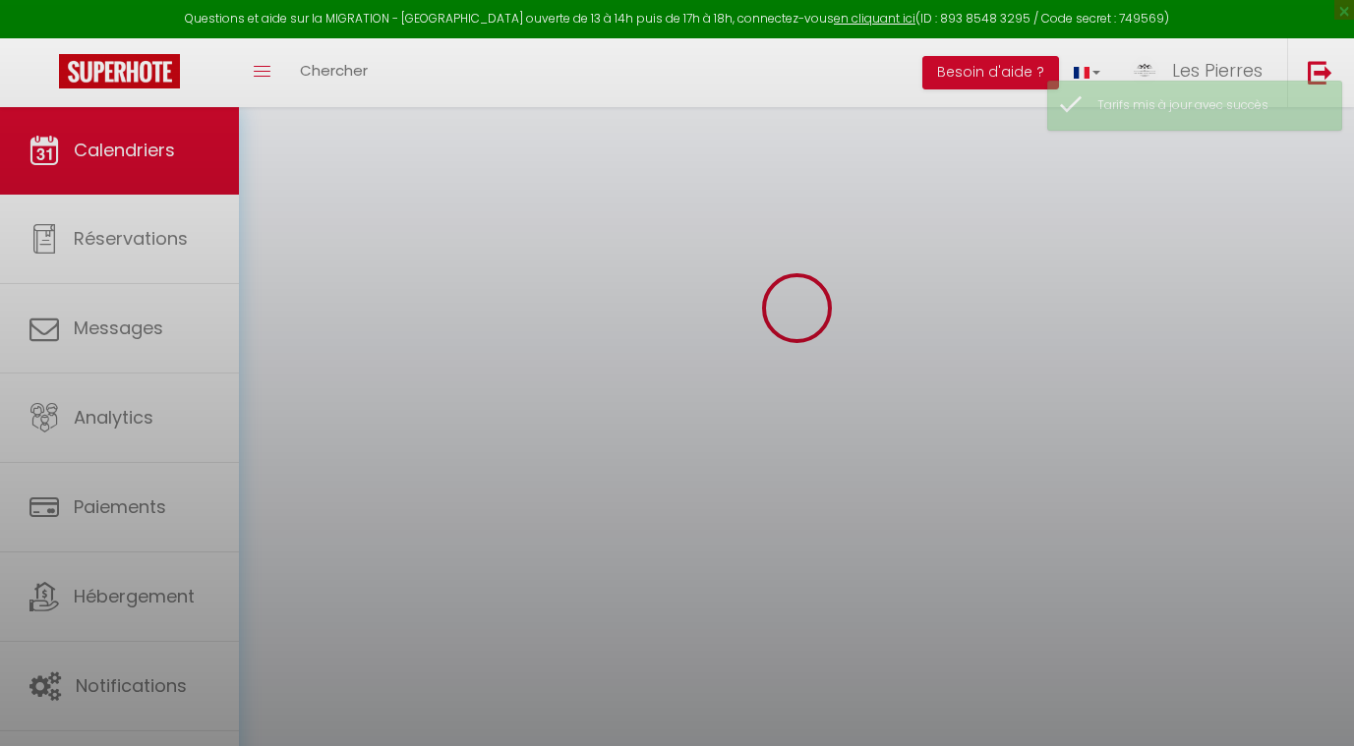
scroll to position [106, 0]
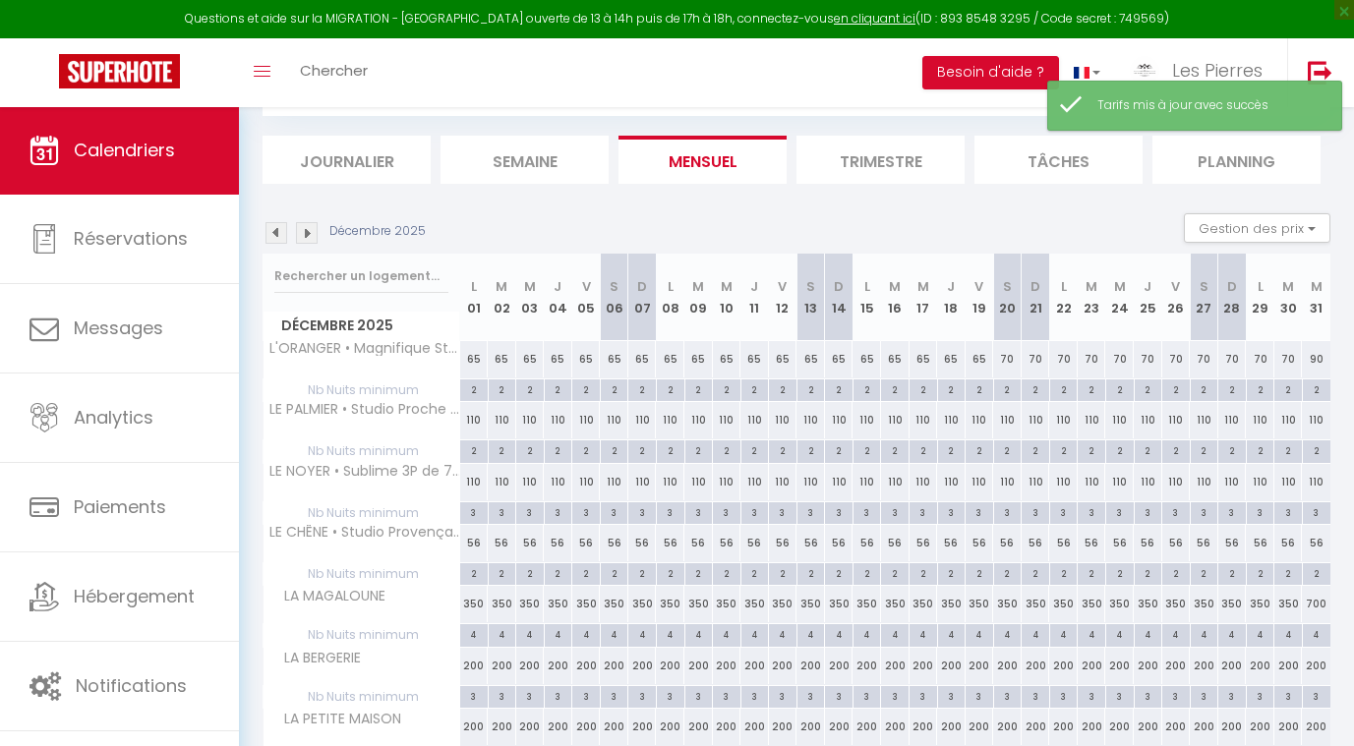
click at [557, 478] on div "110" at bounding box center [558, 482] width 29 height 36
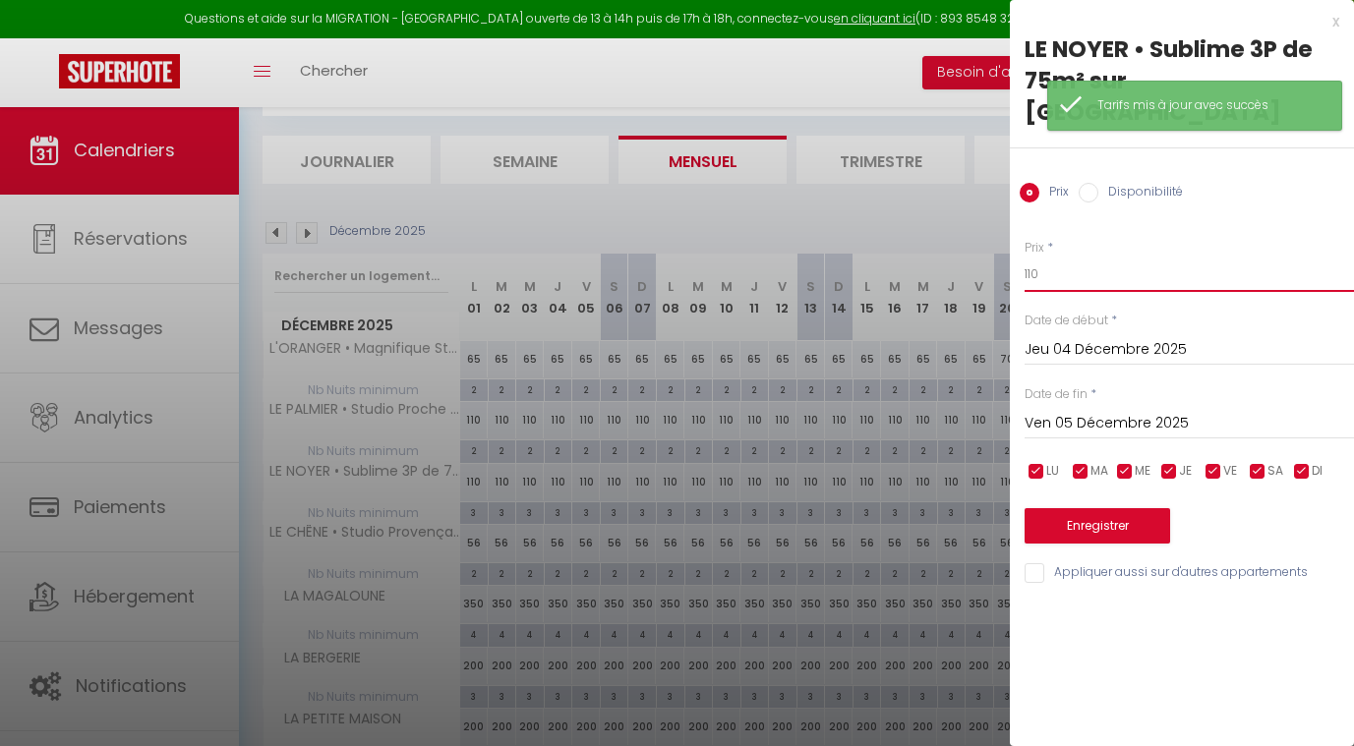
click at [1095, 257] on input "110" at bounding box center [1189, 274] width 329 height 35
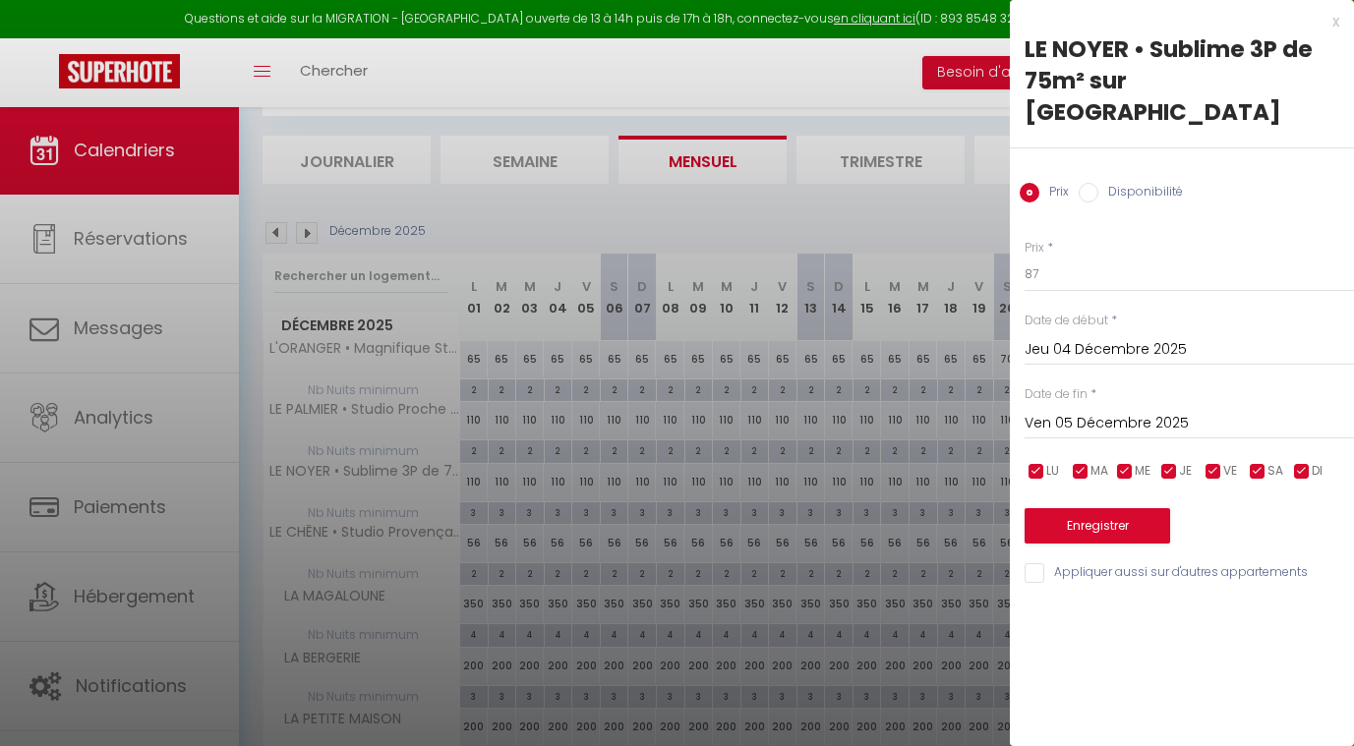
click at [1053, 337] on input "Jeu 04 Décembre 2025" at bounding box center [1189, 350] width 329 height 26
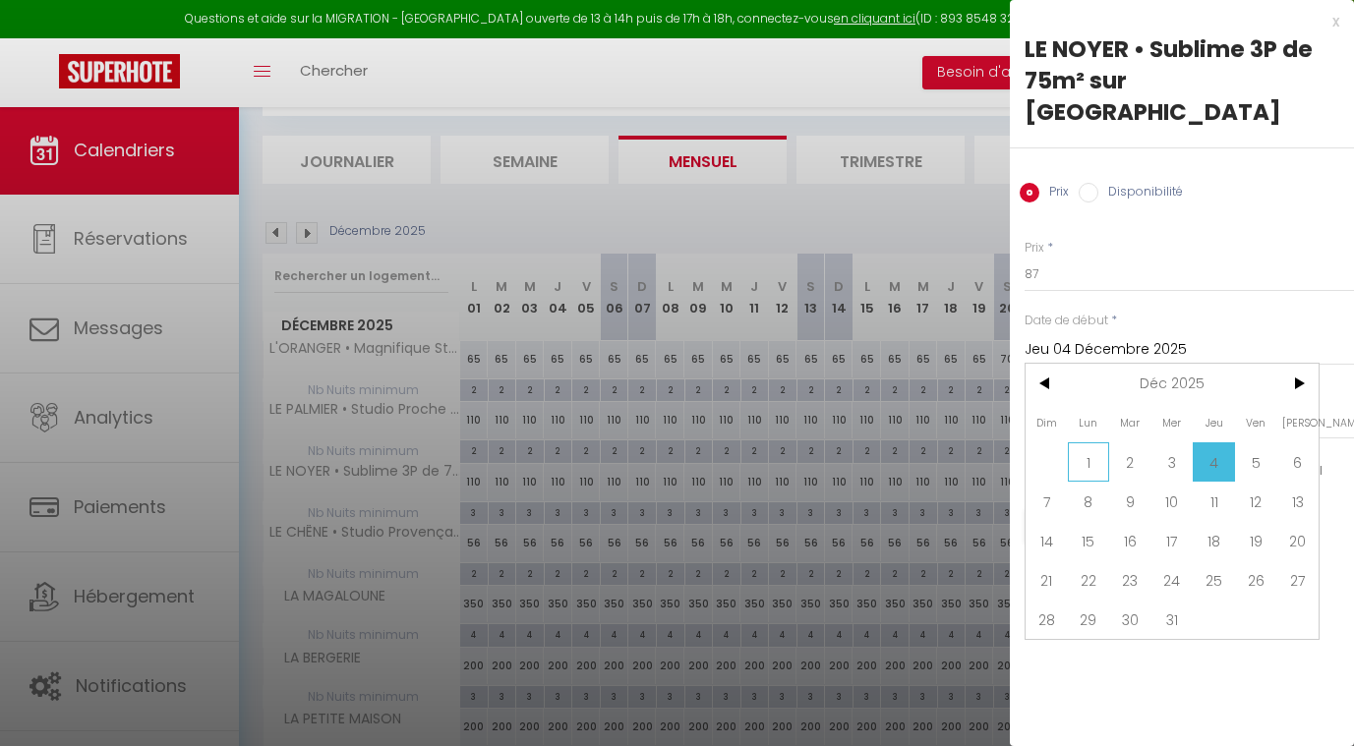
click at [1086, 443] on span "1" at bounding box center [1089, 462] width 42 height 39
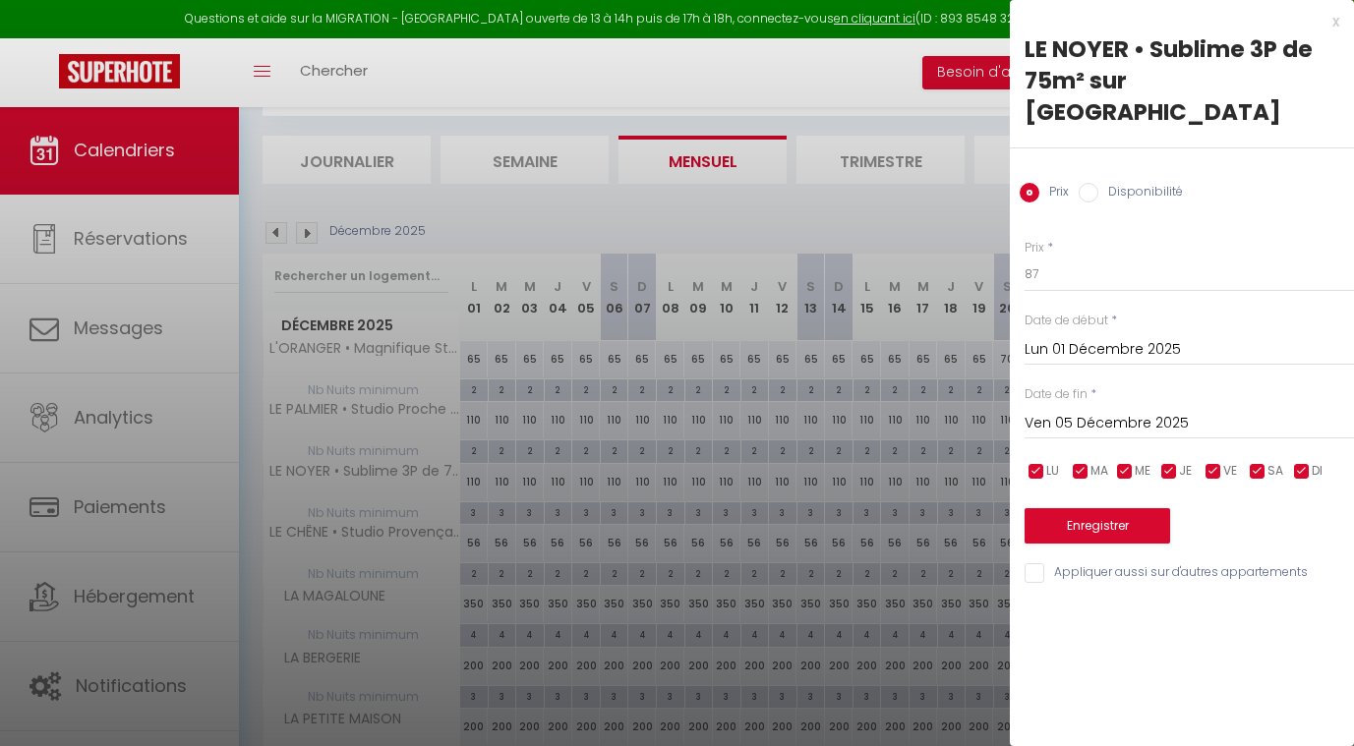
click at [1079, 411] on input "Ven 05 Décembre 2025" at bounding box center [1189, 424] width 329 height 26
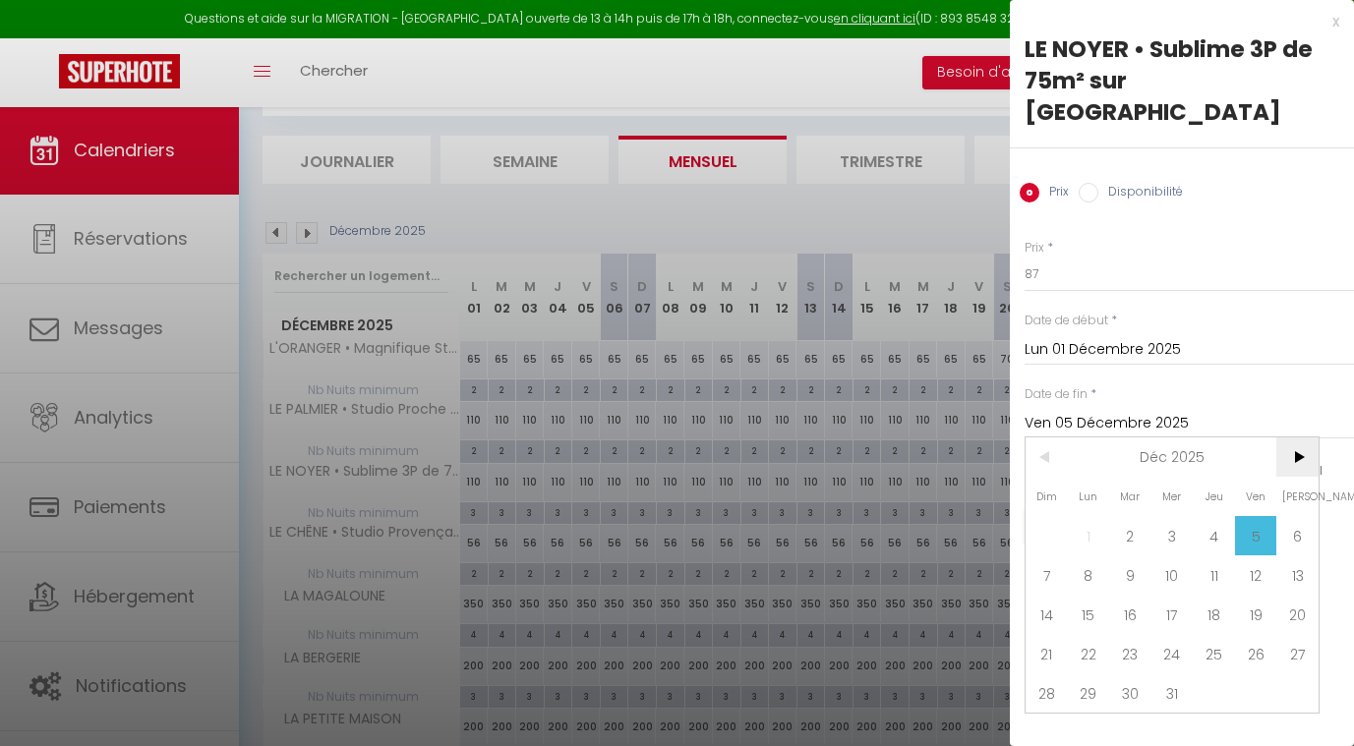
click at [1289, 438] on span ">" at bounding box center [1297, 457] width 42 height 39
click at [1205, 516] on span "1" at bounding box center [1214, 535] width 42 height 39
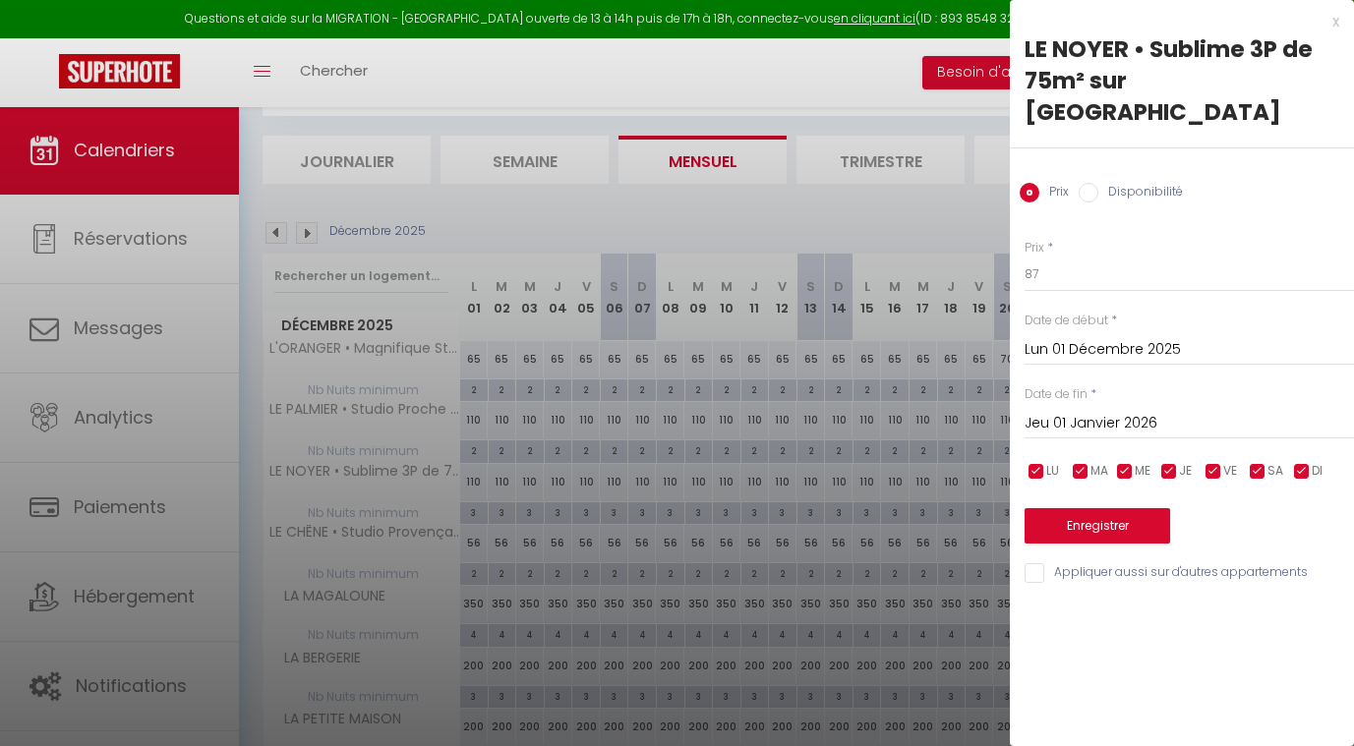
click at [1094, 508] on button "Enregistrer" at bounding box center [1098, 525] width 146 height 35
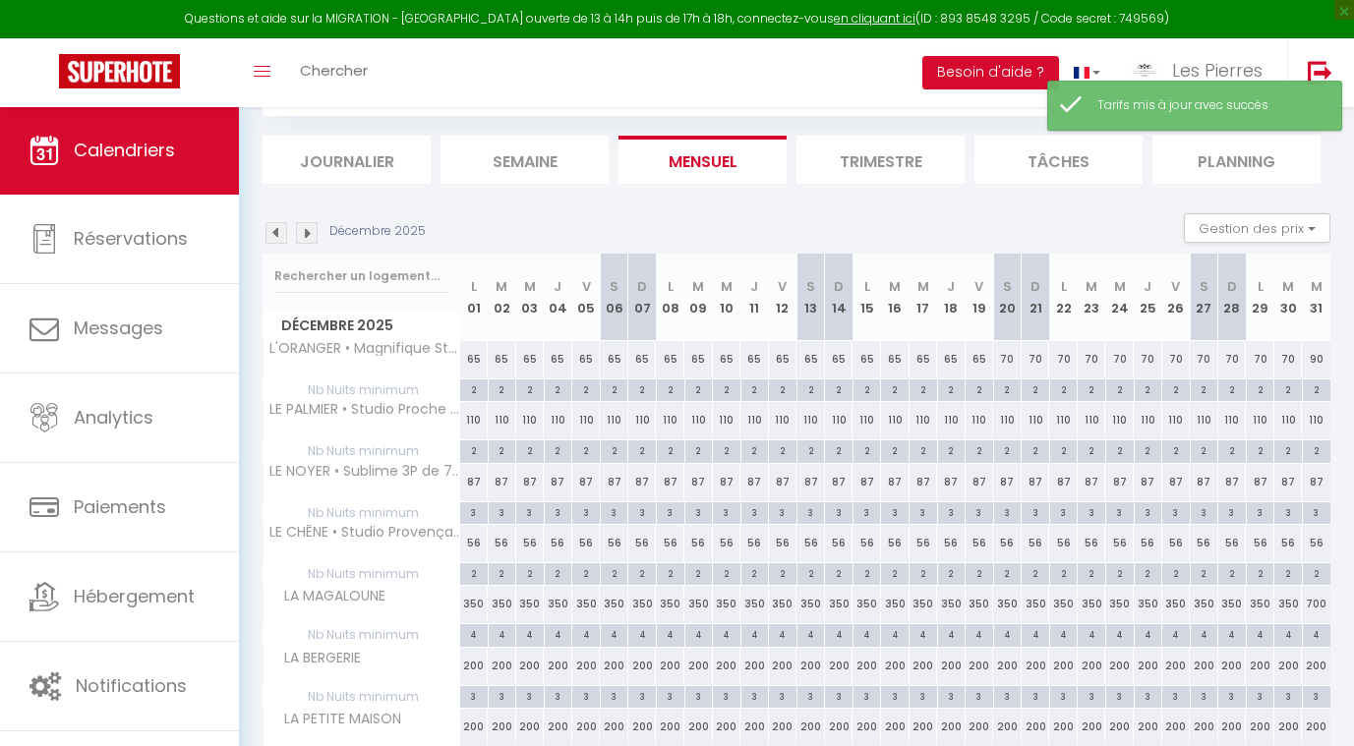
click at [673, 417] on div "110" at bounding box center [670, 420] width 29 height 36
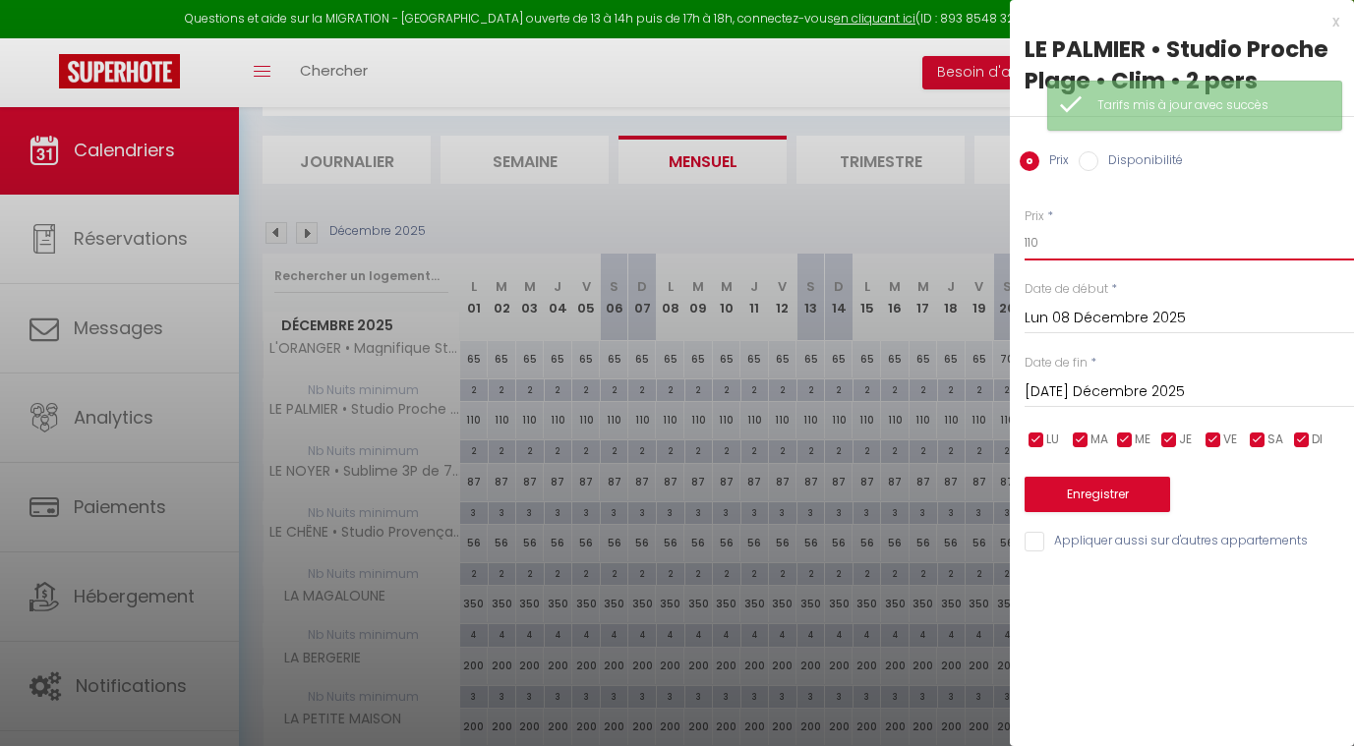
click at [1052, 242] on input "110" at bounding box center [1189, 242] width 329 height 35
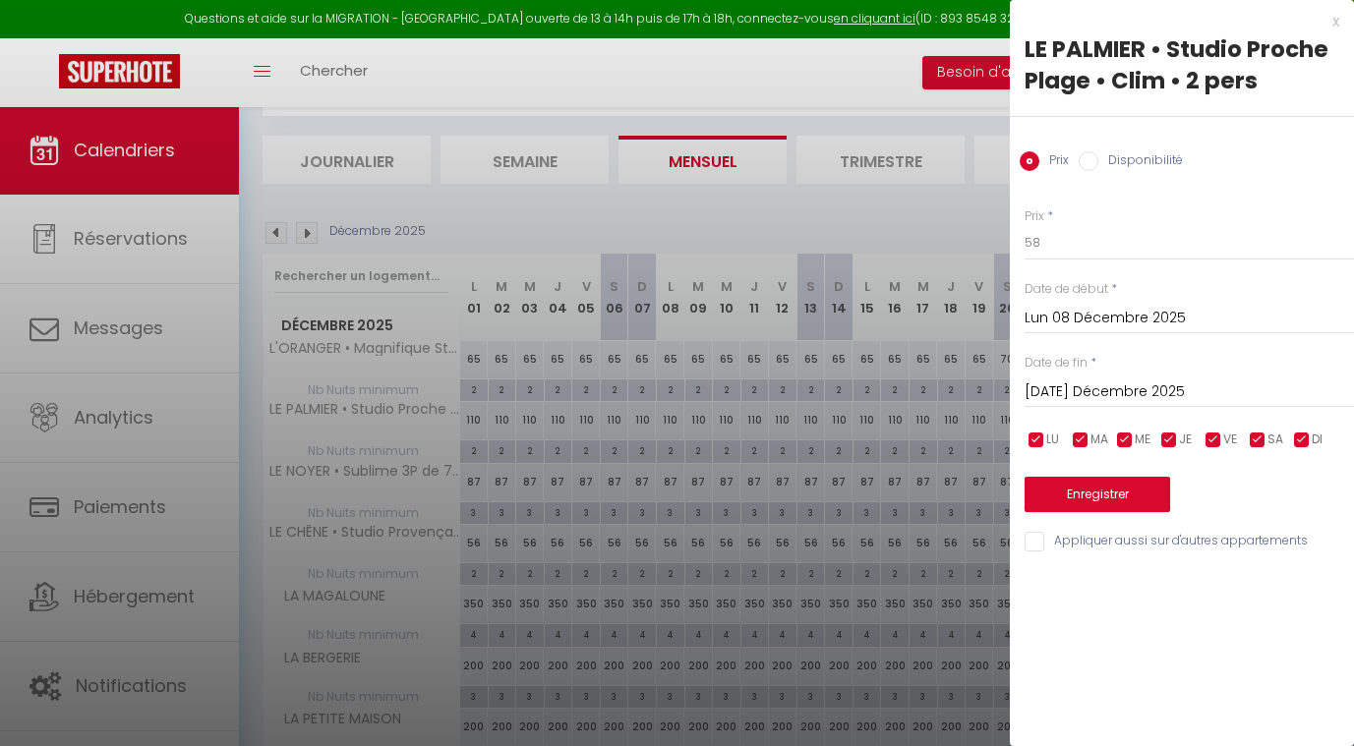
click at [1059, 314] on input "Lun 08 Décembre 2025" at bounding box center [1189, 319] width 329 height 26
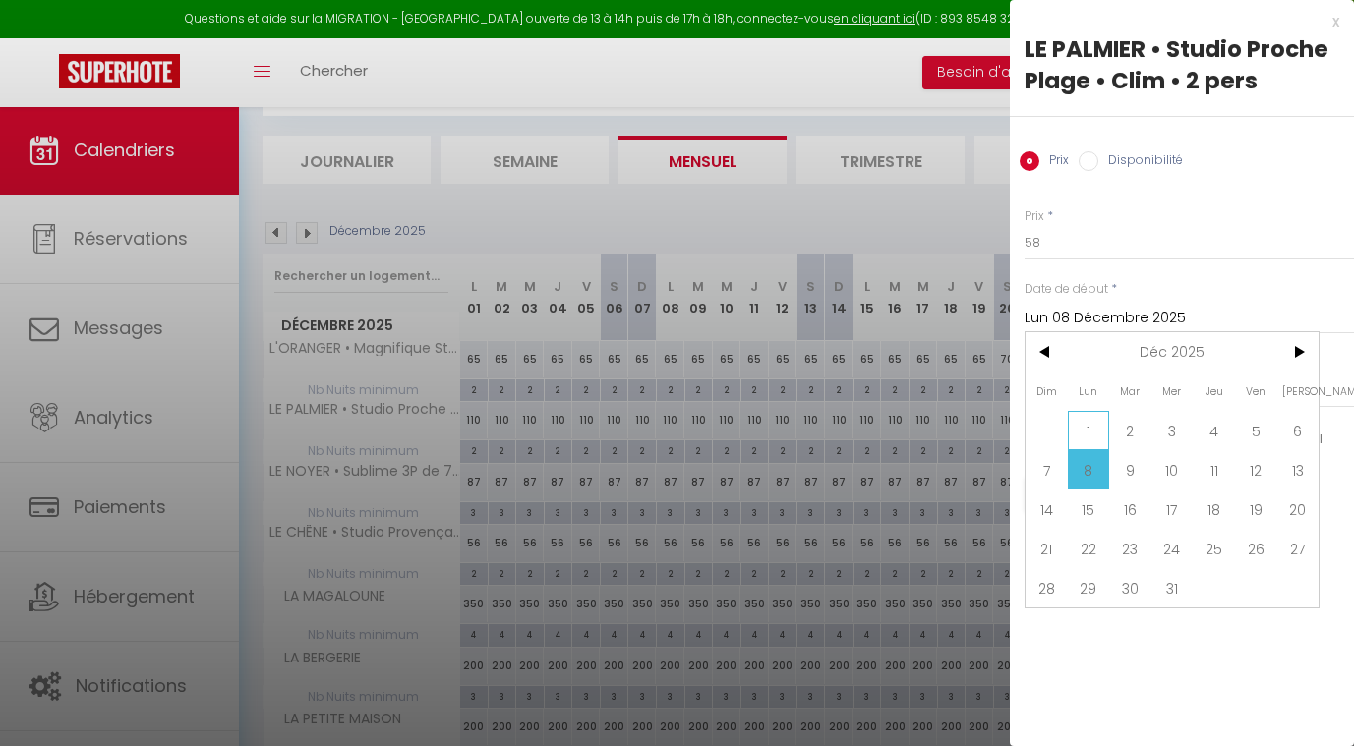
click at [1092, 428] on span "1" at bounding box center [1089, 430] width 42 height 39
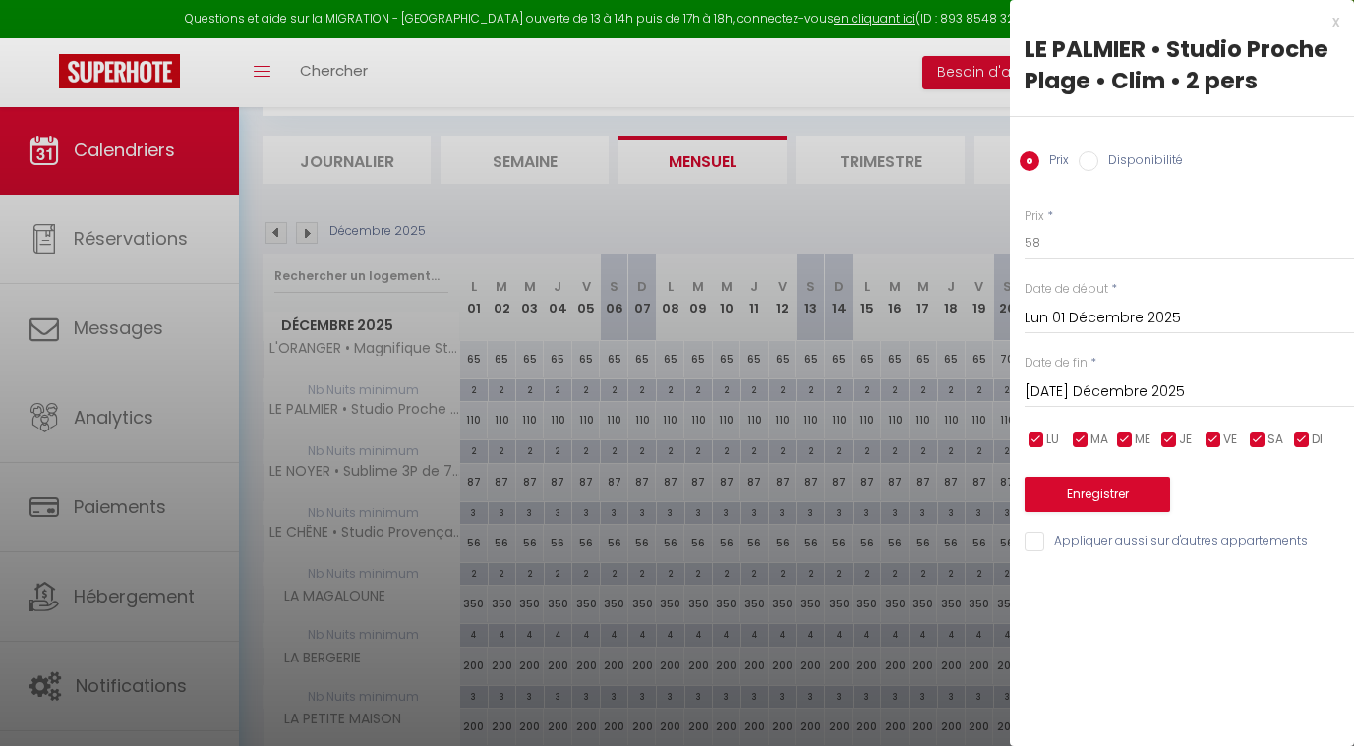
click at [1074, 390] on input "[DATE] Décembre 2025" at bounding box center [1189, 393] width 329 height 26
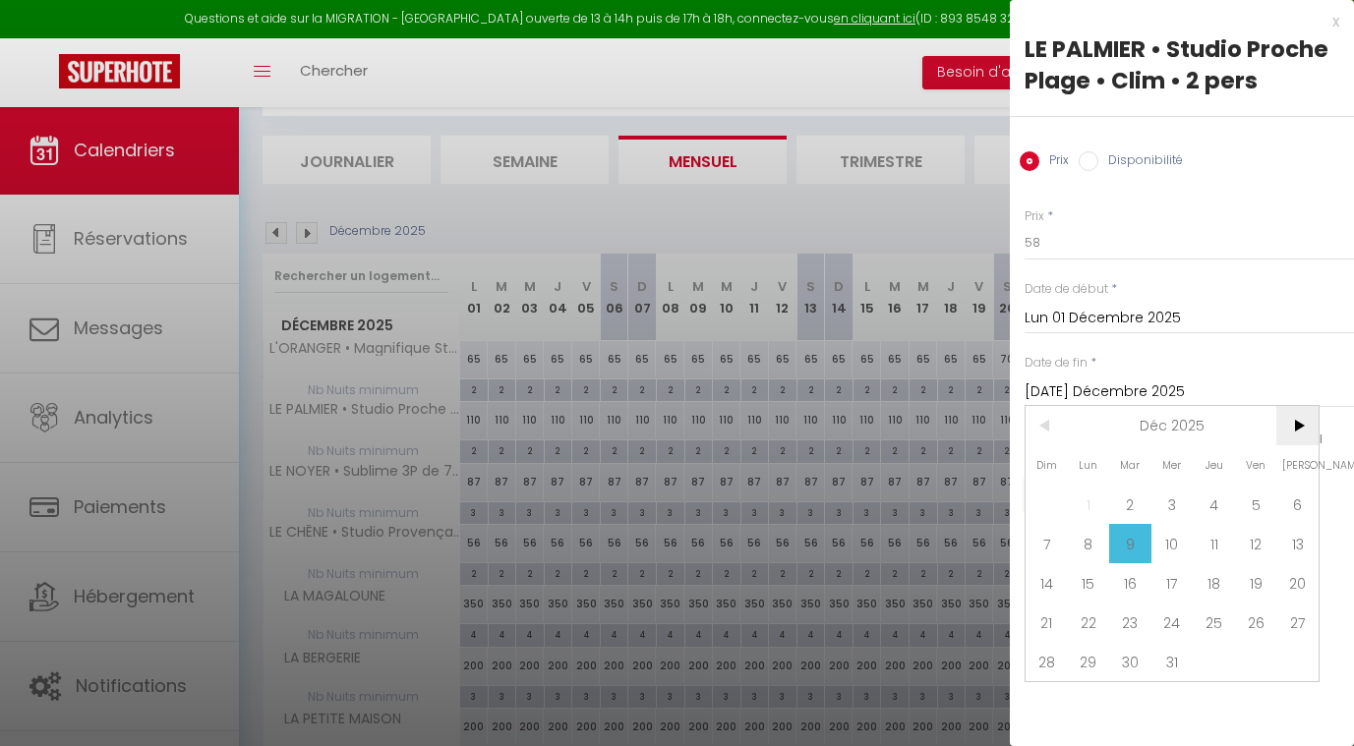
click at [1292, 429] on span ">" at bounding box center [1297, 425] width 42 height 39
click at [1217, 510] on span "1" at bounding box center [1214, 504] width 42 height 39
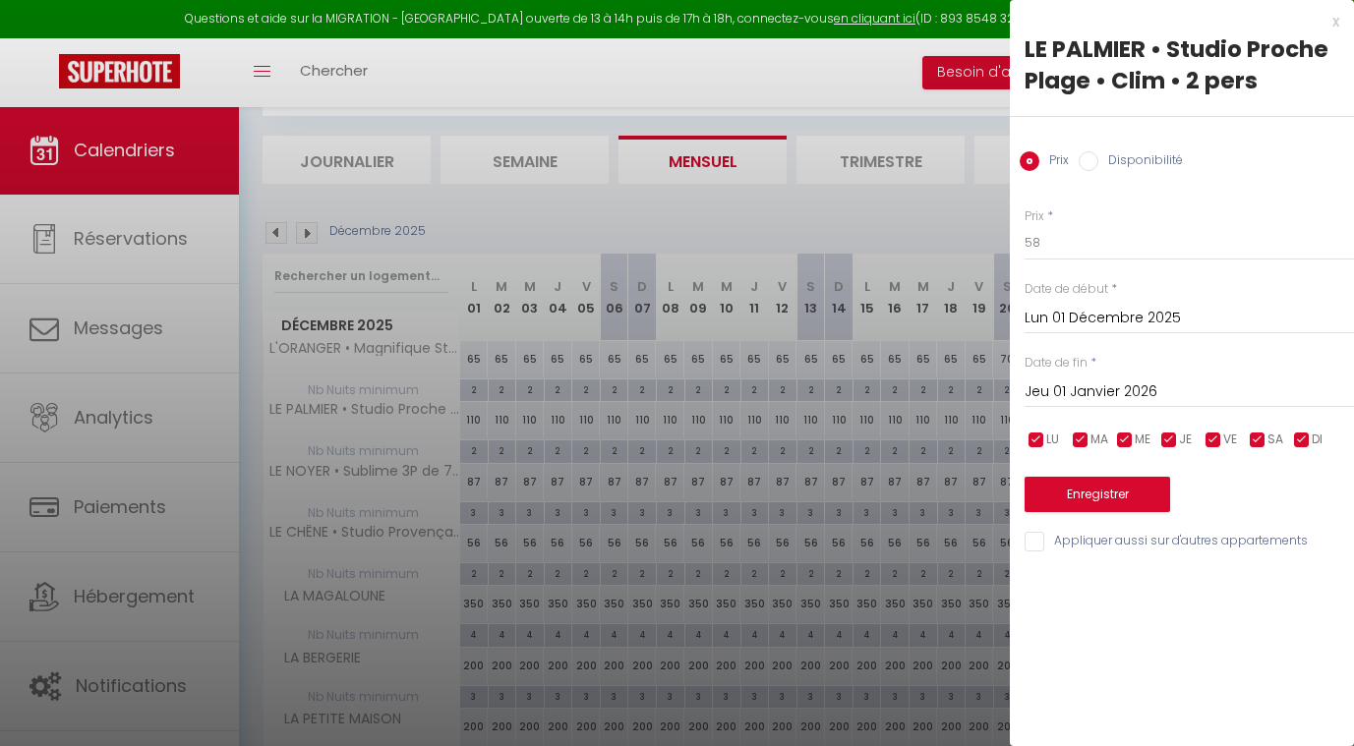
click at [1104, 493] on button "Enregistrer" at bounding box center [1098, 494] width 146 height 35
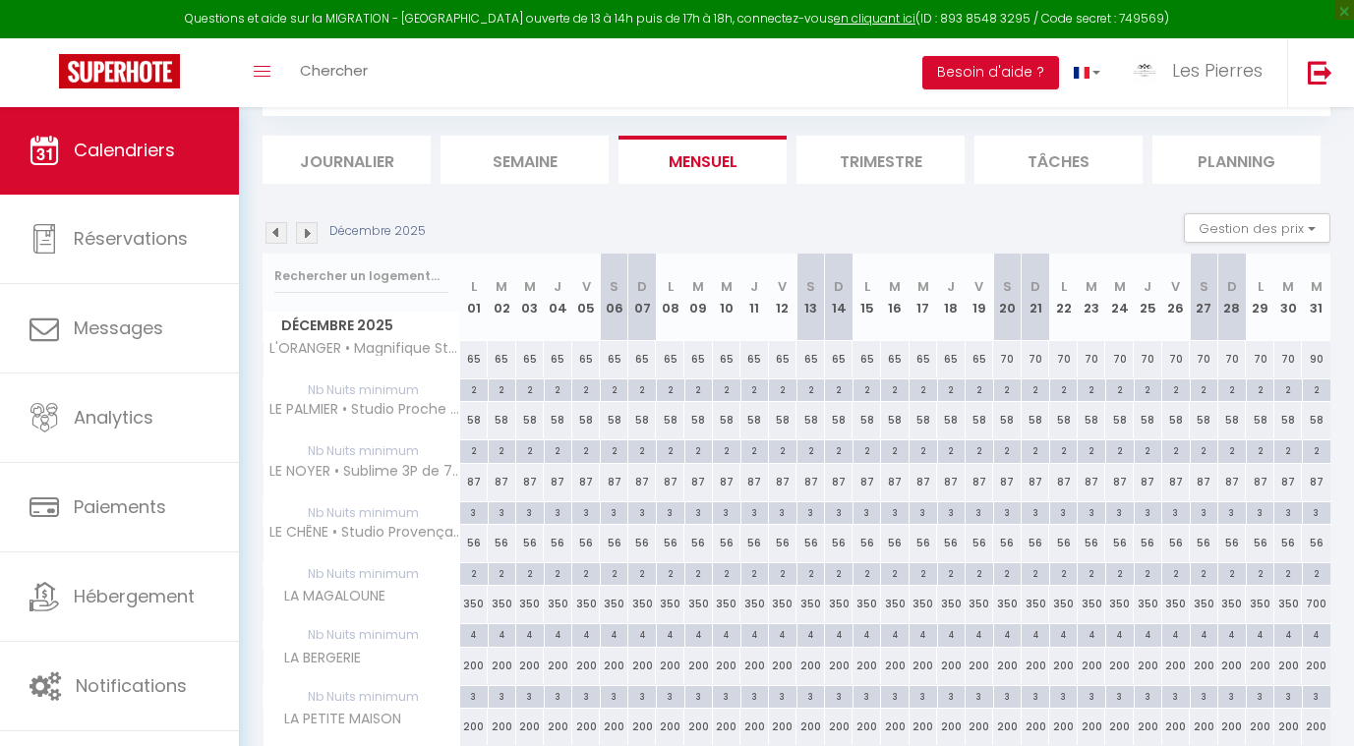
click at [721, 481] on div "87" at bounding box center [727, 482] width 29 height 36
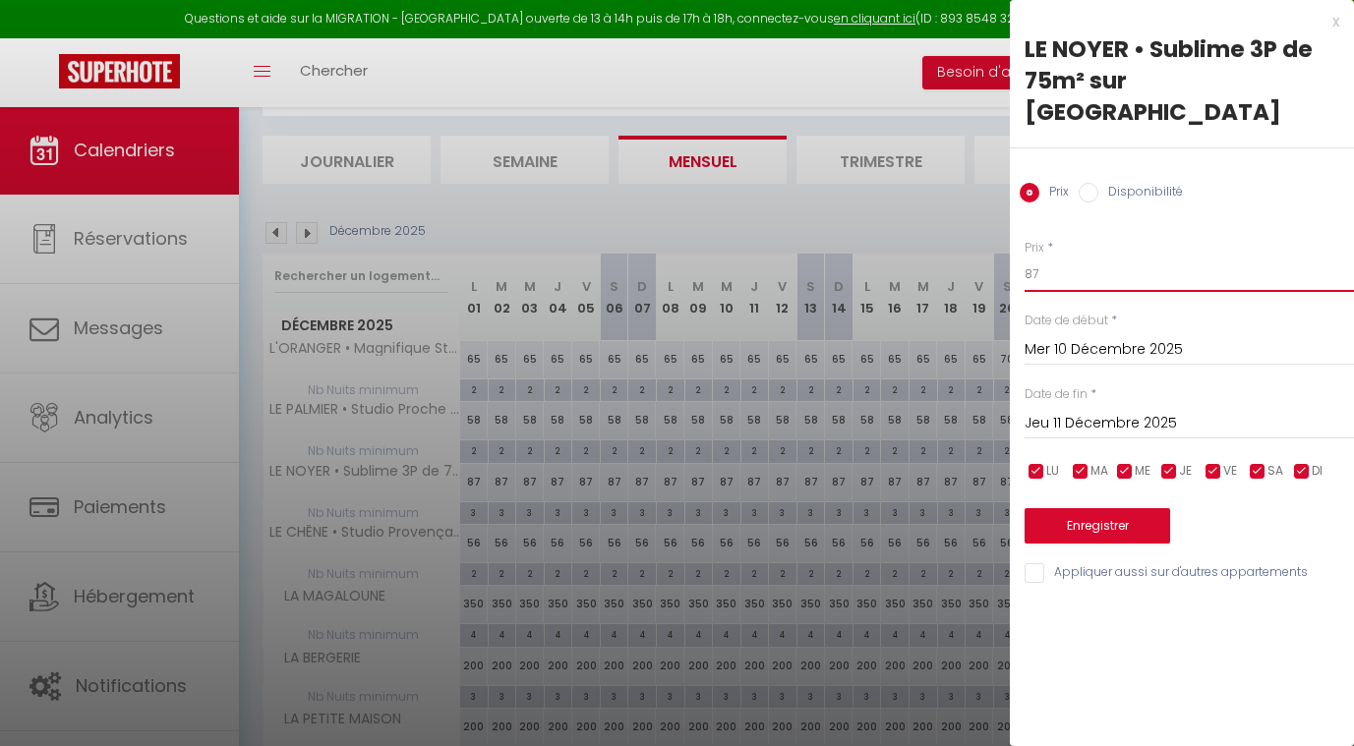
click at [1061, 257] on input "87" at bounding box center [1189, 274] width 329 height 35
click at [1043, 337] on input "Mer 10 Décembre 2025" at bounding box center [1189, 350] width 329 height 26
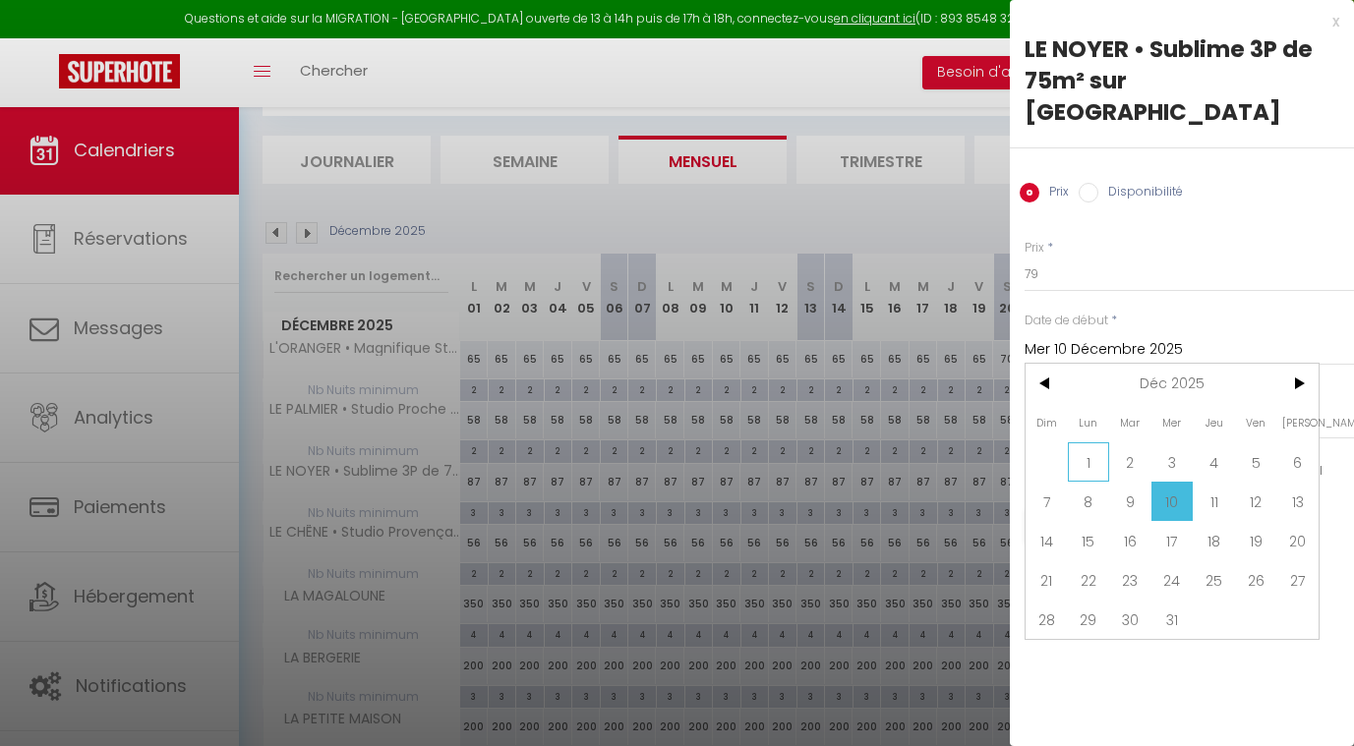
click at [1076, 443] on span "1" at bounding box center [1089, 462] width 42 height 39
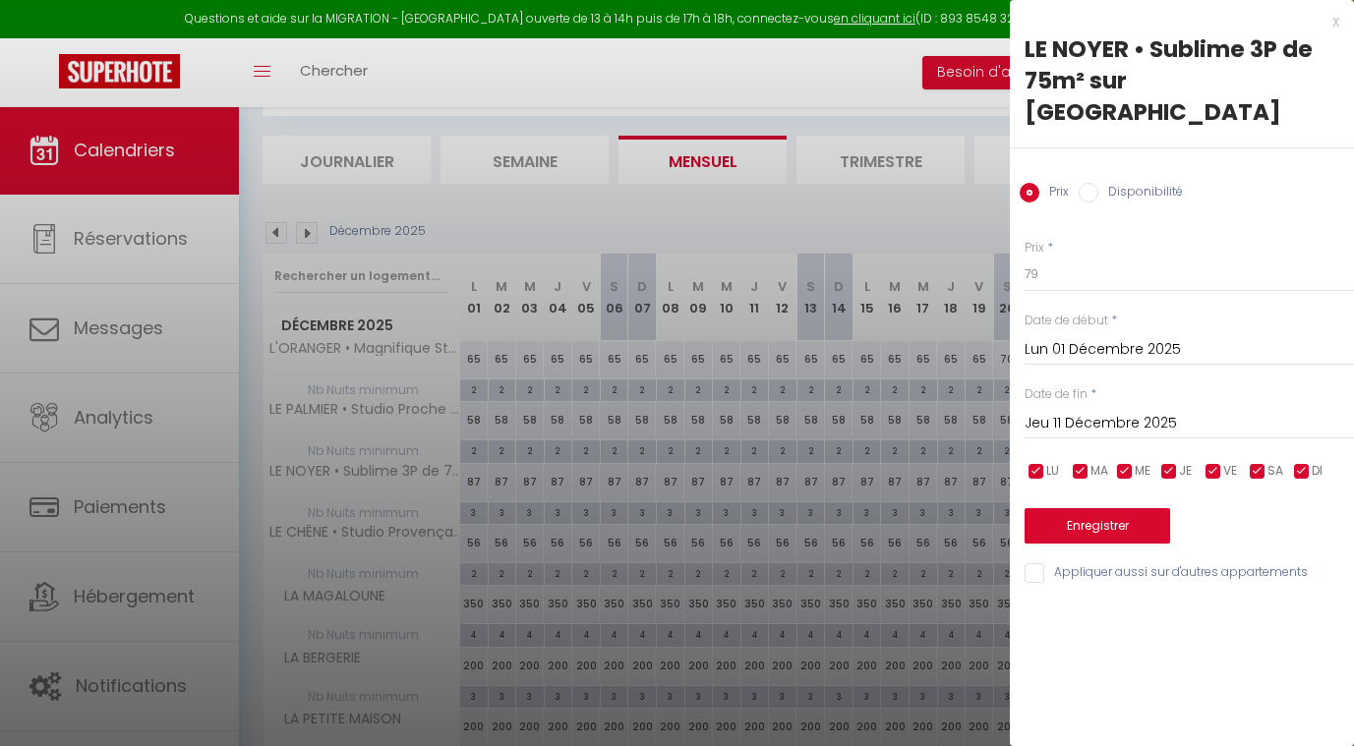
click at [1059, 411] on input "Jeu 11 Décembre 2025" at bounding box center [1189, 424] width 329 height 26
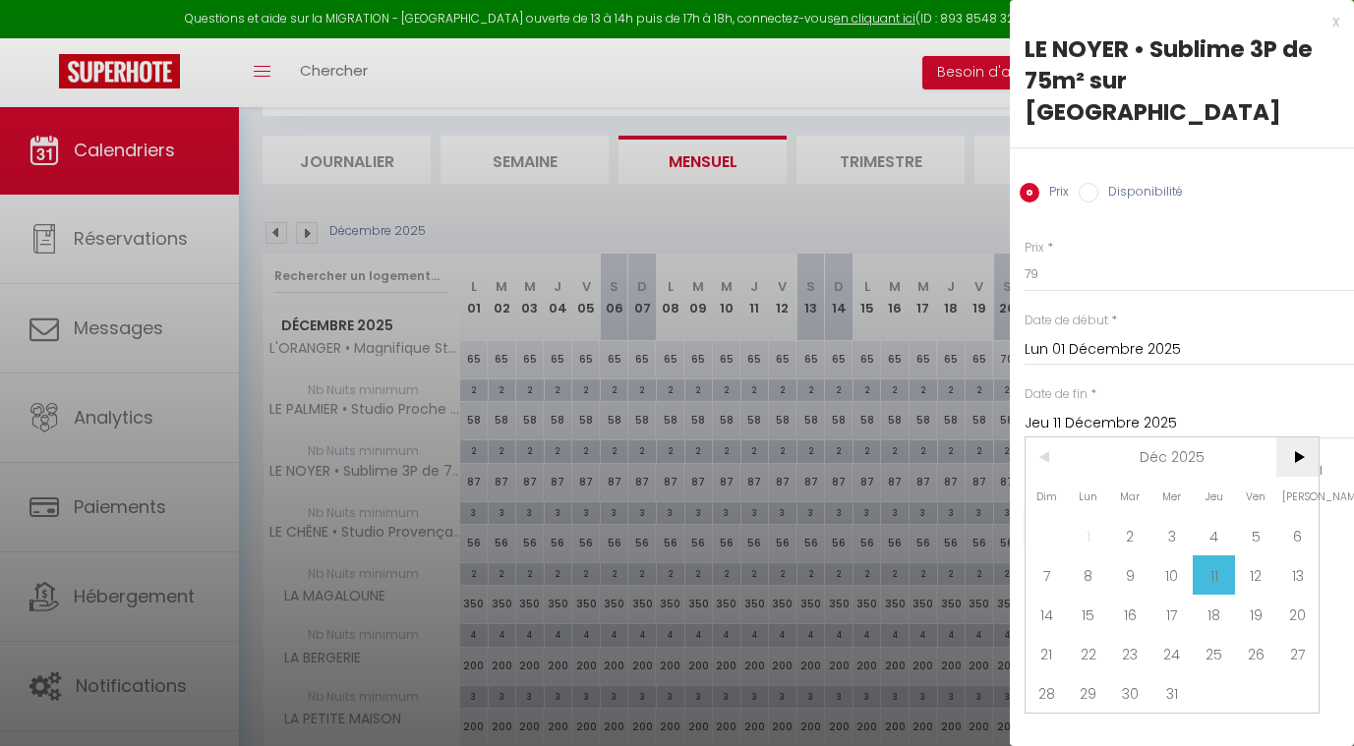
click at [1296, 438] on span ">" at bounding box center [1297, 457] width 42 height 39
click at [1203, 516] on span "1" at bounding box center [1214, 535] width 42 height 39
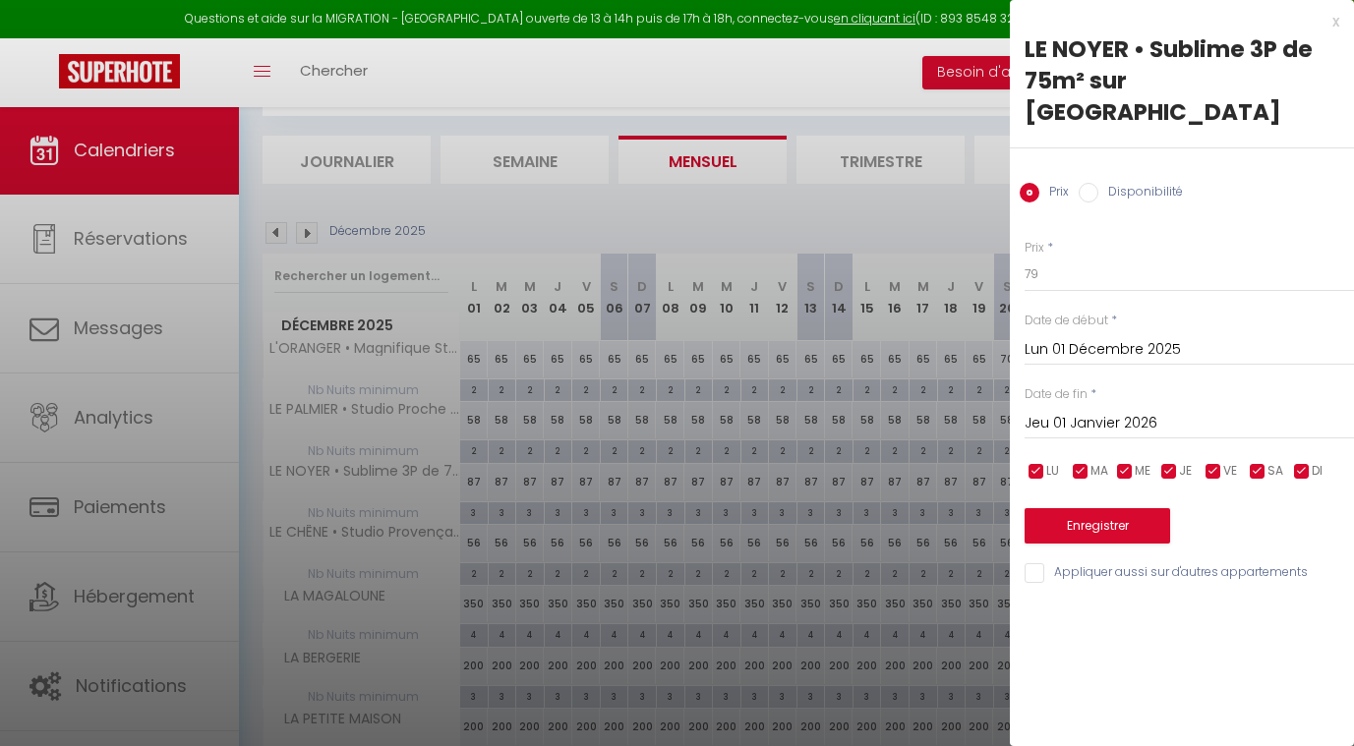
click at [1098, 508] on button "Enregistrer" at bounding box center [1098, 525] width 146 height 35
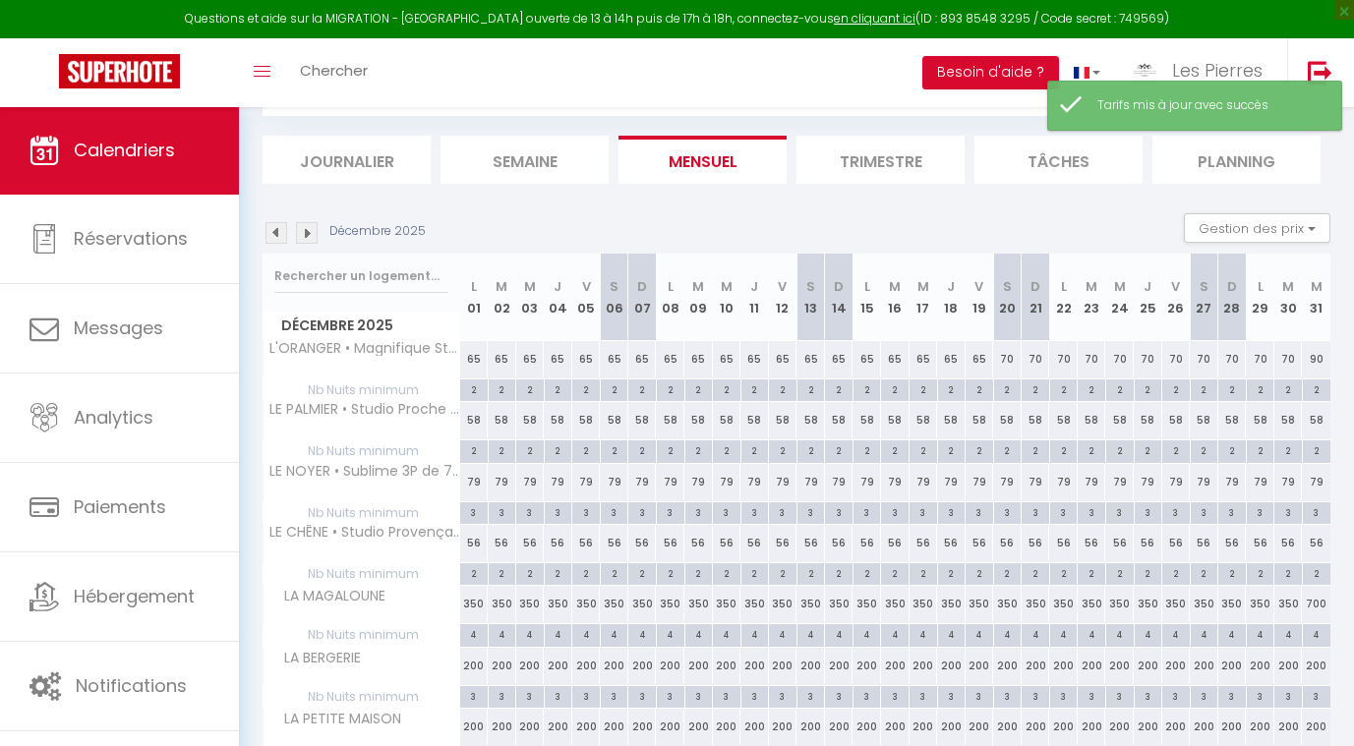
click at [278, 234] on img at bounding box center [277, 233] width 22 height 22
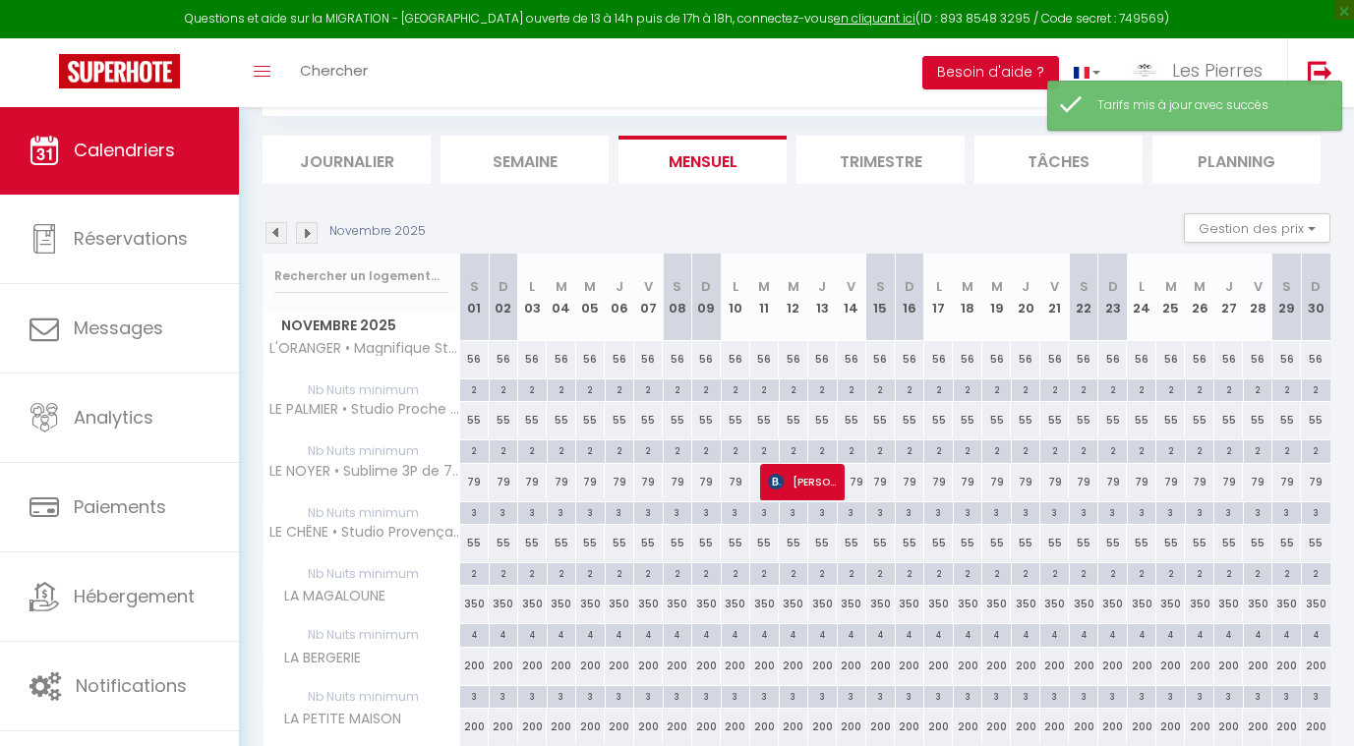
click at [279, 234] on img at bounding box center [277, 233] width 22 height 22
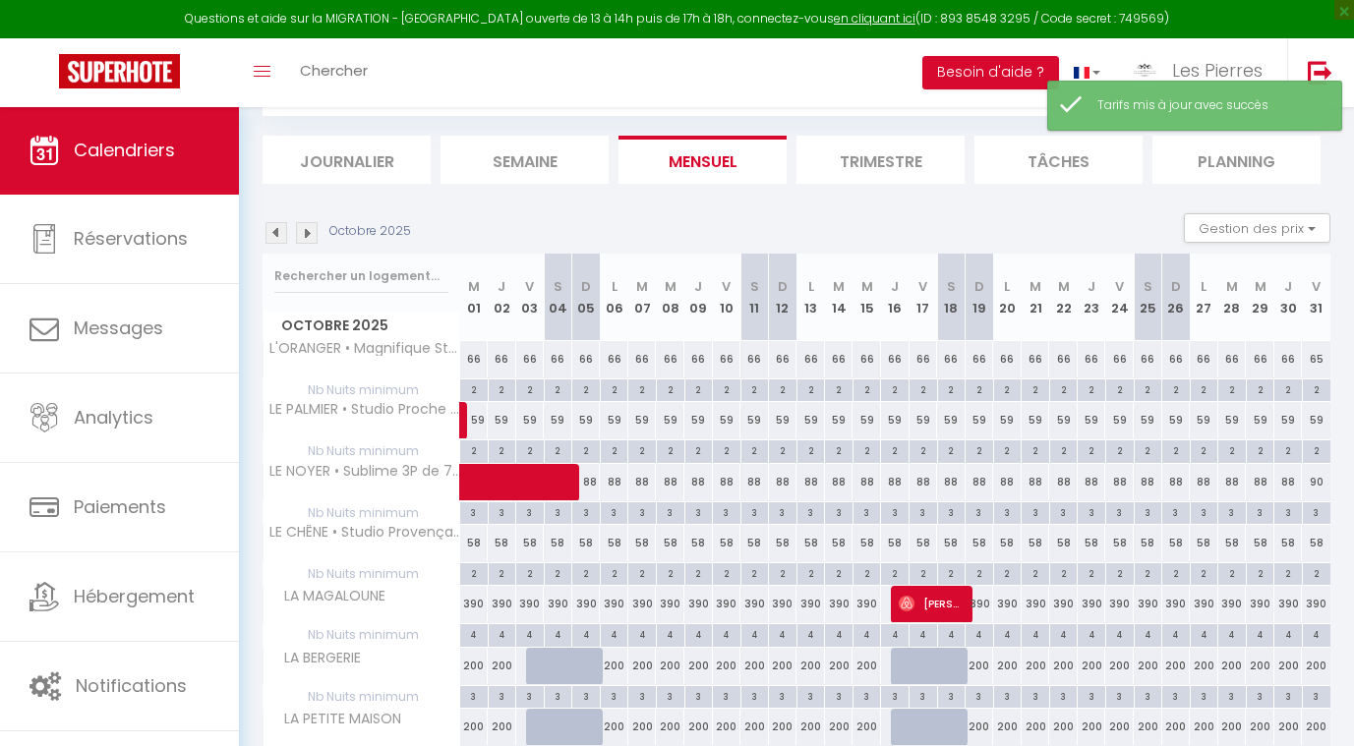
click at [279, 234] on img at bounding box center [277, 233] width 22 height 22
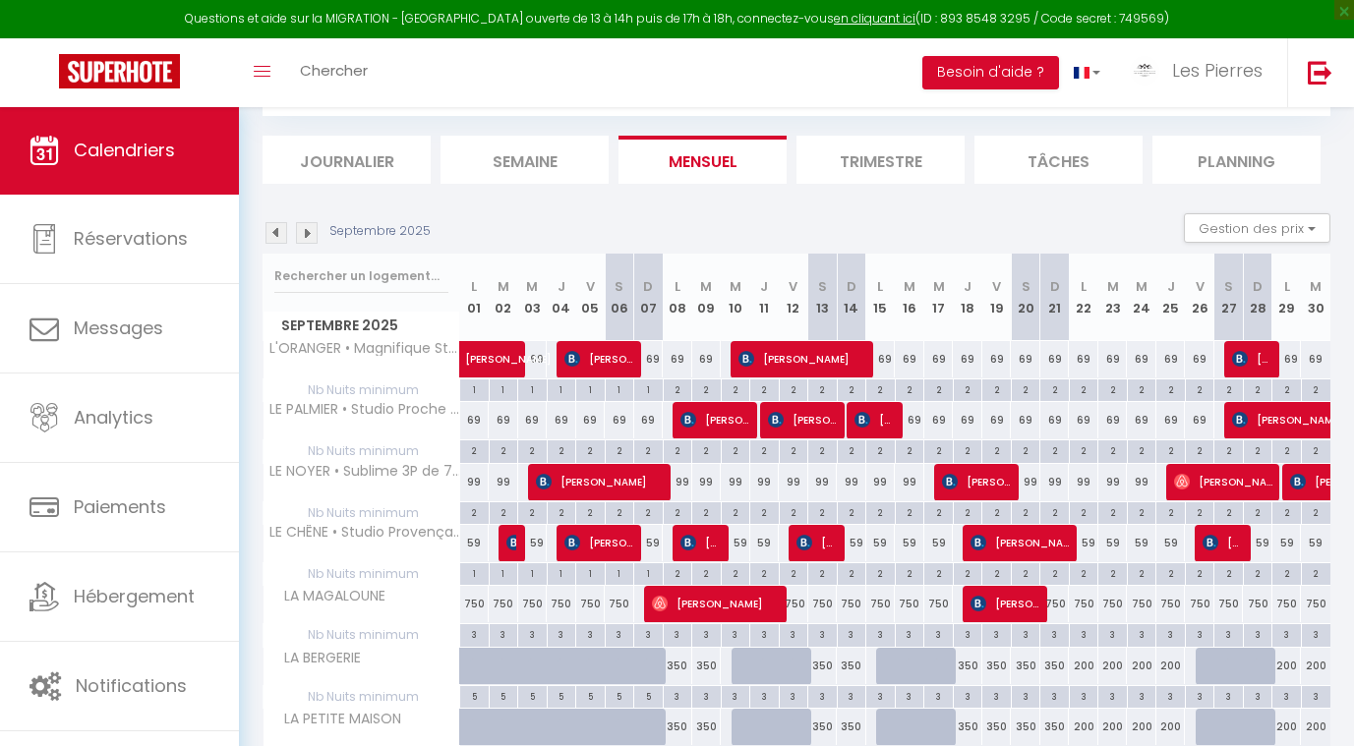
click at [308, 238] on img at bounding box center [307, 233] width 22 height 22
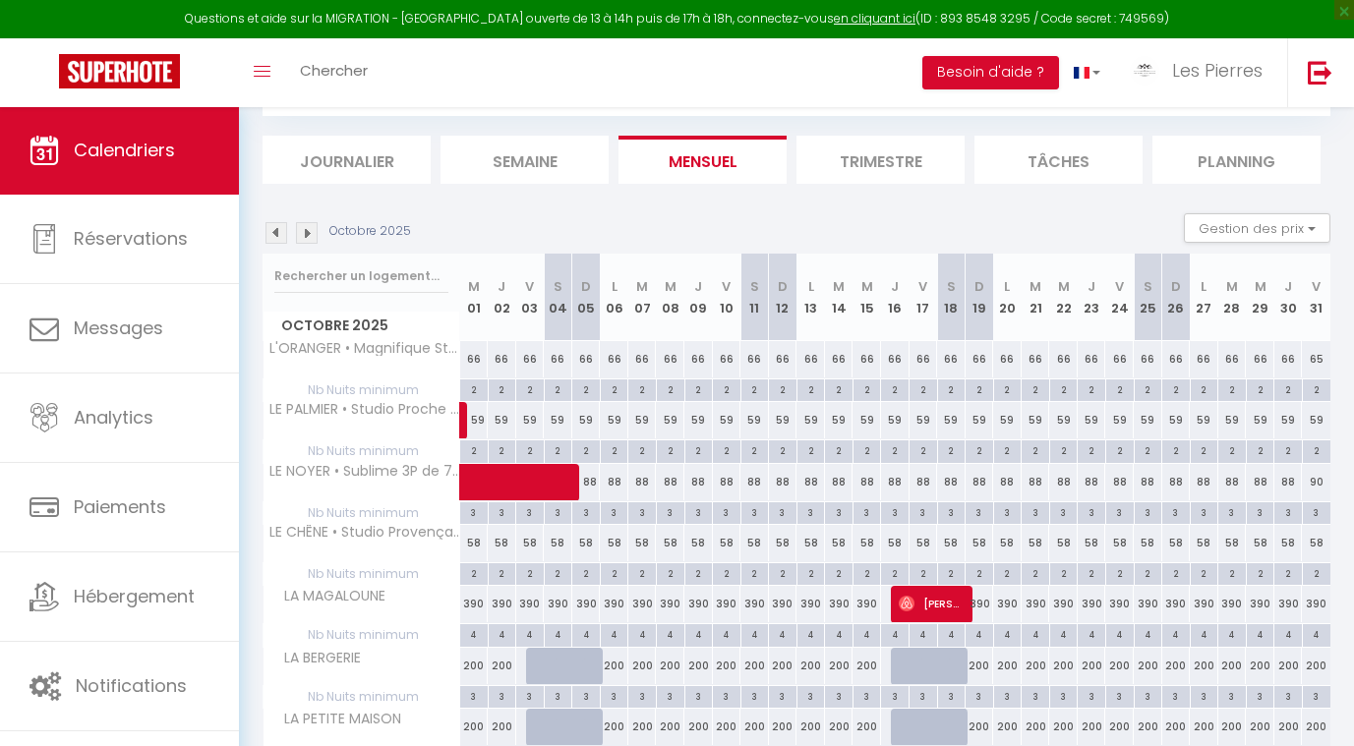
click at [308, 238] on img at bounding box center [307, 233] width 22 height 22
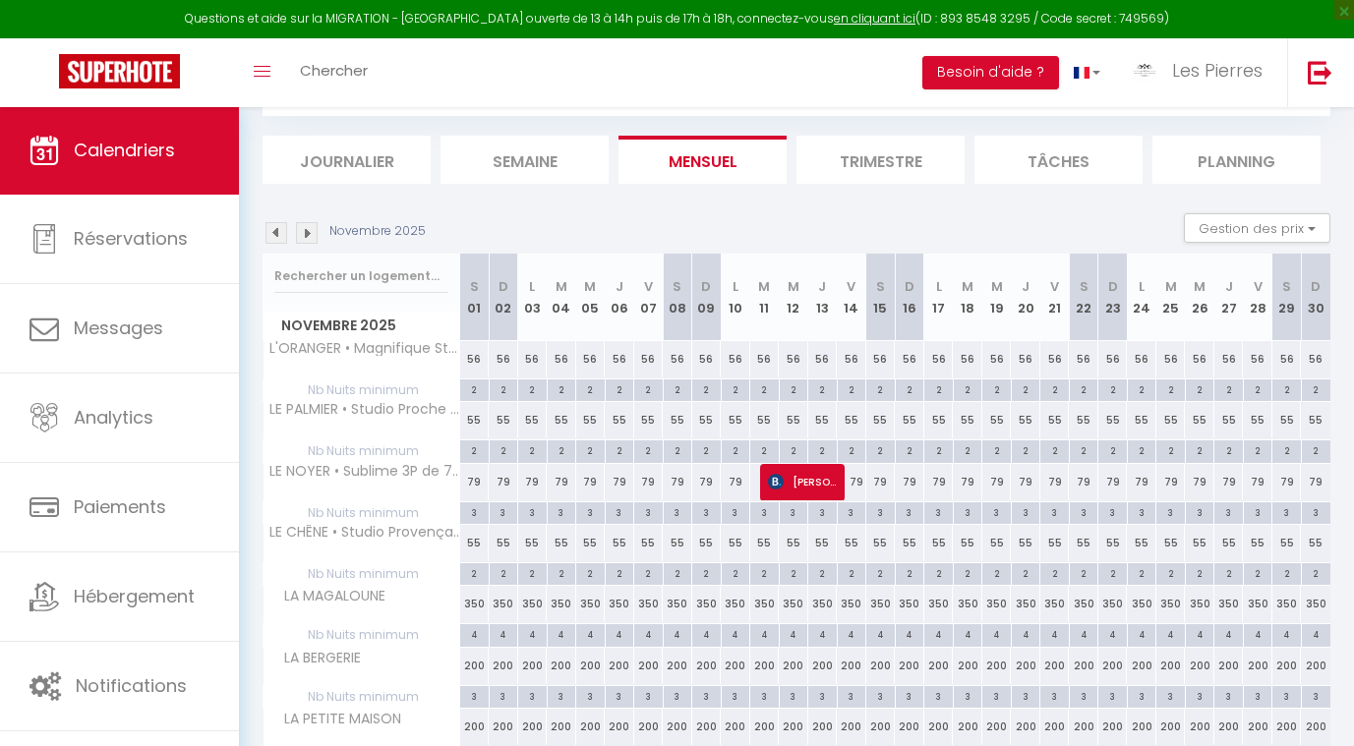
click at [506, 348] on div "56" at bounding box center [504, 359] width 30 height 36
type input "56"
type input "Dim 02 Novembre 2025"
type input "Lun 03 Novembre 2025"
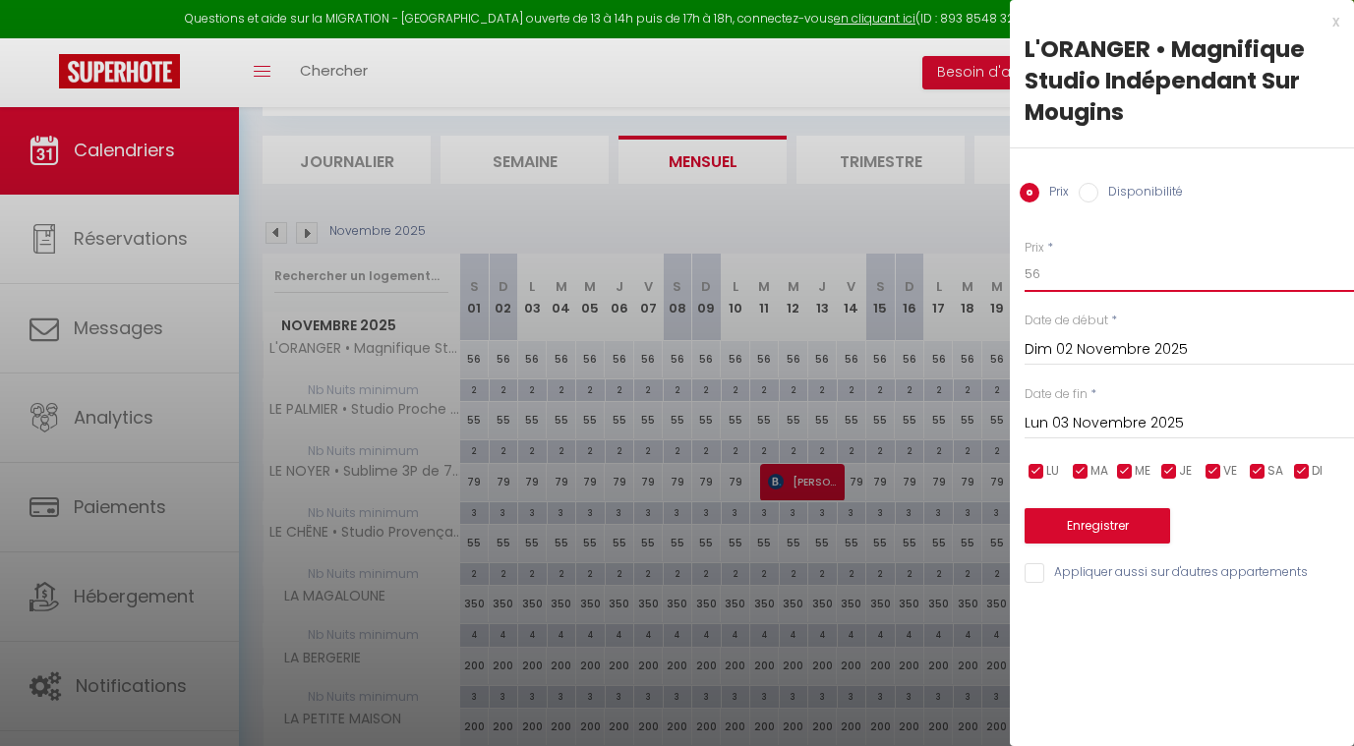
click at [1050, 270] on input "56" at bounding box center [1189, 274] width 329 height 35
type input "5"
type input "59"
click at [1069, 332] on div "Dim 02 Novembre 2025 < Nov 2025 > Dim Lun Mar Mer Jeu Ven Sam 1 2 3 4 5 6 7 8 9…" at bounding box center [1189, 347] width 329 height 35
click at [1069, 349] on input "Dim 02 Novembre 2025" at bounding box center [1189, 350] width 329 height 26
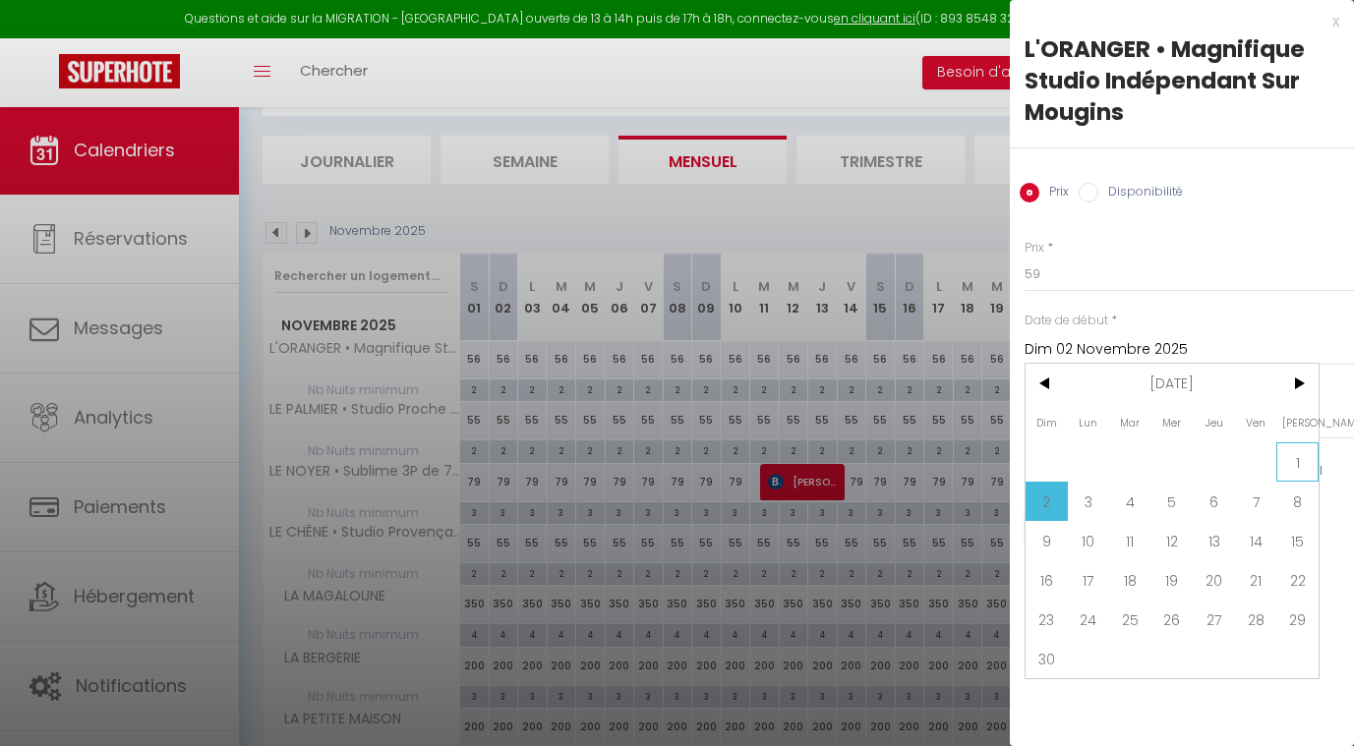
click at [1286, 461] on span "1" at bounding box center [1297, 462] width 42 height 39
type input "[PERSON_NAME] 01 Novembre 2025"
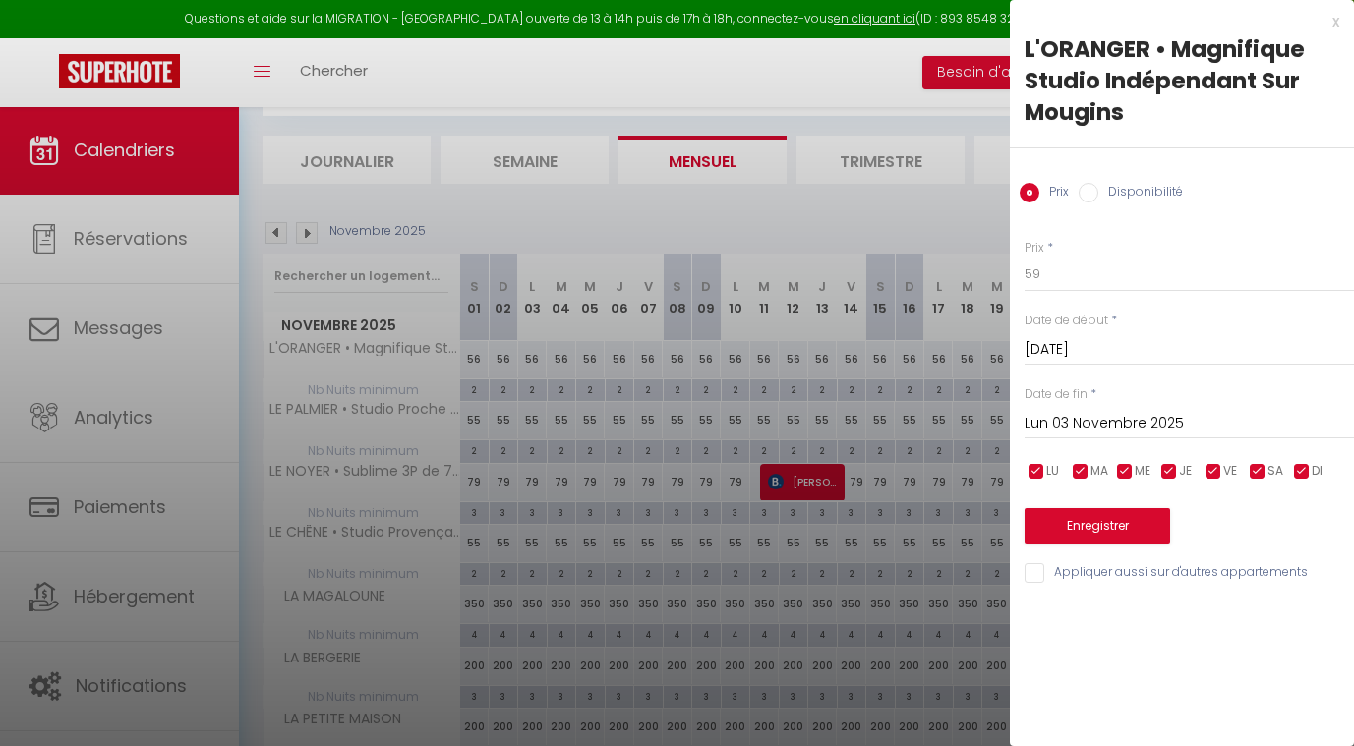
click at [1085, 428] on input "Lun 03 Novembre 2025" at bounding box center [1189, 424] width 329 height 26
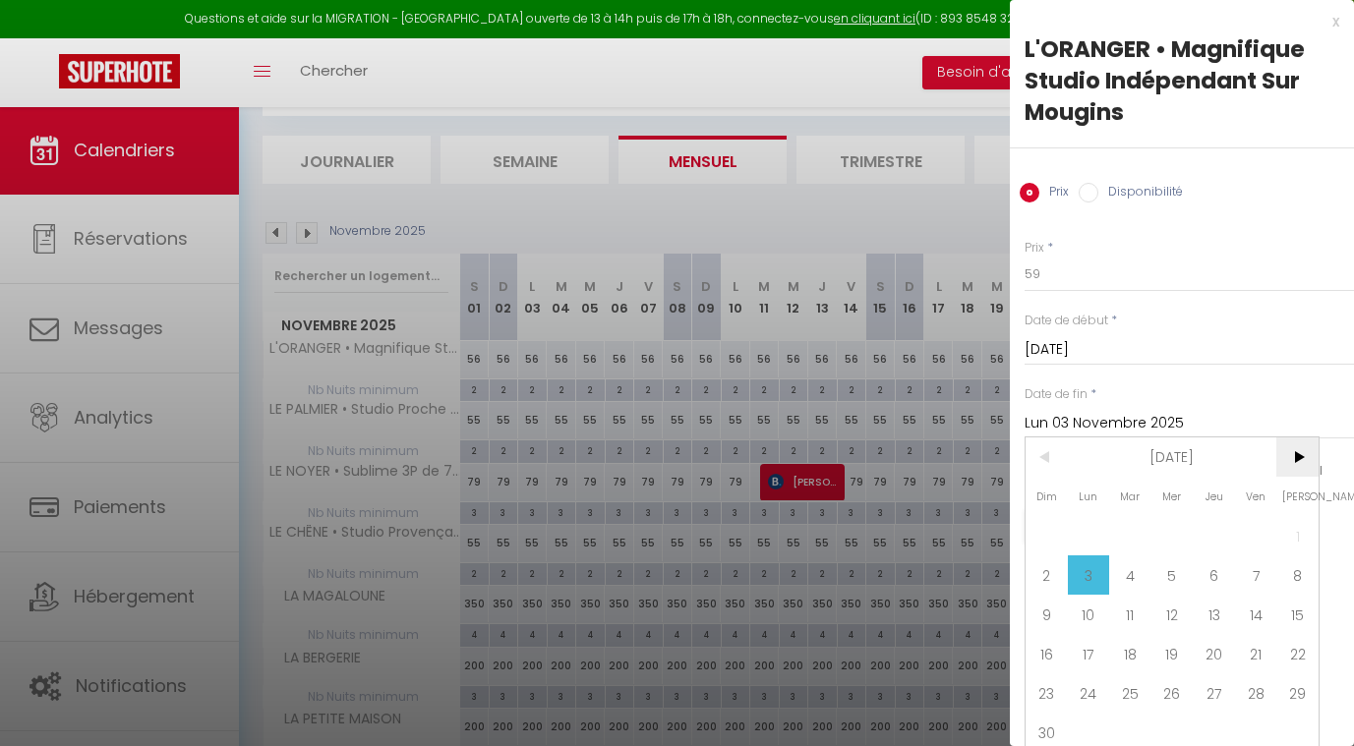
click at [1304, 453] on span ">" at bounding box center [1297, 457] width 42 height 39
click at [1089, 531] on span "1" at bounding box center [1089, 535] width 42 height 39
type input "Lun 01 Décembre 2025"
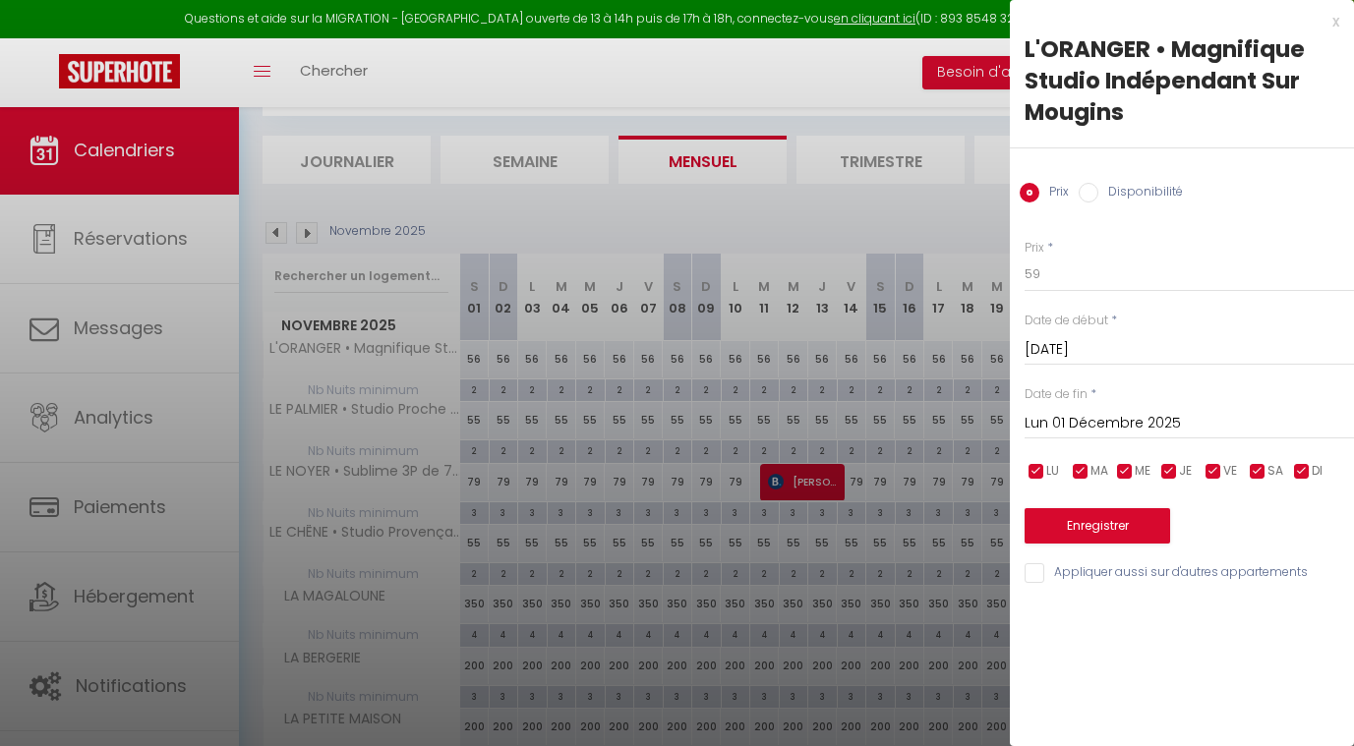
click at [1090, 522] on button "Enregistrer" at bounding box center [1098, 525] width 146 height 35
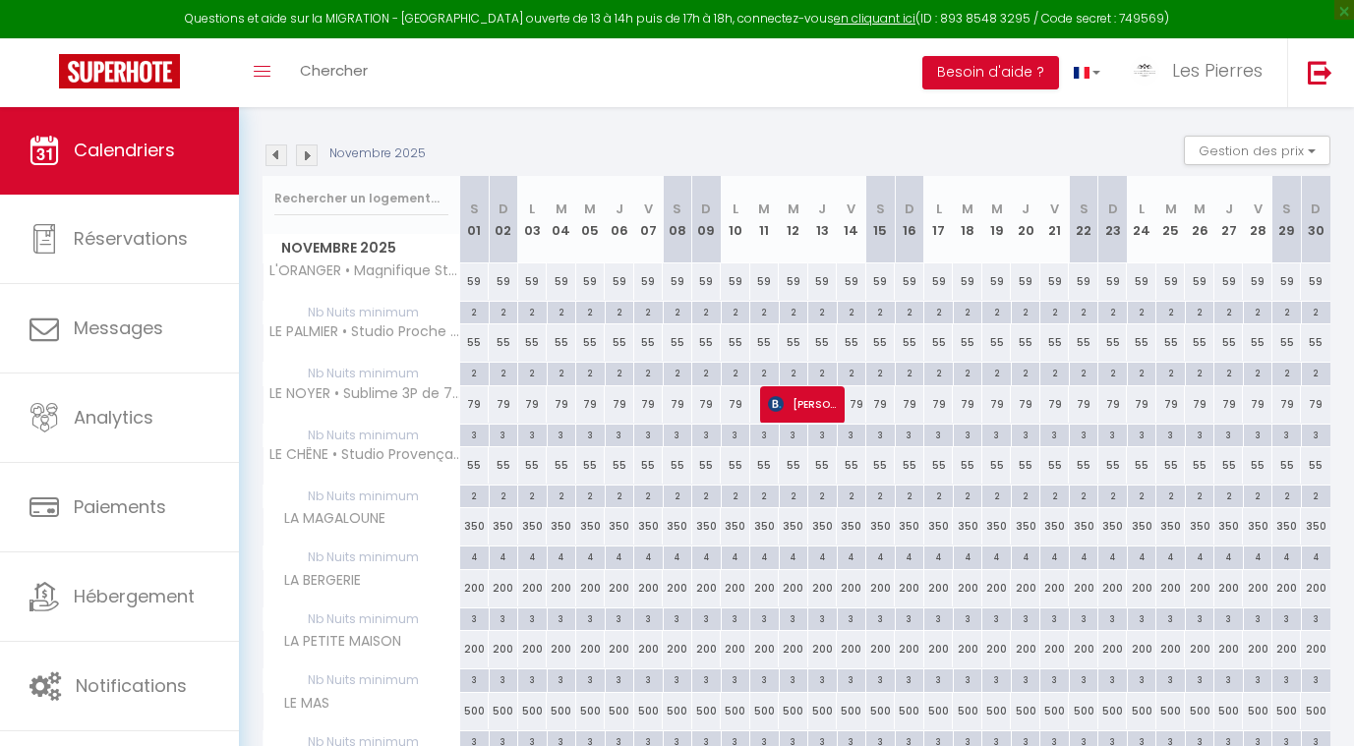
scroll to position [183, 0]
click at [272, 153] on img at bounding box center [277, 157] width 22 height 22
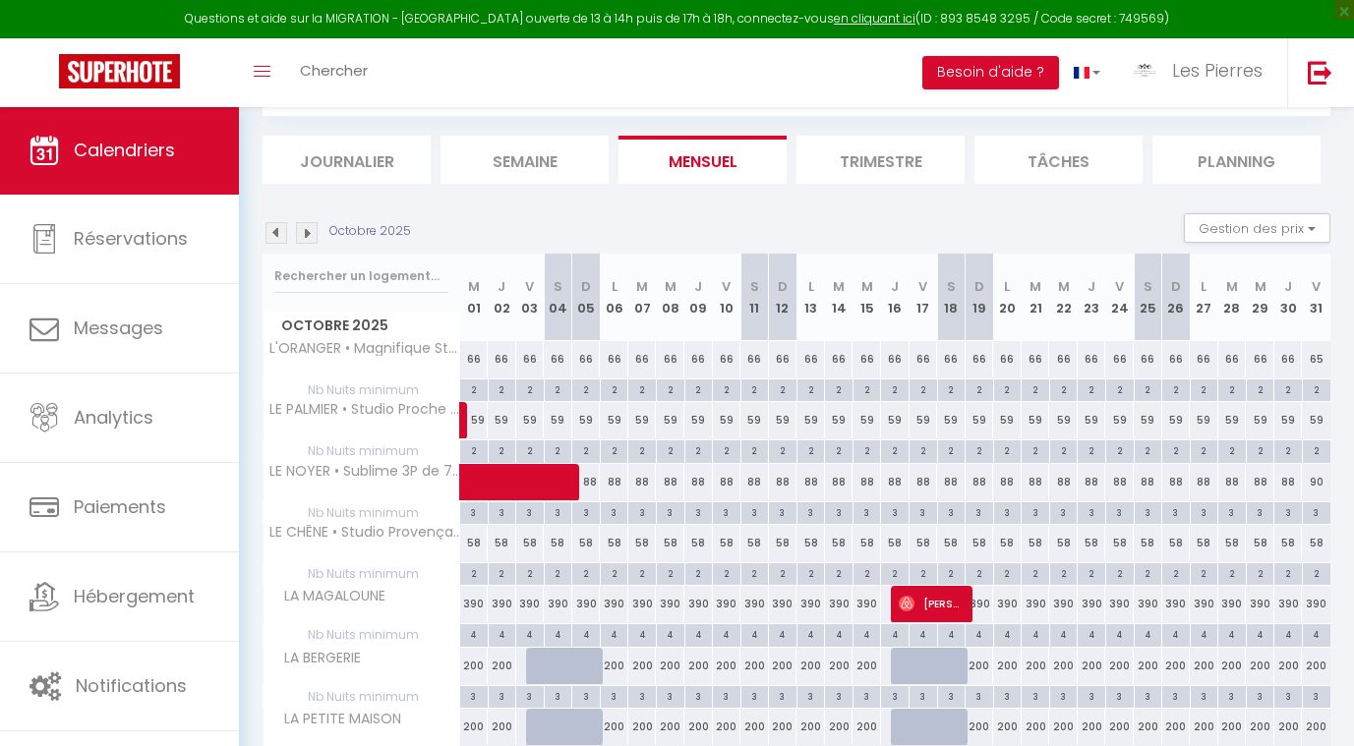
scroll to position [101, 0]
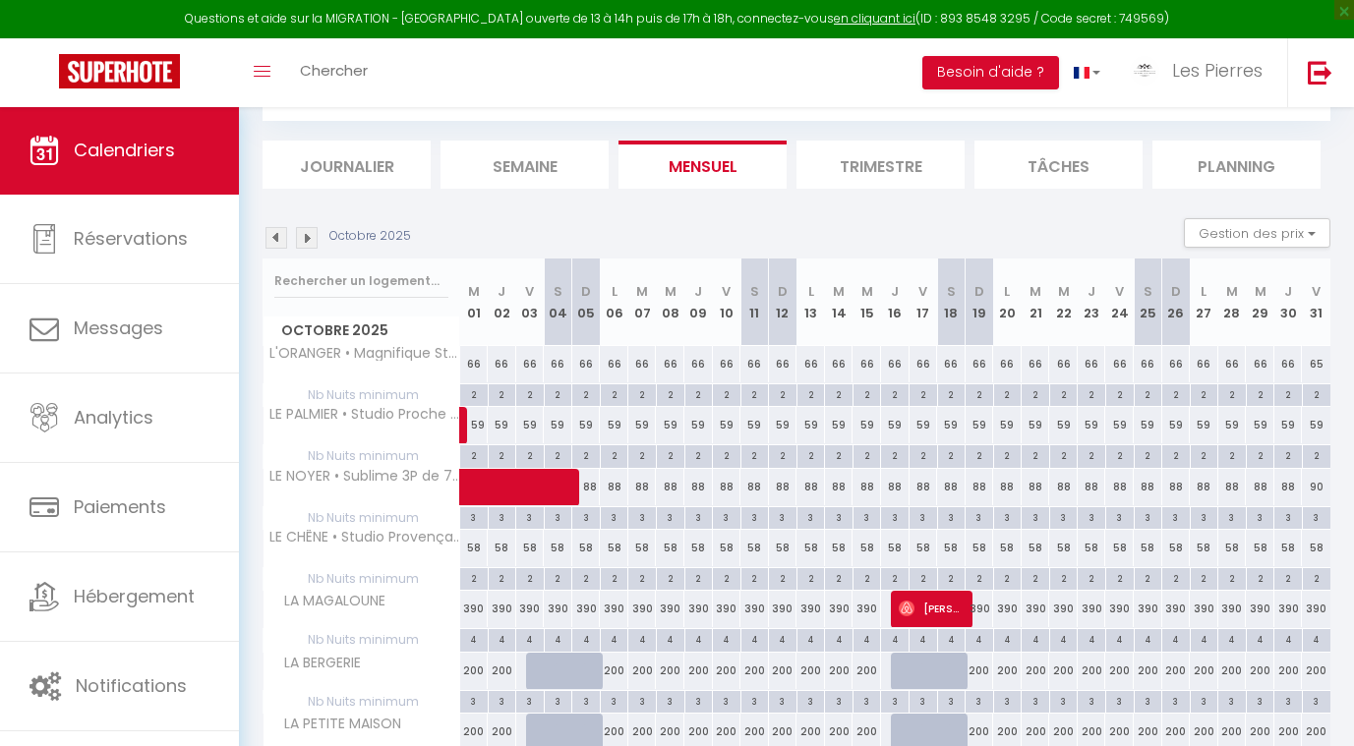
click at [275, 242] on img at bounding box center [277, 238] width 22 height 22
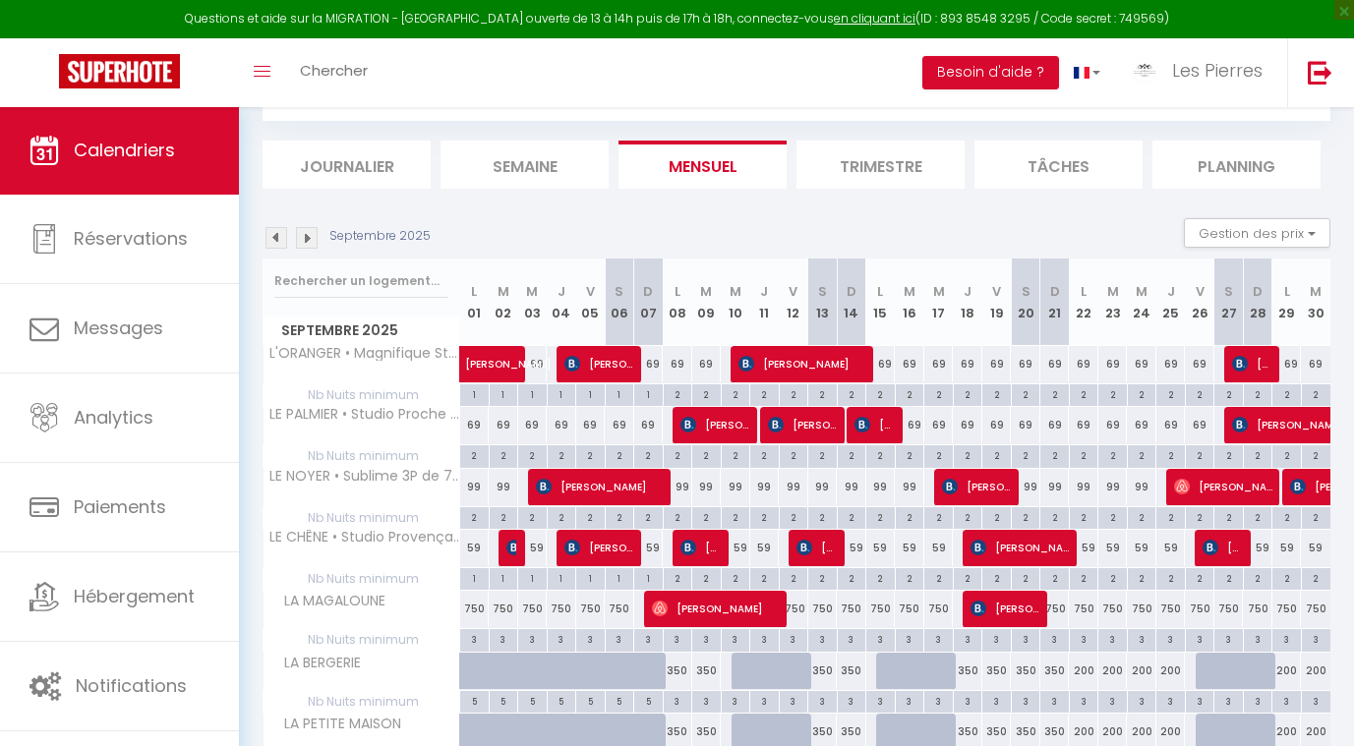
scroll to position [228, 0]
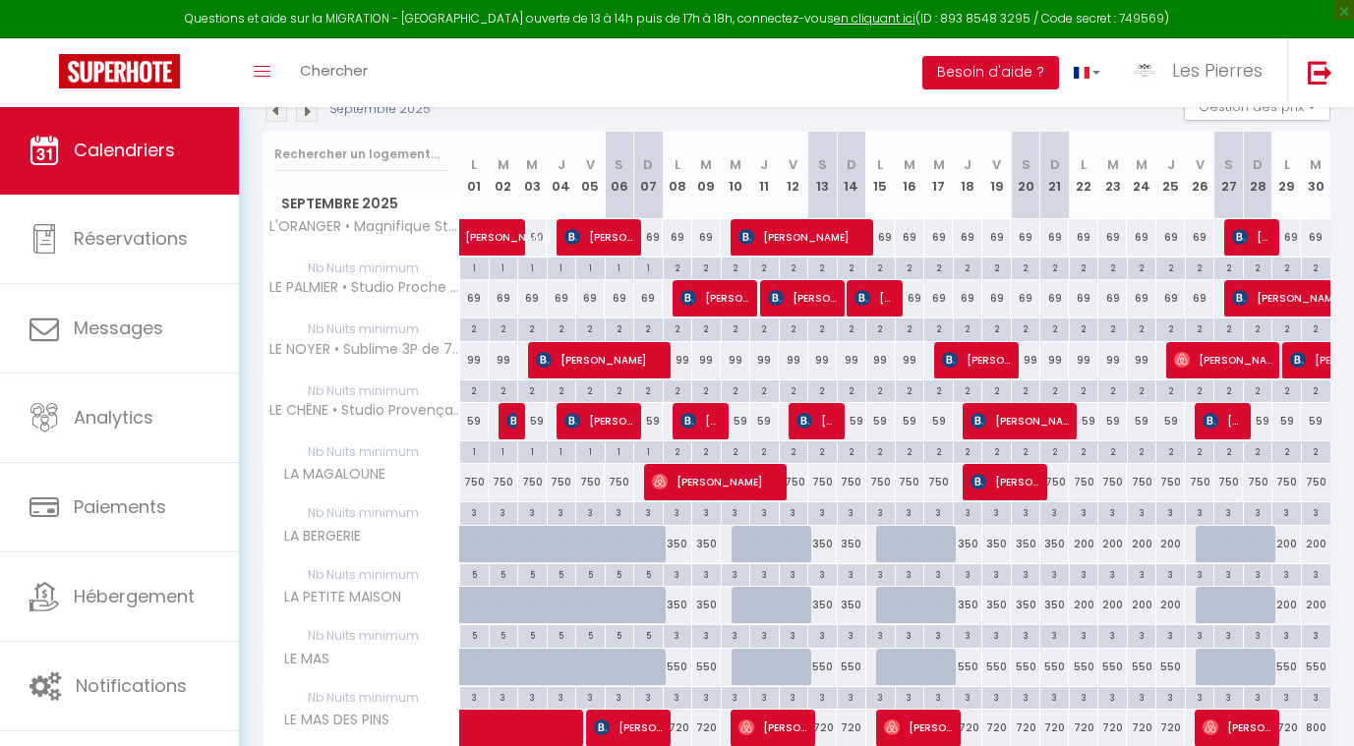
click at [310, 109] on img at bounding box center [307, 111] width 22 height 22
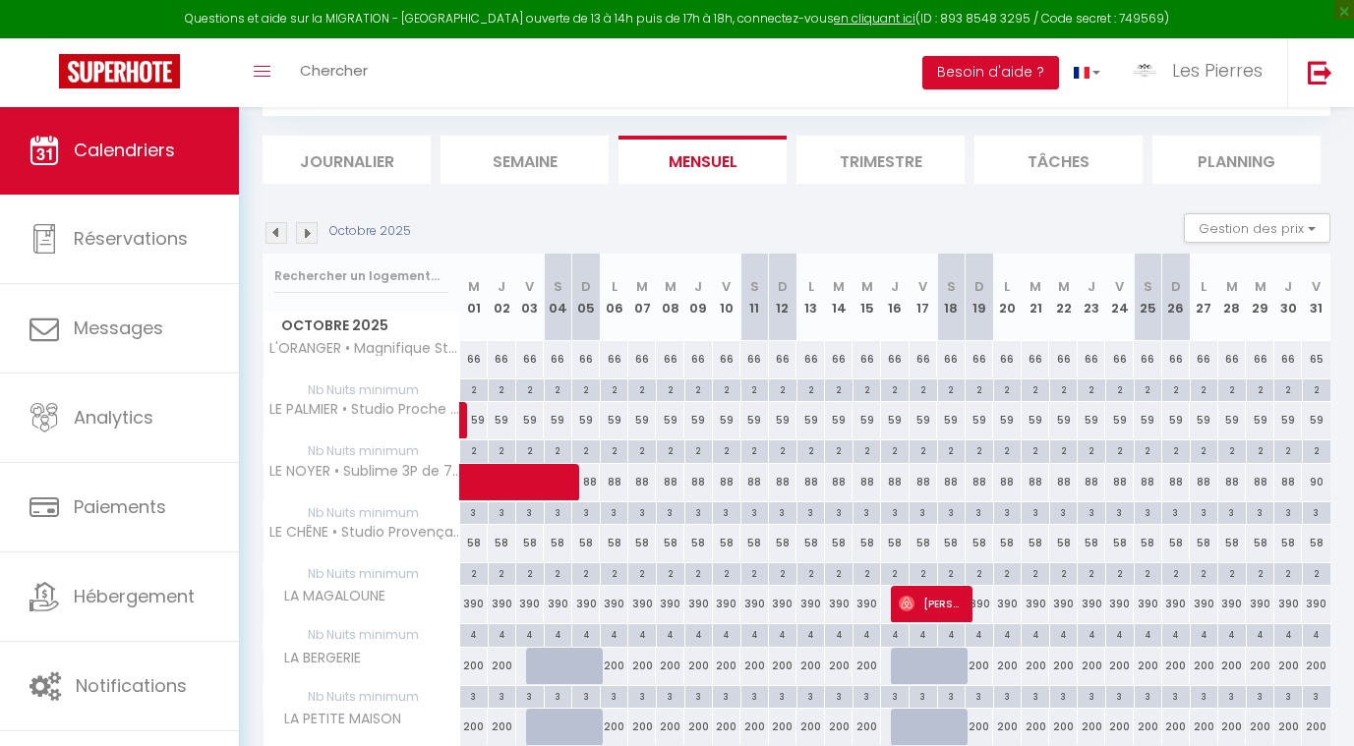
click at [312, 110] on div "CALENDRIERS Filtrer par hébergement LPB LE CHÊNE • Studio Provençal à Mougins •…" at bounding box center [797, 79] width 1068 height 74
click at [305, 229] on img at bounding box center [307, 233] width 22 height 22
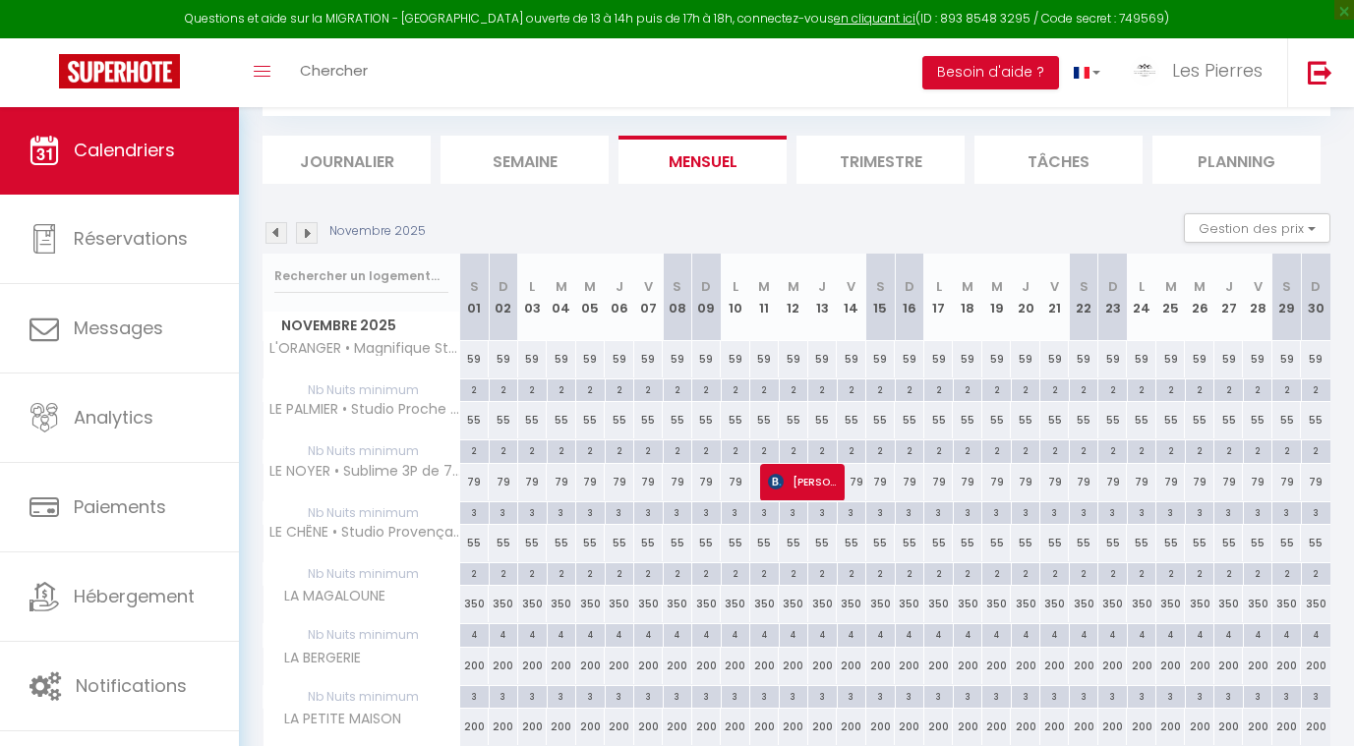
click at [478, 413] on div "55" at bounding box center [475, 420] width 30 height 36
type input "55"
type input "[PERSON_NAME] 01 Novembre 2025"
type input "Dim 02 Novembre 2025"
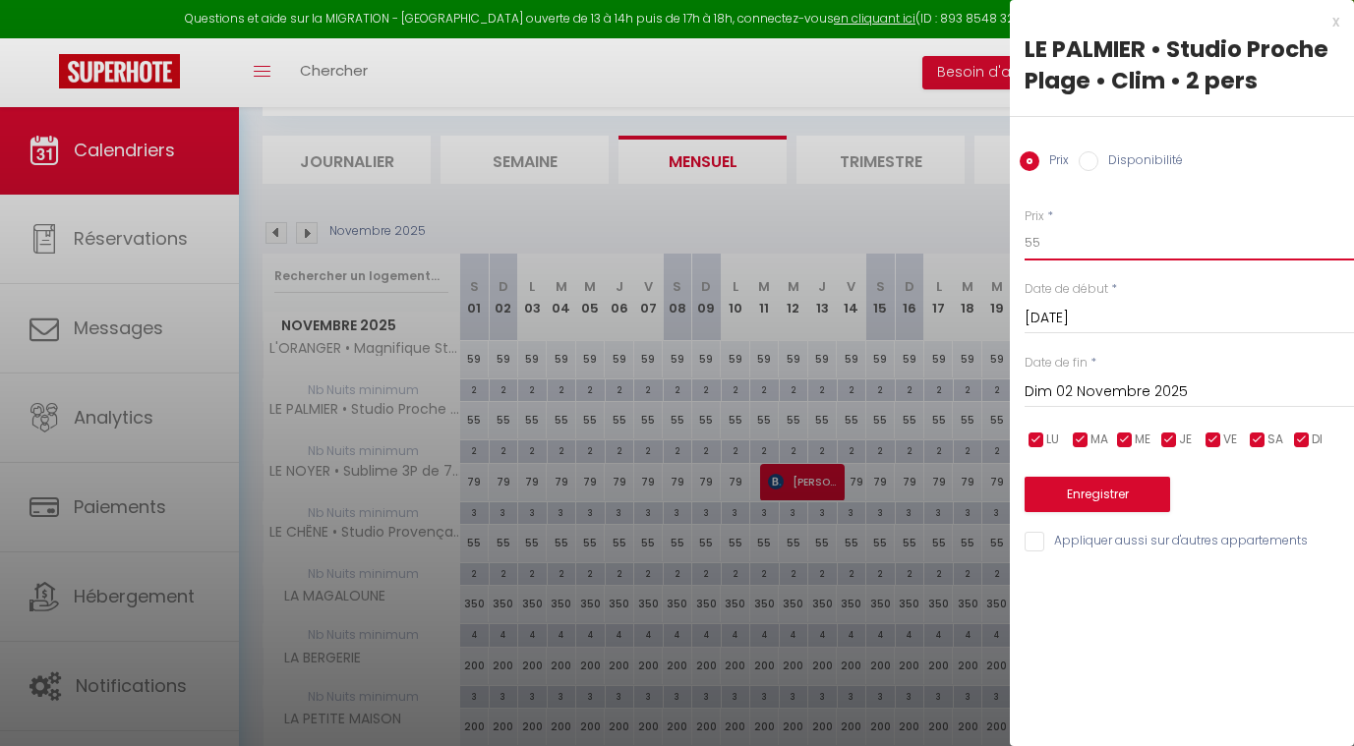
click at [1050, 240] on input "55" at bounding box center [1189, 242] width 329 height 35
type input "59"
click at [1068, 385] on input "Dim 02 Novembre 2025" at bounding box center [1189, 393] width 329 height 26
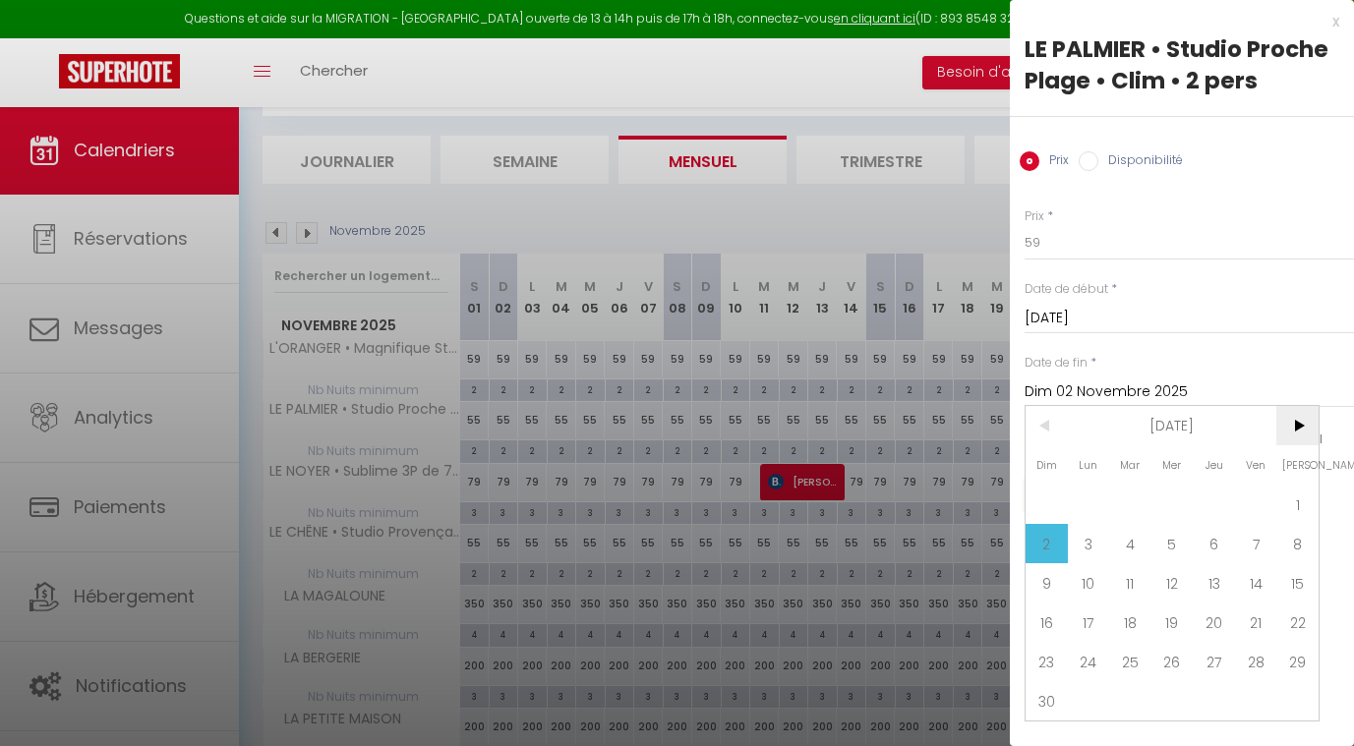
click at [1300, 427] on span ">" at bounding box center [1297, 425] width 42 height 39
click at [1095, 503] on span "1" at bounding box center [1089, 504] width 42 height 39
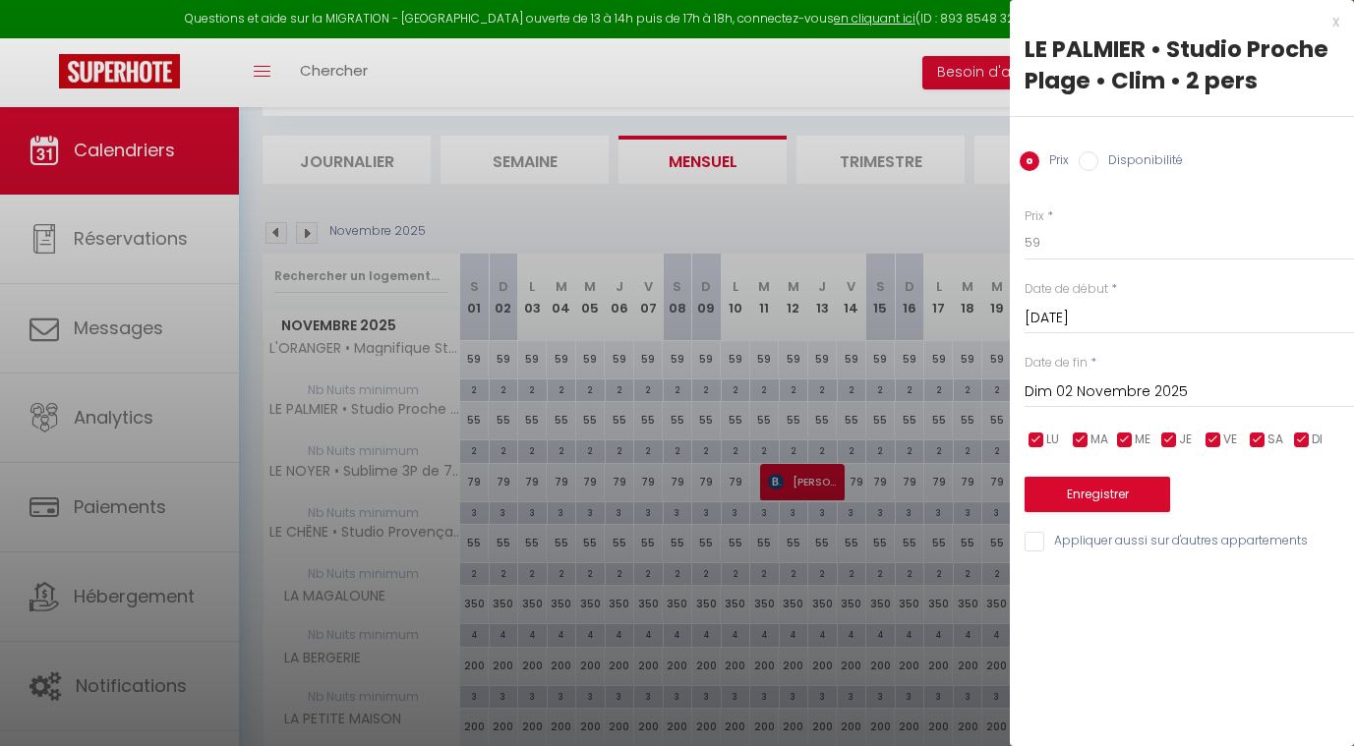
type input "Lun 01 Décembre 2025"
click at [1084, 483] on button "Enregistrer" at bounding box center [1098, 494] width 146 height 35
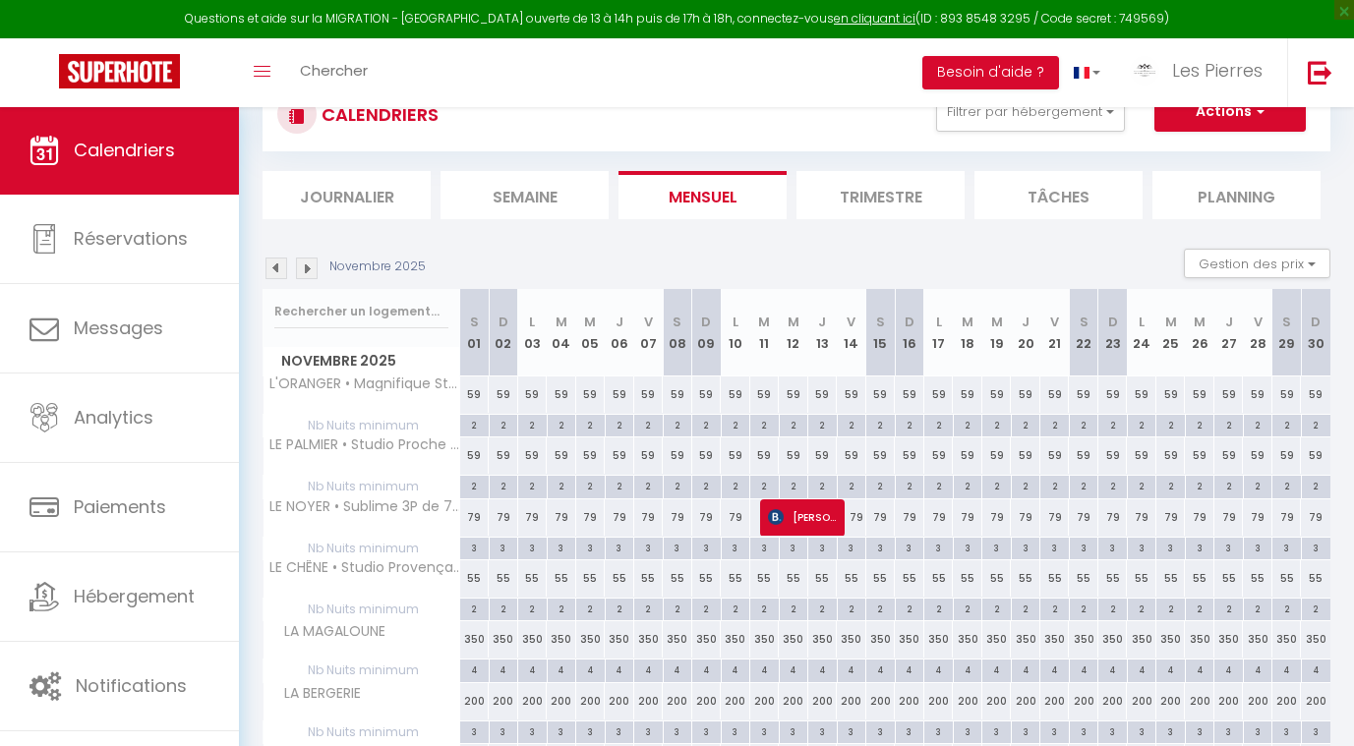
scroll to position [4, 0]
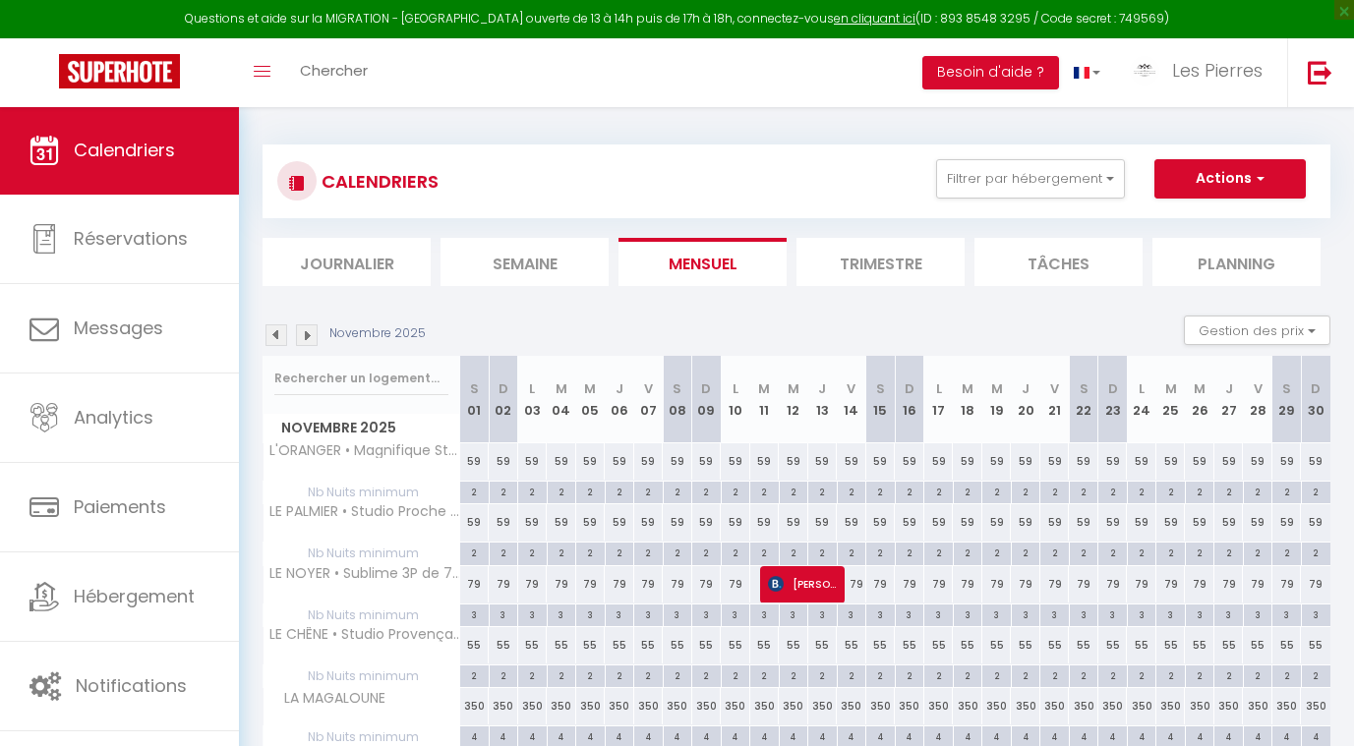
click at [307, 333] on img at bounding box center [307, 336] width 22 height 22
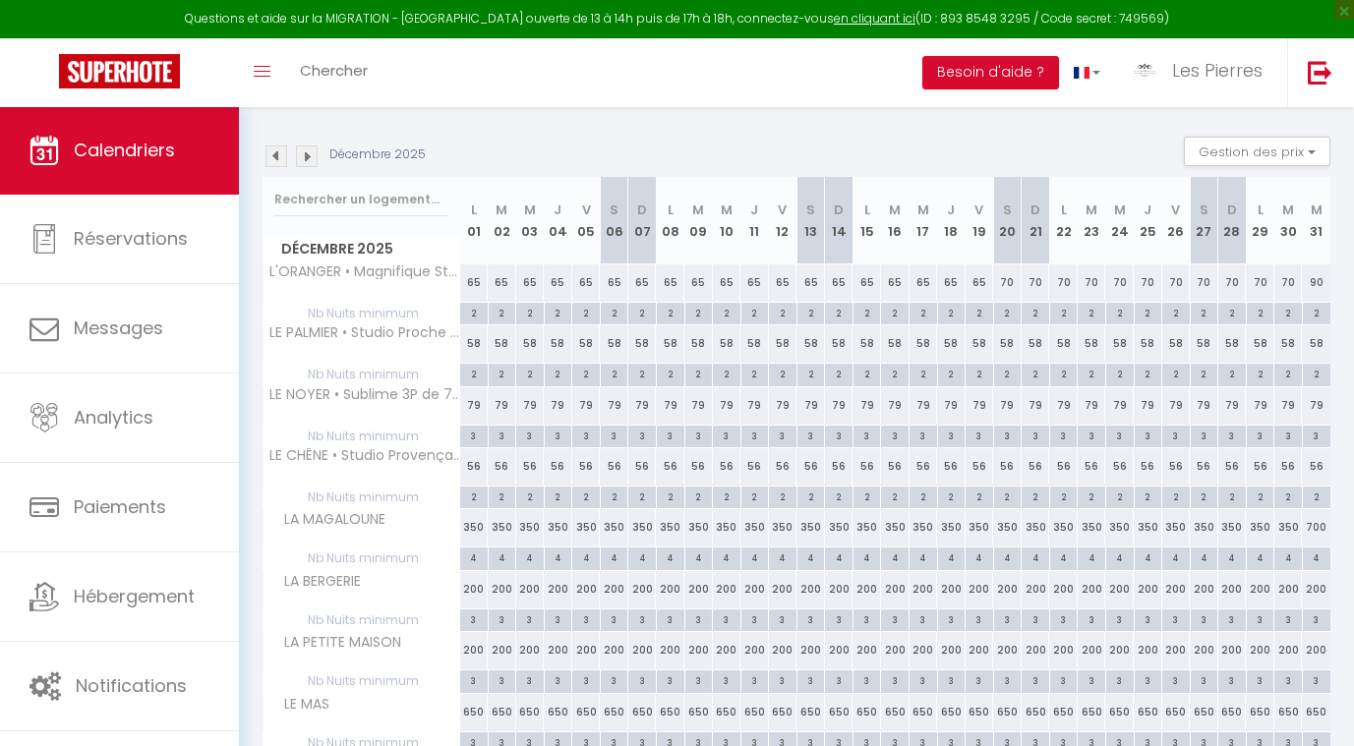
scroll to position [193, 0]
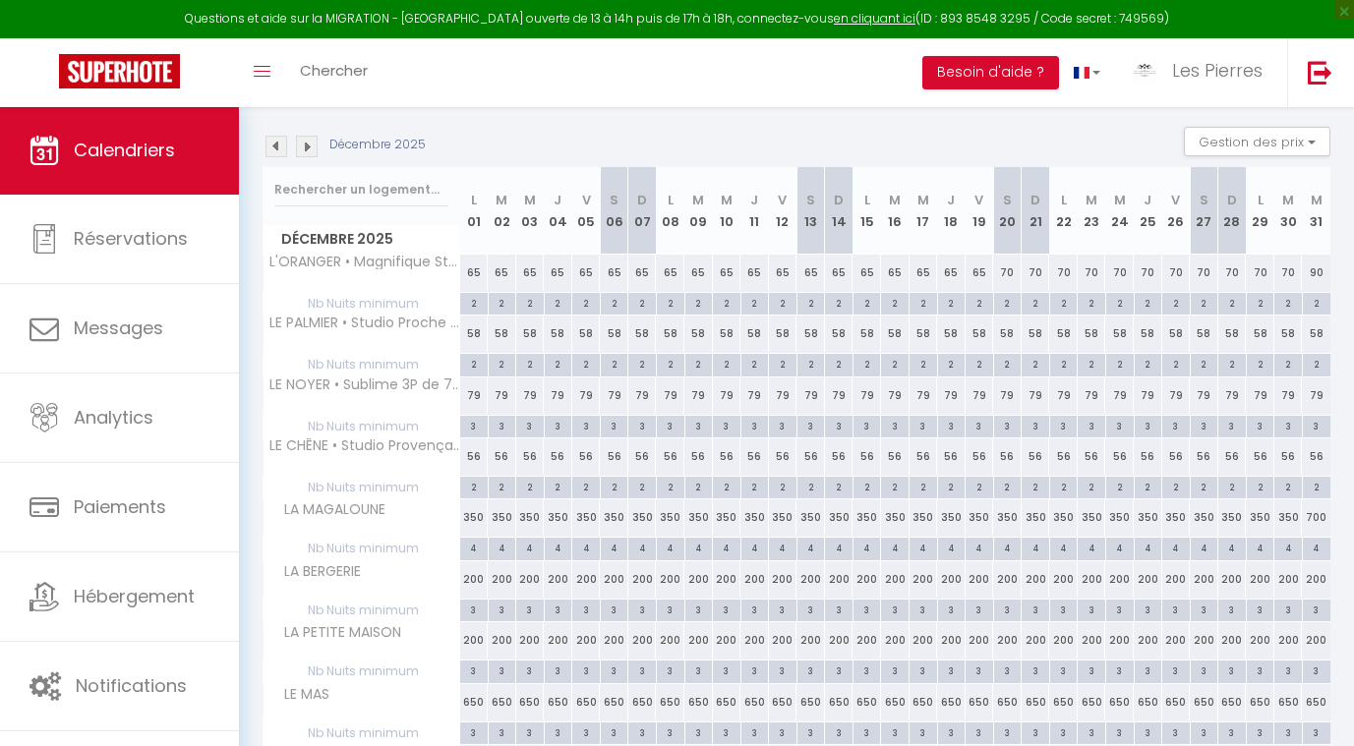
click at [278, 147] on img at bounding box center [277, 147] width 22 height 22
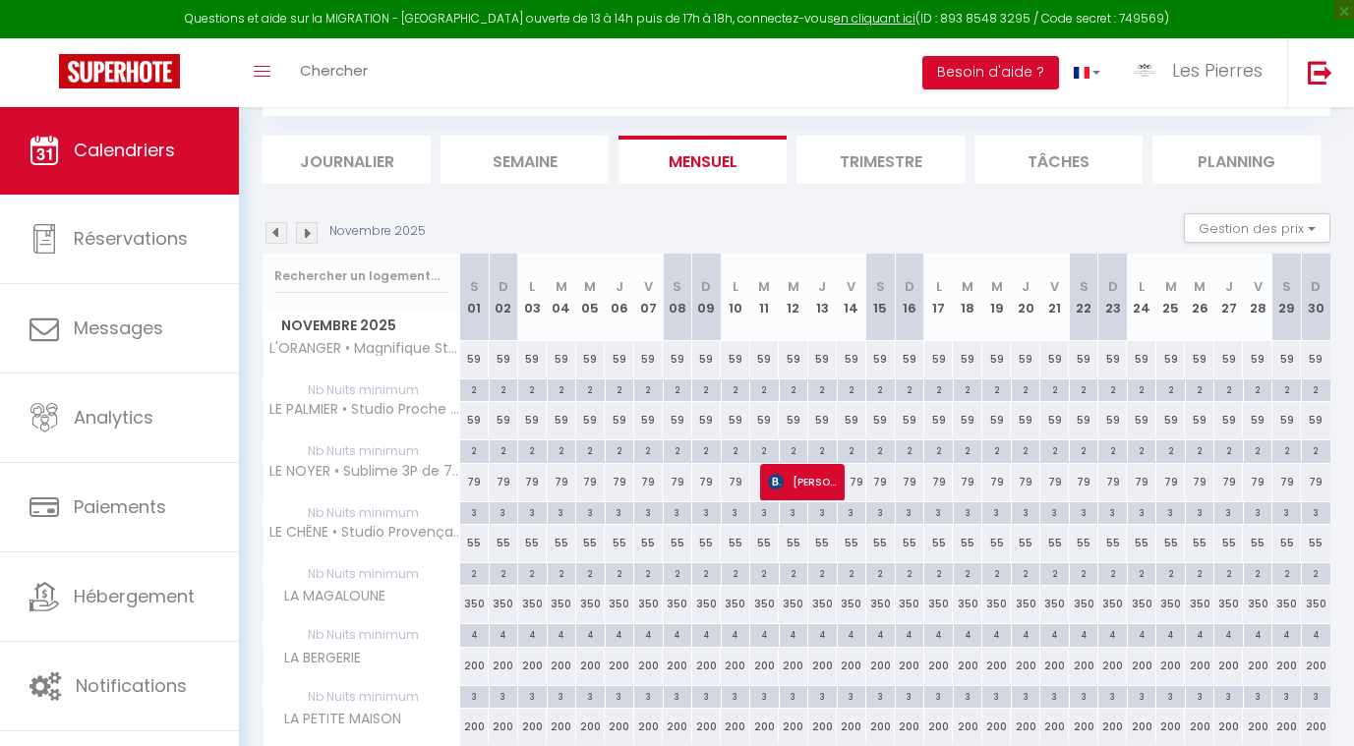
click at [307, 233] on img at bounding box center [307, 233] width 22 height 22
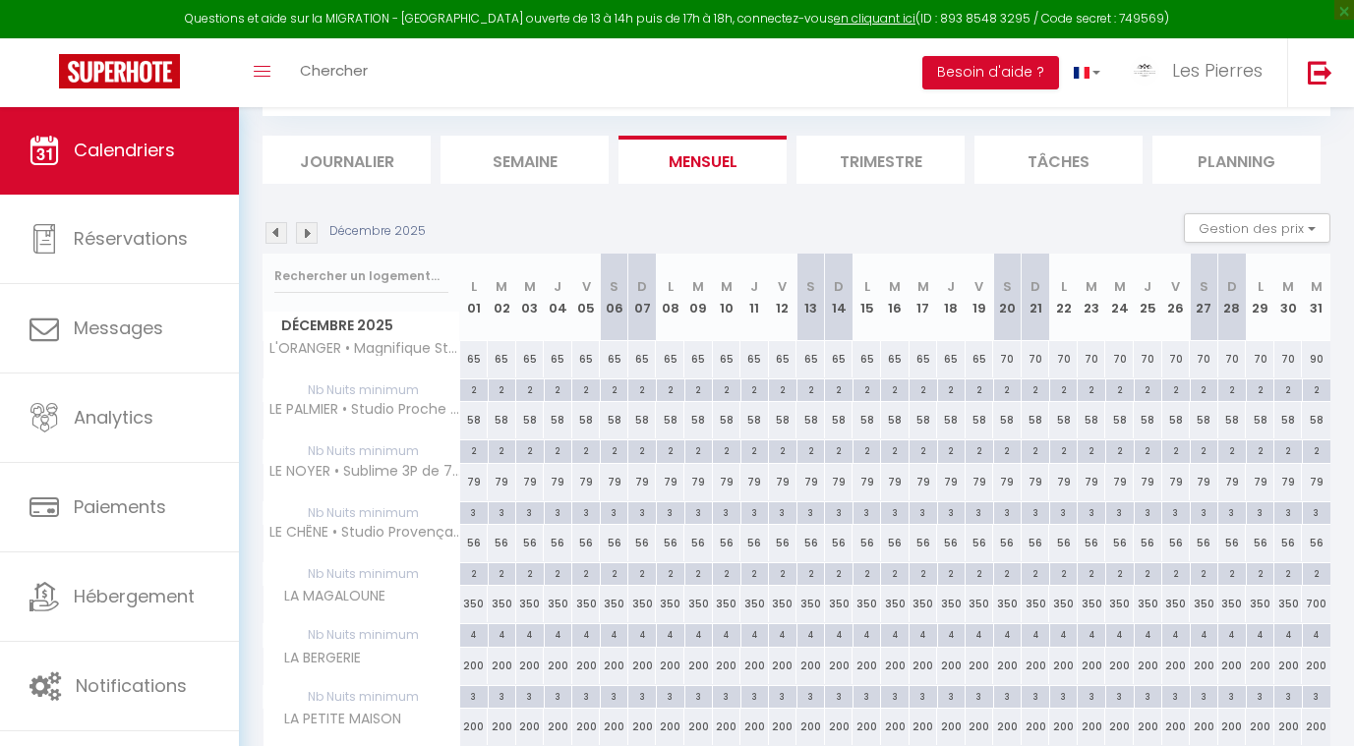
click at [530, 355] on div "65" at bounding box center [530, 359] width 29 height 36
type input "65"
type input "Mer 03 Décembre 2025"
type input "Jeu 04 Décembre 2025"
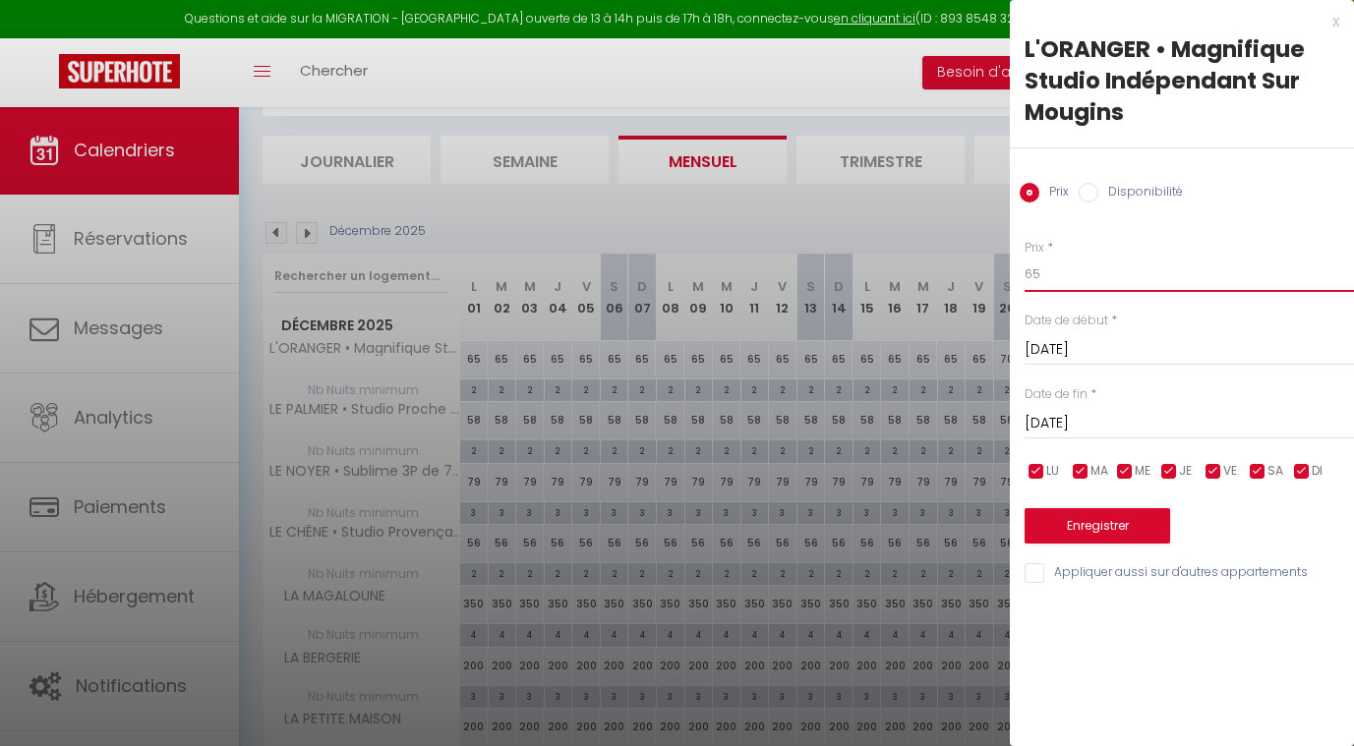
click at [1108, 288] on input "65" at bounding box center [1189, 274] width 329 height 35
type input "62"
click at [1120, 355] on input "Mer 03 Décembre 2025" at bounding box center [1189, 350] width 329 height 26
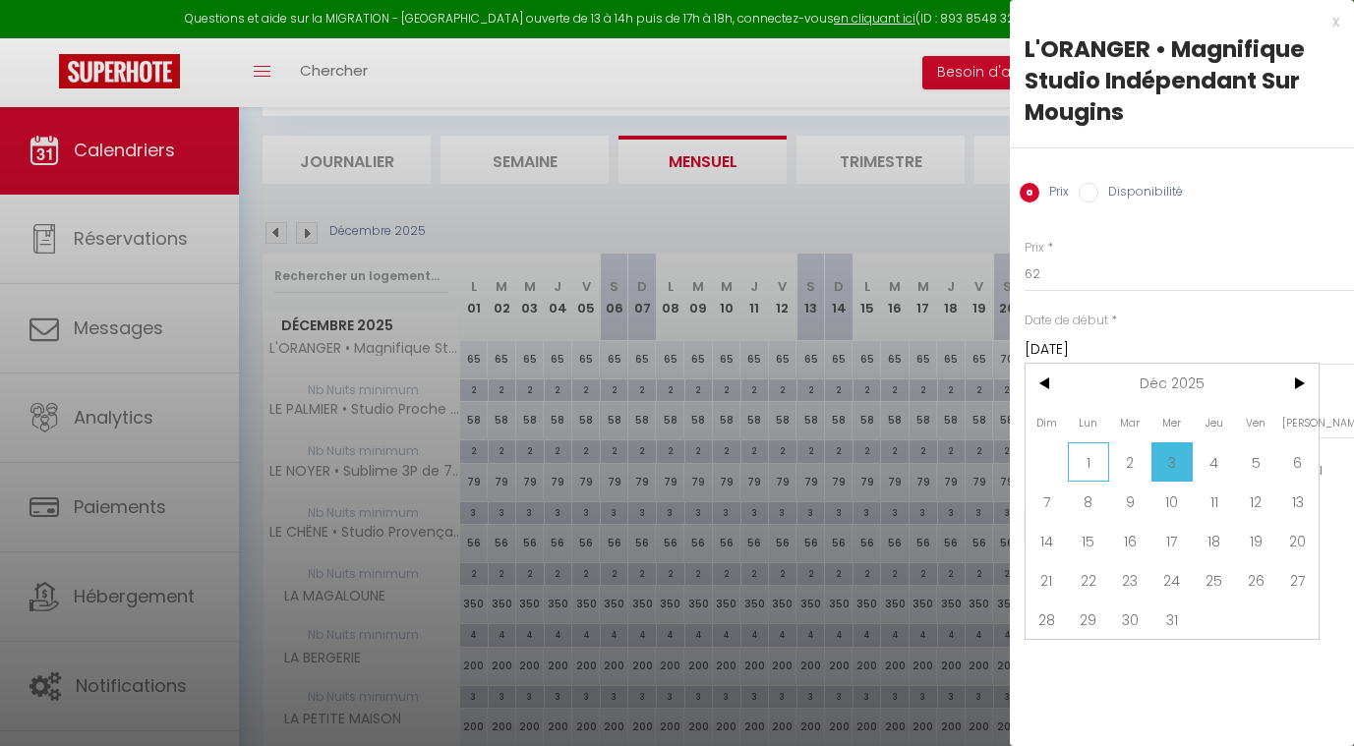
click at [1092, 447] on span "1" at bounding box center [1089, 462] width 42 height 39
type input "Lun 01 Décembre 2025"
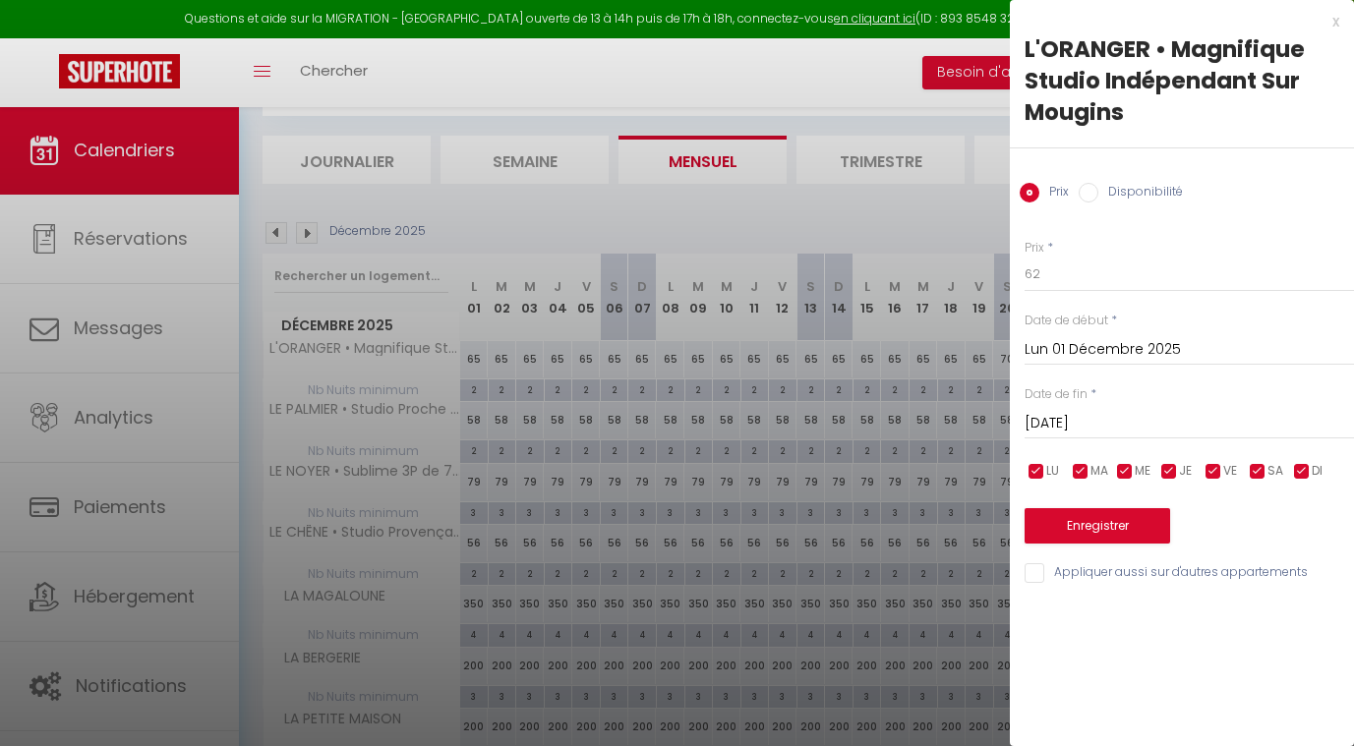
click at [1083, 406] on div "Jeu 04 Décembre 2025 < Déc 2025 > Dim Lun Mar Mer Jeu Ven Sam 1 2 3 4 5 6 7 8 9…" at bounding box center [1189, 421] width 329 height 35
click at [1084, 419] on input "Jeu 04 Décembre 2025" at bounding box center [1189, 424] width 329 height 26
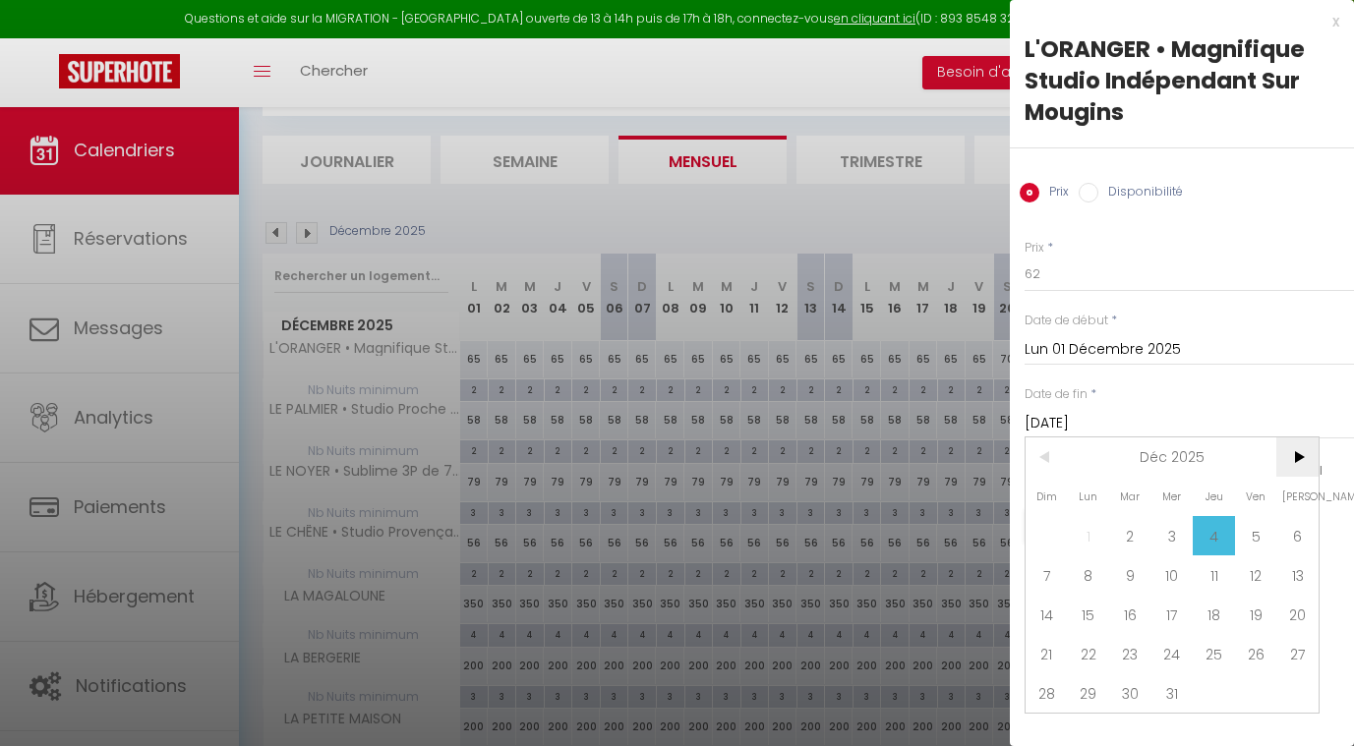
click at [1286, 450] on span ">" at bounding box center [1297, 457] width 42 height 39
click at [1218, 530] on span "1" at bounding box center [1214, 535] width 42 height 39
type input "Jeu 01 Janvier 2026"
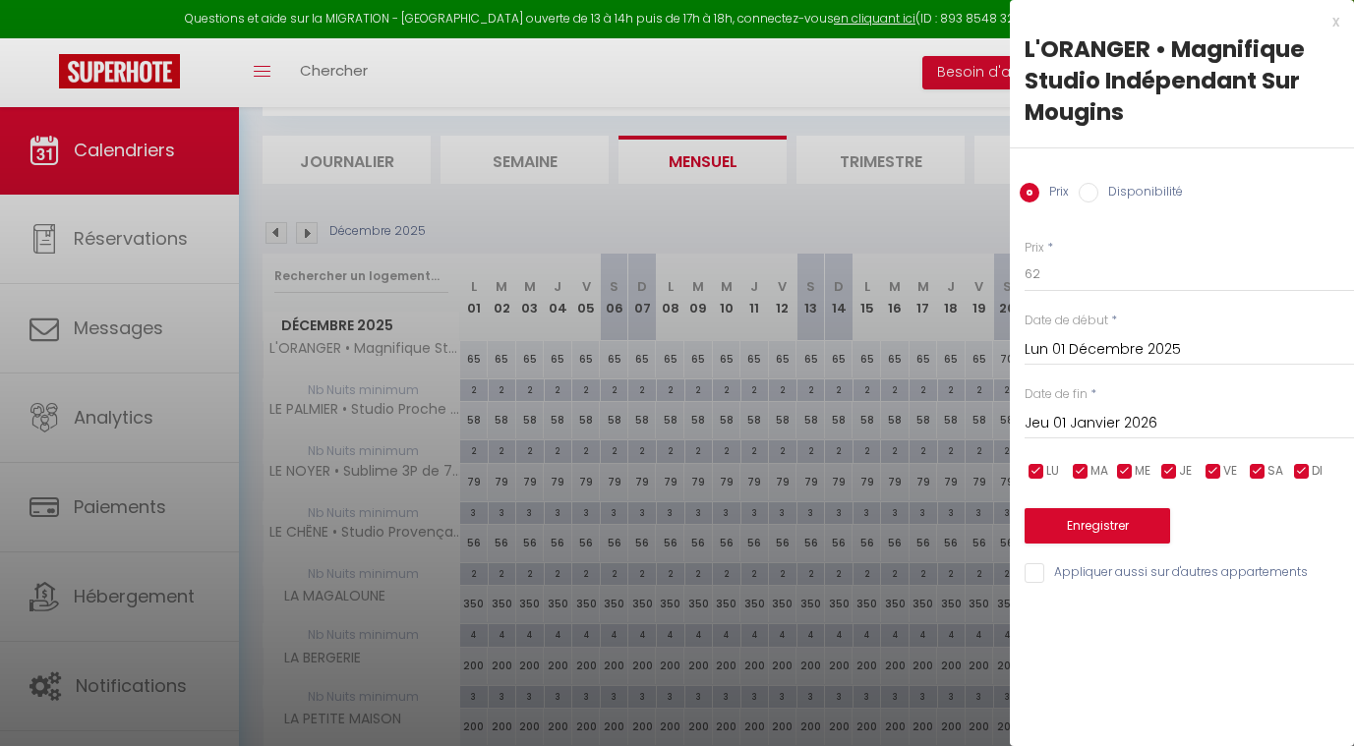
click at [1098, 514] on button "Enregistrer" at bounding box center [1098, 525] width 146 height 35
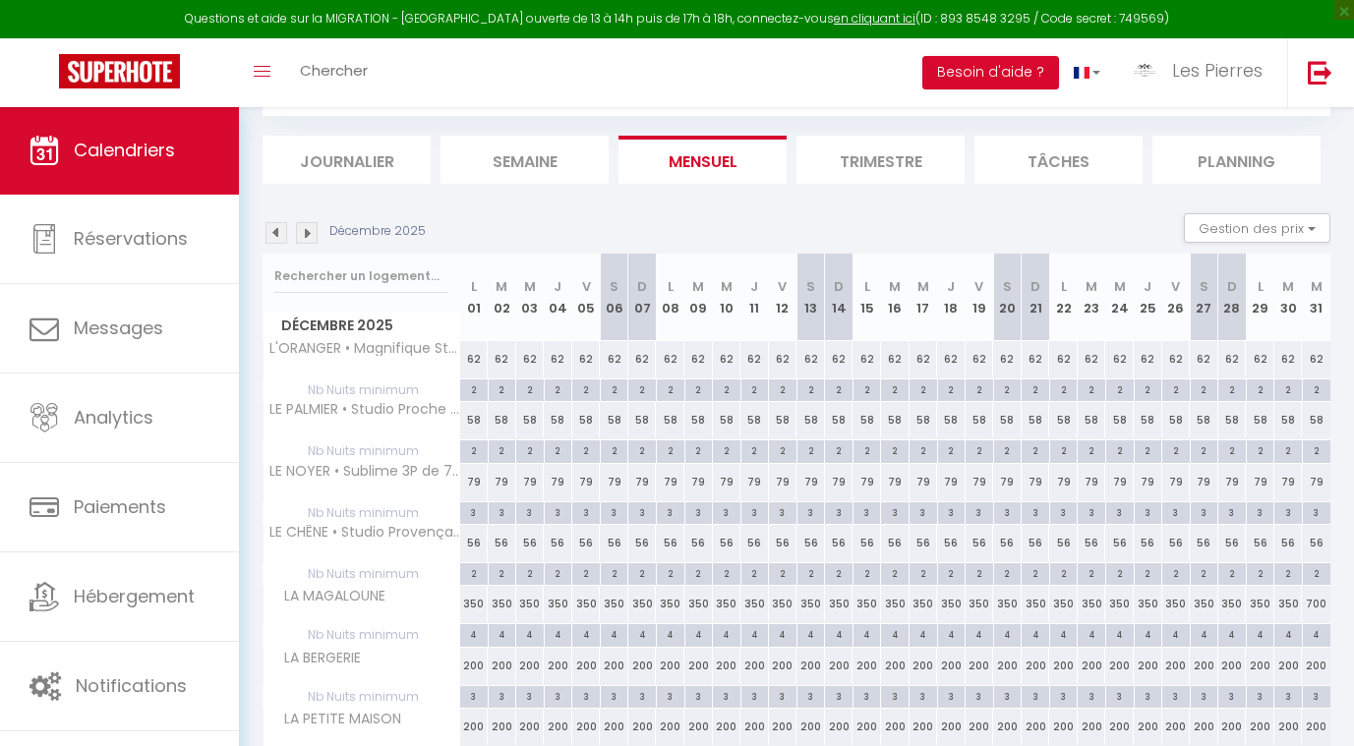
click at [572, 423] on div "58" at bounding box center [586, 420] width 29 height 36
type input "58"
type input "Ven 05 Décembre 2025"
type input "Sam 06 Décembre 2025"
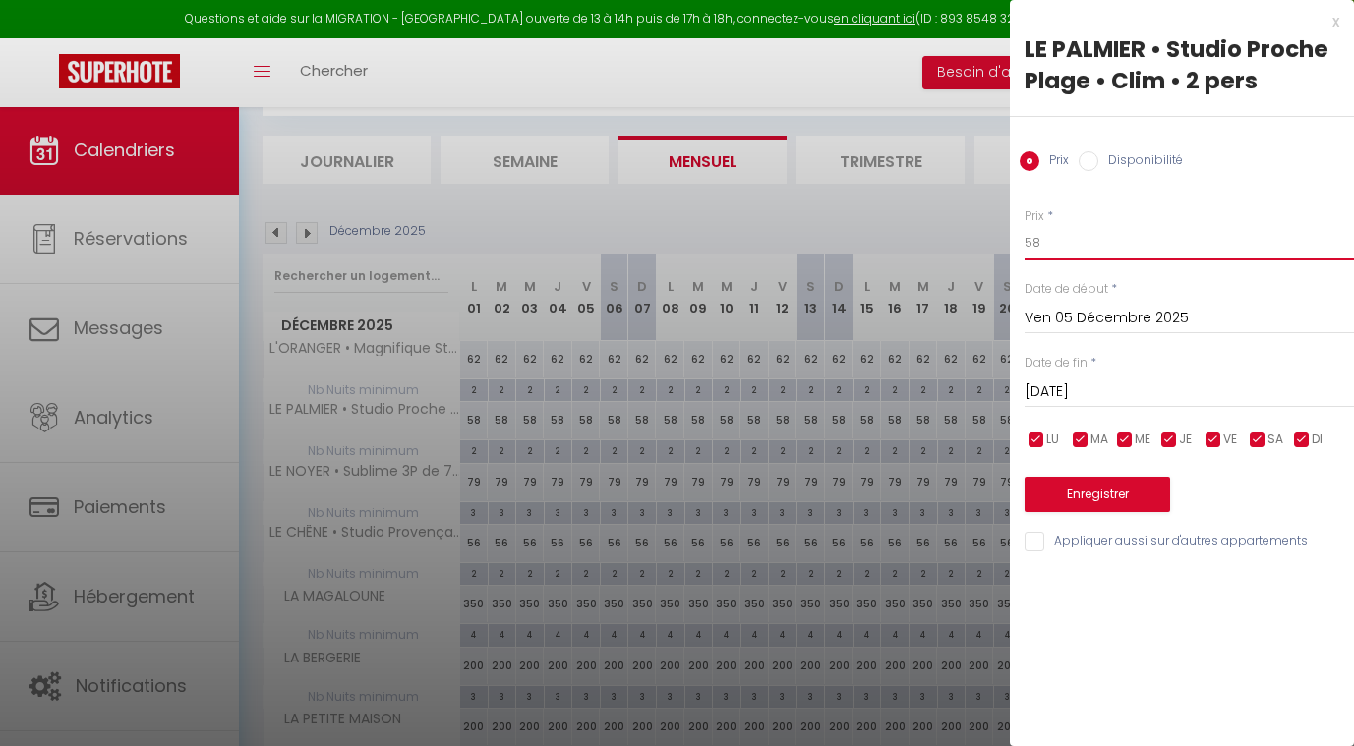
click at [1056, 236] on input "58" at bounding box center [1189, 242] width 329 height 35
type input "59"
click at [1061, 322] on input "Ven 05 Décembre 2025" at bounding box center [1189, 319] width 329 height 26
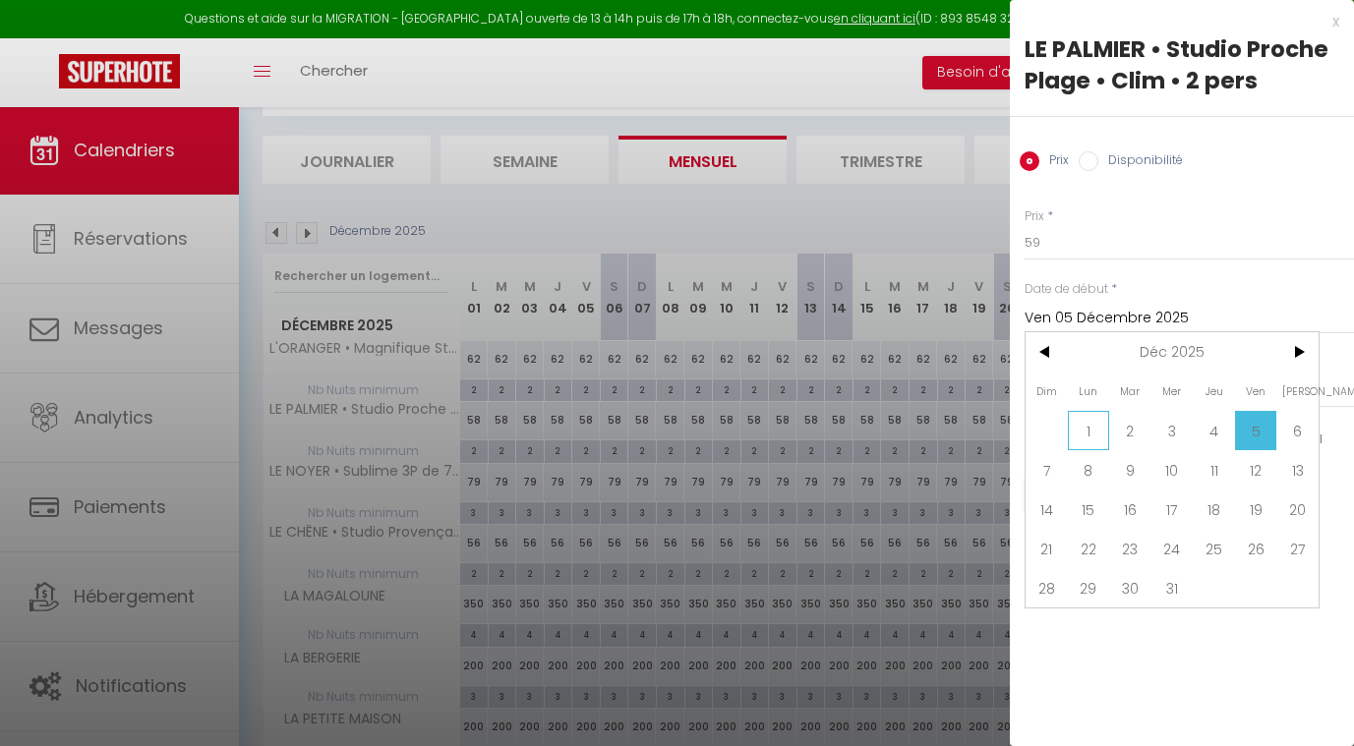
click at [1093, 412] on span "1" at bounding box center [1089, 430] width 42 height 39
type input "Lun 01 Décembre 2025"
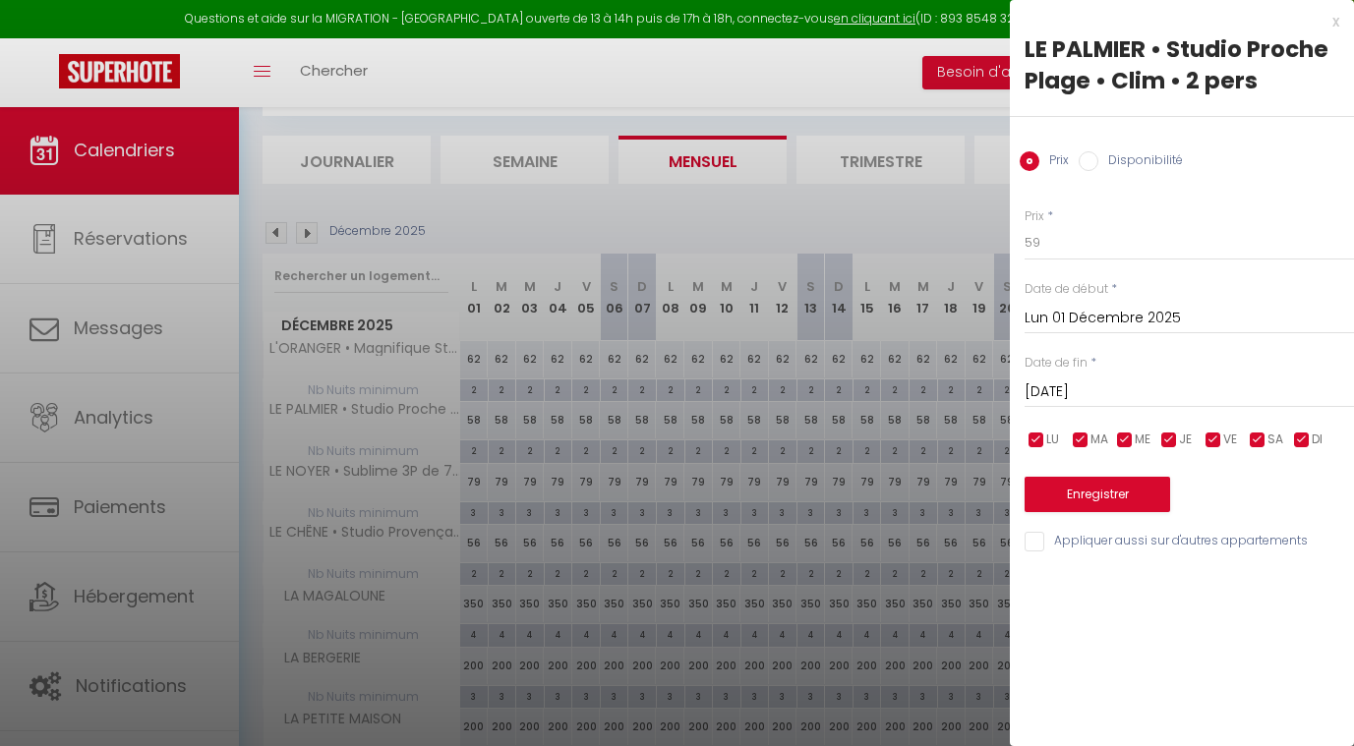
click at [1092, 386] on input "Sam 06 Décembre 2025" at bounding box center [1189, 393] width 329 height 26
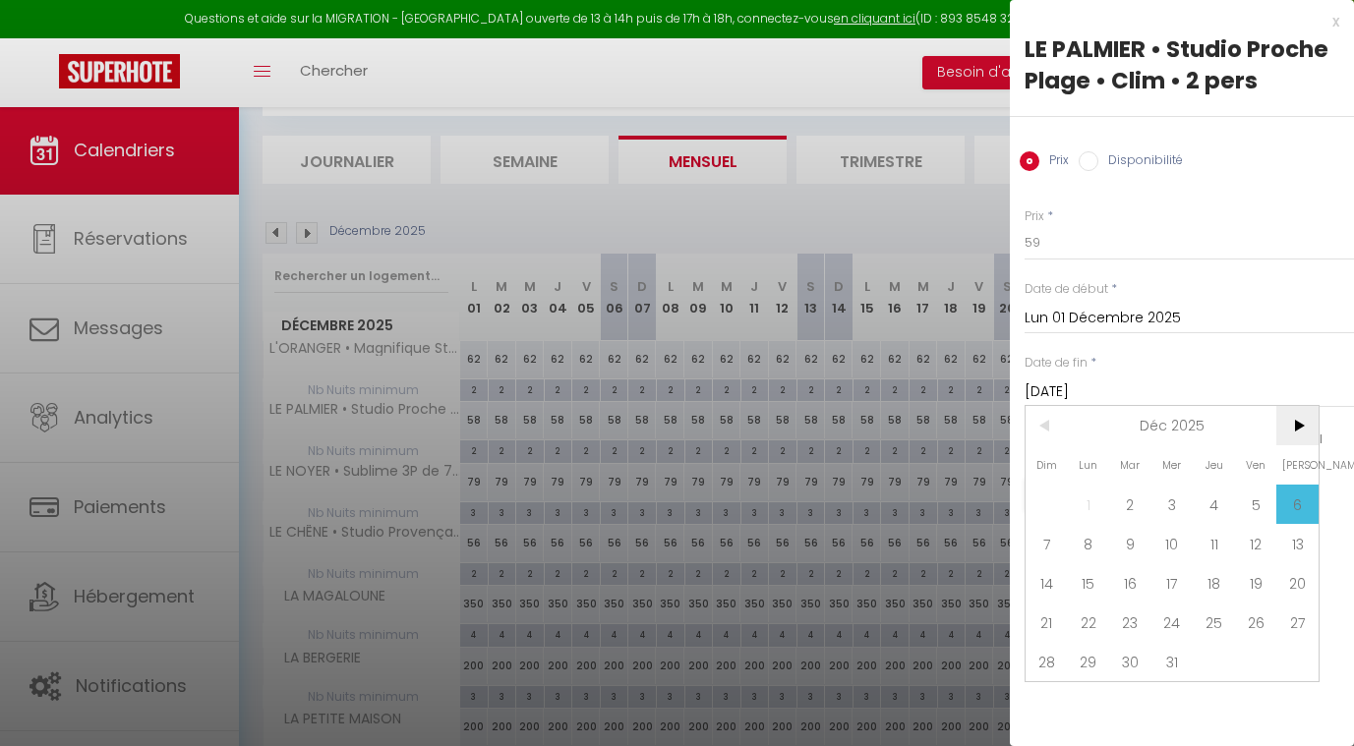
click at [1294, 419] on span ">" at bounding box center [1297, 425] width 42 height 39
click at [1217, 503] on span "1" at bounding box center [1214, 504] width 42 height 39
type input "Jeu 01 Janvier 2026"
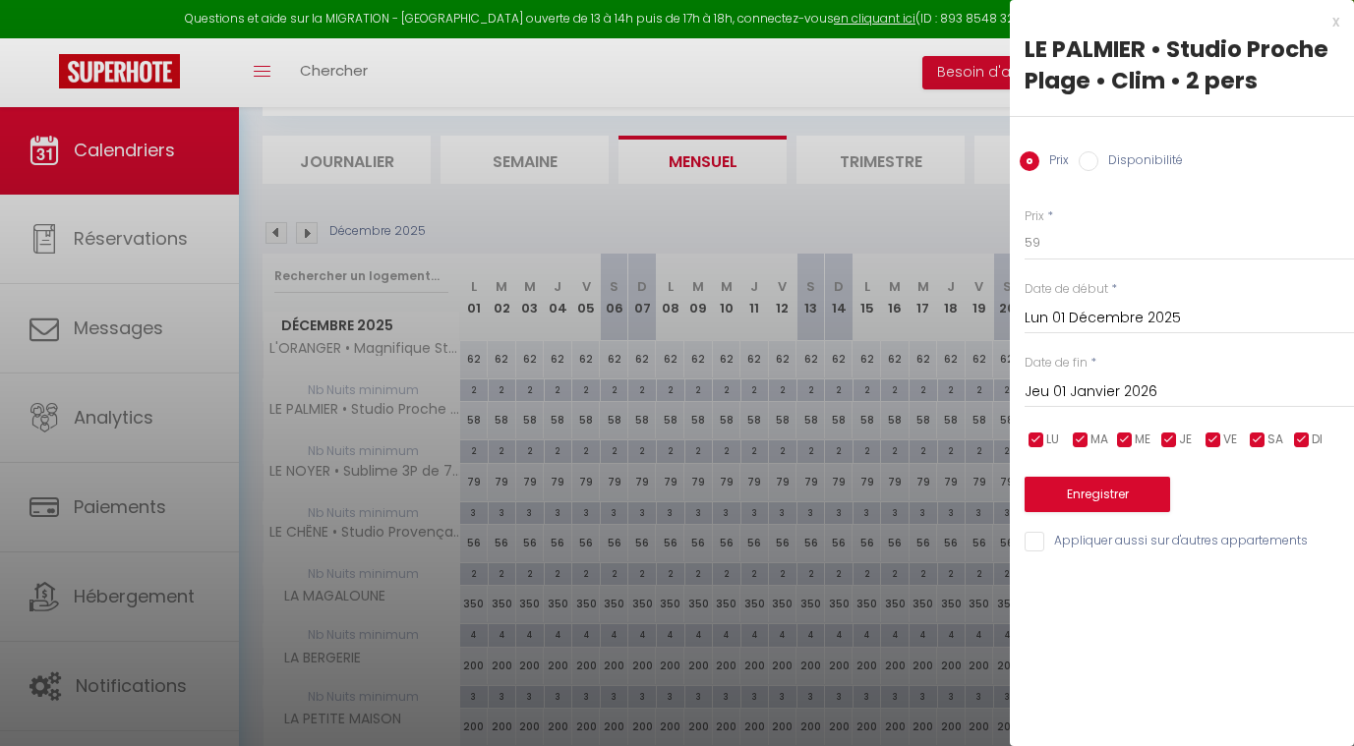
click at [1127, 489] on button "Enregistrer" at bounding box center [1098, 494] width 146 height 35
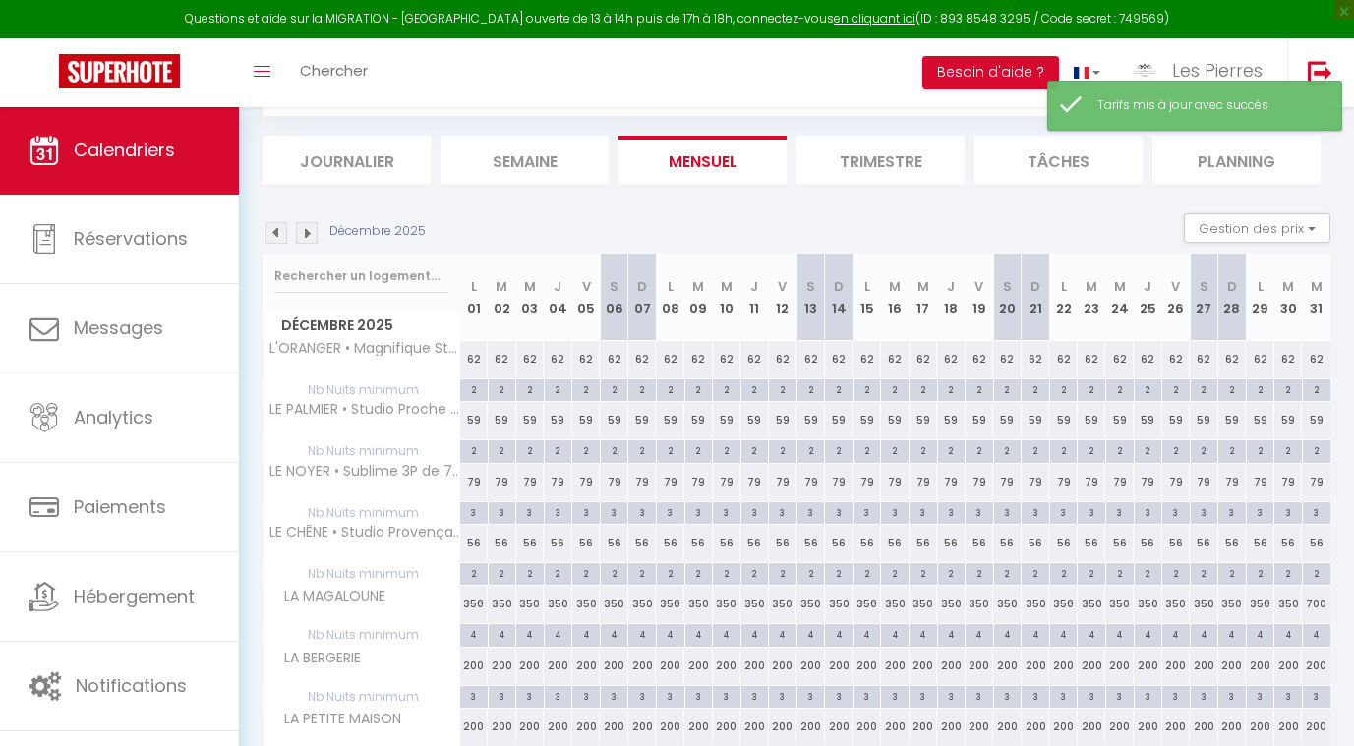
click at [278, 230] on img at bounding box center [277, 233] width 22 height 22
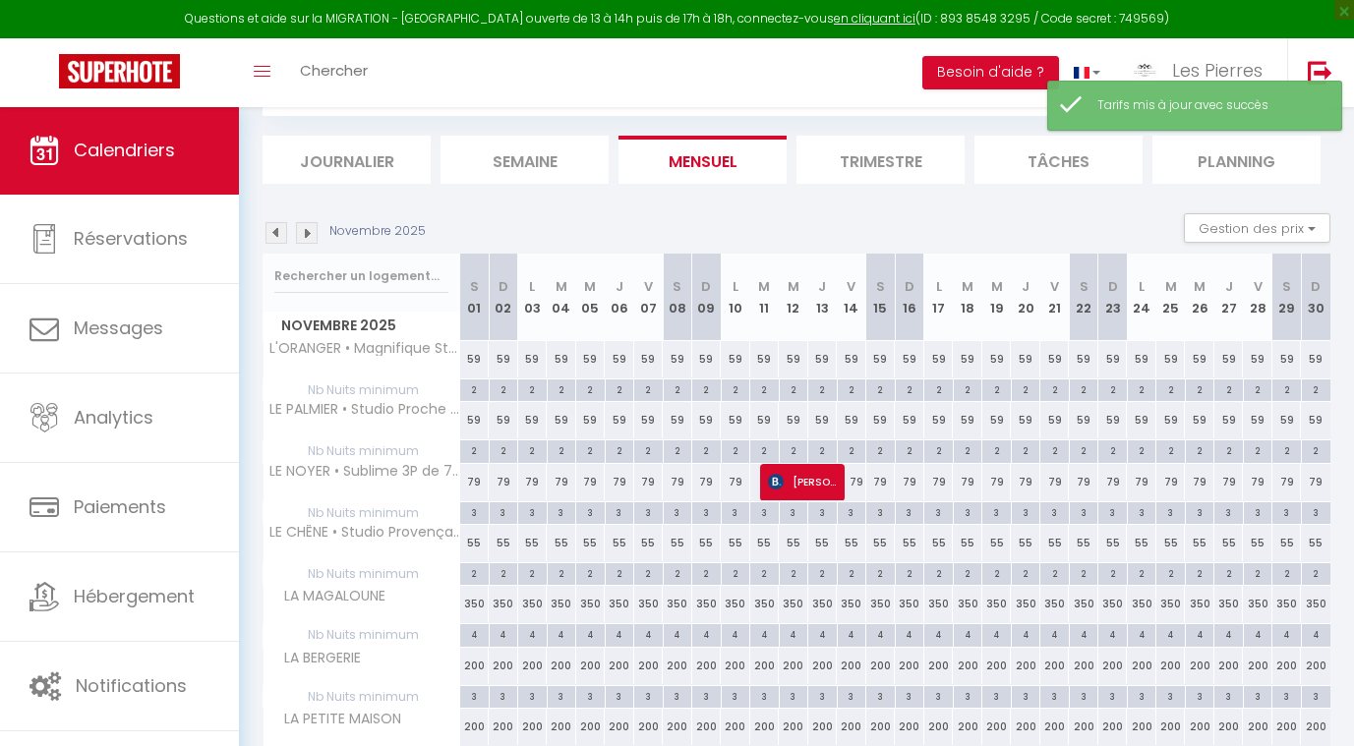
click at [310, 232] on img at bounding box center [307, 233] width 22 height 22
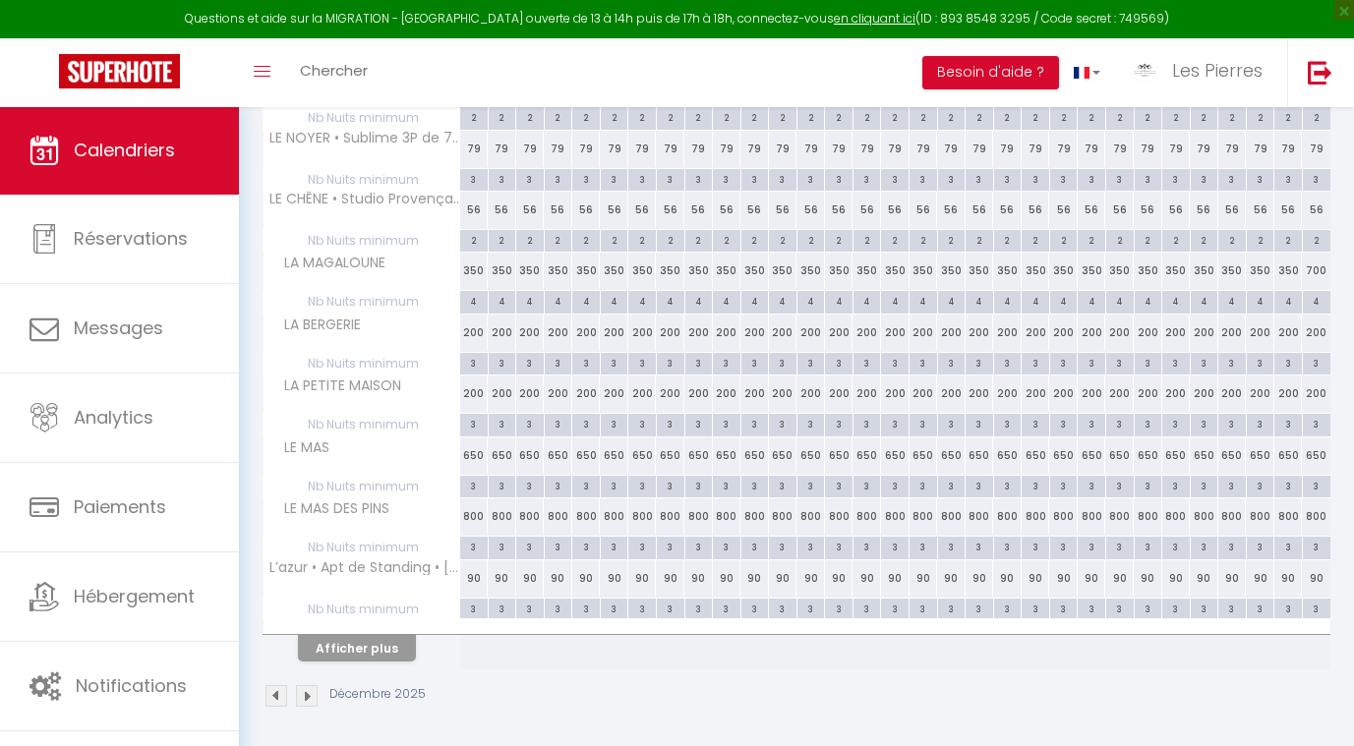
scroll to position [439, 0]
click at [528, 453] on div "650" at bounding box center [530, 457] width 29 height 36
type input "650"
type input "Mer 03 Décembre 2025"
type input "Jeu 04 Décembre 2025"
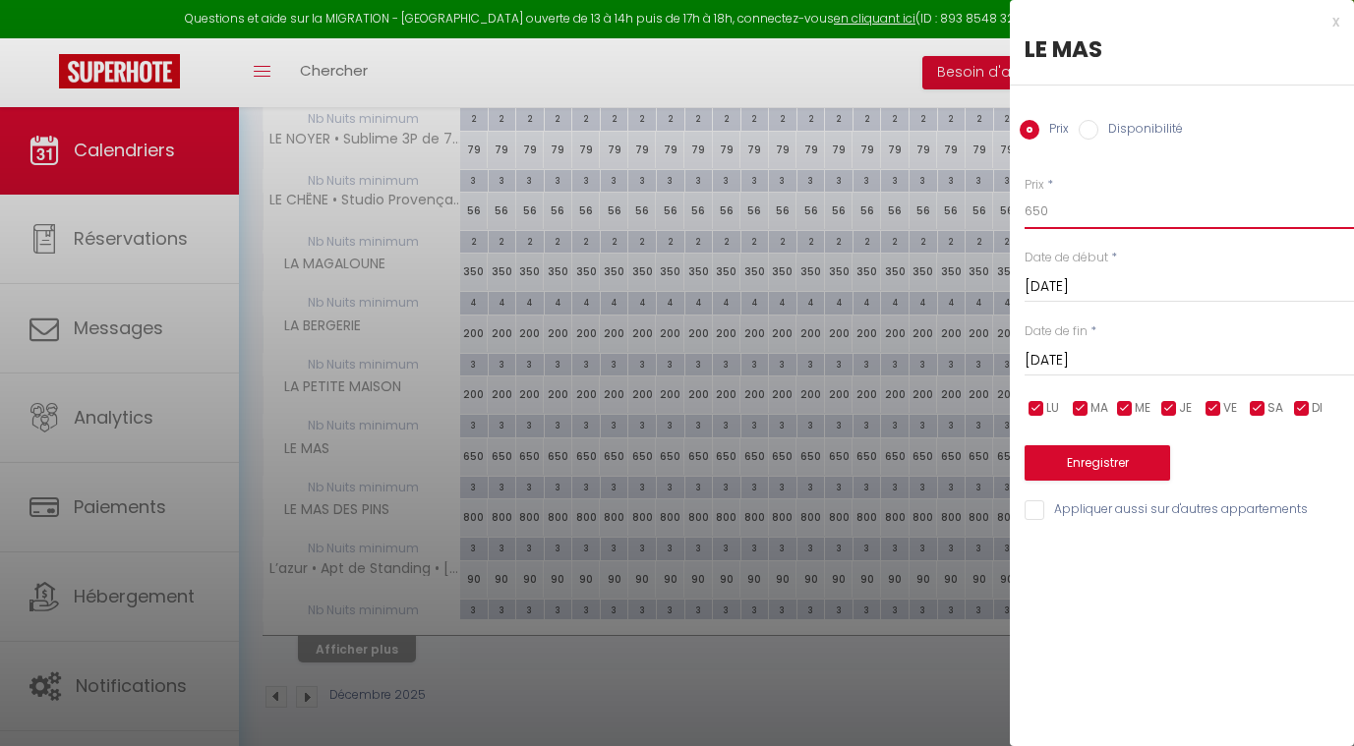
click at [1056, 205] on input "650" at bounding box center [1189, 211] width 329 height 35
type input "6"
type input "3"
type input "500"
click at [1046, 277] on input "Mer 03 Décembre 2025" at bounding box center [1189, 287] width 329 height 26
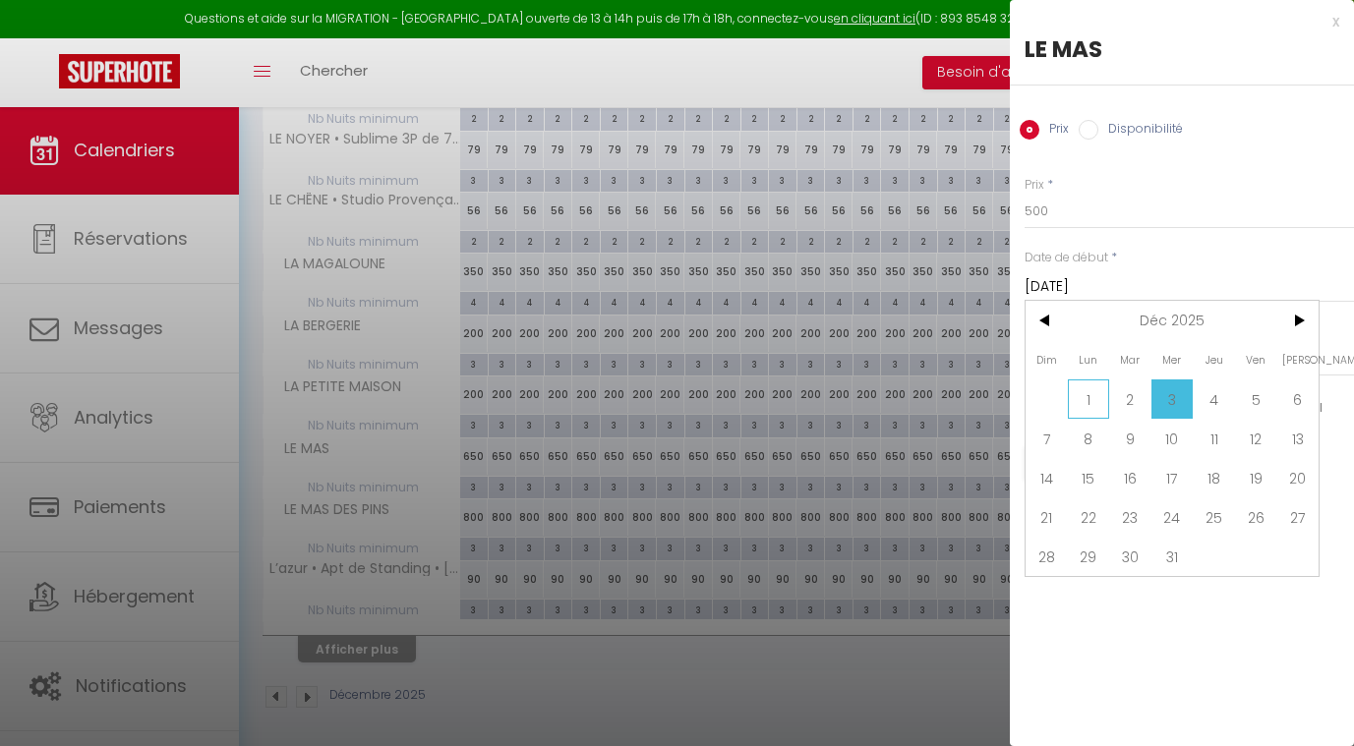
click at [1087, 401] on span "1" at bounding box center [1089, 399] width 42 height 39
type input "Lun 01 Décembre 2025"
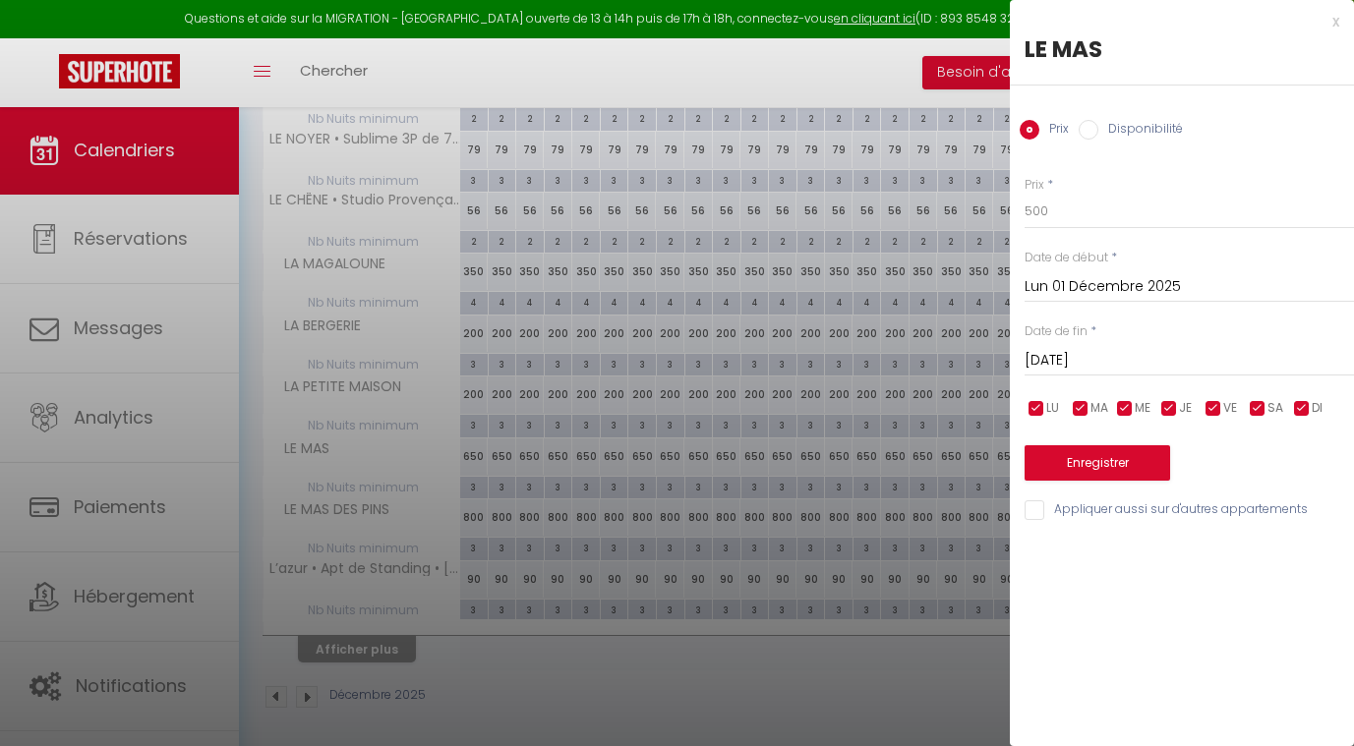
click at [1080, 369] on input "Jeu 04 Décembre 2025" at bounding box center [1189, 361] width 329 height 26
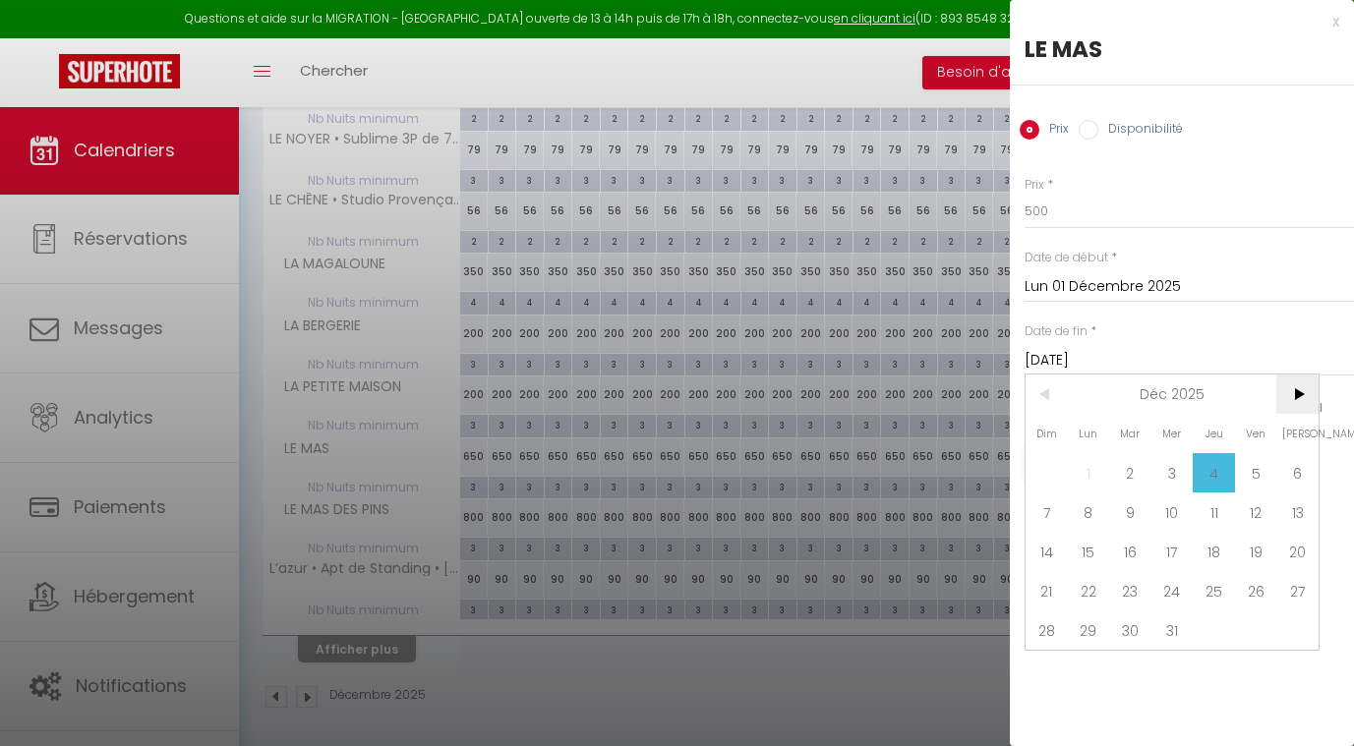
click at [1308, 397] on span ">" at bounding box center [1297, 394] width 42 height 39
click at [1220, 470] on span "1" at bounding box center [1214, 472] width 42 height 39
type input "Jeu 01 Janvier 2026"
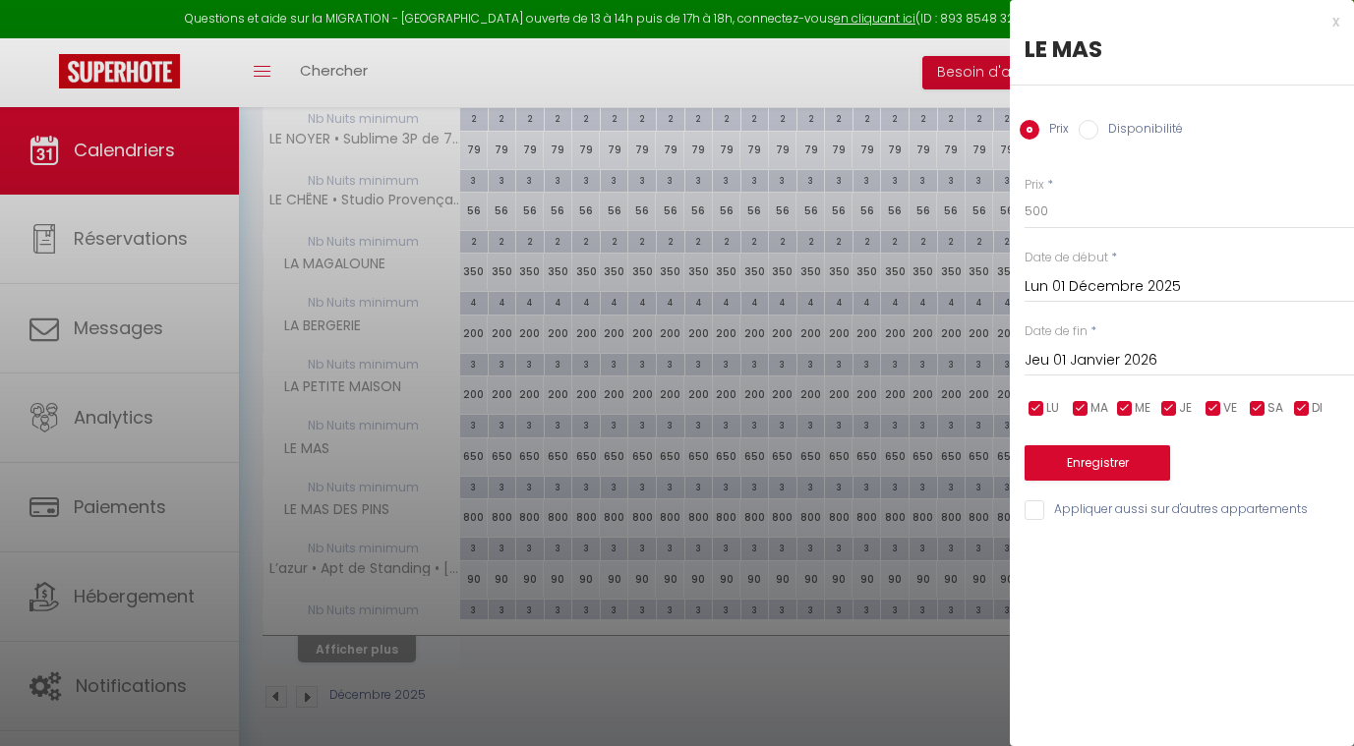
click at [1116, 460] on button "Enregistrer" at bounding box center [1098, 462] width 146 height 35
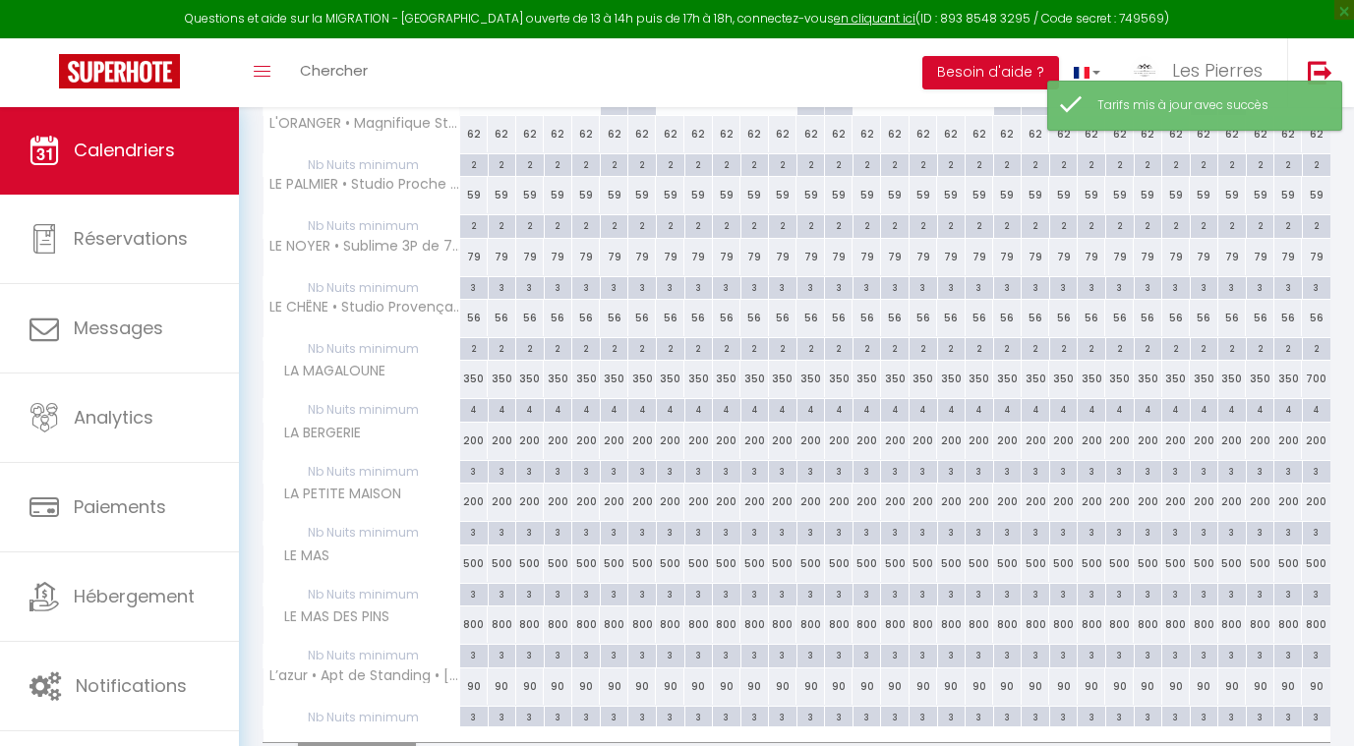
scroll to position [379, 0]
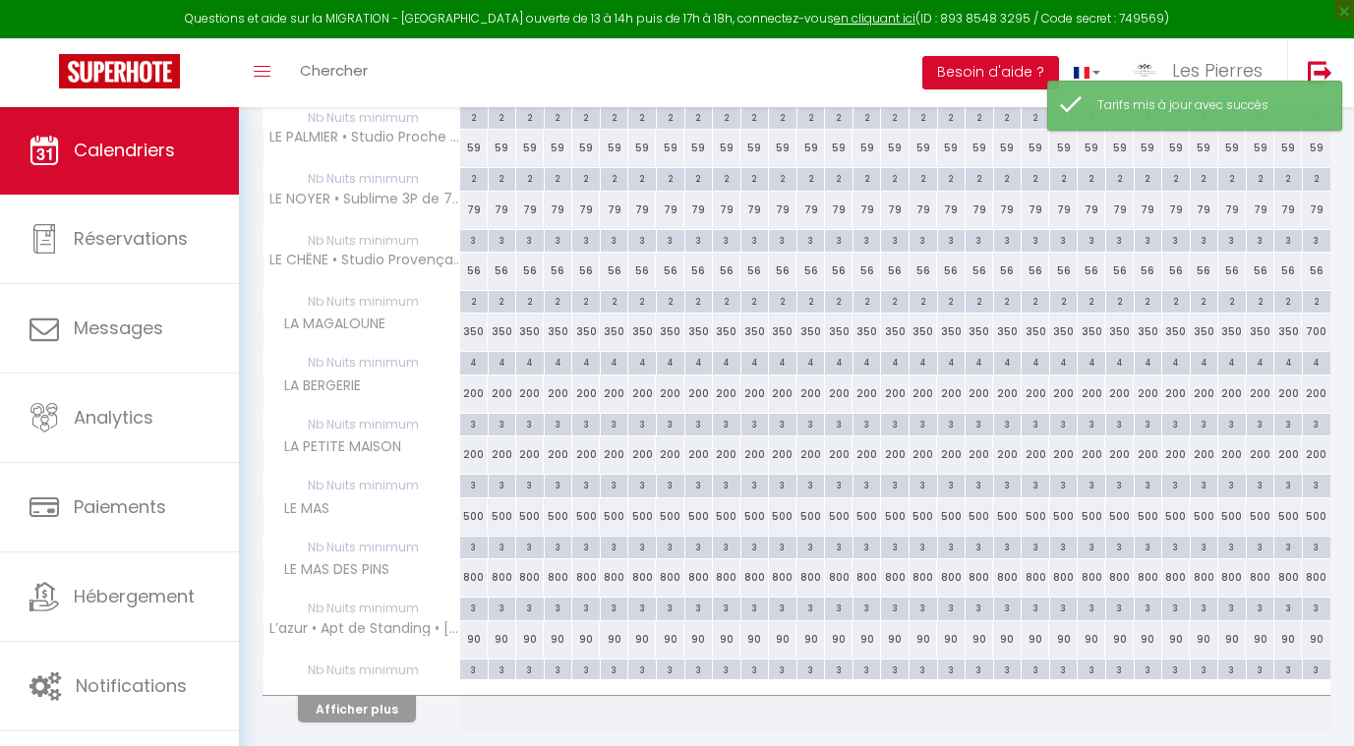
click at [727, 563] on div "800" at bounding box center [727, 578] width 29 height 36
type input "800"
type input "Mer 10 Décembre 2025"
type input "Jeu 11 Décembre 2025"
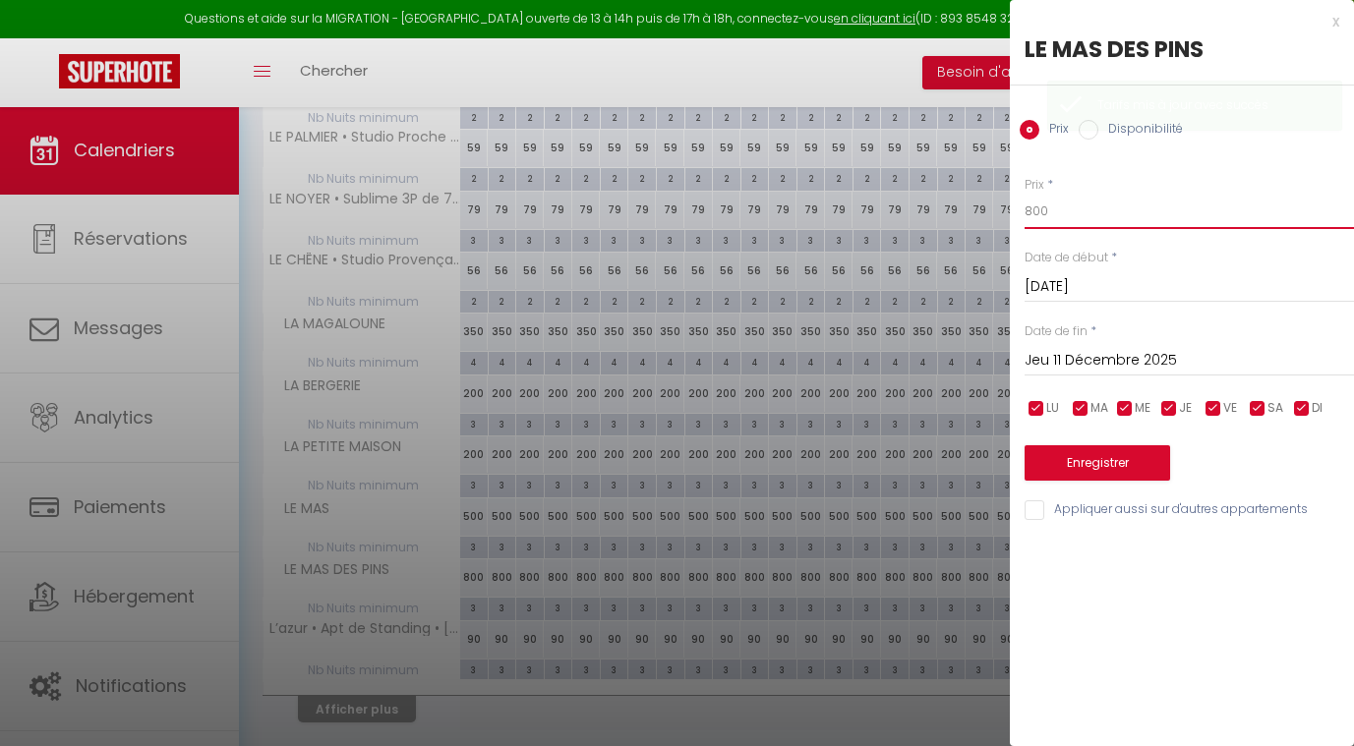
click at [1050, 215] on input "800" at bounding box center [1189, 211] width 329 height 35
type input "8"
type input "530"
click at [1083, 282] on input "Mer 10 Décembre 2025" at bounding box center [1189, 287] width 329 height 26
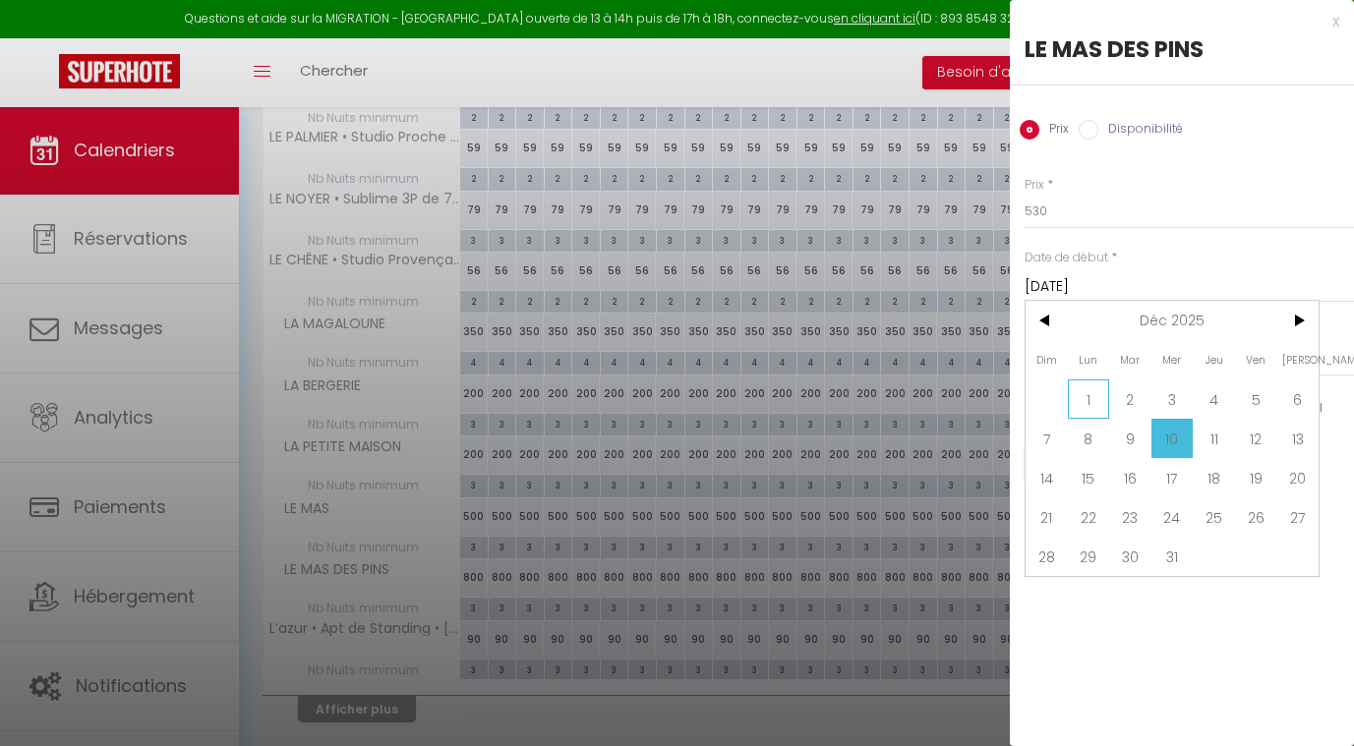
click at [1091, 391] on span "1" at bounding box center [1089, 399] width 42 height 39
type input "Lun 01 Décembre 2025"
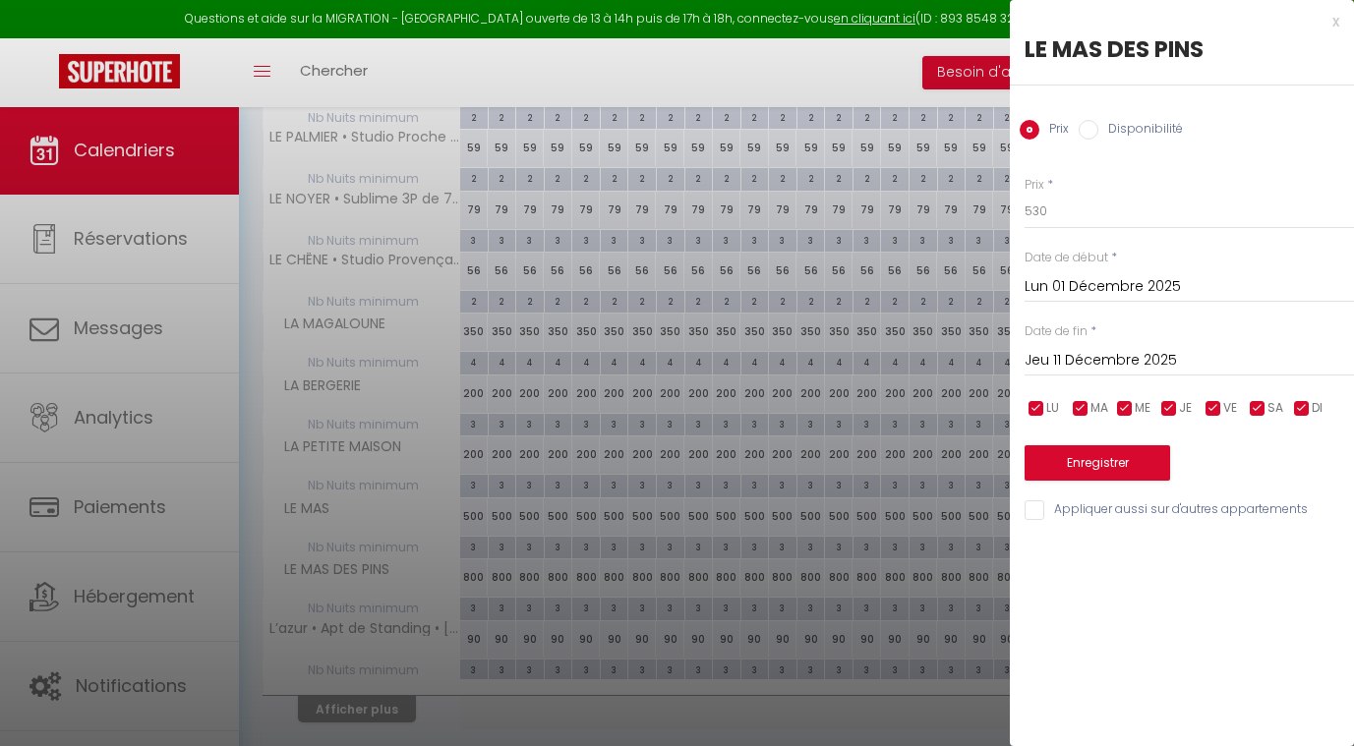
click at [1087, 355] on input "Jeu 11 Décembre 2025" at bounding box center [1189, 361] width 329 height 26
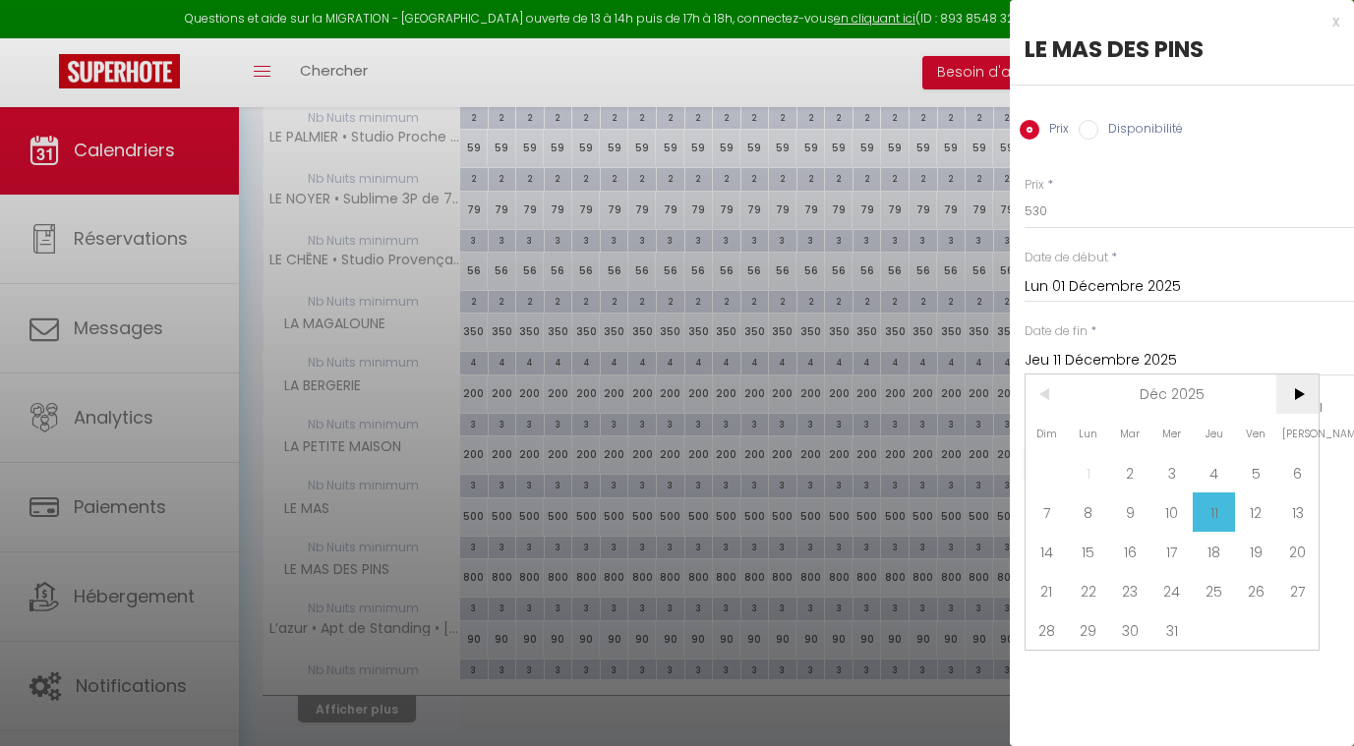
click at [1304, 392] on span ">" at bounding box center [1297, 394] width 42 height 39
click at [1214, 468] on span "1" at bounding box center [1214, 472] width 42 height 39
type input "Jeu 01 Janvier 2026"
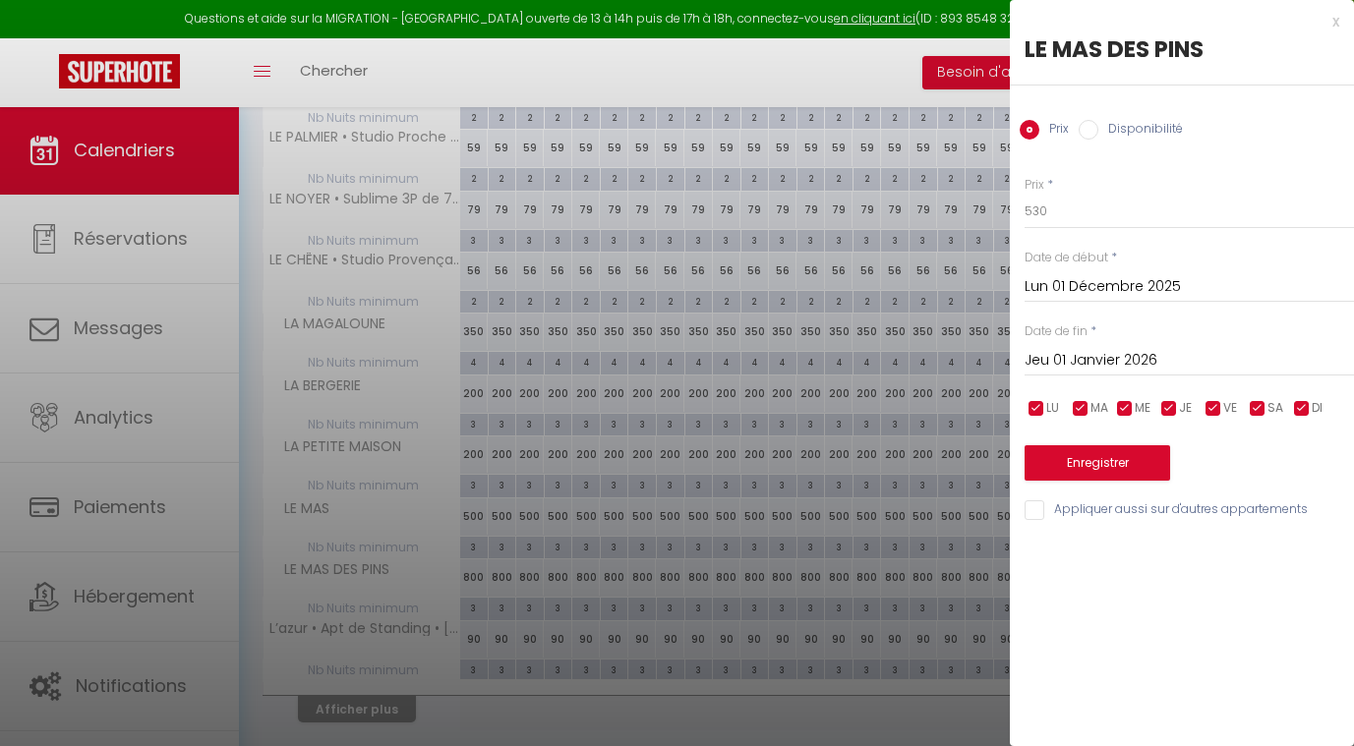
click at [1063, 455] on button "Enregistrer" at bounding box center [1098, 462] width 146 height 35
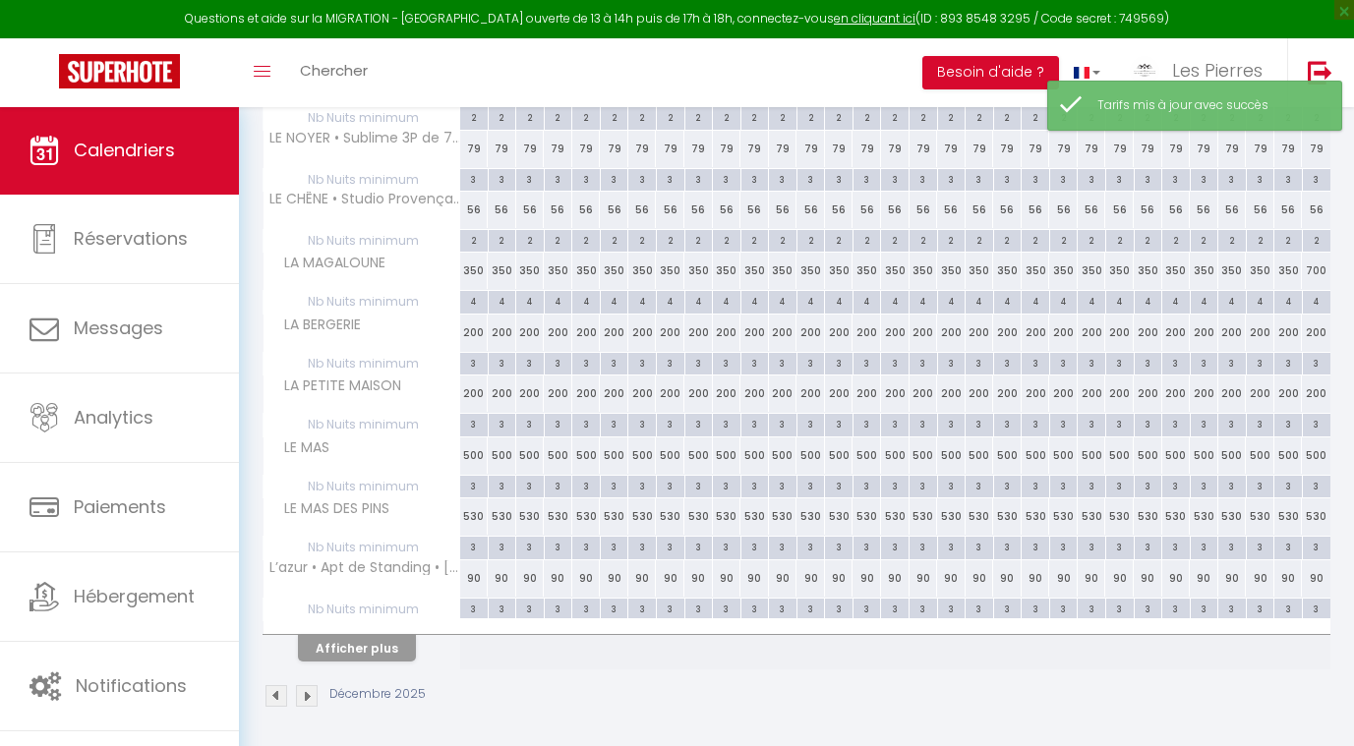
scroll to position [439, 0]
click at [379, 650] on button "Afficher plus" at bounding box center [357, 649] width 118 height 27
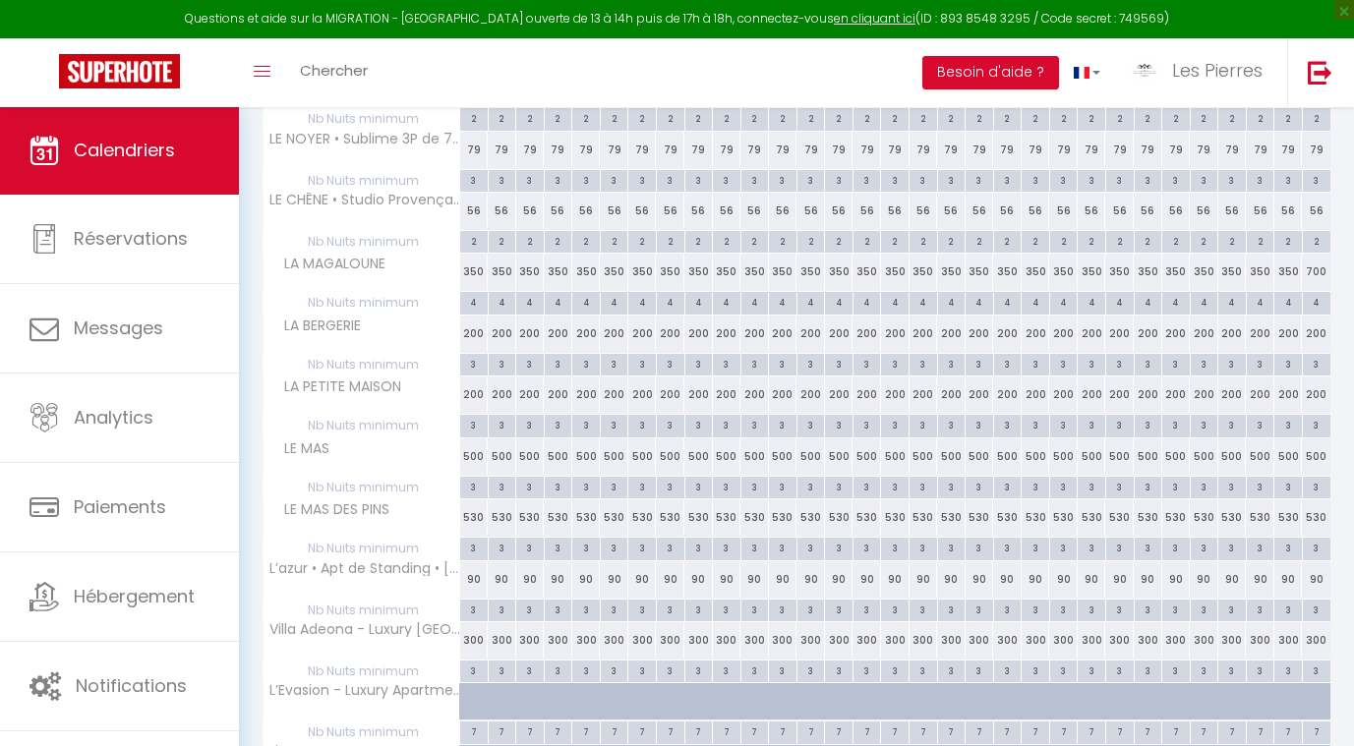
click at [499, 581] on div "90" at bounding box center [502, 580] width 29 height 36
type input "90"
type input "[DATE] Décembre 2025"
type input "Mer 03 Décembre 2025"
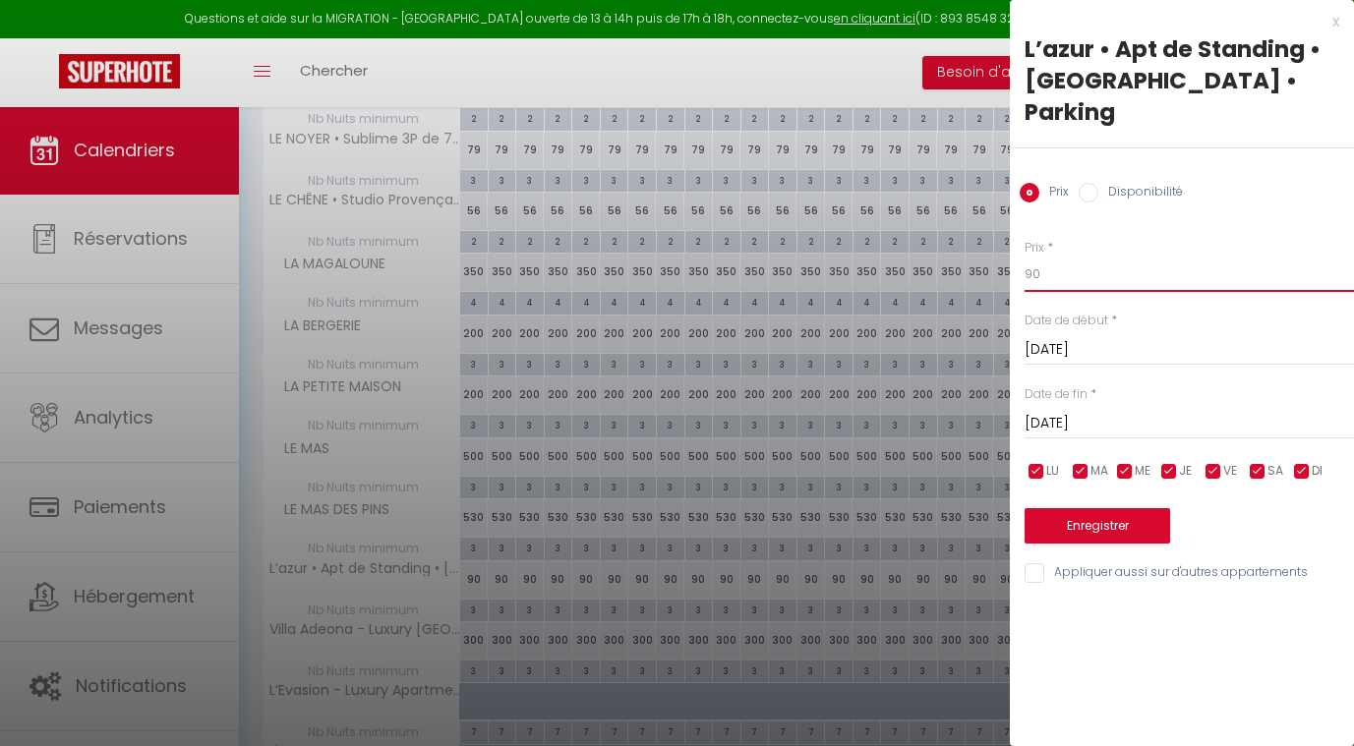
click at [1056, 257] on input "90" at bounding box center [1189, 274] width 329 height 35
type input "9"
type input "72"
click at [1090, 337] on input "[DATE] Décembre 2025" at bounding box center [1189, 350] width 329 height 26
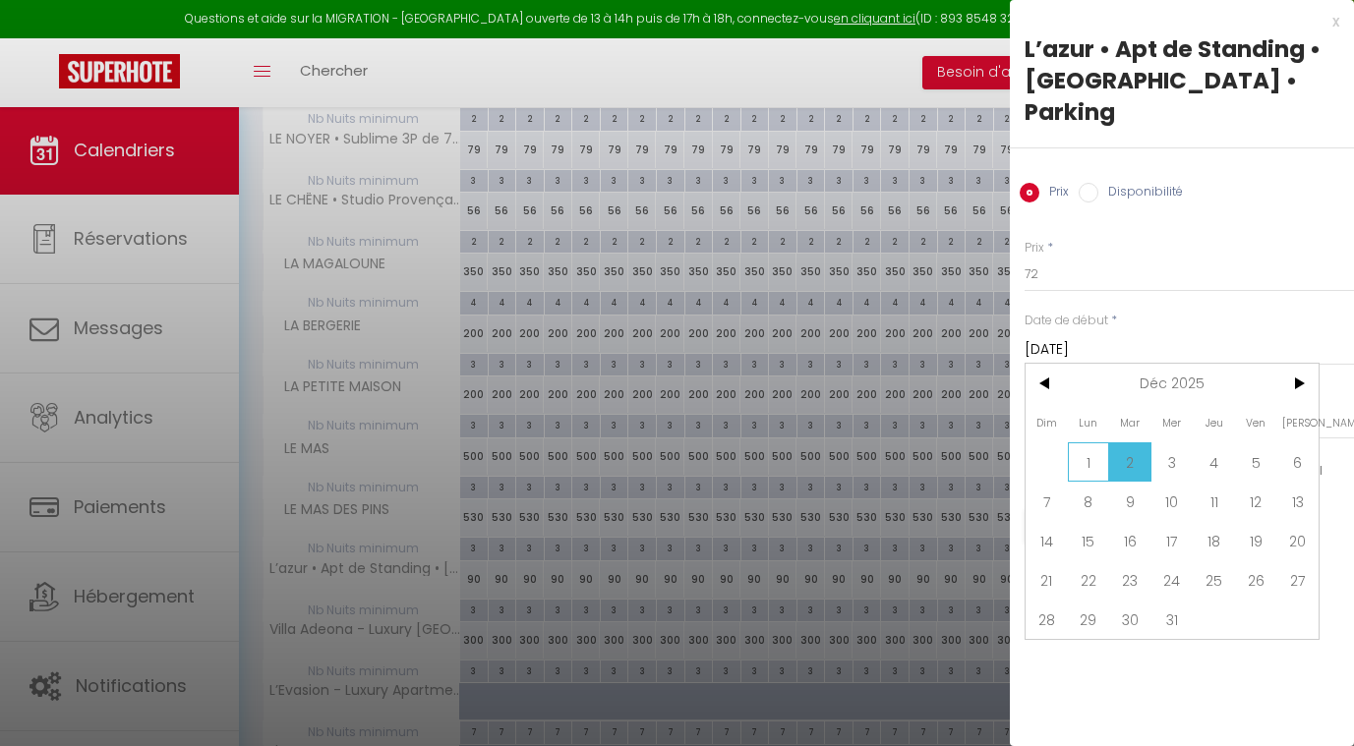
click at [1095, 443] on span "1" at bounding box center [1089, 462] width 42 height 39
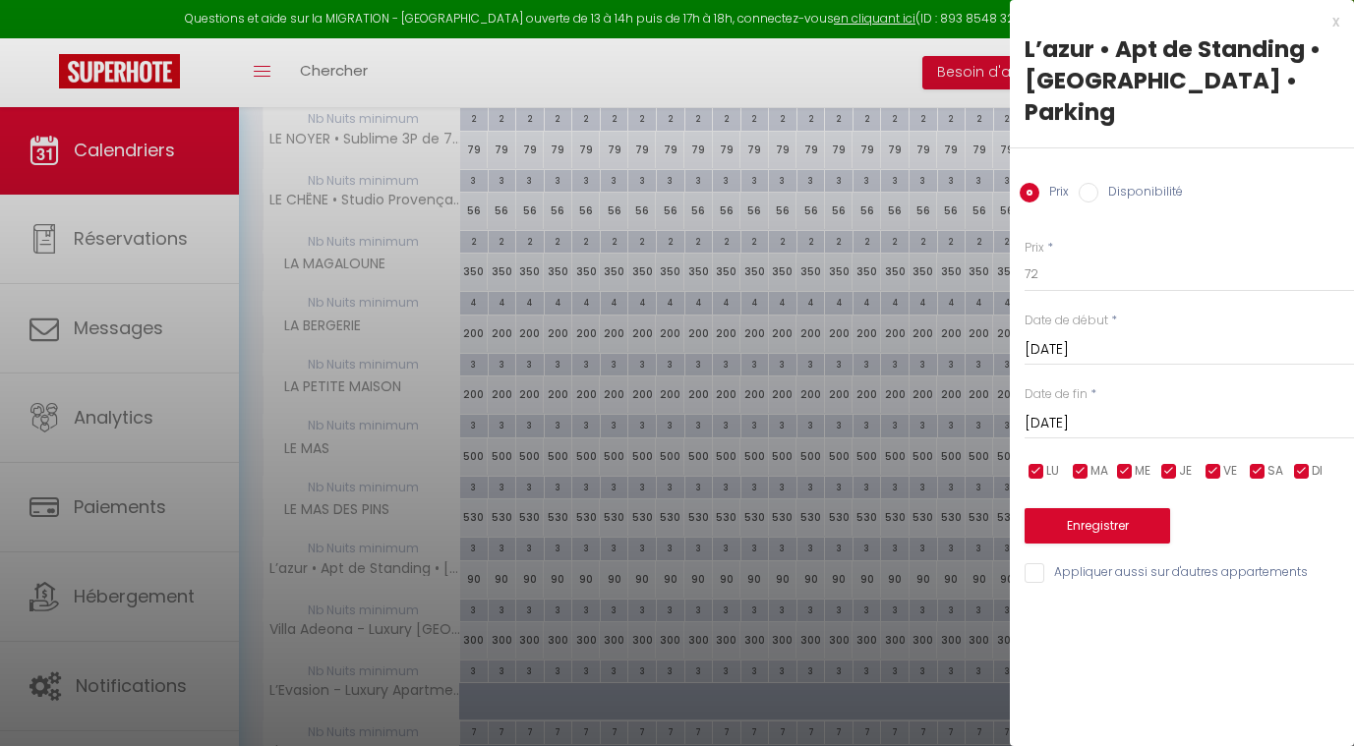
type input "Lun 01 Décembre 2025"
click at [1095, 421] on div "Prix * 72 Statut * Disponible Indisponible Date de début * Lun 01 Décembre 2025…" at bounding box center [1182, 400] width 344 height 372
click at [1089, 422] on div "Prix * 72 Statut * Disponible Indisponible Date de début * Lun 01 Décembre 2025…" at bounding box center [1182, 400] width 344 height 372
click at [1106, 411] on input "Mer 03 Décembre 2025" at bounding box center [1189, 424] width 329 height 26
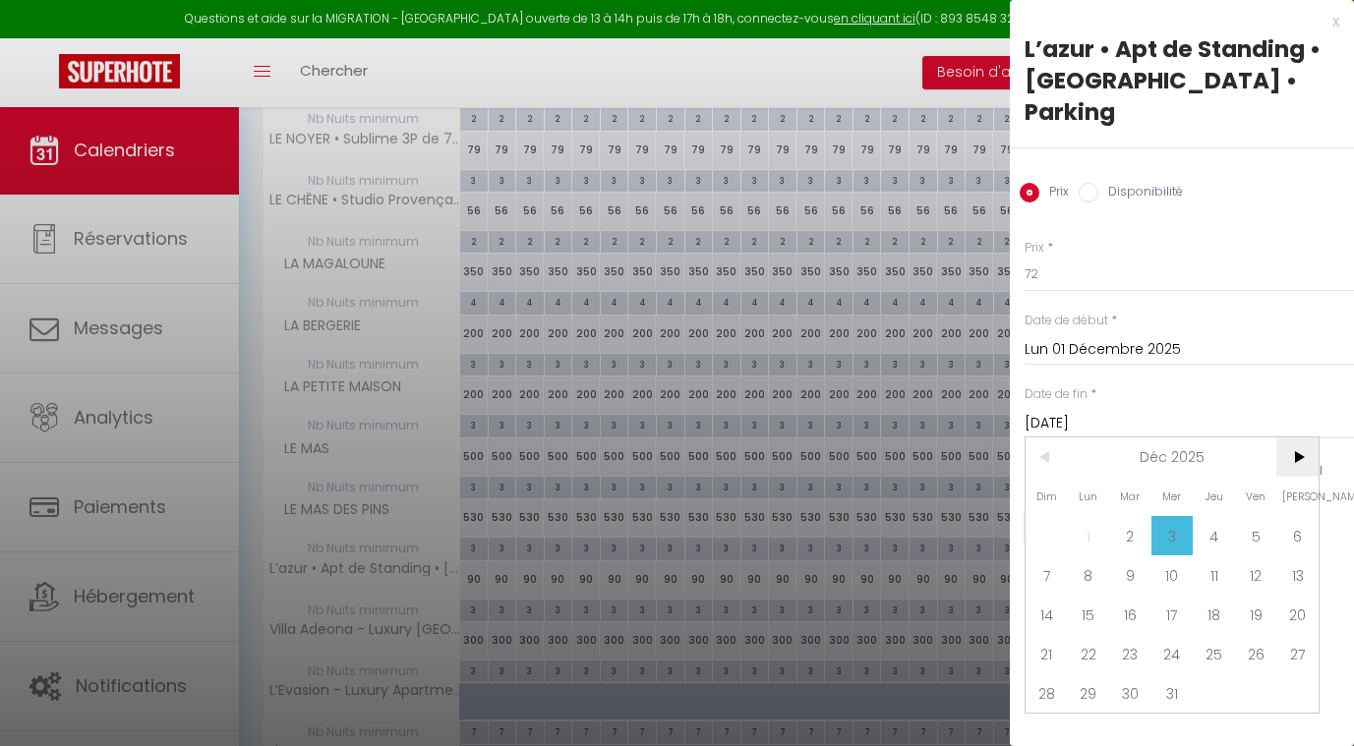
click at [1296, 438] on span ">" at bounding box center [1297, 457] width 42 height 39
click at [1203, 516] on span "1" at bounding box center [1214, 535] width 42 height 39
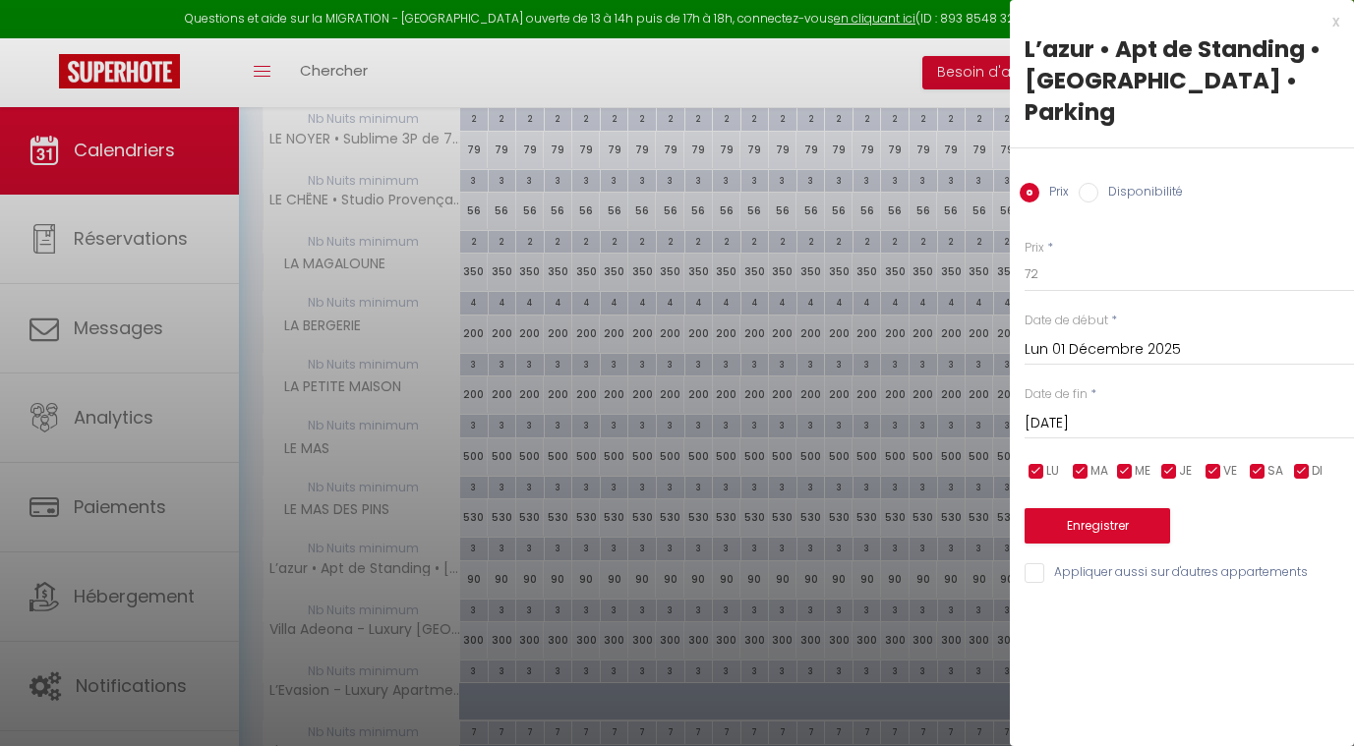
type input "Jeu 01 Janvier 2026"
click at [1092, 508] on button "Enregistrer" at bounding box center [1098, 525] width 146 height 35
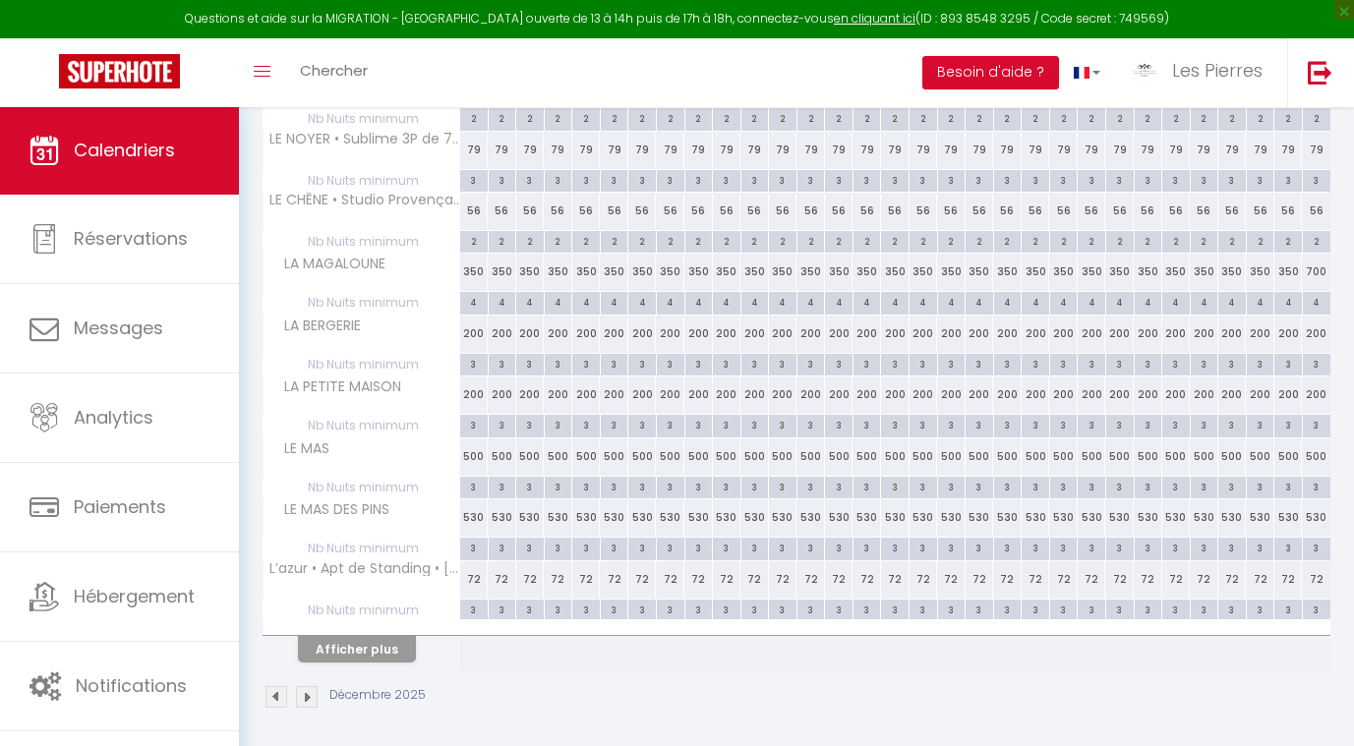
click at [381, 641] on button "Afficher plus" at bounding box center [357, 649] width 118 height 27
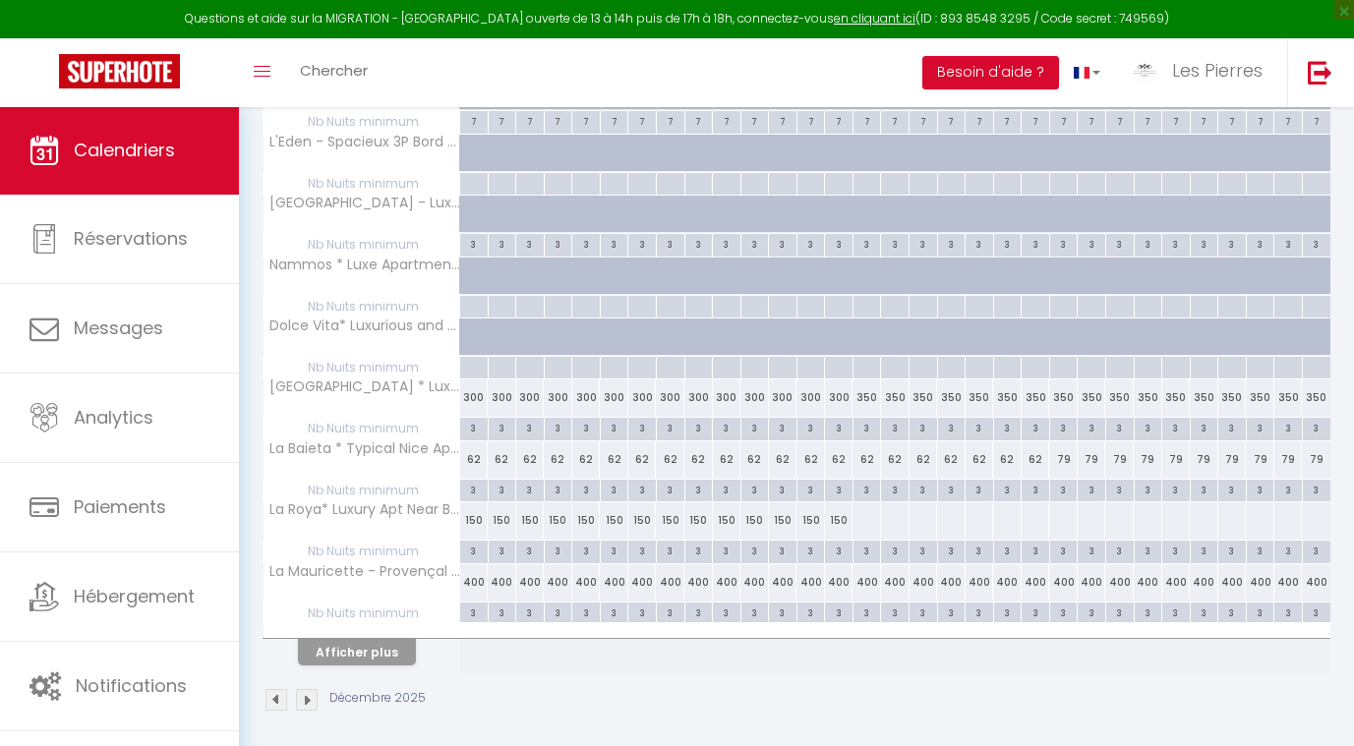
scroll to position [1048, 0]
click at [772, 515] on div "150" at bounding box center [783, 521] width 29 height 36
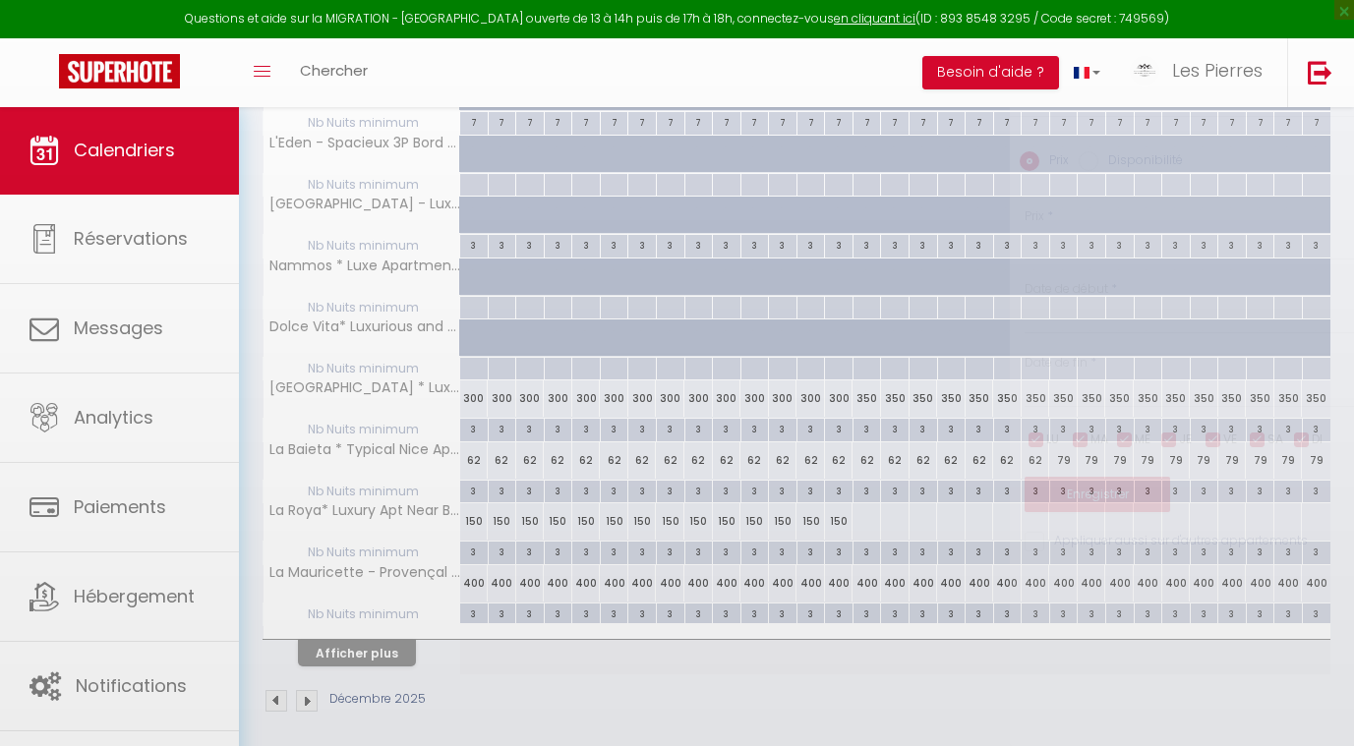
type input "150"
type input "Ven 12 Décembre 2025"
type input "Sam 13 Décembre 2025"
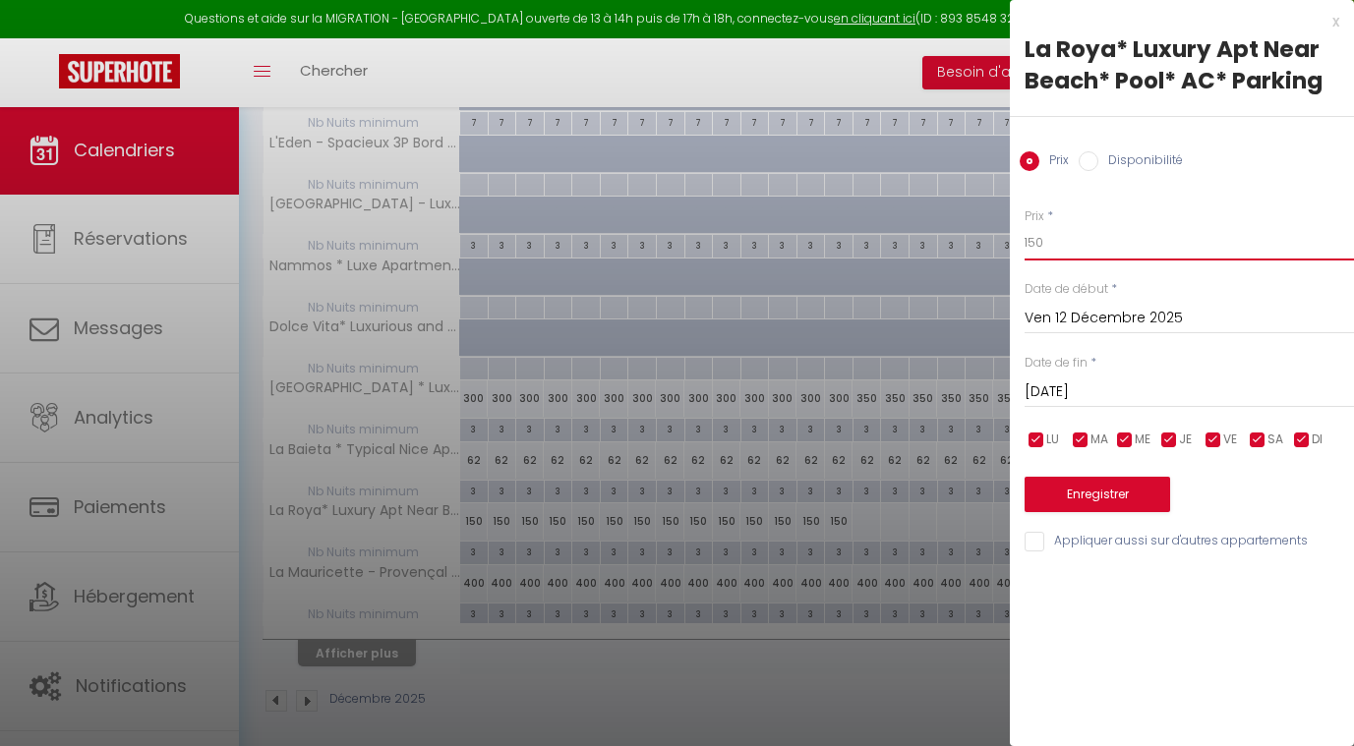
click at [1078, 245] on input "150" at bounding box center [1189, 242] width 329 height 35
type input "1"
type input "95"
click at [1094, 308] on input "Ven 12 Décembre 2025" at bounding box center [1189, 319] width 329 height 26
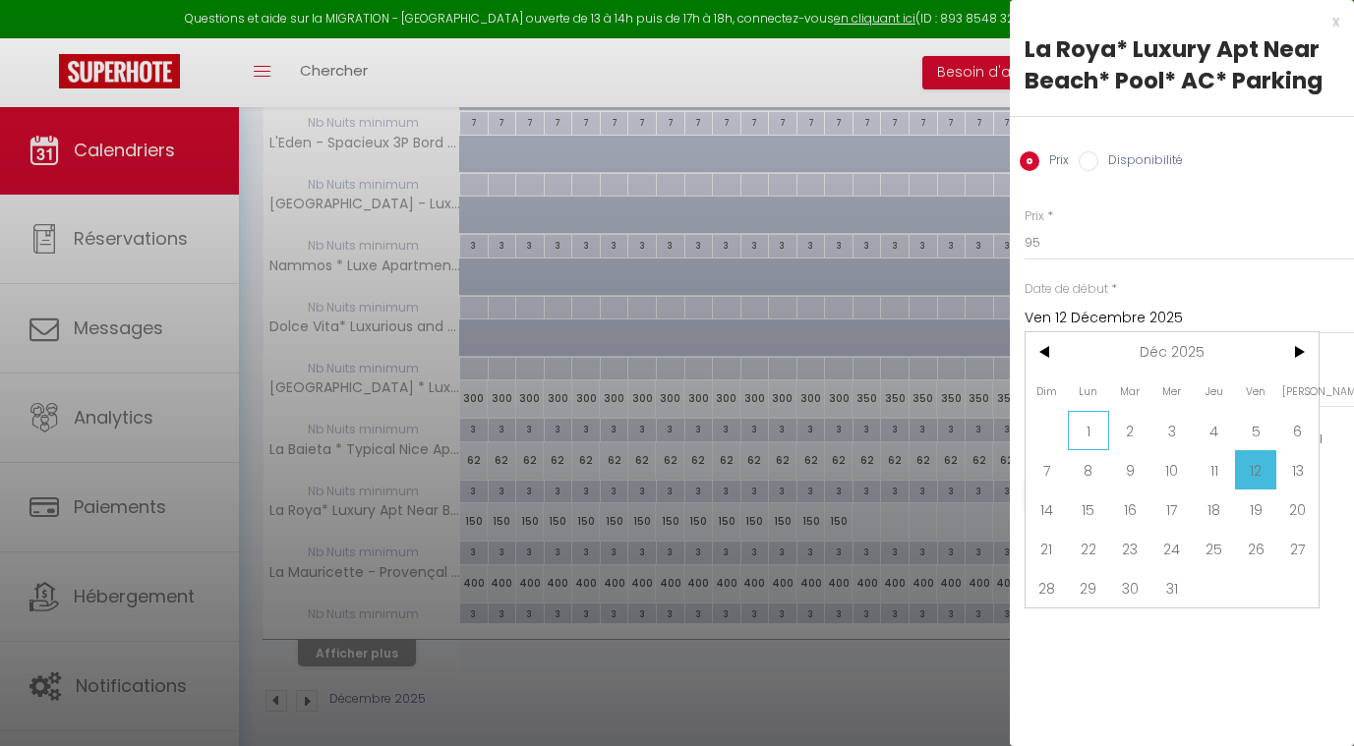
click at [1083, 430] on span "1" at bounding box center [1089, 430] width 42 height 39
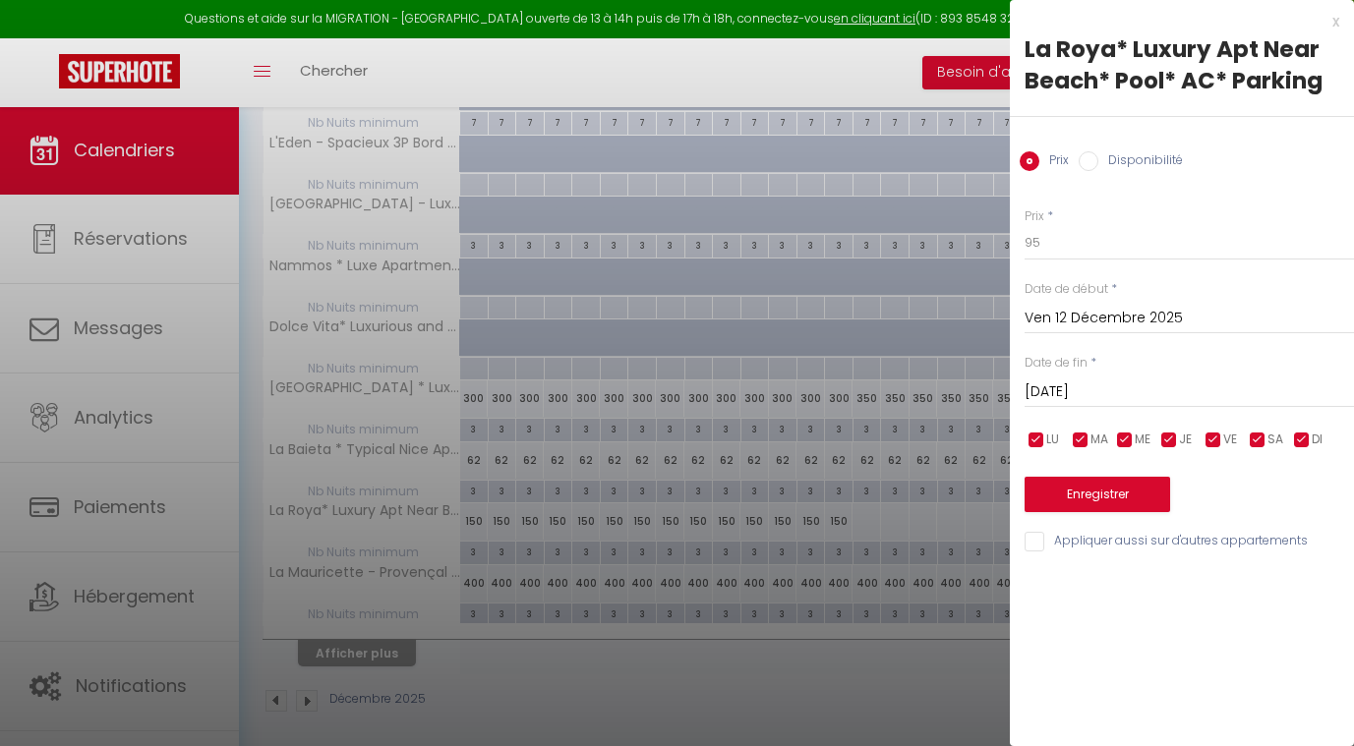
type input "Lun 01 Décembre 2025"
click at [1082, 383] on input "Sam 13 Décembre 2025" at bounding box center [1189, 393] width 329 height 26
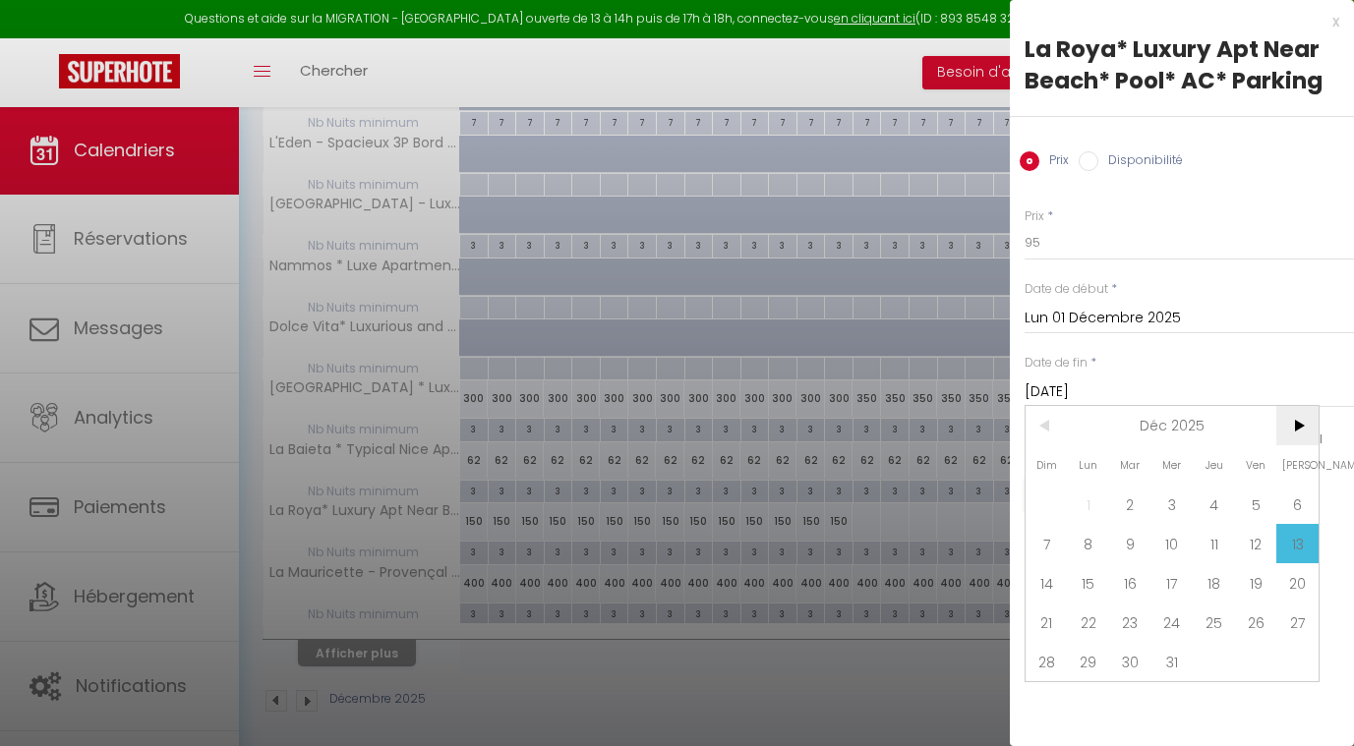
click at [1290, 423] on span ">" at bounding box center [1297, 425] width 42 height 39
click at [1212, 492] on span "1" at bounding box center [1214, 504] width 42 height 39
type input "Jeu 01 Janvier 2026"
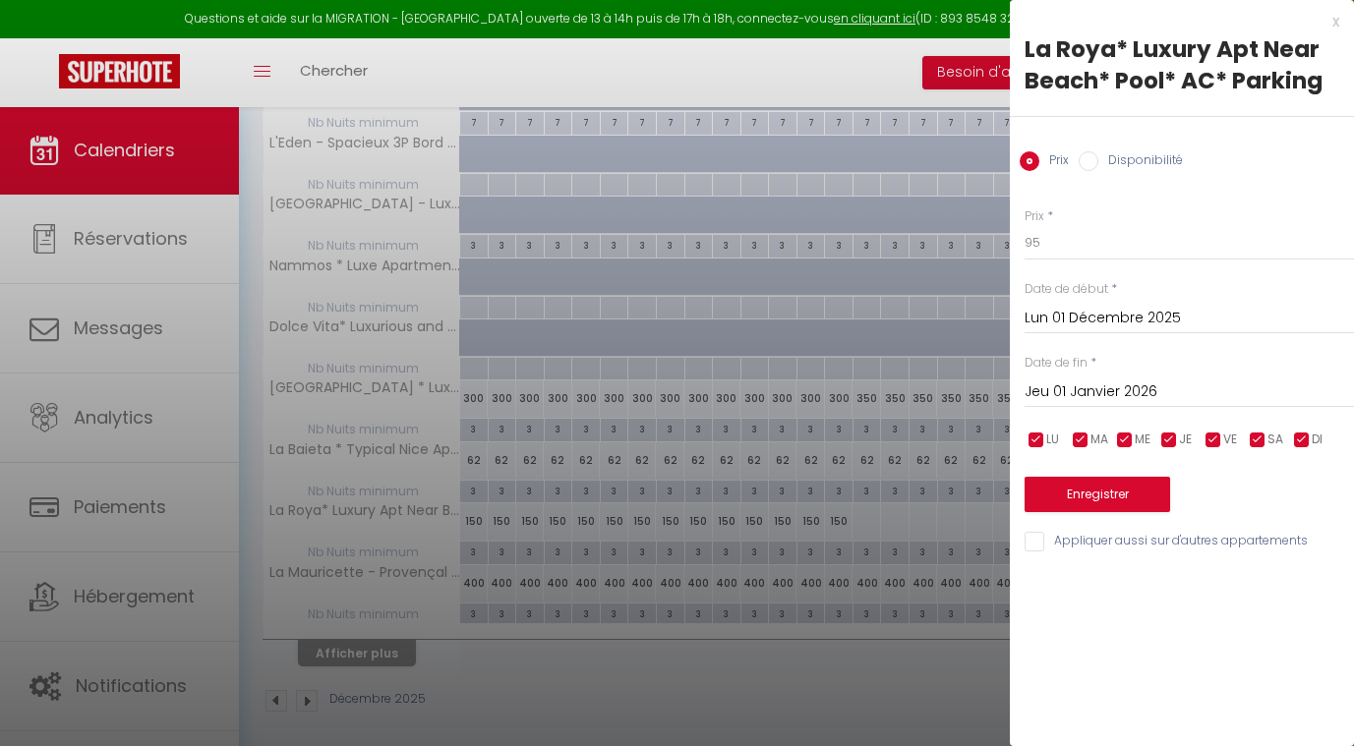
click at [1086, 485] on button "Enregistrer" at bounding box center [1098, 494] width 146 height 35
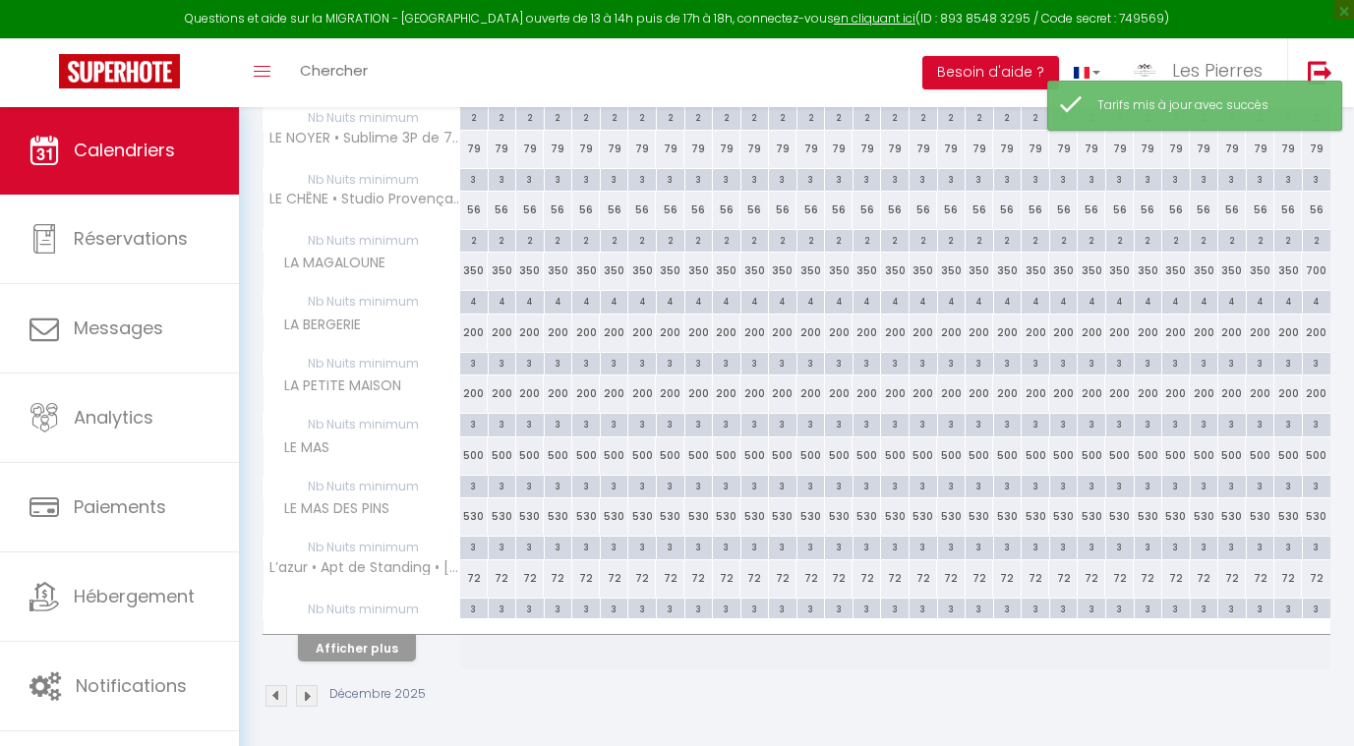
scroll to position [439, 0]
click at [379, 649] on button "Afficher plus" at bounding box center [357, 649] width 118 height 27
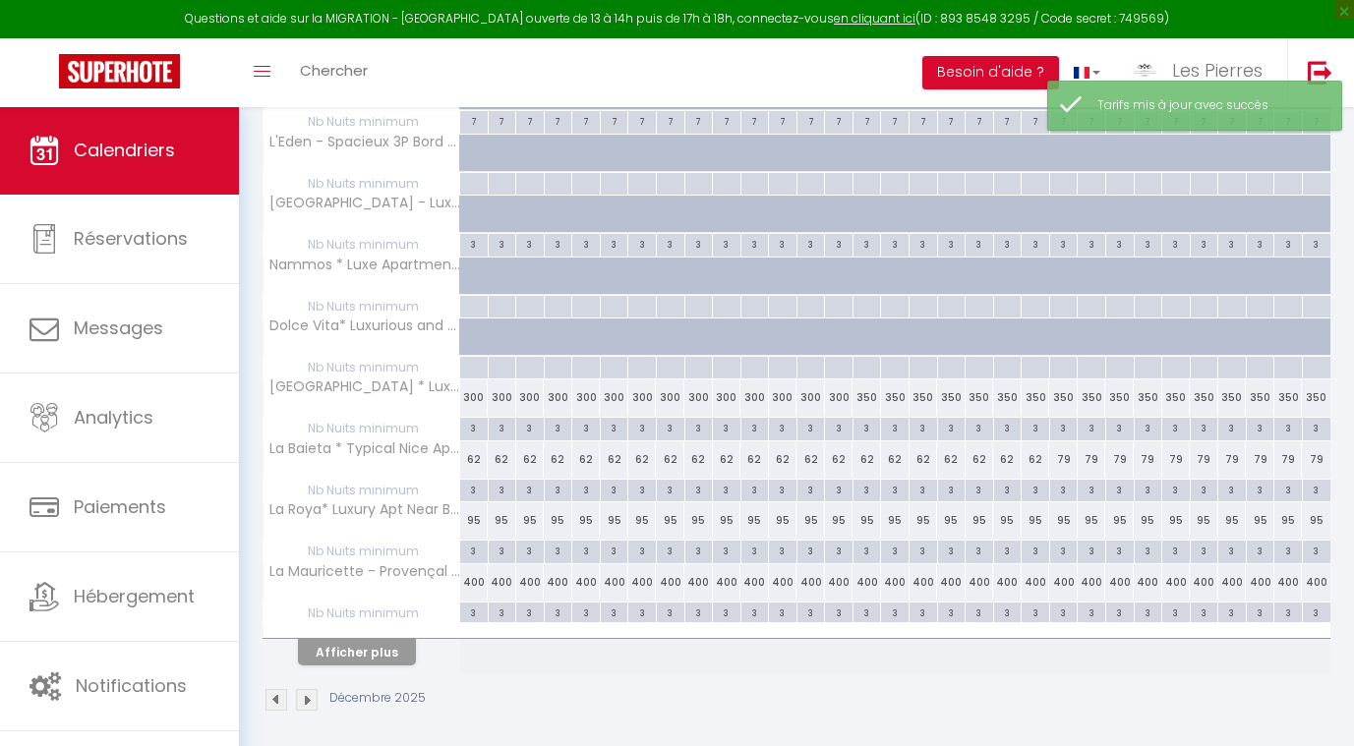
scroll to position [1048, 0]
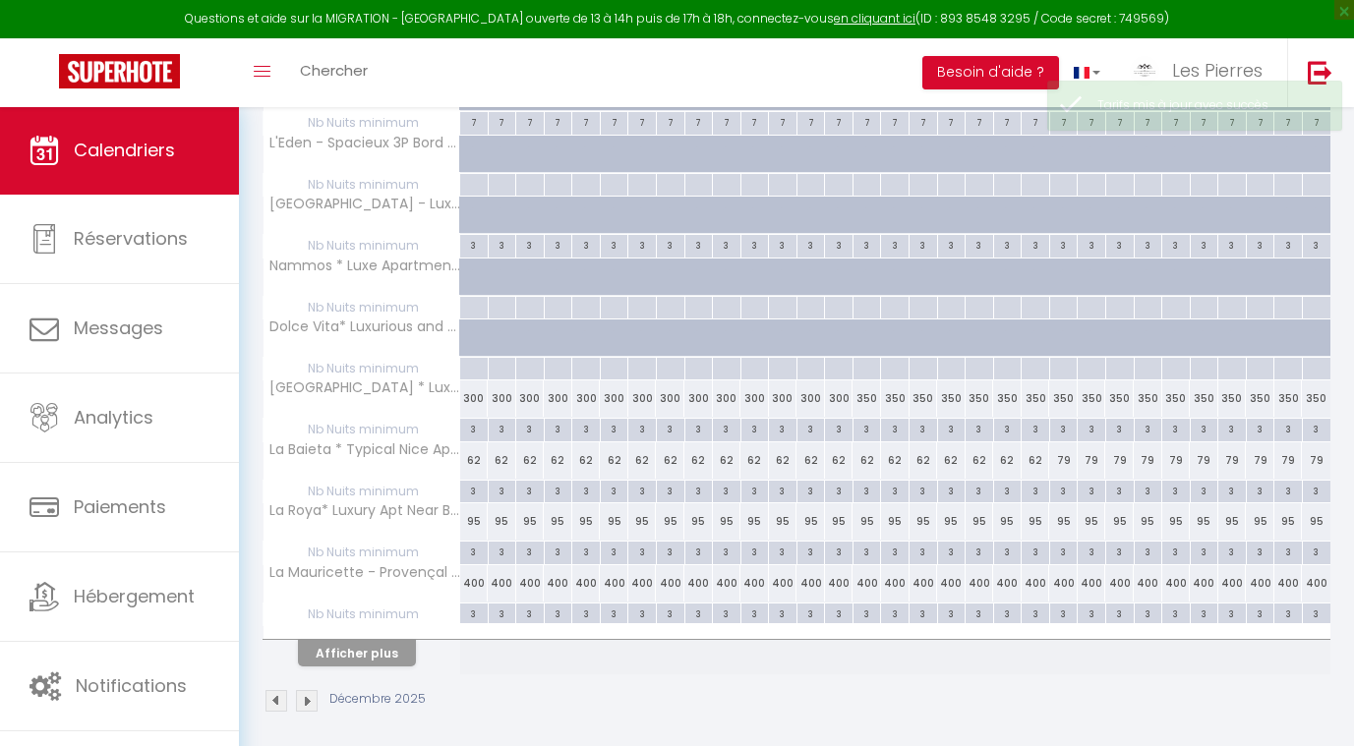
click at [494, 574] on div "400" at bounding box center [502, 583] width 29 height 36
type input "400"
type input "[DATE] Décembre 2025"
type input "Mer 03 Décembre 2025"
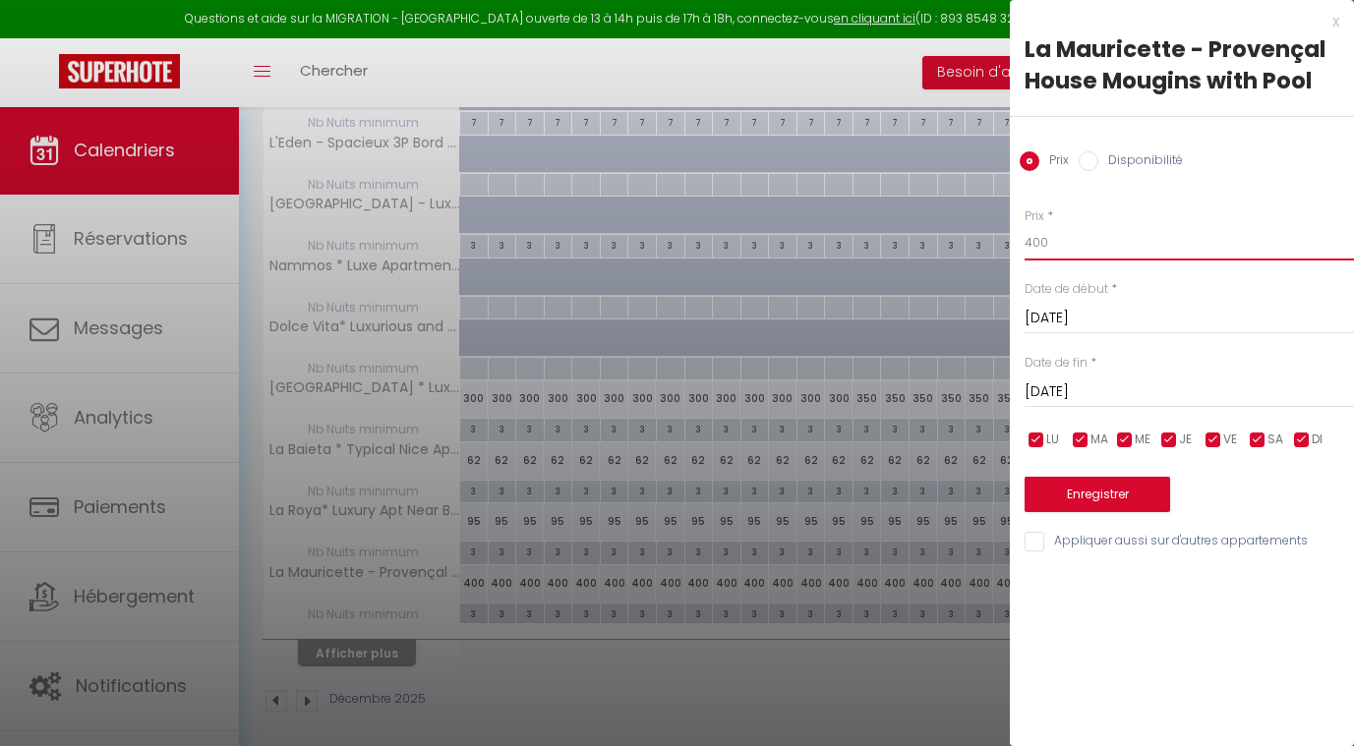
click at [1049, 250] on input "400" at bounding box center [1189, 242] width 329 height 35
type input "4"
type input "300"
click at [1059, 315] on input "[DATE] Décembre 2025" at bounding box center [1189, 319] width 329 height 26
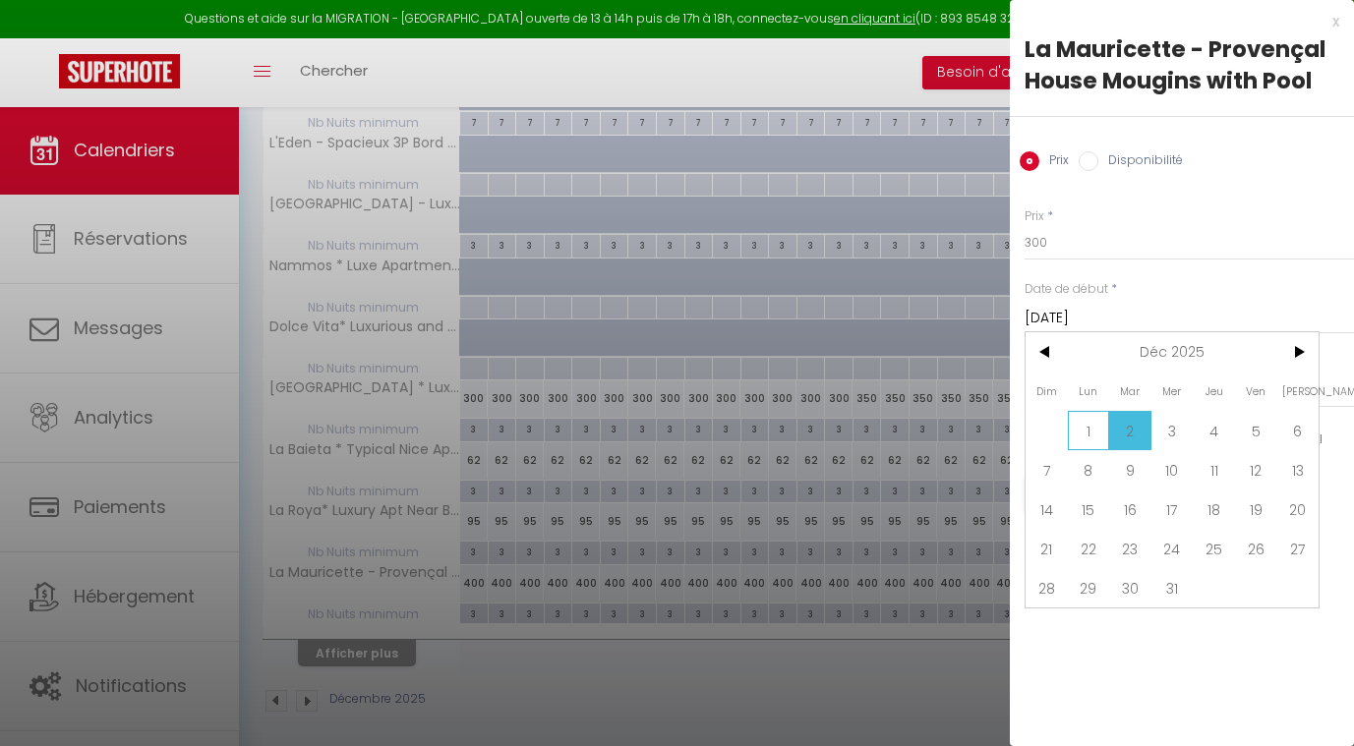
click at [1092, 426] on span "1" at bounding box center [1089, 430] width 42 height 39
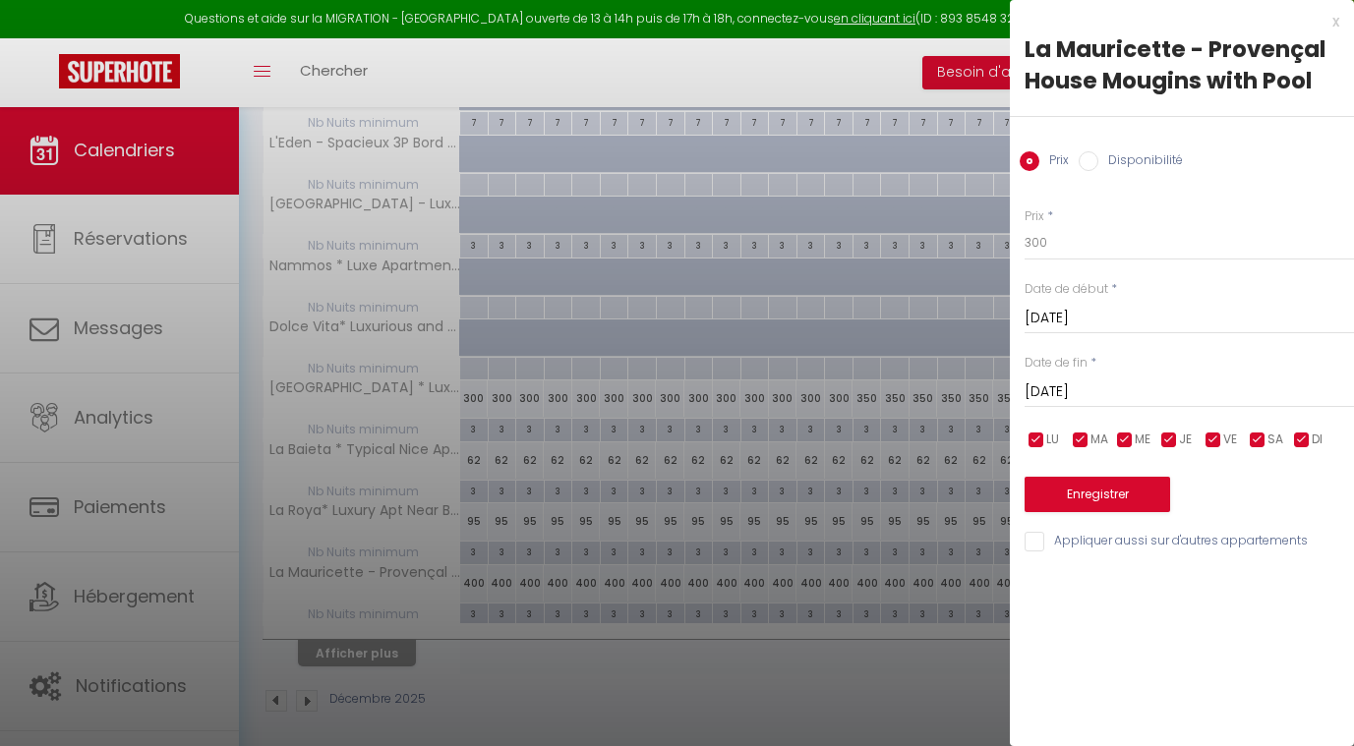
type input "Lun 01 Décembre 2025"
click at [1083, 389] on input "Mer 03 Décembre 2025" at bounding box center [1189, 393] width 329 height 26
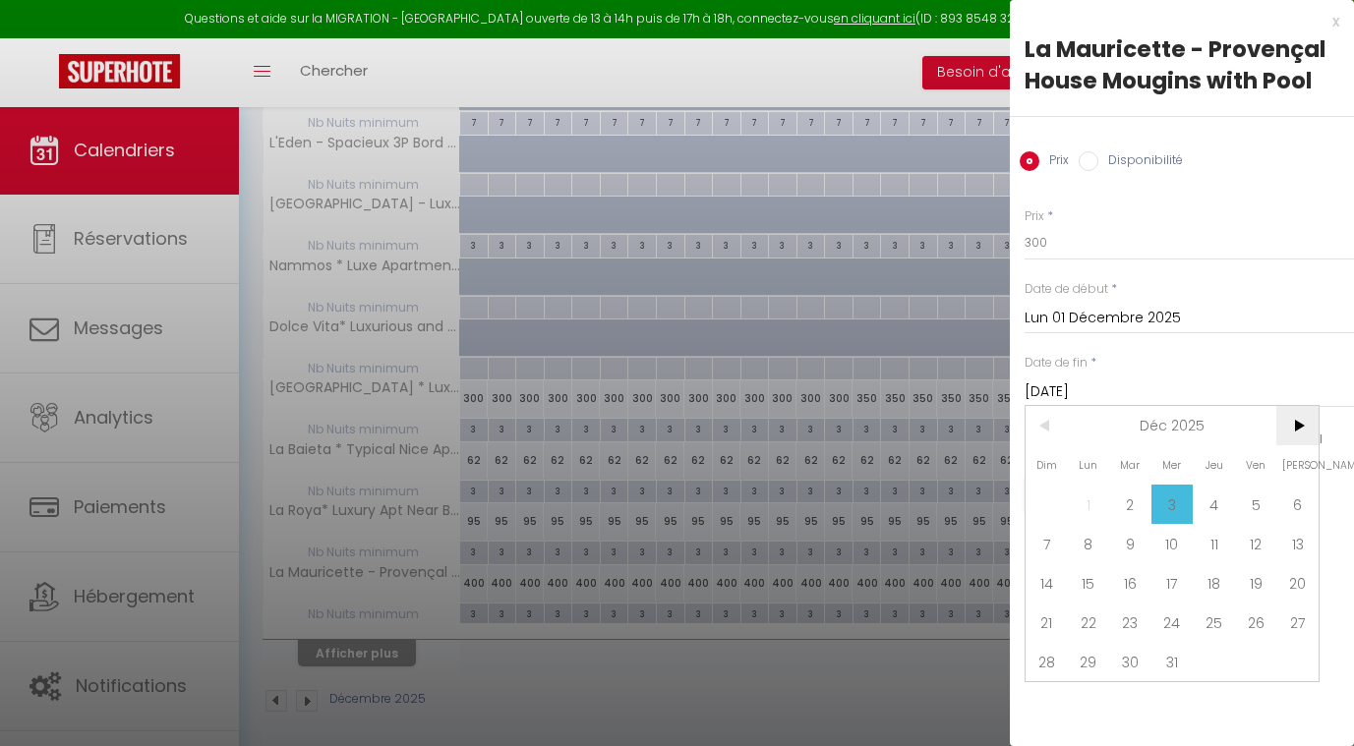
click at [1299, 420] on span ">" at bounding box center [1297, 425] width 42 height 39
click at [1218, 506] on span "1" at bounding box center [1214, 504] width 42 height 39
type input "Jeu 01 Janvier 2026"
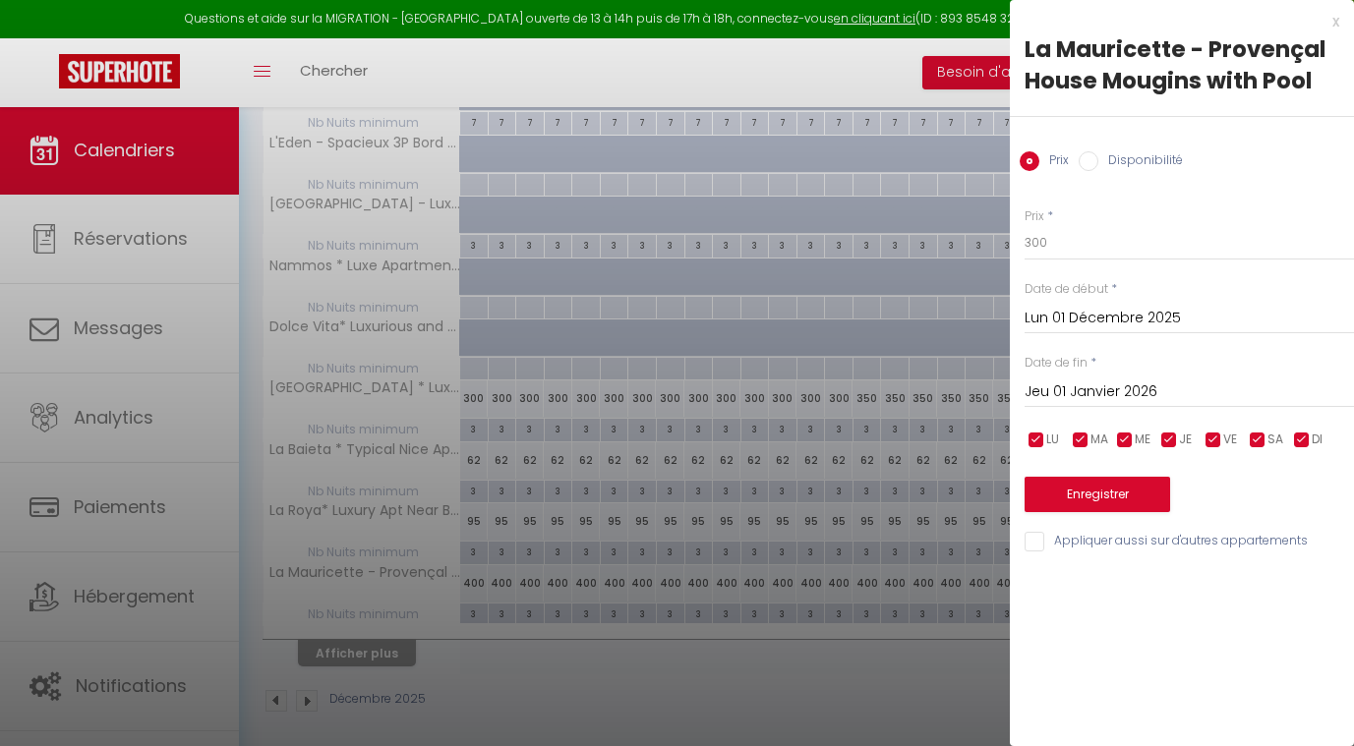
click at [1083, 489] on button "Enregistrer" at bounding box center [1098, 494] width 146 height 35
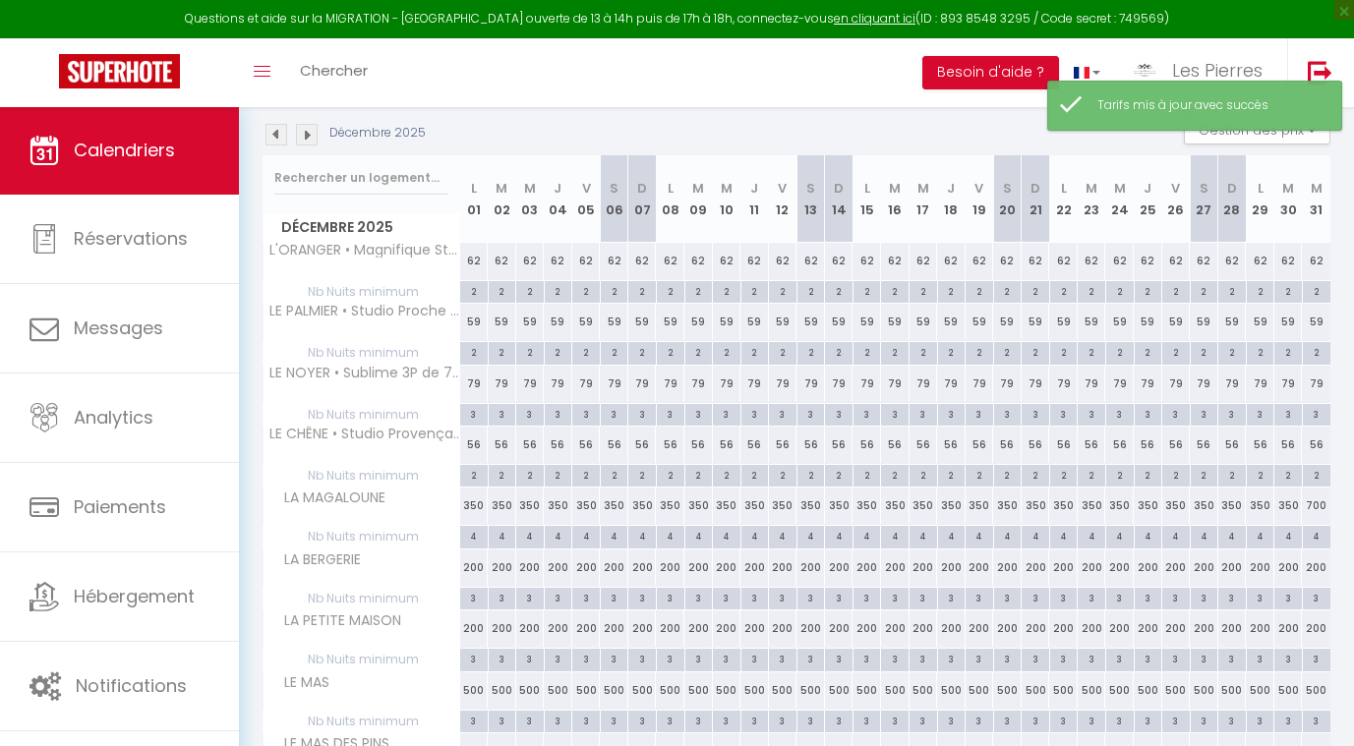
scroll to position [206, 0]
click at [1093, 254] on div "62" at bounding box center [1092, 260] width 29 height 36
type input "62"
type input "Mar 23 Décembre 2025"
type input "Mer 24 Décembre 2025"
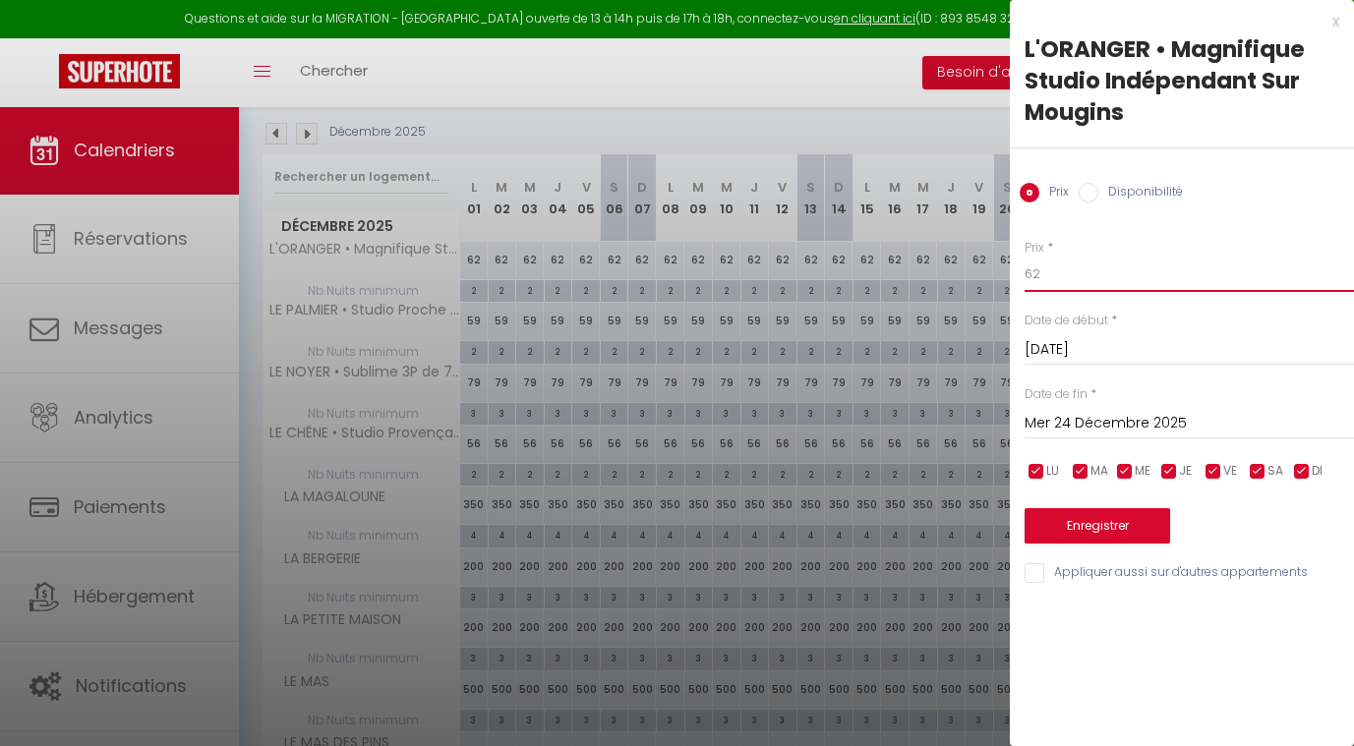
click at [1081, 265] on input "62" at bounding box center [1189, 274] width 329 height 35
type input "6"
type input "77"
click at [1061, 423] on input "Mer 24 Décembre 2025" at bounding box center [1189, 424] width 329 height 26
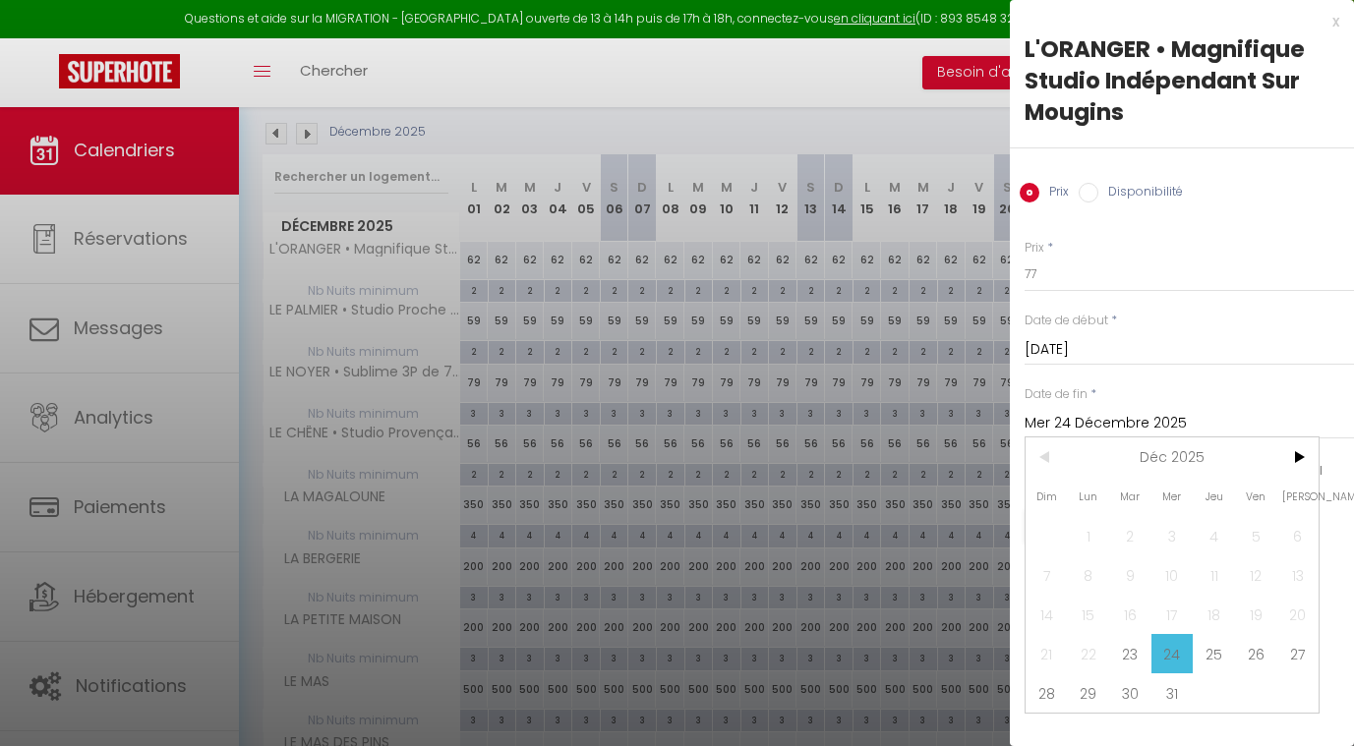
click at [1129, 422] on input "Mer 24 Décembre 2025" at bounding box center [1189, 424] width 329 height 26
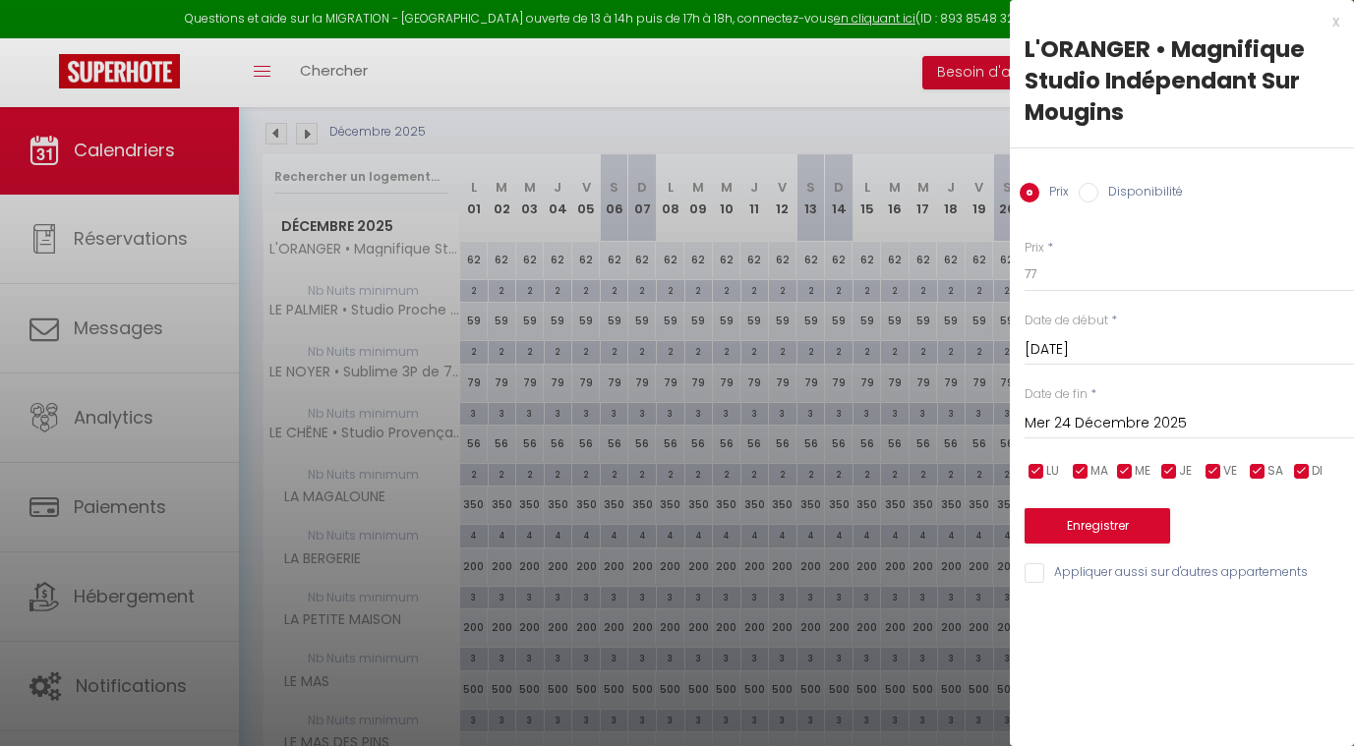
click at [1097, 422] on input "Mer 24 Décembre 2025" at bounding box center [1189, 424] width 329 height 26
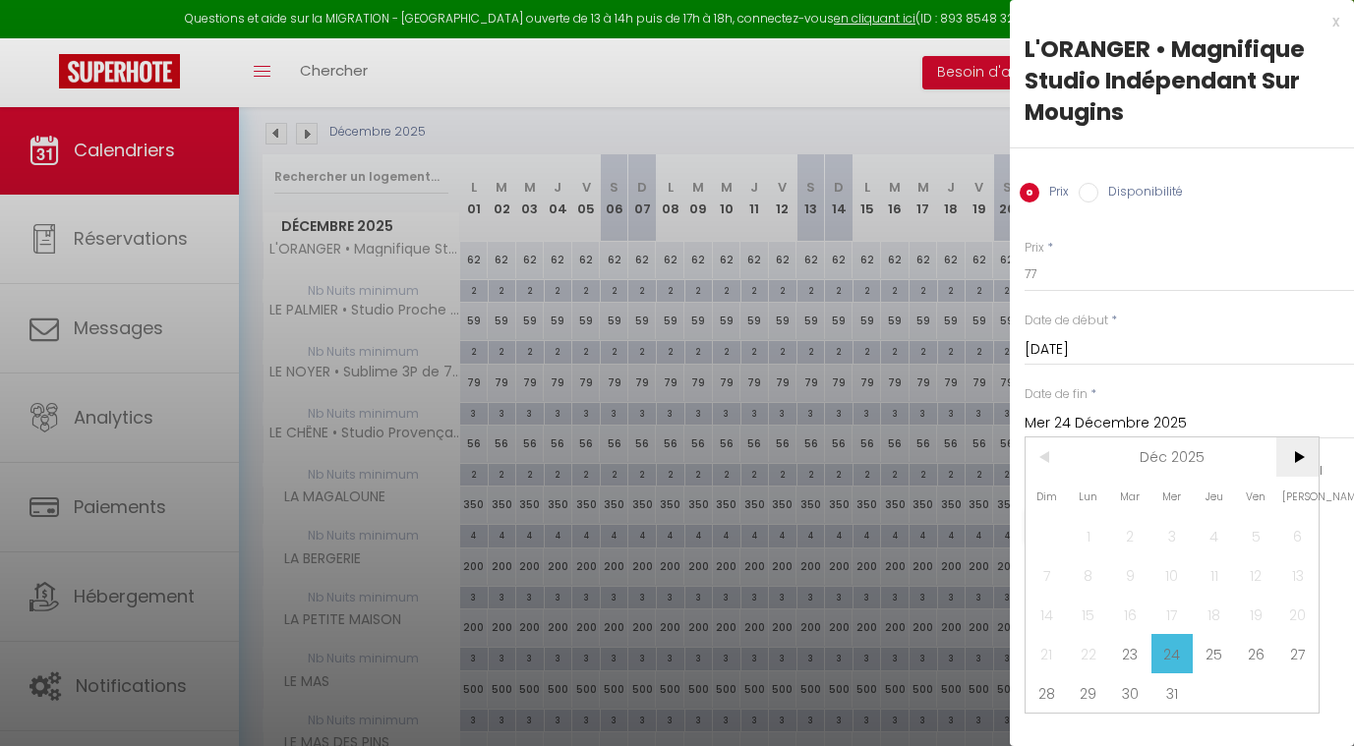
click at [1299, 451] on span ">" at bounding box center [1297, 457] width 42 height 39
click at [1212, 533] on span "1" at bounding box center [1214, 535] width 42 height 39
type input "Jeu 01 Janvier 2026"
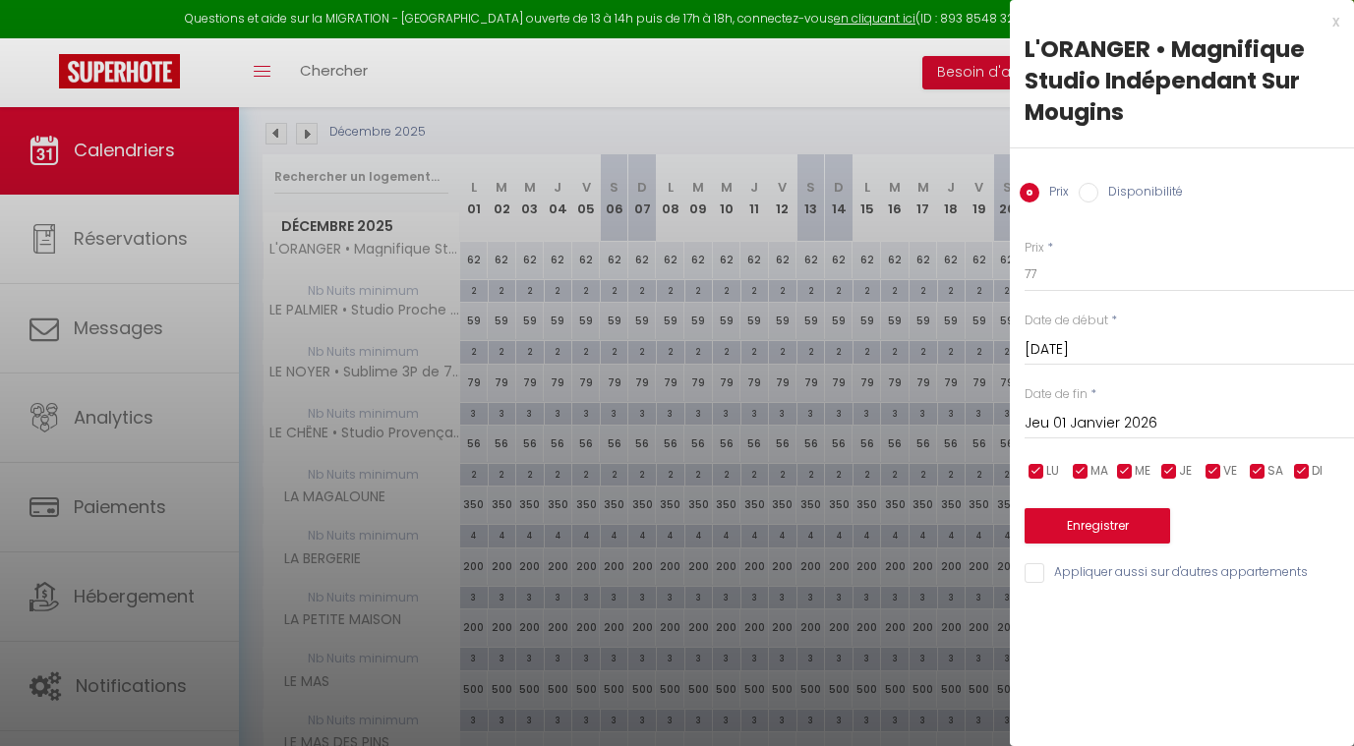
click at [1139, 514] on button "Enregistrer" at bounding box center [1098, 525] width 146 height 35
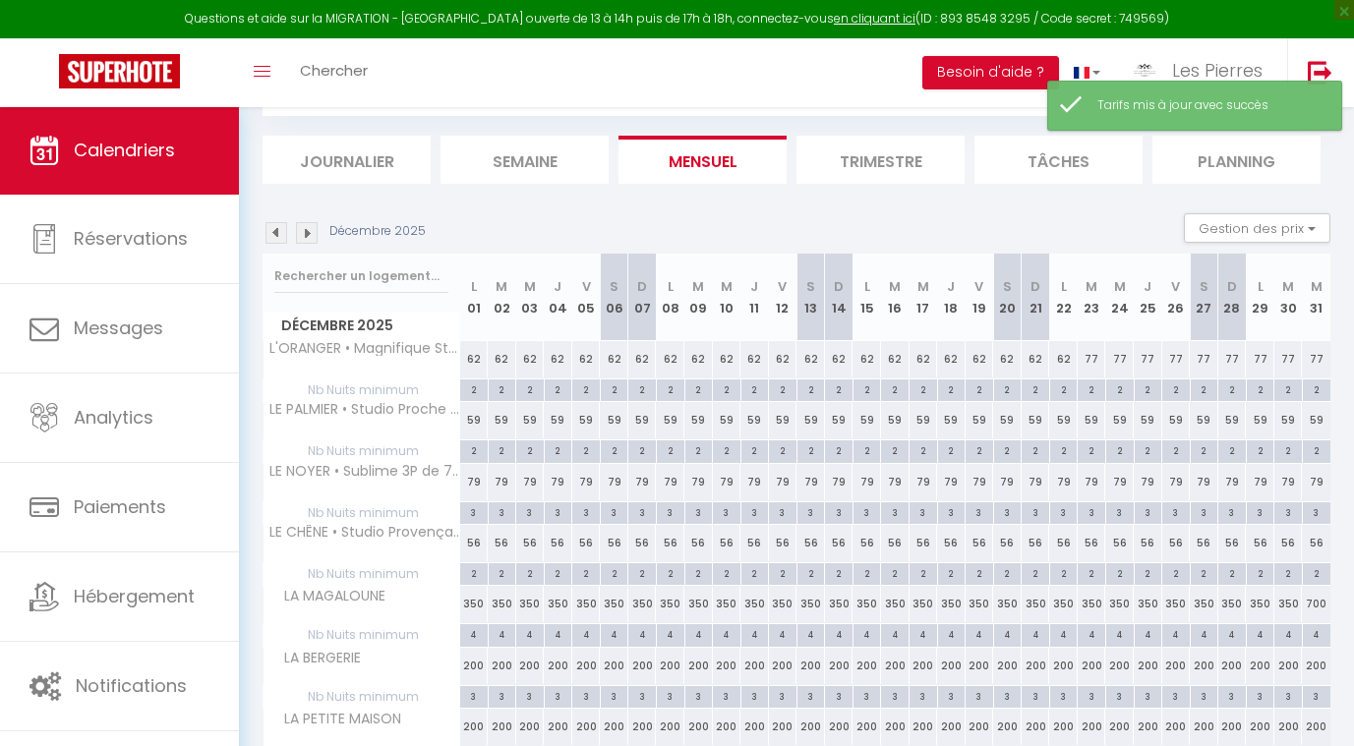
scroll to position [203, 0]
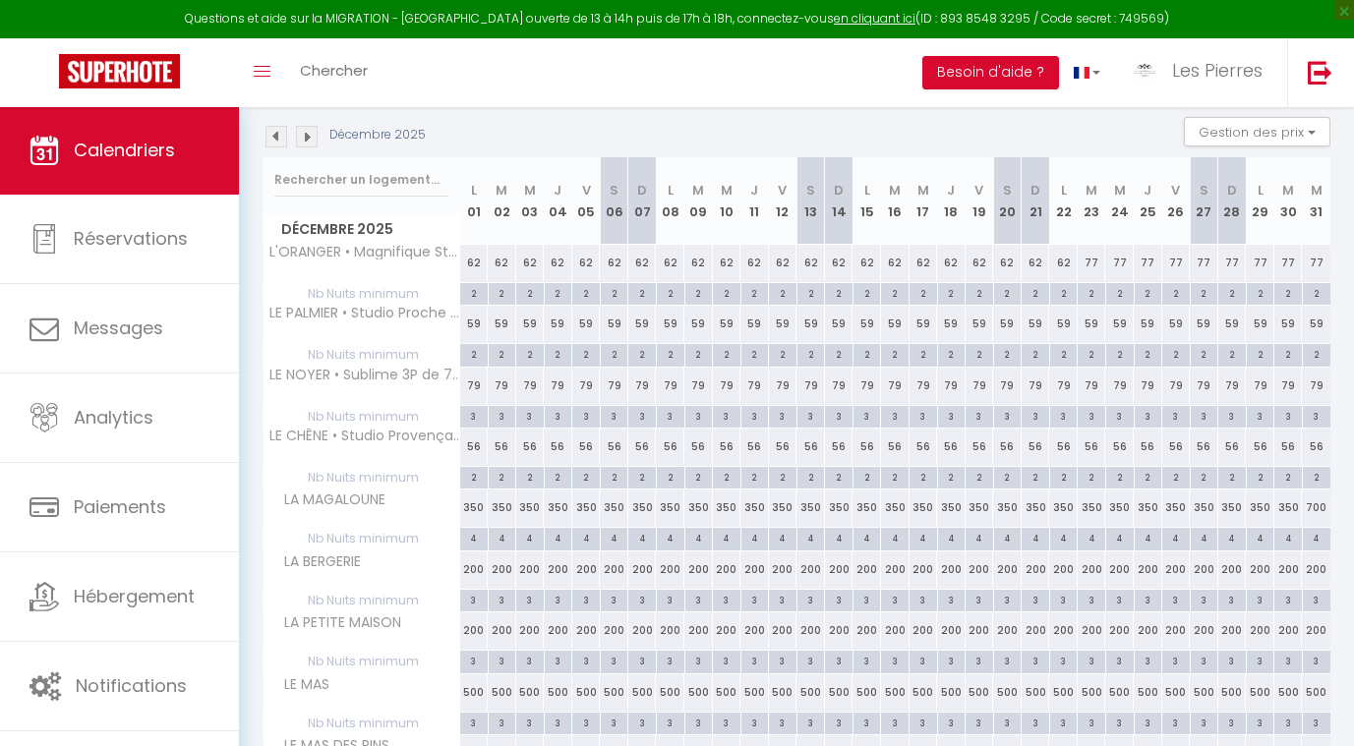
click at [1097, 316] on div "59" at bounding box center [1092, 324] width 29 height 36
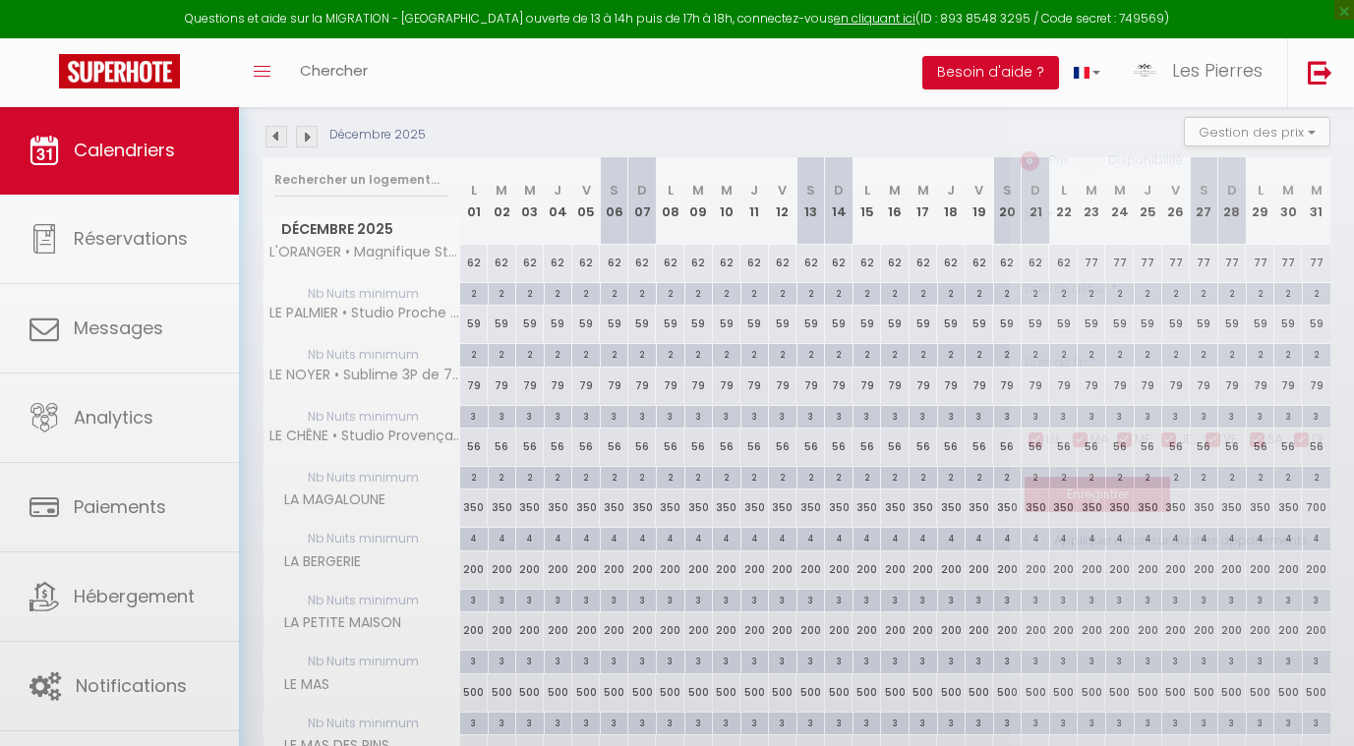
type input "59"
type input "Mar 23 Décembre 2025"
type input "Mer 24 Décembre 2025"
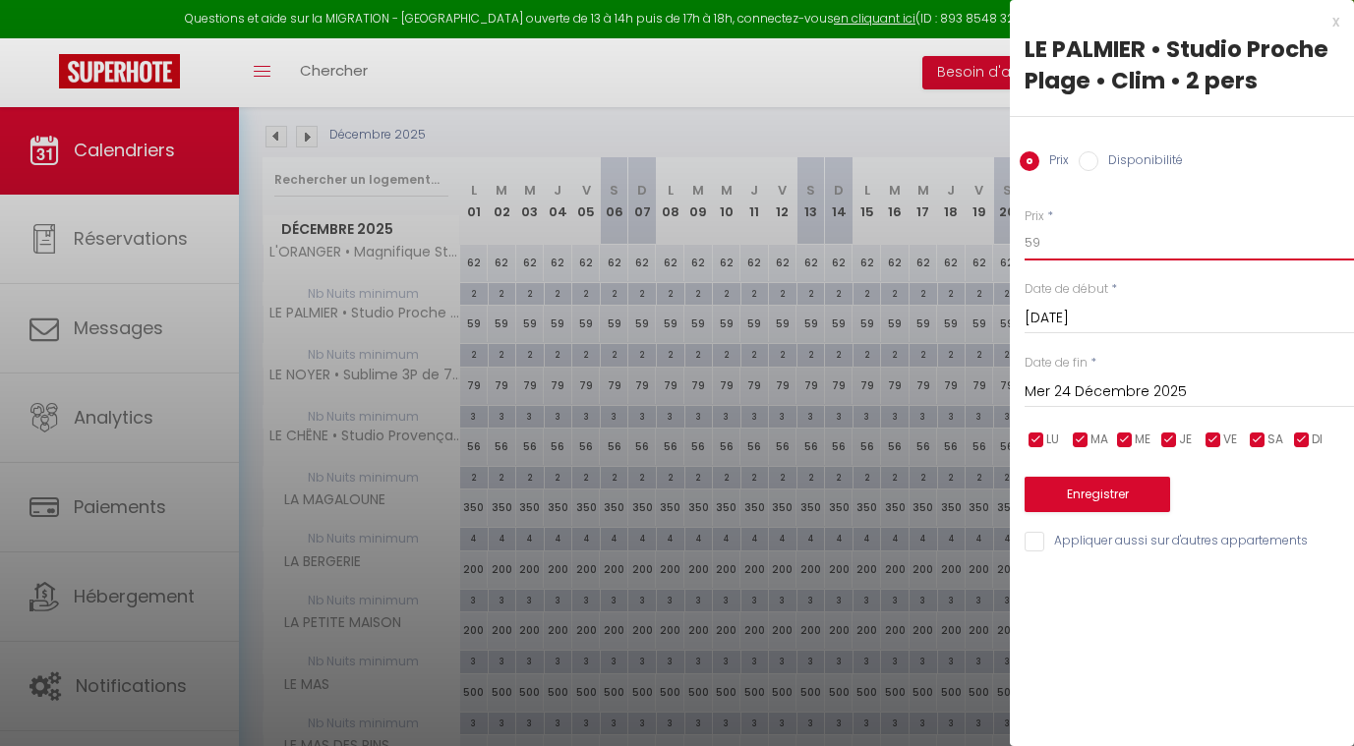
click at [1108, 239] on input "59" at bounding box center [1189, 242] width 329 height 35
type input "5"
type input "67"
click at [1073, 396] on input "Mer 24 Décembre 2025" at bounding box center [1189, 393] width 329 height 26
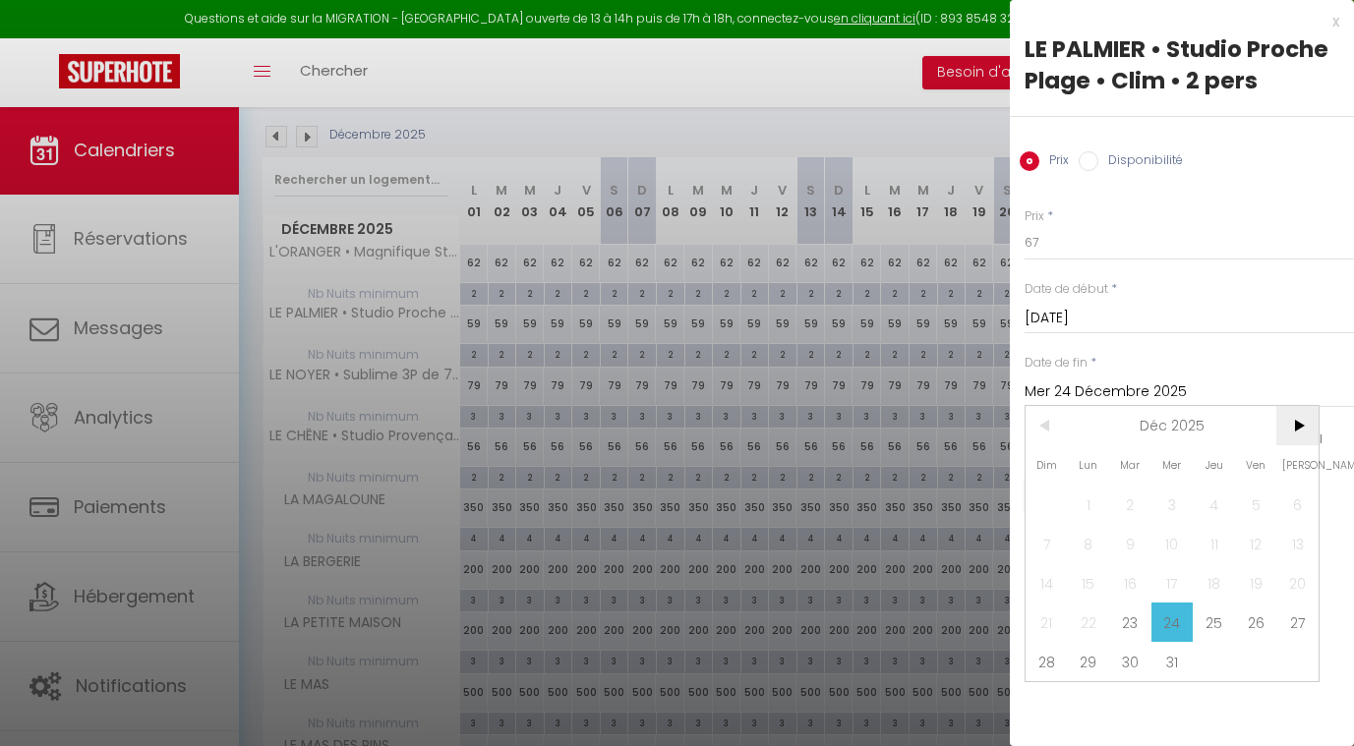
click at [1296, 427] on span ">" at bounding box center [1297, 425] width 42 height 39
click at [1209, 497] on span "1" at bounding box center [1214, 504] width 42 height 39
type input "Jeu 01 Janvier 2026"
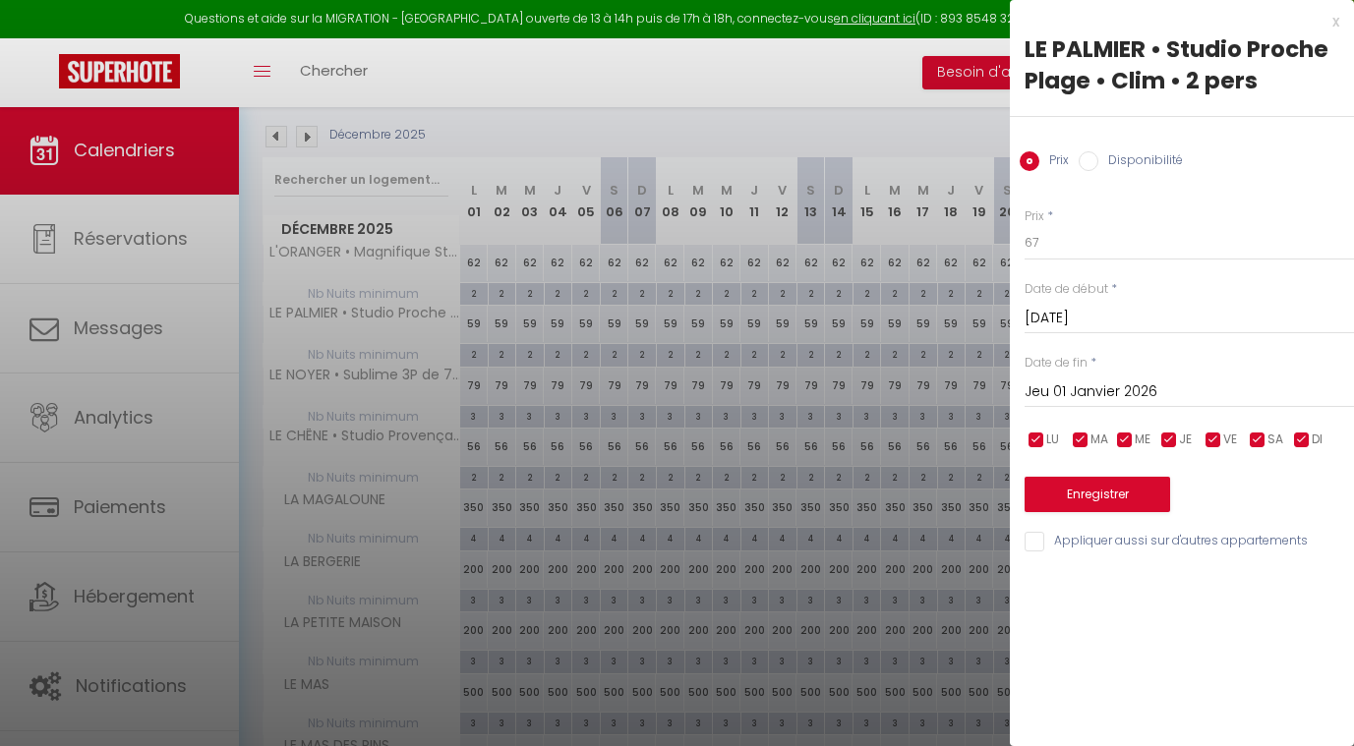
click at [1102, 499] on button "Enregistrer" at bounding box center [1098, 494] width 146 height 35
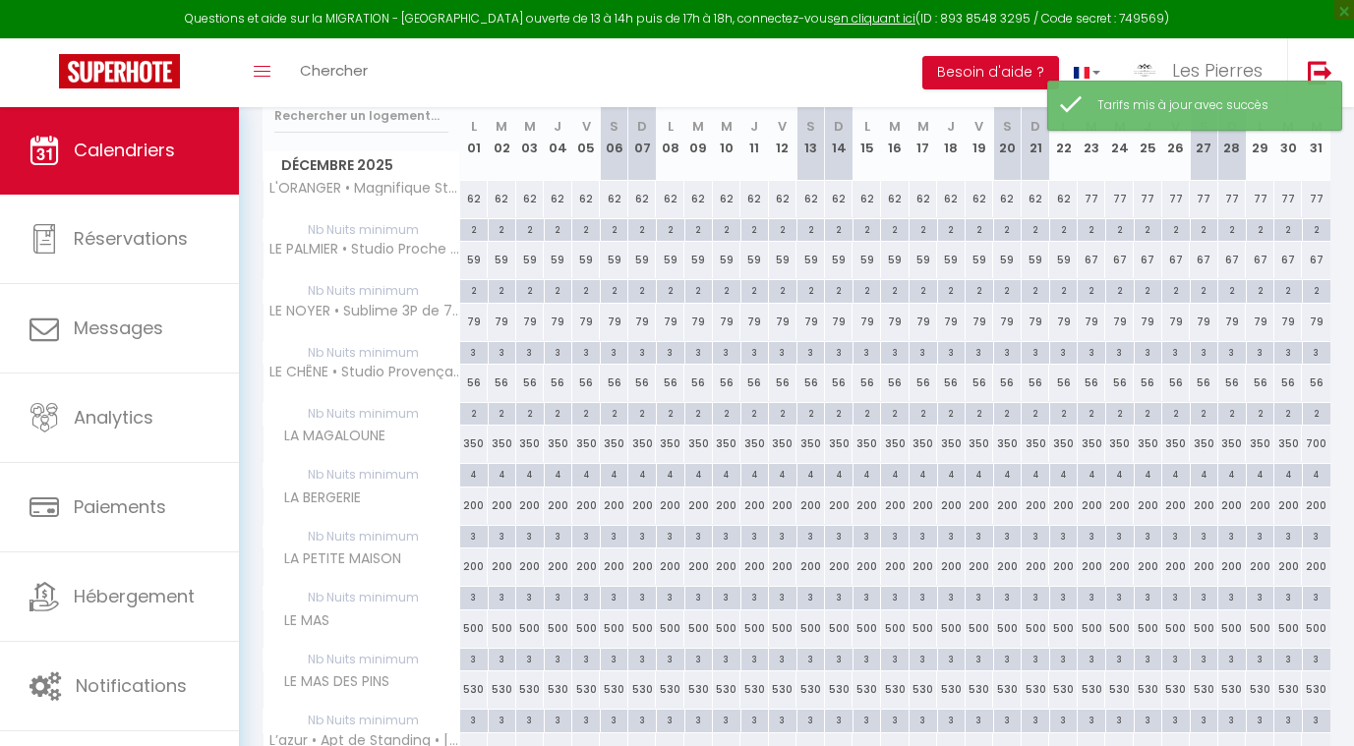
scroll to position [269, 0]
click at [1091, 312] on div "79" at bounding box center [1092, 319] width 29 height 36
type input "79"
type input "Mar 23 Décembre 2025"
type input "Mer 24 Décembre 2025"
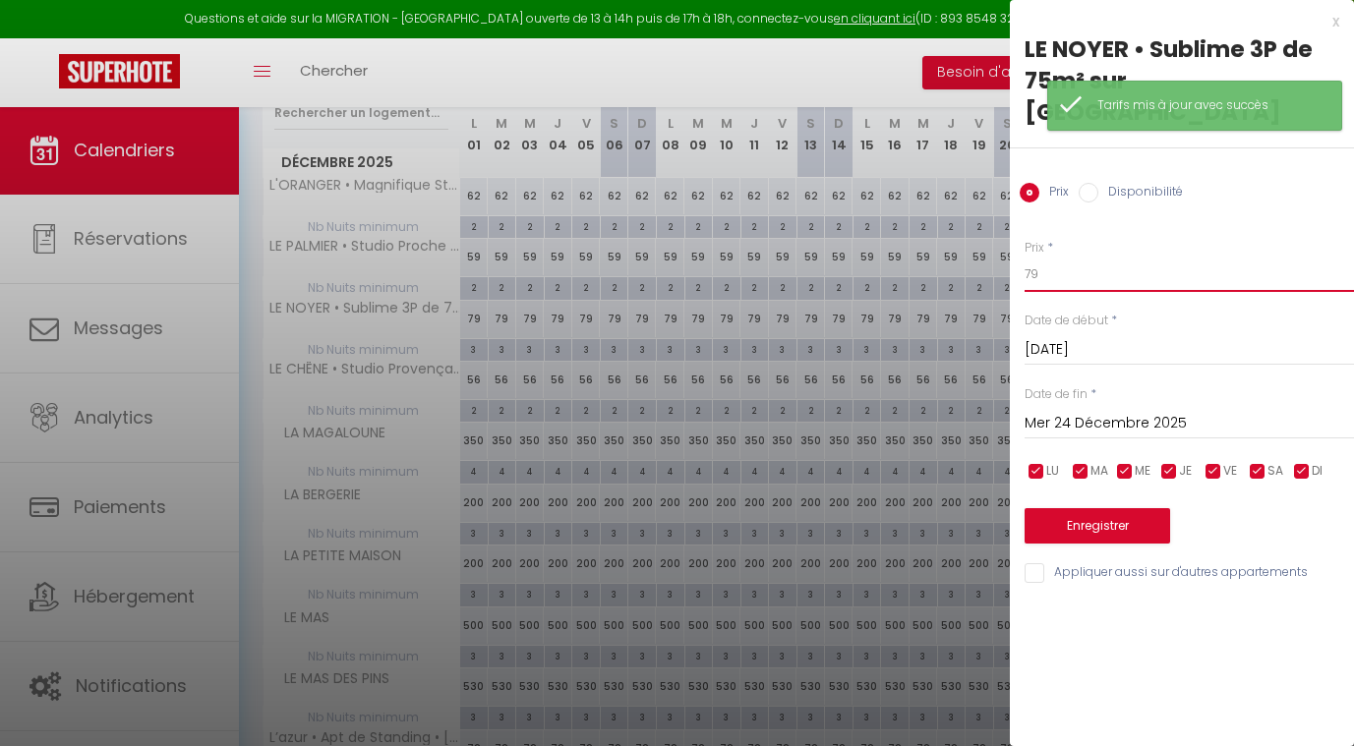
click at [1104, 257] on input "79" at bounding box center [1189, 274] width 329 height 35
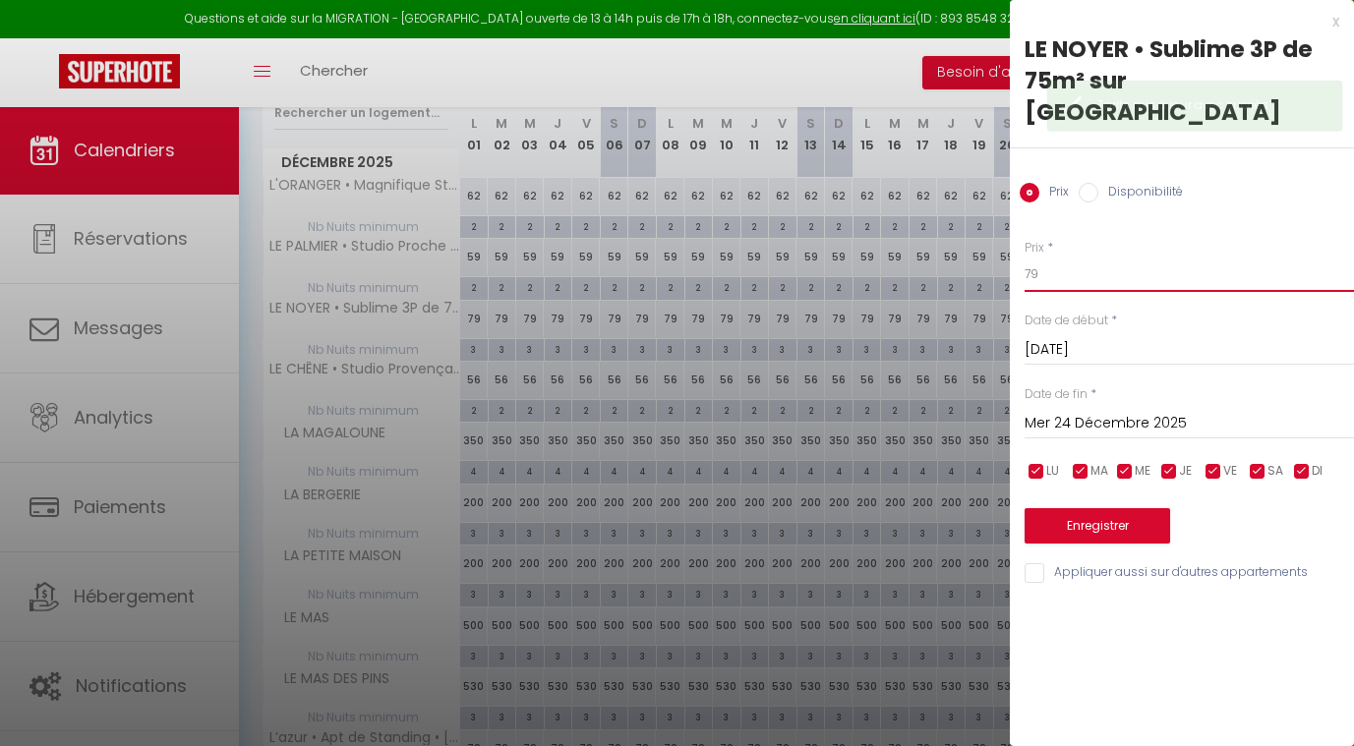
type input "7"
type input "8"
type input "90"
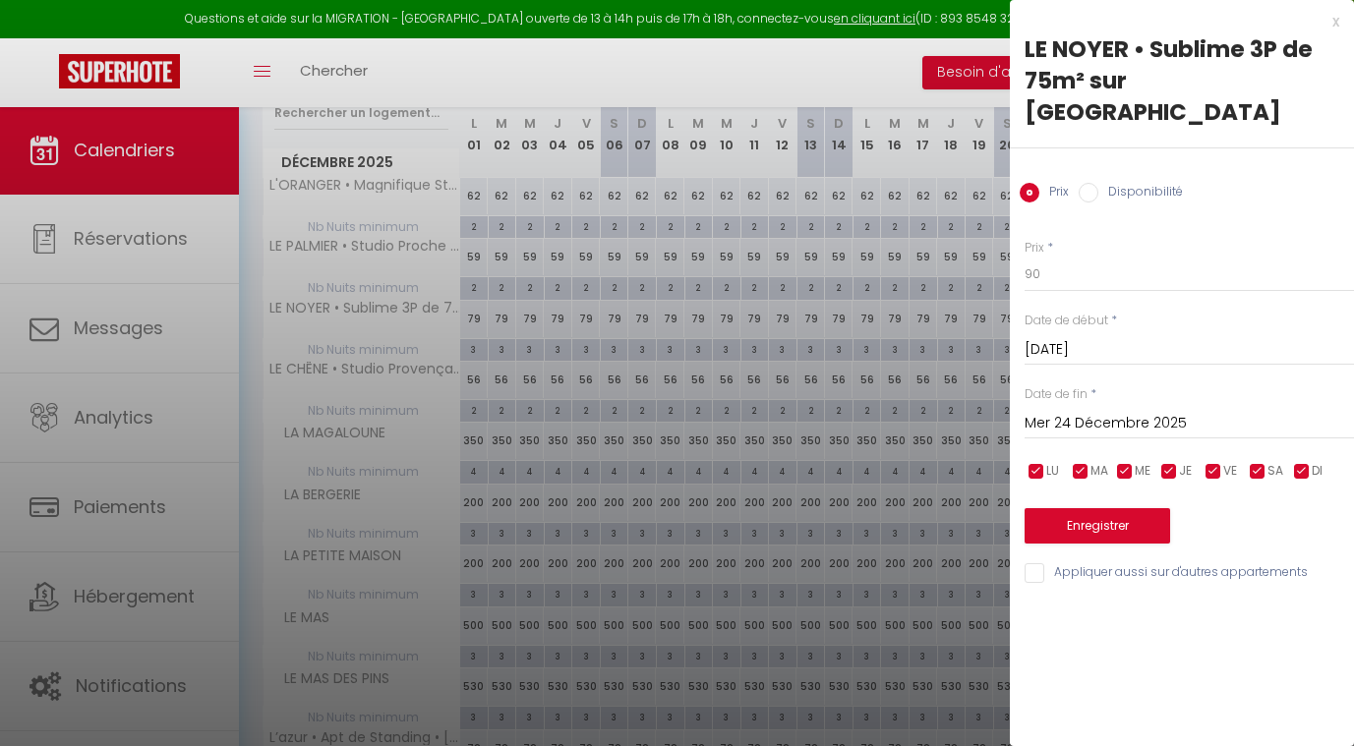
click at [1047, 411] on input "Mer 24 Décembre 2025" at bounding box center [1189, 424] width 329 height 26
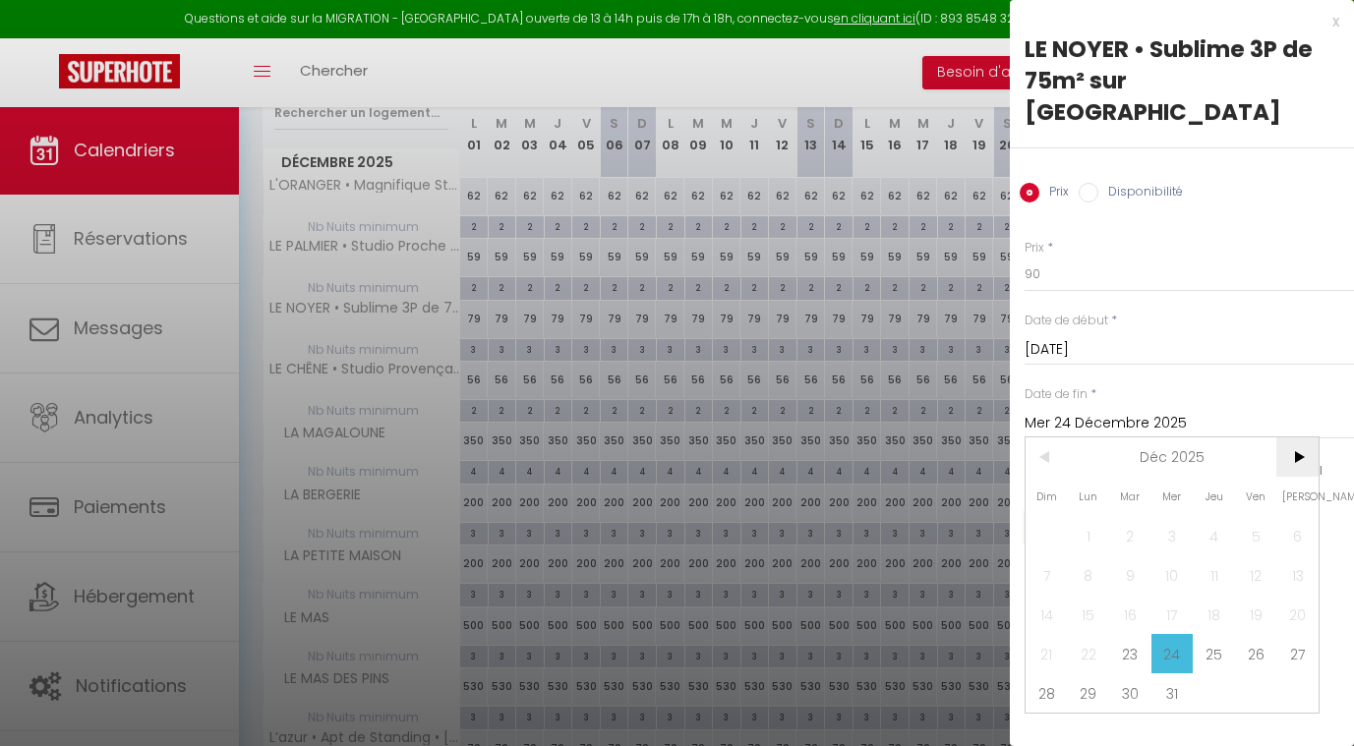
click at [1312, 438] on span ">" at bounding box center [1297, 457] width 42 height 39
click at [1213, 516] on span "1" at bounding box center [1214, 535] width 42 height 39
type input "Jeu 01 Janvier 2026"
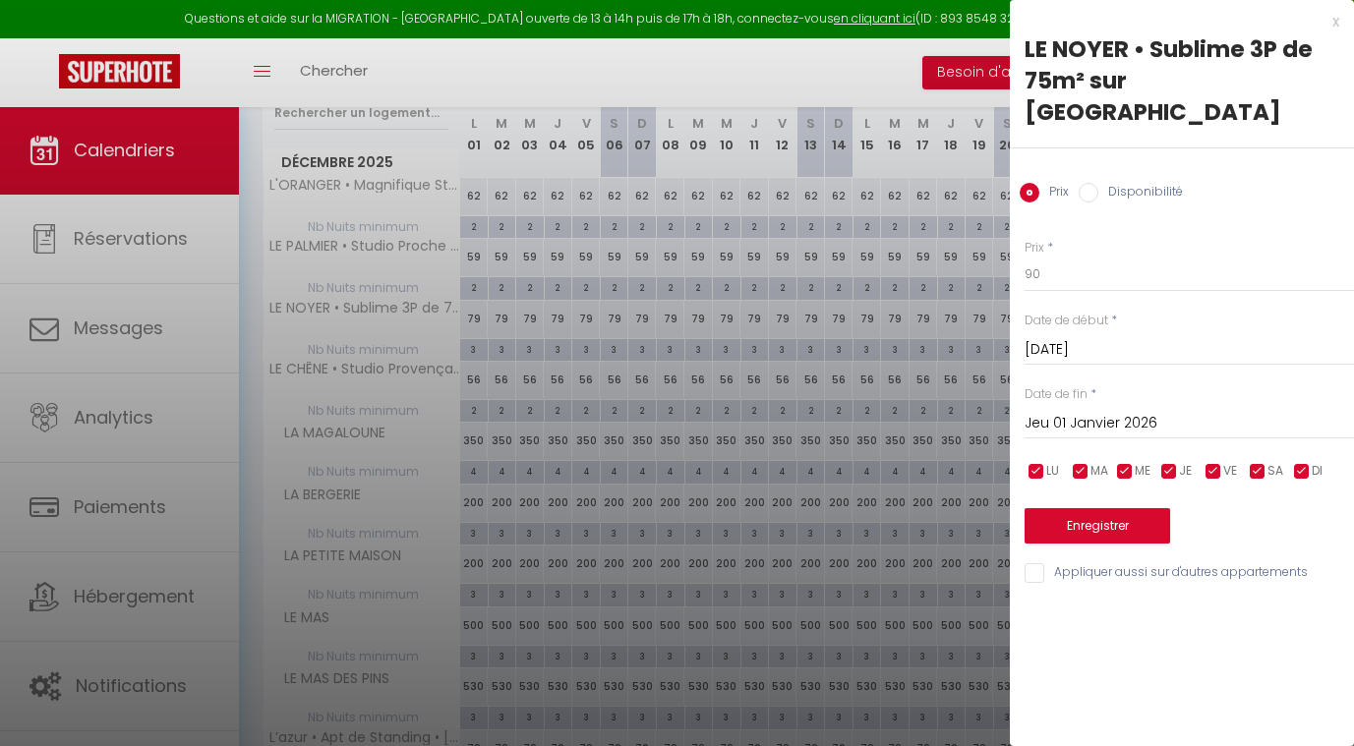
click at [1124, 508] on button "Enregistrer" at bounding box center [1098, 525] width 146 height 35
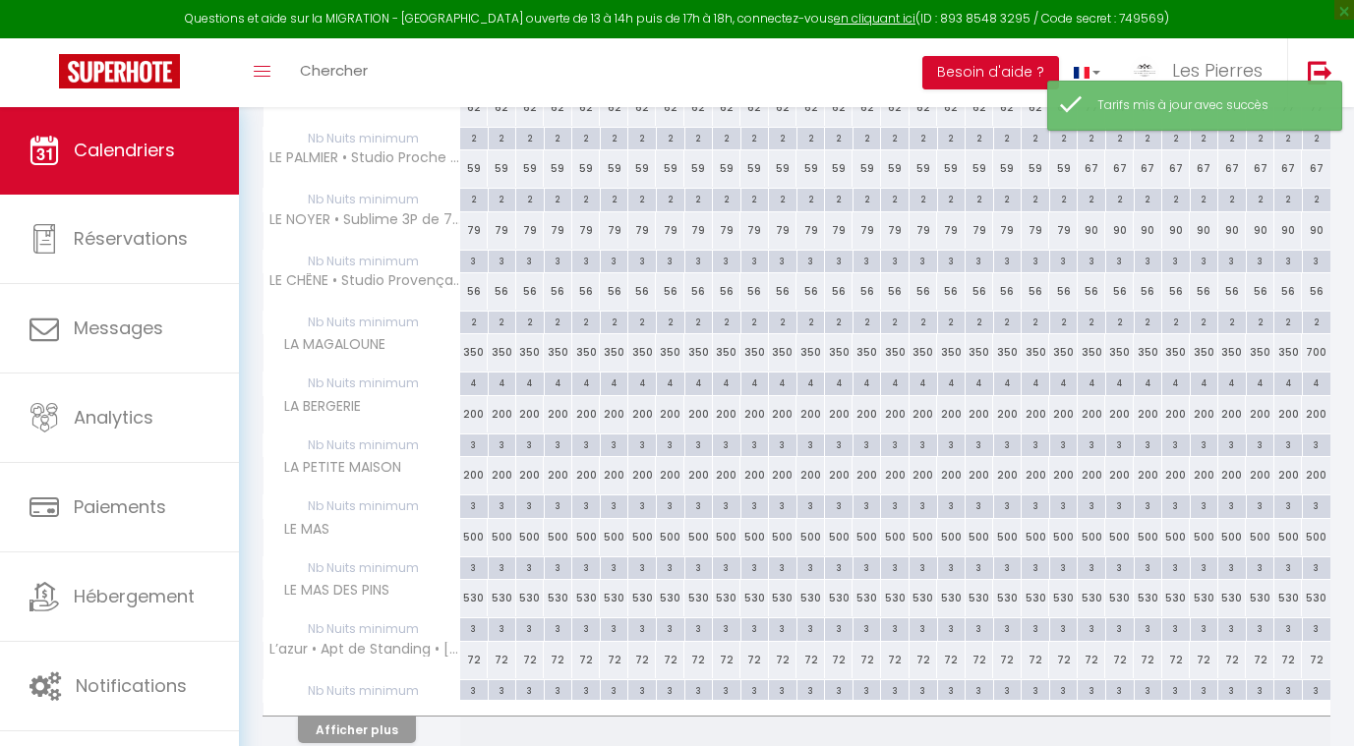
scroll to position [360, 0]
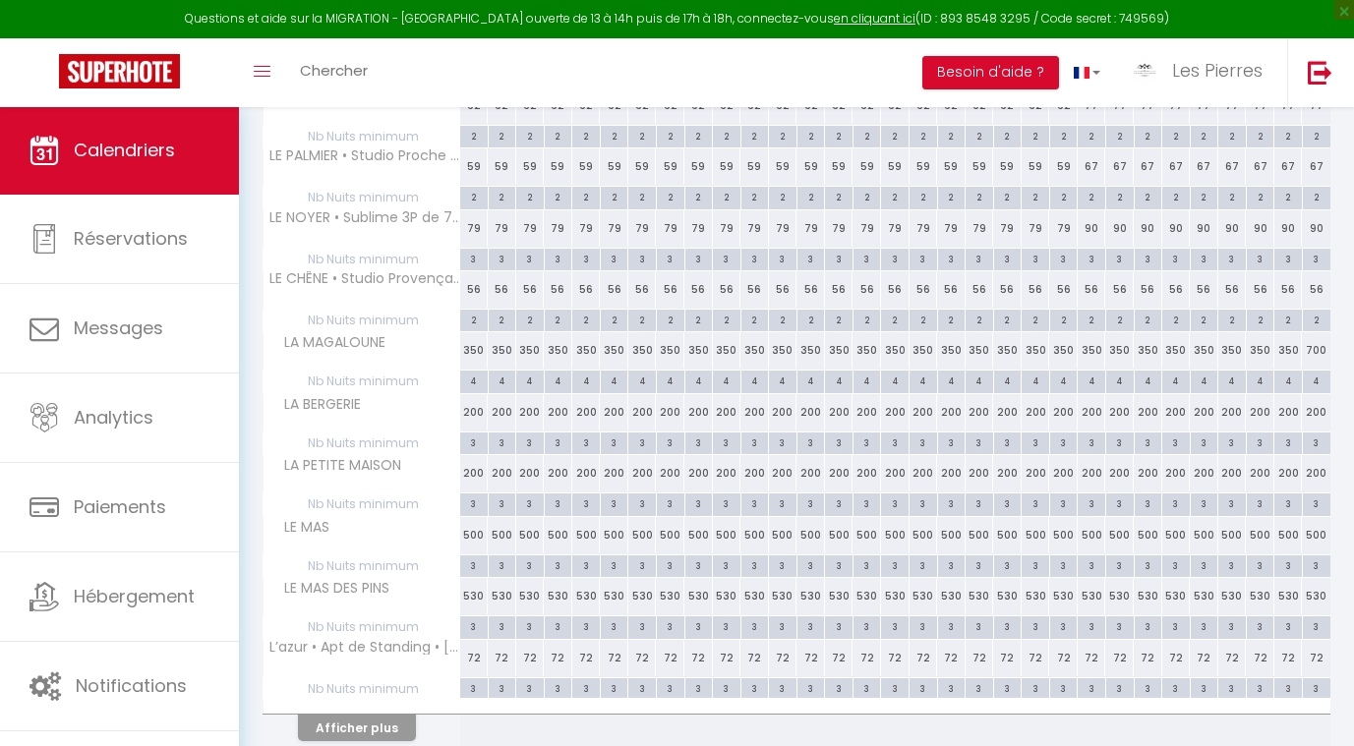
click at [1096, 293] on div "56" at bounding box center [1092, 289] width 29 height 36
type input "56"
type input "Mar 23 Décembre 2025"
type input "Mer 24 Décembre 2025"
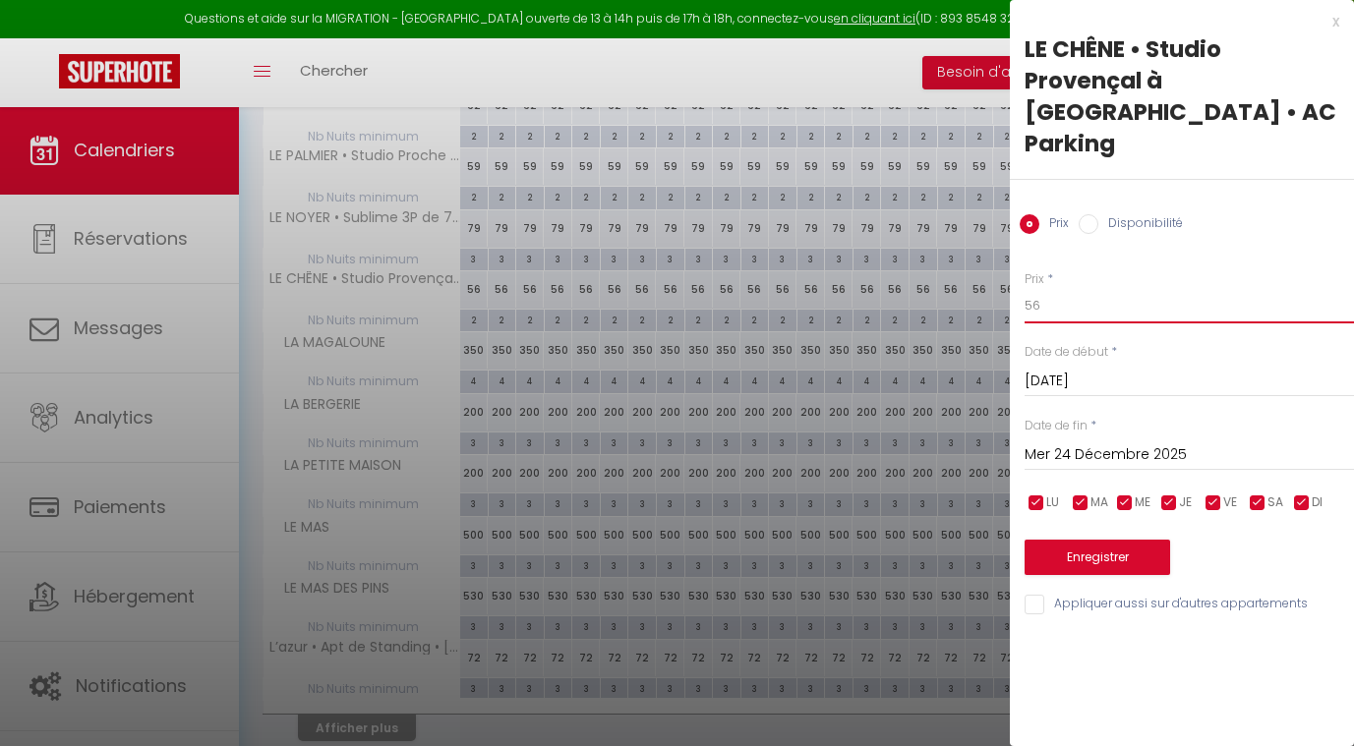
click at [1088, 288] on input "56" at bounding box center [1189, 305] width 329 height 35
type input "5"
type input "63"
click at [1062, 443] on input "Mer 24 Décembre 2025" at bounding box center [1189, 456] width 329 height 26
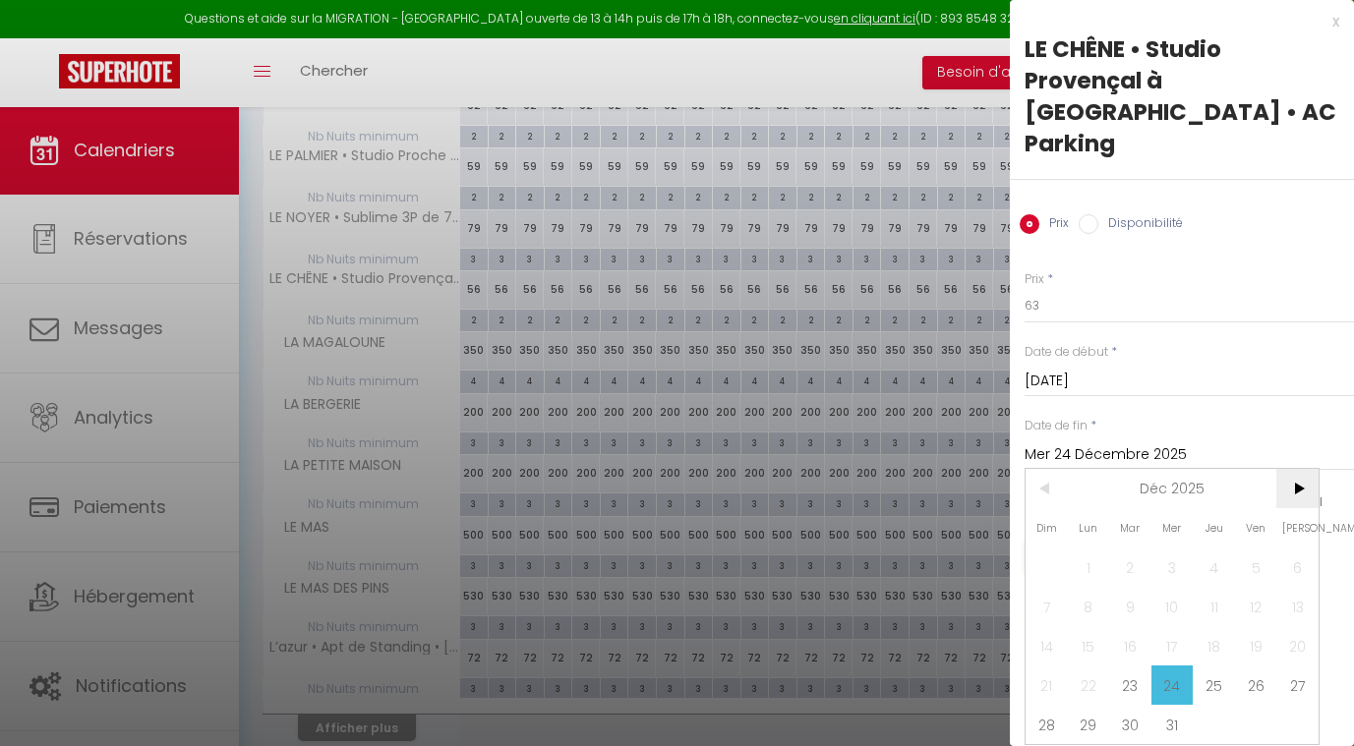
click at [1302, 469] on span ">" at bounding box center [1297, 488] width 42 height 39
click at [1213, 548] on span "1" at bounding box center [1214, 567] width 42 height 39
type input "Jeu 01 Janvier 2026"
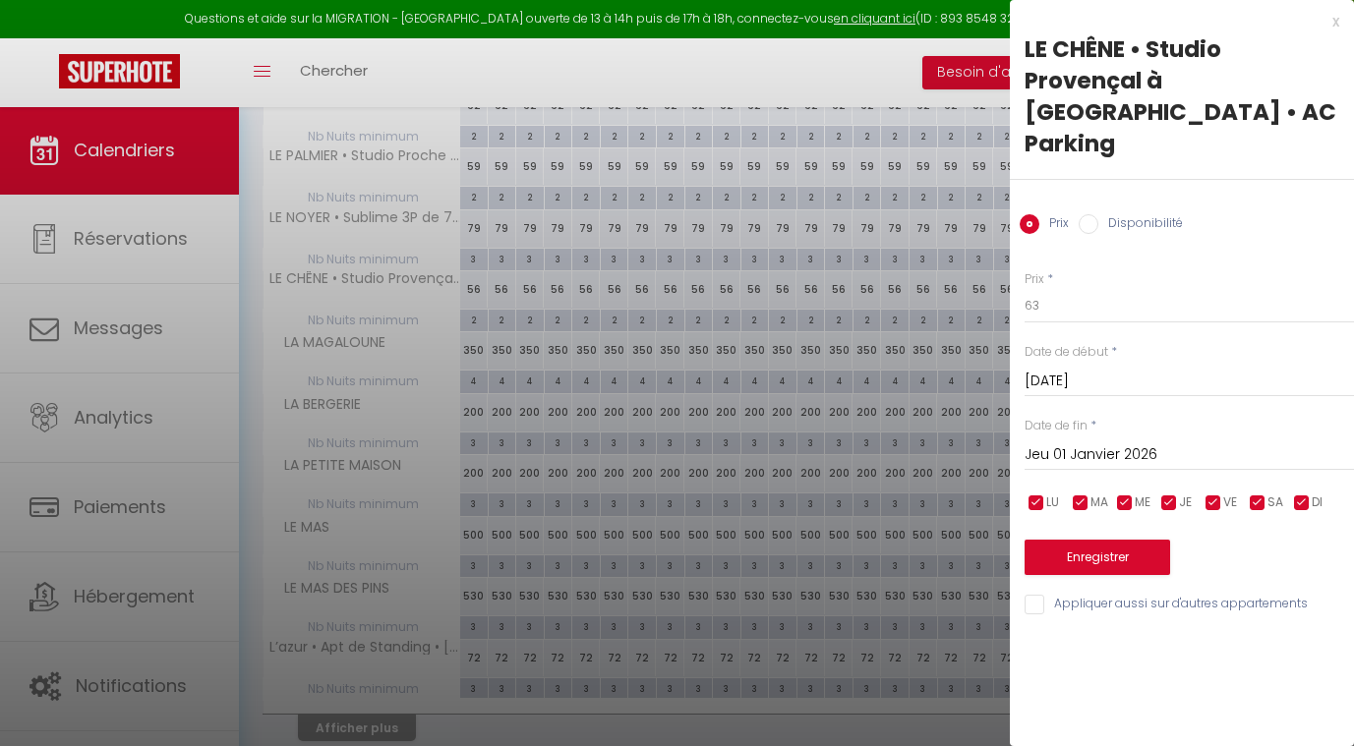
click at [1124, 540] on button "Enregistrer" at bounding box center [1098, 557] width 146 height 35
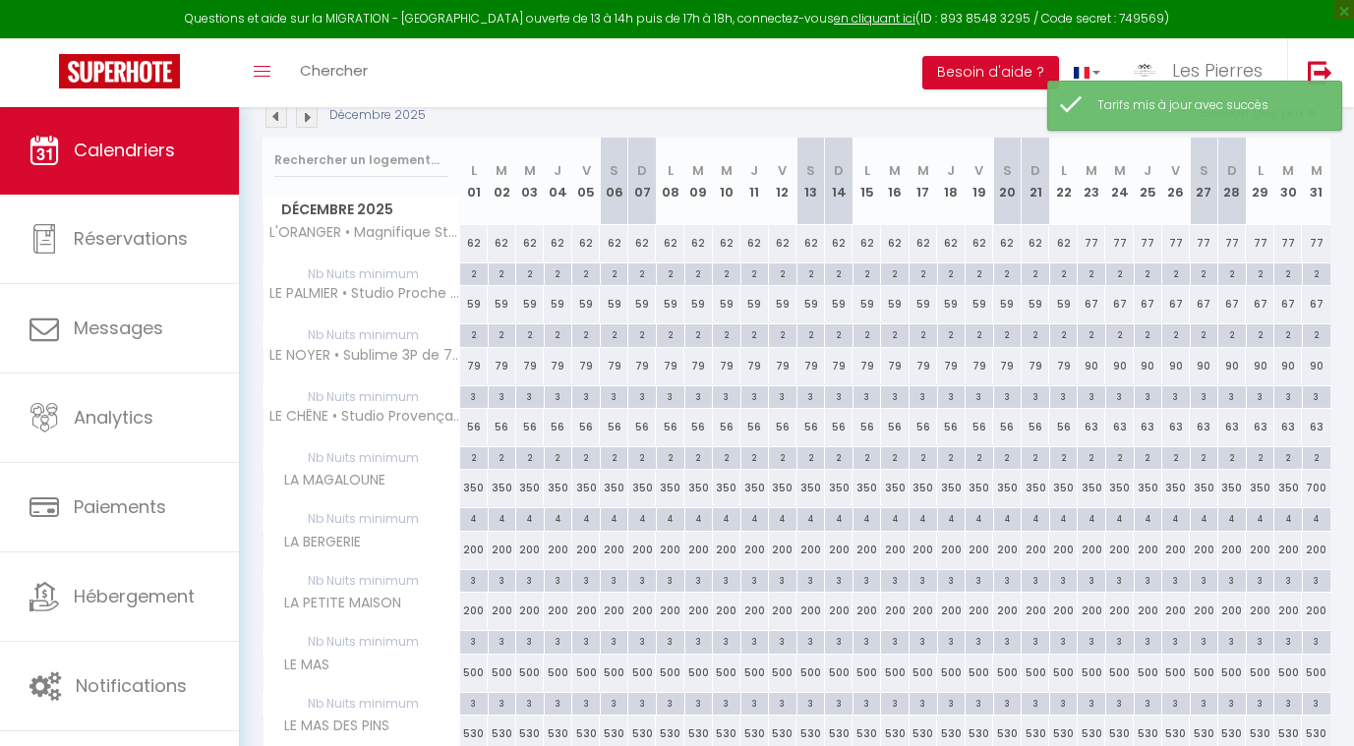
scroll to position [224, 0]
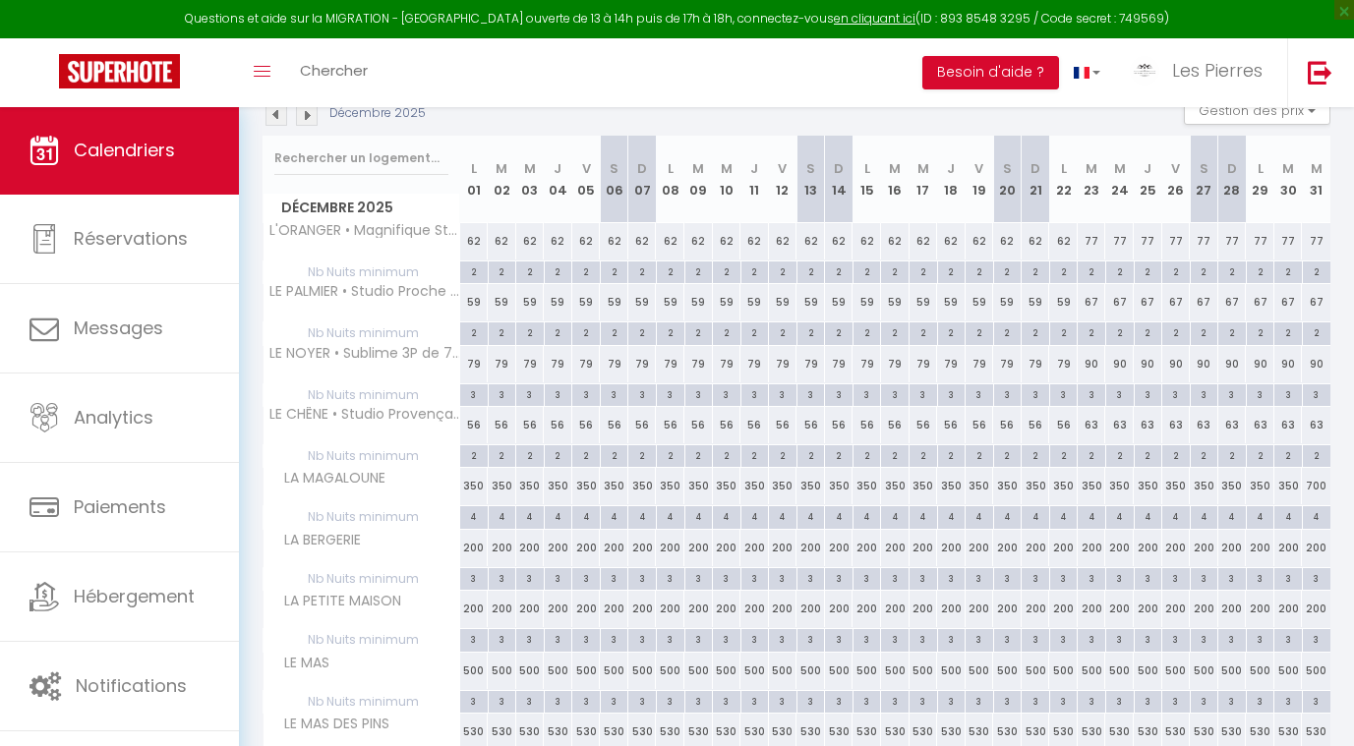
click at [1093, 423] on div "63" at bounding box center [1092, 425] width 29 height 36
type input "63"
type input "Mar 23 Décembre 2025"
type input "Mer 24 Décembre 2025"
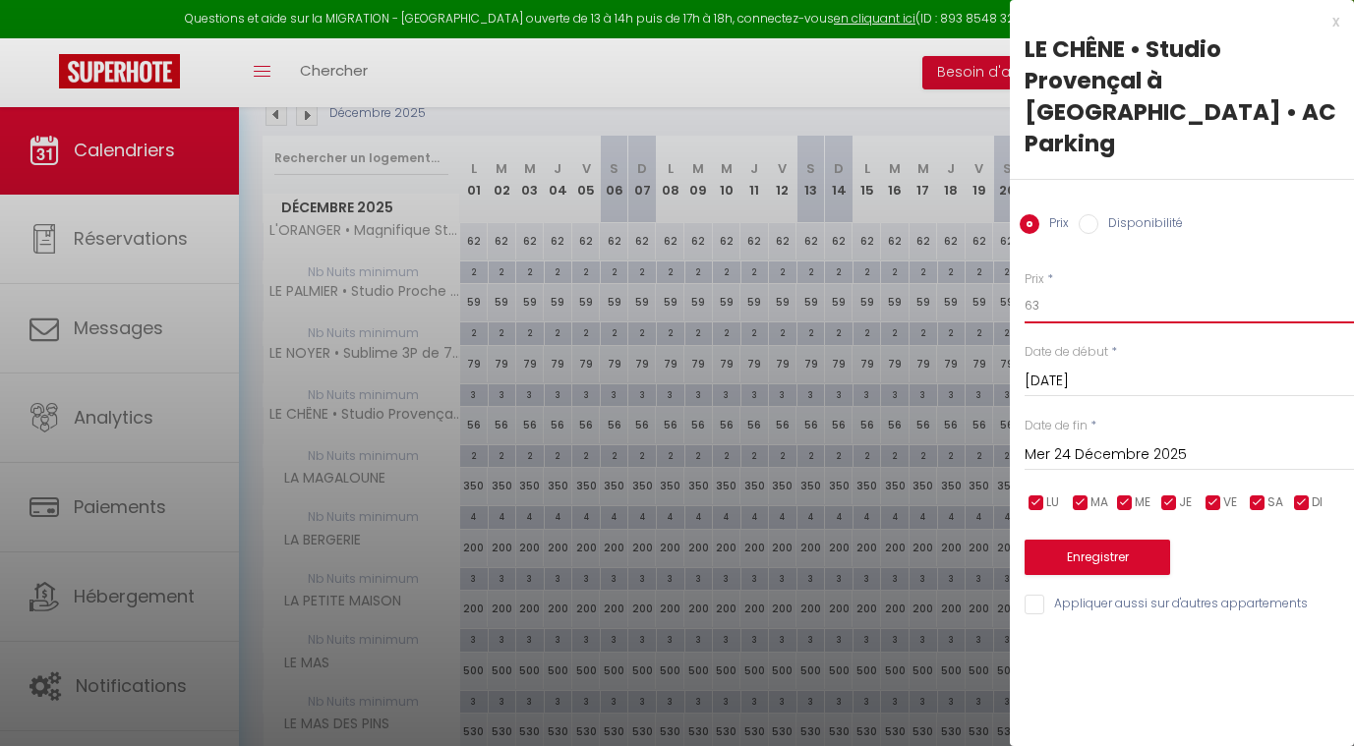
click at [1076, 288] on input "63" at bounding box center [1189, 305] width 329 height 35
type input "6"
type input "§"
type input "69"
click at [1082, 443] on input "Mer 24 Décembre 2025" at bounding box center [1189, 456] width 329 height 26
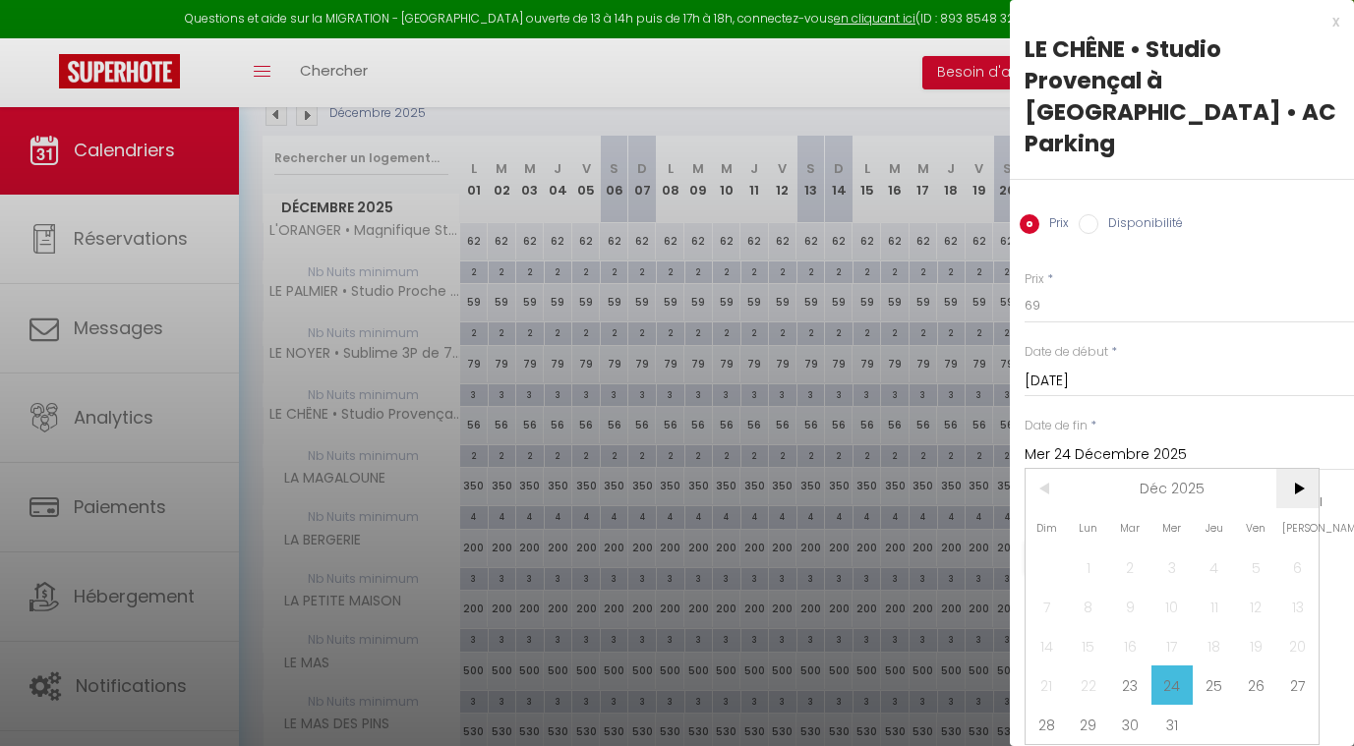
click at [1311, 469] on span ">" at bounding box center [1297, 488] width 42 height 39
click at [1208, 548] on span "1" at bounding box center [1214, 567] width 42 height 39
type input "Jeu 01 Janvier 2026"
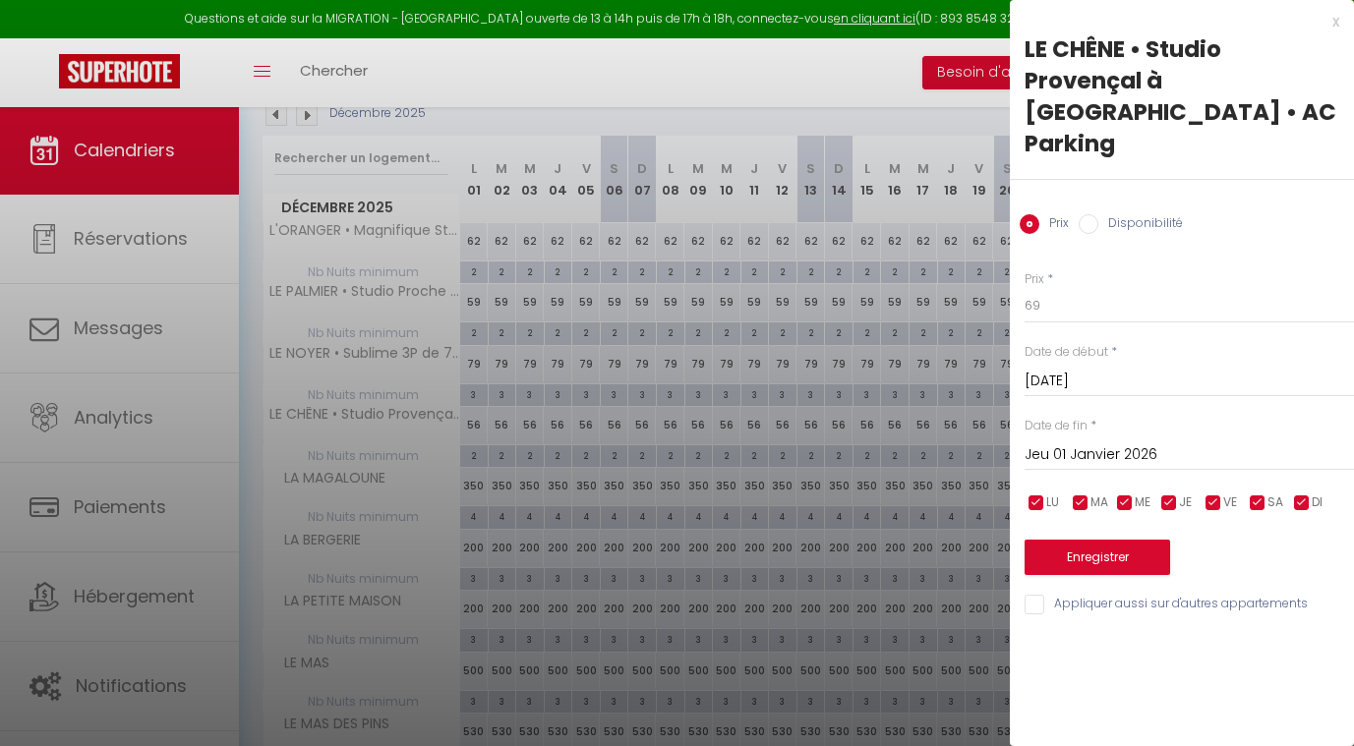
click at [1115, 540] on button "Enregistrer" at bounding box center [1098, 557] width 146 height 35
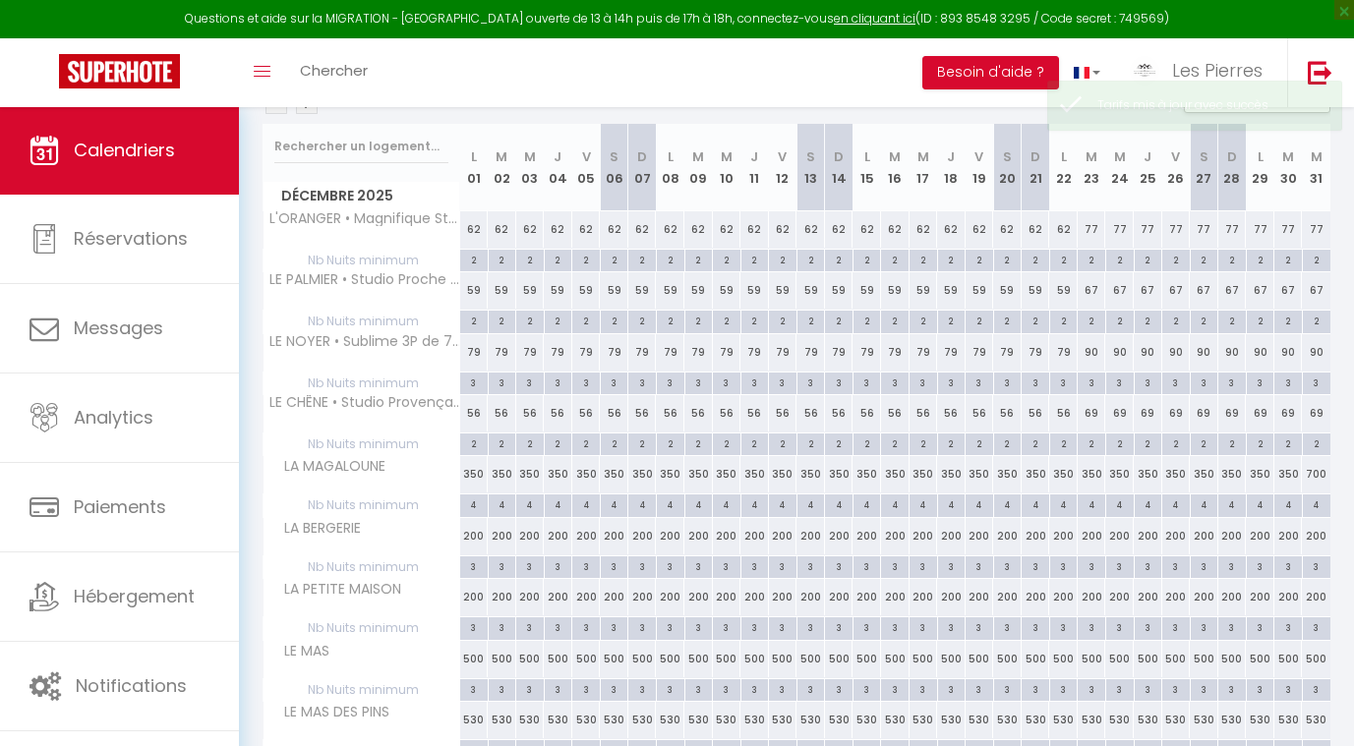
scroll to position [236, 0]
click at [1089, 477] on div "350" at bounding box center [1092, 474] width 29 height 36
type input "350"
type input "Mar 23 Décembre 2025"
type input "Mer 24 Décembre 2025"
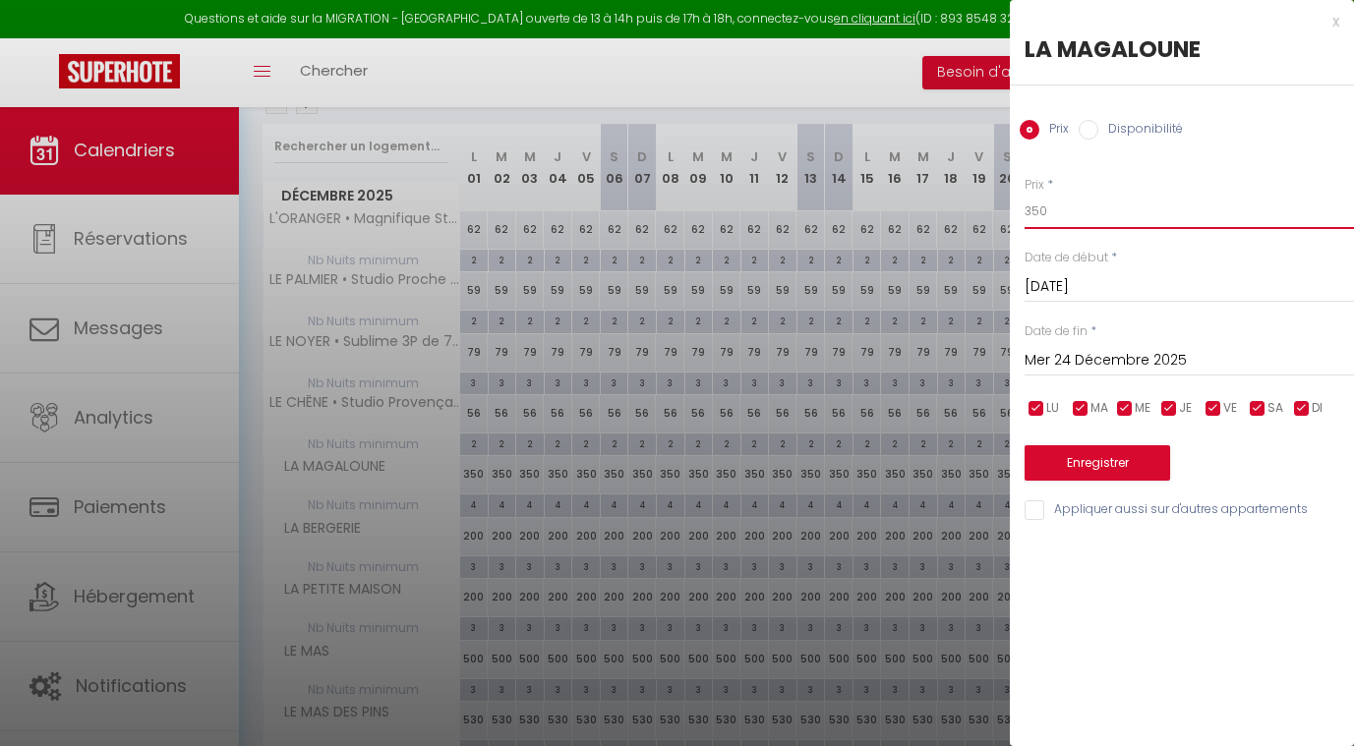
click at [1060, 218] on input "350" at bounding box center [1189, 211] width 329 height 35
type input "380"
click at [1056, 364] on input "Mer 24 Décembre 2025" at bounding box center [1189, 361] width 329 height 26
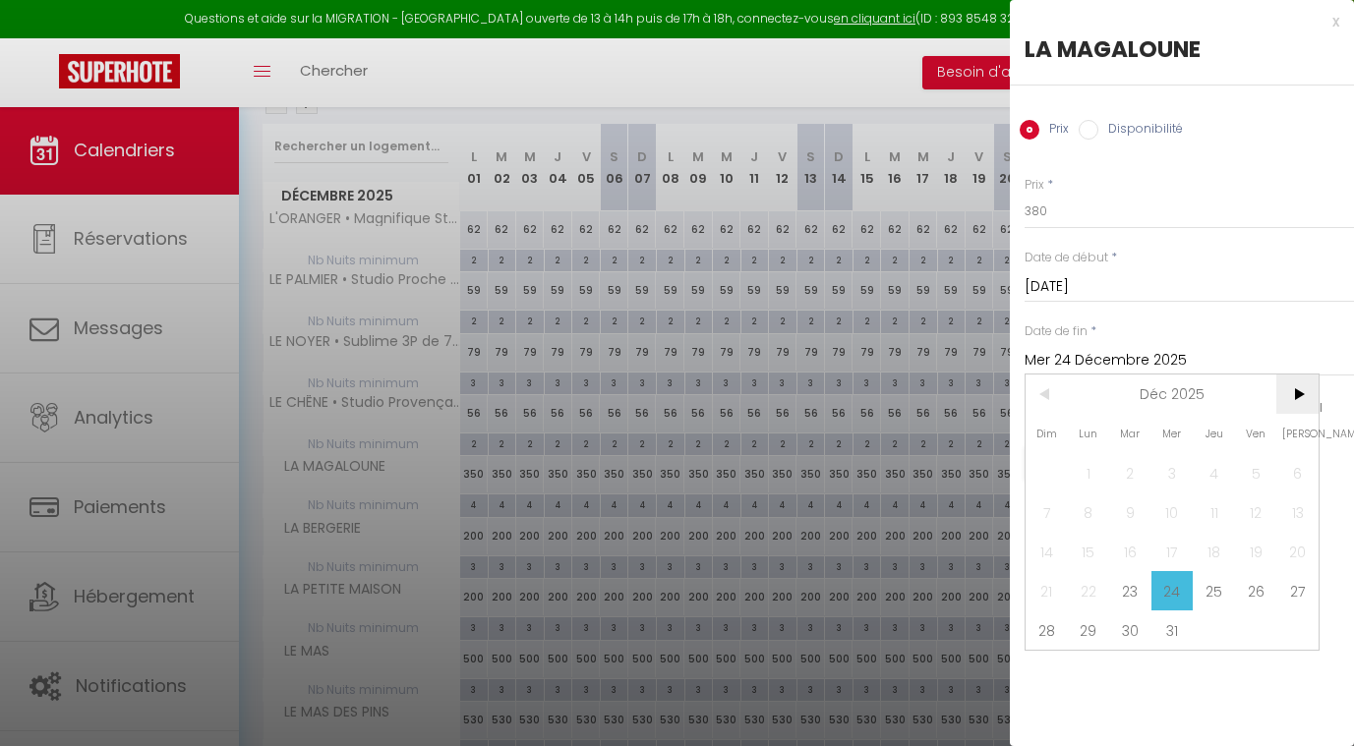
click at [1292, 392] on span ">" at bounding box center [1297, 394] width 42 height 39
click at [1216, 467] on span "1" at bounding box center [1214, 472] width 42 height 39
type input "Jeu 01 Janvier 2026"
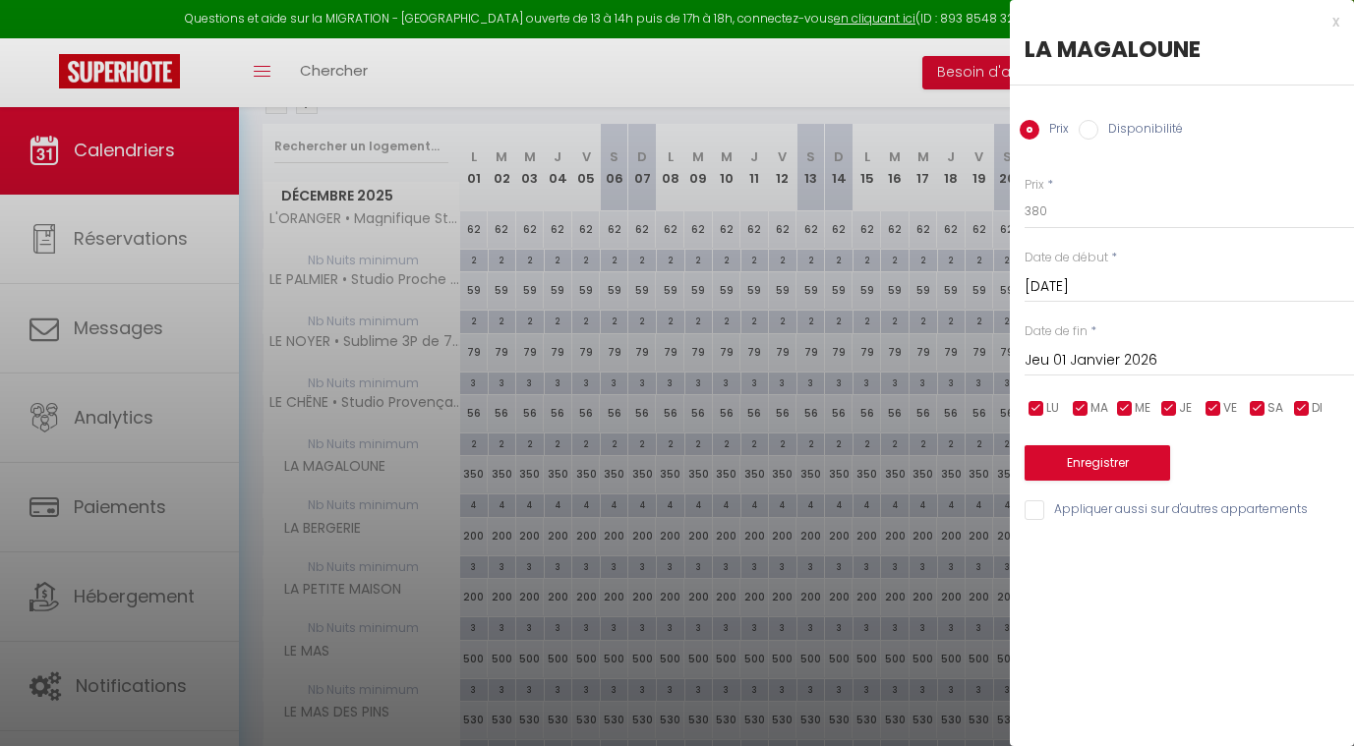
click at [1117, 457] on button "Enregistrer" at bounding box center [1098, 462] width 146 height 35
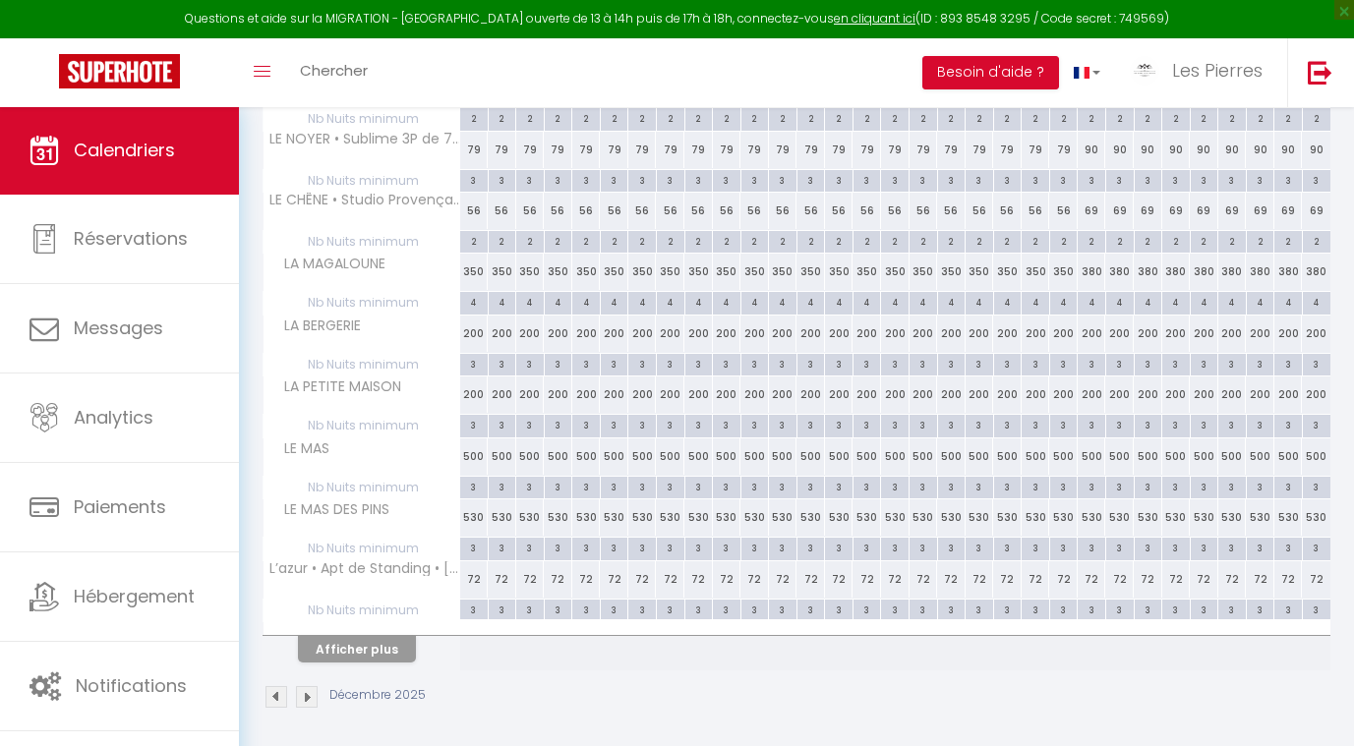
scroll to position [402, 0]
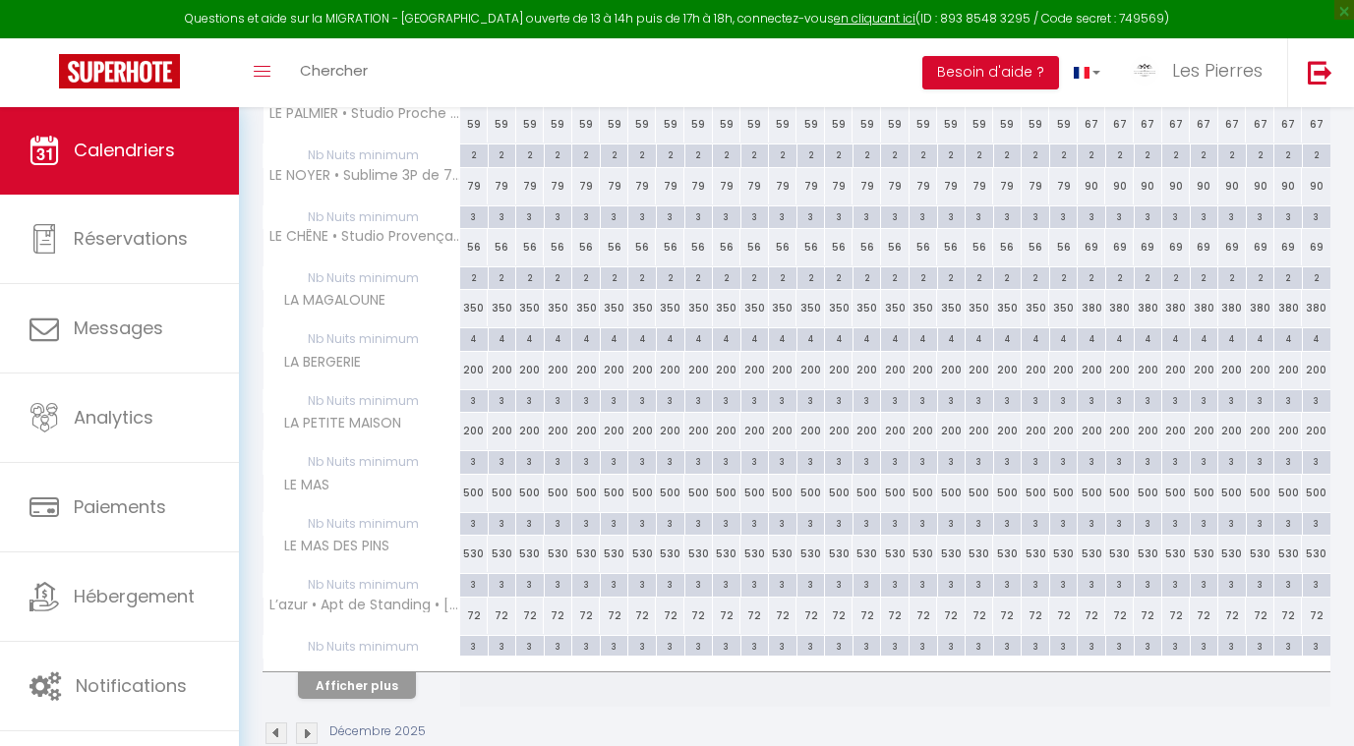
click at [1095, 544] on div "530" at bounding box center [1092, 554] width 29 height 36
type input "530"
type input "Mar 23 Décembre 2025"
type input "Mer 24 Décembre 2025"
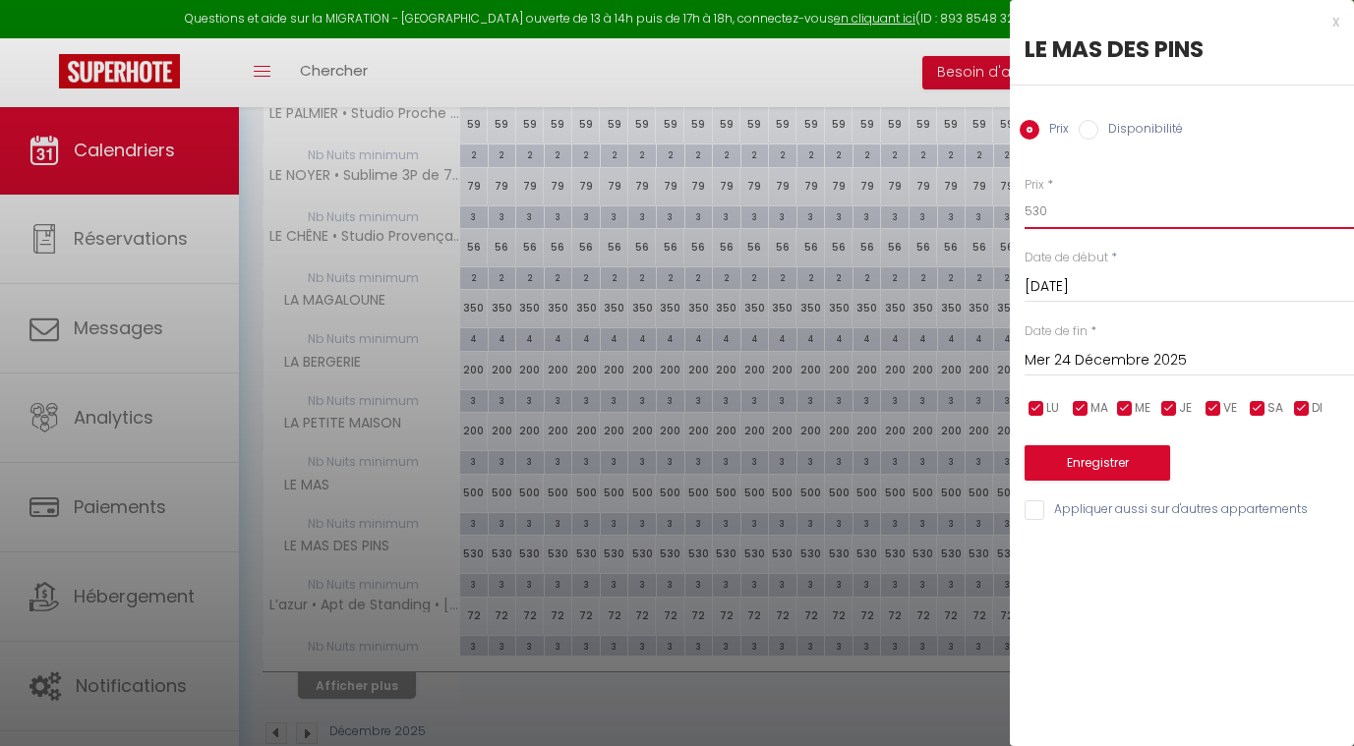
click at [1117, 215] on input "530" at bounding box center [1189, 211] width 329 height 35
type input "570"
click at [1097, 355] on input "Mer 24 Décembre 2025" at bounding box center [1189, 361] width 329 height 26
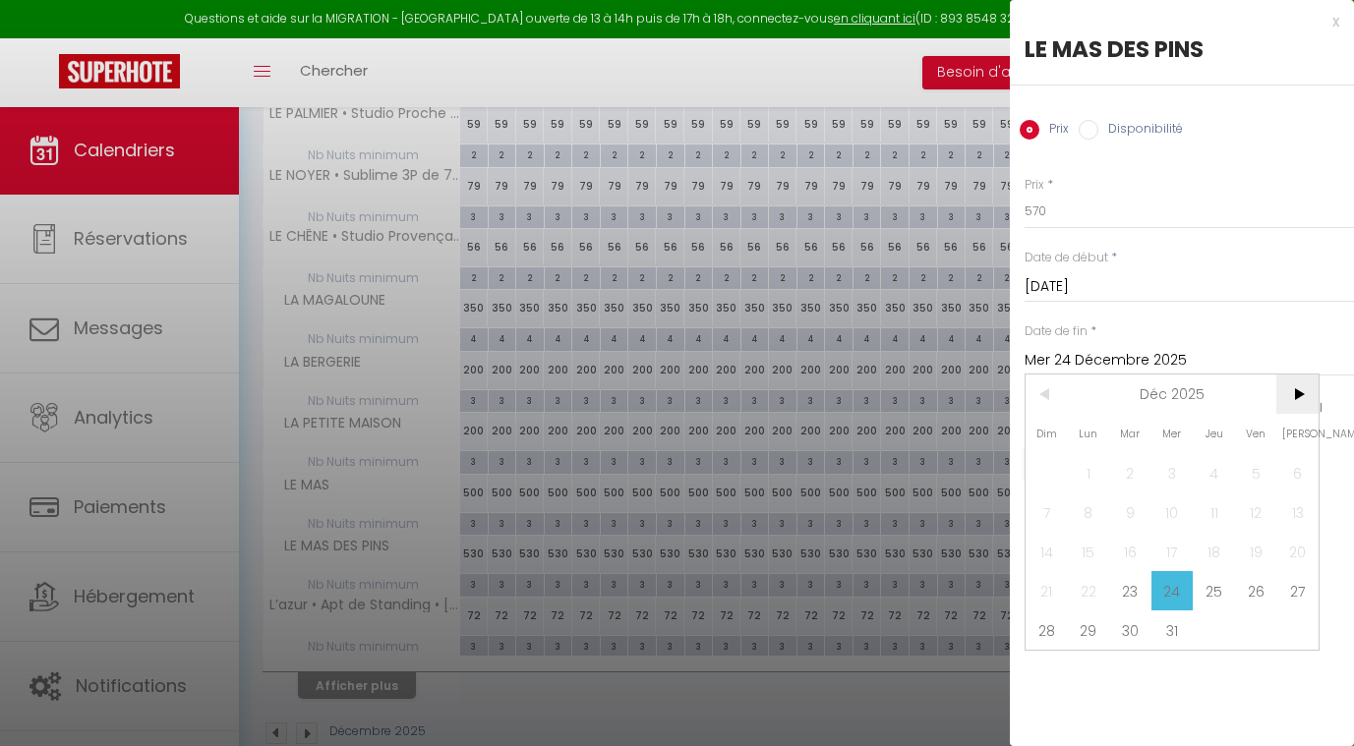
click at [1298, 394] on span ">" at bounding box center [1297, 394] width 42 height 39
click at [1213, 471] on span "1" at bounding box center [1214, 472] width 42 height 39
type input "Jeu 01 Janvier 2026"
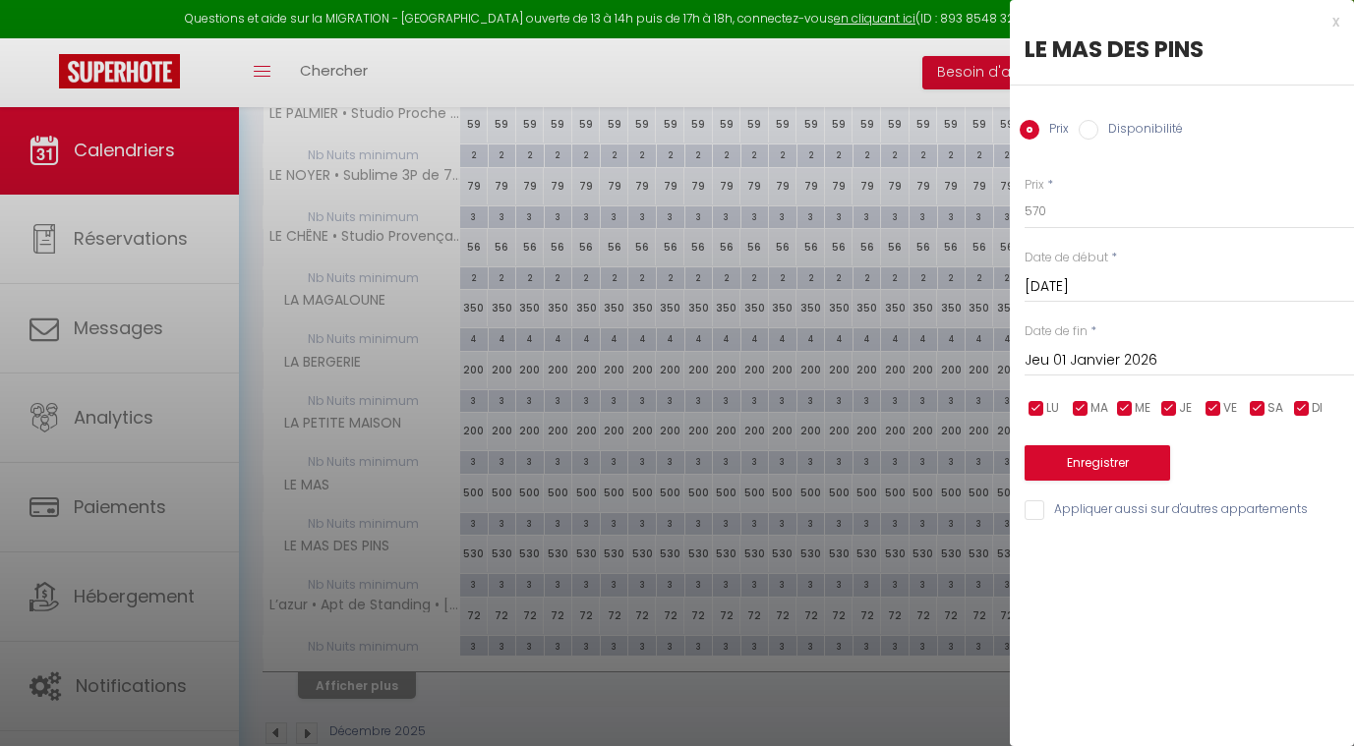
click at [1103, 459] on button "Enregistrer" at bounding box center [1098, 462] width 146 height 35
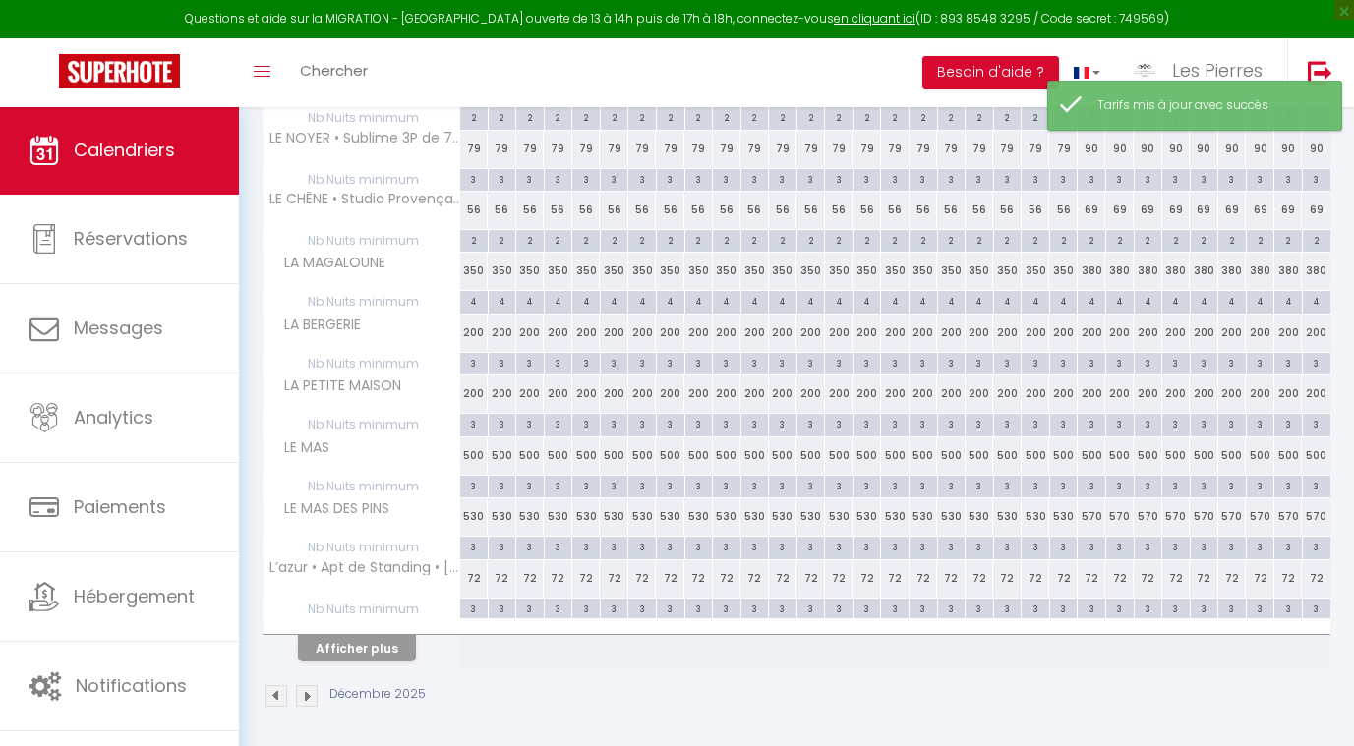
scroll to position [439, 0]
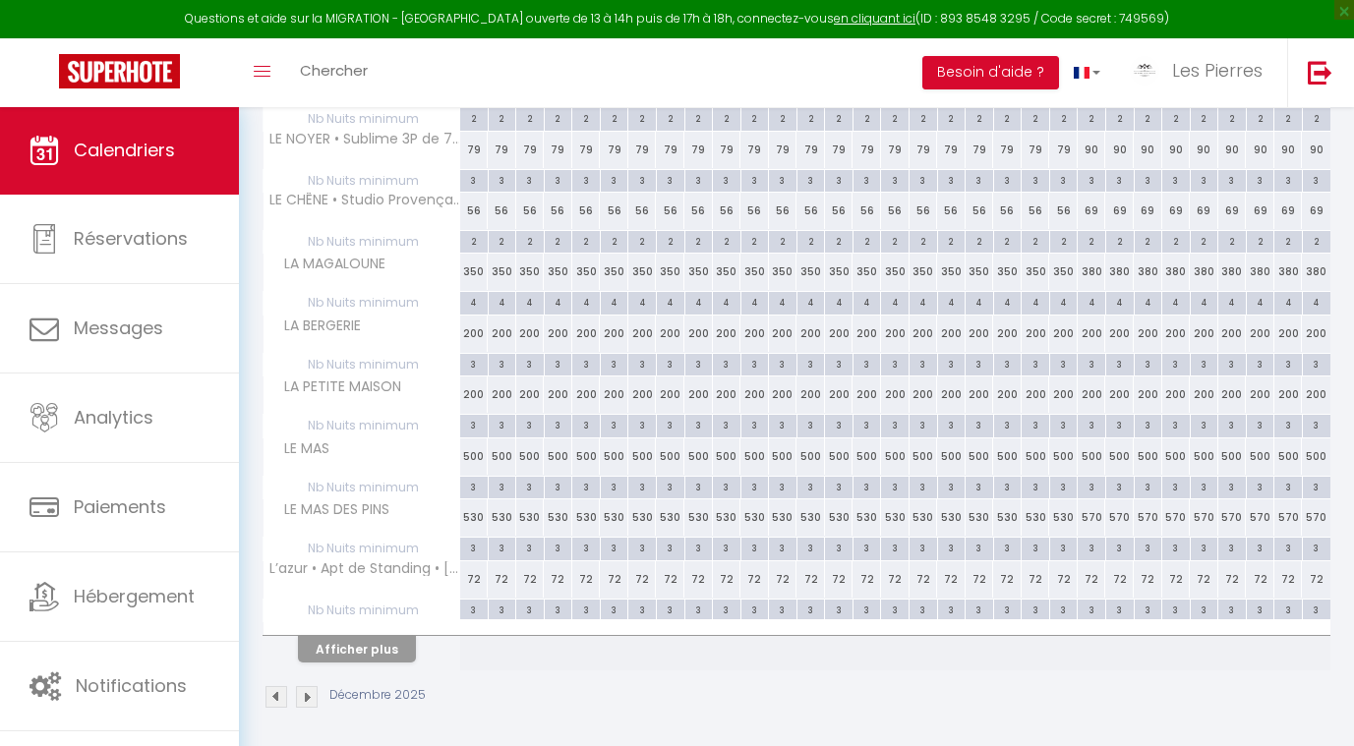
click at [1097, 565] on div "72" at bounding box center [1092, 580] width 29 height 36
type input "72"
type input "Mar 23 Décembre 2025"
type input "Mer 24 Décembre 2025"
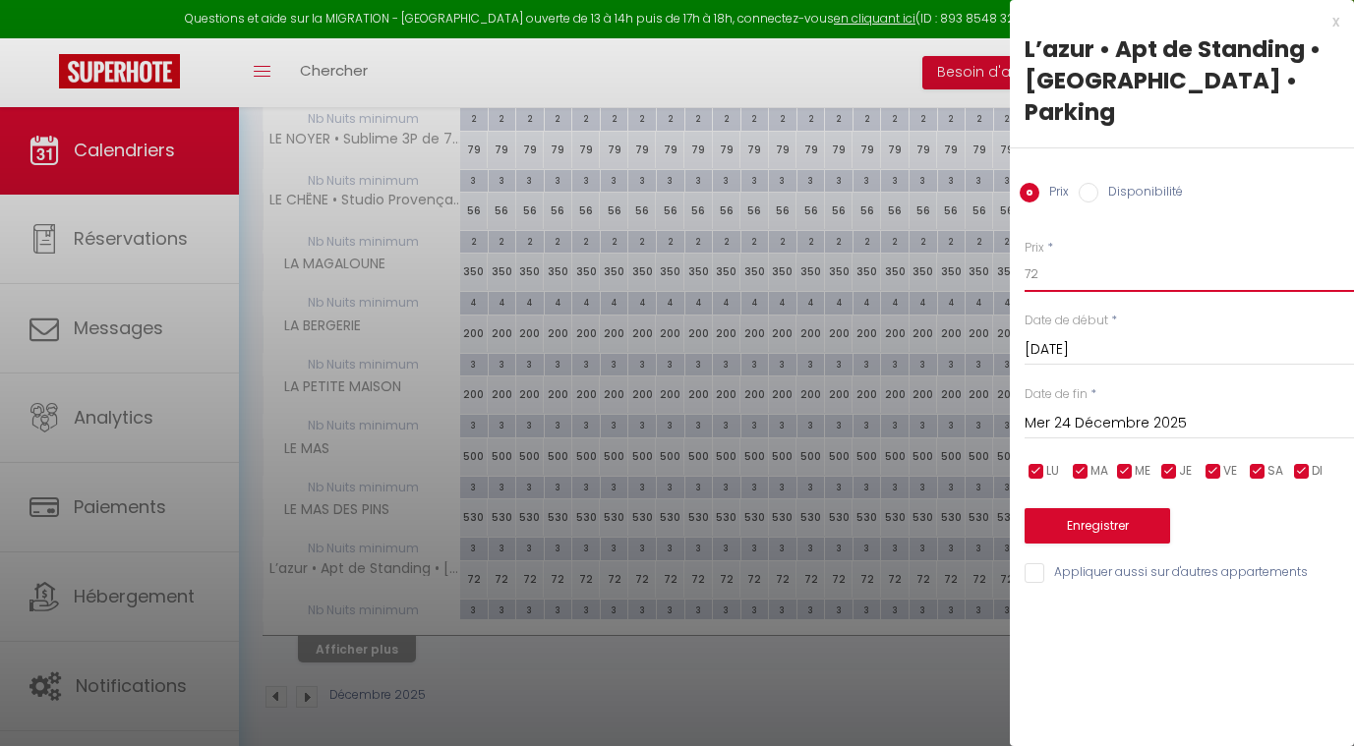
click at [1146, 257] on input "72" at bounding box center [1189, 274] width 329 height 35
type input "7"
type input "80"
click at [1068, 411] on input "Mer 24 Décembre 2025" at bounding box center [1189, 424] width 329 height 26
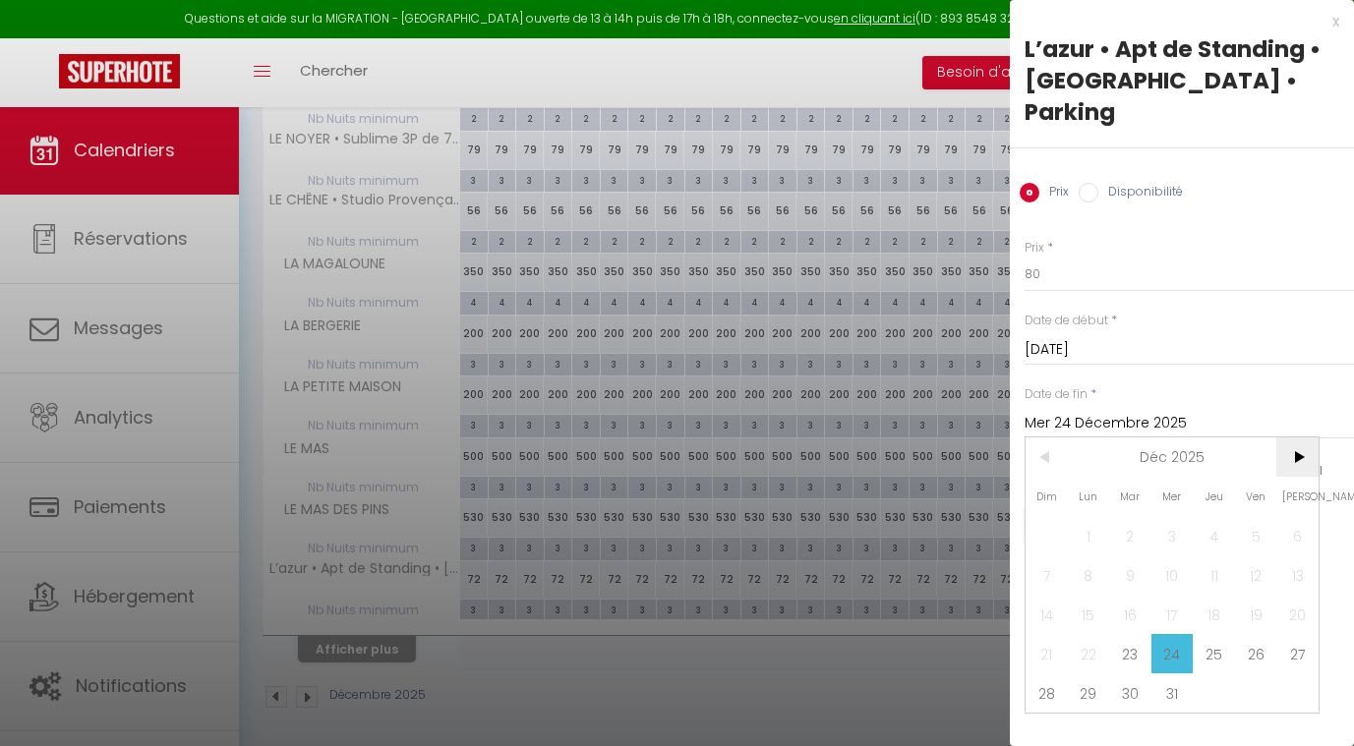
click at [1292, 438] on span ">" at bounding box center [1297, 457] width 42 height 39
click at [1218, 516] on span "1" at bounding box center [1214, 535] width 42 height 39
type input "Jeu 01 Janvier 2026"
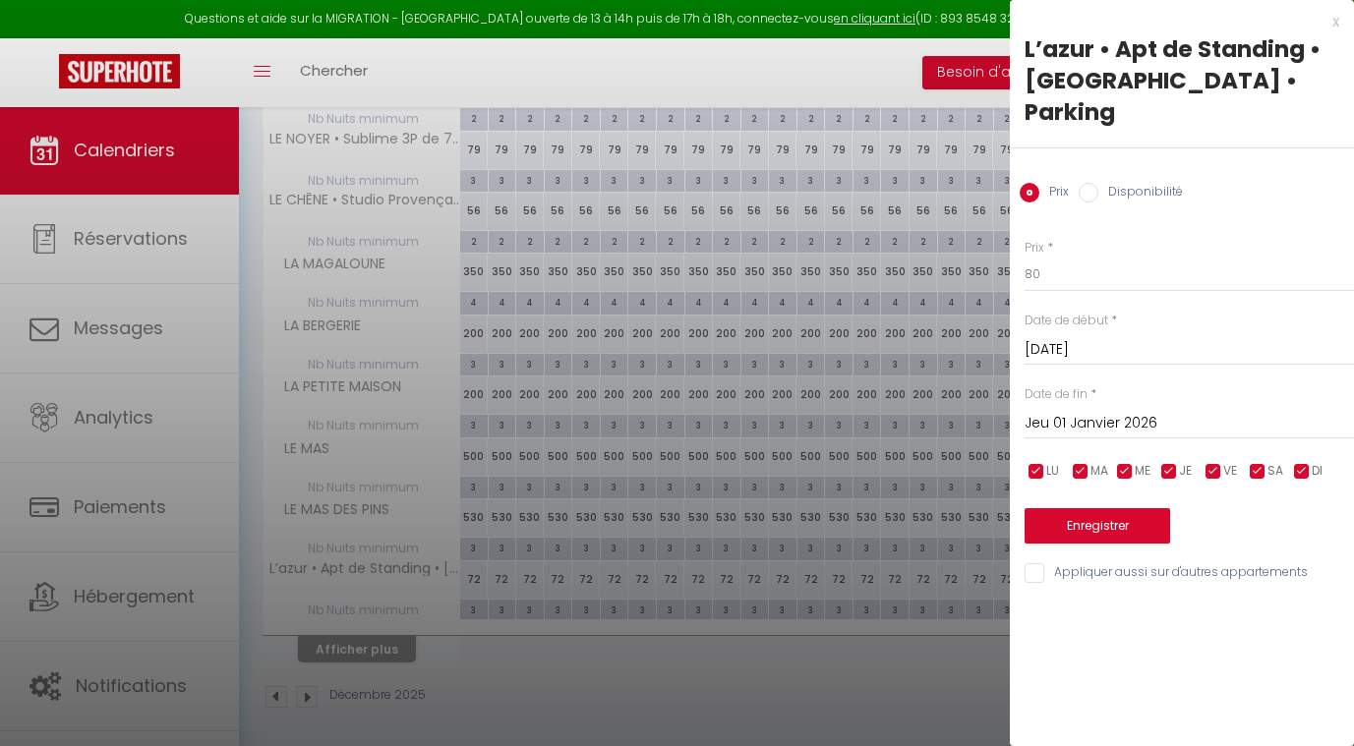
click at [1109, 508] on button "Enregistrer" at bounding box center [1098, 525] width 146 height 35
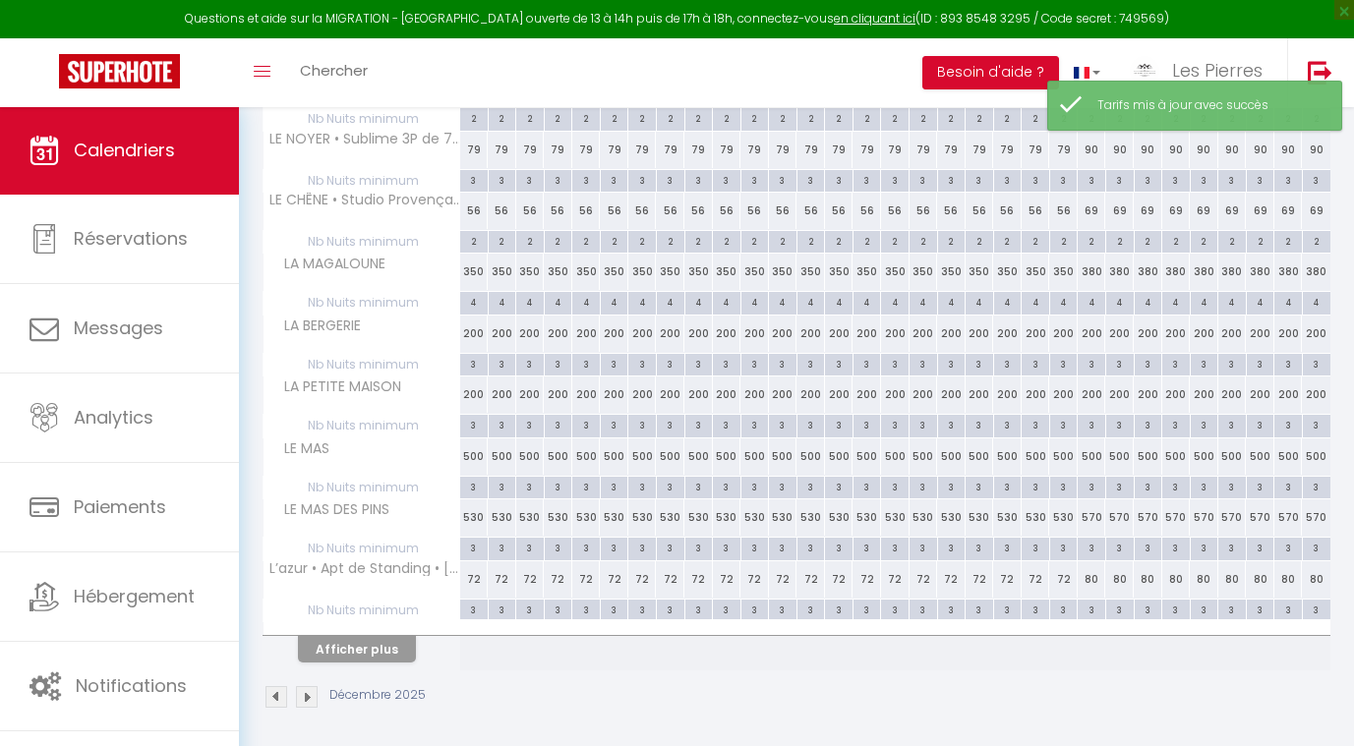
click at [363, 647] on button "Afficher plus" at bounding box center [357, 649] width 118 height 27
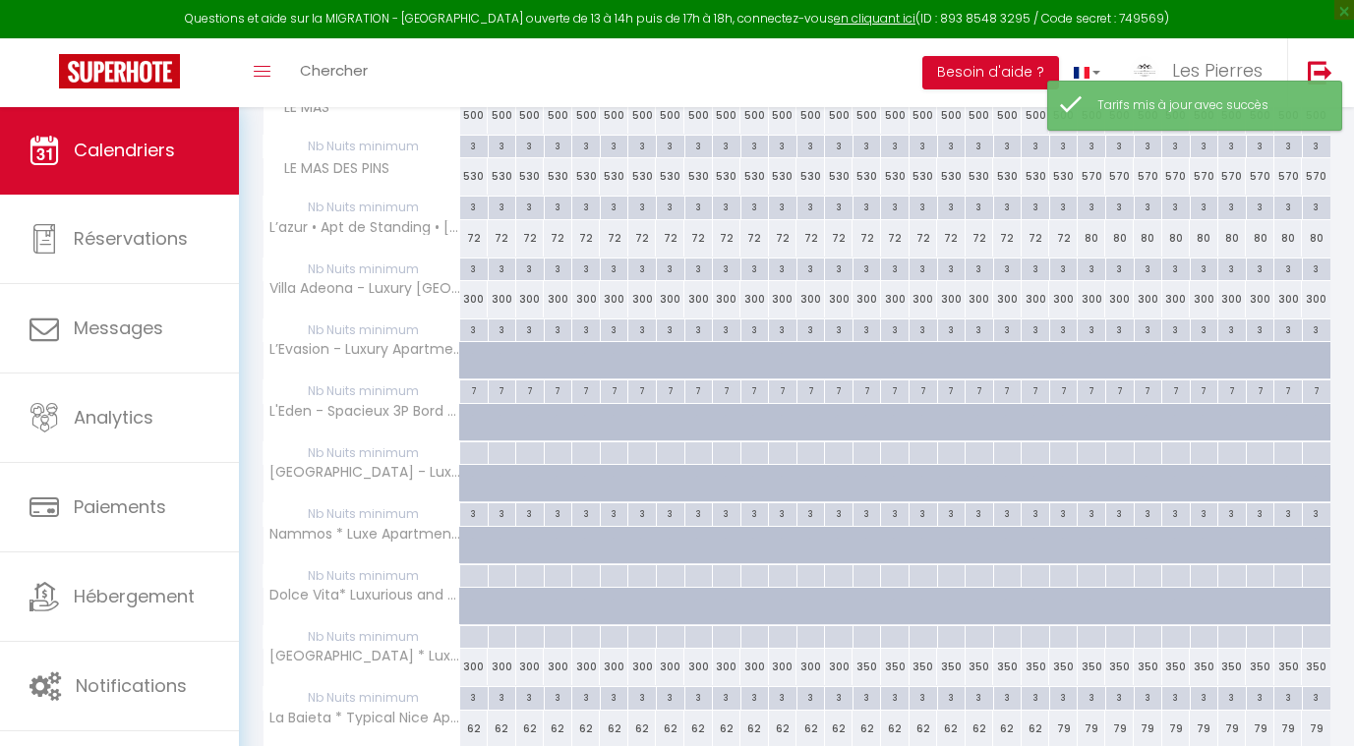
scroll to position [787, 0]
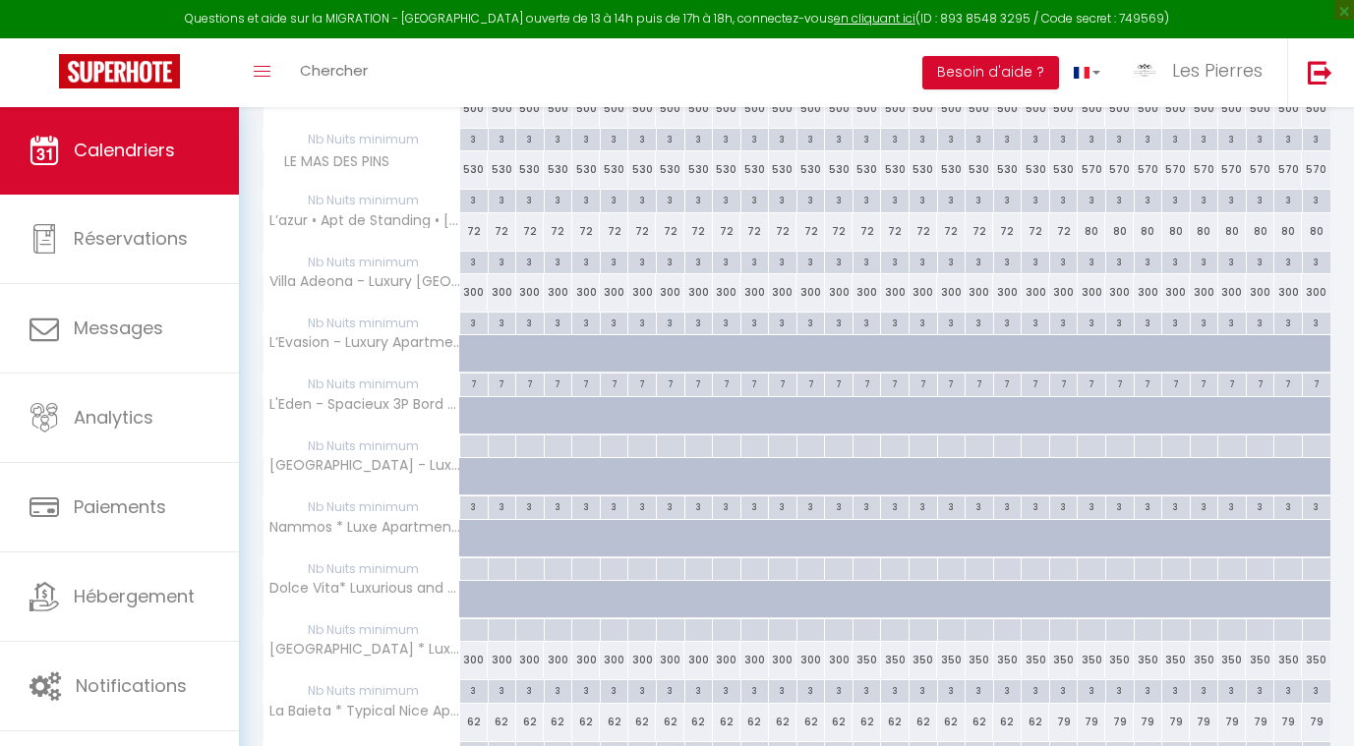
click at [1095, 292] on div "300" at bounding box center [1092, 292] width 29 height 36
type input "300"
type input "Mar 23 Décembre 2025"
type input "Mer 24 Décembre 2025"
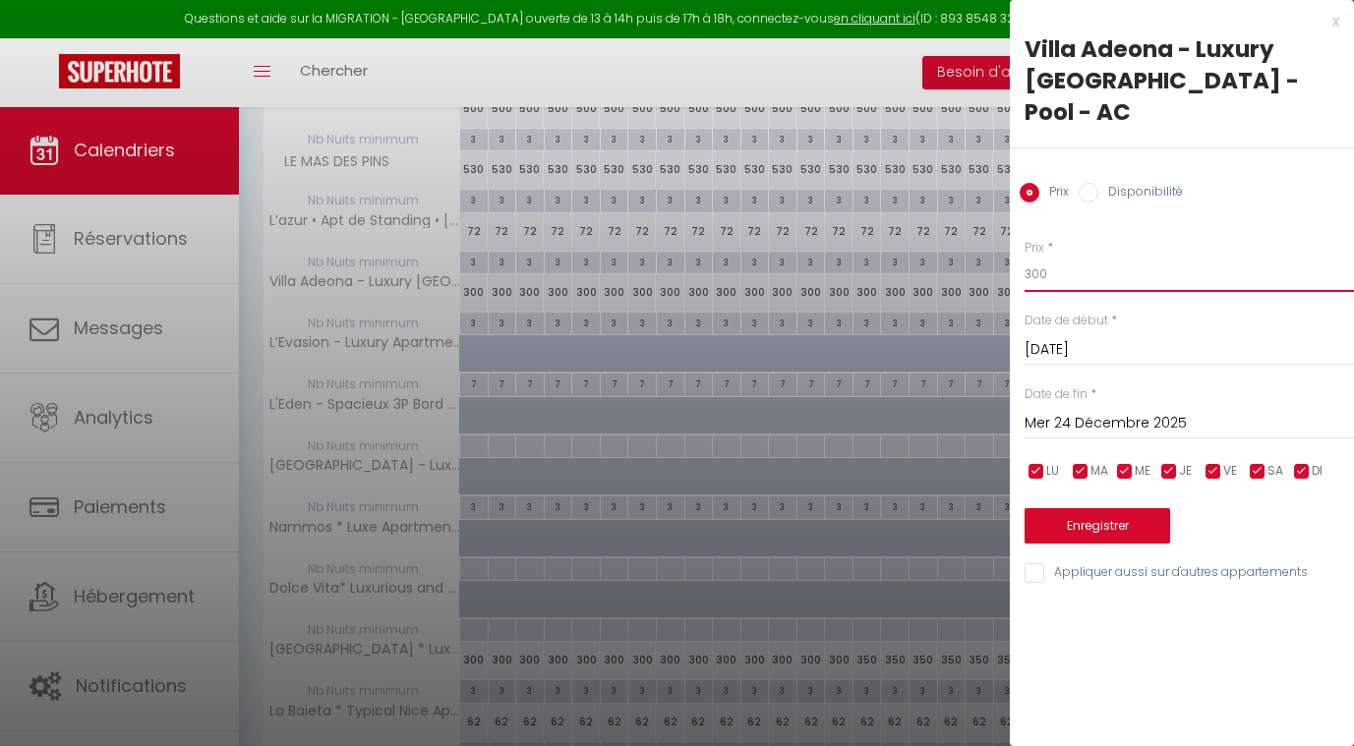
click at [1078, 257] on input "300" at bounding box center [1189, 274] width 329 height 35
click at [1086, 257] on input "300" at bounding box center [1189, 274] width 329 height 35
click at [1066, 508] on button "Enregistrer" at bounding box center [1098, 525] width 146 height 35
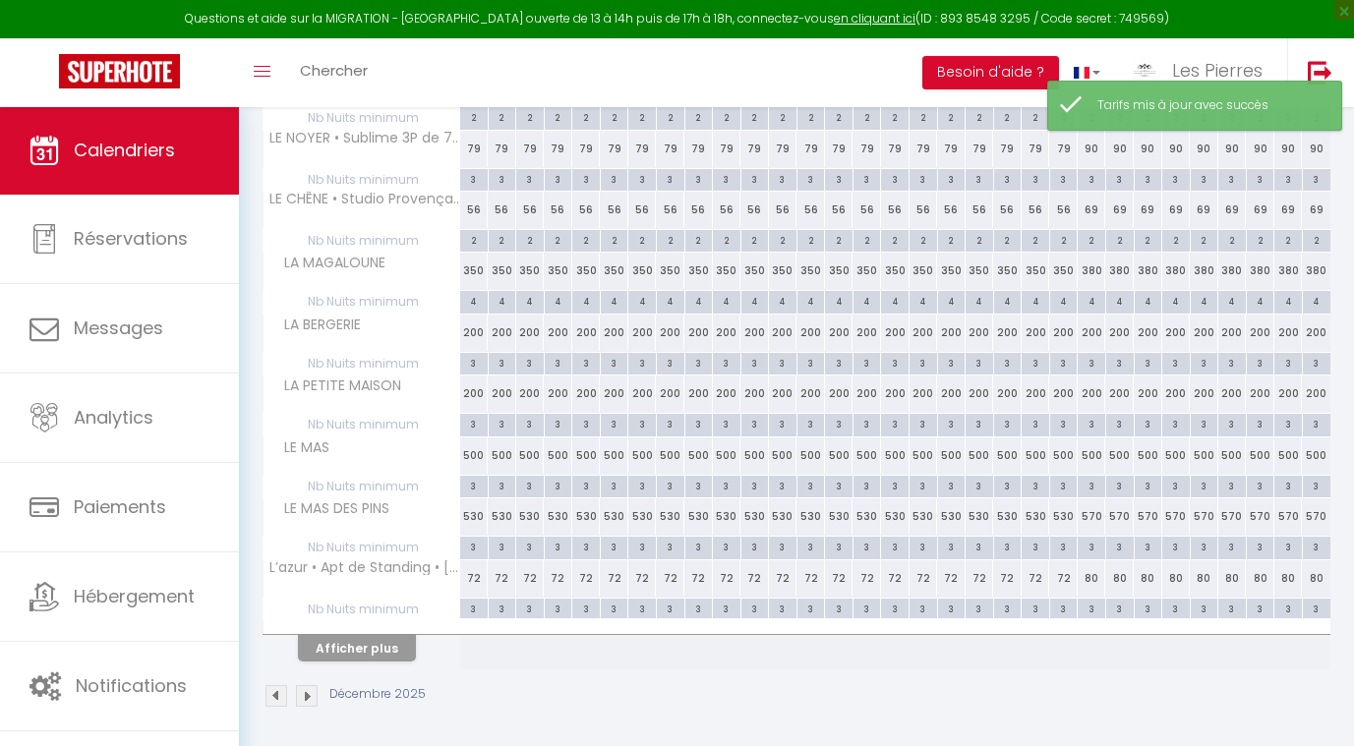
scroll to position [439, 0]
click at [346, 644] on button "Afficher plus" at bounding box center [357, 649] width 118 height 27
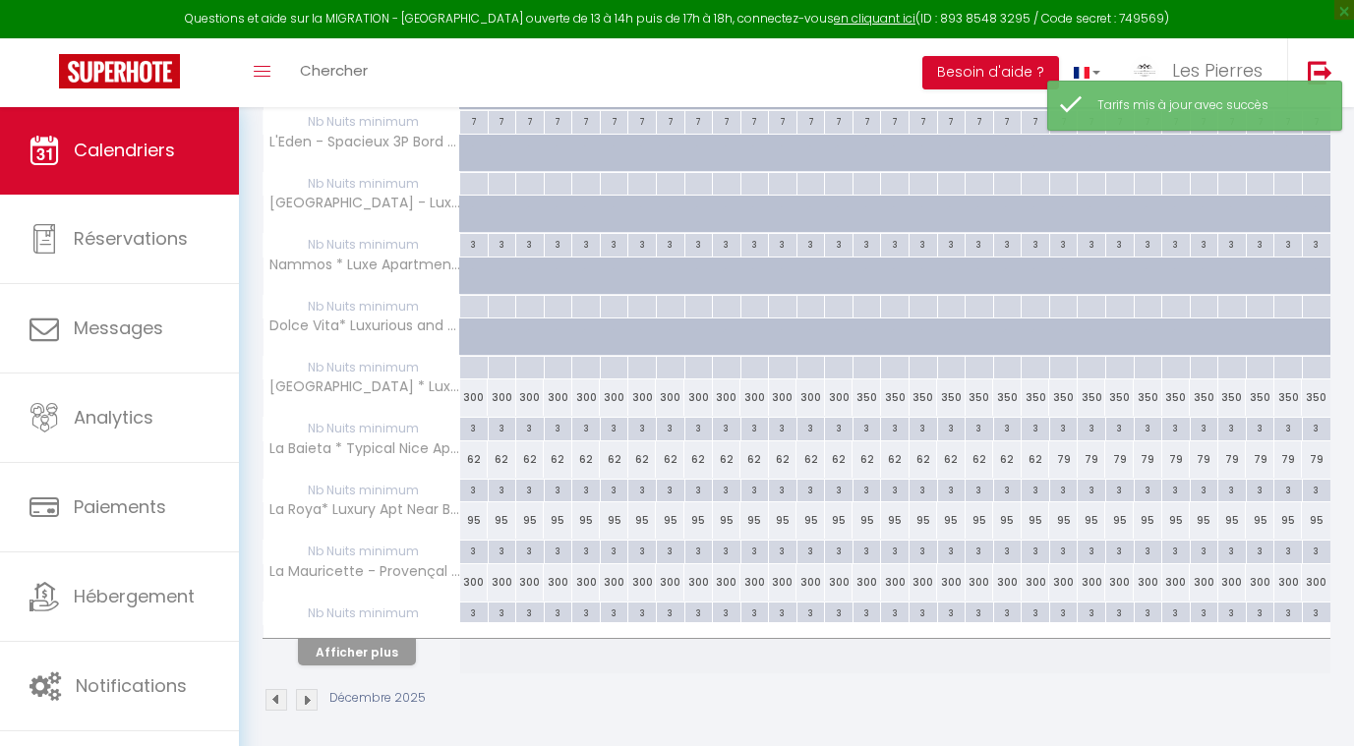
scroll to position [1048, 0]
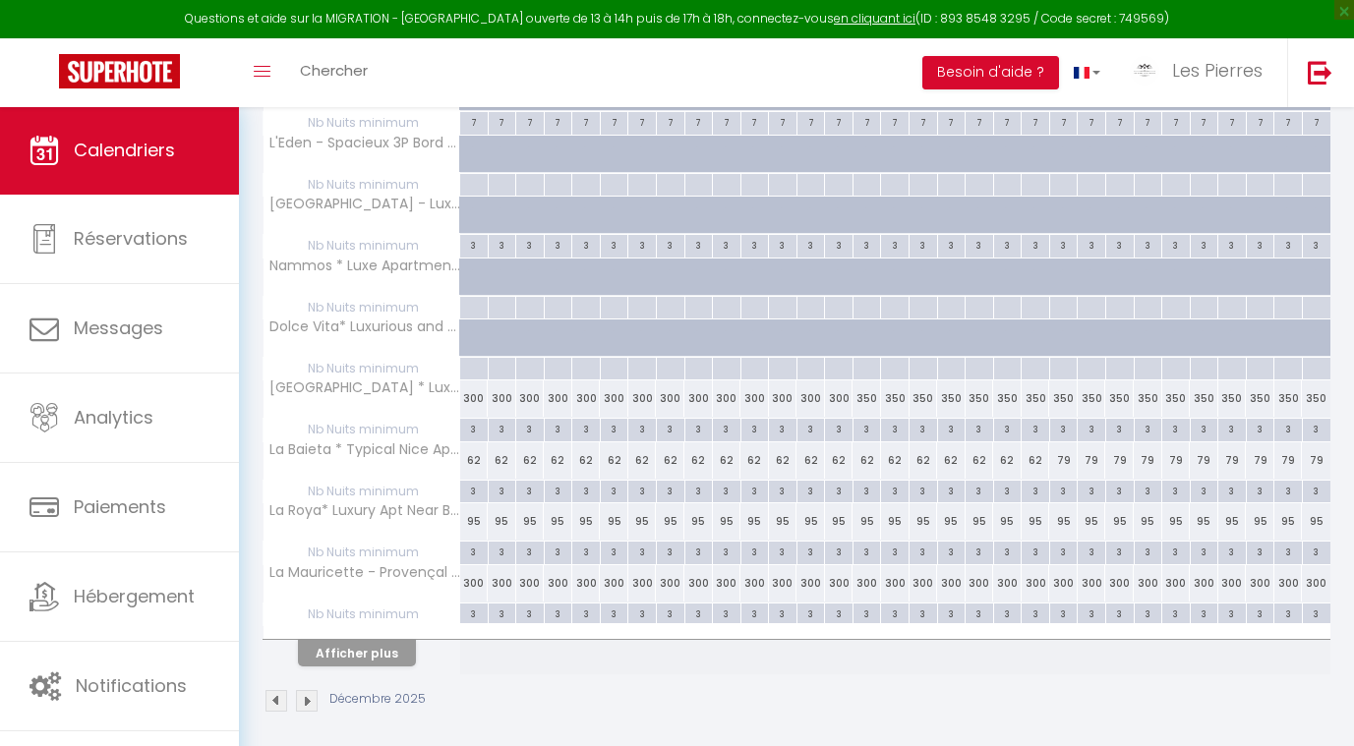
click at [694, 513] on div "95" at bounding box center [698, 521] width 29 height 36
type input "95"
type input "[DATE] Décembre 2025"
type input "Mer 10 Décembre 2025"
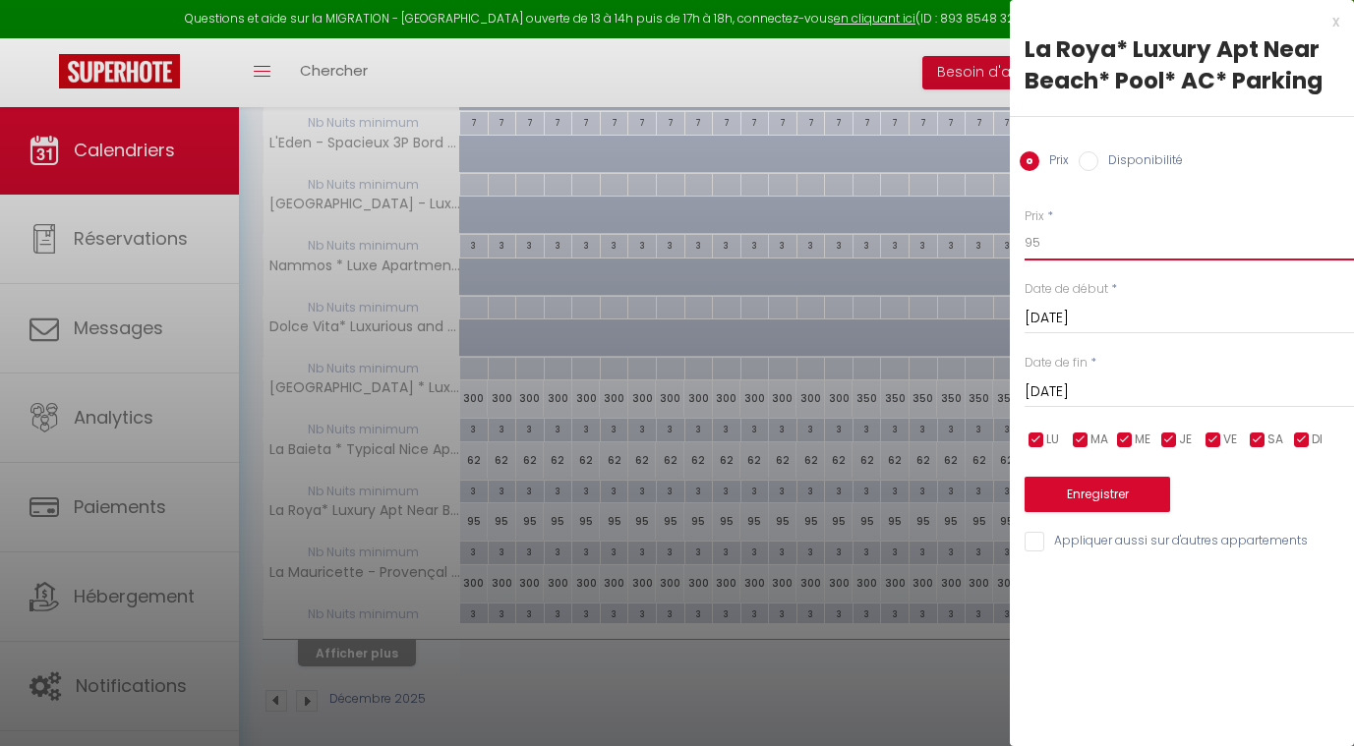
click at [1065, 234] on input "95" at bounding box center [1189, 242] width 329 height 35
type input "90"
click at [1087, 324] on input "[DATE] Décembre 2025" at bounding box center [1189, 319] width 329 height 26
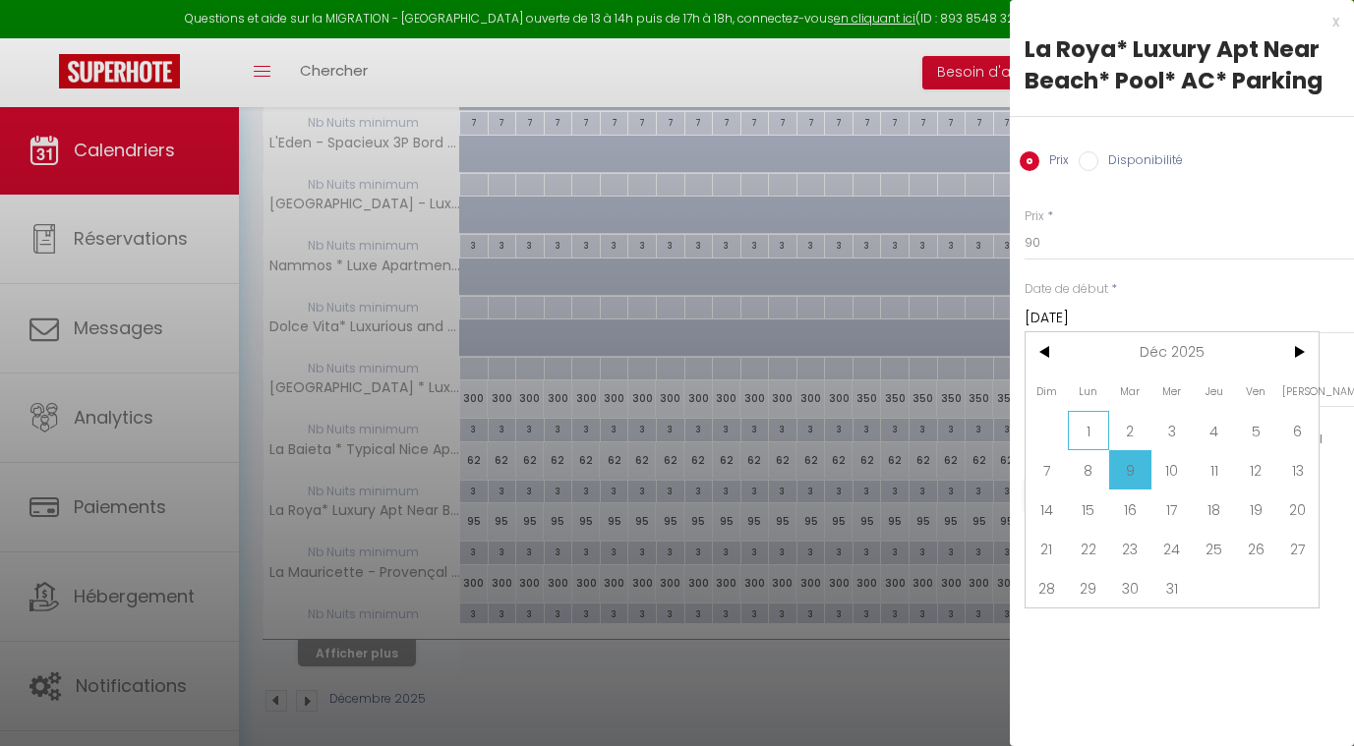
click at [1081, 428] on span "1" at bounding box center [1089, 430] width 42 height 39
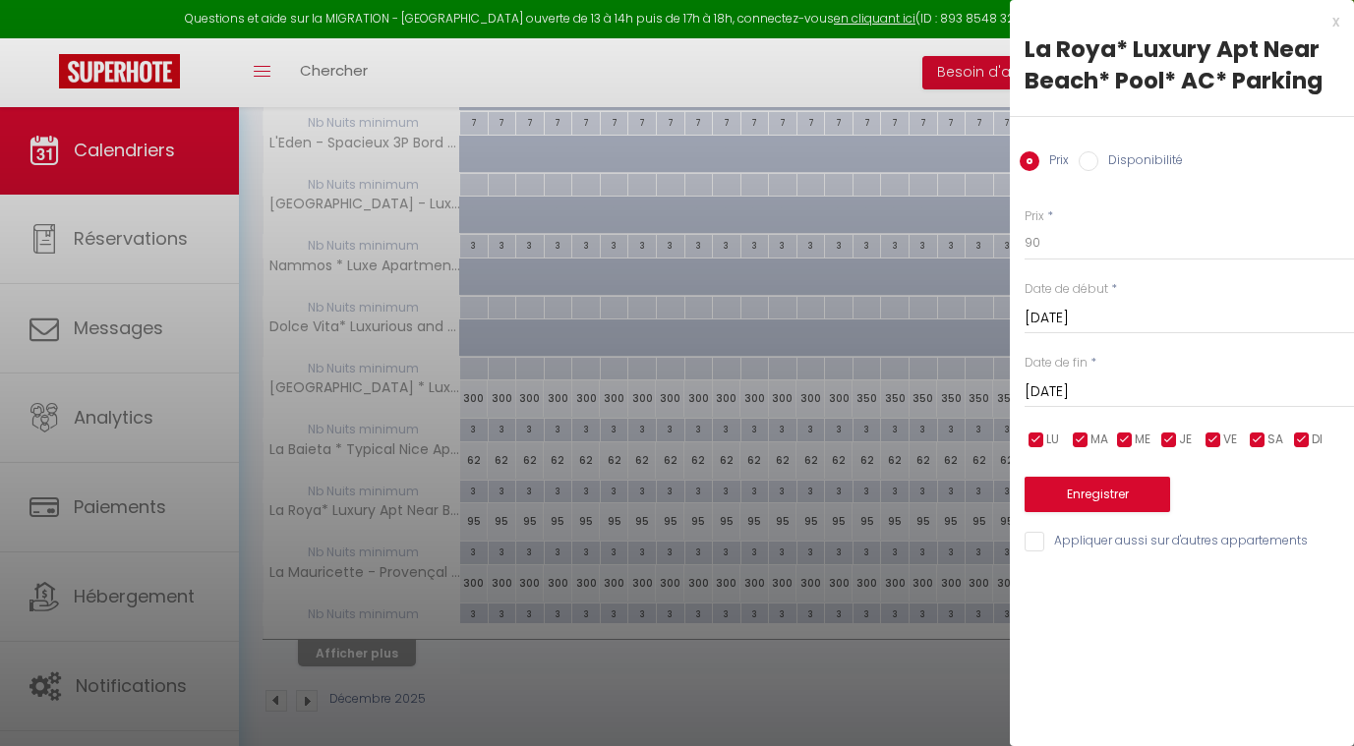
type input "Lun 01 Décembre 2025"
click at [1084, 388] on input "Mer 10 Décembre 2025" at bounding box center [1189, 393] width 329 height 26
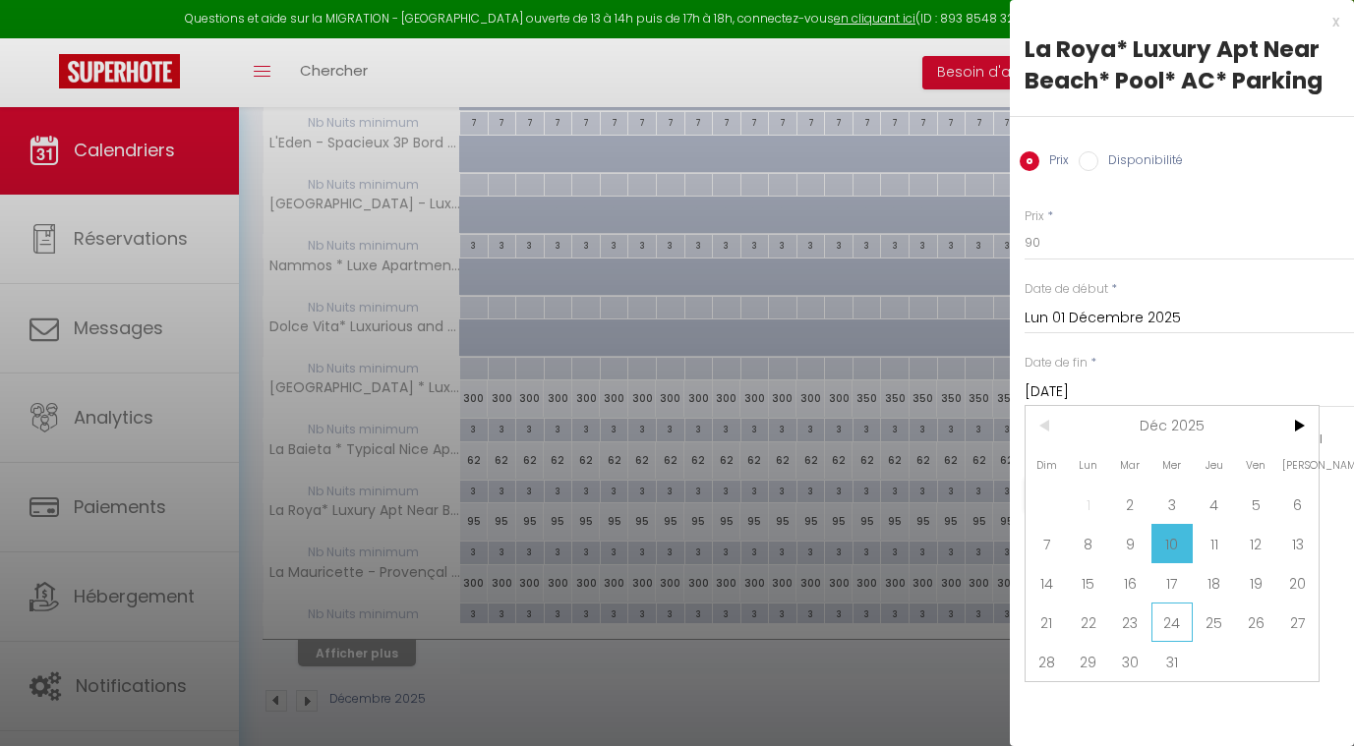
click at [1176, 627] on span "24" at bounding box center [1173, 622] width 42 height 39
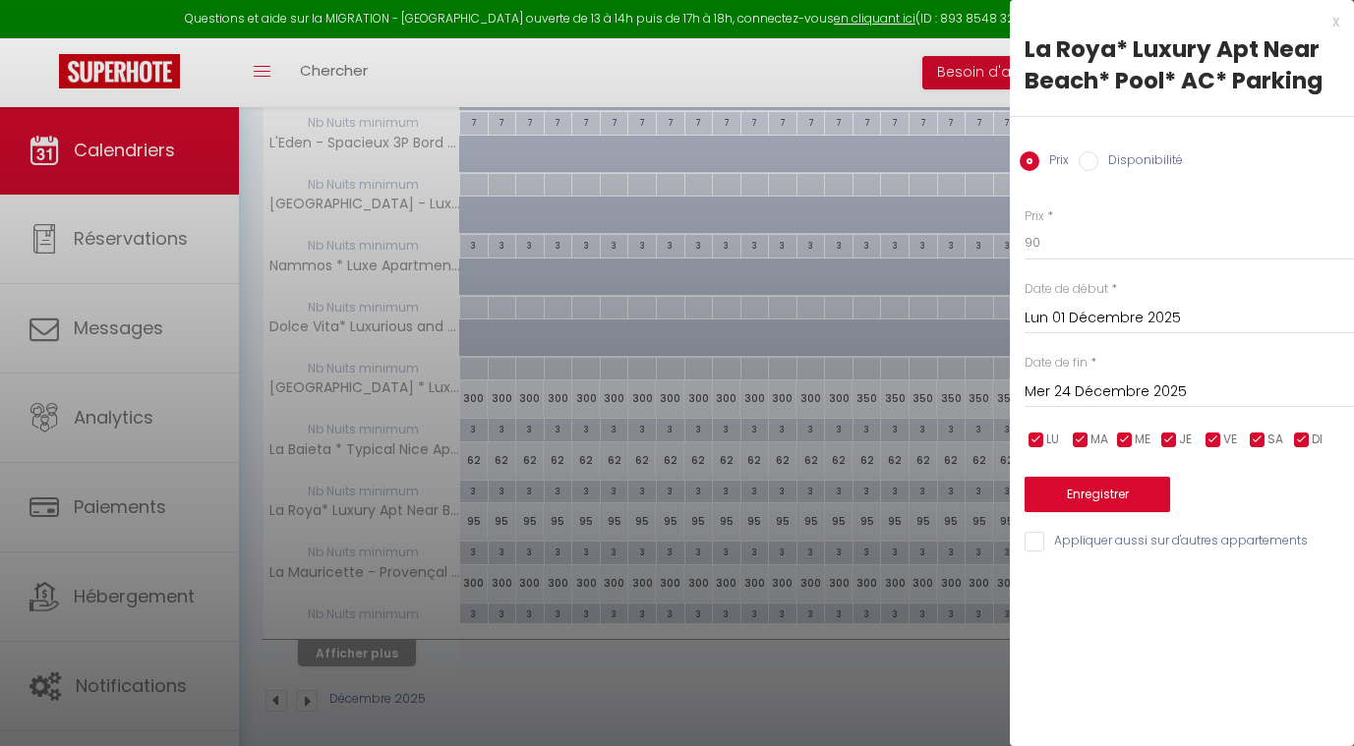
click at [1101, 381] on input "Mer 24 Décembre 2025" at bounding box center [1189, 393] width 329 height 26
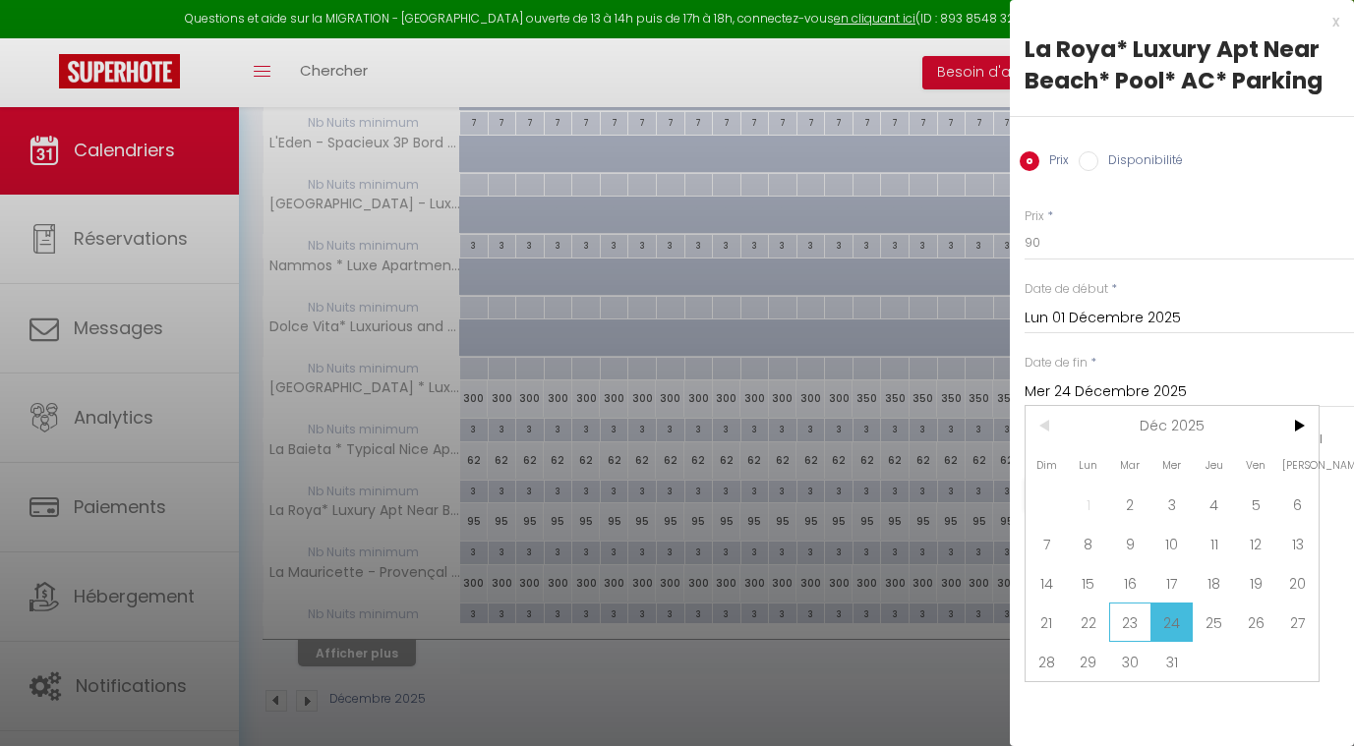
click at [1121, 614] on span "23" at bounding box center [1130, 622] width 42 height 39
type input "Mar 23 Décembre 2025"
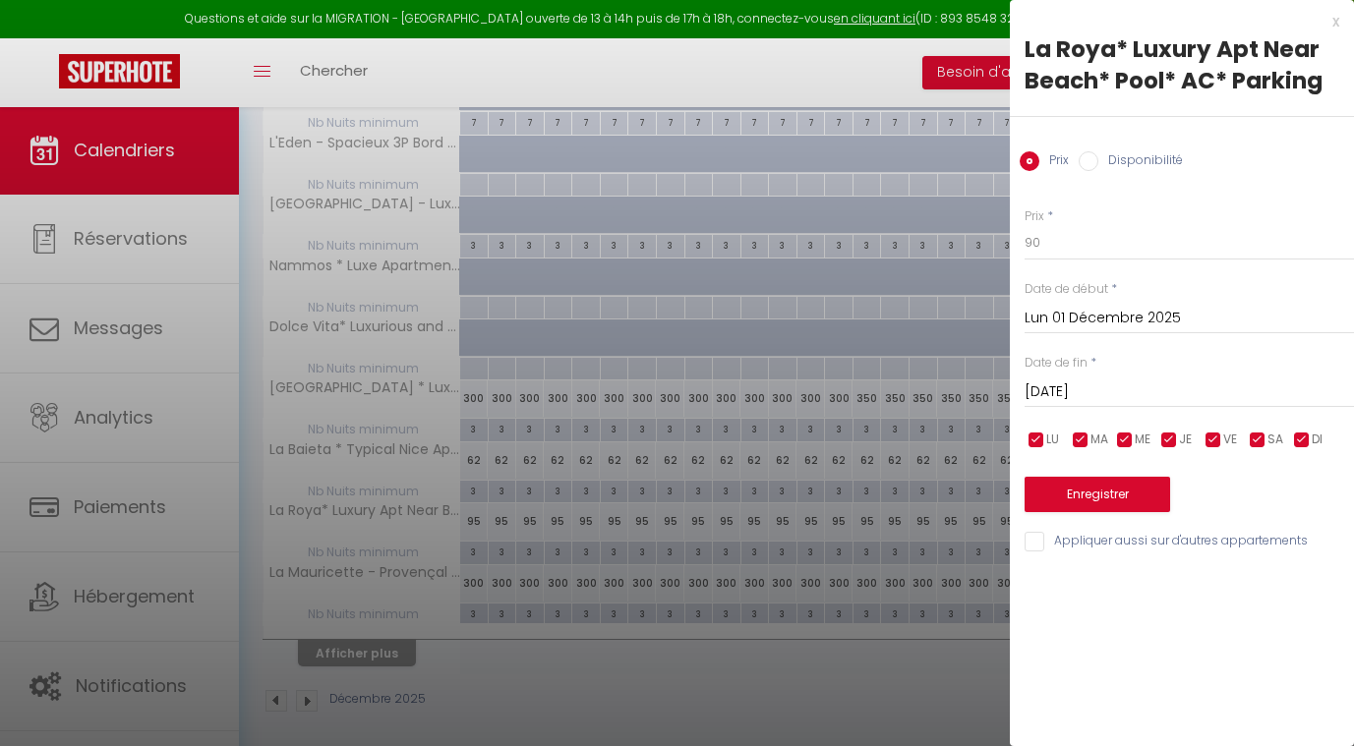
click at [1096, 492] on button "Enregistrer" at bounding box center [1098, 494] width 146 height 35
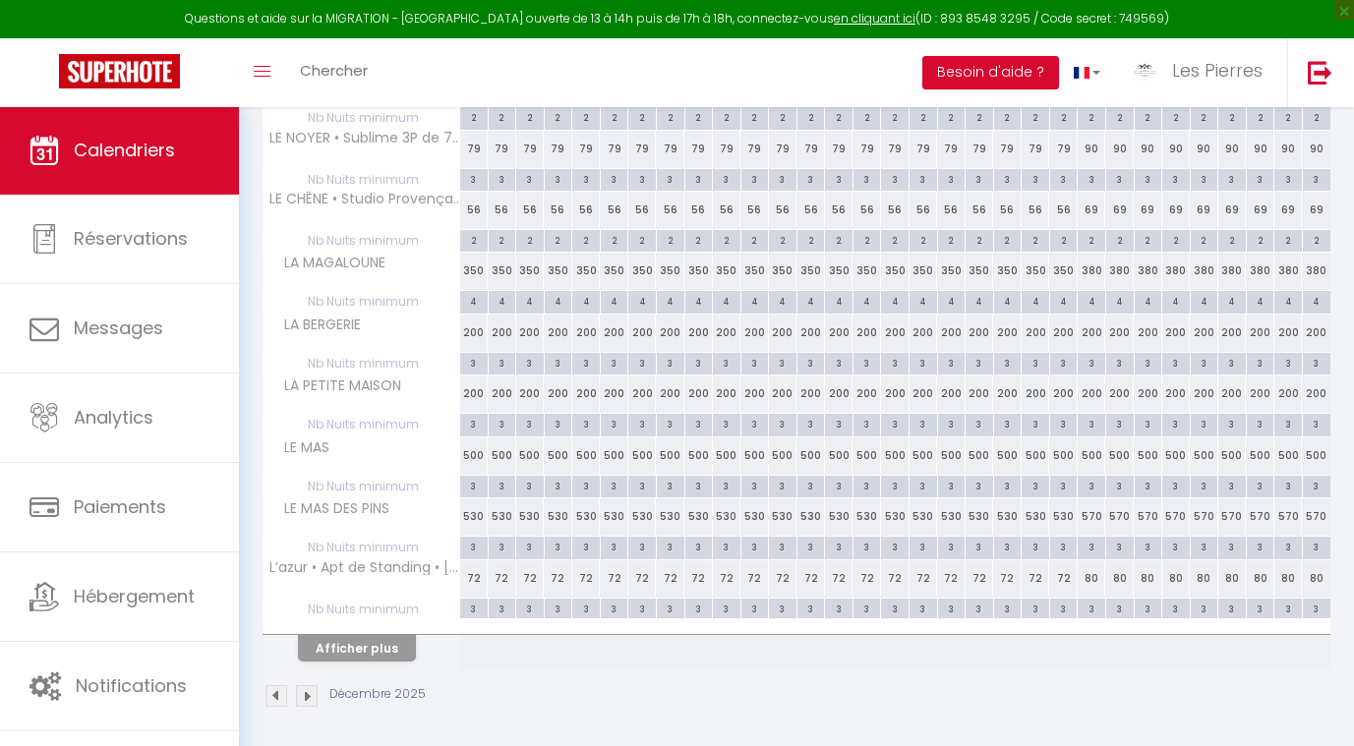
scroll to position [439, 0]
click at [390, 640] on button "Afficher plus" at bounding box center [357, 649] width 118 height 27
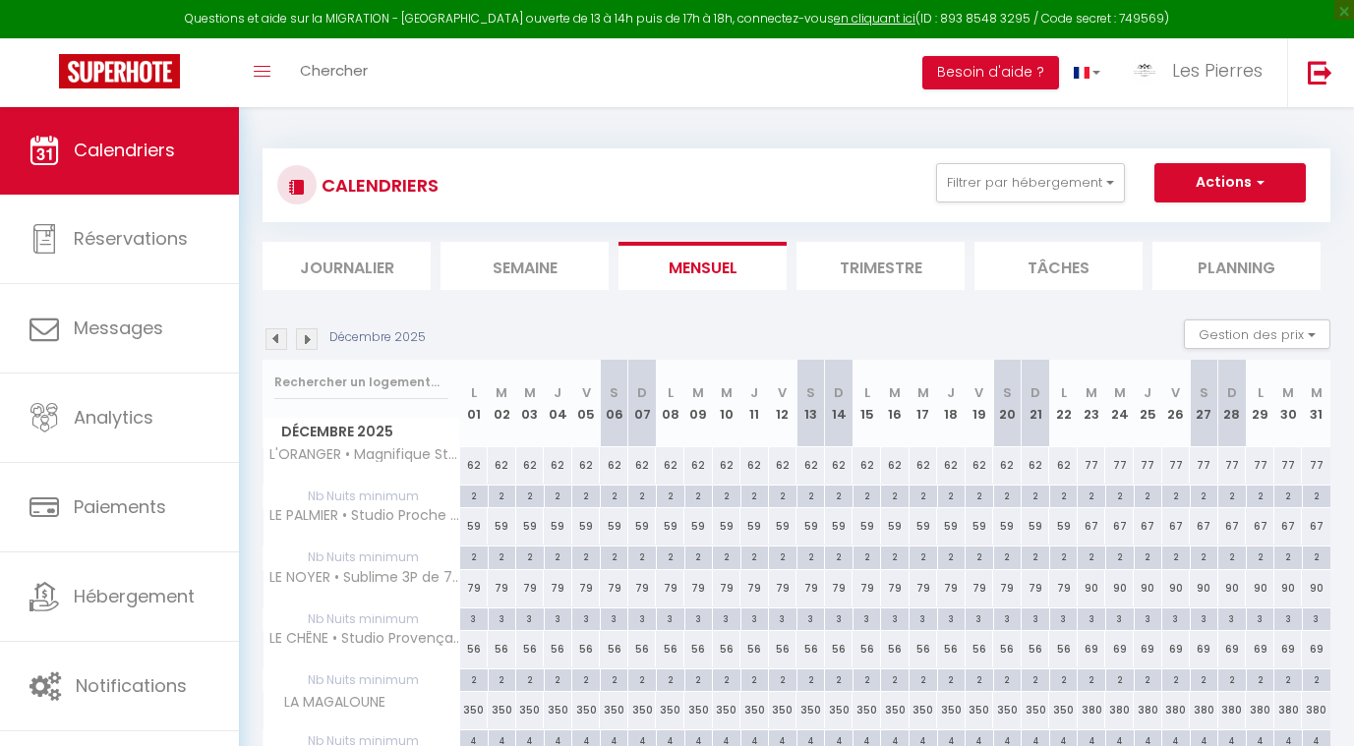
scroll to position [0, 0]
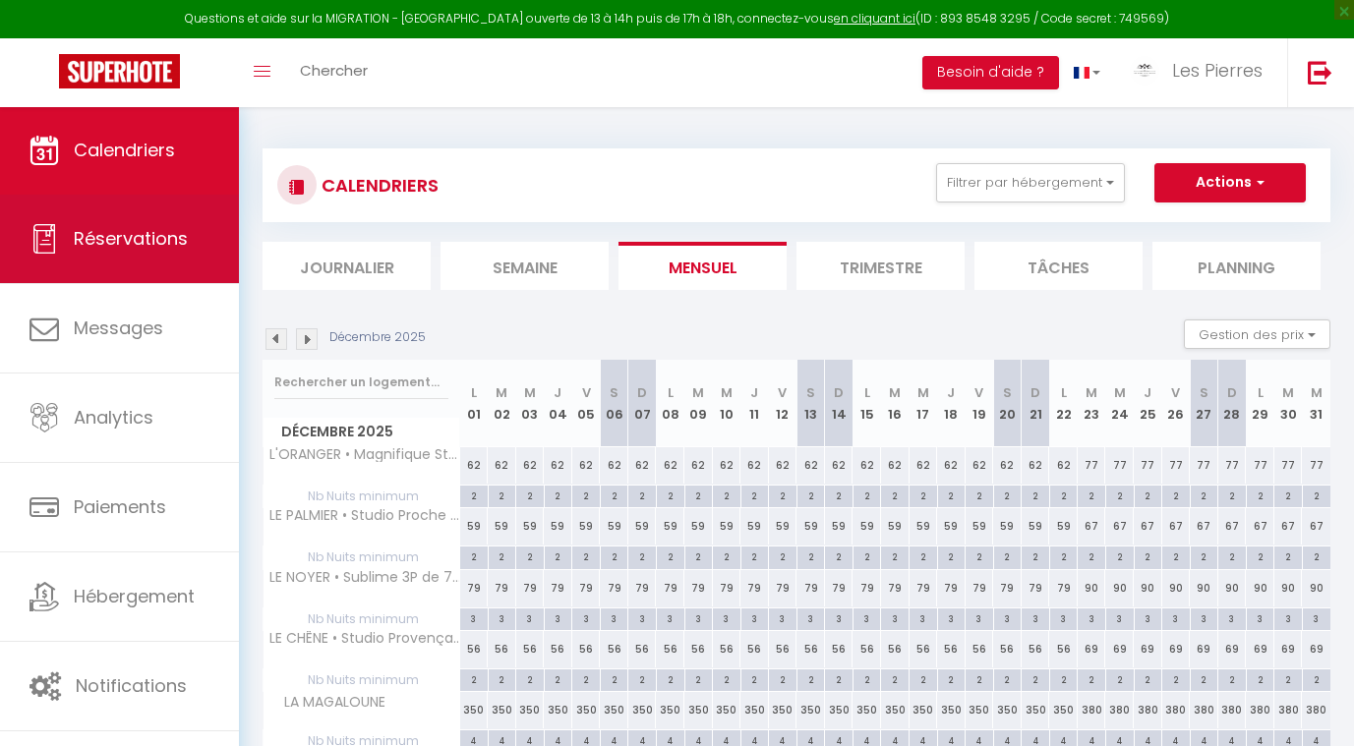
click at [107, 226] on link "Réservations" at bounding box center [119, 239] width 239 height 89
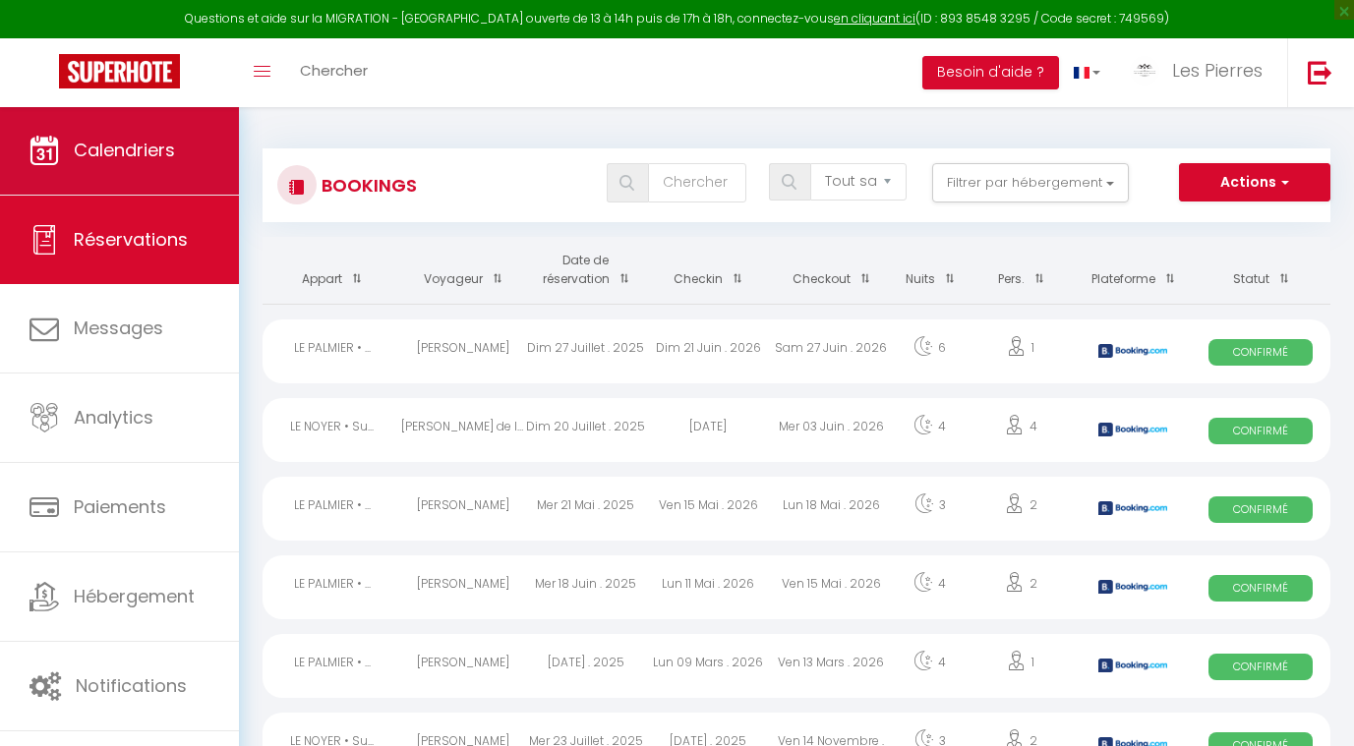
click at [121, 174] on link "Calendriers" at bounding box center [119, 150] width 239 height 89
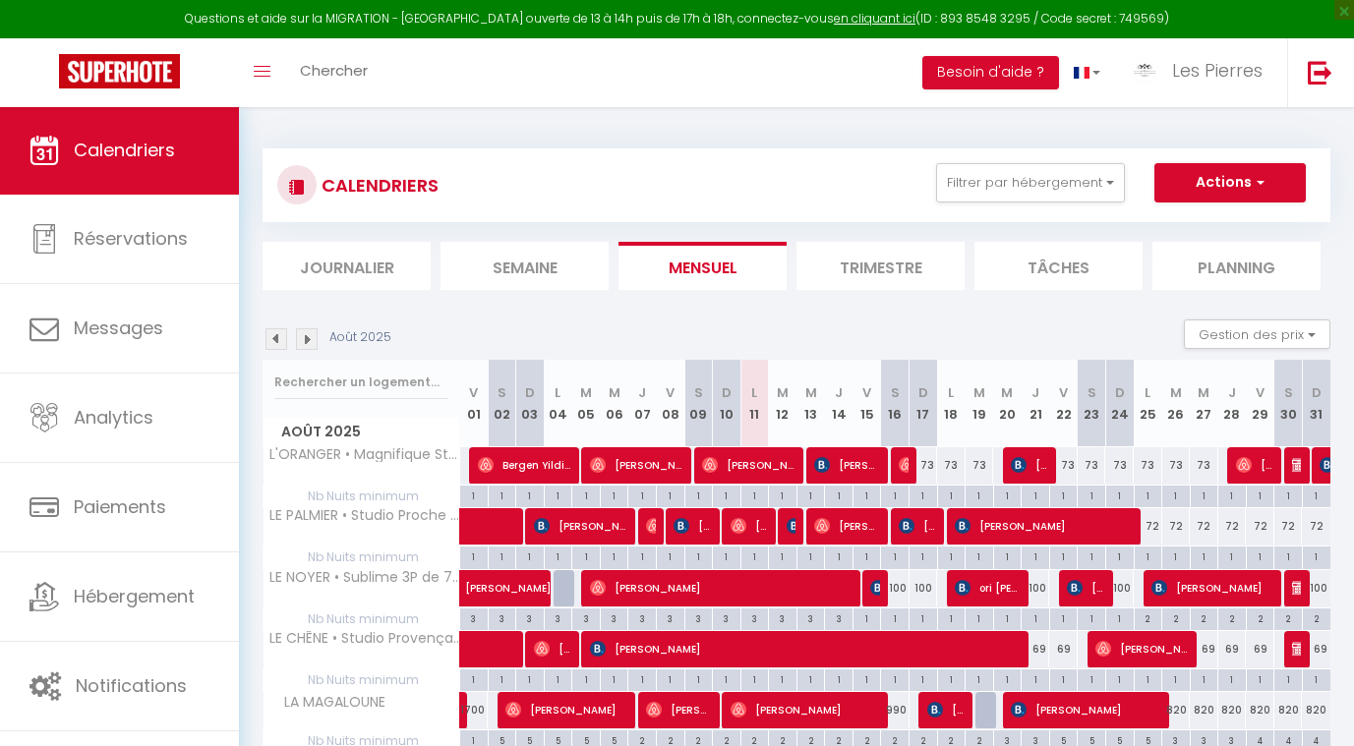
click at [477, 277] on li "Semaine" at bounding box center [525, 266] width 168 height 48
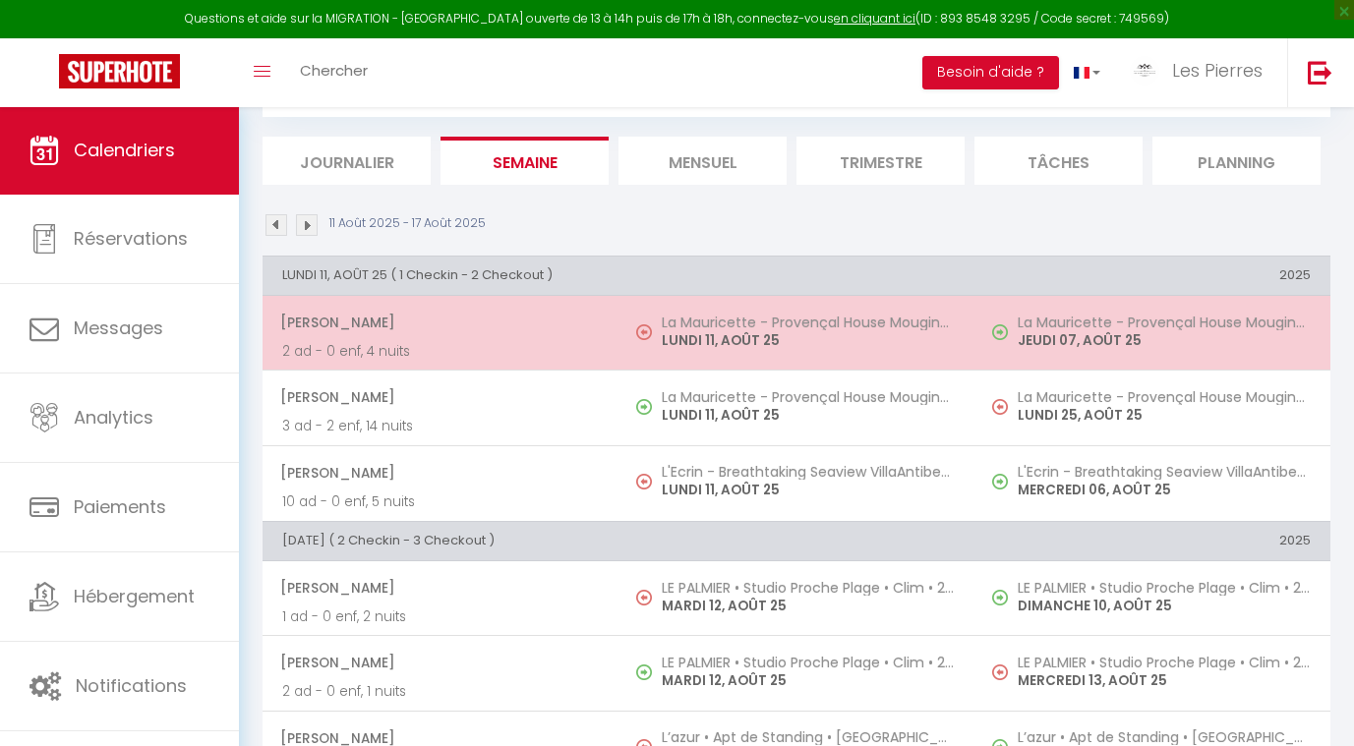
scroll to position [137, 0]
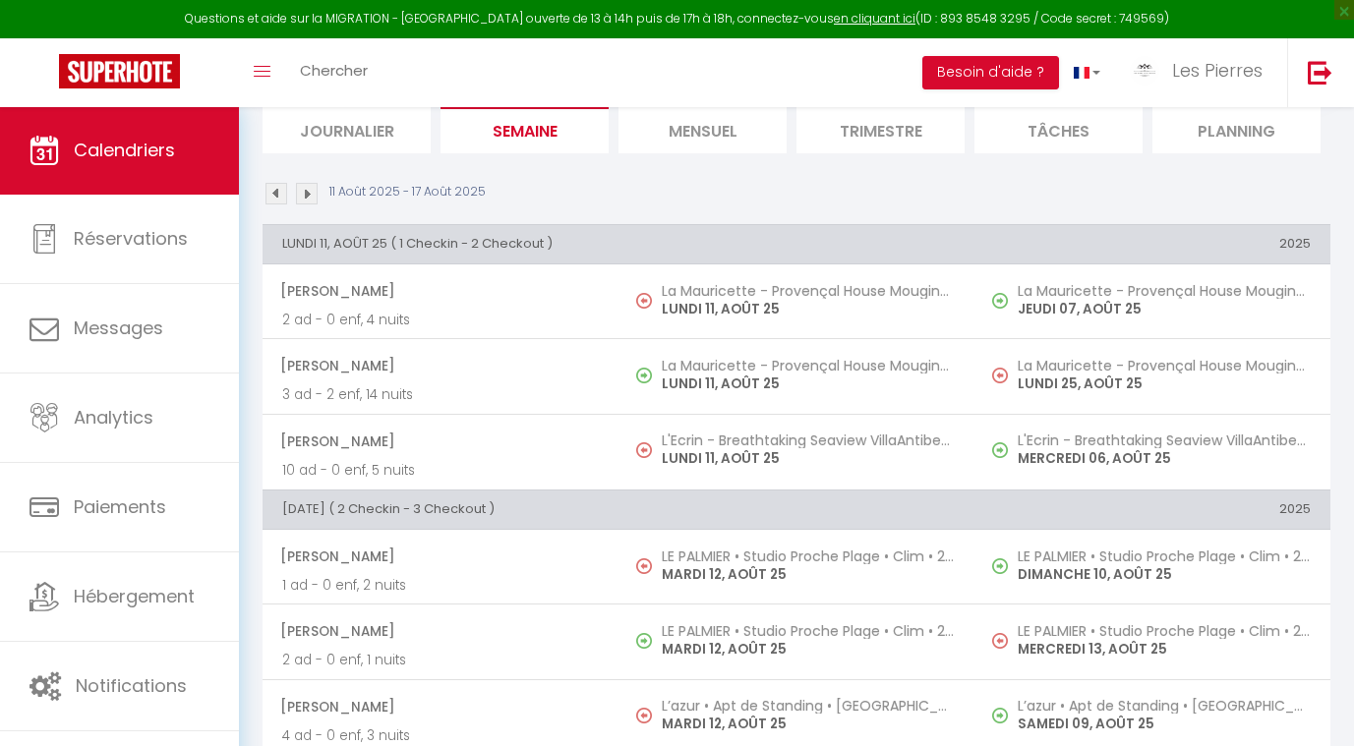
click at [313, 188] on img at bounding box center [307, 194] width 22 height 22
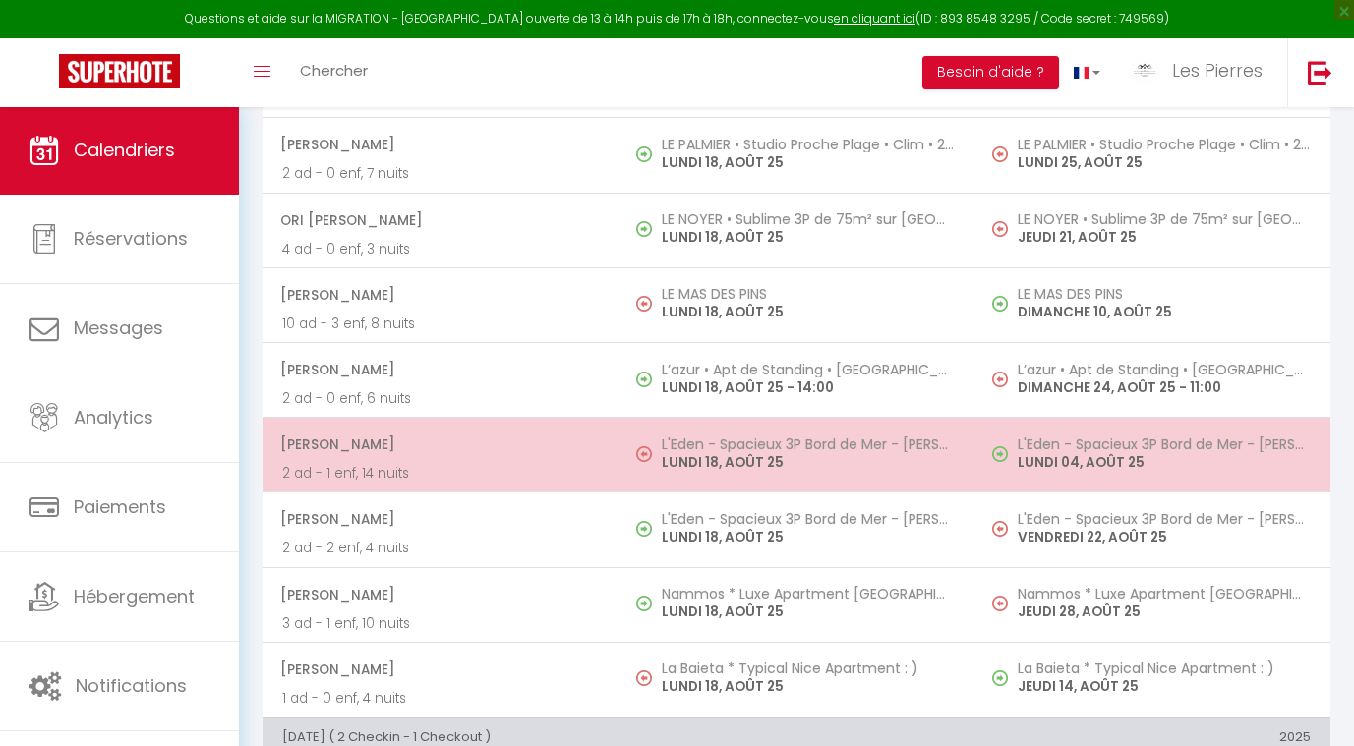
scroll to position [360, 0]
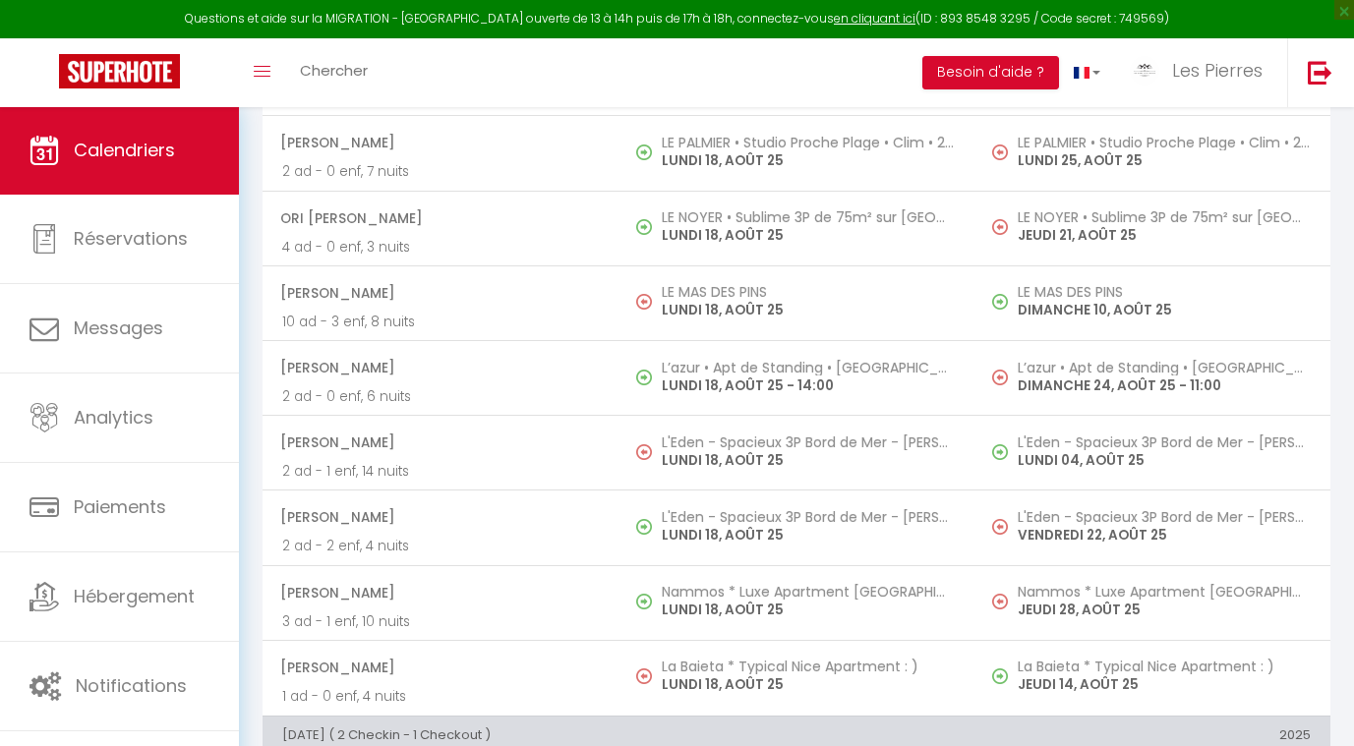
click at [86, 170] on link "Calendriers" at bounding box center [119, 150] width 239 height 89
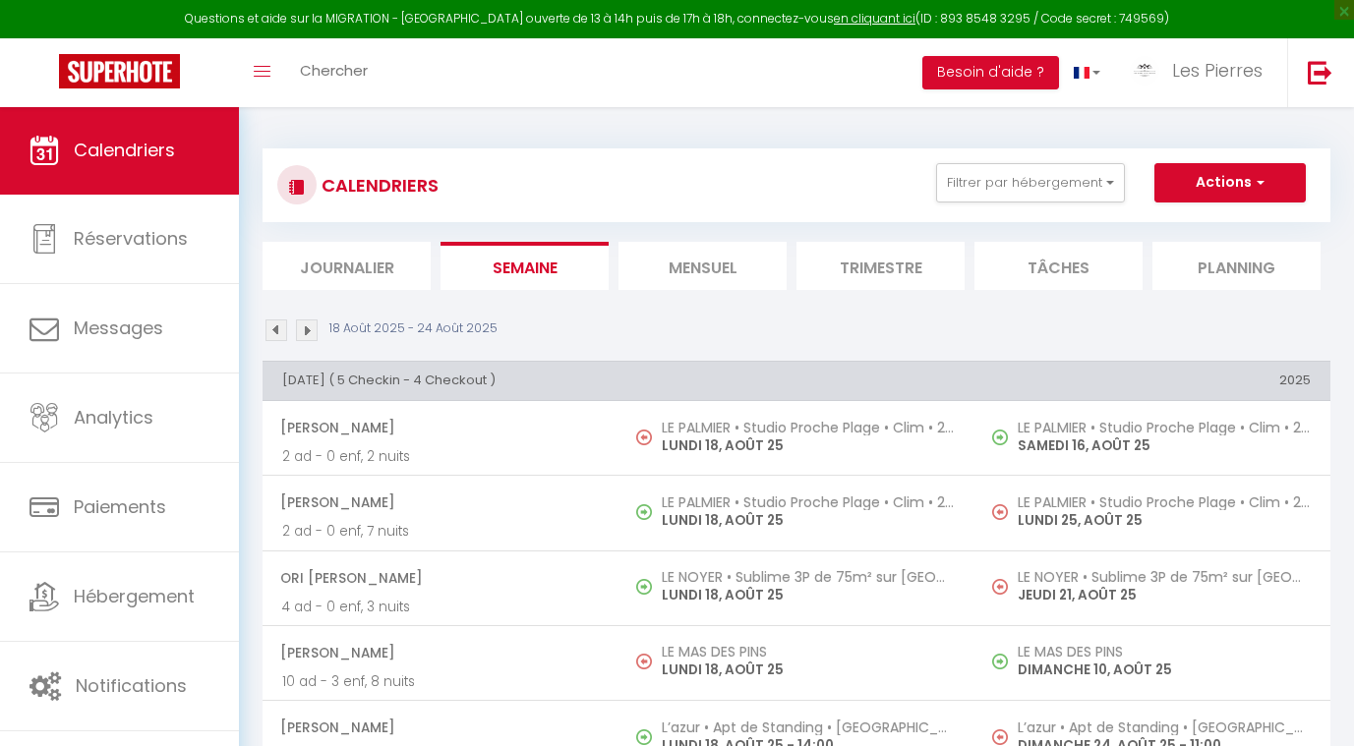
click at [692, 274] on li "Mensuel" at bounding box center [703, 266] width 168 height 48
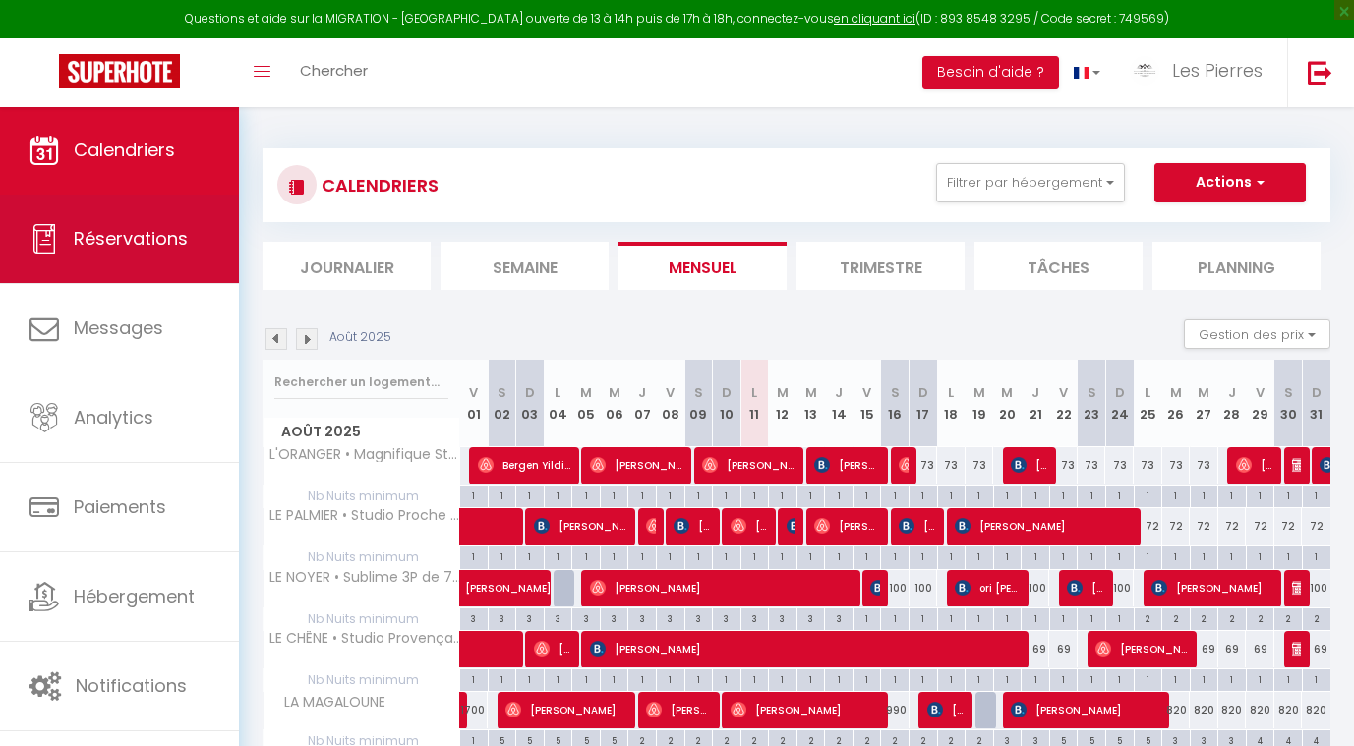
click at [180, 241] on span "Réservations" at bounding box center [131, 238] width 114 height 25
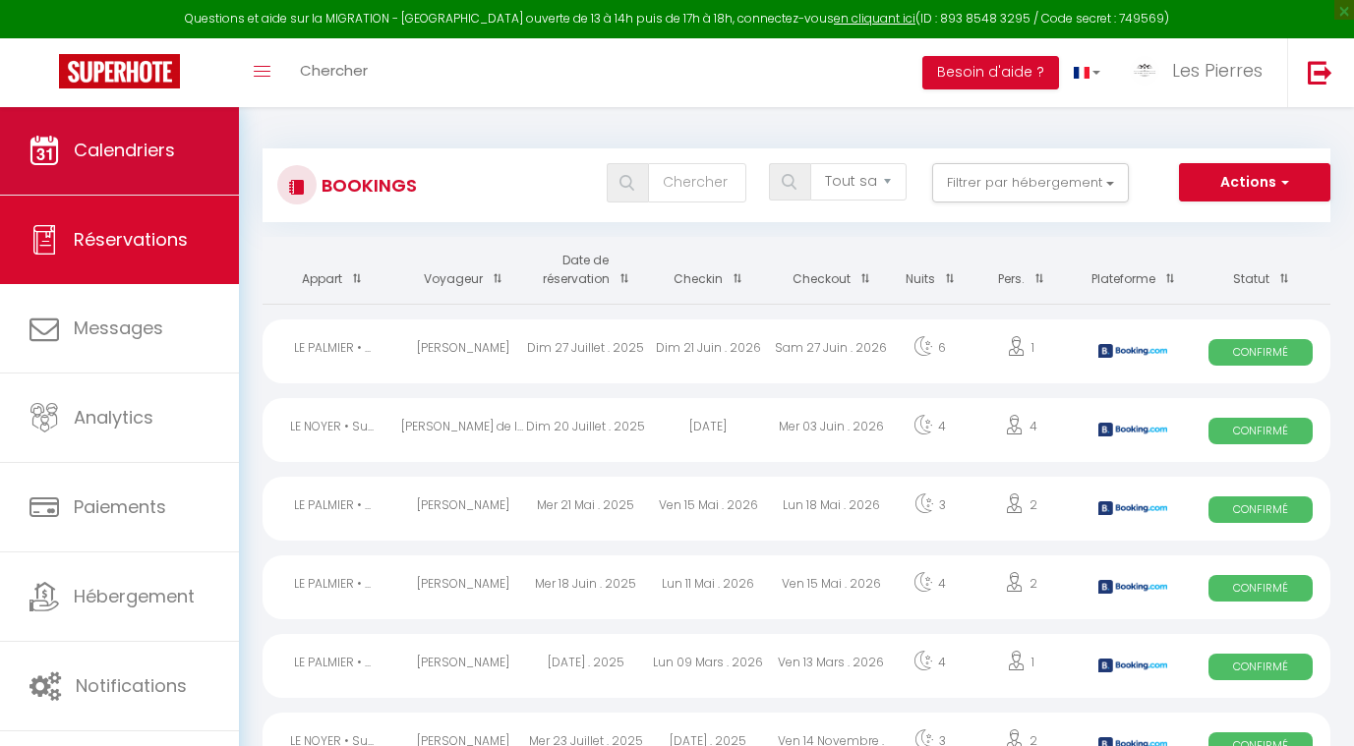
click at [125, 167] on link "Calendriers" at bounding box center [119, 150] width 239 height 89
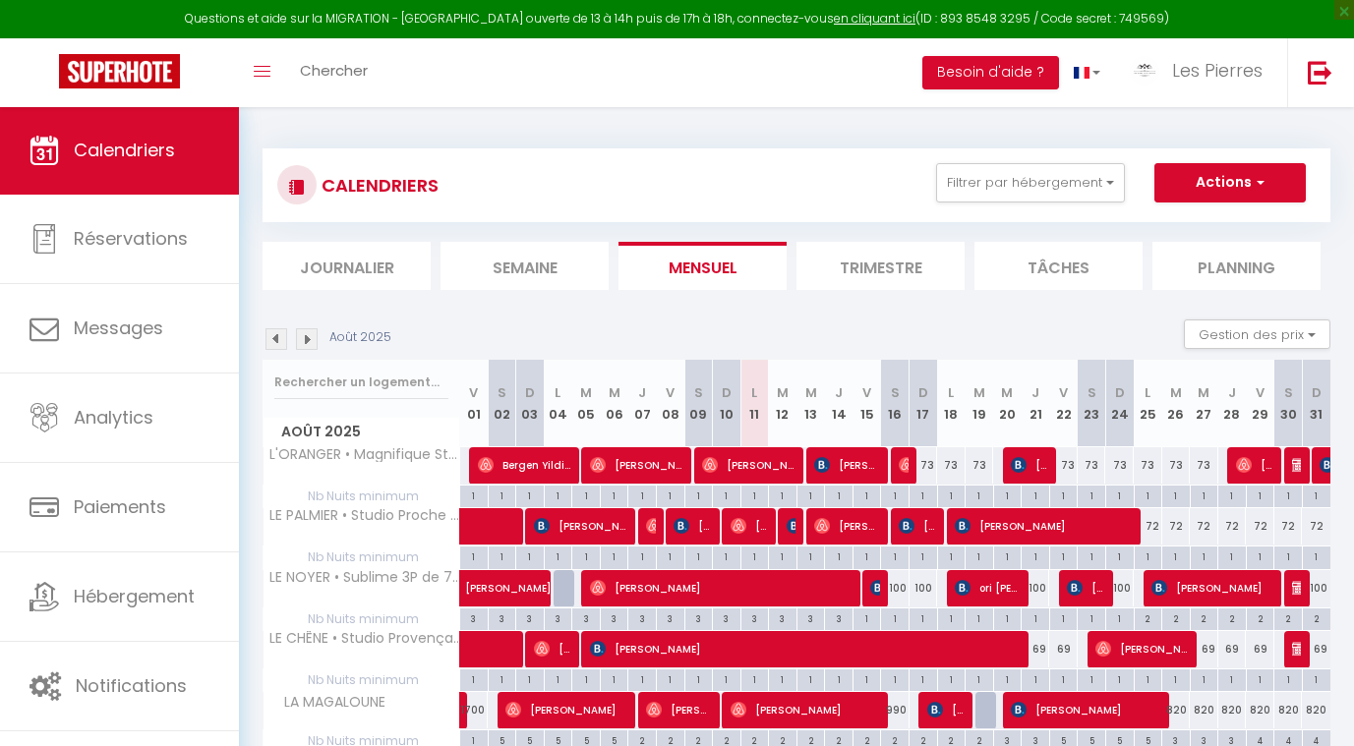
click at [311, 337] on img at bounding box center [307, 339] width 22 height 22
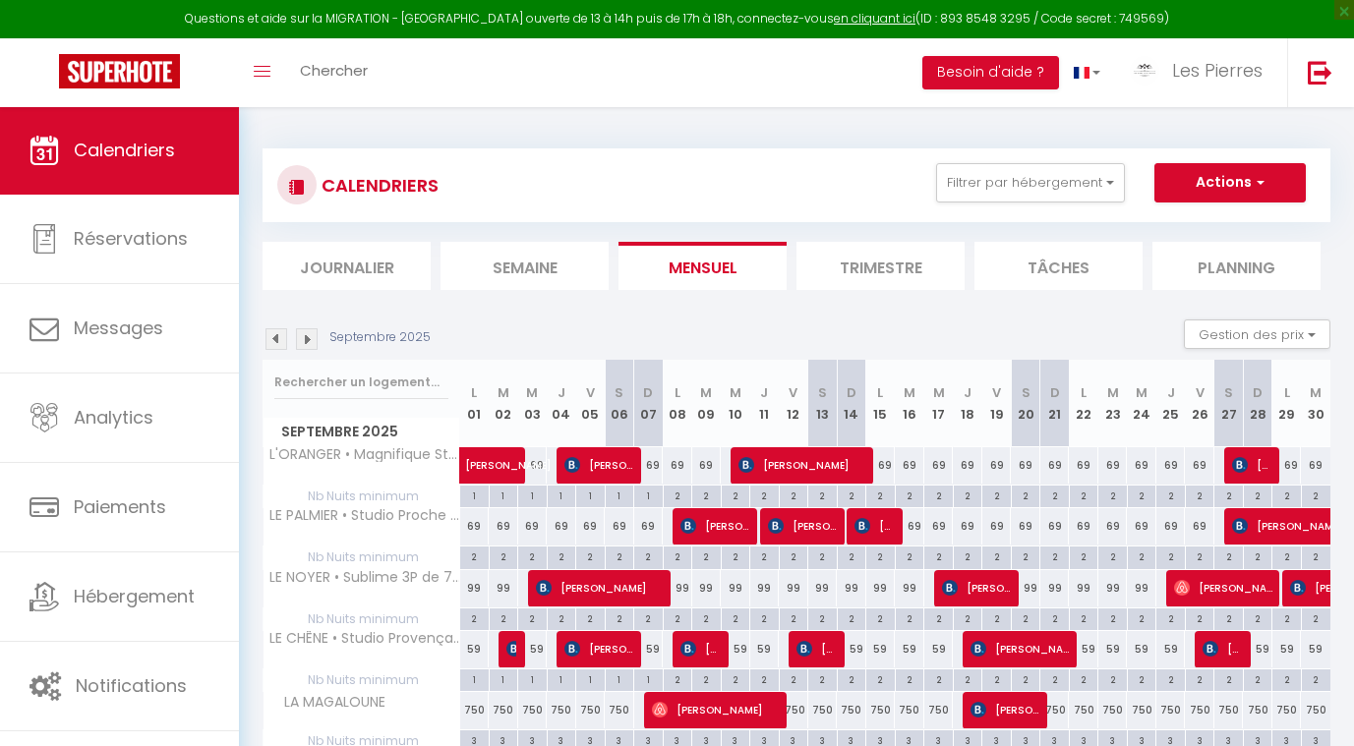
click at [311, 337] on img at bounding box center [307, 339] width 22 height 22
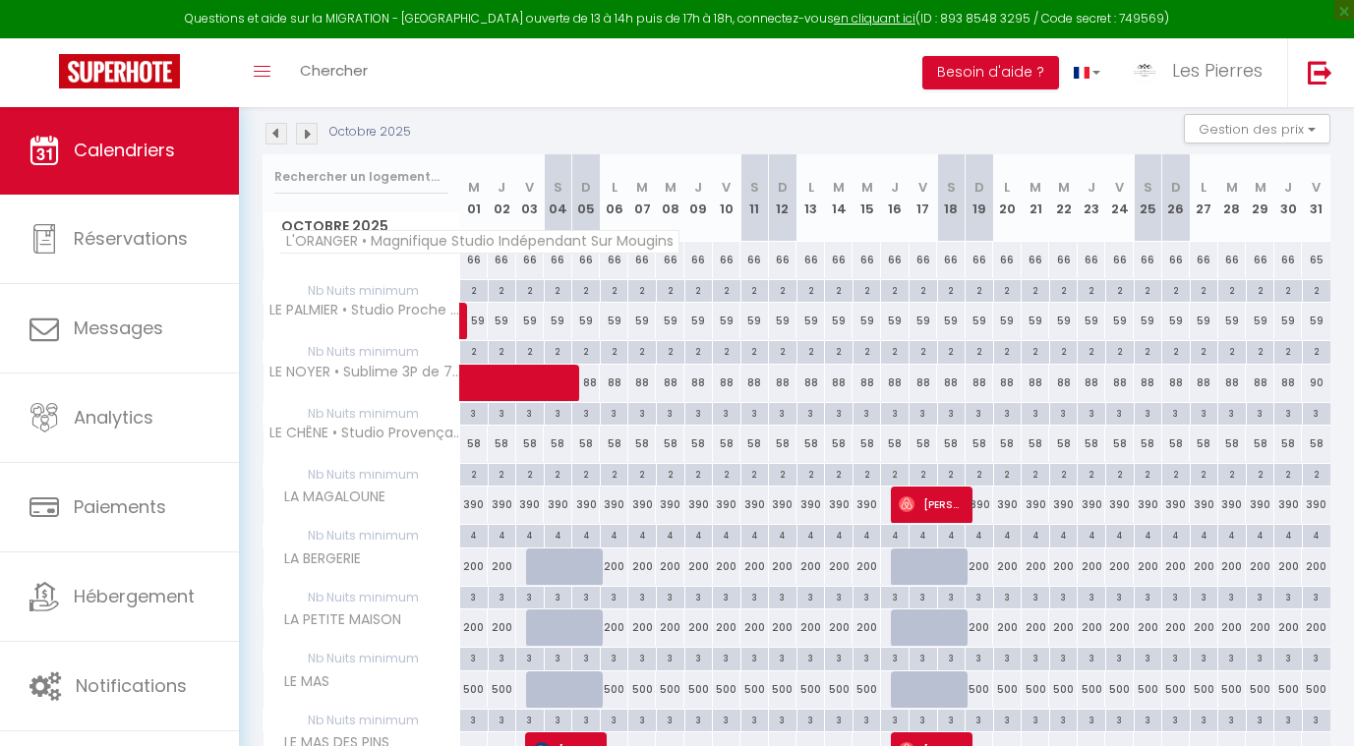
scroll to position [197, 0]
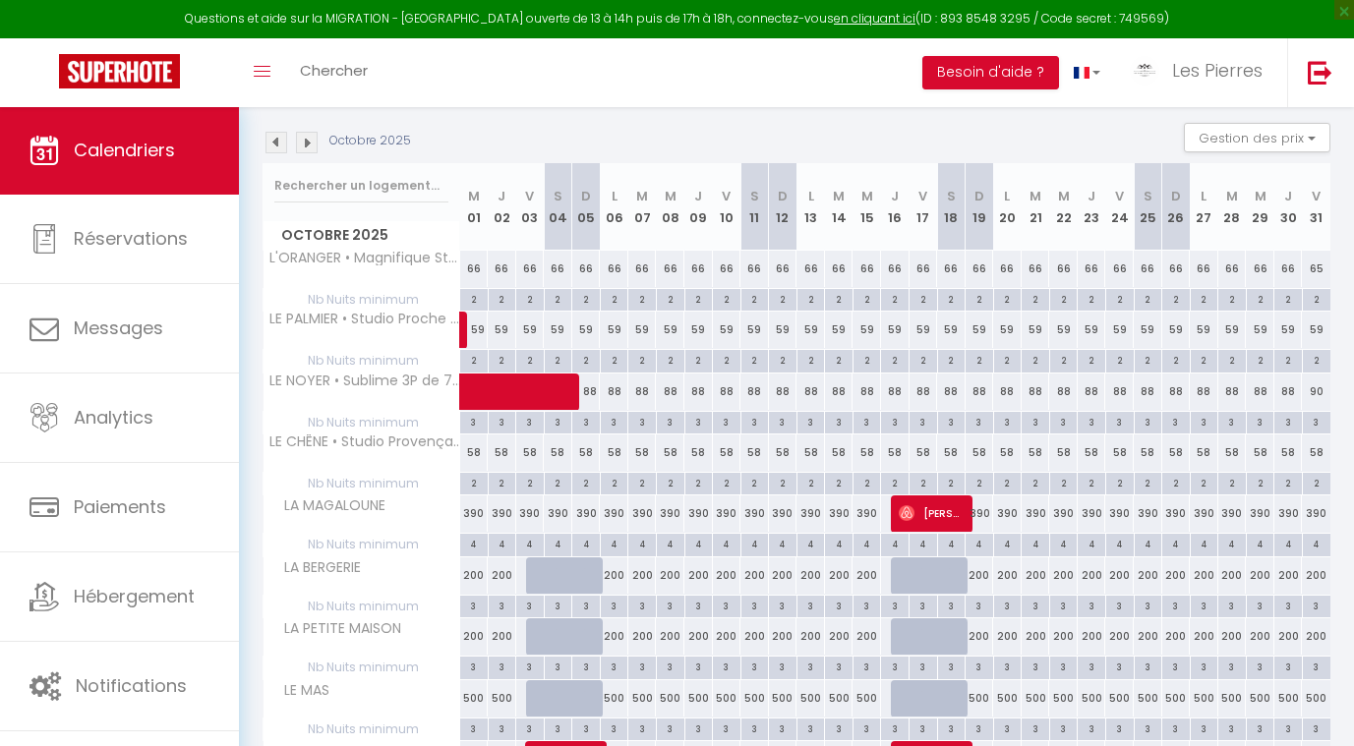
click at [311, 136] on img at bounding box center [307, 143] width 22 height 22
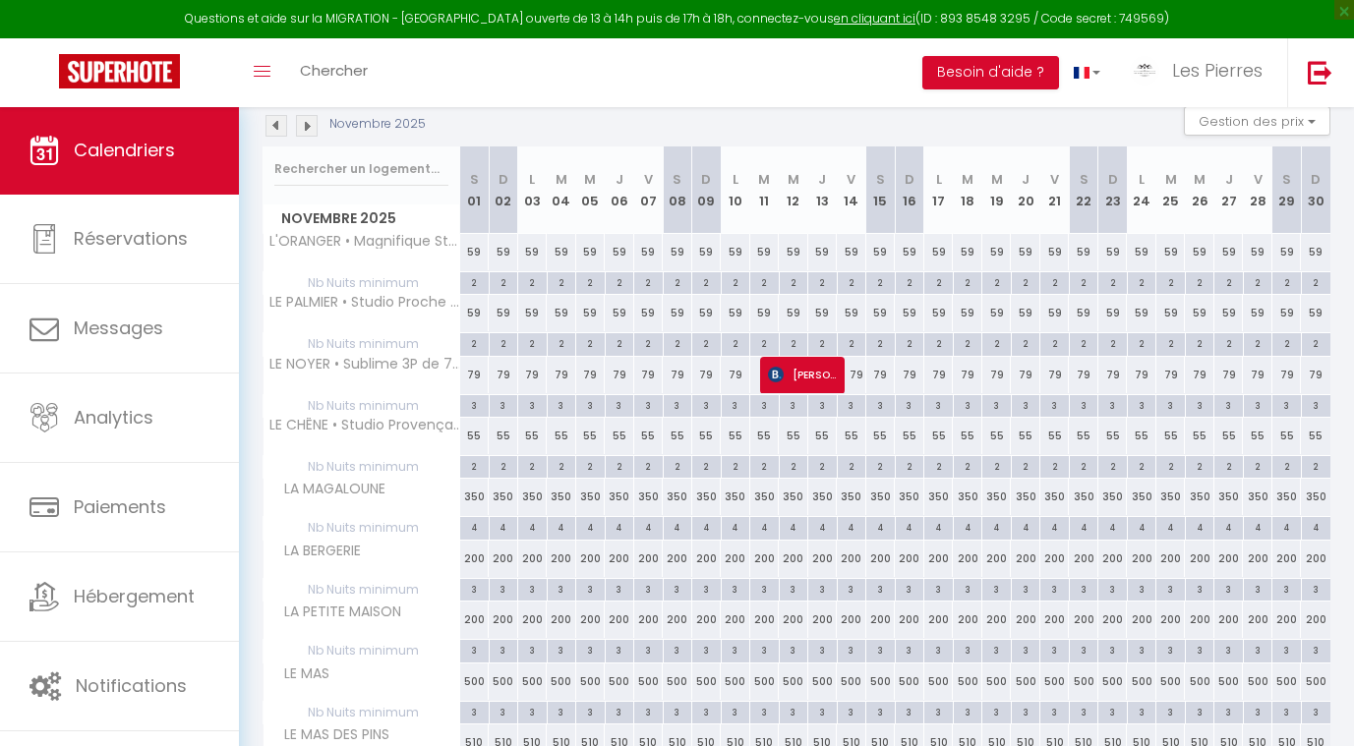
scroll to position [208, 0]
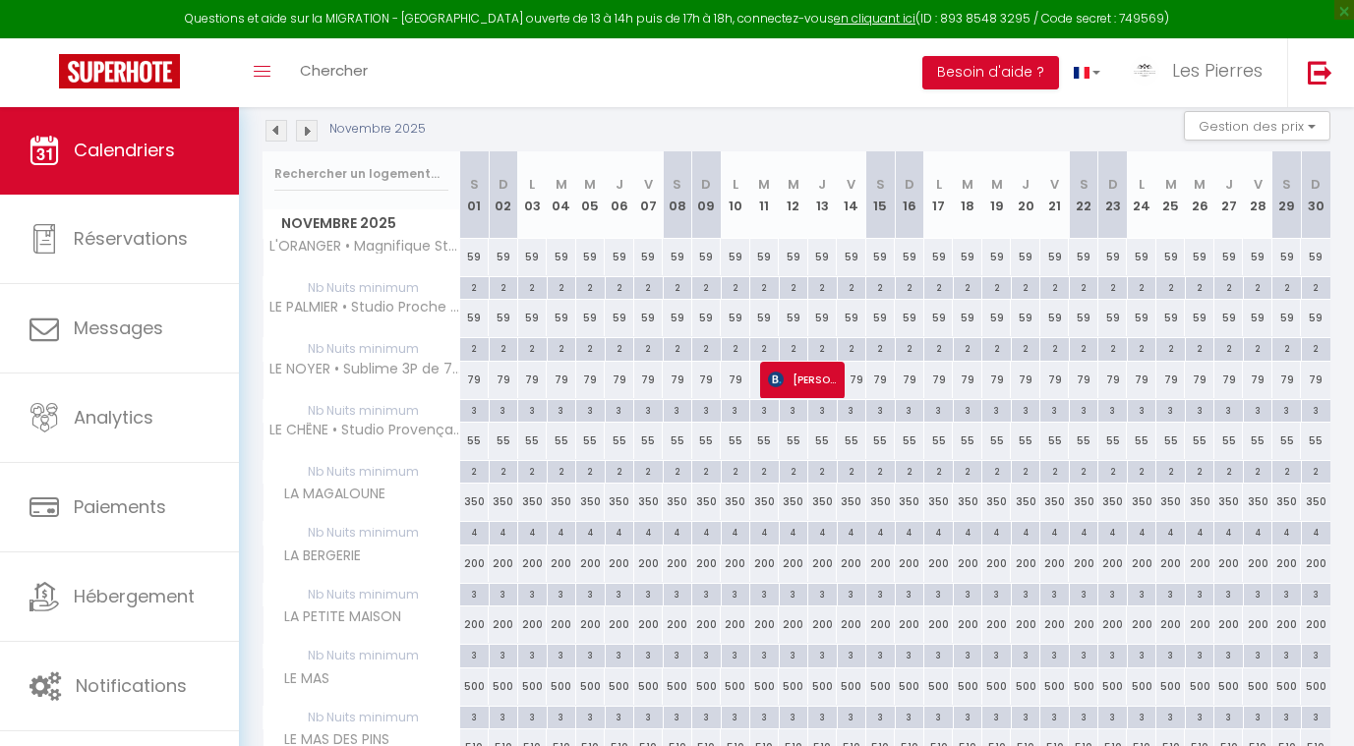
click at [304, 135] on img at bounding box center [307, 131] width 22 height 22
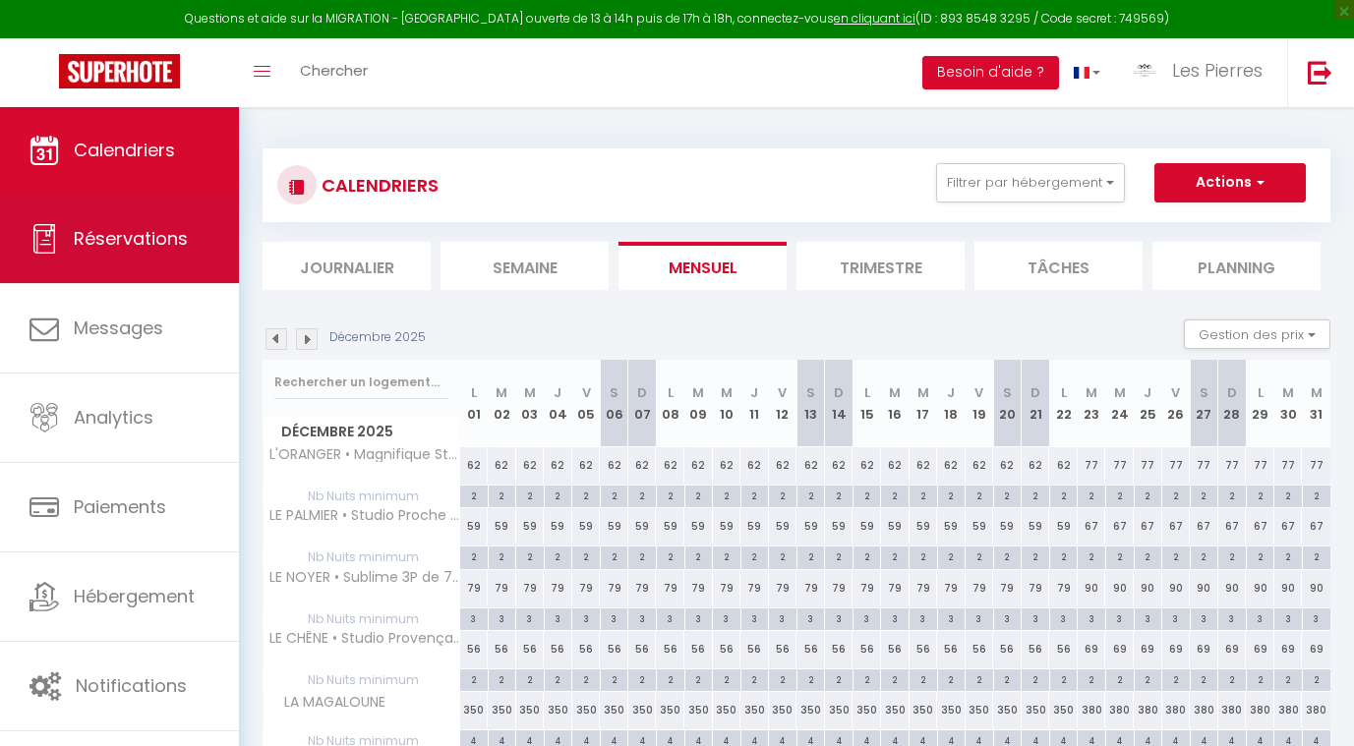
scroll to position [0, 0]
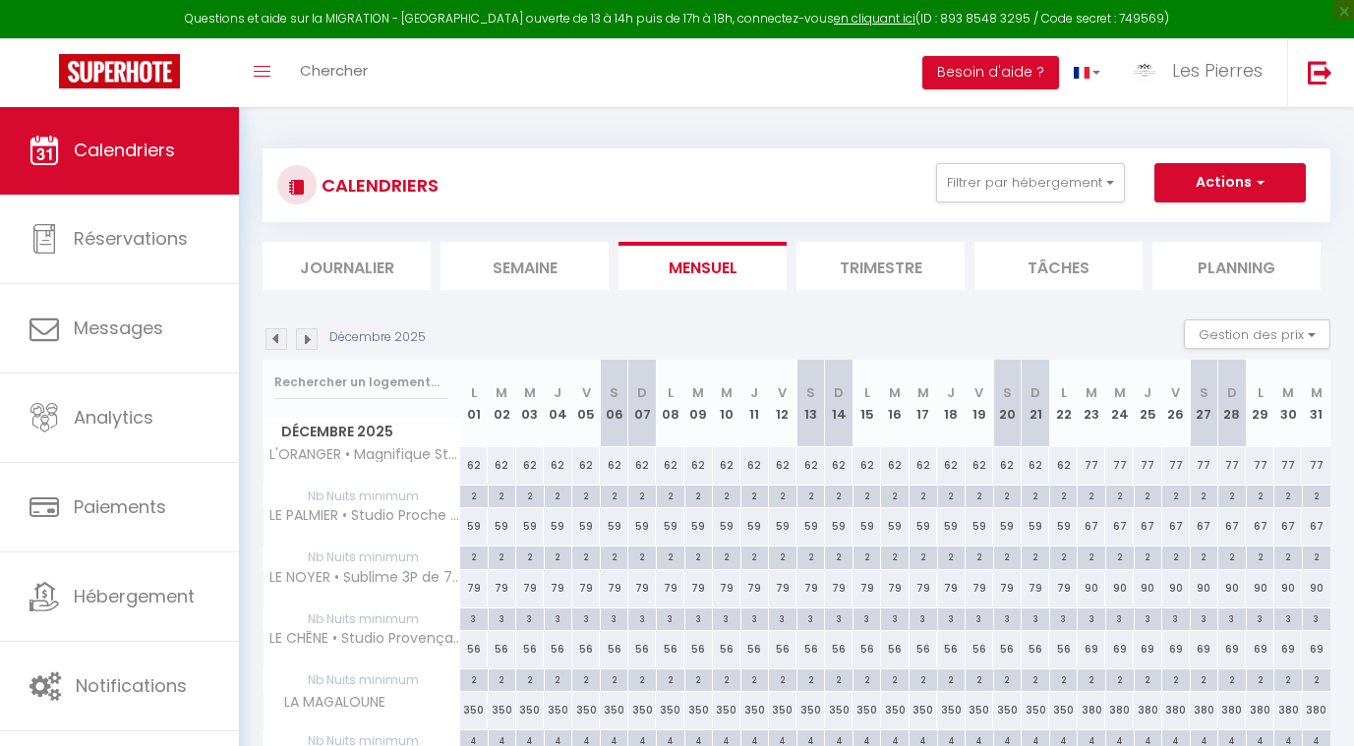
click at [272, 335] on img at bounding box center [277, 339] width 22 height 22
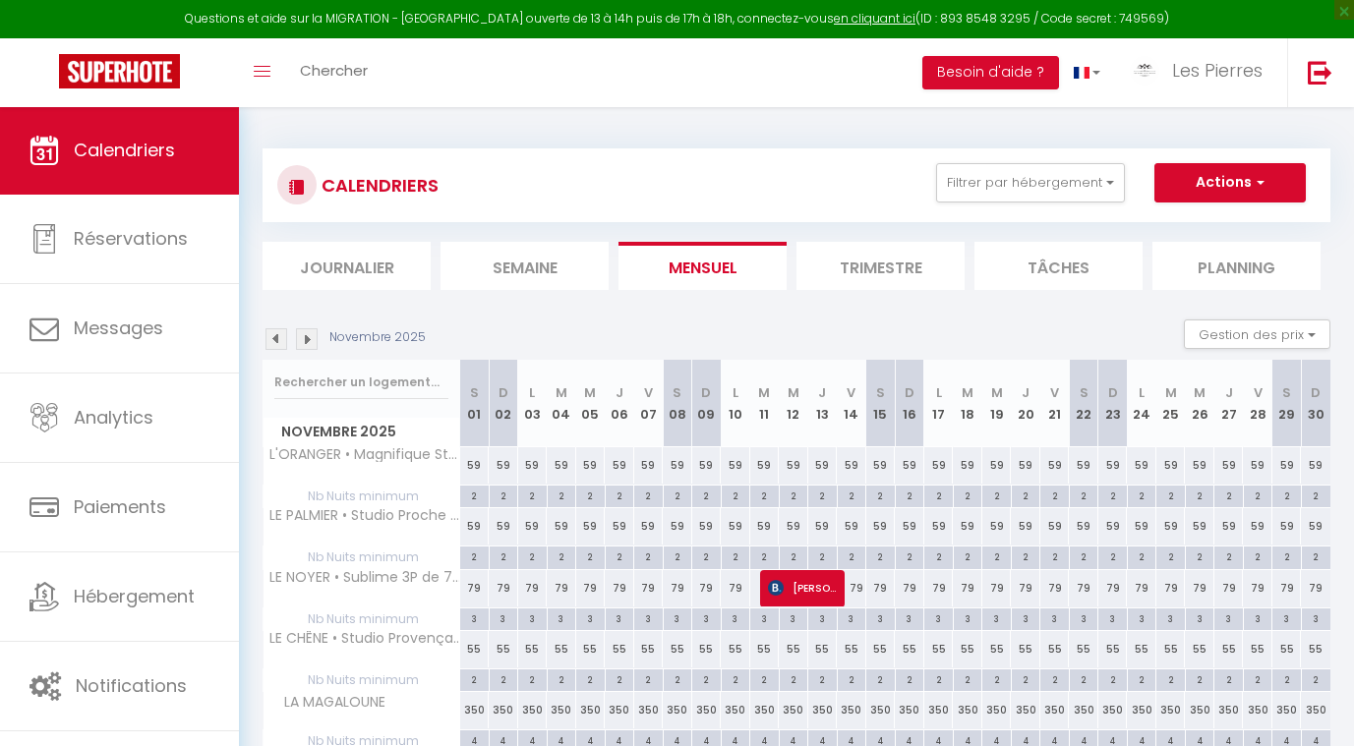
click at [272, 335] on img at bounding box center [277, 339] width 22 height 22
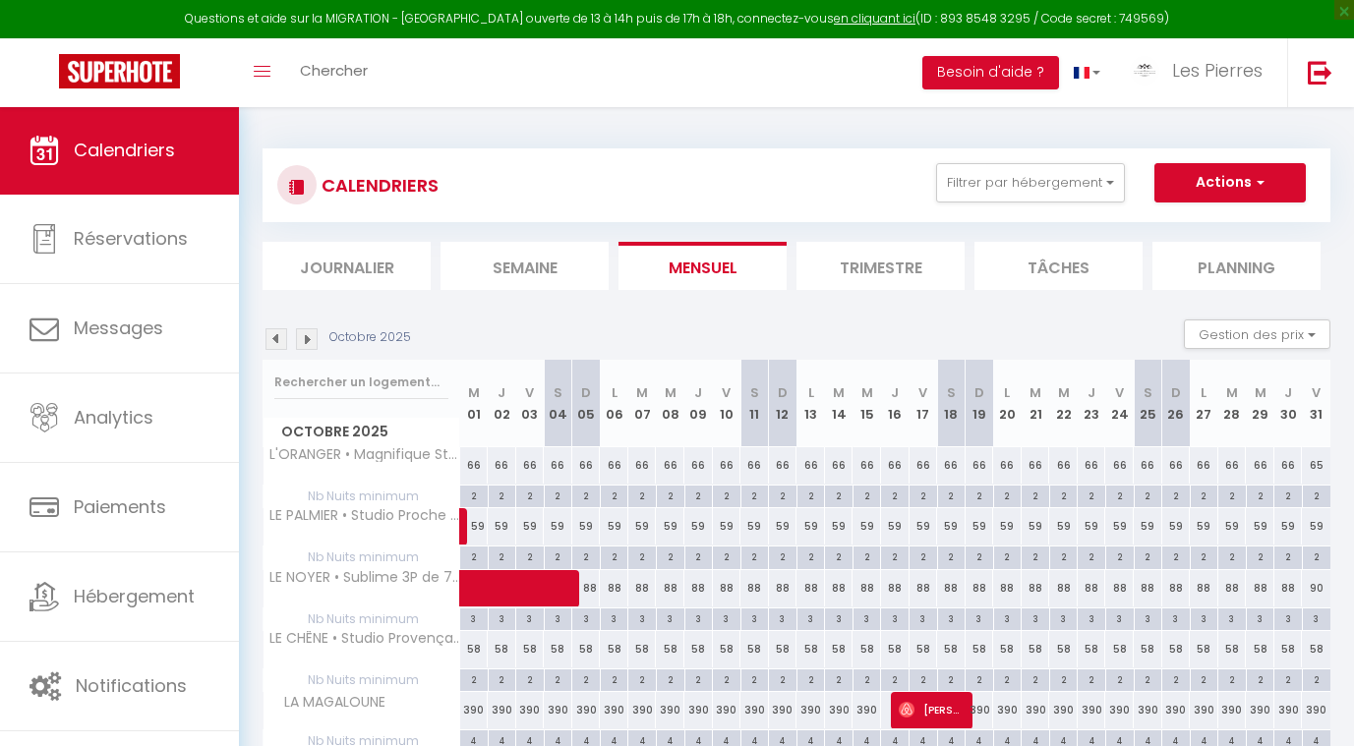
click at [272, 335] on img at bounding box center [277, 339] width 22 height 22
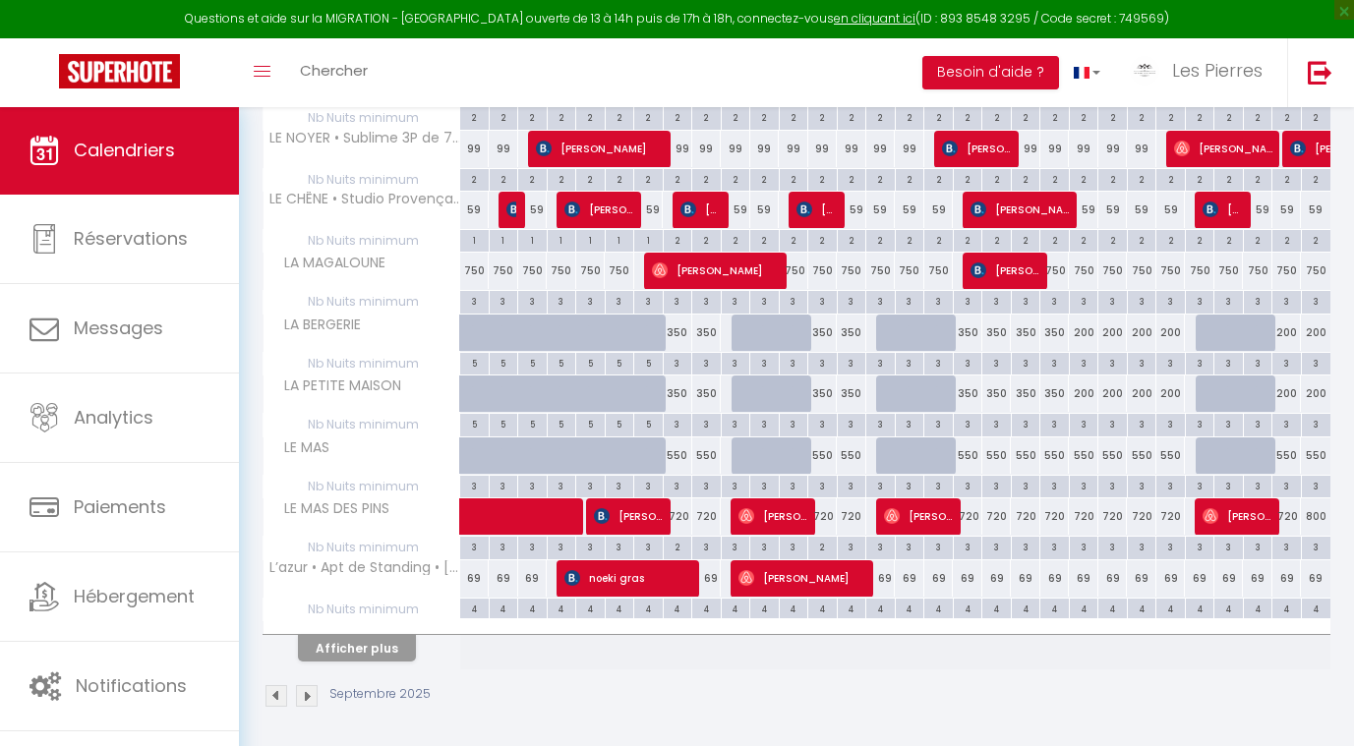
scroll to position [439, 0]
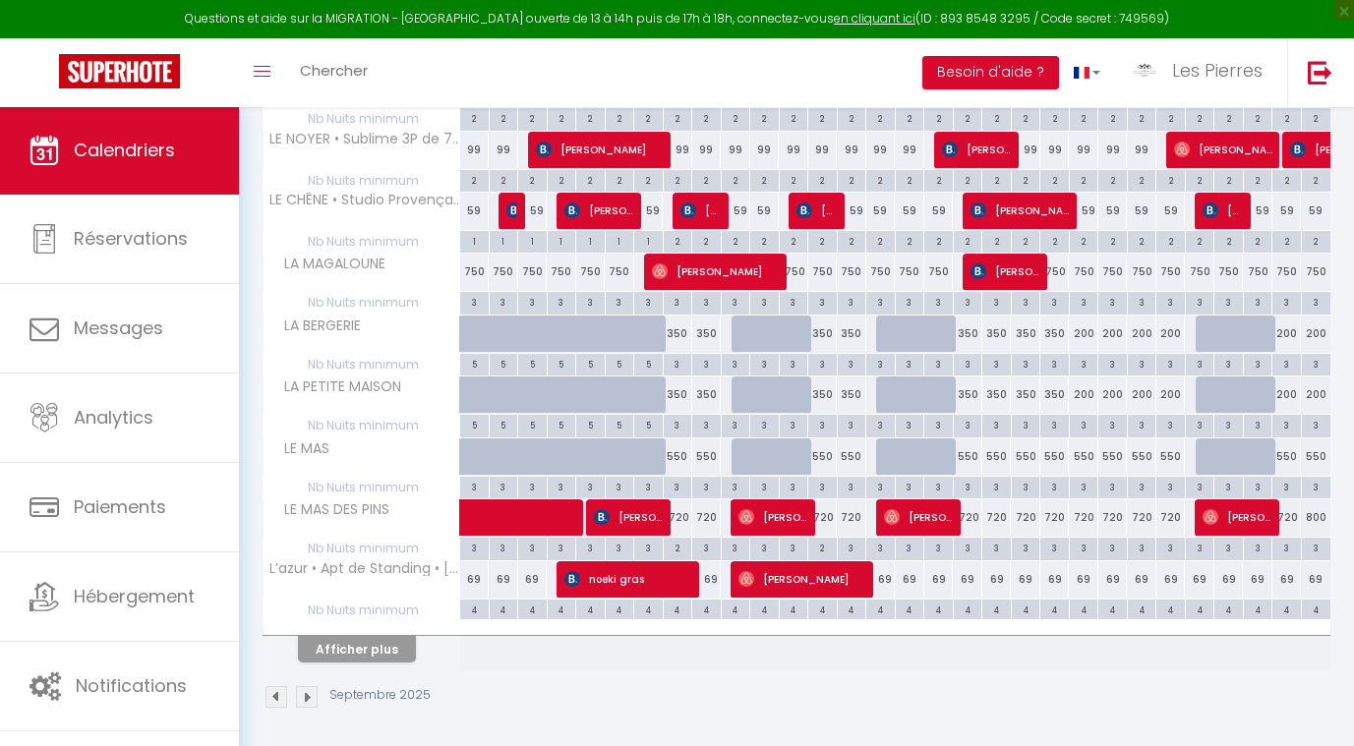
click at [343, 654] on button "Afficher plus" at bounding box center [357, 649] width 118 height 27
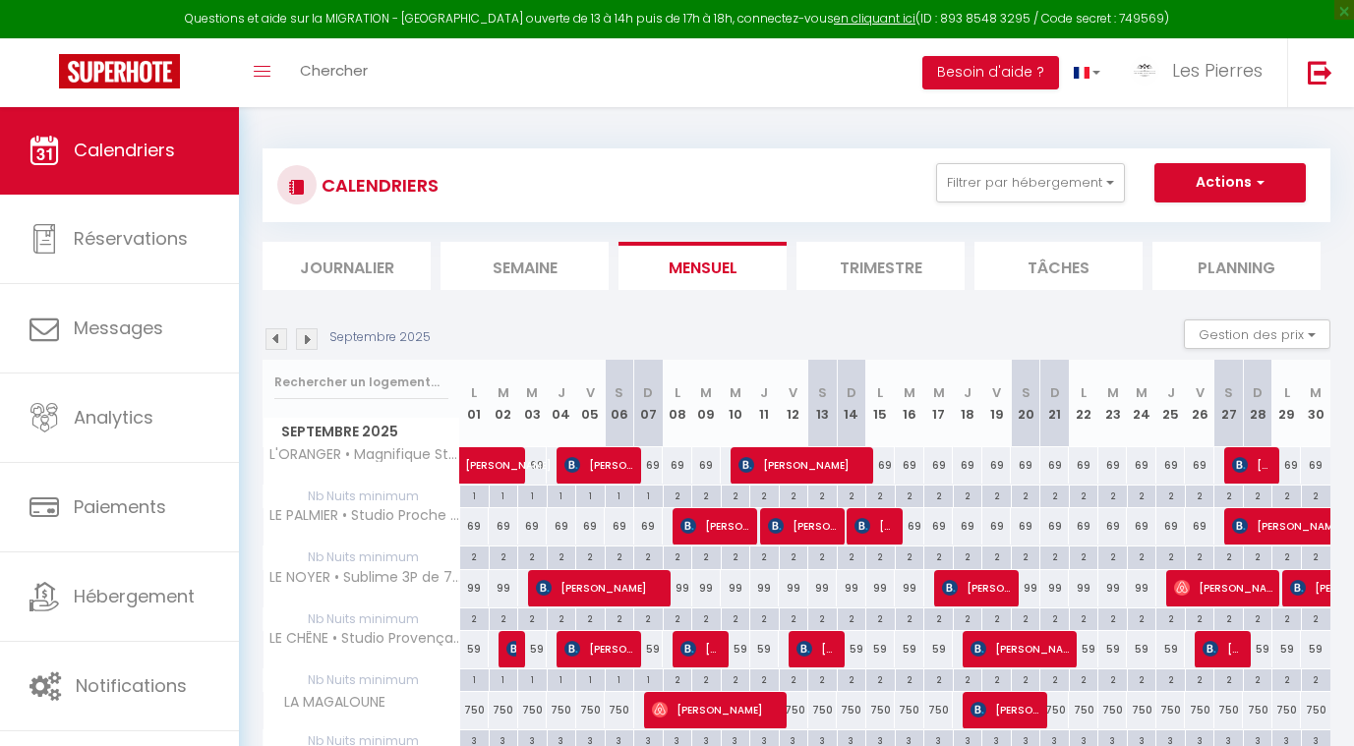
scroll to position [0, 0]
click at [314, 332] on img at bounding box center [307, 339] width 22 height 22
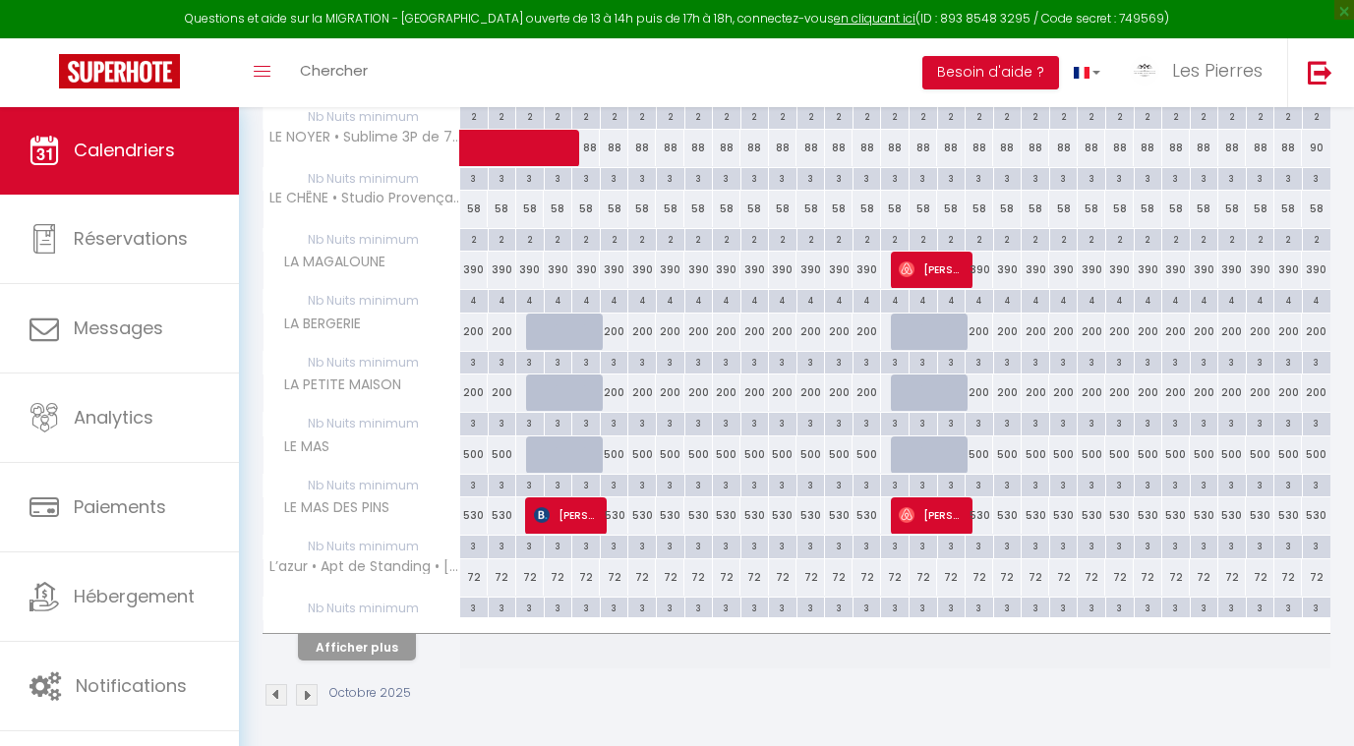
scroll to position [439, 0]
click at [373, 637] on button "Afficher plus" at bounding box center [357, 649] width 118 height 27
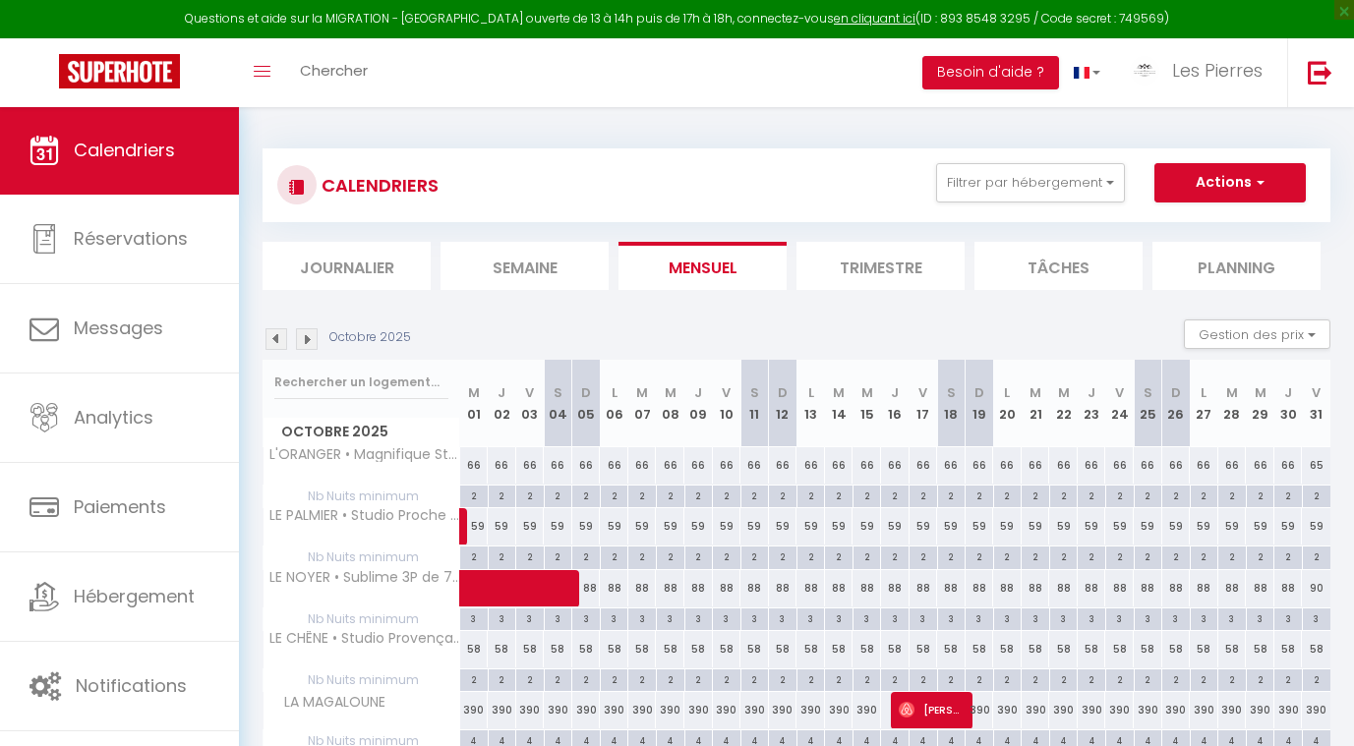
scroll to position [0, 0]
click at [298, 336] on img at bounding box center [307, 339] width 22 height 22
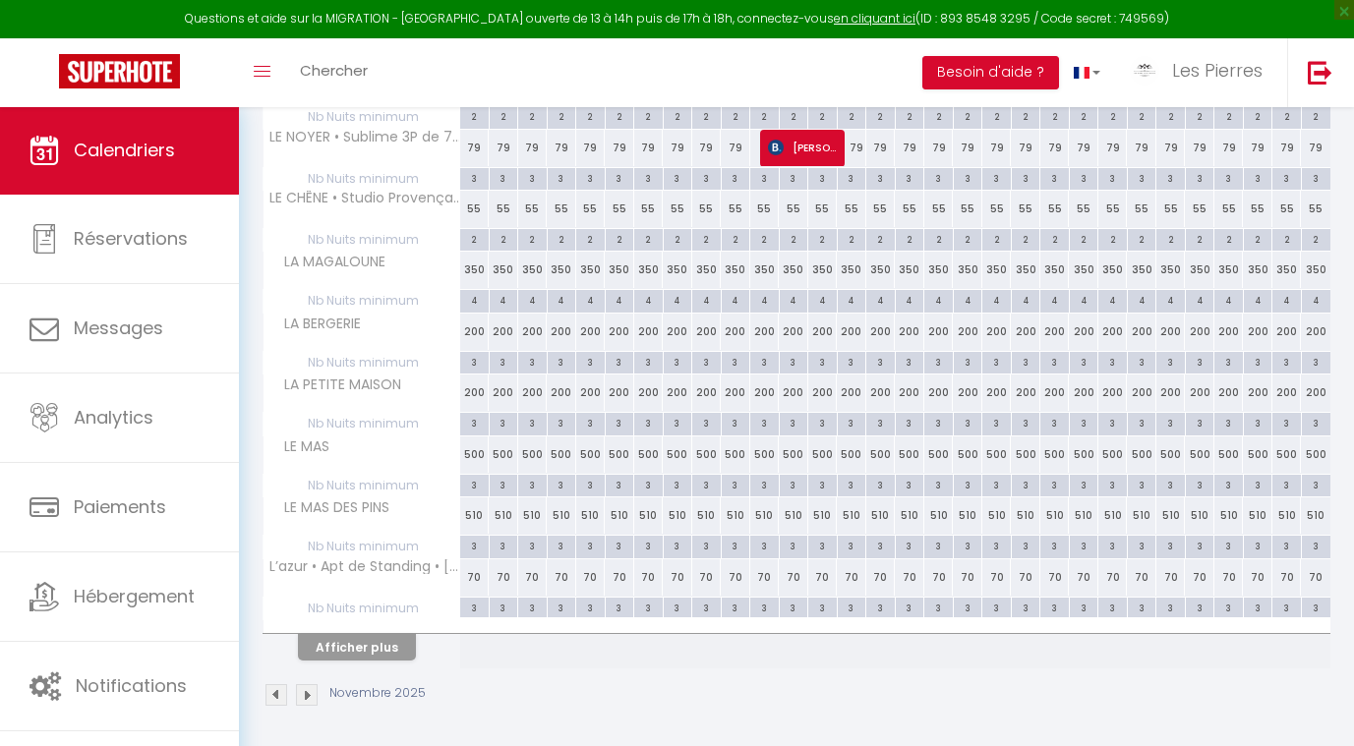
scroll to position [439, 0]
click at [366, 636] on button "Afficher plus" at bounding box center [357, 649] width 118 height 27
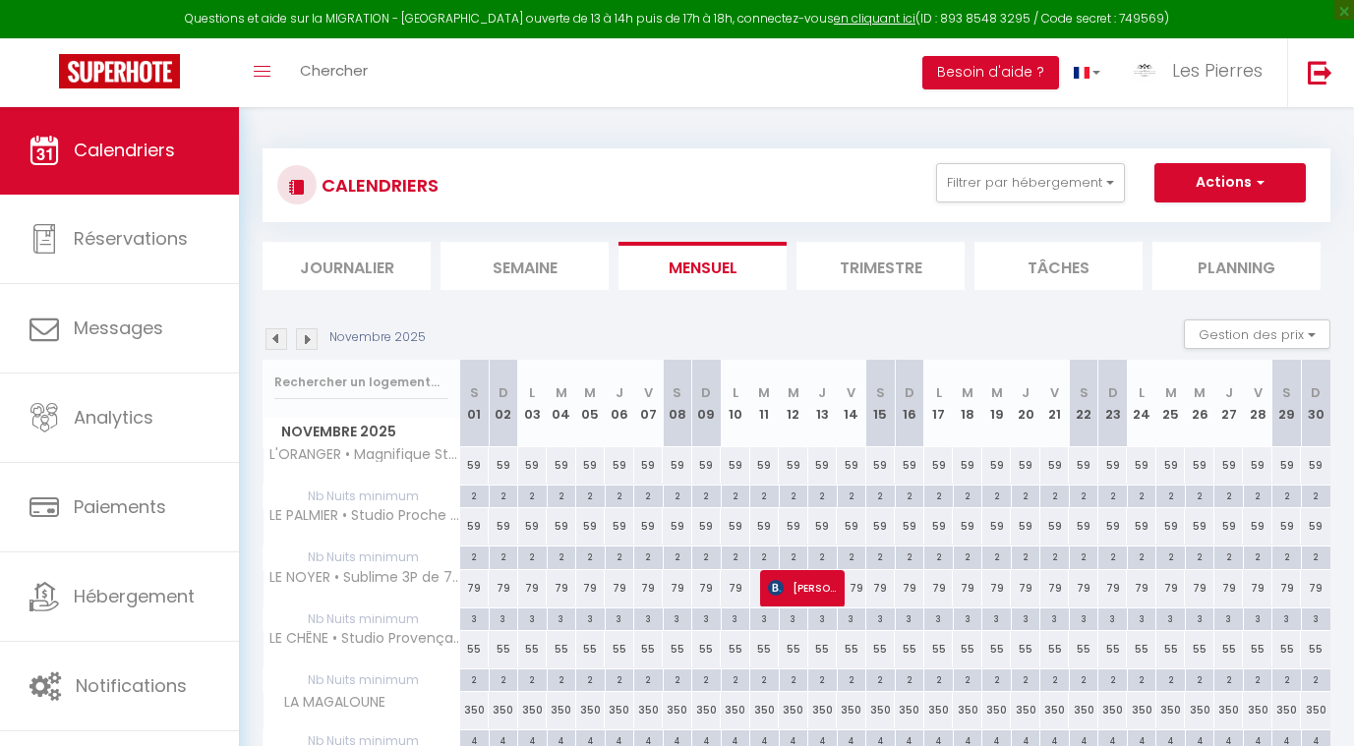
scroll to position [0, 0]
click at [307, 341] on img at bounding box center [307, 339] width 22 height 22
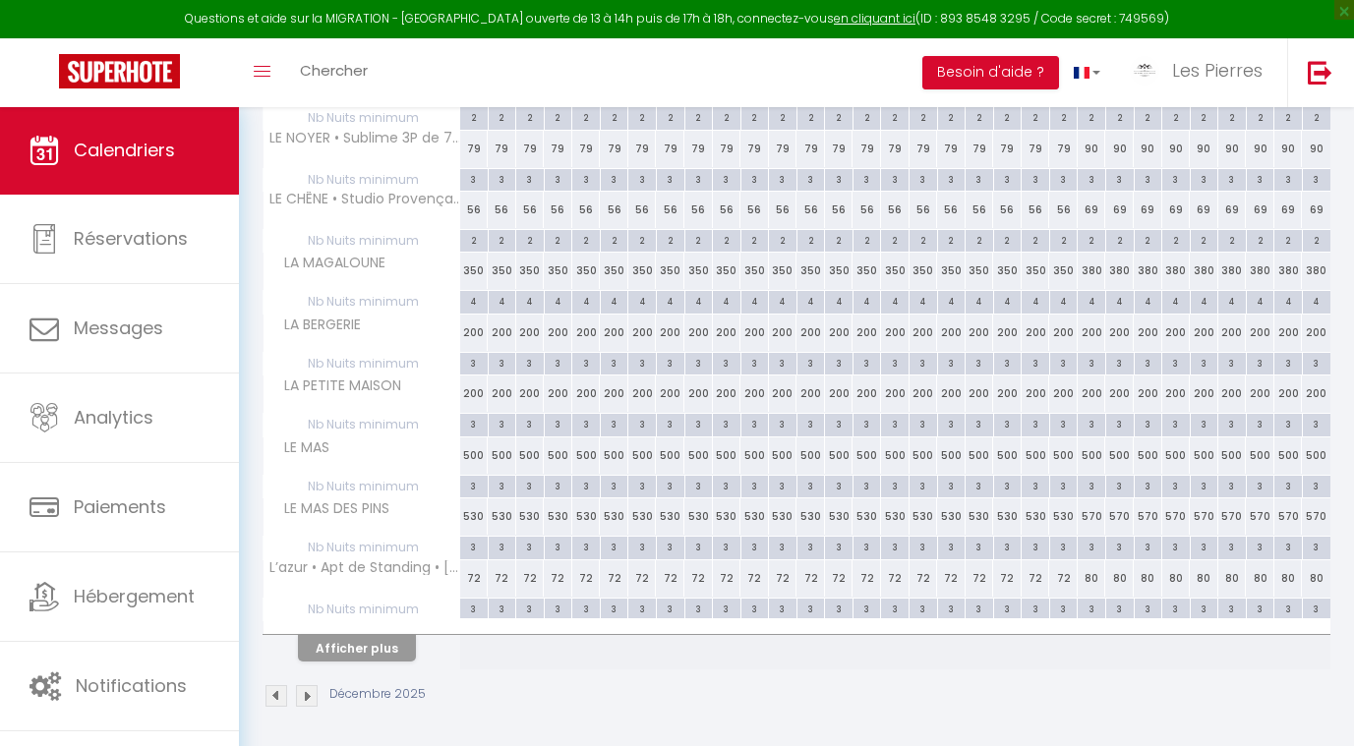
scroll to position [439, 0]
click at [366, 641] on button "Afficher plus" at bounding box center [357, 649] width 118 height 27
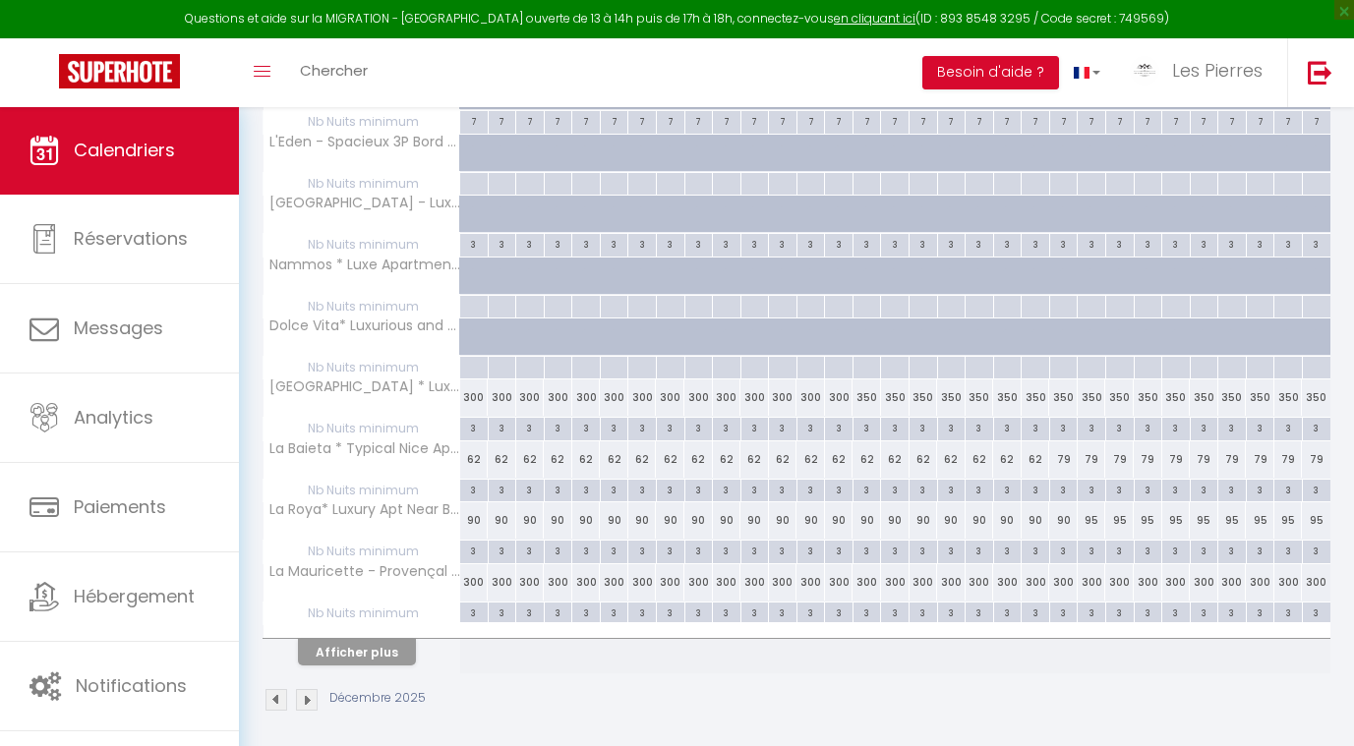
scroll to position [1048, 0]
click at [358, 643] on button "Afficher plus" at bounding box center [357, 653] width 118 height 27
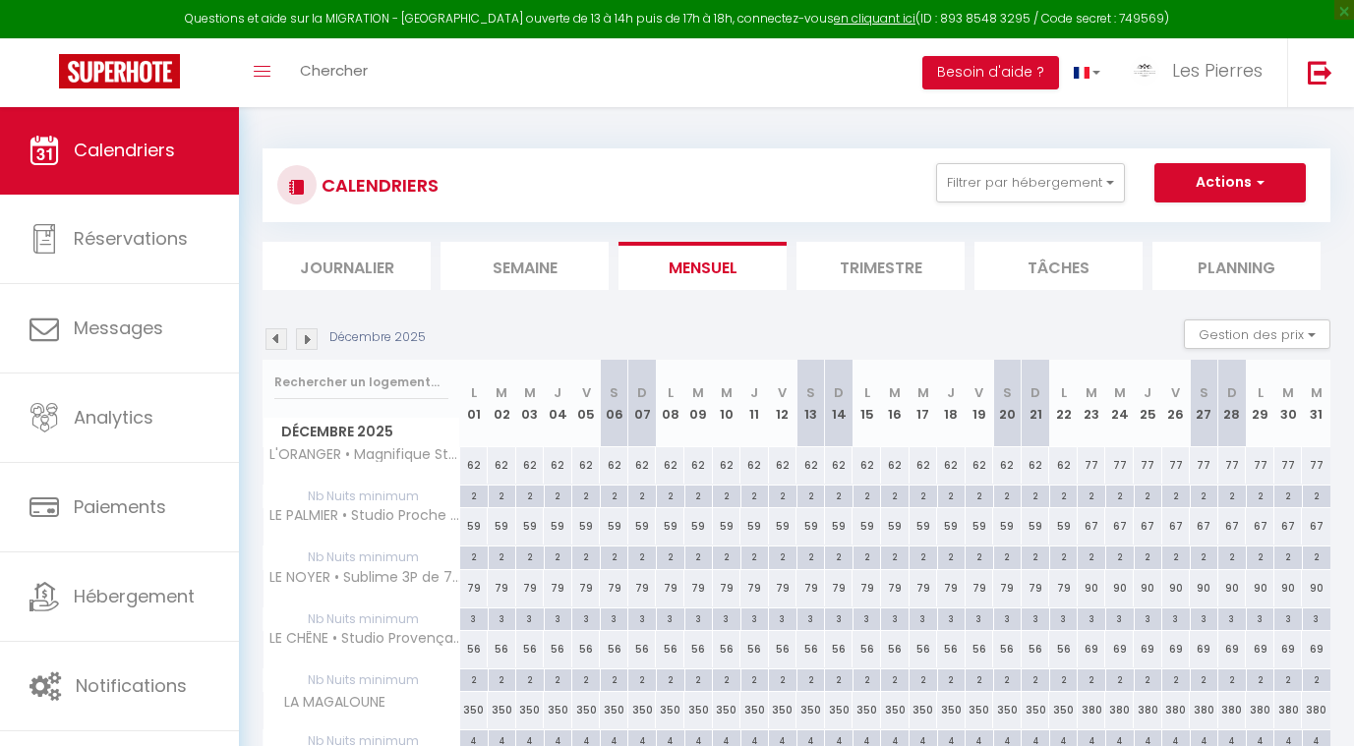
scroll to position [0, 0]
click at [547, 256] on li "Semaine" at bounding box center [525, 266] width 168 height 48
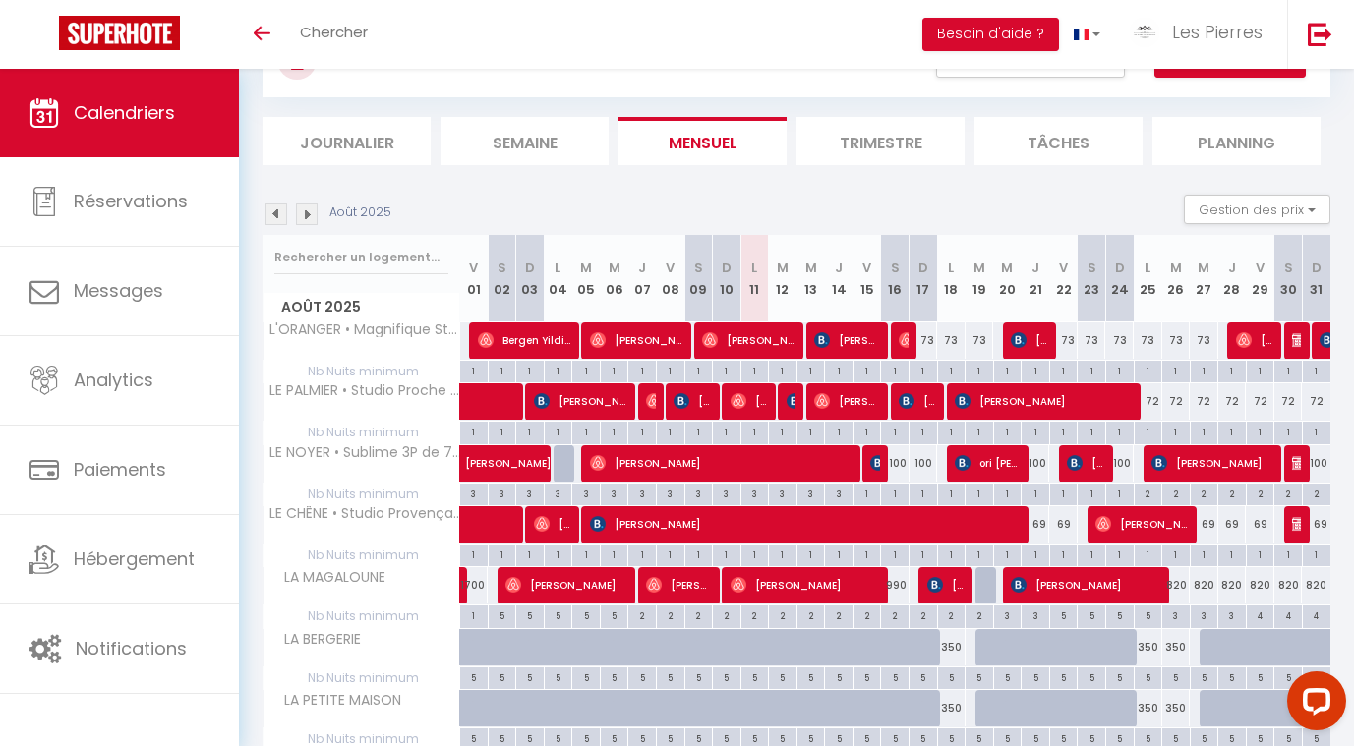
scroll to position [90, 0]
